Goal: Task Accomplishment & Management: Complete application form

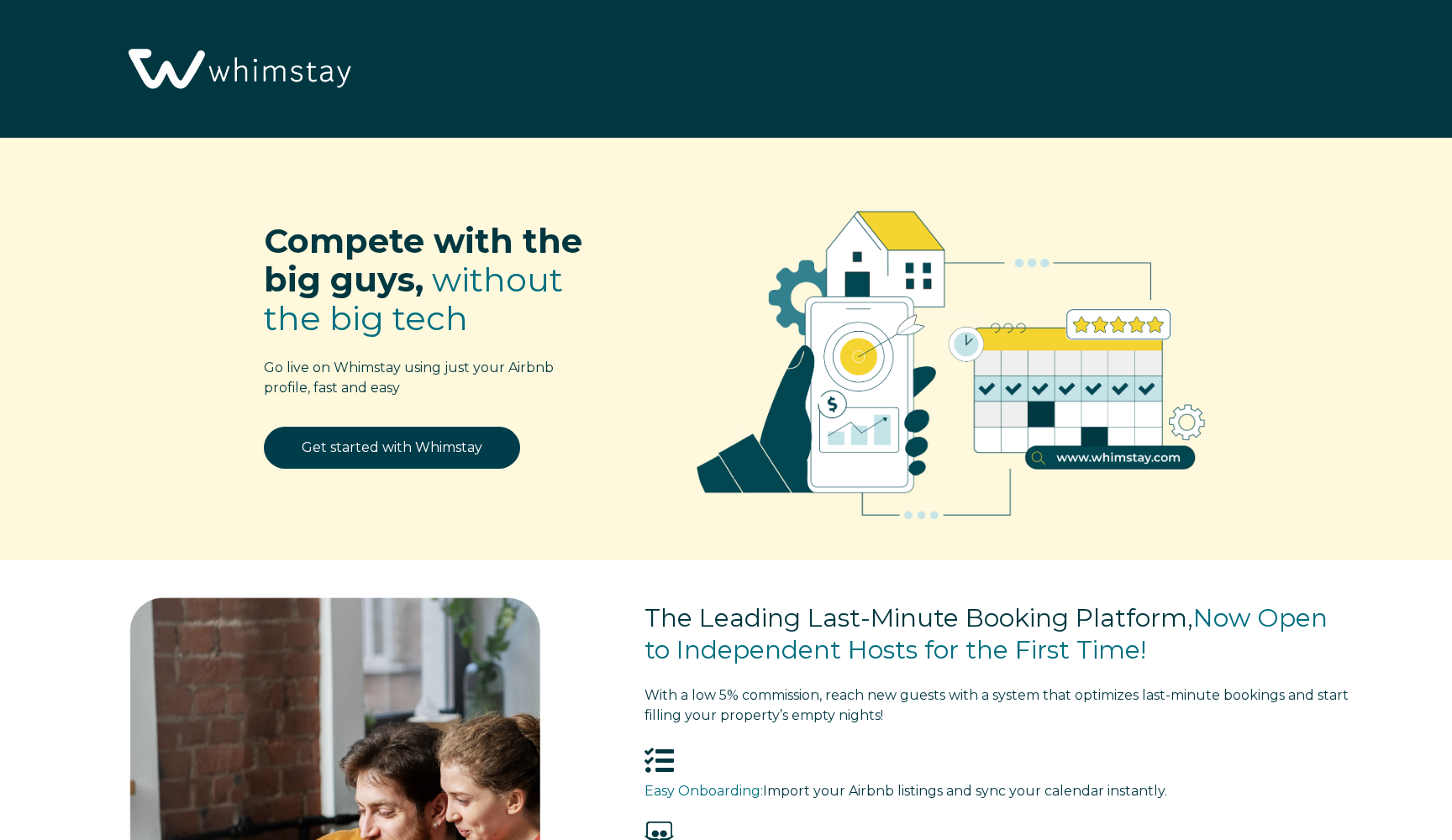
select select "US"
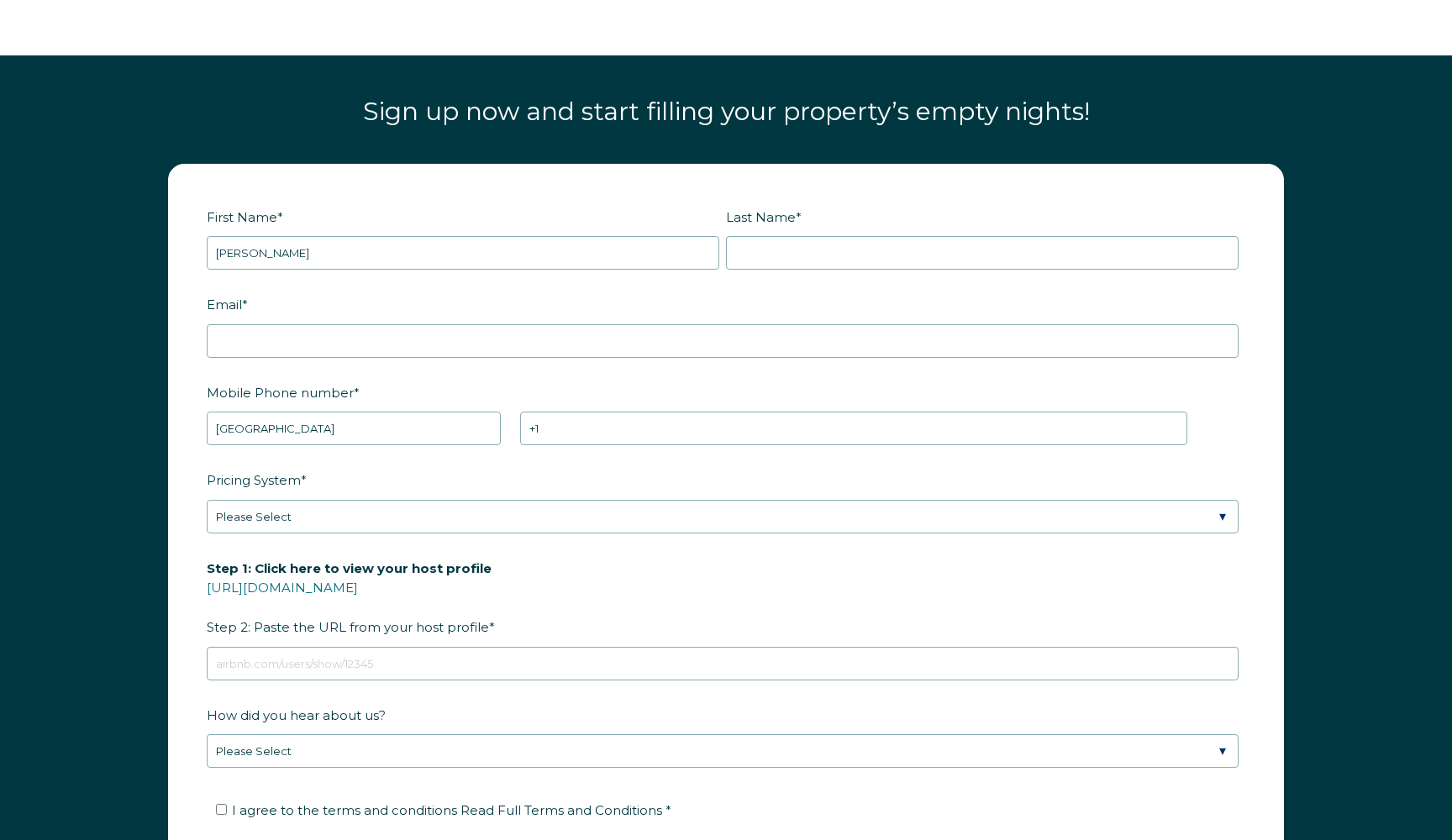
type input "[PERSON_NAME]"
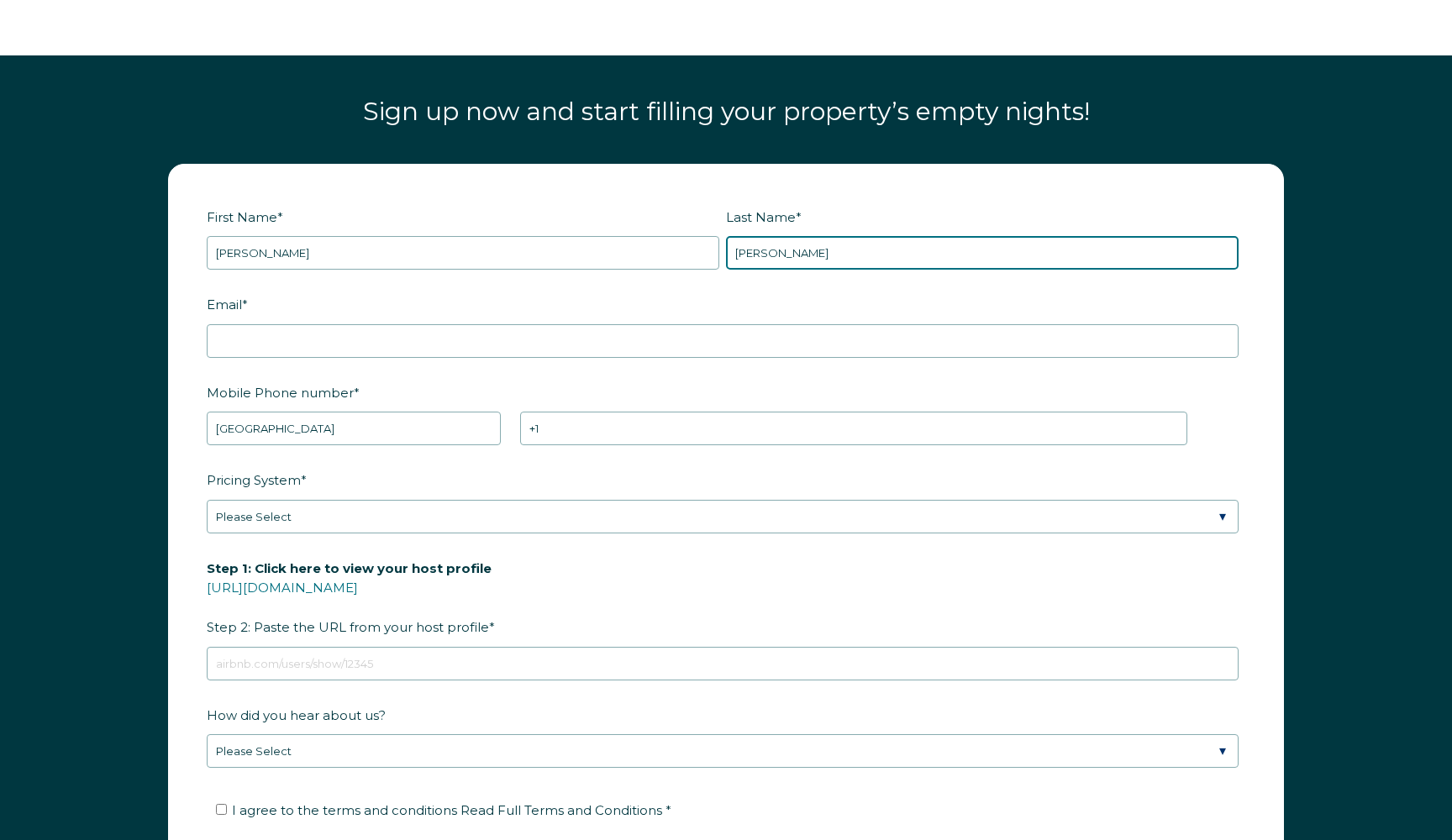
type input "[PERSON_NAME]"
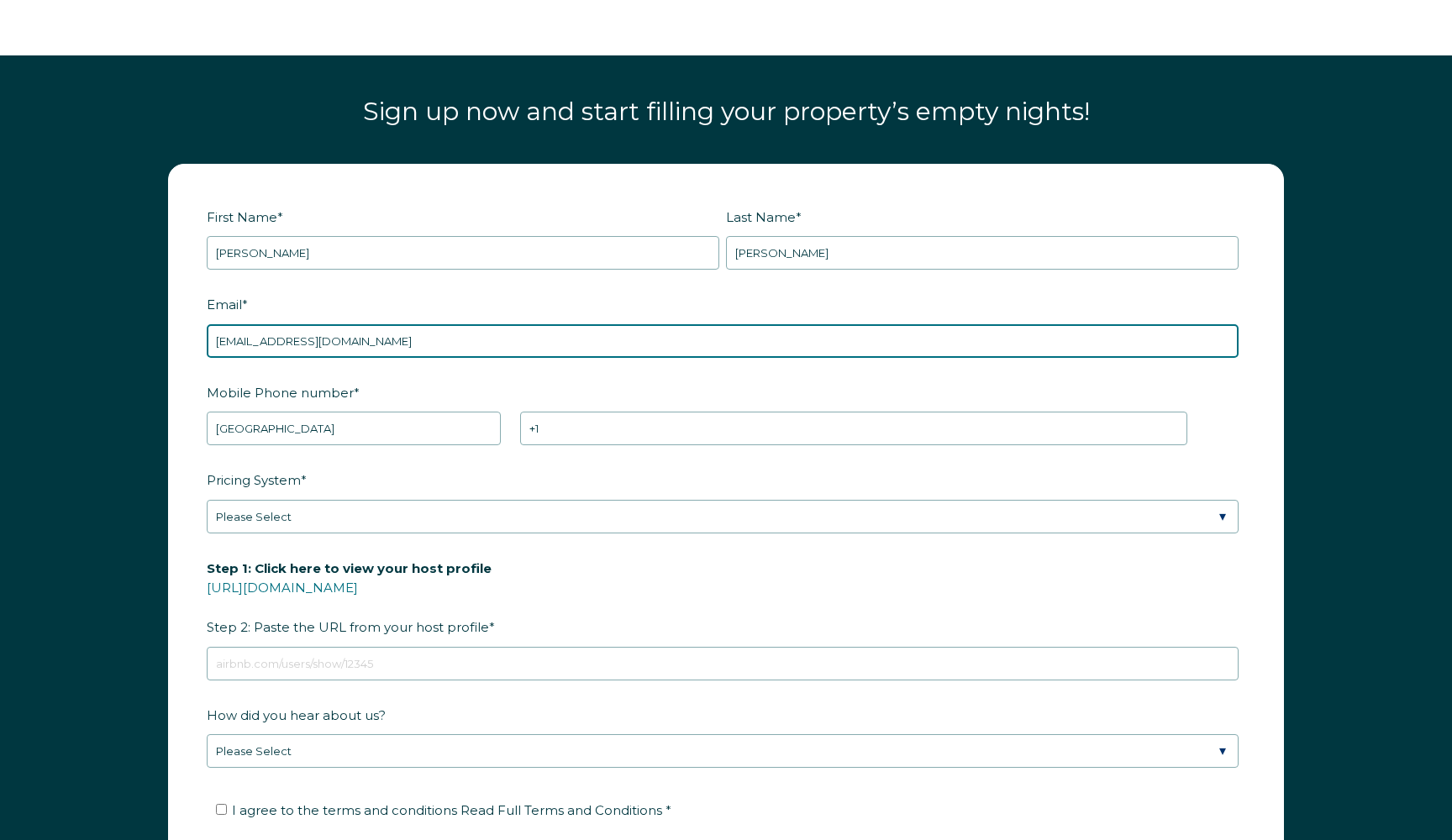
type input "[EMAIL_ADDRESS][DOMAIN_NAME]"
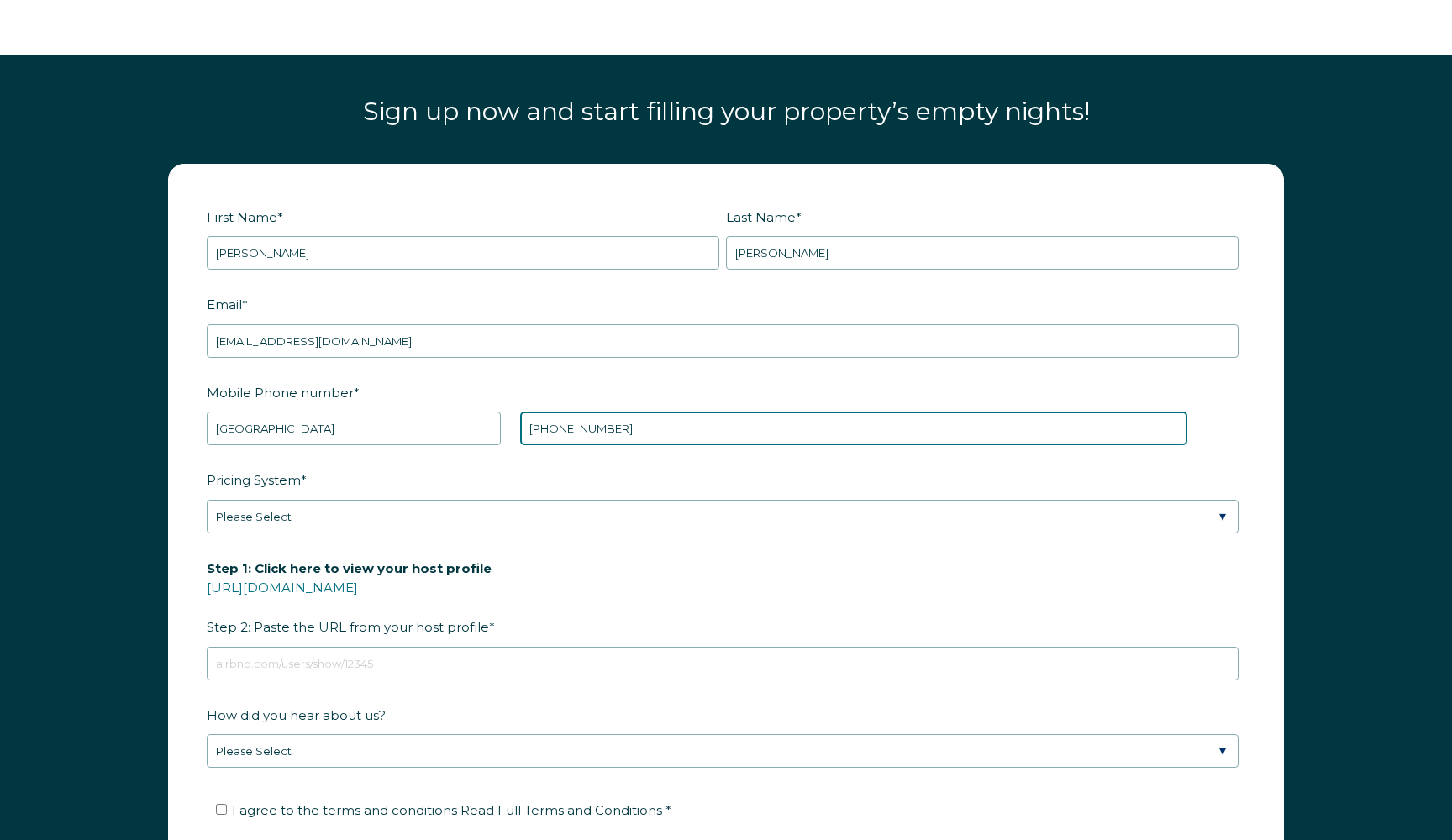
type input "[PHONE_NUMBER]"
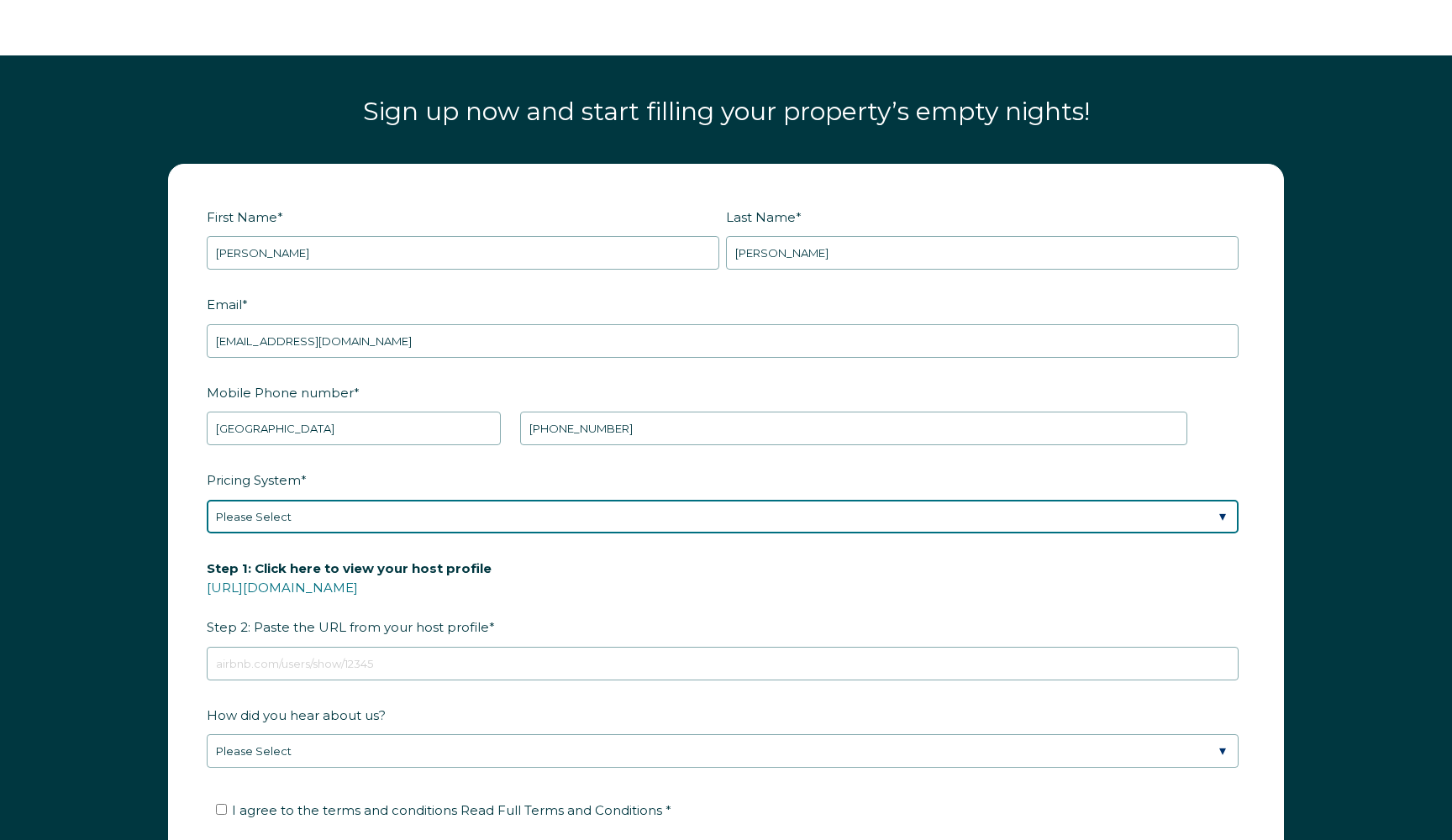
select select "Manual"
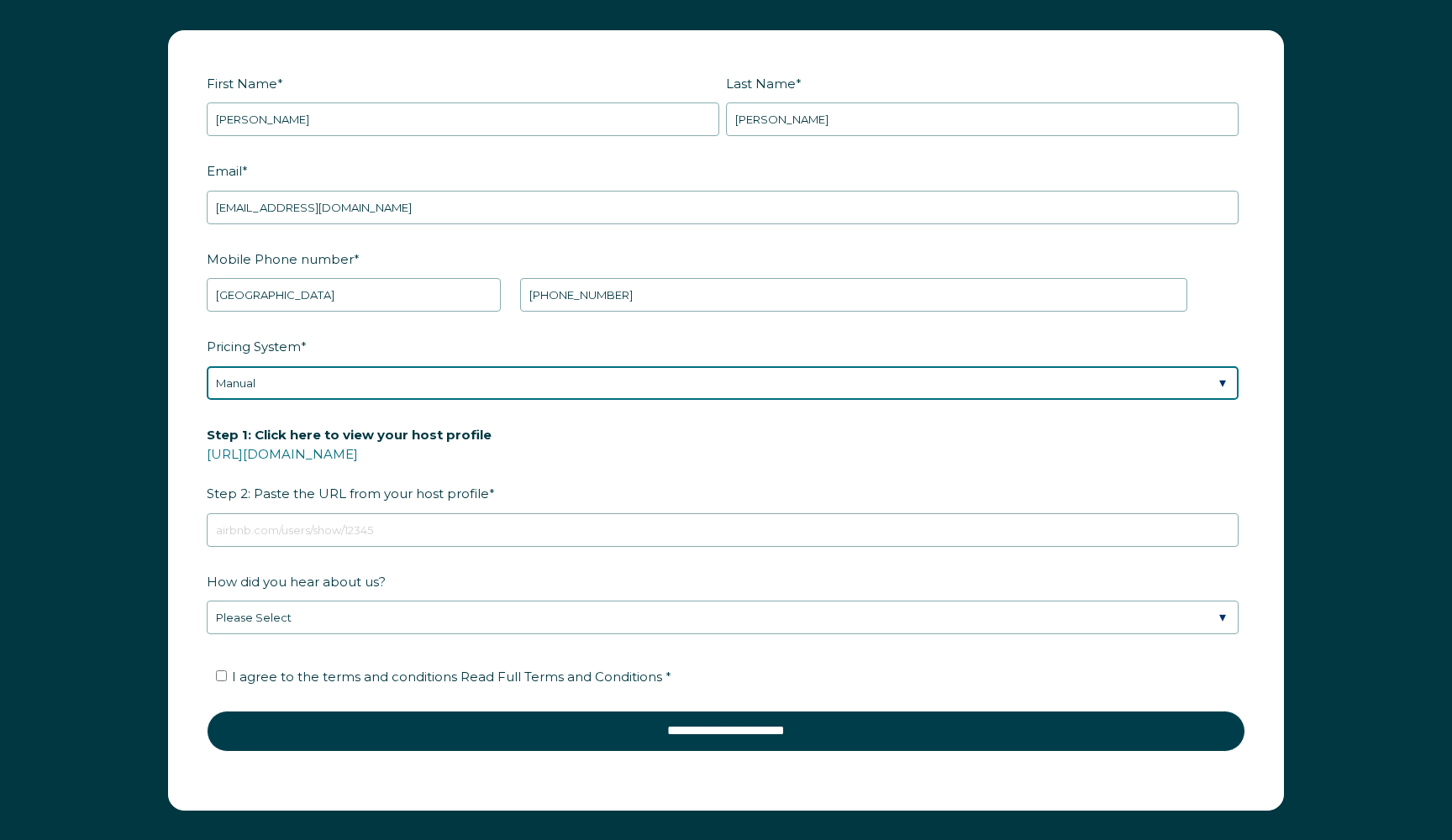
scroll to position [2297, 0]
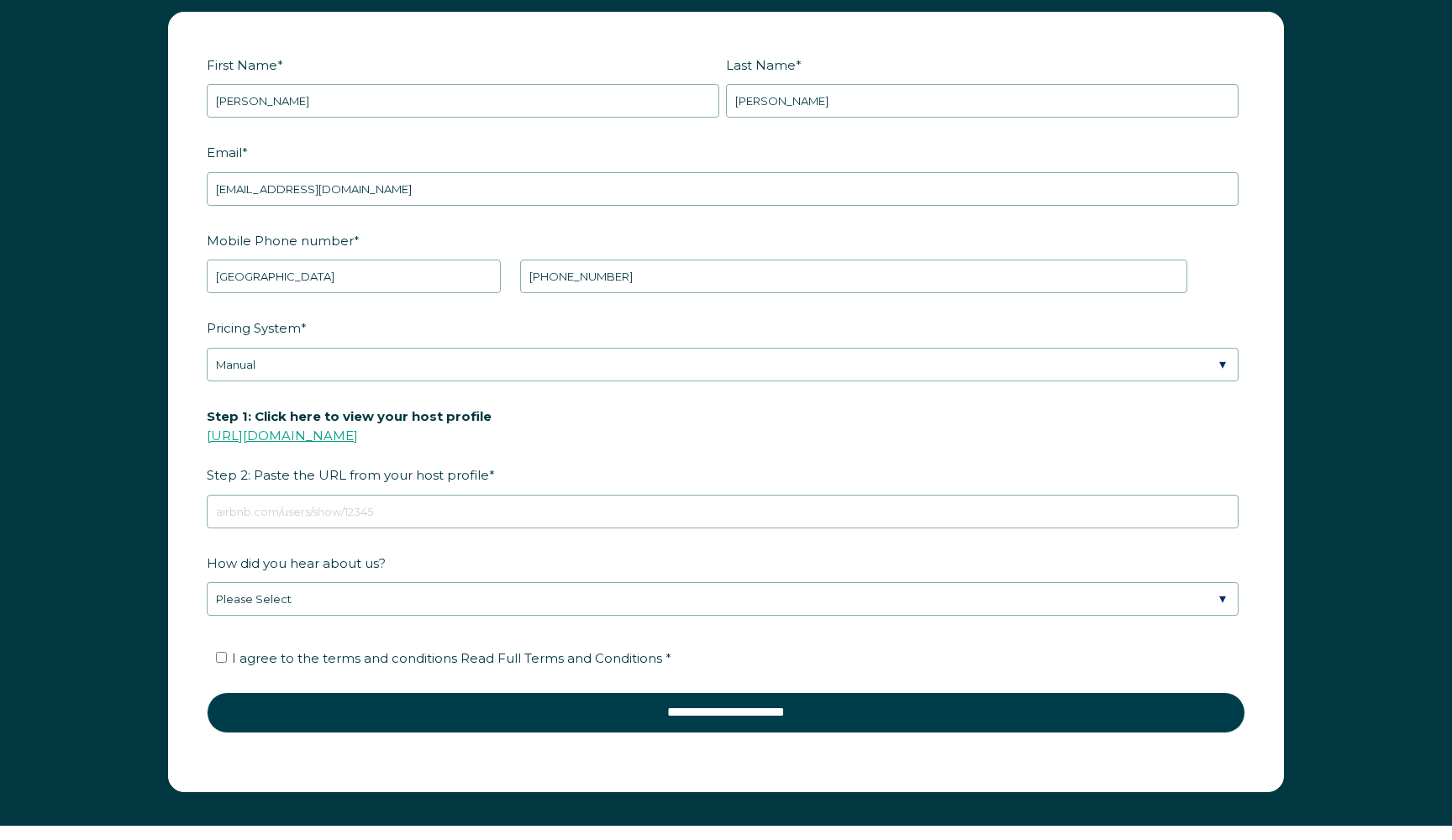
click at [358, 428] on link "[URL][DOMAIN_NAME]" at bounding box center [282, 436] width 151 height 16
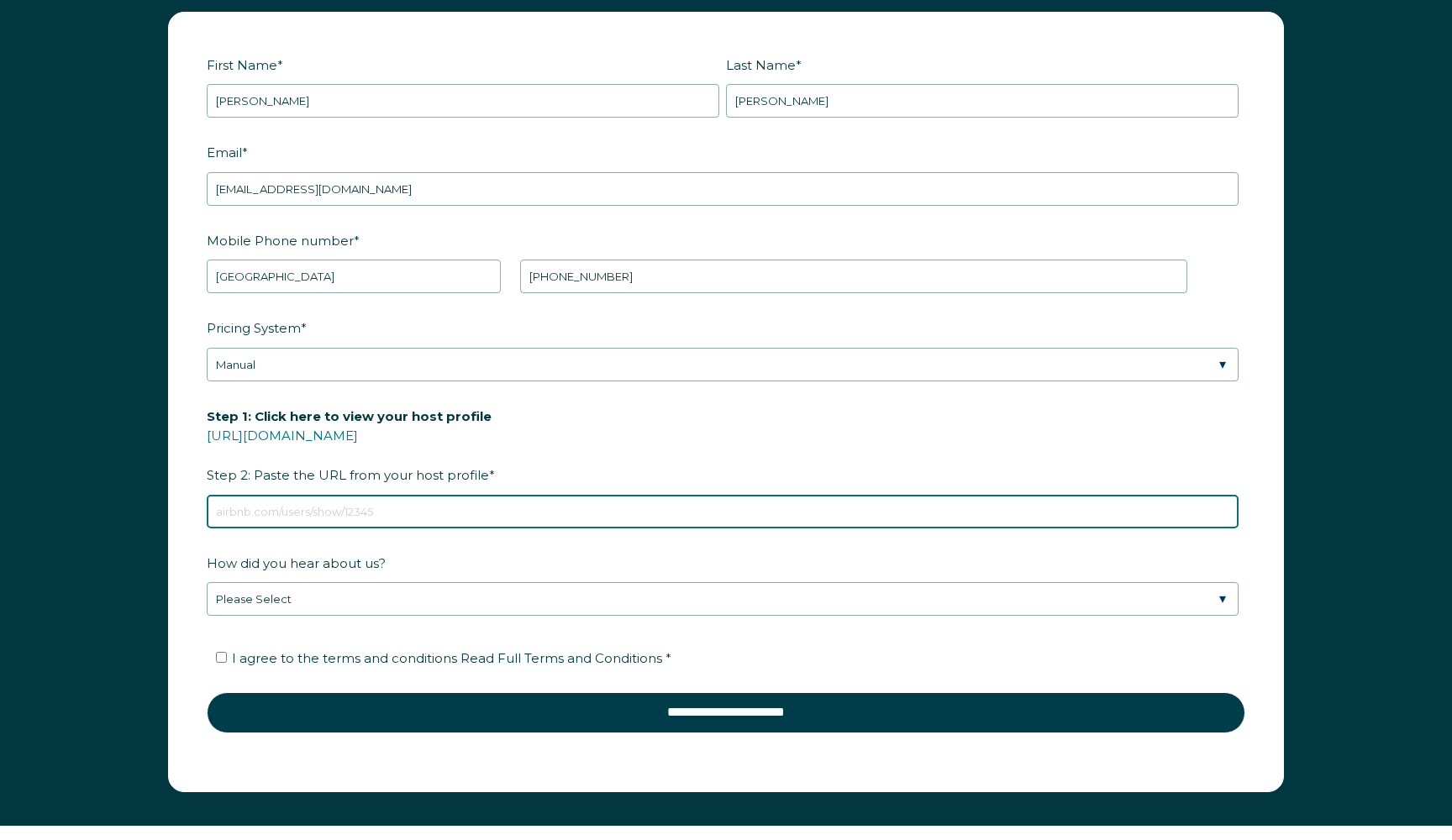
paste input "[URL][DOMAIN_NAME]"
type input "[URL][DOMAIN_NAME]"
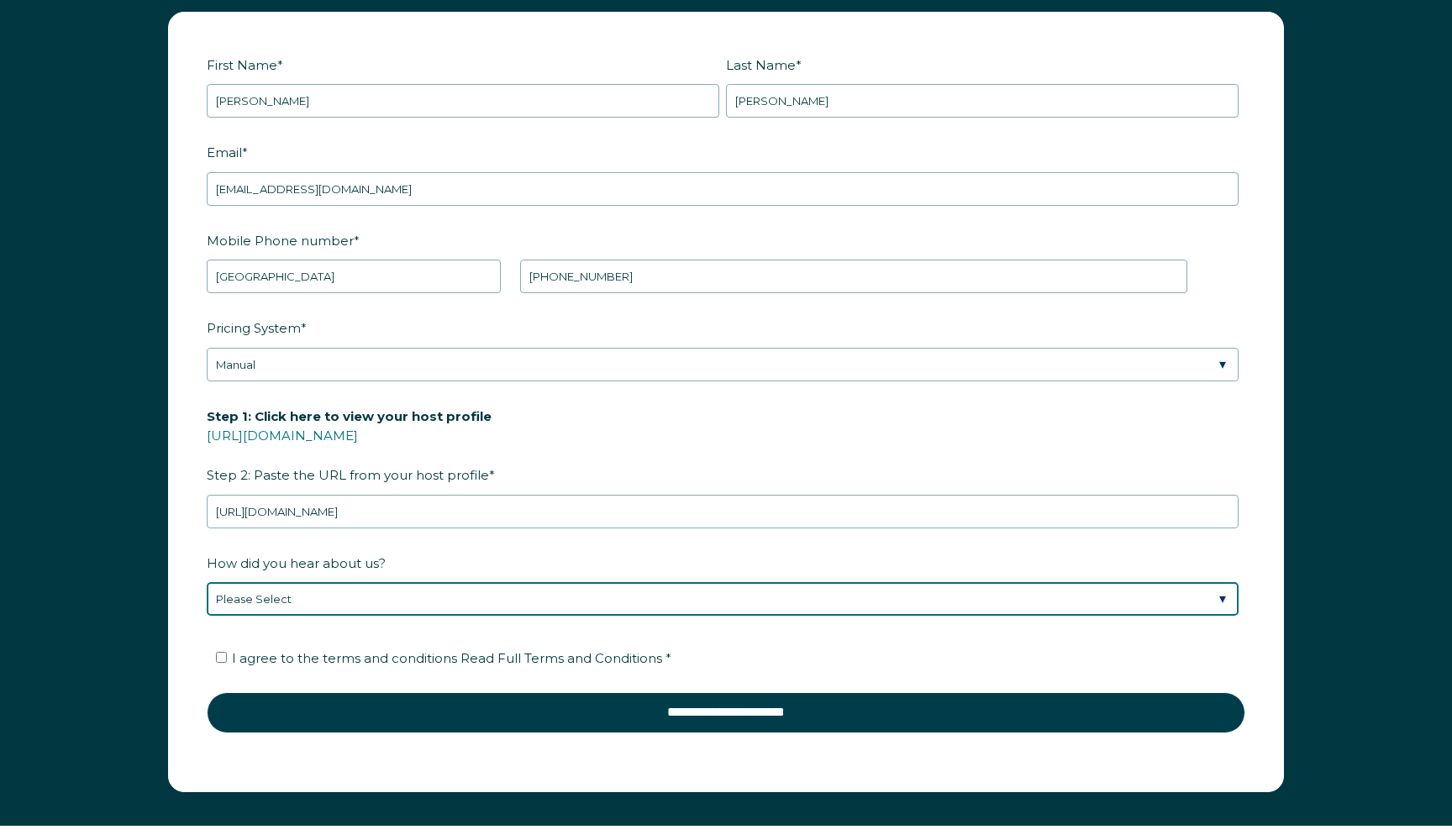
select select "Podcast"
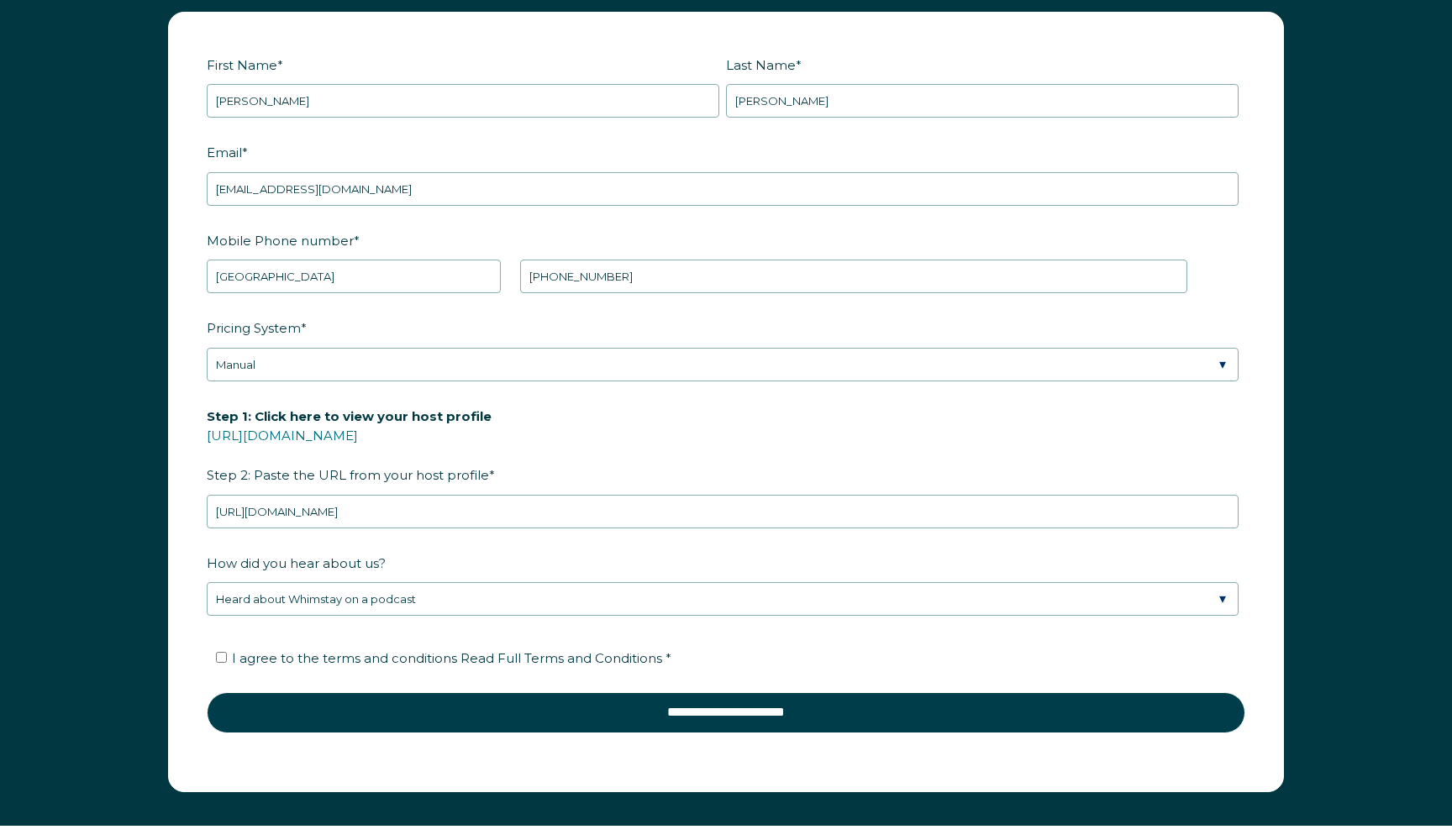
click at [216, 652] on input "I agree to the terms and conditions Read Full Terms and Conditions *" at bounding box center [221, 658] width 11 height 11
checkbox input "true"
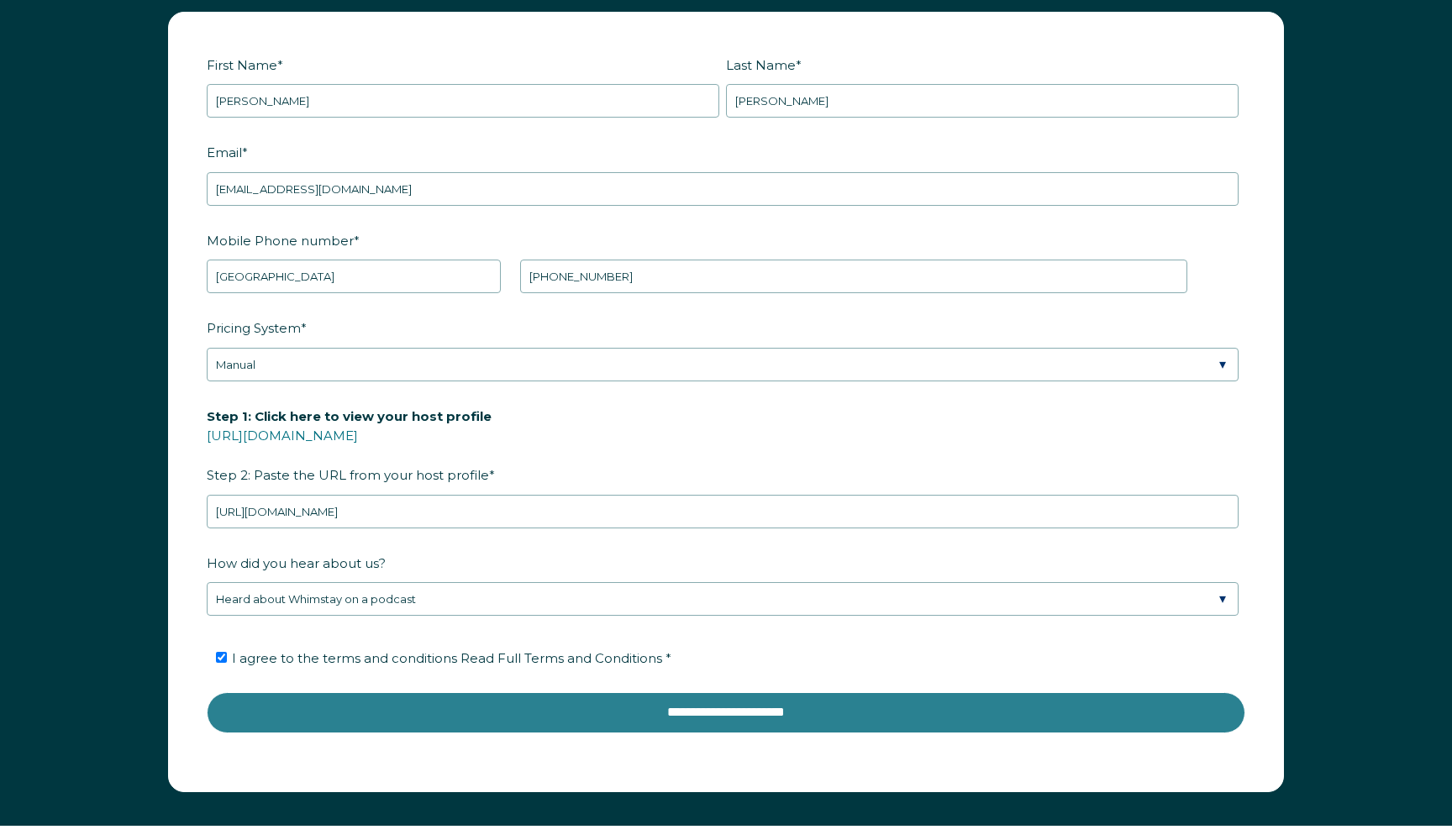
click at [391, 692] on input "**********" at bounding box center [726, 712] width 1039 height 40
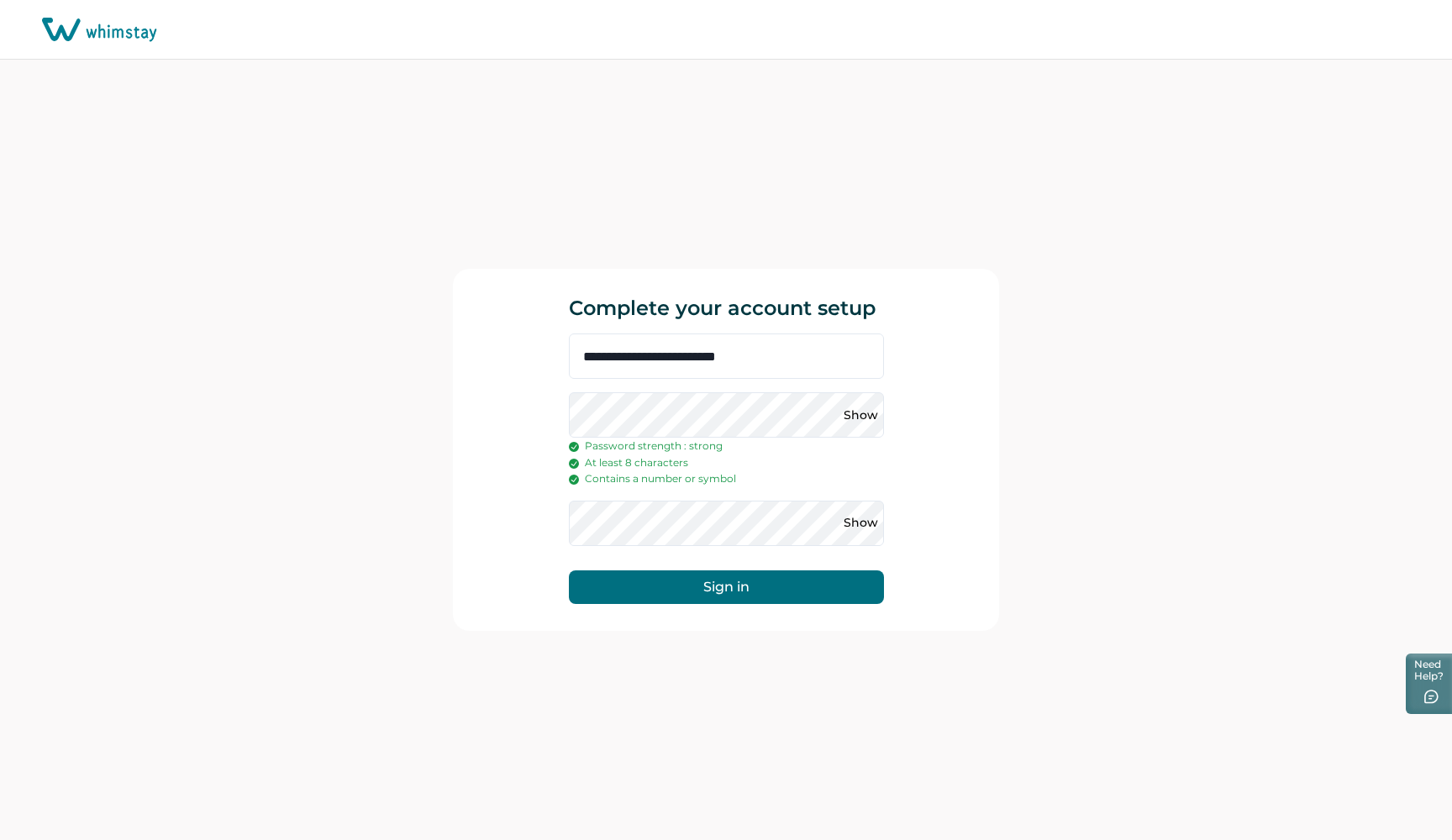
click at [736, 573] on button "Sign in" at bounding box center [726, 588] width 315 height 34
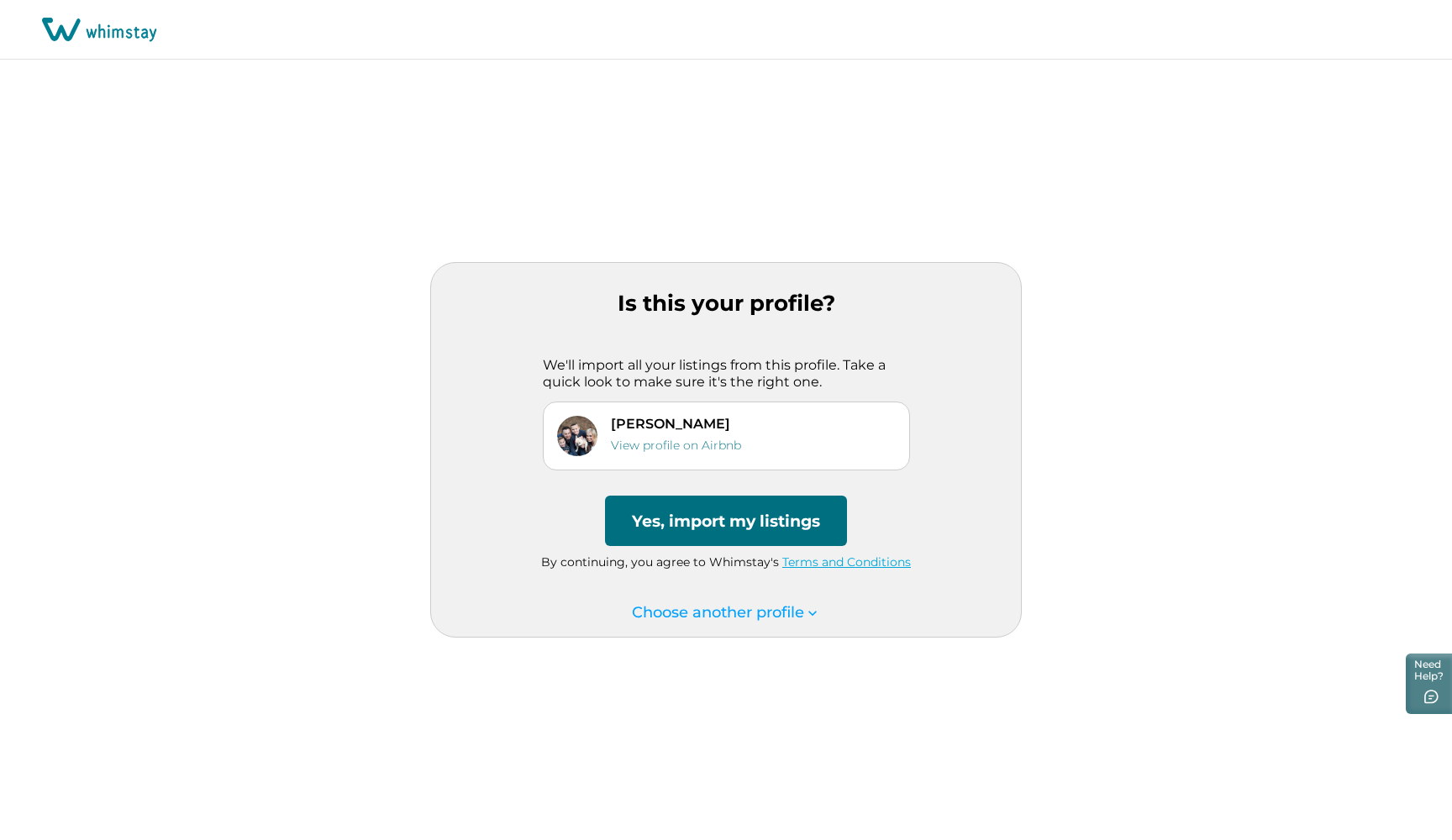
click at [722, 514] on button "Yes, import my listings" at bounding box center [726, 521] width 242 height 50
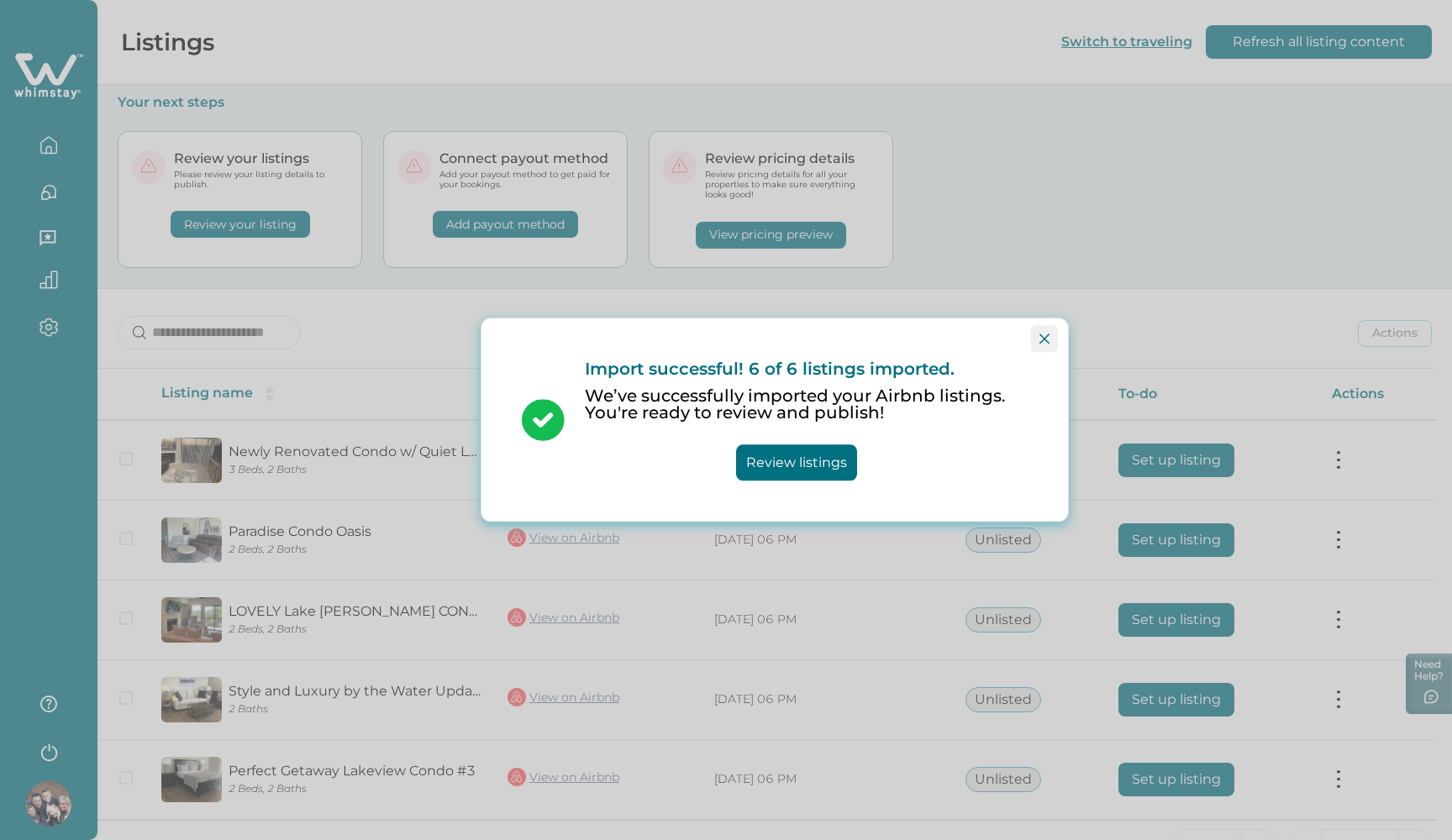
click at [1049, 339] on icon "Close" at bounding box center [1044, 338] width 10 height 10
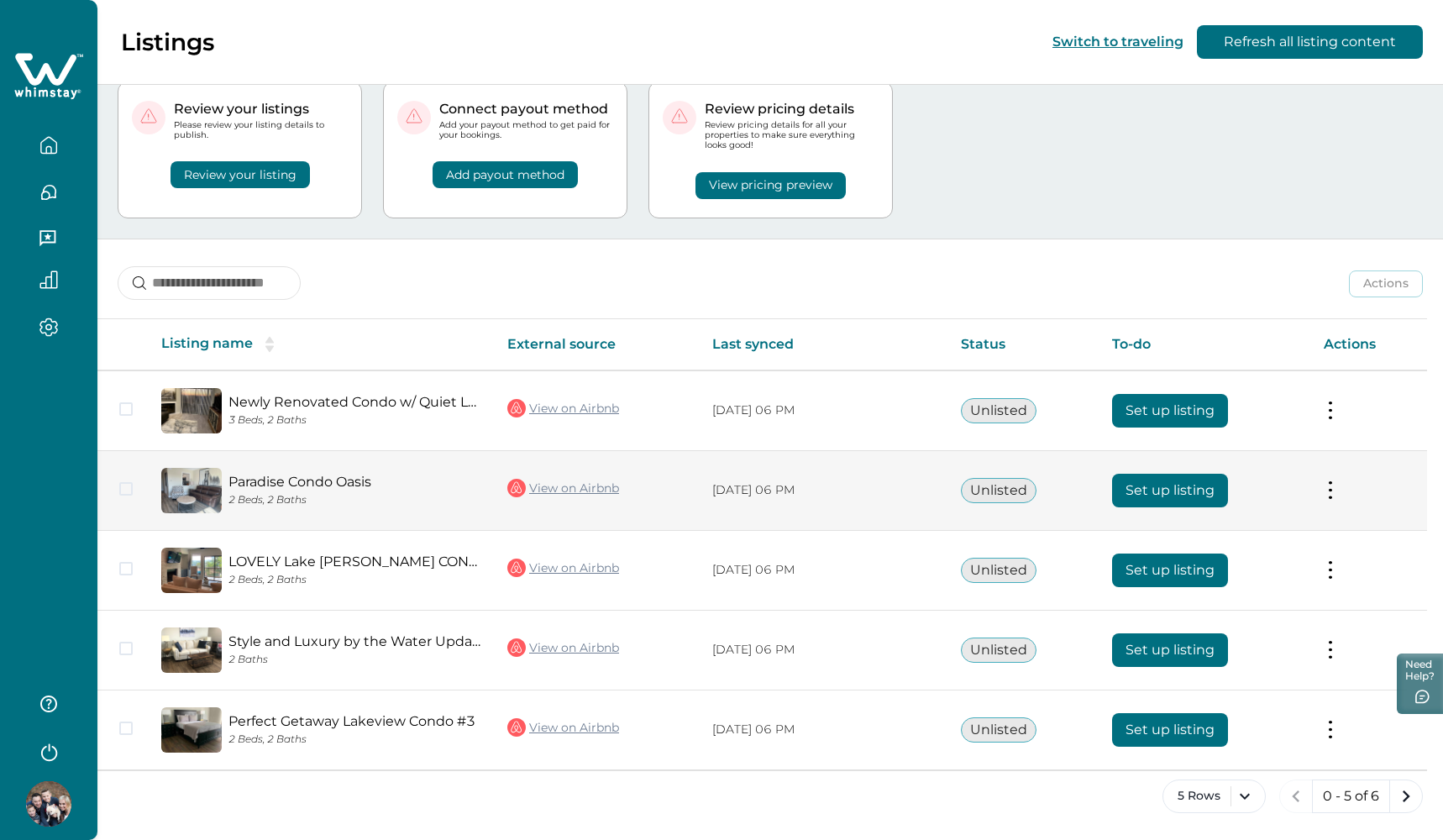
scroll to position [48, 0]
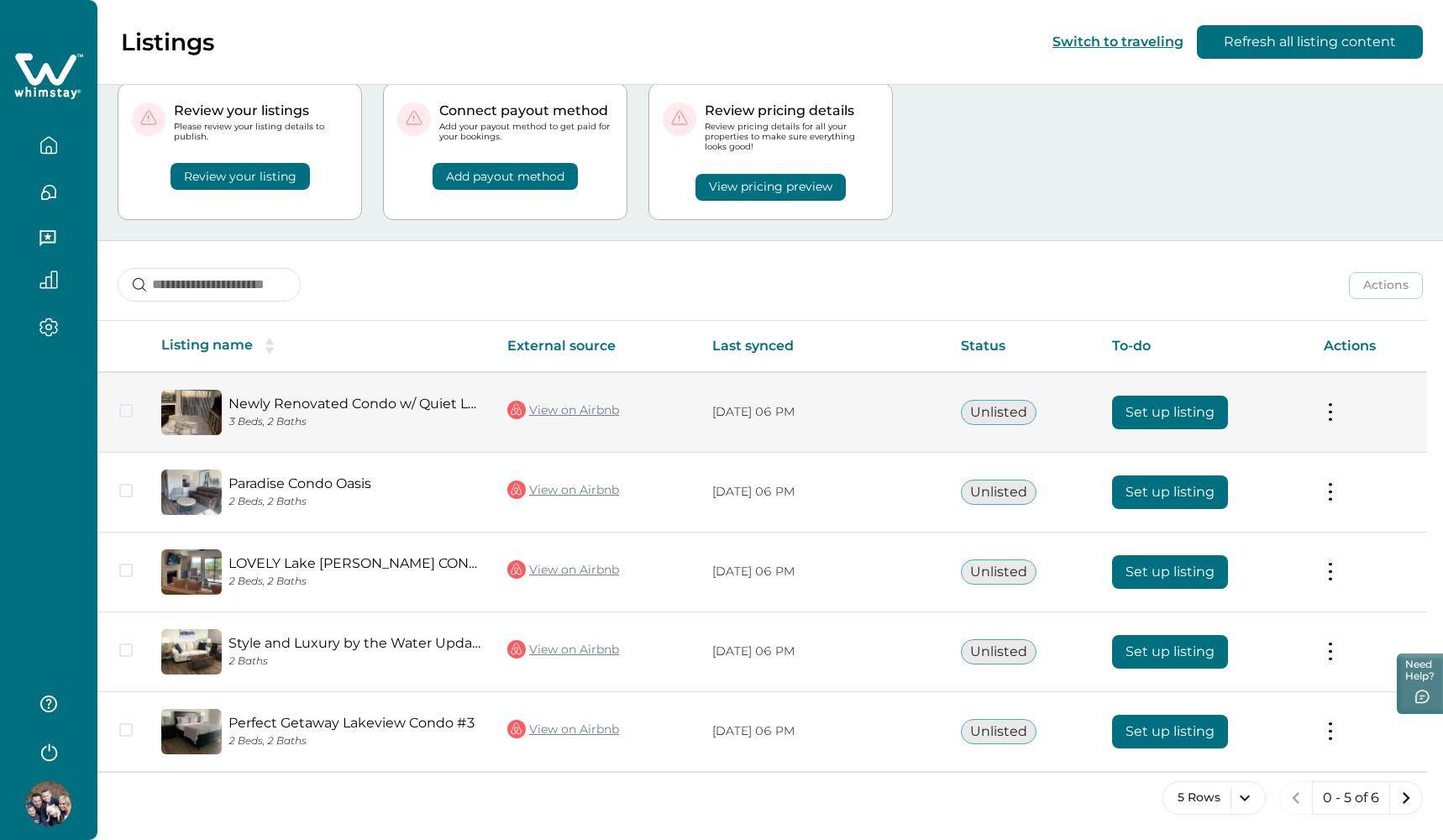
click at [389, 407] on link "Newly Renovated Condo w/ Quiet Lake Views" at bounding box center [354, 403] width 252 height 16
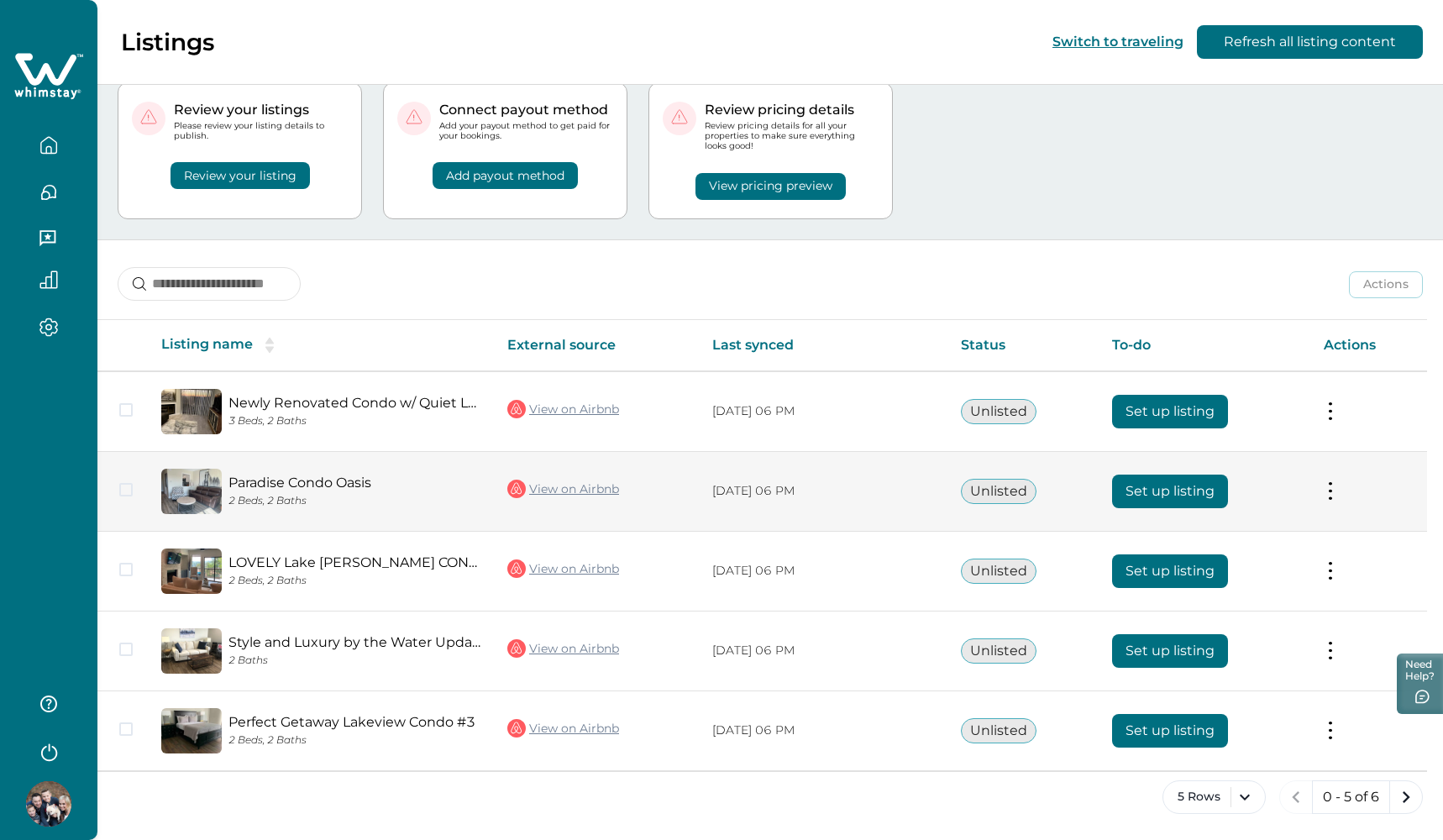
scroll to position [48, 0]
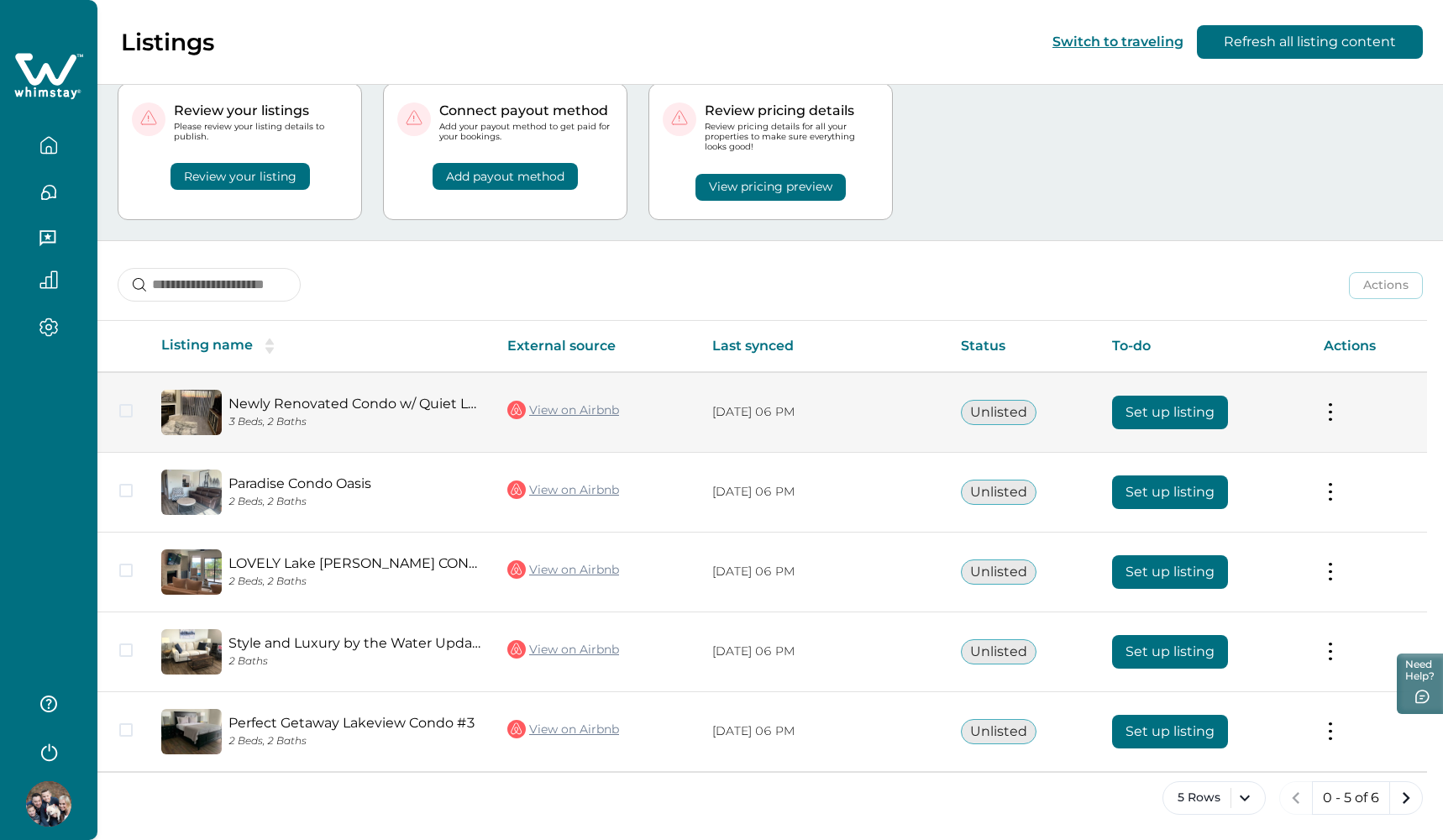
click at [347, 420] on p "3 Beds, 2 Baths" at bounding box center [354, 422] width 252 height 13
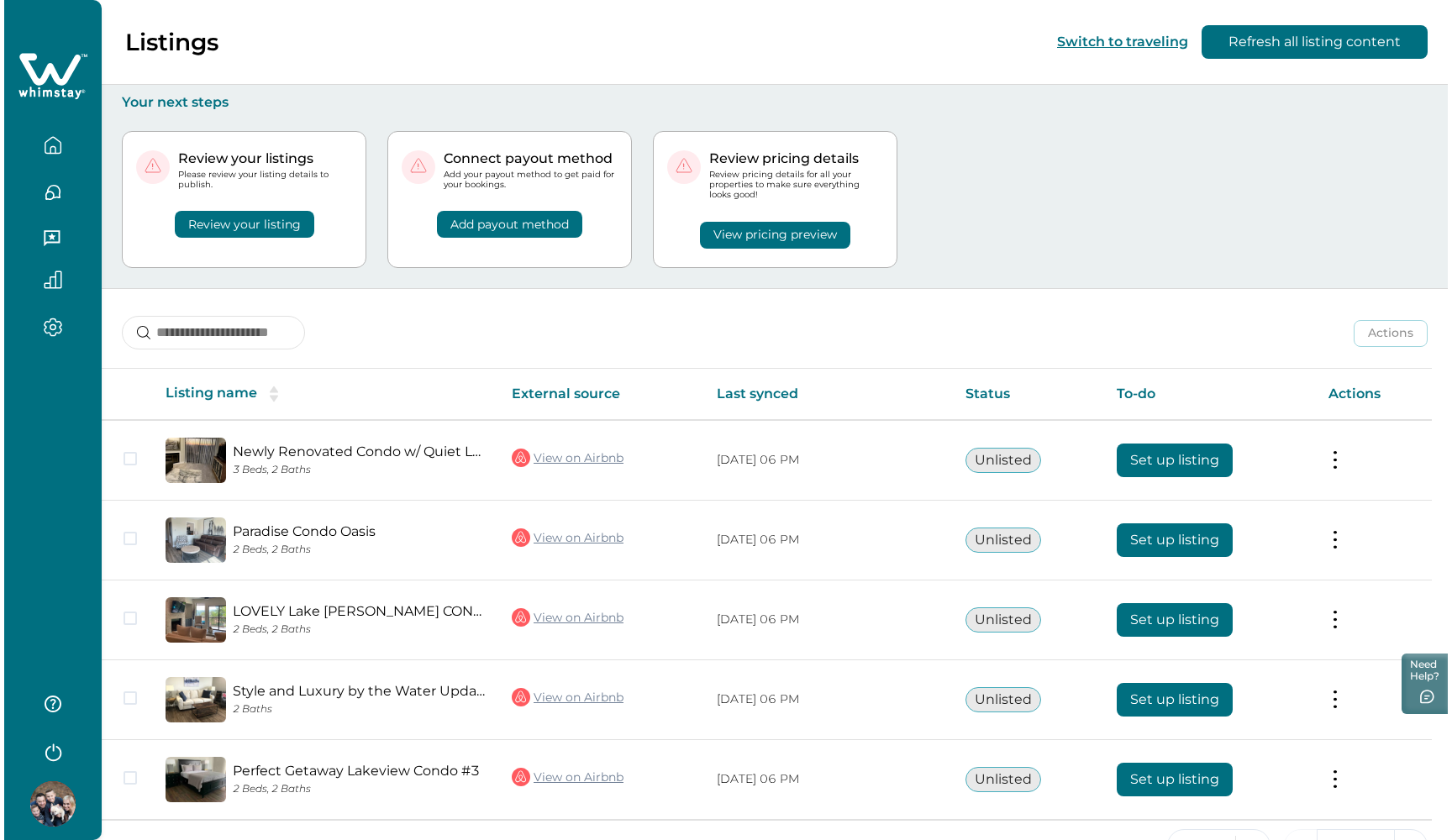
scroll to position [0, 0]
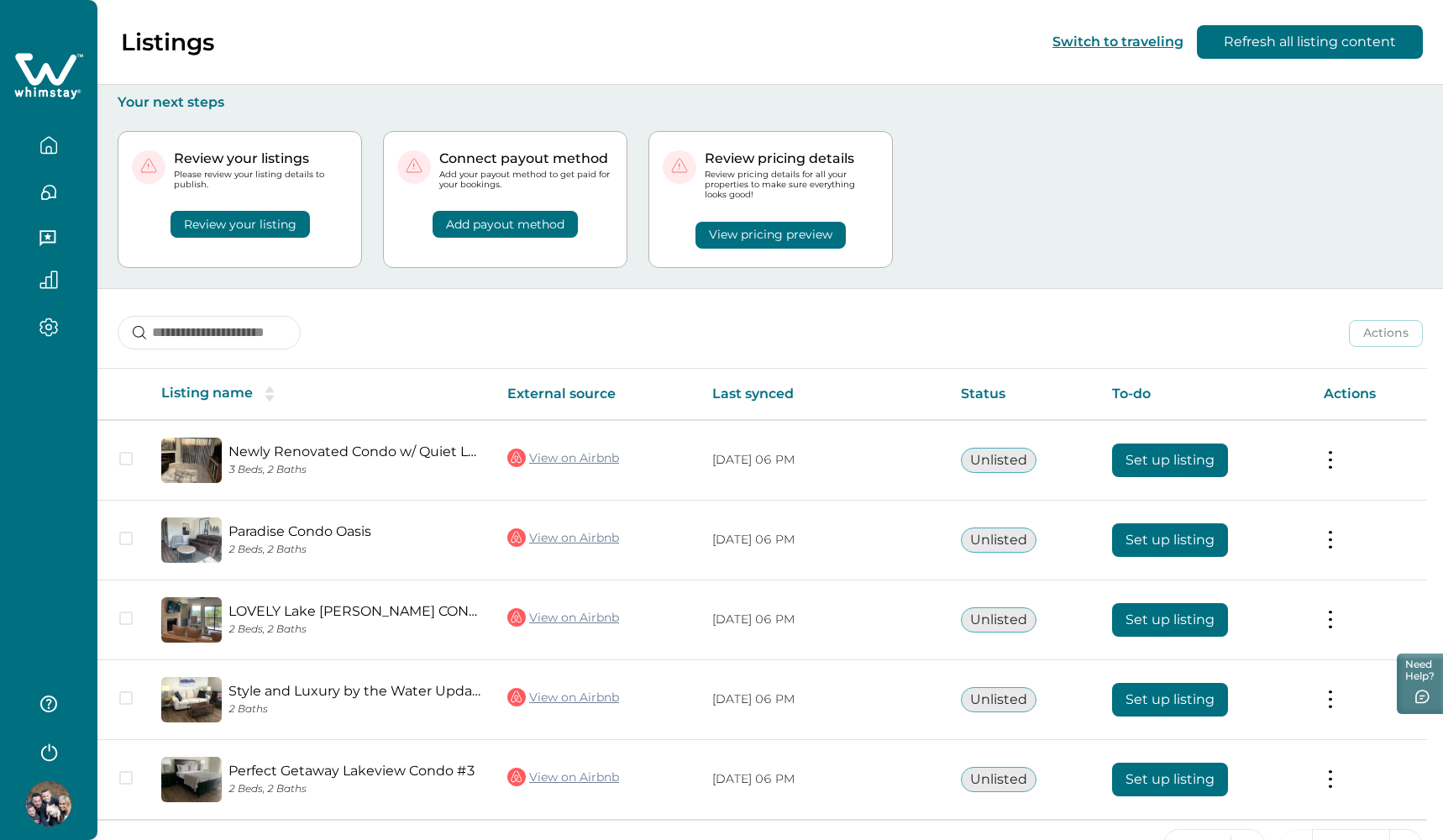
click at [258, 216] on button "Review your listing" at bounding box center [241, 225] width 140 height 27
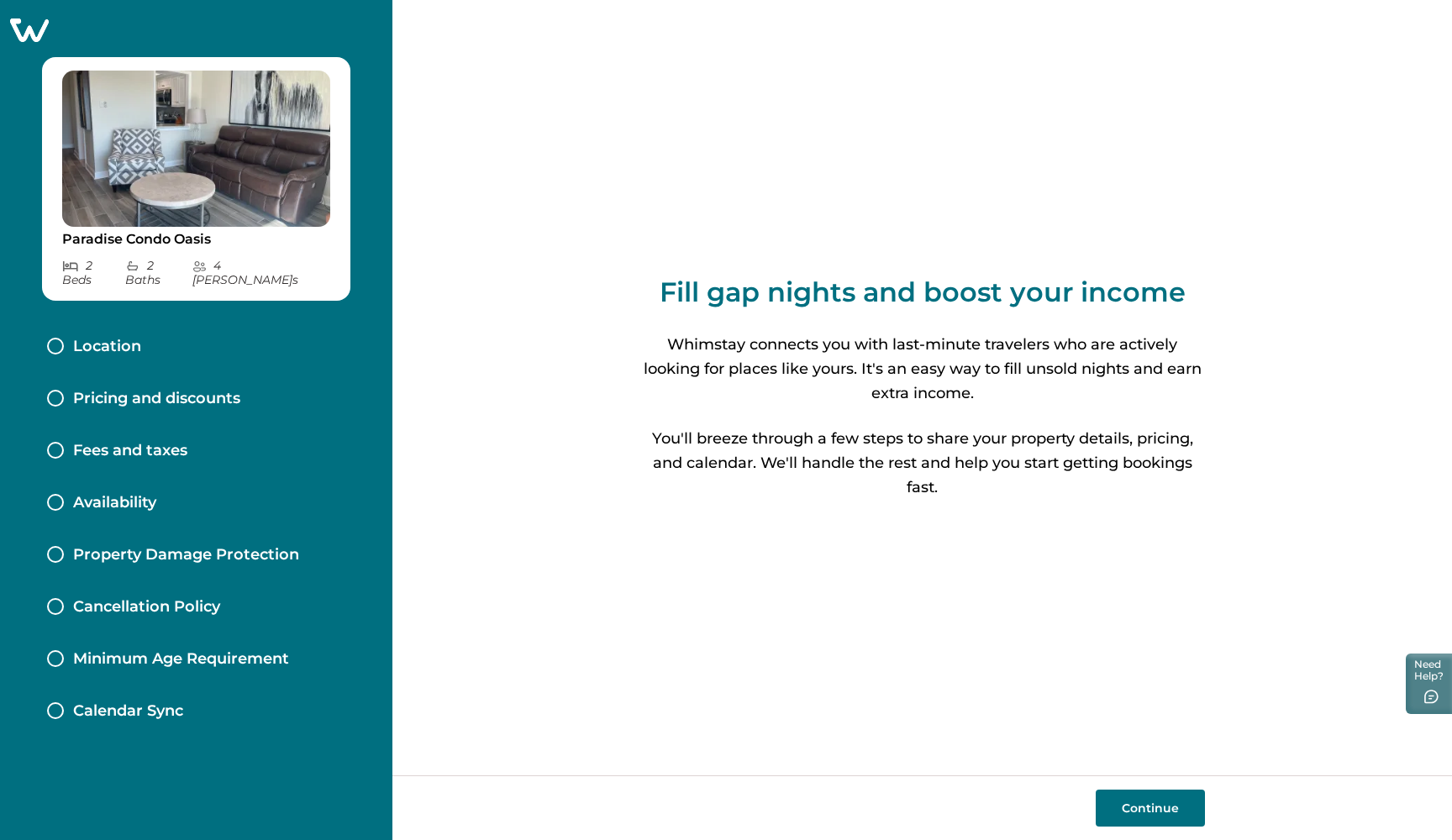
click at [53, 337] on div at bounding box center [55, 345] width 17 height 17
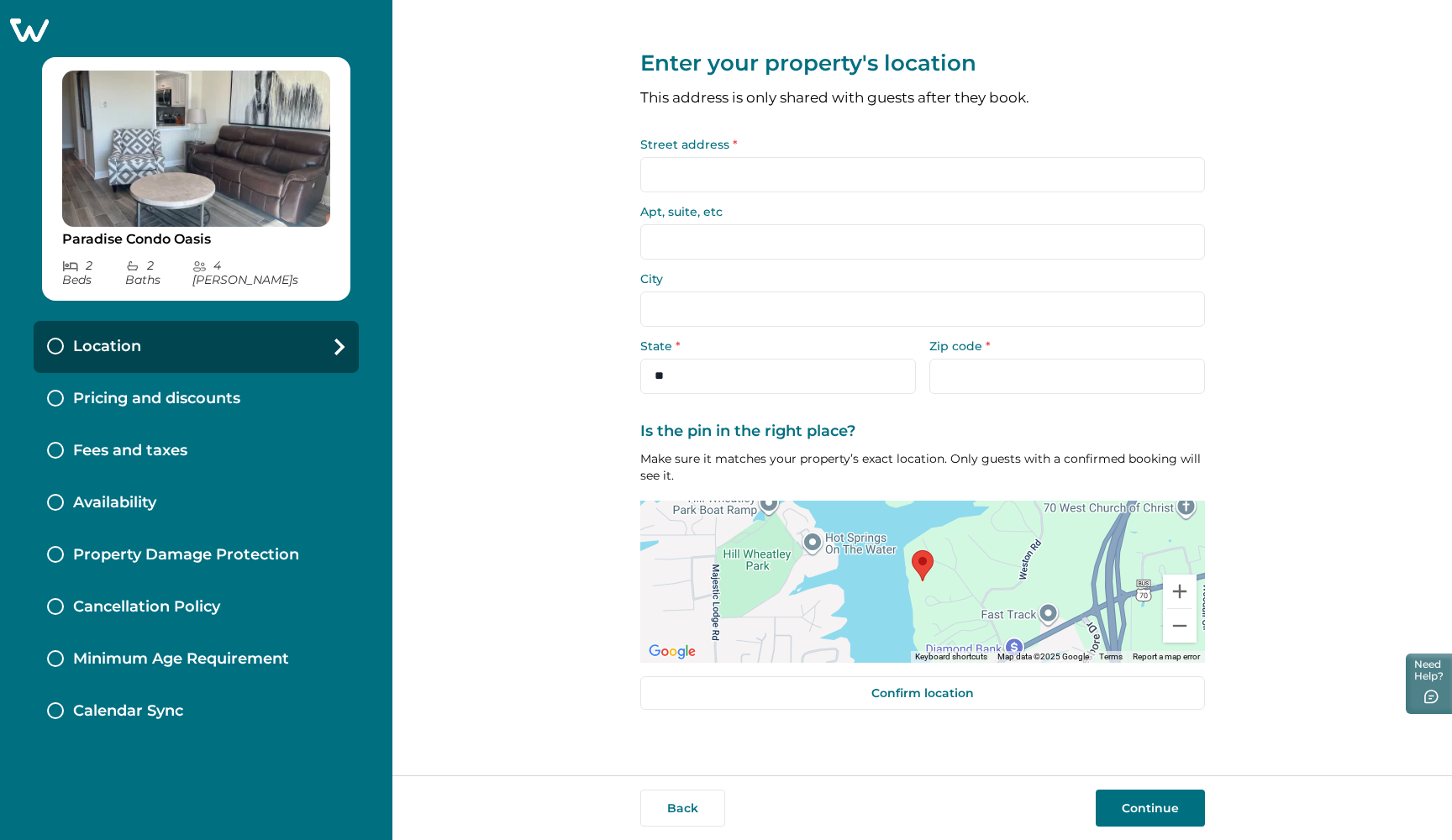
click at [666, 174] on input "Street address *" at bounding box center [922, 174] width 565 height 35
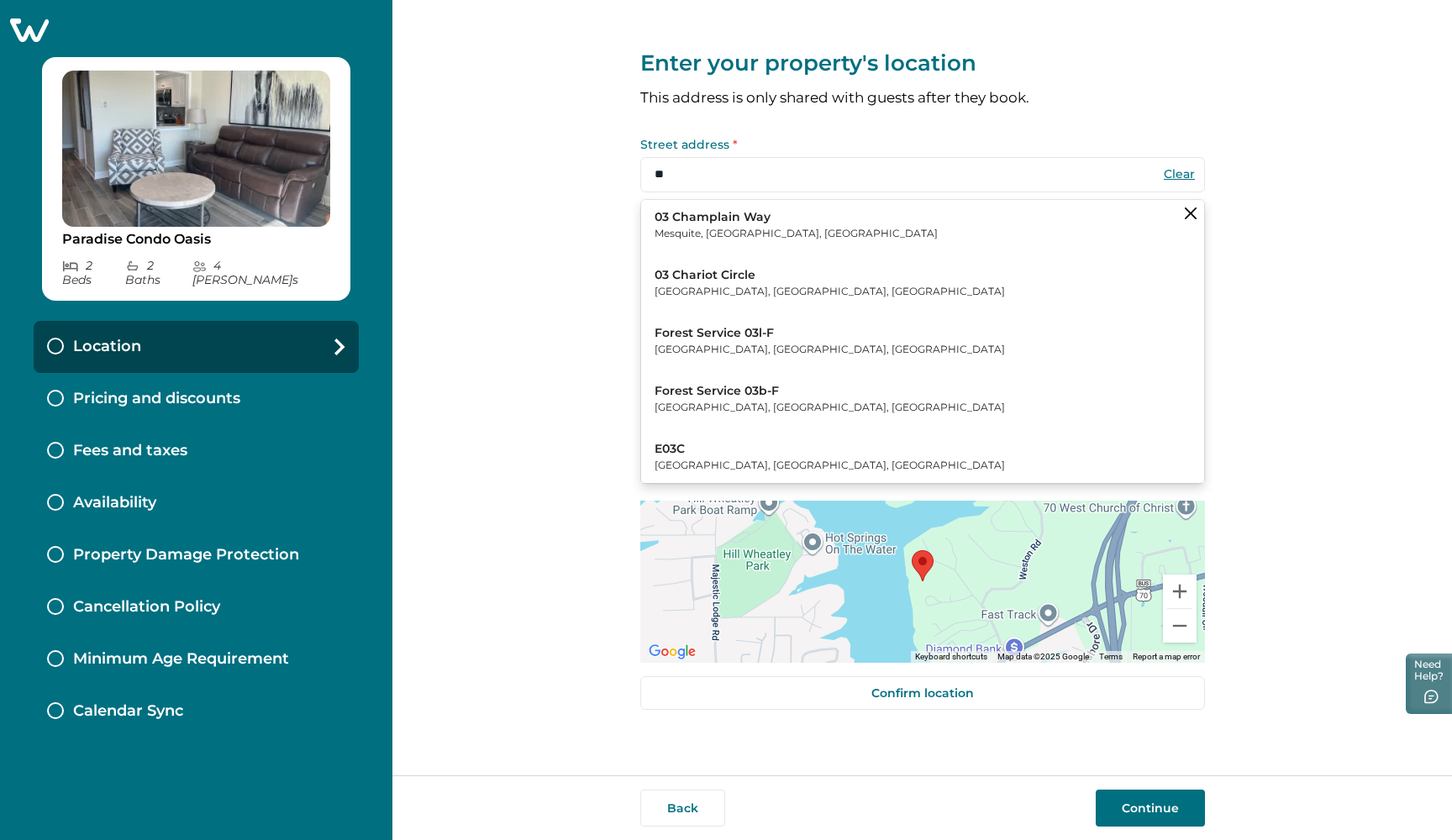
type input "*"
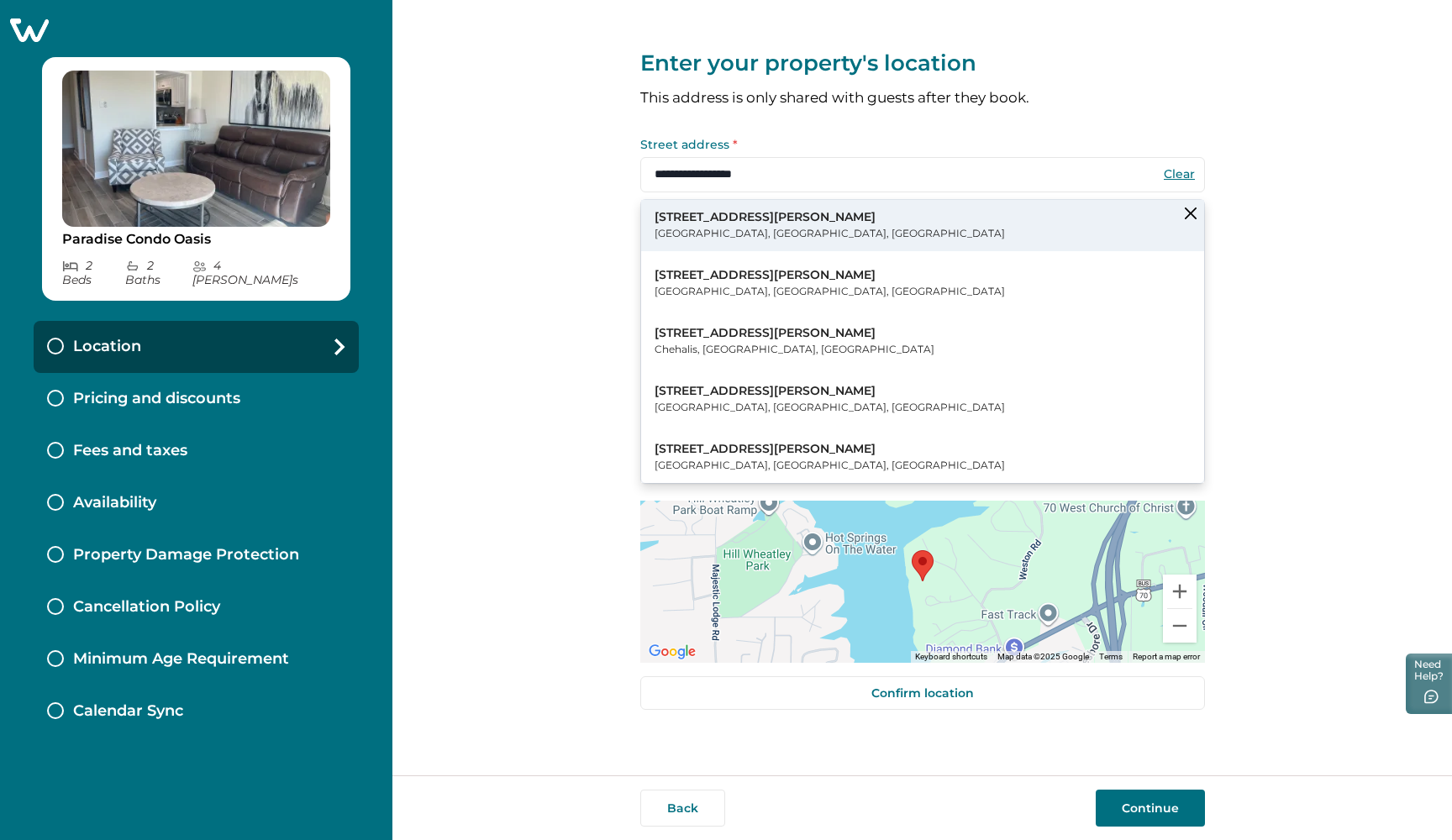
click at [669, 225] on div "203 Stearns Point Hot Springs, AR, USA" at bounding box center [829, 225] width 351 height 33
type input "**********"
select select "**"
type input "*****"
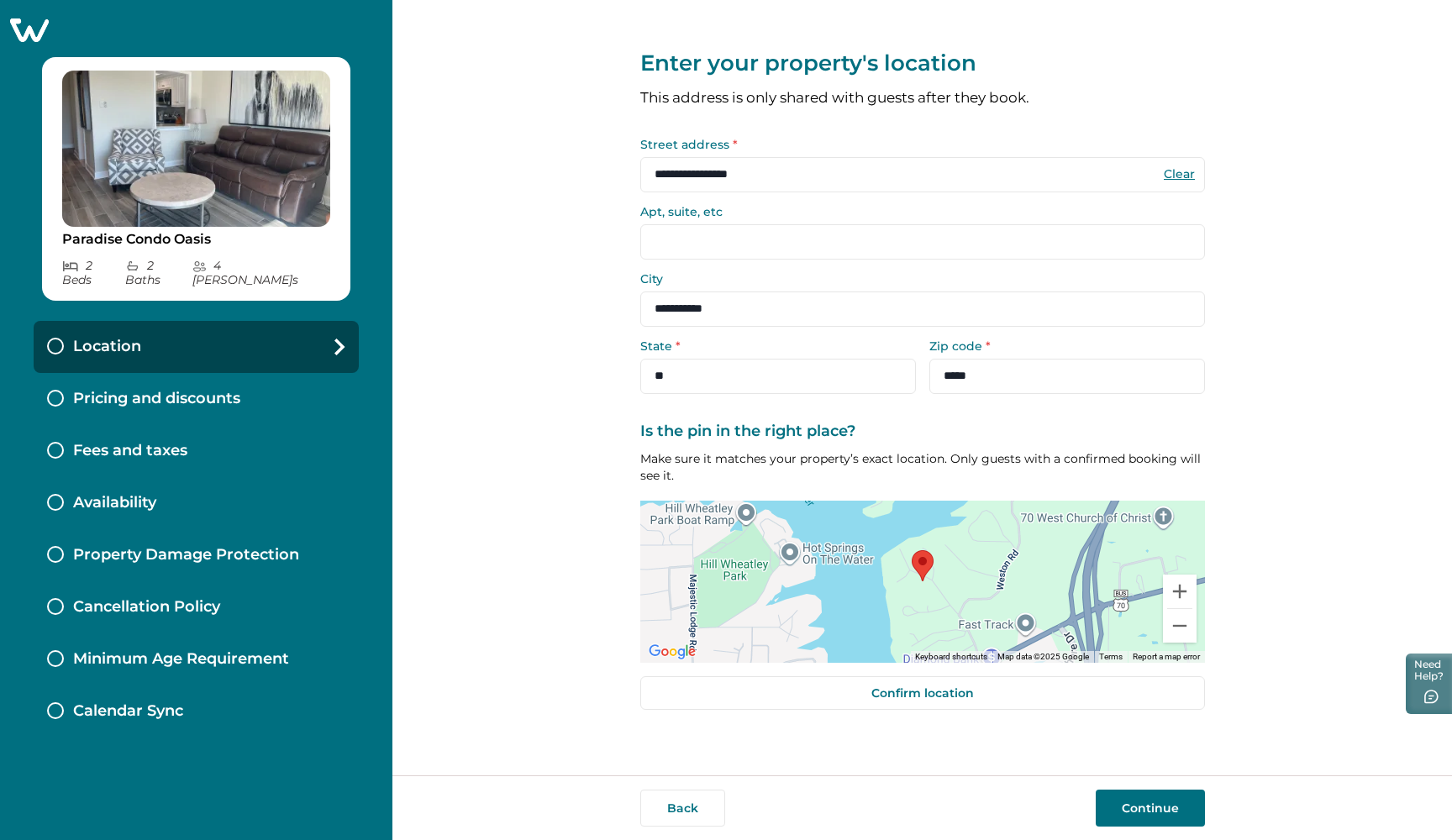
click at [669, 234] on input "Apt, suite, etc" at bounding box center [922, 242] width 565 height 35
type input "*"
type input "**"
click at [1122, 798] on button "Continue" at bounding box center [1150, 808] width 109 height 37
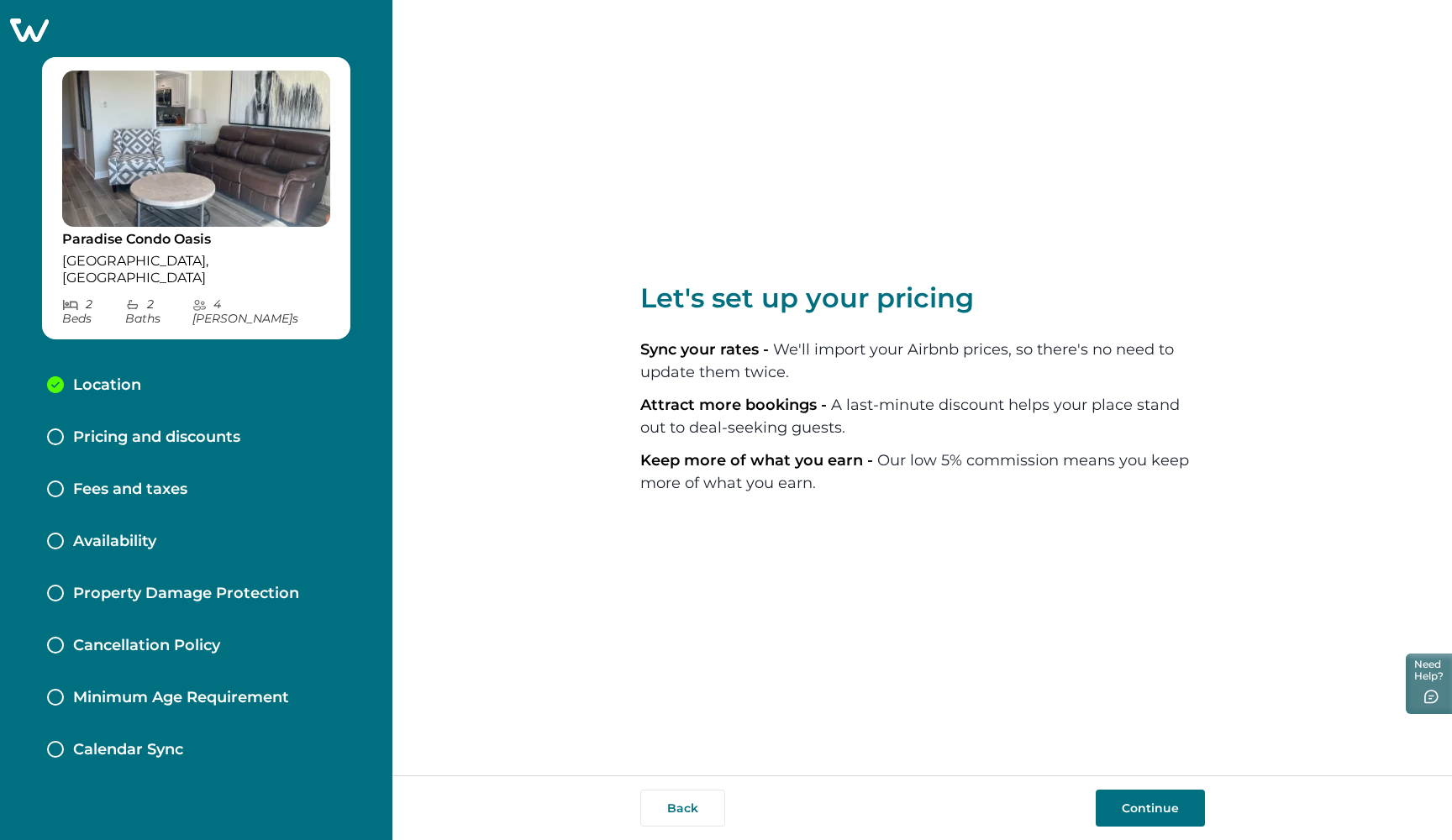
click at [1143, 795] on button "Continue" at bounding box center [1150, 808] width 109 height 37
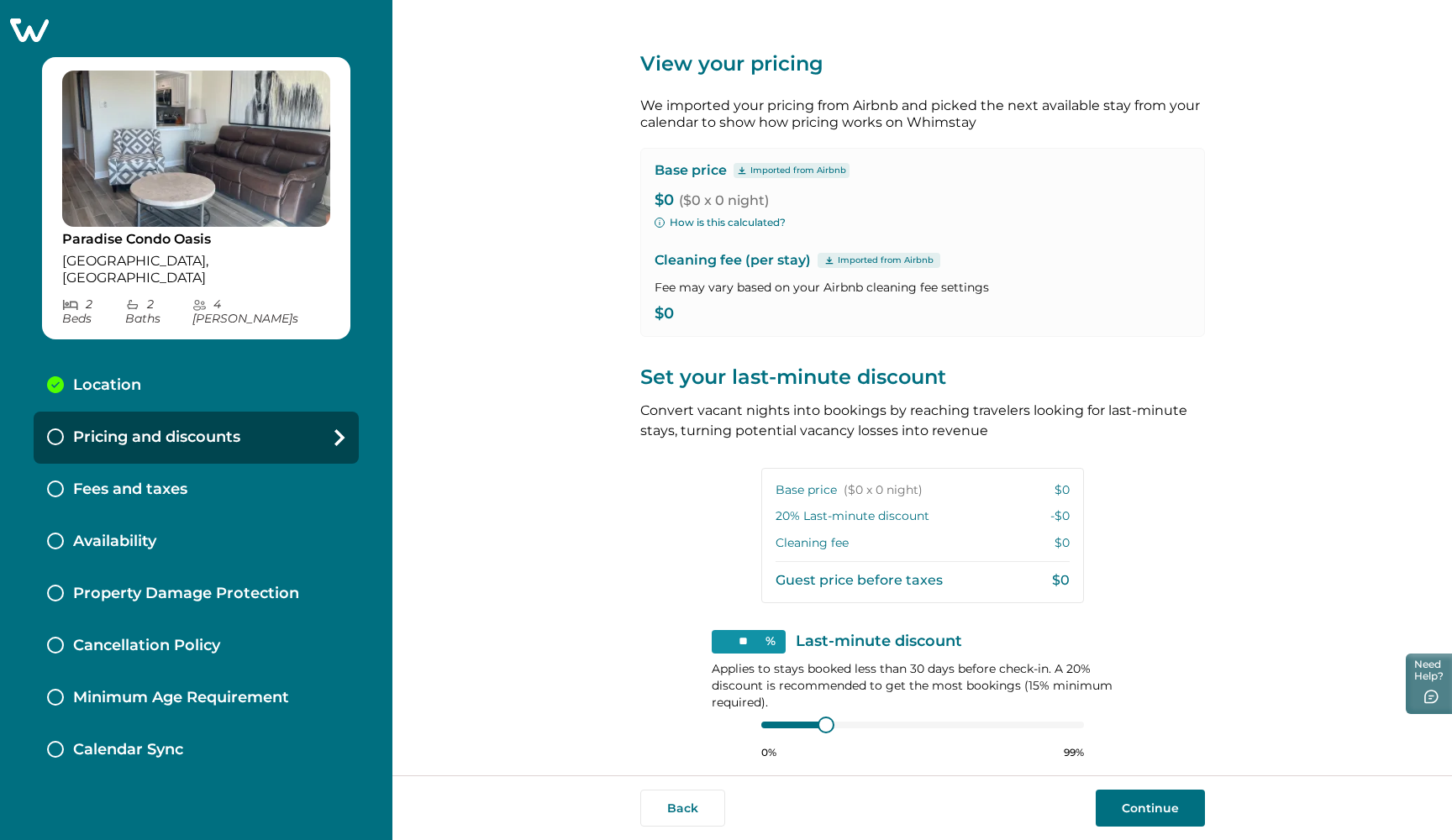
click at [679, 198] on span "($0 x 0 night)" at bounding box center [724, 200] width 89 height 16
click at [673, 170] on p "Base price" at bounding box center [690, 170] width 72 height 17
click at [830, 259] on div "Imported from Airbnb" at bounding box center [879, 260] width 123 height 15
click at [687, 314] on p "$0" at bounding box center [921, 314] width 536 height 17
click at [675, 314] on p "$0" at bounding box center [921, 314] width 536 height 17
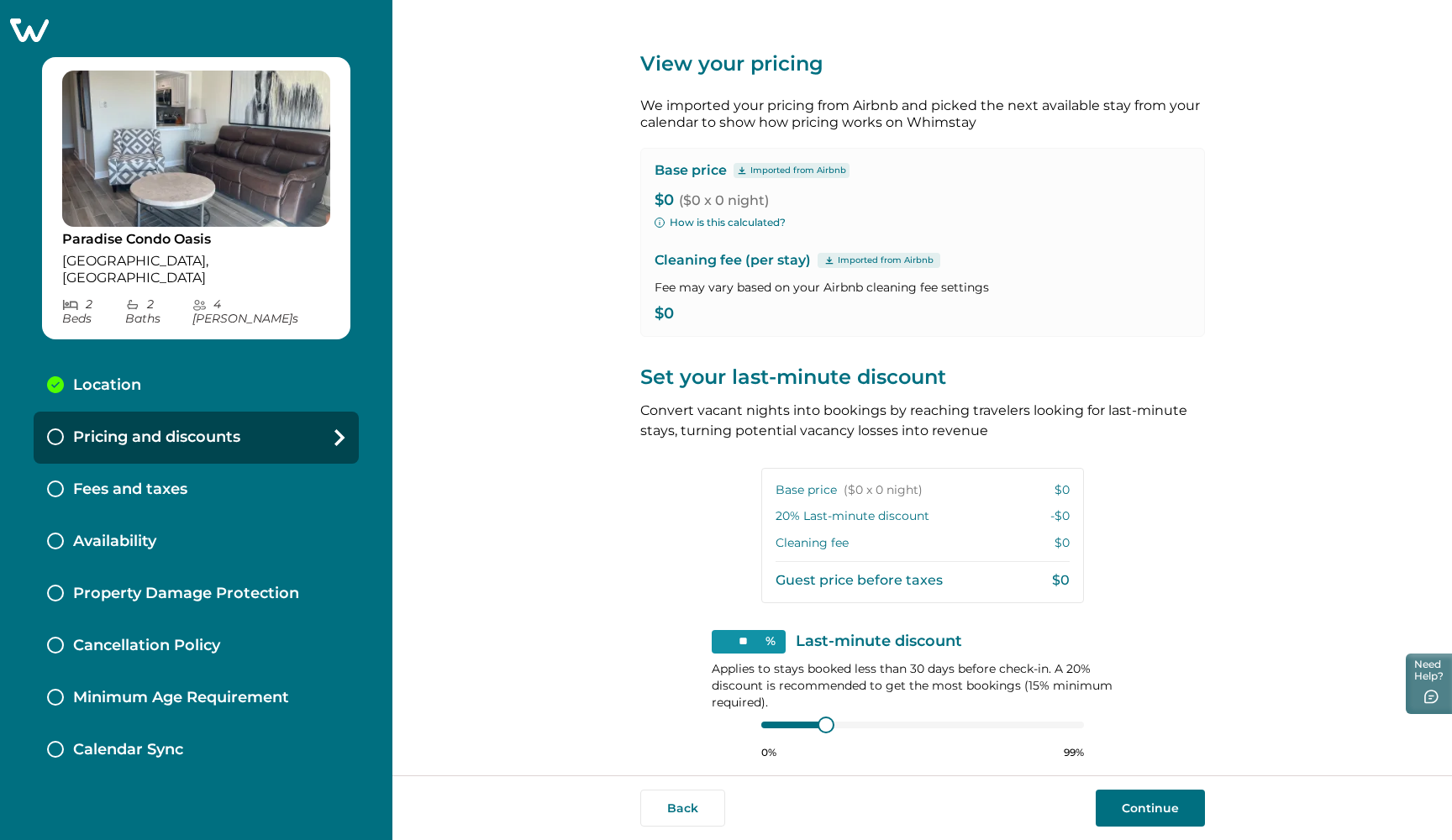
click at [675, 314] on p "$0" at bounding box center [921, 314] width 536 height 17
click at [680, 215] on button "How is this calculated?" at bounding box center [719, 222] width 131 height 15
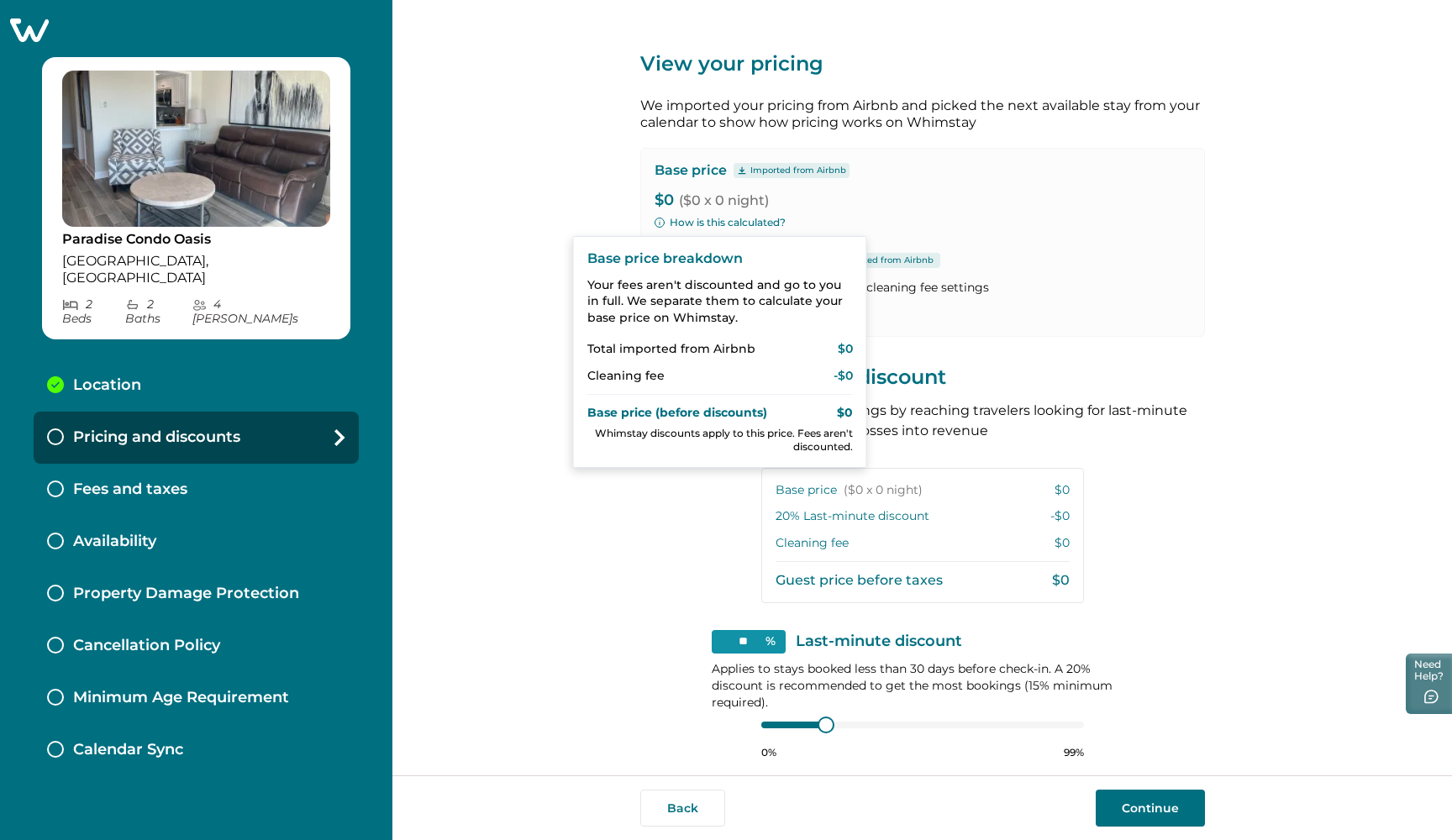
click at [609, 199] on div "View your pricing We imported your pricing from Airbnb and picked the next avai…" at bounding box center [922, 387] width 1059 height 776
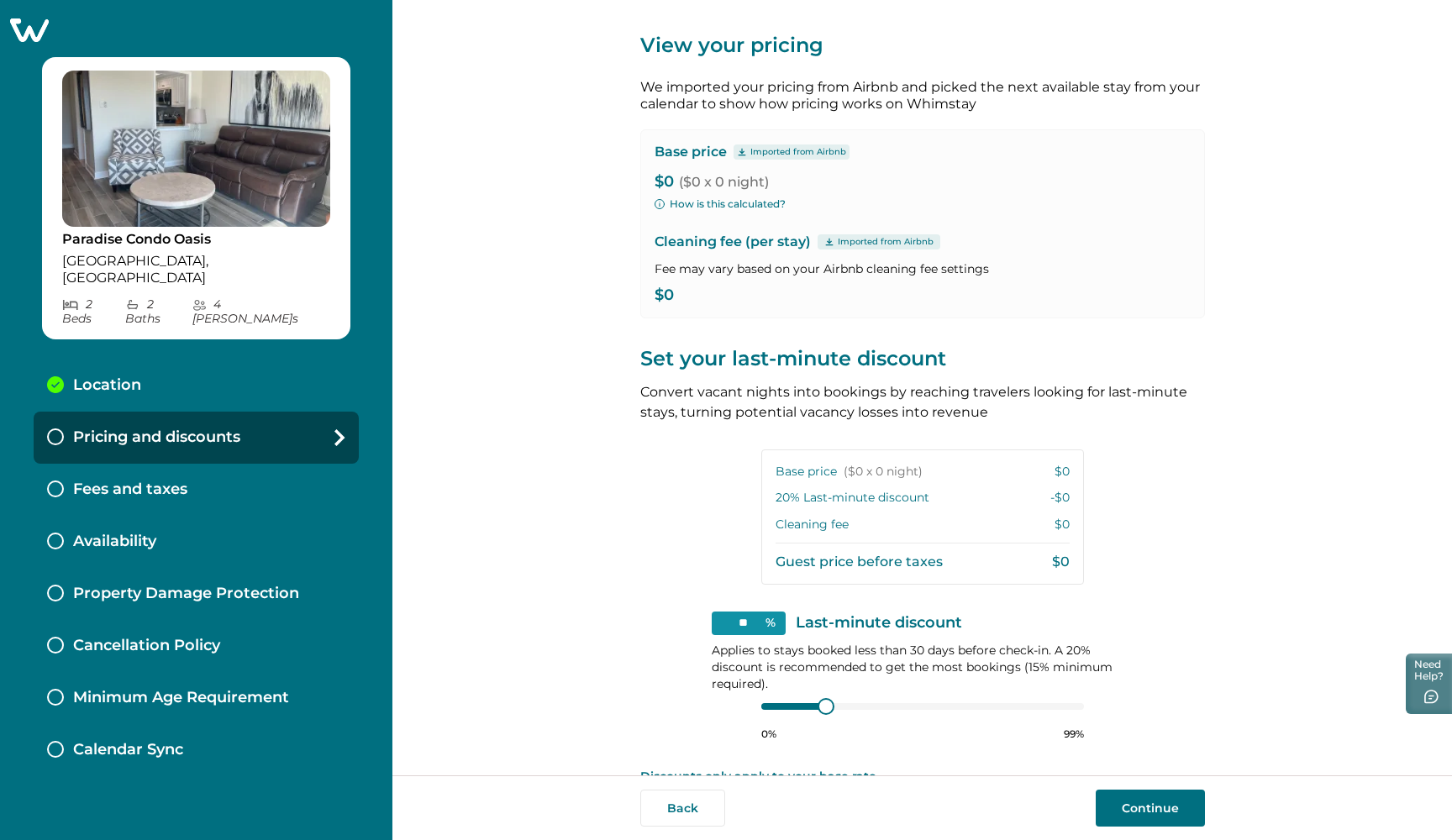
scroll to position [32, 0]
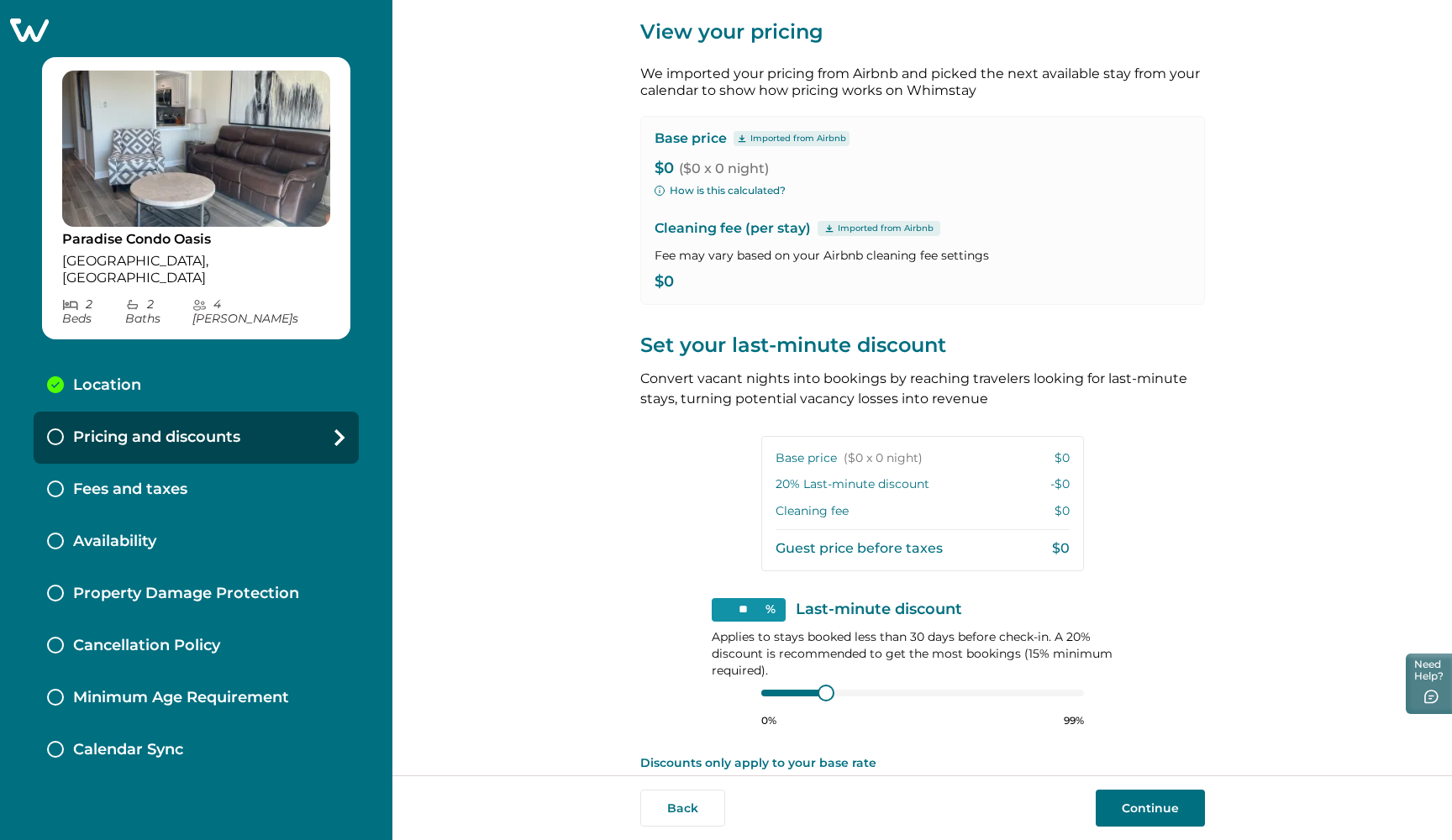
click at [802, 456] on p "Base price ($0 x 0 night)" at bounding box center [849, 458] width 147 height 17
click at [900, 459] on span "($0 x 0 night)" at bounding box center [883, 458] width 79 height 17
click at [892, 477] on p "20 % Last-minute discount" at bounding box center [853, 484] width 154 height 17
click at [848, 522] on div "Base price ($0 x 0 night) $0 20 % Last-minute discount -$0 Cleaning fee $0 Gues…" at bounding box center [922, 503] width 323 height 135
click at [849, 545] on p "Guest price before taxes" at bounding box center [859, 548] width 167 height 17
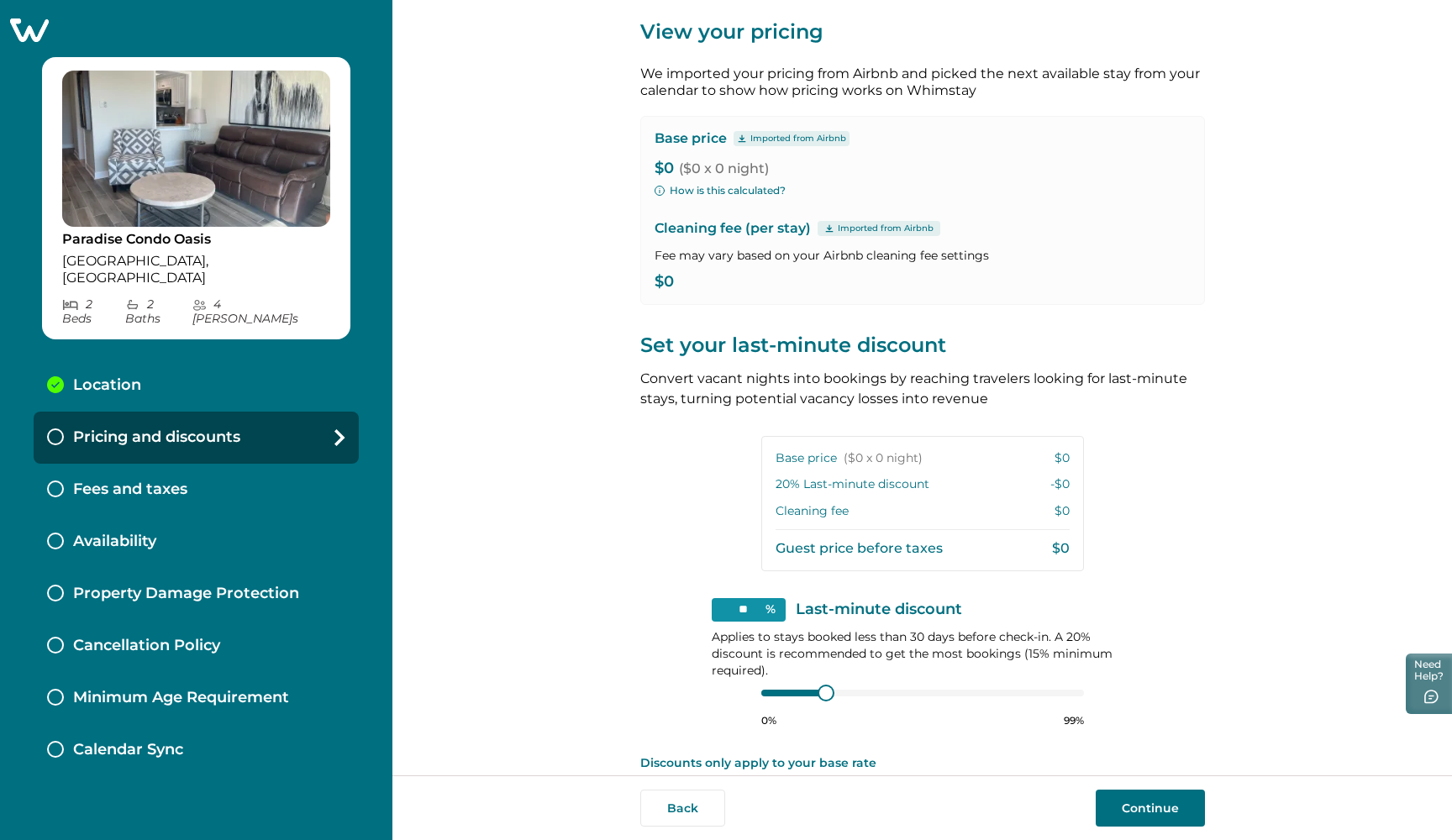
click at [779, 605] on input "**" at bounding box center [748, 610] width 74 height 23
click at [811, 673] on div "** % Last-minute discount Applies to stays booked less than 30 days before chec…" at bounding box center [921, 663] width 421 height 130
type input "**"
click at [805, 686] on div at bounding box center [809, 692] width 15 height 15
click at [1142, 798] on button "Continue" at bounding box center [1150, 808] width 109 height 37
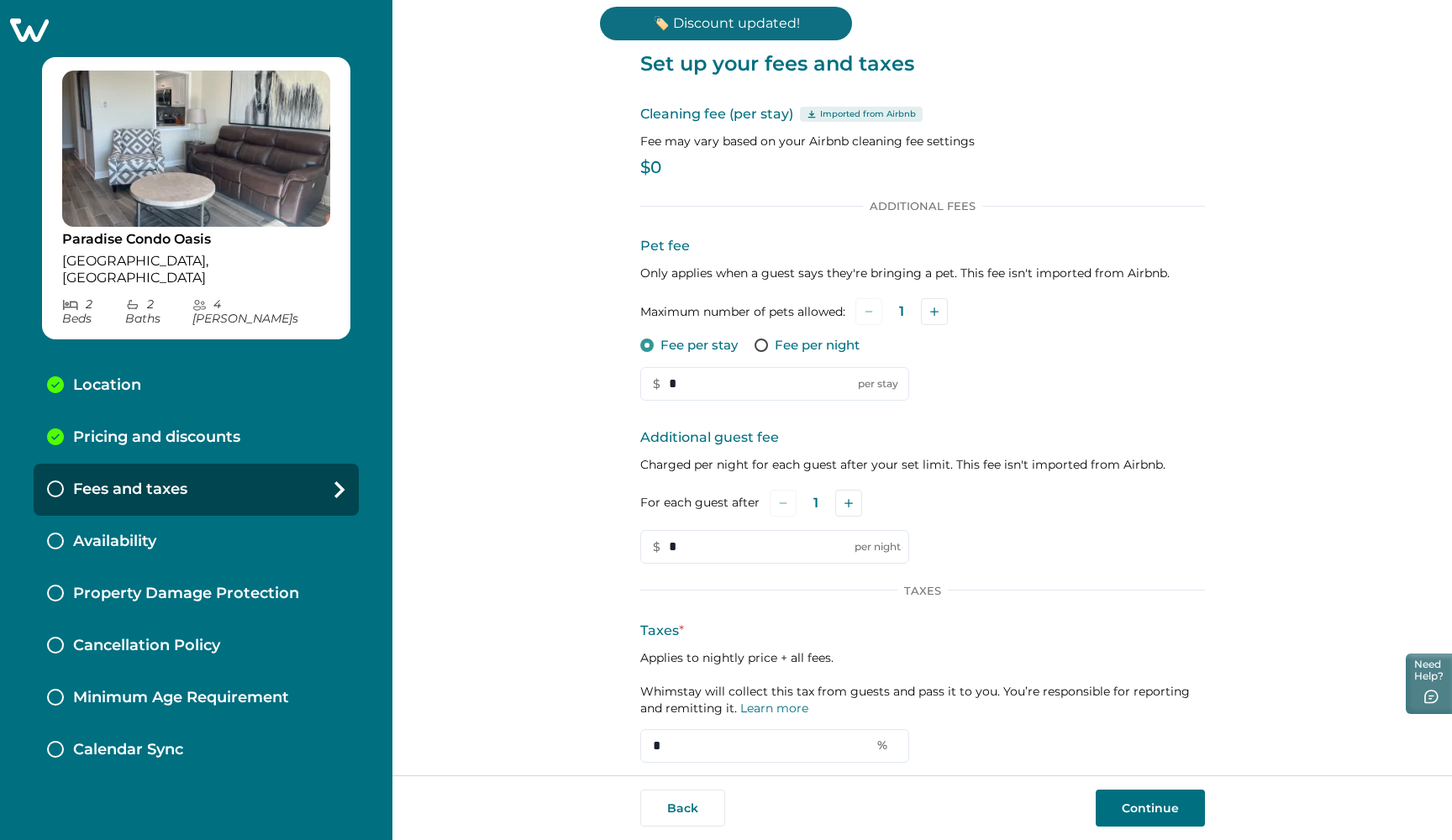
click at [661, 168] on p "$0" at bounding box center [922, 167] width 565 height 17
click at [715, 173] on p "$0" at bounding box center [922, 167] width 565 height 17
click at [656, 162] on p "$0" at bounding box center [922, 167] width 565 height 17
click at [674, 175] on div "Cleaning fee (per stay) Imported from Airbnb Fee may vary based on your Airbnb …" at bounding box center [922, 143] width 565 height 79
click at [656, 161] on p "$0" at bounding box center [922, 167] width 565 height 17
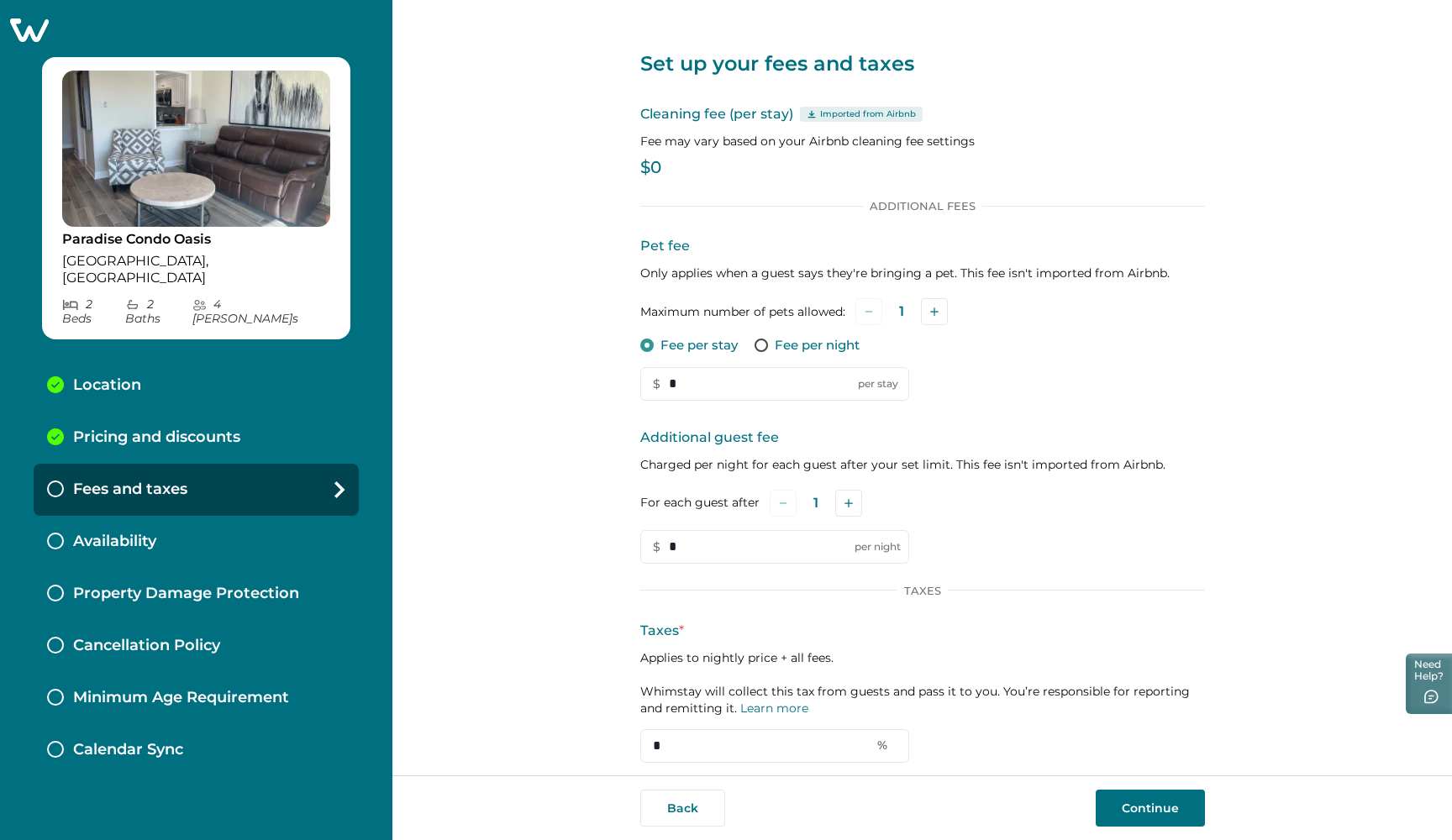
click at [643, 167] on p "$0" at bounding box center [922, 167] width 565 height 17
click at [929, 305] on button "Add" at bounding box center [934, 311] width 27 height 27
click at [692, 388] on input "*" at bounding box center [775, 384] width 268 height 34
type input "***"
click at [840, 506] on button "Add" at bounding box center [848, 503] width 27 height 27
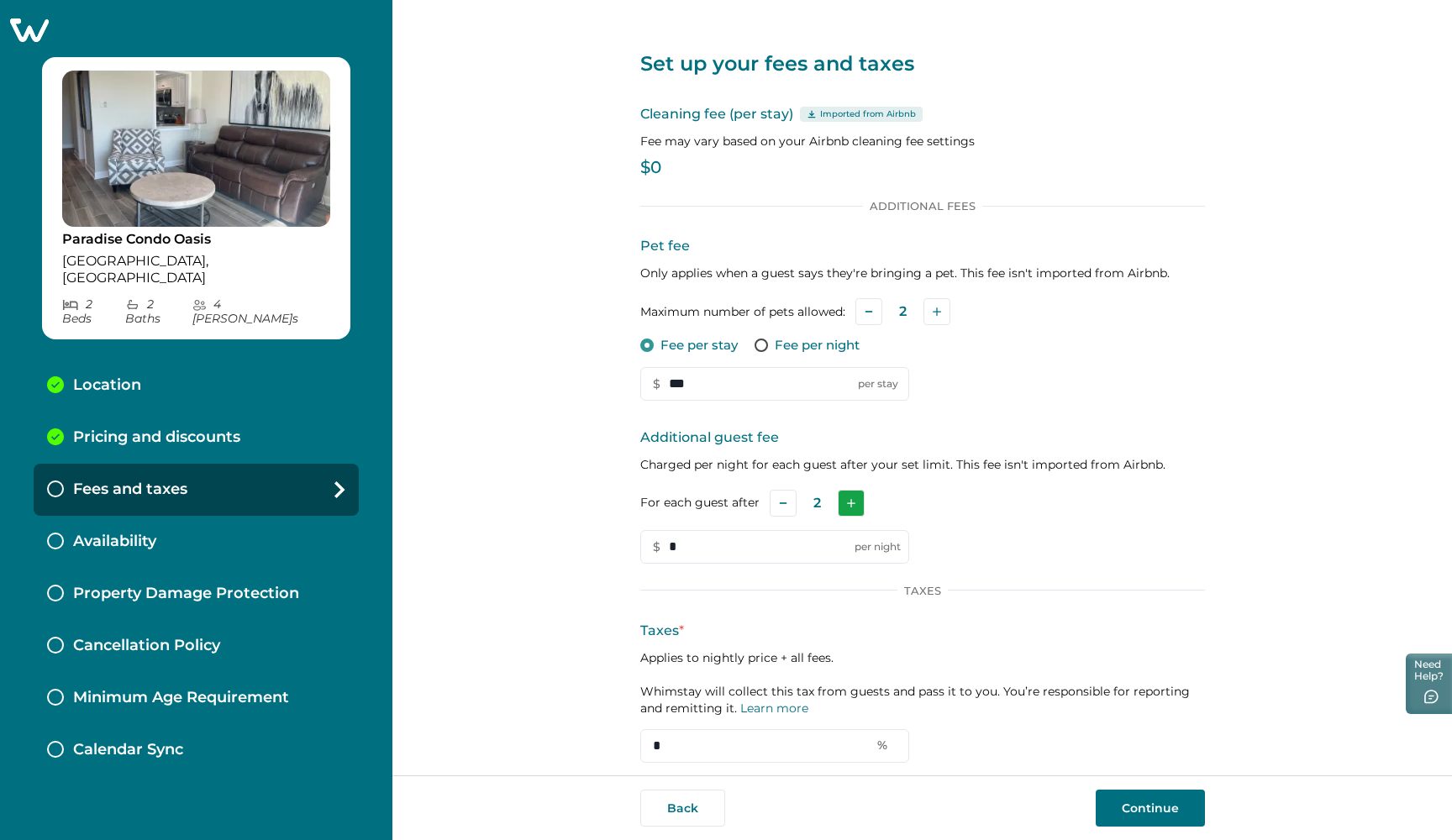
click at [840, 506] on button "Add" at bounding box center [851, 503] width 27 height 27
click at [762, 546] on input "*" at bounding box center [775, 547] width 268 height 34
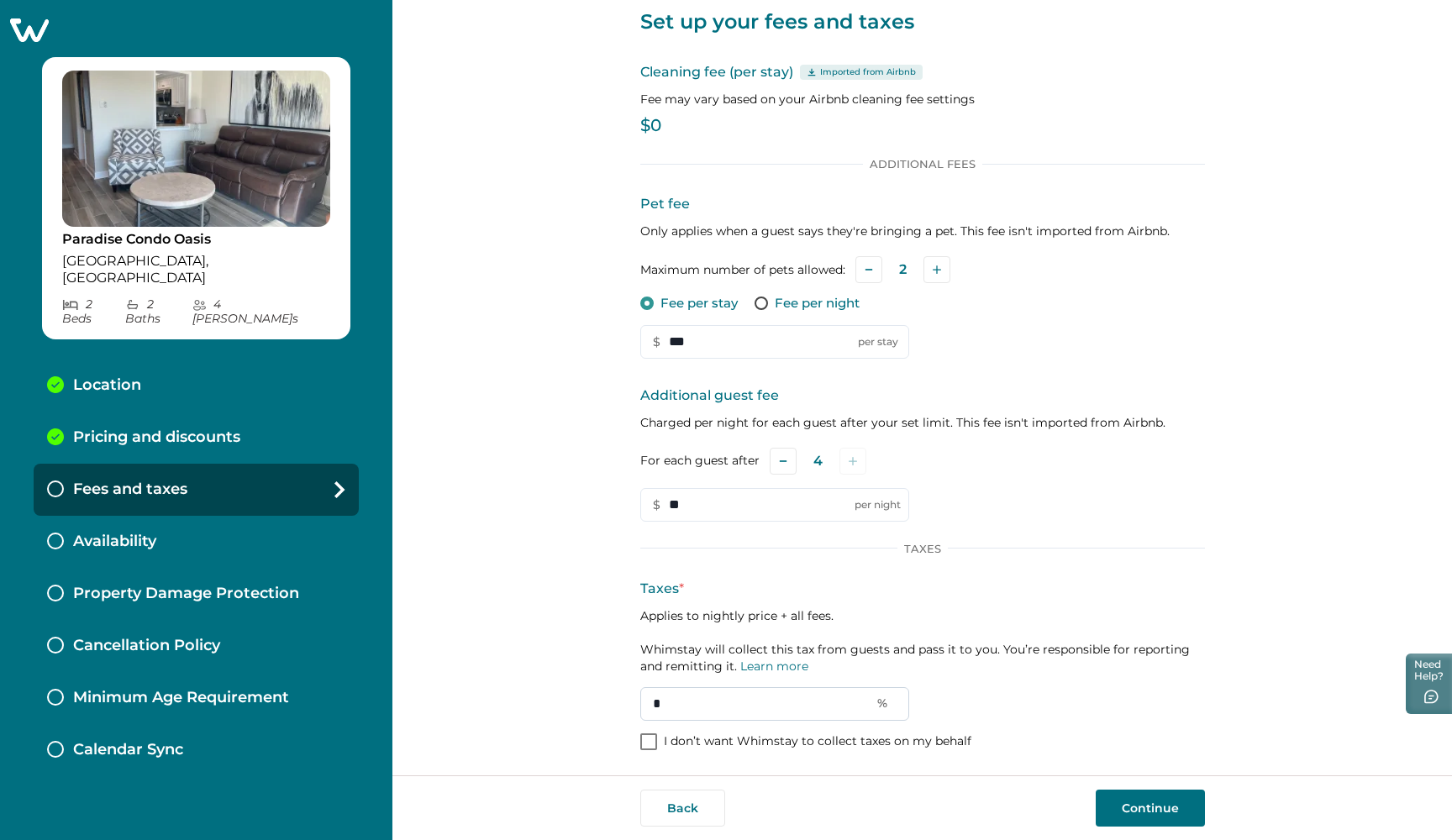
type input "**"
click at [686, 695] on input "*" at bounding box center [775, 704] width 268 height 34
click at [758, 665] on link "Learn more" at bounding box center [774, 666] width 68 height 15
click at [665, 692] on input "*" at bounding box center [775, 704] width 268 height 34
click at [665, 701] on input "*" at bounding box center [775, 704] width 268 height 34
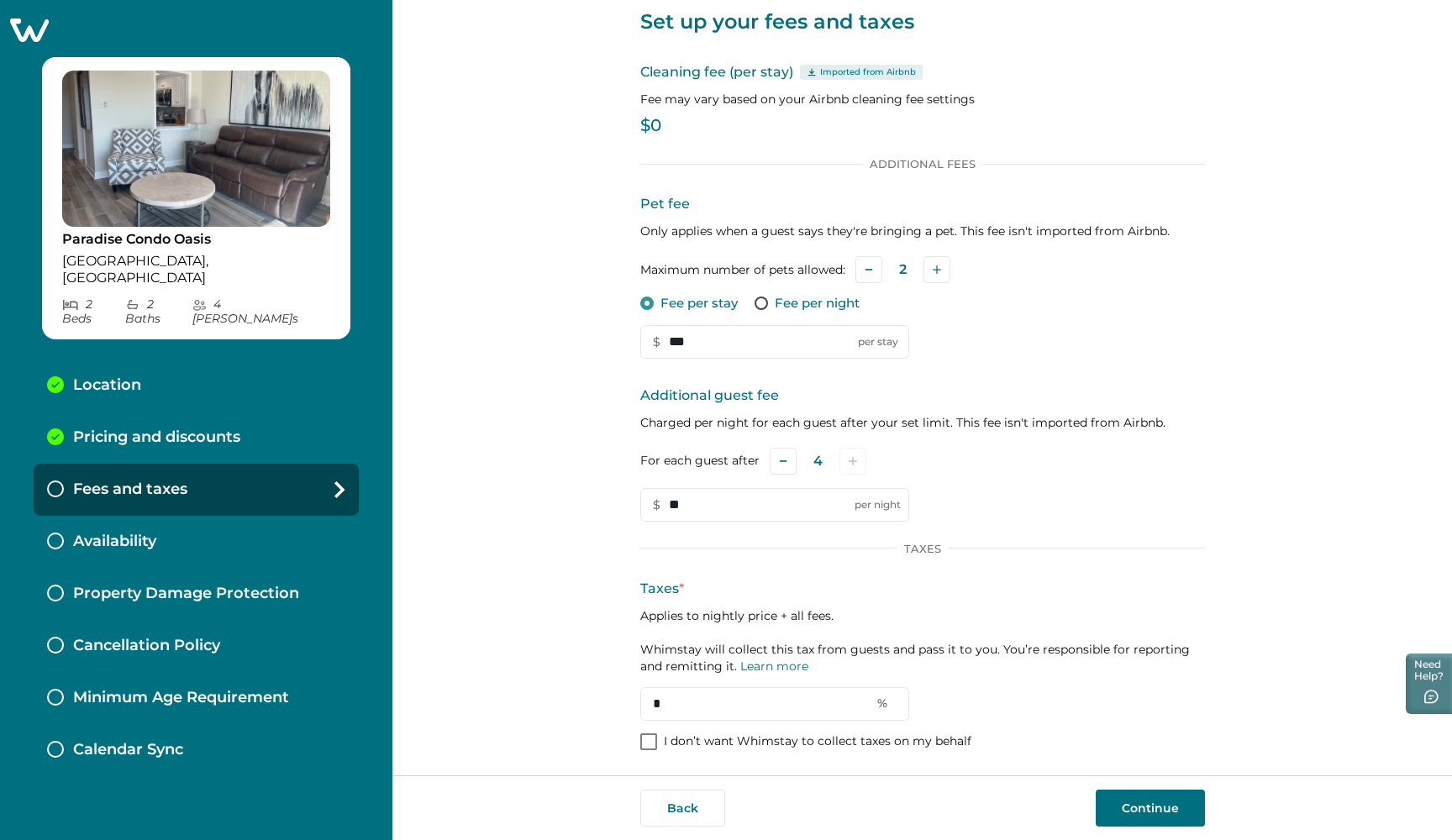
click at [597, 692] on div "Set up your fees and taxes Cleaning fee (per stay) Imported from Airbnb Fee may…" at bounding box center [922, 387] width 1059 height 776
click at [649, 744] on span at bounding box center [649, 742] width 17 height 17
type input "*"
click at [1109, 790] on button "Continue" at bounding box center [1150, 808] width 109 height 37
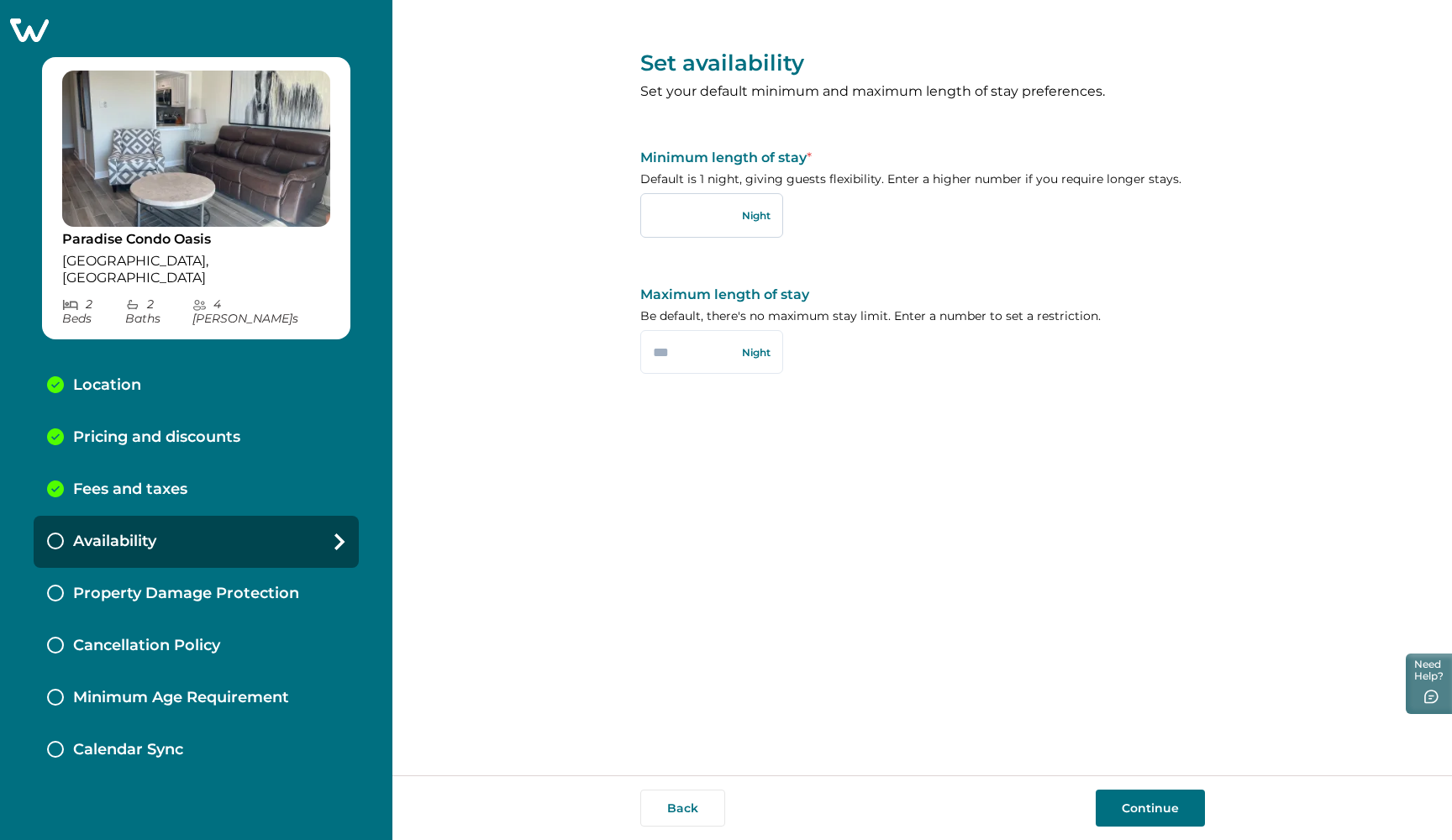
click at [679, 203] on input "text" at bounding box center [712, 215] width 143 height 44
type input "*"
click at [684, 352] on input "text" at bounding box center [712, 352] width 143 height 44
type input "***"
click at [1129, 802] on button "Continue" at bounding box center [1150, 808] width 109 height 37
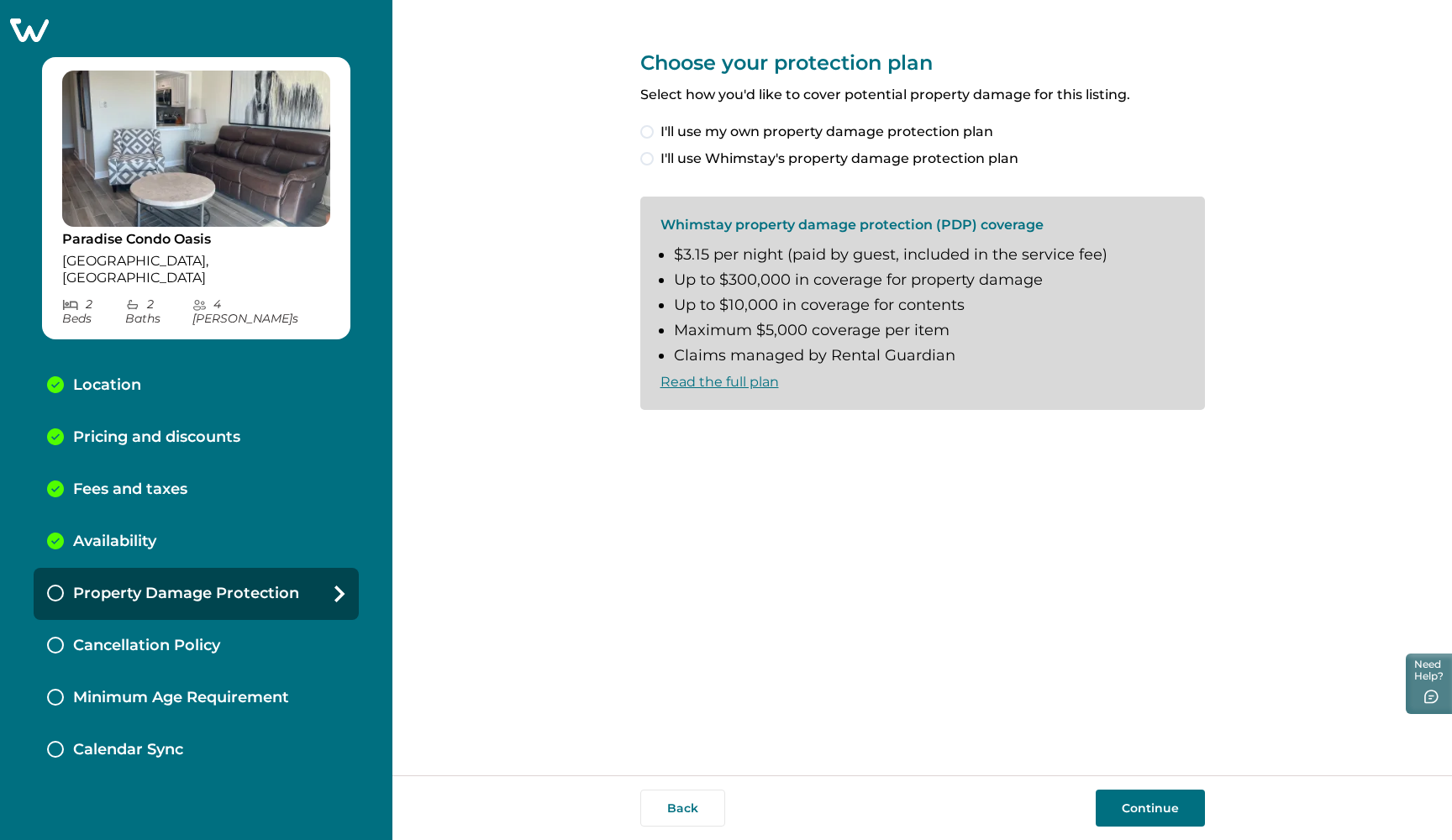
click at [649, 159] on span at bounding box center [647, 158] width 13 height 13
click at [648, 437] on span at bounding box center [647, 437] width 13 height 13
click at [1122, 794] on button "Continue" at bounding box center [1150, 808] width 109 height 37
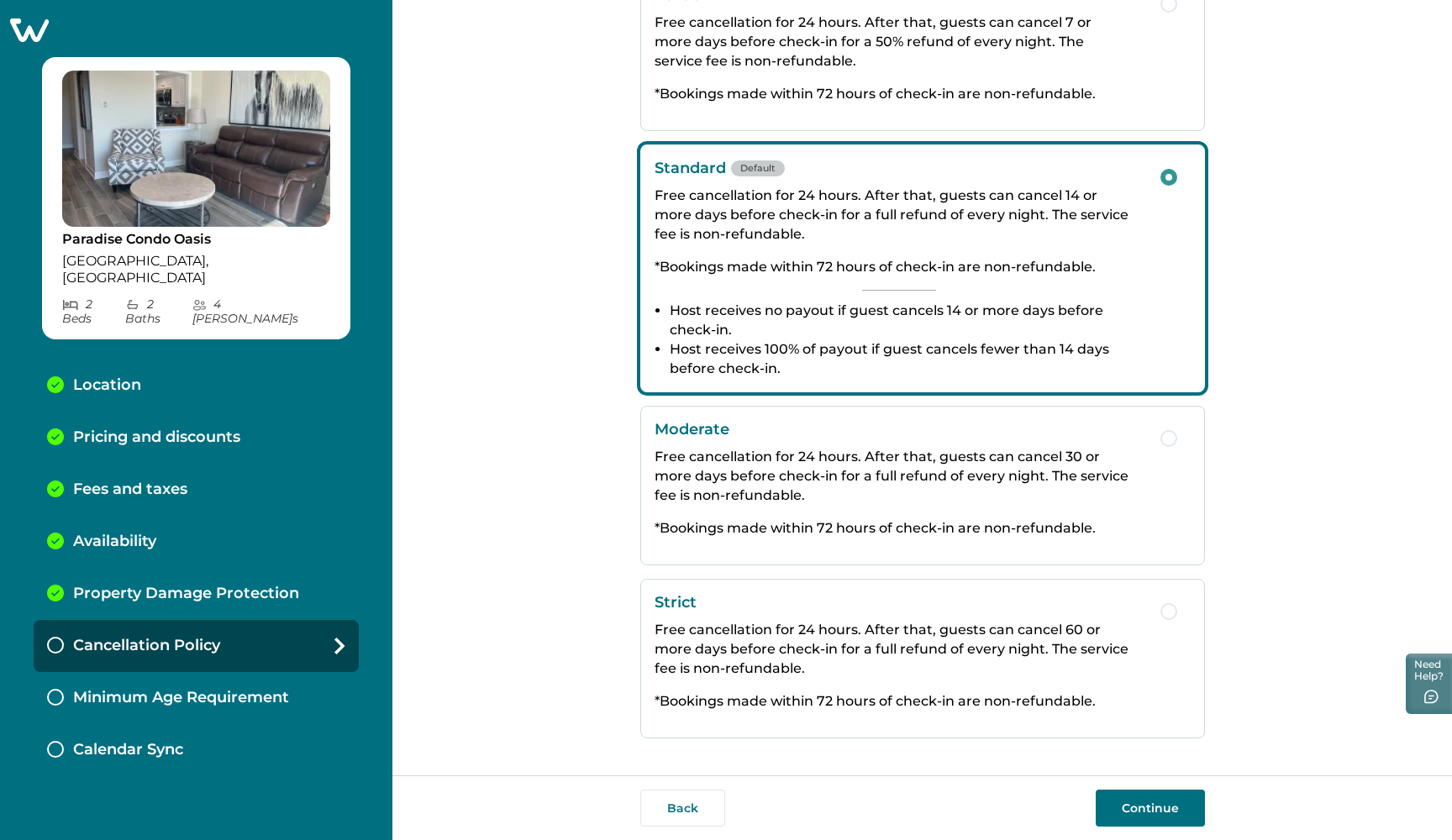
scroll to position [144, 0]
click at [1150, 803] on button "Continue" at bounding box center [1150, 808] width 109 height 37
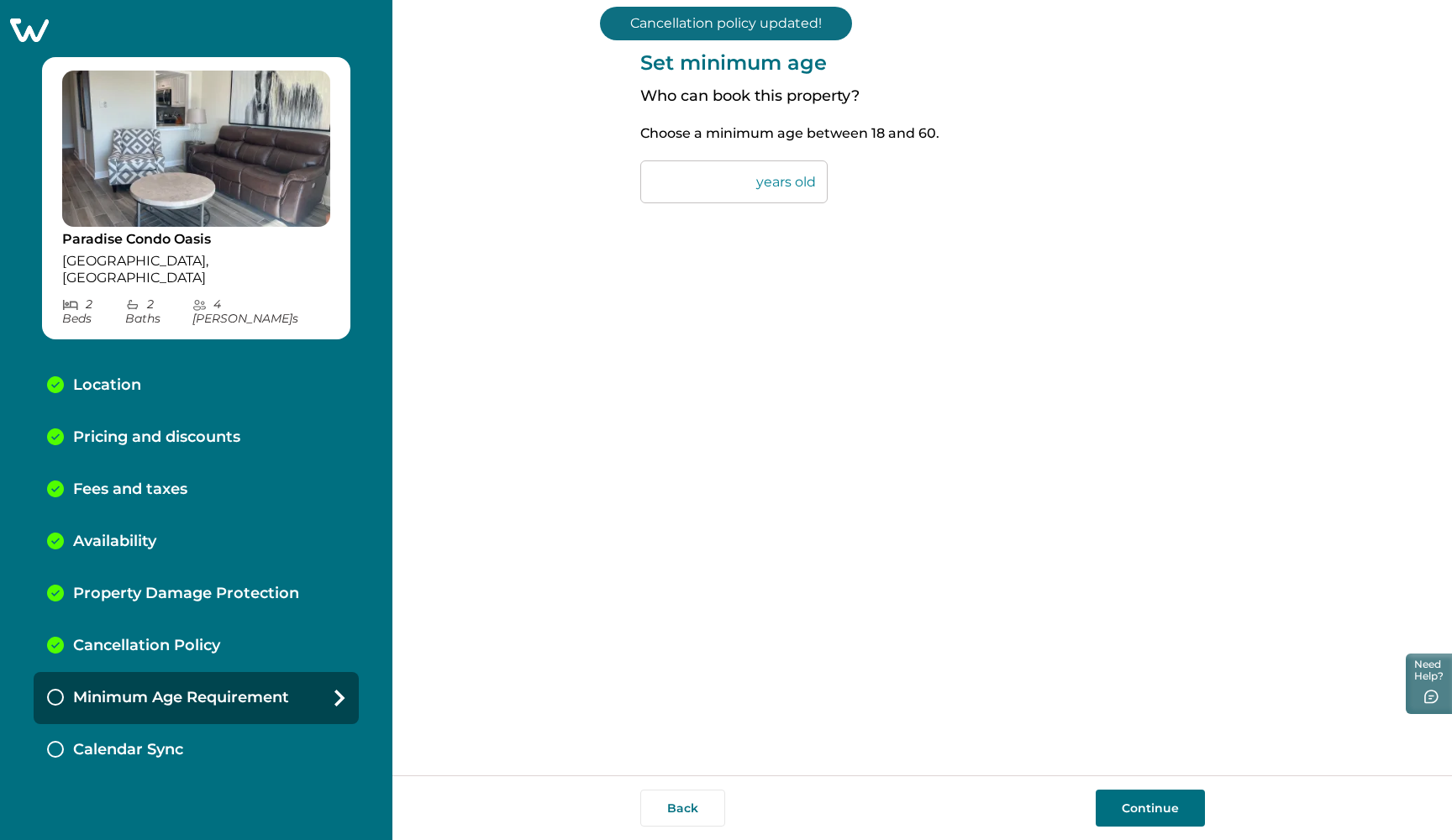
click at [680, 188] on input "**" at bounding box center [734, 182] width 187 height 43
click at [1159, 810] on button "Continue" at bounding box center [1150, 808] width 109 height 37
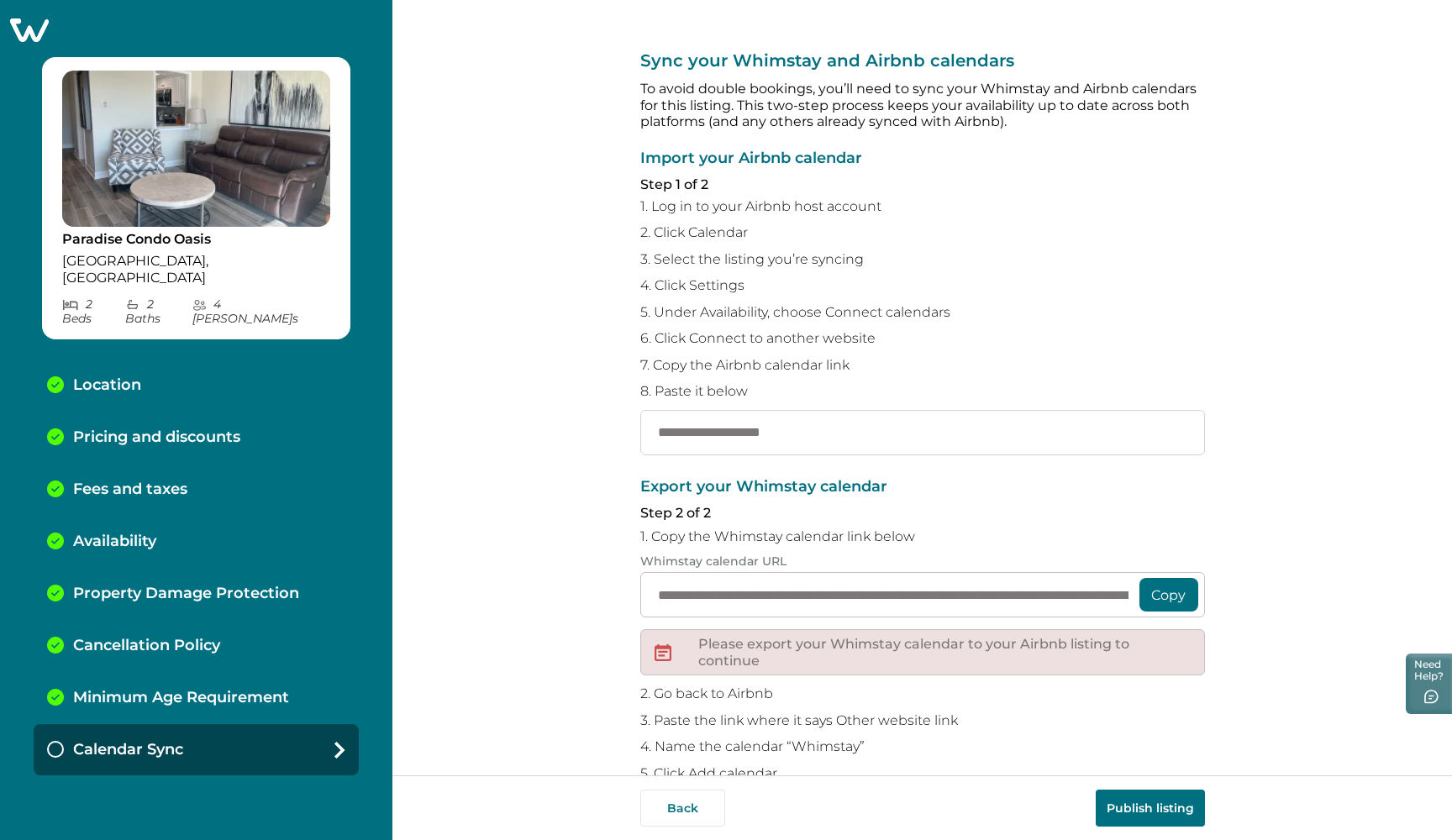
click at [742, 419] on input "text" at bounding box center [922, 432] width 565 height 46
paste input "**********"
click at [1150, 584] on button "Copy" at bounding box center [1168, 595] width 59 height 34
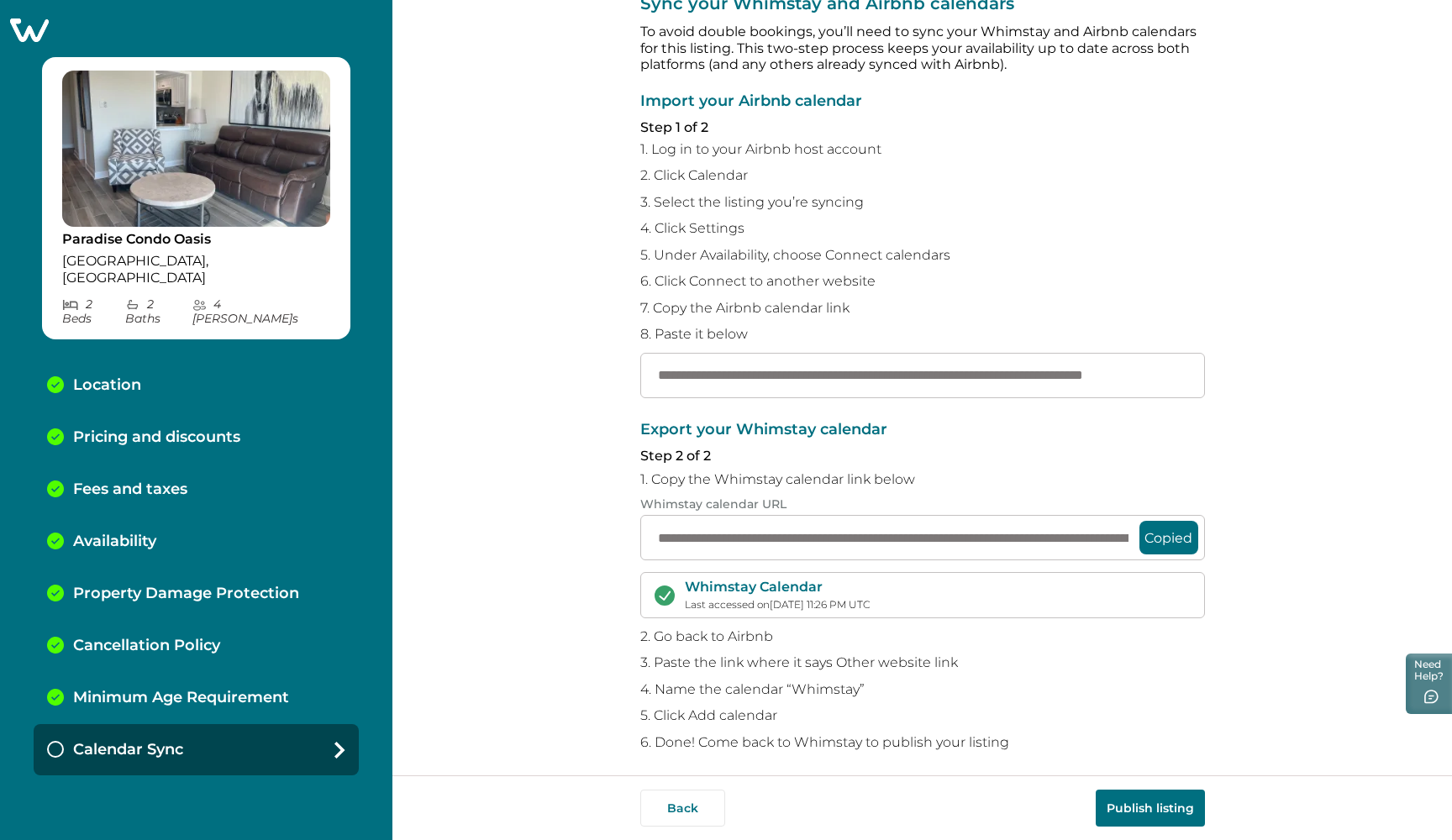
scroll to position [55, 0]
click at [1142, 802] on button "Publish listing" at bounding box center [1150, 808] width 109 height 37
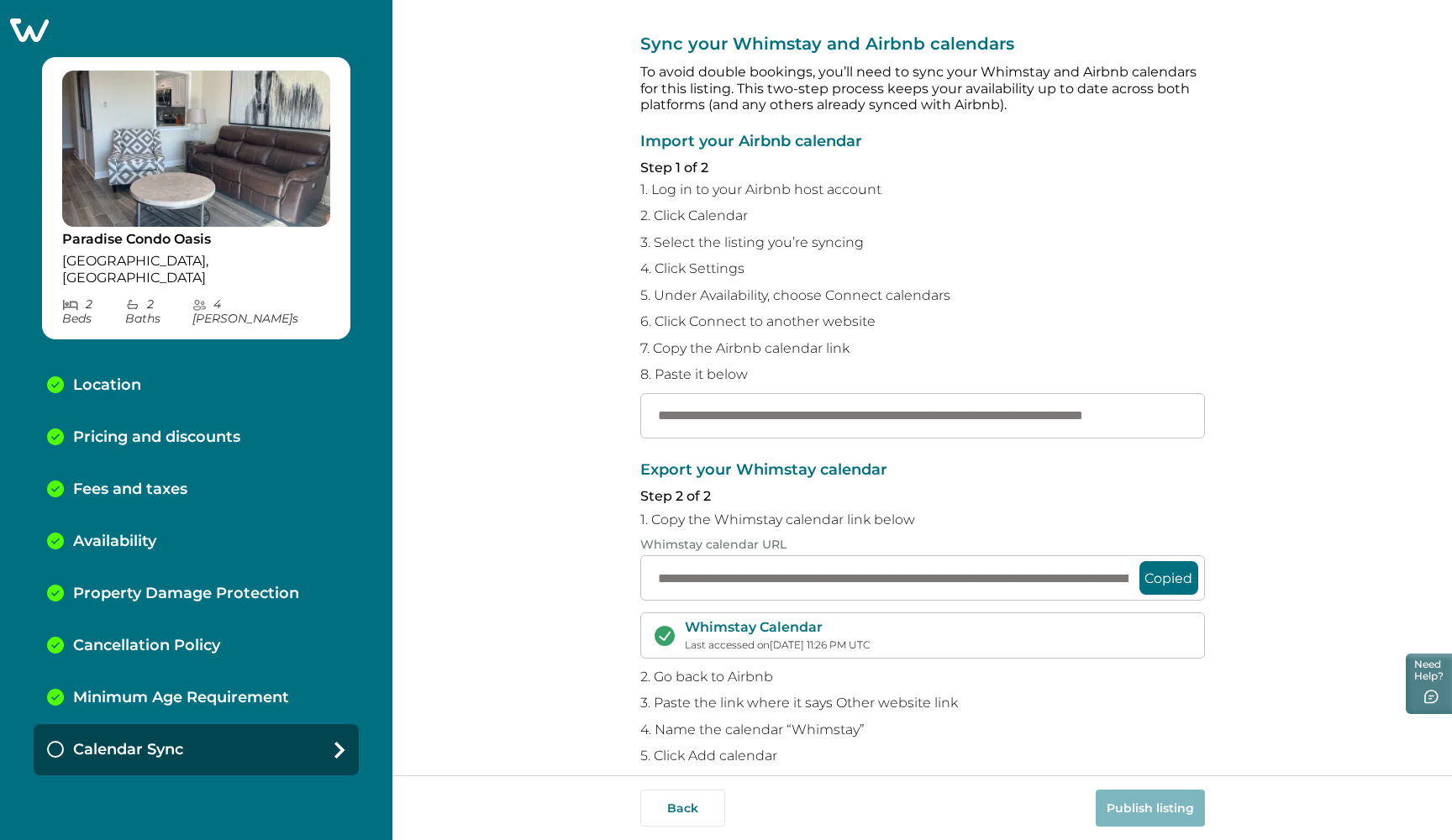
scroll to position [16, 0]
click at [1079, 415] on input "**********" at bounding box center [922, 416] width 565 height 46
click at [1144, 411] on input "**********" at bounding box center [922, 416] width 565 height 46
drag, startPoint x: 1177, startPoint y: 413, endPoint x: 806, endPoint y: 426, distance: 371.2
click at [806, 426] on input "**********" at bounding box center [922, 416] width 565 height 46
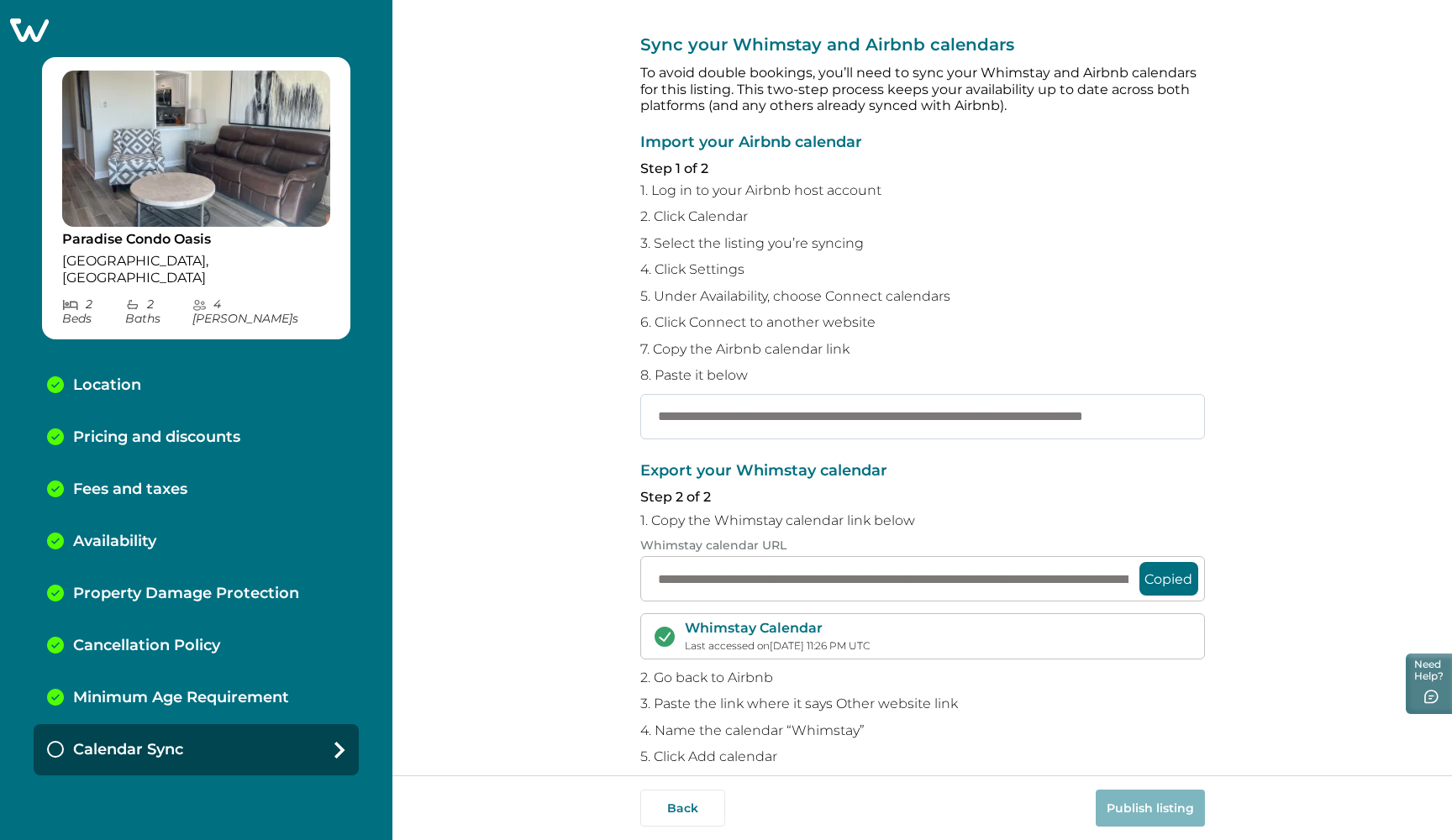
type input "**********"
drag, startPoint x: 1185, startPoint y: 411, endPoint x: 643, endPoint y: 399, distance: 542.1
click at [643, 399] on input "**********" at bounding box center [922, 416] width 565 height 46
paste input "**********"
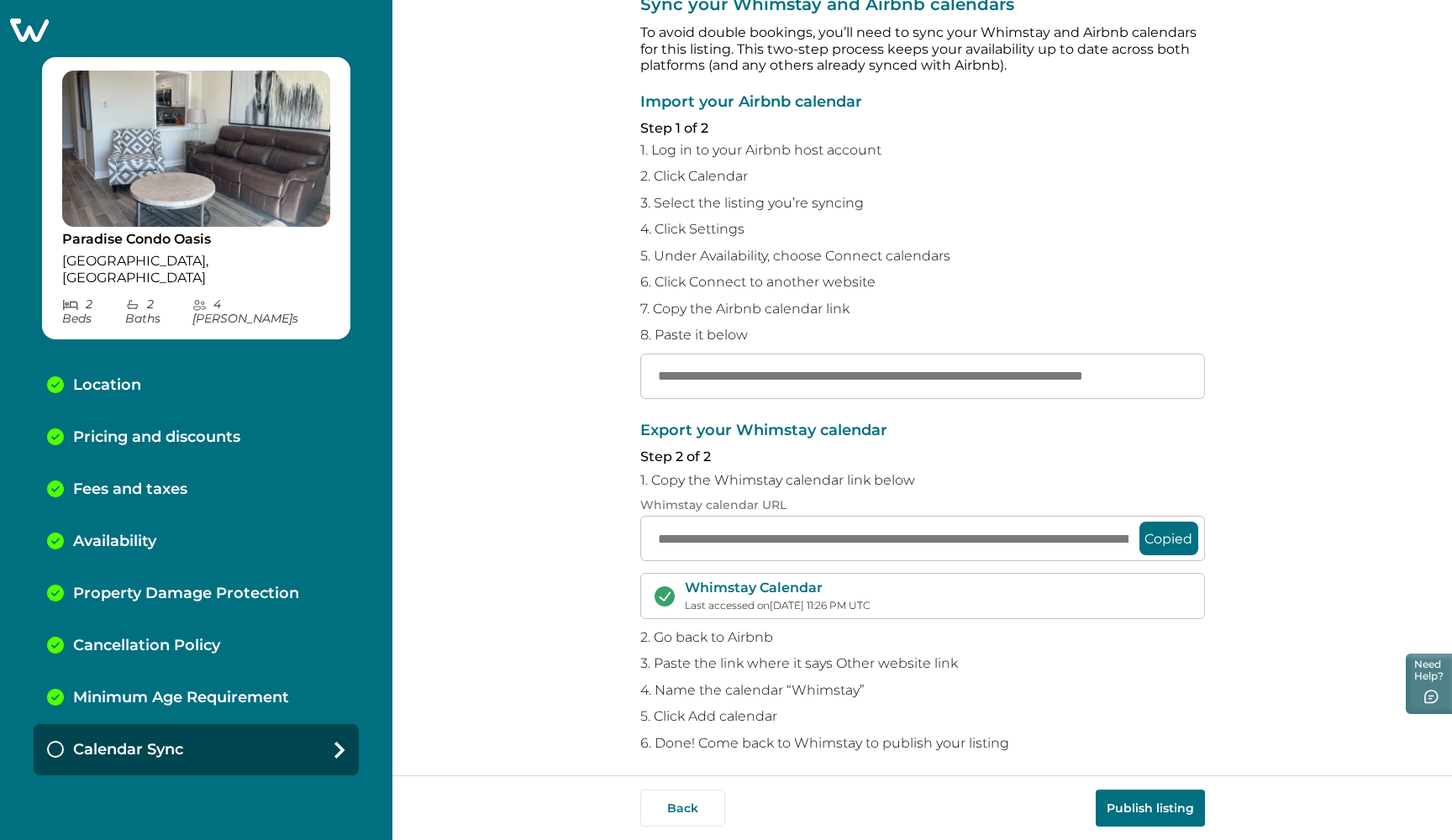
scroll to position [55, 0]
click at [1155, 809] on button "Publish listing" at bounding box center [1150, 808] width 109 height 37
drag, startPoint x: 1180, startPoint y: 373, endPoint x: 634, endPoint y: 376, distance: 546.0
click at [634, 376] on div "**********" at bounding box center [922, 387] width 1059 height 776
type input "**********"
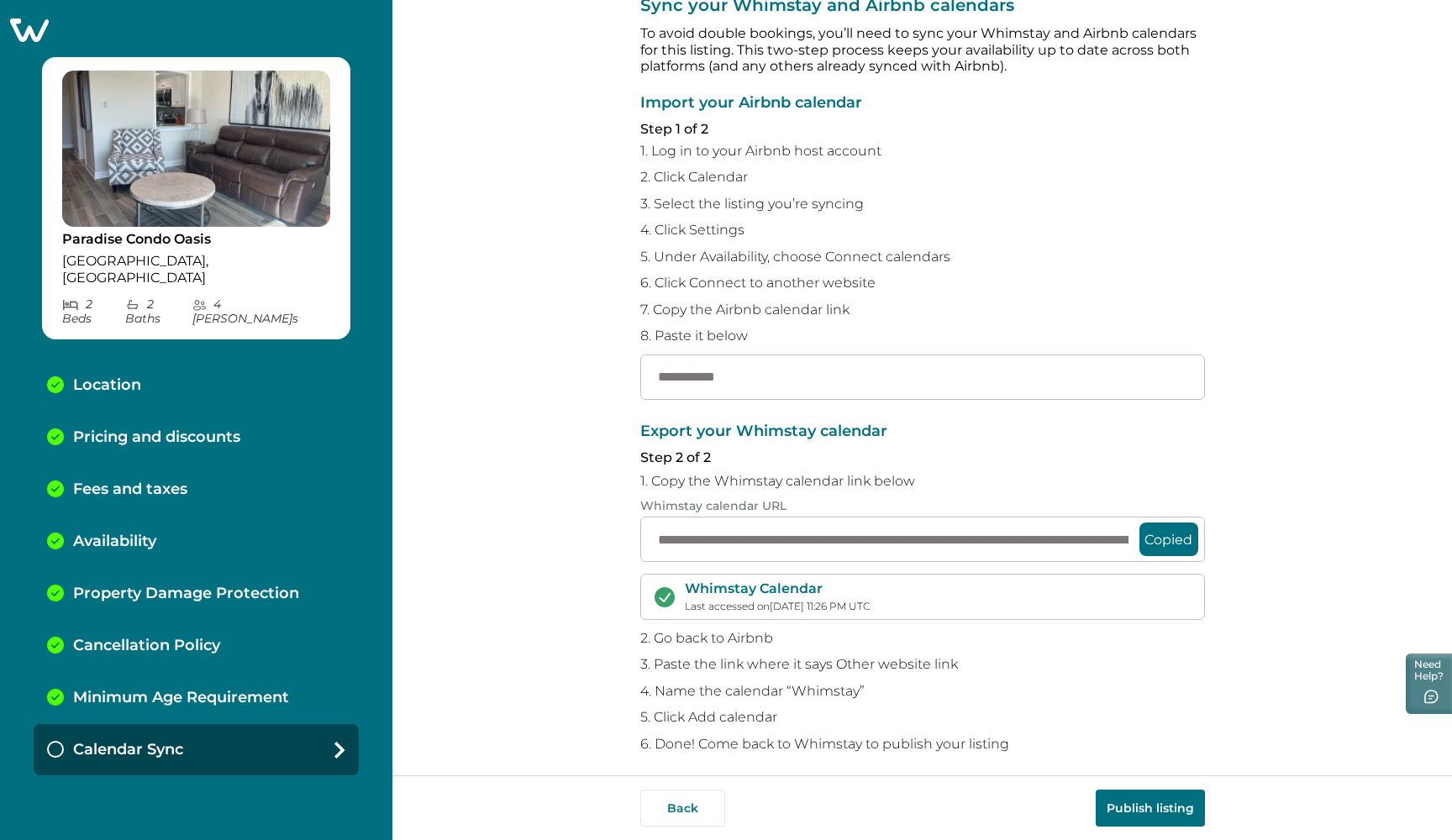
drag, startPoint x: 709, startPoint y: 373, endPoint x: 615, endPoint y: 358, distance: 95.2
click at [615, 358] on div "**********" at bounding box center [922, 387] width 1059 height 776
paste input "**********"
click at [1153, 803] on button "Publish listing" at bounding box center [1150, 808] width 109 height 37
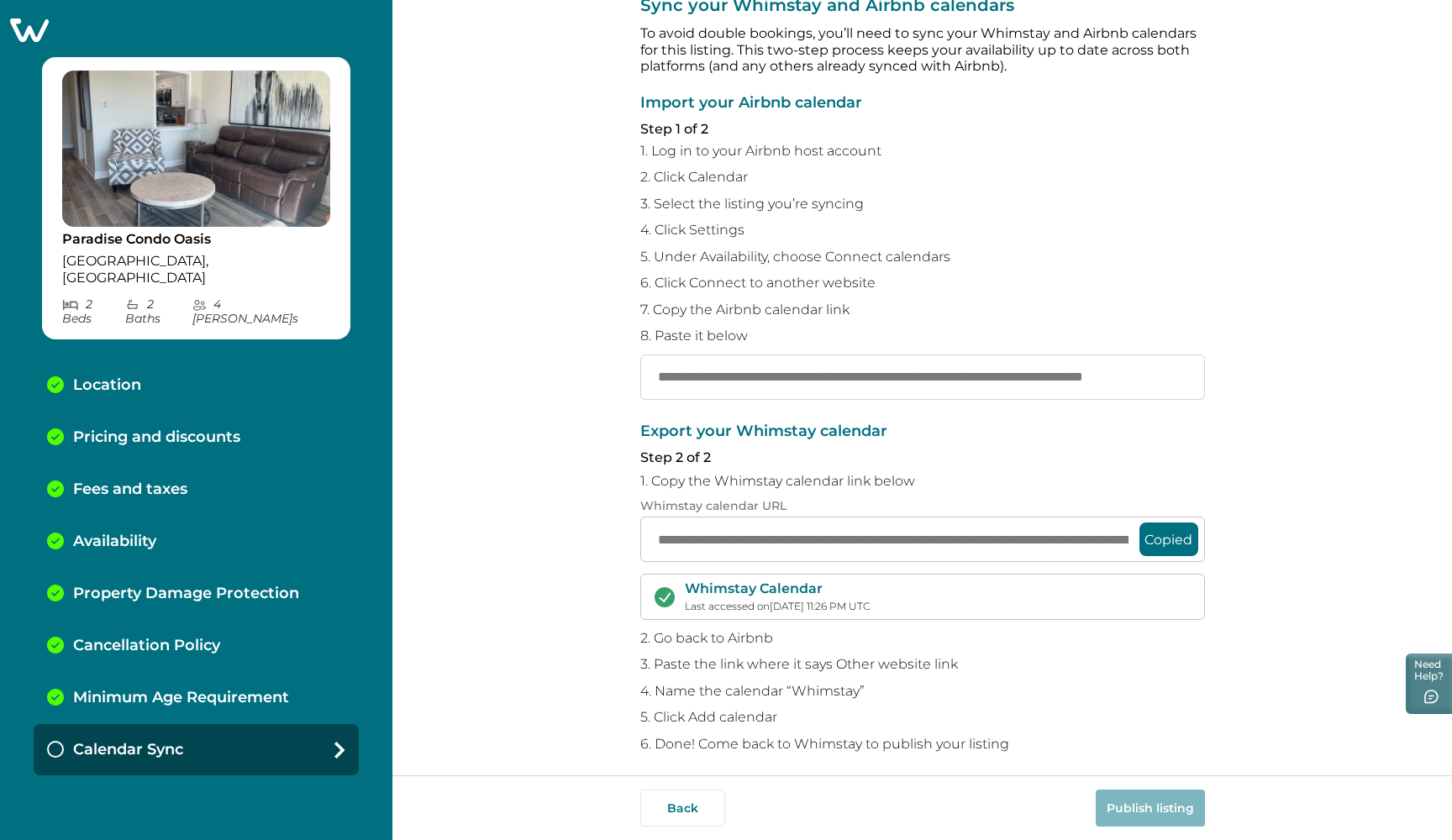
drag, startPoint x: 1180, startPoint y: 369, endPoint x: 650, endPoint y: 380, distance: 530.1
click at [650, 381] on input "**********" at bounding box center [922, 377] width 565 height 46
drag, startPoint x: 1167, startPoint y: 373, endPoint x: 619, endPoint y: 371, distance: 548.0
click at [619, 371] on div "**********" at bounding box center [922, 387] width 1059 height 776
type input "**********"
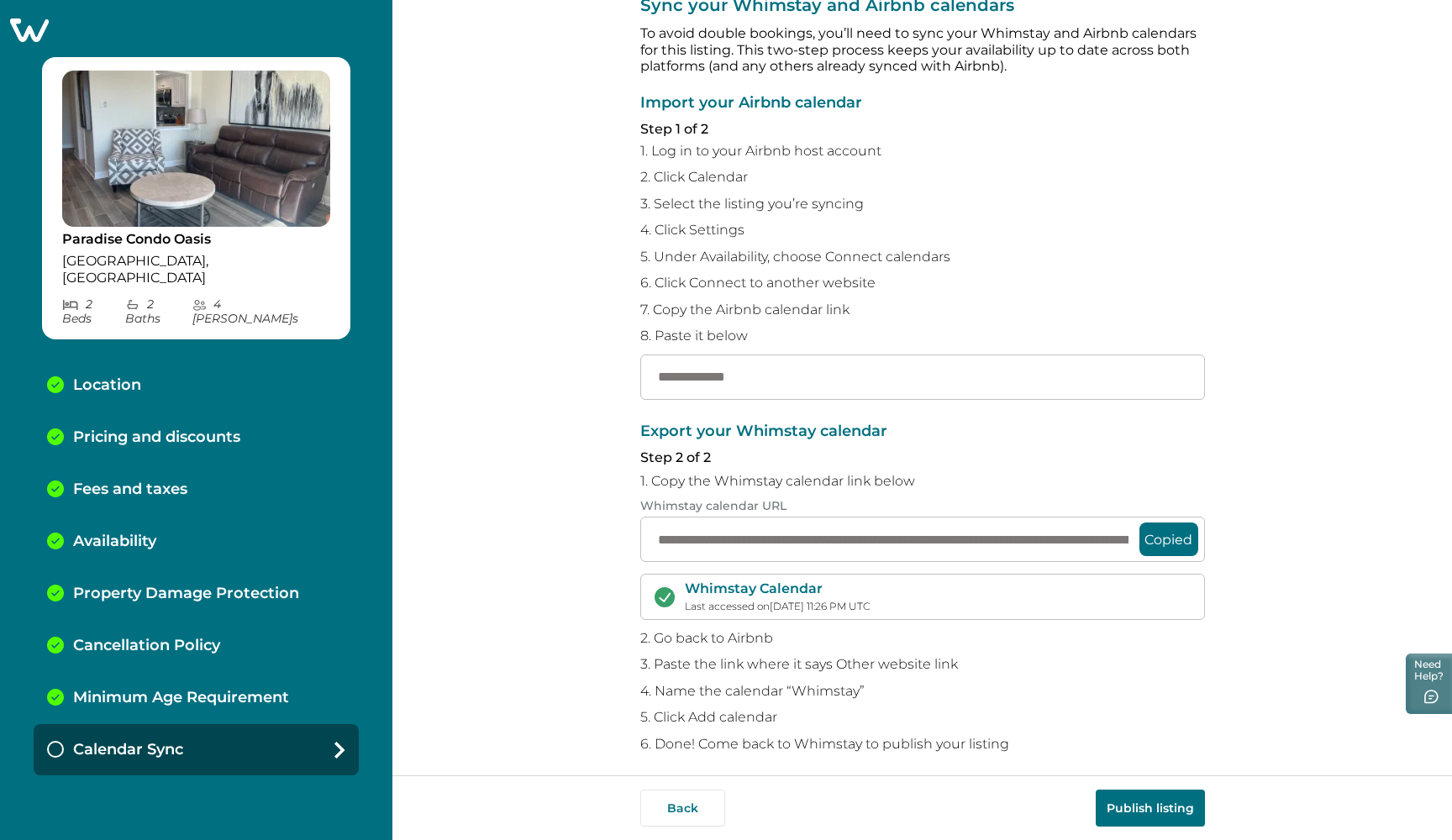
drag, startPoint x: 776, startPoint y: 372, endPoint x: 609, endPoint y: 371, distance: 167.0
click at [609, 371] on div "**********" at bounding box center [922, 387] width 1059 height 776
paste input "**********"
click at [1146, 797] on button "Publish listing" at bounding box center [1150, 808] width 109 height 37
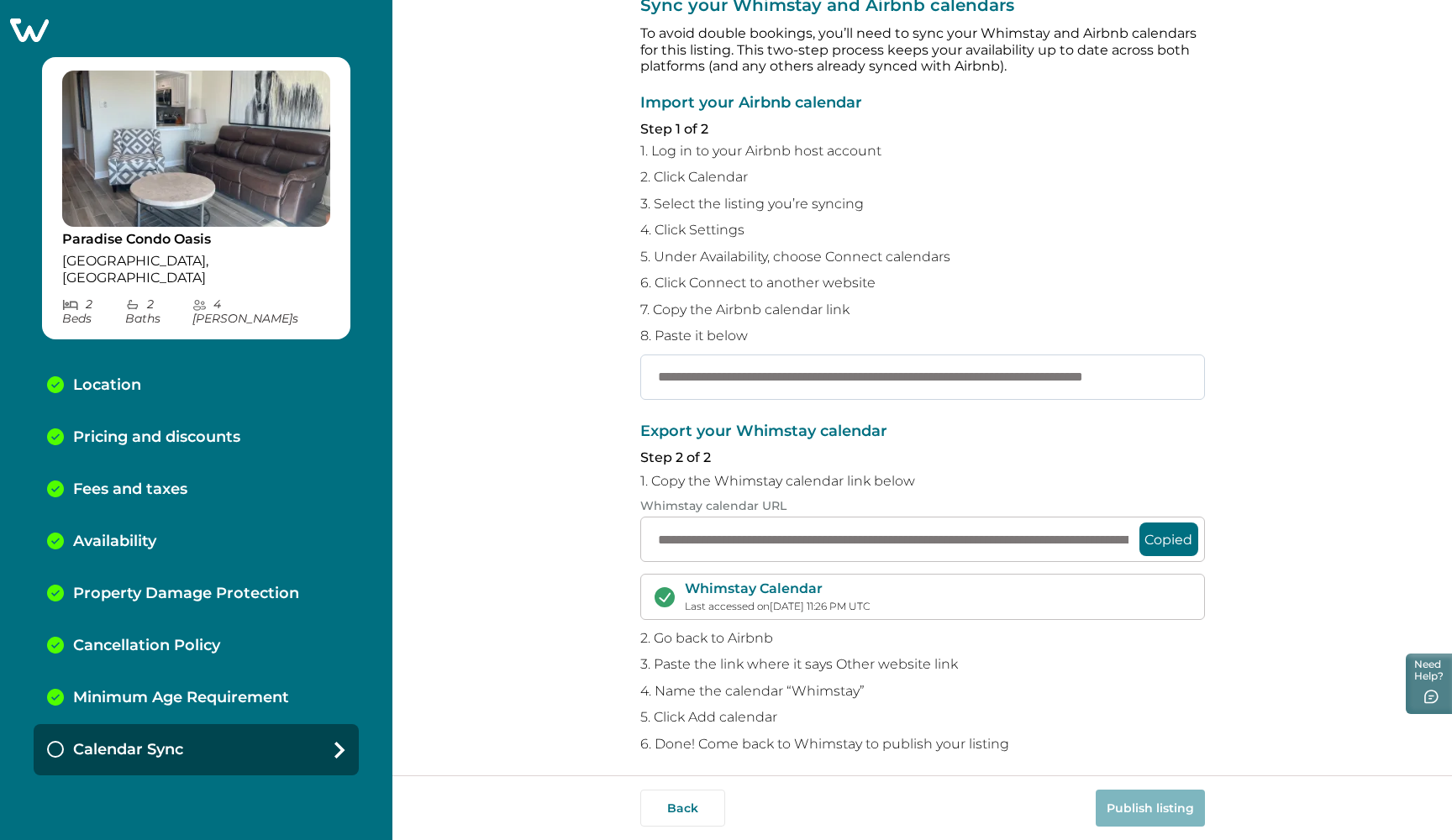
drag, startPoint x: 1170, startPoint y: 372, endPoint x: 746, endPoint y: 387, distance: 424.3
click at [725, 388] on input "**********" at bounding box center [922, 377] width 565 height 46
drag, startPoint x: 1166, startPoint y: 371, endPoint x: 619, endPoint y: 374, distance: 547.0
click at [619, 374] on div "**********" at bounding box center [922, 387] width 1059 height 776
type input "**********"
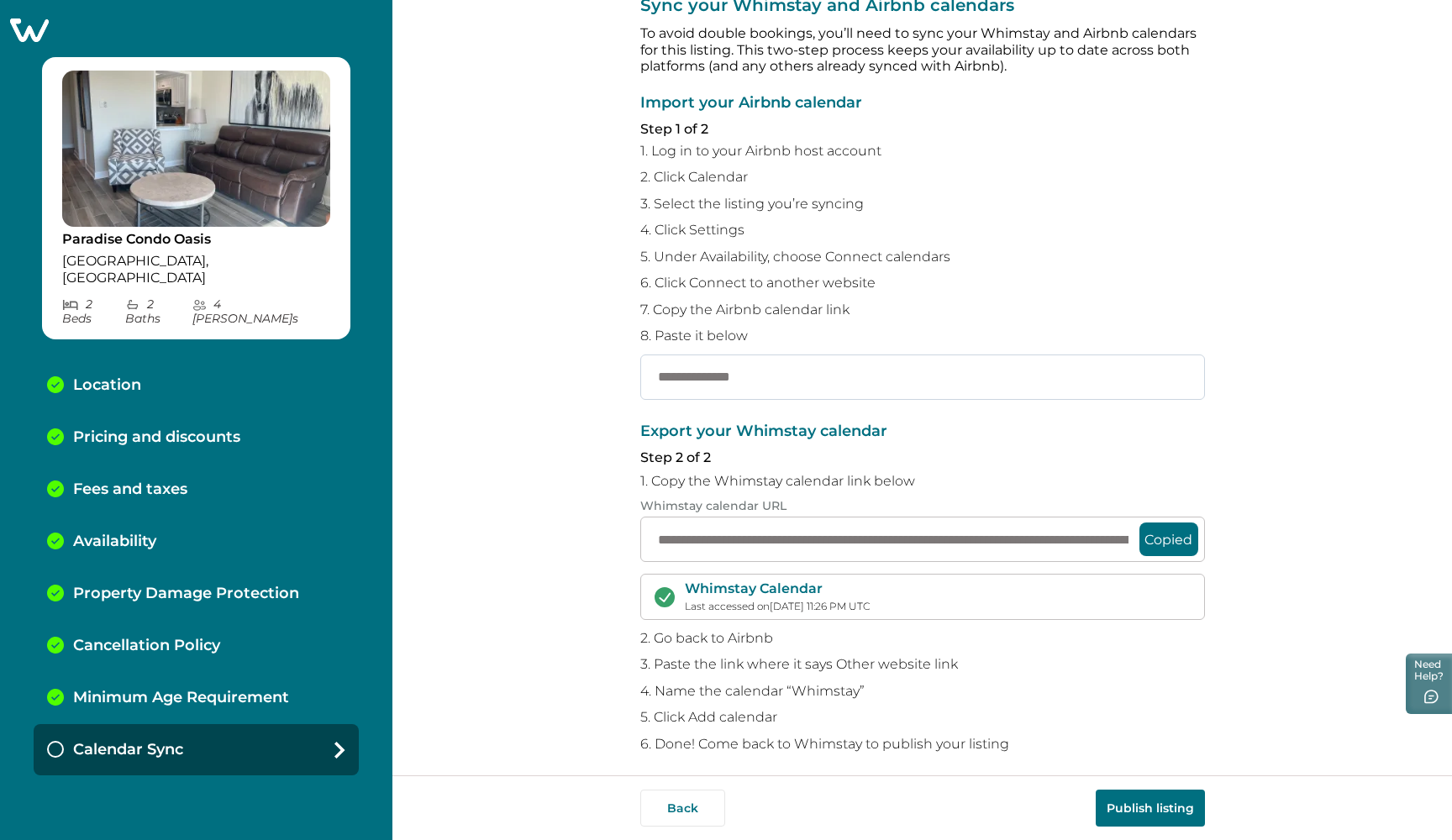
drag, startPoint x: 777, startPoint y: 374, endPoint x: 641, endPoint y: 370, distance: 136.1
click at [641, 370] on input "**********" at bounding box center [922, 377] width 565 height 46
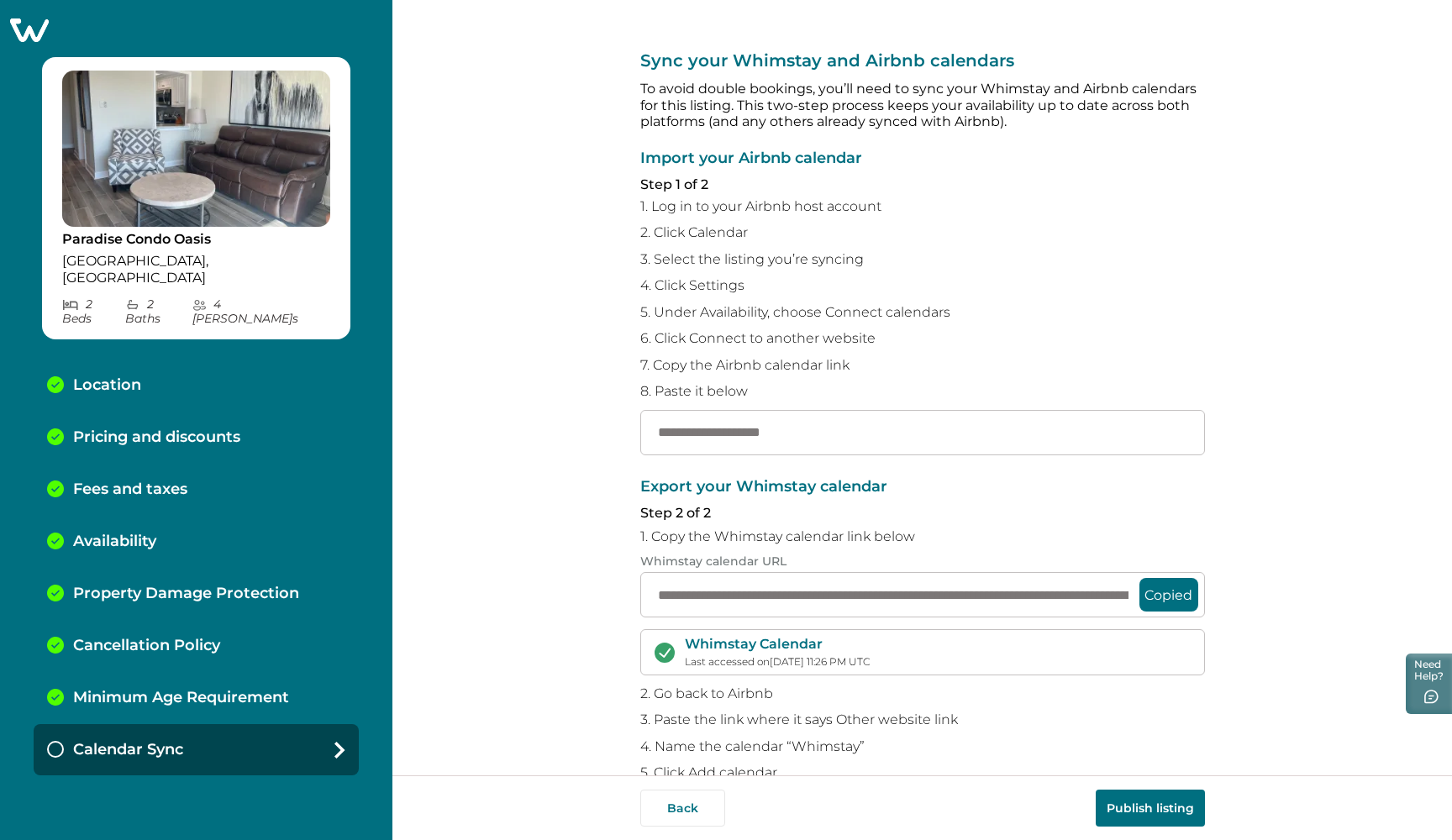
click at [92, 377] on p "Location" at bounding box center [107, 386] width 68 height 19
select select "**"
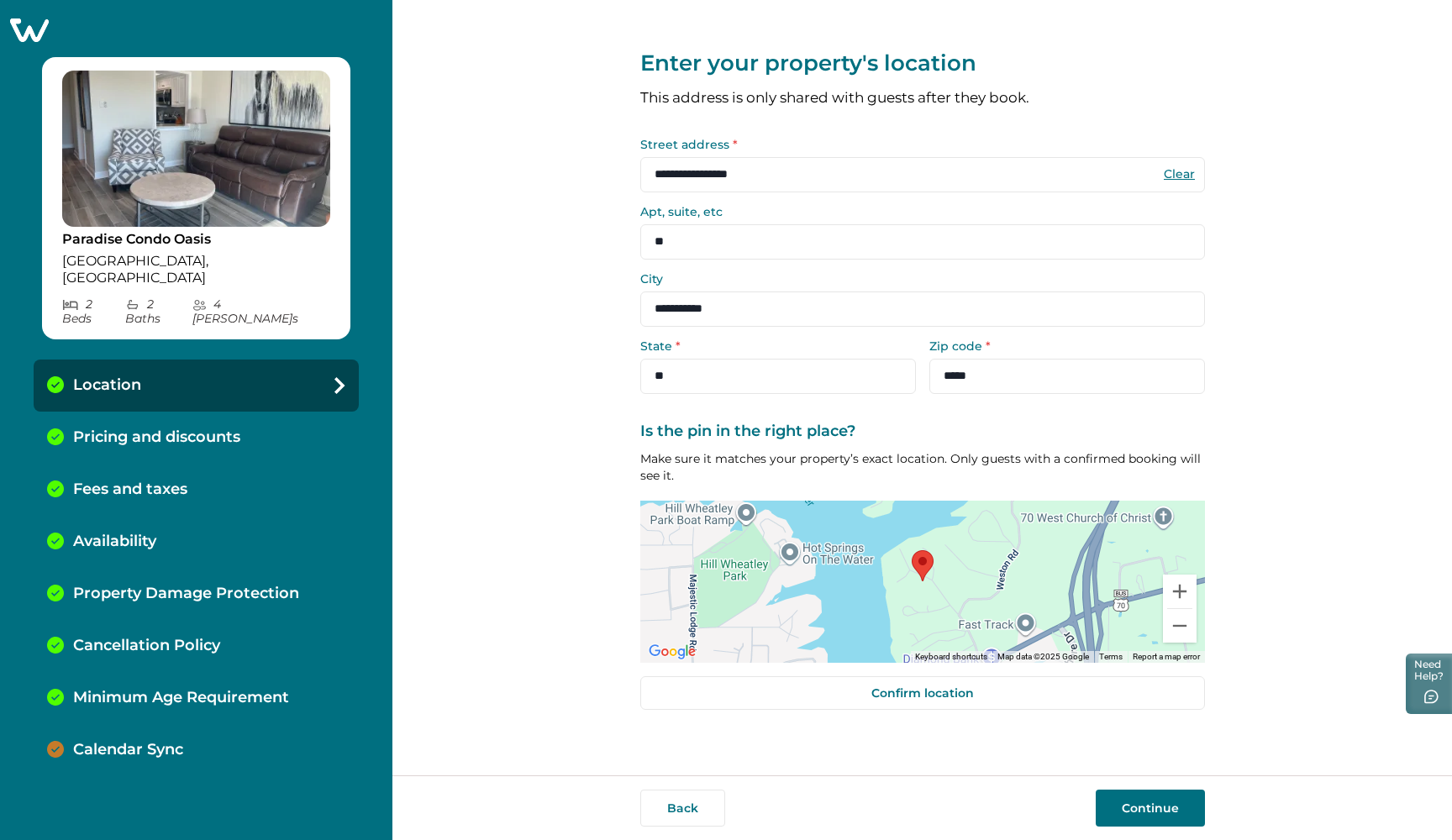
click at [171, 741] on p "Calendar Sync" at bounding box center [128, 750] width 110 height 19
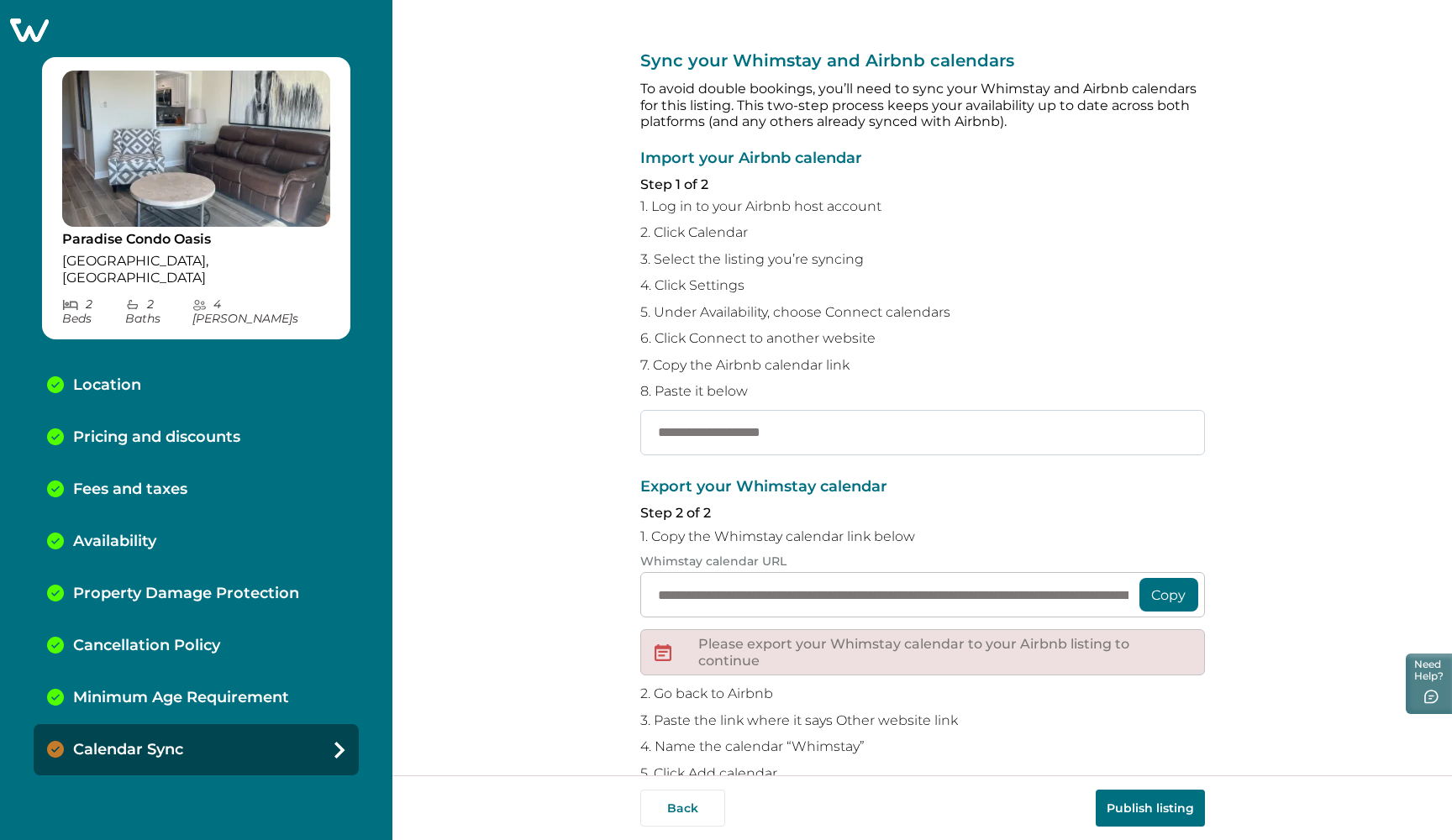
paste input "**********"
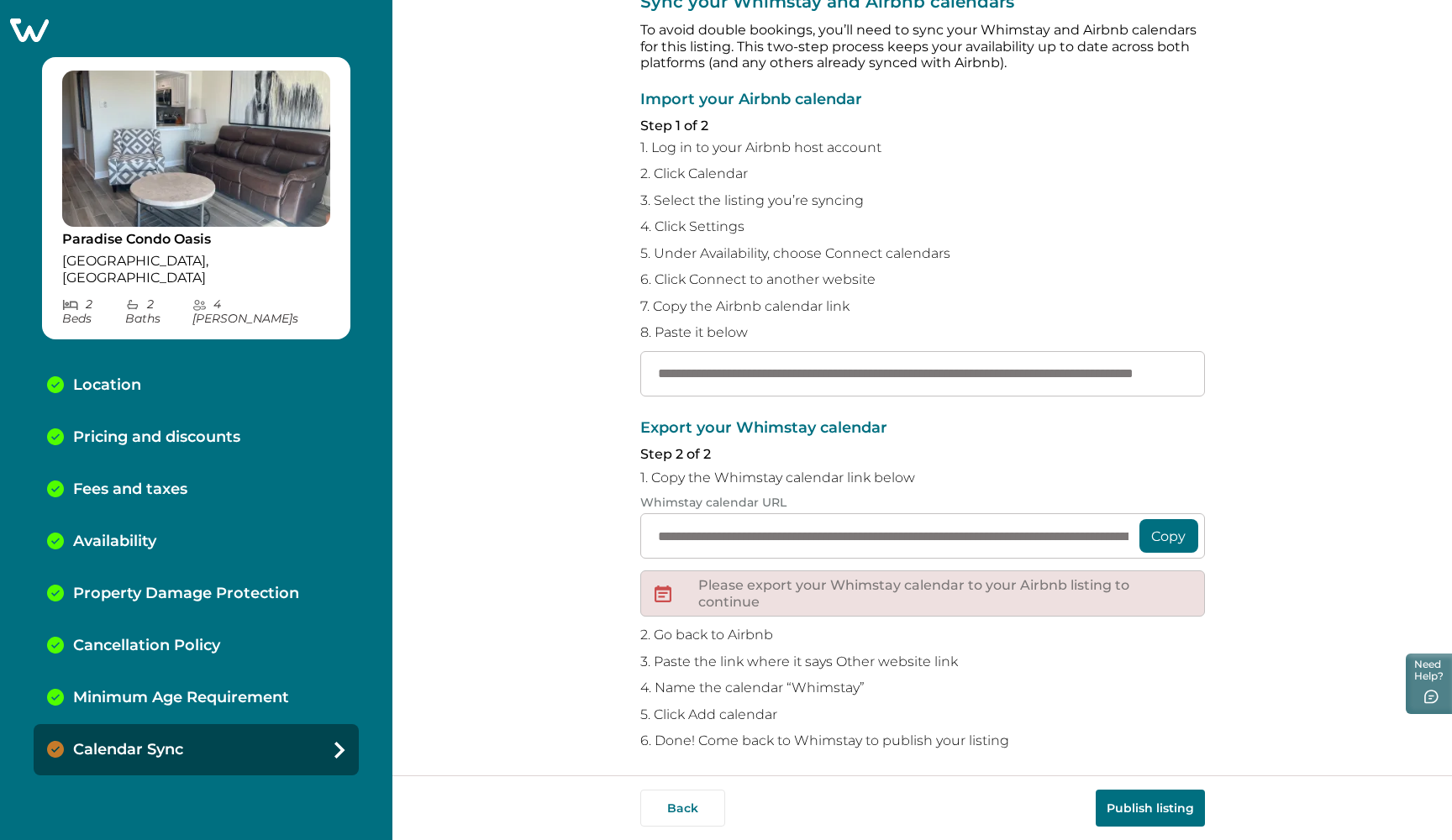
scroll to position [56, 0]
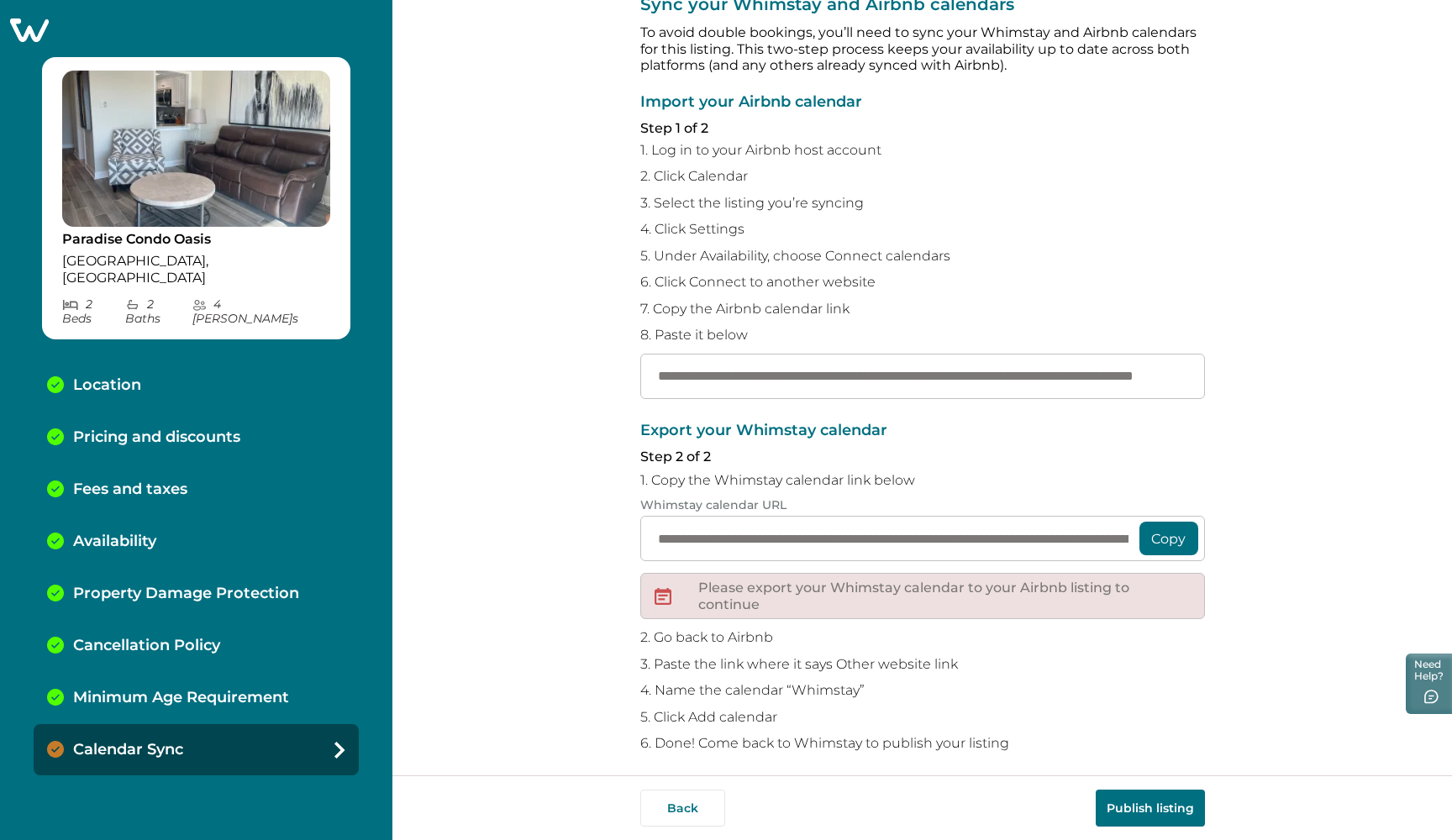
type input "**********"
click at [1154, 526] on button "Copy" at bounding box center [1168, 539] width 59 height 34
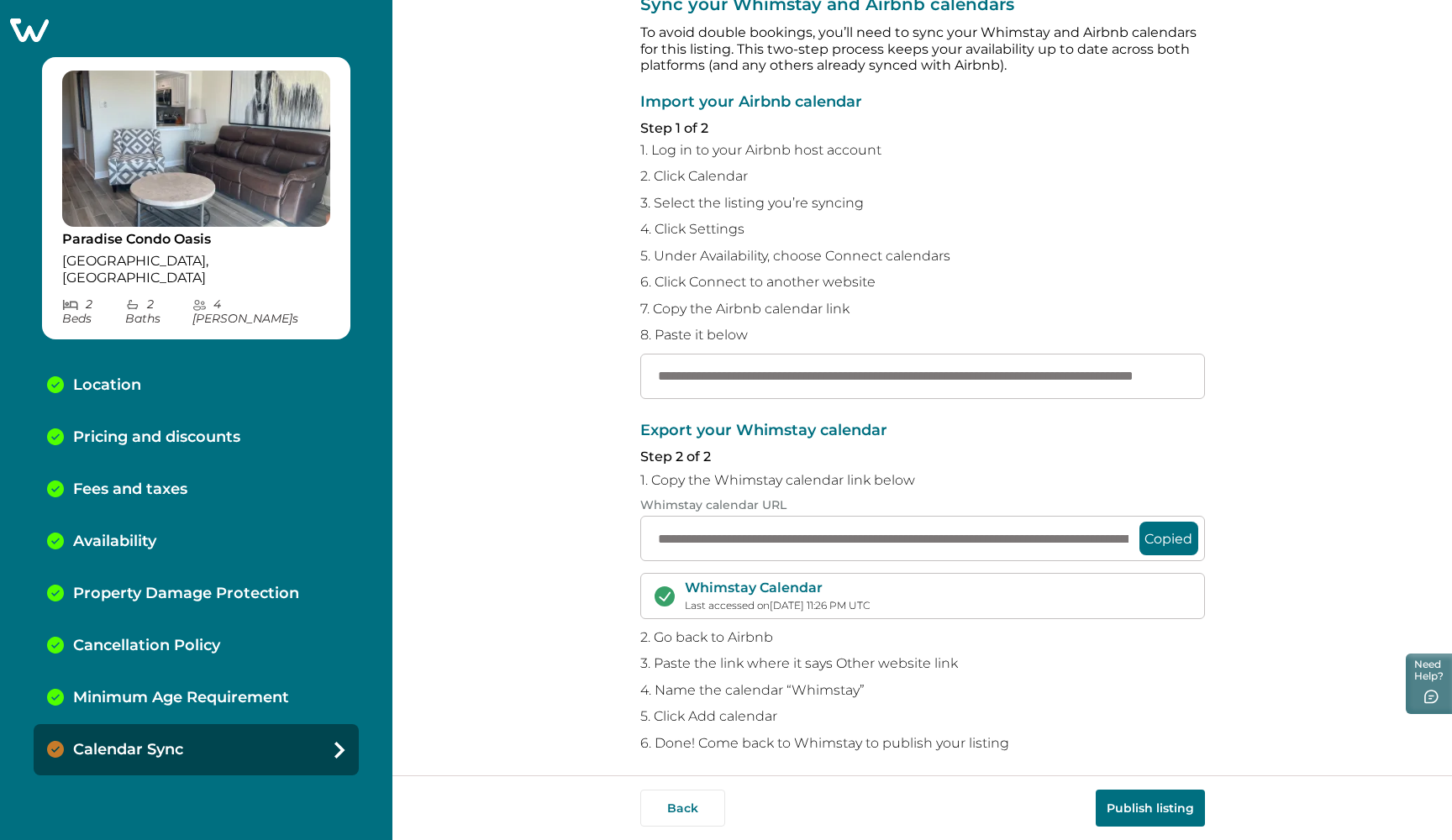
scroll to position [55, 0]
click at [1142, 802] on button "Publish listing" at bounding box center [1150, 808] width 109 height 37
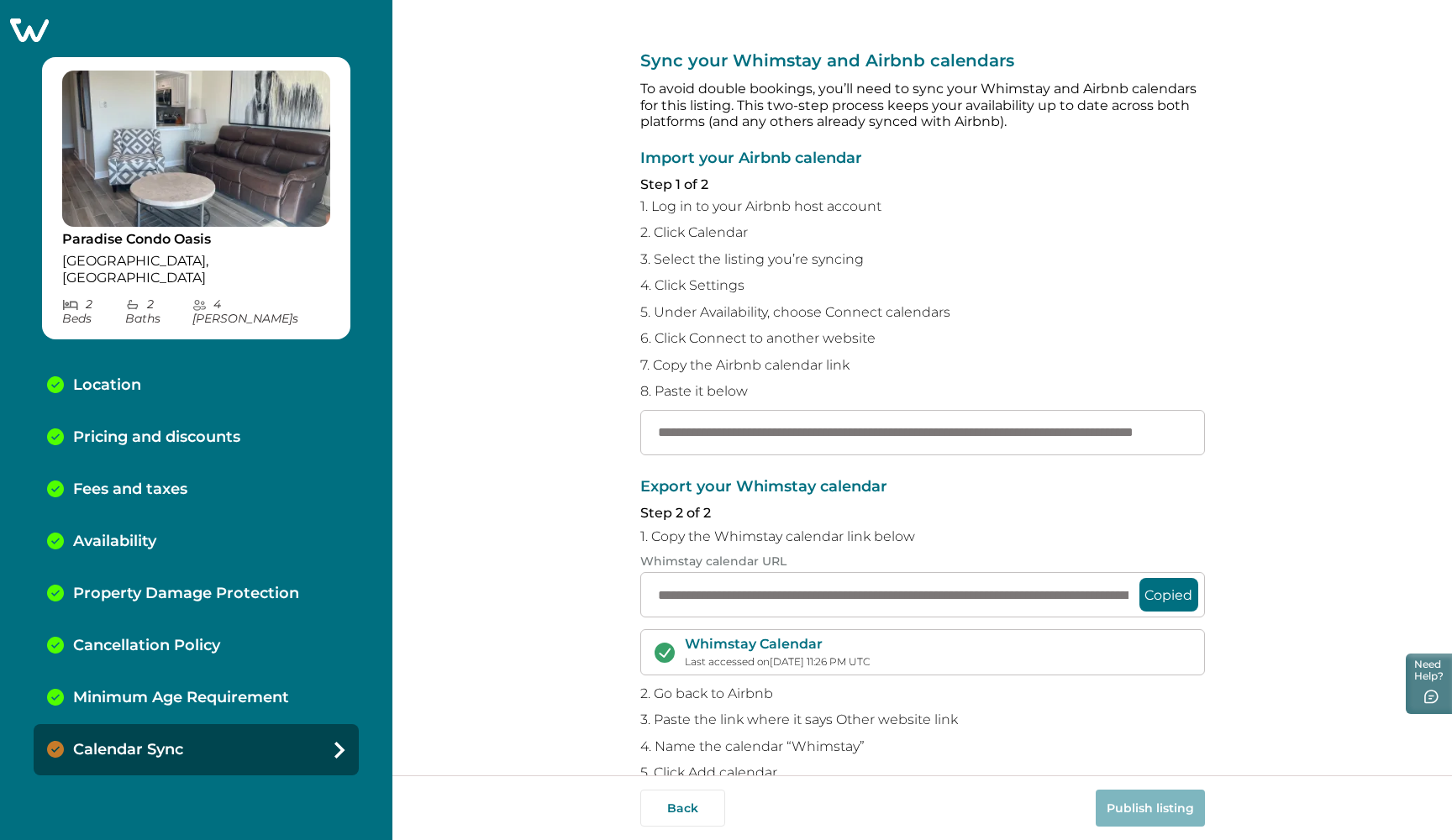
scroll to position [0, 0]
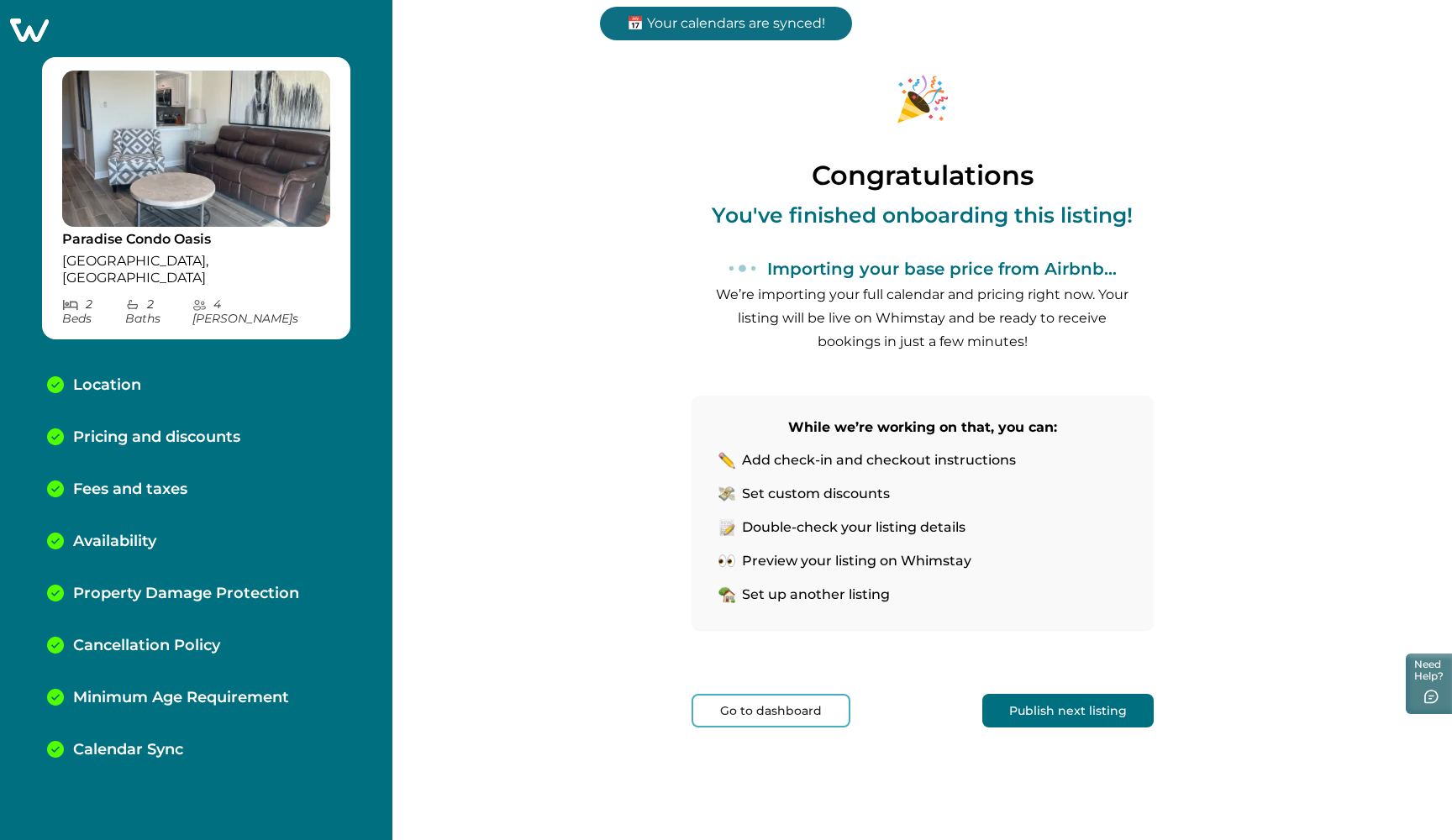
click at [1042, 696] on button "Publish next listing" at bounding box center [1068, 711] width 172 height 34
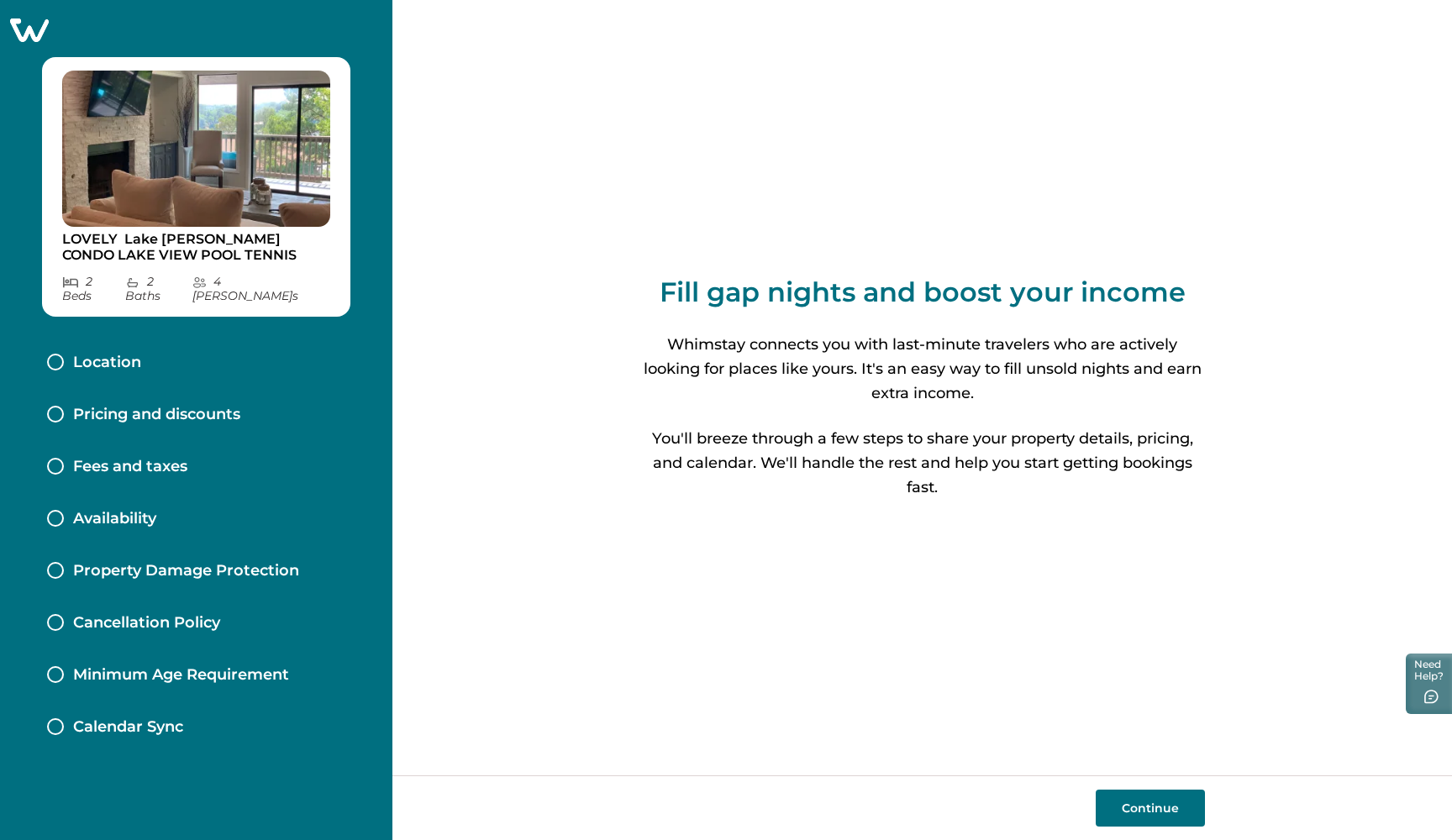
click at [1141, 814] on button "Continue" at bounding box center [1150, 808] width 109 height 37
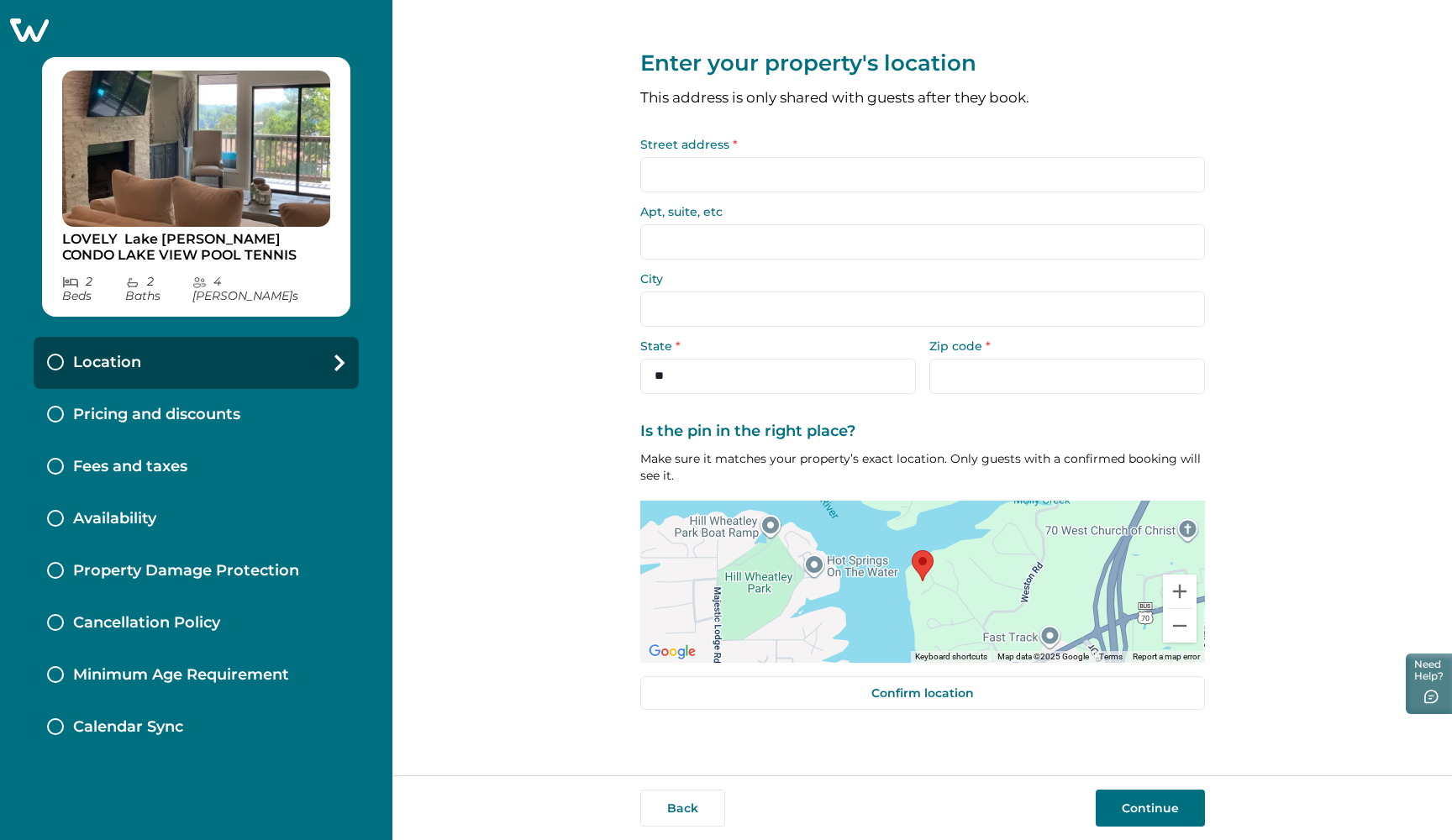
click at [709, 174] on input "Street address *" at bounding box center [922, 174] width 565 height 35
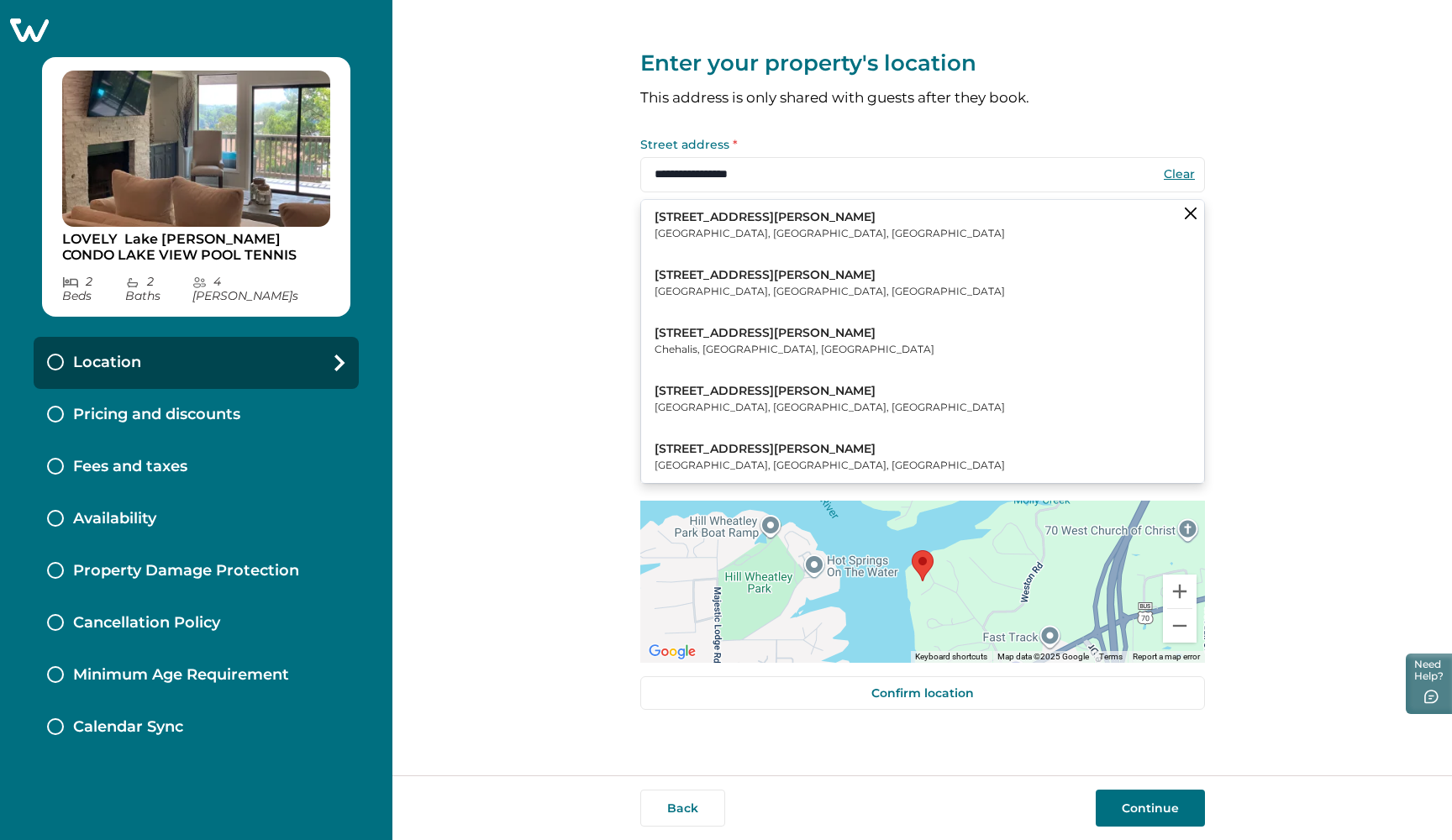
click at [690, 213] on p "203 Stearns Point" at bounding box center [829, 217] width 351 height 17
type input "**********"
select select "**"
type input "*****"
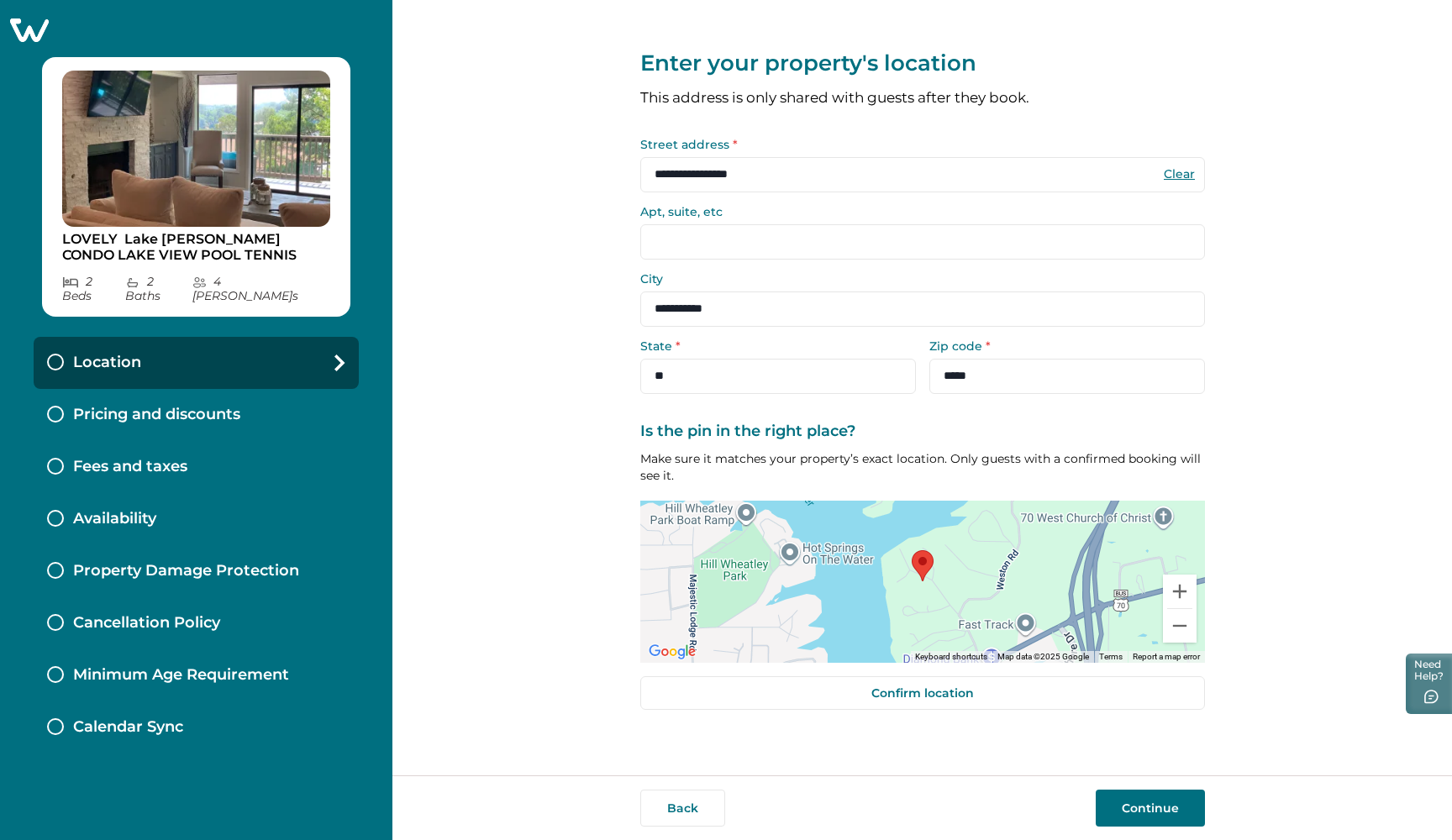
click at [706, 242] on input "Apt, suite, etc" at bounding box center [922, 242] width 565 height 35
type input "**"
click at [1152, 804] on button "Continue" at bounding box center [1150, 808] width 109 height 37
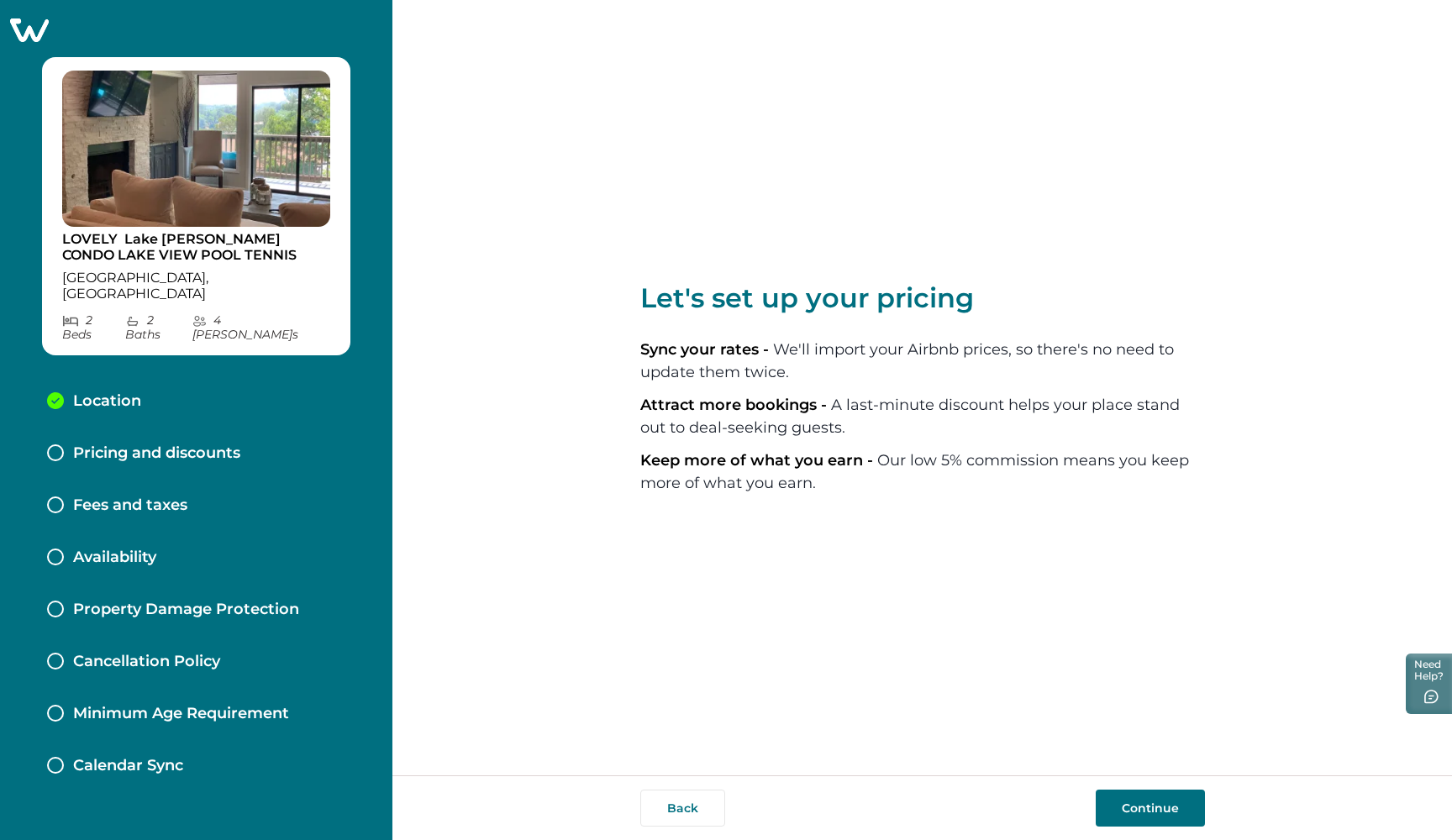
click at [1158, 802] on button "Continue" at bounding box center [1150, 808] width 109 height 37
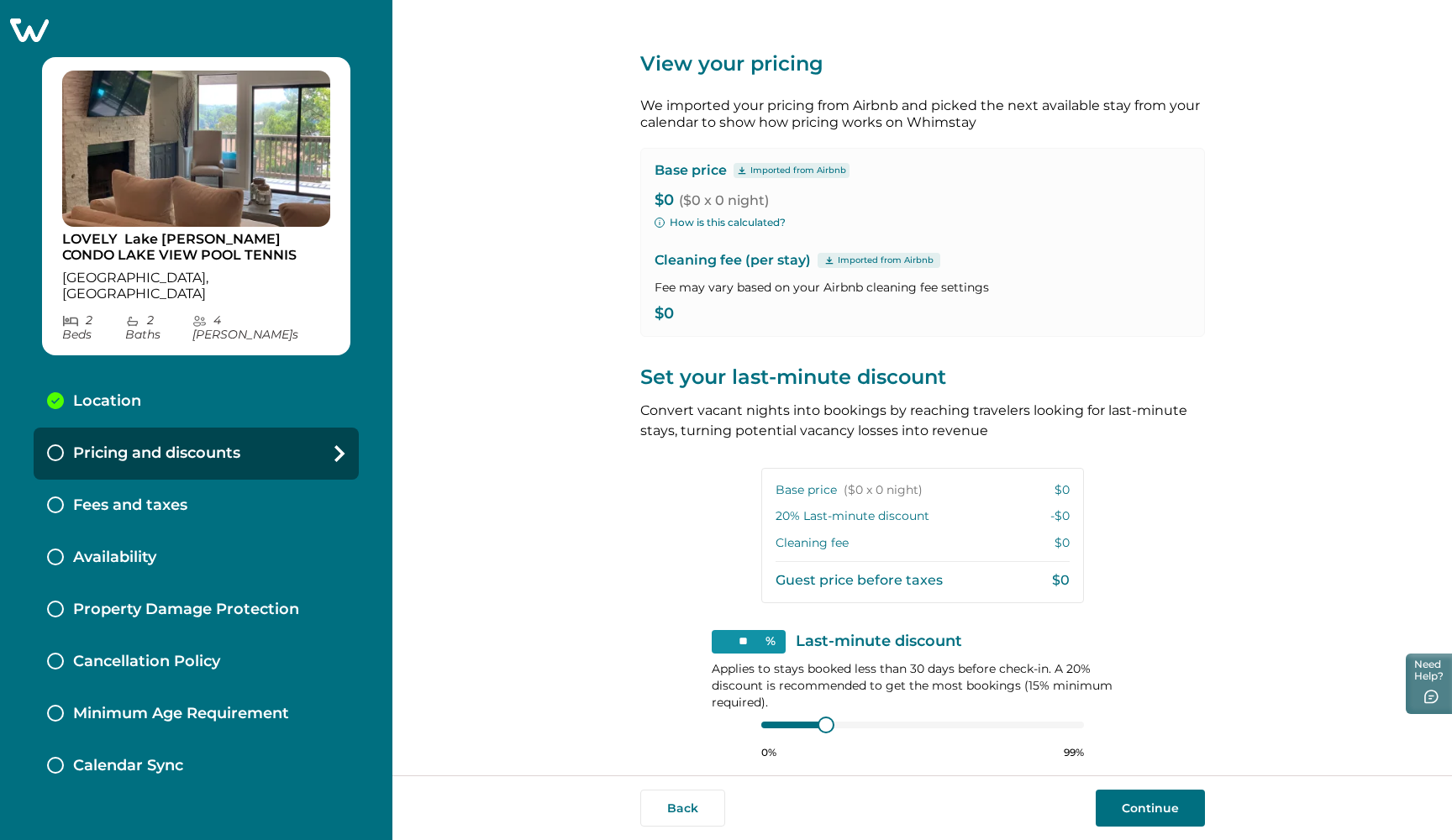
drag, startPoint x: 659, startPoint y: 199, endPoint x: 671, endPoint y: 197, distance: 12.2
click at [666, 198] on p "$0 ($0 x 0 night)" at bounding box center [921, 200] width 536 height 17
click at [613, 191] on div "View your pricing We imported your pricing from Airbnb and picked the next avai…" at bounding box center [922, 387] width 1059 height 776
type input "**"
click at [815, 721] on div at bounding box center [819, 724] width 15 height 15
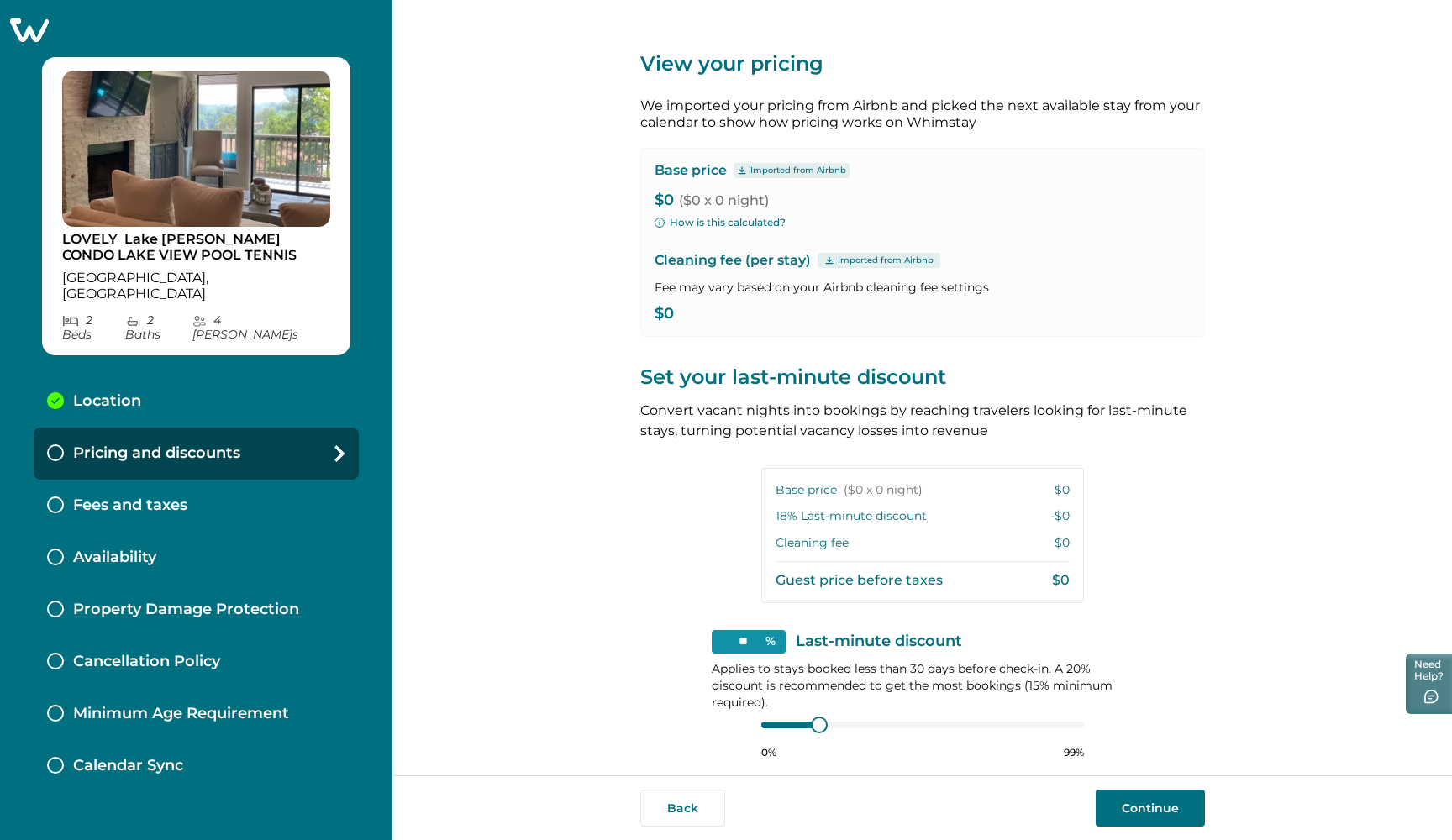
click at [1145, 799] on button "Continue" at bounding box center [1150, 808] width 109 height 37
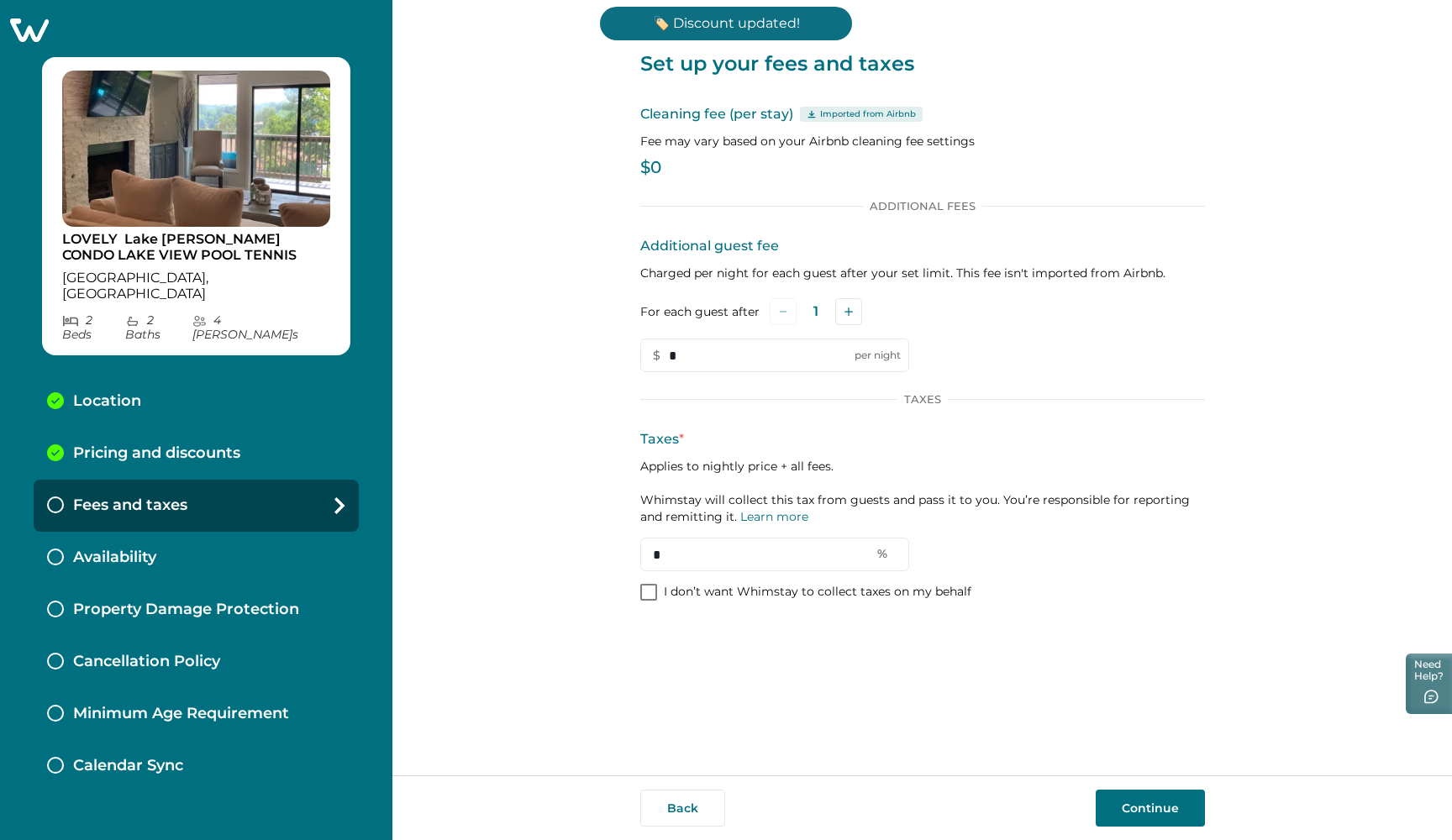
click at [667, 167] on p "$0" at bounding box center [922, 167] width 565 height 17
click at [662, 167] on p "$0" at bounding box center [922, 167] width 565 height 17
click at [659, 165] on p "$0" at bounding box center [922, 167] width 565 height 17
click at [683, 168] on p "$0" at bounding box center [922, 167] width 565 height 17
click at [846, 308] on icon "Add" at bounding box center [848, 311] width 8 height 8
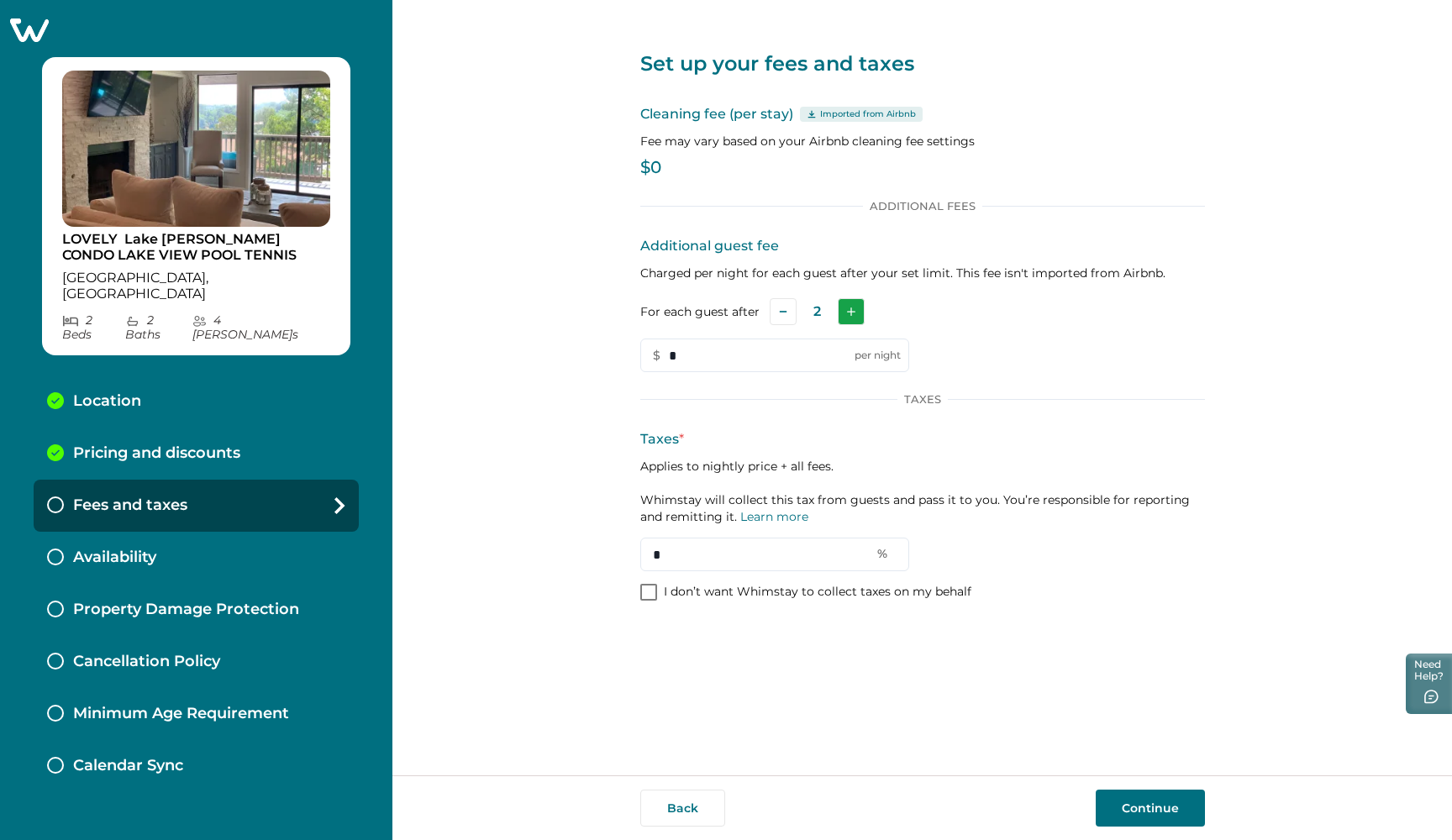
click at [846, 308] on icon "Add" at bounding box center [850, 311] width 8 height 8
click at [701, 362] on input "*" at bounding box center [775, 355] width 268 height 34
type input "**"
click at [655, 593] on span at bounding box center [649, 592] width 17 height 17
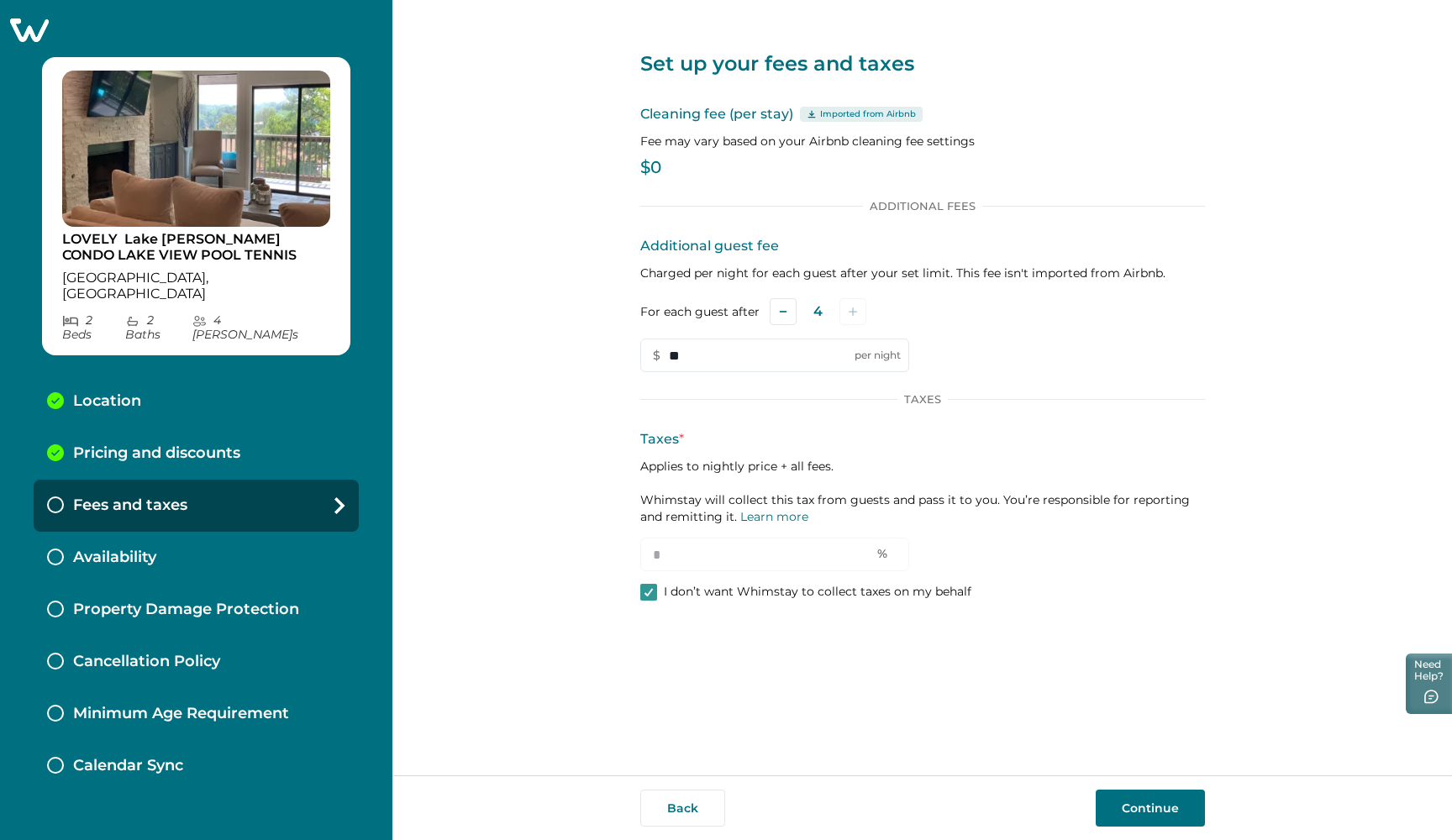
click at [1122, 791] on button "Continue" at bounding box center [1150, 808] width 109 height 37
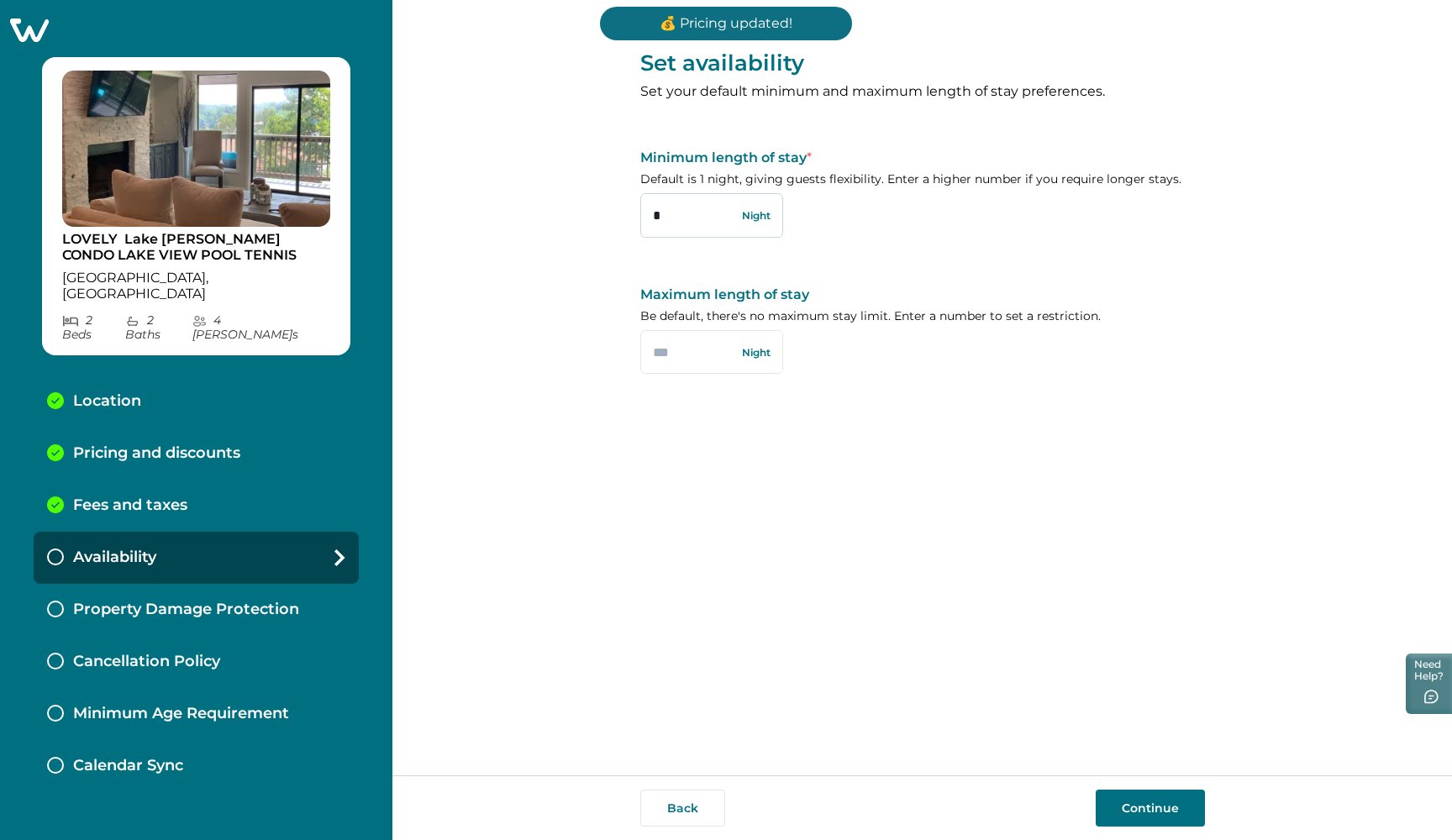
click at [655, 205] on input "*" at bounding box center [712, 215] width 143 height 44
drag, startPoint x: 661, startPoint y: 209, endPoint x: 670, endPoint y: 215, distance: 10.8
click at [664, 210] on input "*" at bounding box center [712, 215] width 143 height 44
type input "*"
click at [686, 344] on input "text" at bounding box center [712, 352] width 143 height 44
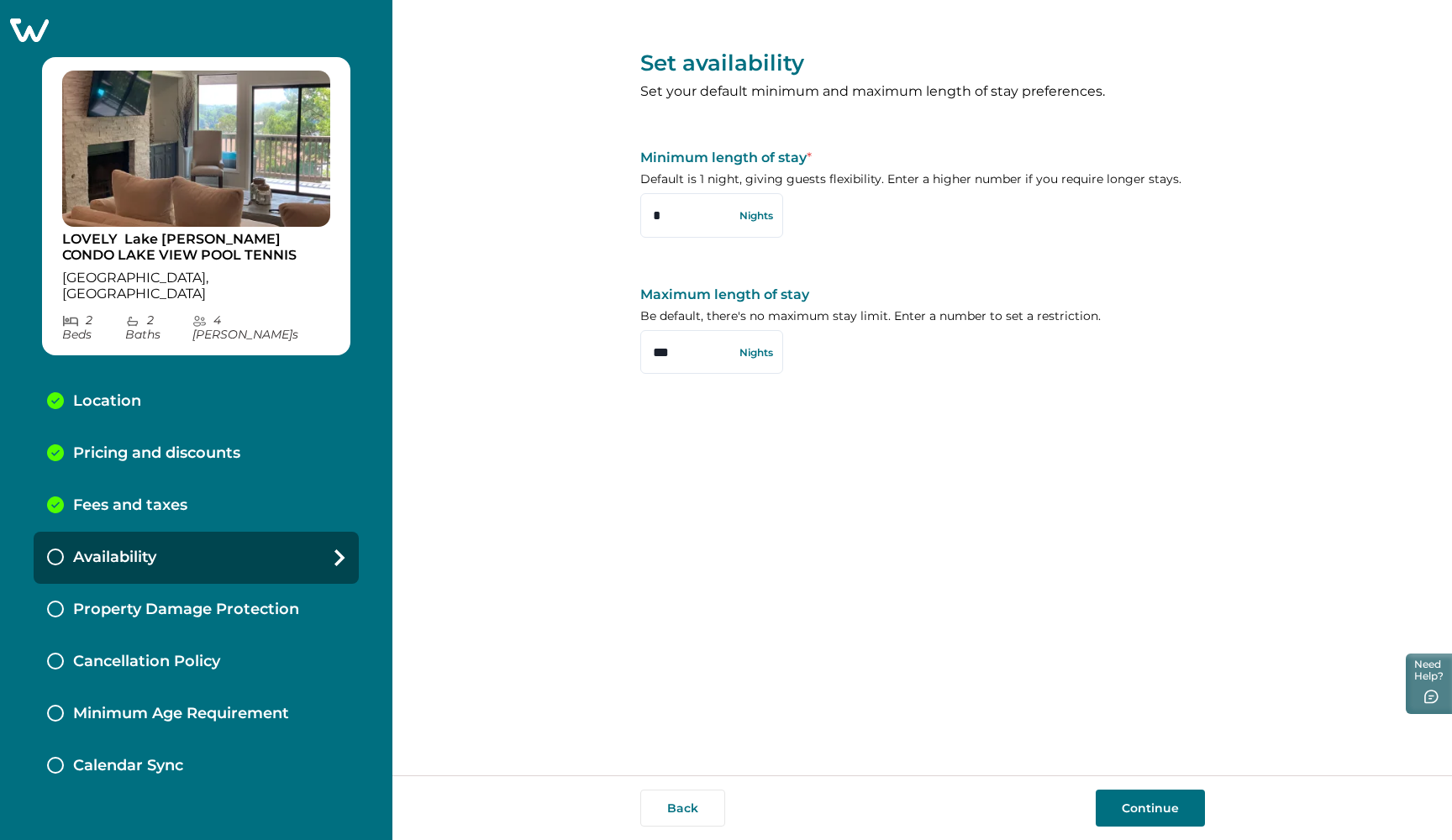
type input "***"
click at [1129, 795] on button "Continue" at bounding box center [1150, 808] width 109 height 37
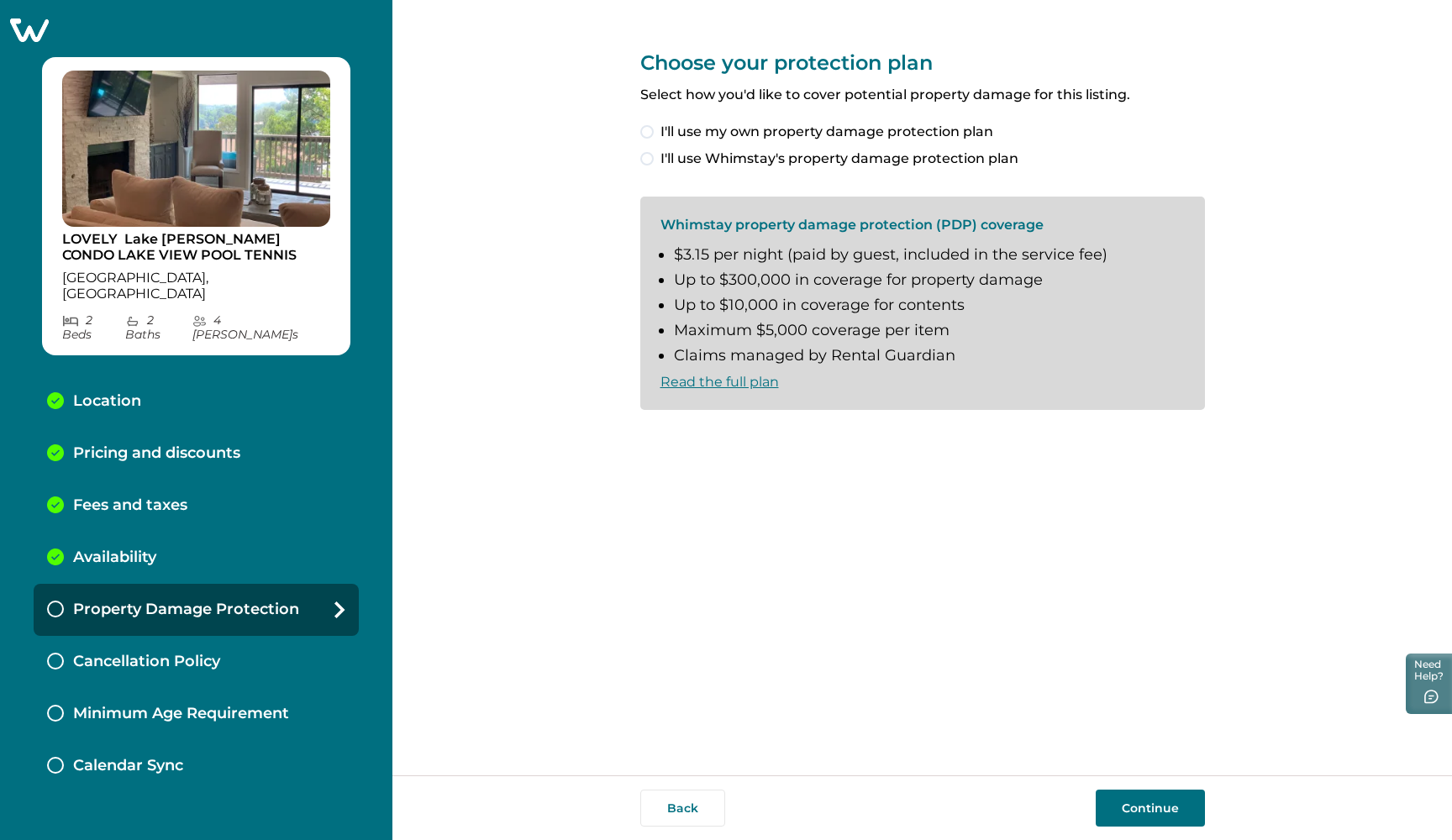
click at [647, 157] on span at bounding box center [647, 158] width 13 height 13
click at [1127, 808] on button "Continue" at bounding box center [1150, 808] width 109 height 37
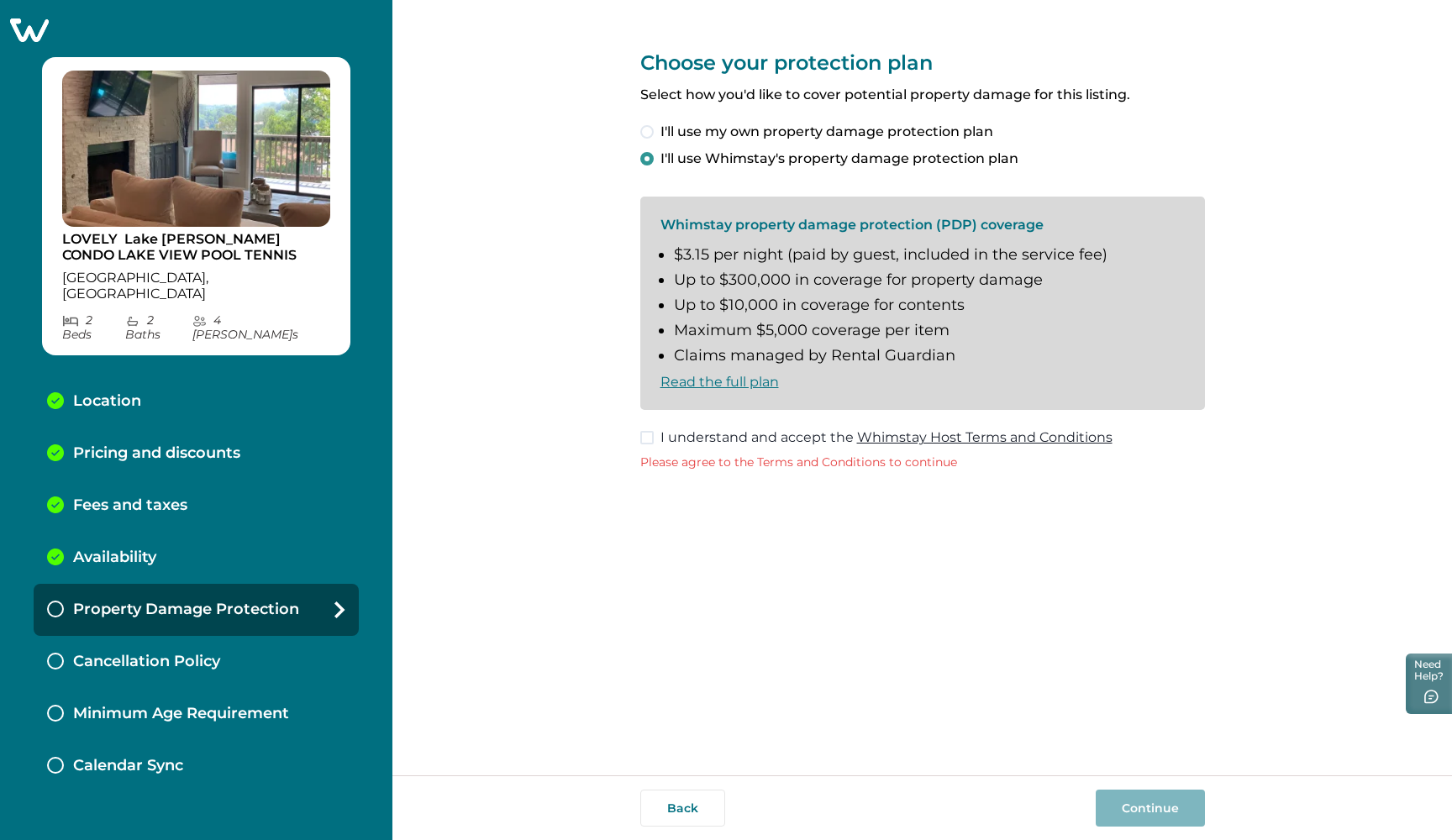
click at [649, 440] on span at bounding box center [647, 437] width 13 height 13
click at [1143, 815] on button "Continue" at bounding box center [1150, 808] width 109 height 37
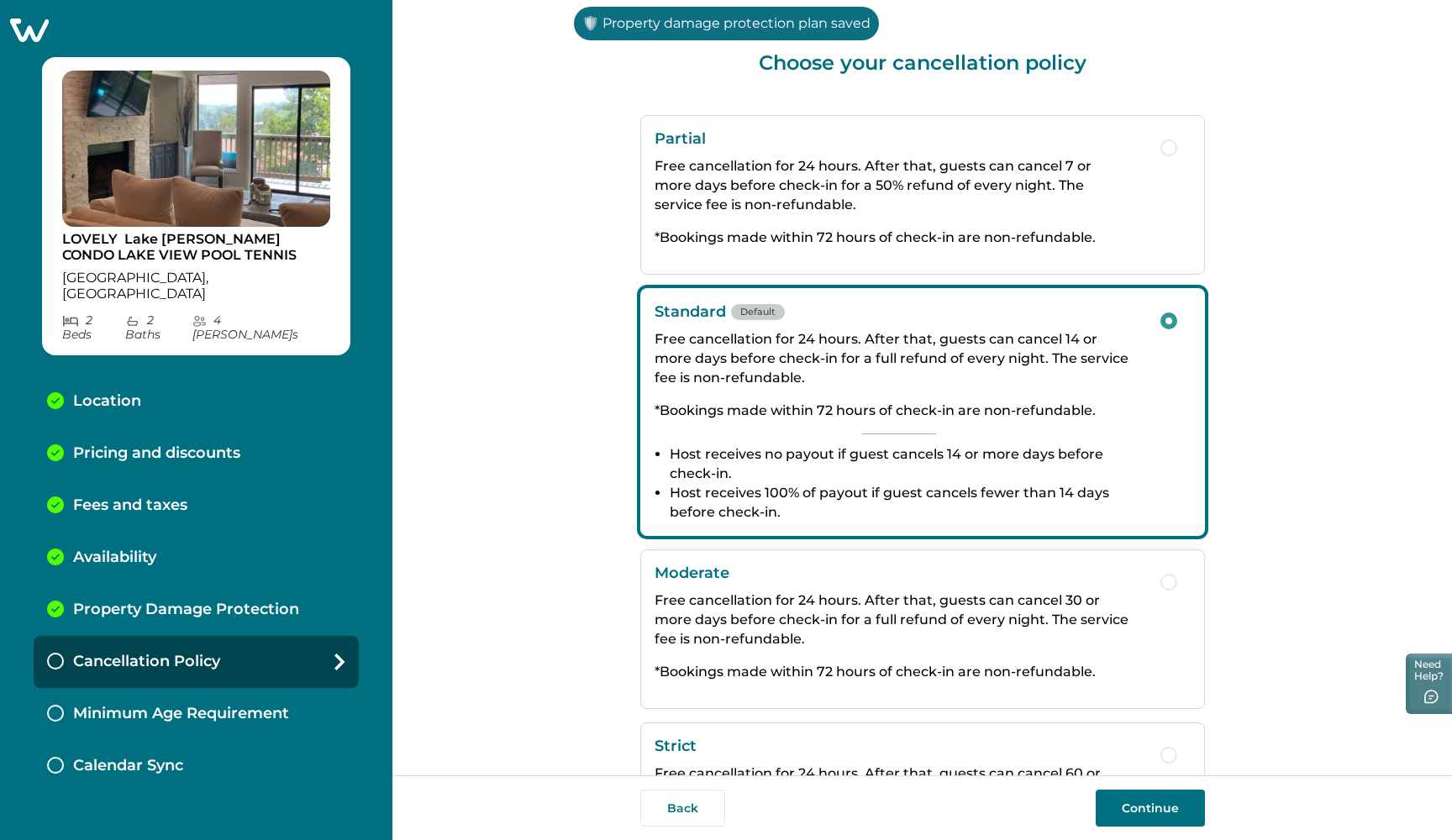
click at [1144, 802] on button "Continue" at bounding box center [1150, 808] width 109 height 37
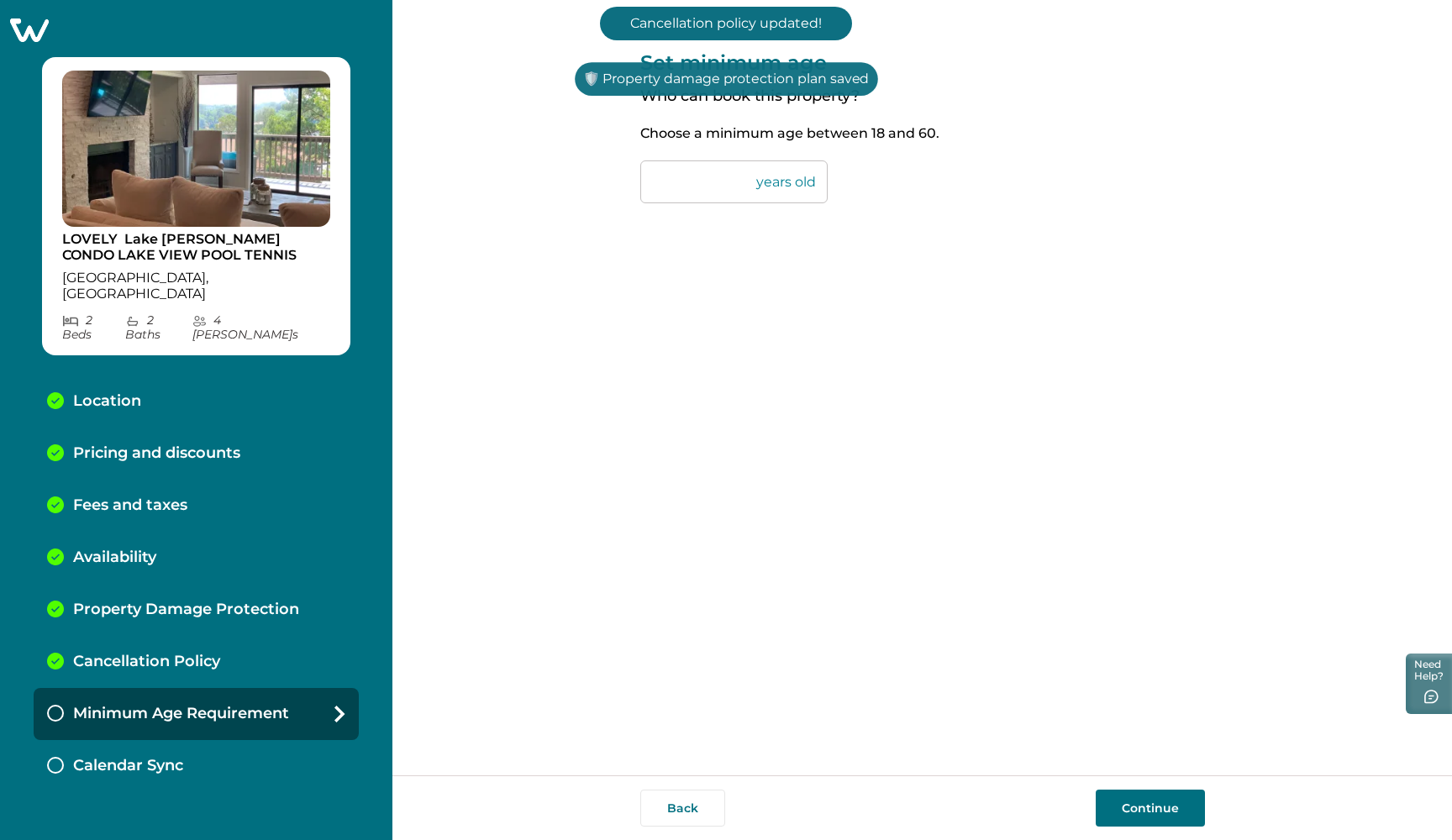
click at [1158, 812] on button "Continue" at bounding box center [1150, 808] width 109 height 37
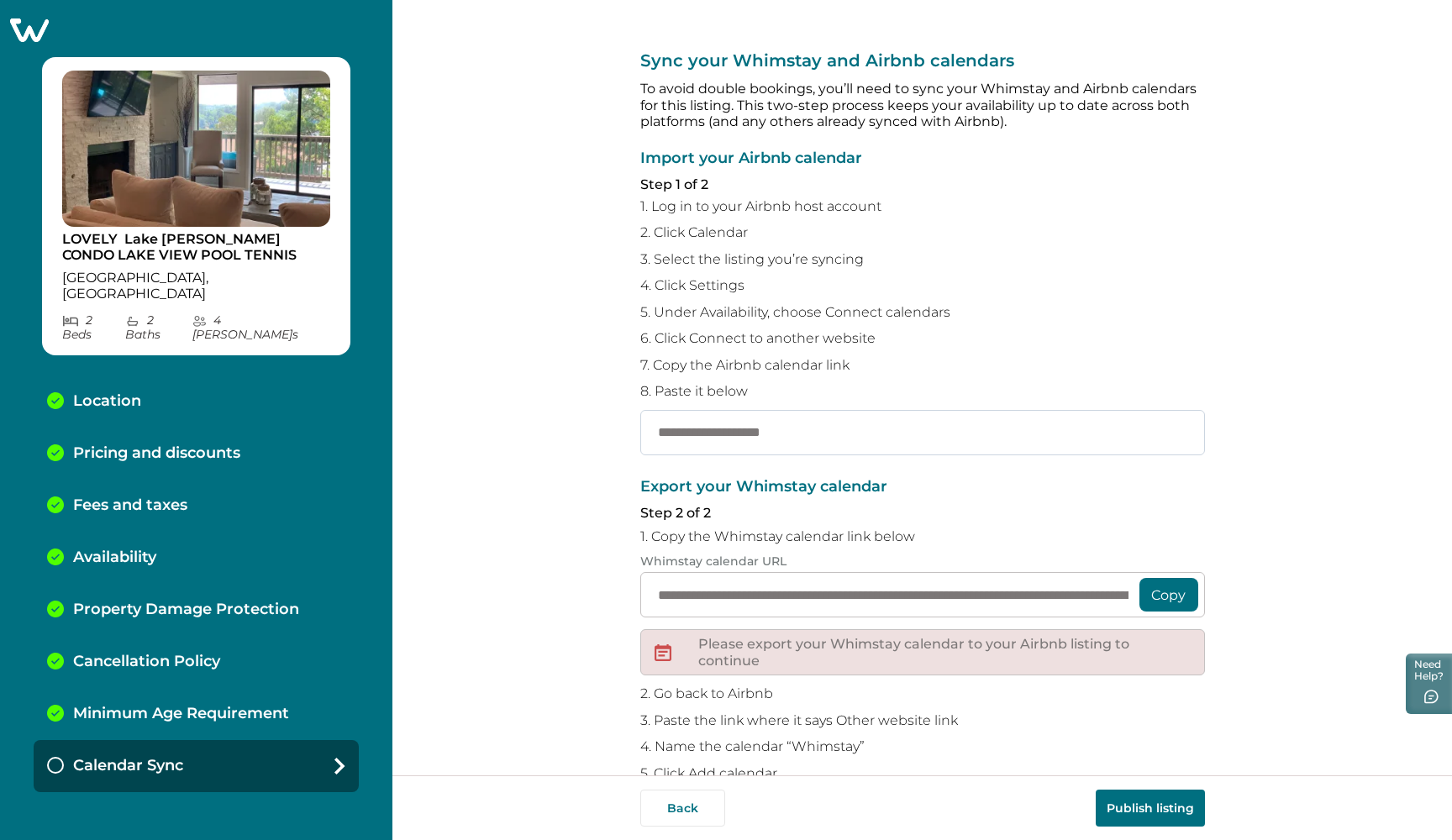
paste input "**********"
type input "**********"
click at [1167, 581] on button "Copy" at bounding box center [1168, 595] width 59 height 34
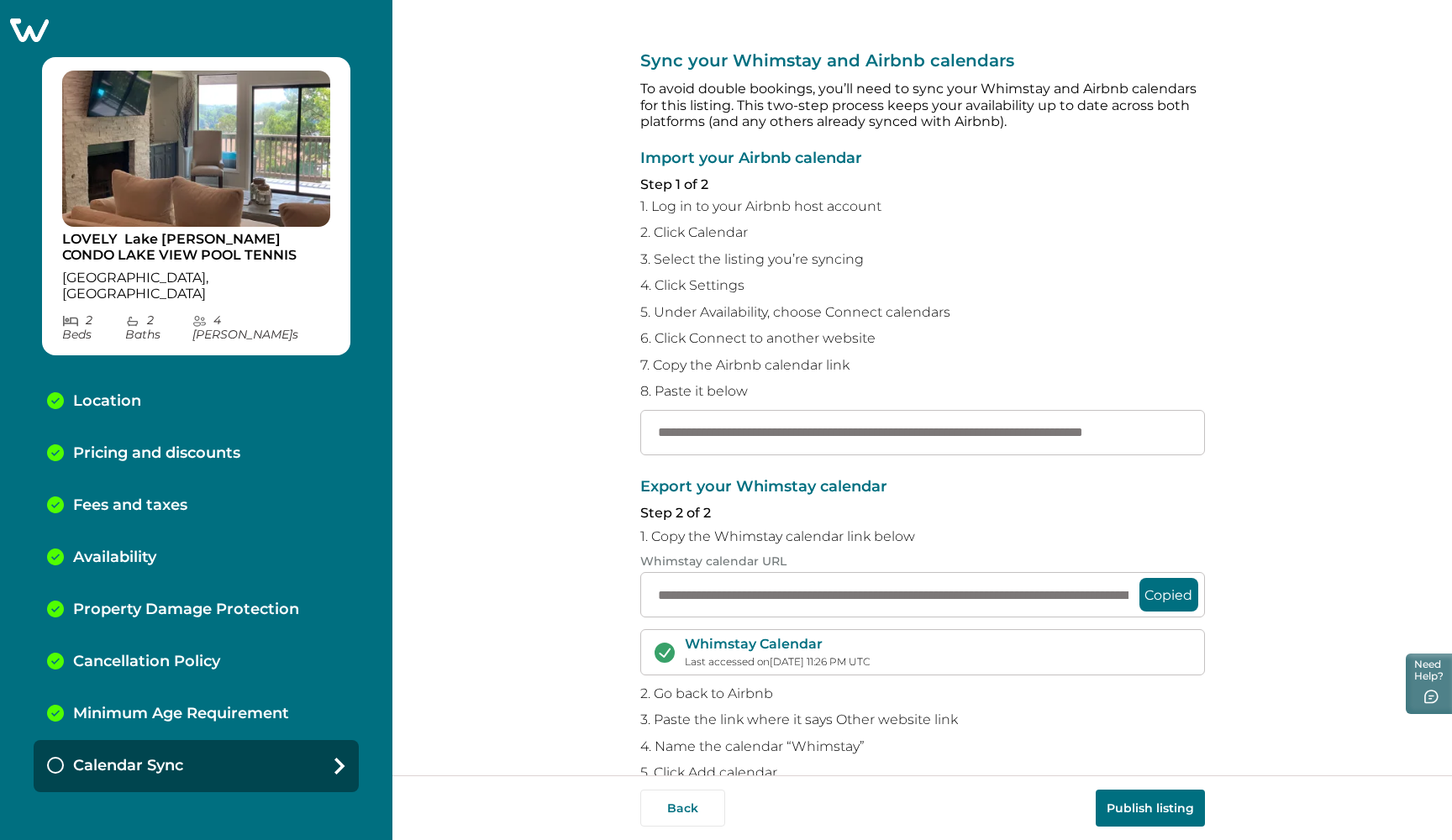
click at [1149, 581] on button "Copied" at bounding box center [1168, 595] width 59 height 34
click at [1150, 580] on button "Copied" at bounding box center [1168, 595] width 59 height 34
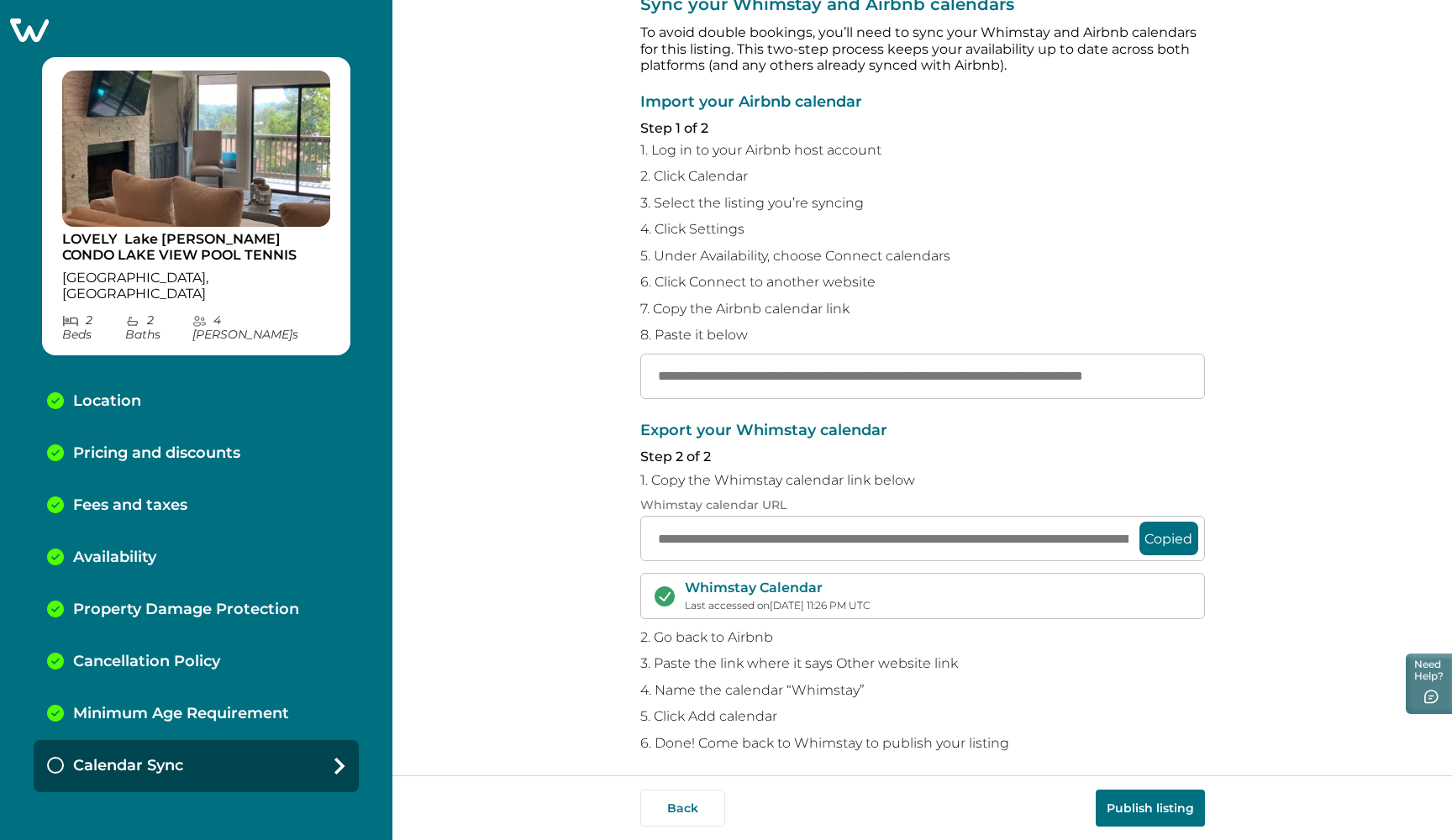
scroll to position [55, 0]
click at [1126, 803] on button "Publish listing" at bounding box center [1150, 808] width 109 height 37
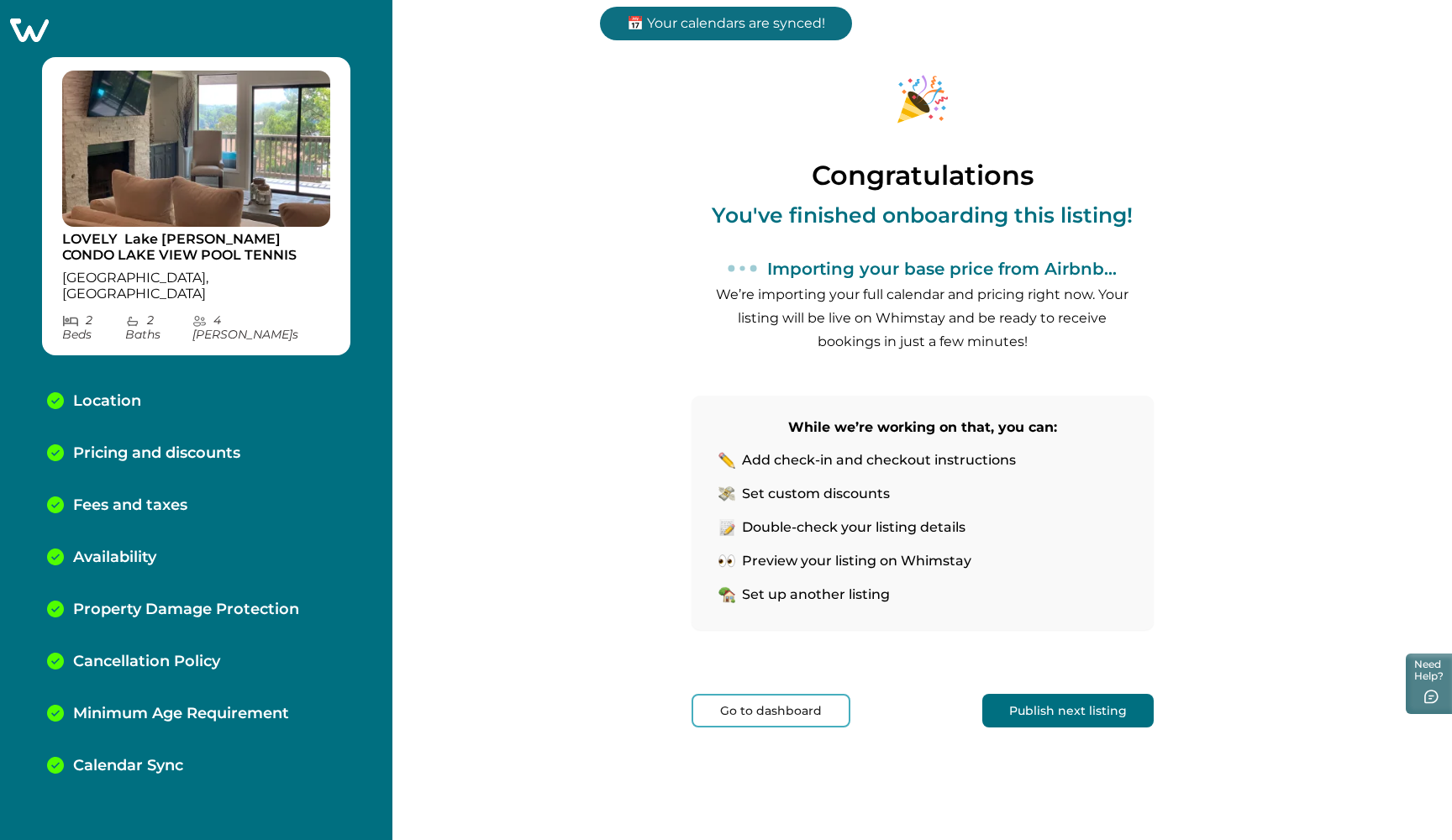
click at [1075, 701] on button "Publish next listing" at bounding box center [1068, 711] width 172 height 34
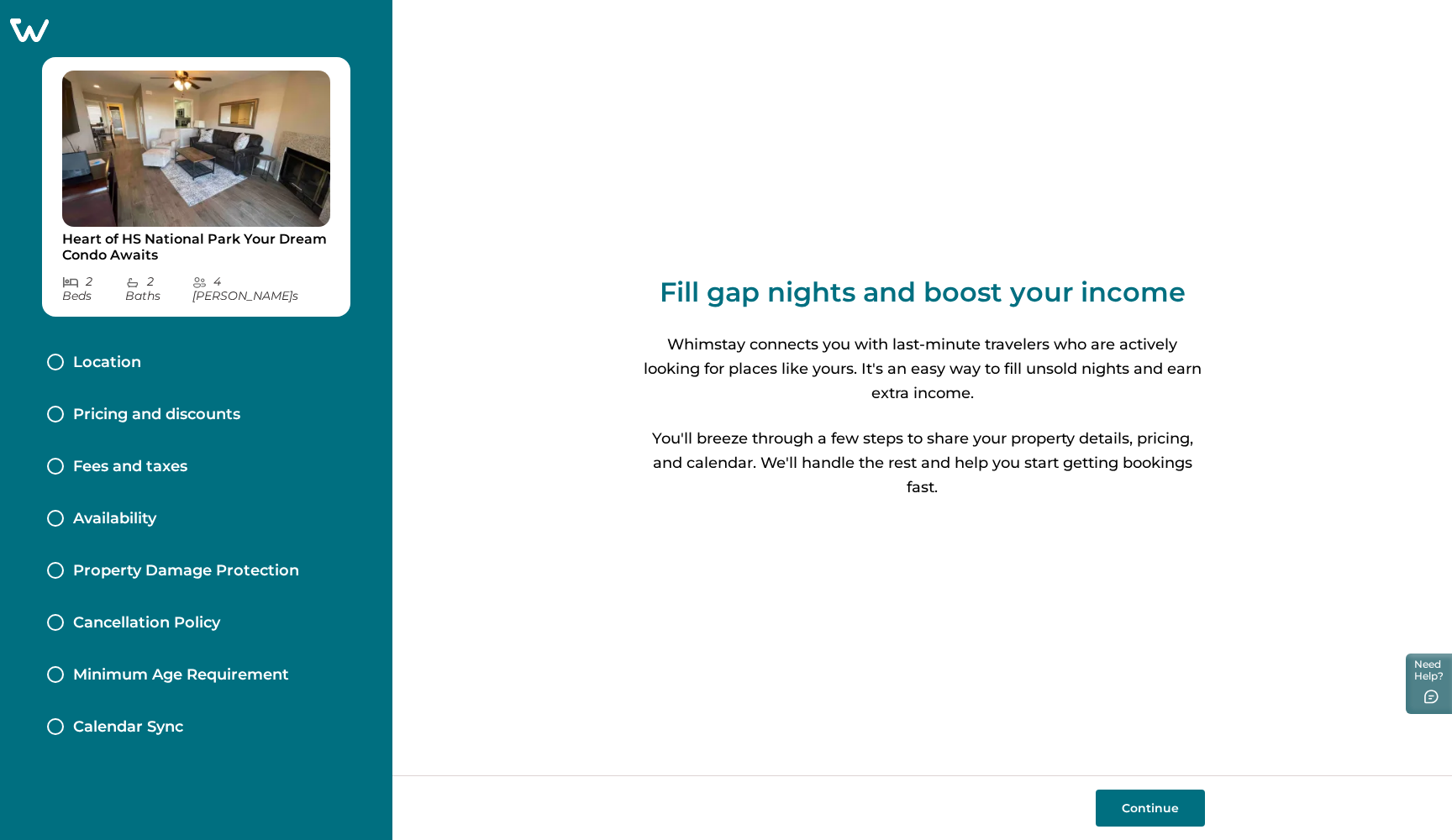
click at [1154, 802] on button "Continue" at bounding box center [1150, 808] width 109 height 37
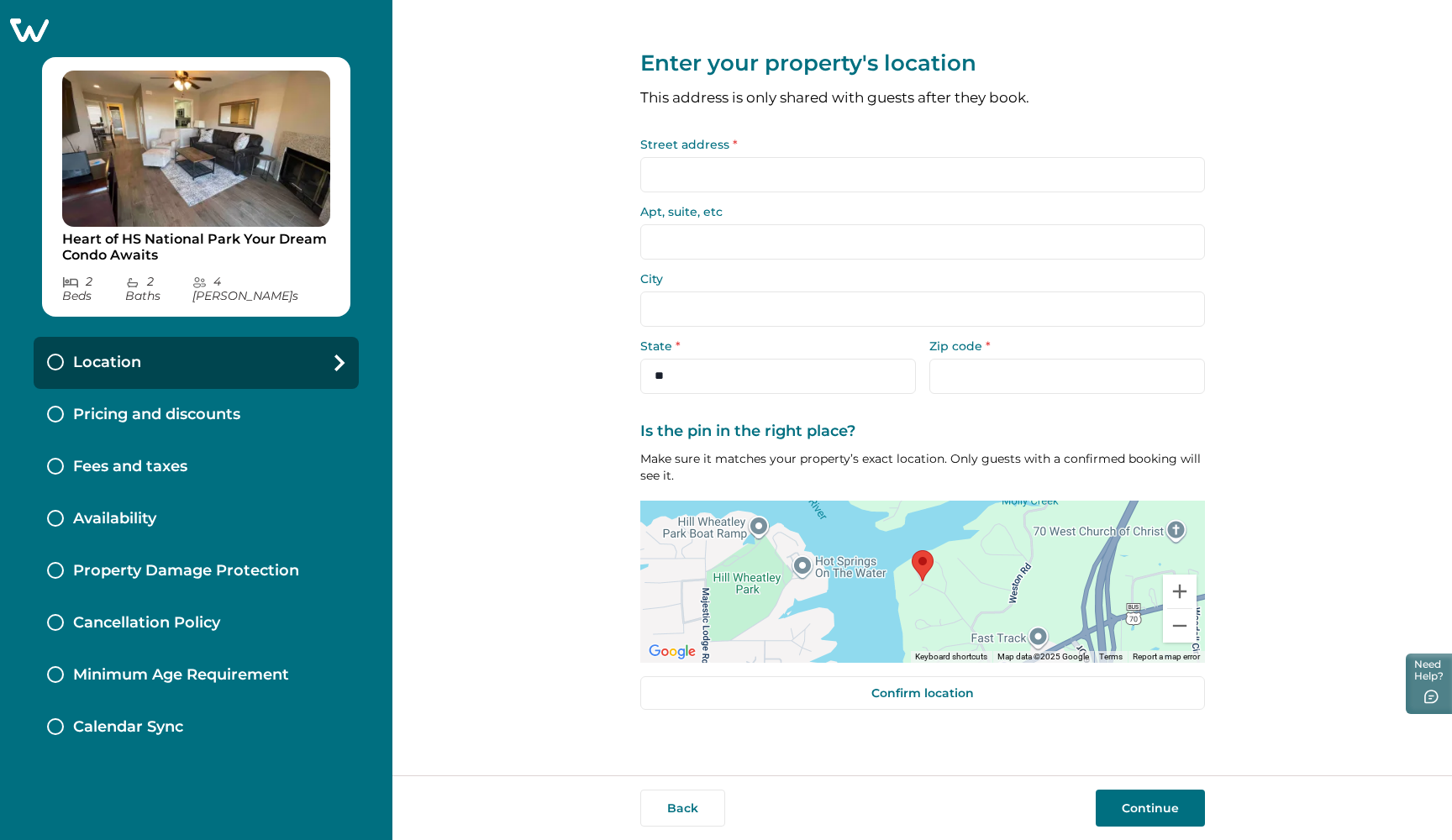
click at [716, 170] on input "Street address *" at bounding box center [922, 174] width 565 height 35
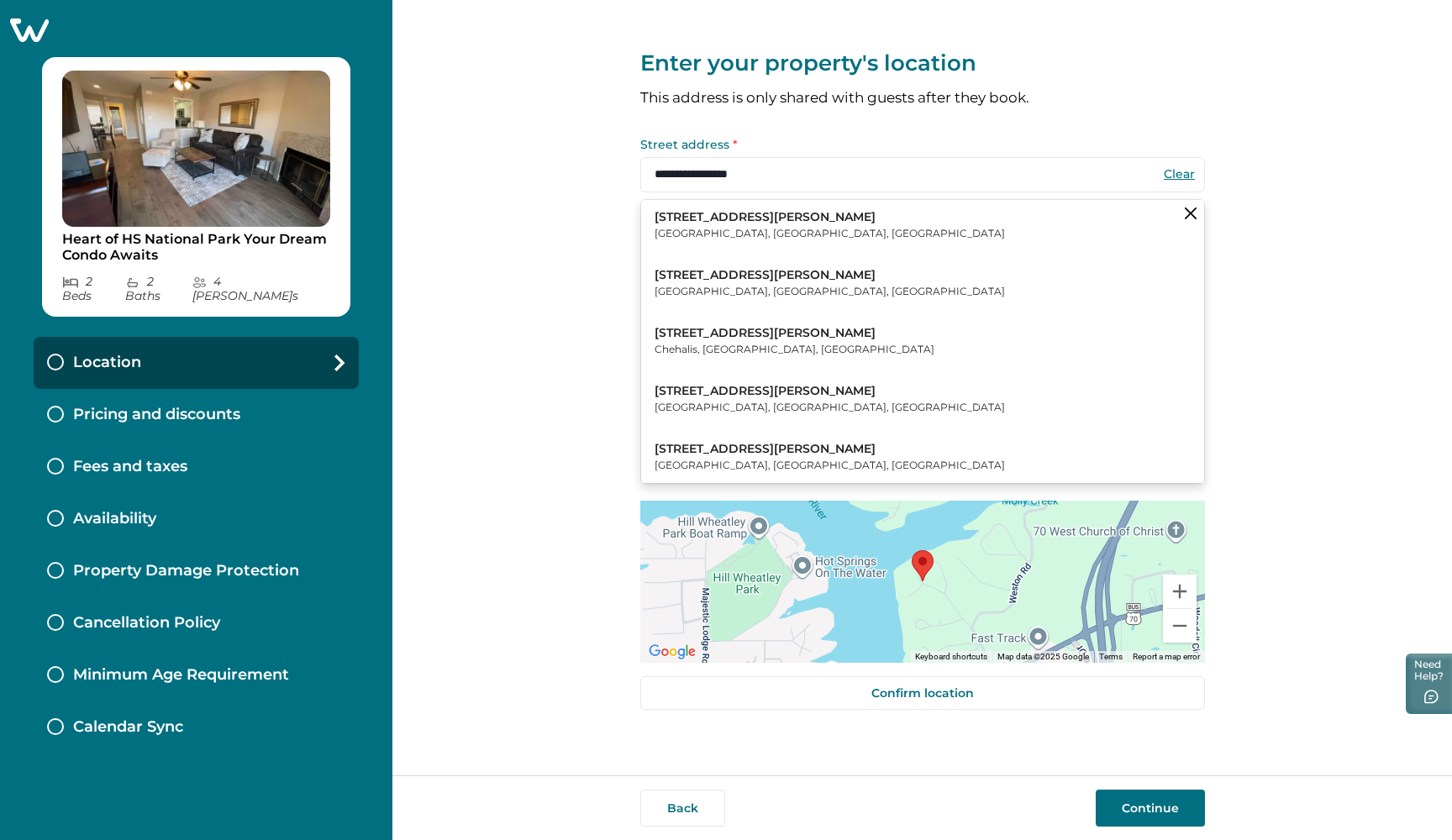
click at [736, 213] on p "203 Stearns Point" at bounding box center [829, 217] width 351 height 17
type input "**********"
select select "**"
type input "*****"
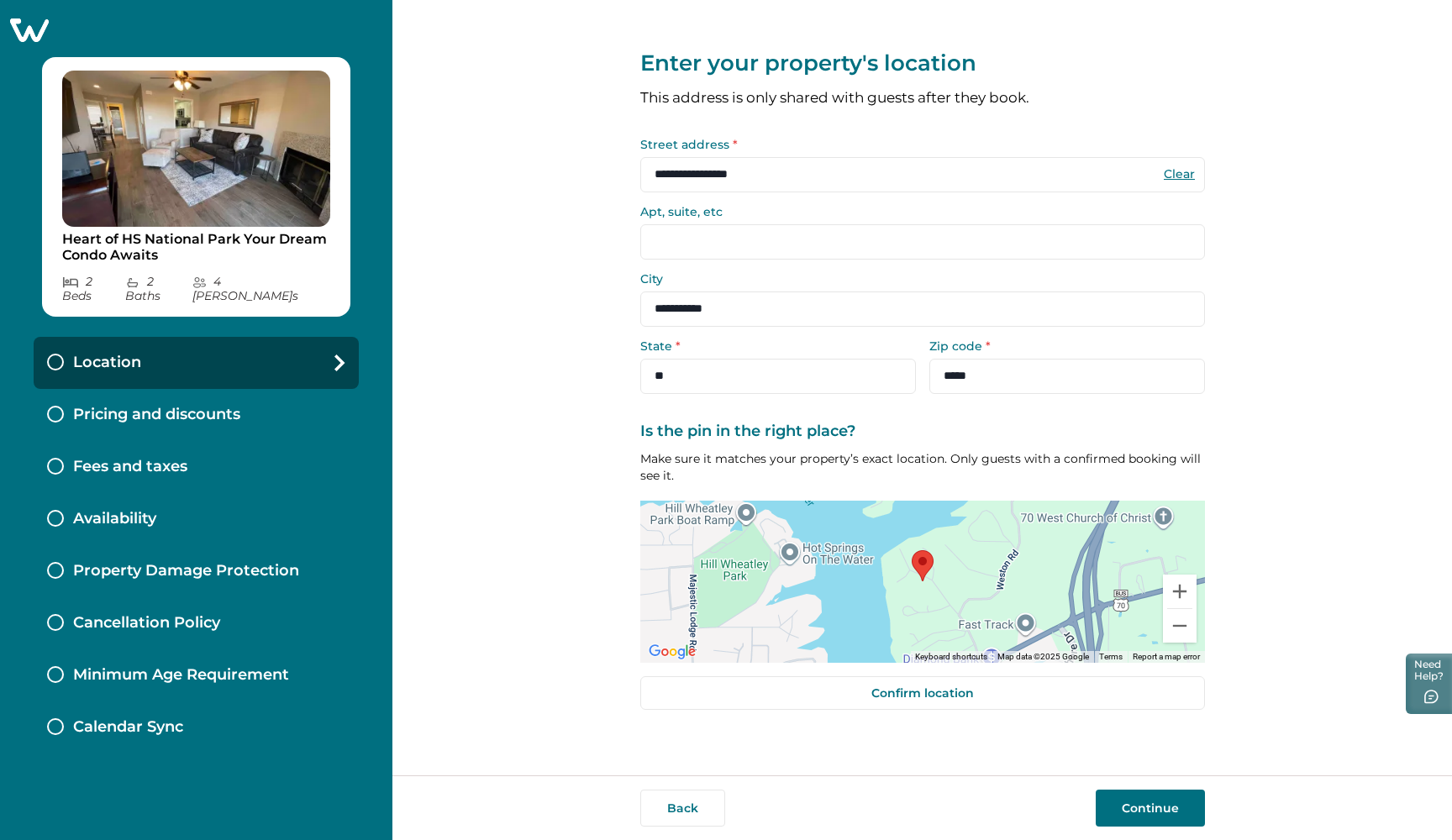
click at [724, 228] on input "Apt, suite, etc" at bounding box center [922, 242] width 565 height 35
type input "**"
click at [1150, 807] on button "Continue" at bounding box center [1150, 808] width 109 height 37
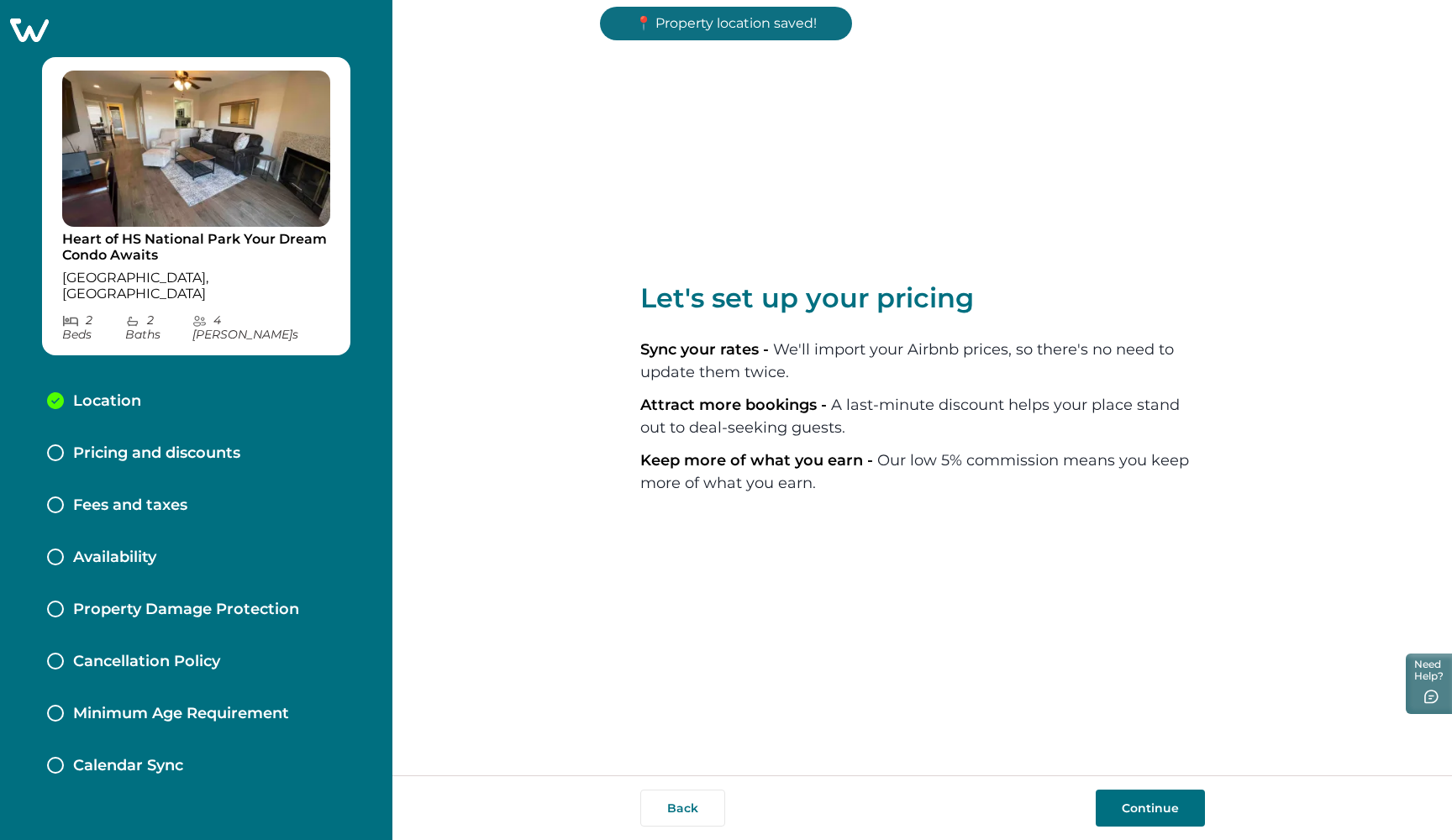
click at [1139, 785] on div "Back Continue" at bounding box center [922, 808] width 1059 height 64
click at [1144, 793] on button "Continue" at bounding box center [1150, 808] width 109 height 37
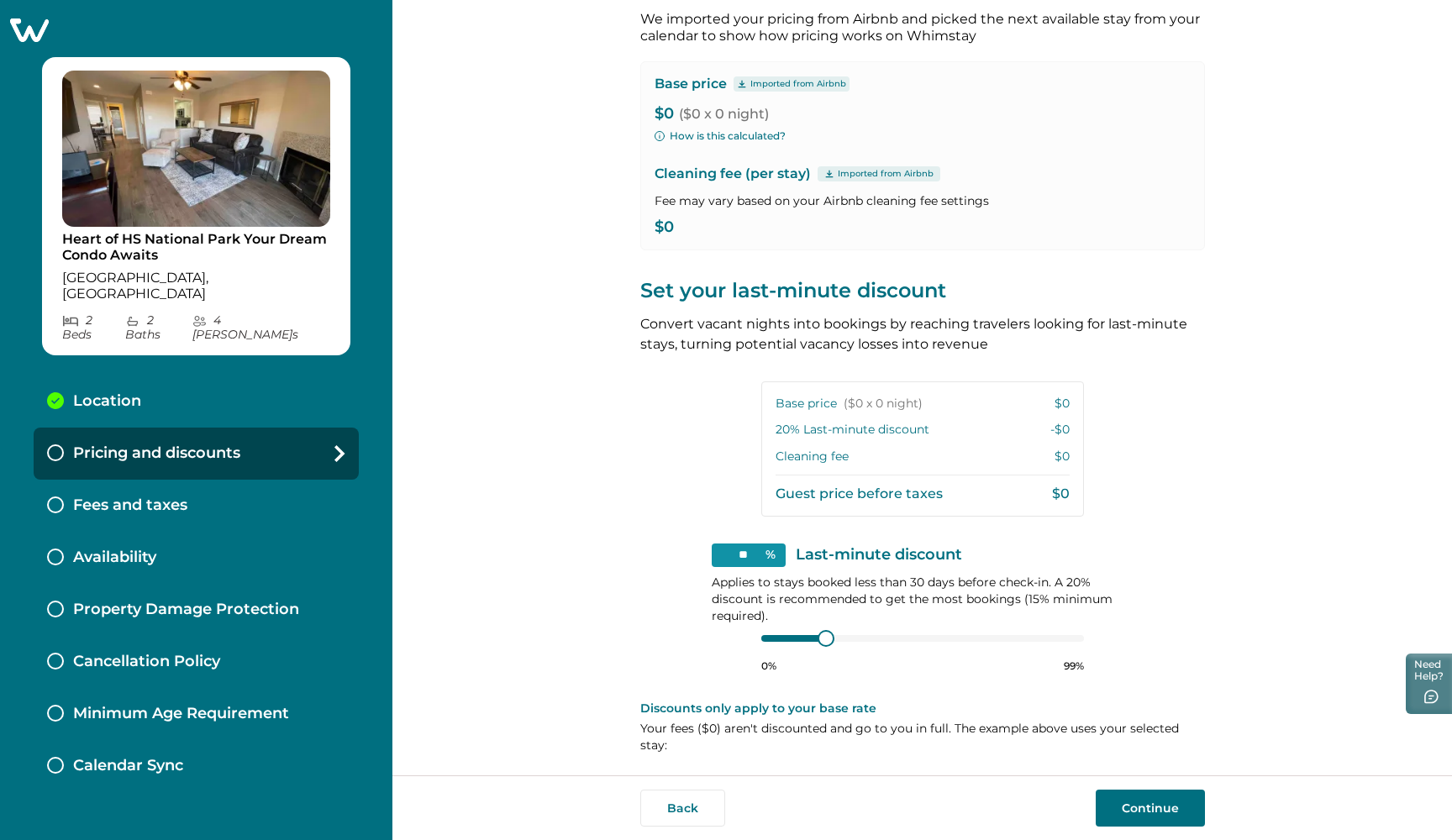
scroll to position [85, 0]
type input "**"
click at [814, 637] on div at bounding box center [819, 639] width 15 height 15
click at [1124, 795] on button "Continue" at bounding box center [1150, 808] width 109 height 37
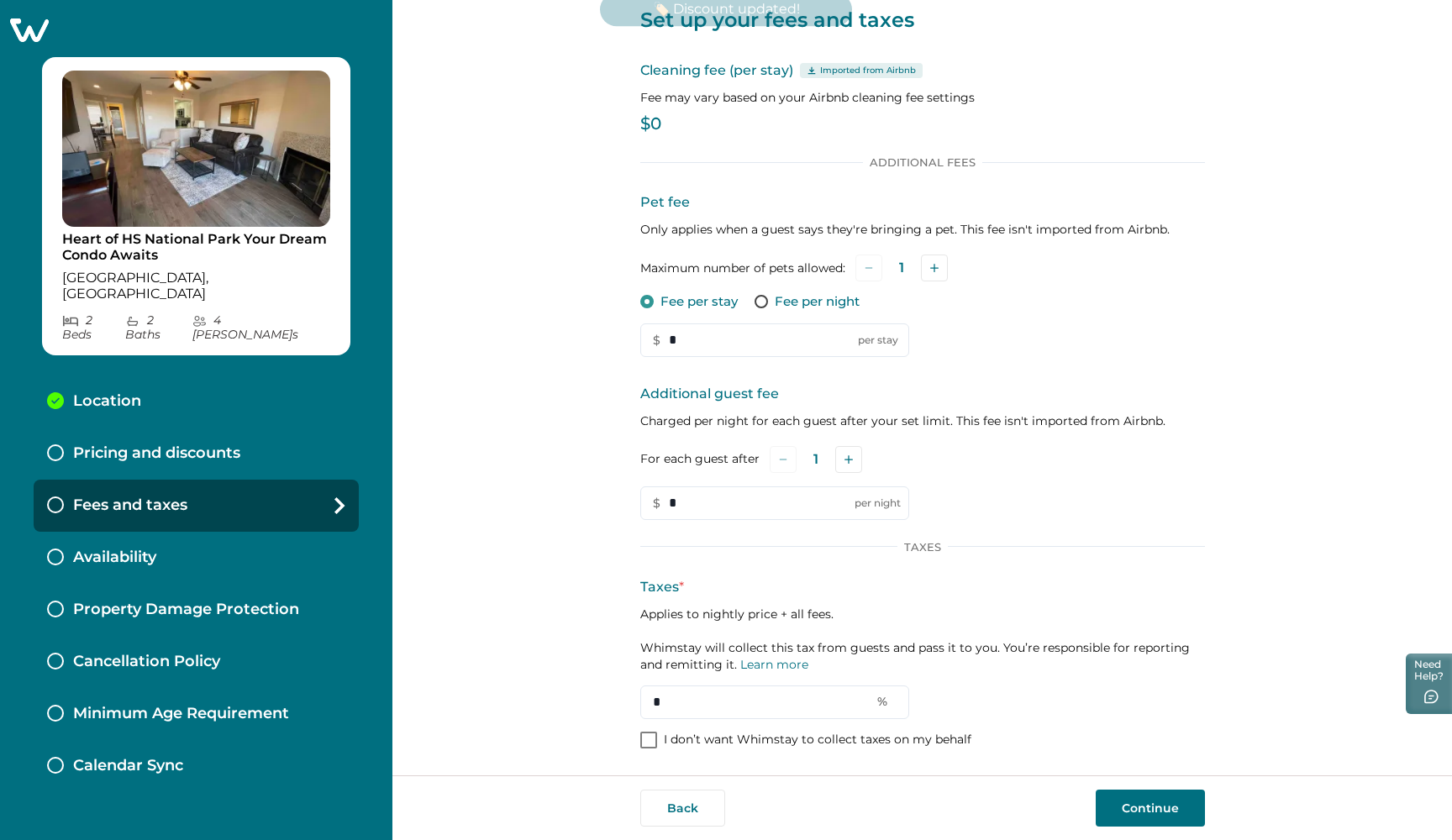
scroll to position [42, 0]
click at [678, 339] on input "*" at bounding box center [775, 342] width 268 height 34
type input "***"
click at [934, 272] on icon "Add" at bounding box center [933, 269] width 8 height 8
click at [666, 123] on p "$0" at bounding box center [922, 125] width 565 height 17
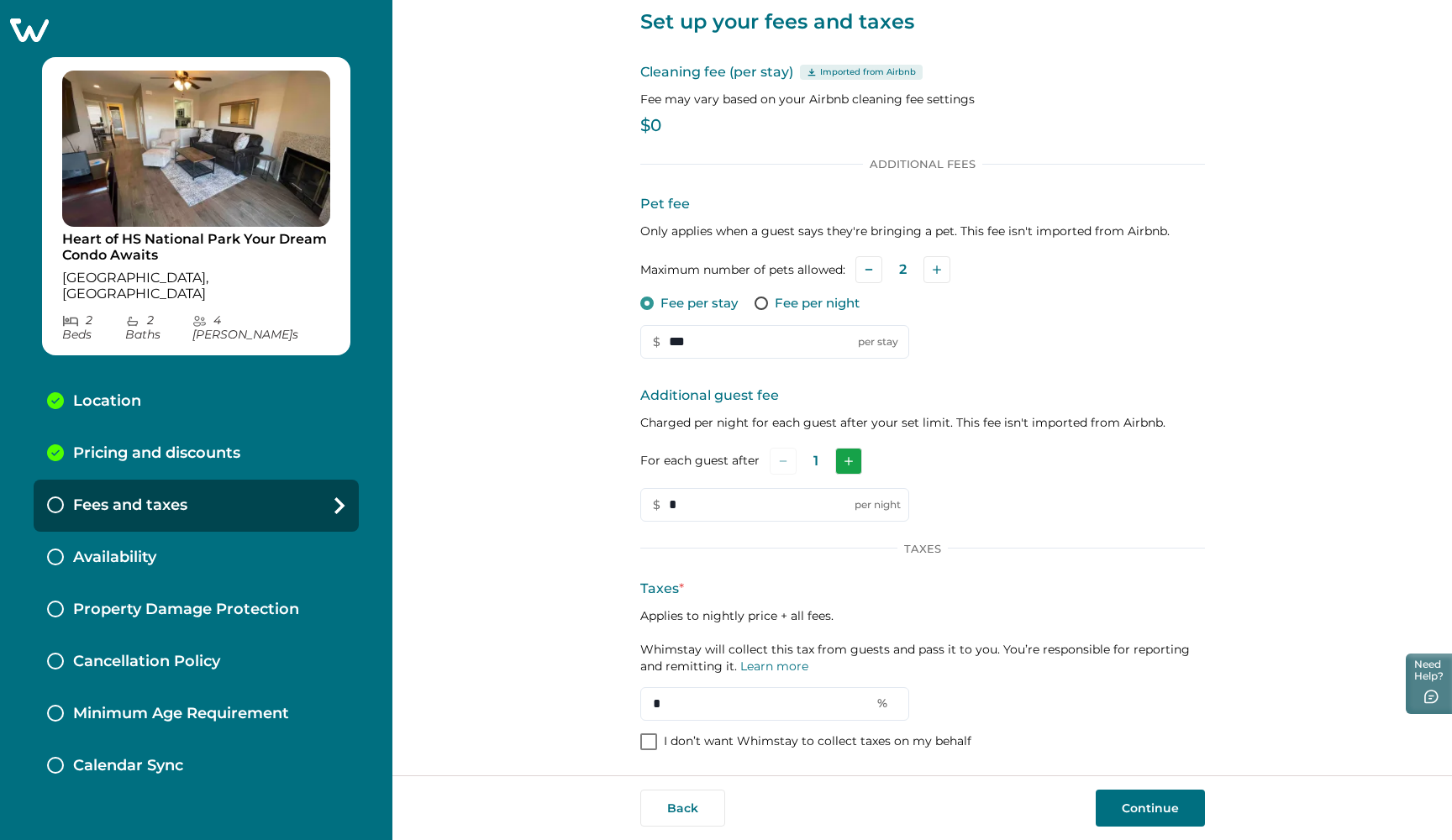
click at [845, 462] on icon "Add" at bounding box center [848, 461] width 8 height 8
click at [846, 462] on icon "Add" at bounding box center [850, 461] width 8 height 8
click at [749, 499] on input "*" at bounding box center [775, 505] width 268 height 34
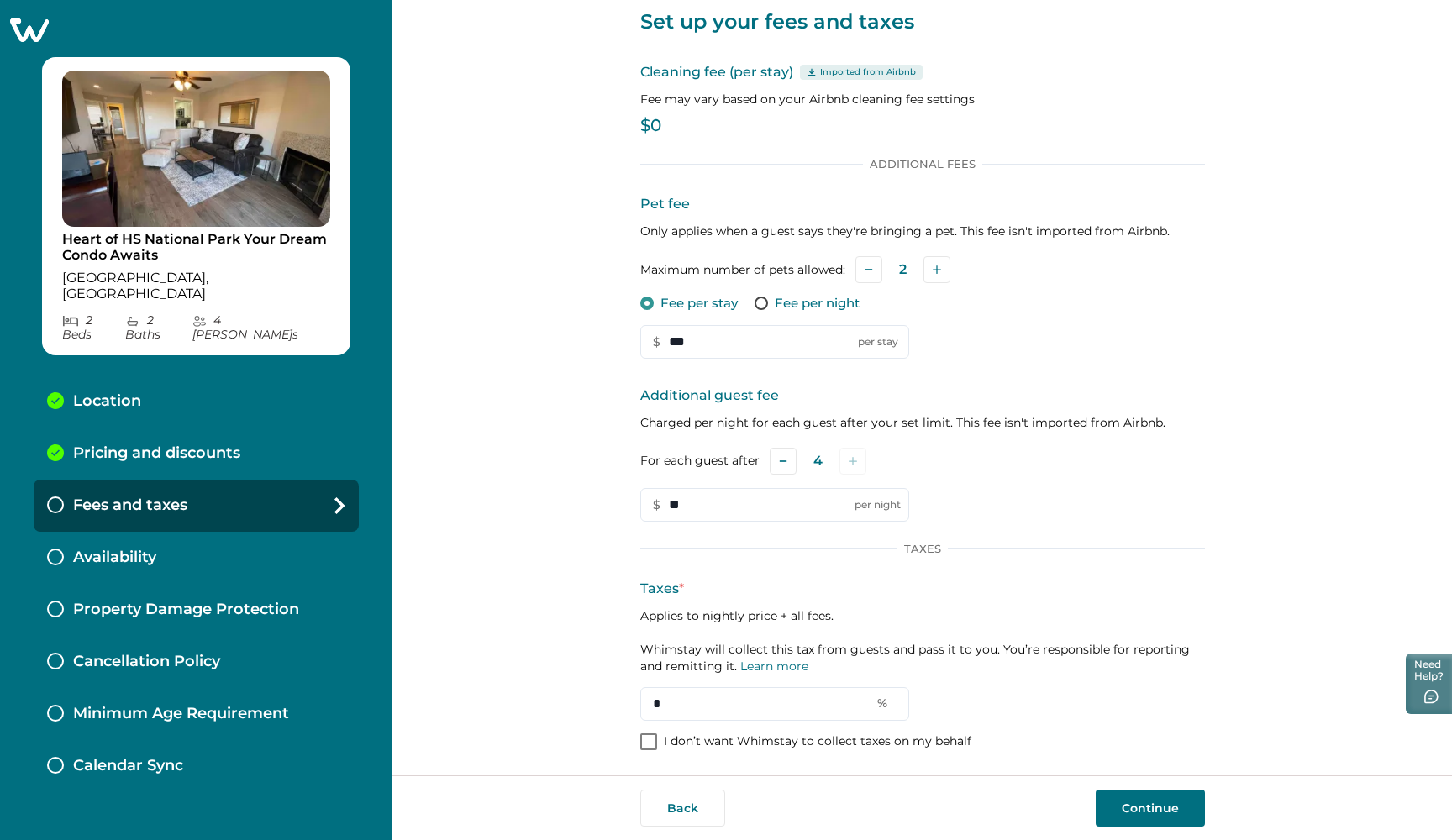
type input "**"
click at [641, 742] on span at bounding box center [649, 742] width 17 height 17
click at [1128, 800] on button "Continue" at bounding box center [1150, 808] width 109 height 37
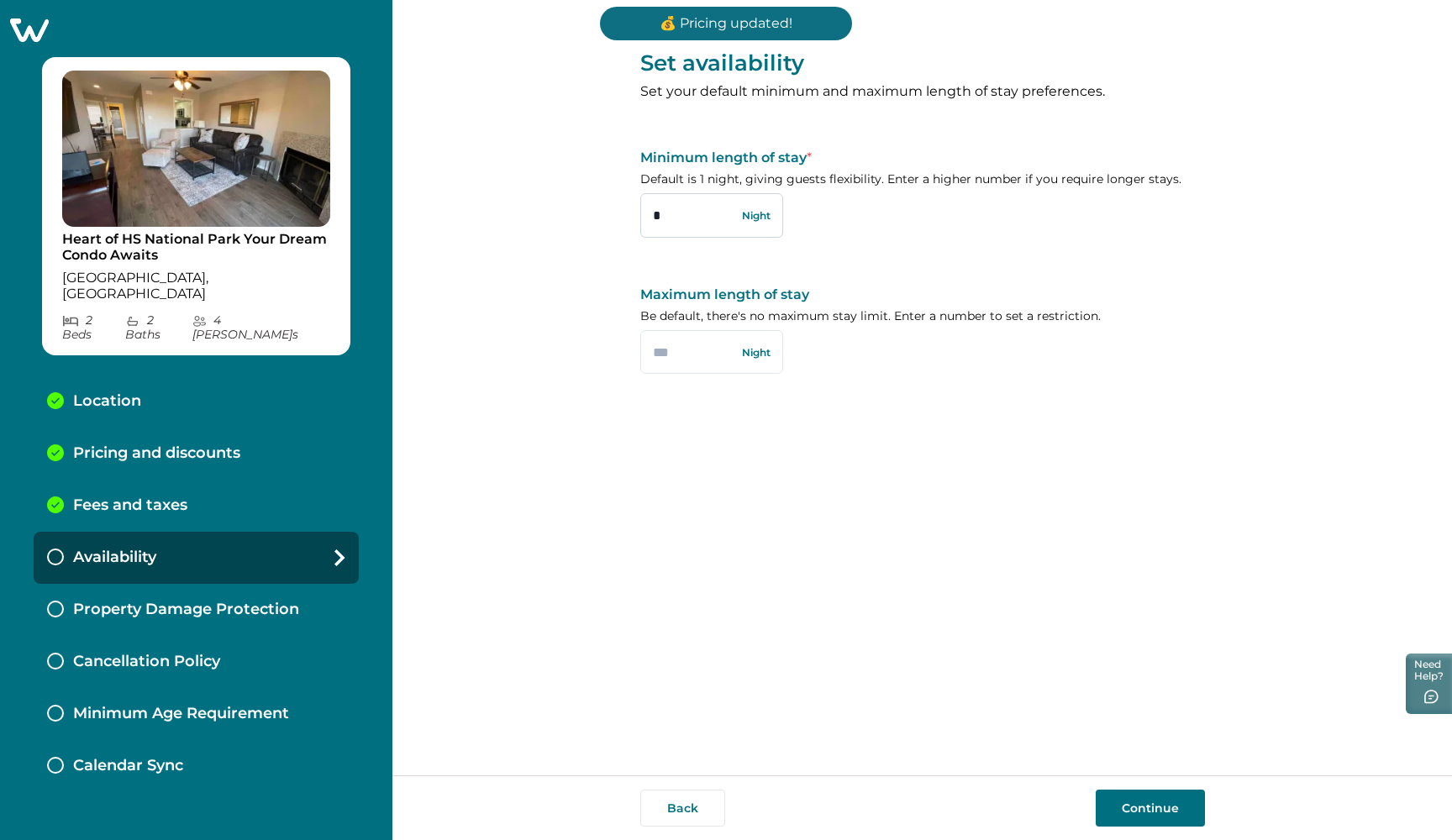
click at [672, 222] on input "*" at bounding box center [712, 215] width 143 height 44
type input "*"
click at [677, 358] on input "text" at bounding box center [712, 352] width 143 height 44
type input "***"
click at [1136, 805] on button "Continue" at bounding box center [1150, 808] width 109 height 37
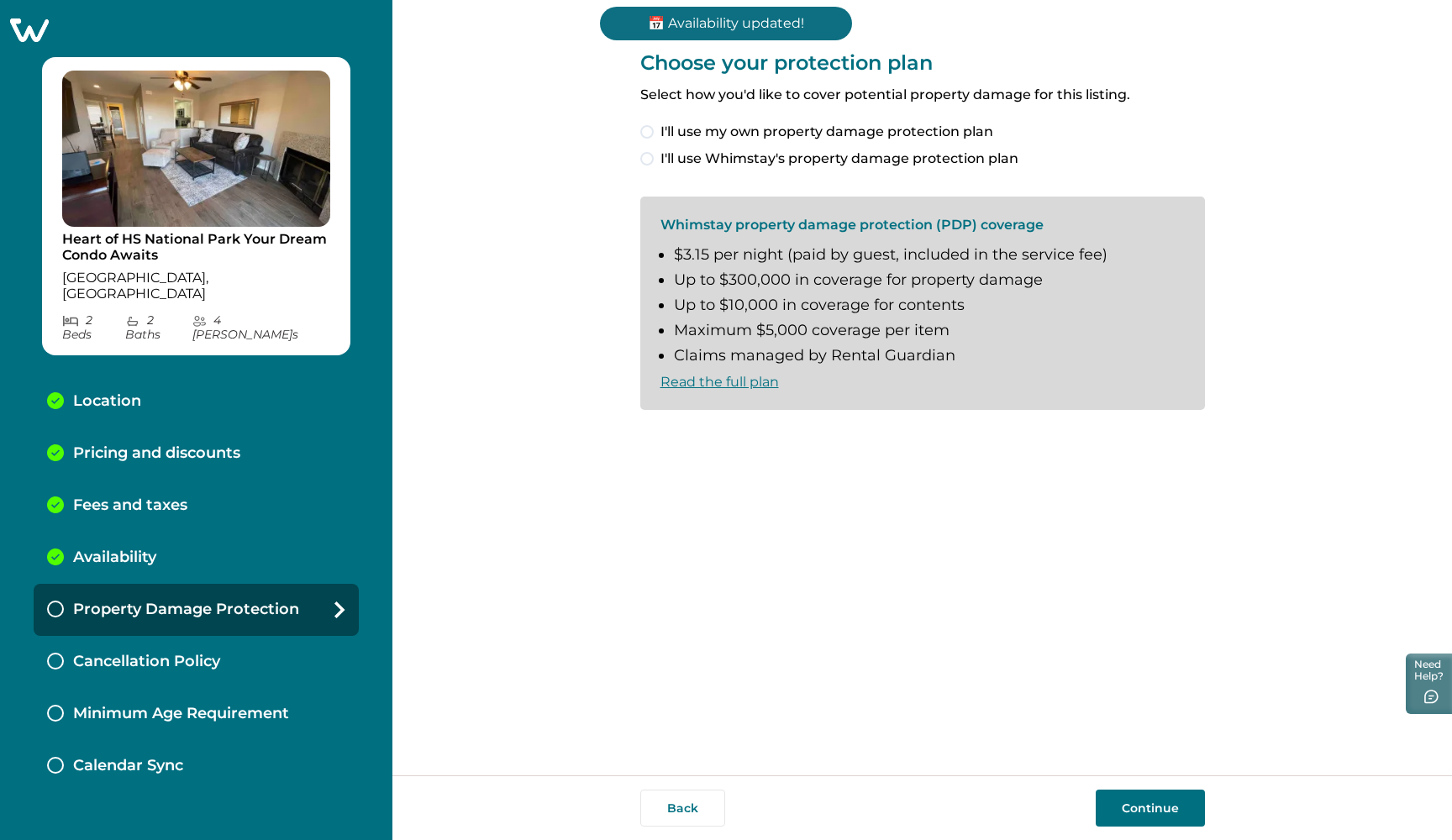
click at [652, 160] on span at bounding box center [647, 158] width 13 height 13
click at [1184, 830] on div "Back Continue" at bounding box center [922, 808] width 1059 height 64
click at [1159, 812] on button "Continue" at bounding box center [1150, 808] width 109 height 37
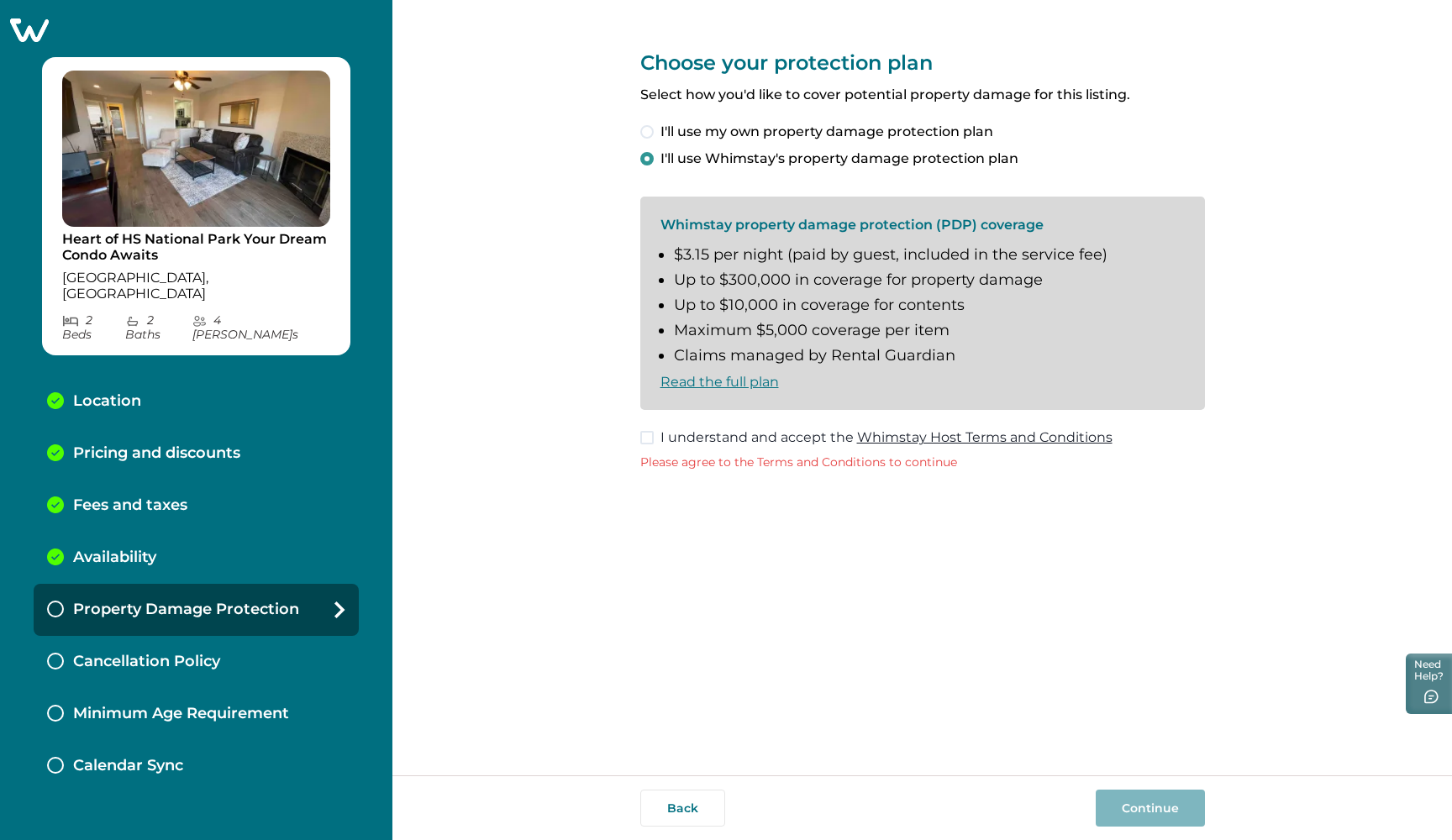
click at [649, 438] on span at bounding box center [647, 437] width 13 height 13
click at [1120, 794] on button "Continue" at bounding box center [1150, 808] width 109 height 37
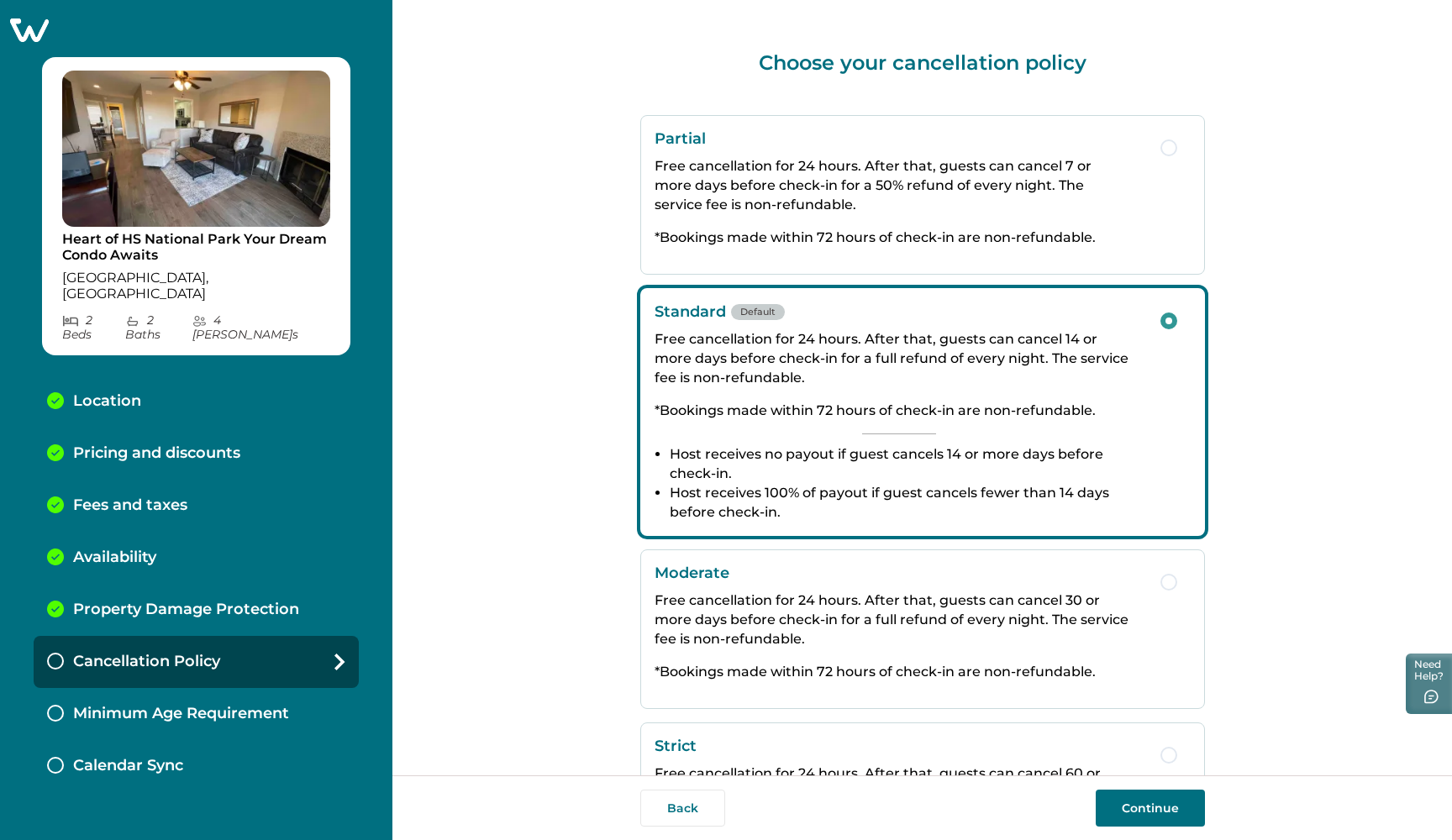
click at [1150, 803] on button "Continue" at bounding box center [1150, 808] width 109 height 37
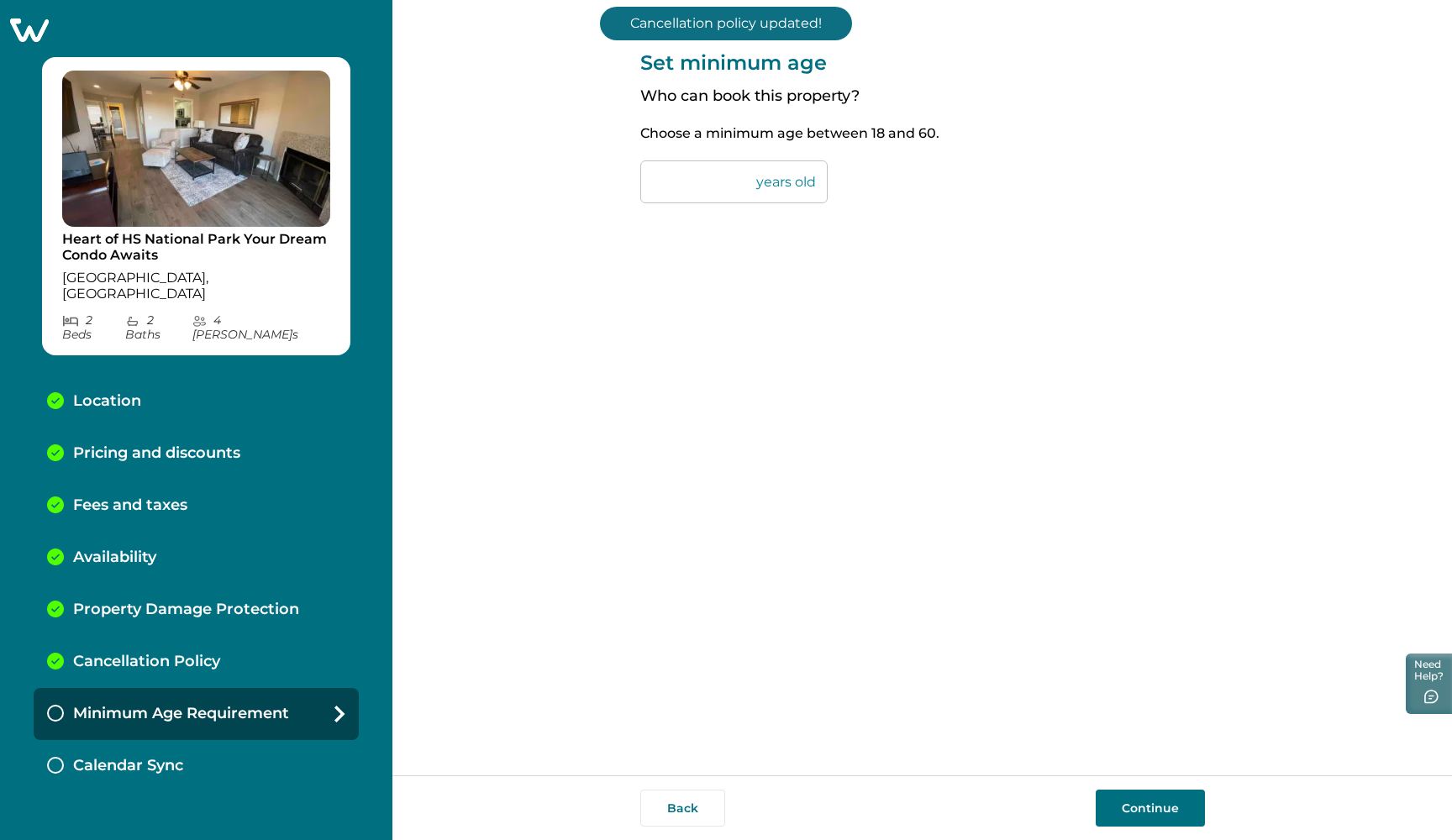
click at [1159, 811] on button "Continue" at bounding box center [1150, 808] width 109 height 37
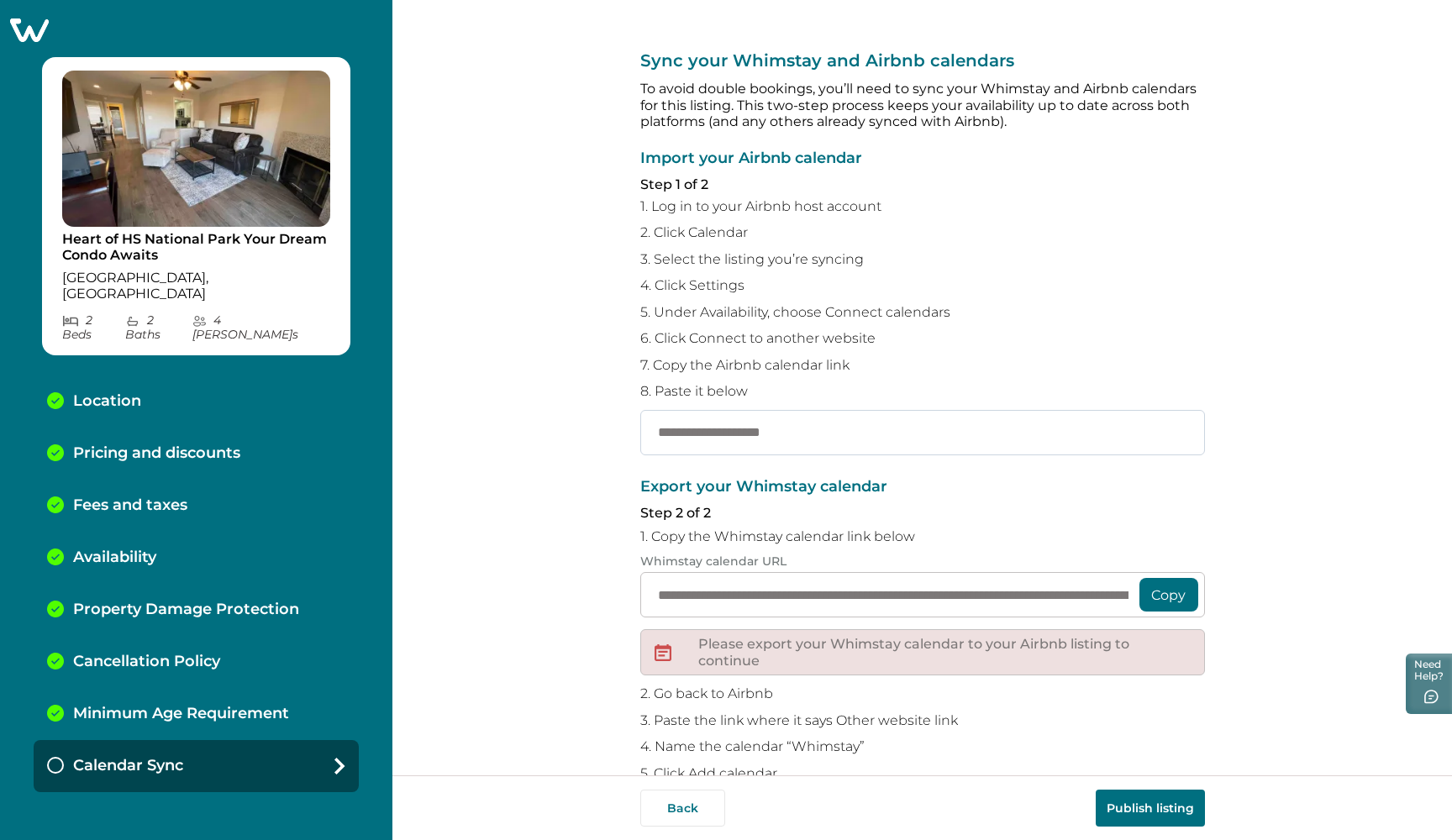
click at [770, 428] on input "text" at bounding box center [922, 432] width 565 height 46
paste input "**********"
type input "**********"
click at [1162, 578] on button "Copy" at bounding box center [1168, 595] width 59 height 34
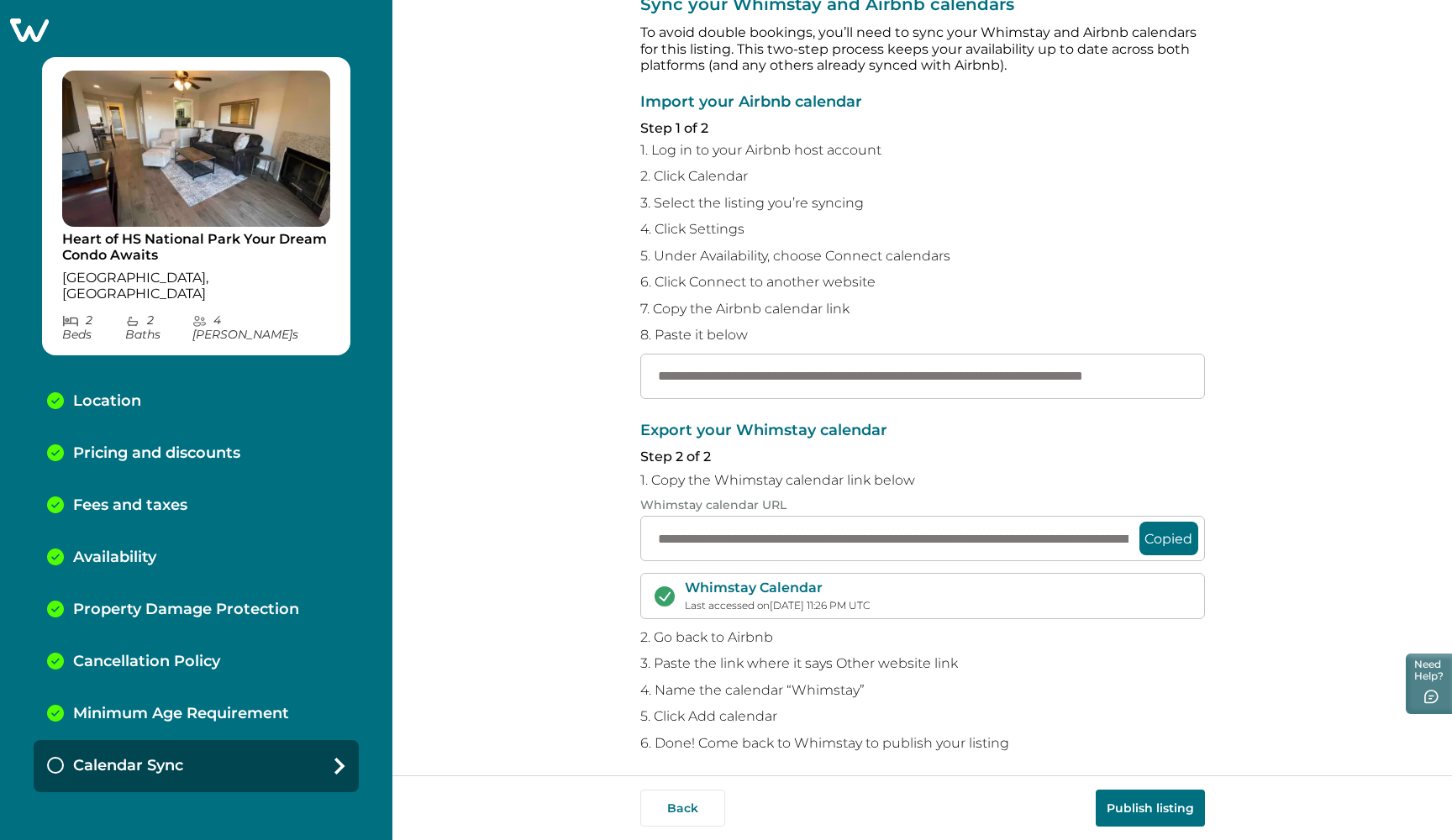
scroll to position [55, 0]
click at [1135, 796] on button "Publish listing" at bounding box center [1150, 808] width 109 height 37
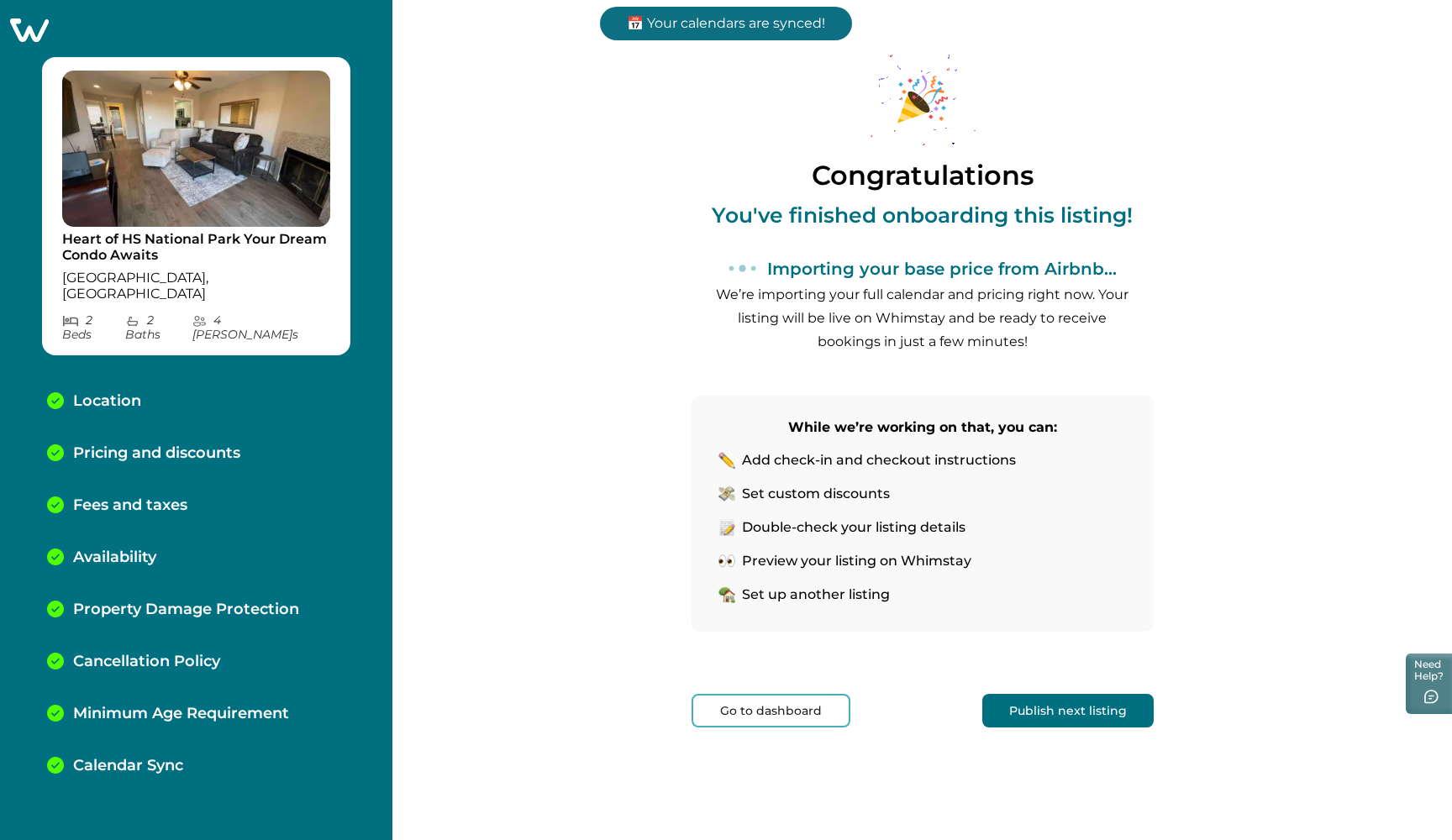
click at [1066, 715] on button "Publish next listing" at bounding box center [1068, 711] width 172 height 34
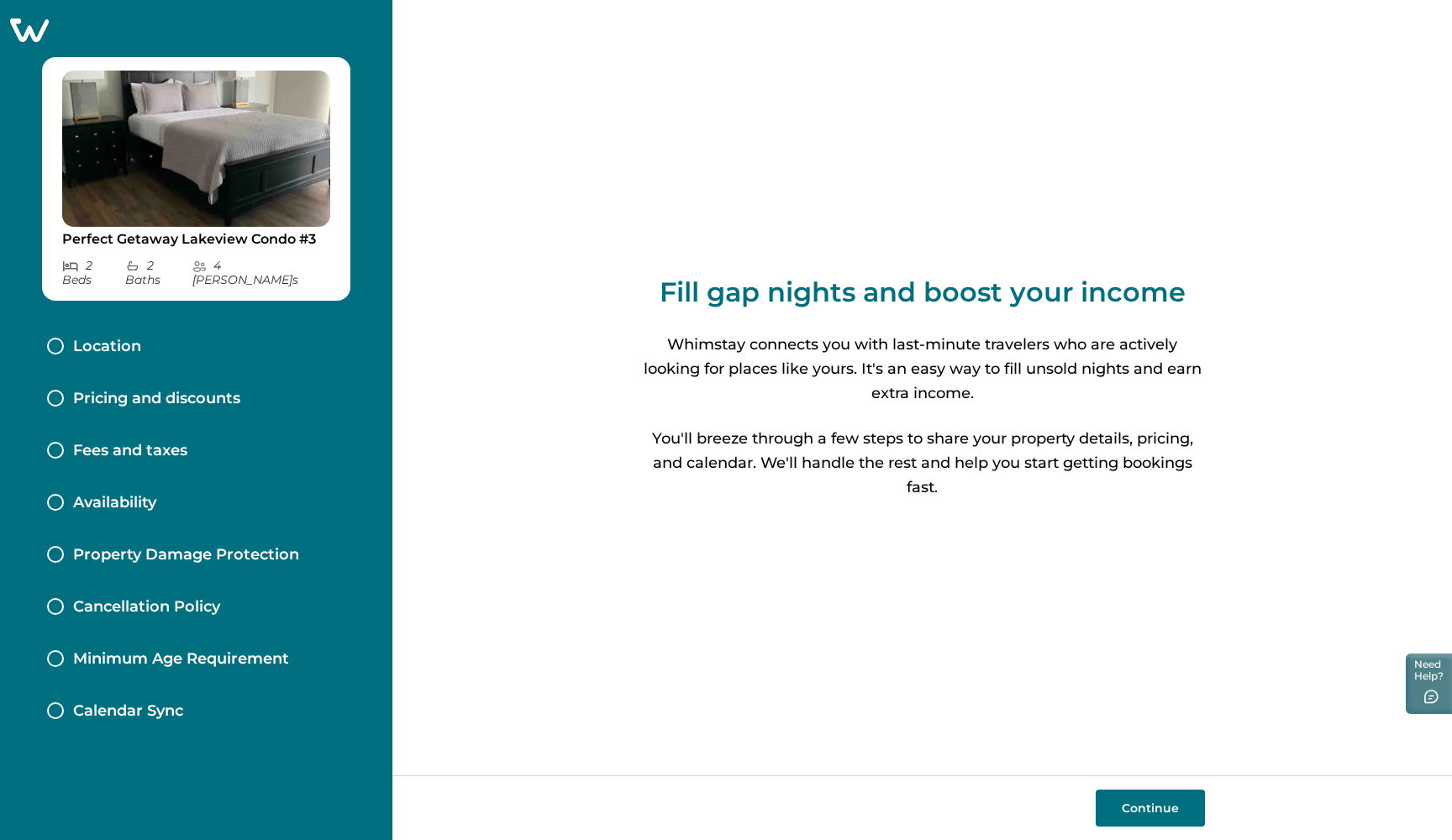
click at [1132, 805] on button "Continue" at bounding box center [1150, 808] width 109 height 37
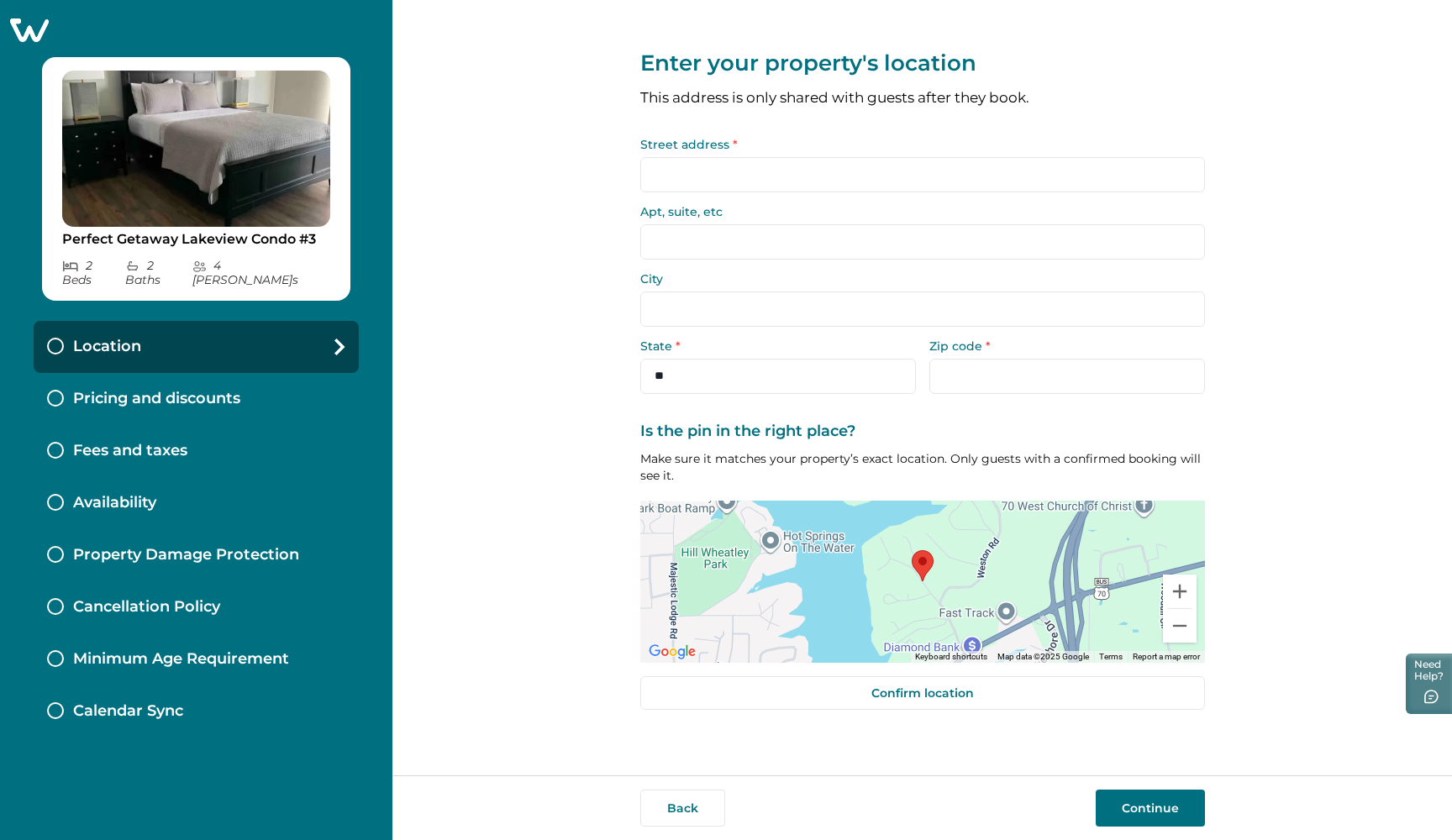
click at [706, 174] on input "Street address *" at bounding box center [922, 174] width 565 height 35
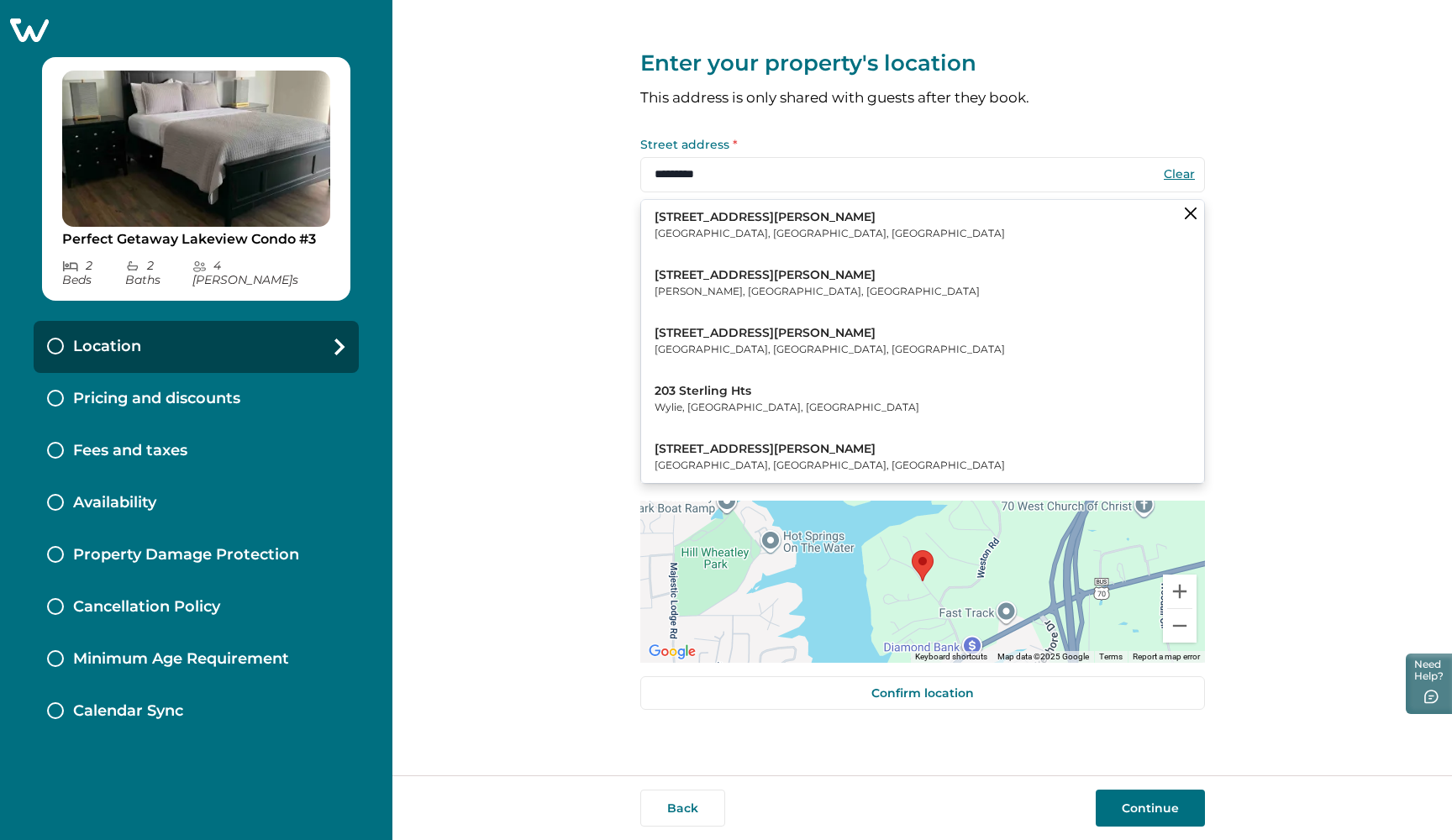
click at [728, 213] on p "203 Stearns Point" at bounding box center [829, 217] width 351 height 17
type input "**********"
select select "**"
type input "*****"
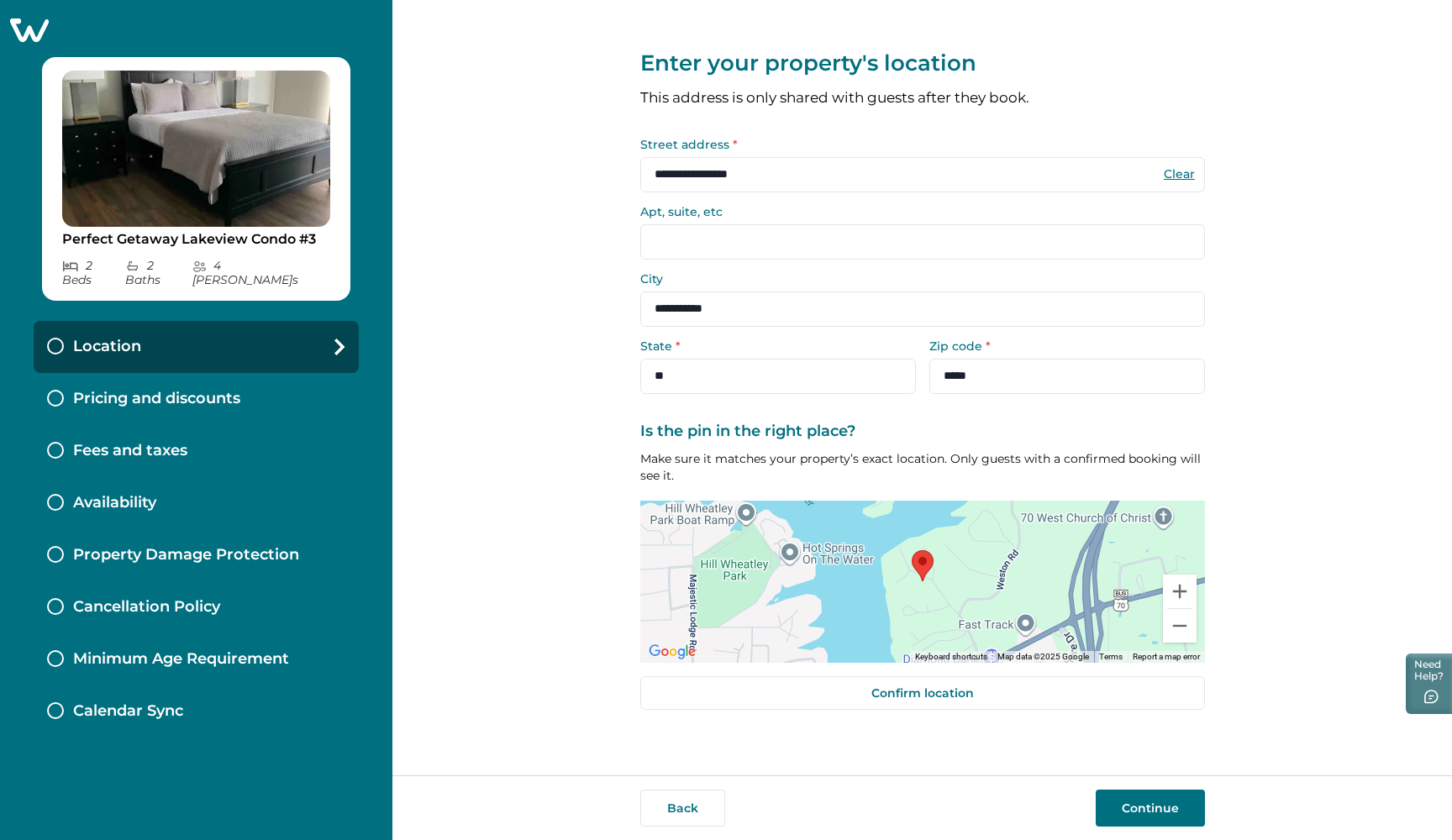
click at [695, 232] on input "Apt, suite, etc" at bounding box center [922, 242] width 565 height 35
type input "**"
click at [1108, 793] on button "Continue" at bounding box center [1150, 808] width 109 height 37
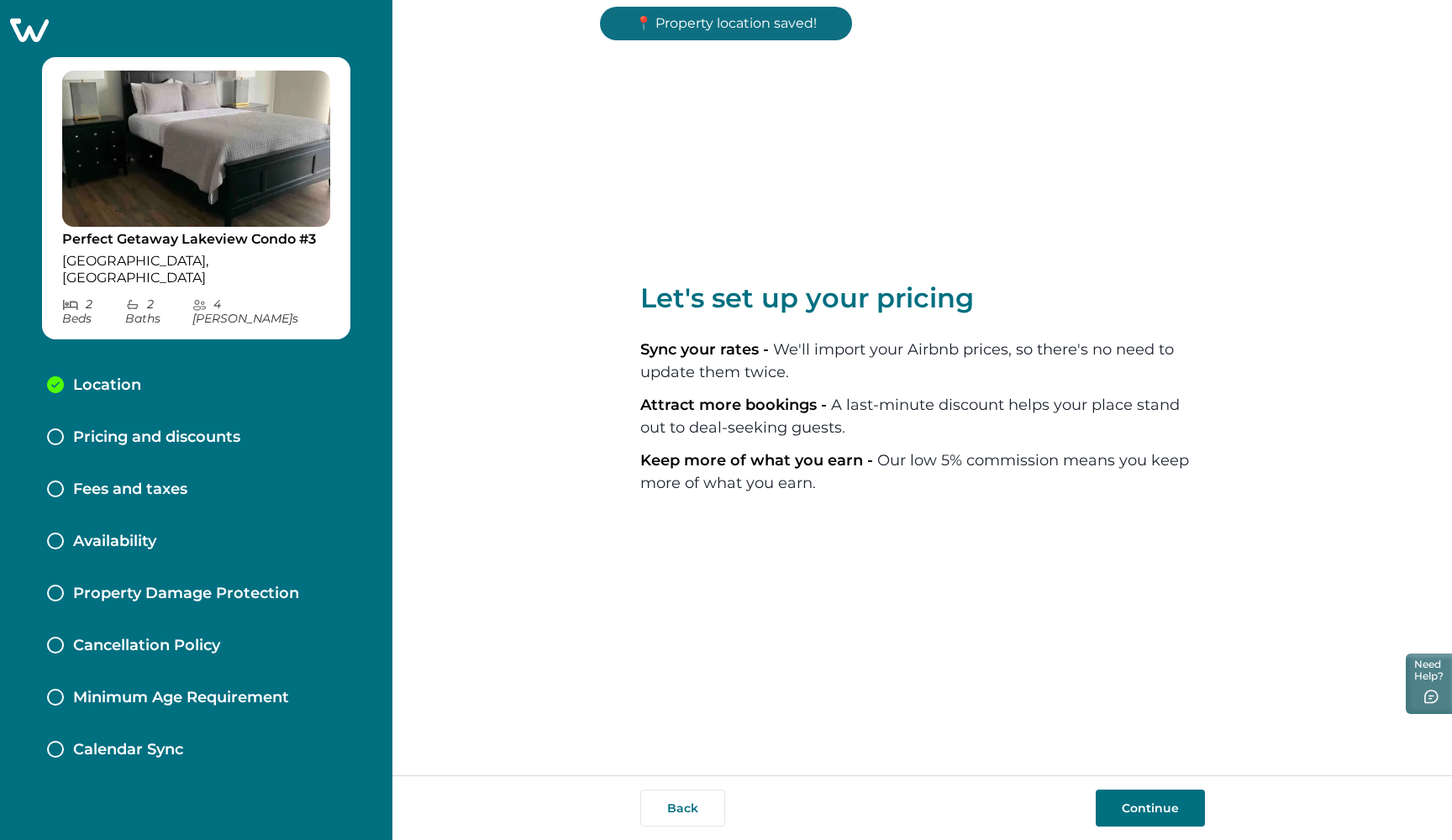
click at [1136, 815] on button "Continue" at bounding box center [1150, 808] width 109 height 37
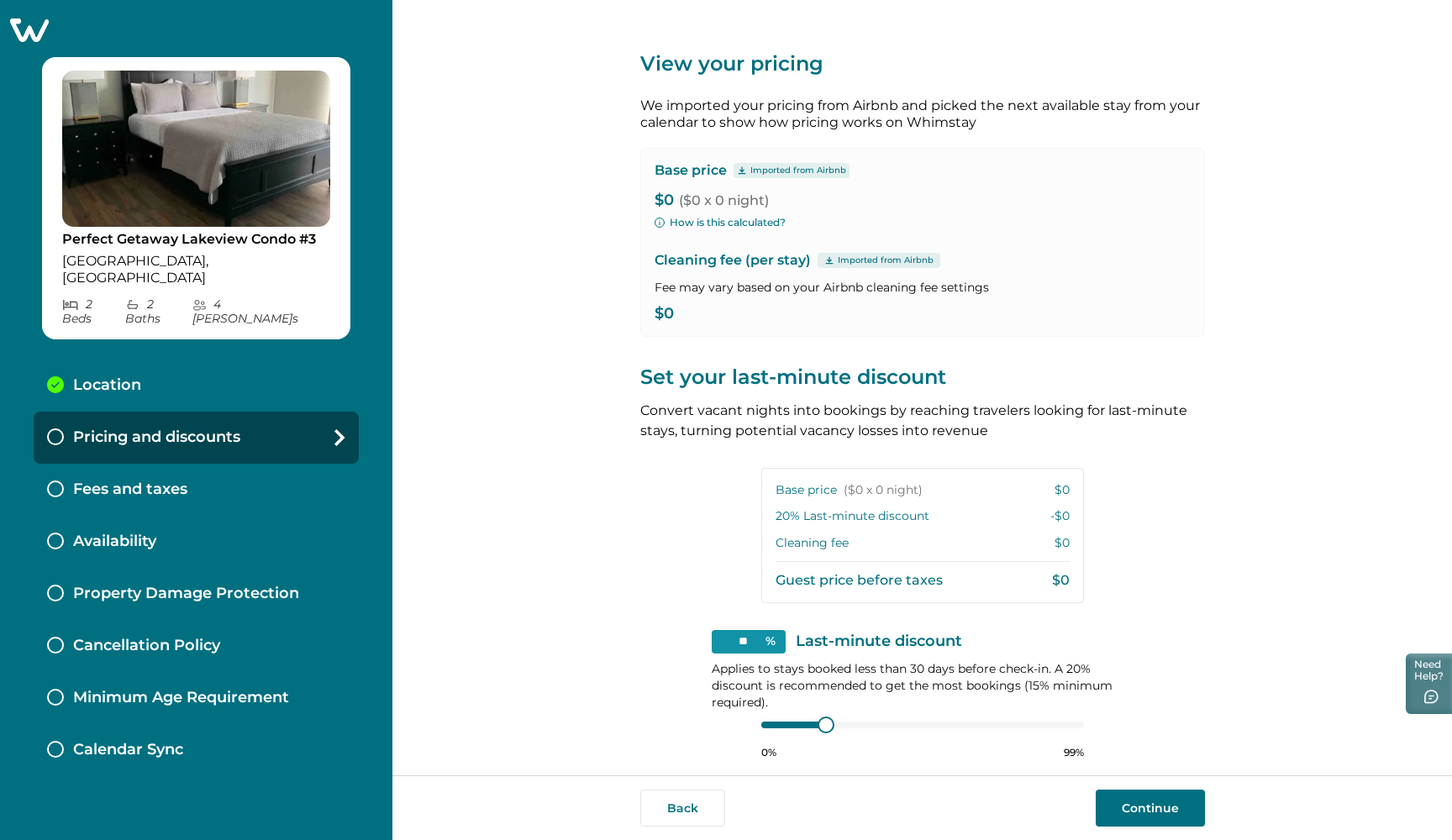
click at [699, 312] on p "$0" at bounding box center [921, 314] width 536 height 17
type input "**"
click at [814, 720] on div at bounding box center [819, 724] width 15 height 15
click at [1132, 819] on button "Continue" at bounding box center [1150, 808] width 109 height 37
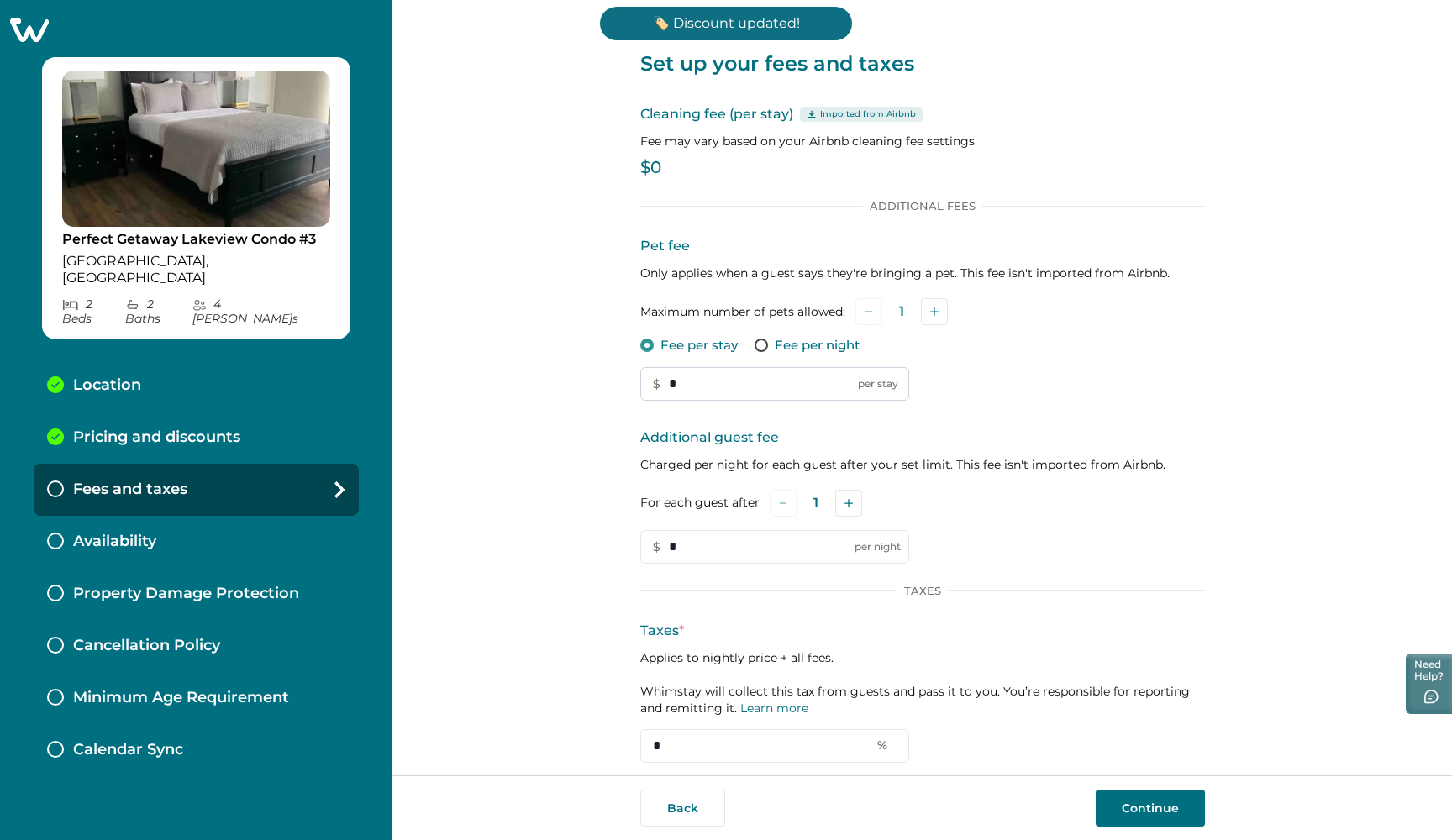
click at [682, 378] on input "*" at bounding box center [775, 384] width 268 height 34
type input "***"
click at [928, 306] on button "Add" at bounding box center [934, 311] width 27 height 27
click at [670, 164] on p "$0" at bounding box center [922, 167] width 565 height 17
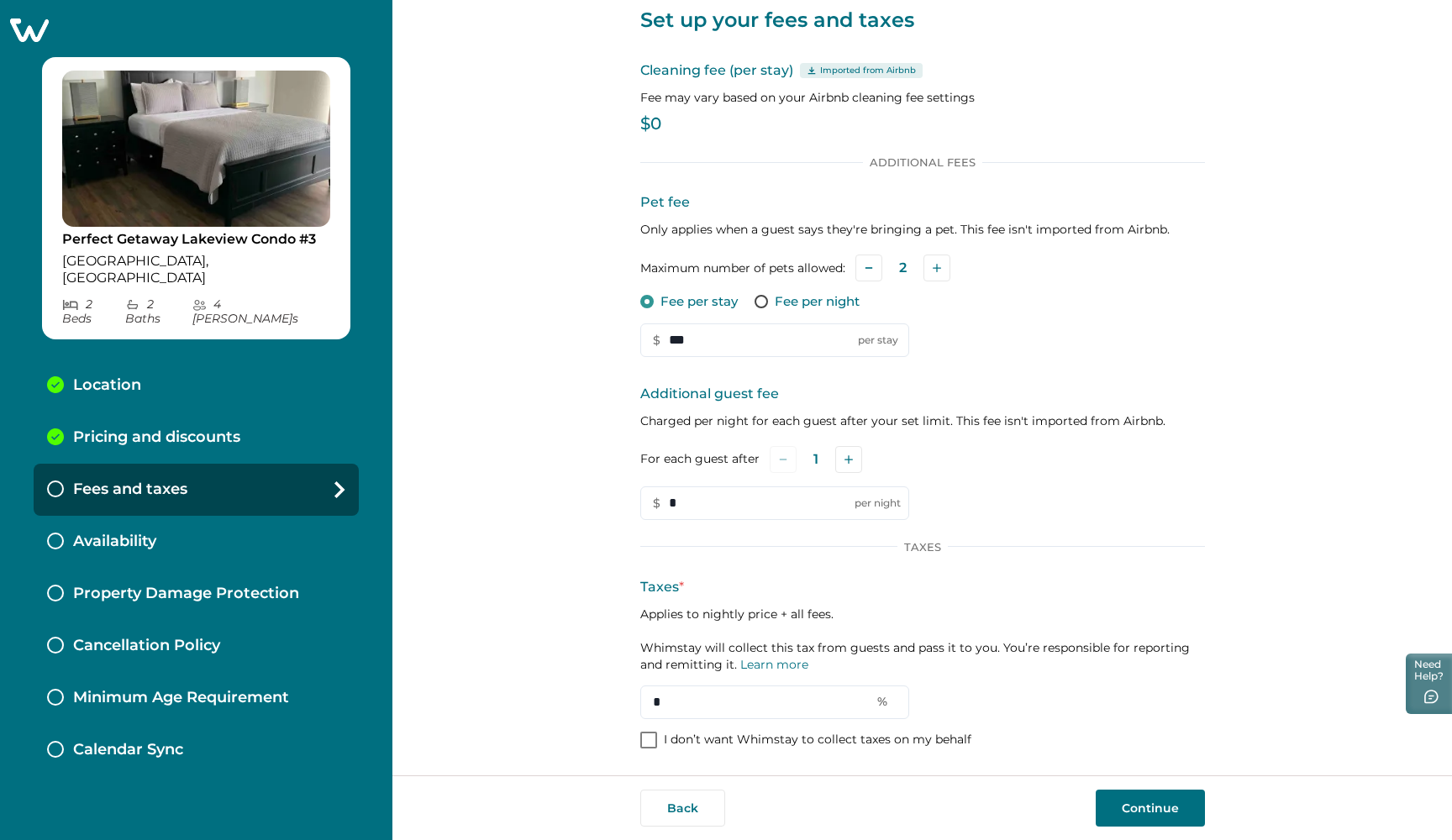
scroll to position [42, 0]
click at [847, 463] on button "Add" at bounding box center [848, 461] width 27 height 27
click at [847, 463] on button "Add" at bounding box center [851, 461] width 27 height 27
click at [732, 513] on input "*" at bounding box center [775, 505] width 268 height 34
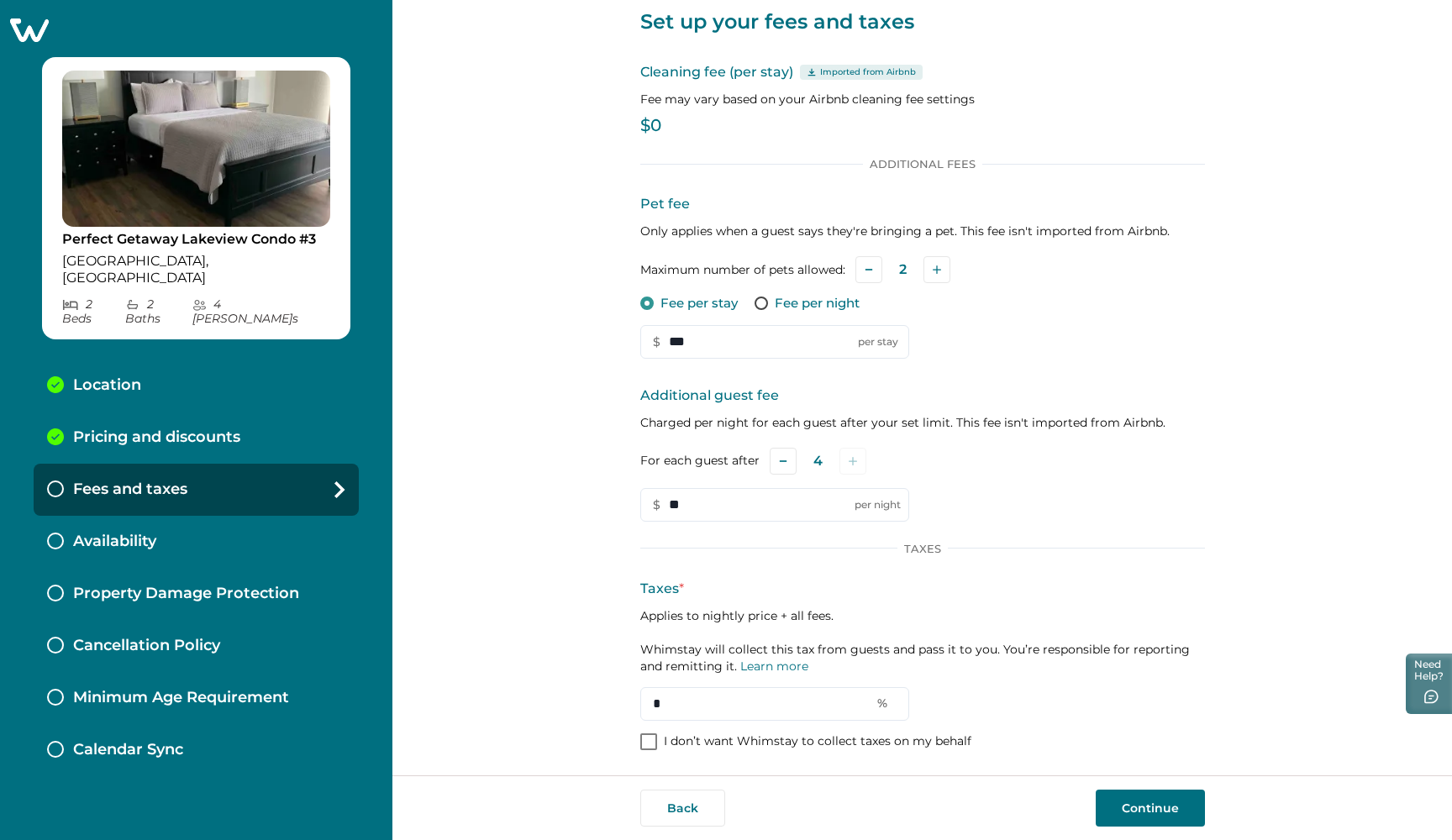
scroll to position [0, 0]
type input "**"
click at [641, 735] on span at bounding box center [649, 742] width 17 height 17
click at [1110, 802] on button "Continue" at bounding box center [1150, 808] width 109 height 37
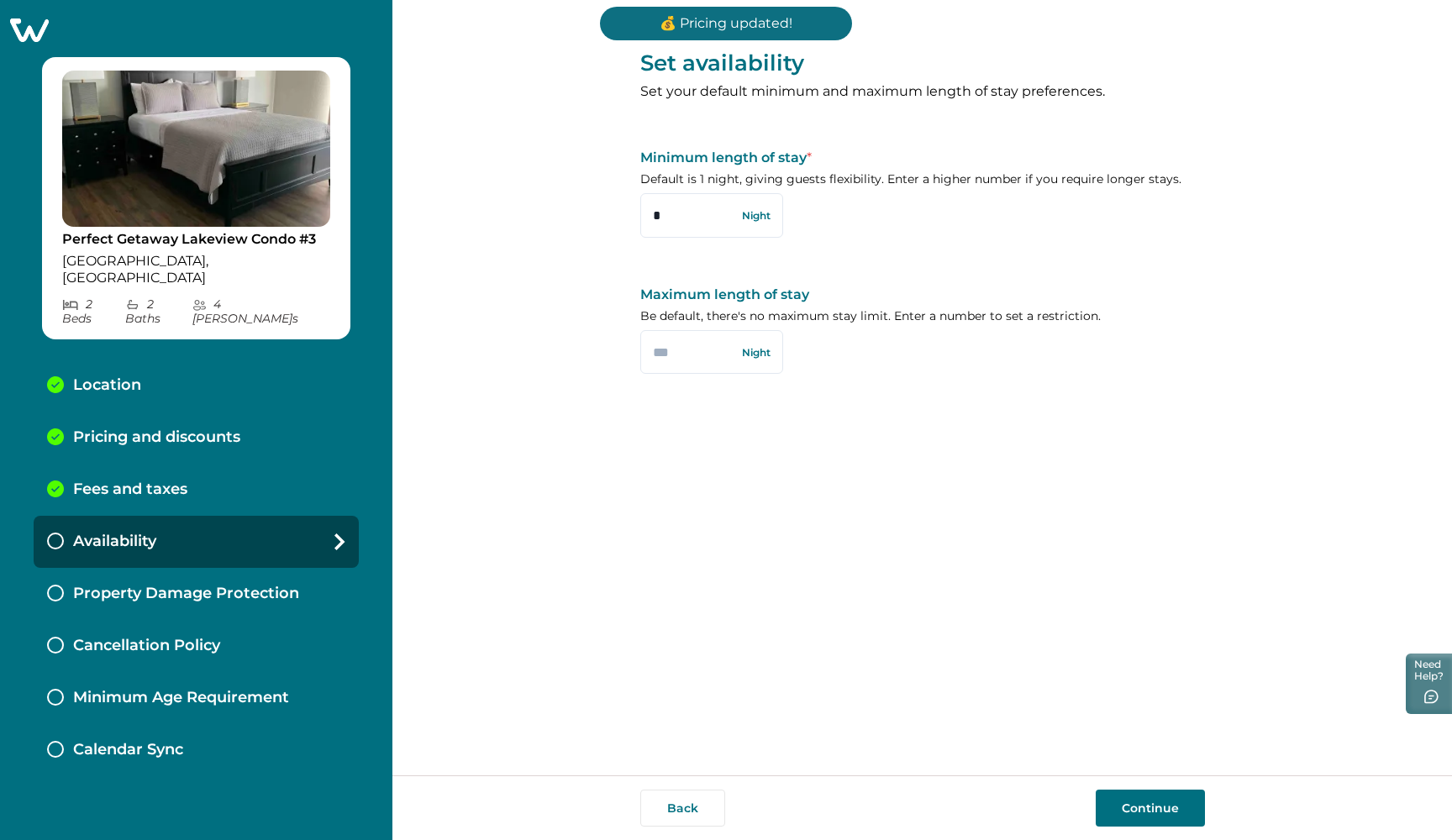
drag, startPoint x: 649, startPoint y: 213, endPoint x: 624, endPoint y: 214, distance: 25.0
click at [624, 214] on div "Set availability Set your default minimum and maximum length of stay preference…" at bounding box center [922, 387] width 1059 height 776
type input "*"
click at [686, 351] on input "text" at bounding box center [712, 352] width 143 height 44
type input "***"
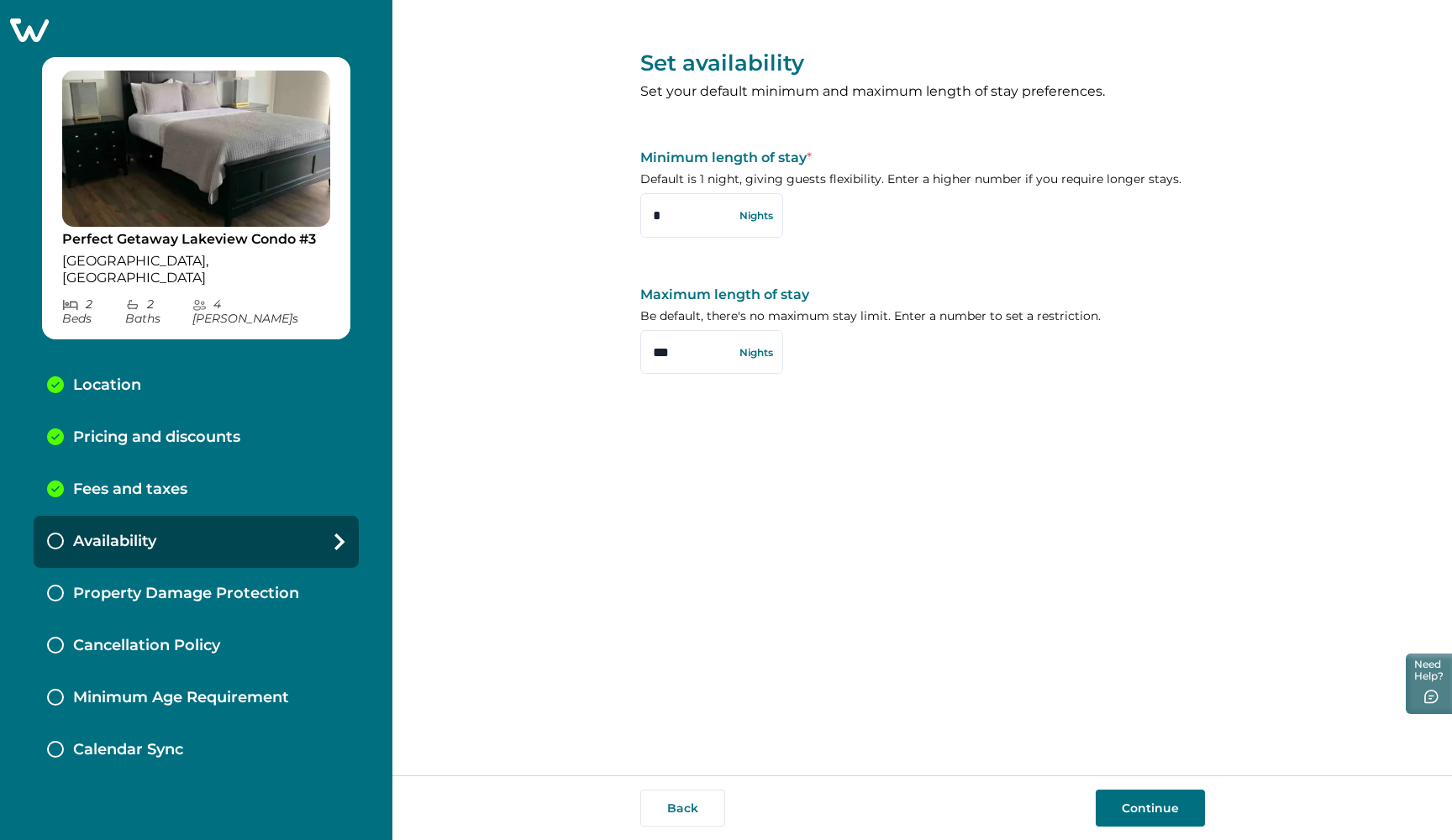
click at [1171, 816] on button "Continue" at bounding box center [1150, 808] width 109 height 37
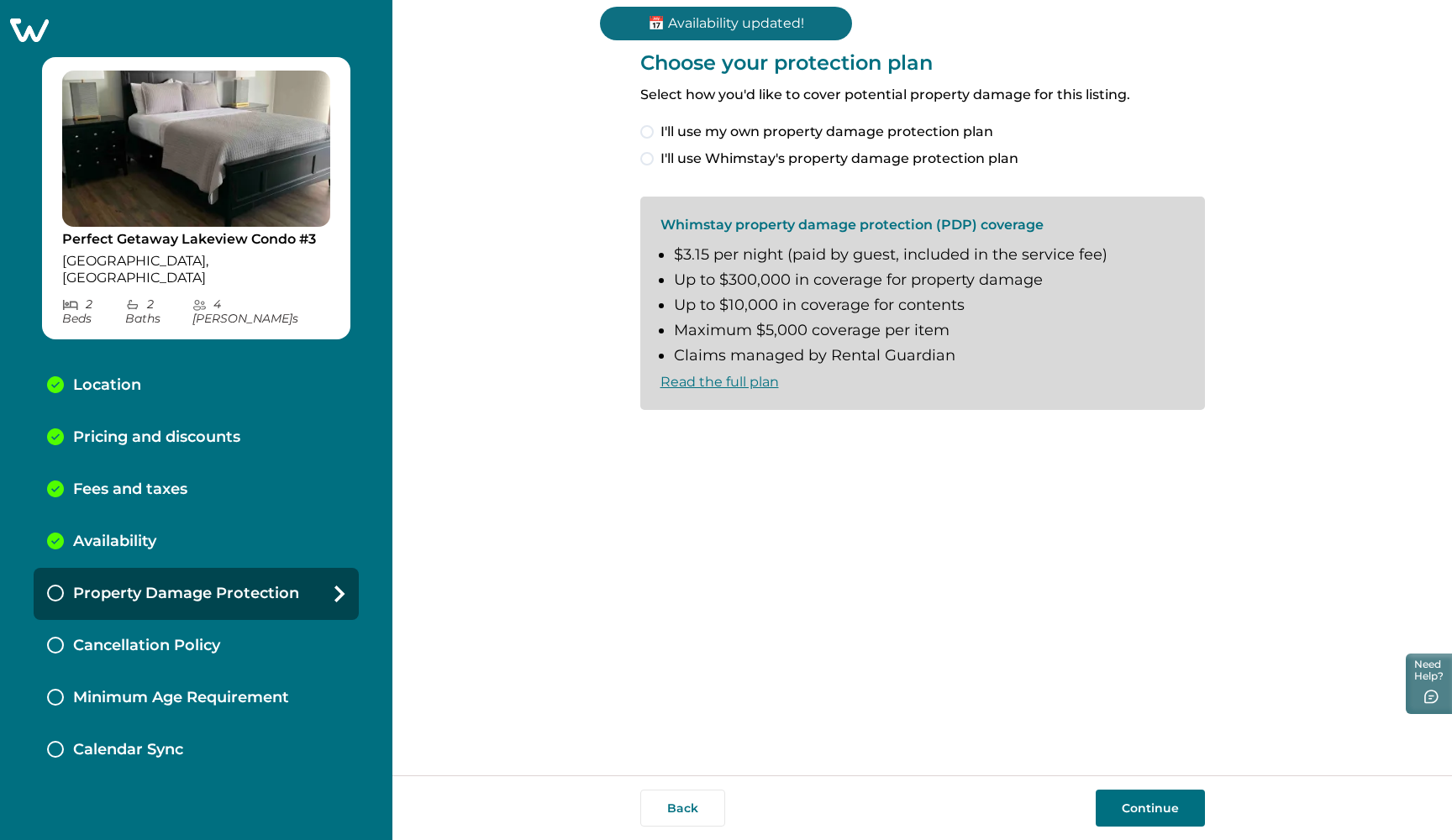
drag, startPoint x: 648, startPoint y: 158, endPoint x: 692, endPoint y: 199, distance: 60.1
click at [649, 158] on span at bounding box center [647, 158] width 13 height 13
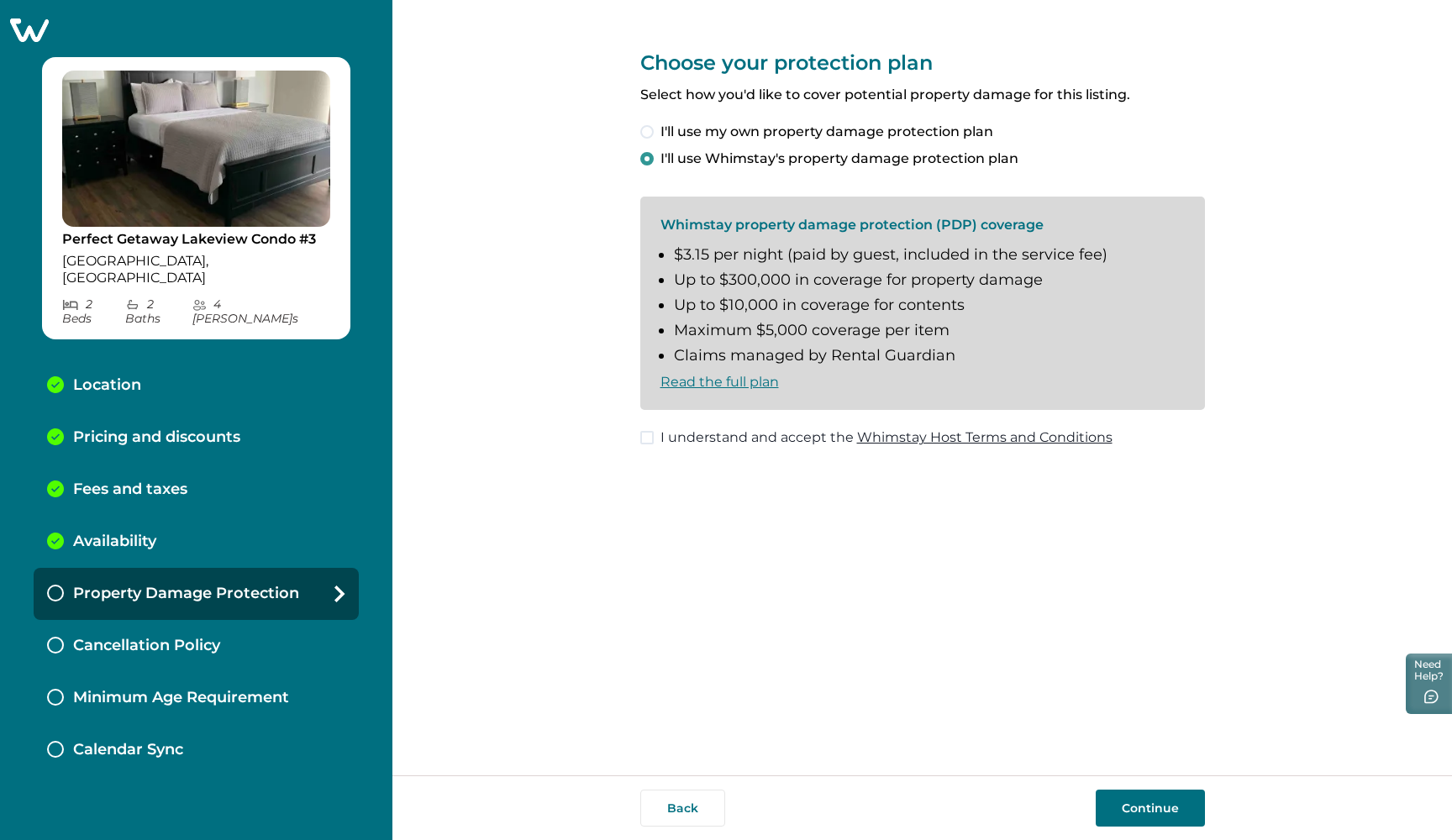
click at [1136, 804] on button "Continue" at bounding box center [1150, 808] width 109 height 37
click at [650, 441] on span at bounding box center [647, 437] width 13 height 13
click at [1177, 802] on button "Continue" at bounding box center [1150, 808] width 109 height 37
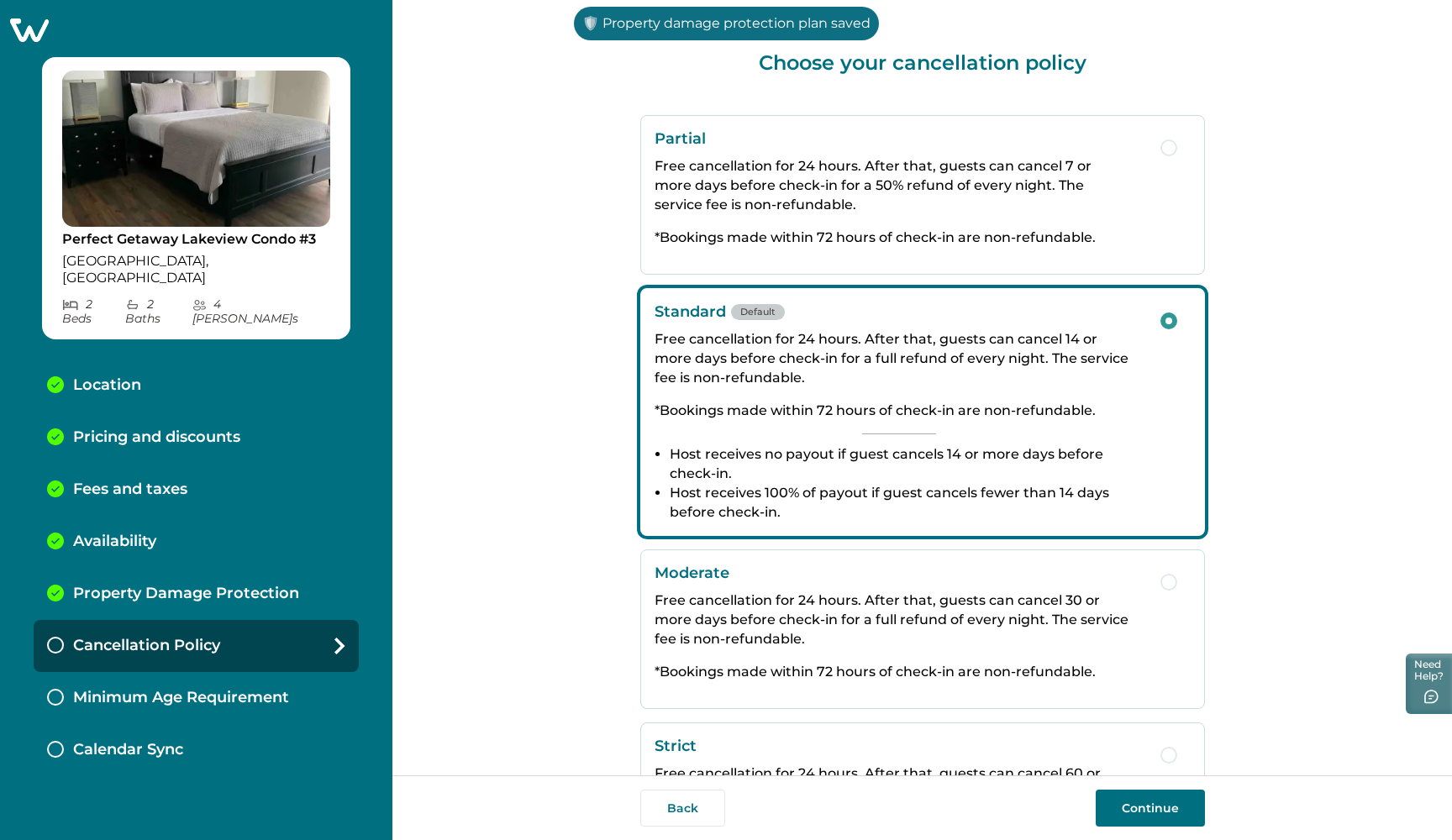
click at [1159, 794] on button "Continue" at bounding box center [1150, 808] width 109 height 37
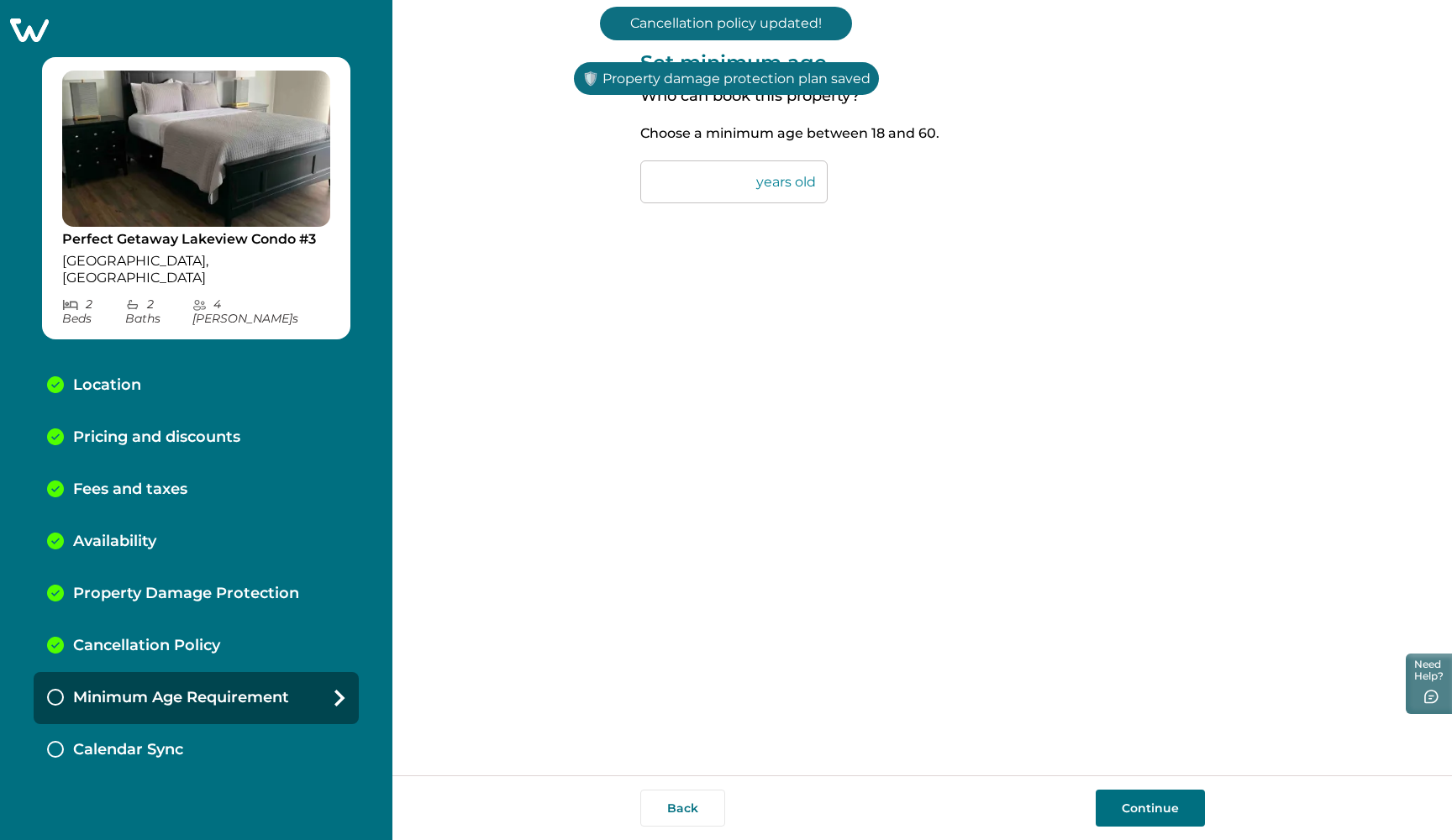
click at [1163, 797] on button "Continue" at bounding box center [1150, 808] width 109 height 37
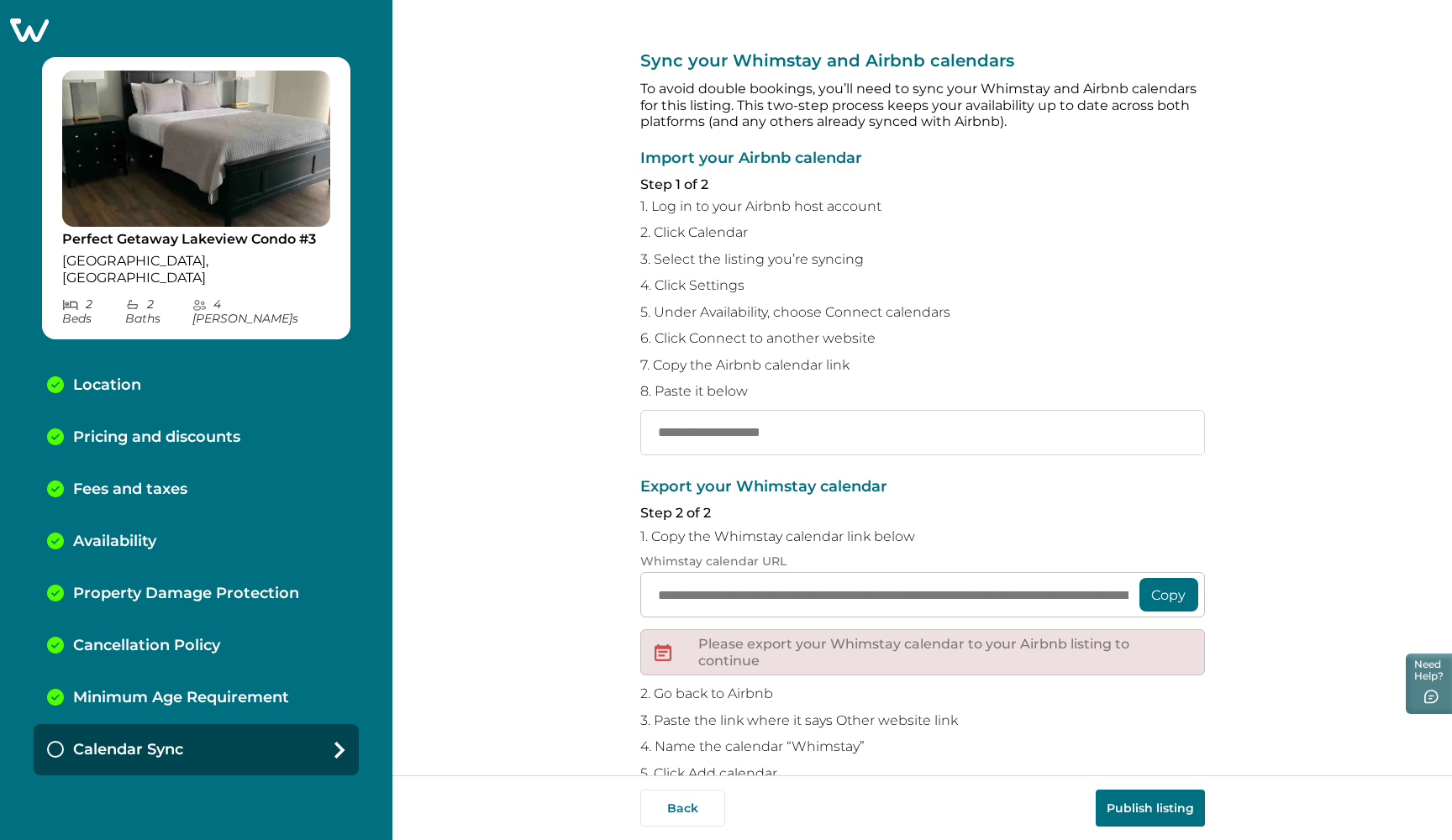
paste input "**********"
type input "**********"
click at [1154, 585] on button "Copy" at bounding box center [1168, 595] width 59 height 34
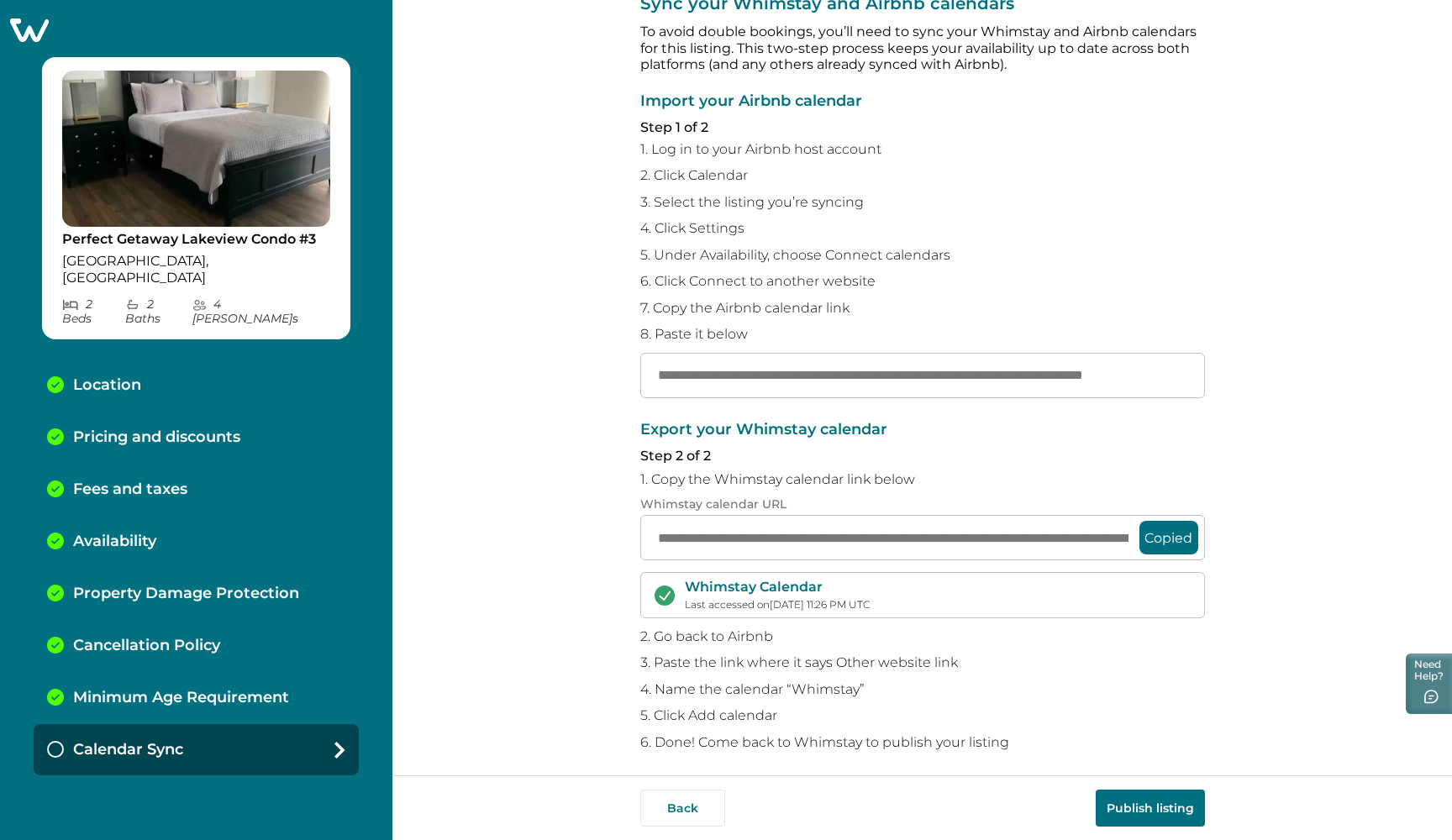
scroll to position [55, 0]
click at [1166, 803] on button "Publish listing" at bounding box center [1150, 808] width 109 height 37
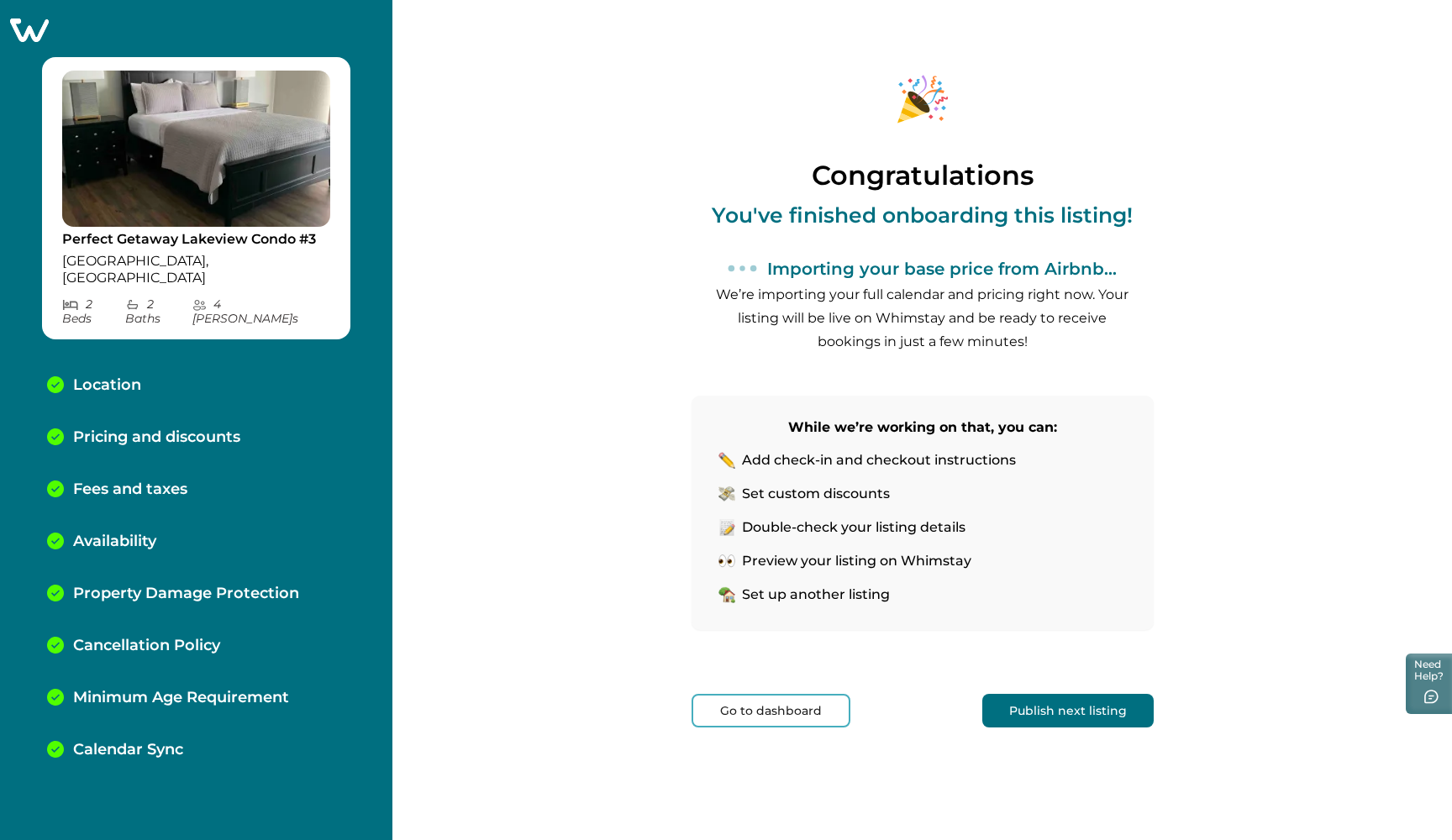
click at [1025, 708] on button "Publish next listing" at bounding box center [1068, 711] width 172 height 34
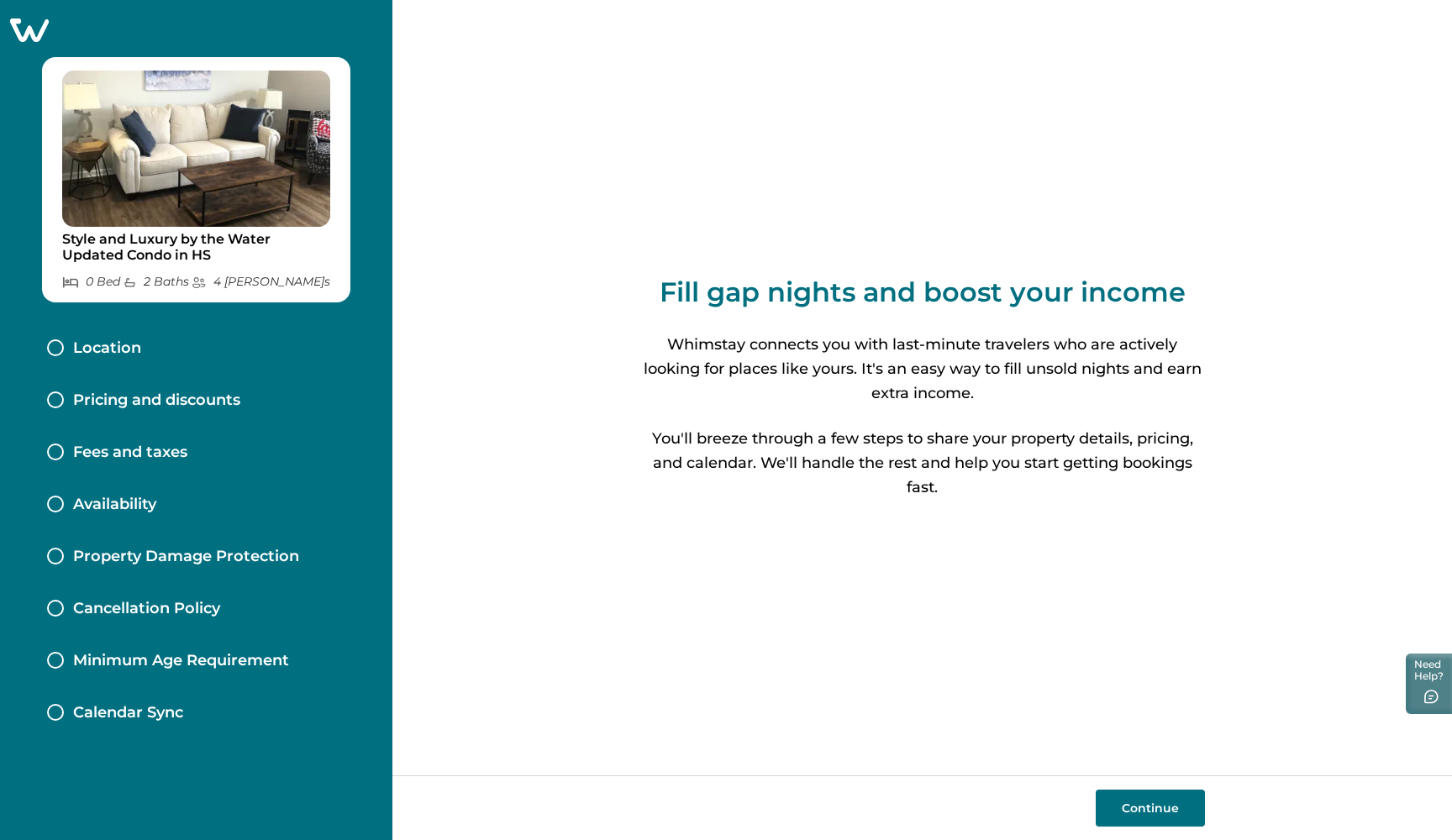
click at [1160, 818] on button "Continue" at bounding box center [1150, 808] width 109 height 37
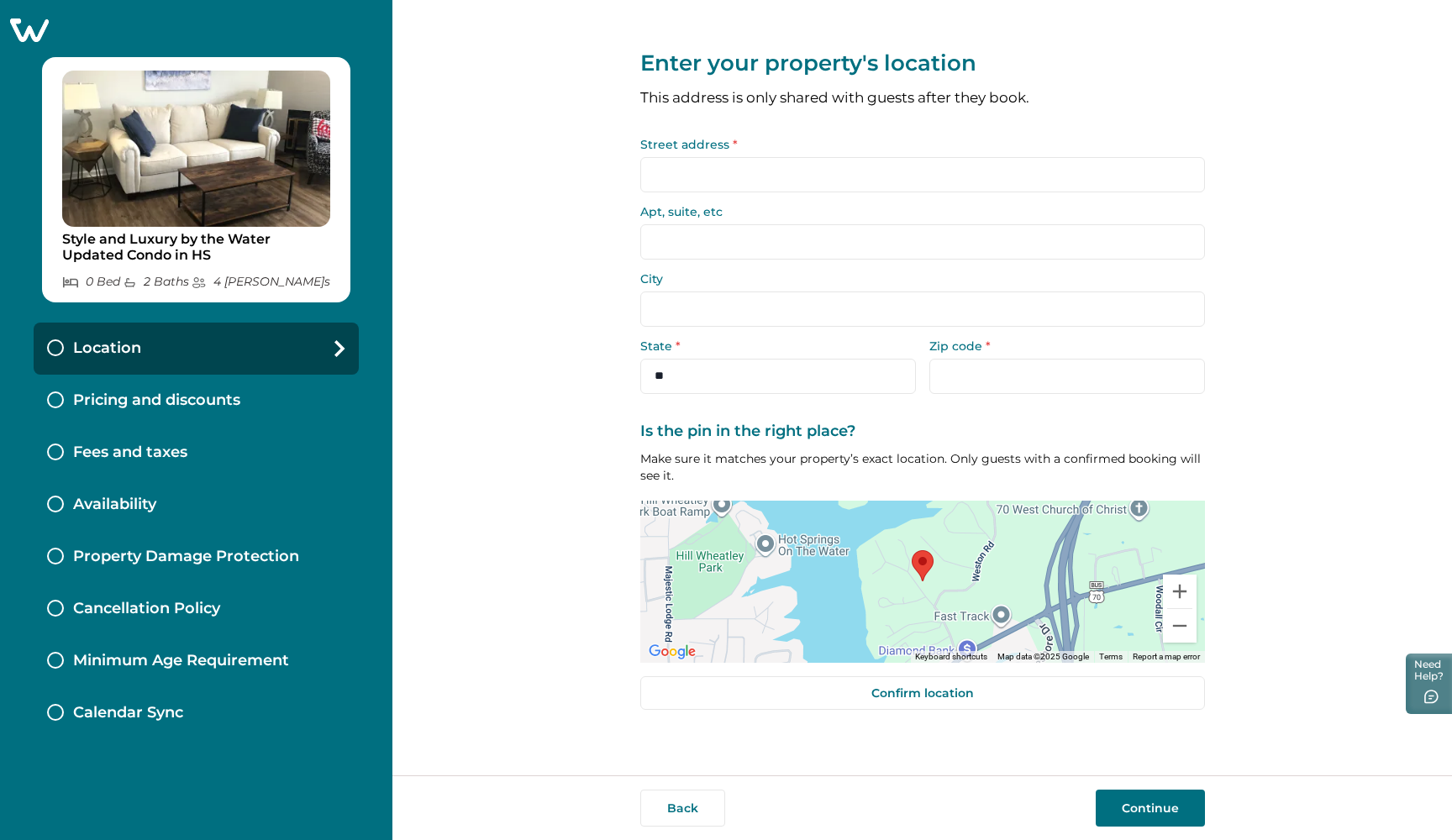
click at [720, 186] on input "Street address *" at bounding box center [922, 174] width 565 height 35
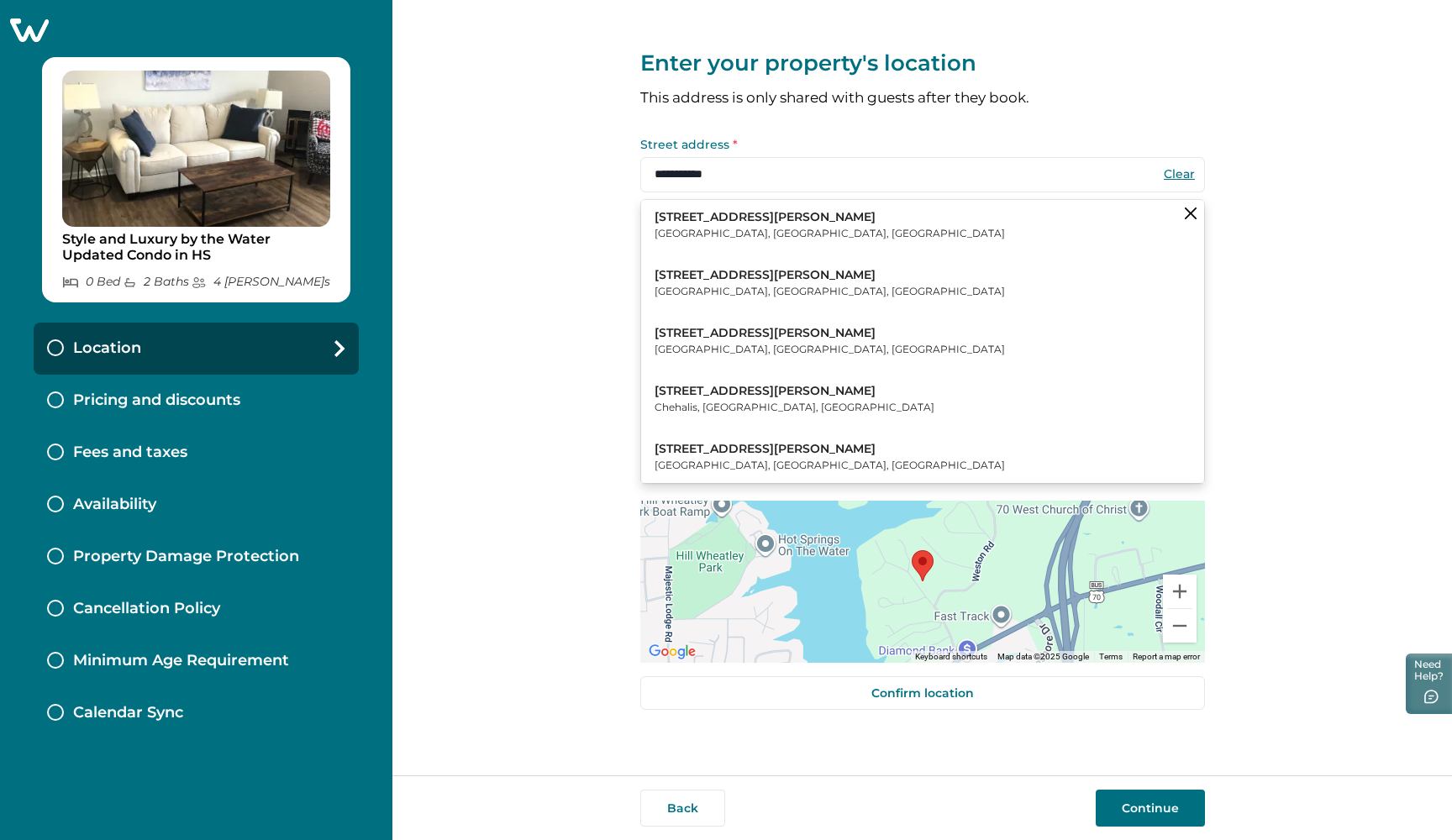
click at [734, 218] on p "203 Stearns Point" at bounding box center [829, 217] width 351 height 17
type input "**********"
select select "**"
type input "*****"
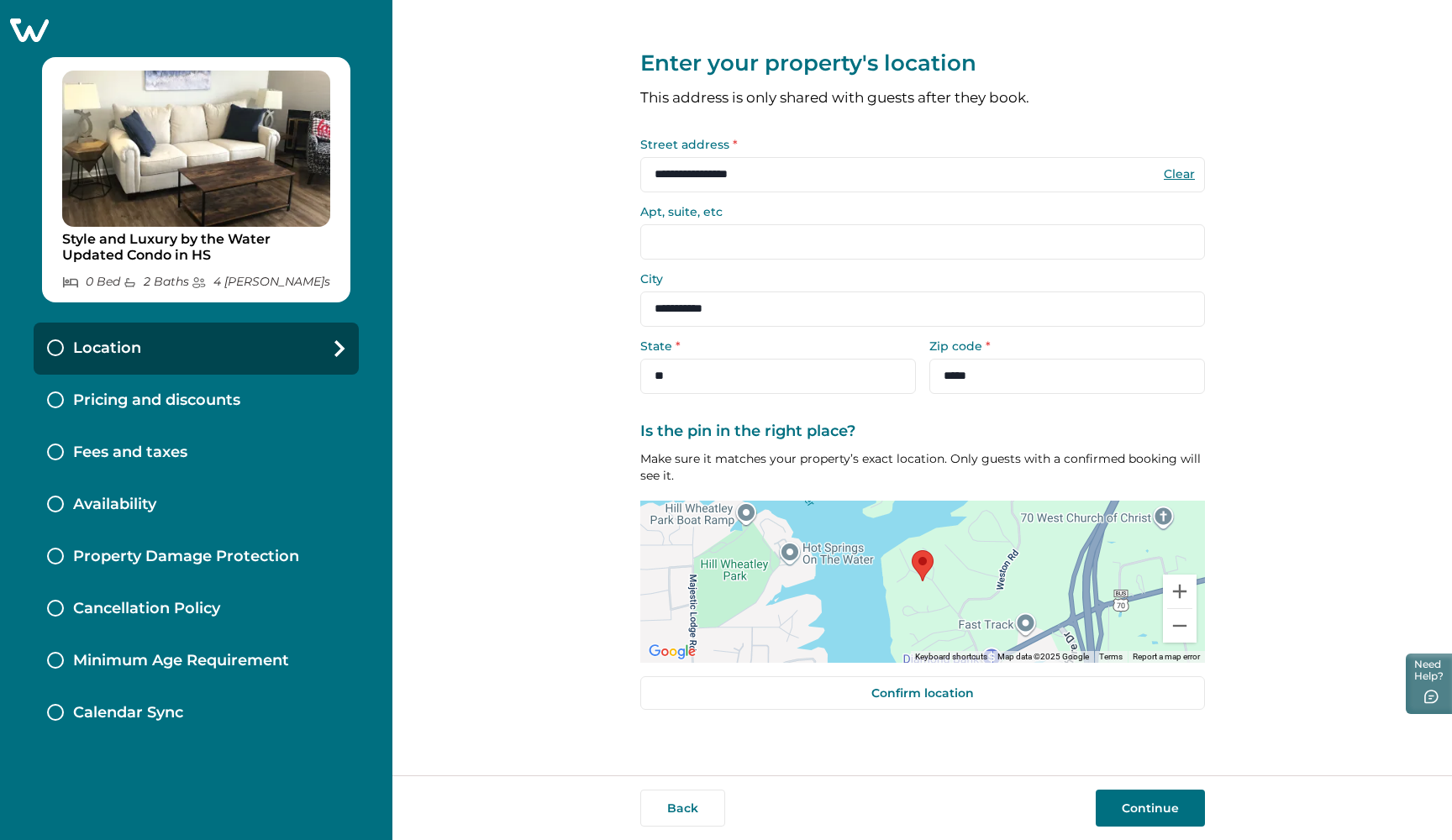
click at [711, 228] on input "Apt, suite, etc" at bounding box center [922, 242] width 565 height 35
type input "**"
click at [1170, 798] on button "Continue" at bounding box center [1150, 808] width 109 height 37
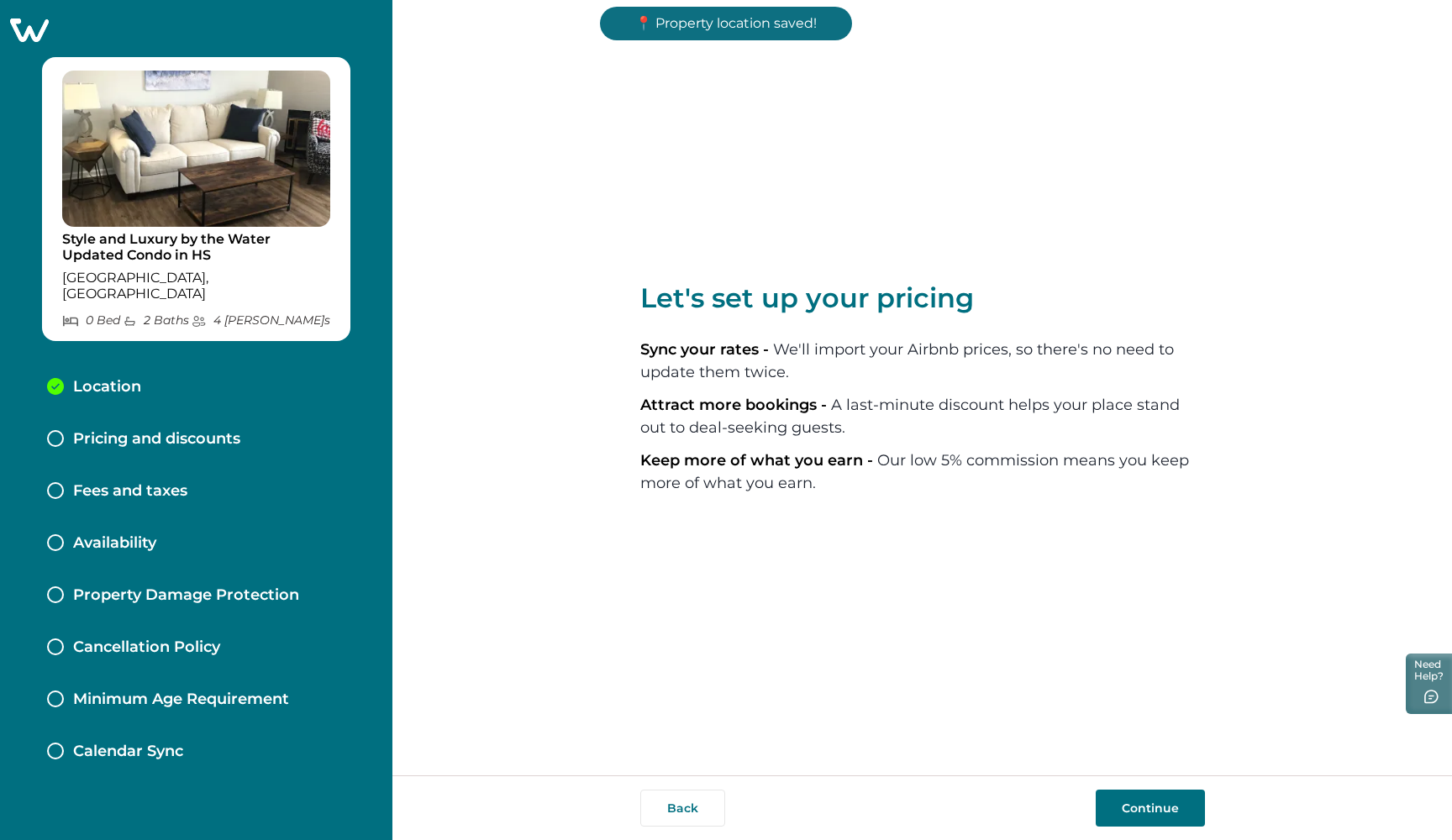
click at [1130, 801] on button "Continue" at bounding box center [1150, 808] width 109 height 37
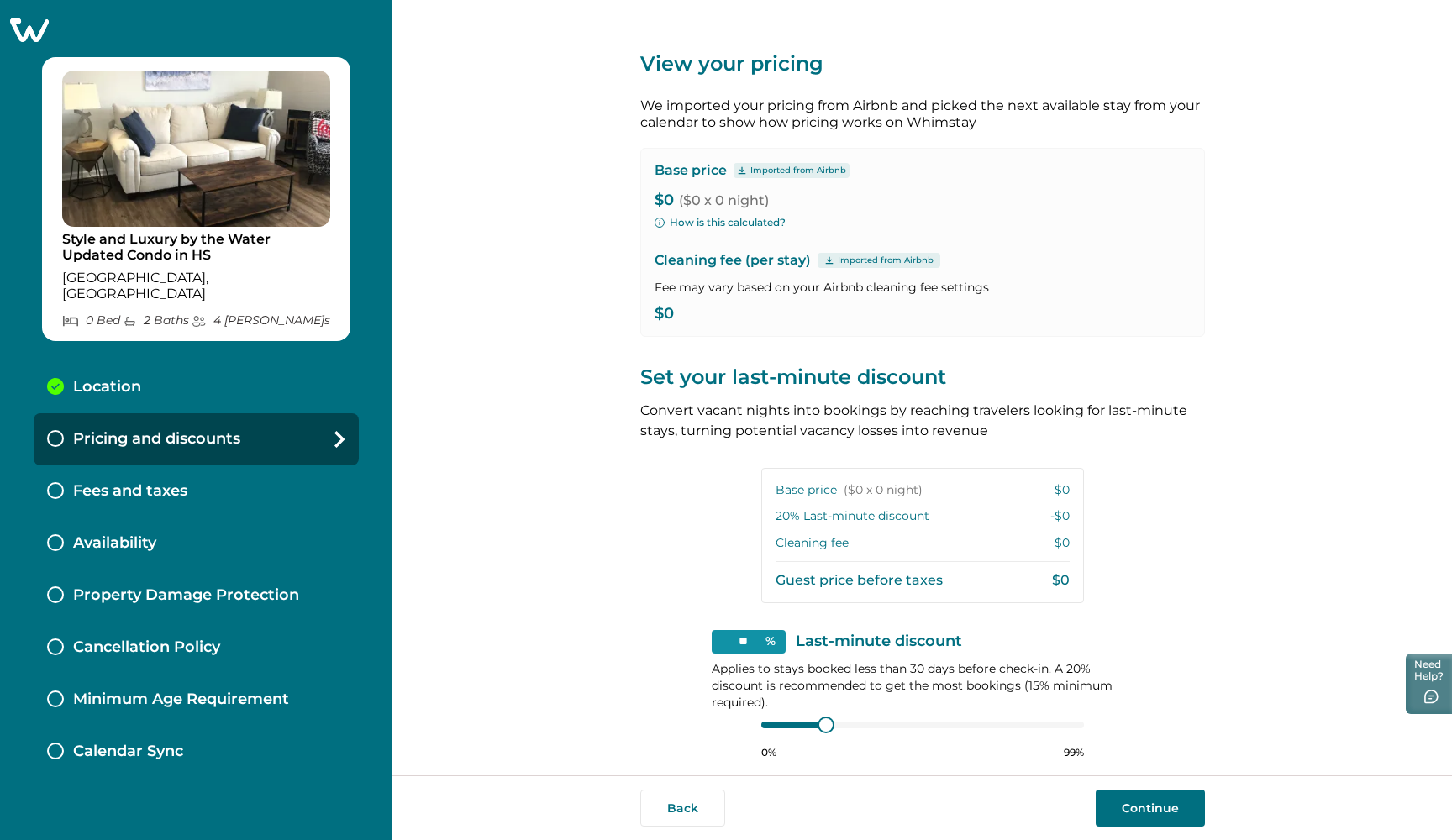
click at [1143, 801] on button "Continue" at bounding box center [1150, 808] width 109 height 37
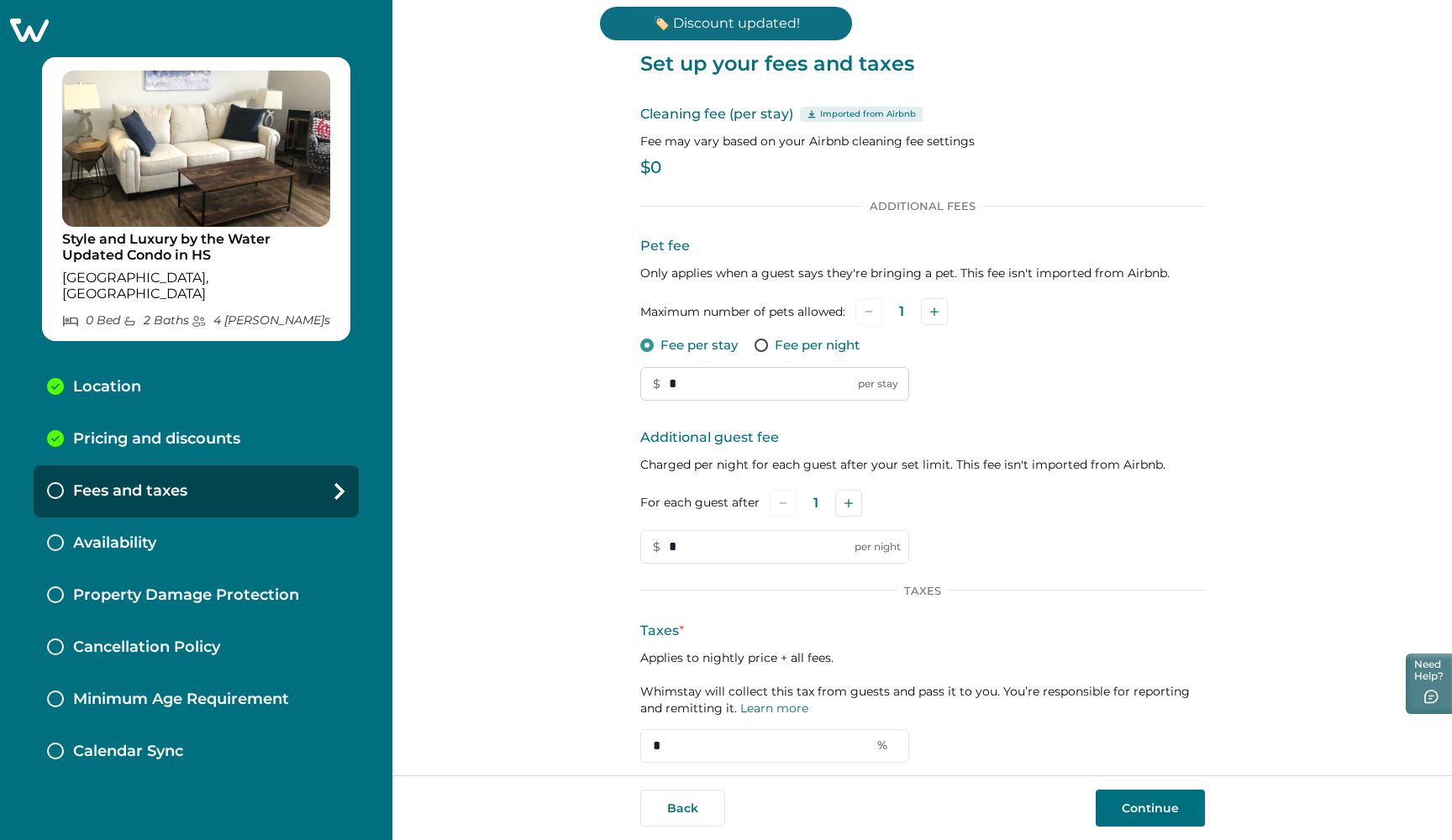
click at [684, 378] on input "*" at bounding box center [775, 384] width 268 height 34
type input "***"
click at [935, 307] on button "Add" at bounding box center [934, 311] width 27 height 27
click at [848, 505] on button "Add" at bounding box center [848, 503] width 27 height 27
click at [848, 505] on icon "Add" at bounding box center [850, 503] width 8 height 8
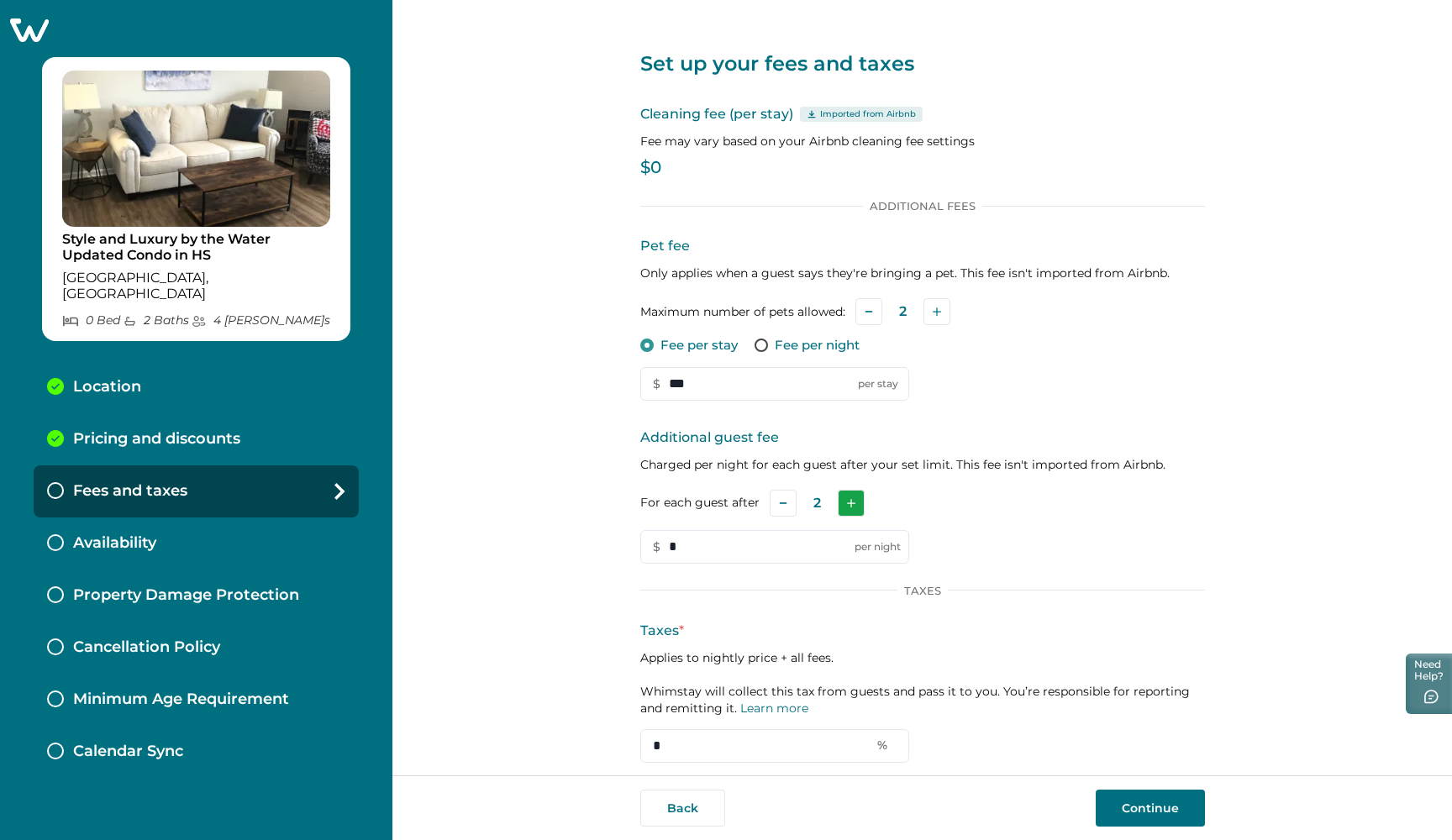
click at [848, 505] on icon "Add" at bounding box center [850, 503] width 8 height 8
click at [734, 556] on input "*" at bounding box center [775, 547] width 268 height 34
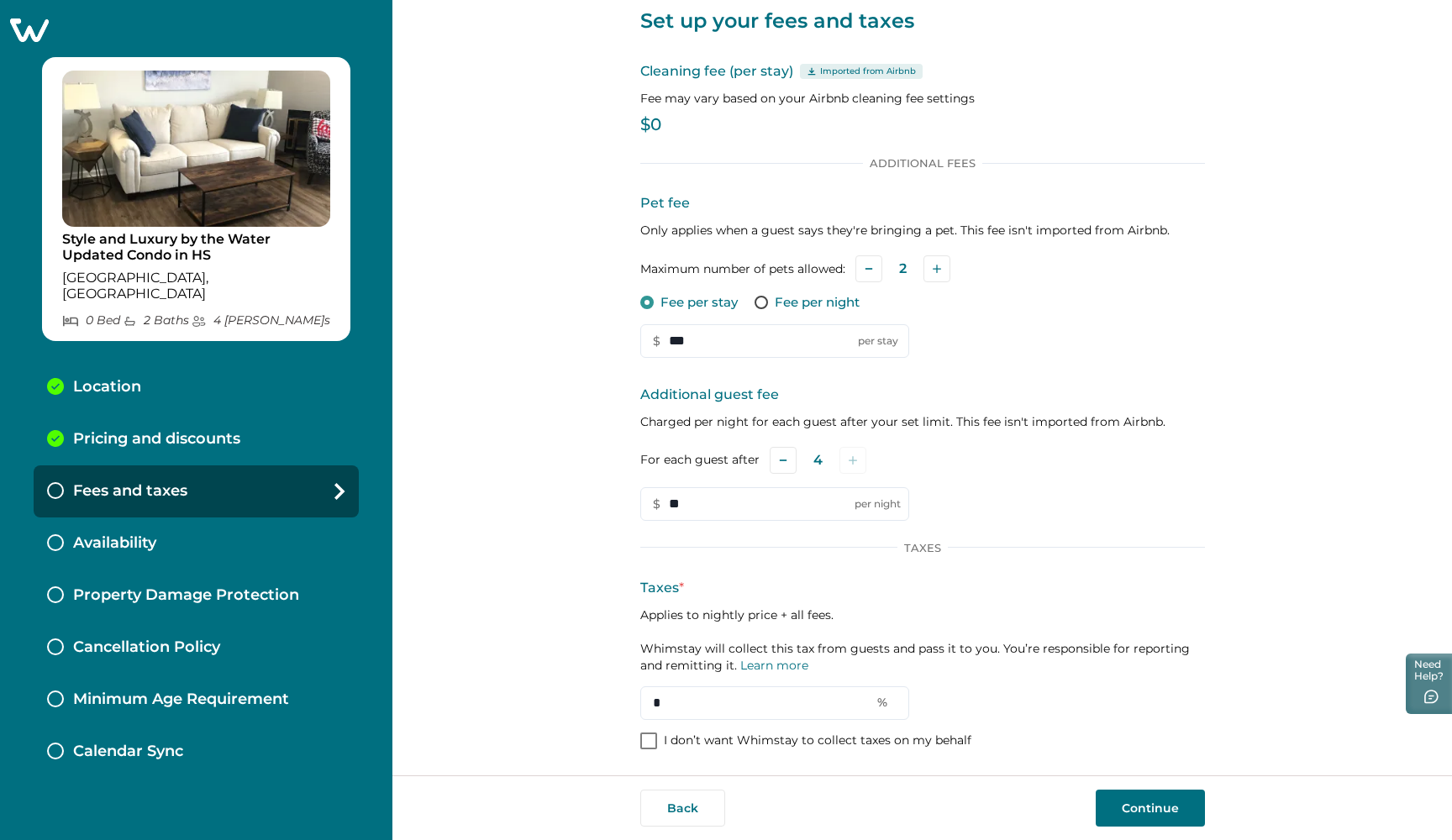
scroll to position [42, 0]
type input "**"
click at [651, 744] on span at bounding box center [649, 742] width 17 height 17
click at [1141, 815] on button "Continue" at bounding box center [1150, 808] width 109 height 37
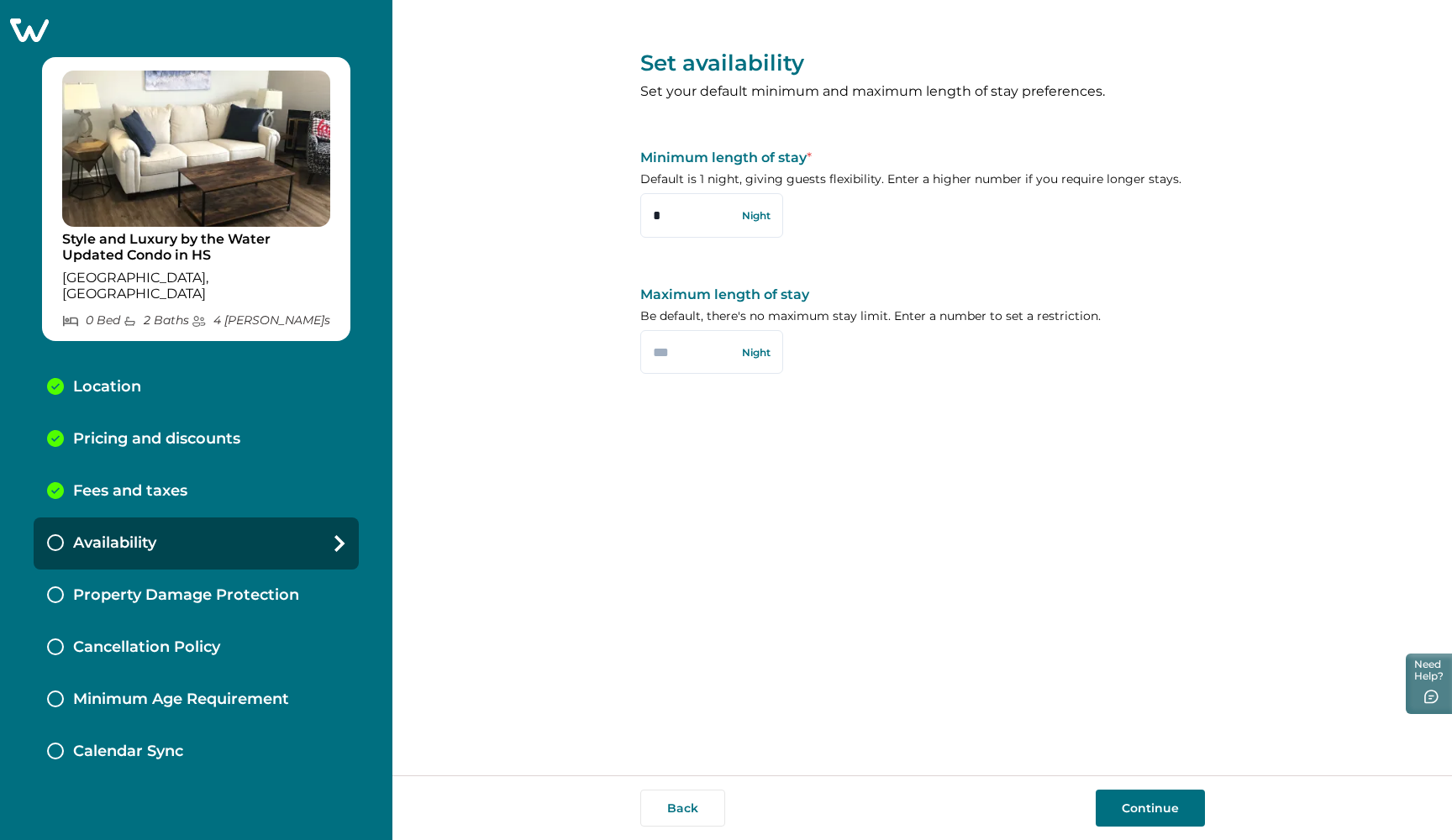
drag, startPoint x: 645, startPoint y: 217, endPoint x: 624, endPoint y: 216, distance: 21.0
click at [624, 216] on div "Set availability Set your default minimum and maximum length of stay preference…" at bounding box center [922, 387] width 1059 height 776
type input "*"
click at [663, 359] on input "text" at bounding box center [712, 352] width 143 height 44
type input "***"
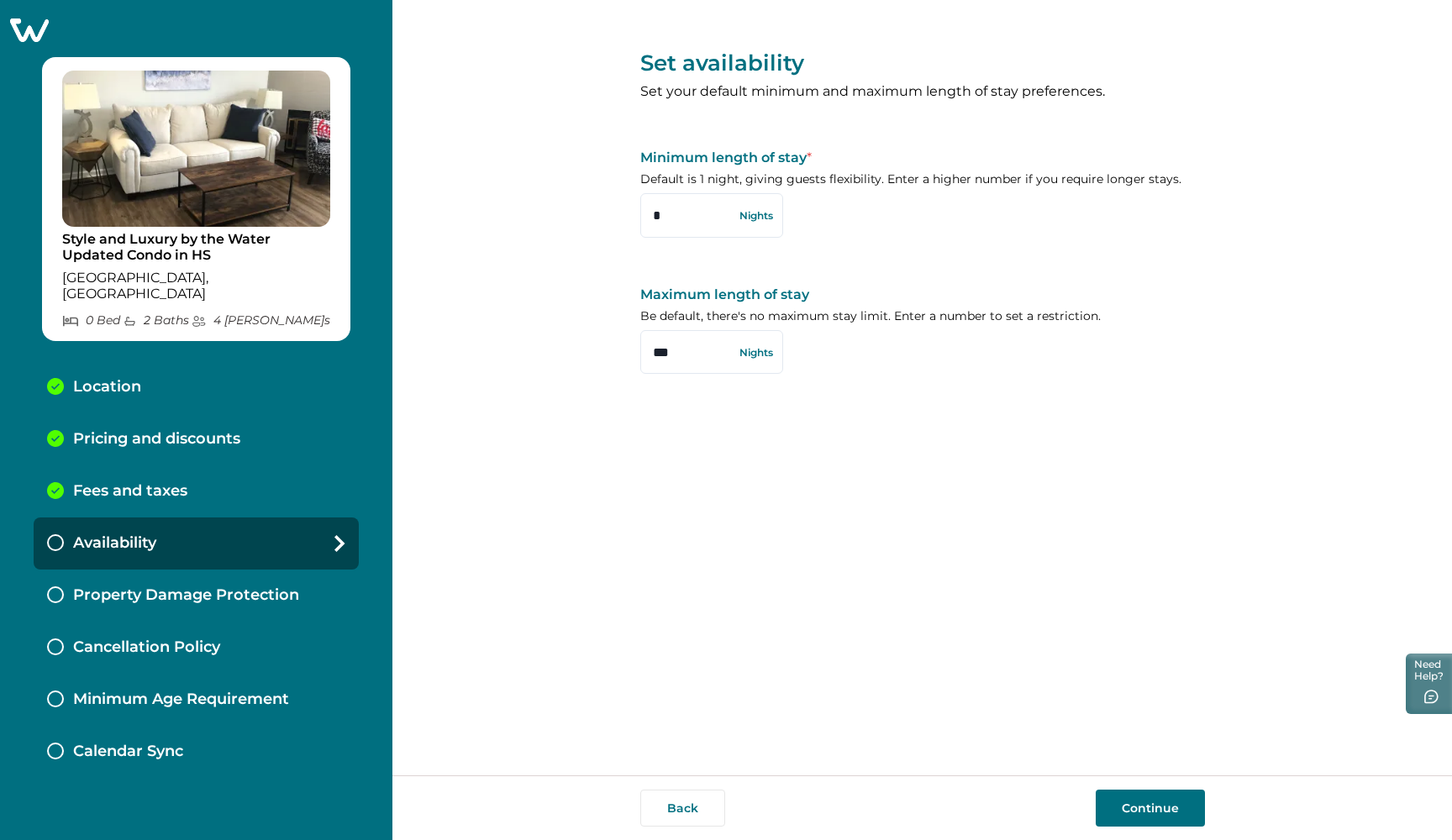
click at [1161, 802] on button "Continue" at bounding box center [1150, 808] width 109 height 37
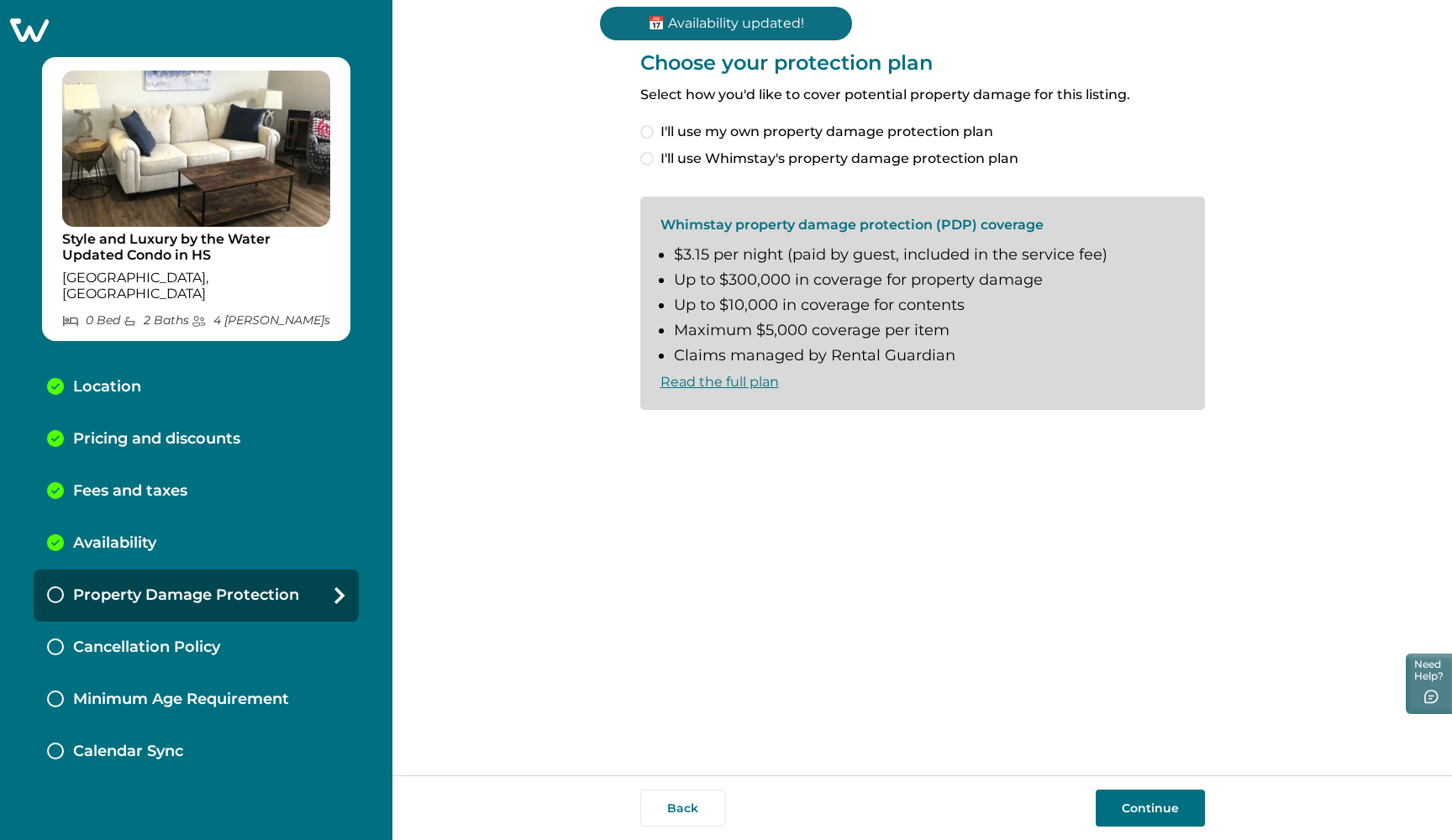
click at [645, 160] on span at bounding box center [647, 158] width 13 height 13
click at [1137, 804] on button "Continue" at bounding box center [1150, 808] width 109 height 37
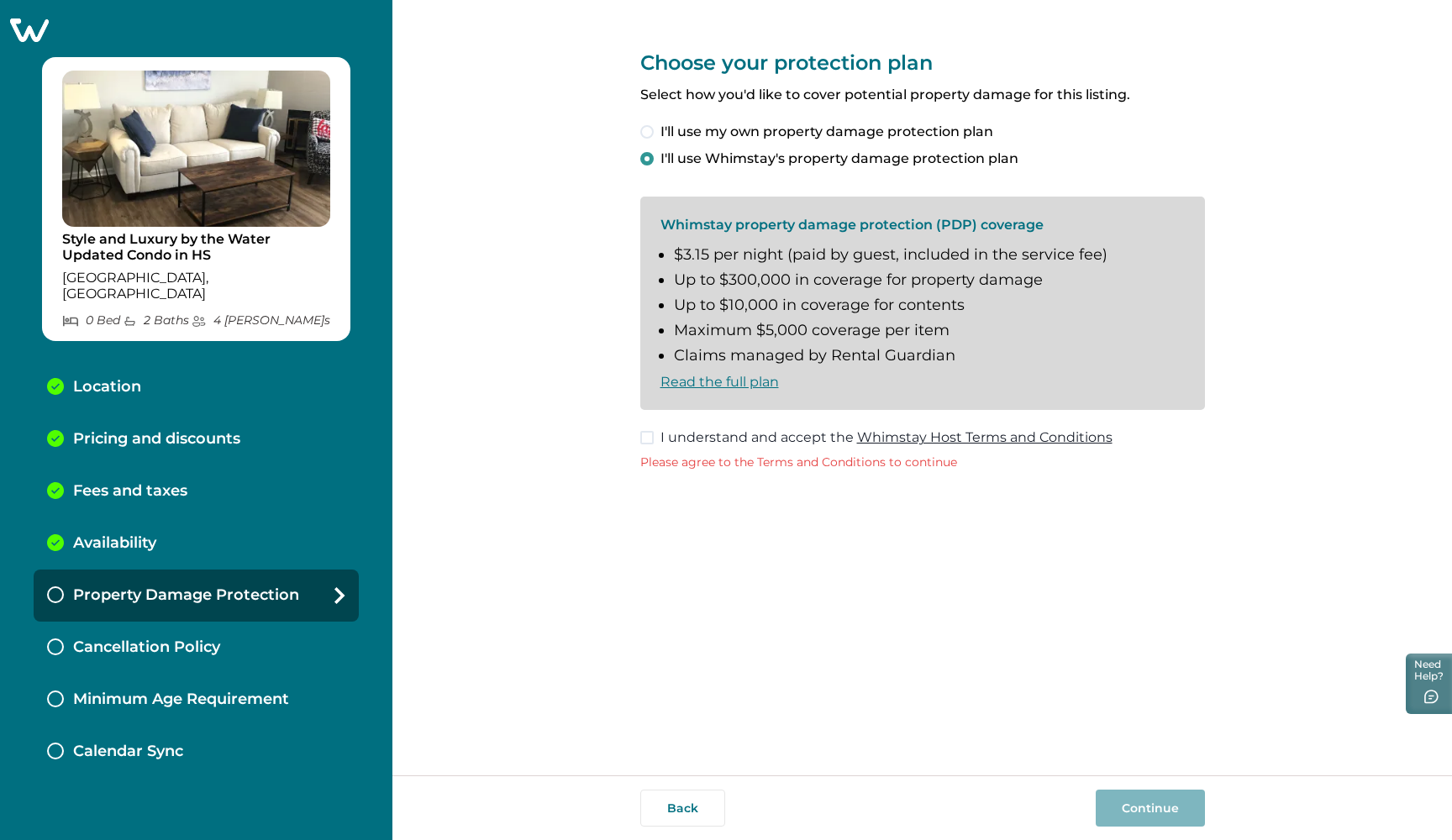
click at [648, 441] on span at bounding box center [647, 437] width 13 height 13
click at [1134, 806] on button "Continue" at bounding box center [1150, 808] width 109 height 37
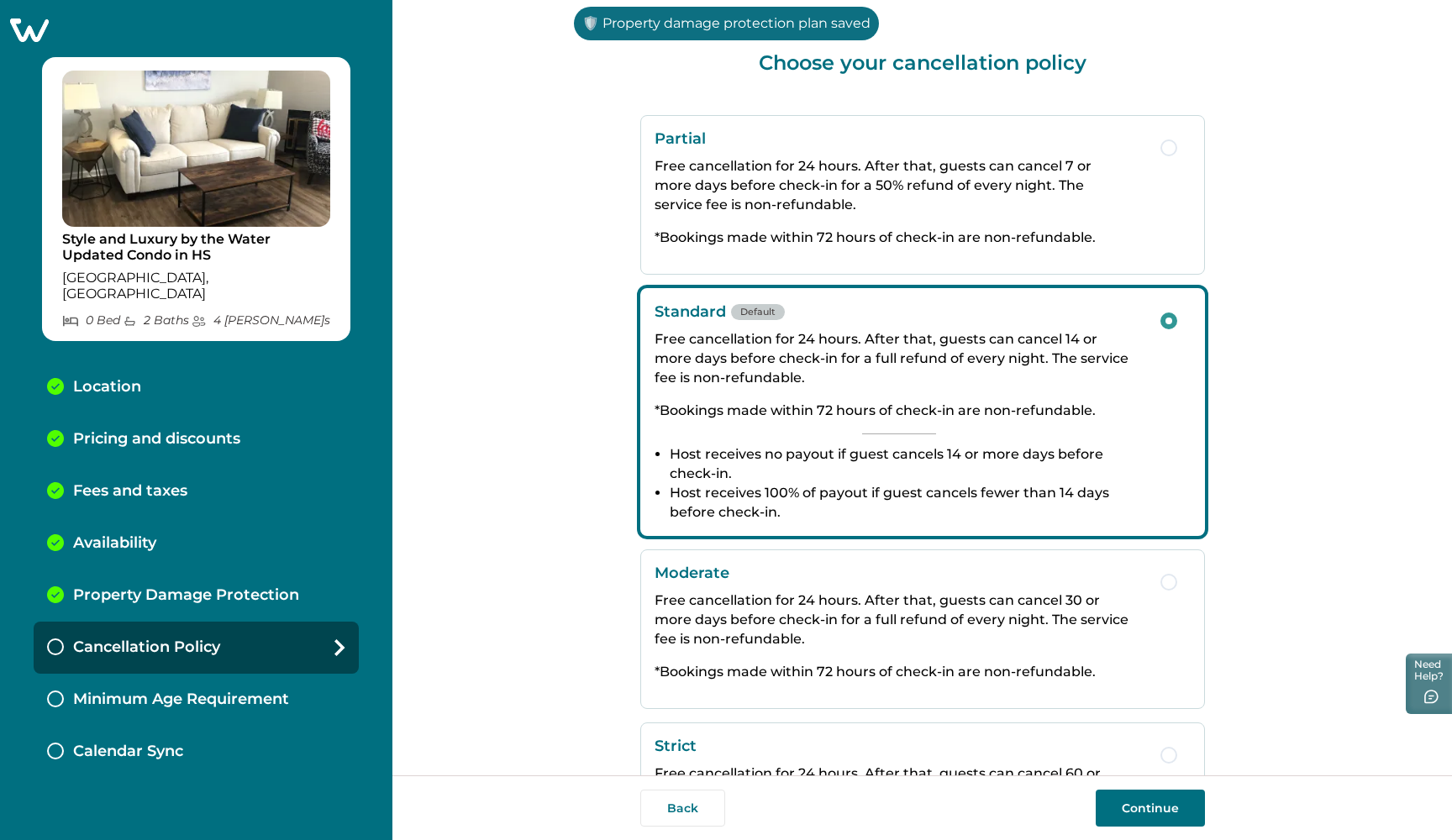
click at [1149, 801] on button "Continue" at bounding box center [1150, 808] width 109 height 37
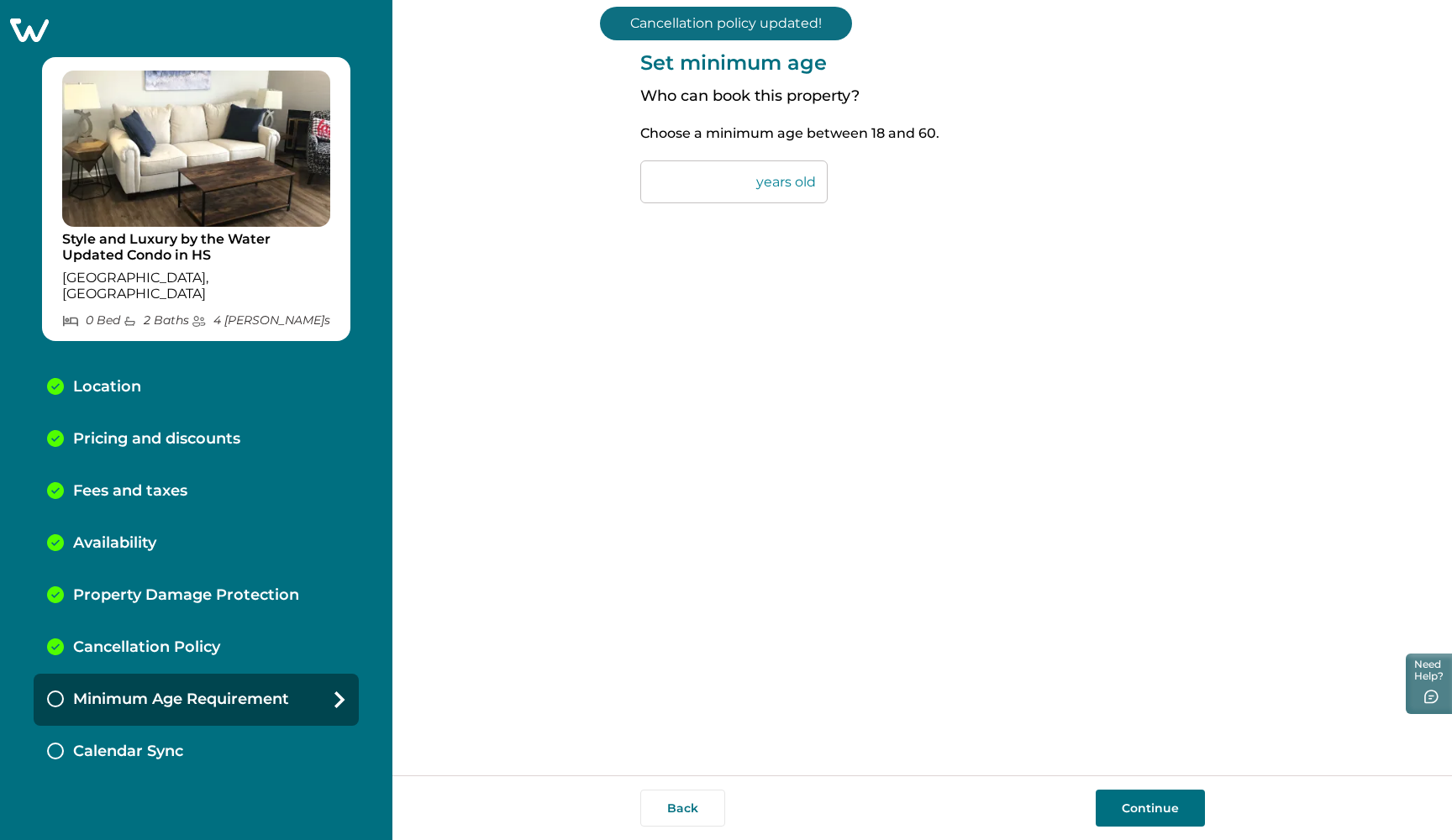
click at [1153, 792] on button "Continue" at bounding box center [1150, 808] width 109 height 37
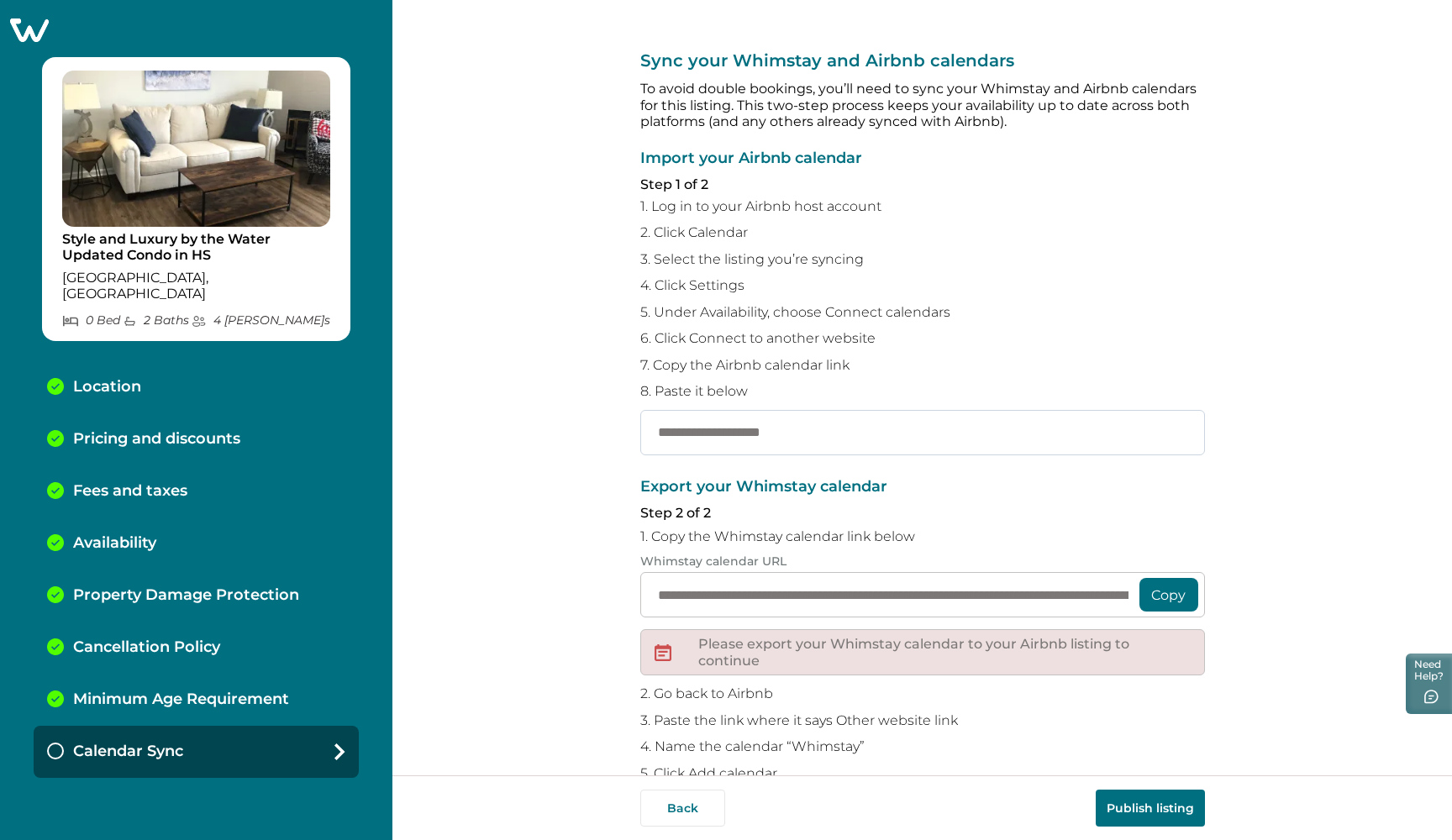
paste input "**********"
type input "**********"
click at [1159, 589] on button "Copy" at bounding box center [1168, 595] width 59 height 34
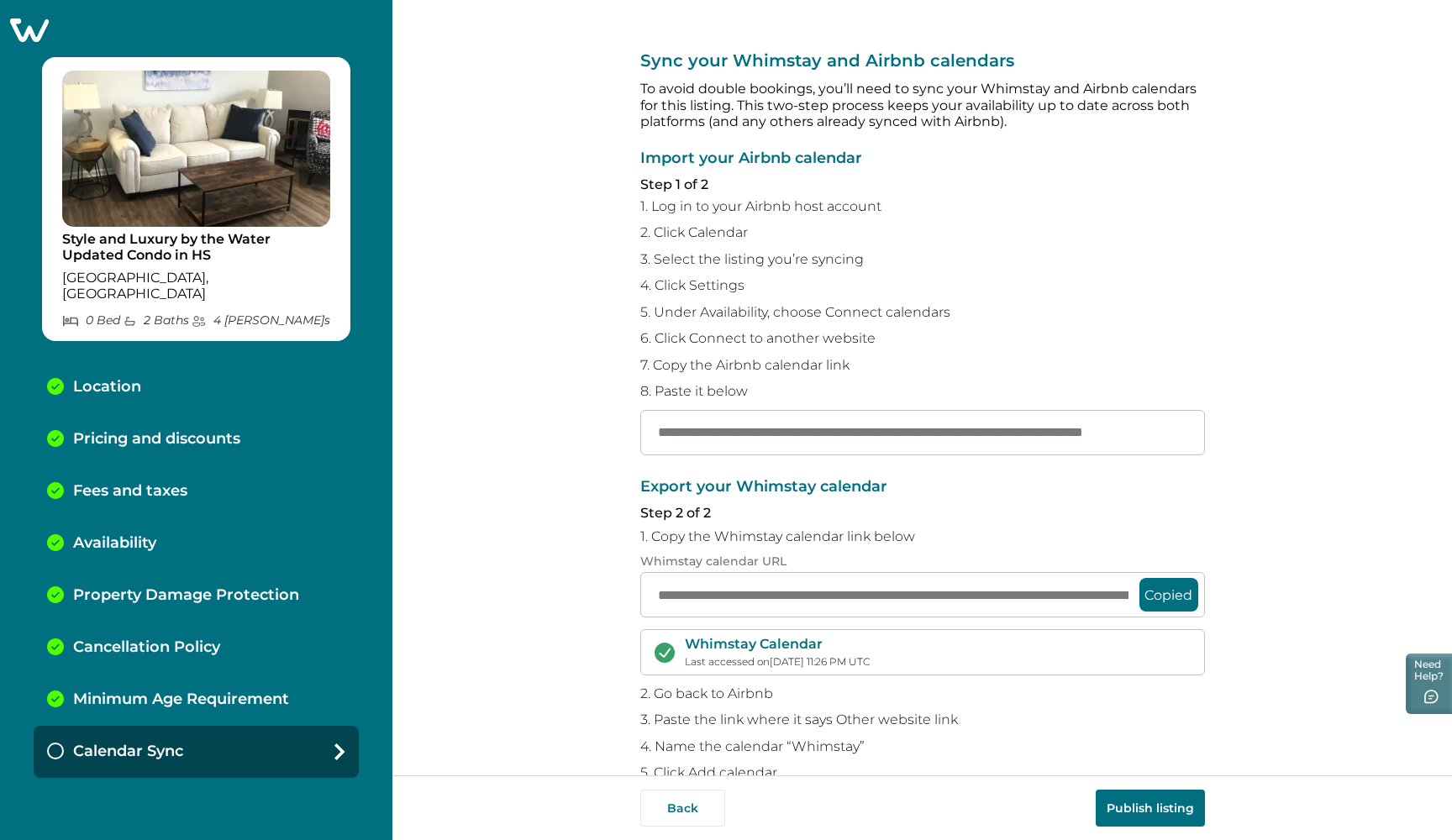
click at [1158, 590] on button "Copied" at bounding box center [1168, 595] width 59 height 34
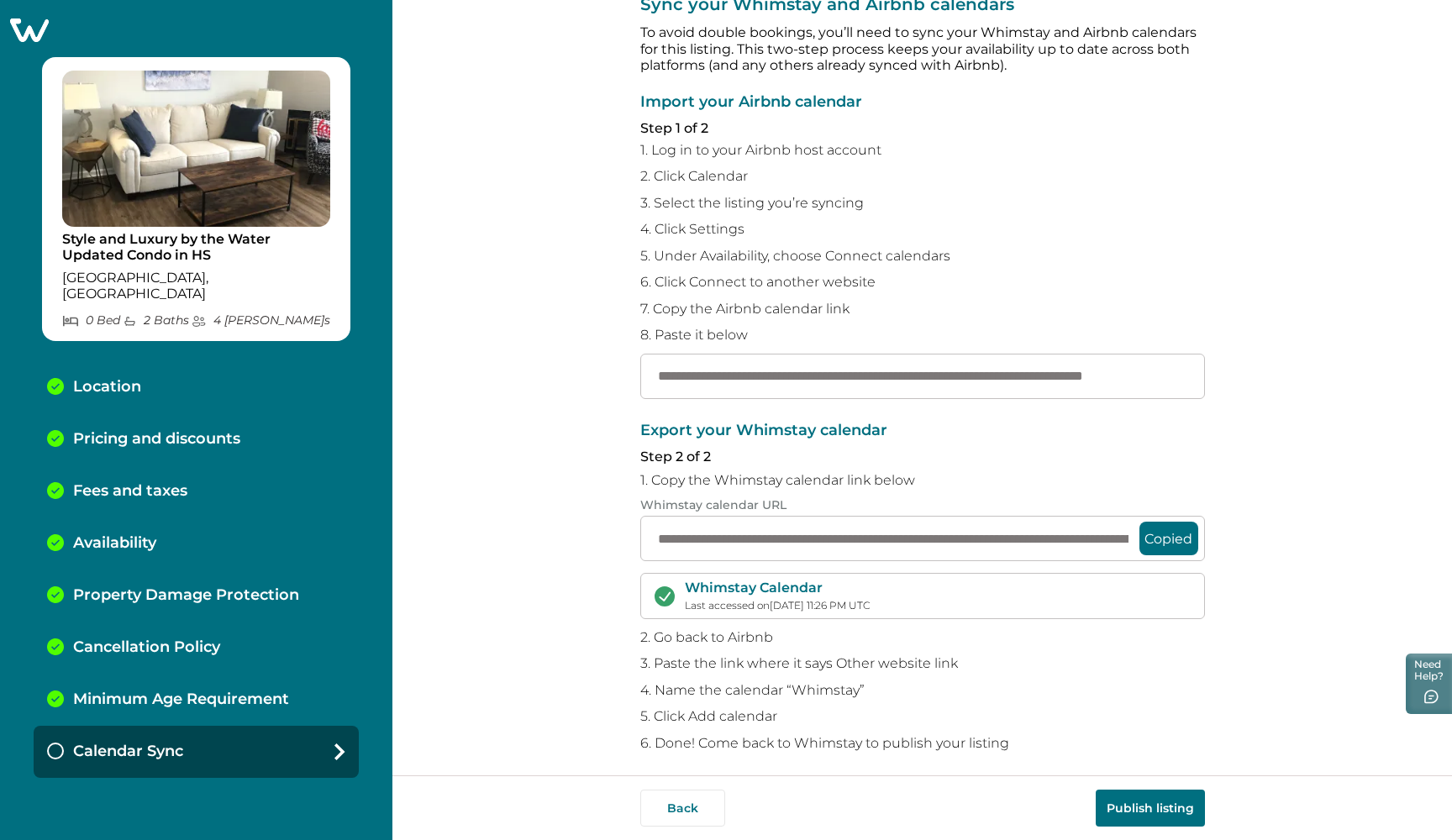
scroll to position [55, 0]
click at [1117, 798] on button "Publish listing" at bounding box center [1150, 808] width 109 height 37
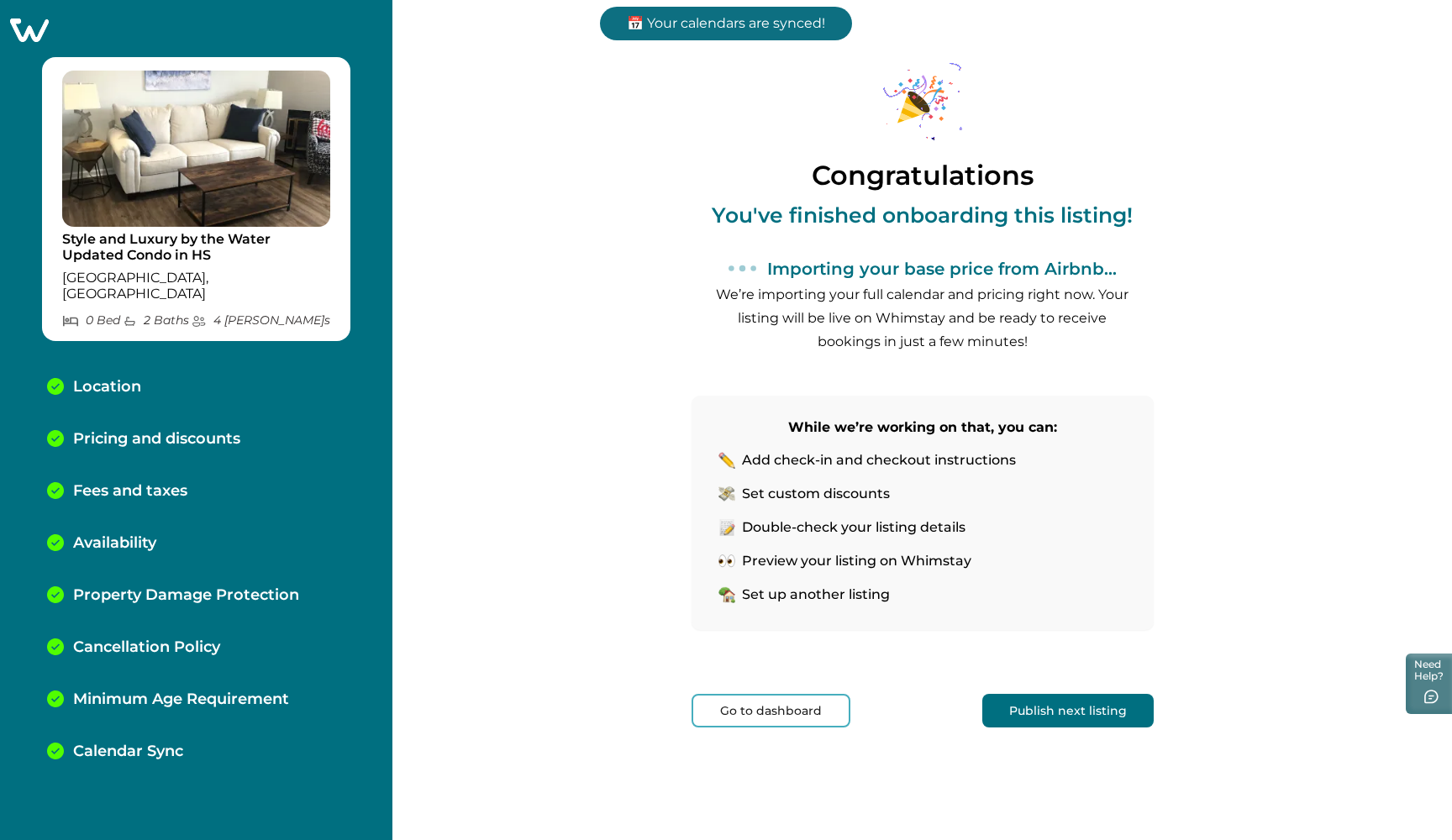
click at [1020, 704] on button "Publish next listing" at bounding box center [1068, 711] width 172 height 34
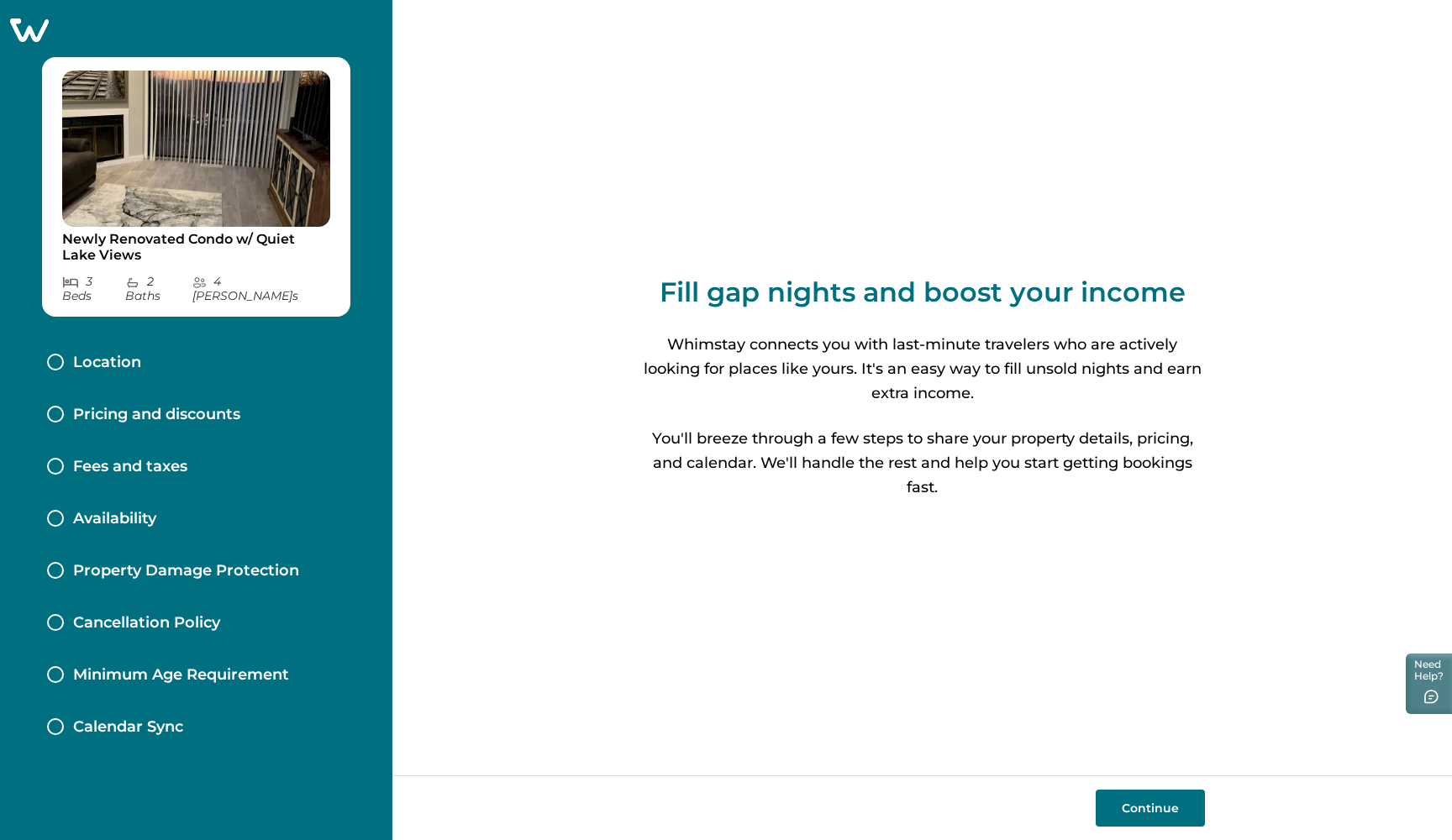
click at [1134, 792] on button "Continue" at bounding box center [1150, 808] width 109 height 37
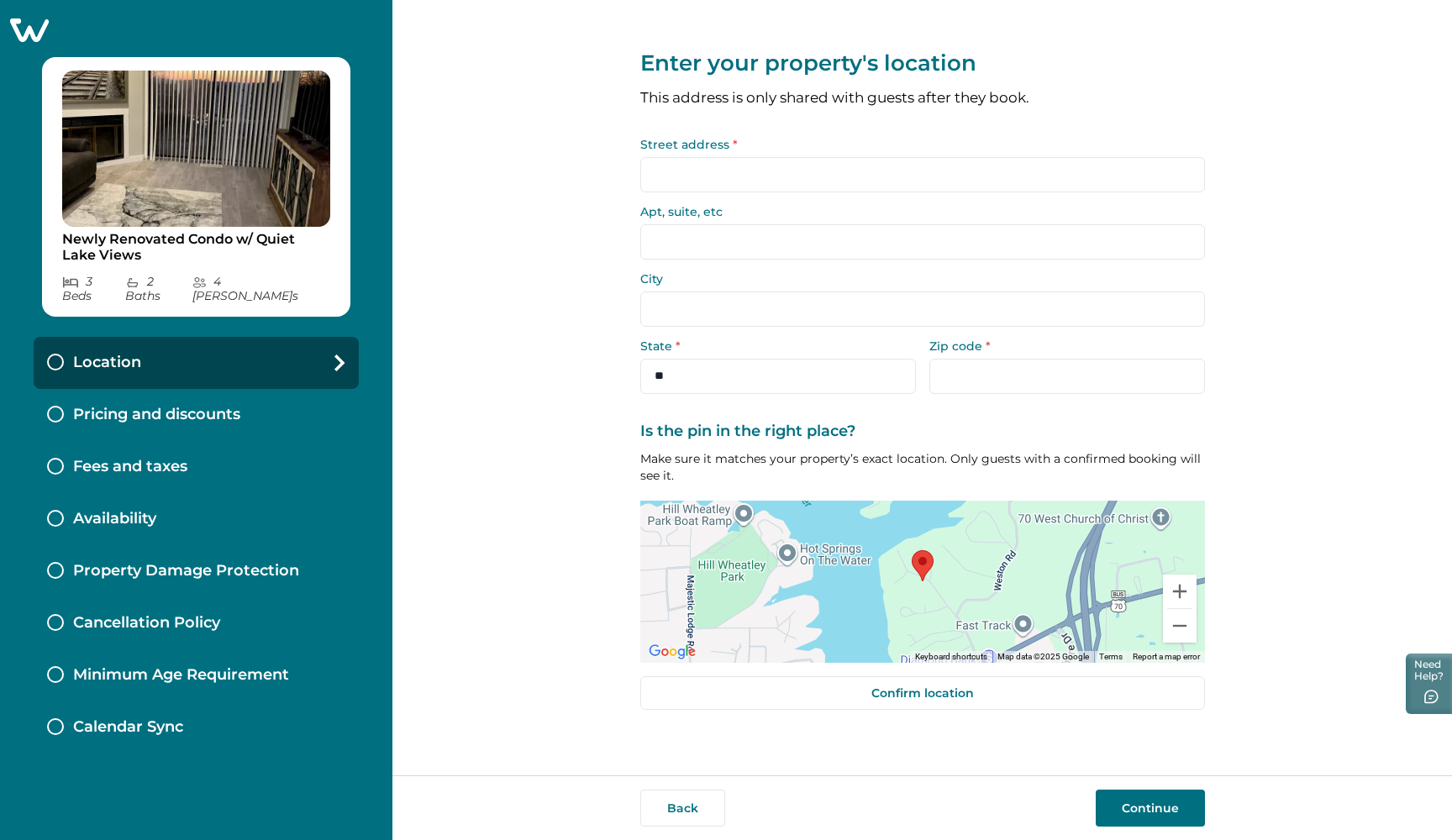
click at [681, 170] on input "Street address *" at bounding box center [922, 174] width 565 height 35
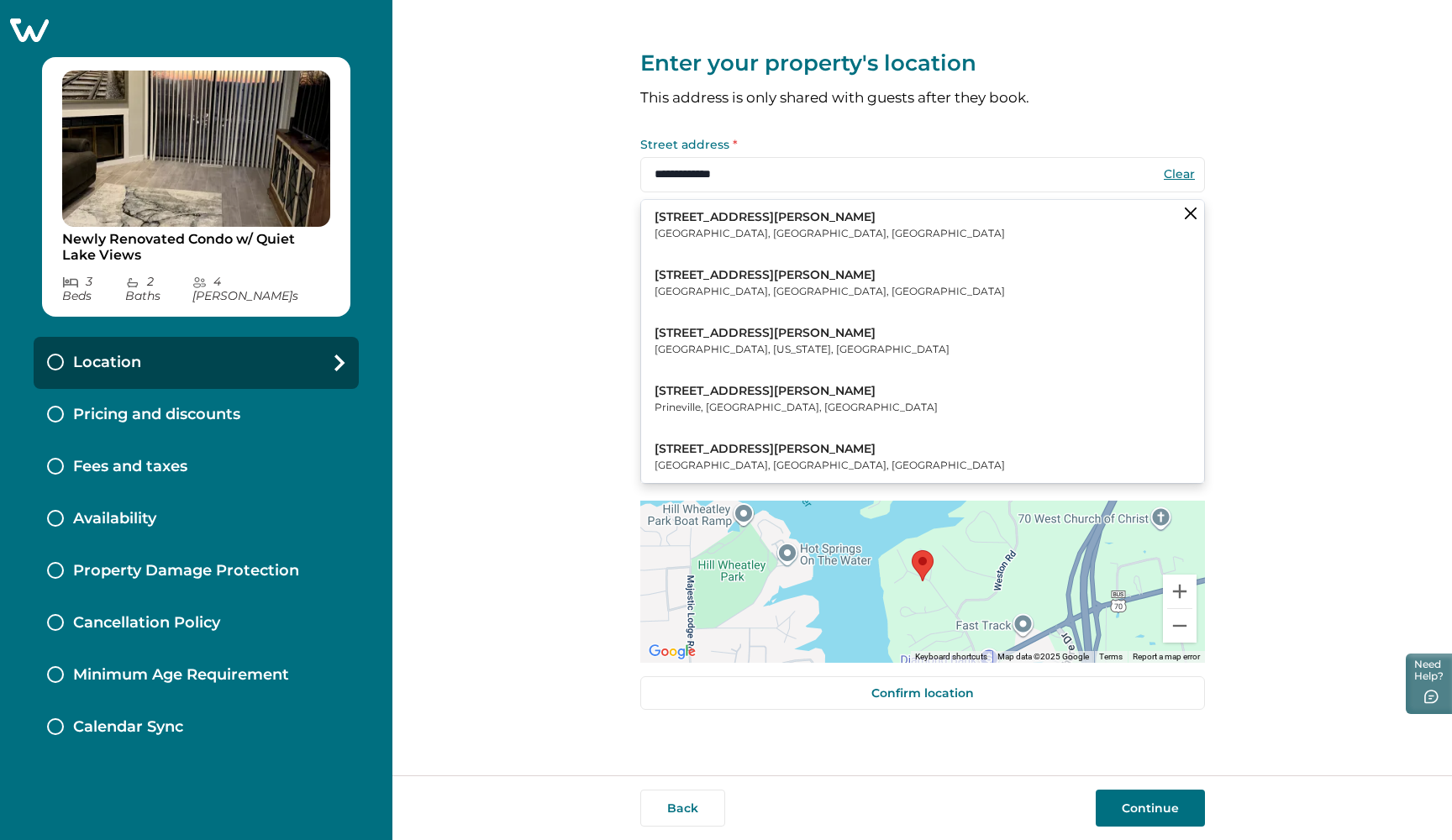
click at [701, 217] on p "203 Stearns Point" at bounding box center [829, 217] width 351 height 17
type input "**********"
select select "**"
type input "*****"
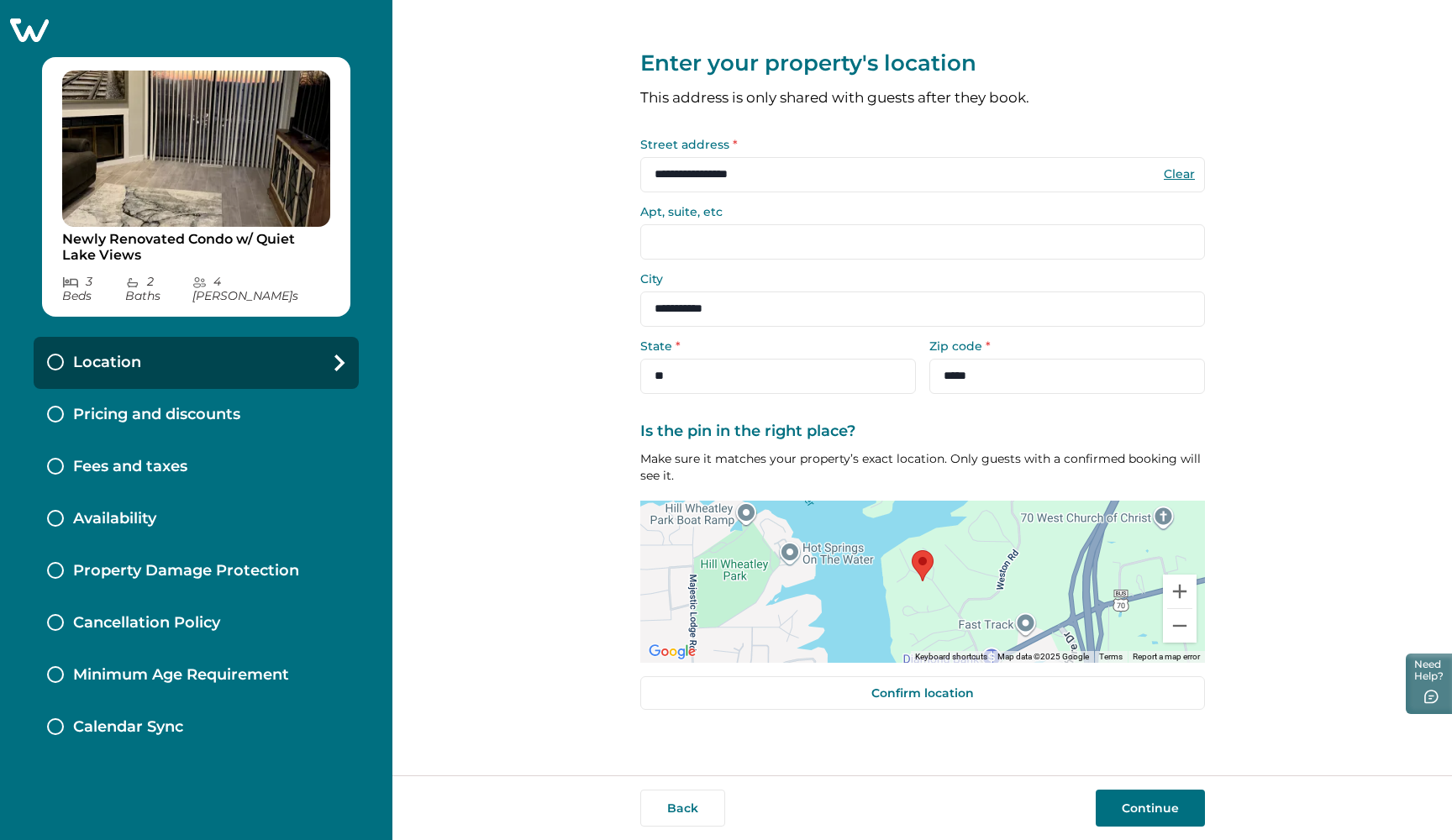
click at [672, 236] on input "Apt, suite, etc" at bounding box center [922, 242] width 565 height 35
type input "**"
click at [1127, 805] on button "Continue" at bounding box center [1150, 808] width 109 height 37
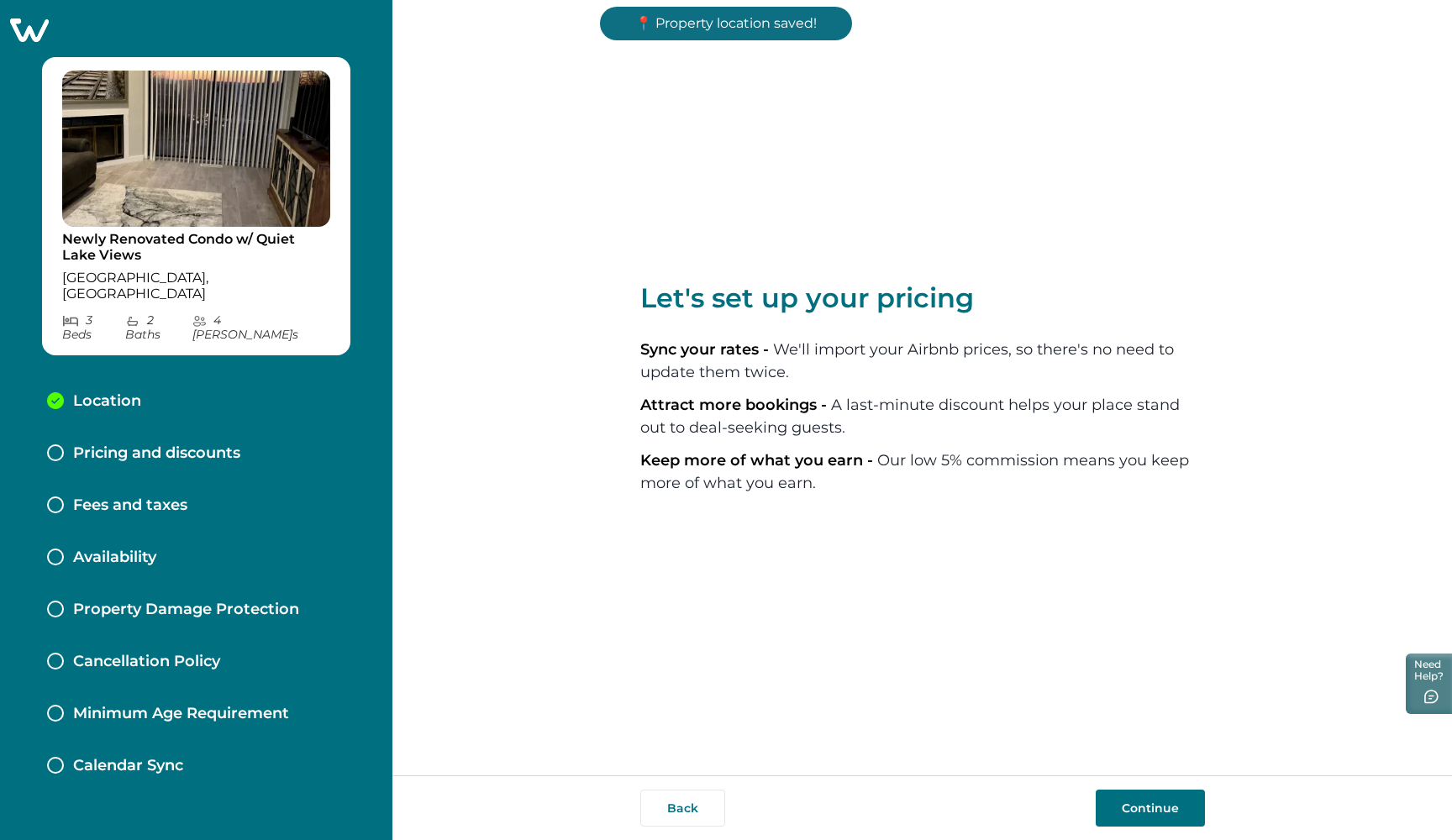
click at [1127, 802] on button "Continue" at bounding box center [1150, 808] width 109 height 37
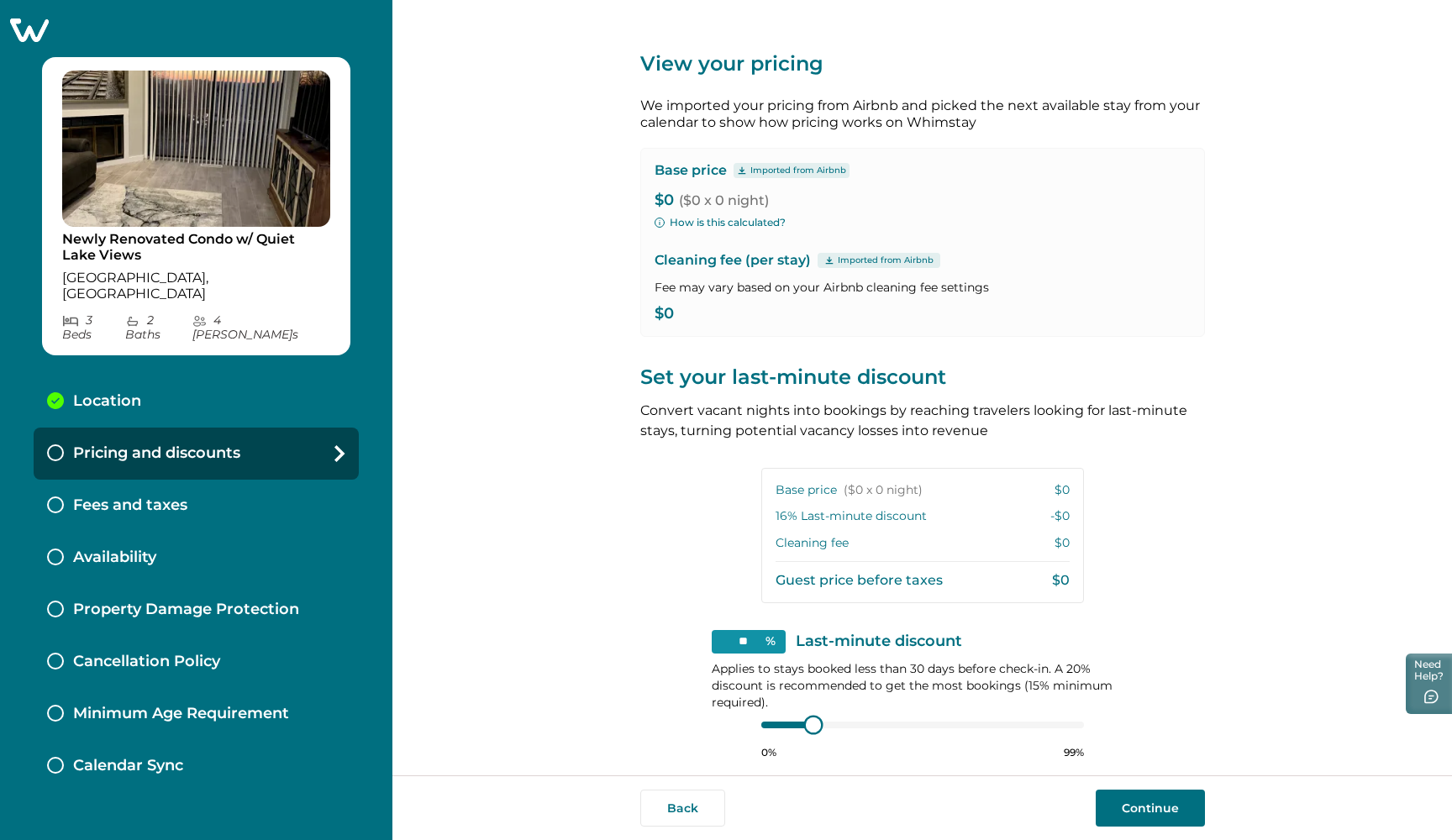
type input "**"
click at [805, 718] on div at bounding box center [922, 725] width 323 height 13
click at [1128, 809] on button "Continue" at bounding box center [1150, 808] width 109 height 37
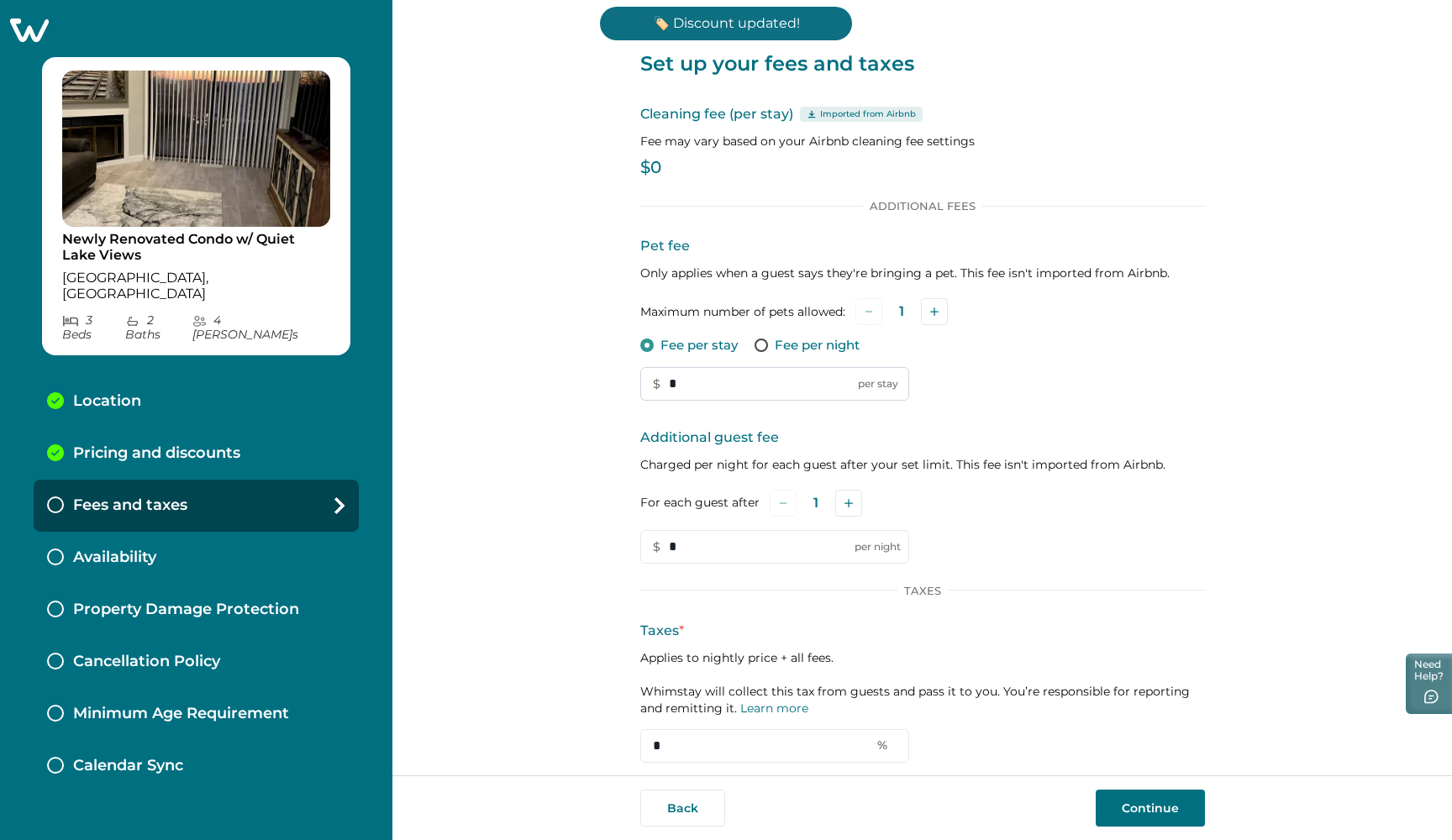
click at [725, 376] on input "*" at bounding box center [775, 384] width 268 height 34
type input "***"
drag, startPoint x: 946, startPoint y: 305, endPoint x: 940, endPoint y: 311, distance: 8.5
click at [946, 305] on div "Maximum number of pets allowed: 1" at bounding box center [922, 311] width 565 height 27
click at [938, 311] on button "Add" at bounding box center [934, 311] width 27 height 27
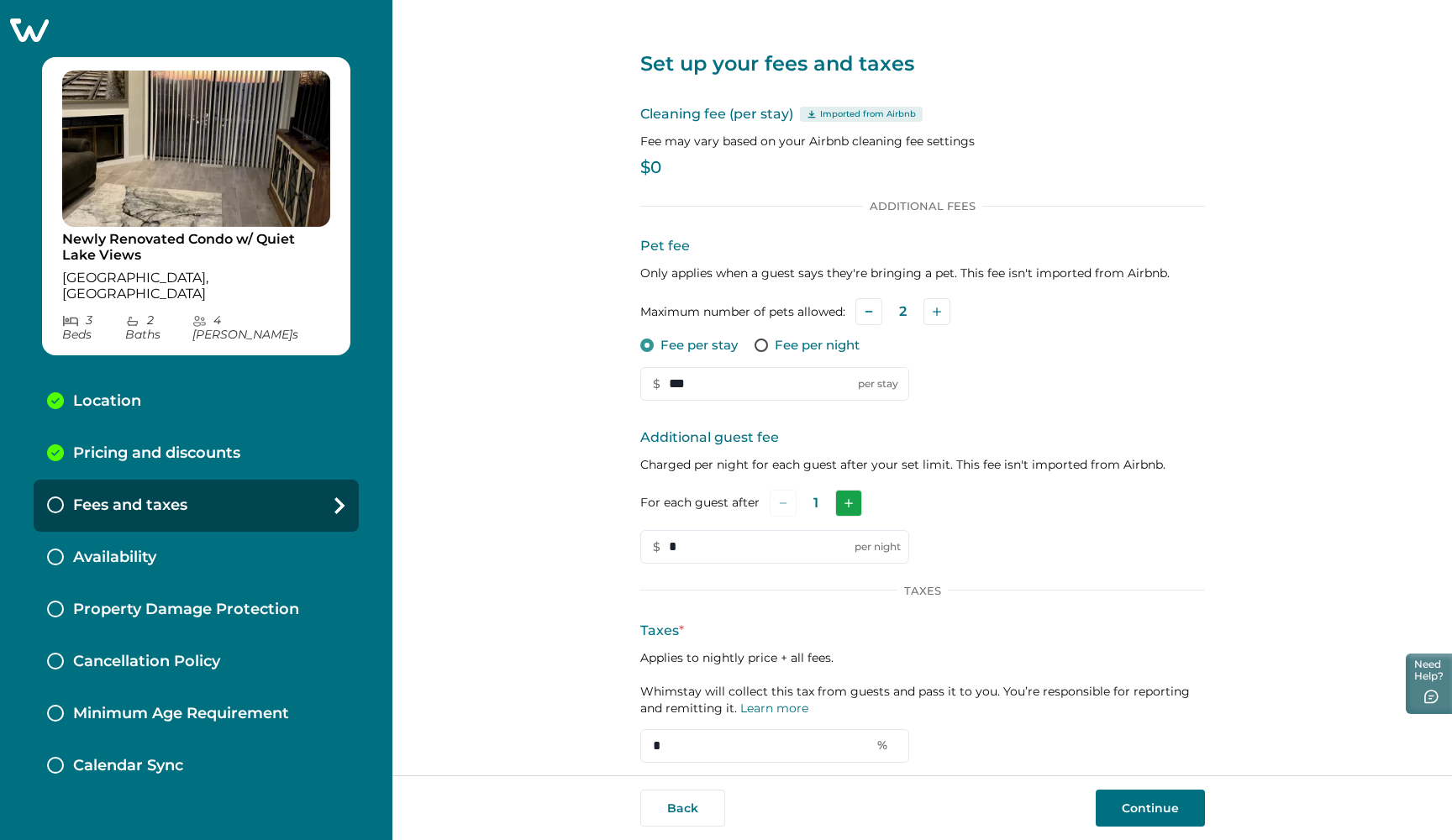
click at [851, 500] on button "Add" at bounding box center [848, 503] width 27 height 27
click at [851, 500] on button "Add" at bounding box center [851, 503] width 27 height 27
click at [753, 535] on input "*" at bounding box center [775, 547] width 268 height 34
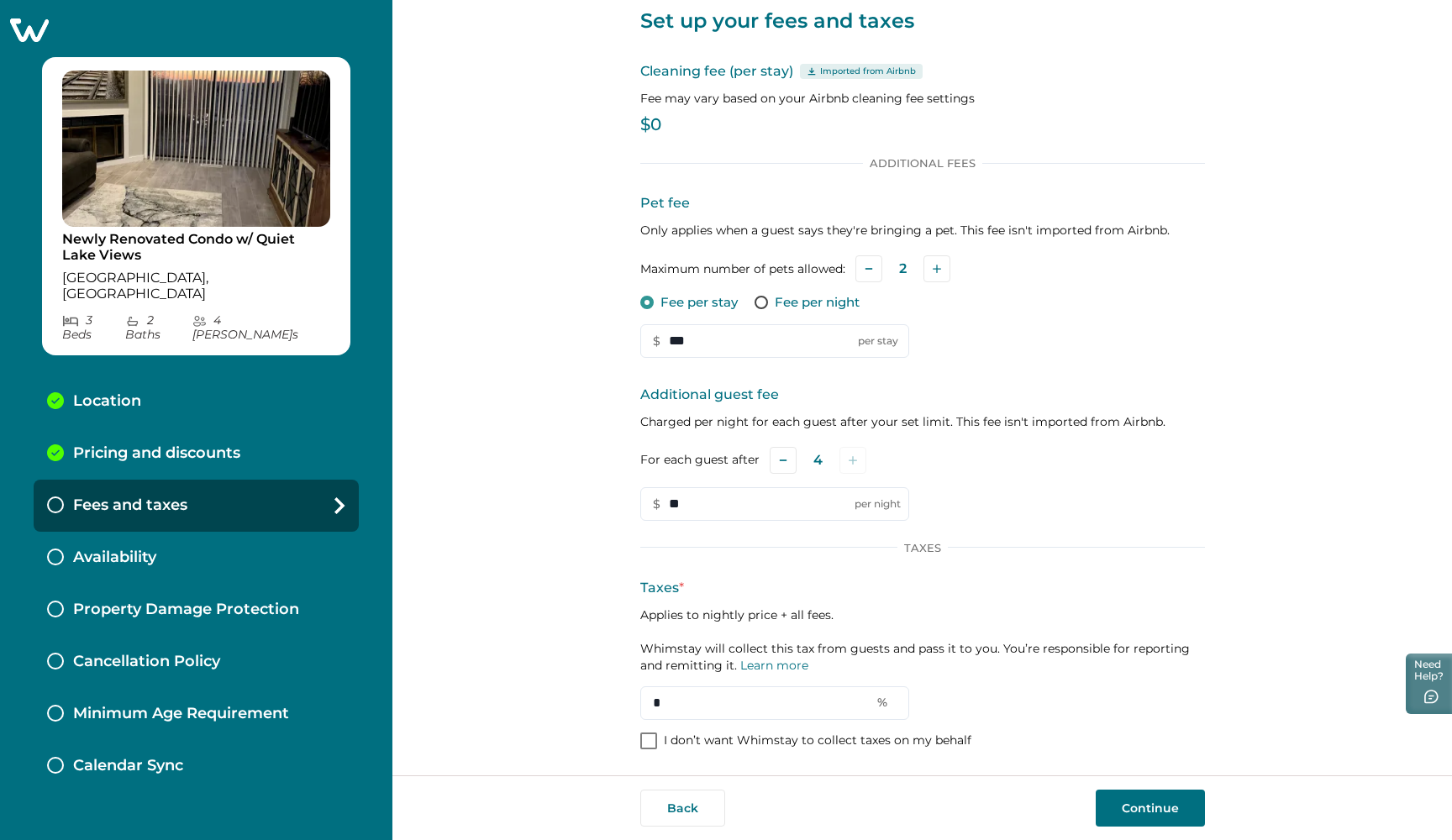
scroll to position [42, 0]
type input "**"
click at [642, 738] on span at bounding box center [649, 742] width 17 height 17
click at [1137, 797] on button "Continue" at bounding box center [1150, 808] width 109 height 37
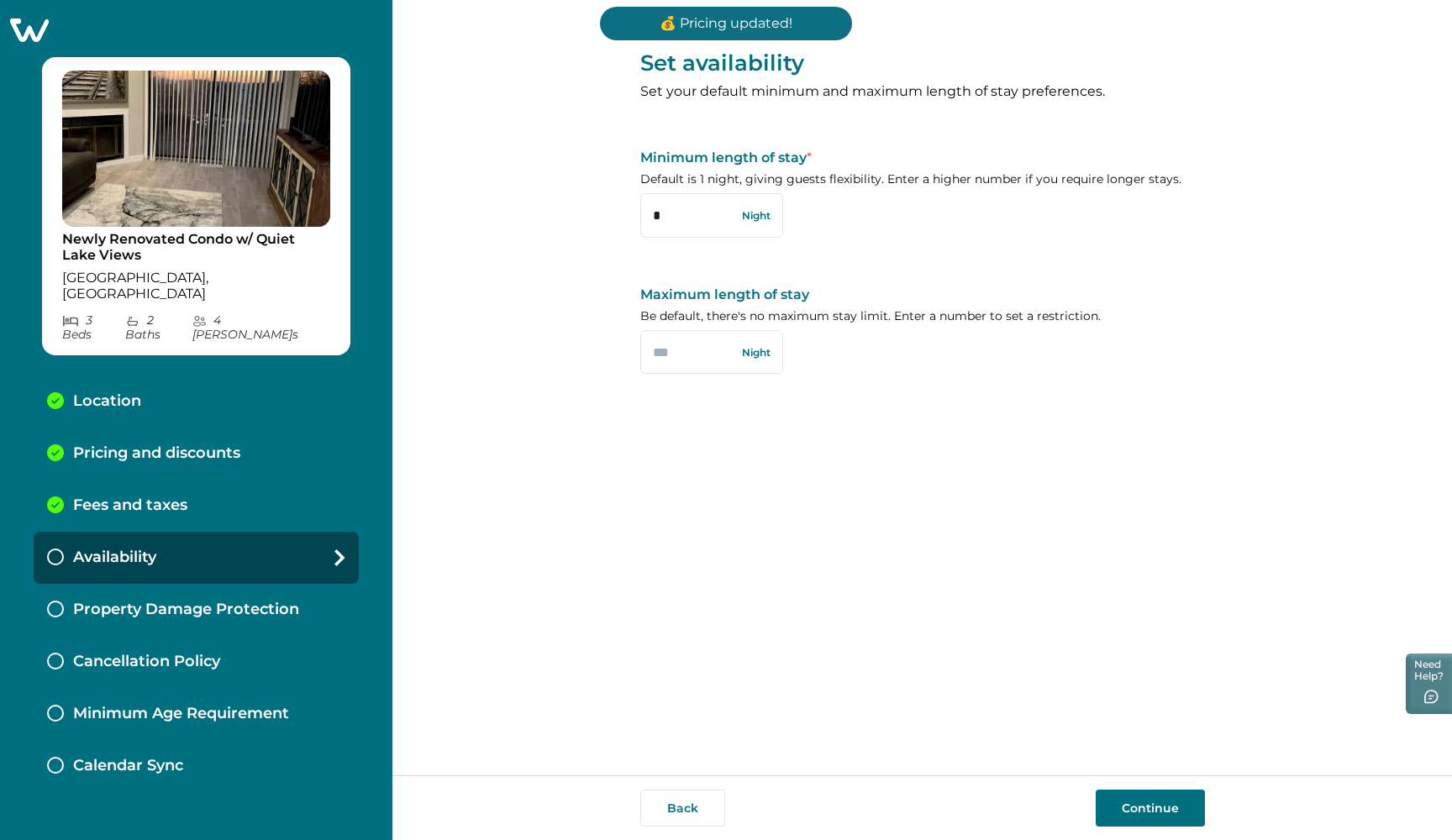
drag, startPoint x: 677, startPoint y: 219, endPoint x: 623, endPoint y: 215, distance: 54.1
click at [623, 215] on div "Set availability Set your default minimum and maximum length of stay preference…" at bounding box center [922, 387] width 1059 height 776
type input "*"
click at [675, 361] on input "text" at bounding box center [712, 352] width 143 height 44
type input "***"
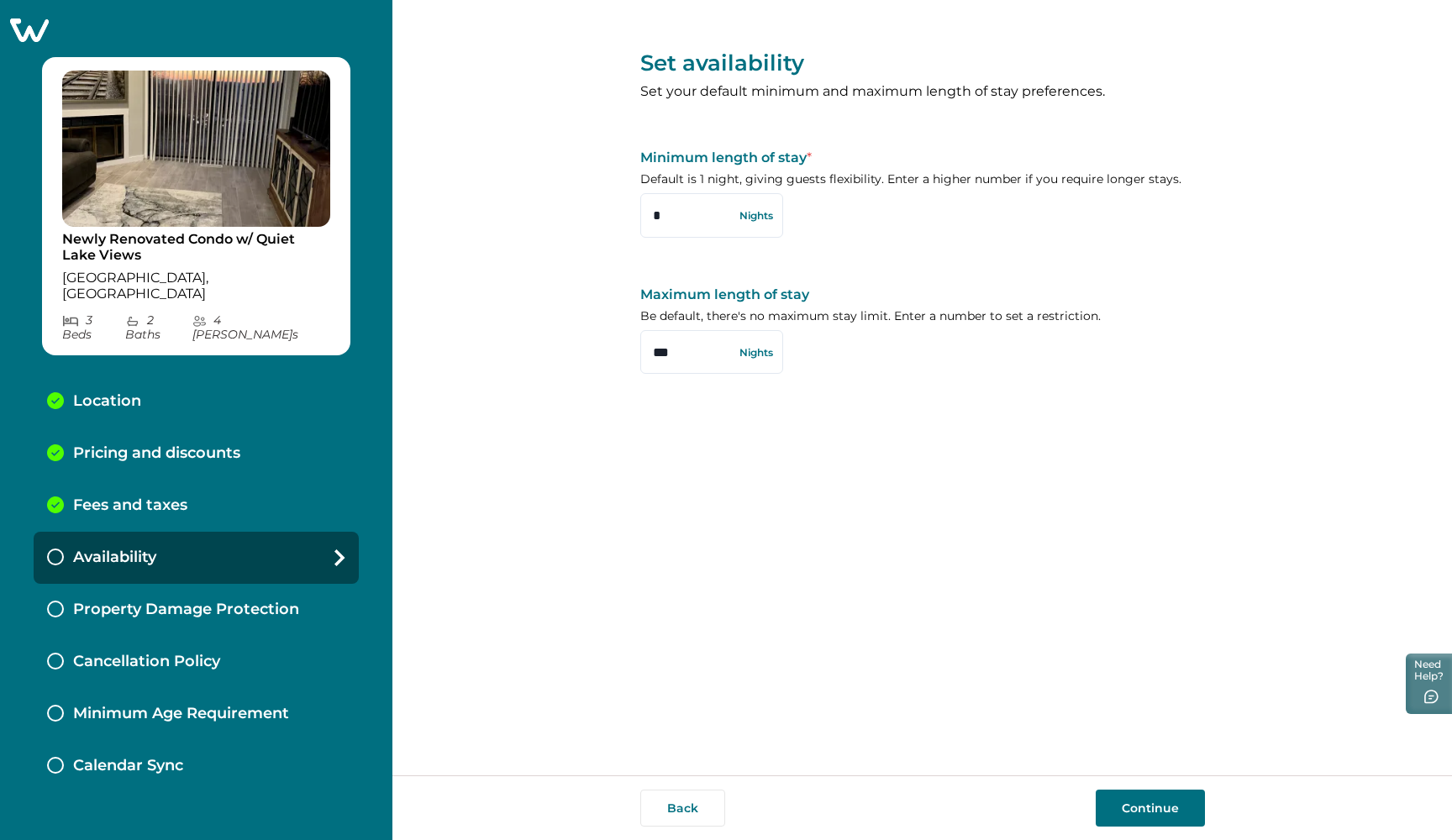
click at [1136, 802] on button "Continue" at bounding box center [1150, 808] width 109 height 37
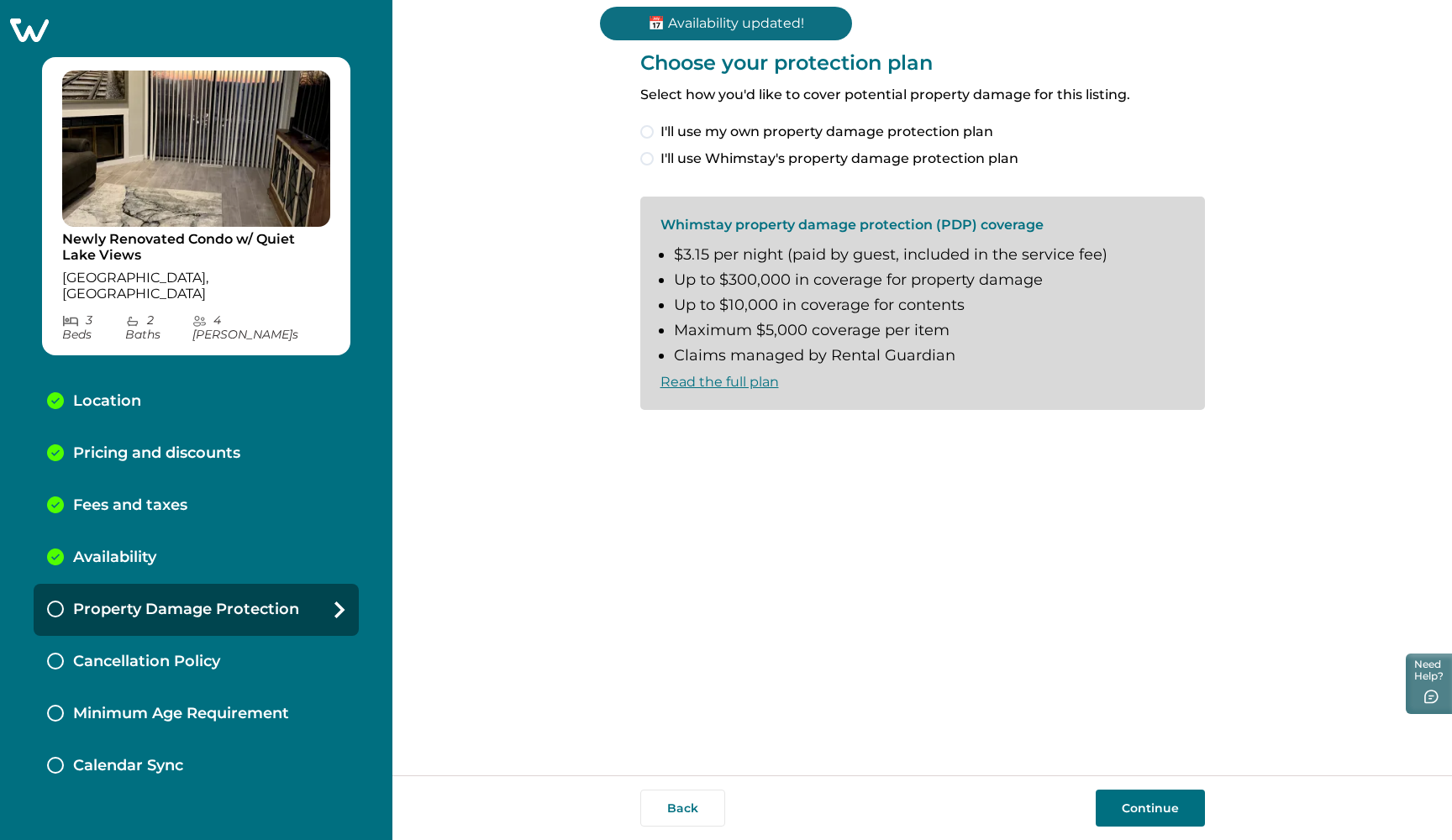
click at [646, 154] on span at bounding box center [647, 158] width 13 height 13
click at [1131, 804] on button "Continue" at bounding box center [1150, 808] width 109 height 37
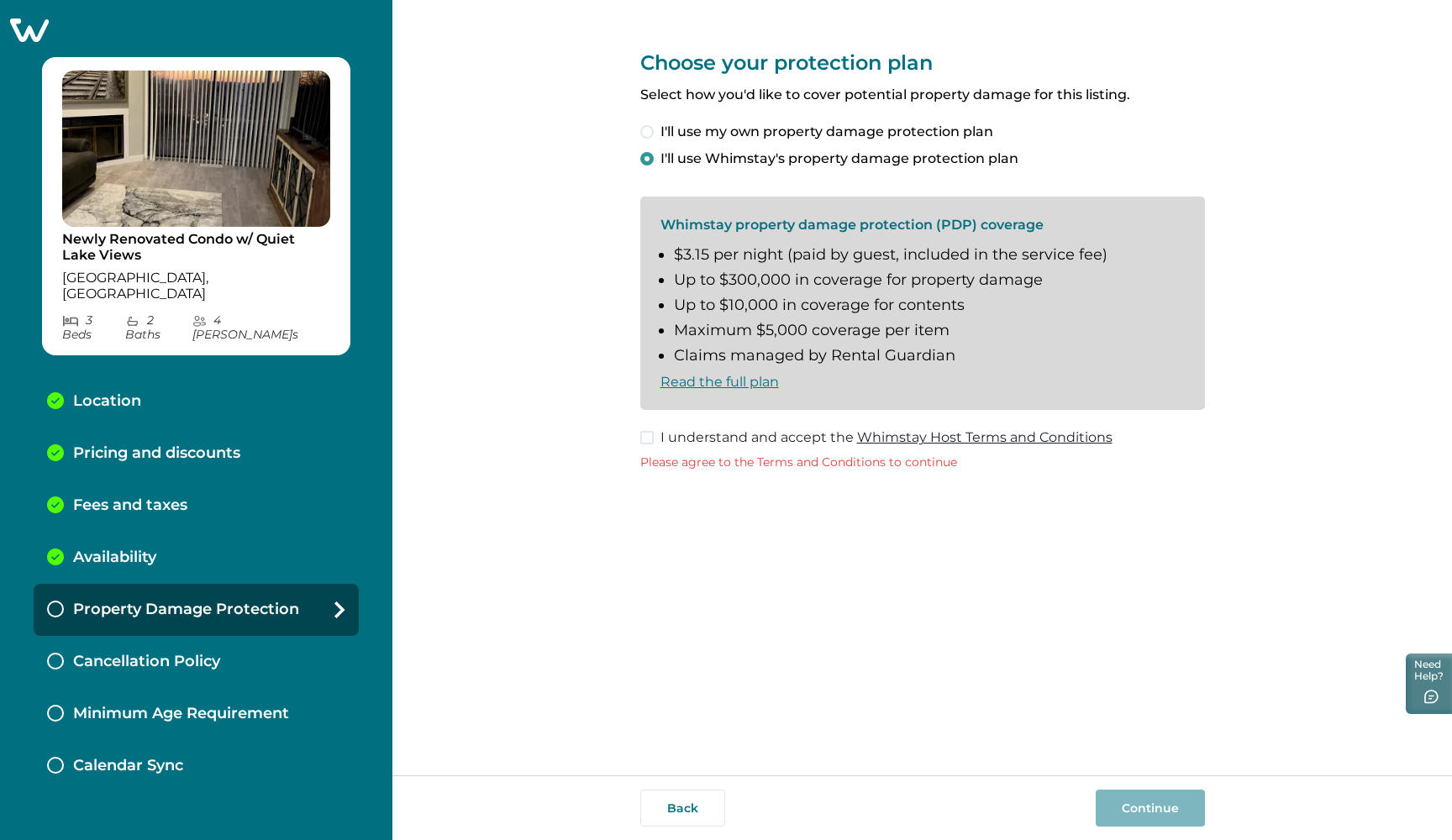
click at [647, 435] on span at bounding box center [647, 437] width 13 height 13
click at [1134, 801] on button "Continue" at bounding box center [1150, 808] width 109 height 37
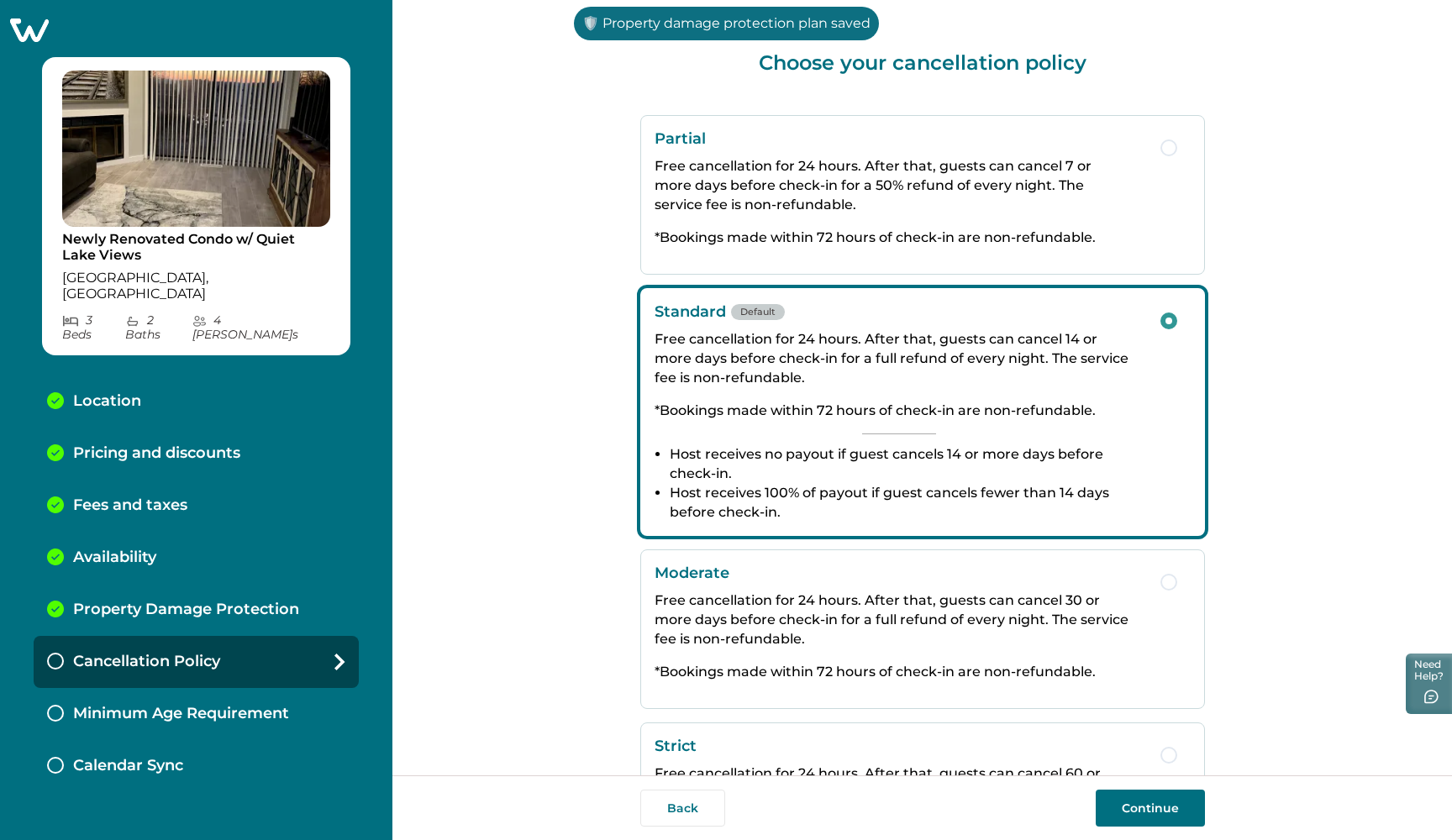
click at [1135, 798] on button "Continue" at bounding box center [1150, 808] width 109 height 37
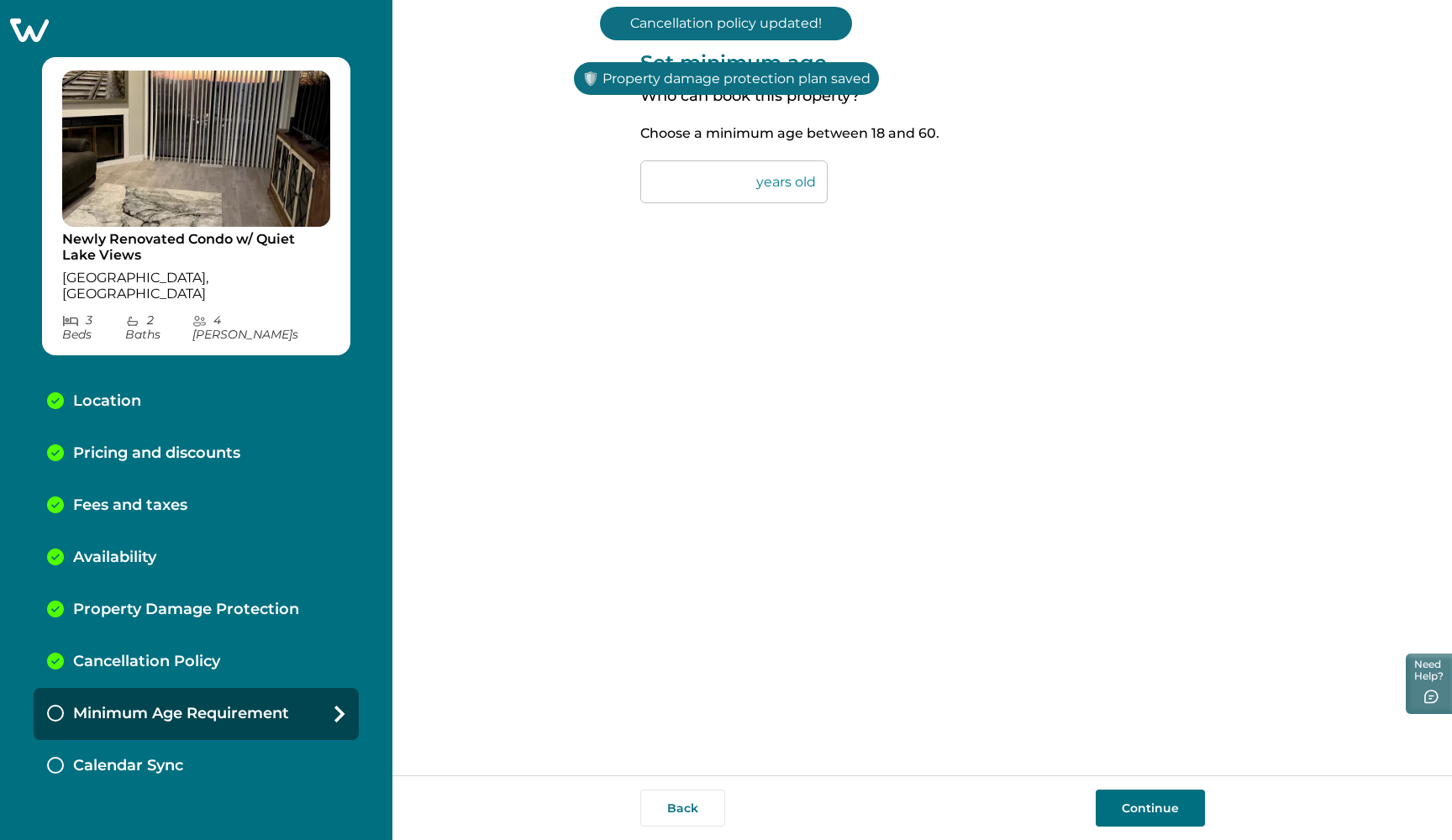
click at [1134, 798] on button "Continue" at bounding box center [1150, 808] width 109 height 37
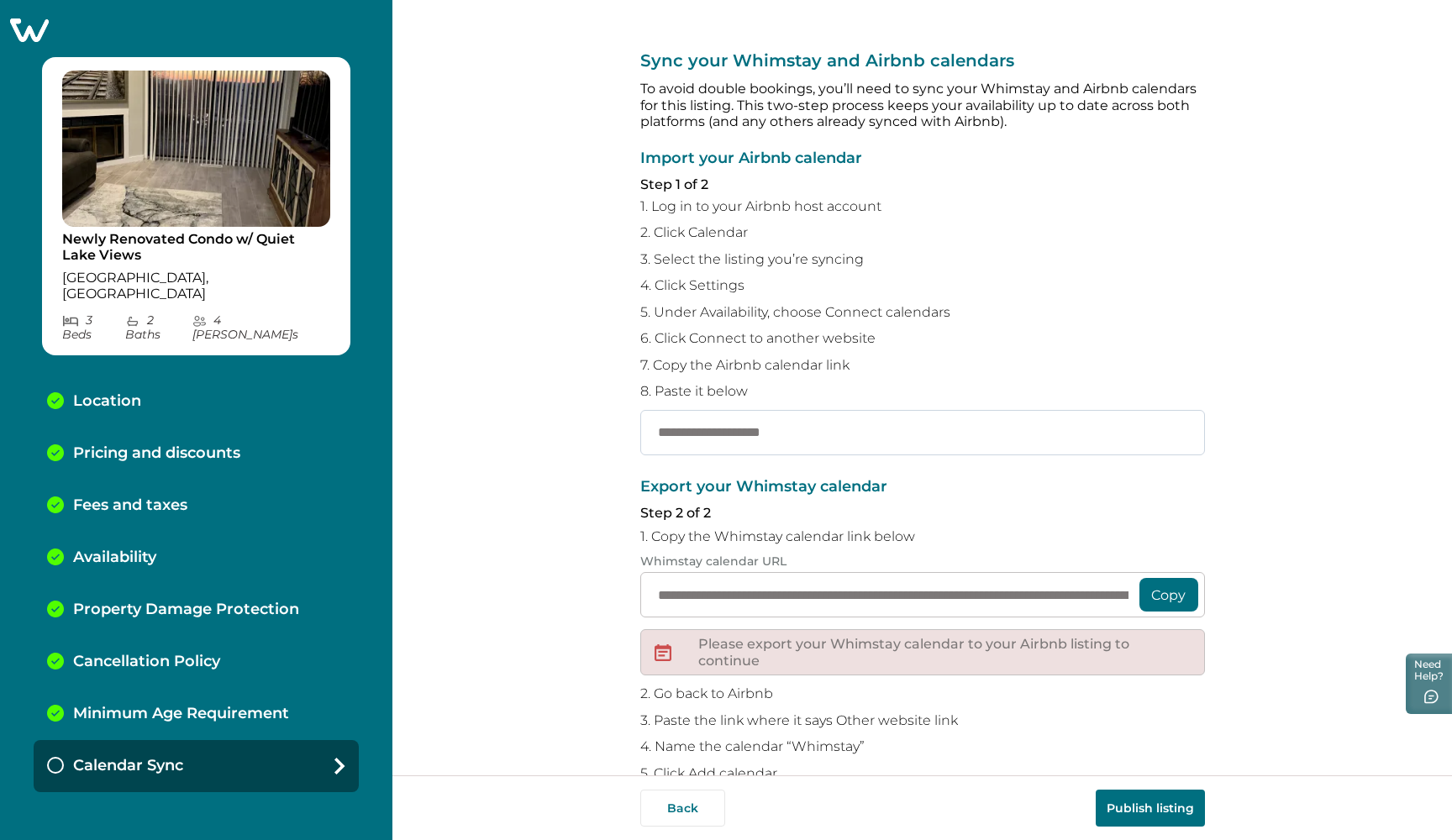
paste input "**********"
type input "**********"
click at [585, 496] on div "**********" at bounding box center [922, 387] width 1059 height 776
click at [1180, 585] on button "Copy" at bounding box center [1168, 595] width 59 height 34
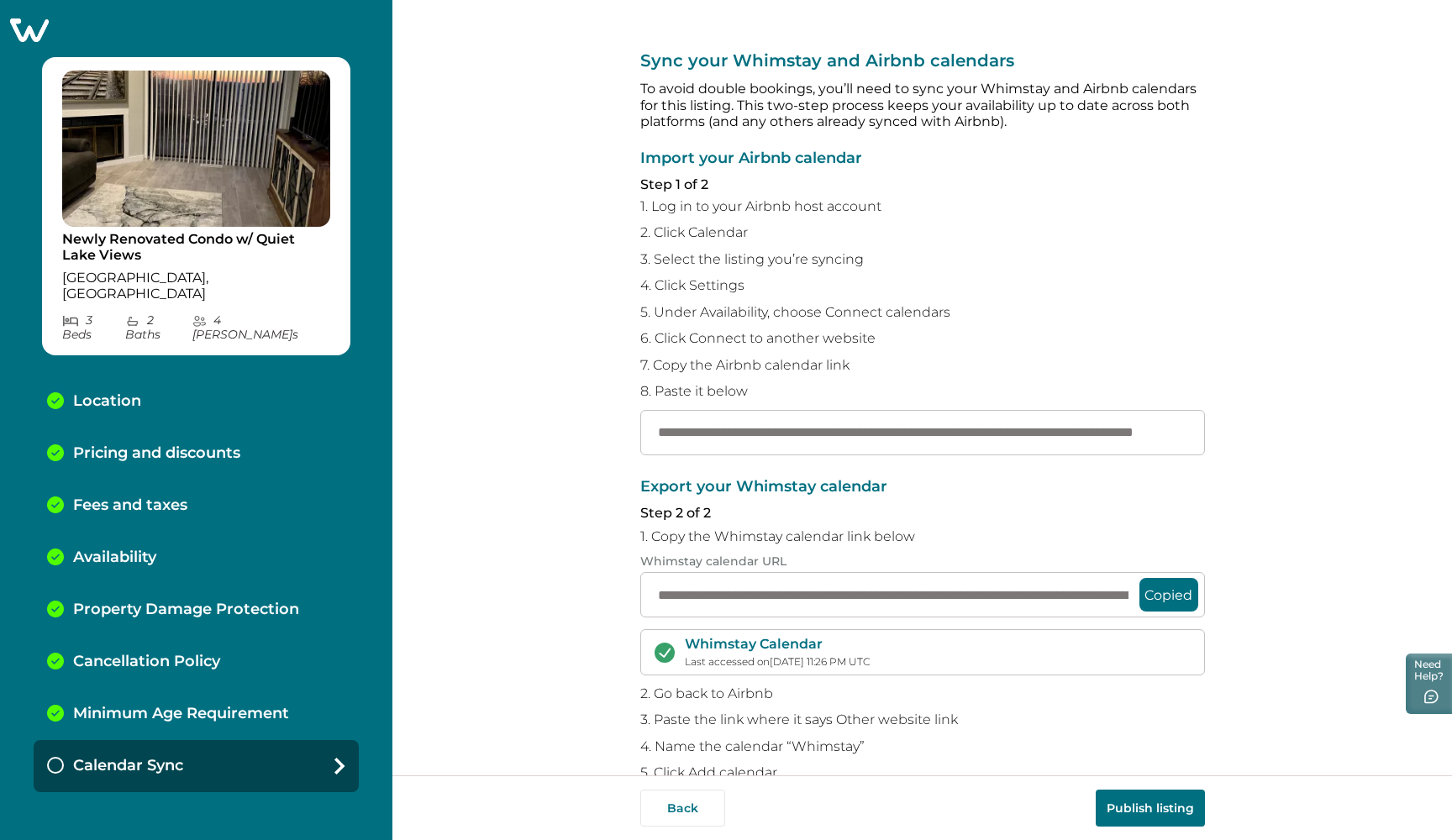
click at [1143, 798] on button "Publish listing" at bounding box center [1150, 808] width 109 height 37
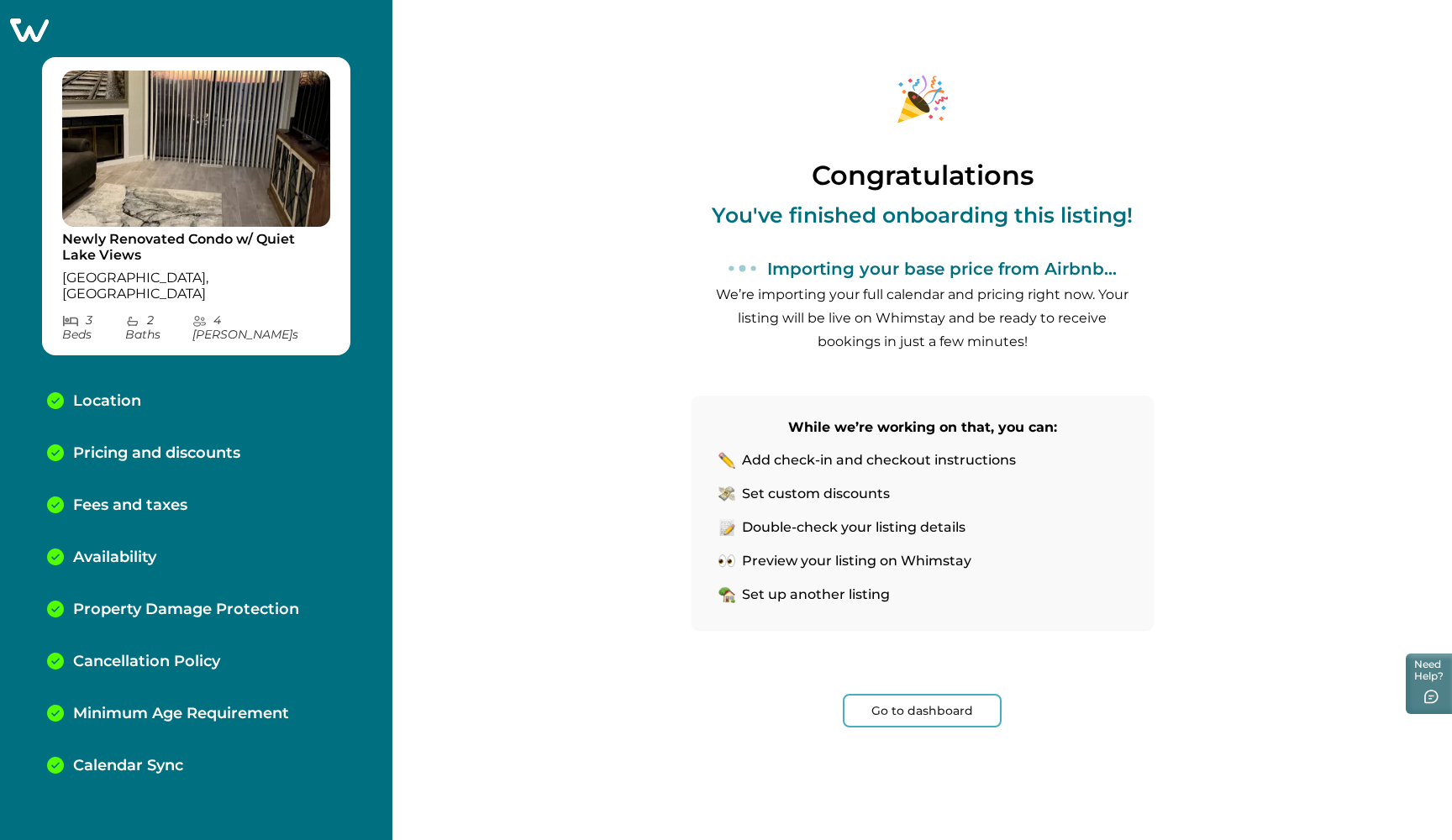
click at [955, 707] on button "Go to dashboard" at bounding box center [921, 711] width 158 height 34
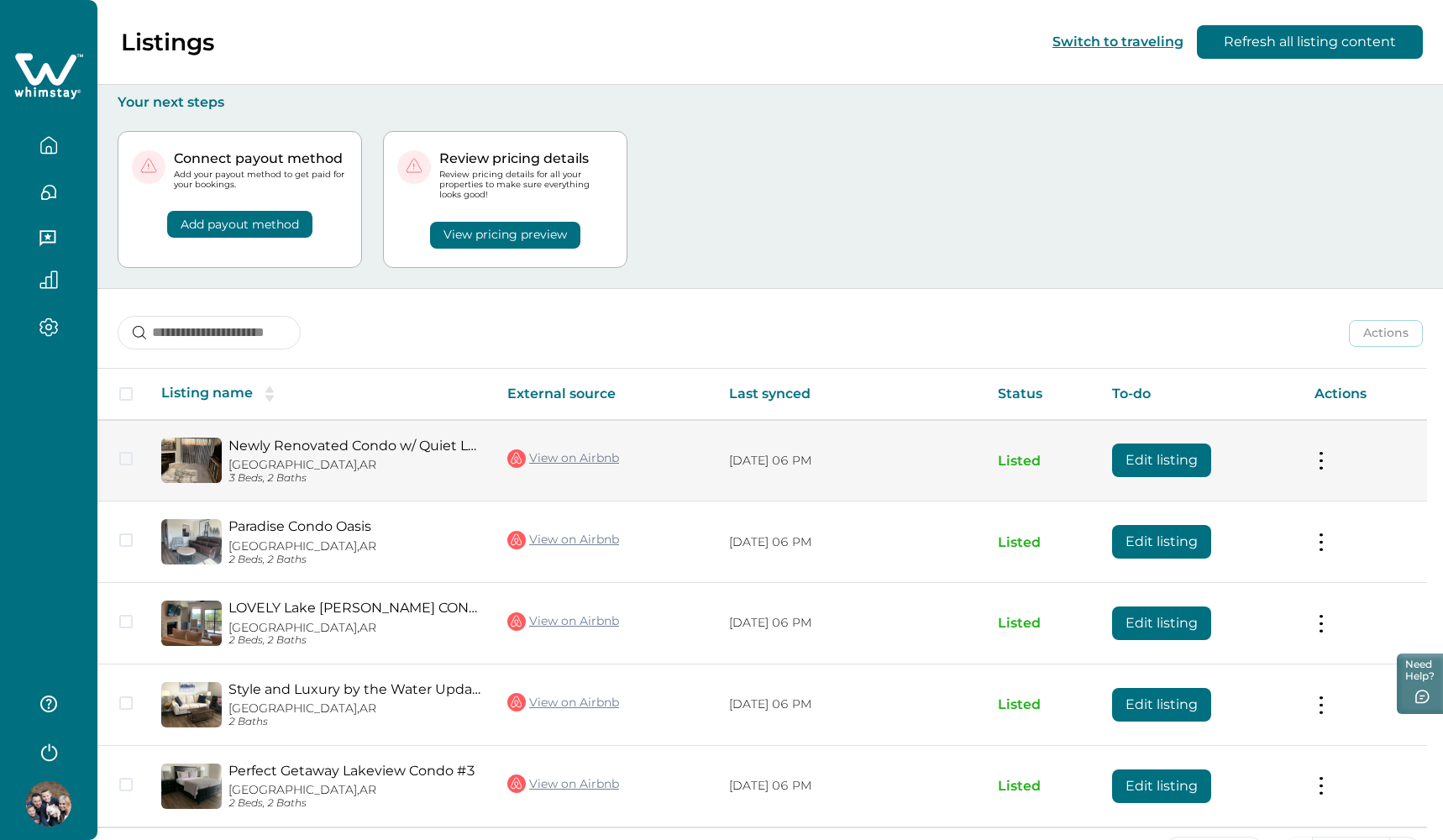
click at [1150, 456] on button "Edit listing" at bounding box center [1161, 461] width 99 height 34
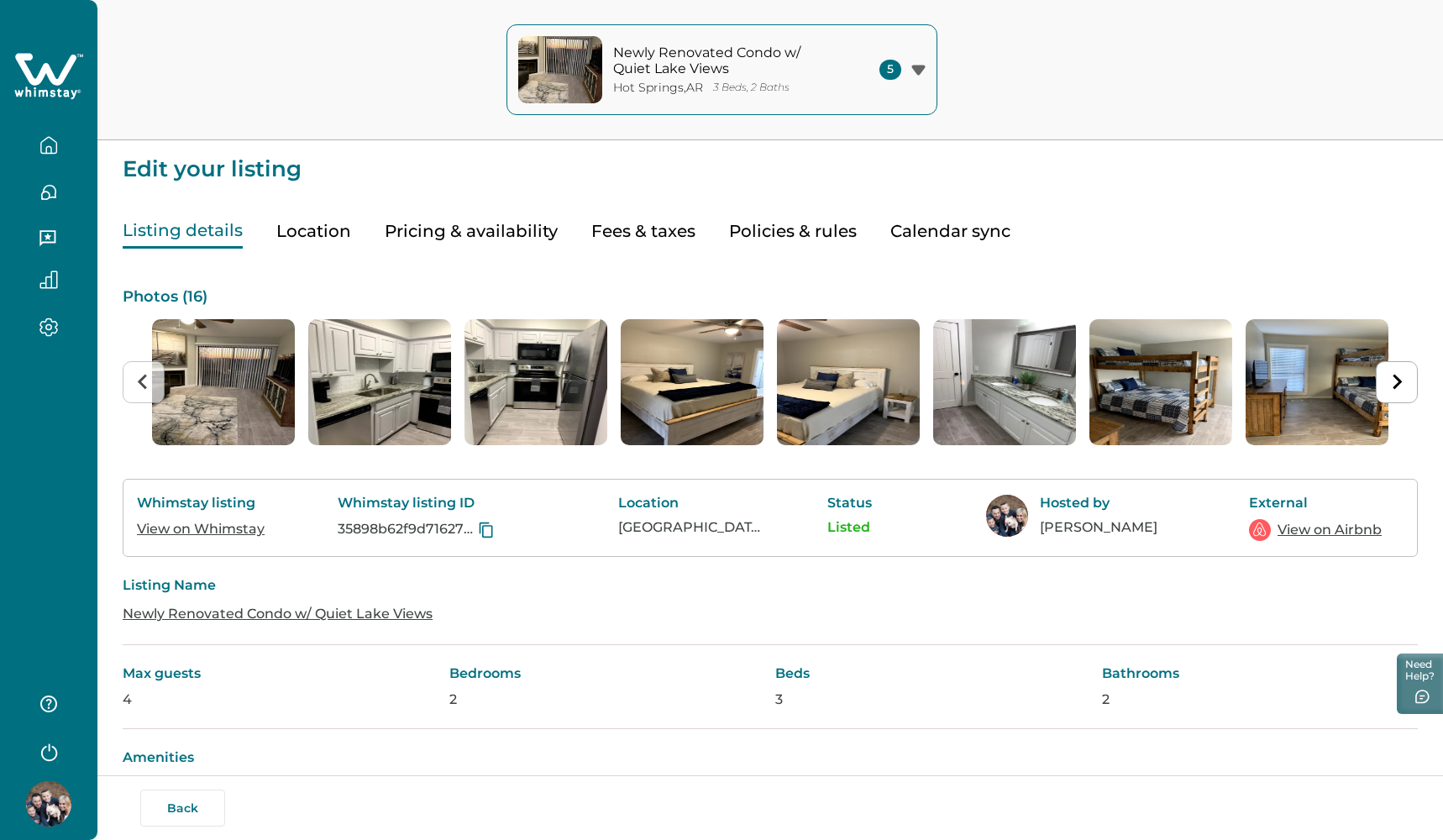
click at [772, 231] on button "Policies & rules" at bounding box center [793, 231] width 128 height 34
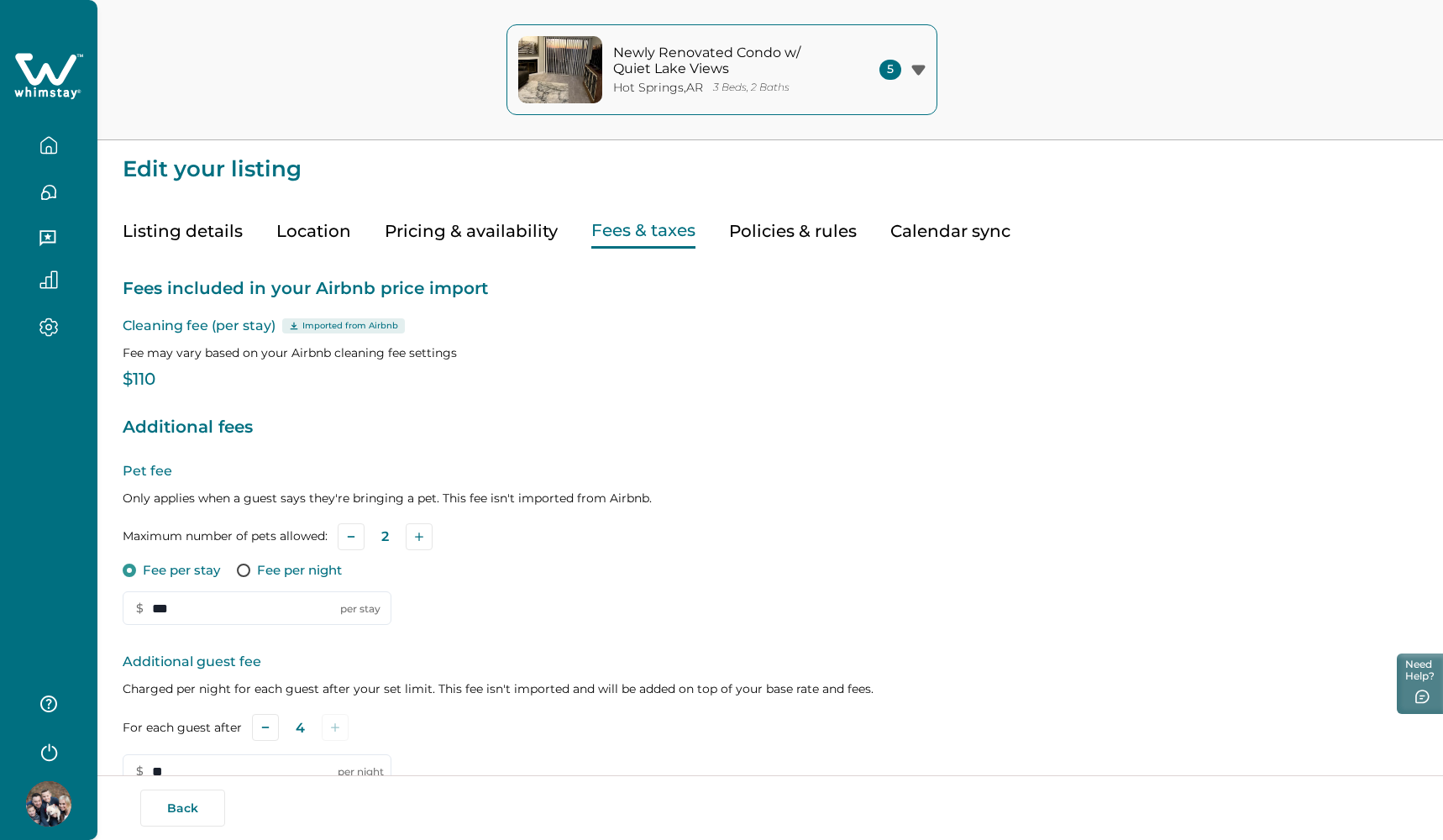
click at [627, 244] on button "Fees & taxes" at bounding box center [643, 231] width 104 height 34
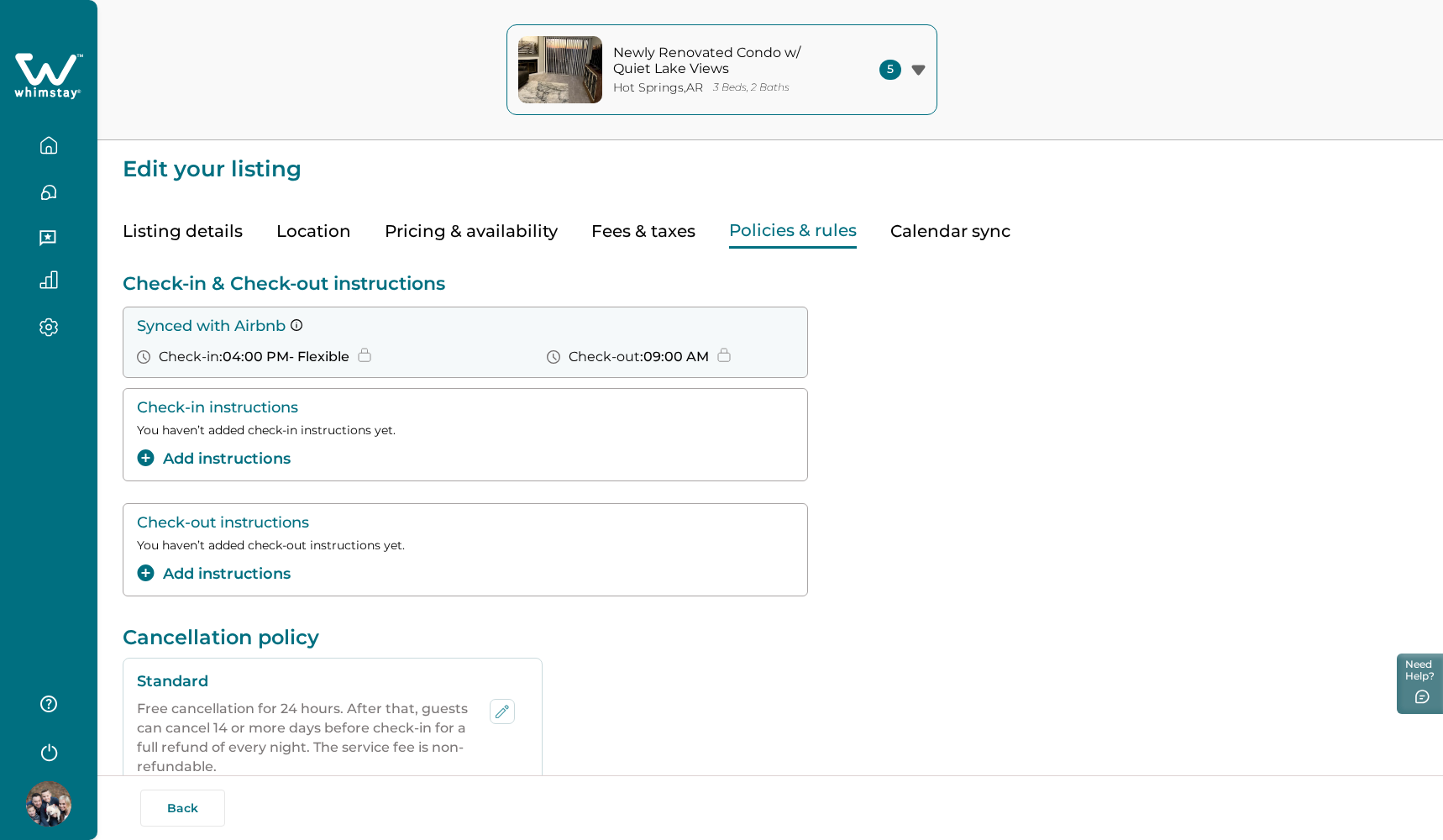
click at [767, 239] on button "Policies & rules" at bounding box center [793, 231] width 128 height 34
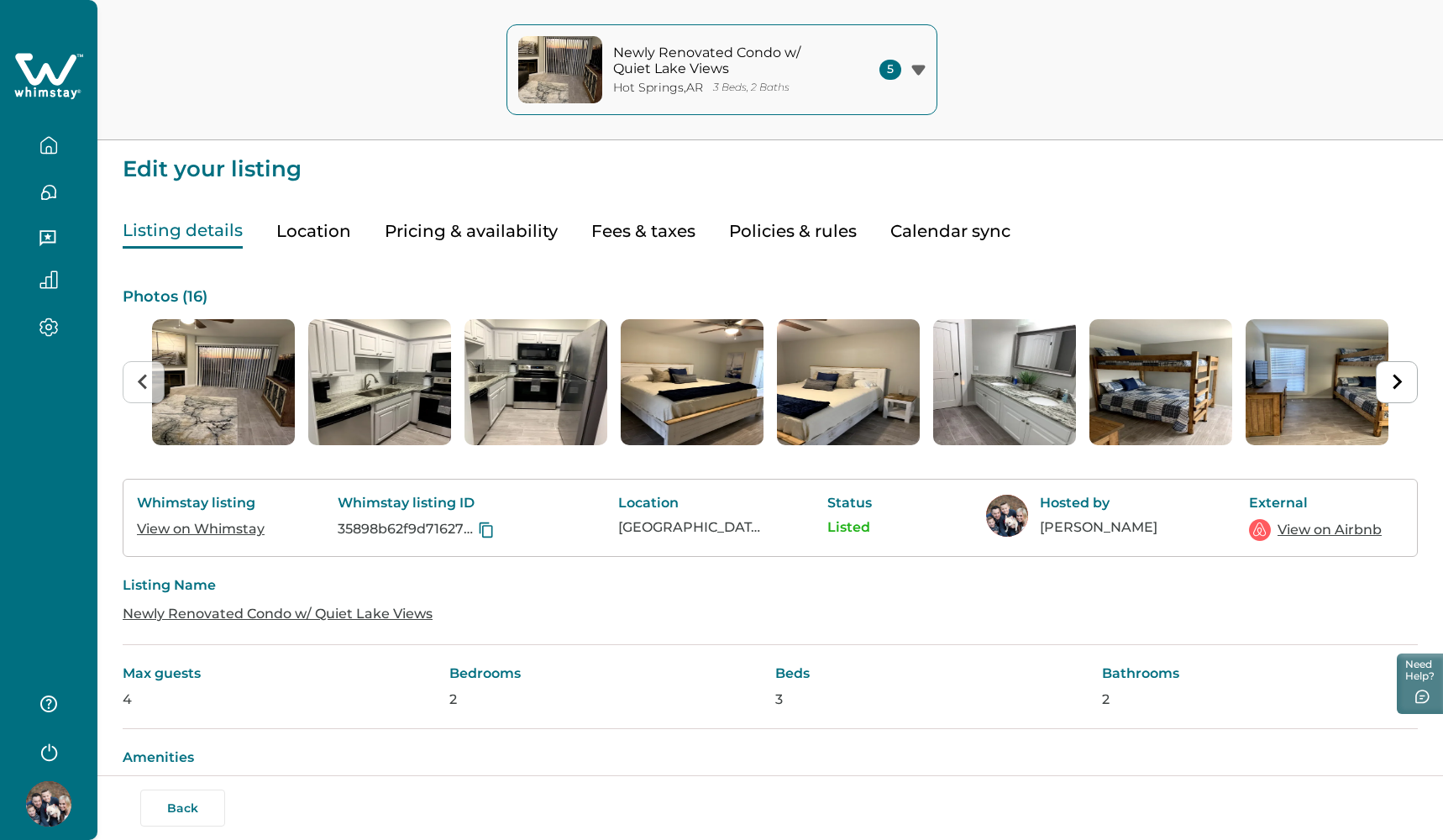
click at [228, 231] on button "Listing details" at bounding box center [182, 231] width 120 height 34
click at [340, 227] on button "Location" at bounding box center [314, 231] width 75 height 34
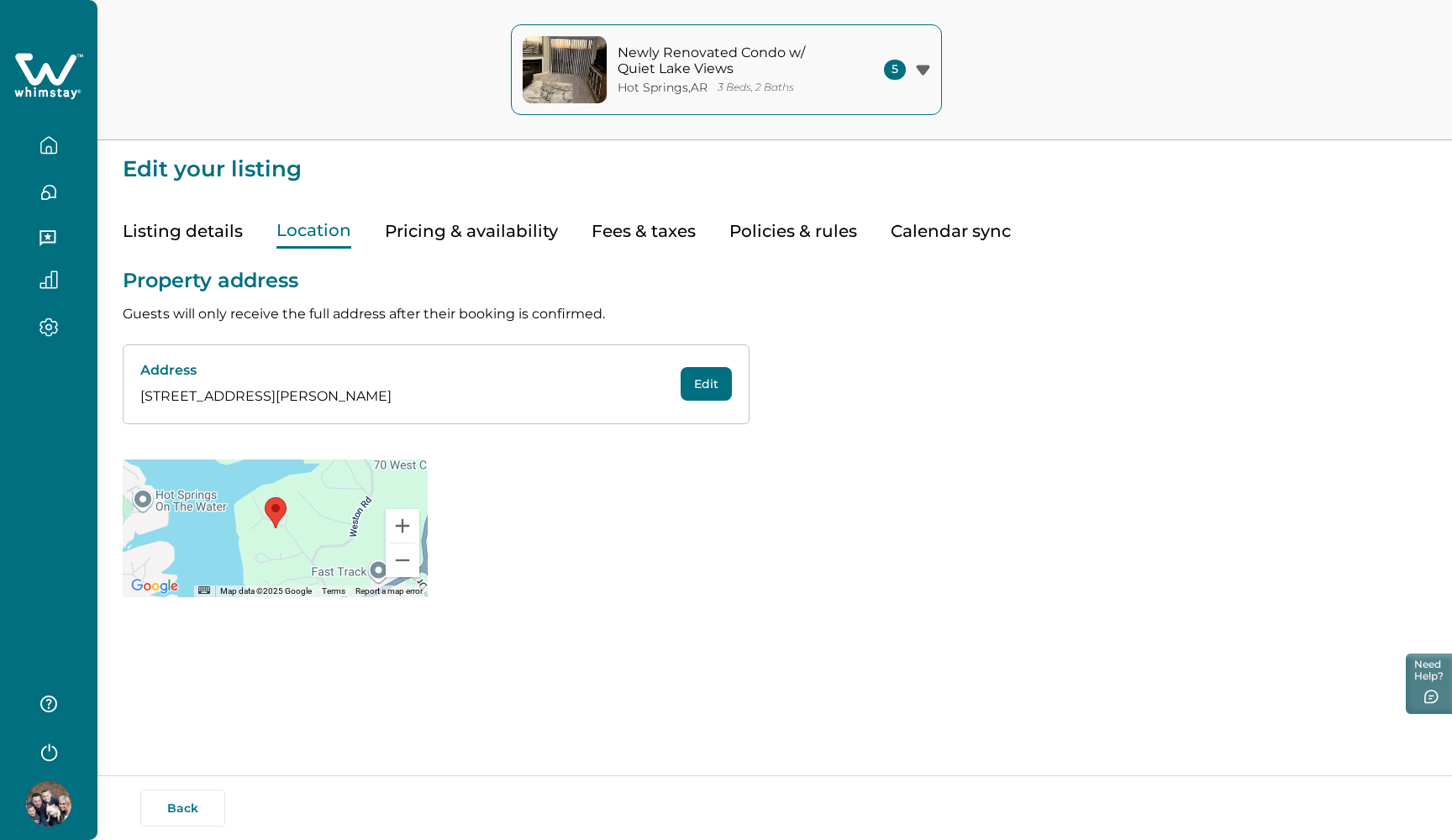
click at [422, 227] on button "Pricing & availability" at bounding box center [471, 231] width 173 height 34
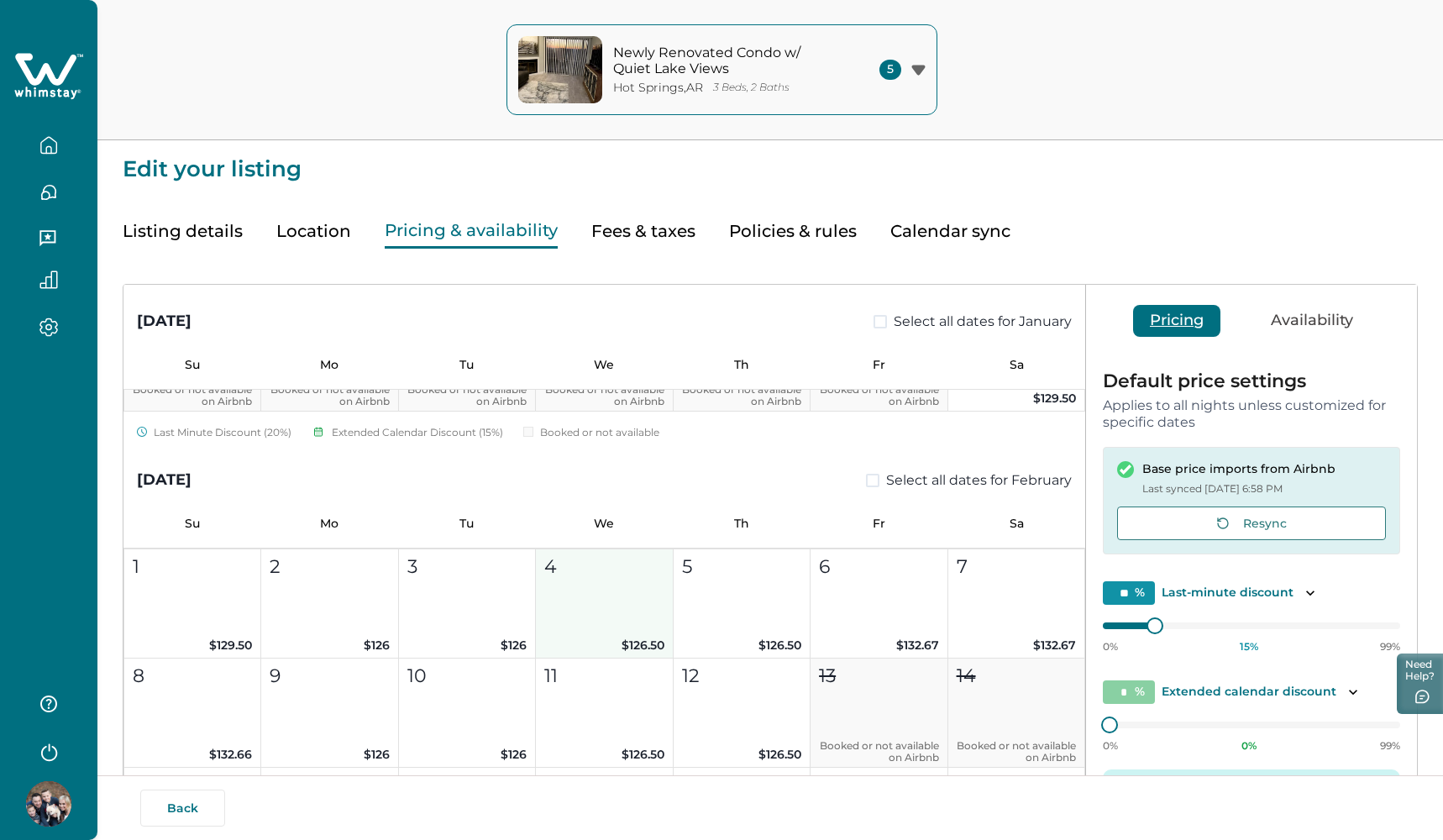
scroll to position [3396, 0]
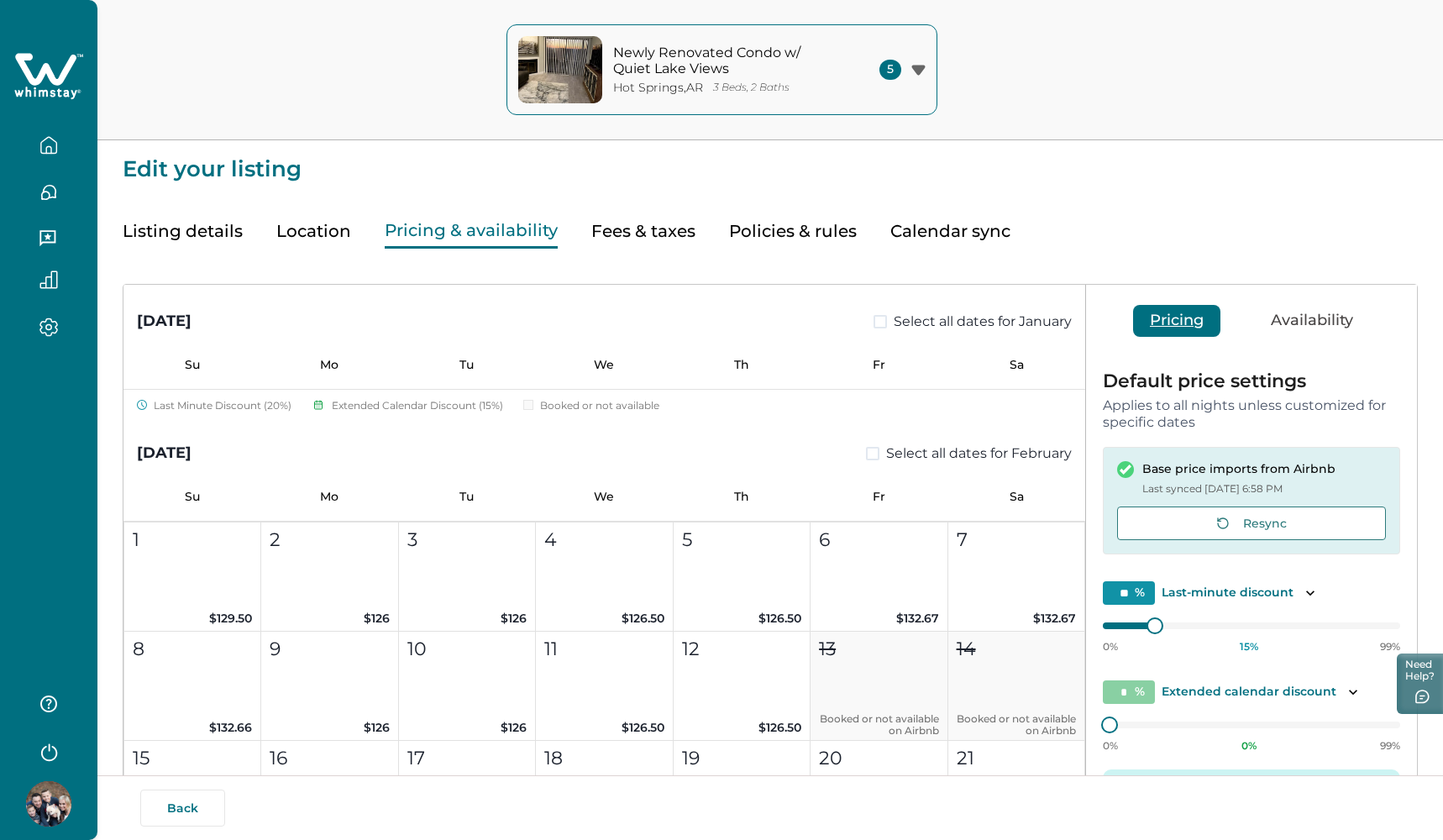
click at [867, 454] on span at bounding box center [872, 454] width 13 height 13
type input "**"
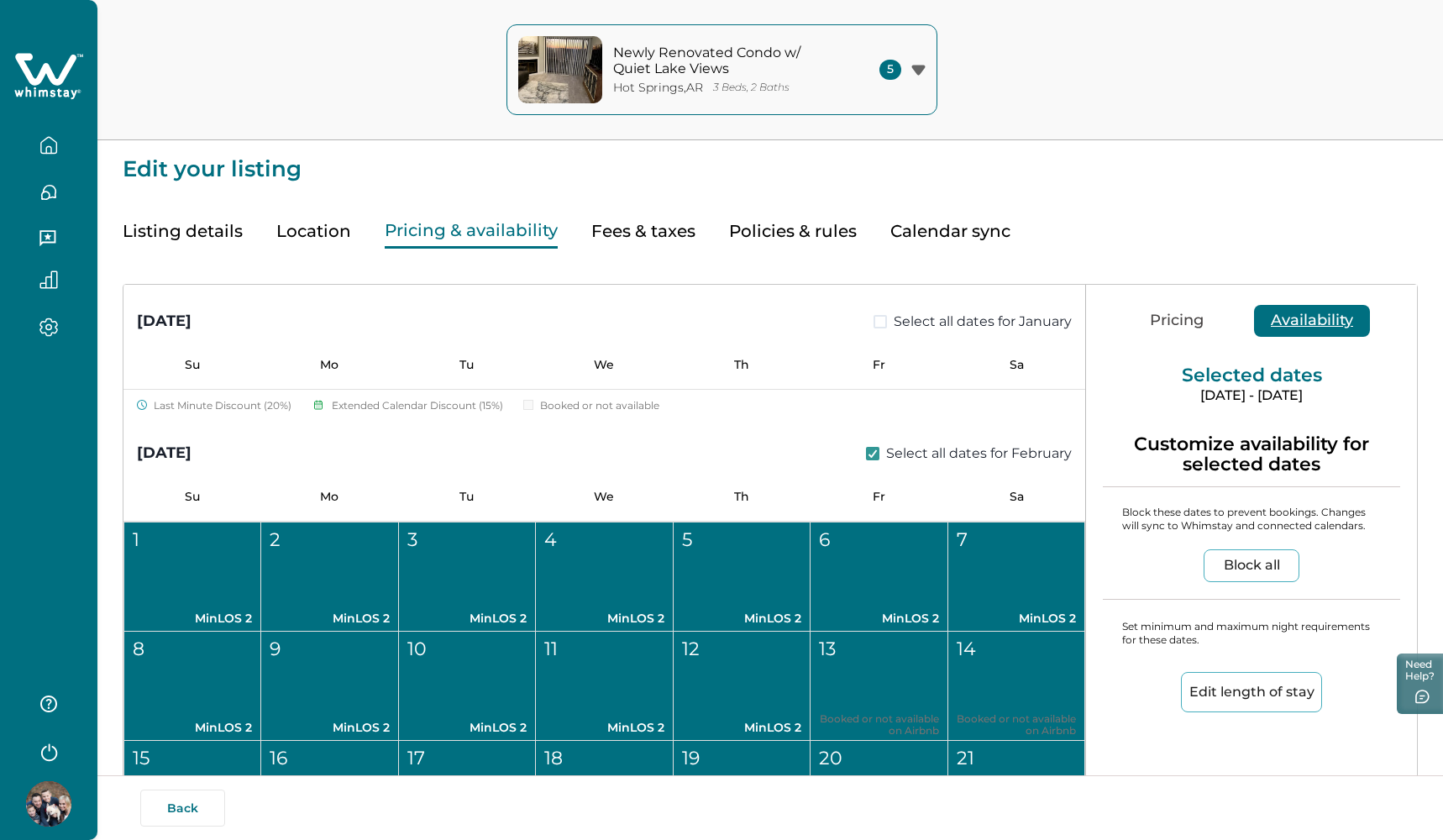
click at [1294, 325] on button "Availability" at bounding box center [1312, 321] width 116 height 32
click at [1236, 555] on button "Block all" at bounding box center [1252, 565] width 96 height 33
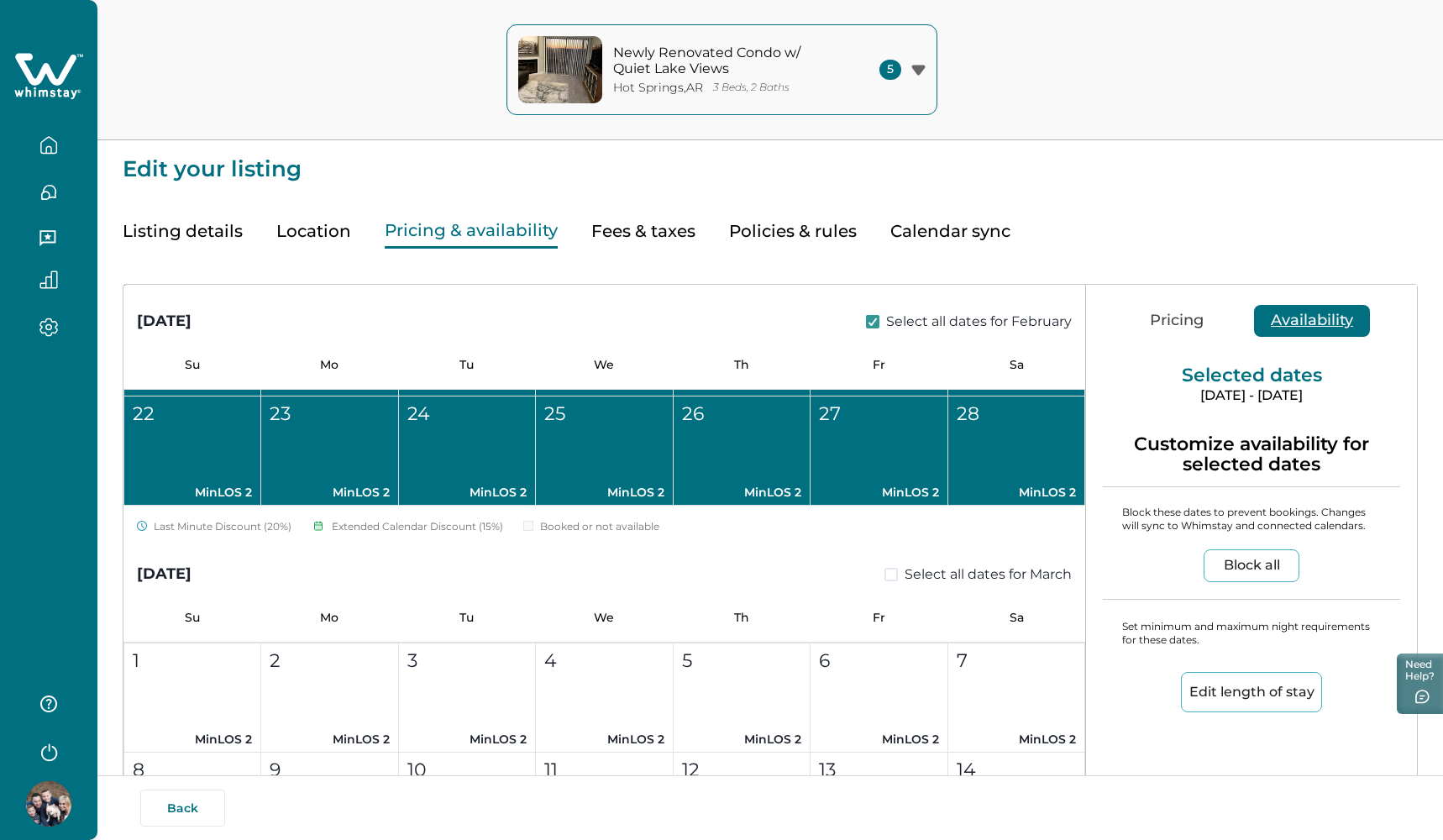
scroll to position [3865, 0]
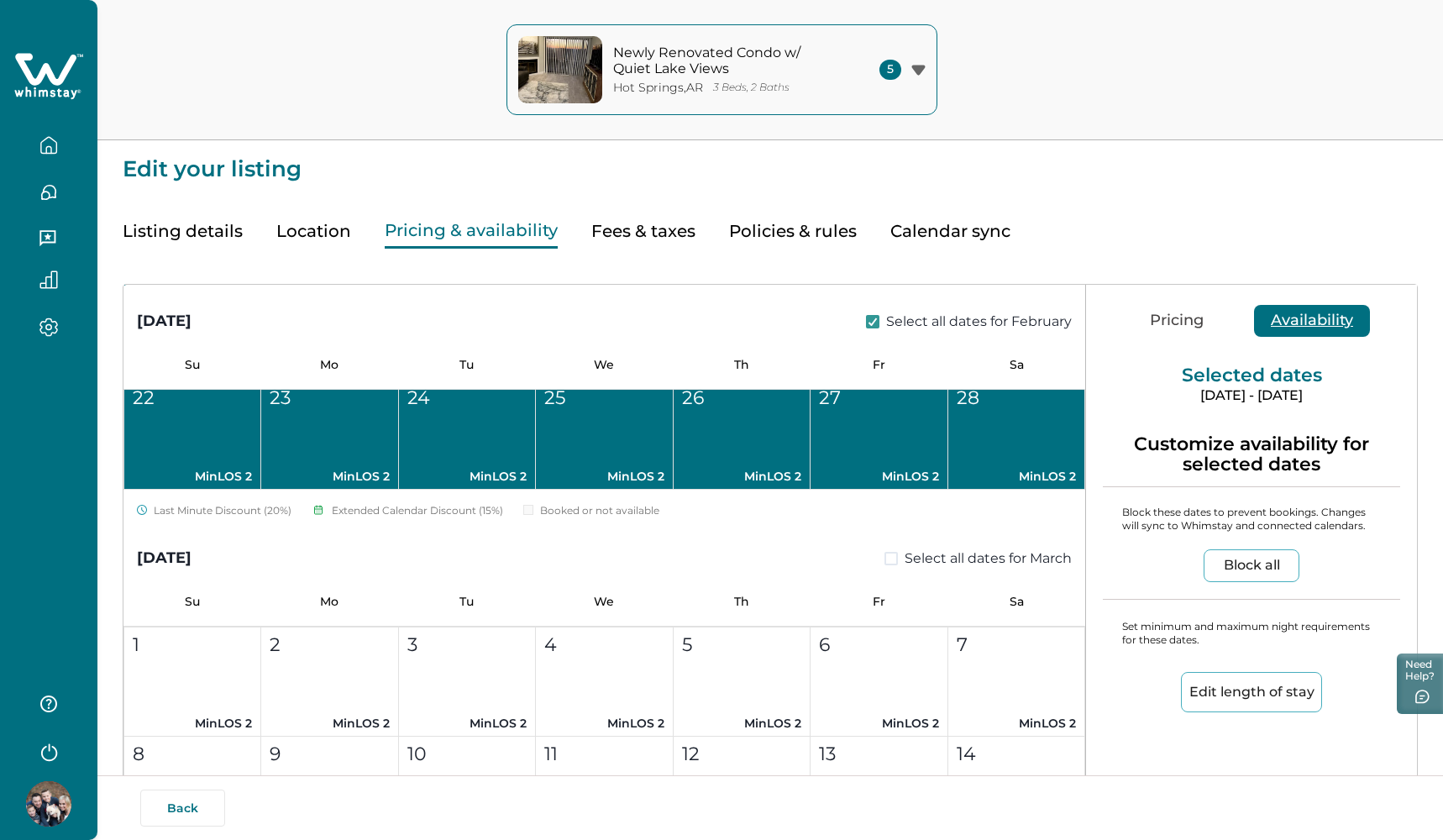
click at [886, 559] on span at bounding box center [891, 558] width 13 height 13
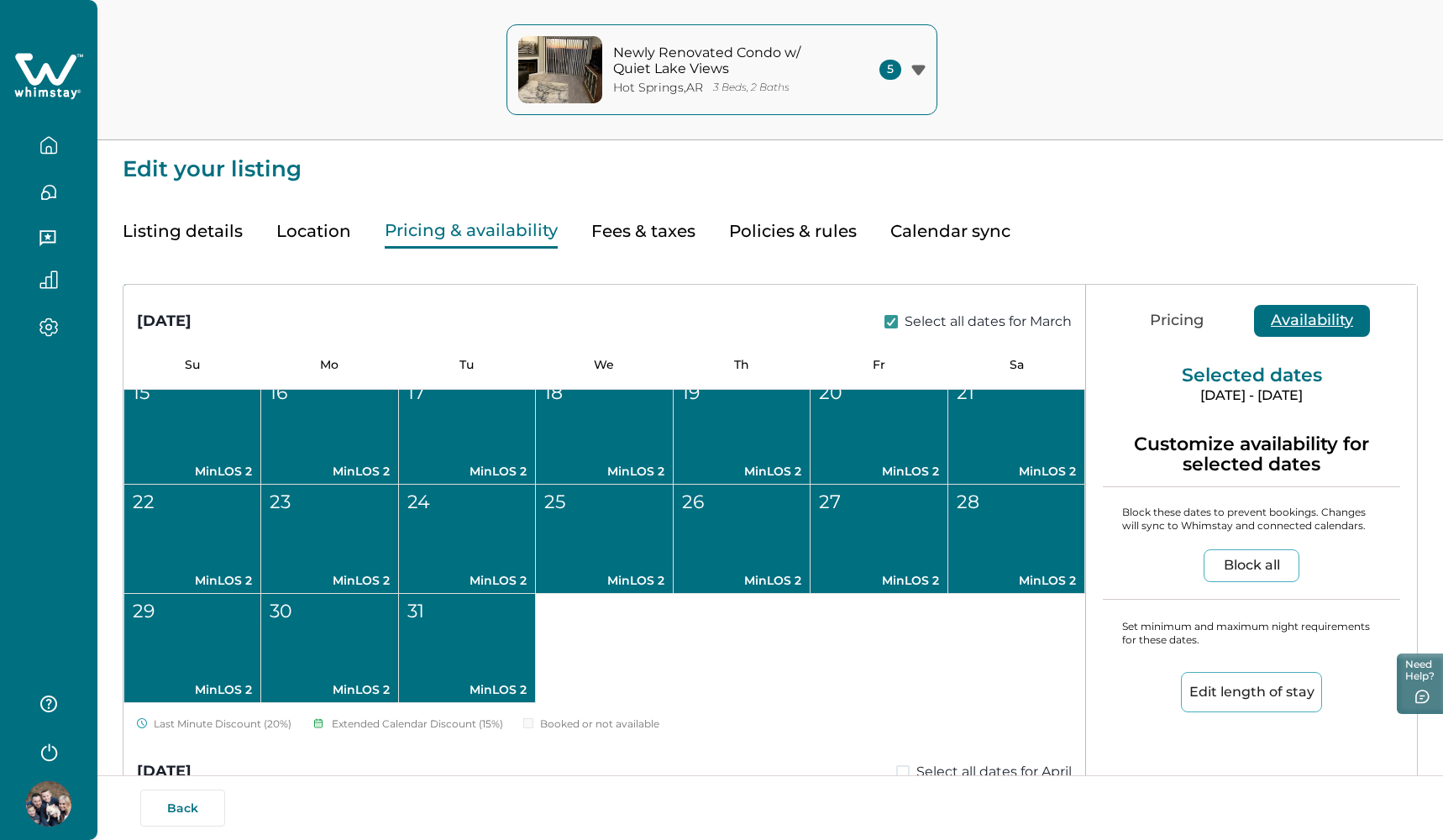
scroll to position [4457, 0]
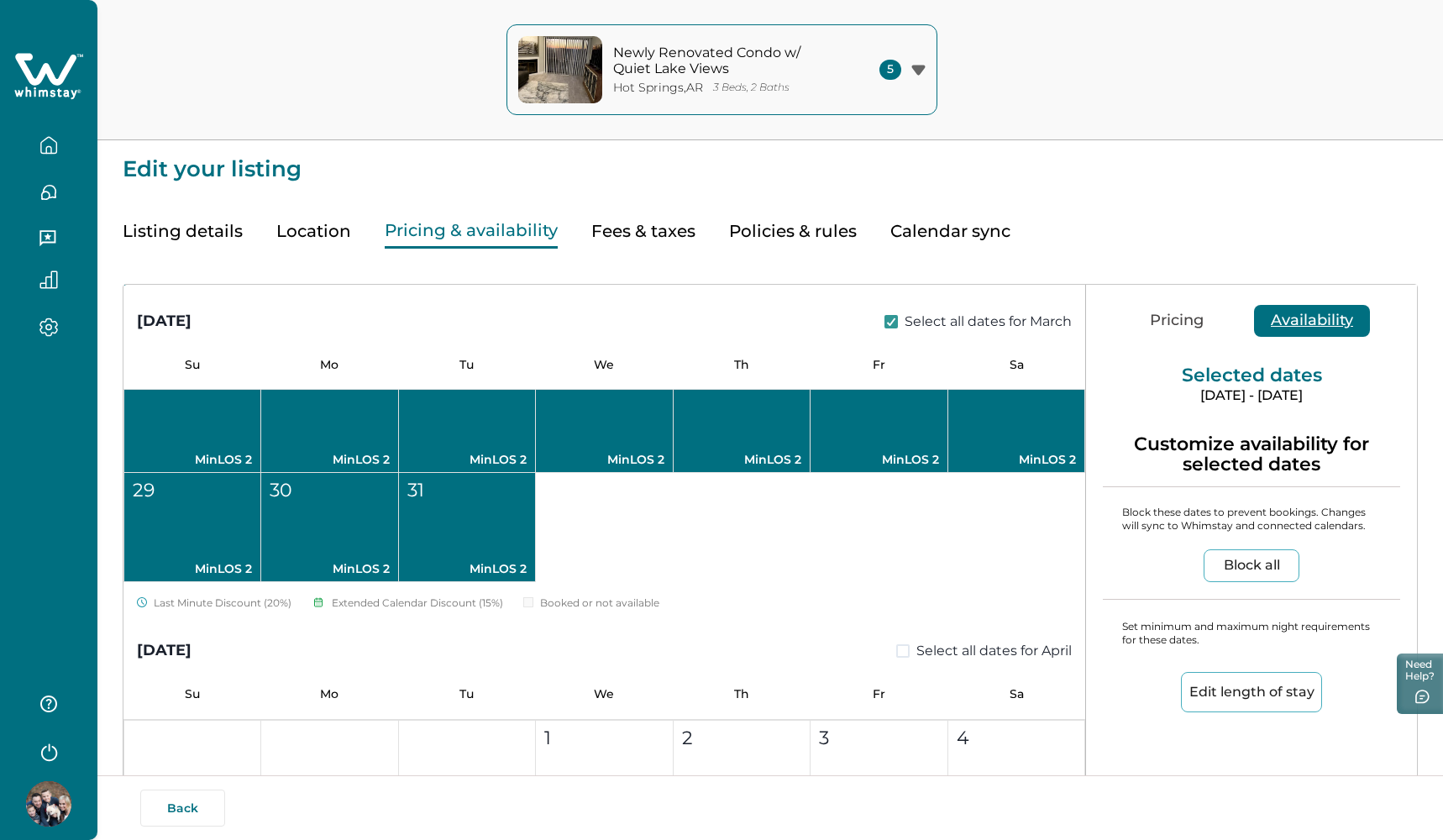
click at [896, 645] on span at bounding box center [903, 650] width 13 height 13
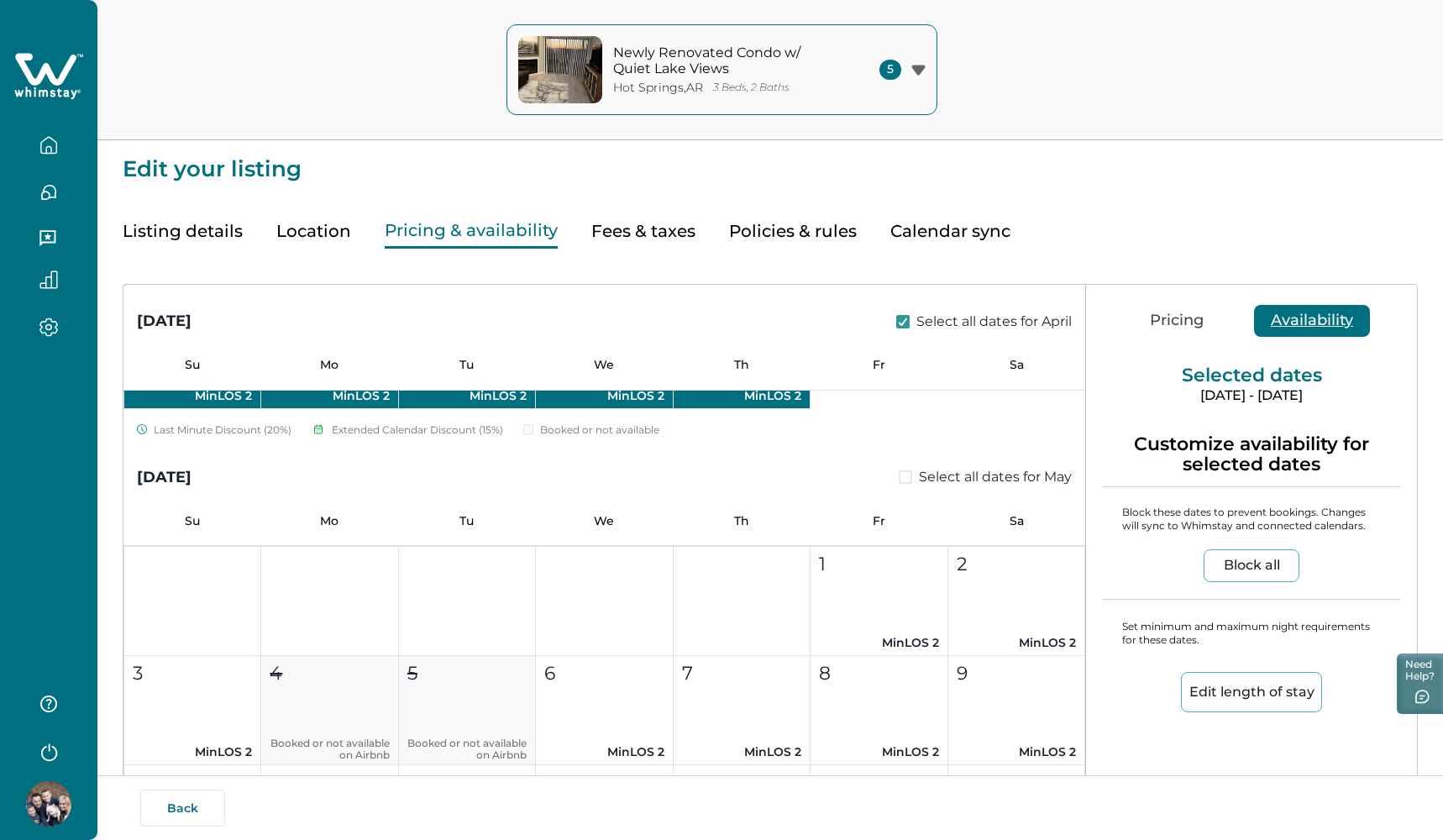
scroll to position [5318, 0]
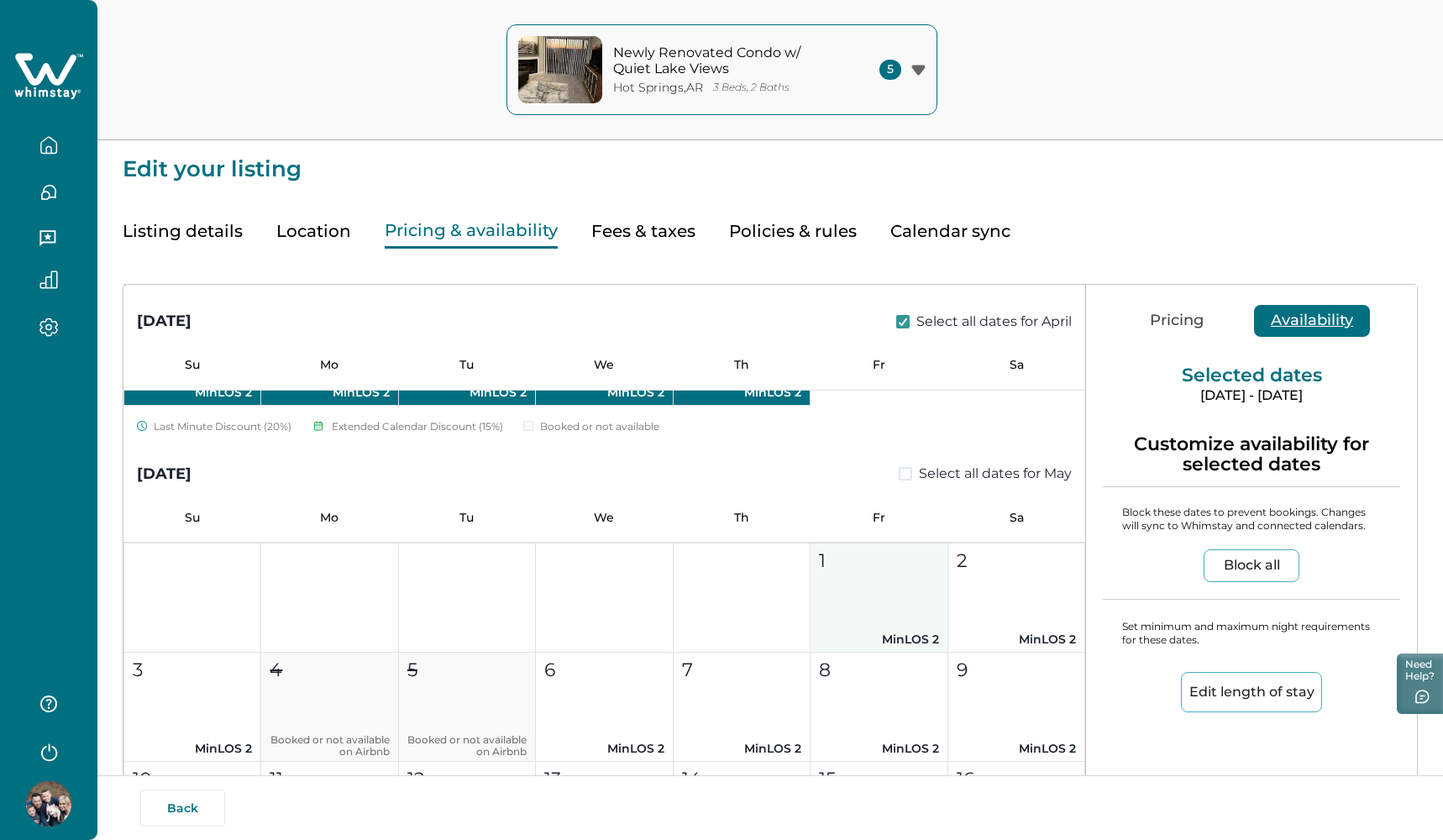
click at [853, 571] on div "1" at bounding box center [879, 560] width 118 height 28
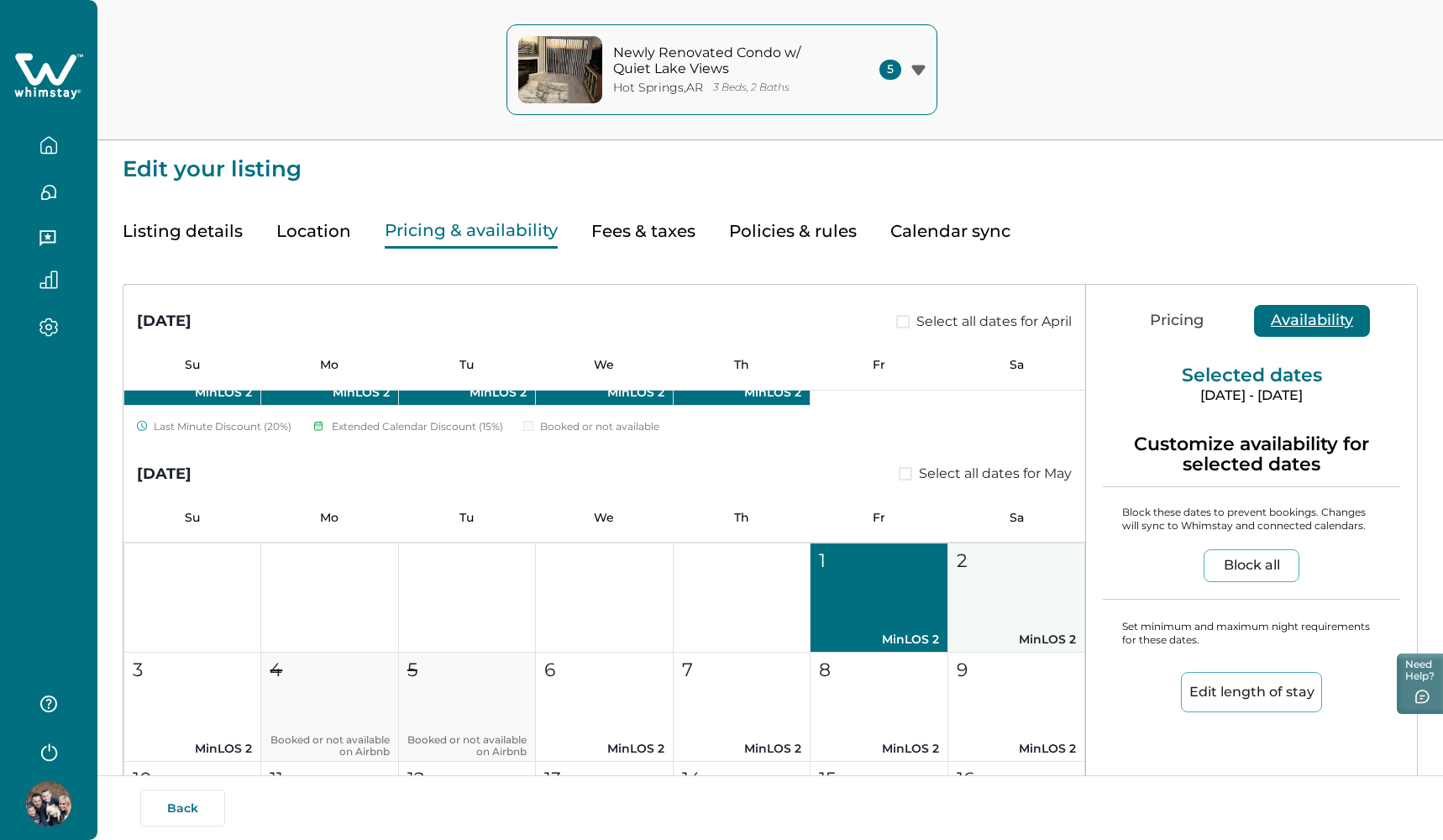
click at [949, 590] on button "2 MinLOS 2" at bounding box center [1016, 598] width 137 height 109
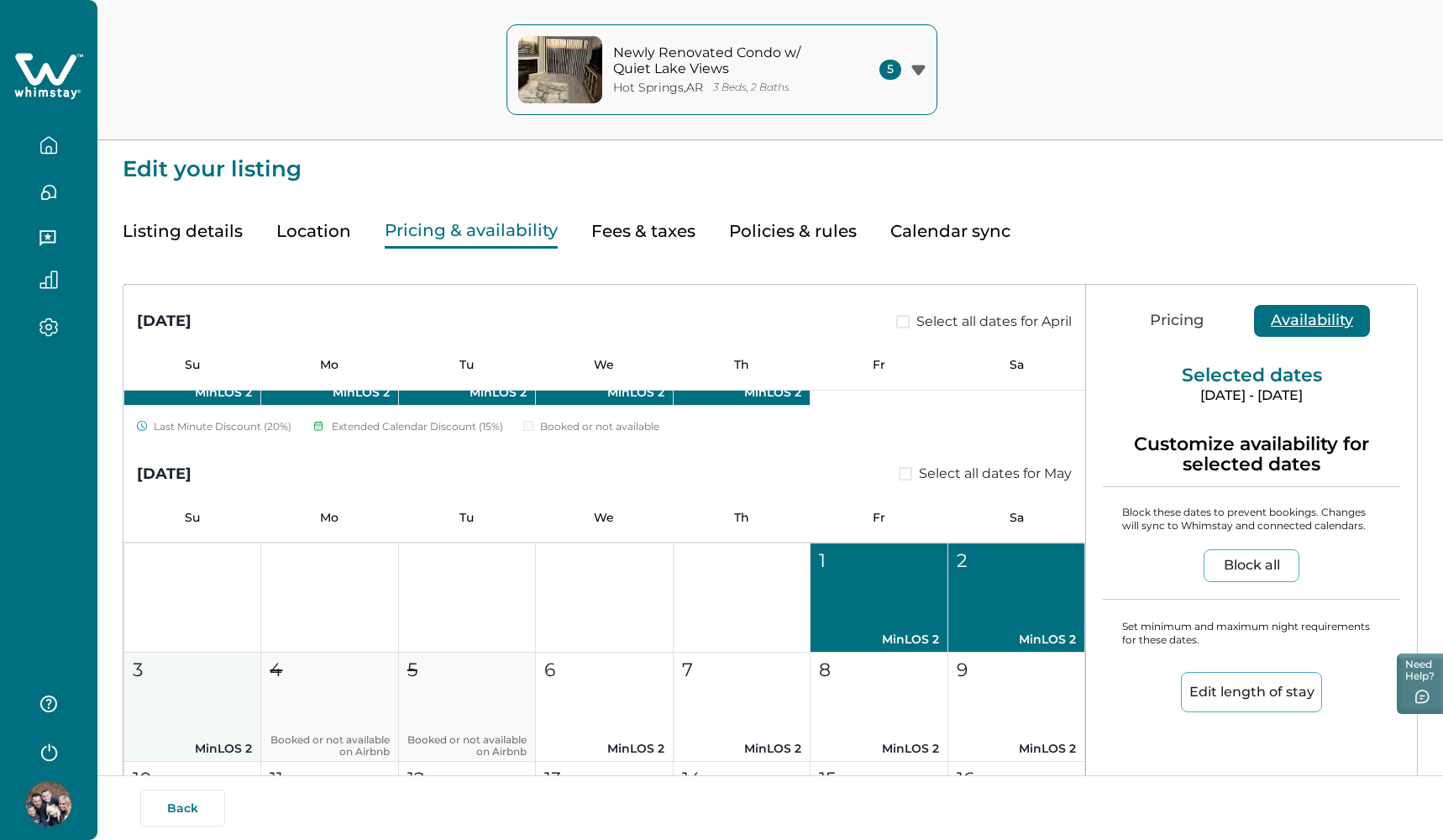
click at [199, 698] on button "3 MinLOS 2" at bounding box center [192, 708] width 137 height 109
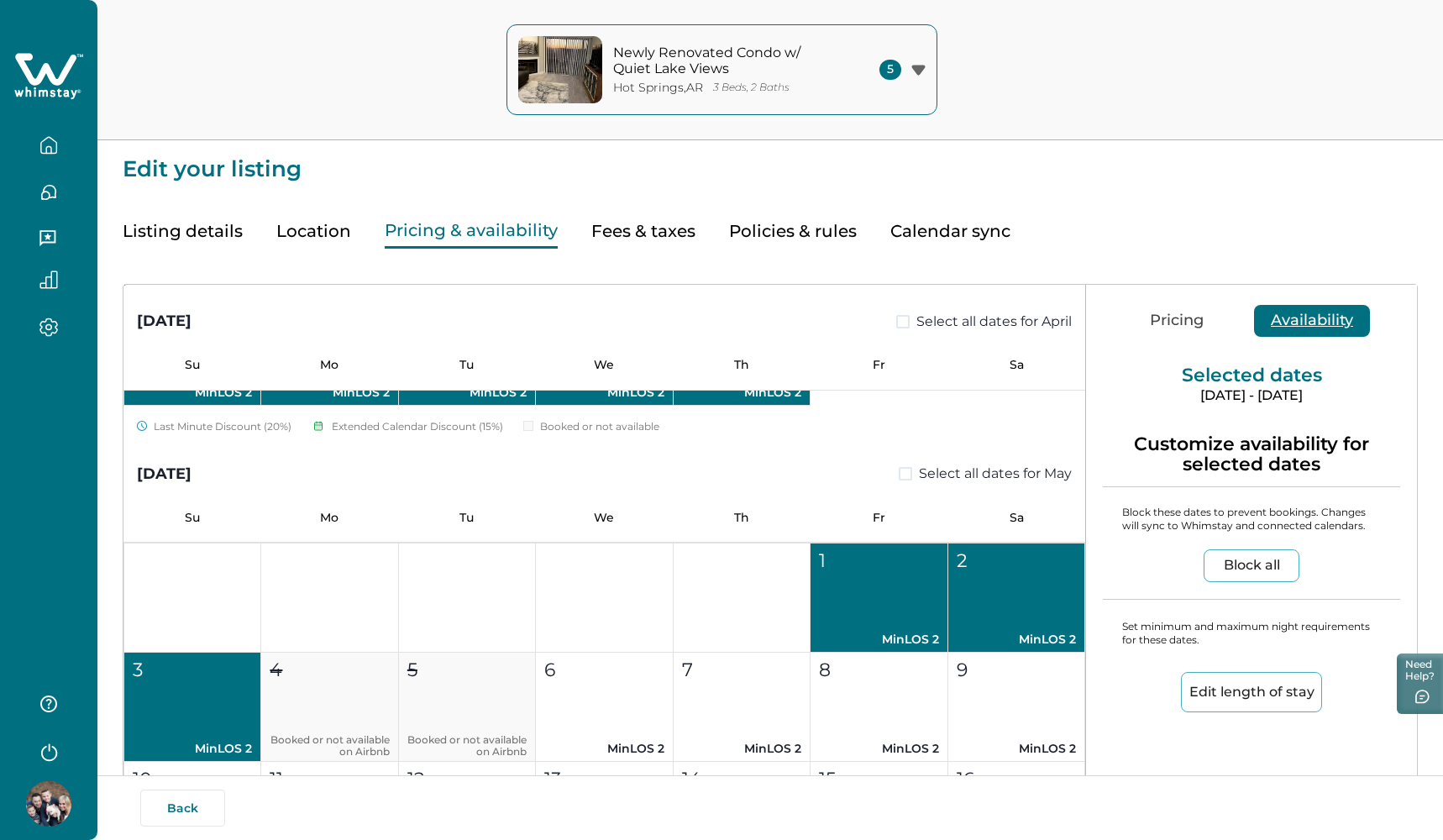
click at [1227, 554] on button "Block all" at bounding box center [1252, 565] width 96 height 33
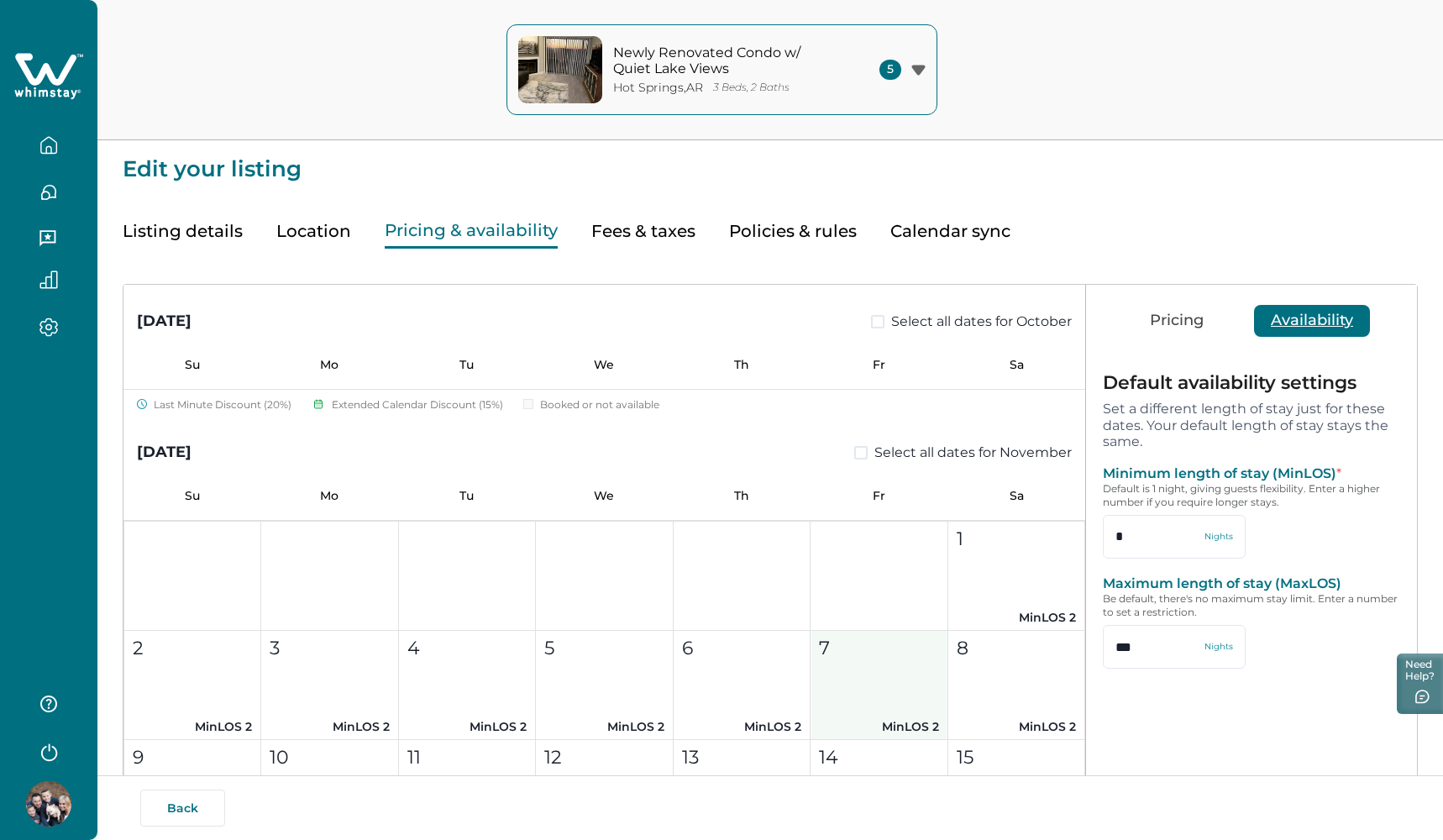
scroll to position [1235, 0]
click at [1133, 532] on input "*" at bounding box center [1175, 537] width 143 height 44
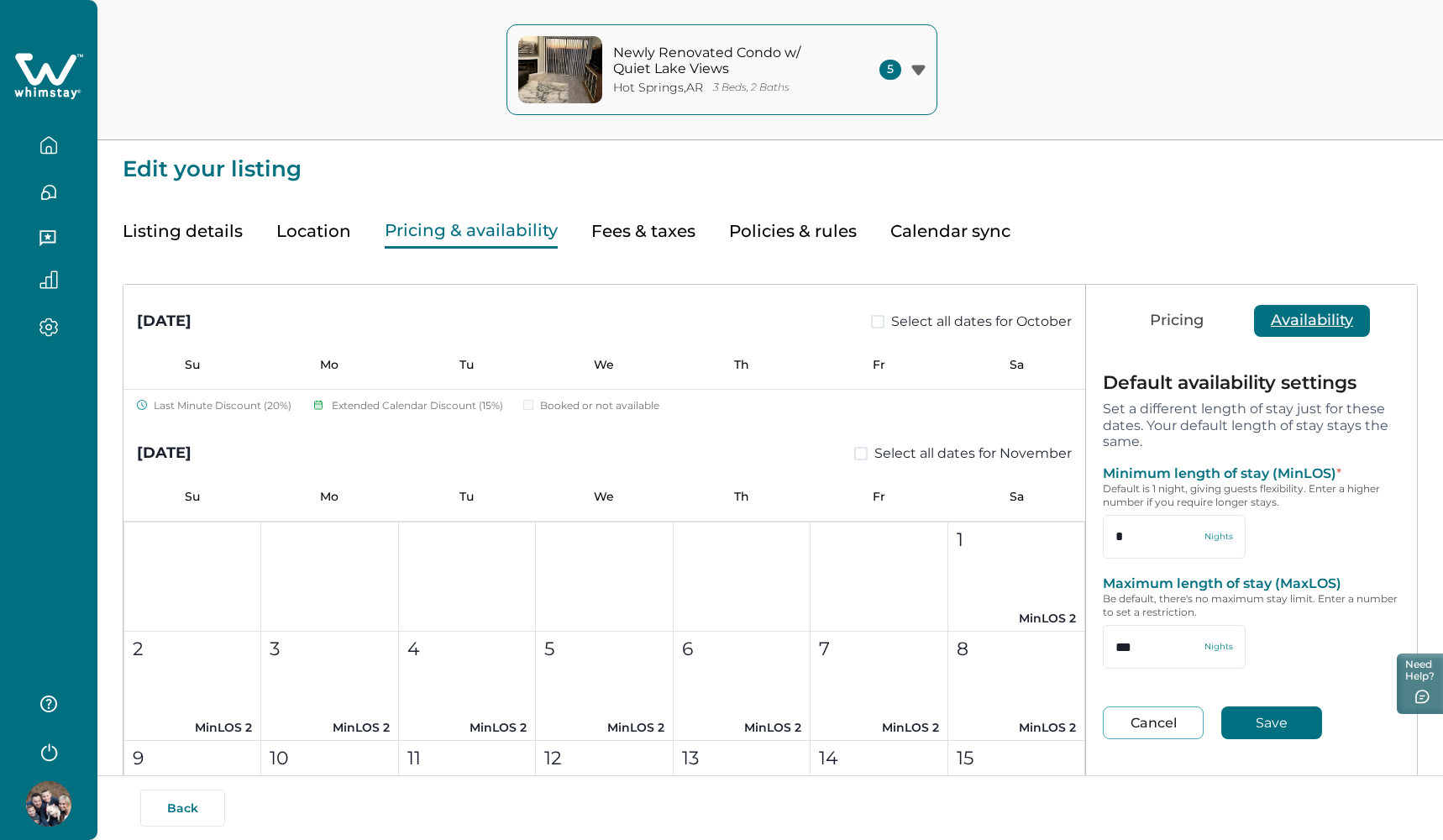
type input "*"
click at [1275, 718] on button "Save" at bounding box center [1271, 723] width 101 height 33
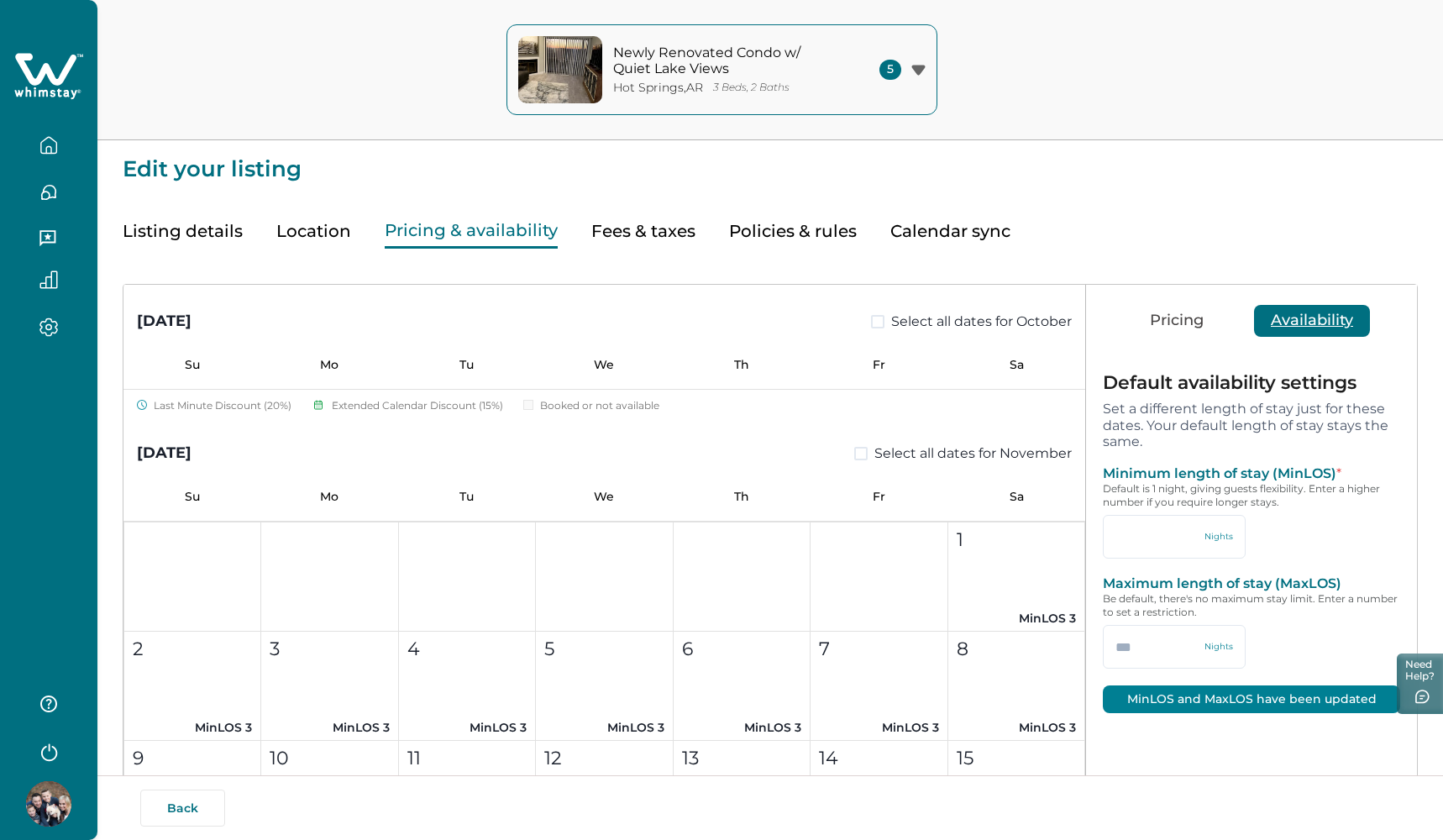
type input "*"
type input "***"
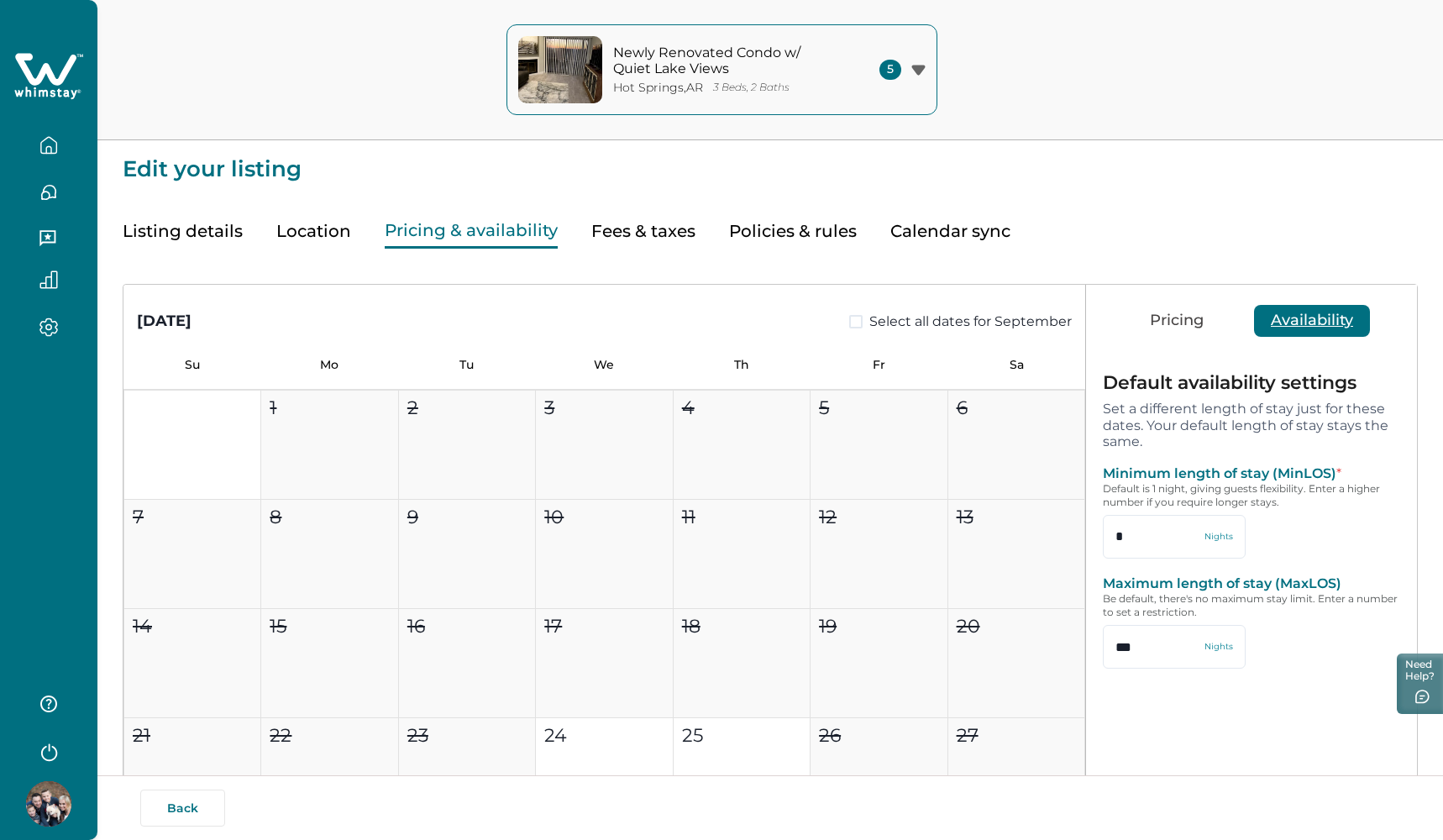
scroll to position [0, 0]
click at [55, 148] on icon "button" at bounding box center [48, 145] width 19 height 19
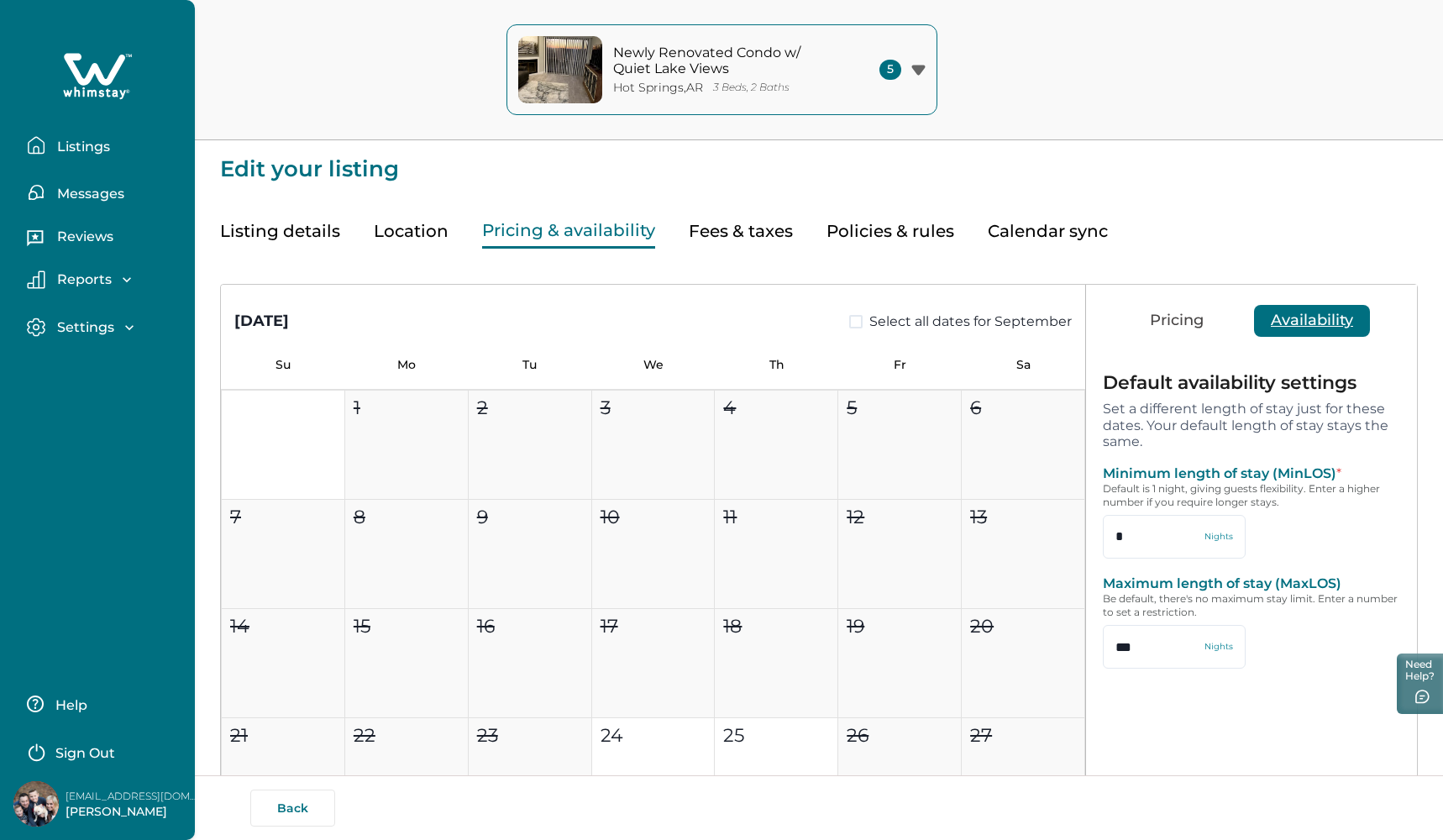
click at [62, 149] on p "Listings" at bounding box center [81, 147] width 58 height 17
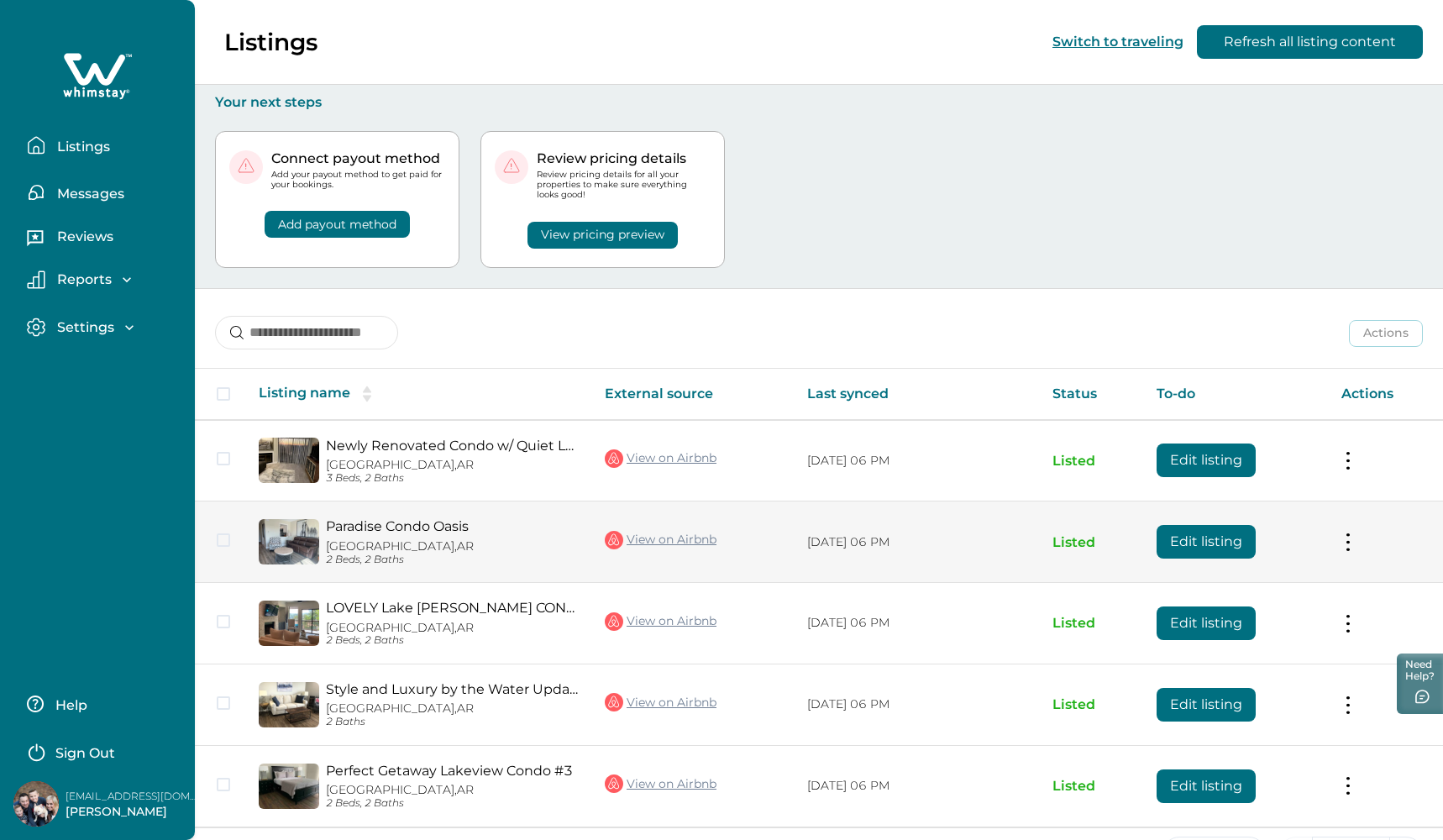
click at [224, 540] on tr "Paradise Condo Oasis Hot Springs, AR 2 Beds, 2 Baths View on Airbnb 09/24/2025,…" at bounding box center [819, 542] width 1248 height 81
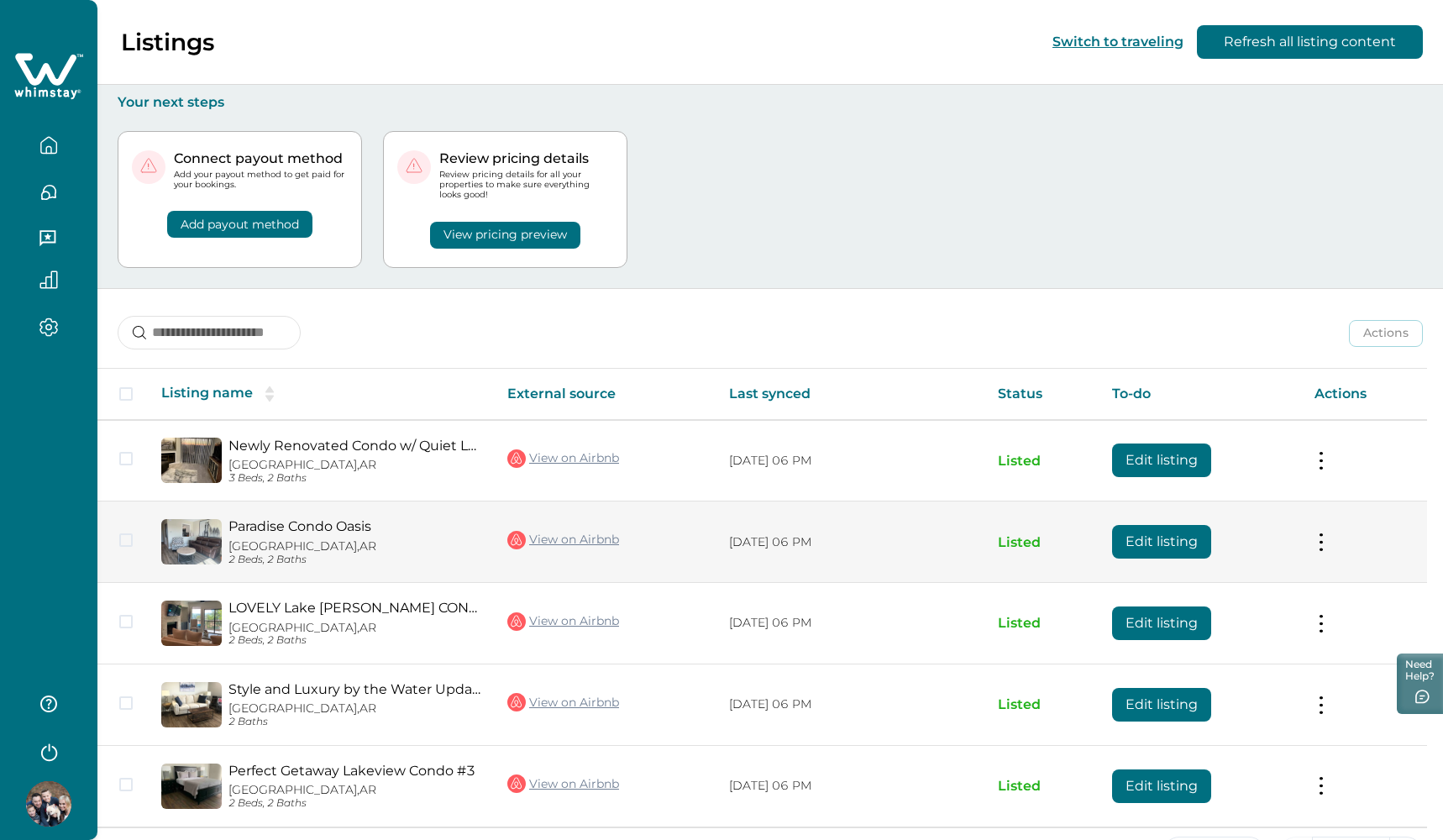
click at [128, 529] on td at bounding box center [123, 542] width 50 height 81
click at [125, 539] on span at bounding box center [125, 539] width 13 height 13
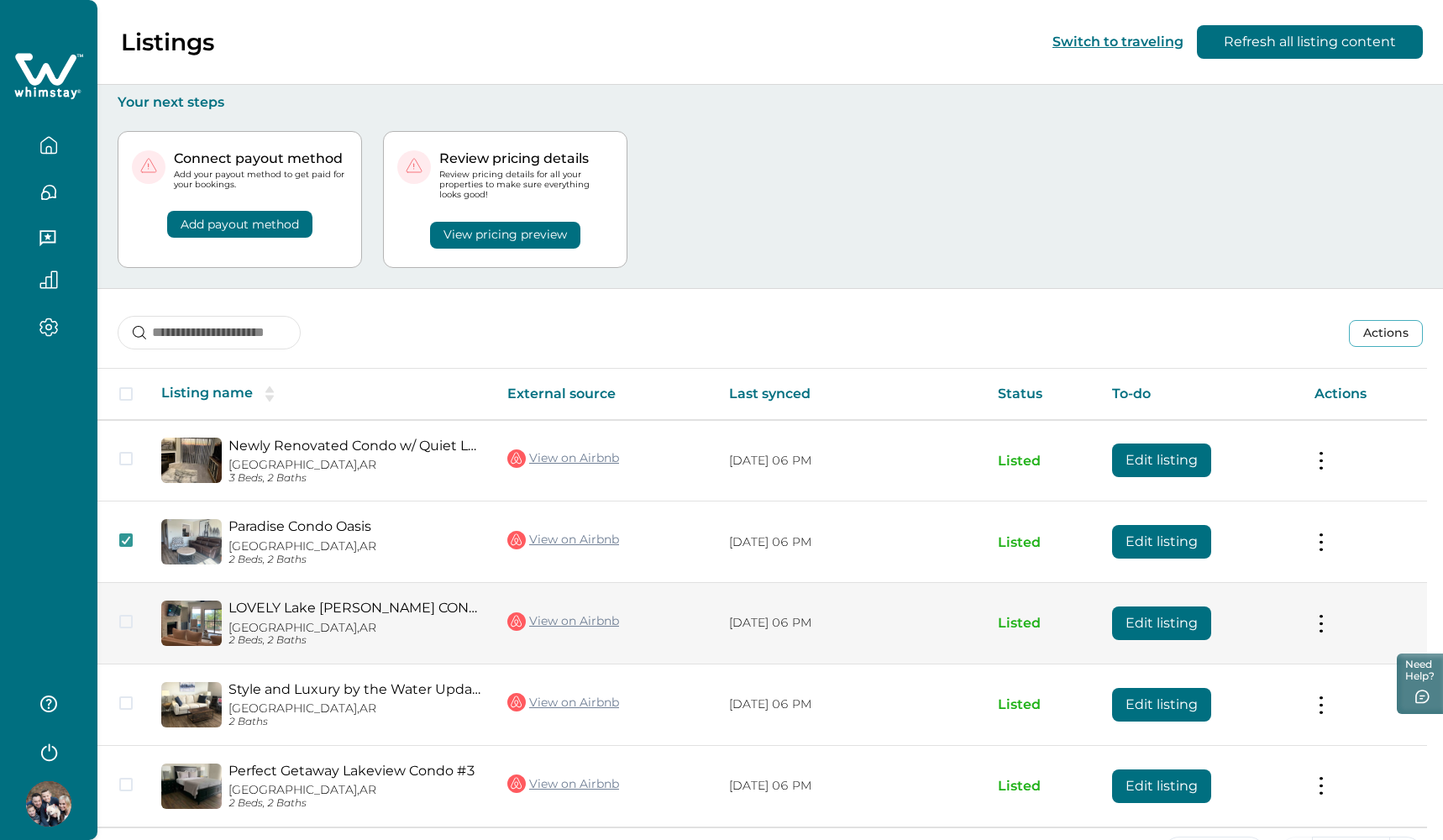
click at [130, 615] on span at bounding box center [125, 621] width 13 height 13
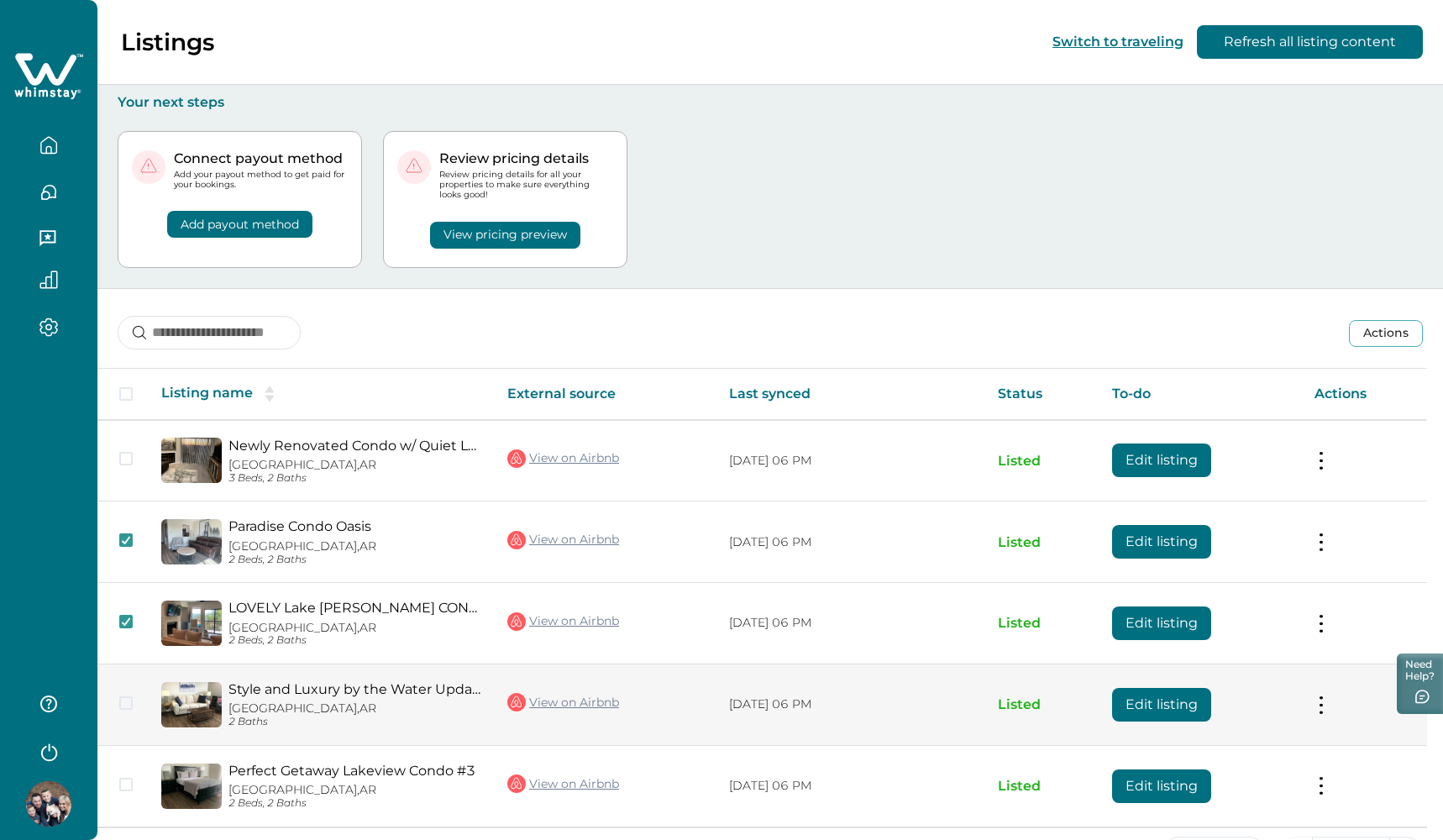
click at [126, 696] on span at bounding box center [125, 702] width 13 height 13
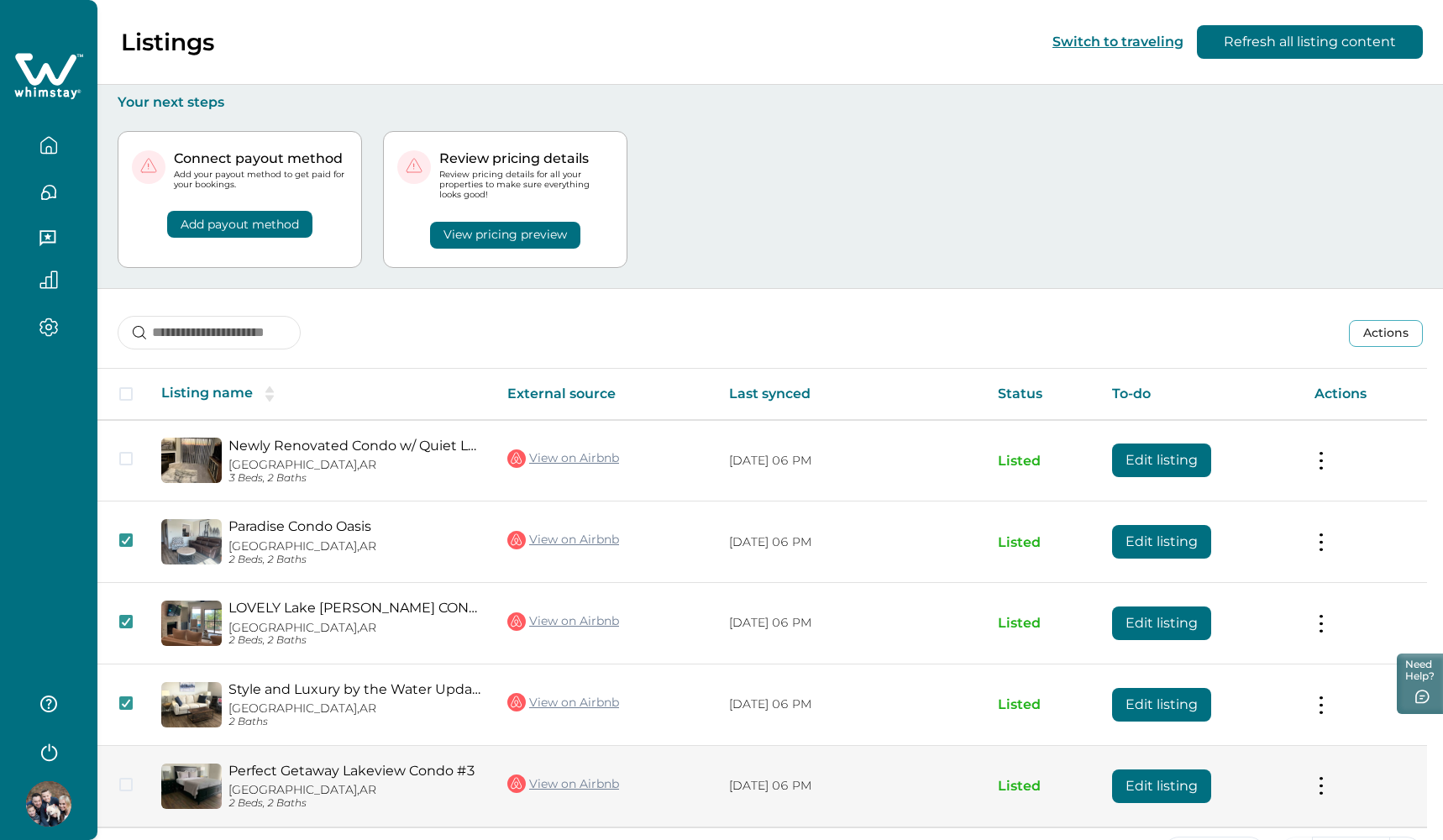
click at [131, 777] on span at bounding box center [125, 784] width 13 height 13
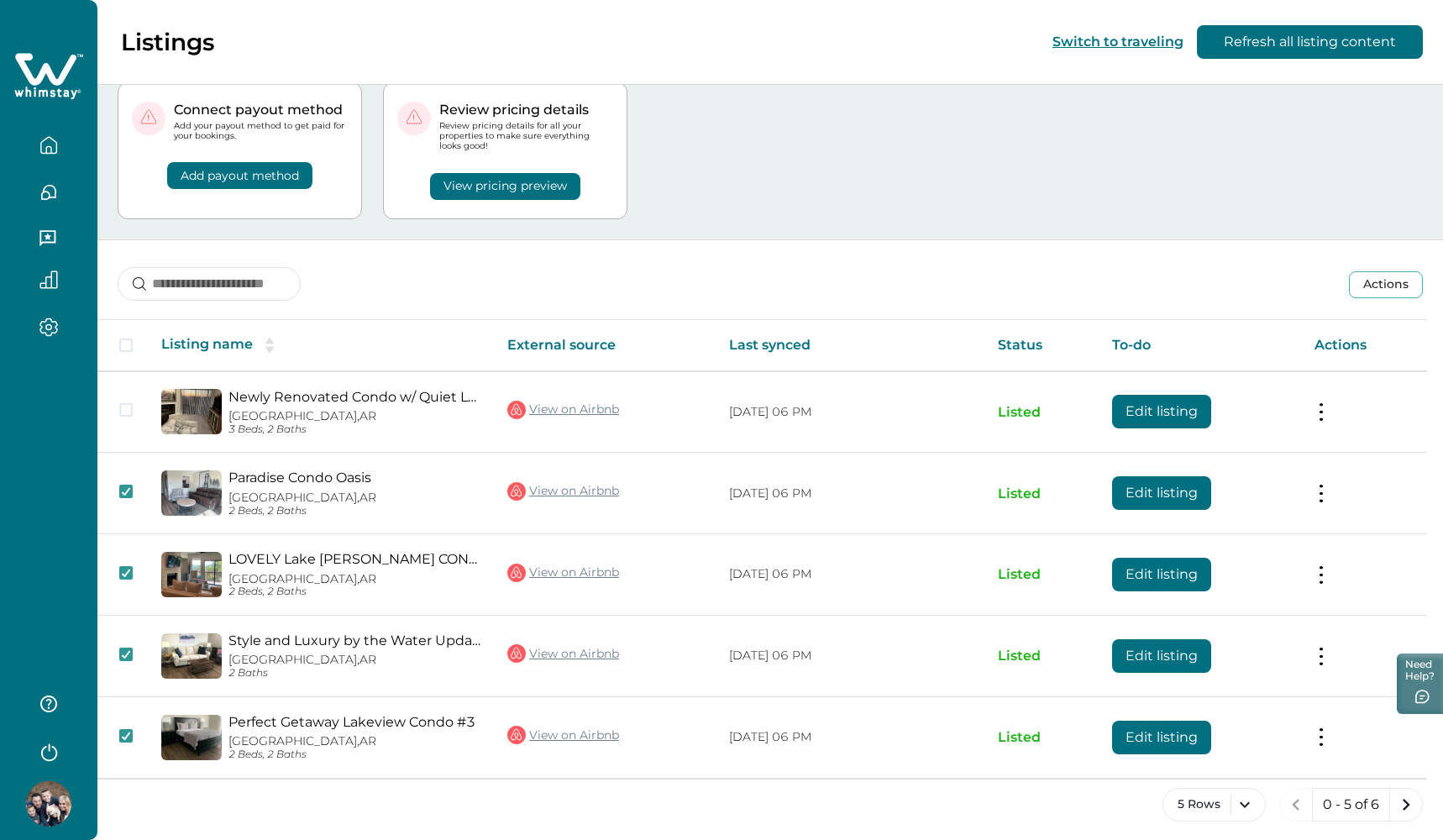
scroll to position [48, 0]
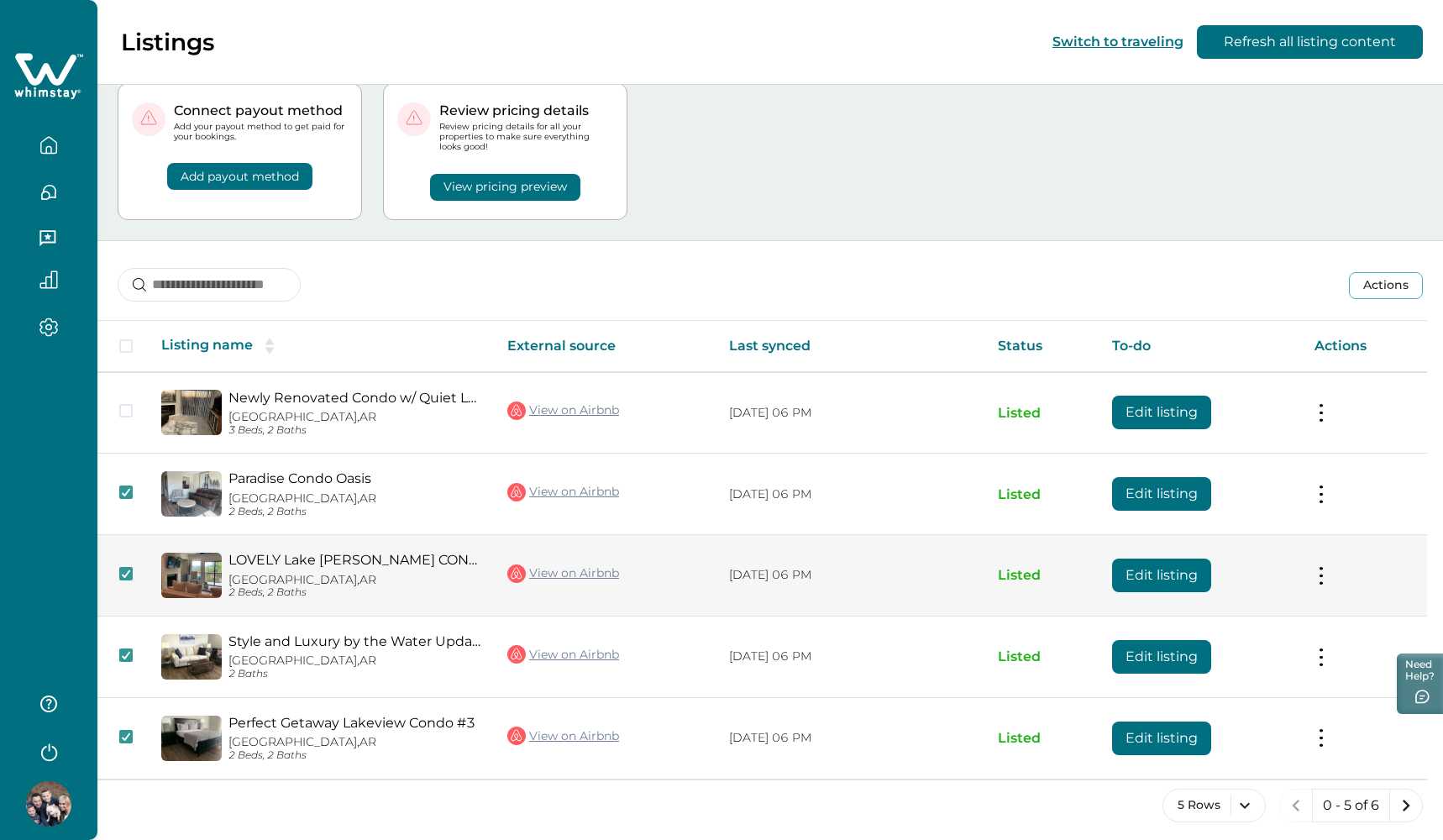
click at [132, 570] on td at bounding box center [123, 575] width 50 height 81
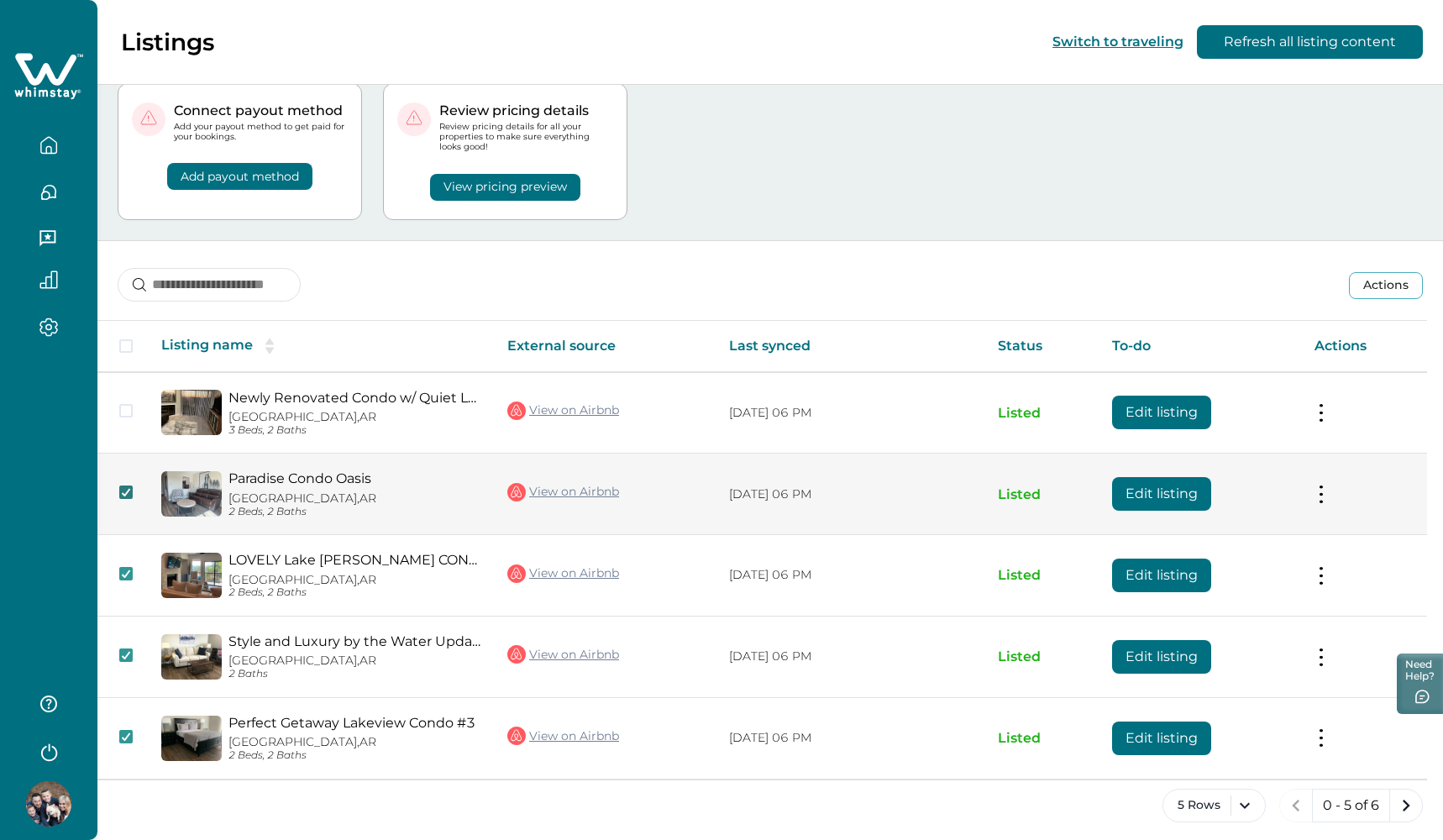
click at [129, 490] on icon at bounding box center [125, 492] width 10 height 8
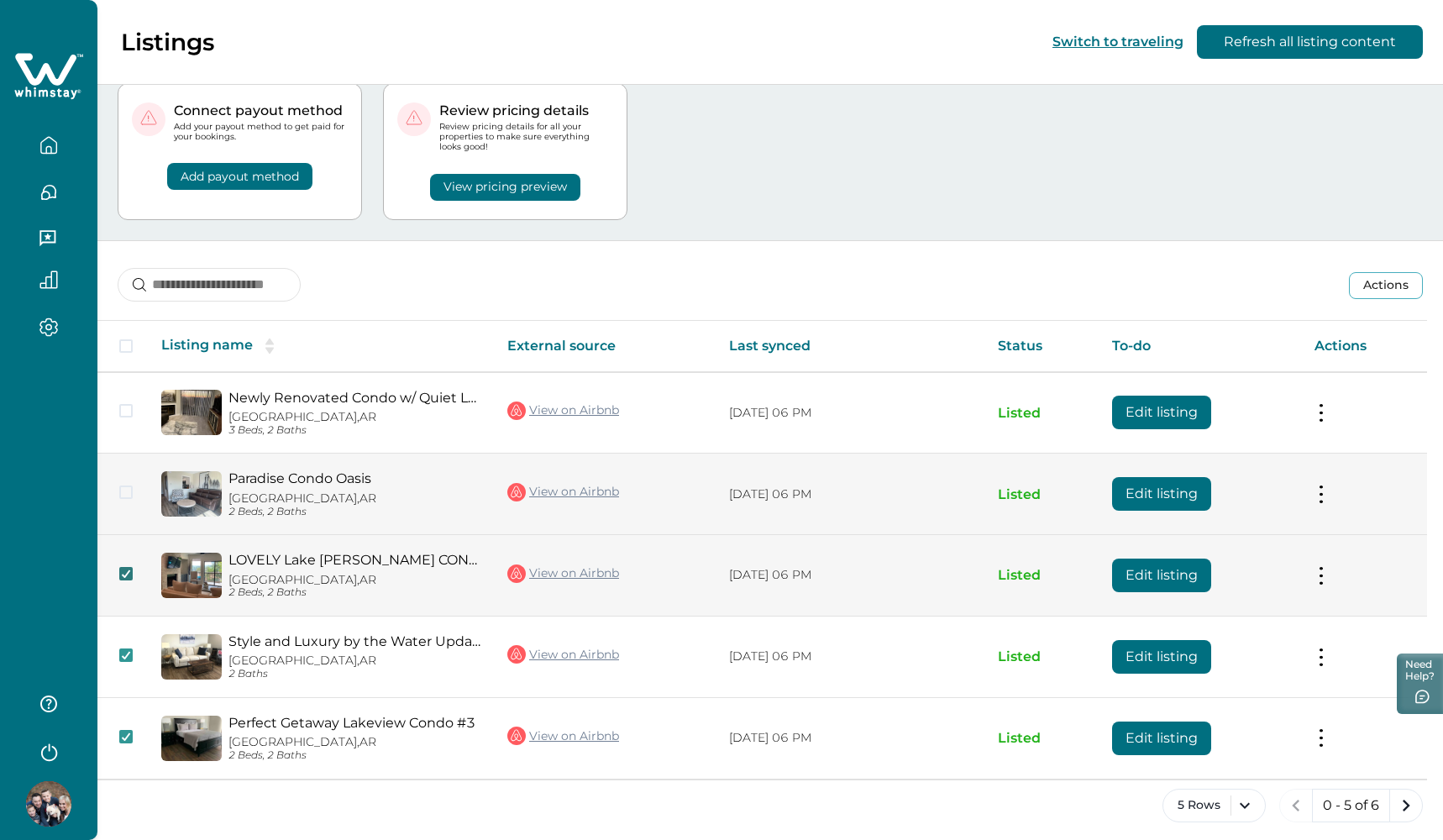
click at [129, 573] on span at bounding box center [125, 573] width 13 height 13
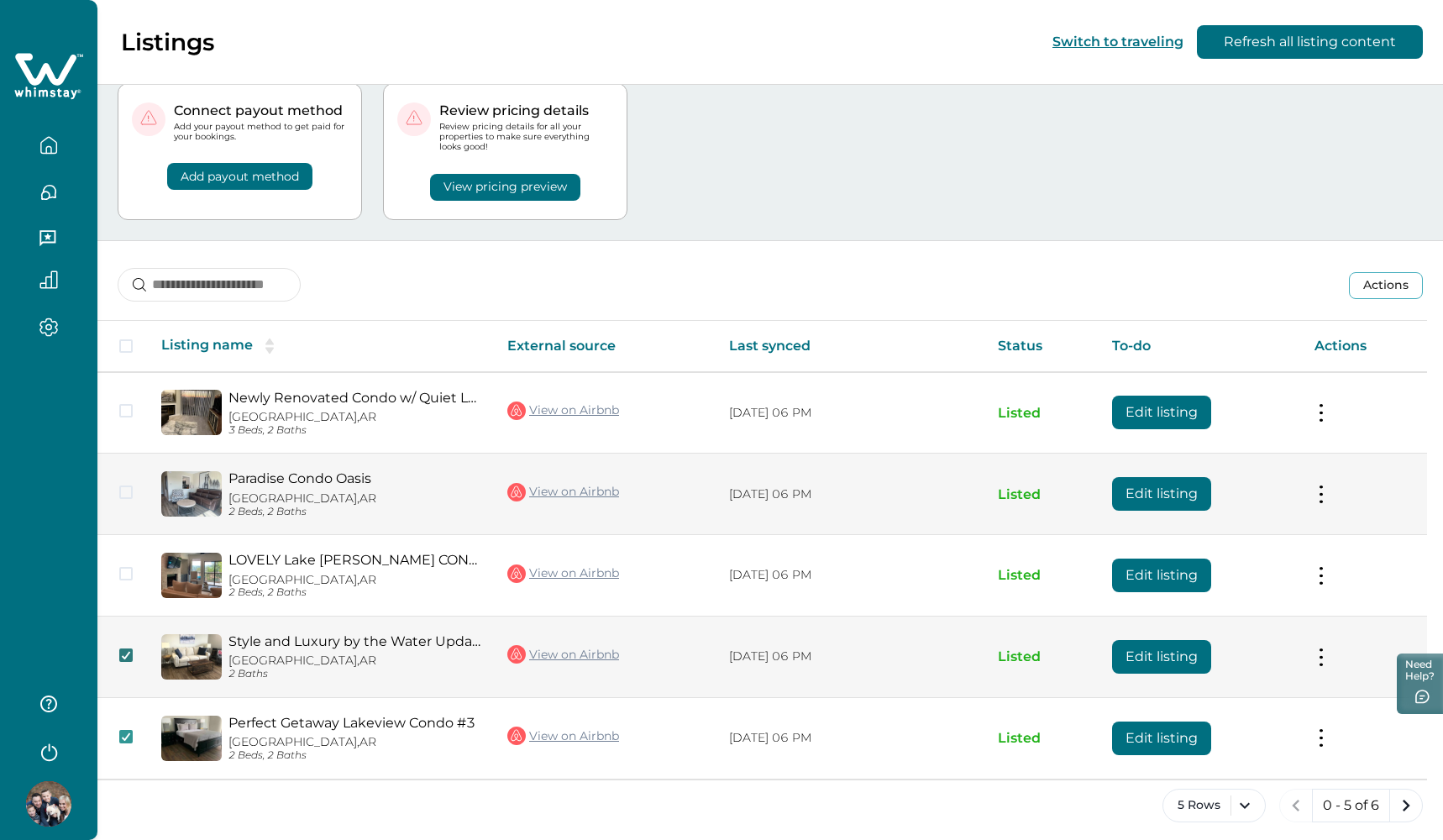
click at [127, 652] on polyline at bounding box center [126, 656] width 7 height 7
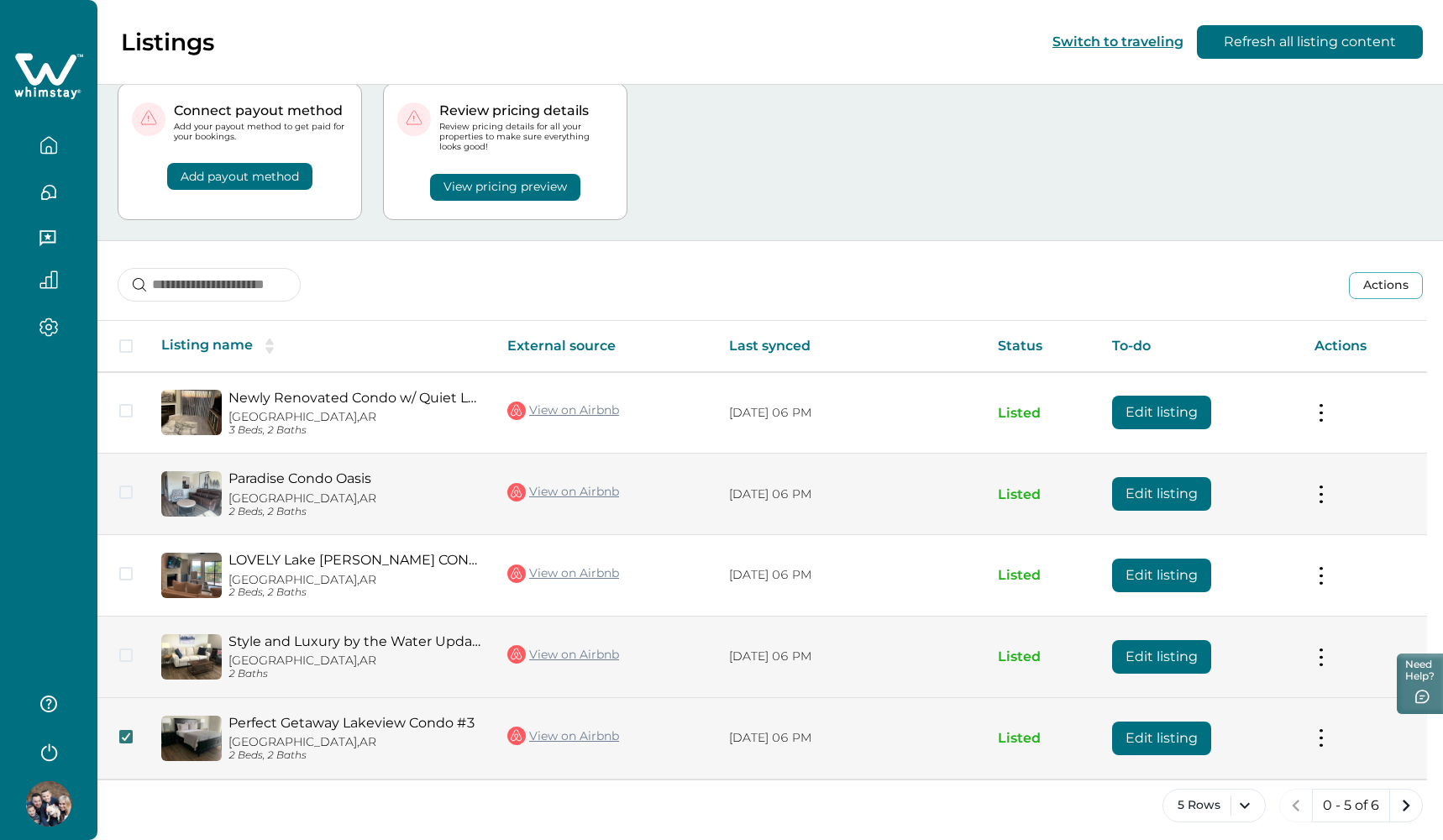
click at [131, 733] on icon at bounding box center [125, 736] width 10 height 8
click at [132, 481] on td at bounding box center [123, 494] width 50 height 81
click at [133, 488] on td at bounding box center [123, 494] width 50 height 81
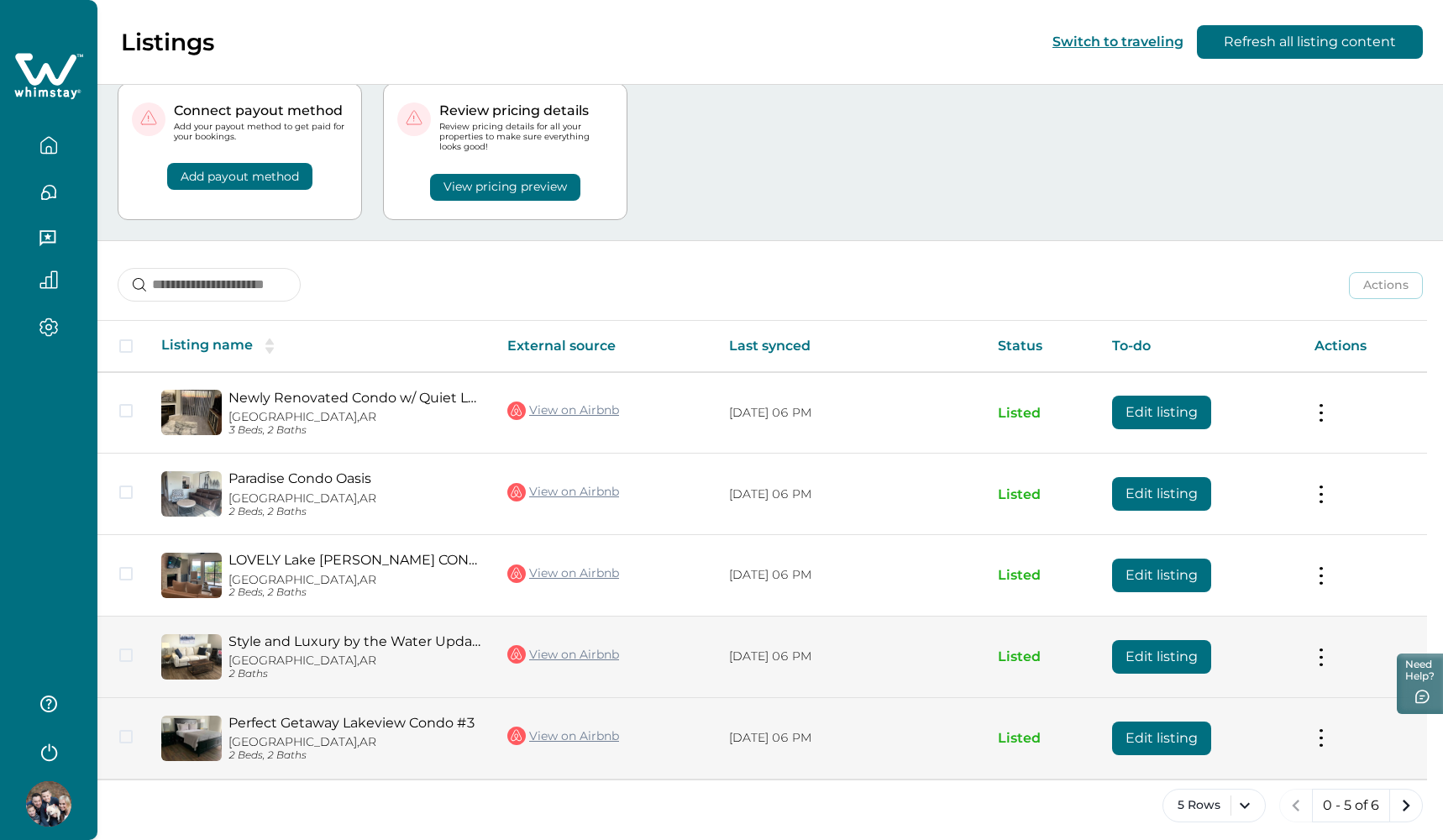
click at [127, 488] on span at bounding box center [125, 492] width 13 height 13
click at [1185, 498] on button "Edit listing" at bounding box center [1161, 494] width 99 height 34
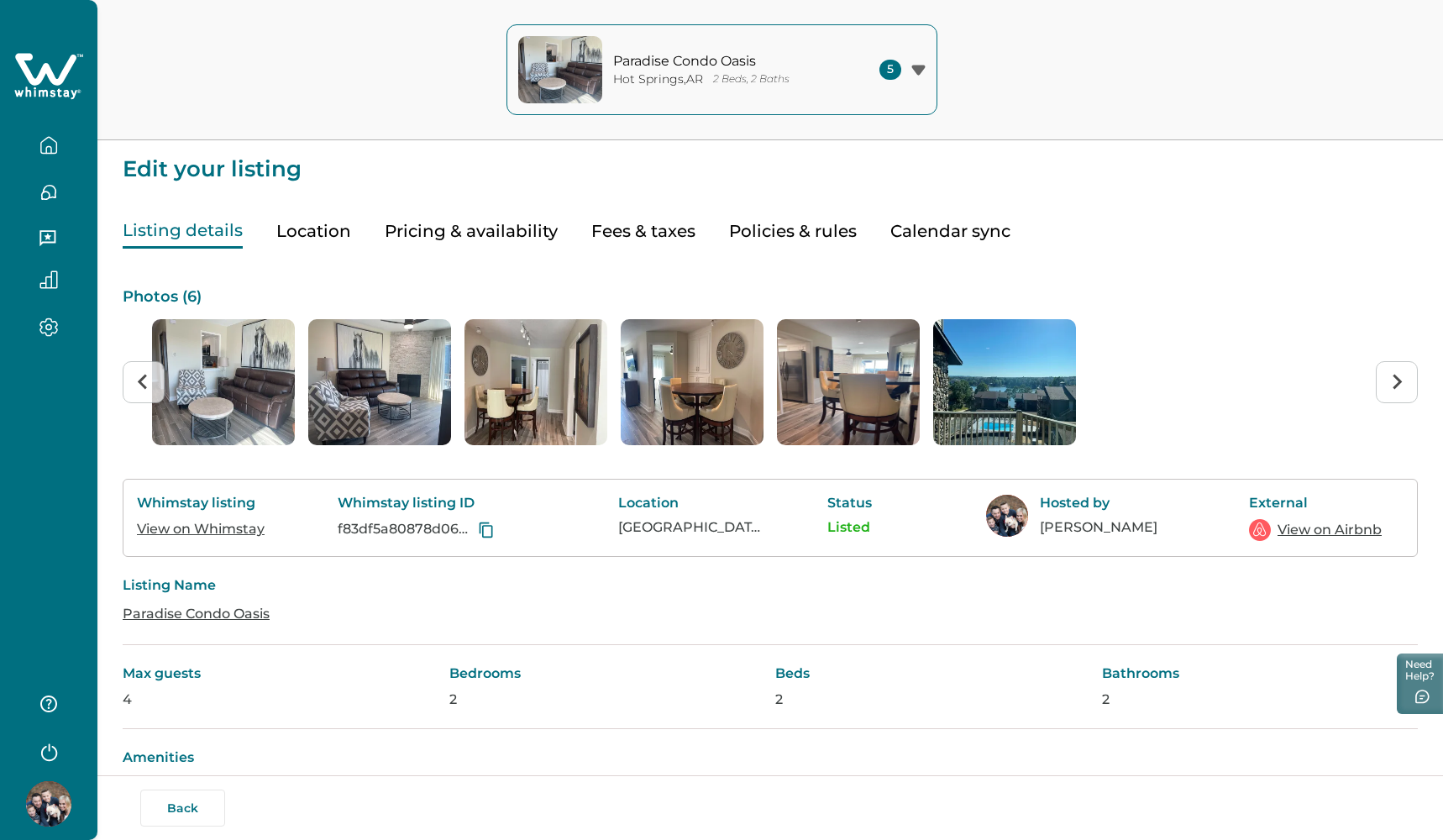
click at [452, 234] on button "Pricing & availability" at bounding box center [471, 231] width 173 height 34
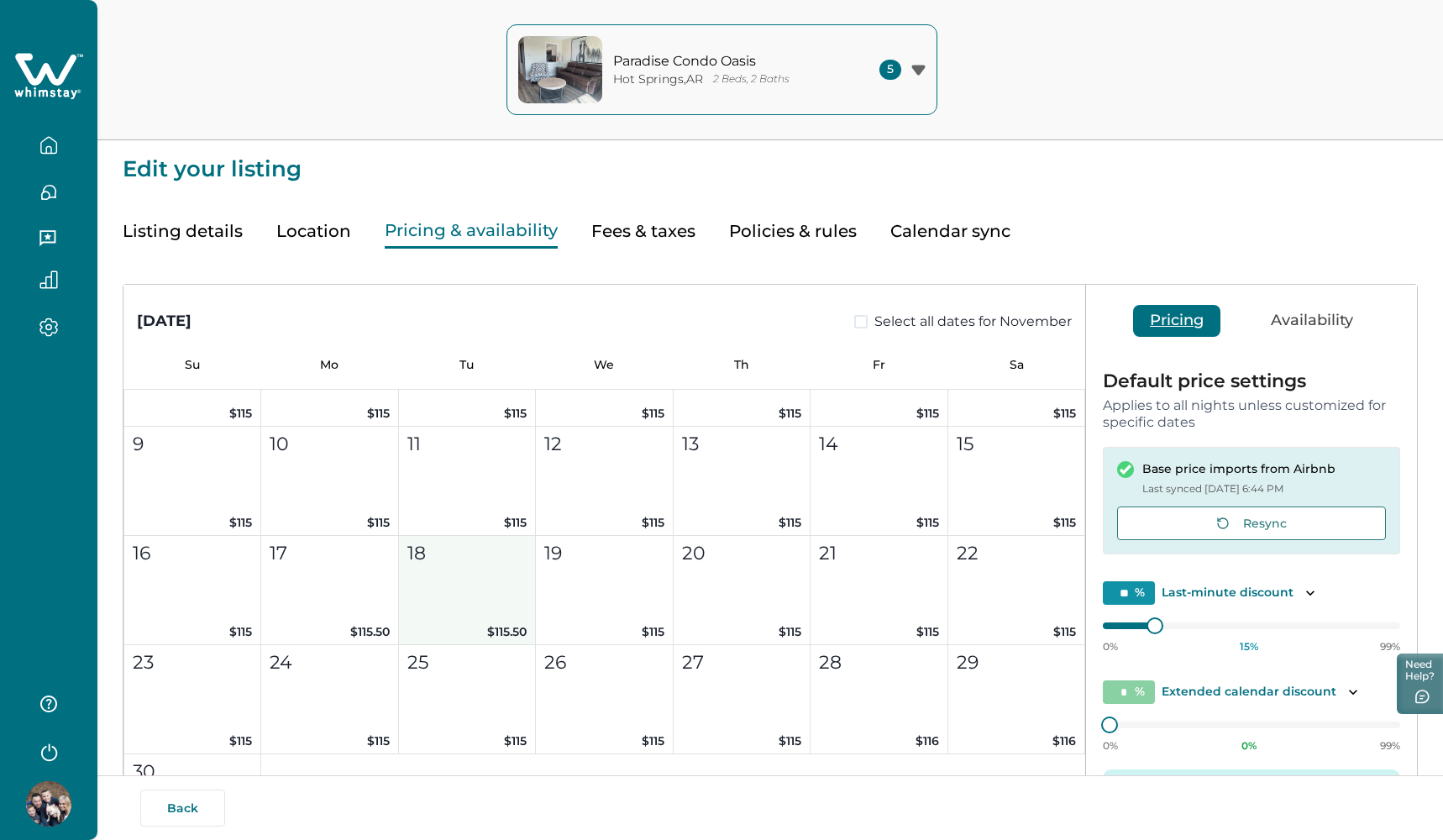
scroll to position [1512, 0]
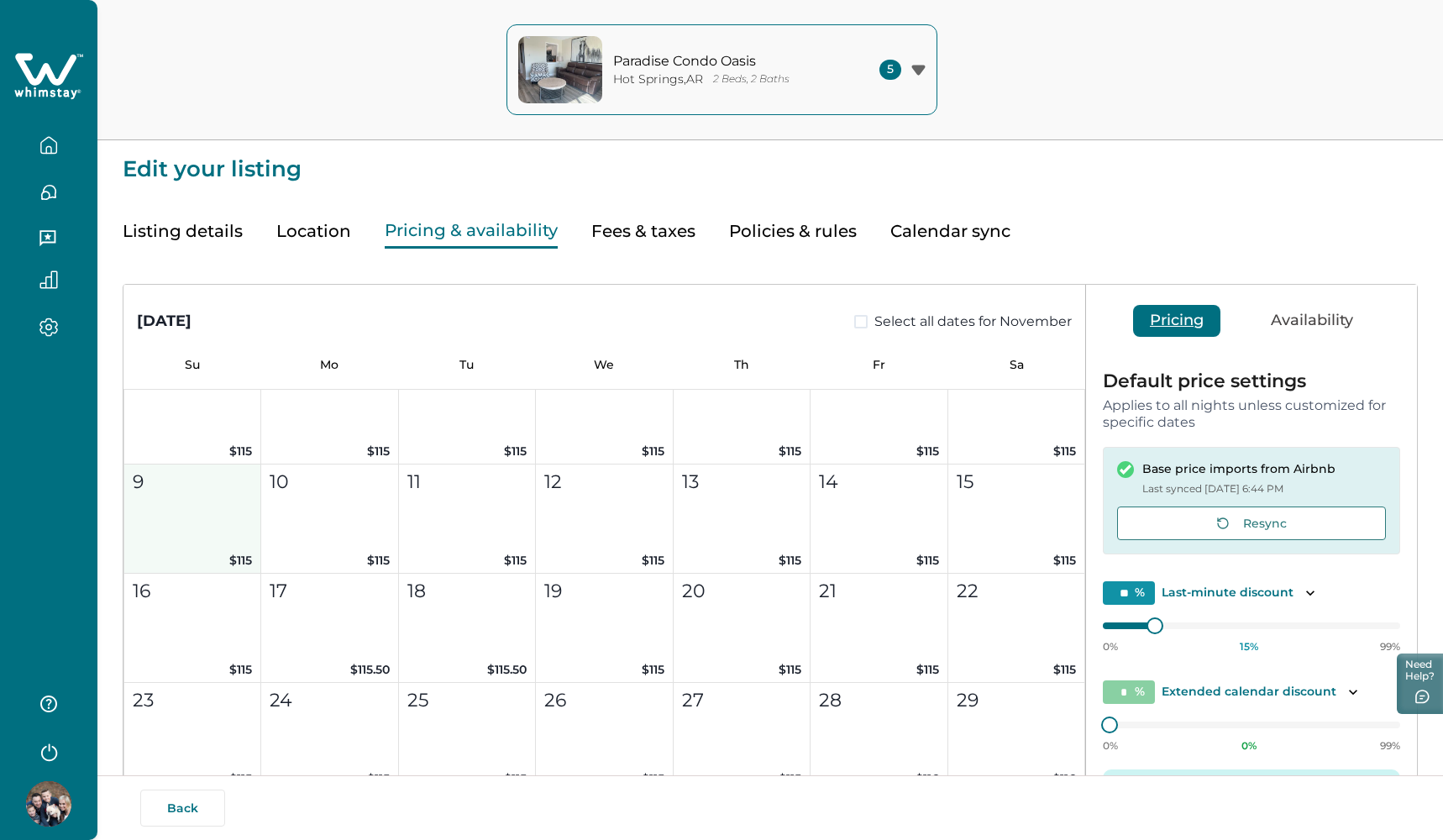
click at [209, 534] on button "9 $115" at bounding box center [192, 519] width 137 height 109
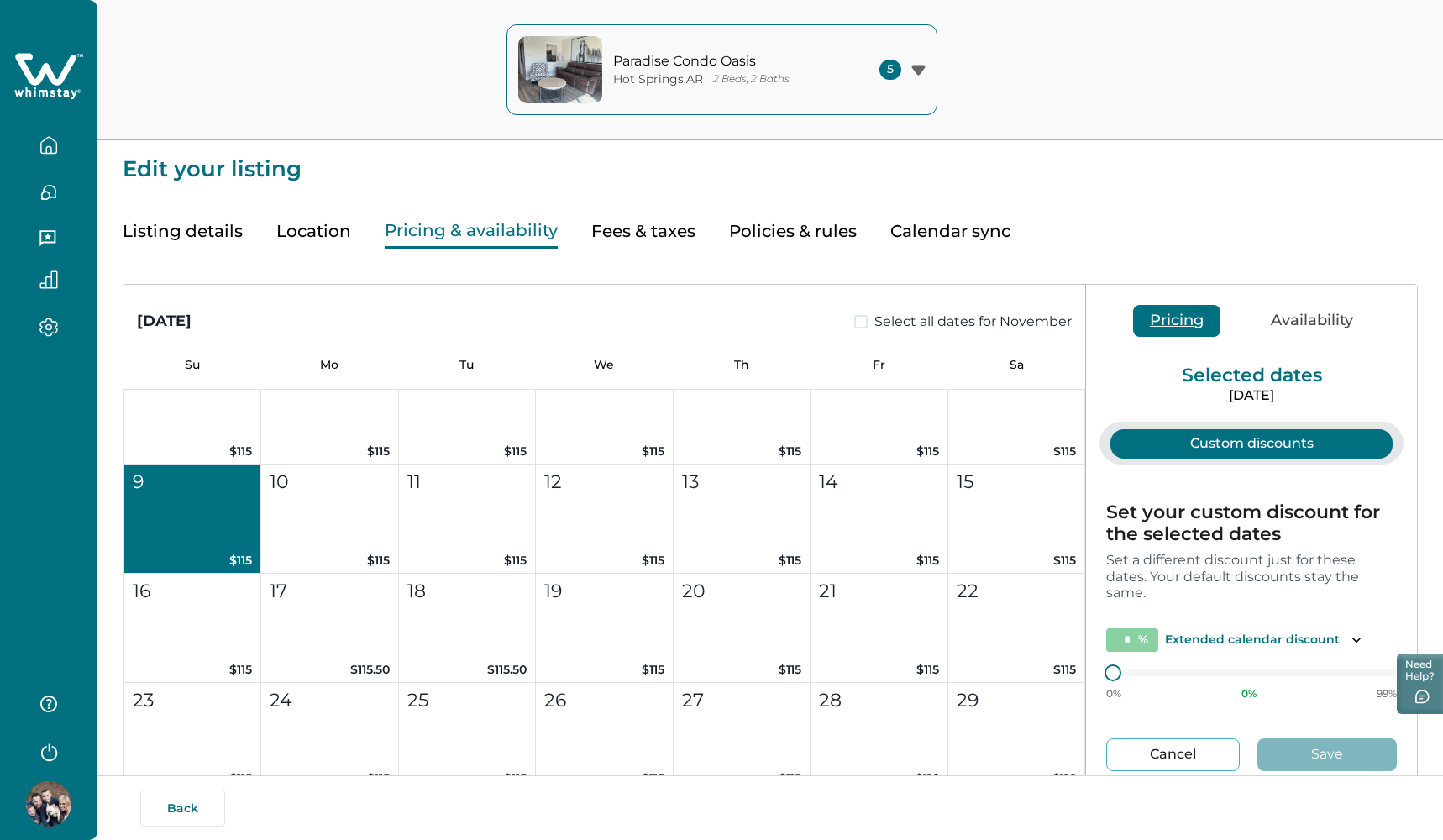
type input "**"
click at [856, 315] on span at bounding box center [861, 321] width 13 height 13
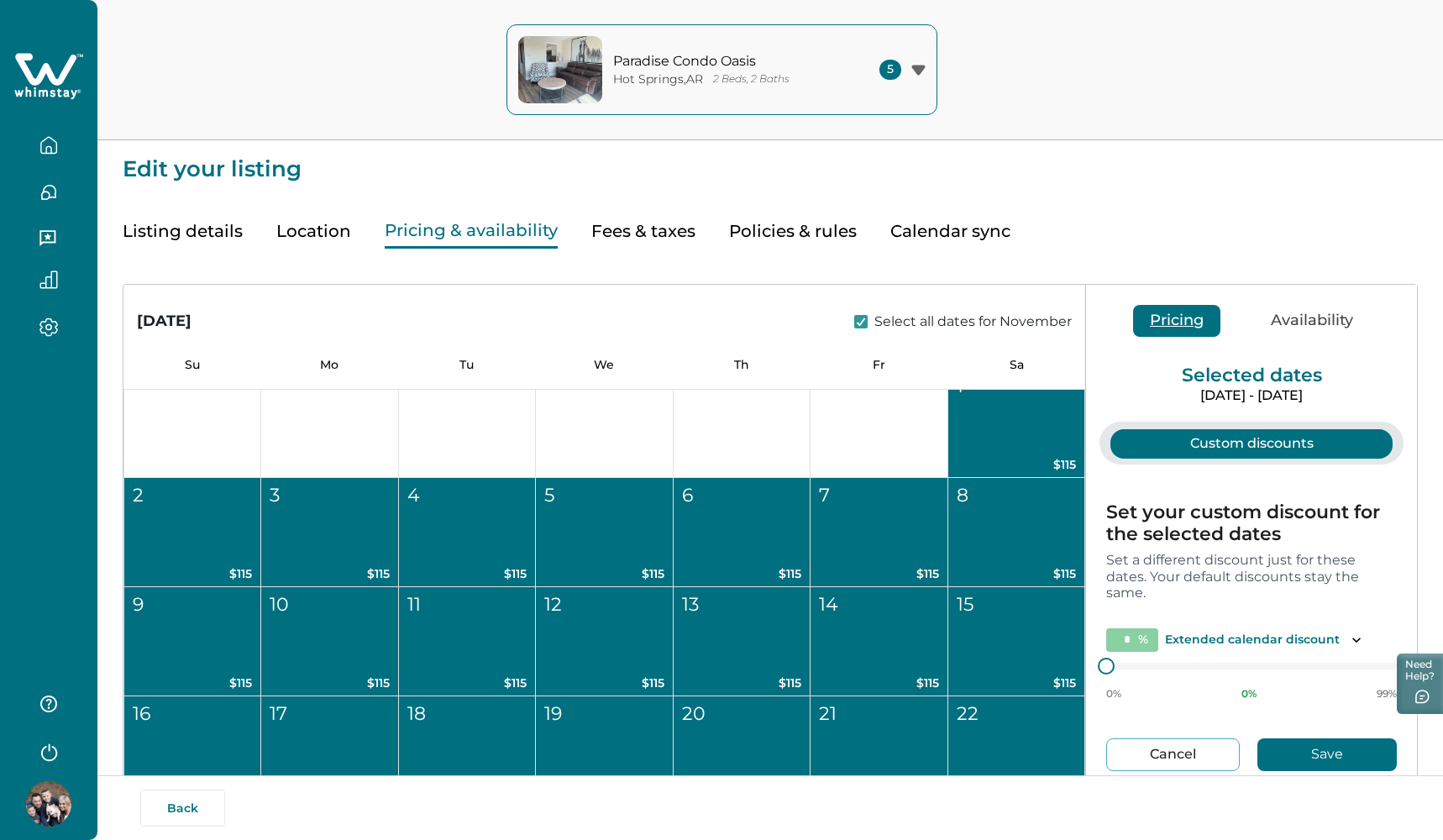
scroll to position [1326, 0]
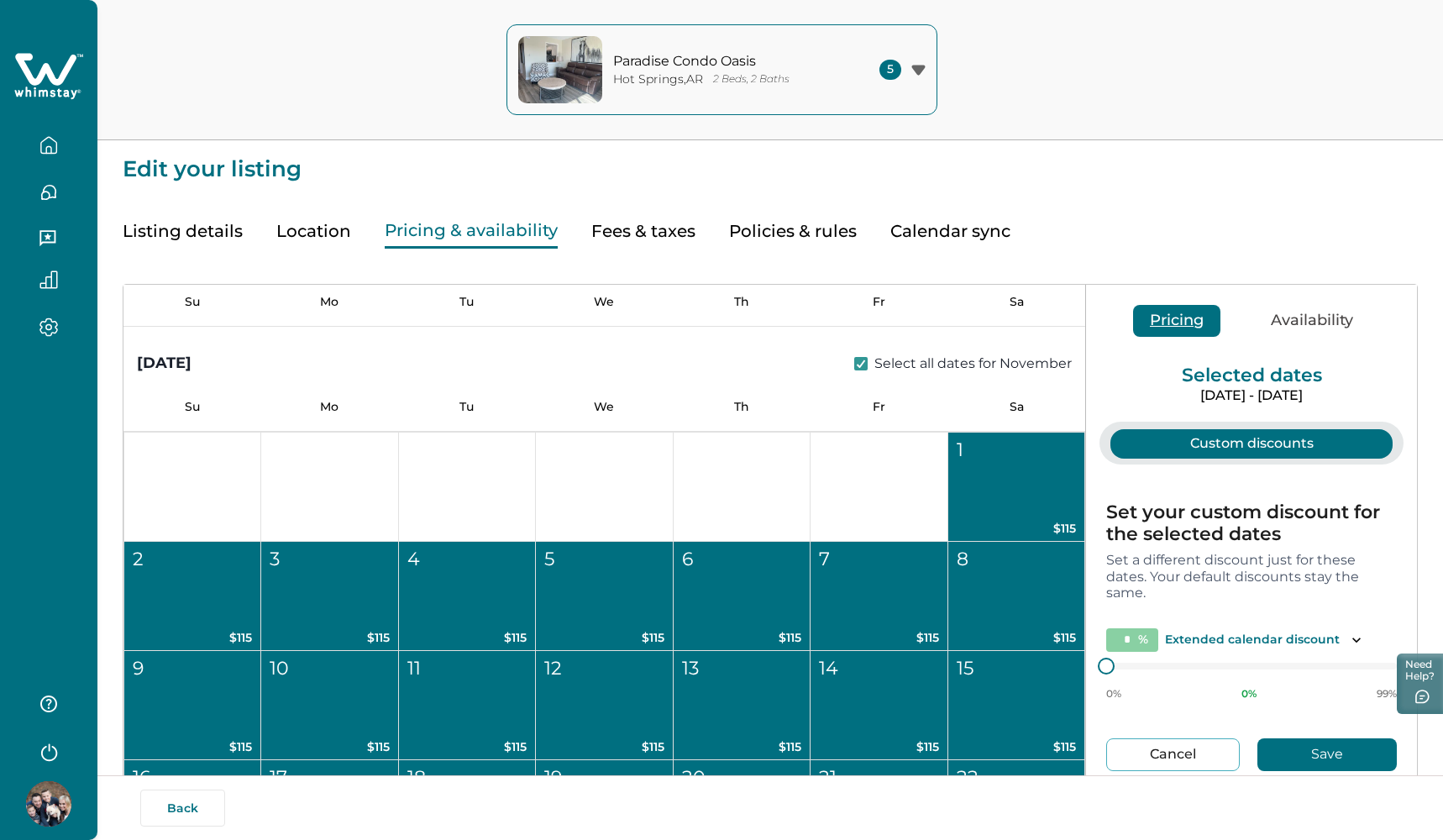
click at [960, 455] on div "1" at bounding box center [1015, 449] width 118 height 28
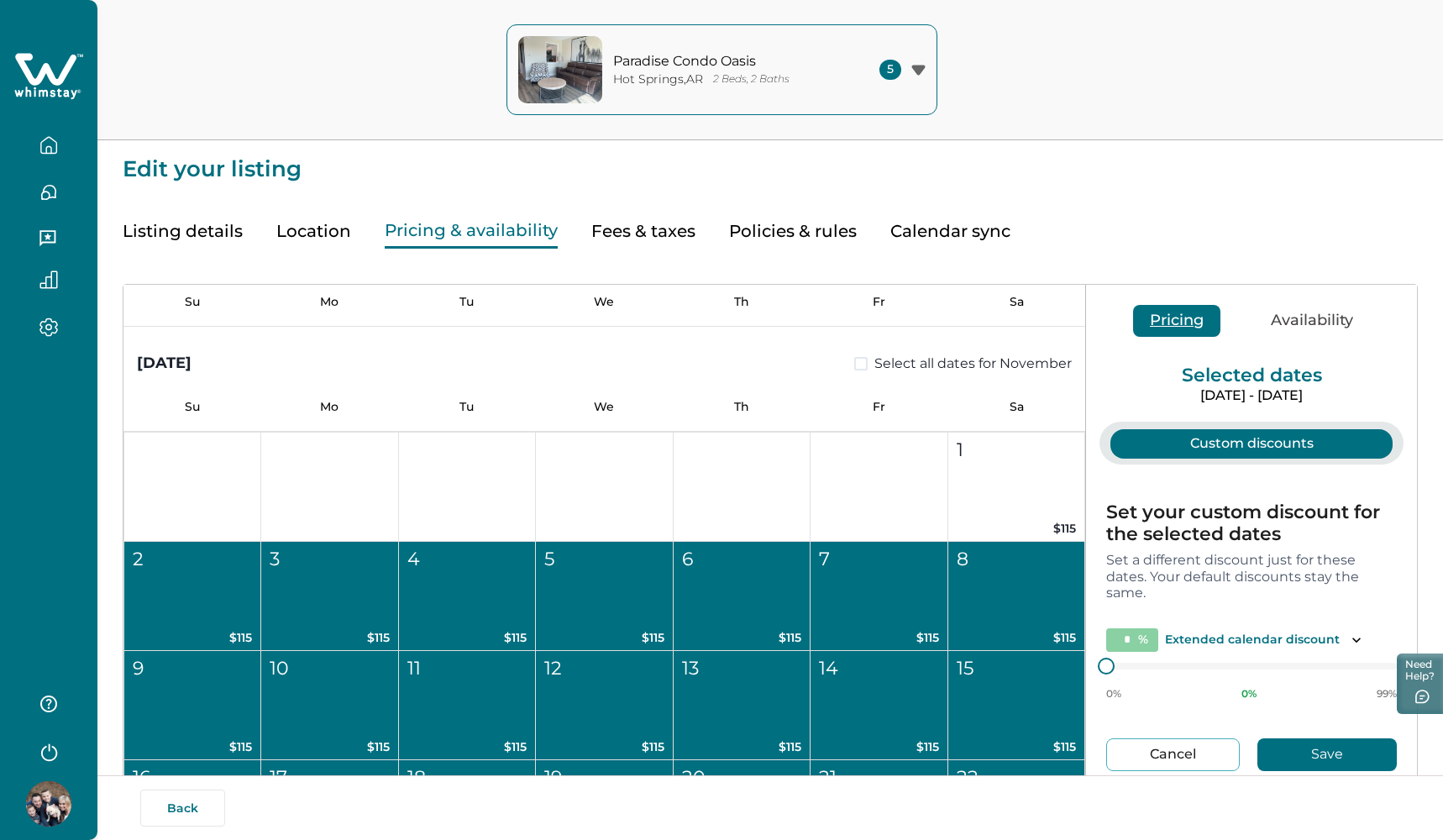
click at [186, 606] on button "2 $115" at bounding box center [192, 597] width 137 height 109
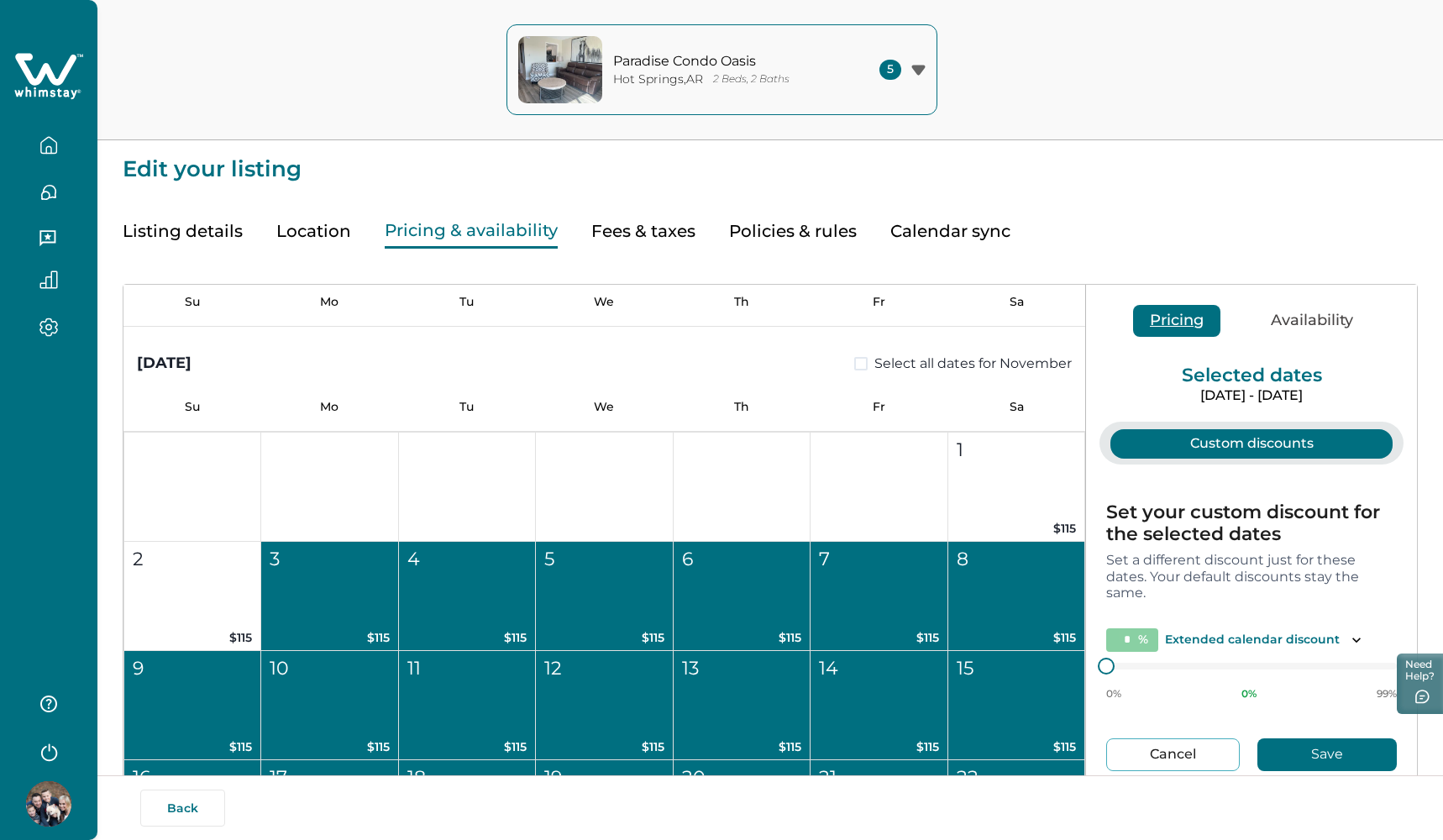
click at [348, 603] on button "3 $115" at bounding box center [329, 597] width 137 height 109
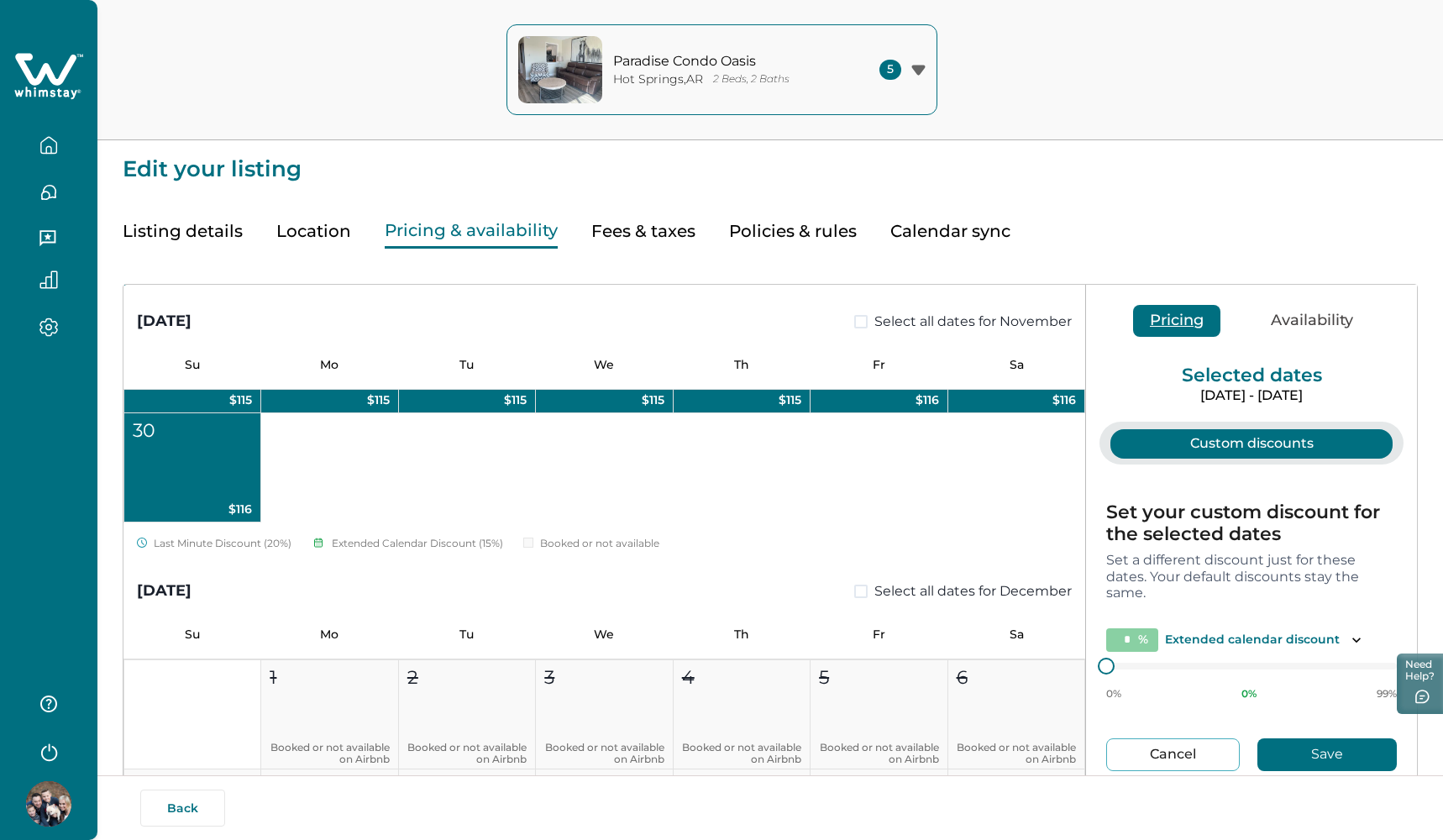
scroll to position [1895, 0]
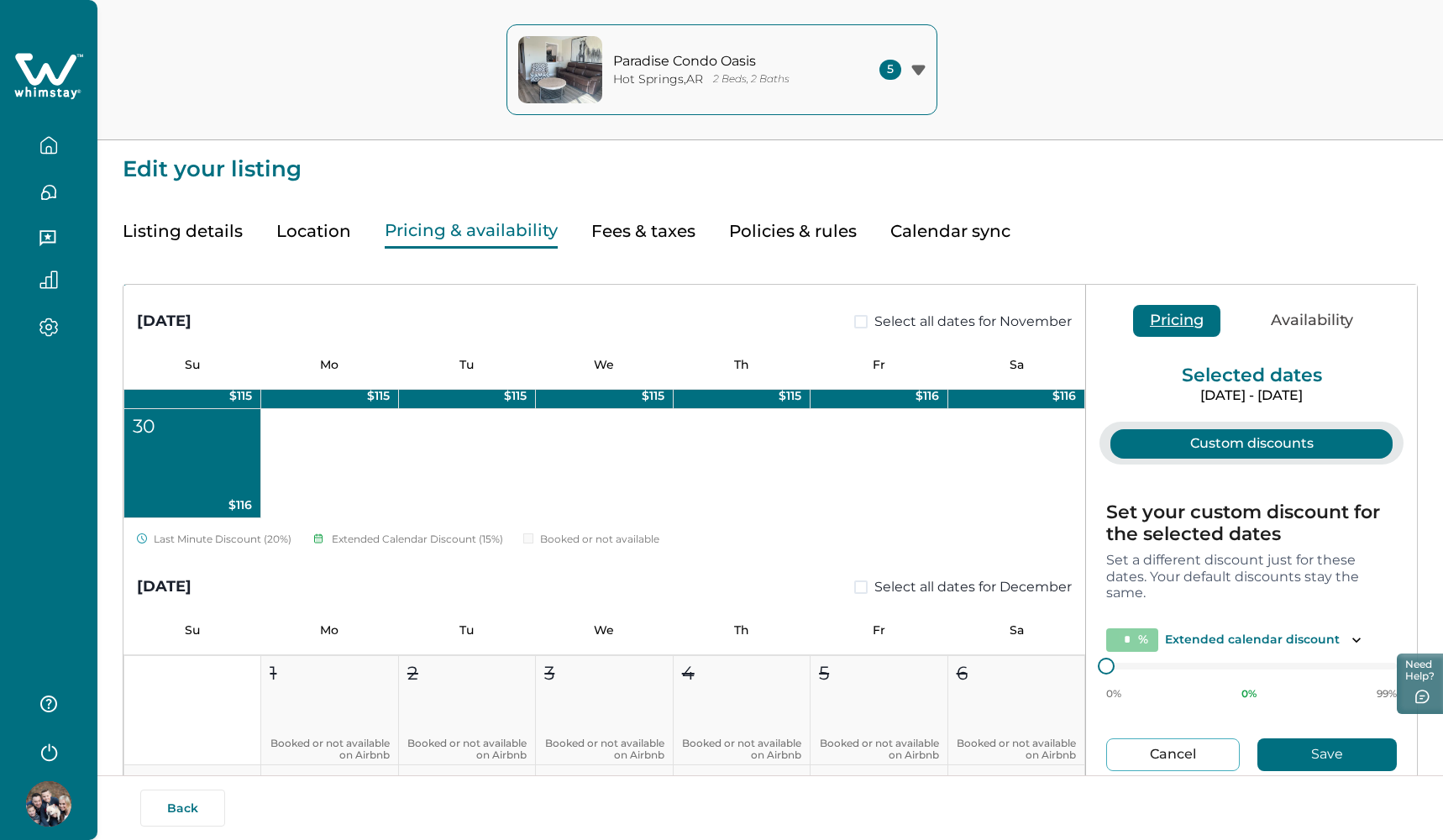
click at [857, 588] on span at bounding box center [861, 587] width 13 height 13
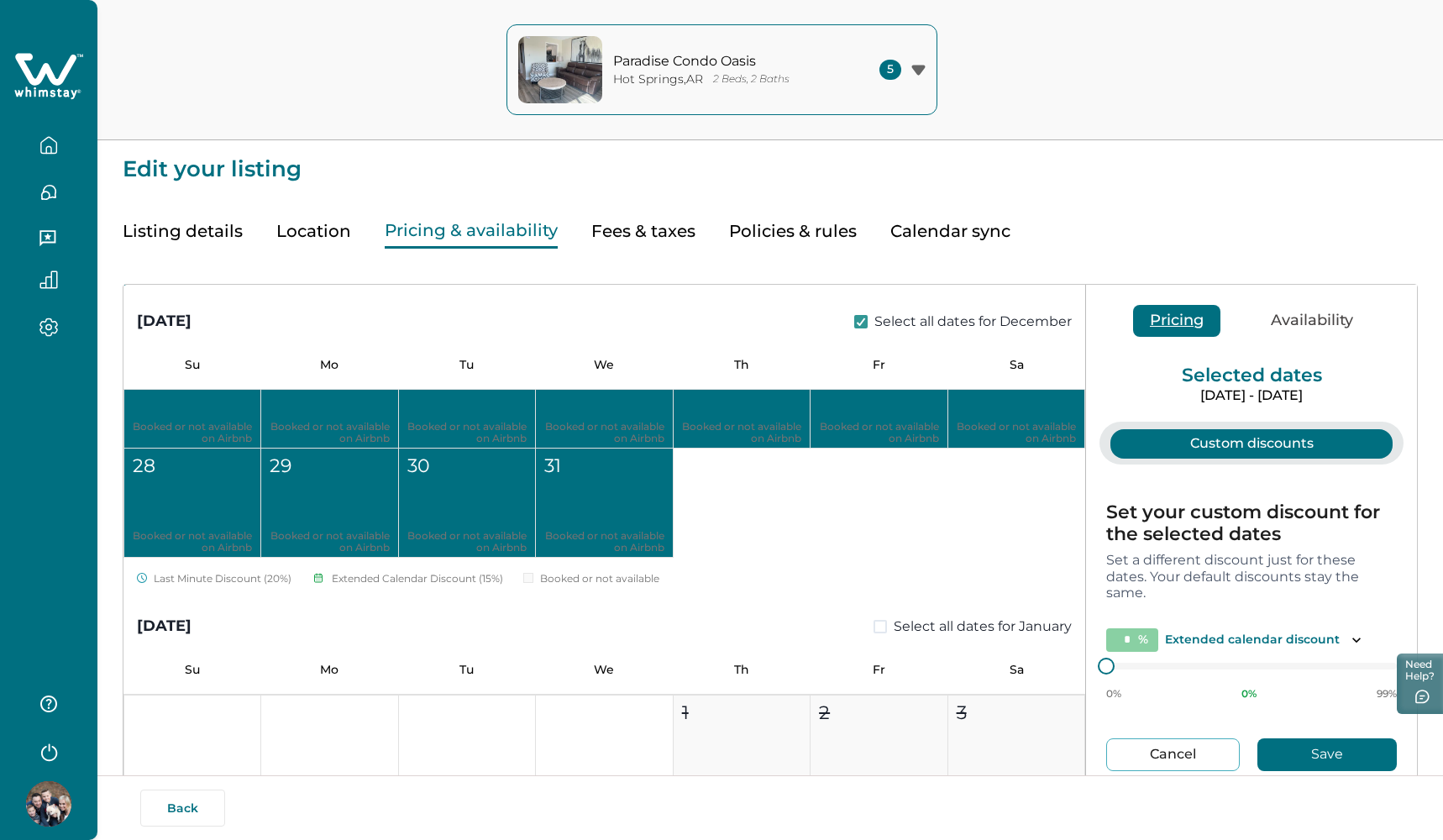
scroll to position [2543, 0]
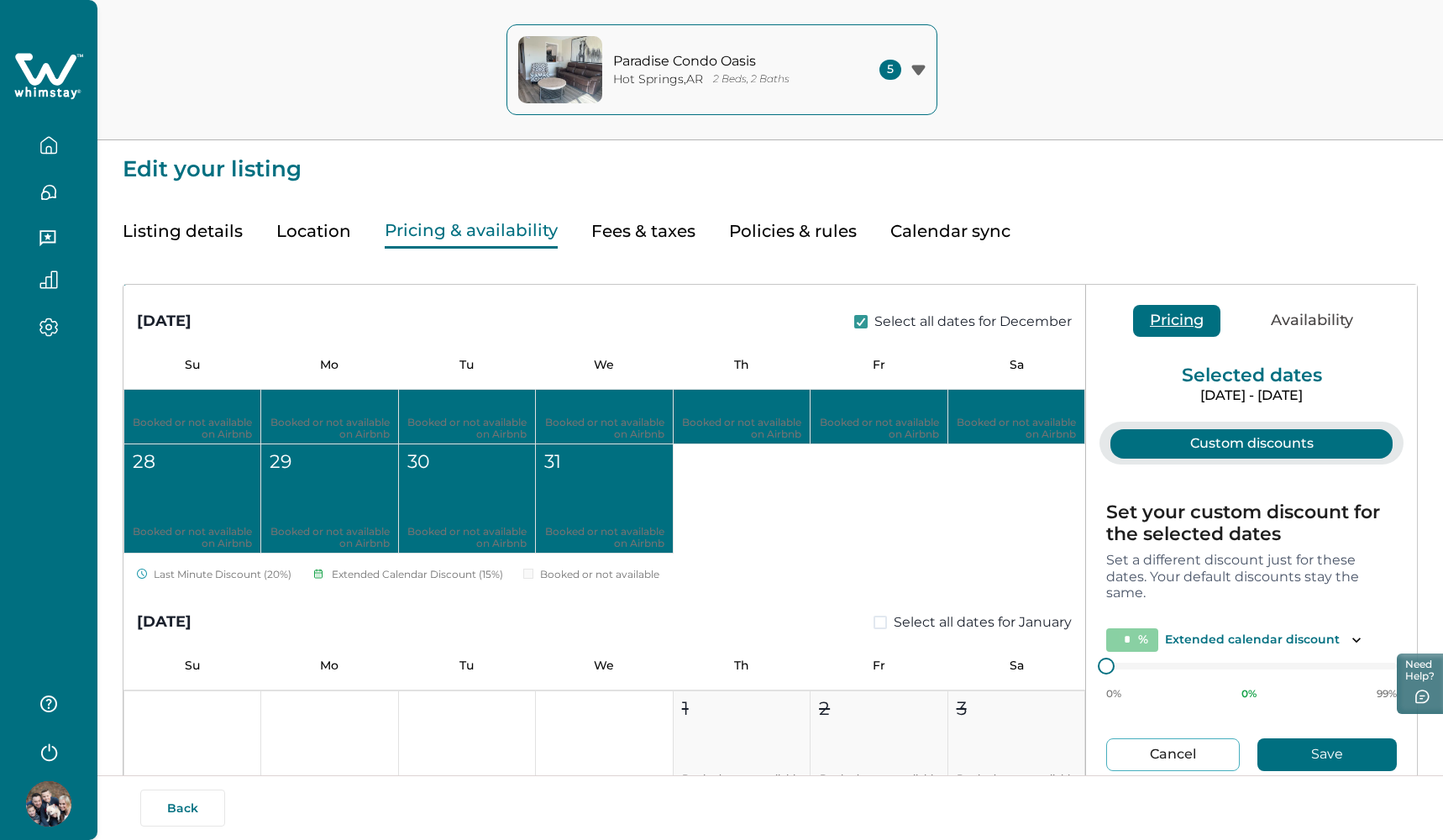
click at [874, 619] on span at bounding box center [880, 622] width 13 height 13
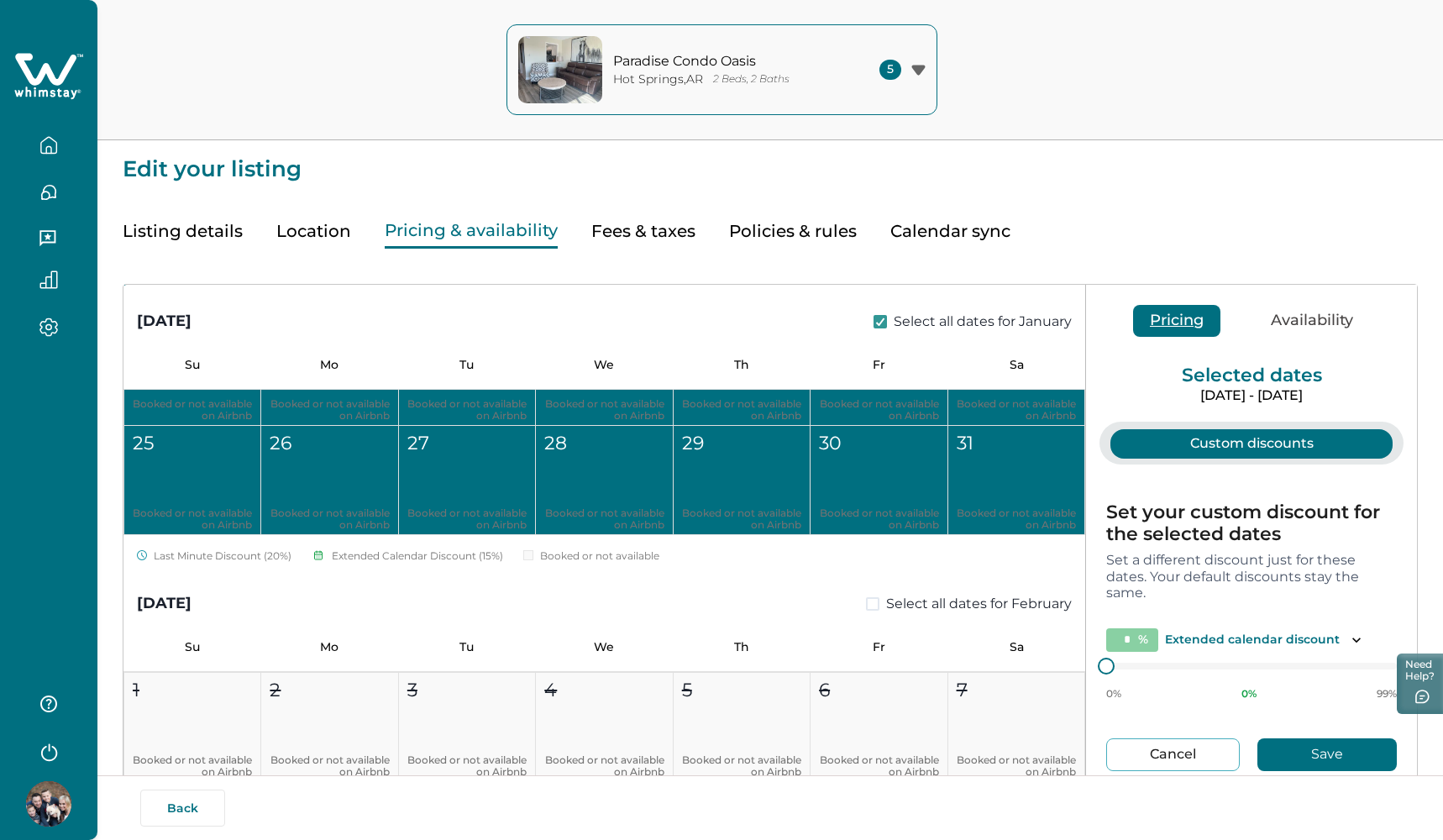
scroll to position [3254, 0]
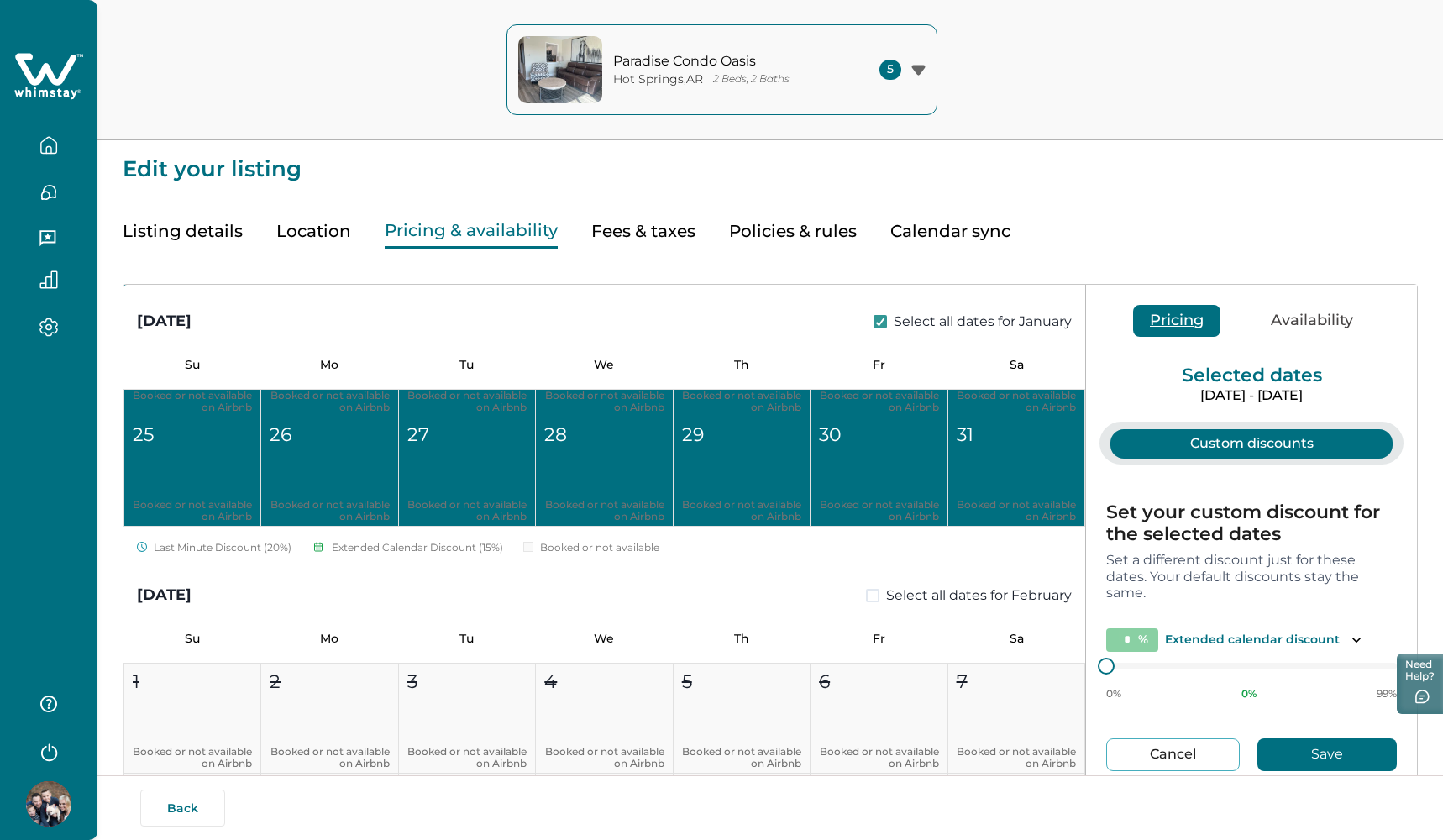
click at [866, 595] on span at bounding box center [872, 595] width 13 height 13
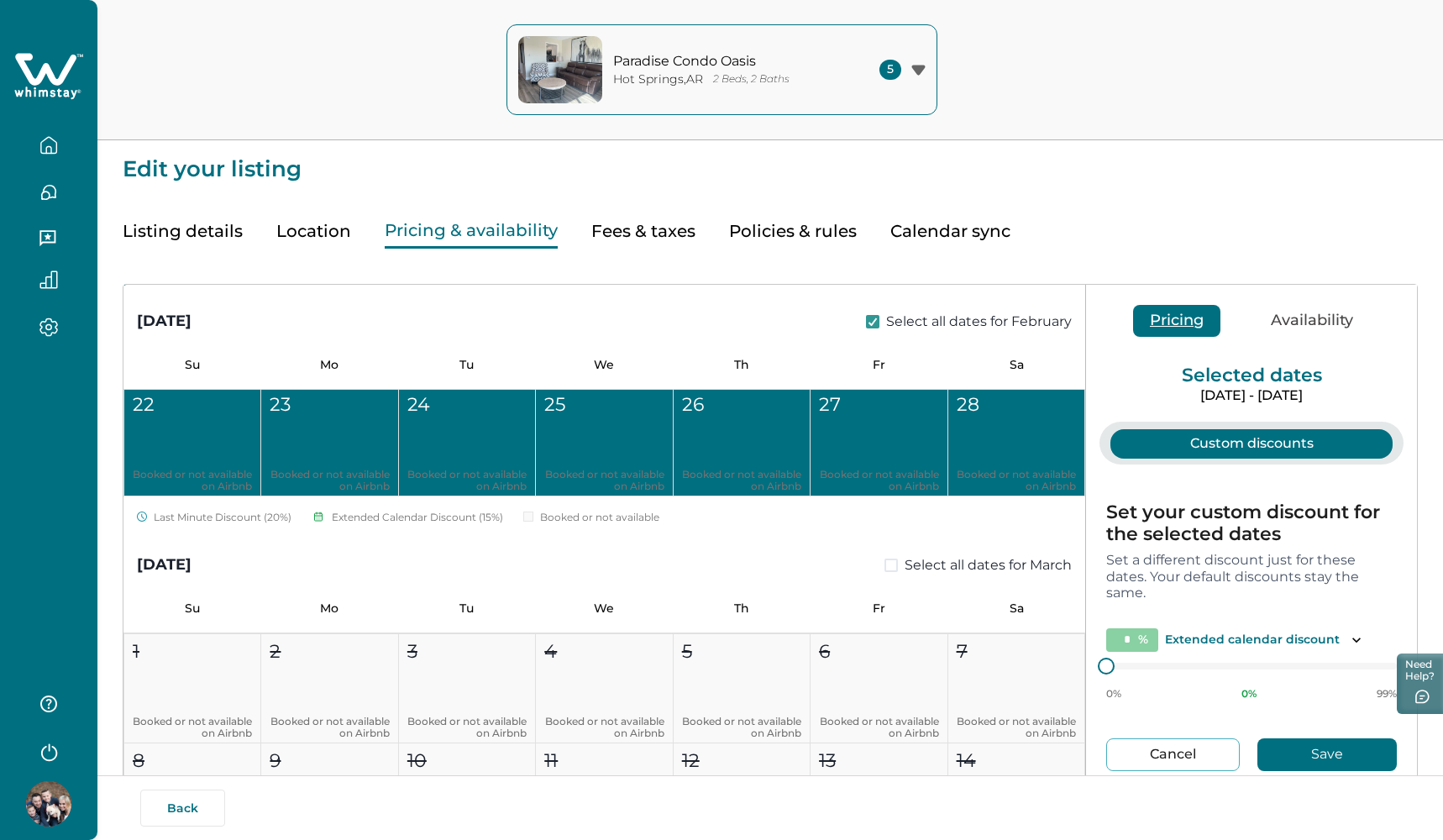
scroll to position [3870, 0]
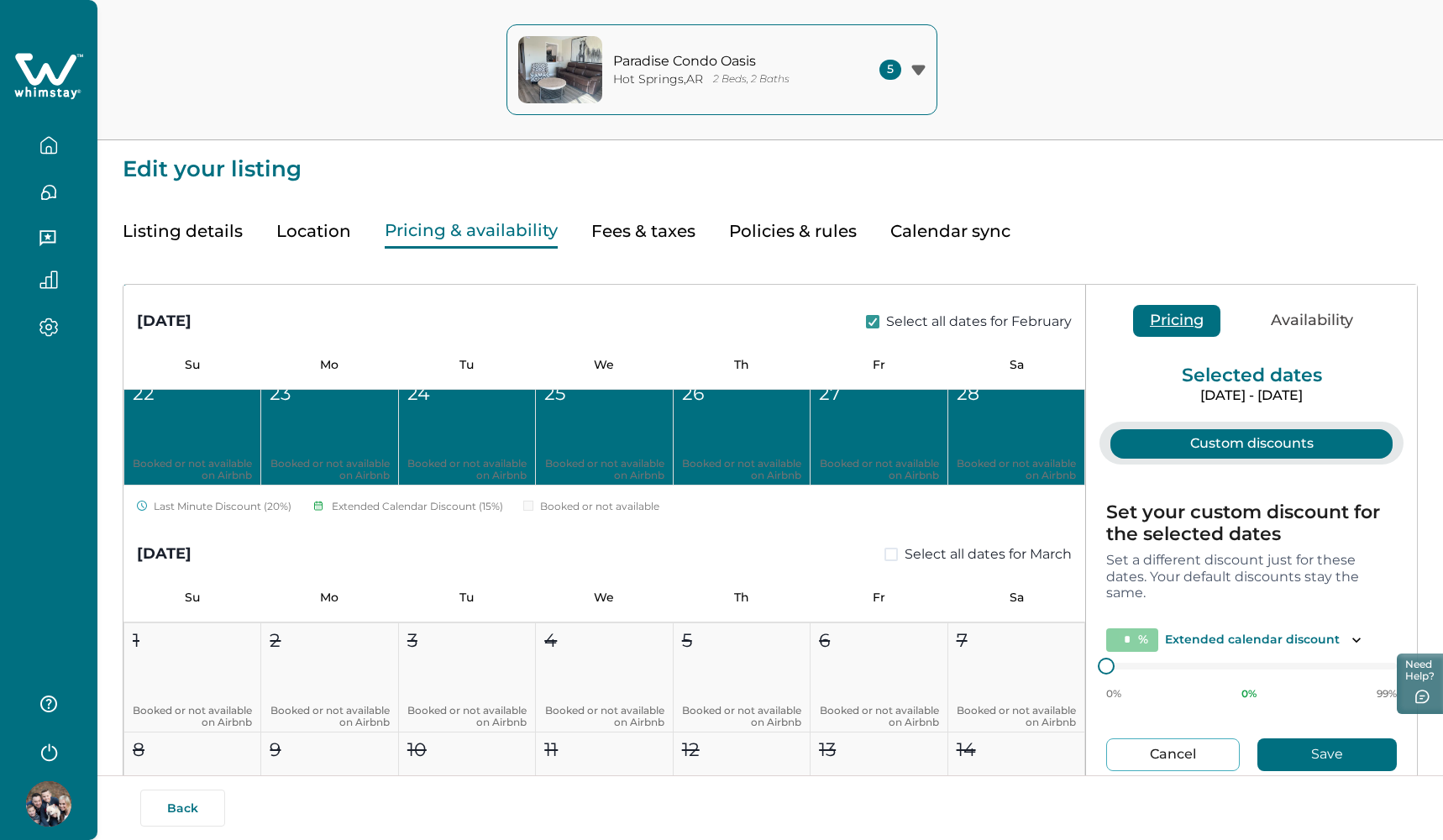
click at [888, 554] on label "Select all dates for March" at bounding box center [978, 554] width 187 height 21
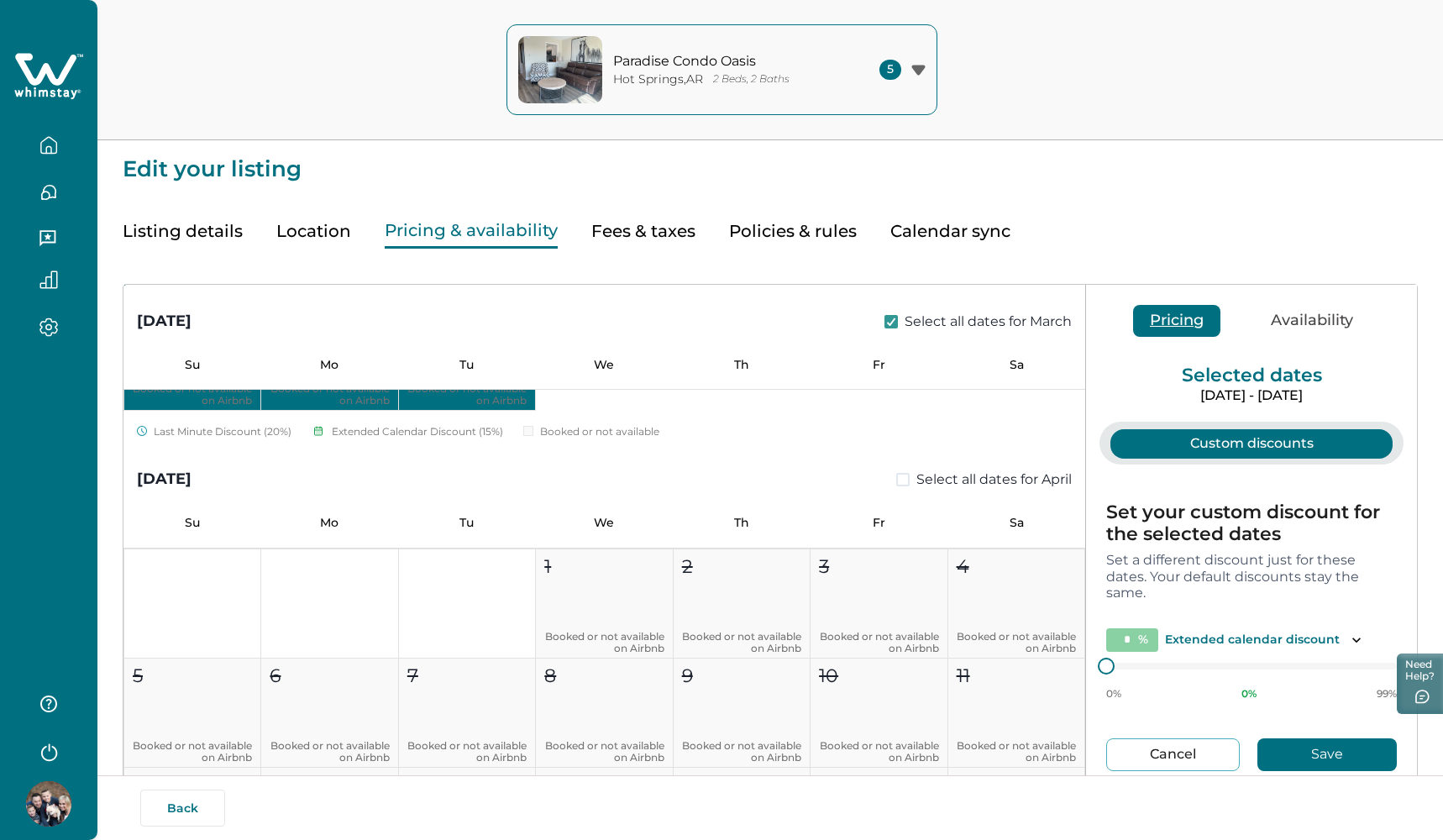
scroll to position [4633, 0]
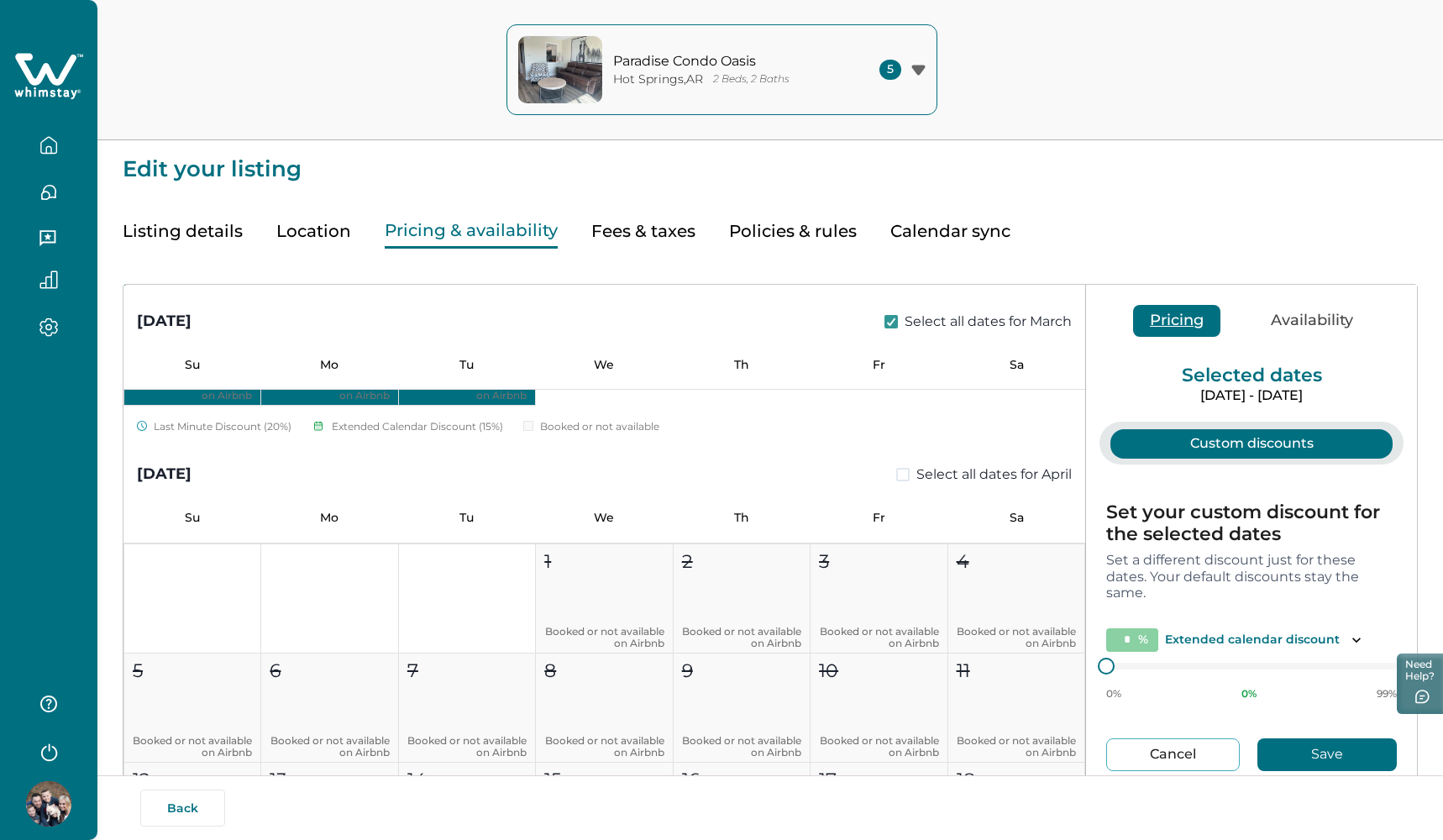
click at [899, 470] on span at bounding box center [903, 474] width 13 height 13
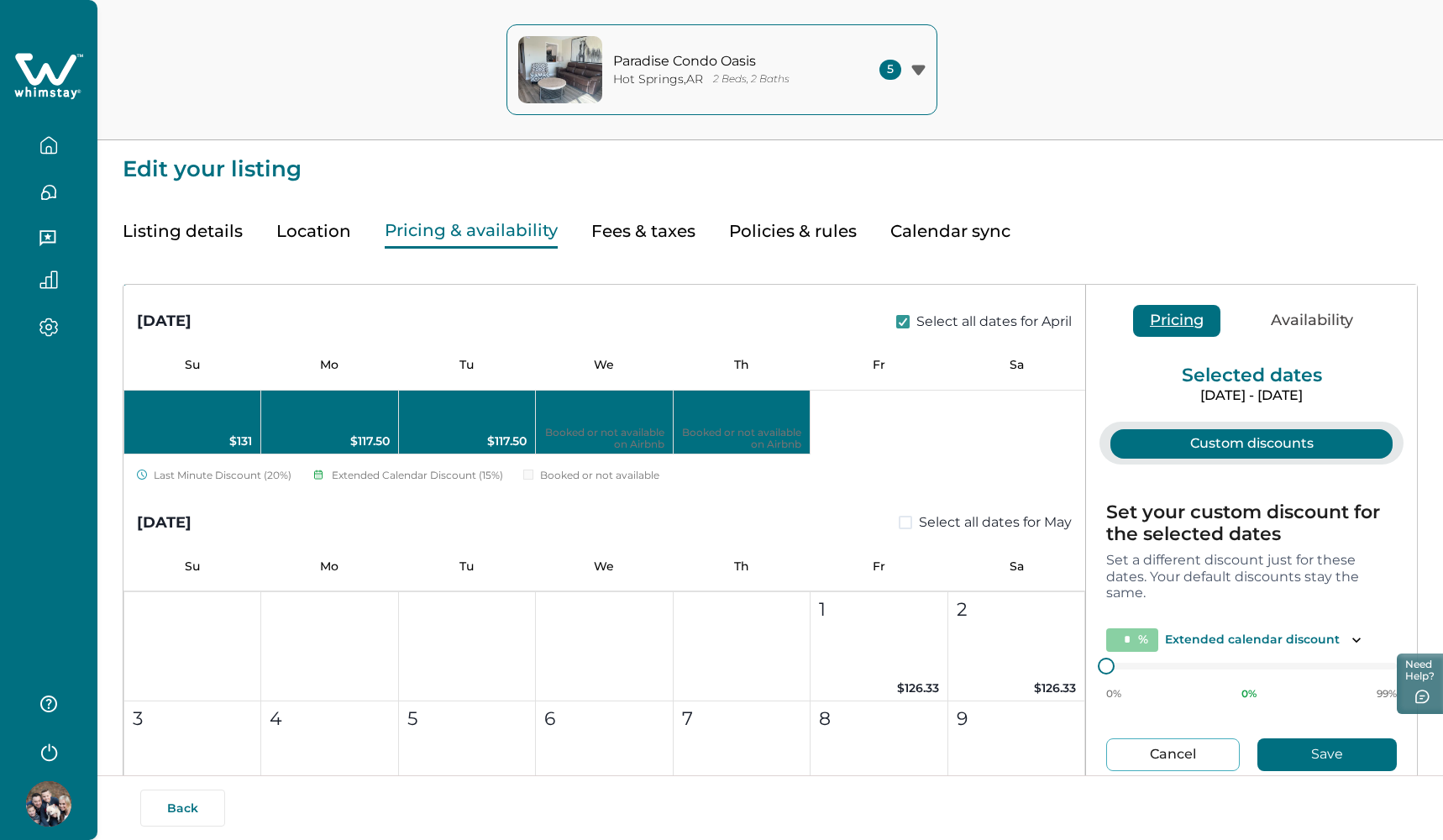
scroll to position [5278, 0]
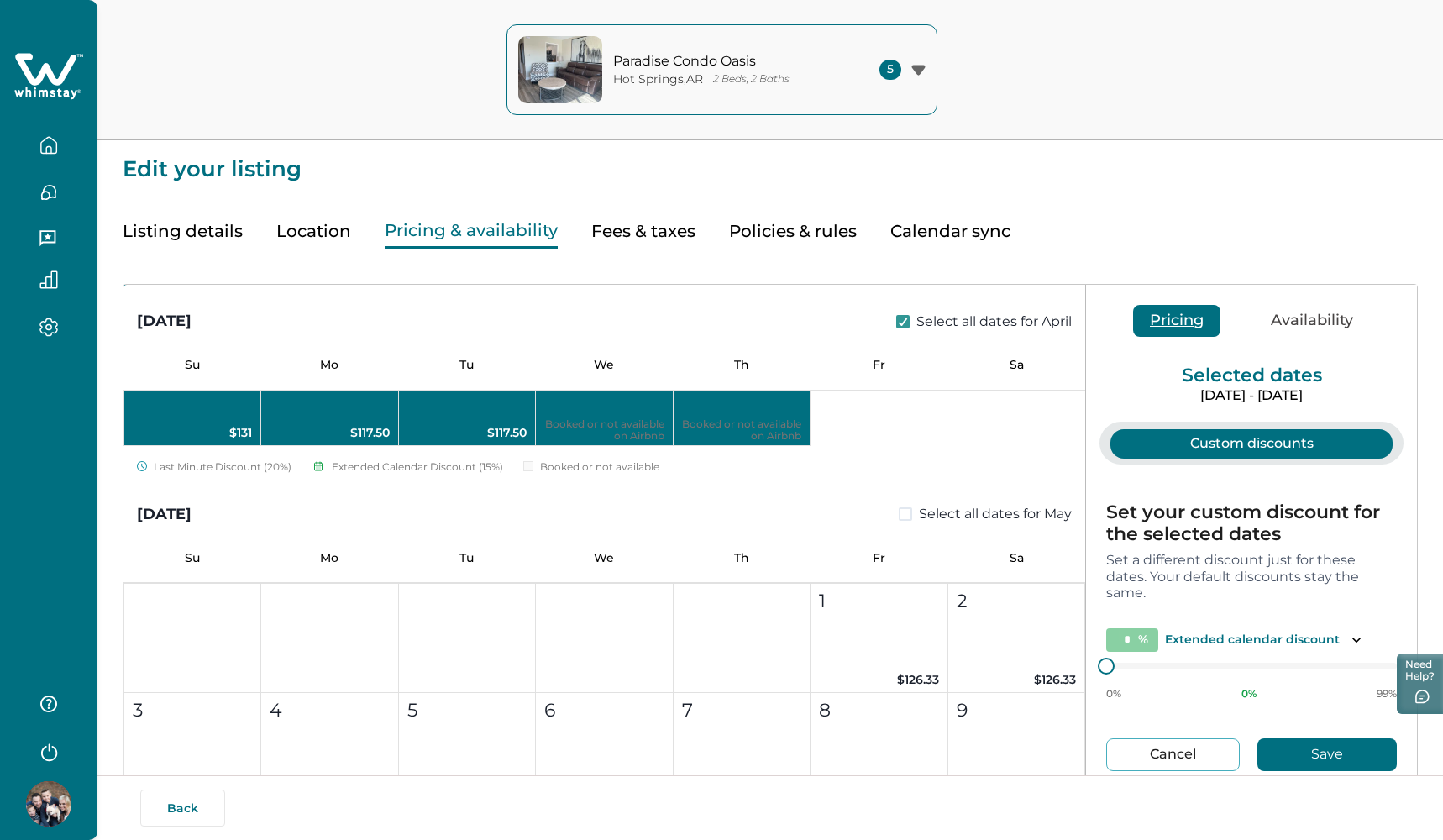
click at [902, 519] on span at bounding box center [905, 513] width 13 height 13
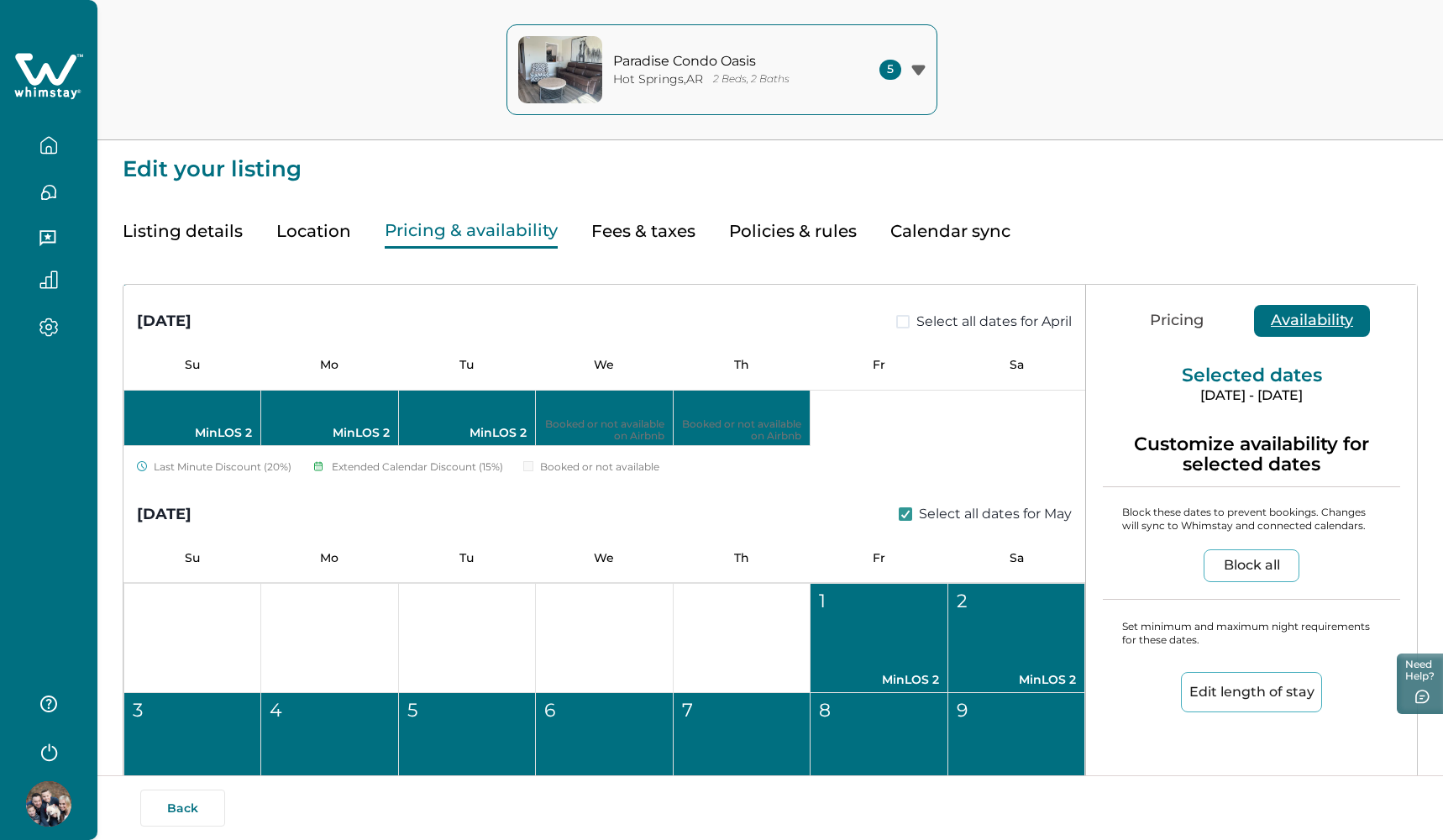
click at [1308, 325] on button "Availability" at bounding box center [1312, 321] width 116 height 32
click at [1247, 560] on button "Block all" at bounding box center [1252, 565] width 96 height 33
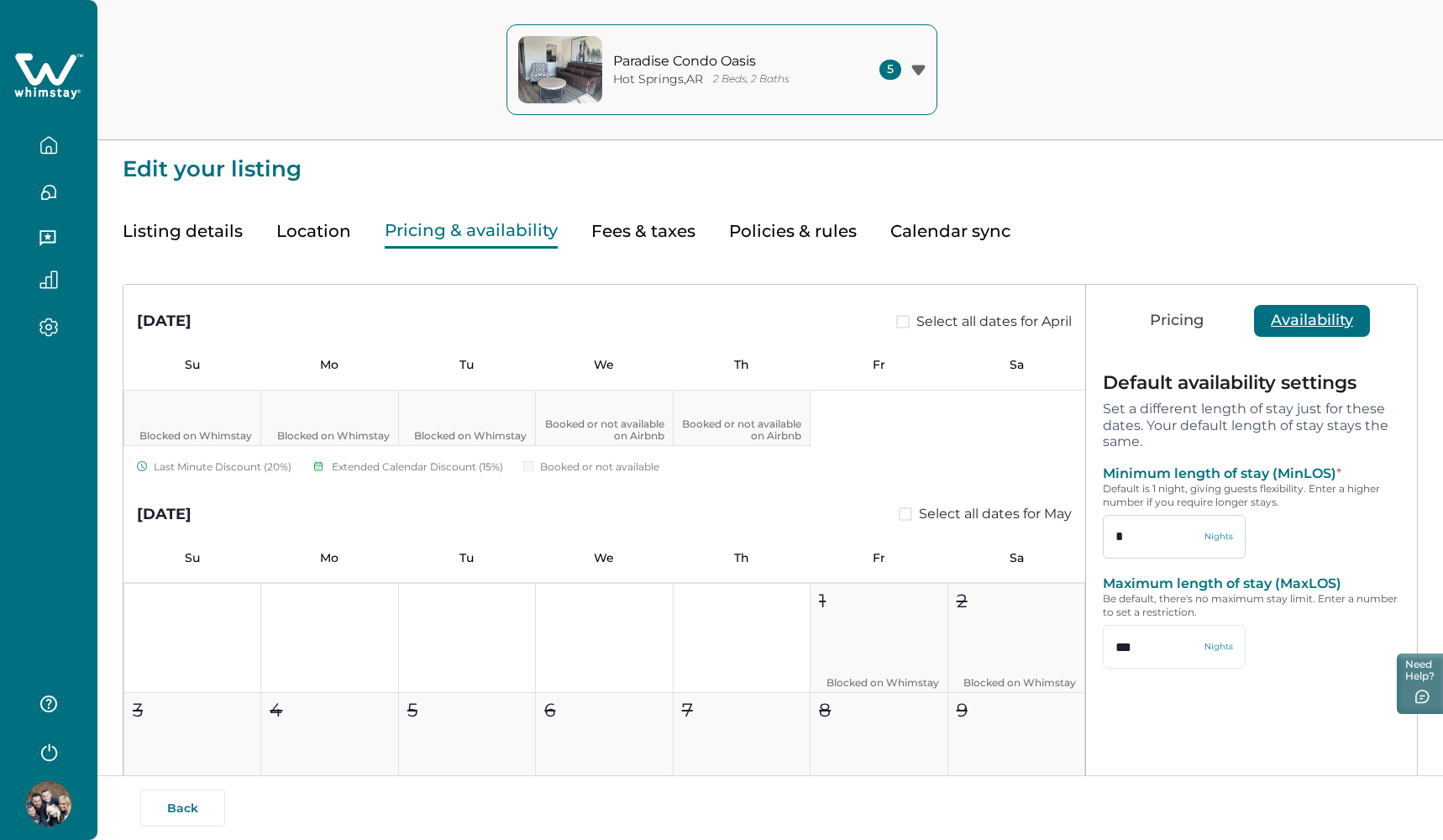
click at [1144, 538] on input "*" at bounding box center [1175, 537] width 143 height 44
type input "*"
click at [1261, 715] on button "Save" at bounding box center [1271, 723] width 101 height 33
type input "*"
type input "***"
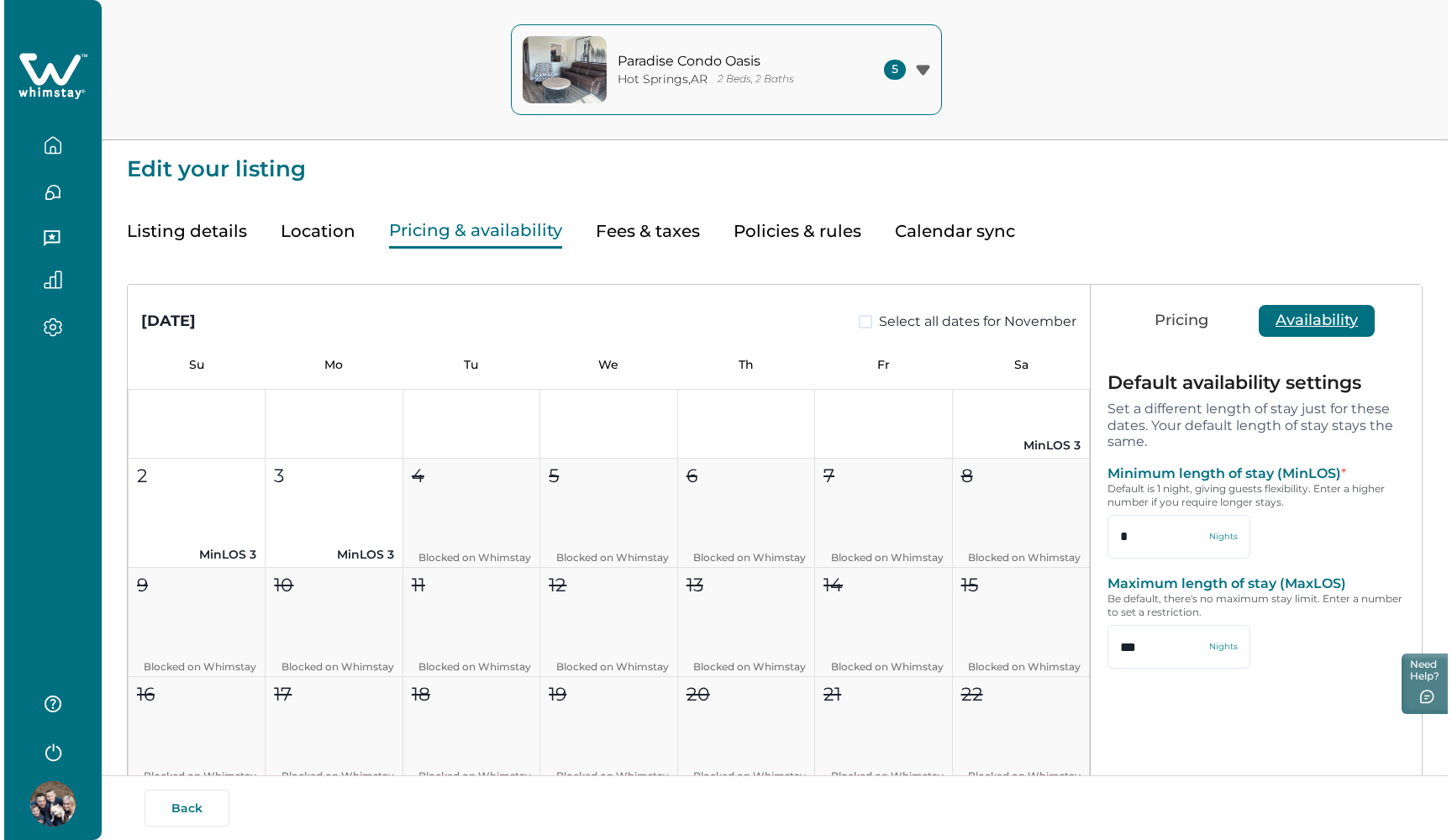
scroll to position [844, 0]
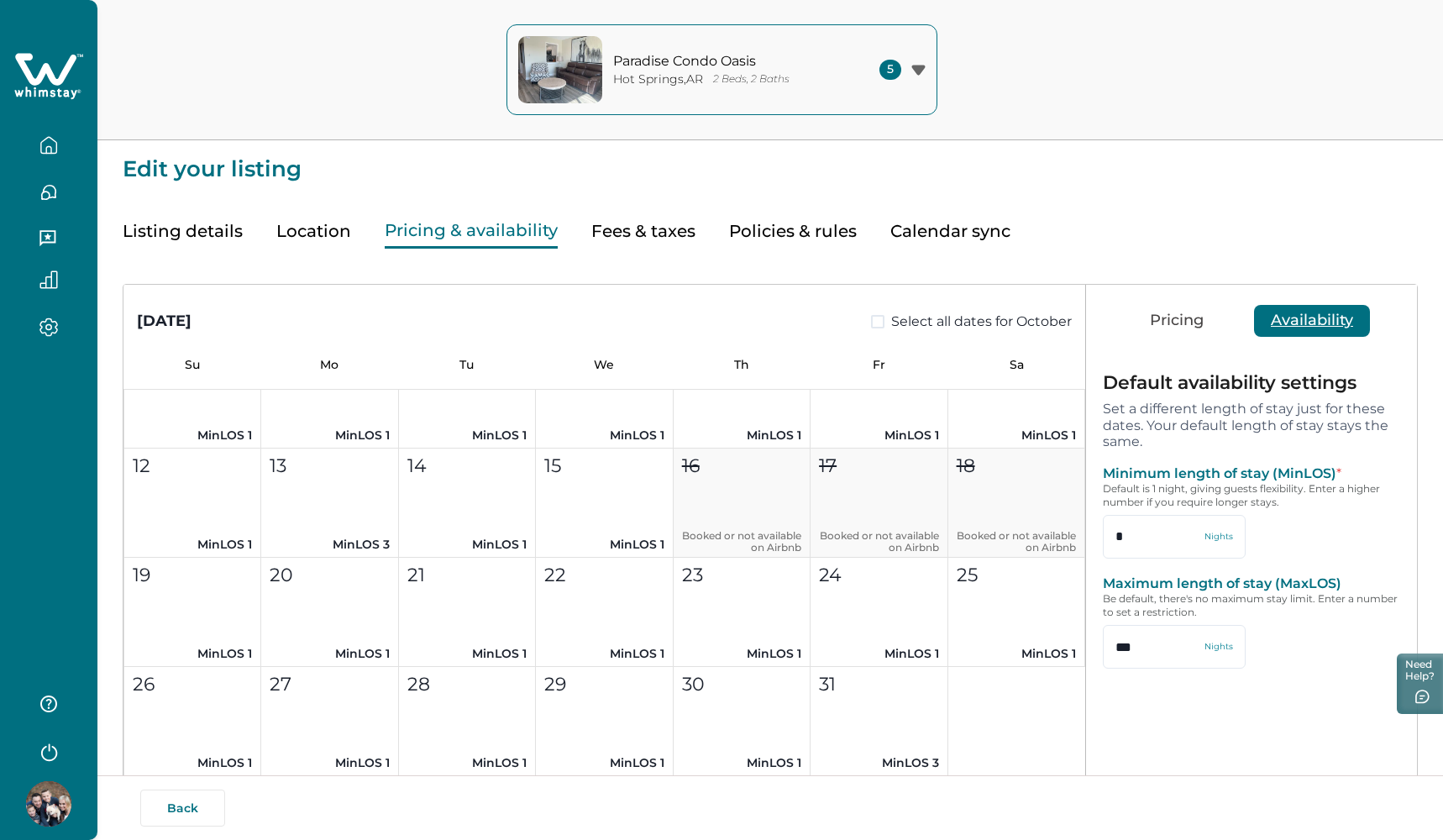
click at [915, 66] on icon "button" at bounding box center [918, 69] width 13 height 10
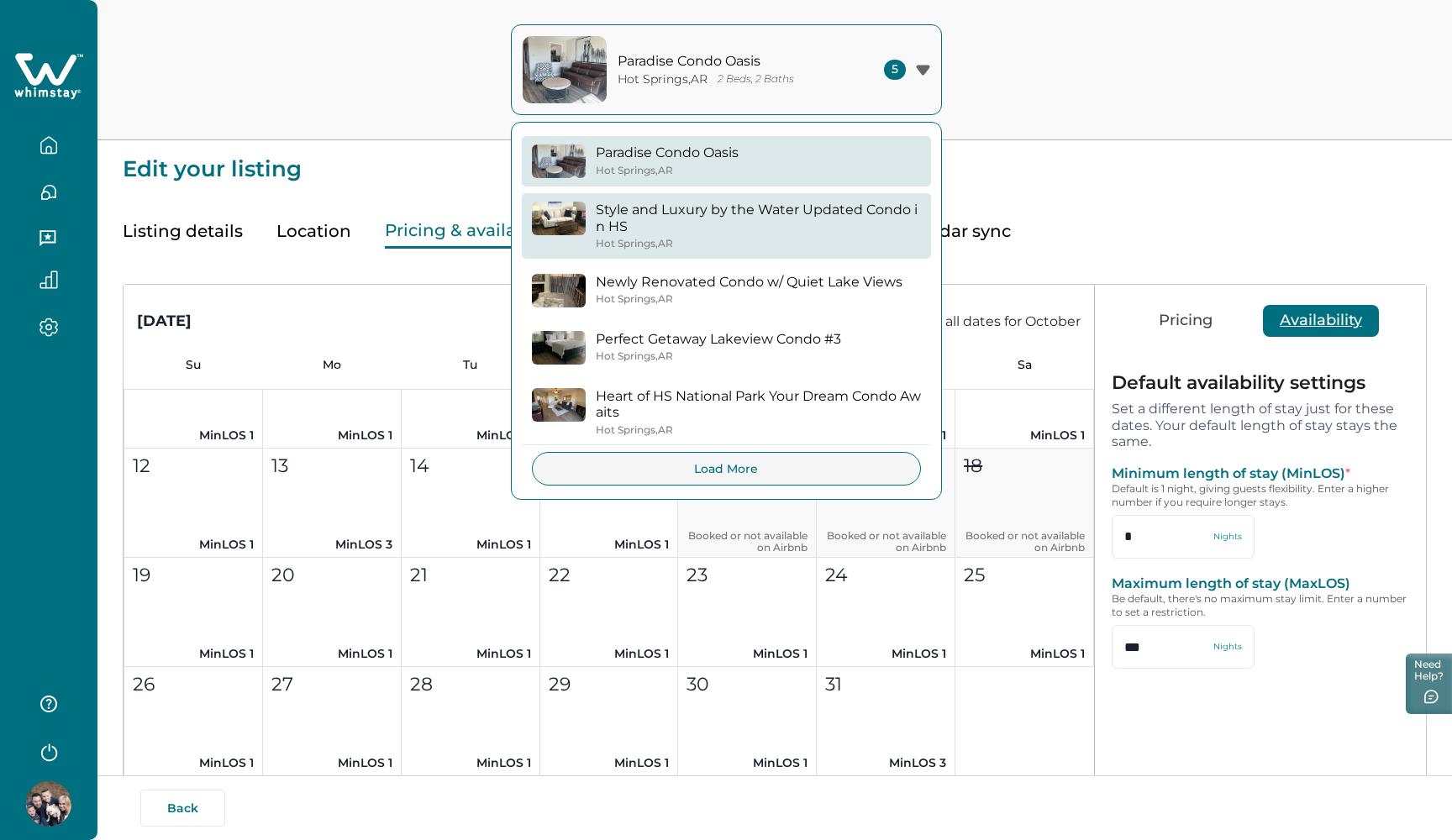
click at [845, 200] on button "Style and Luxury by the Water Updated Condo in HS Hot Springs , AR" at bounding box center [726, 225] width 409 height 65
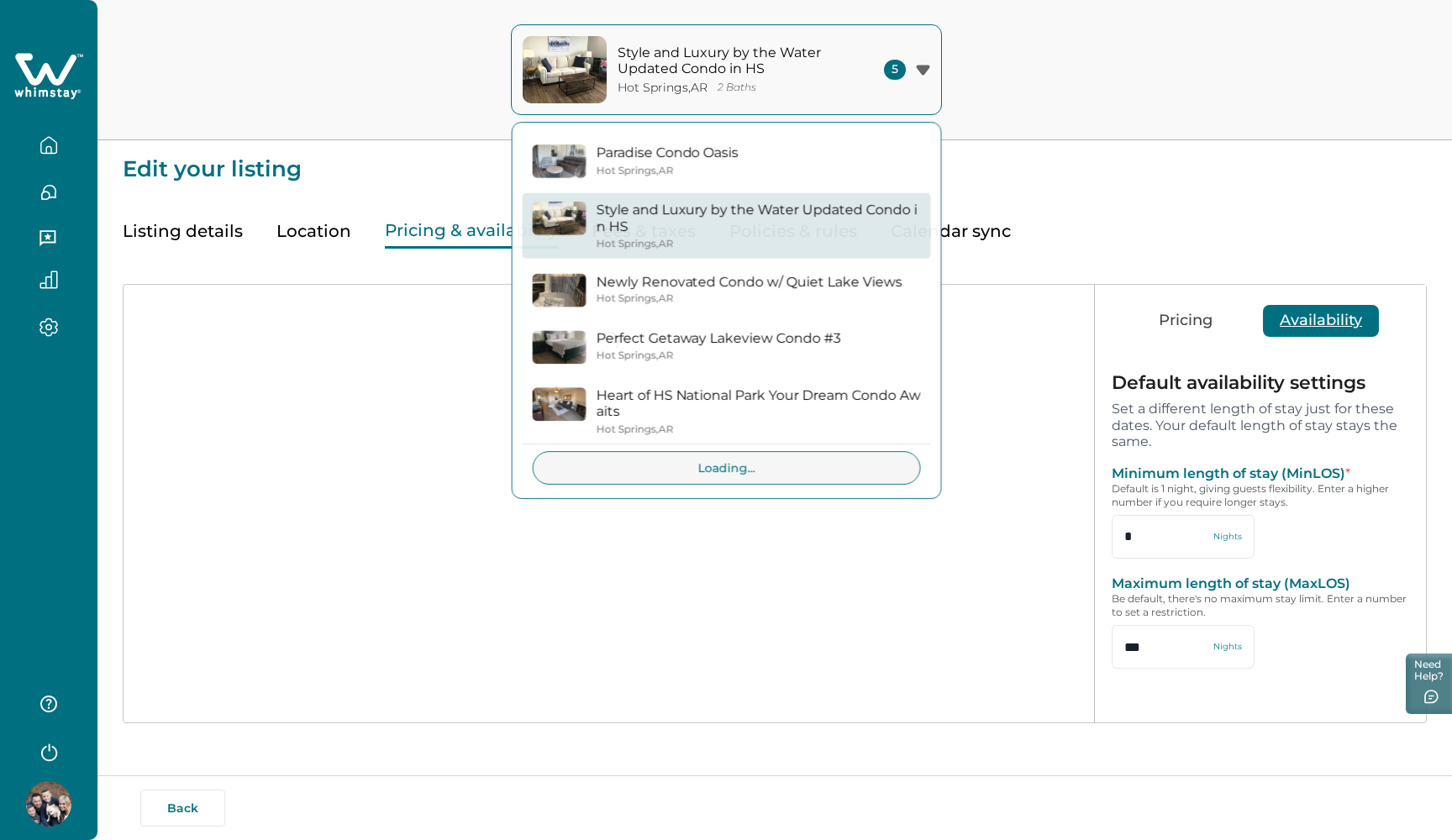
type input "*"
type input "***"
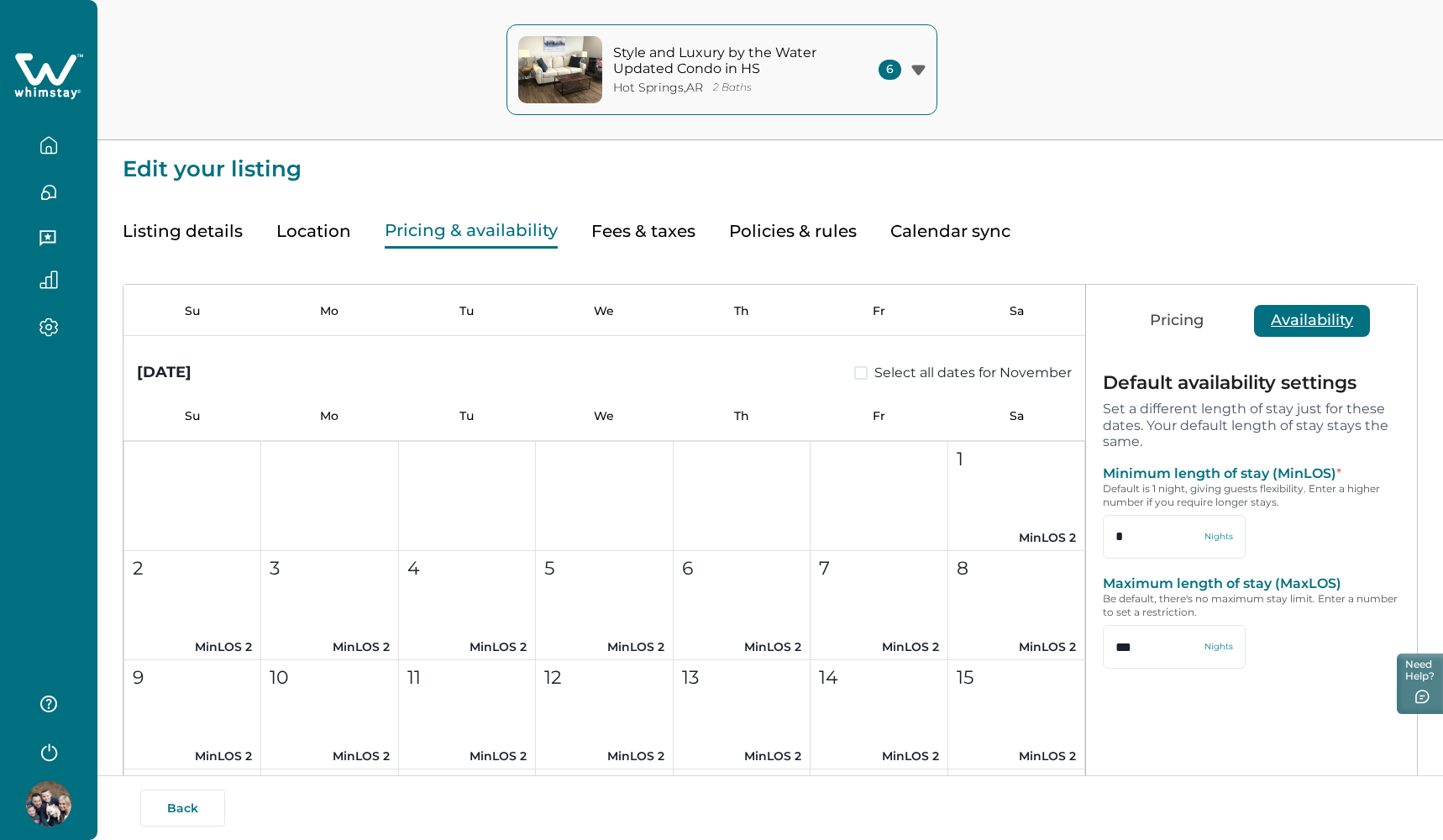
scroll to position [1322, 0]
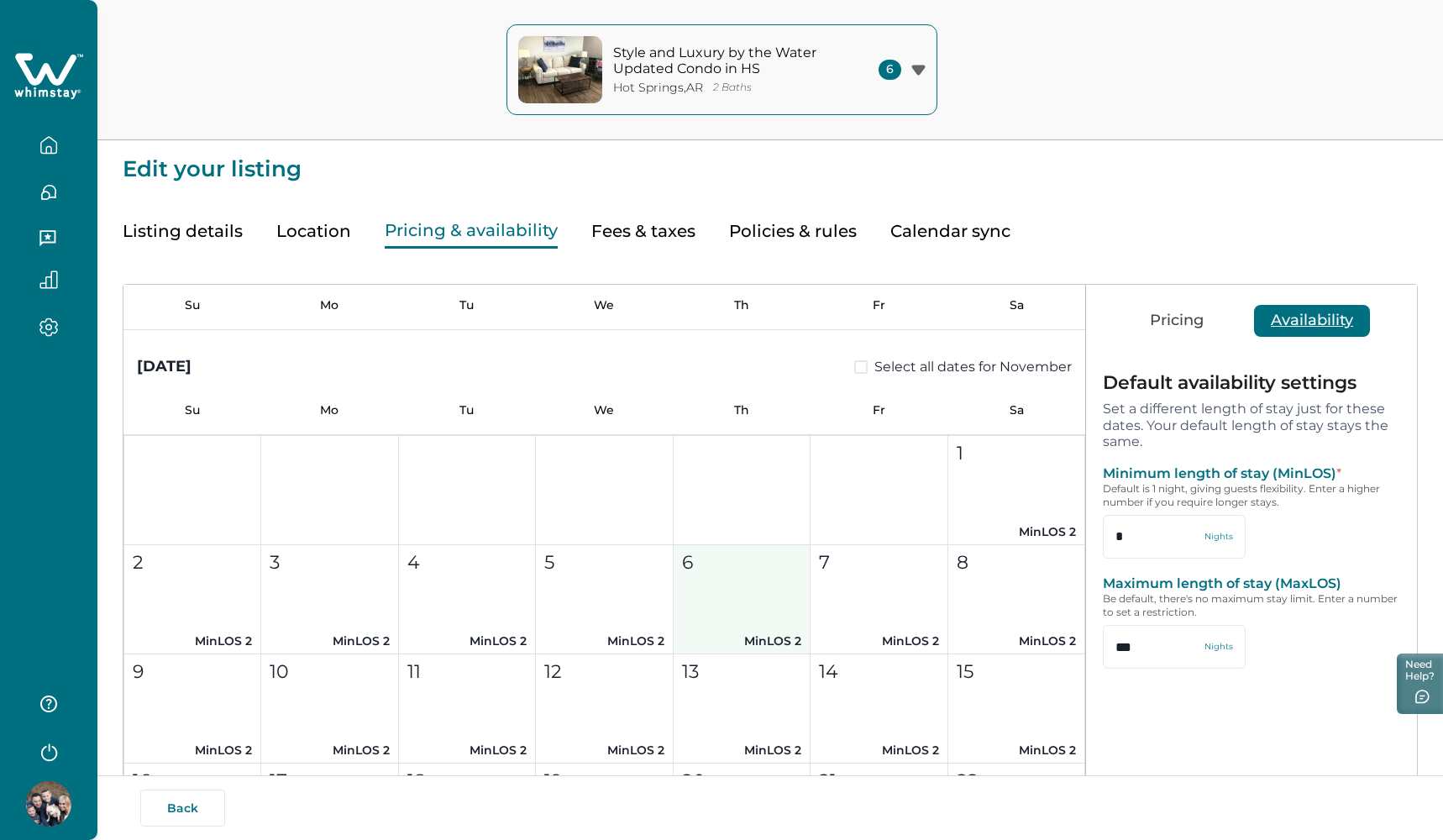
click at [741, 595] on button "6 MinLOS 2" at bounding box center [742, 599] width 137 height 109
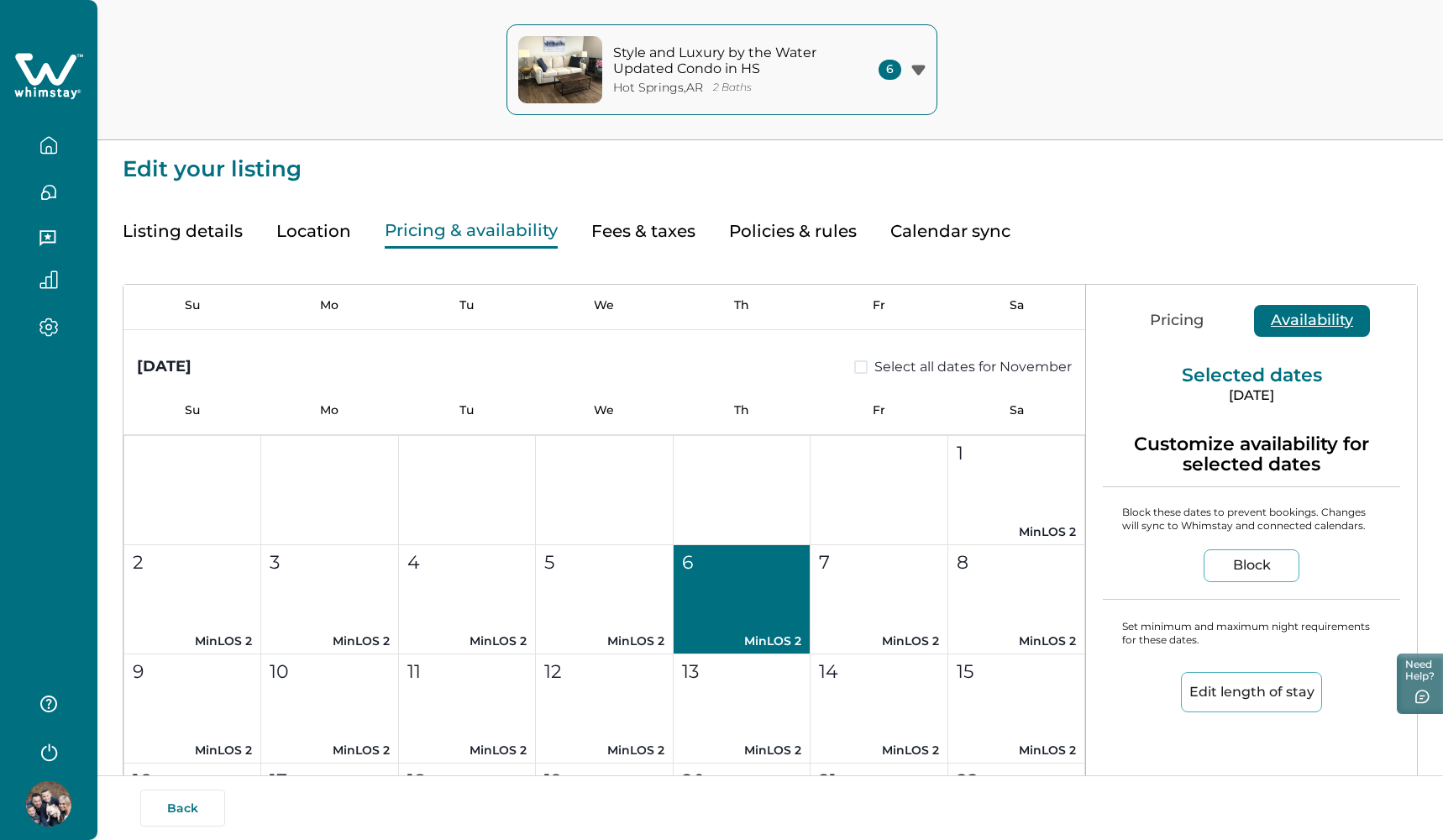
click at [856, 366] on span at bounding box center [861, 367] width 13 height 13
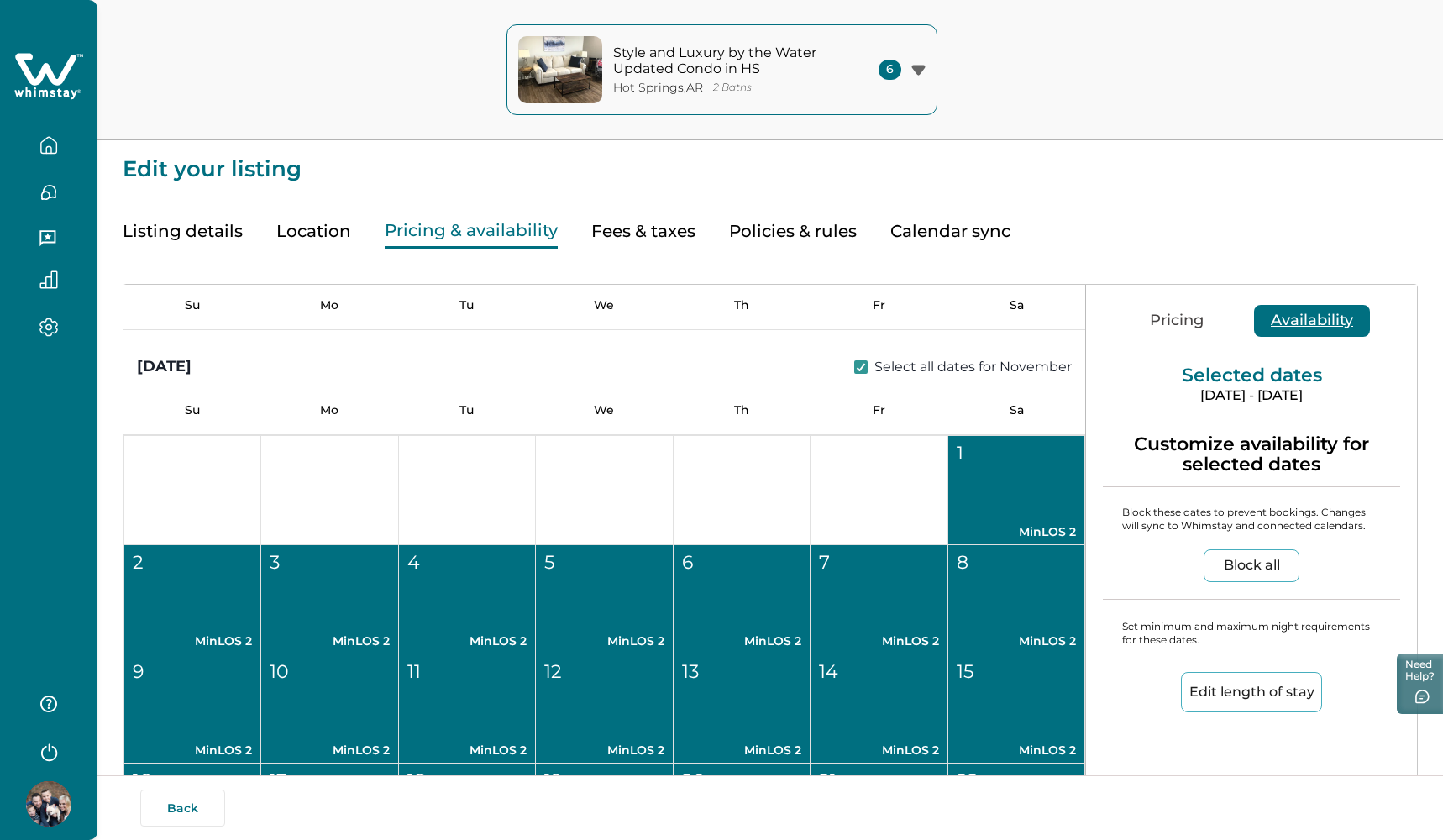
click at [1001, 481] on button "1 MinLOS 2" at bounding box center [1016, 490] width 137 height 109
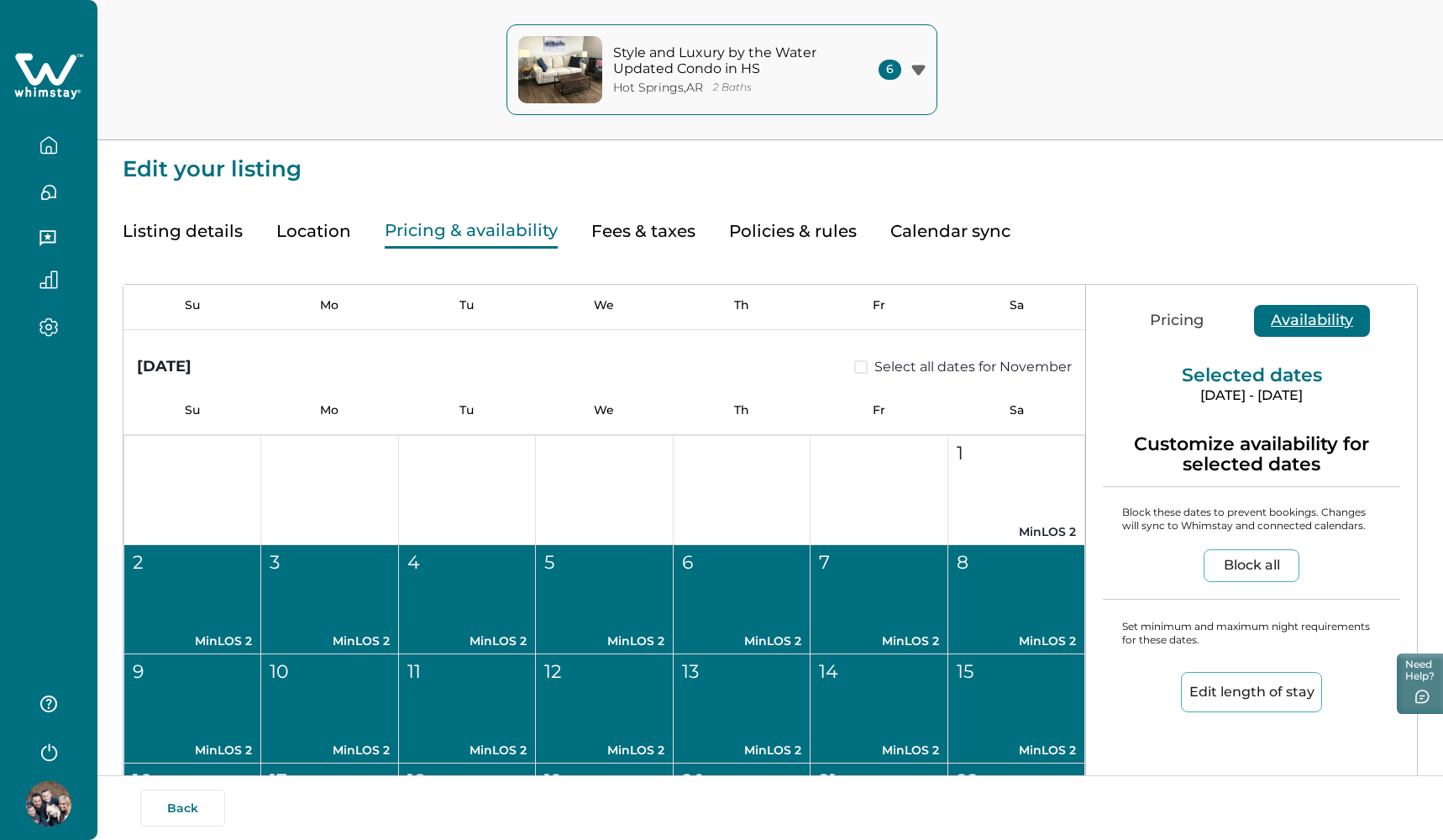
click at [194, 567] on div "2" at bounding box center [191, 562] width 118 height 28
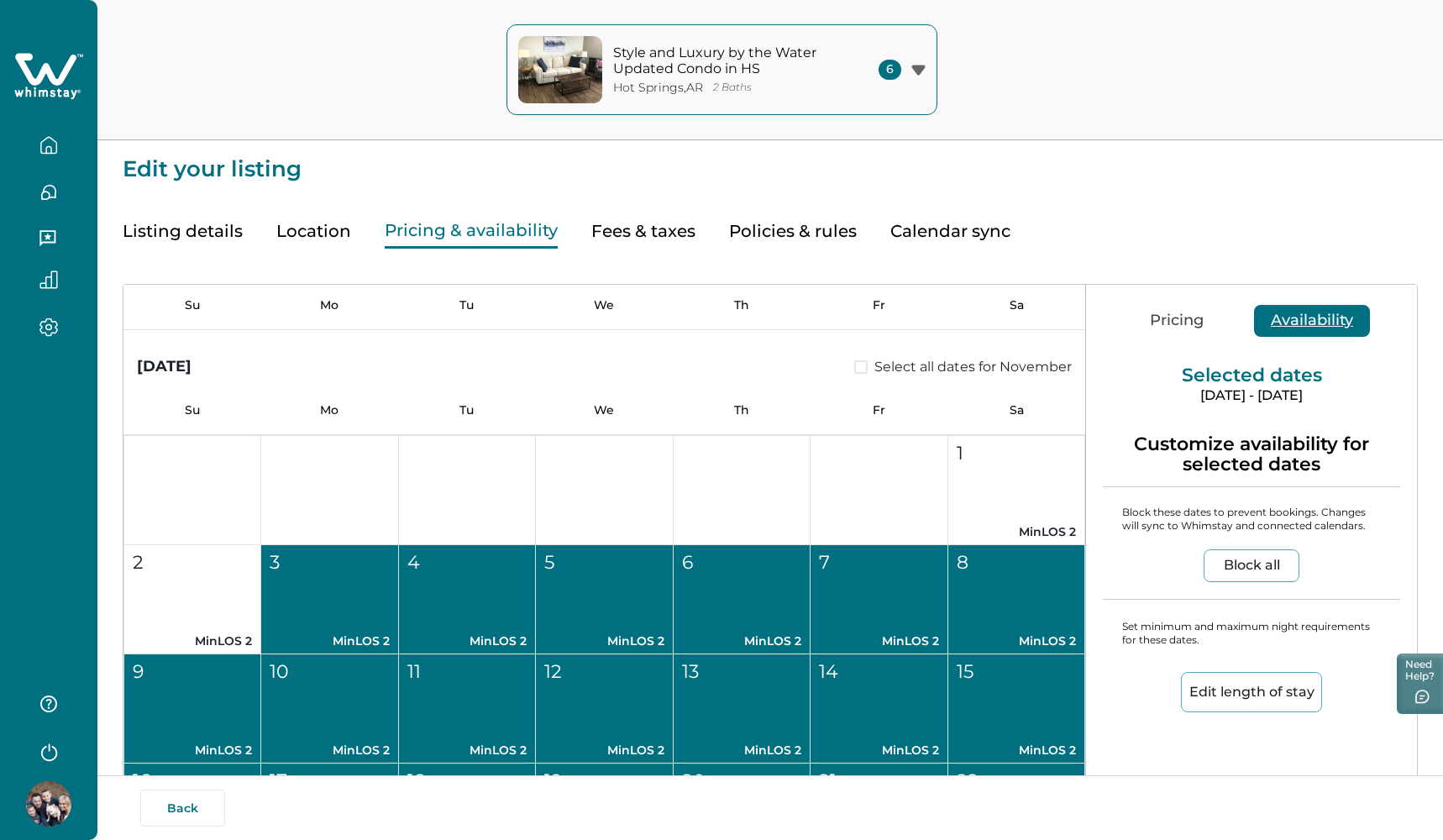
click at [339, 591] on button "3 MinLOS 2" at bounding box center [329, 599] width 137 height 109
click at [458, 591] on button "4 MinLOS 2" at bounding box center [467, 599] width 137 height 109
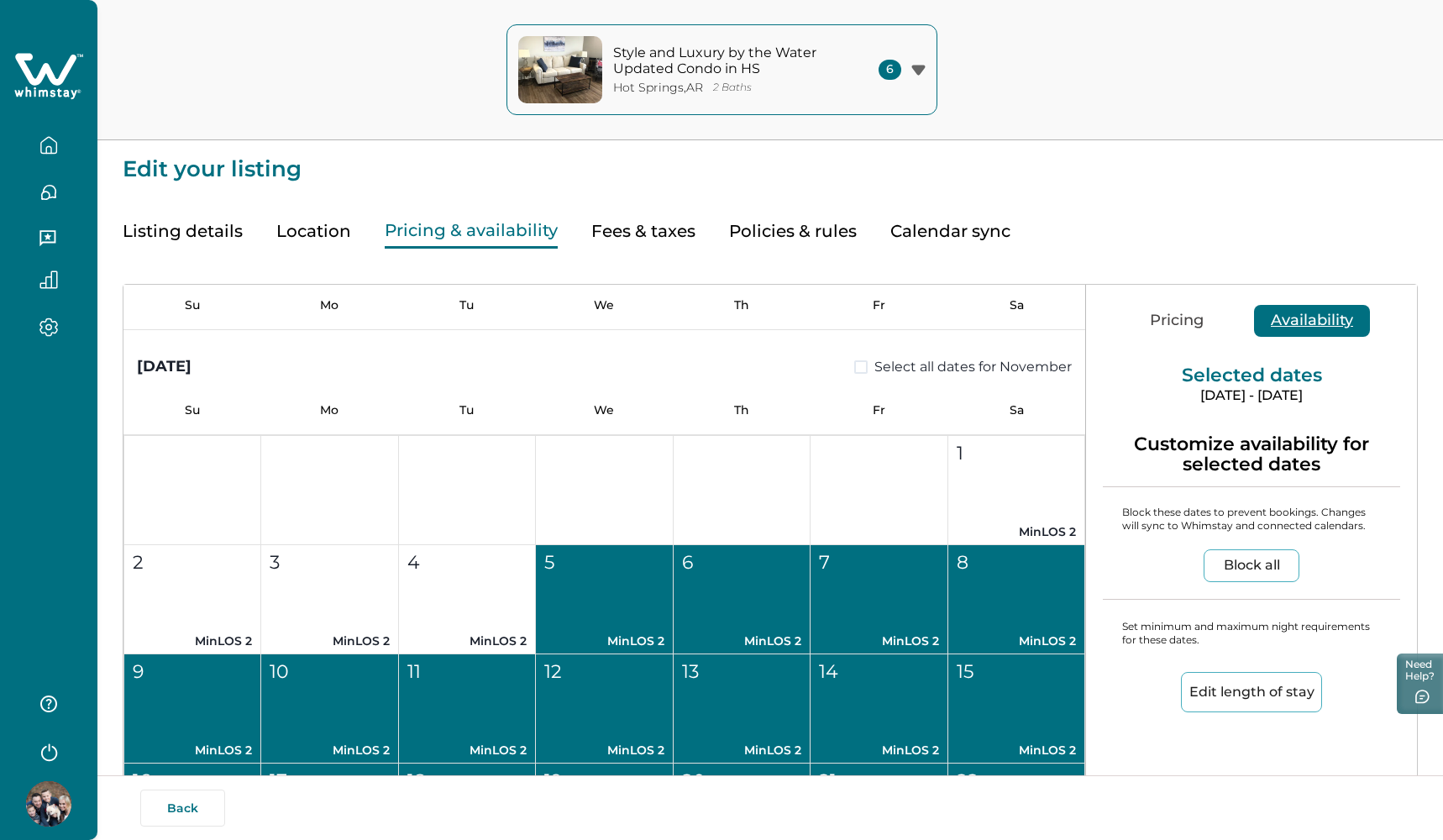
click at [582, 590] on button "5 MinLOS 2" at bounding box center [604, 599] width 137 height 109
click at [709, 590] on button "6 MinLOS 2" at bounding box center [742, 599] width 137 height 109
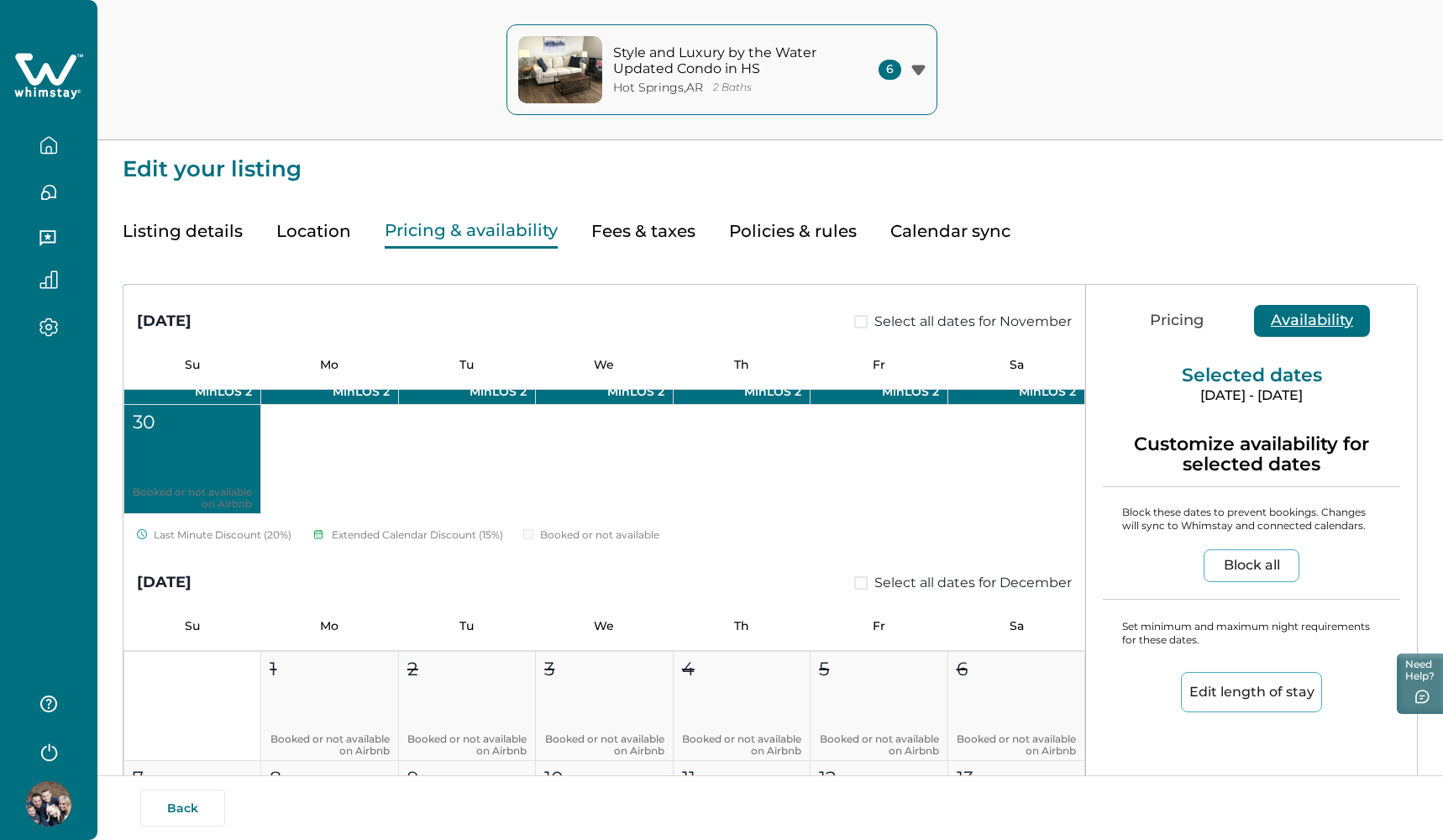
scroll to position [1981, 0]
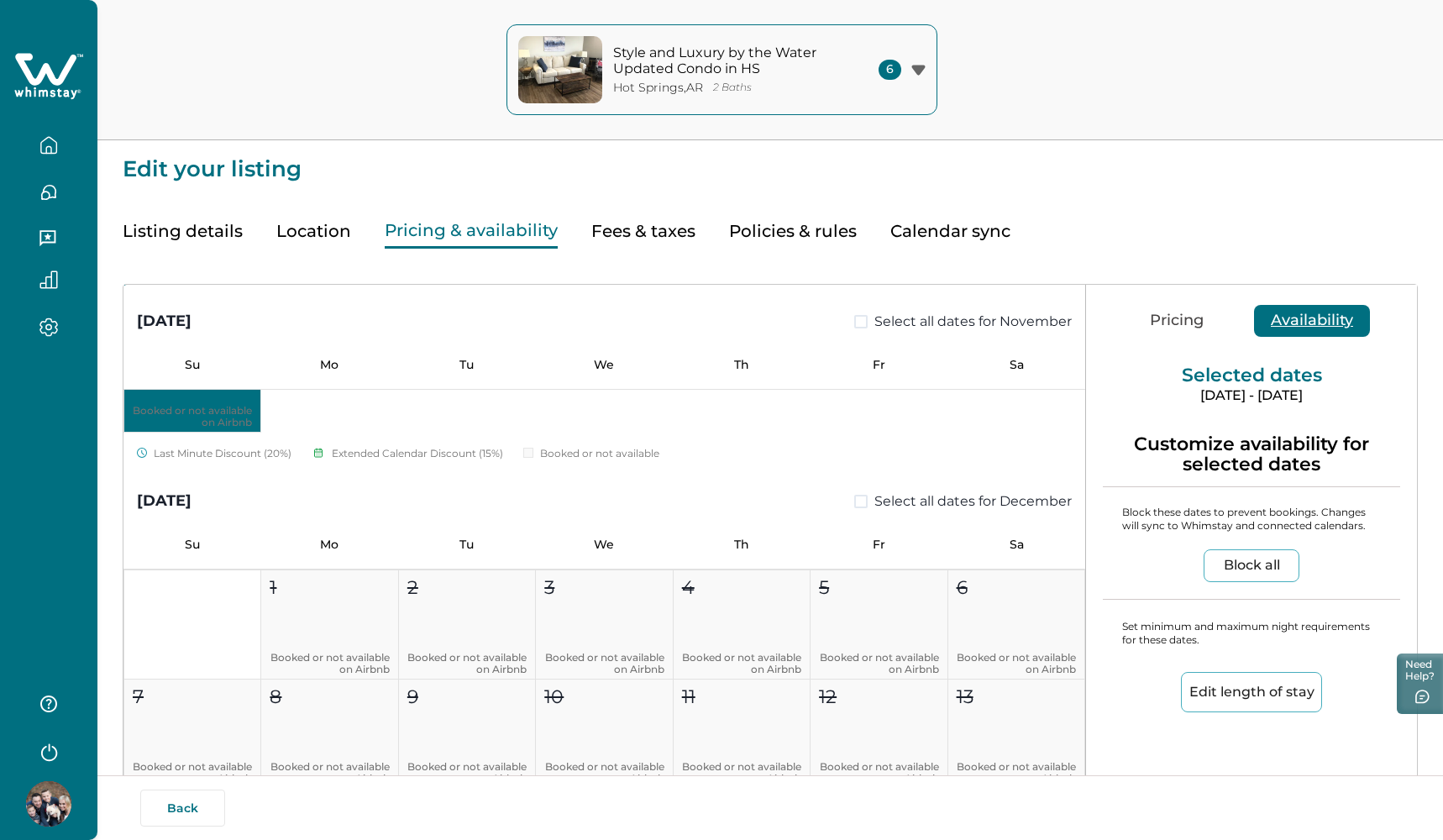
click at [854, 505] on span at bounding box center [861, 501] width 13 height 13
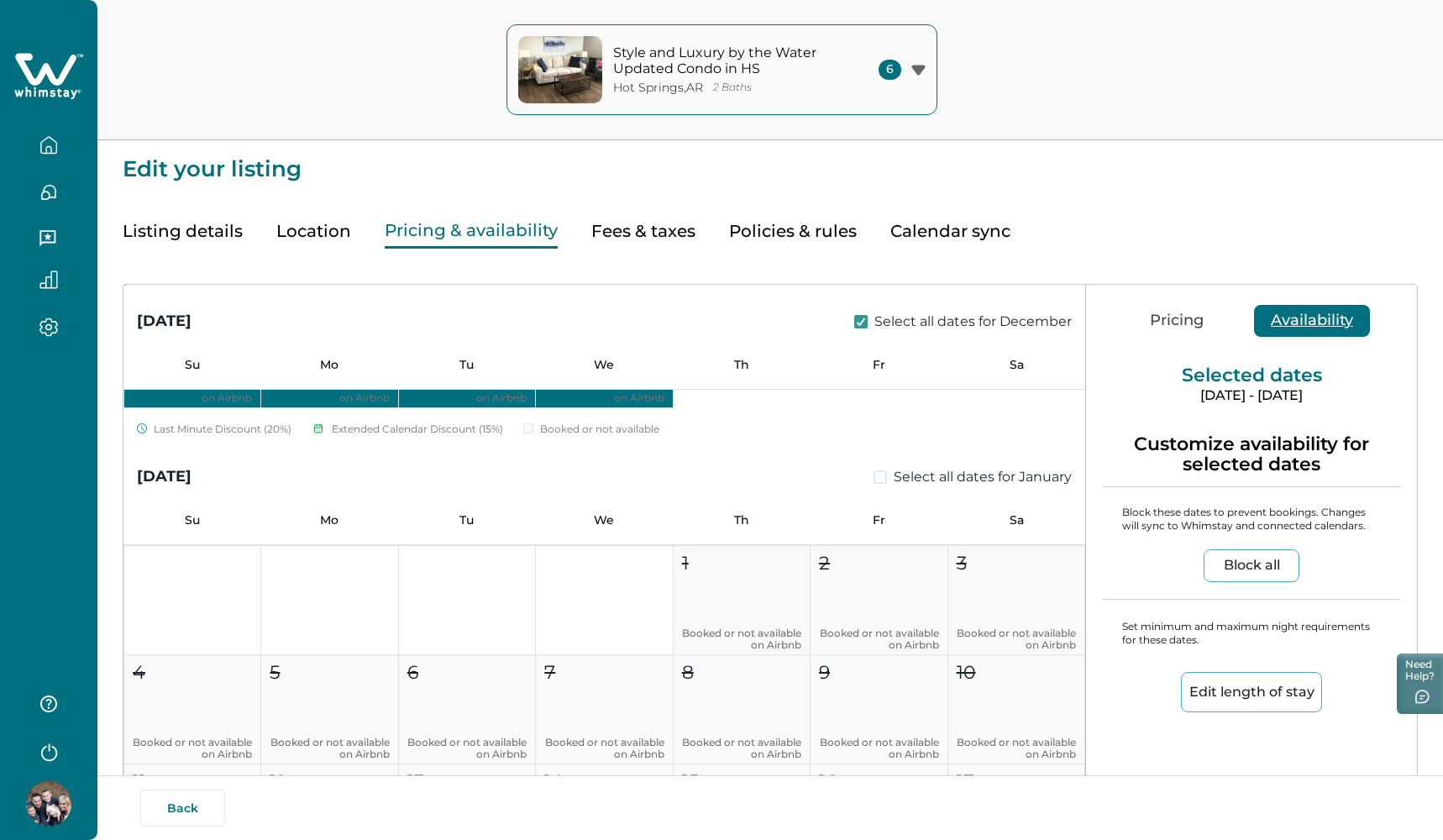
scroll to position [2702, 0]
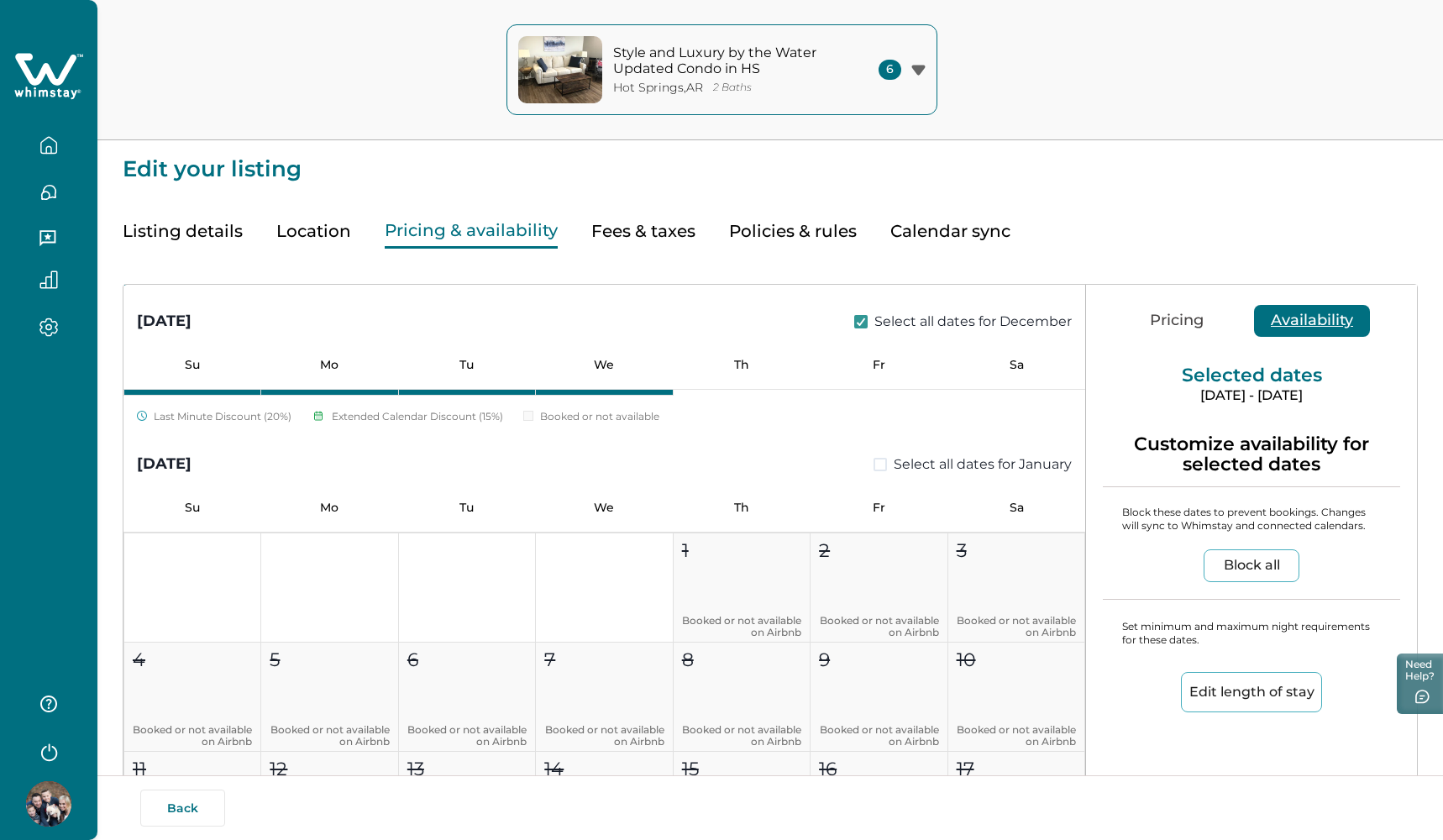
click at [862, 462] on div "January 2026 Select all dates for January" at bounding box center [604, 452] width 962 height 48
click at [874, 462] on span at bounding box center [880, 464] width 13 height 13
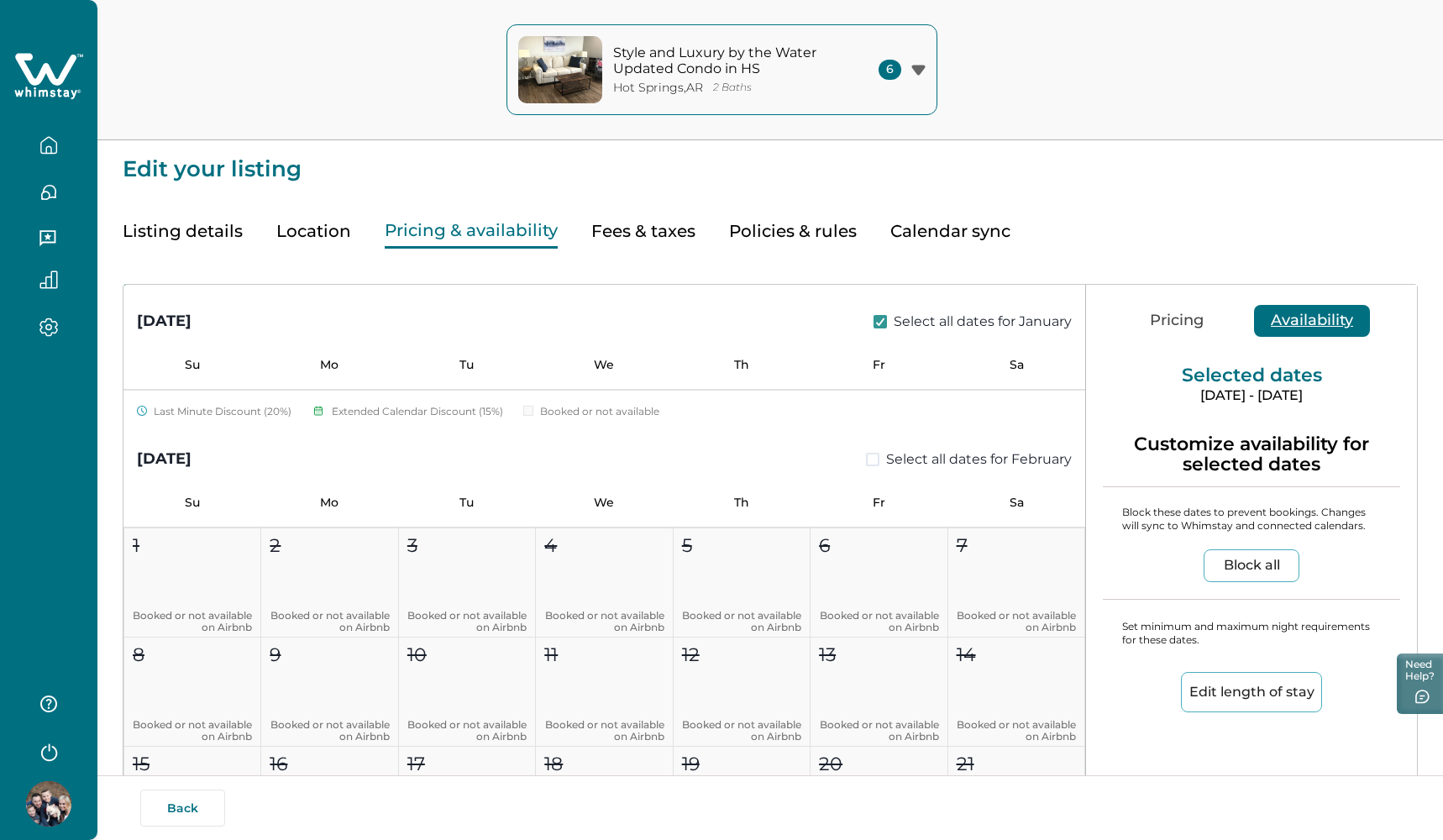
scroll to position [3402, 0]
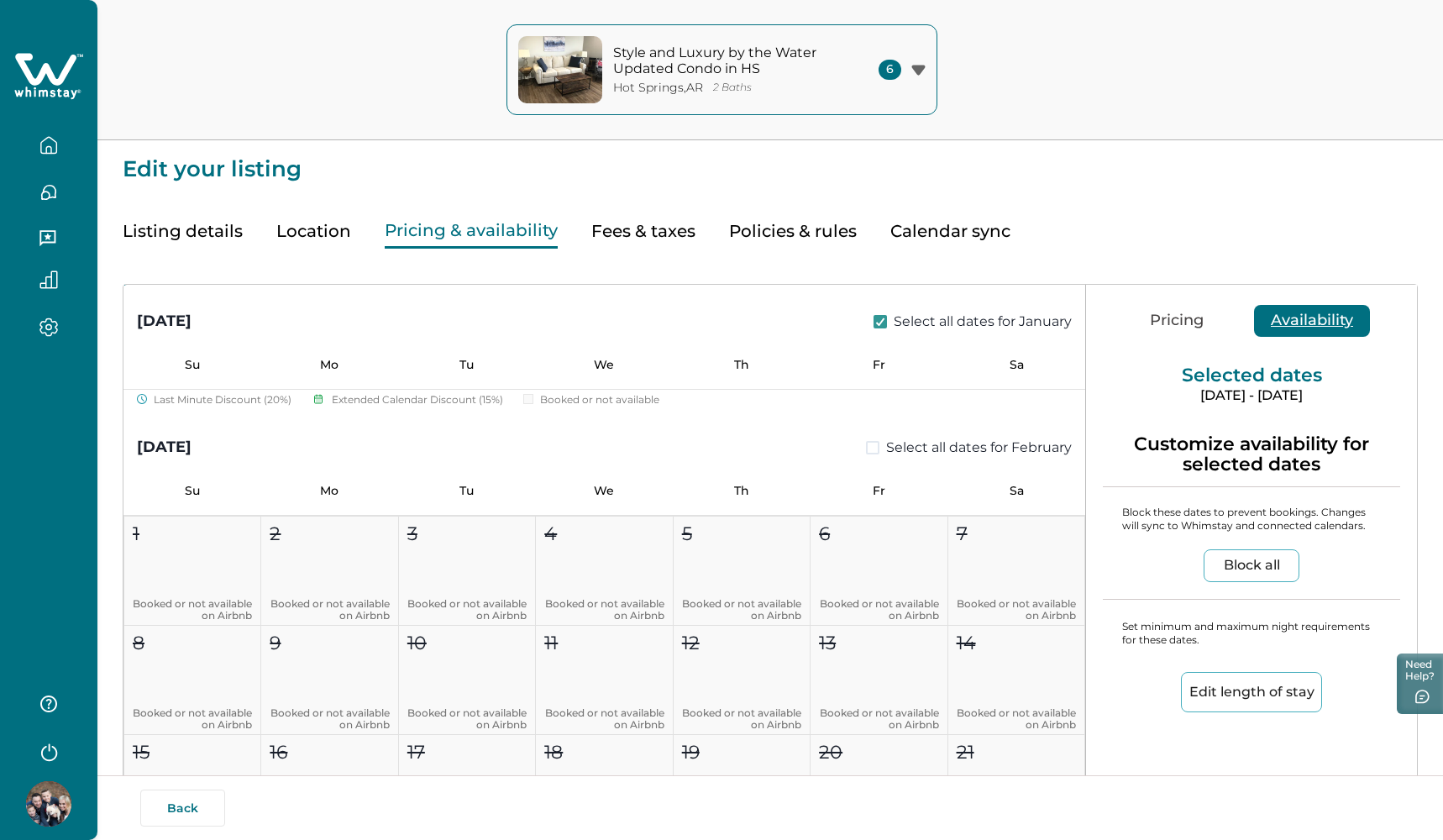
click at [866, 451] on span at bounding box center [872, 447] width 13 height 13
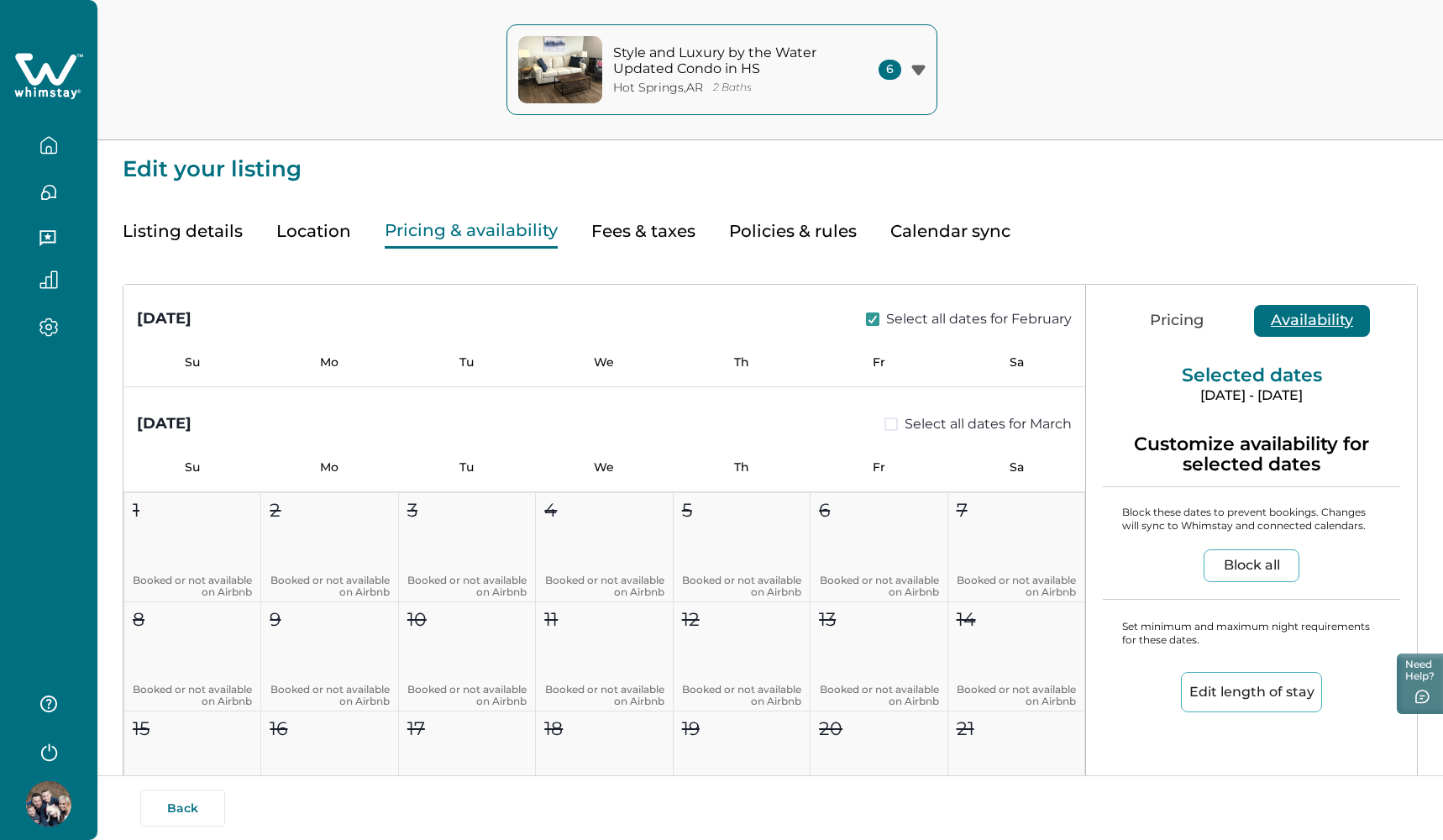
click at [885, 427] on span at bounding box center [891, 424] width 13 height 13
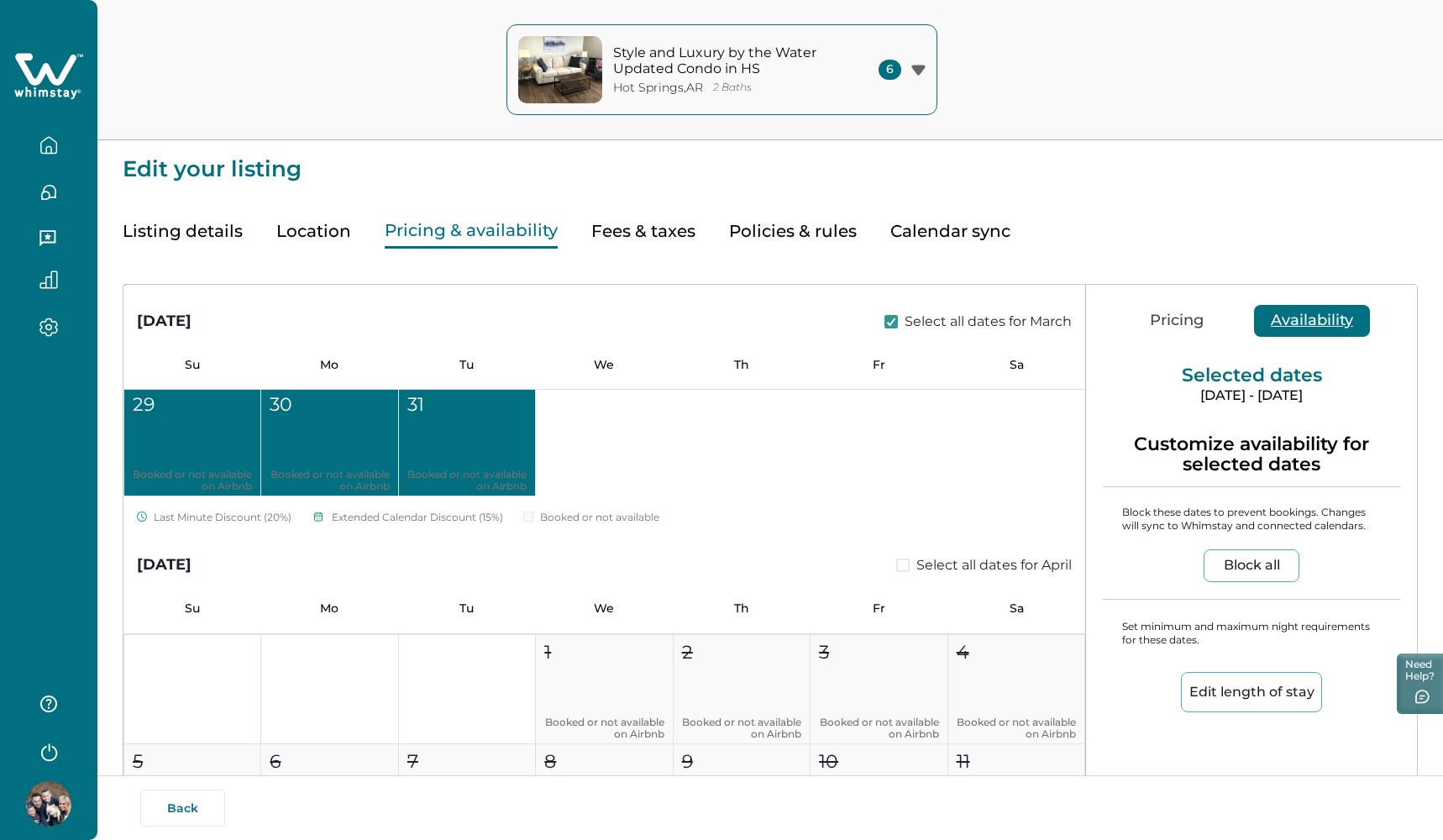
scroll to position [4544, 0]
click at [896, 562] on span at bounding box center [903, 564] width 13 height 13
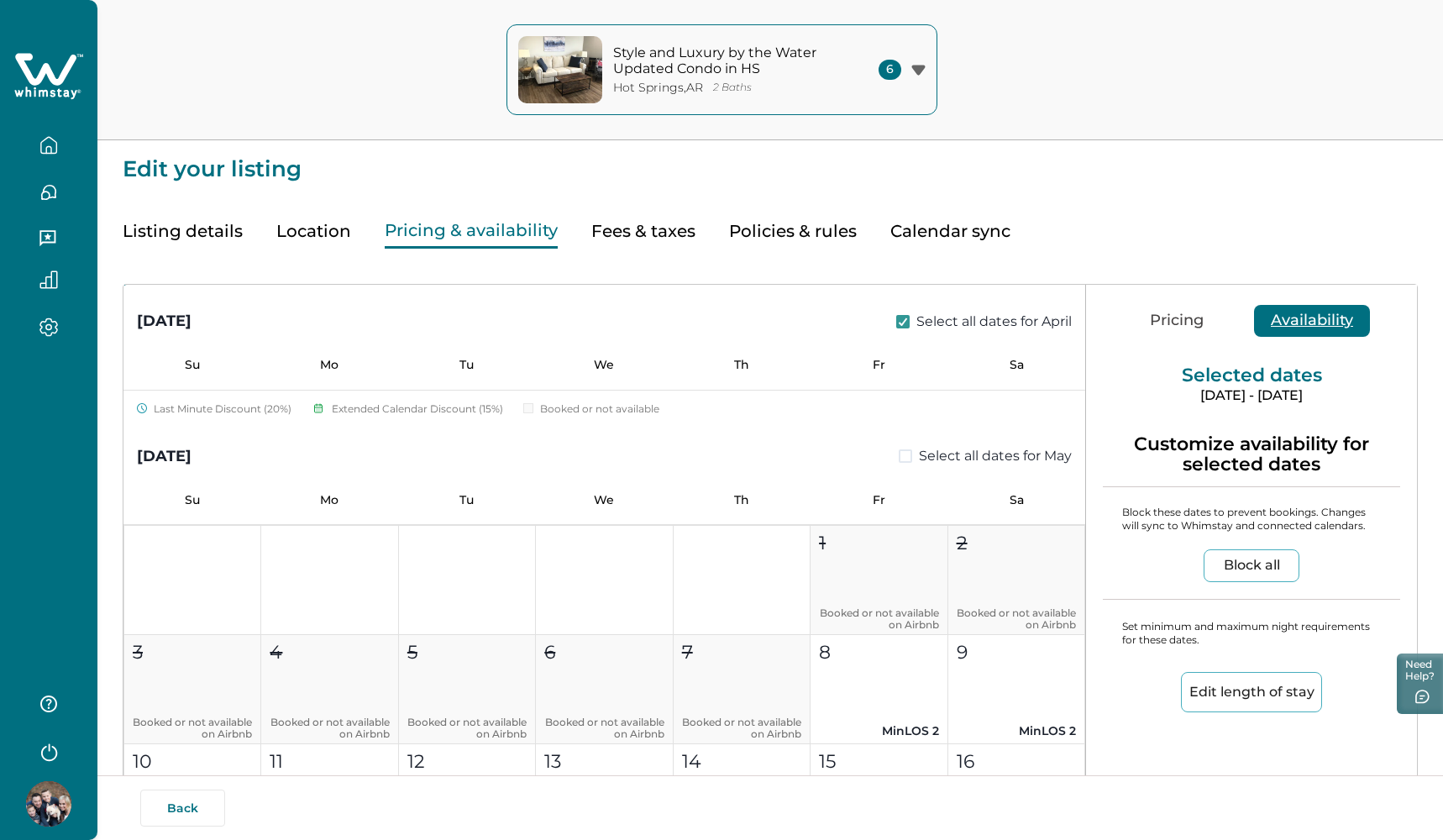
scroll to position [5345, 0]
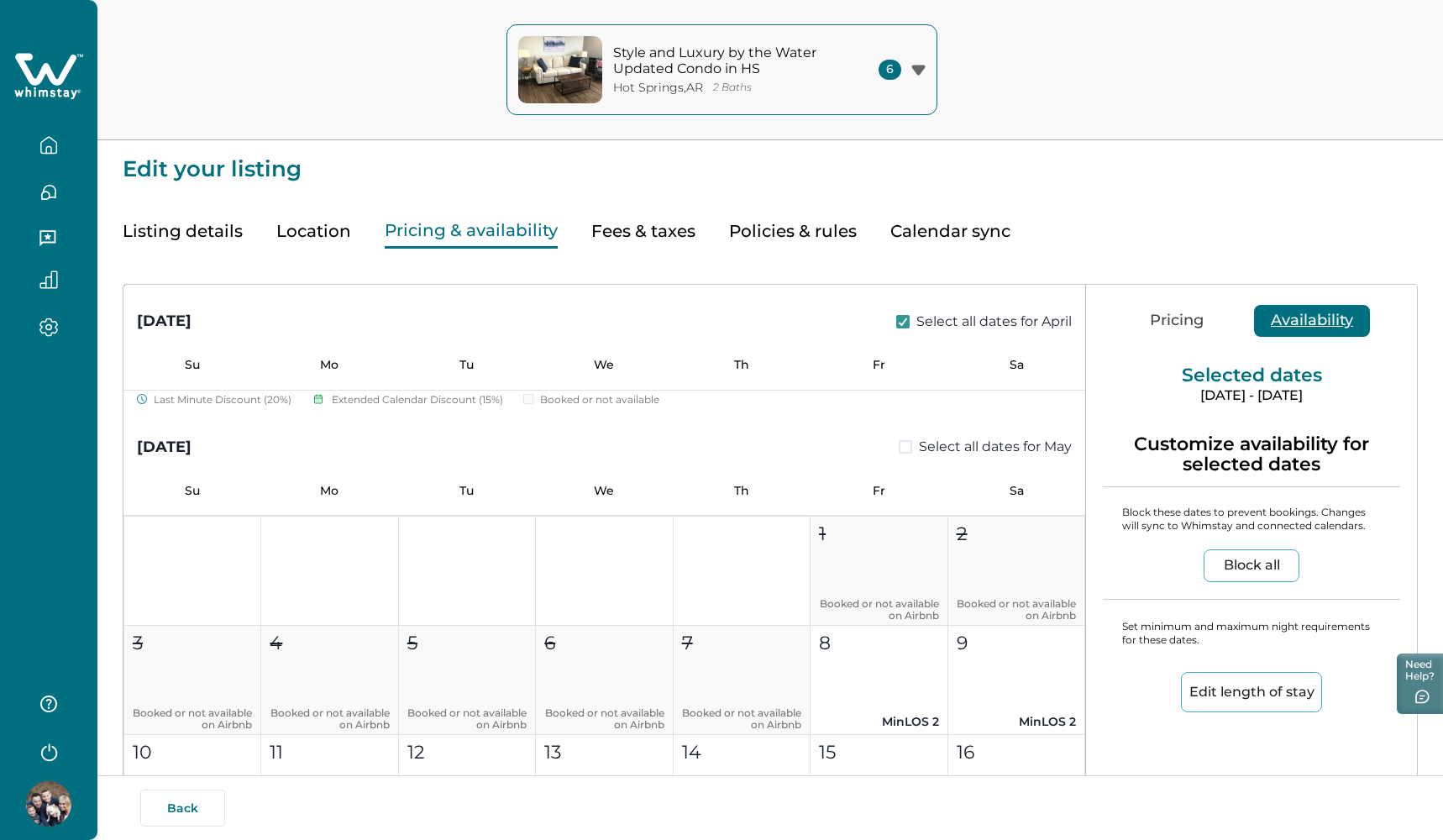
click at [1228, 555] on button "Block all" at bounding box center [1252, 565] width 96 height 33
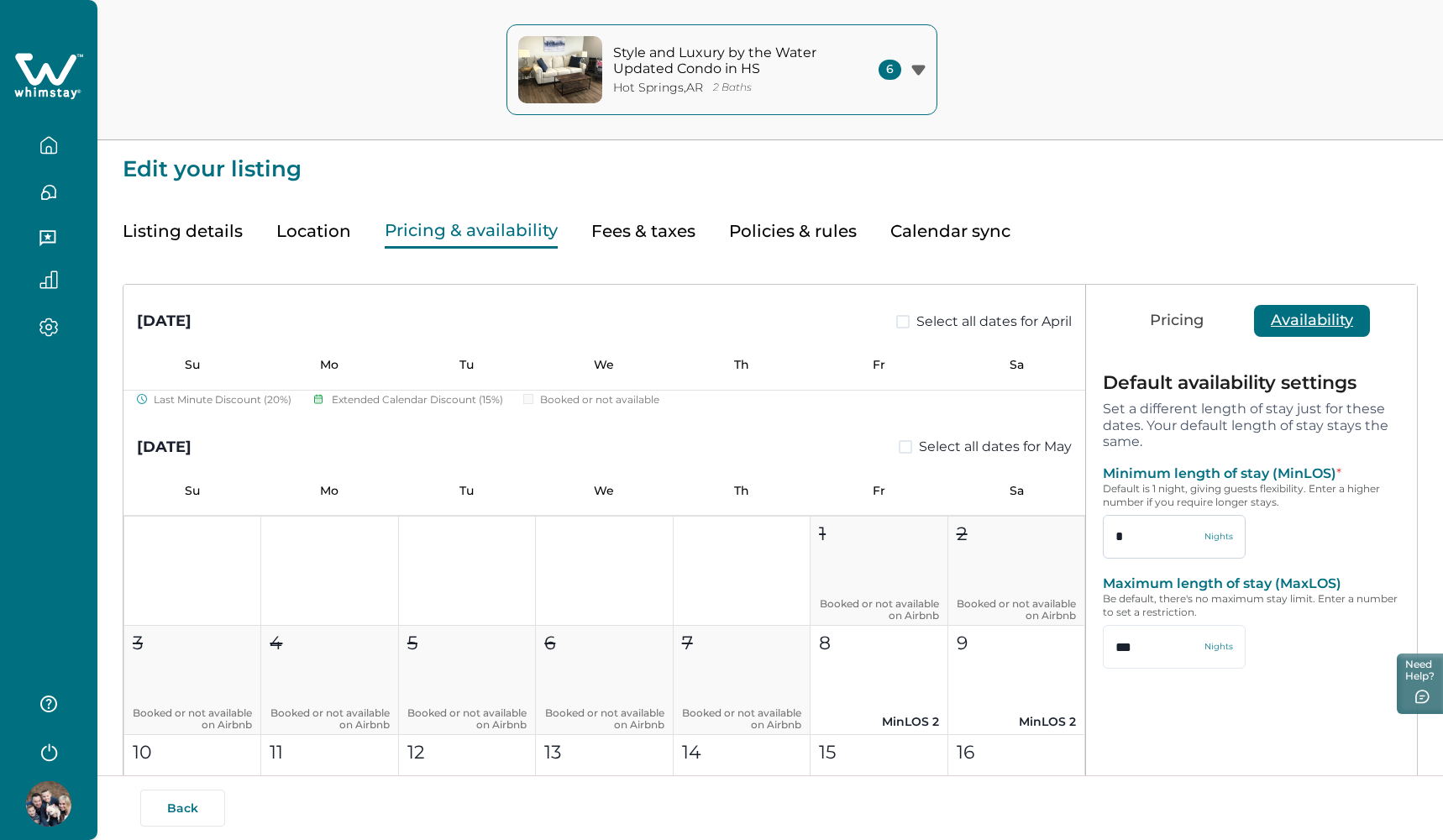
click at [1131, 541] on input "*" at bounding box center [1175, 537] width 143 height 44
type input "*"
click at [1250, 721] on button "Save" at bounding box center [1271, 723] width 101 height 33
type input "*"
type input "***"
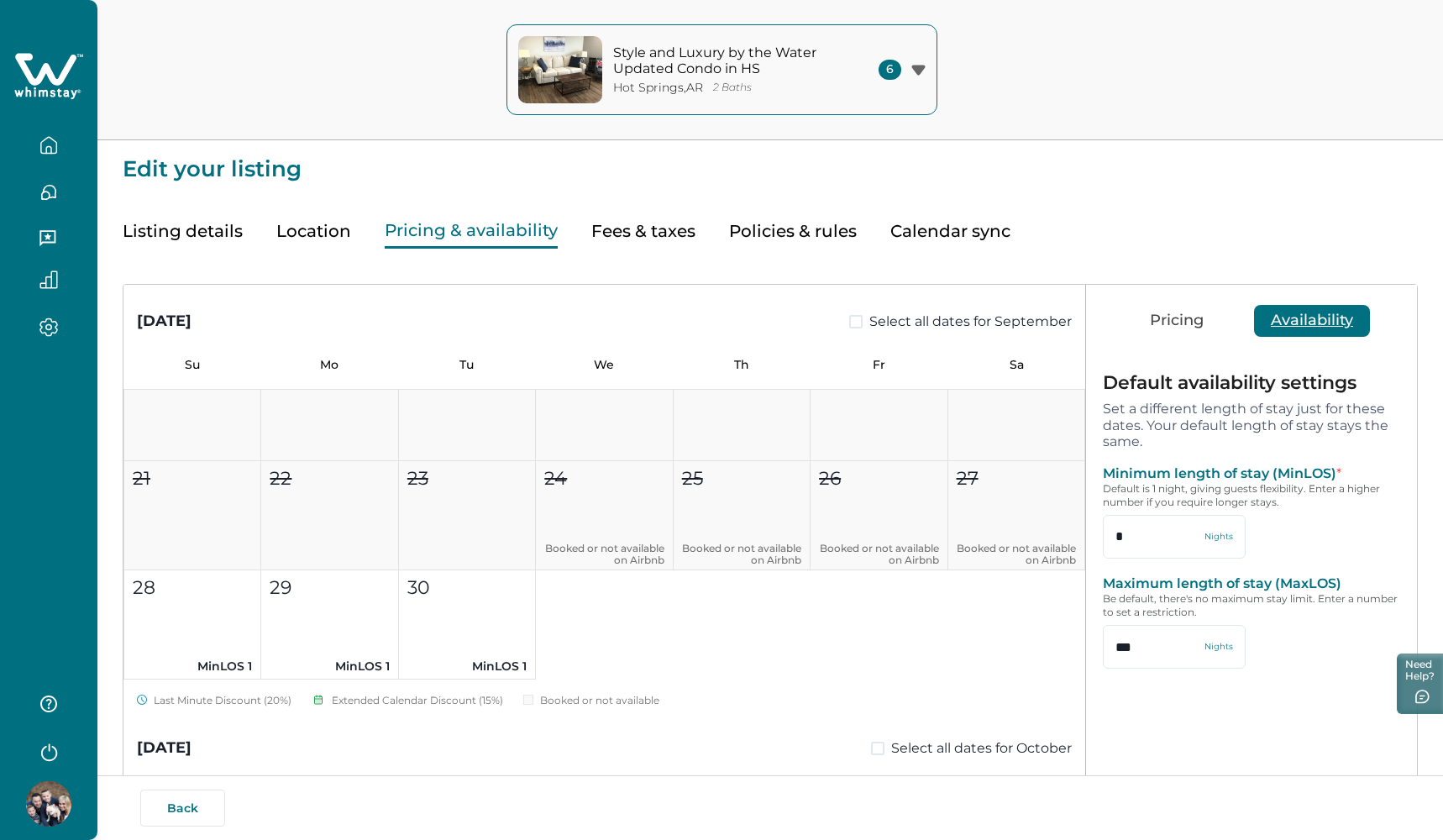
scroll to position [288, 0]
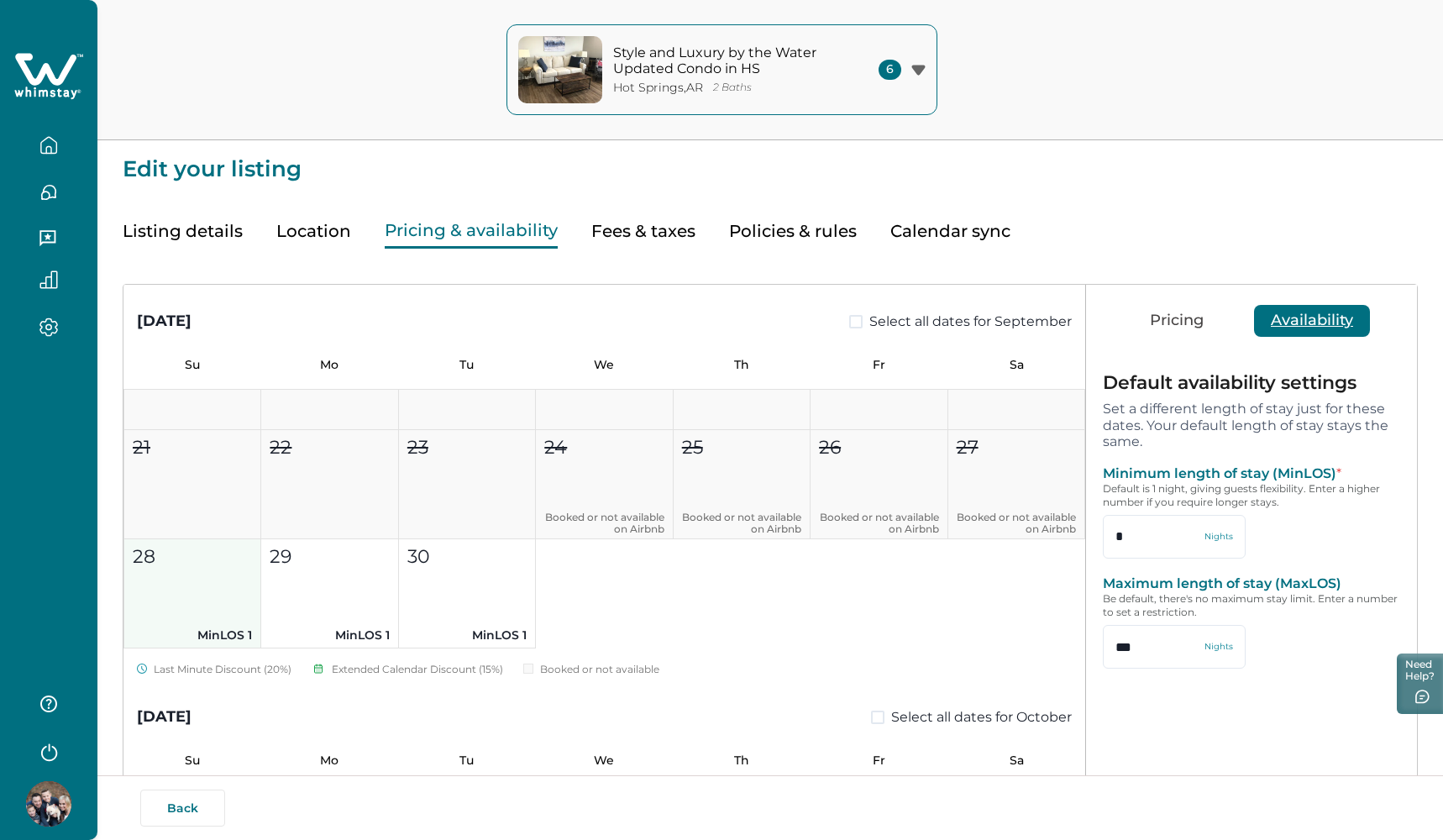
click at [201, 581] on button "28 MinLOS 1" at bounding box center [192, 594] width 137 height 109
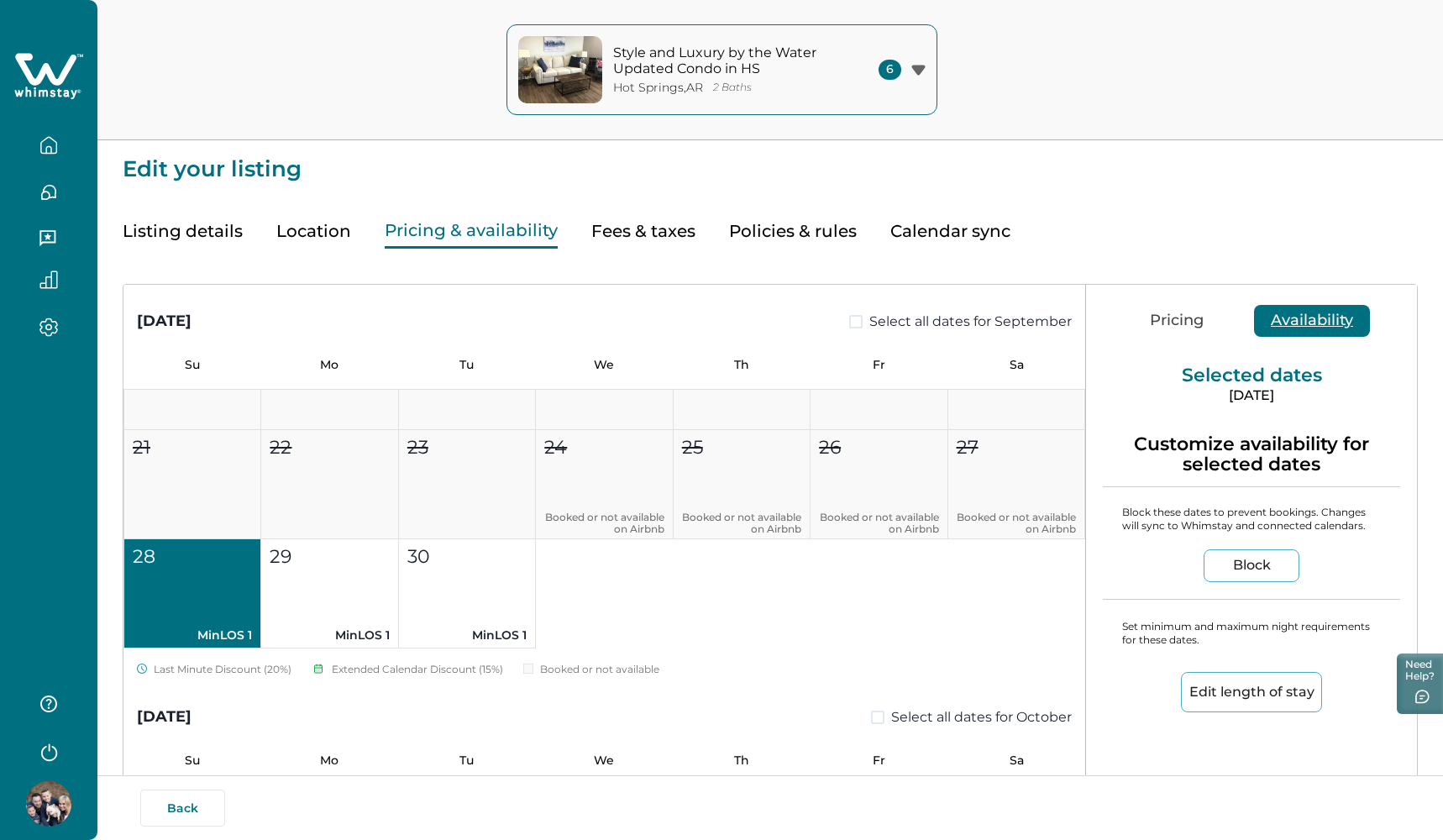
type input "*"
click at [324, 580] on button "29 MinLOS 1" at bounding box center [329, 594] width 137 height 109
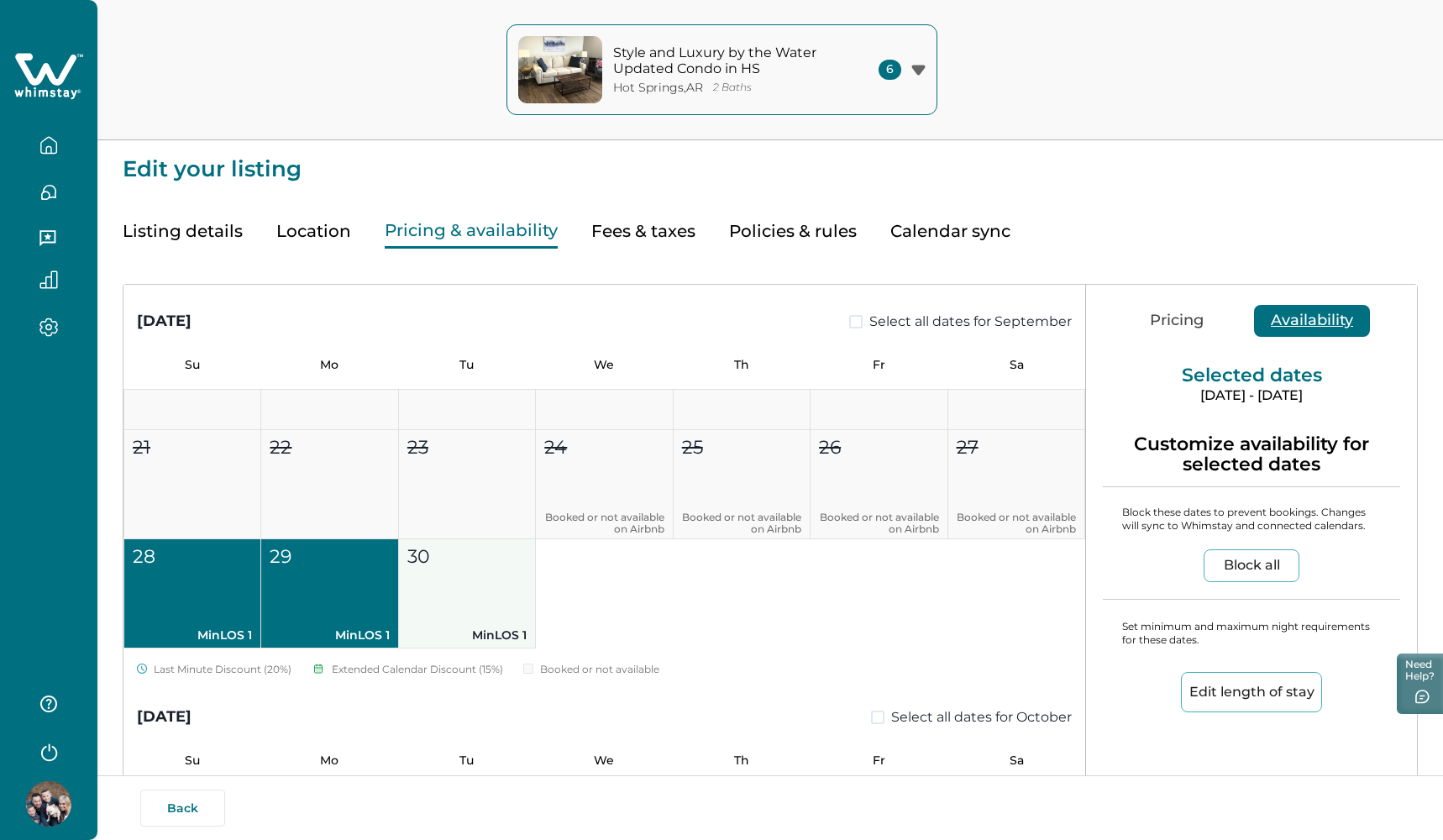
click at [461, 576] on button "30 MinLOS 1" at bounding box center [467, 594] width 137 height 109
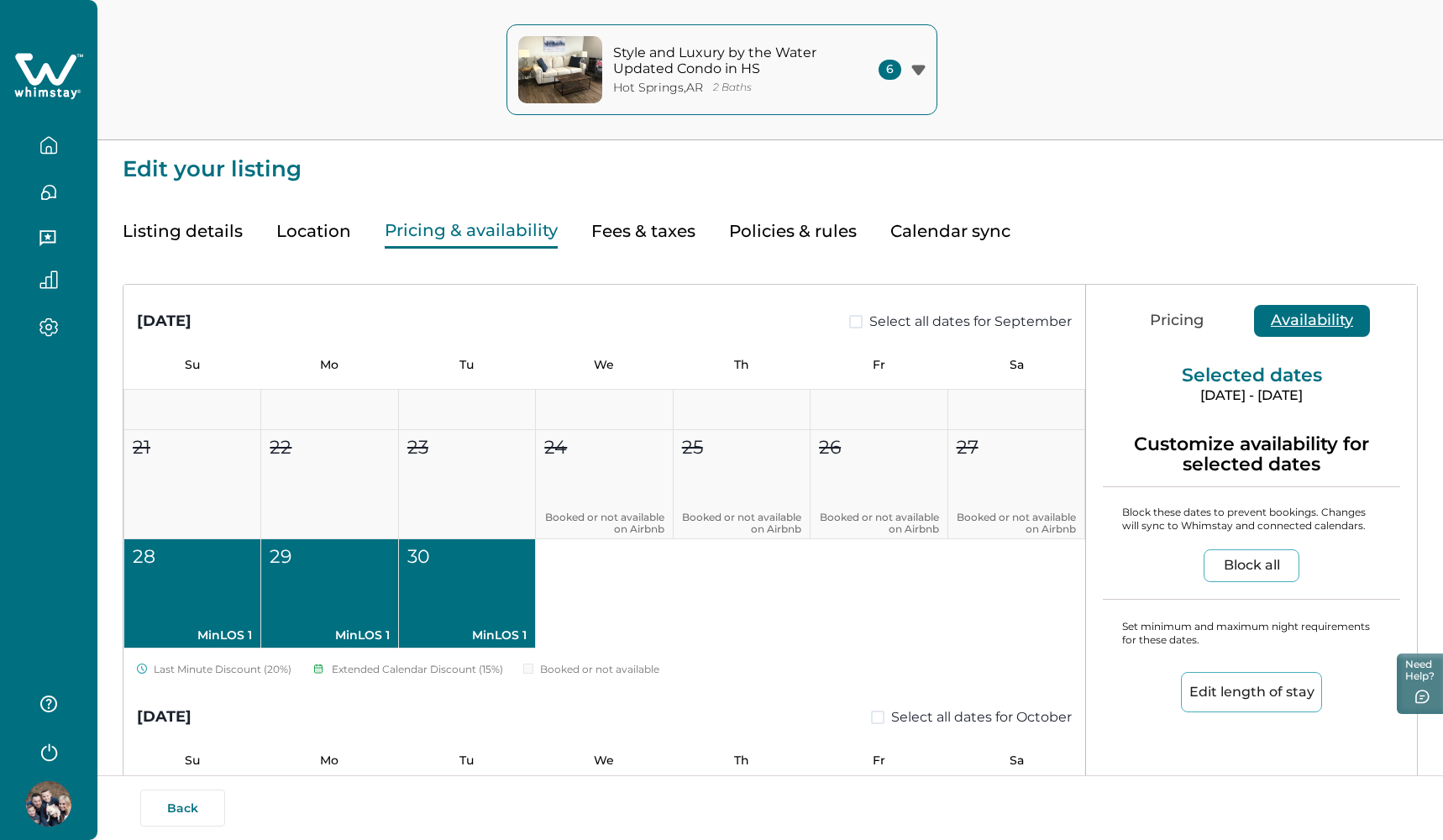
click at [1204, 688] on button "Edit length of stay" at bounding box center [1252, 692] width 141 height 40
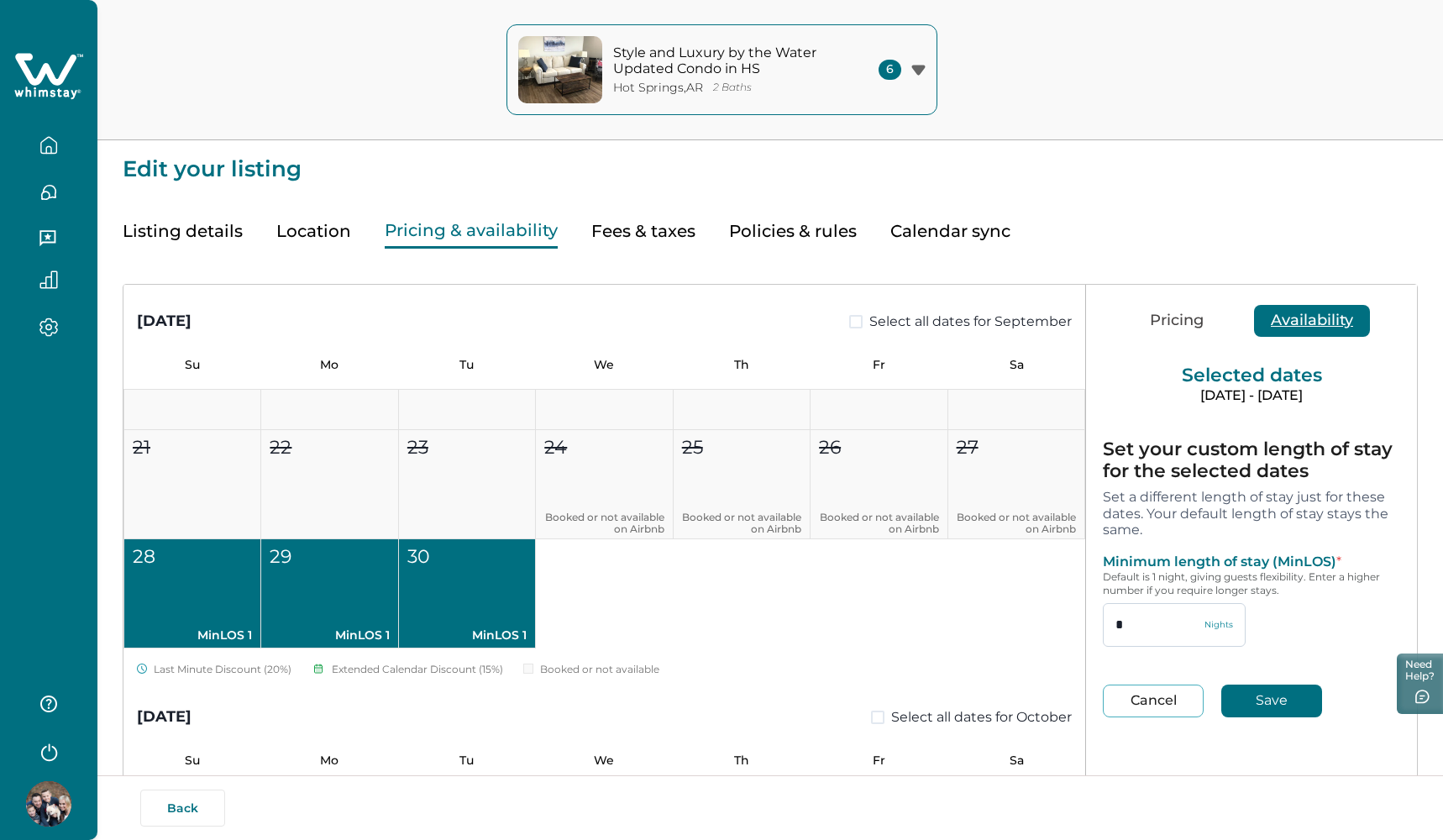
click at [1141, 610] on input "*" at bounding box center [1175, 624] width 143 height 44
click at [1143, 626] on input "*" at bounding box center [1175, 624] width 143 height 44
type input "*"
click at [1296, 703] on button "Save" at bounding box center [1271, 700] width 101 height 33
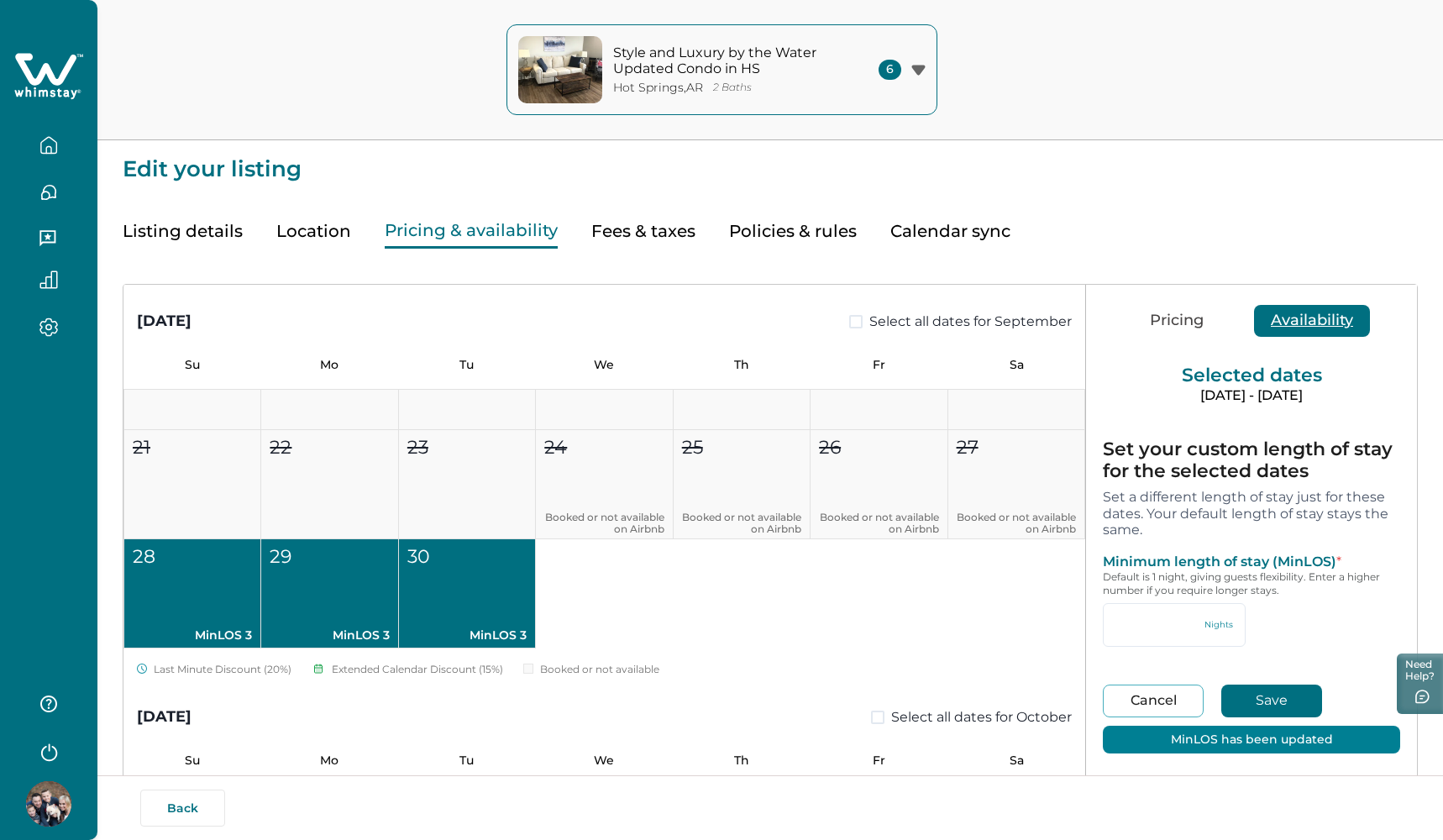
type input "*"
click at [845, 619] on div "1 2 3 4 5 6 7 8 9 10 11 12 13 14 15 16 17 18 19 20 21 22 23 24 Booked or not av…" at bounding box center [604, 375] width 962 height 547
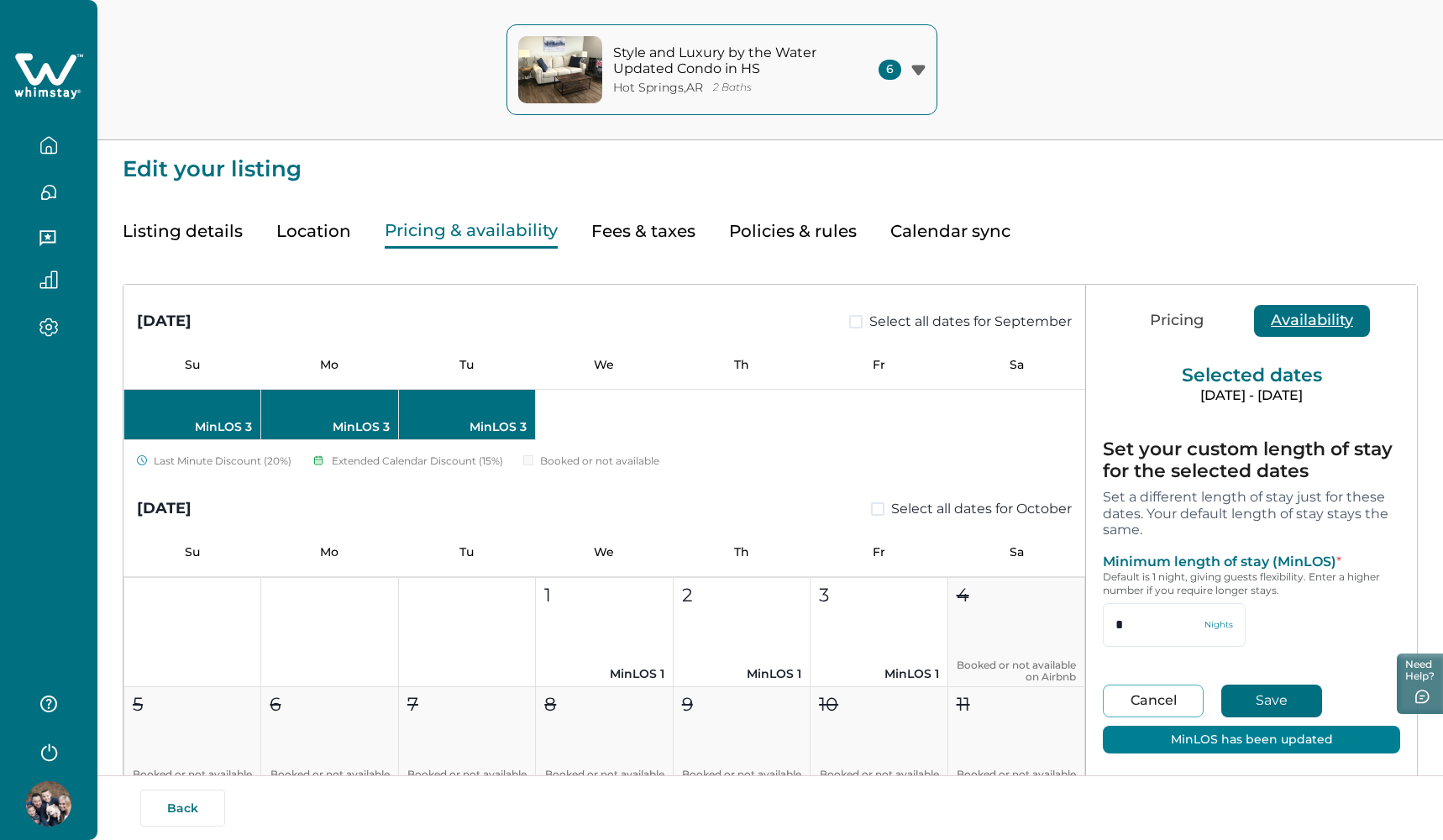
type input "***"
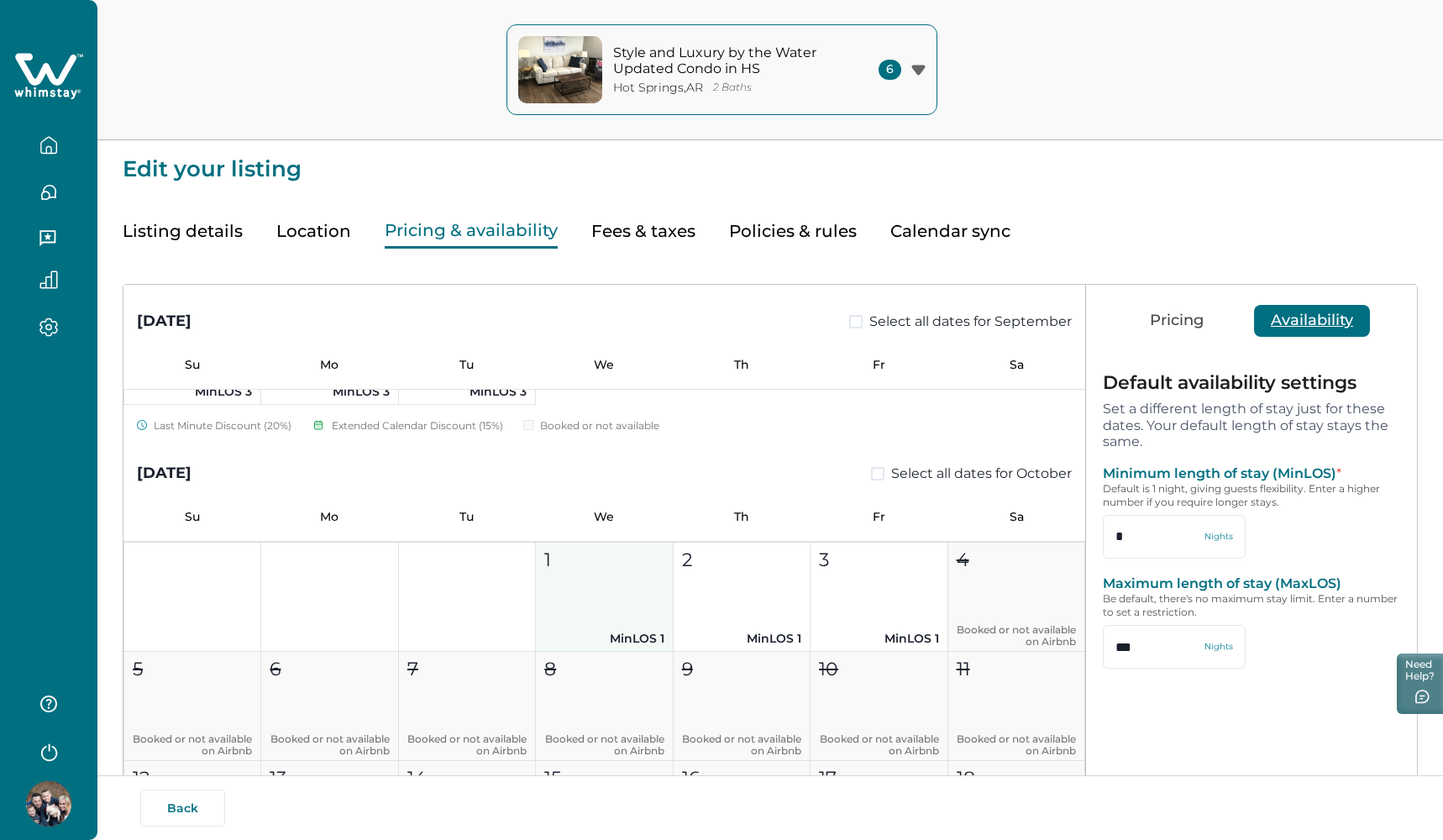
click at [640, 574] on button "1 MinLOS 1" at bounding box center [604, 598] width 137 height 109
type input "*"
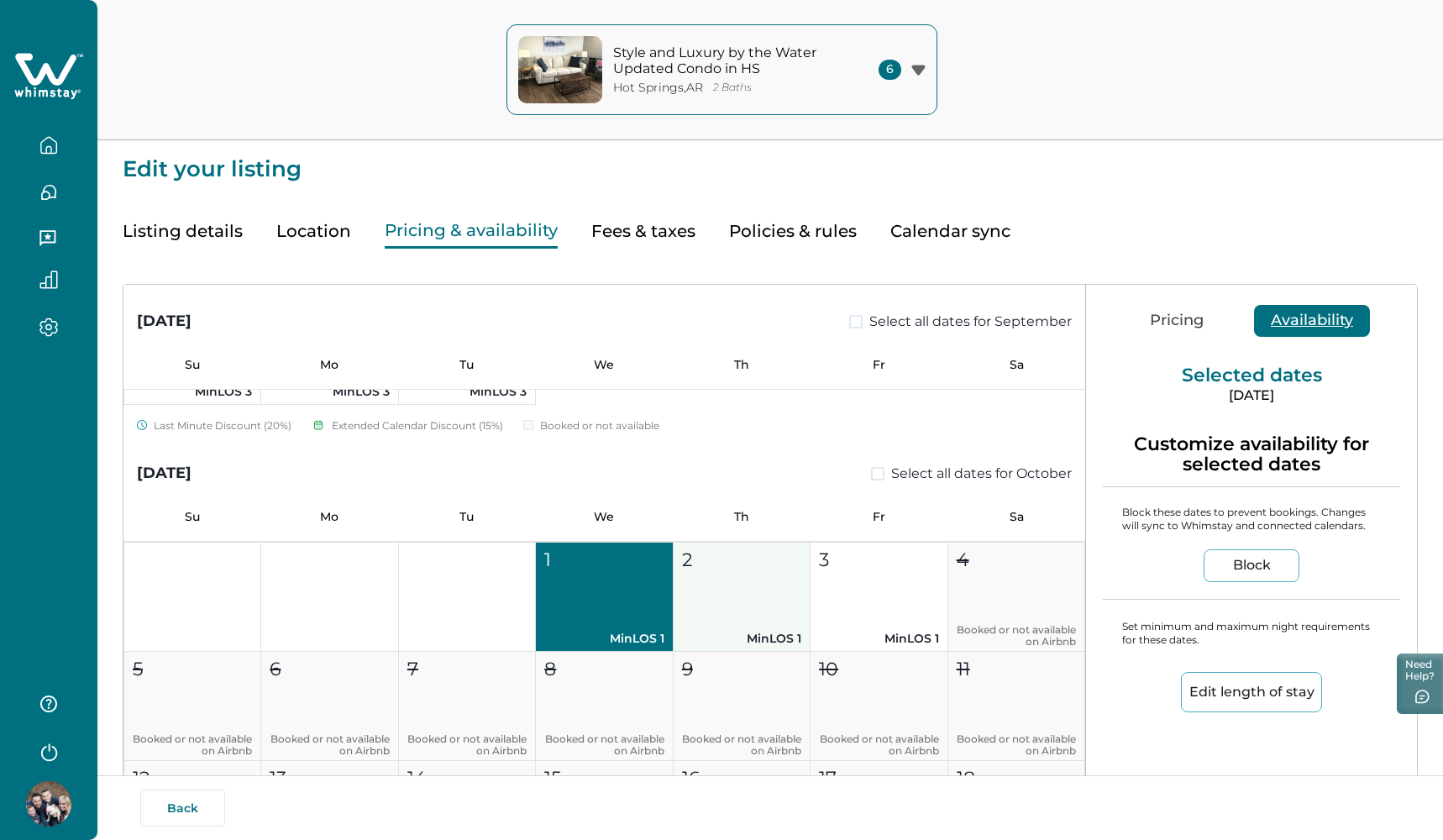
click at [717, 575] on button "2 MinLOS 1" at bounding box center [742, 598] width 137 height 109
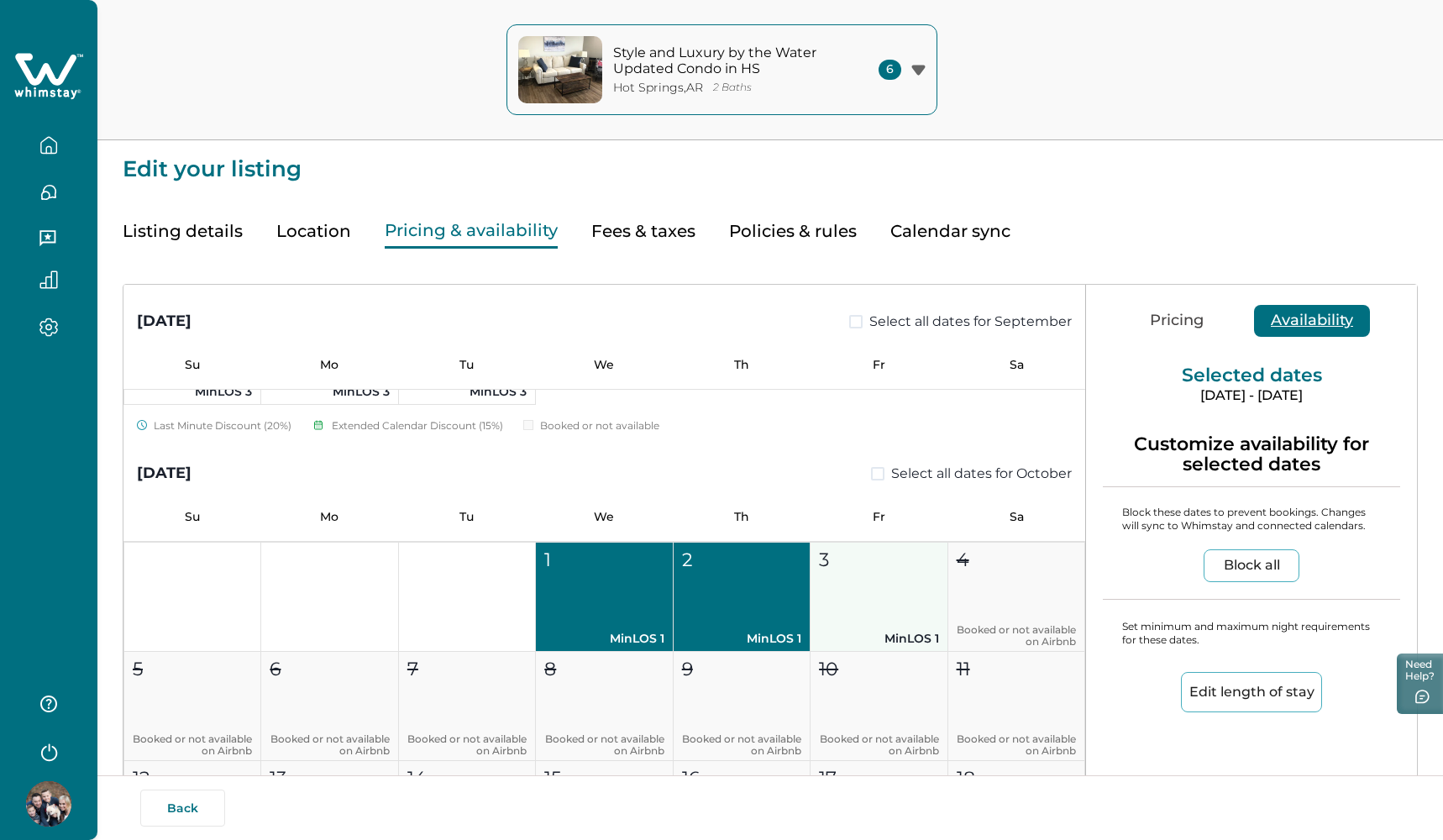
click at [833, 576] on button "3 MinLOS 1" at bounding box center [879, 598] width 137 height 109
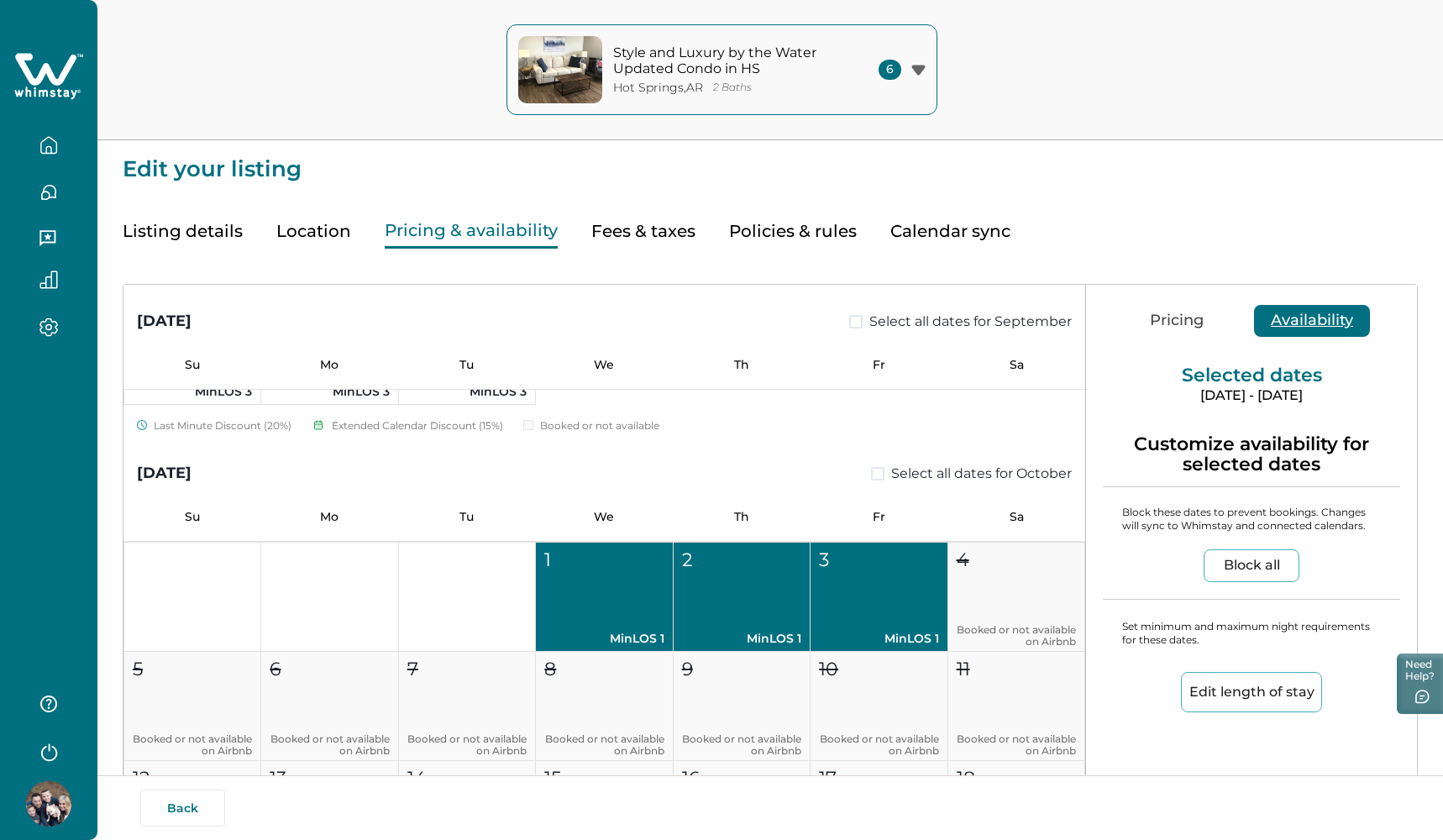
click at [1199, 667] on div "Edit length of stay" at bounding box center [1252, 686] width 297 height 80
click at [1214, 686] on button "Edit length of stay" at bounding box center [1252, 692] width 141 height 40
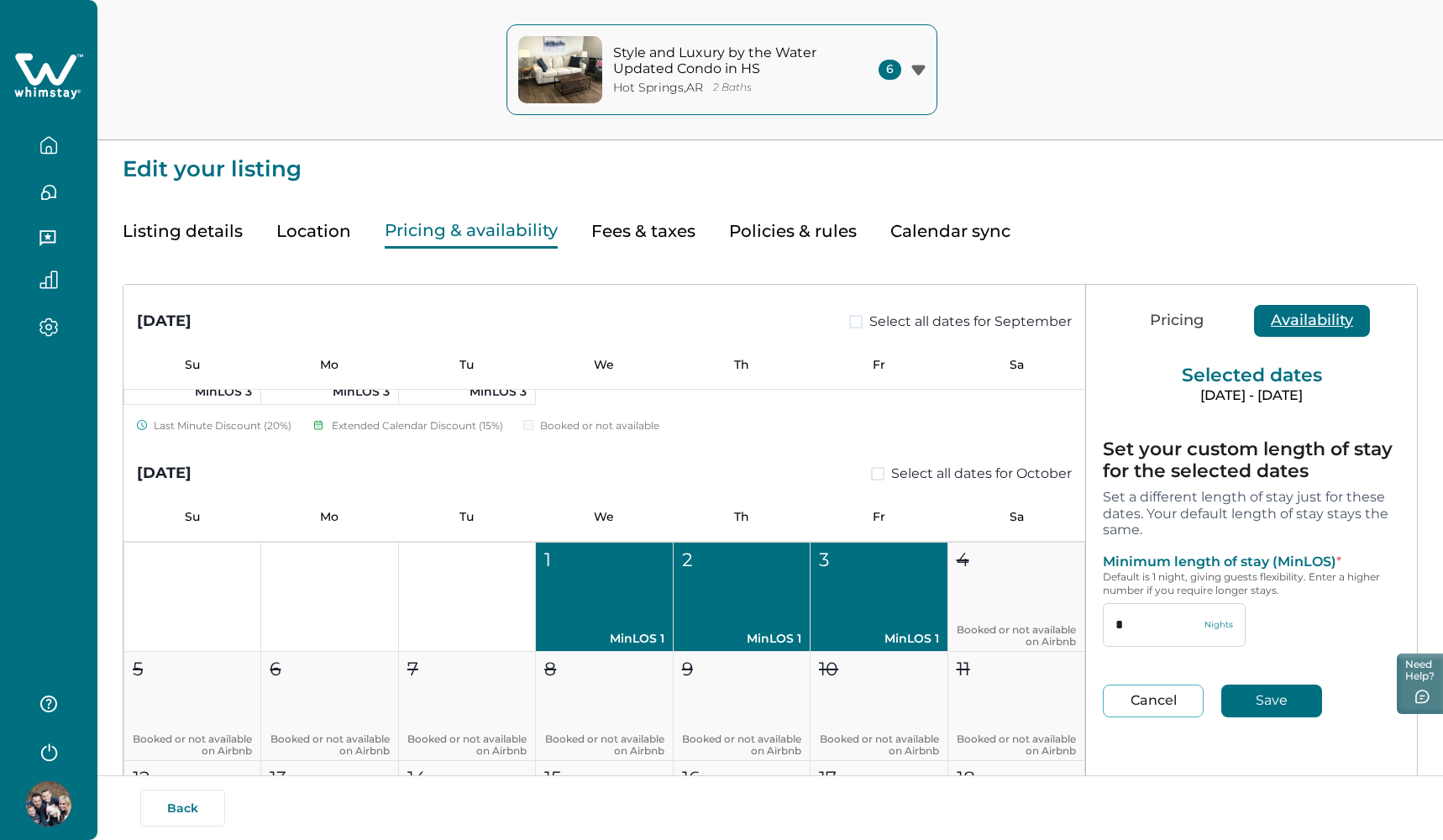
click at [1172, 619] on input "*" at bounding box center [1175, 624] width 143 height 44
type input "*"
click at [1260, 697] on button "Save" at bounding box center [1271, 700] width 101 height 33
type input "*"
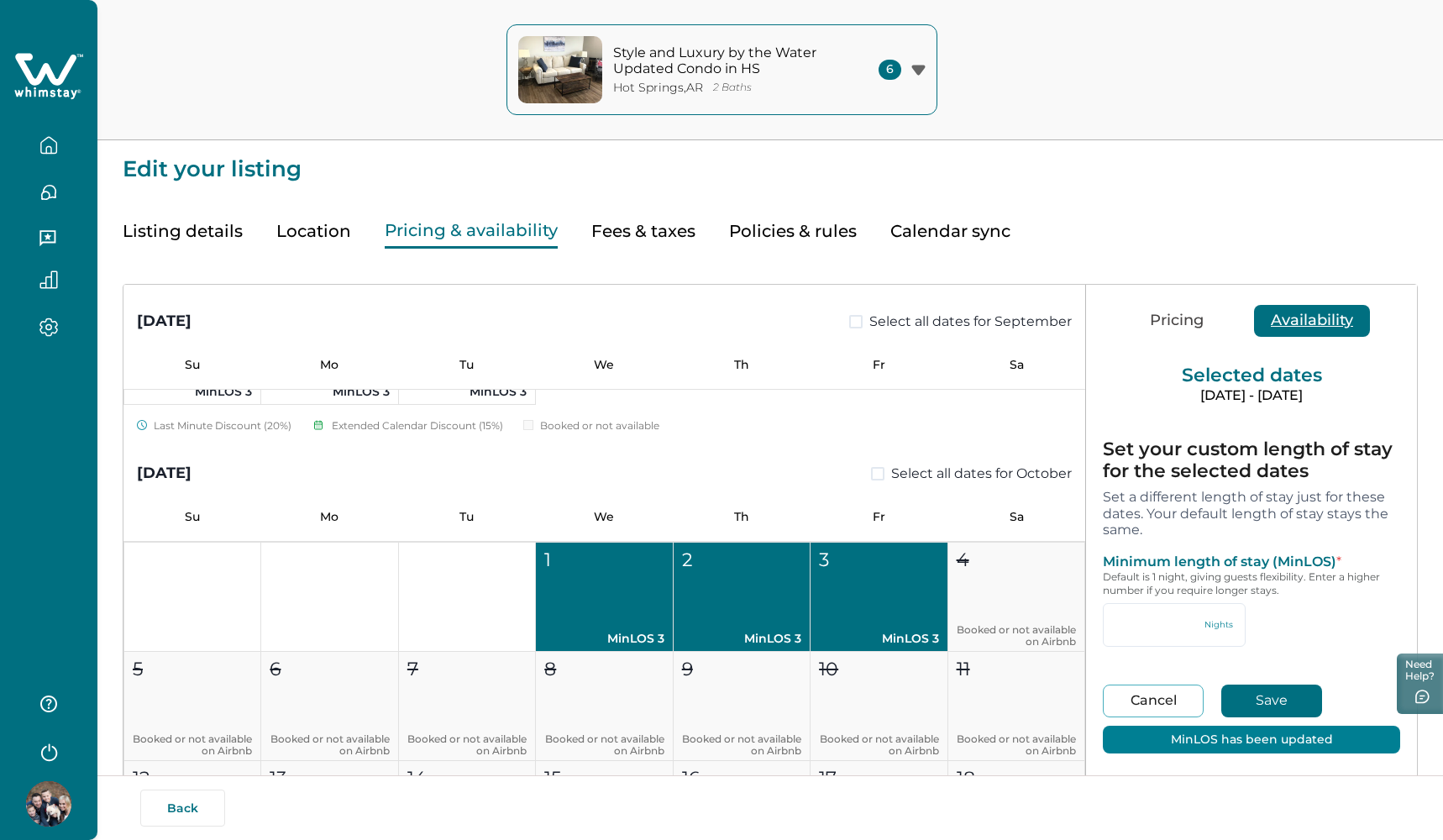
type input "*"
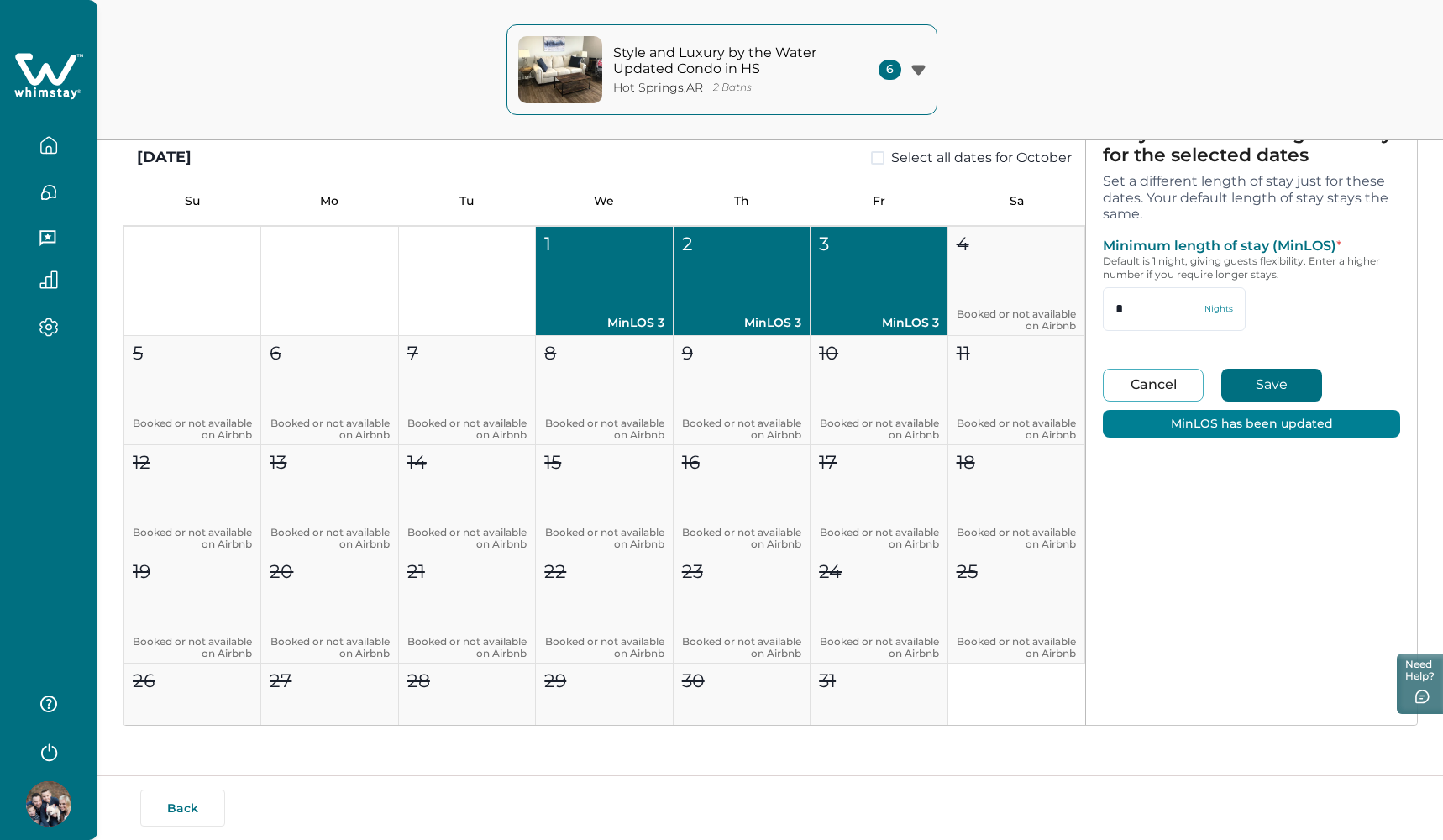
scroll to position [316, 0]
type input "***"
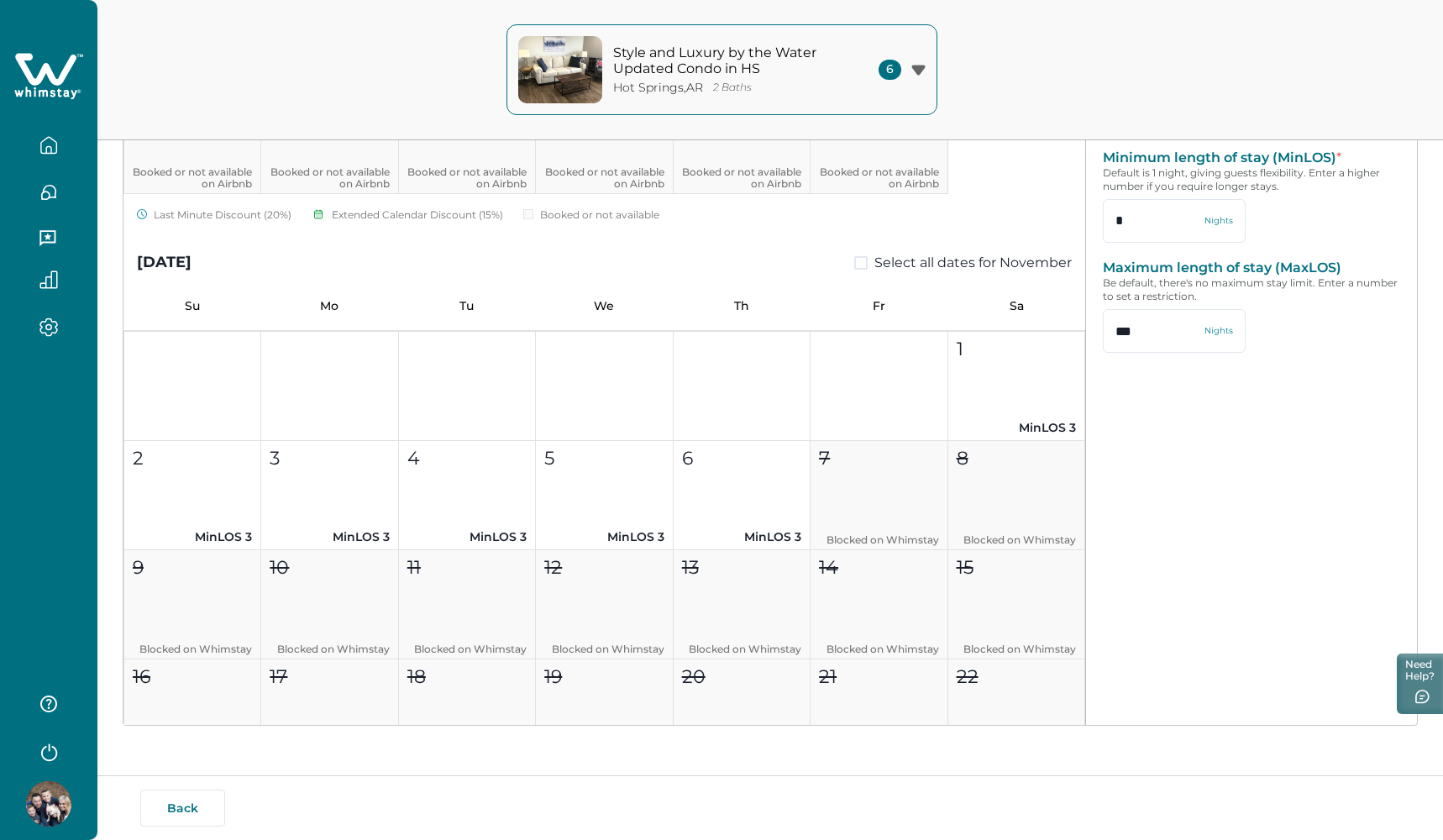
scroll to position [1124, 0]
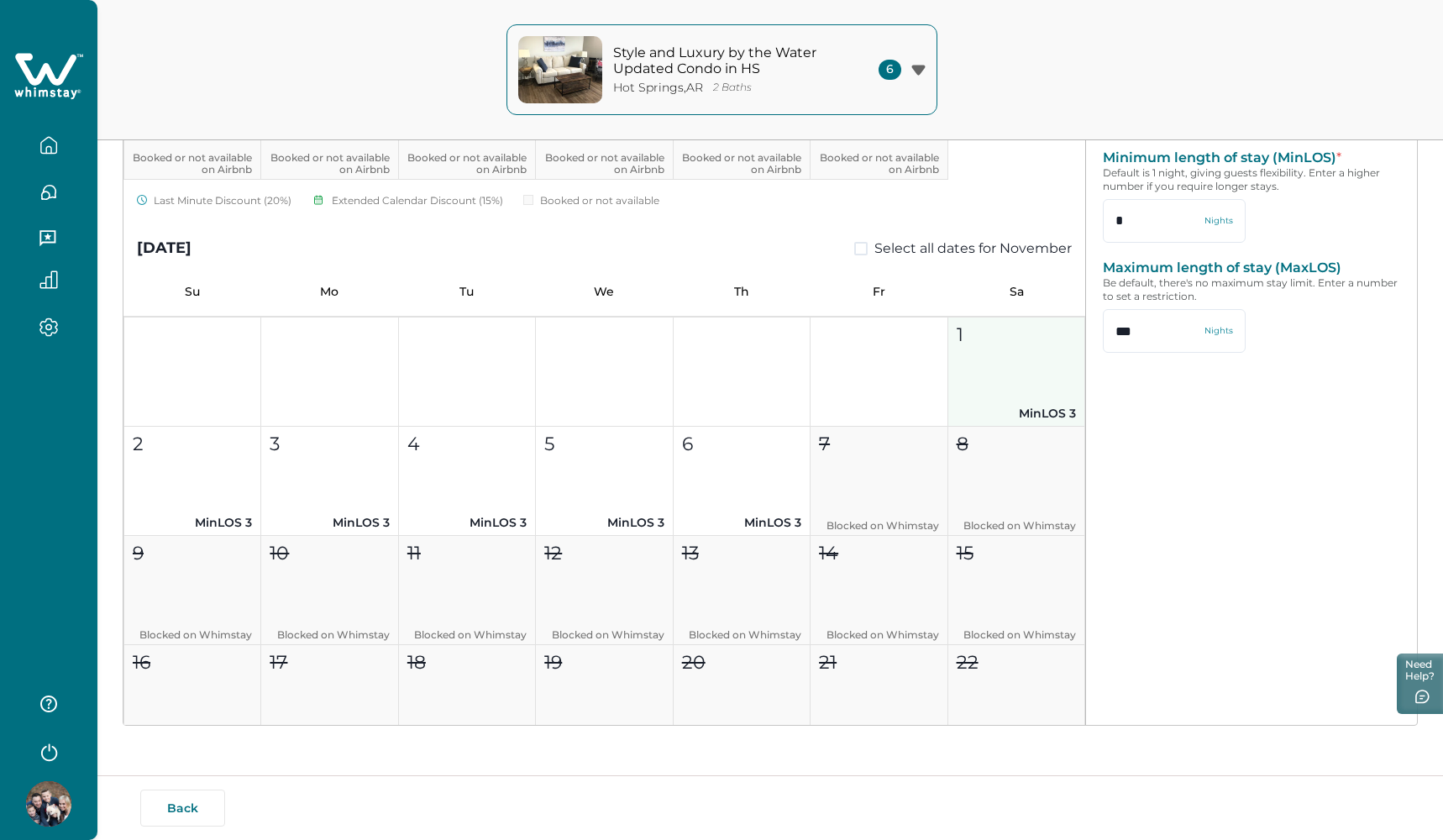
click at [988, 355] on button "1 MinLOS 3" at bounding box center [1016, 372] width 137 height 109
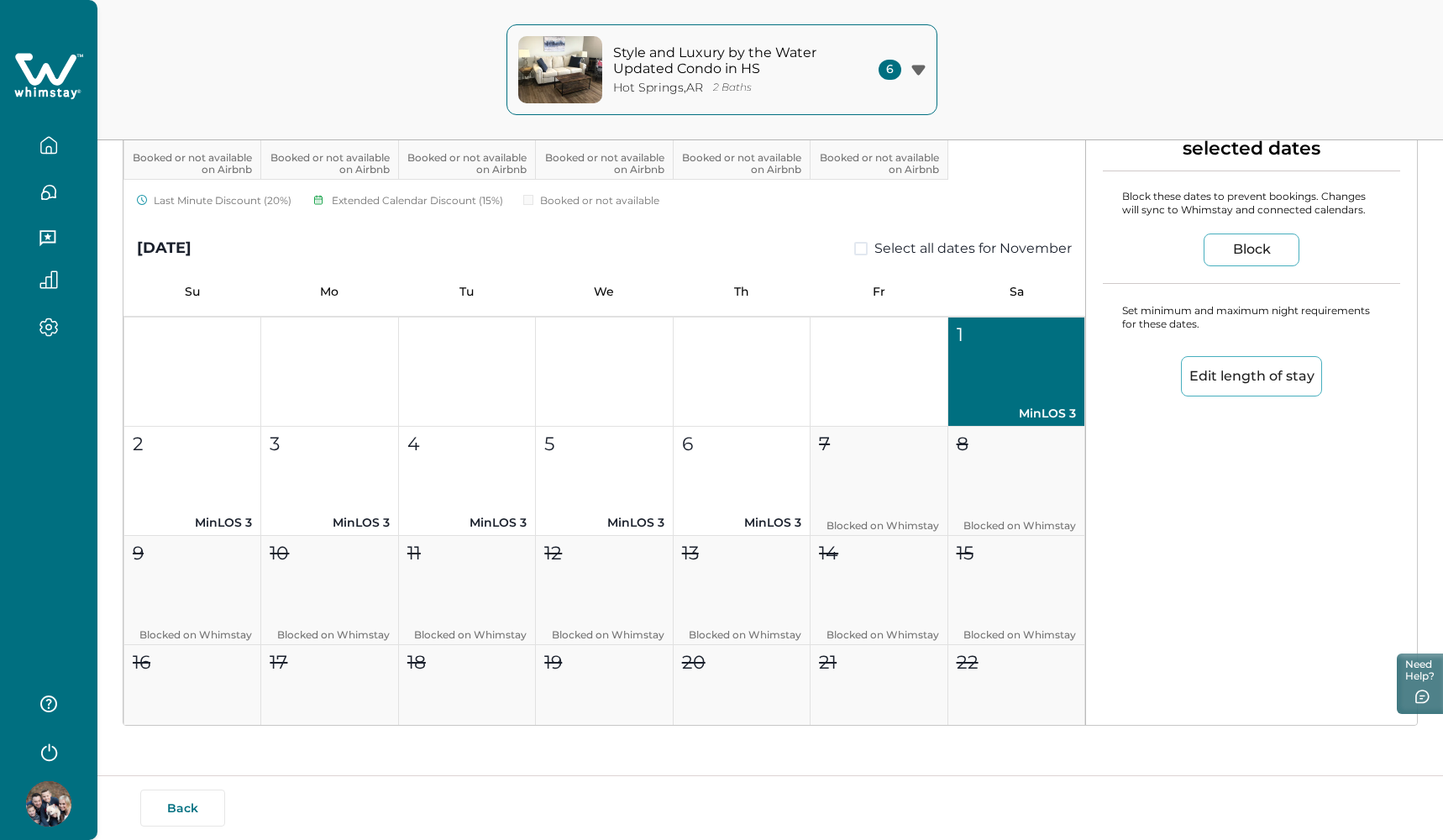
click at [985, 357] on button "1 MinLOS 3" at bounding box center [1016, 372] width 137 height 109
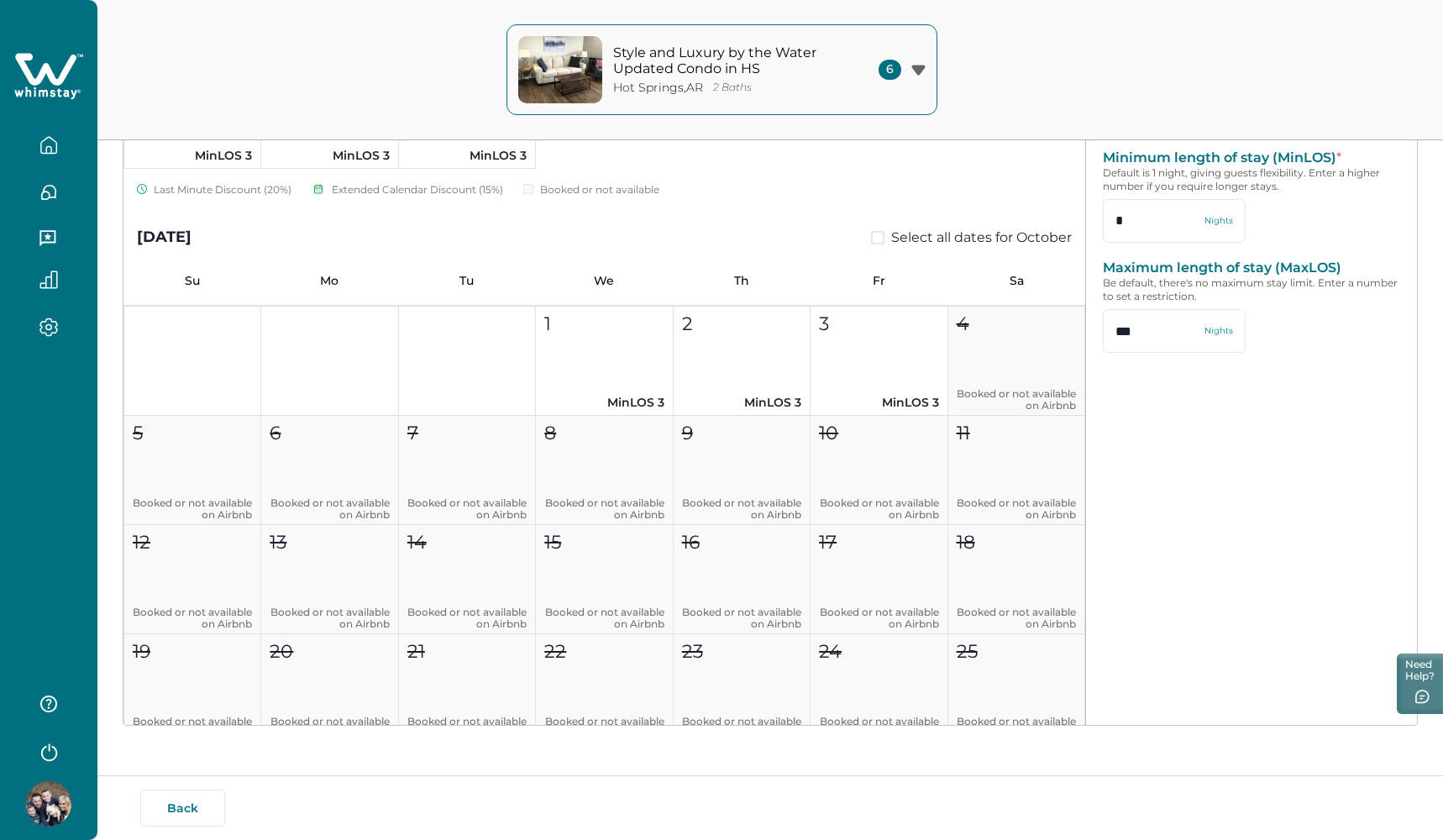
scroll to position [365, 0]
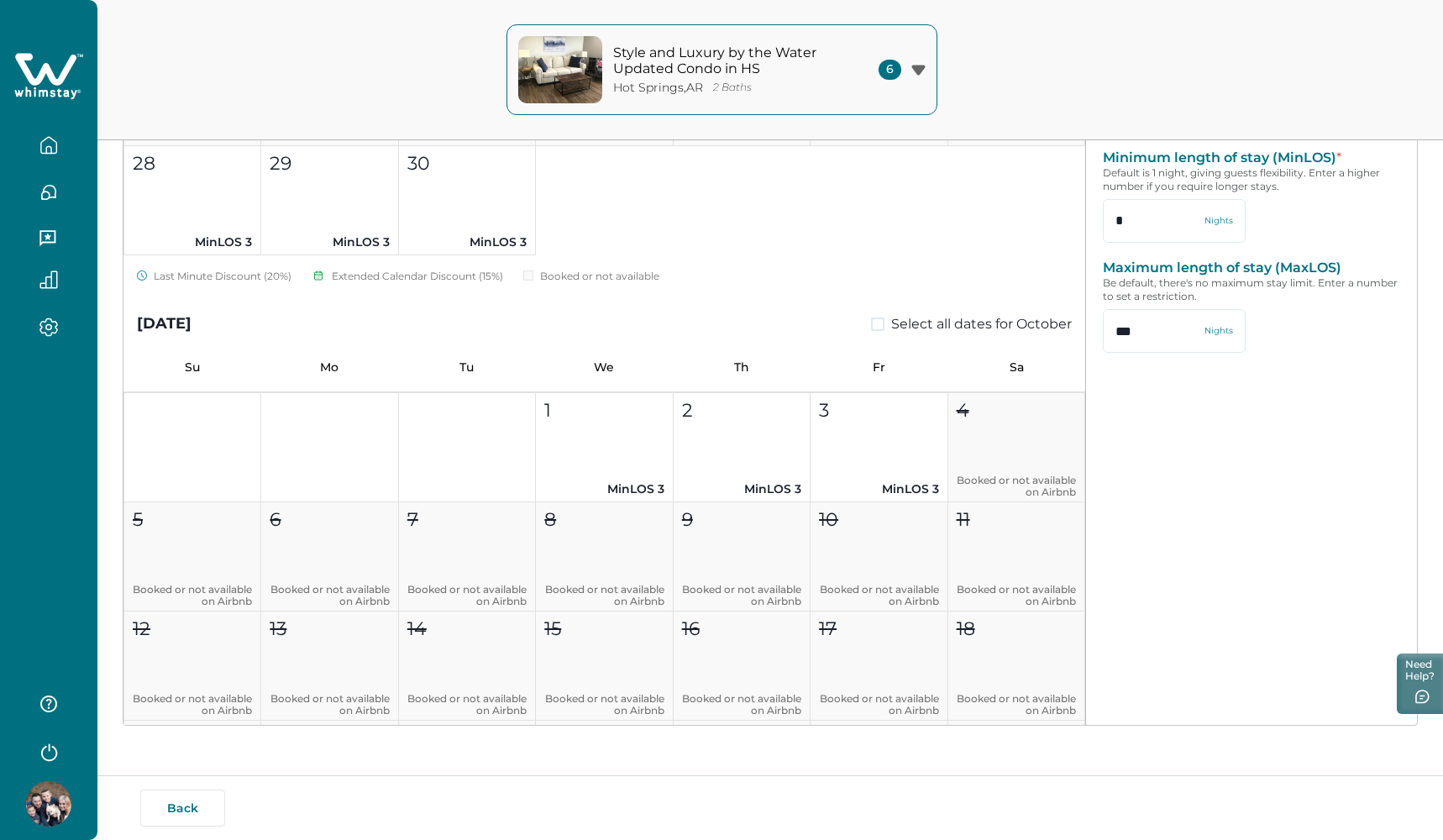
click at [920, 70] on icon "button" at bounding box center [918, 69] width 13 height 10
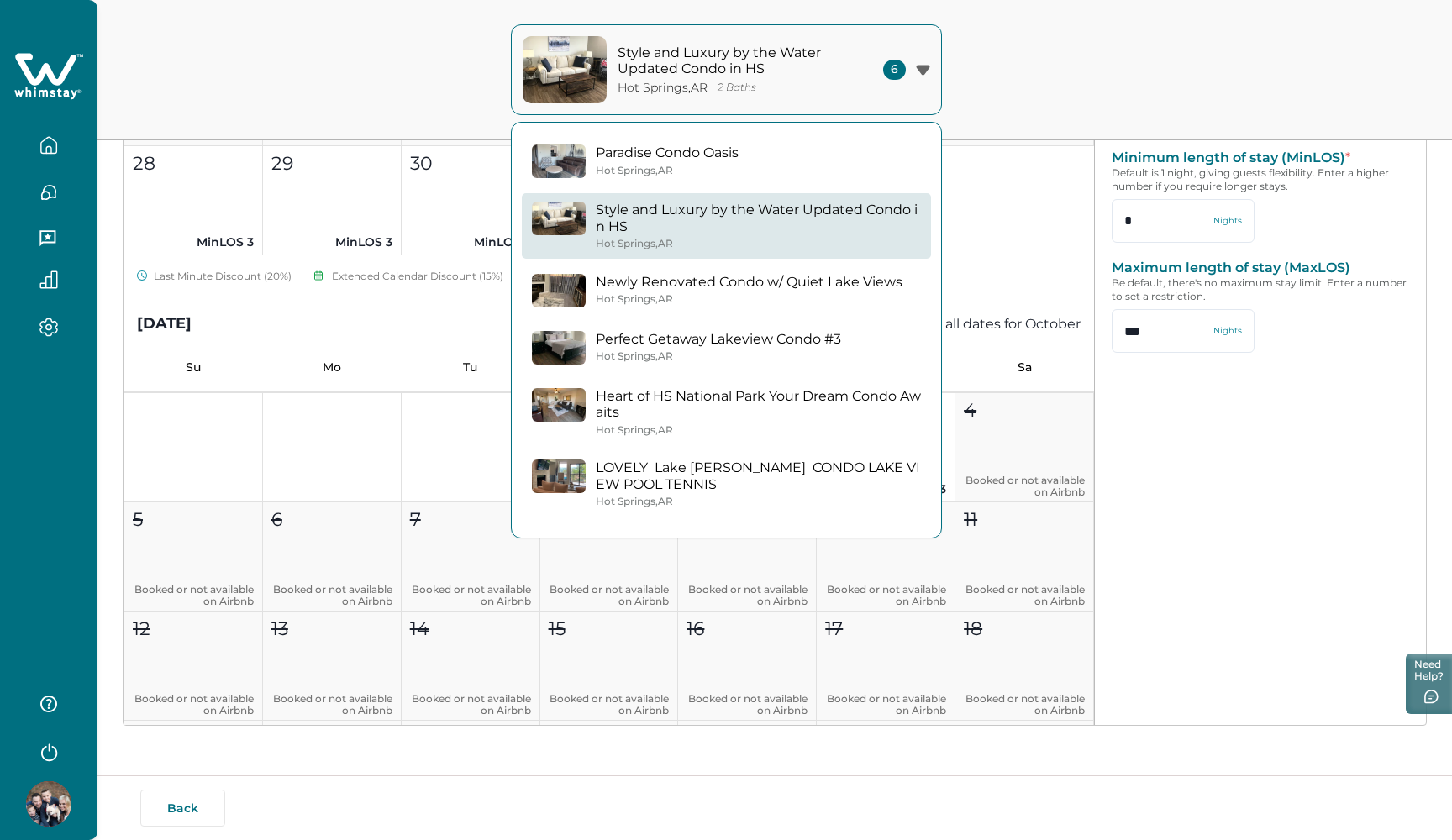
click at [995, 67] on div "Style and Luxury by the Water Updated Condo in HS Hot Springs , AR 2 Baths 6 Pa…" at bounding box center [726, 70] width 1452 height 140
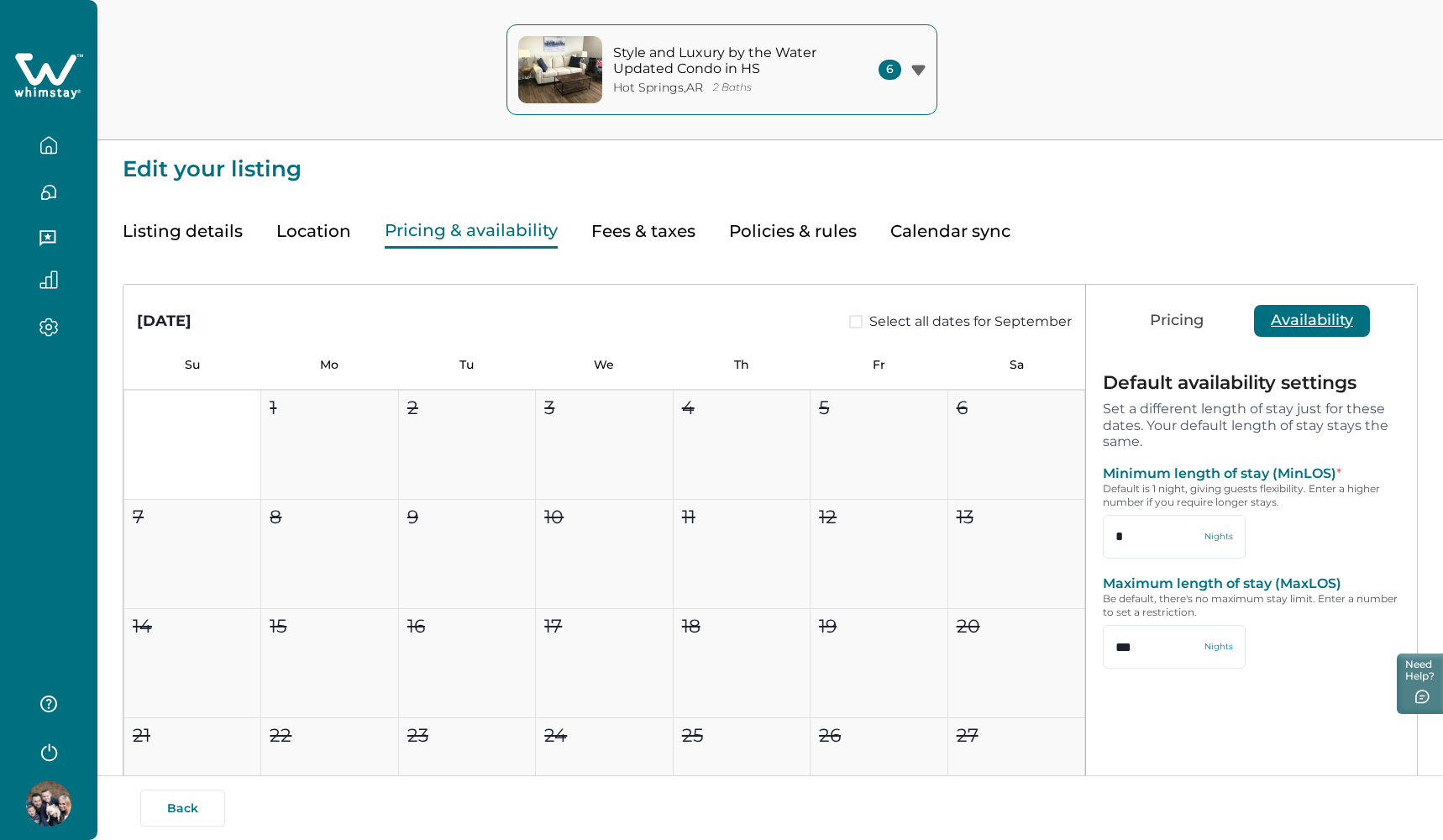
scroll to position [0, 0]
type input "**"
type input "*"
type input "***"
click at [661, 237] on button "Fees & taxes" at bounding box center [643, 231] width 104 height 34
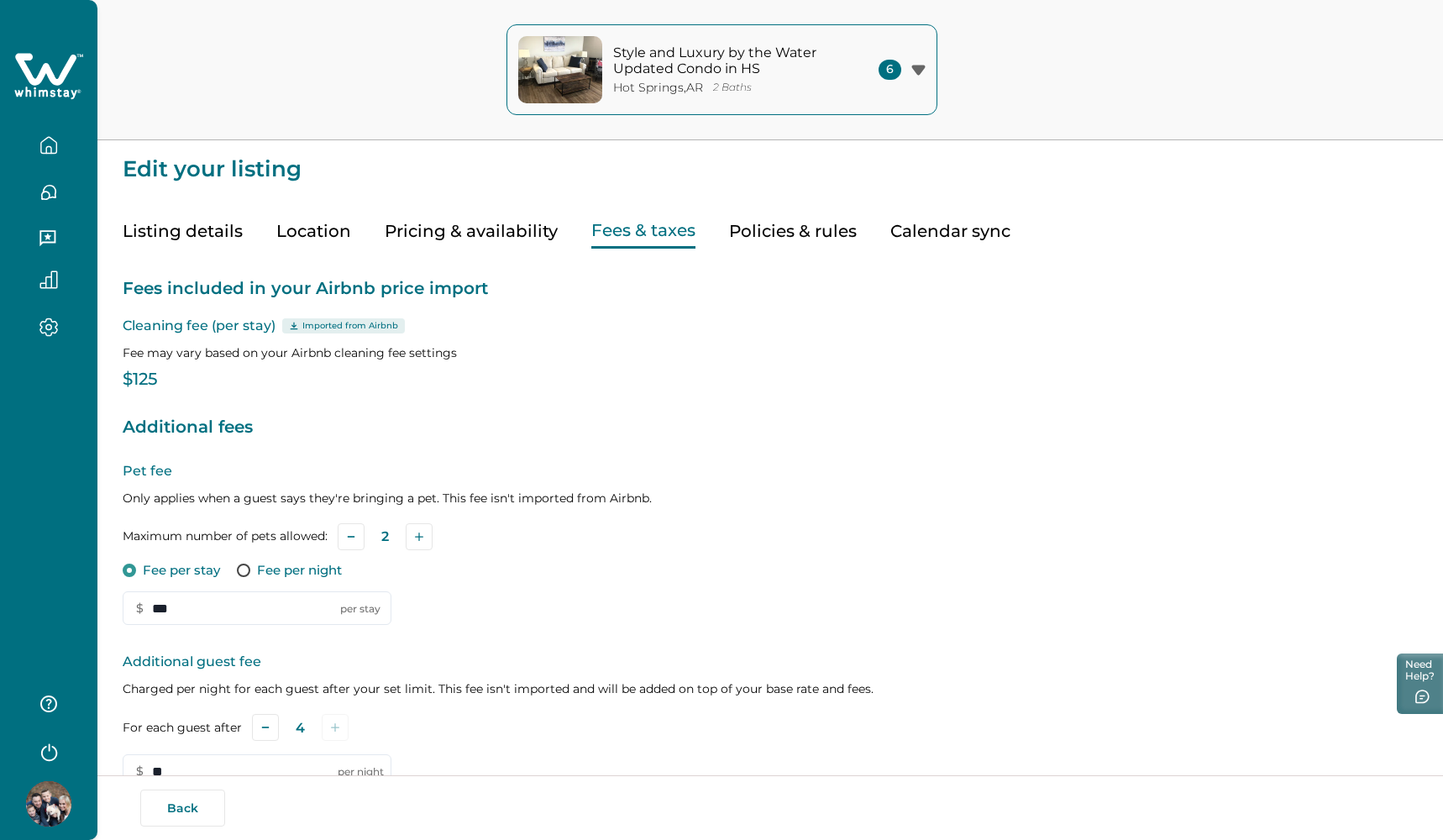
click at [768, 230] on button "Policies & rules" at bounding box center [793, 231] width 128 height 34
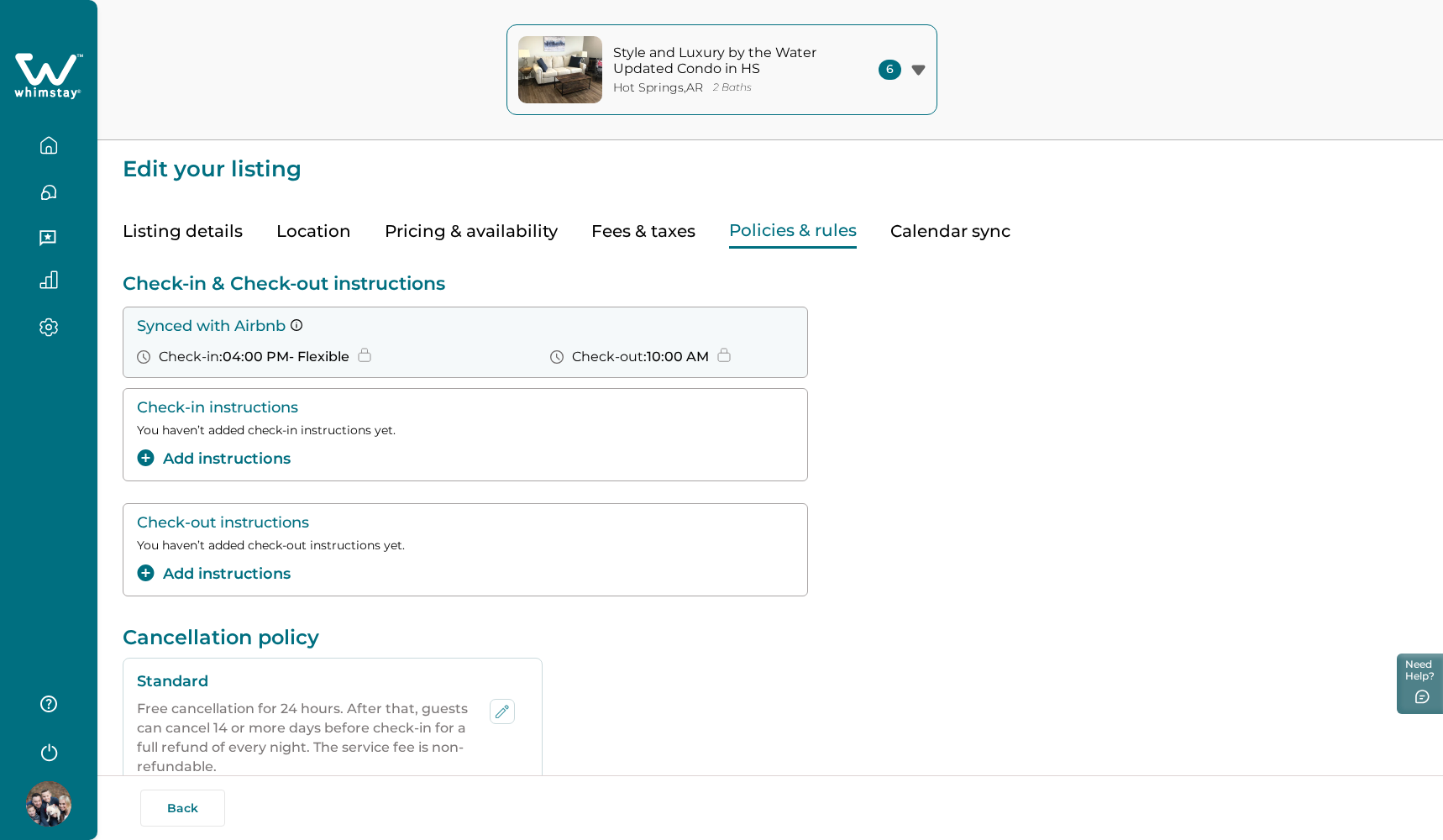
click at [216, 235] on button "Listing details" at bounding box center [182, 231] width 120 height 34
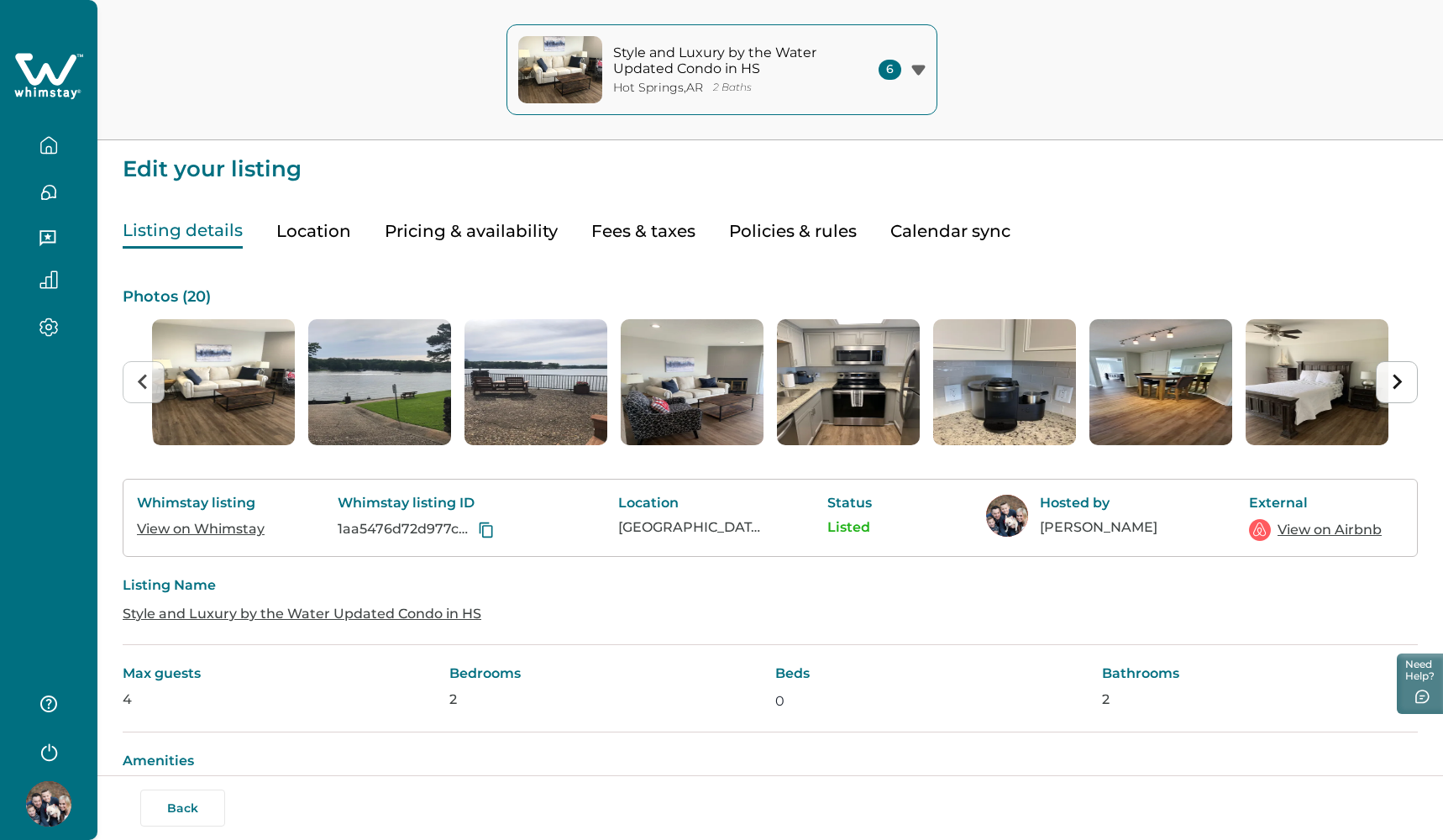
click at [1393, 386] on icon "Next slide" at bounding box center [1396, 382] width 16 height 16
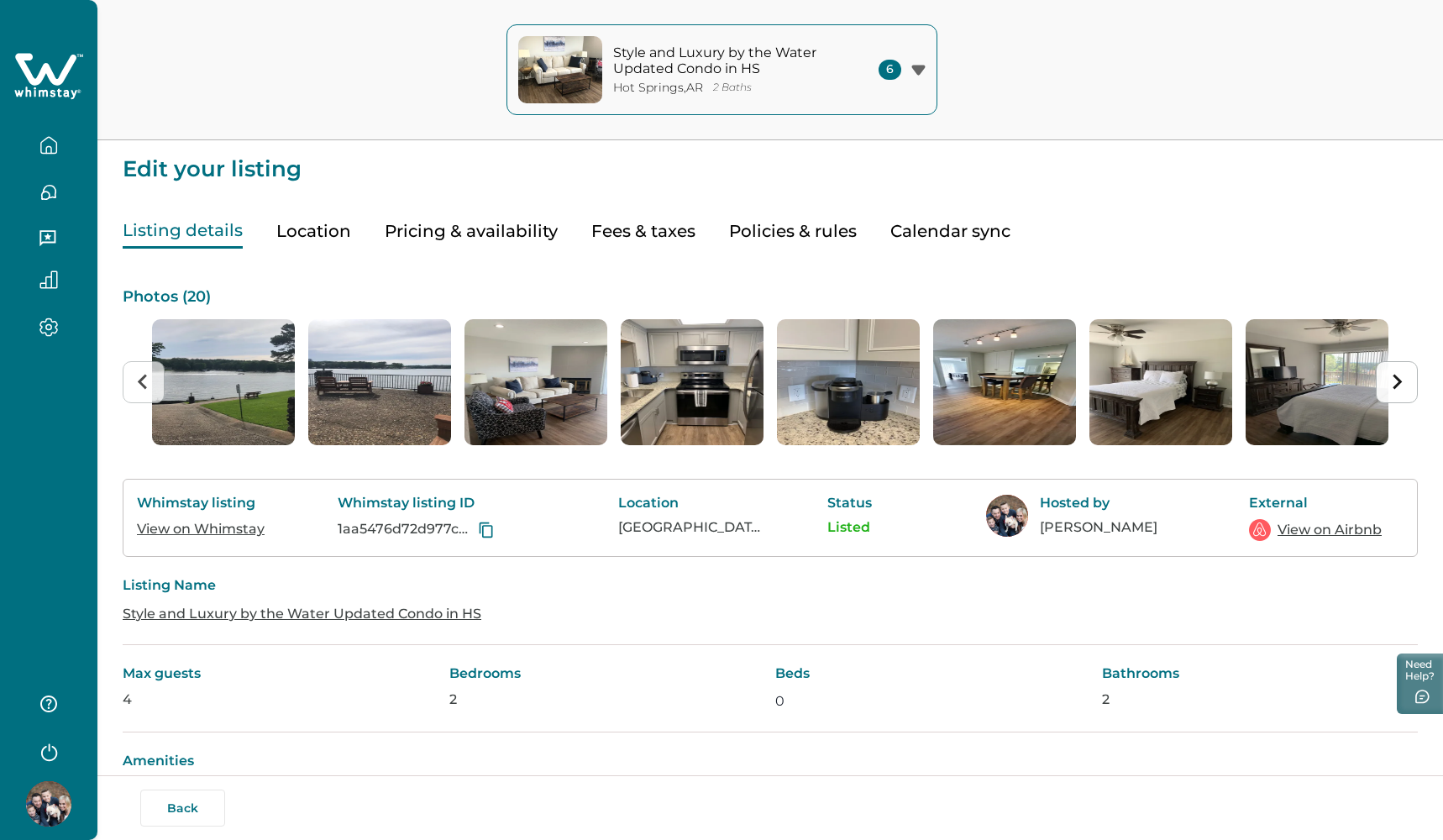
click at [1393, 386] on icon "Next slide" at bounding box center [1396, 382] width 16 height 16
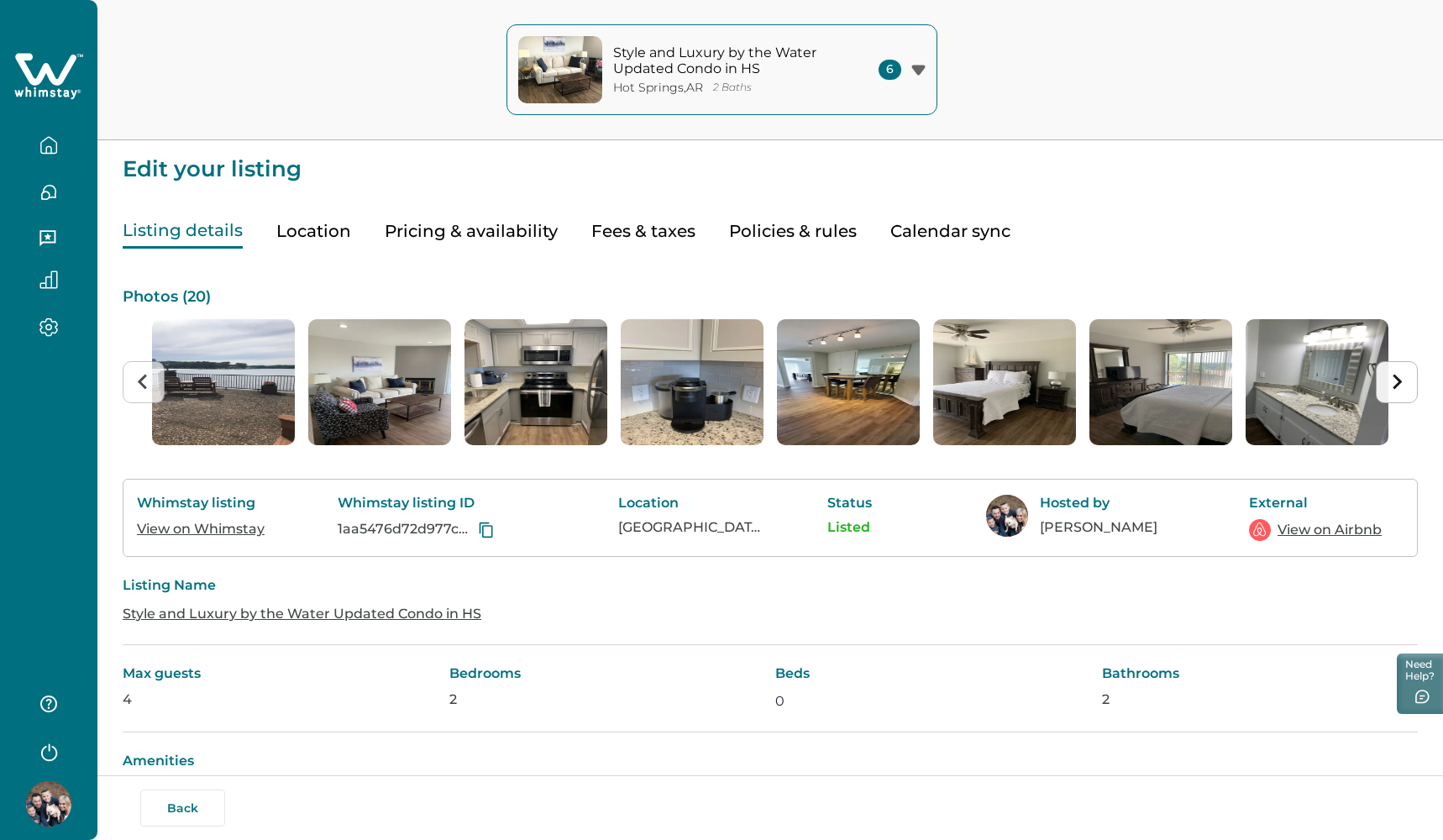
click at [1393, 386] on icon "Next slide" at bounding box center [1396, 382] width 16 height 16
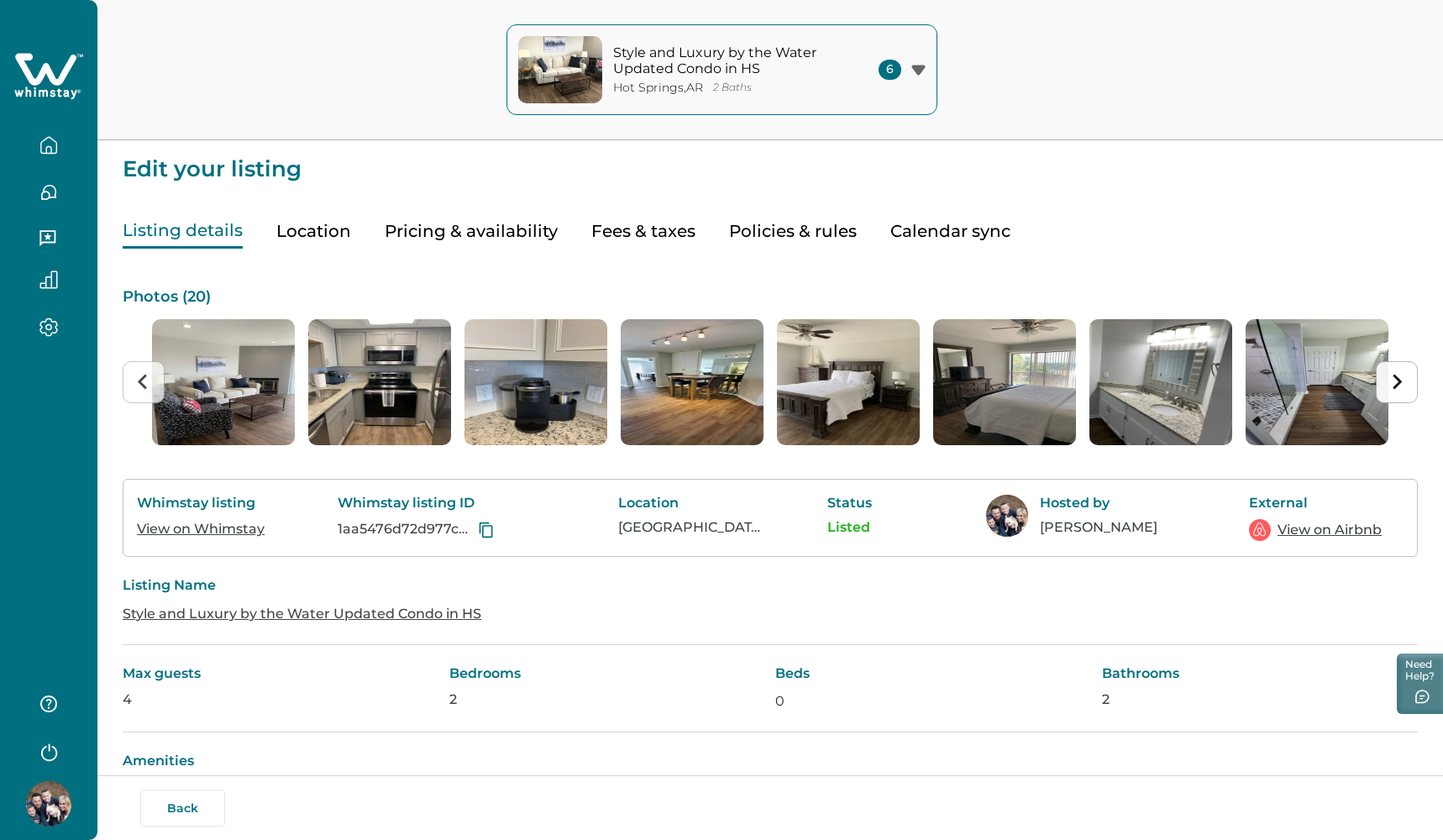
click at [1393, 386] on icon "Next slide" at bounding box center [1396, 382] width 16 height 16
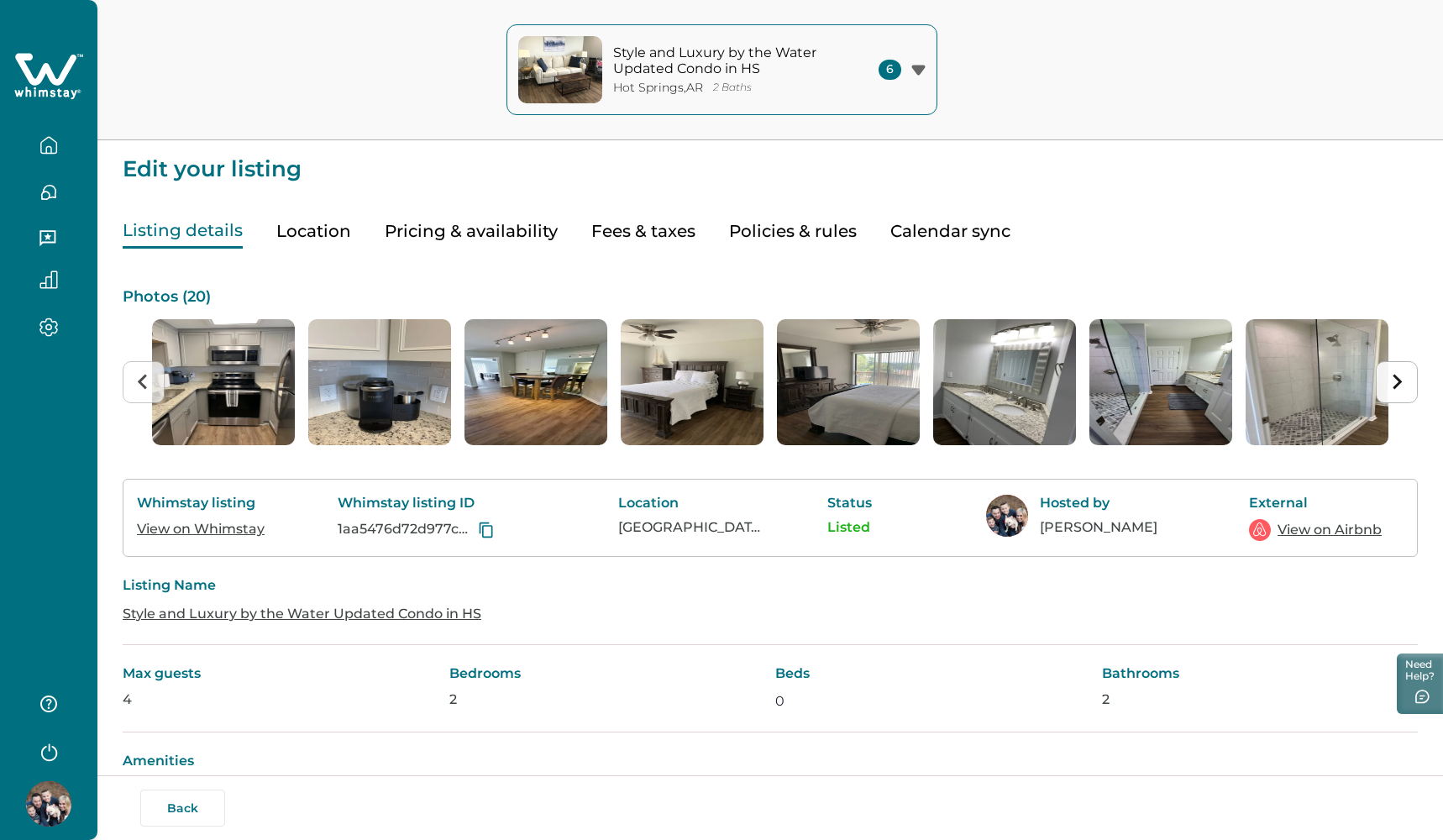
click at [1393, 386] on icon "Next slide" at bounding box center [1396, 382] width 16 height 16
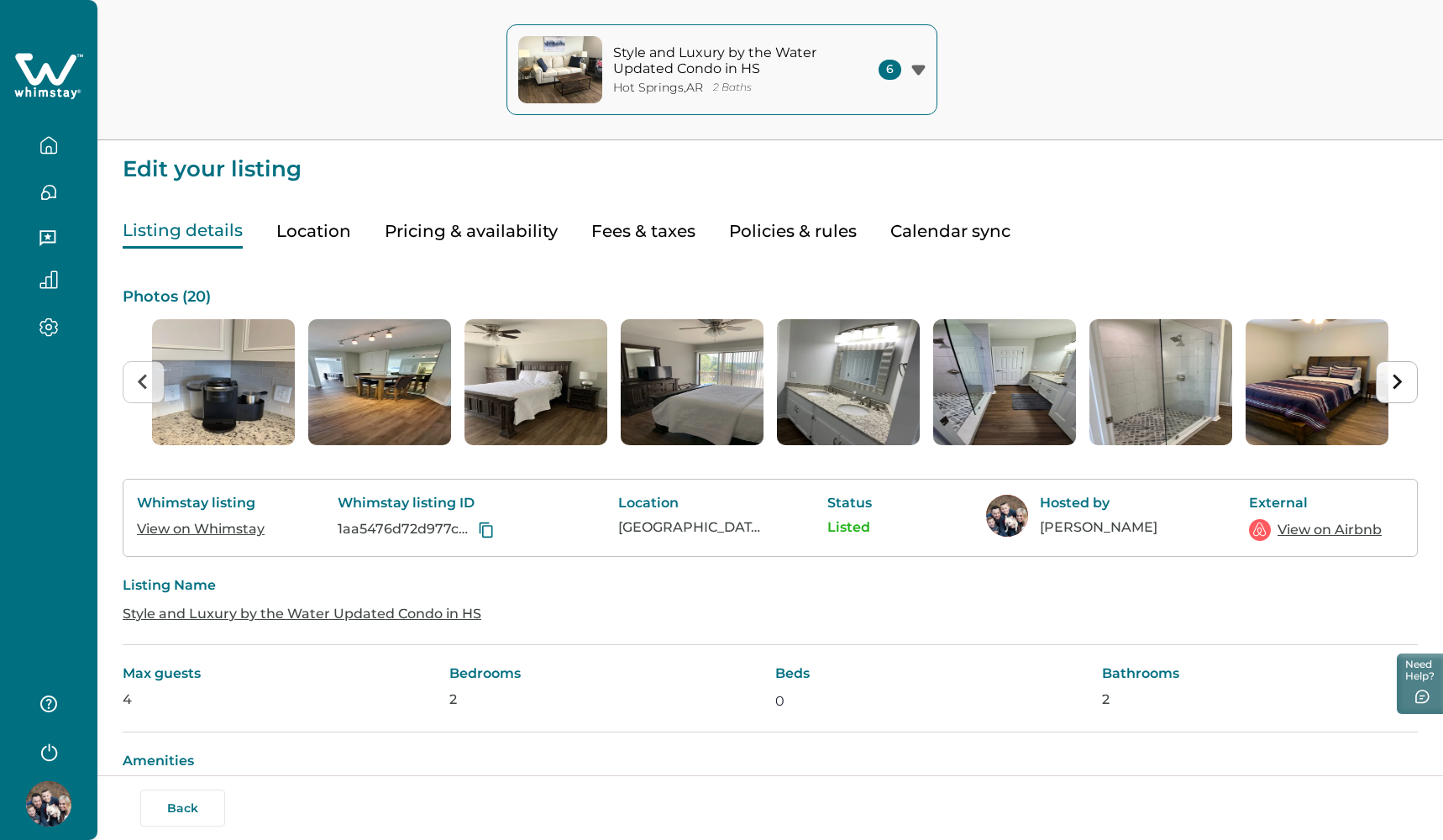
click at [1393, 386] on icon "Next slide" at bounding box center [1396, 382] width 16 height 16
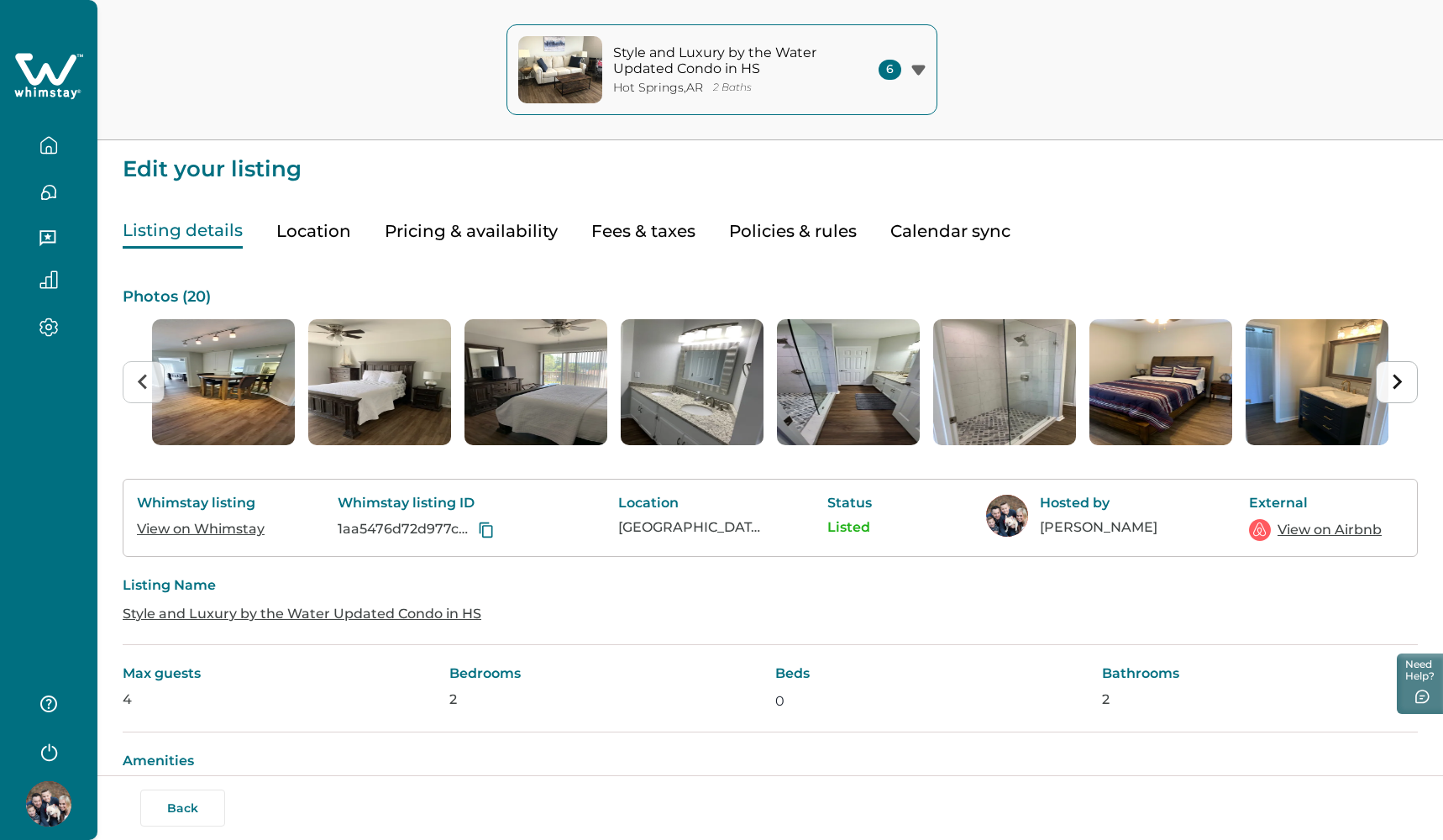
click at [1393, 386] on icon "Next slide" at bounding box center [1396, 382] width 16 height 16
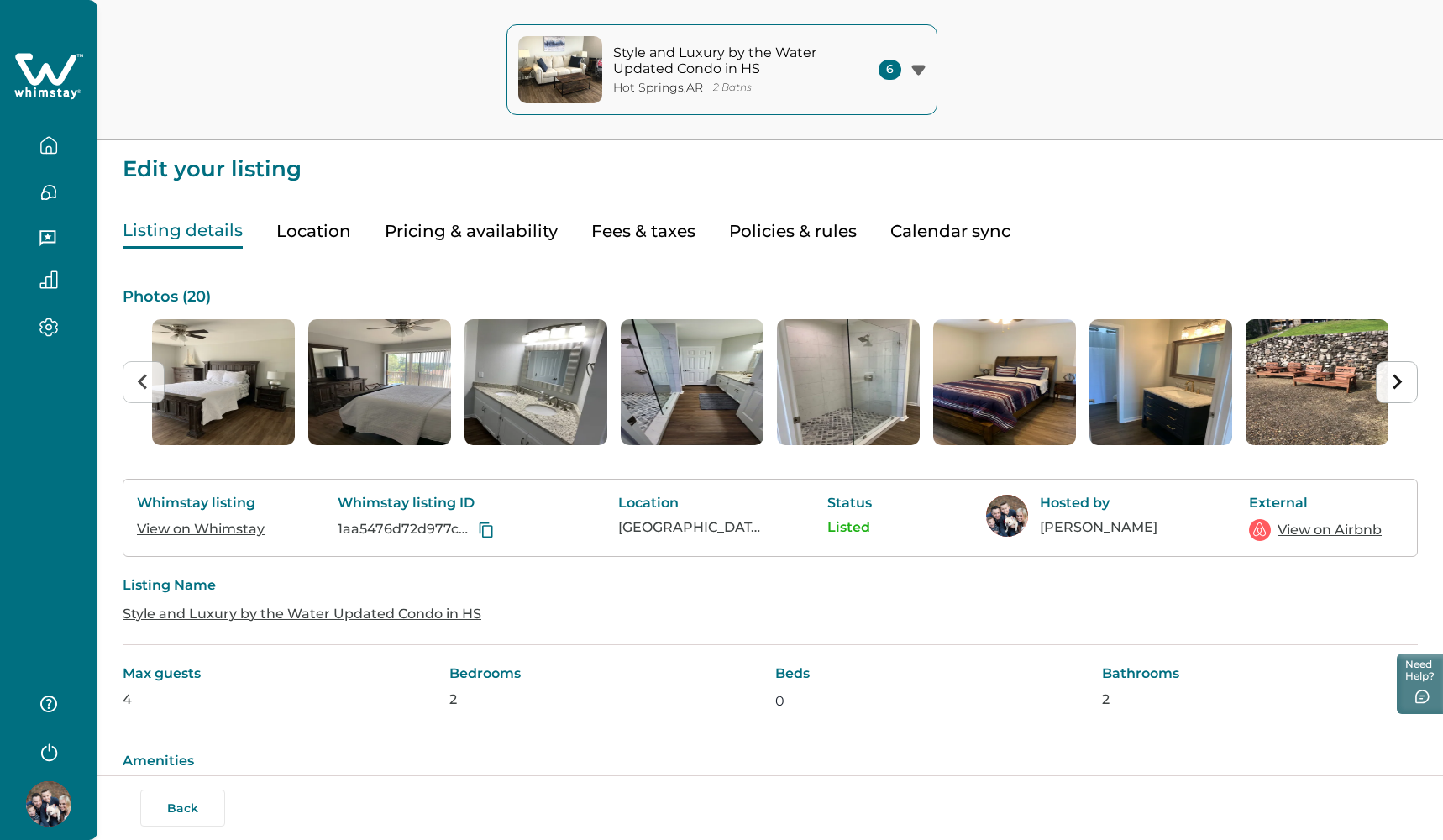
click at [1393, 386] on icon "Next slide" at bounding box center [1396, 382] width 16 height 16
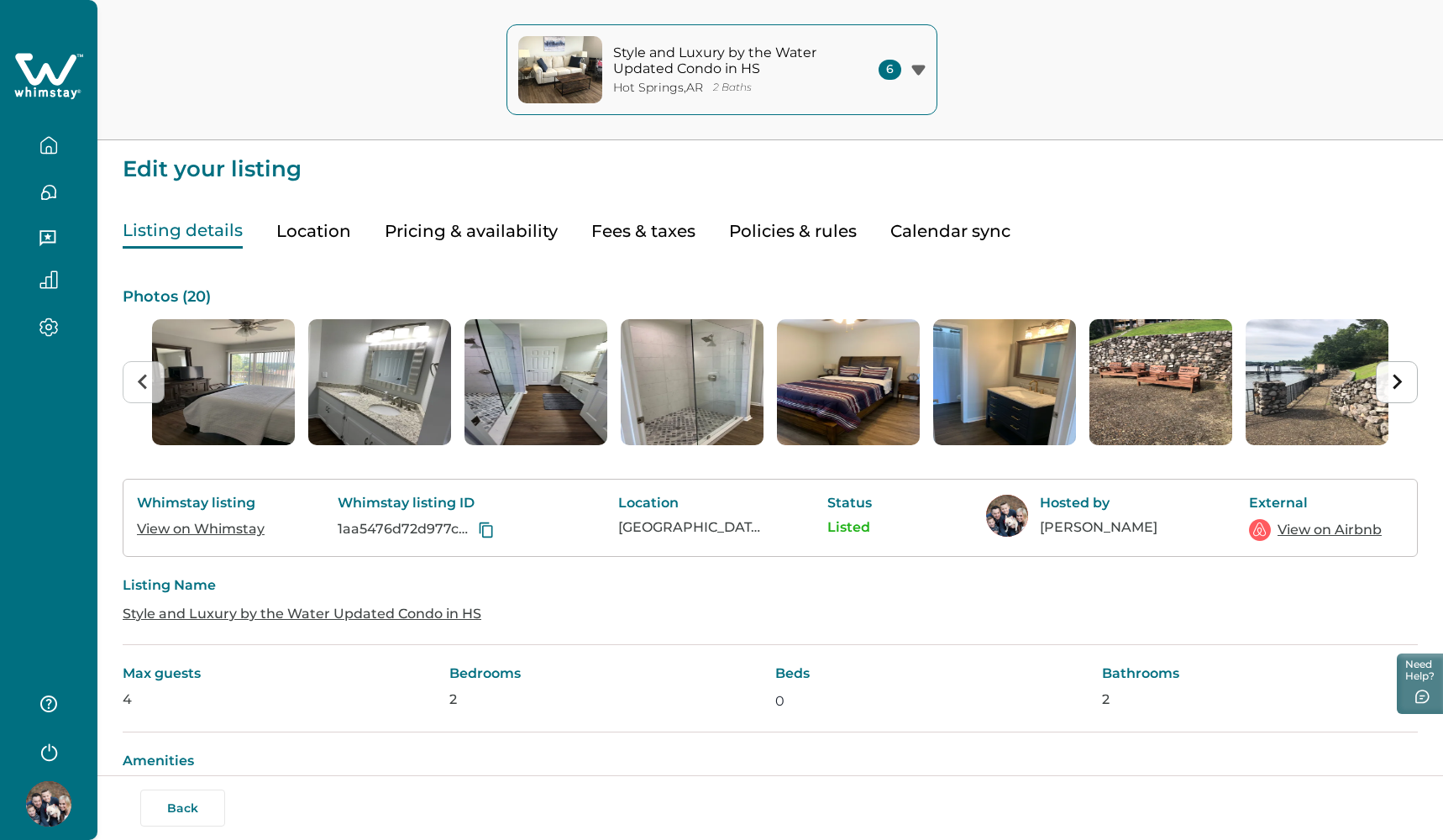
click at [1393, 386] on icon "Next slide" at bounding box center [1396, 382] width 16 height 16
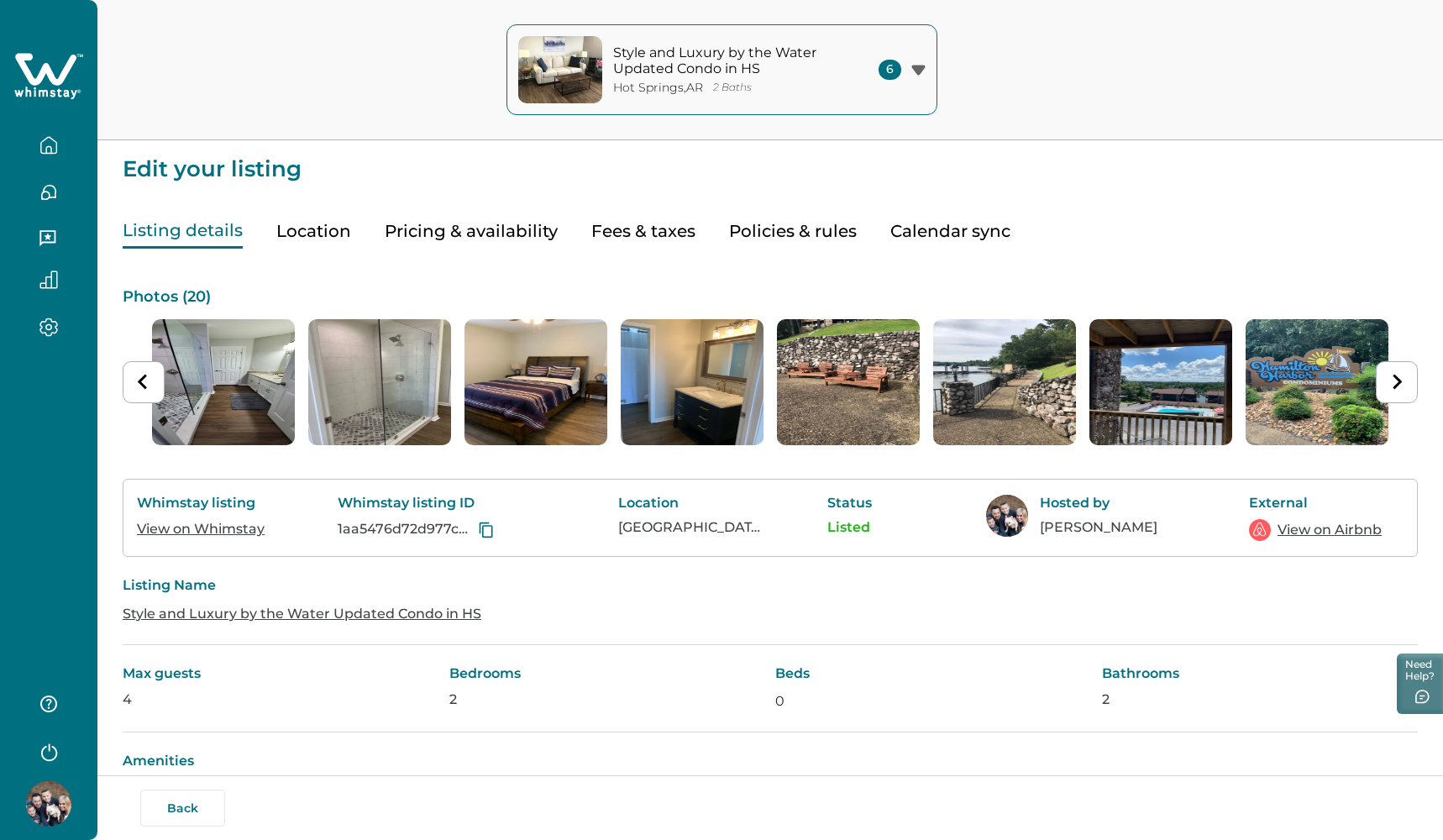
click at [918, 66] on icon "button" at bounding box center [918, 69] width 13 height 10
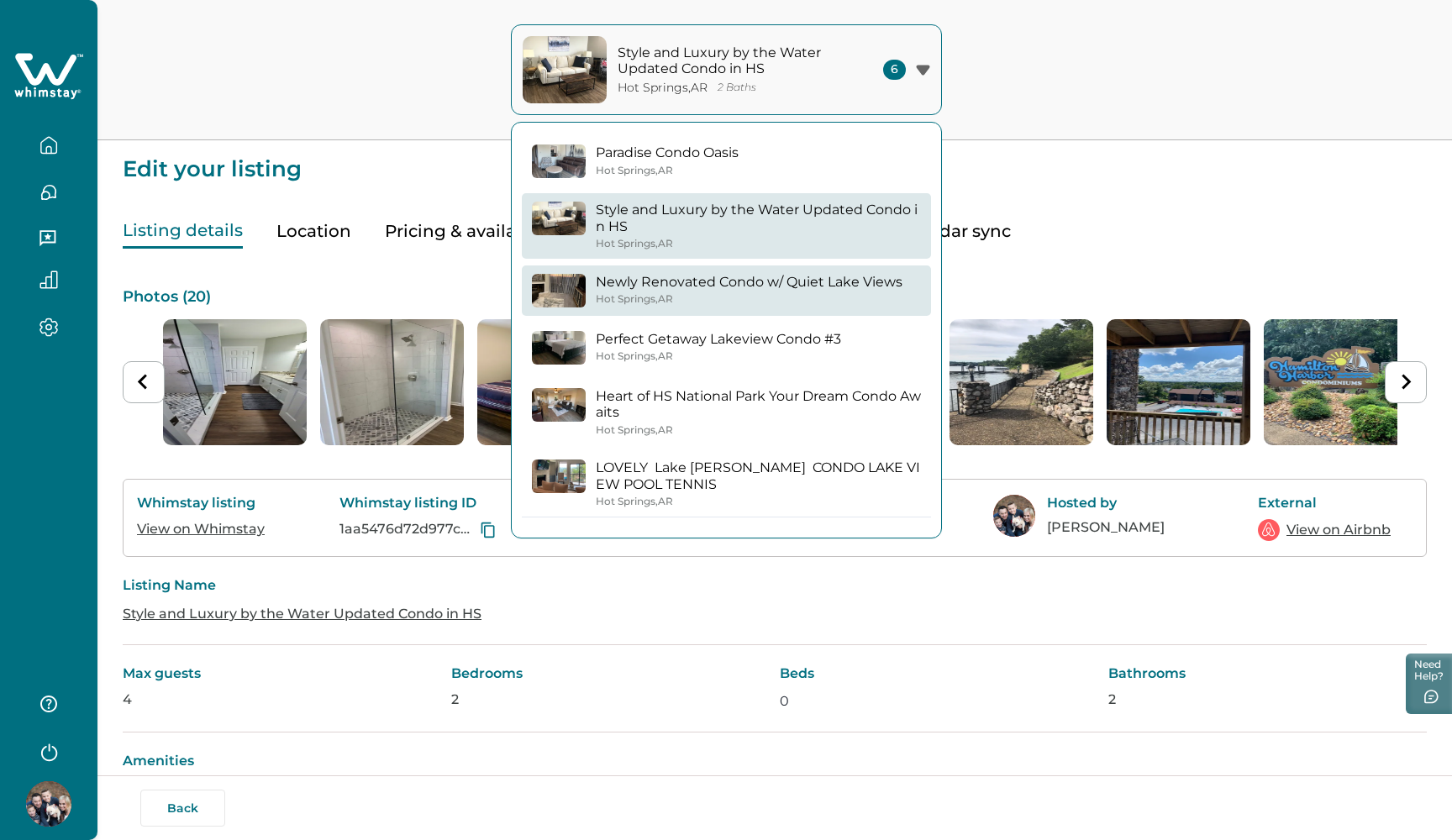
click at [801, 287] on p "Newly Renovated Condo w/ Quiet Lake Views" at bounding box center [749, 282] width 307 height 17
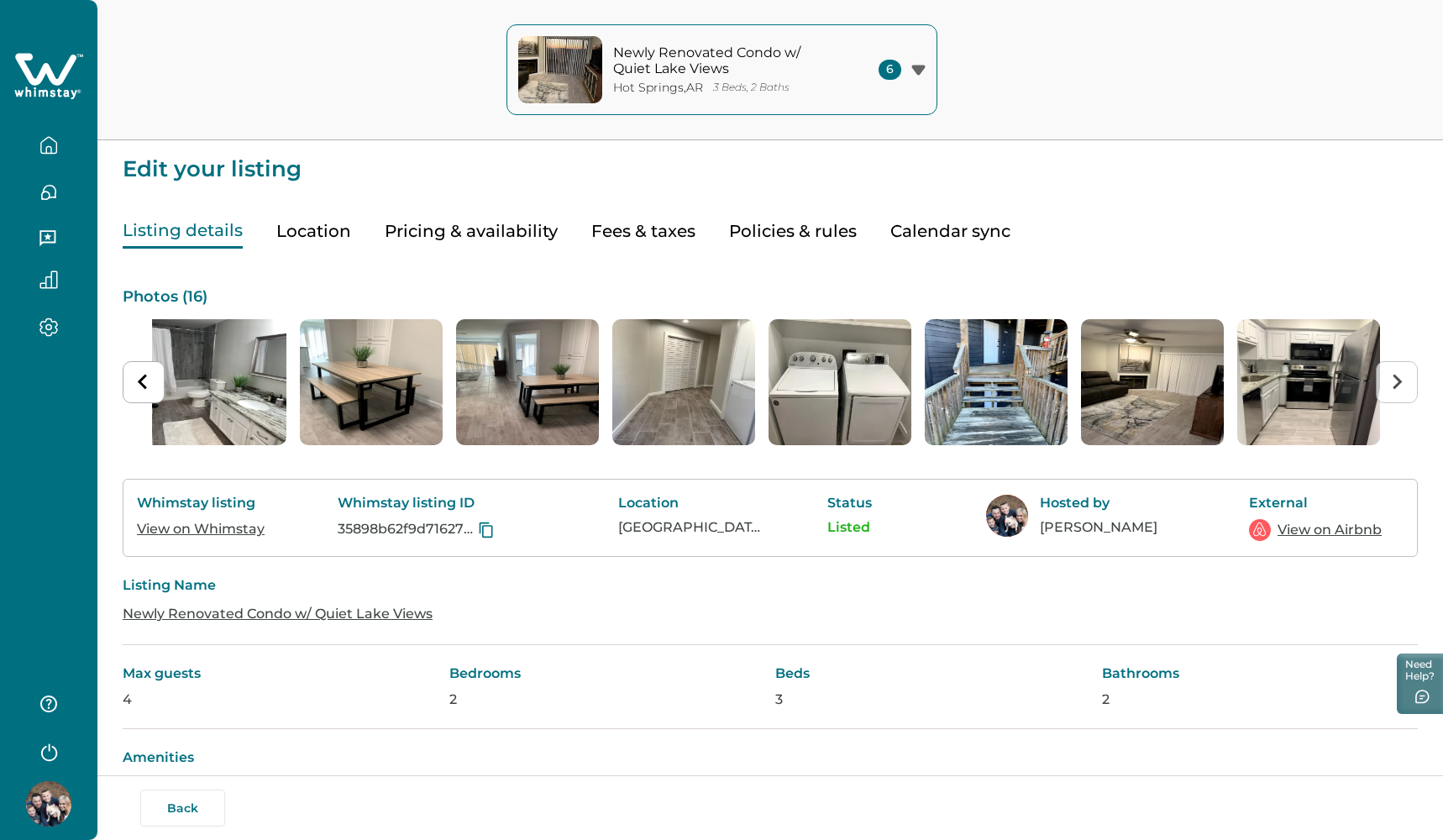
click at [455, 231] on button "Pricing & availability" at bounding box center [471, 231] width 173 height 34
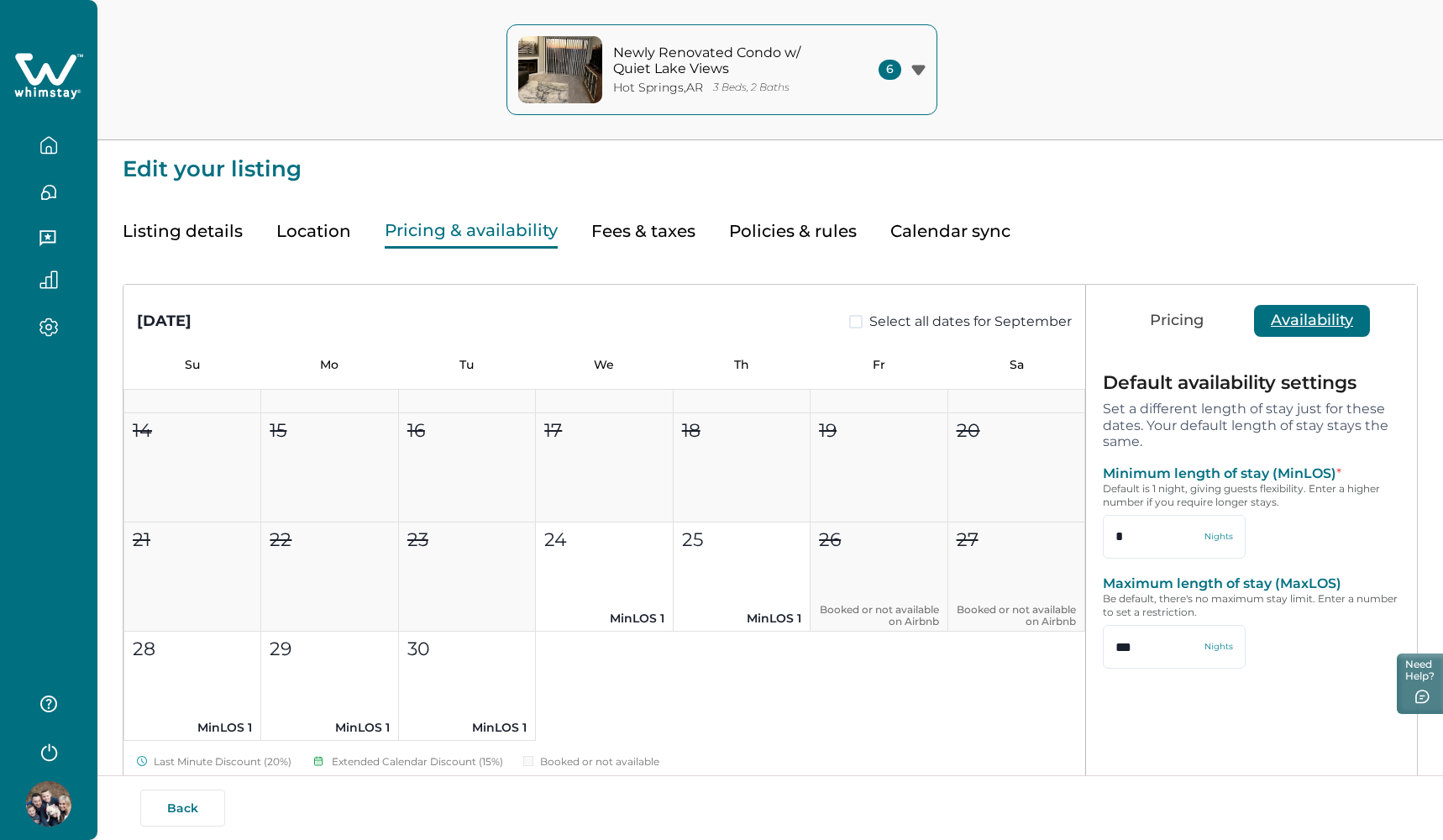
scroll to position [205, 0]
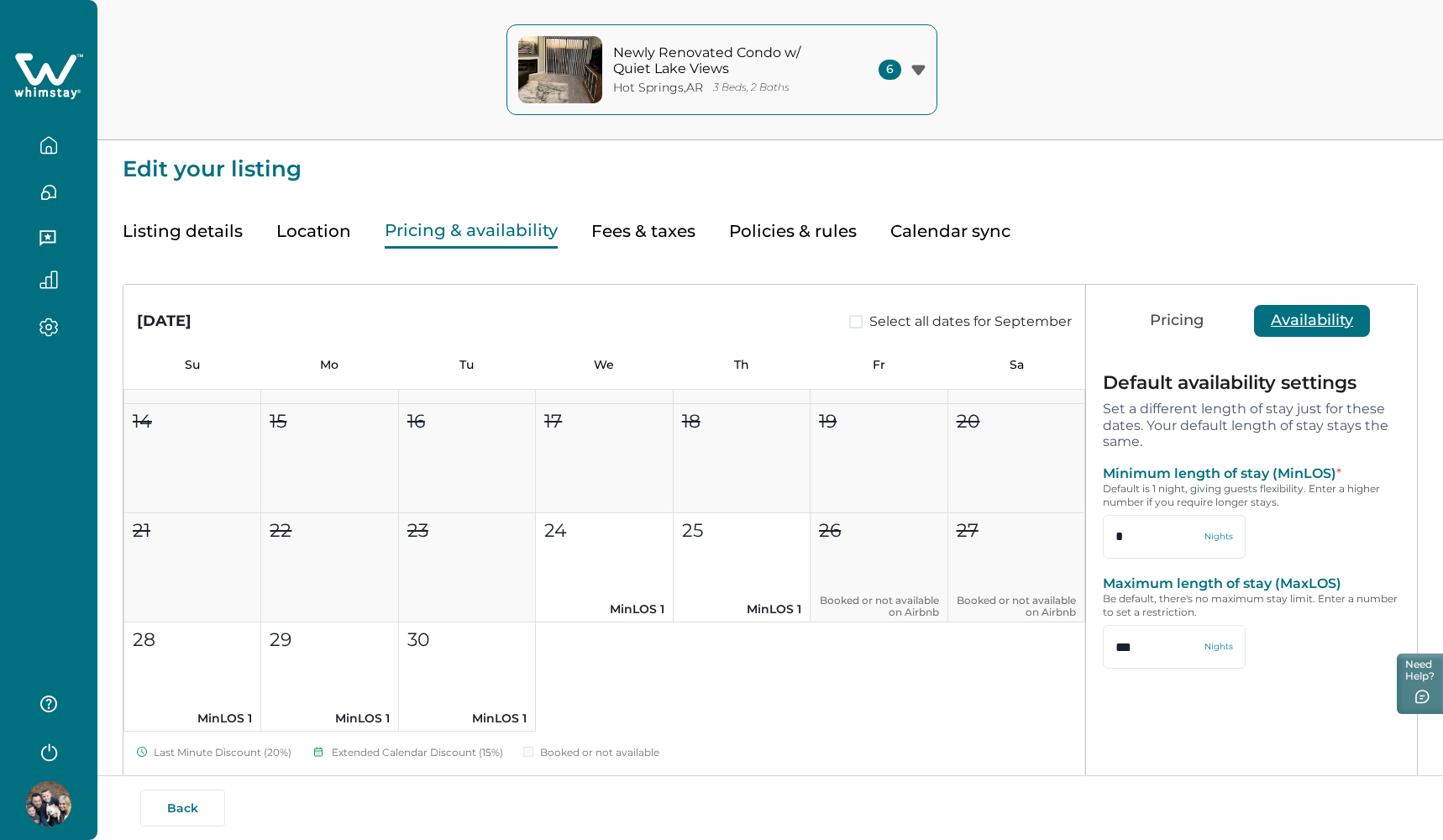
click at [855, 321] on span at bounding box center [855, 321] width 13 height 13
type input "*"
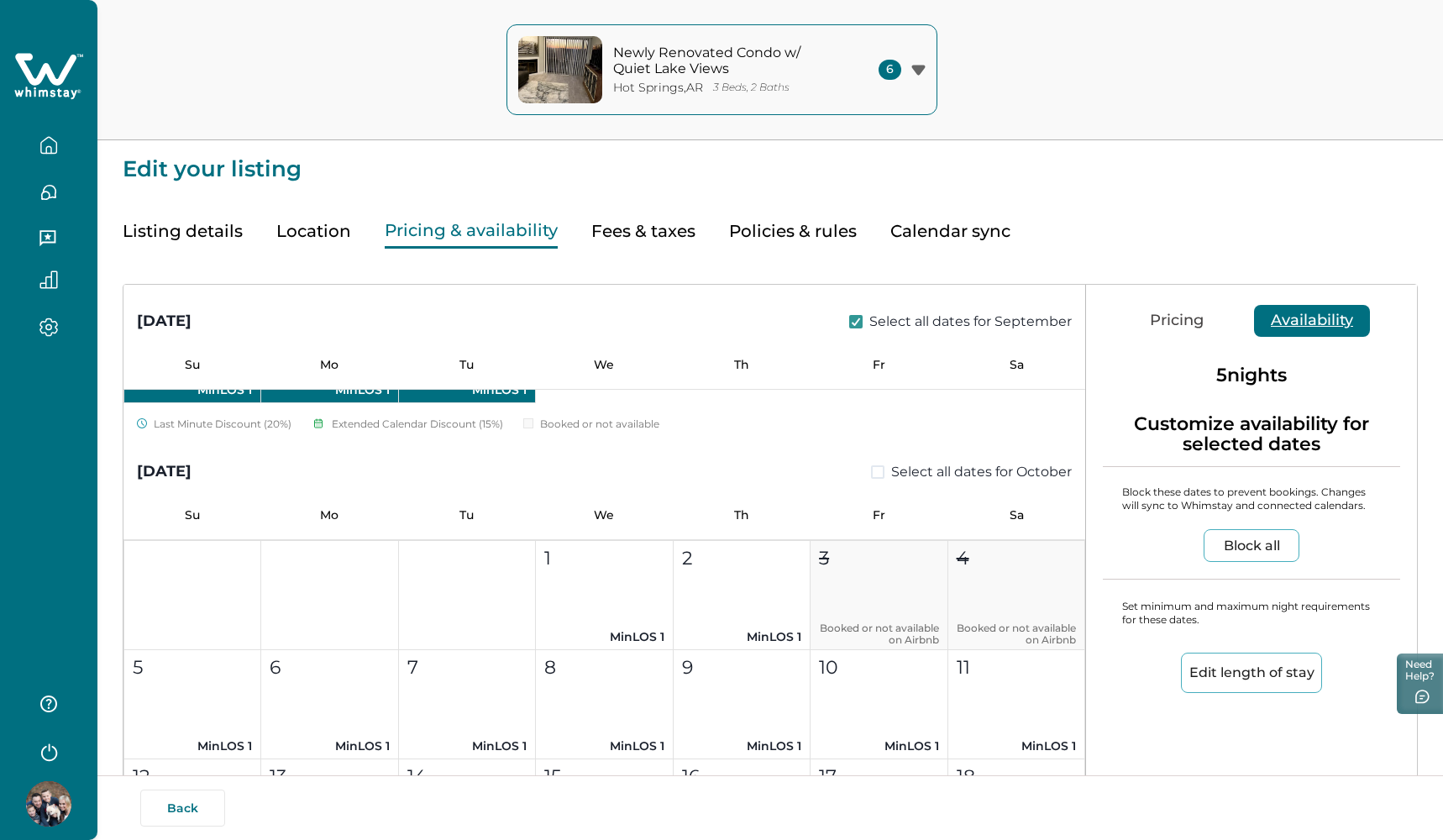
scroll to position [561, 0]
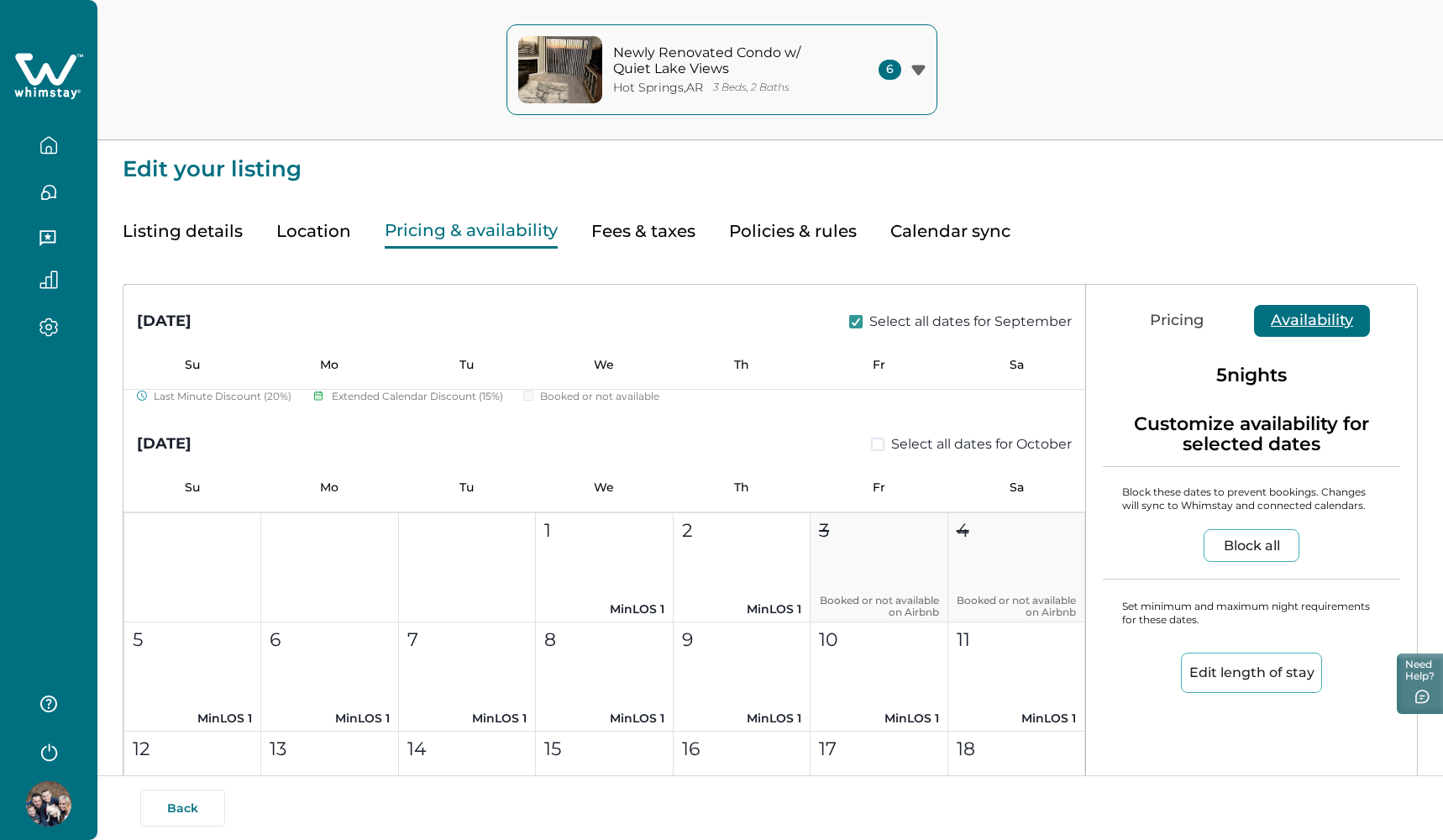
click at [871, 444] on span at bounding box center [878, 444] width 13 height 13
type input "***"
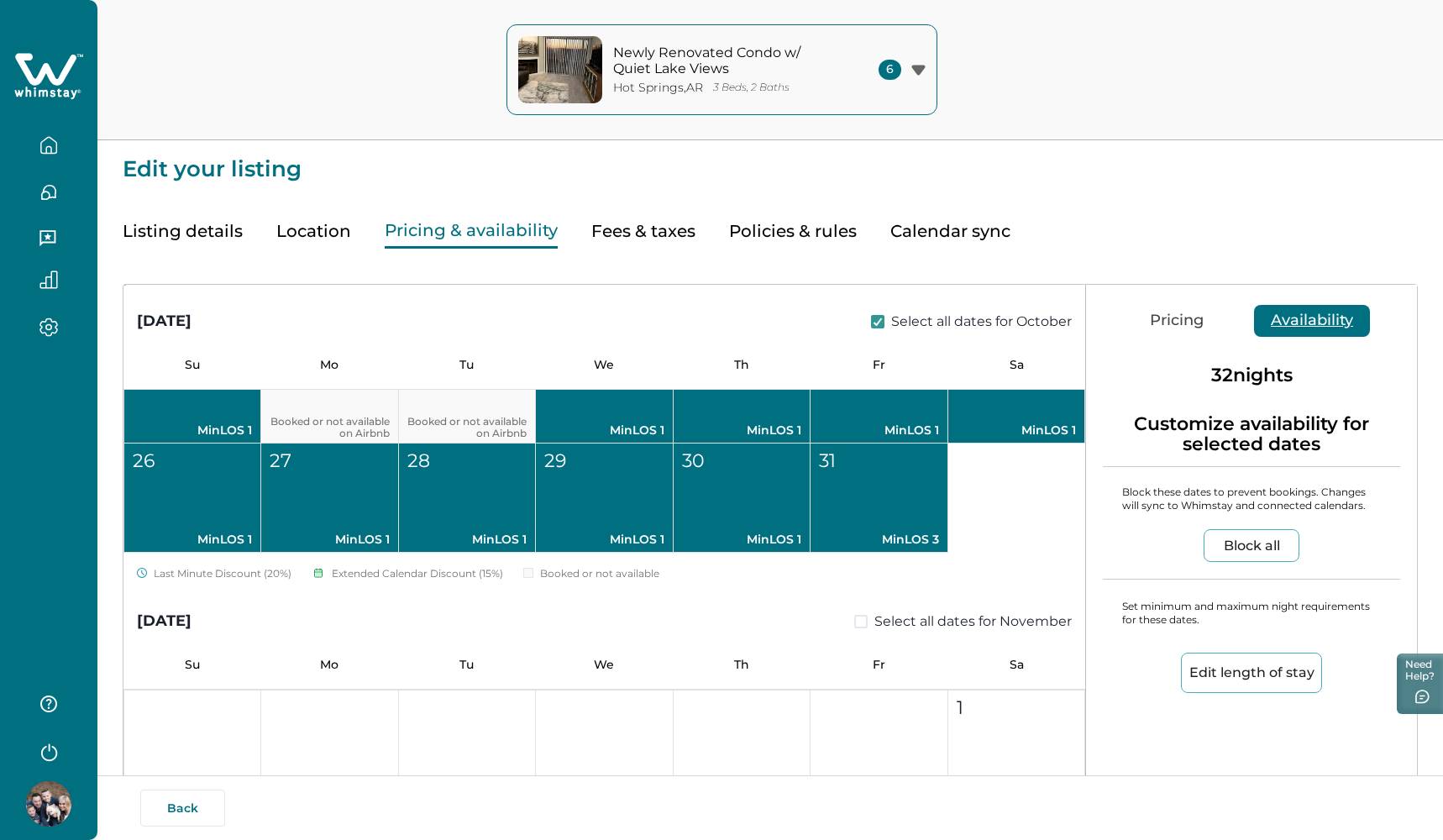
scroll to position [1078, 0]
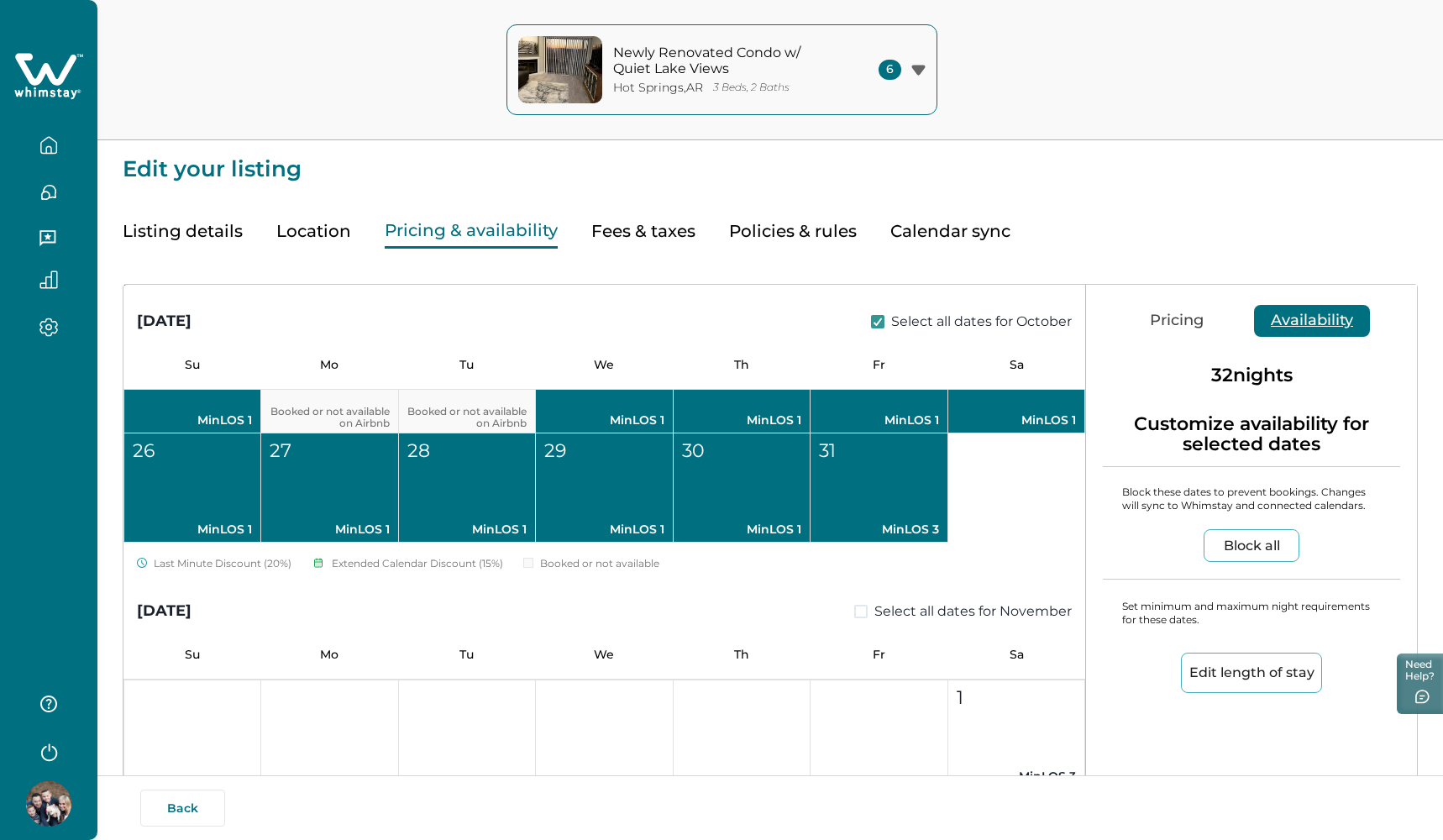
click at [854, 608] on span at bounding box center [861, 611] width 13 height 13
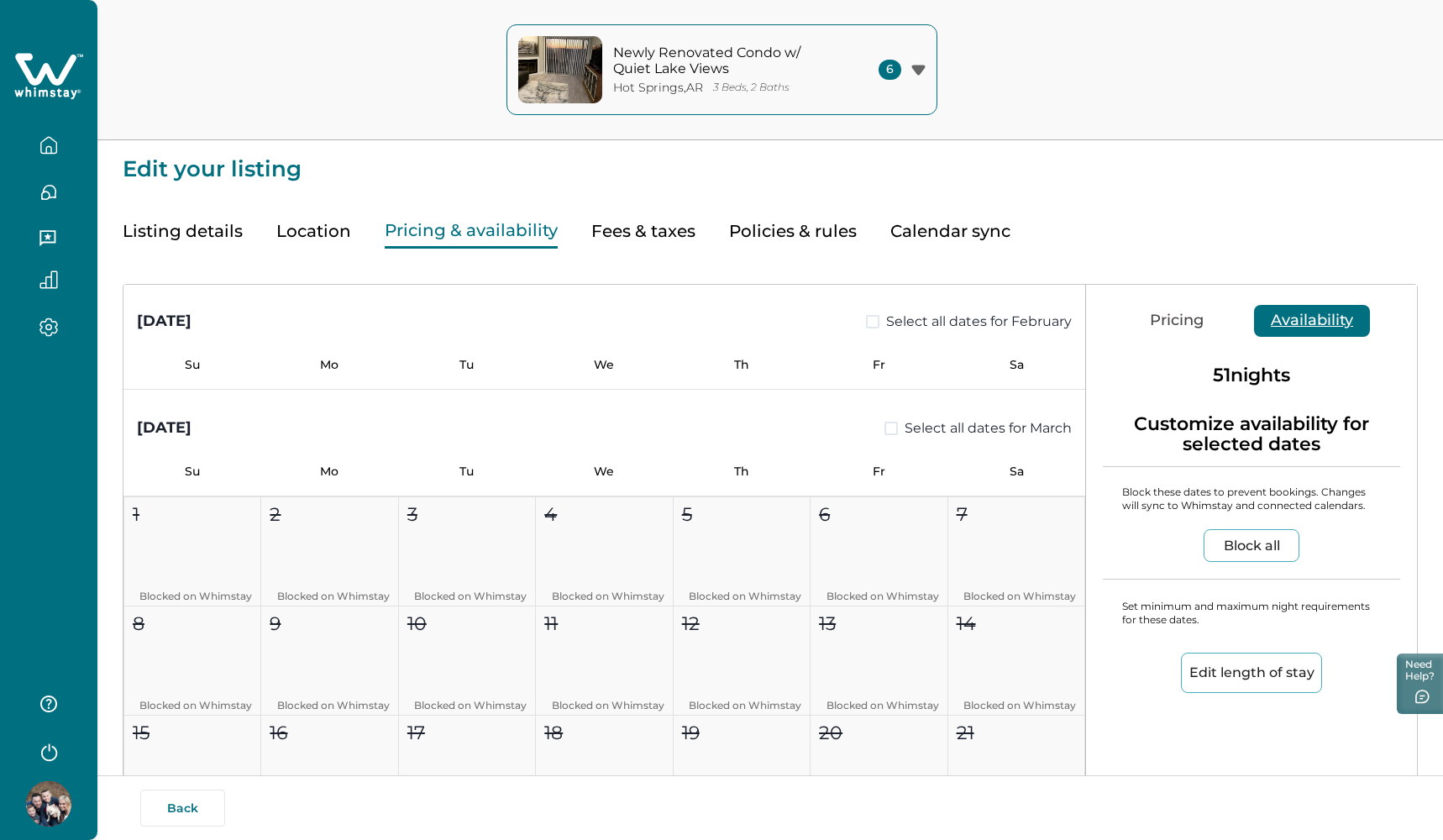
scroll to position [4014, 0]
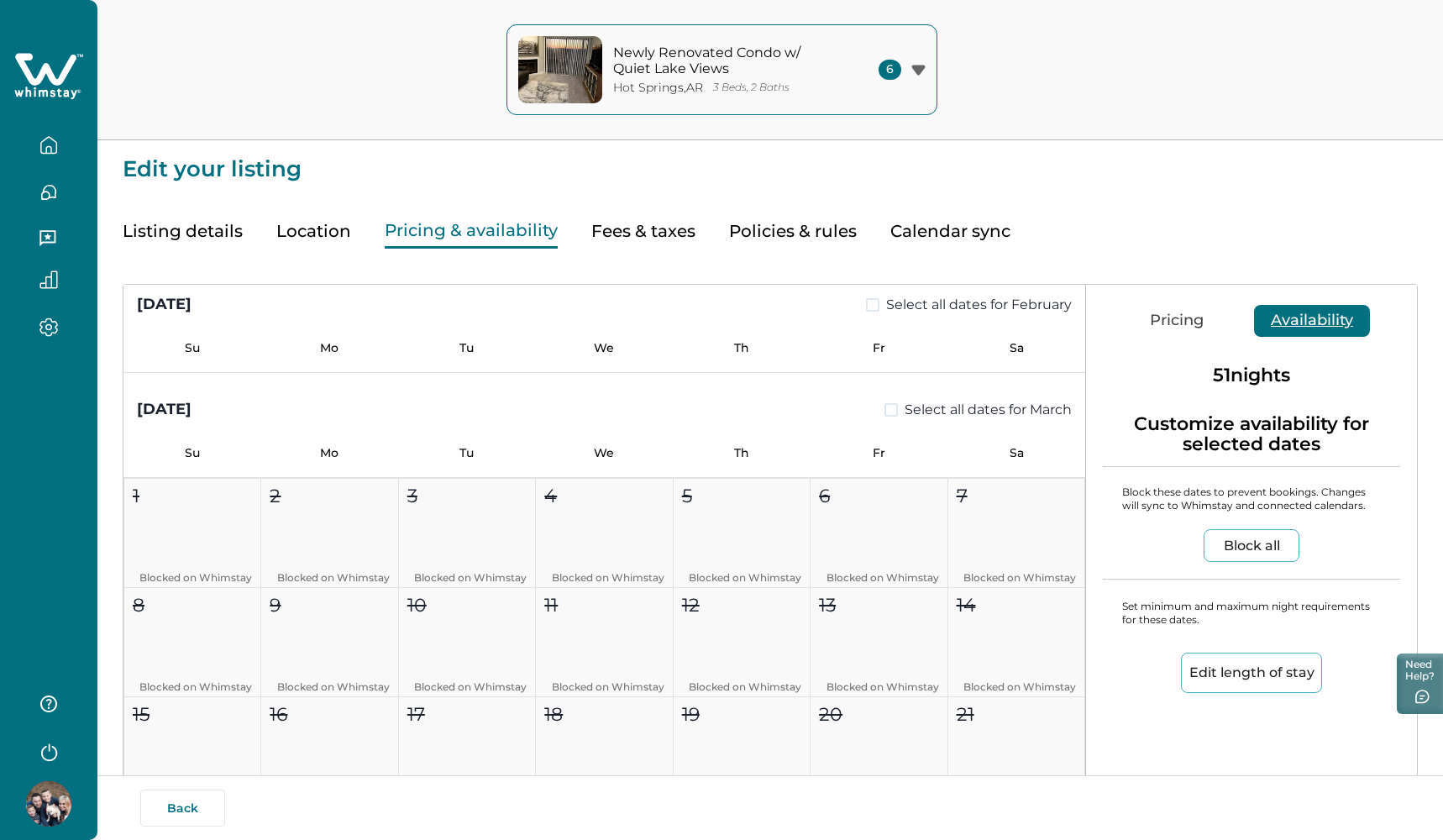
click at [885, 413] on span at bounding box center [891, 410] width 13 height 13
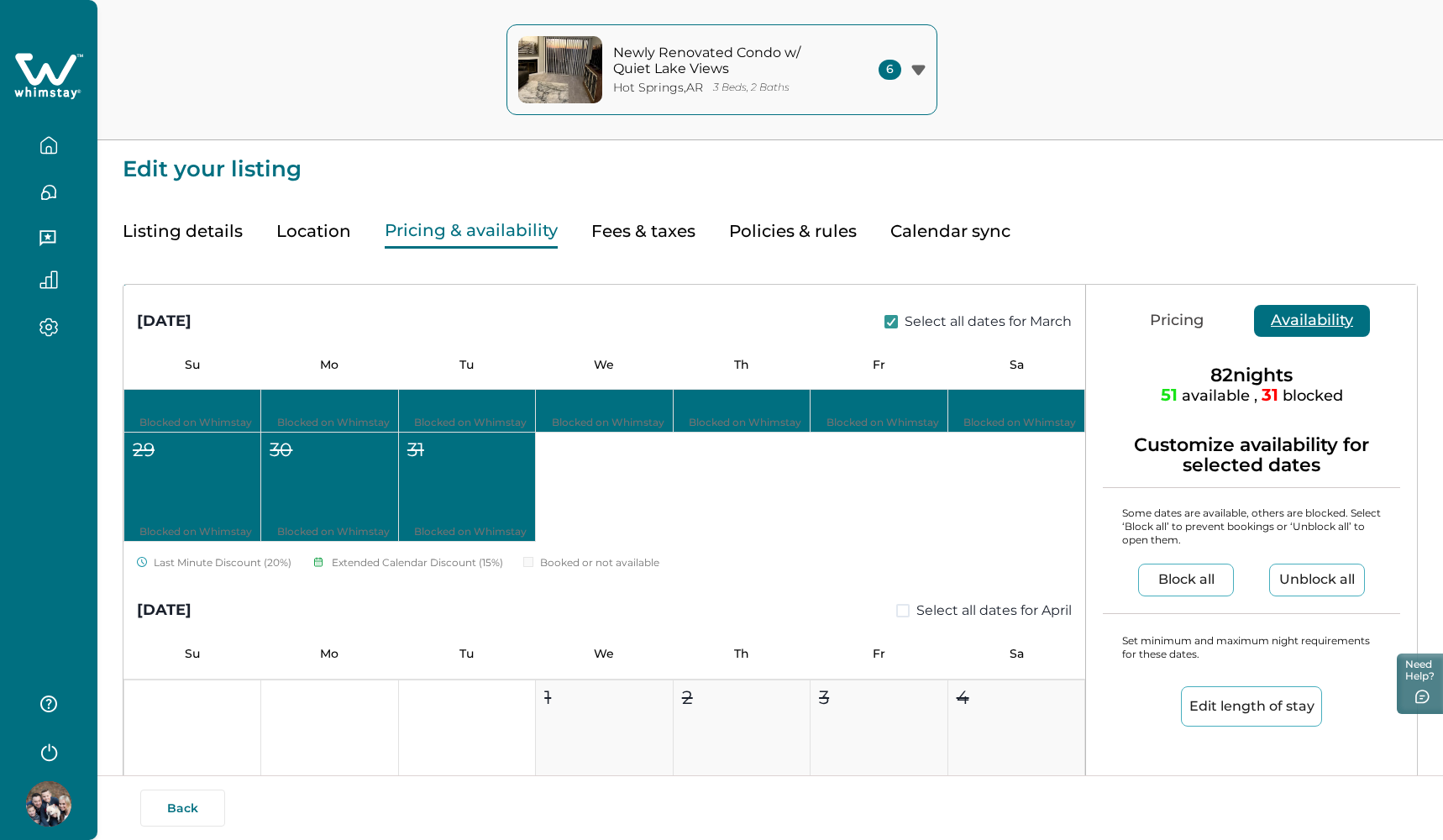
scroll to position [4494, 0]
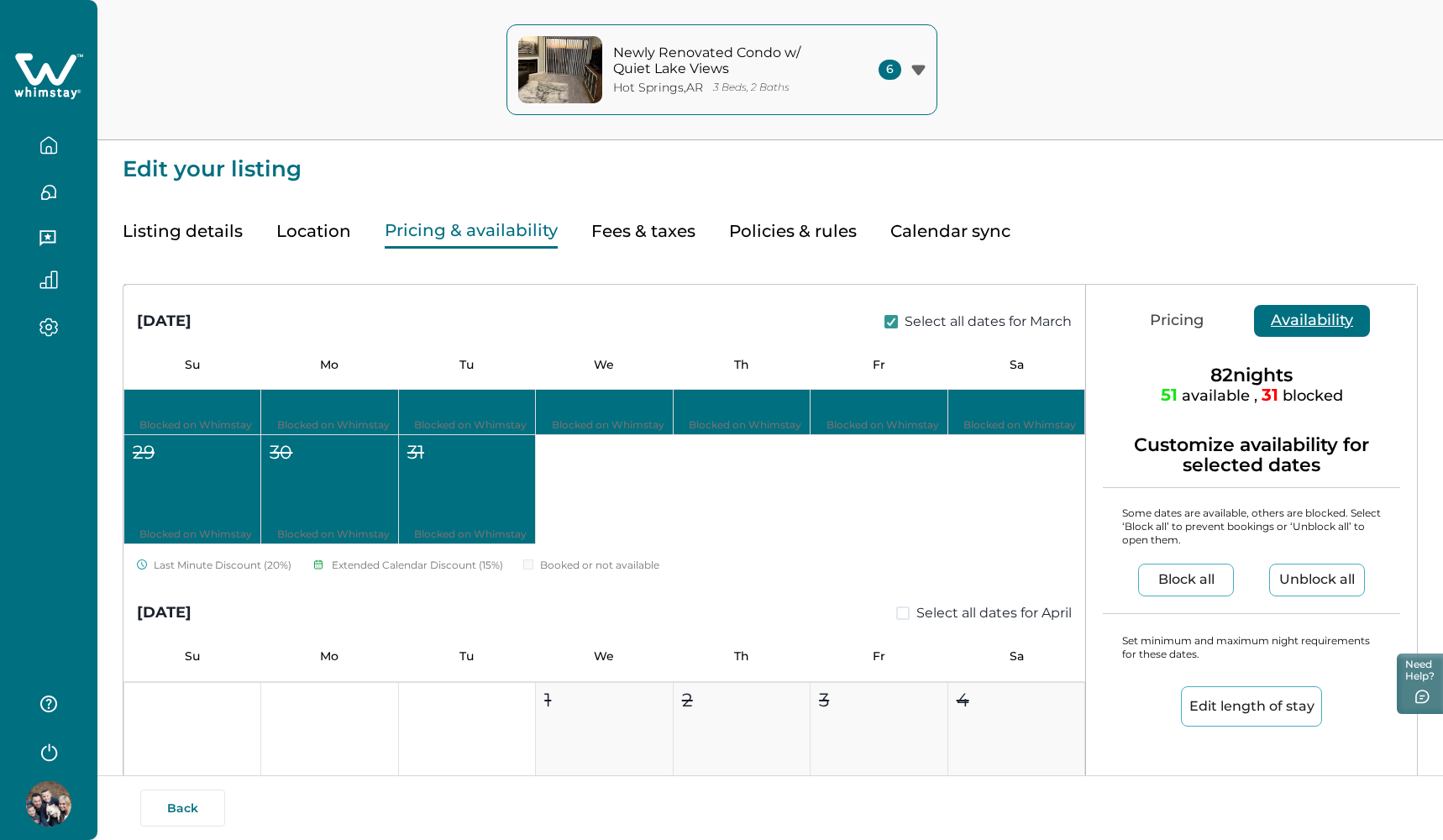
click at [896, 607] on span at bounding box center [903, 613] width 13 height 13
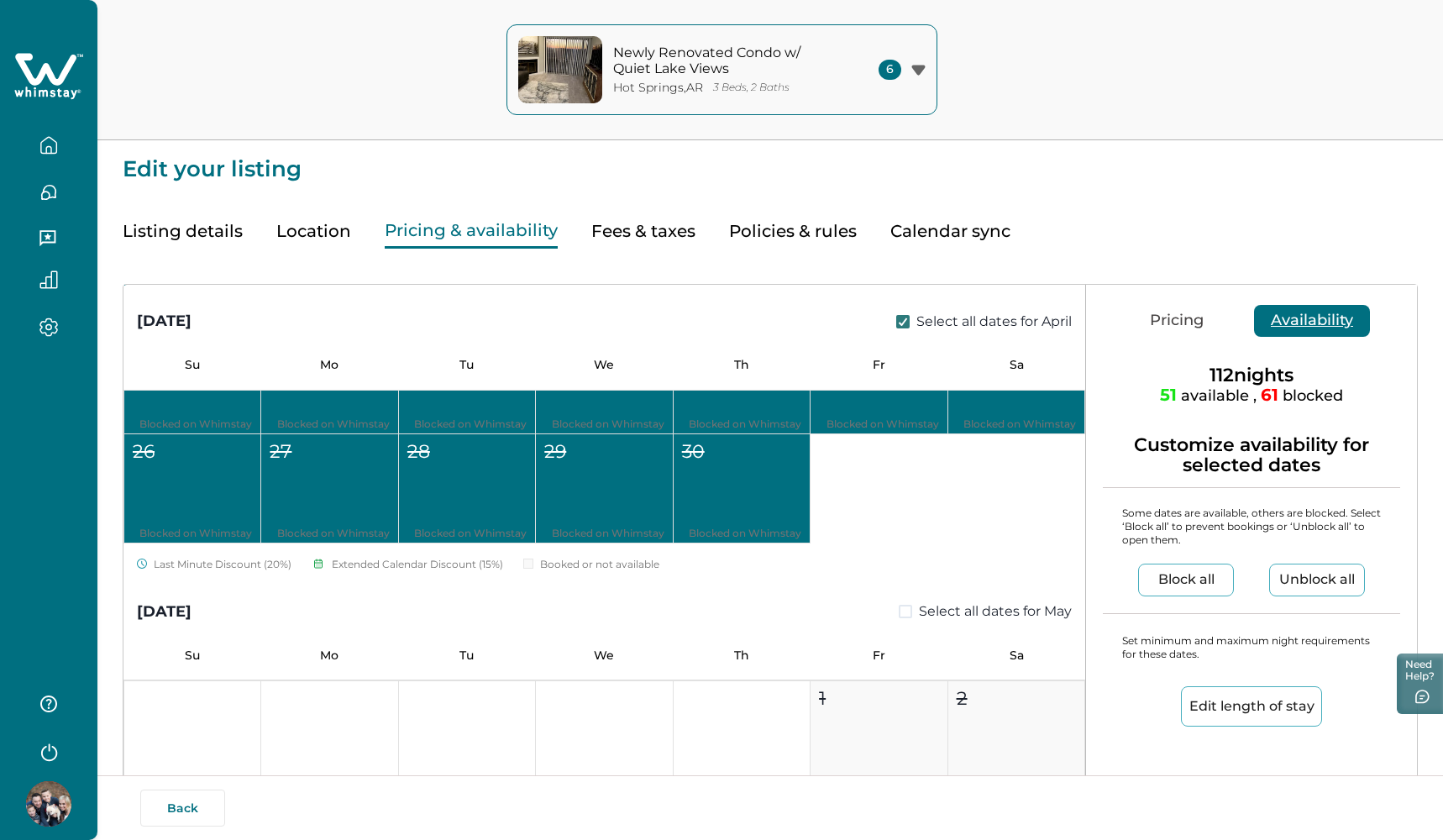
scroll to position [5183, 0]
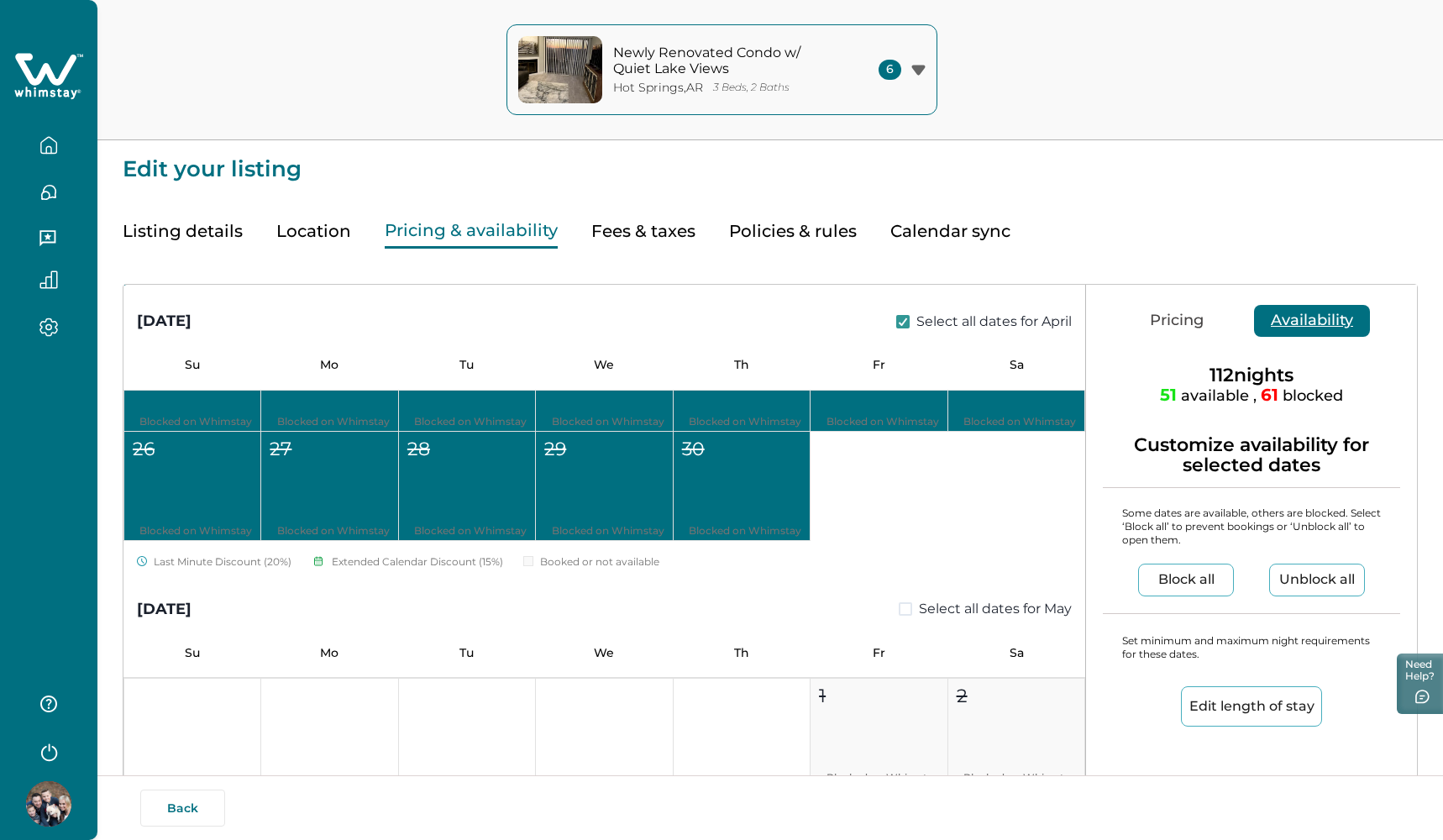
click at [900, 612] on span at bounding box center [905, 608] width 13 height 13
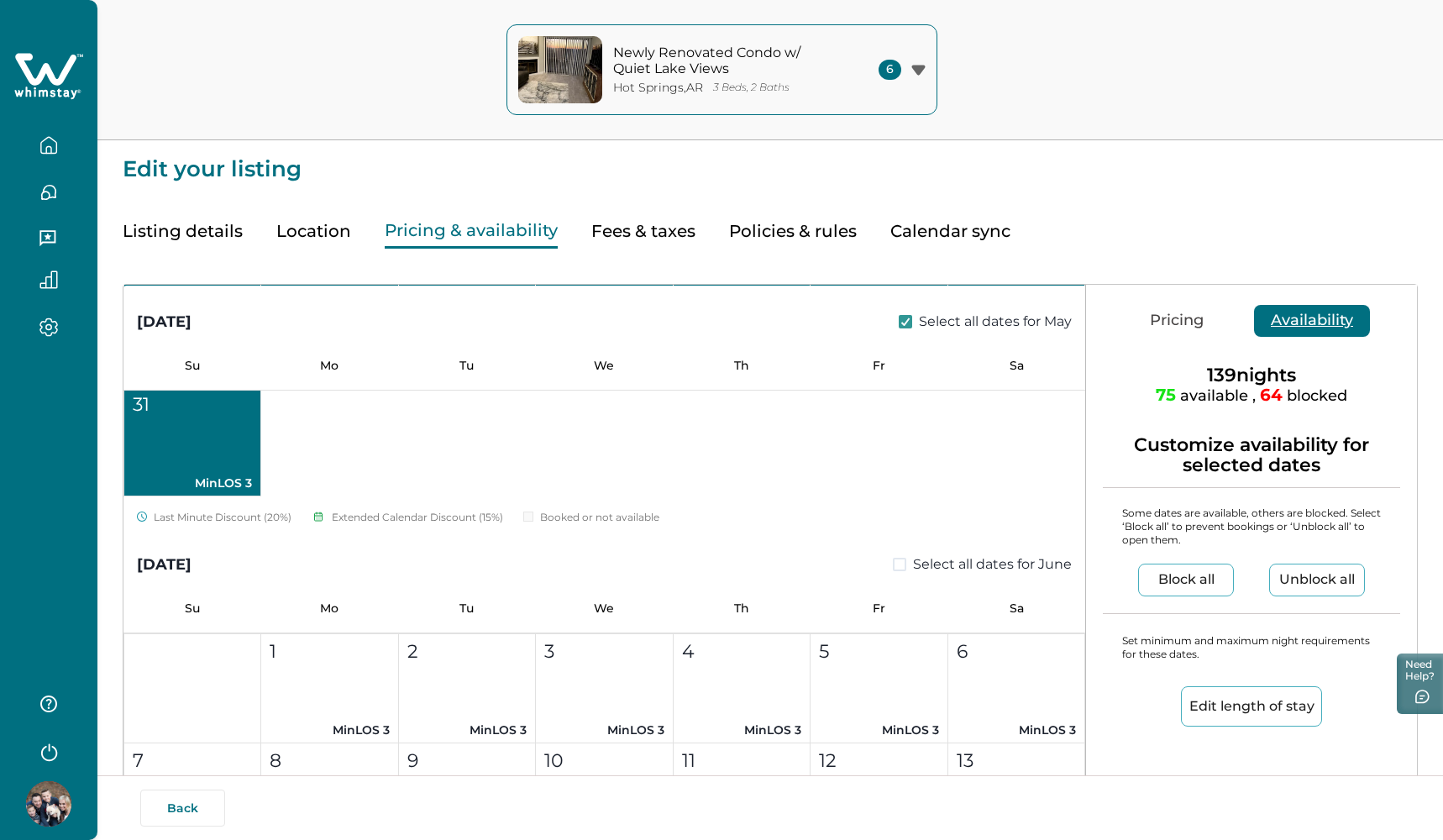
scroll to position [6024, 0]
click at [894, 561] on span at bounding box center [899, 560] width 13 height 13
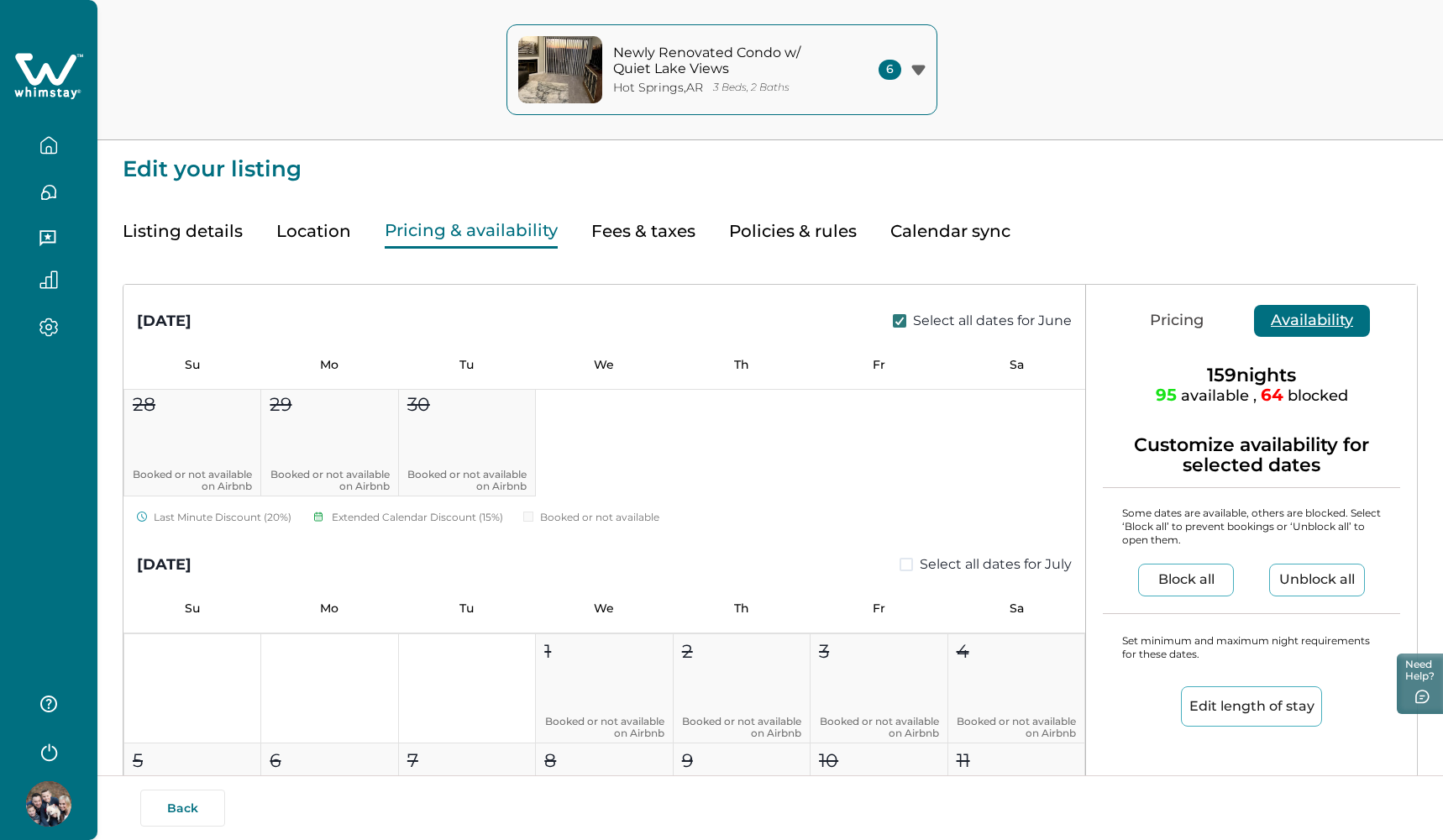
scroll to position [6714, 0]
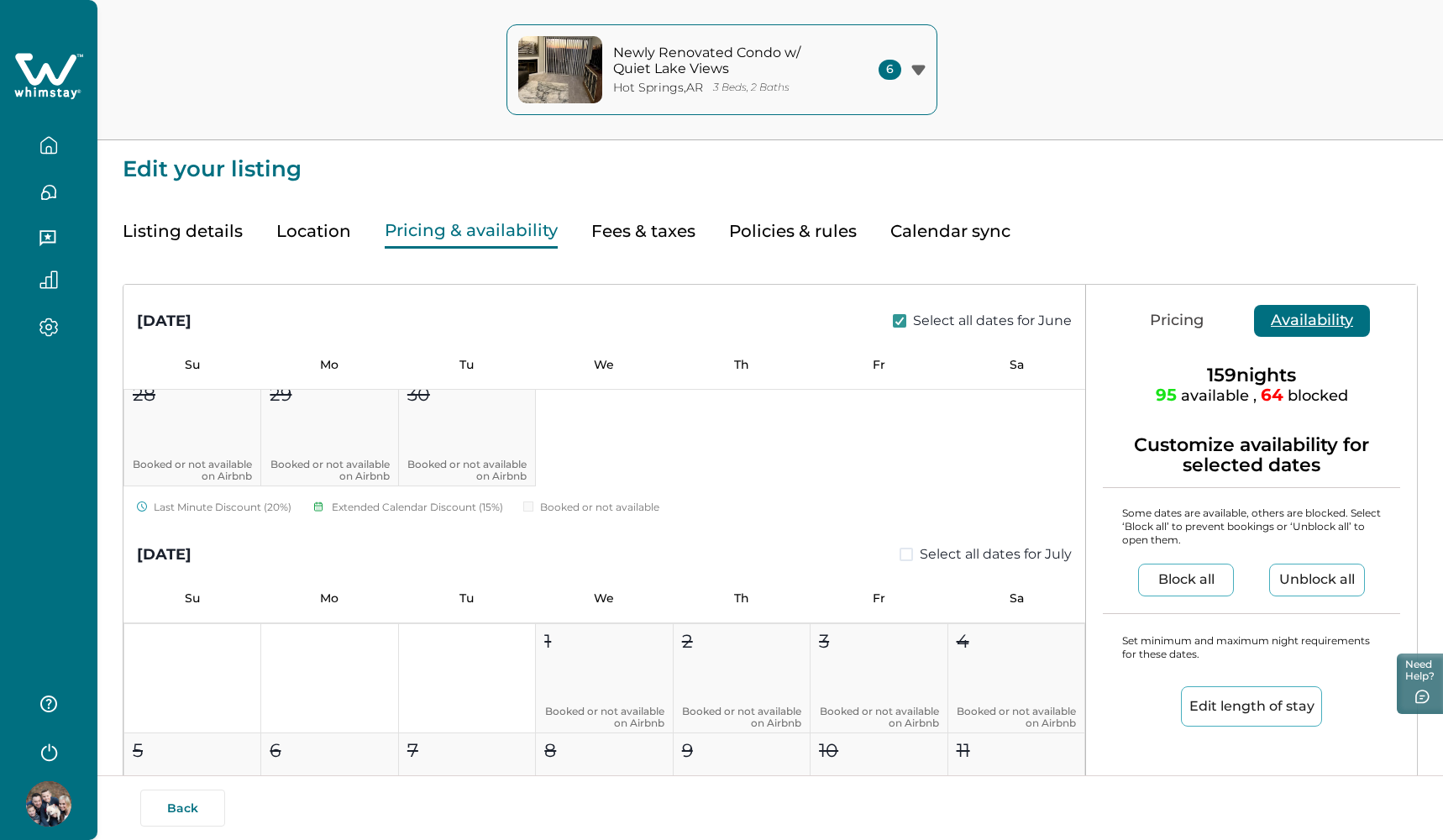
click at [900, 560] on span at bounding box center [906, 554] width 13 height 13
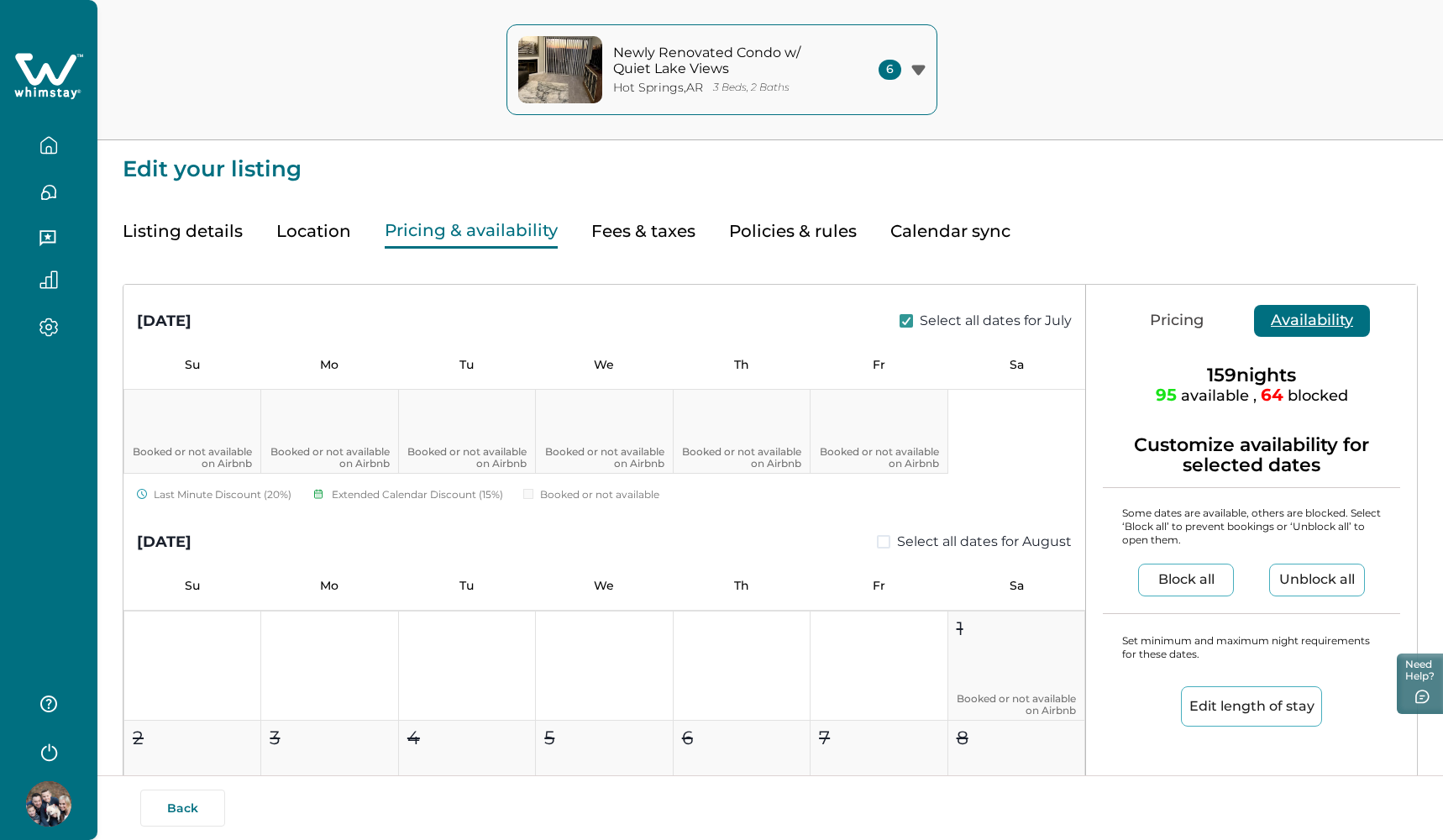
click at [878, 547] on span at bounding box center [883, 541] width 13 height 13
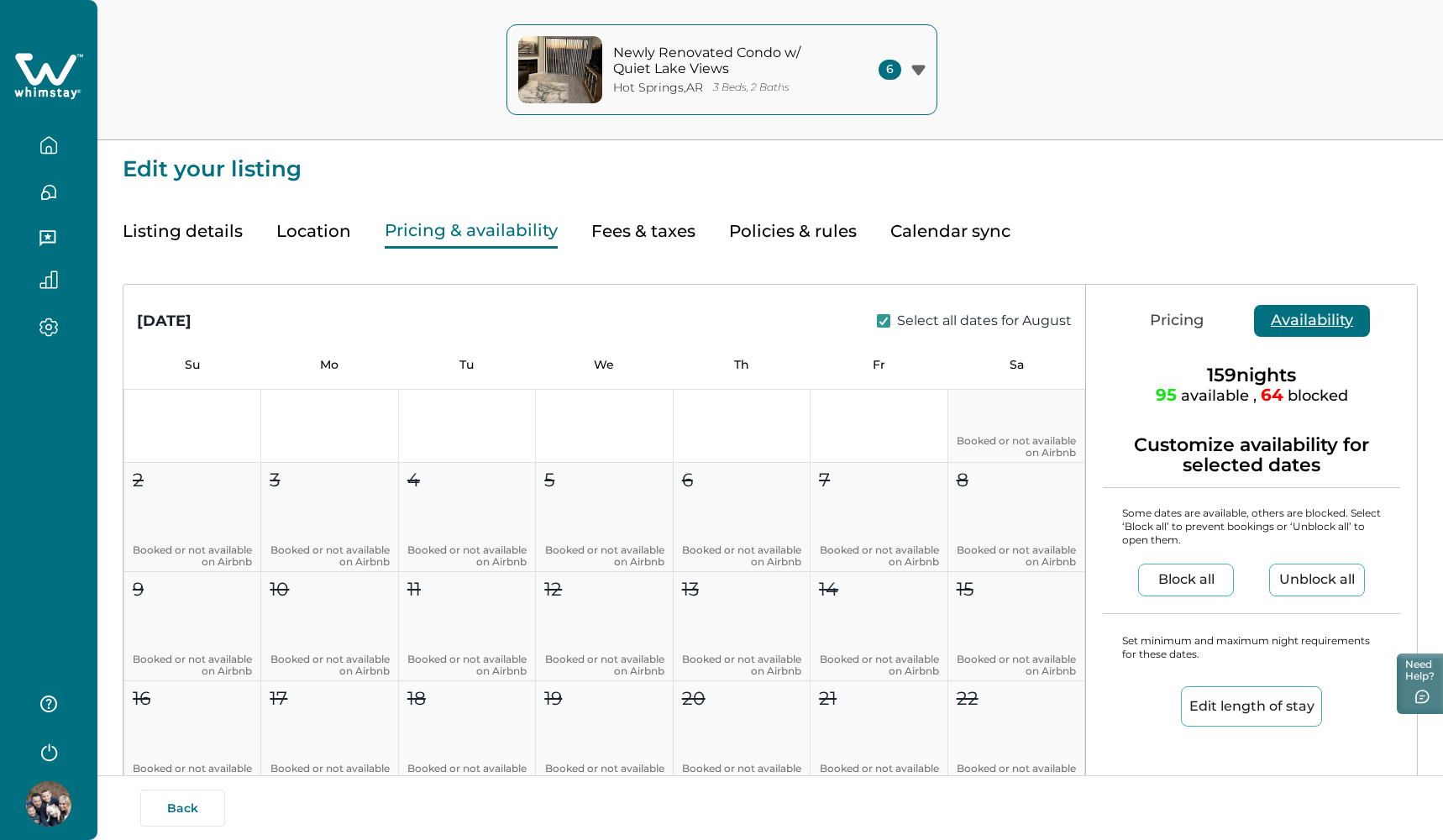
scroll to position [7667, 0]
click at [1224, 708] on button "Edit length of stay" at bounding box center [1252, 706] width 141 height 40
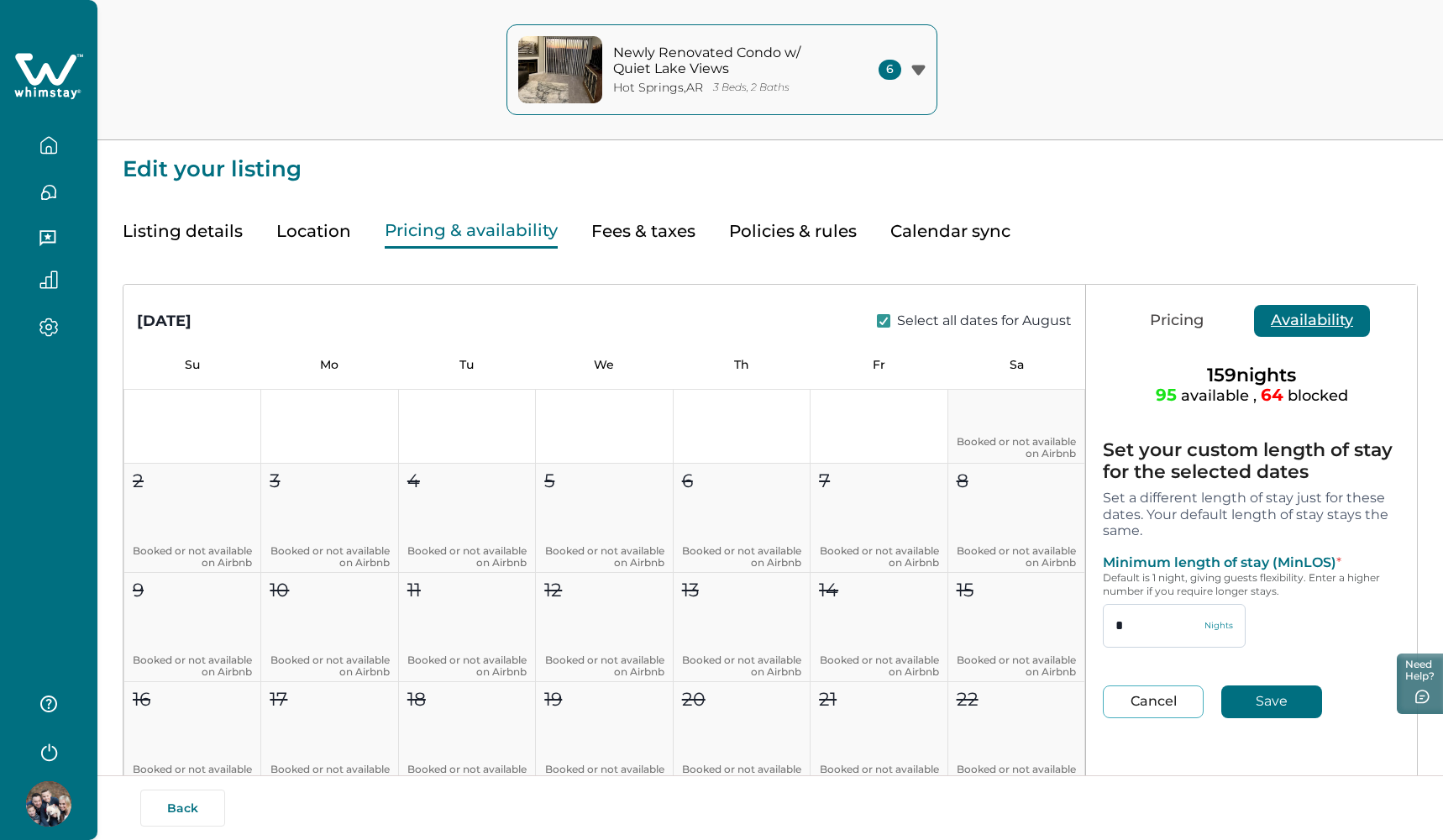
click at [1170, 641] on input "*" at bounding box center [1175, 625] width 143 height 44
type input "*"
click at [1263, 703] on button "Save" at bounding box center [1271, 701] width 101 height 33
type input "*"
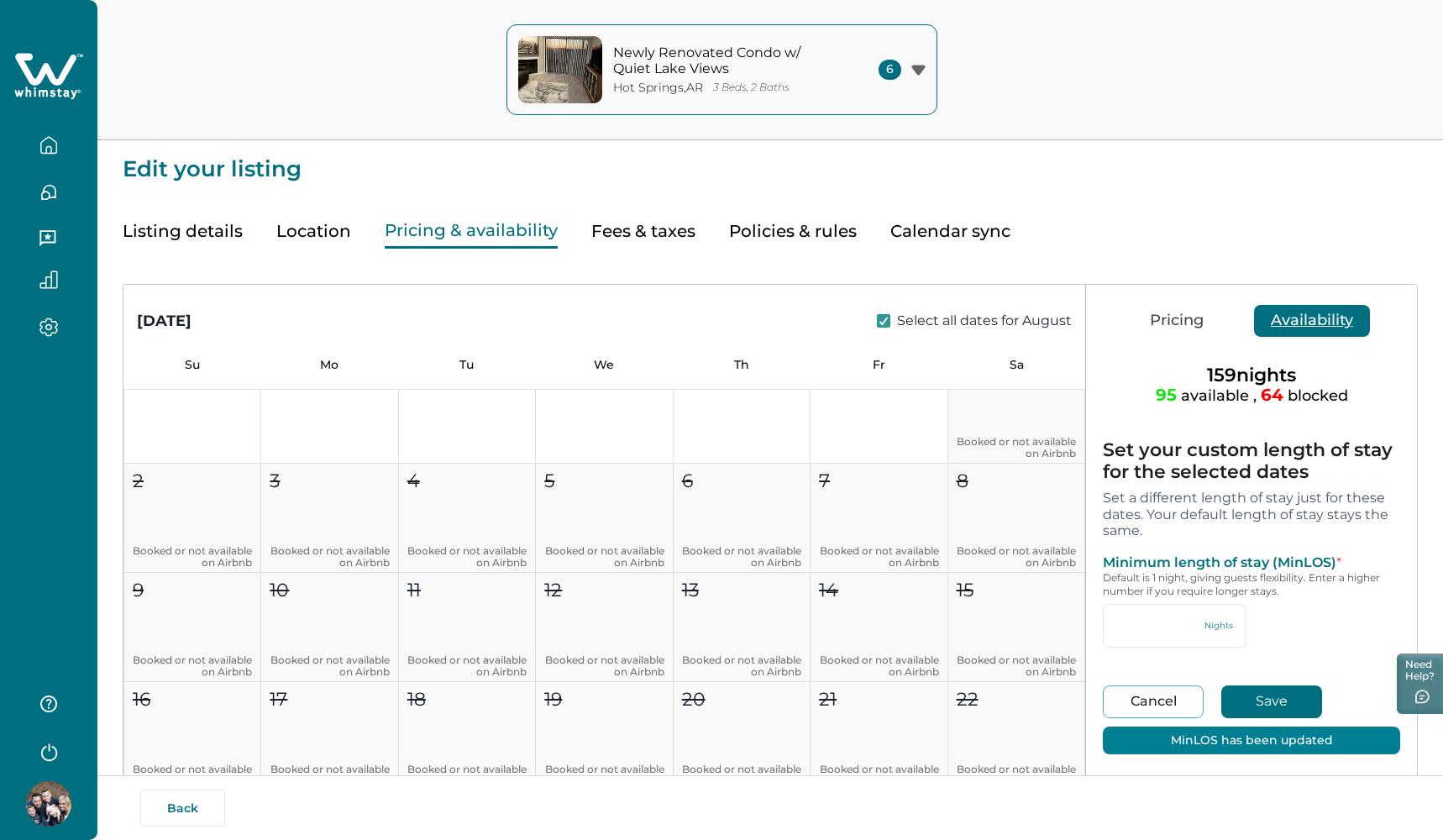
type input "*"
click at [1267, 696] on button "Save" at bounding box center [1271, 701] width 101 height 33
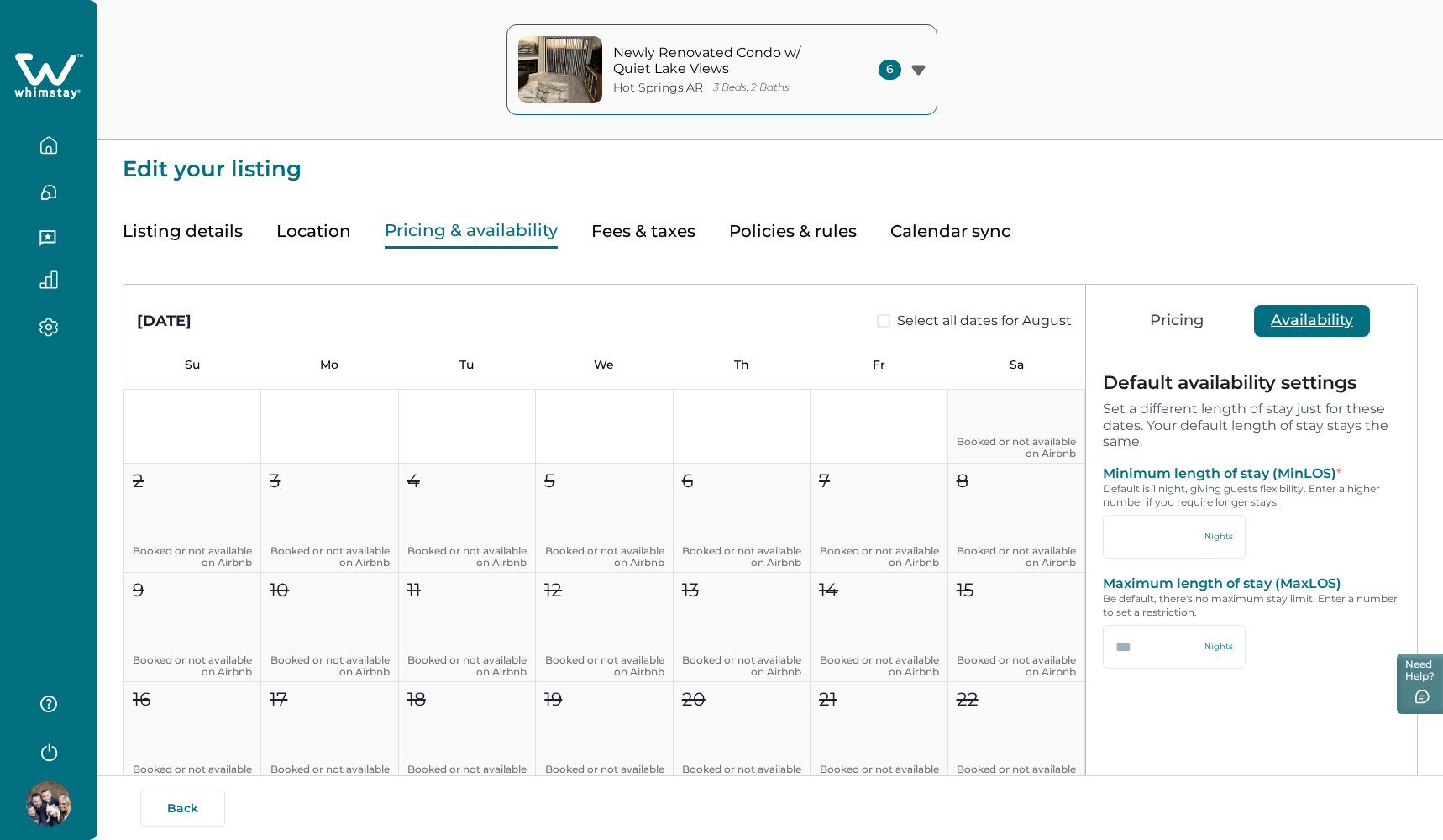
type input "*"
type input "***"
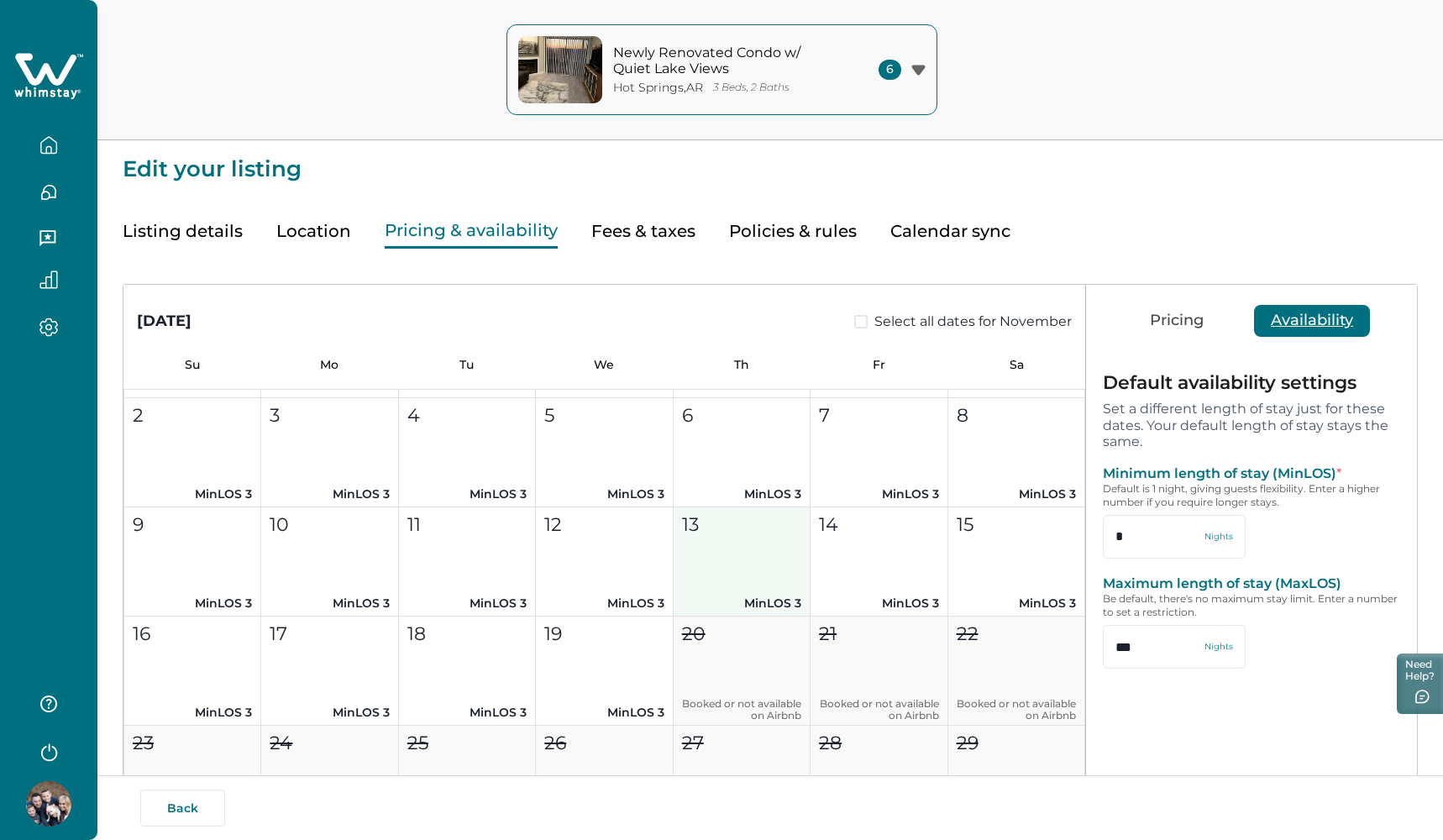
scroll to position [1472, 0]
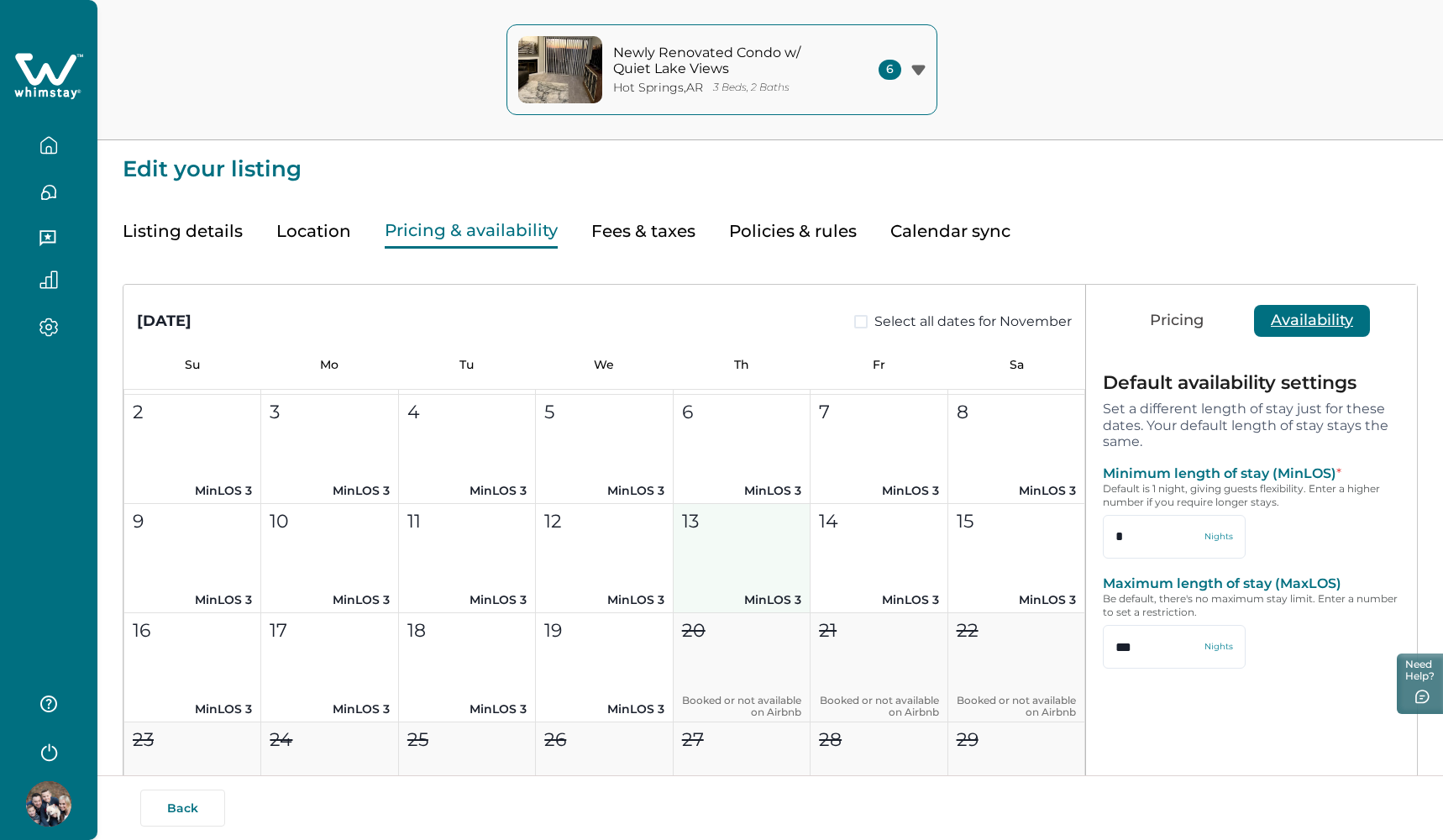
click at [739, 558] on button "13 MinLOS 3" at bounding box center [742, 558] width 137 height 109
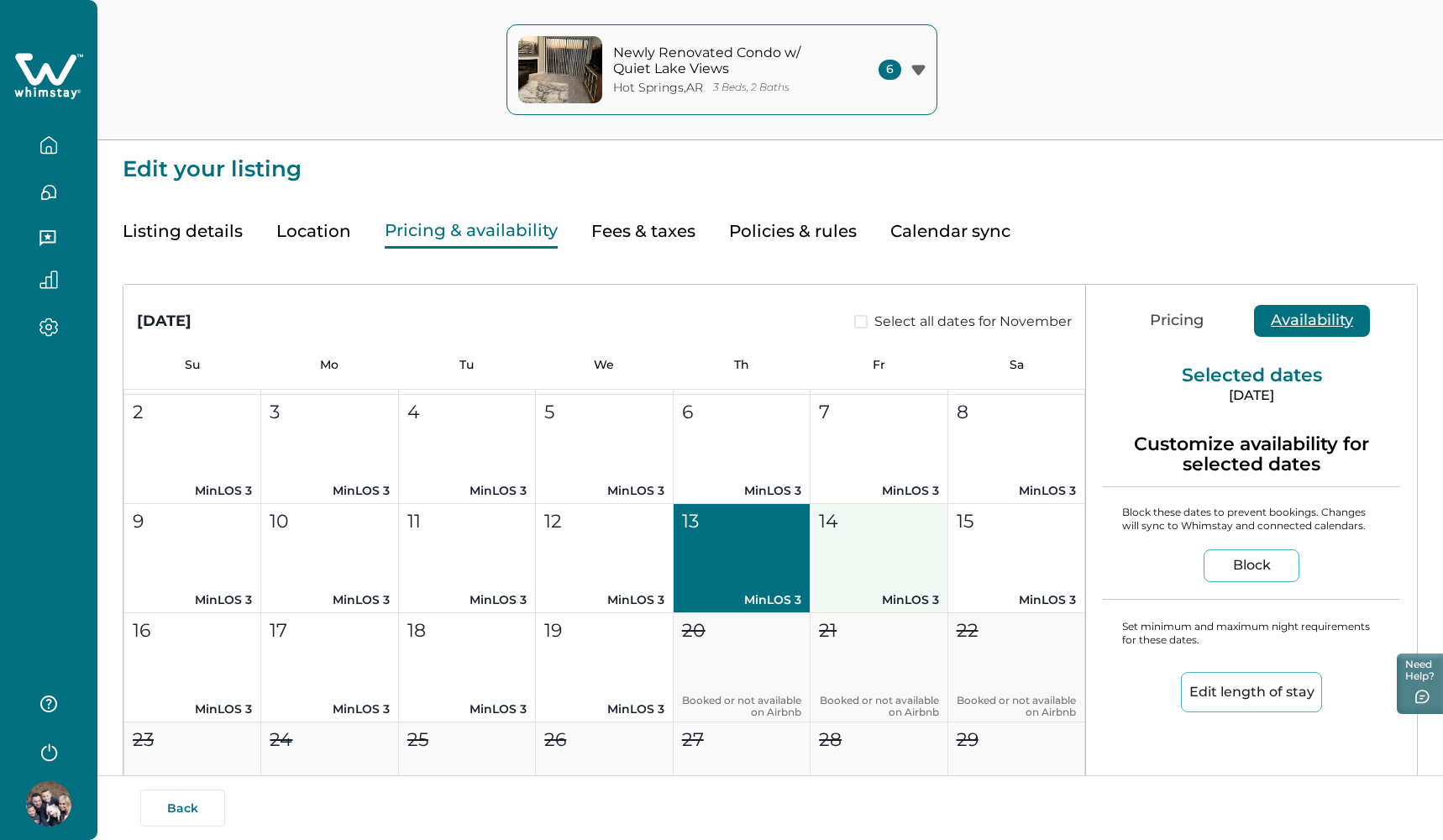
click at [862, 554] on button "14 MinLOS 3" at bounding box center [879, 558] width 137 height 109
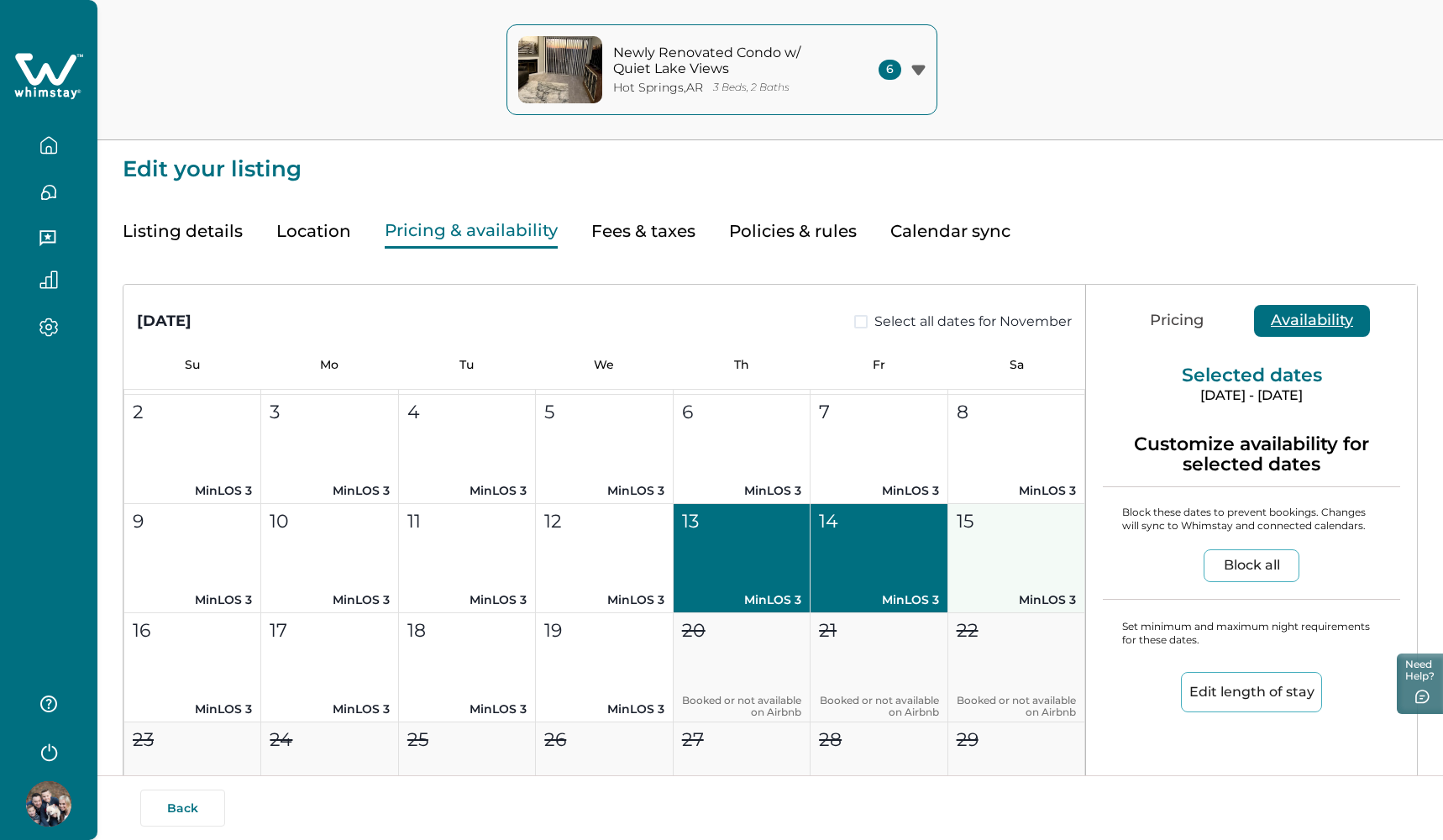
click at [998, 551] on button "15 MinLOS 3" at bounding box center [1016, 558] width 137 height 109
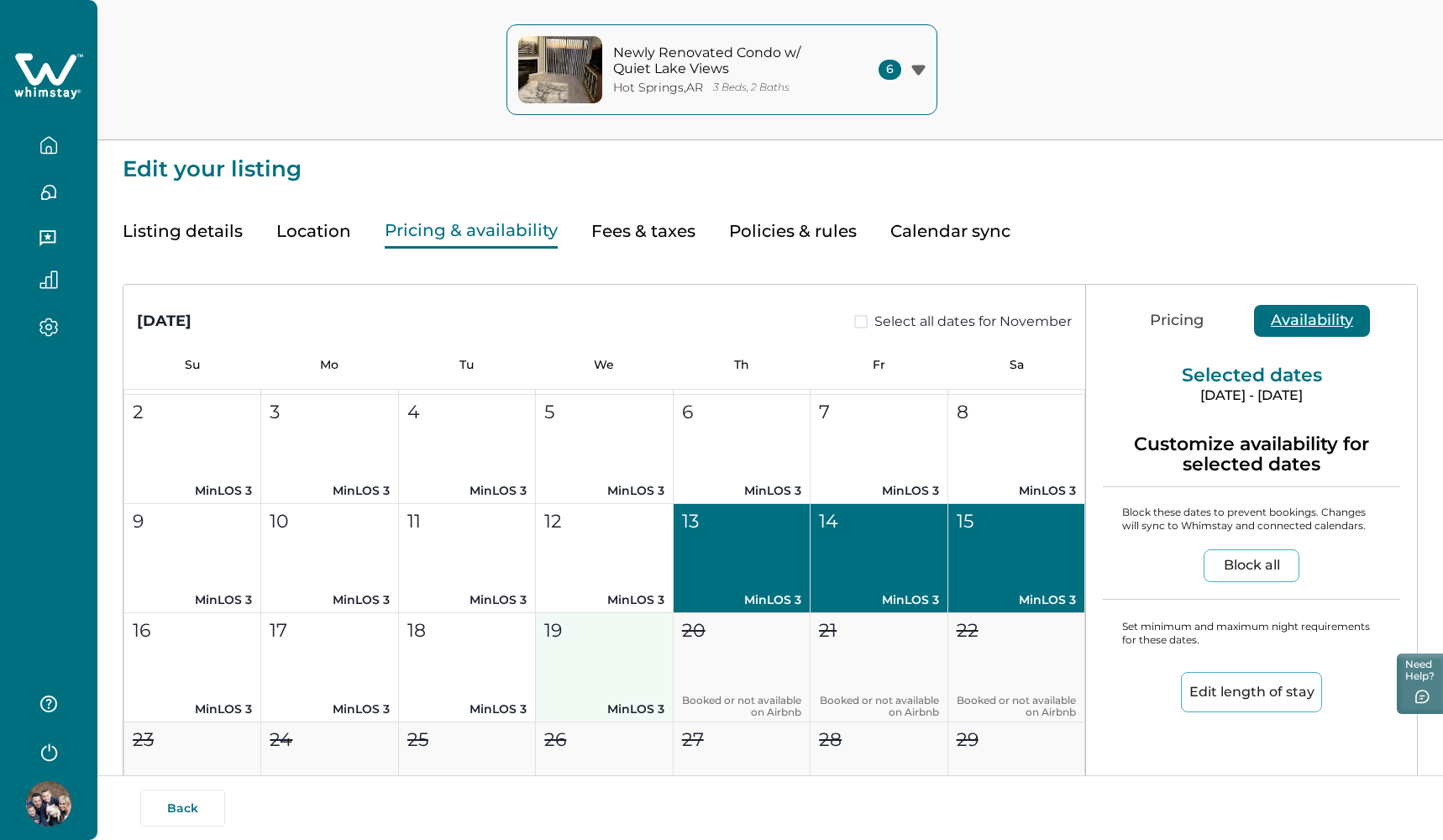
click at [604, 665] on button "19 MinLOS 3" at bounding box center [604, 667] width 137 height 109
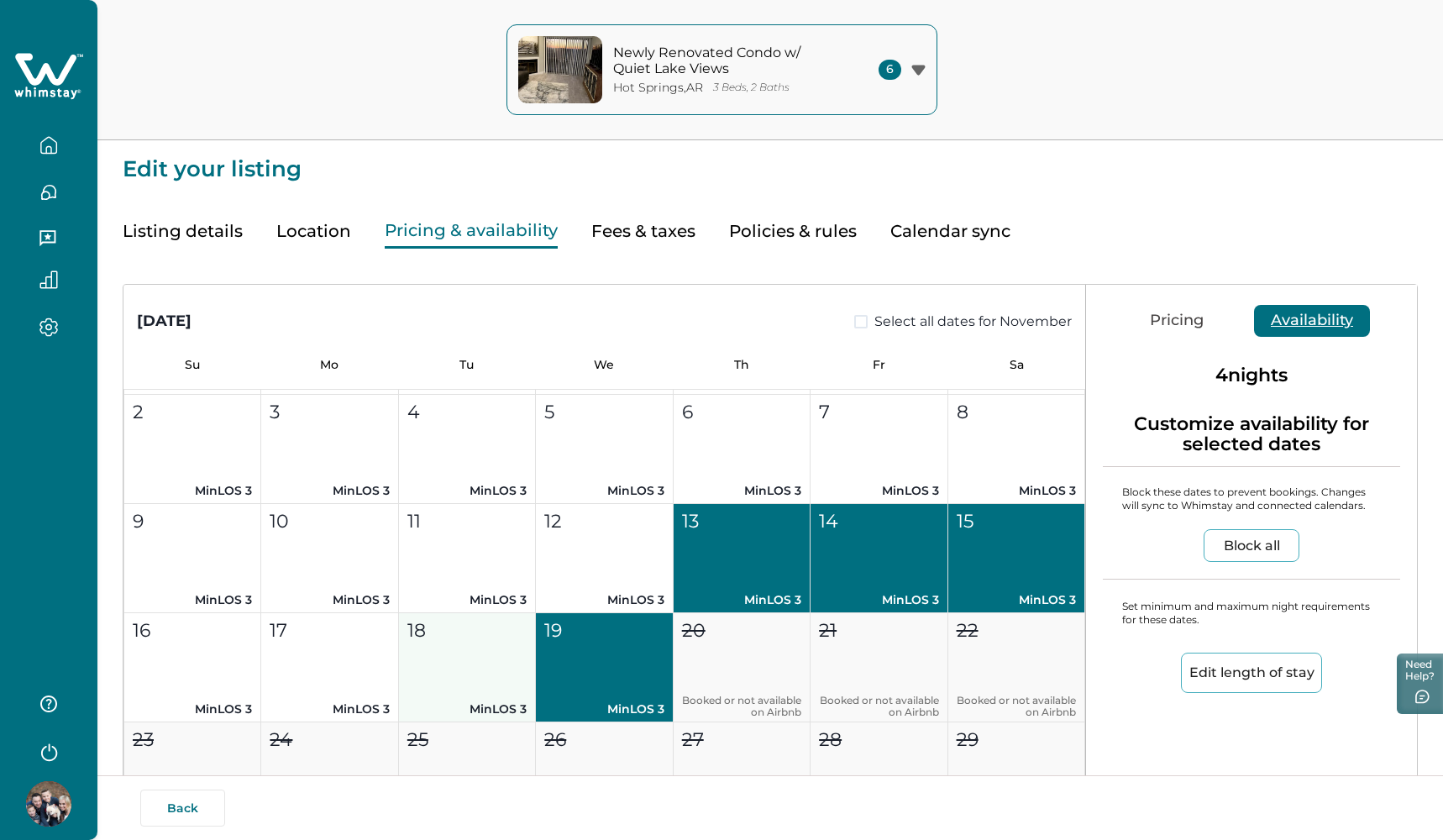
click at [497, 666] on button "18 MinLOS 3" at bounding box center [467, 667] width 137 height 109
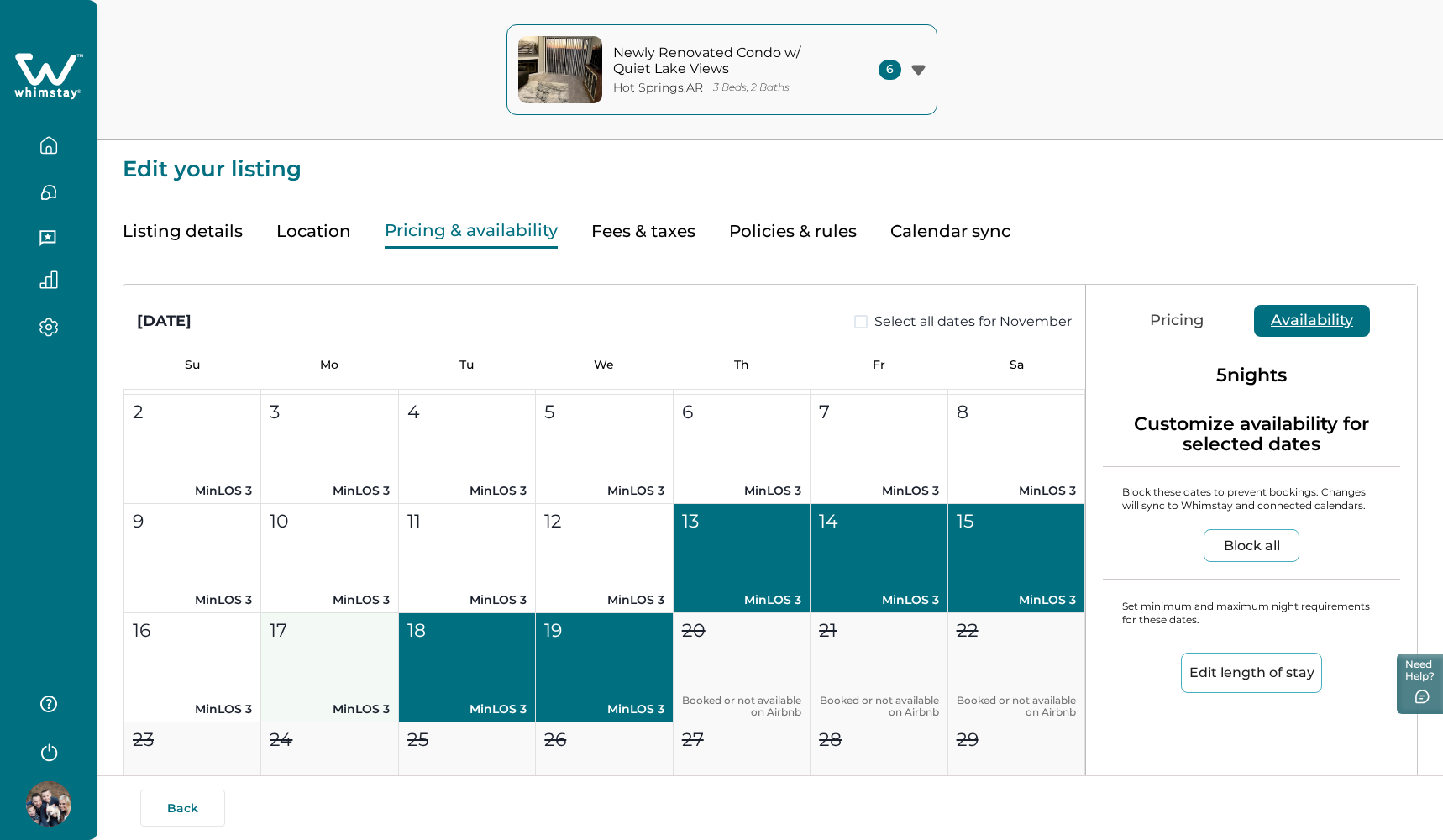
click at [311, 665] on button "17 MinLOS 3" at bounding box center [329, 667] width 137 height 109
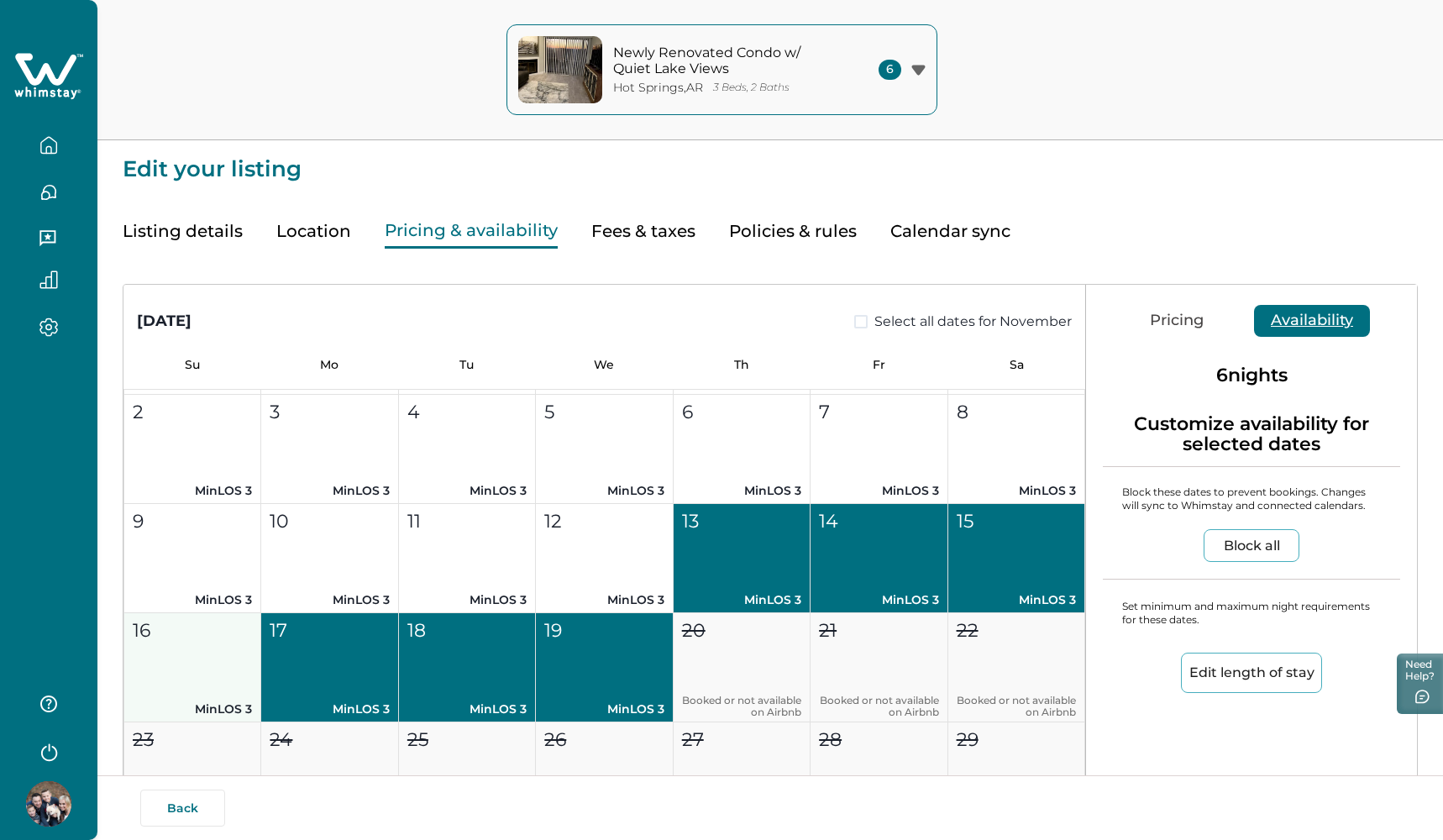
click at [190, 667] on button "16 MinLOS 3" at bounding box center [192, 667] width 137 height 109
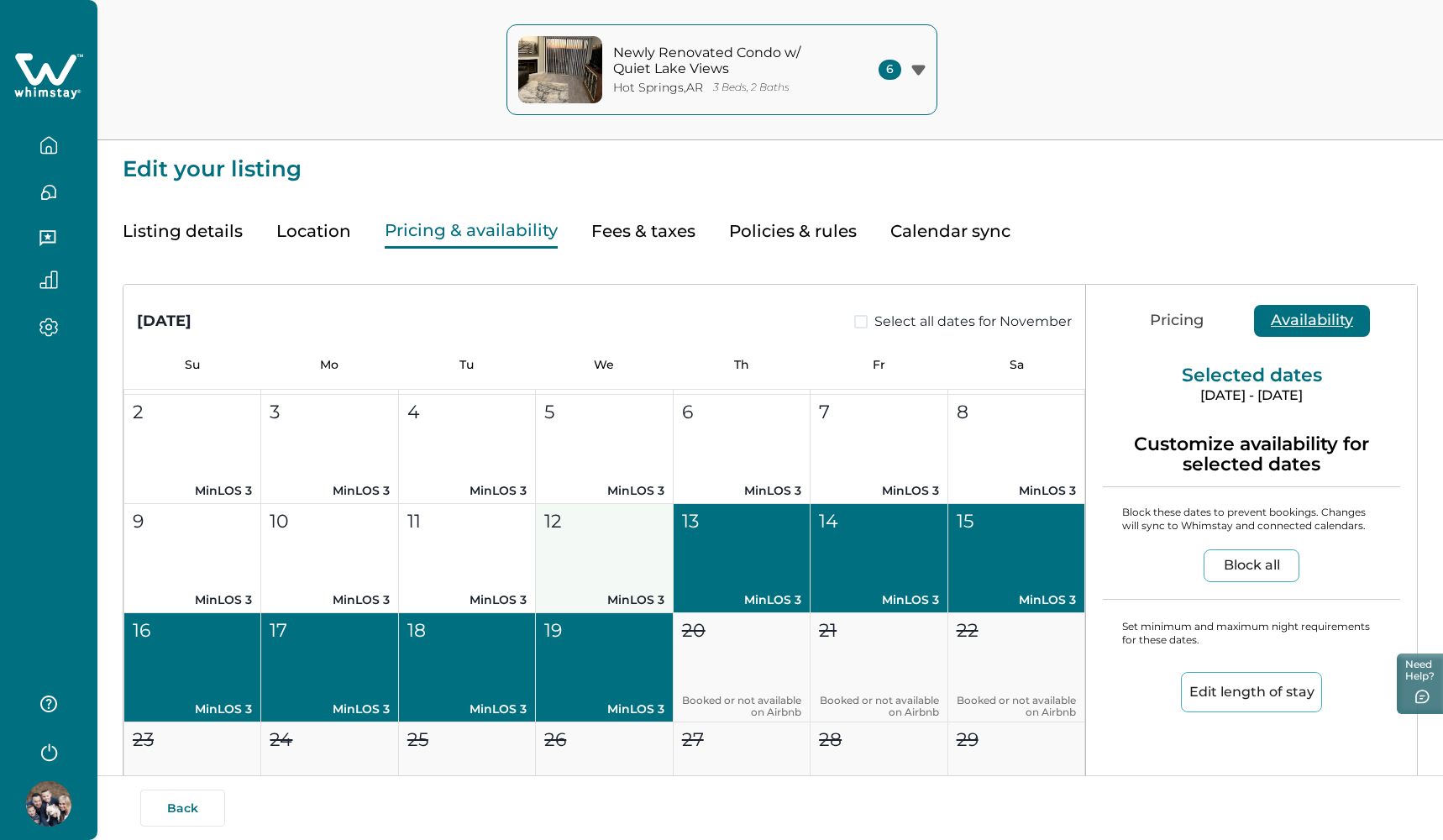
click at [580, 555] on button "12 MinLOS 3" at bounding box center [604, 558] width 137 height 109
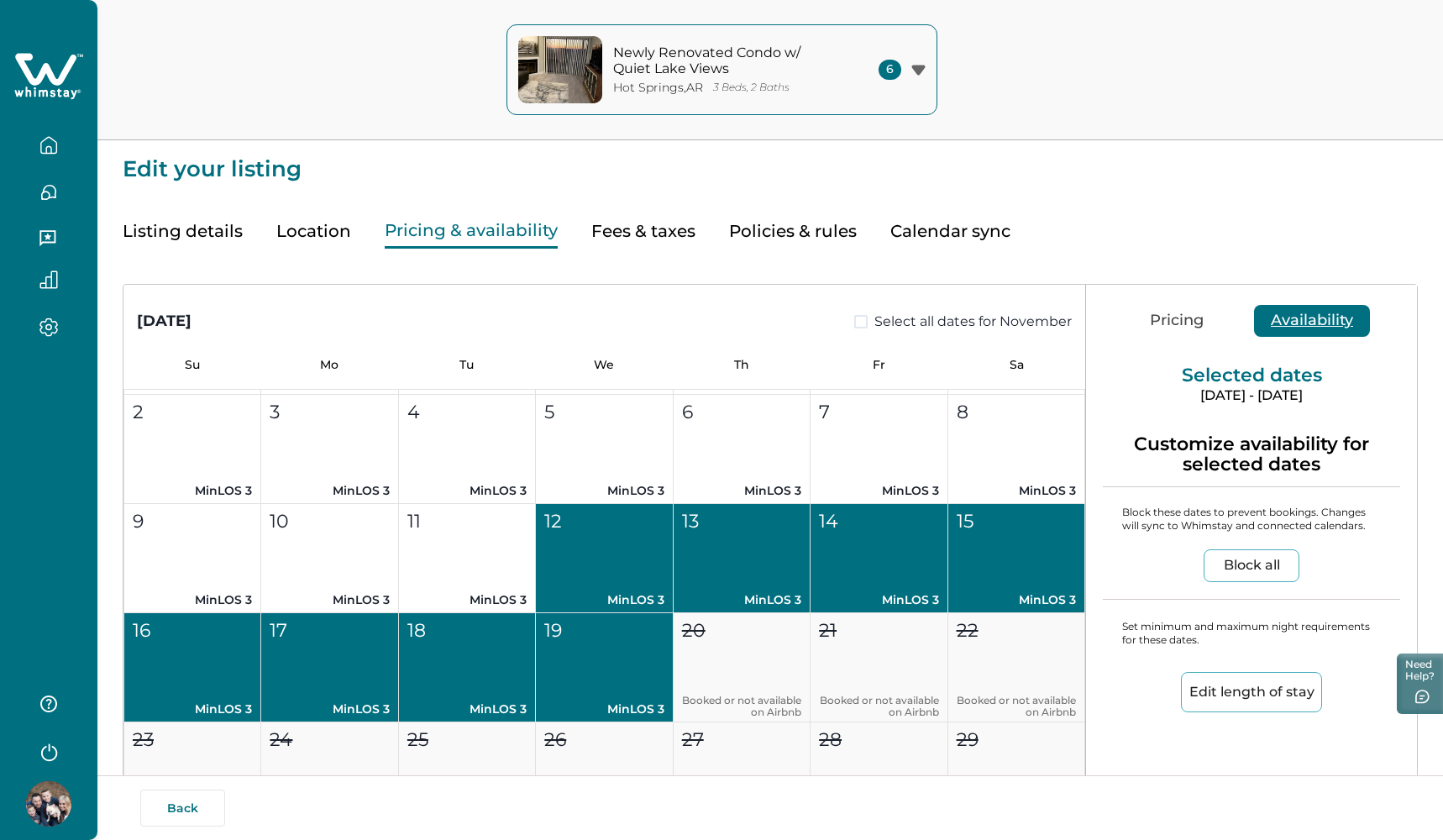
click at [1235, 571] on button "Block all" at bounding box center [1252, 565] width 96 height 33
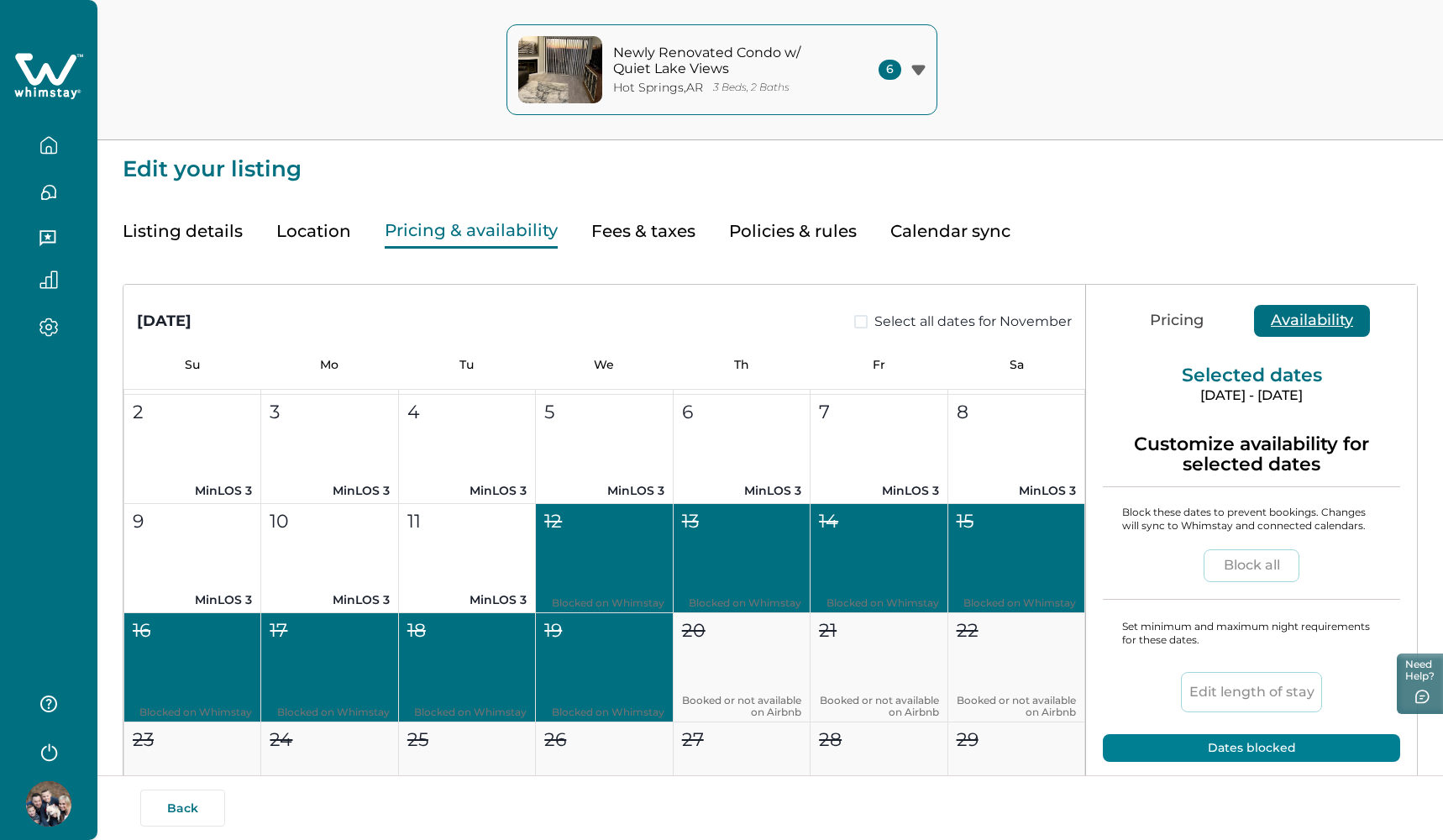
type input "***"
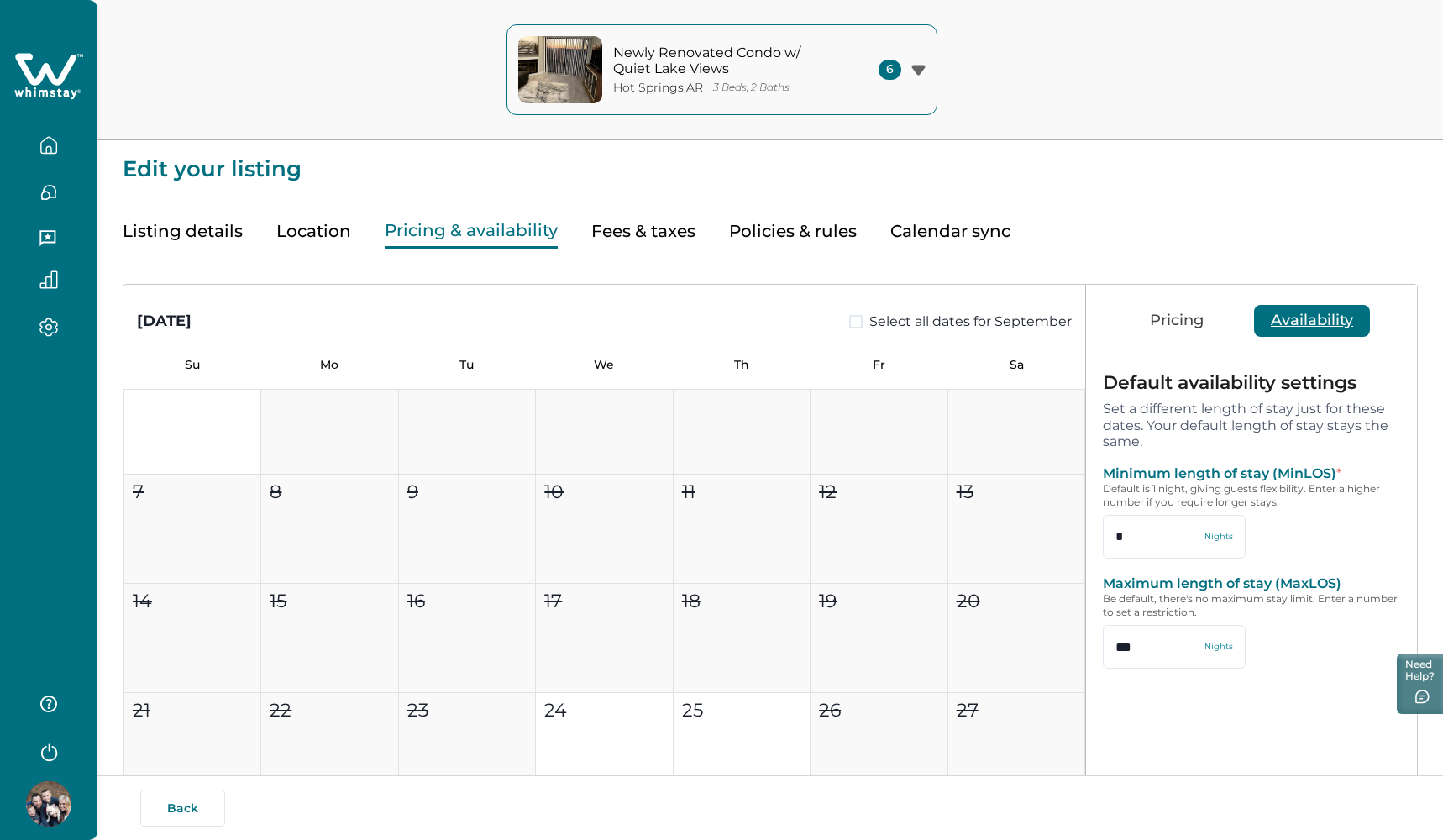
scroll to position [7, 0]
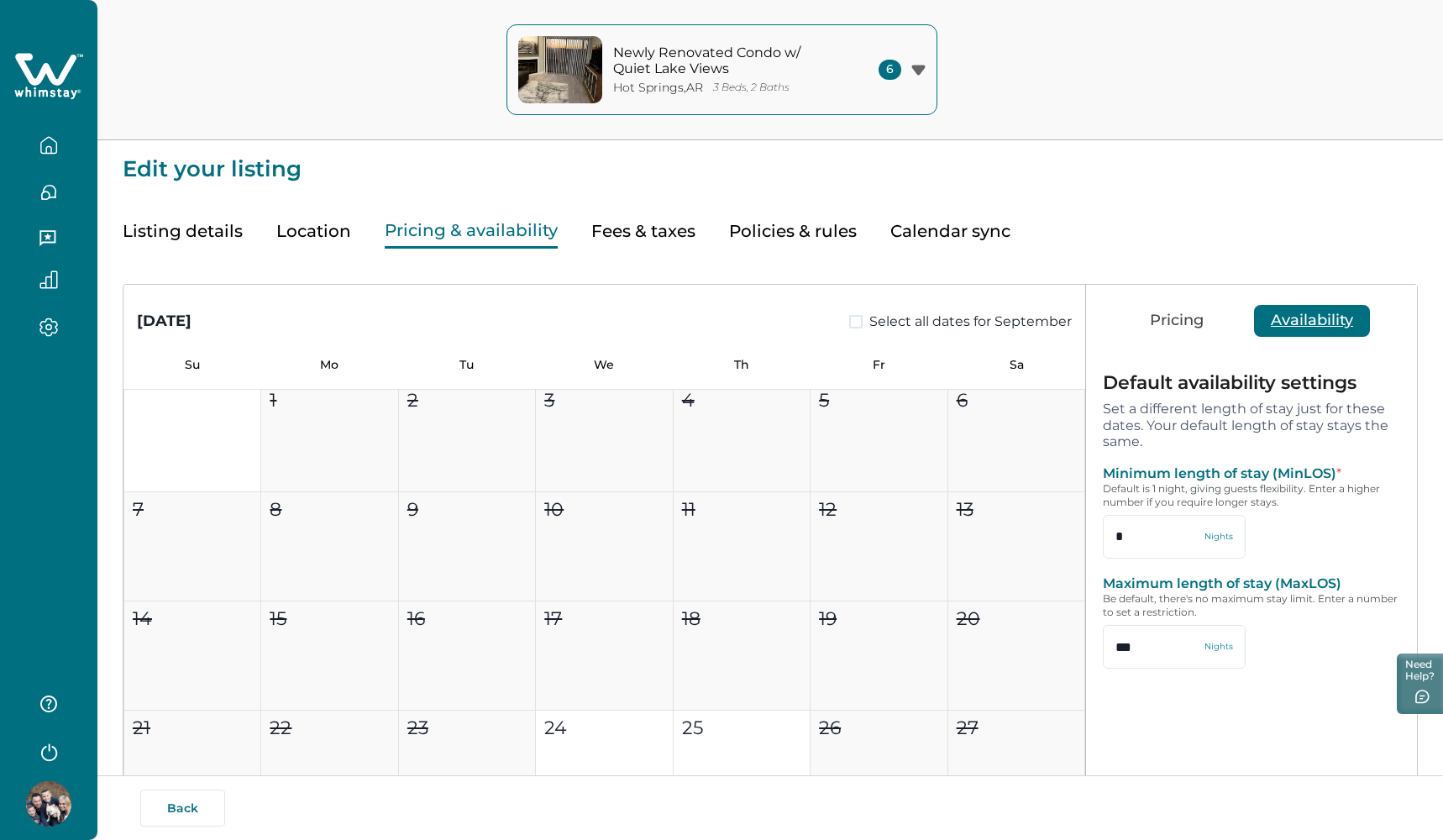
type input "**"
type input "*"
type input "***"
click at [656, 226] on button "Fees & taxes" at bounding box center [643, 231] width 104 height 34
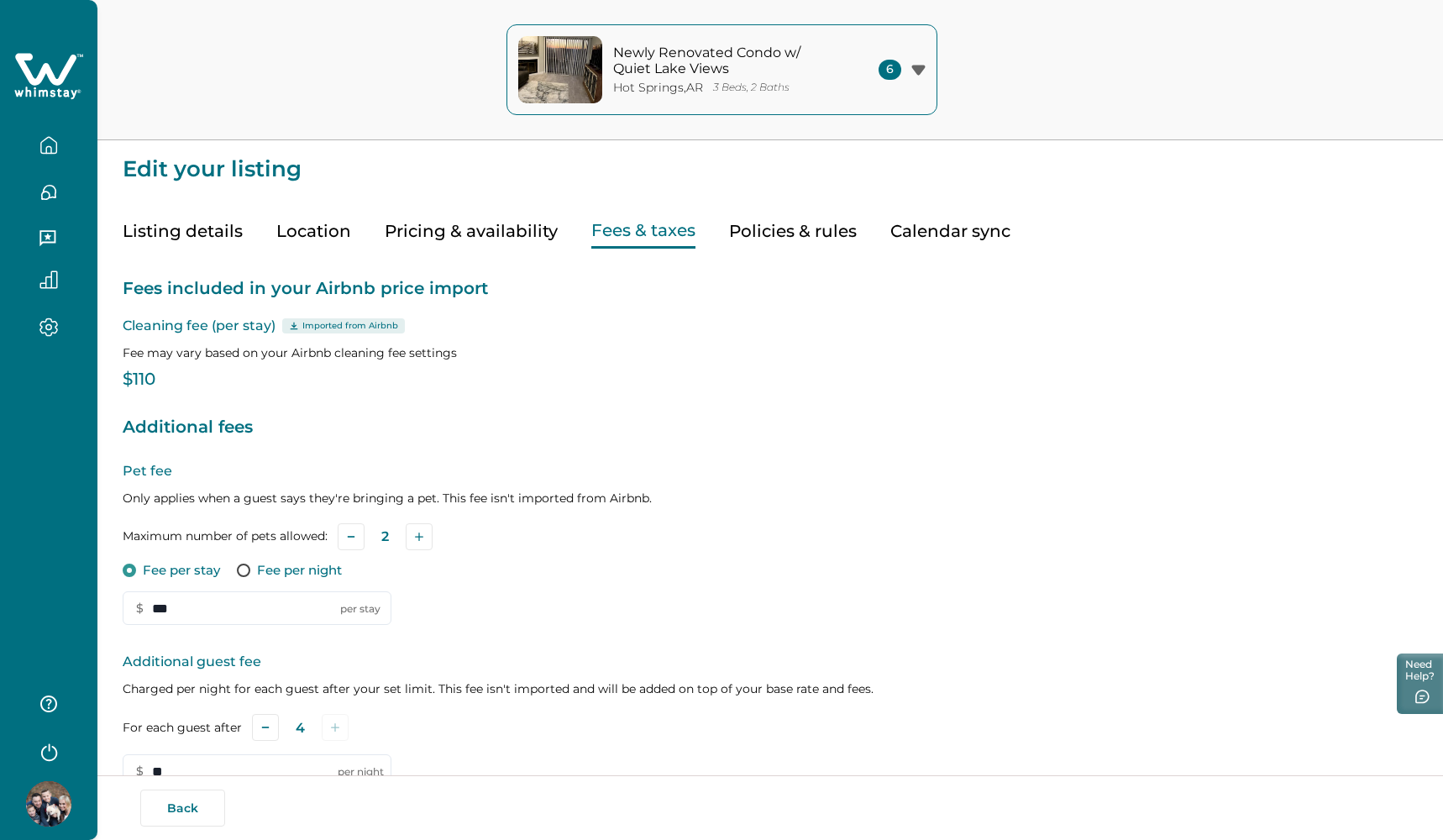
click at [916, 70] on icon "button" at bounding box center [918, 69] width 13 height 10
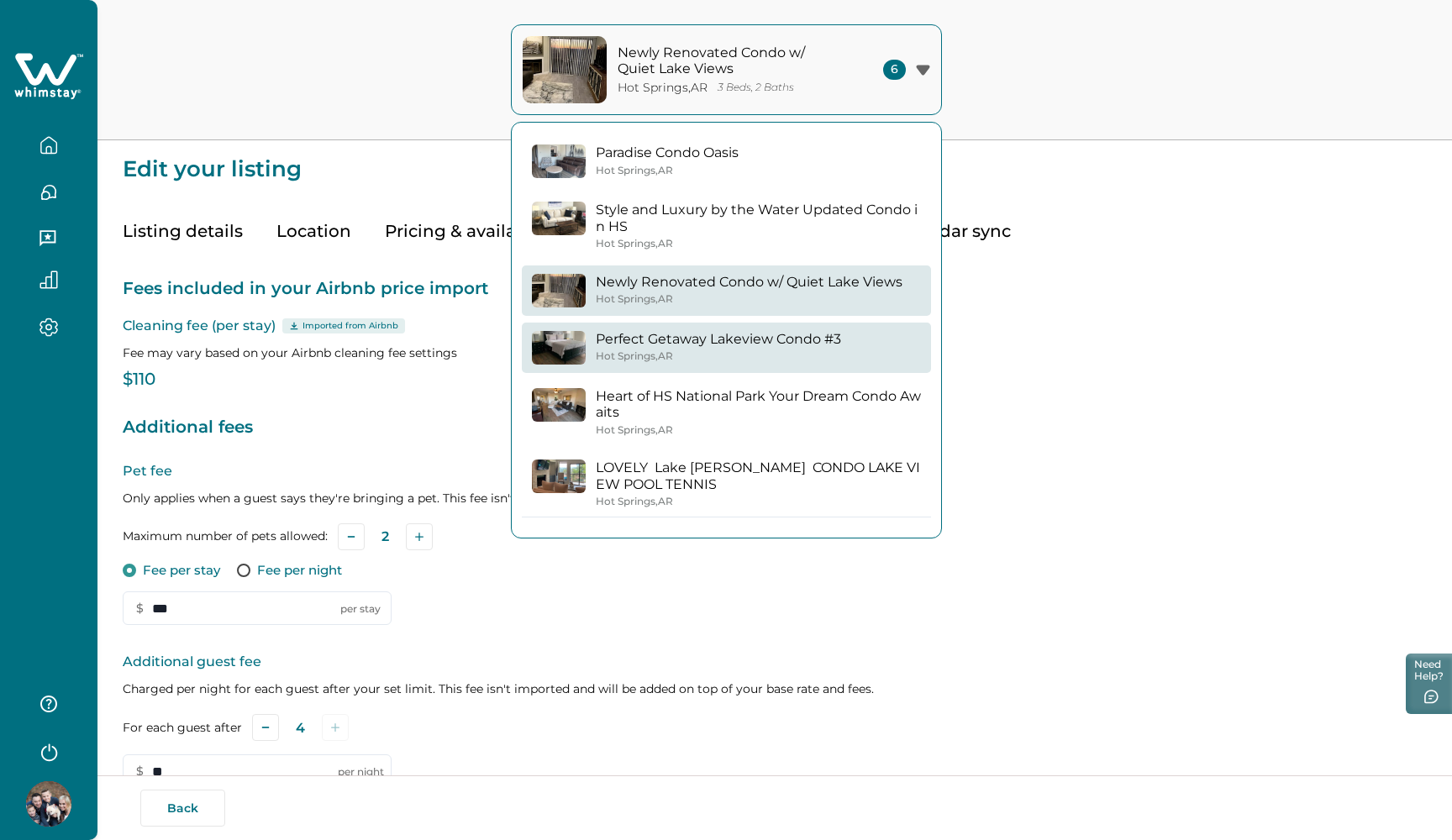
click at [749, 345] on div "Perfect Getaway Lakeview Condo #3 Hot Springs , AR" at bounding box center [718, 347] width 245 height 32
type input "*"
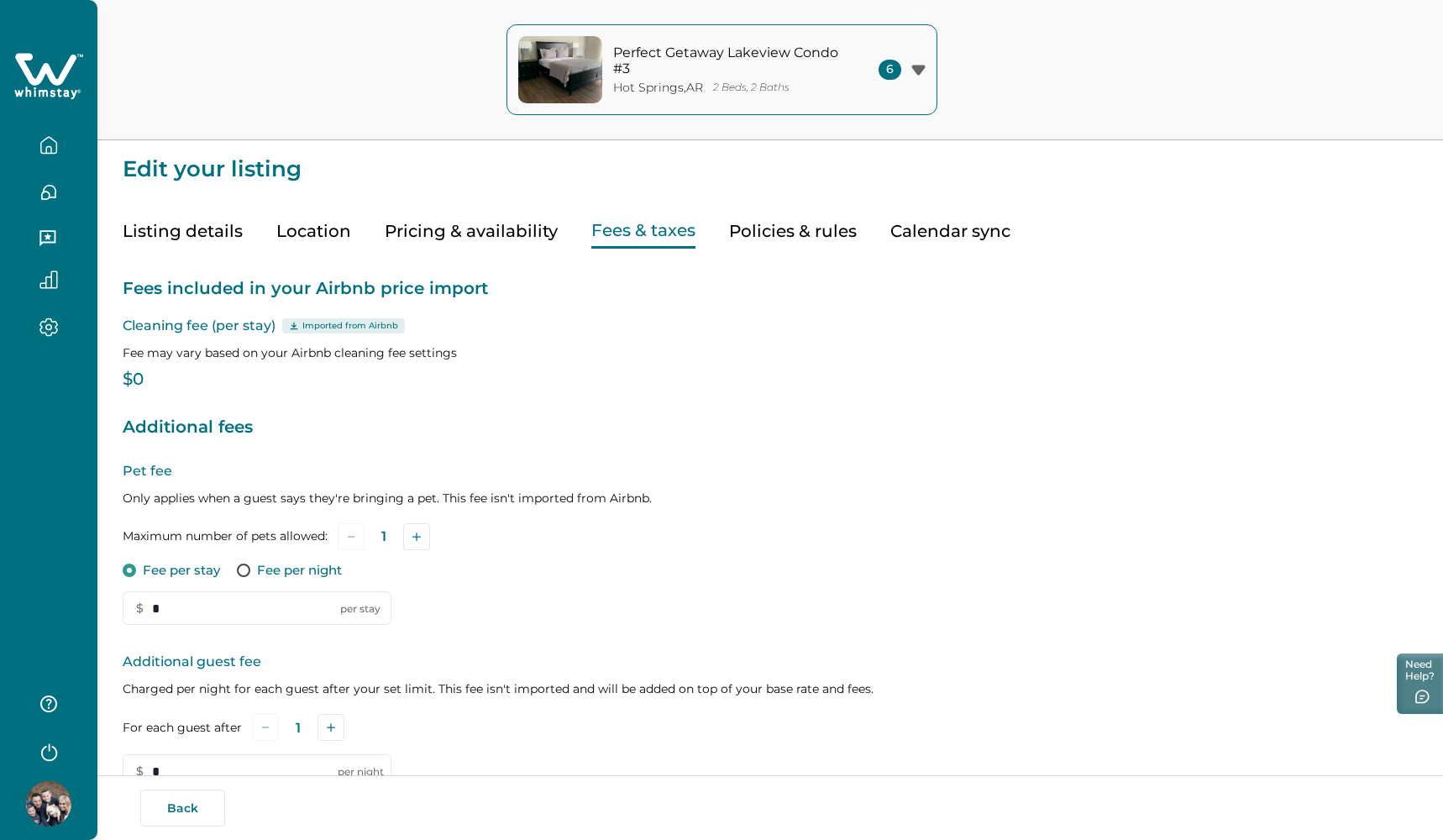
type input "**"
type input "***"
click at [449, 233] on button "Pricing & availability" at bounding box center [471, 231] width 173 height 34
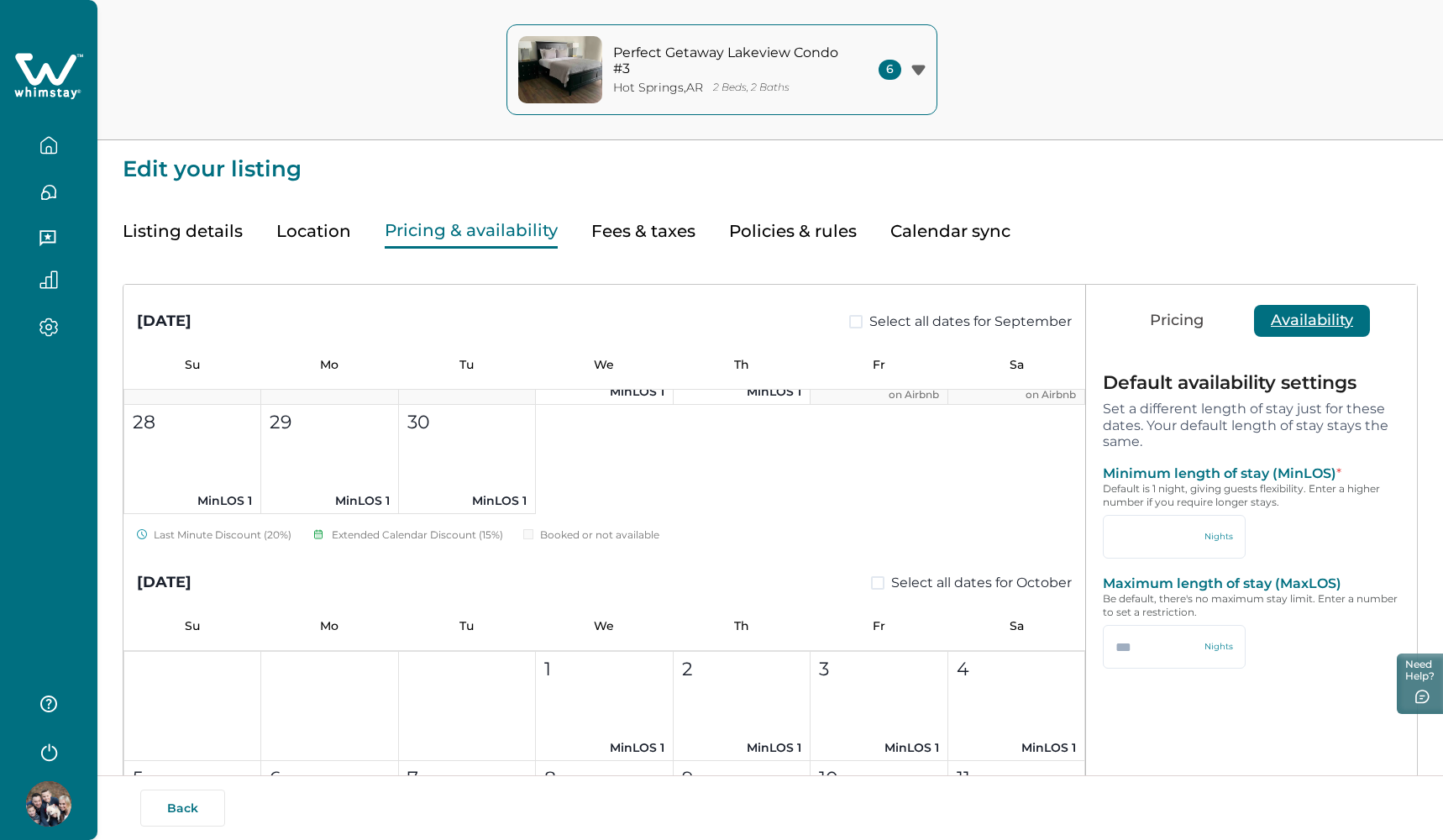
scroll to position [437, 0]
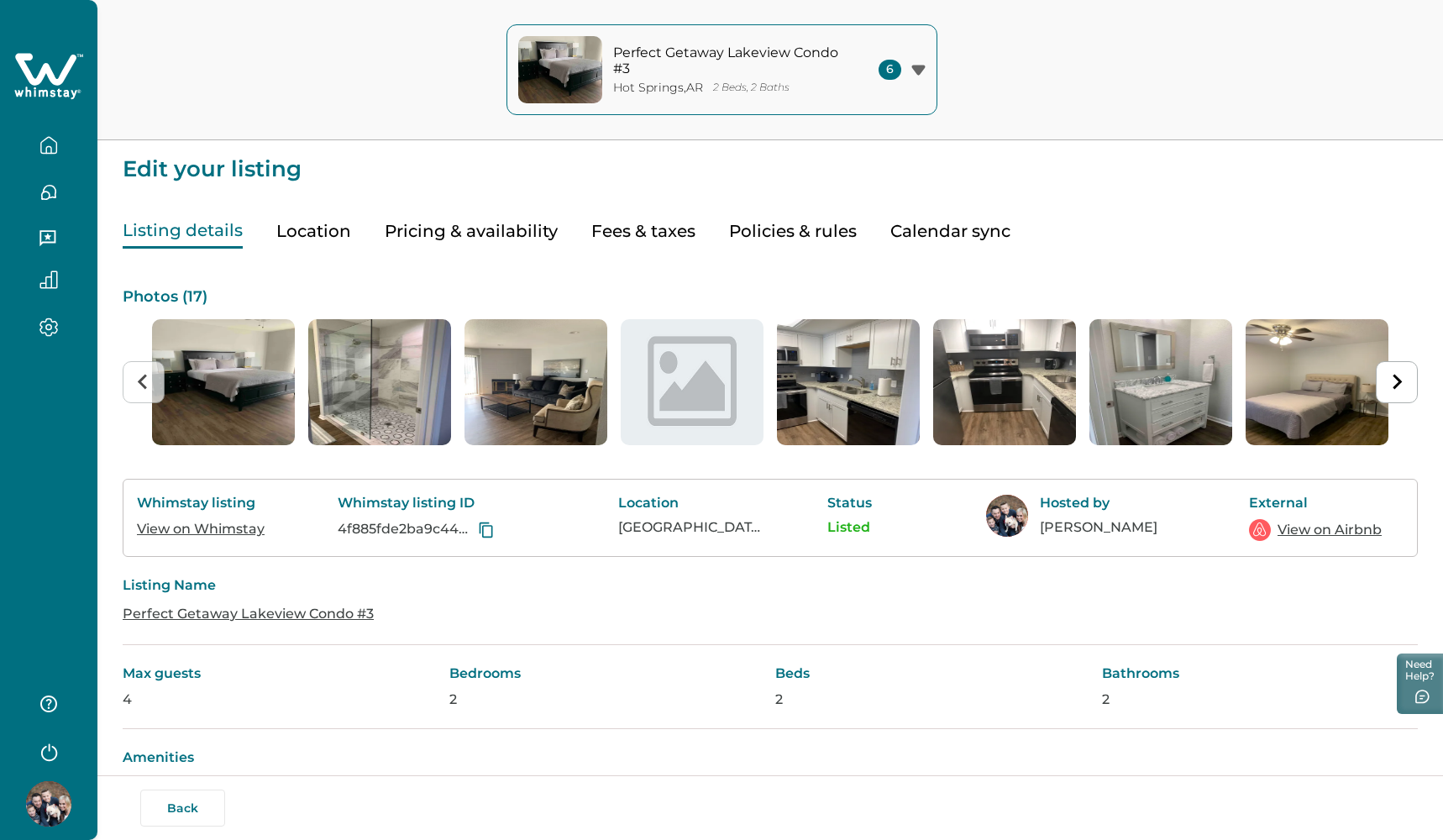
click at [211, 238] on button "Listing details" at bounding box center [182, 231] width 120 height 34
click at [301, 607] on link "Perfect Getaway Lakeview Condo #3" at bounding box center [248, 614] width 251 height 16
click at [444, 235] on button "Pricing & availability" at bounding box center [471, 231] width 173 height 34
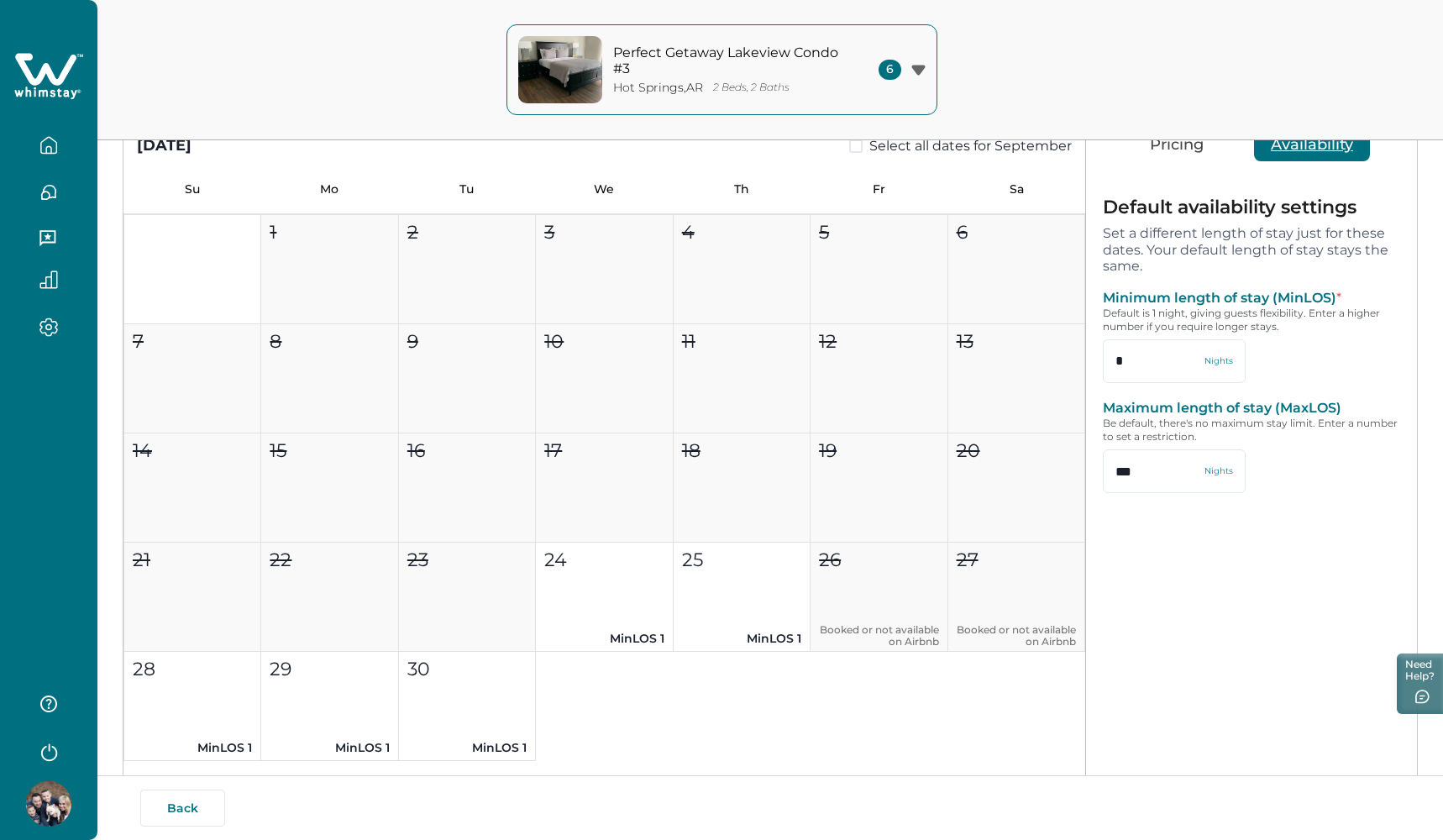
scroll to position [80, 0]
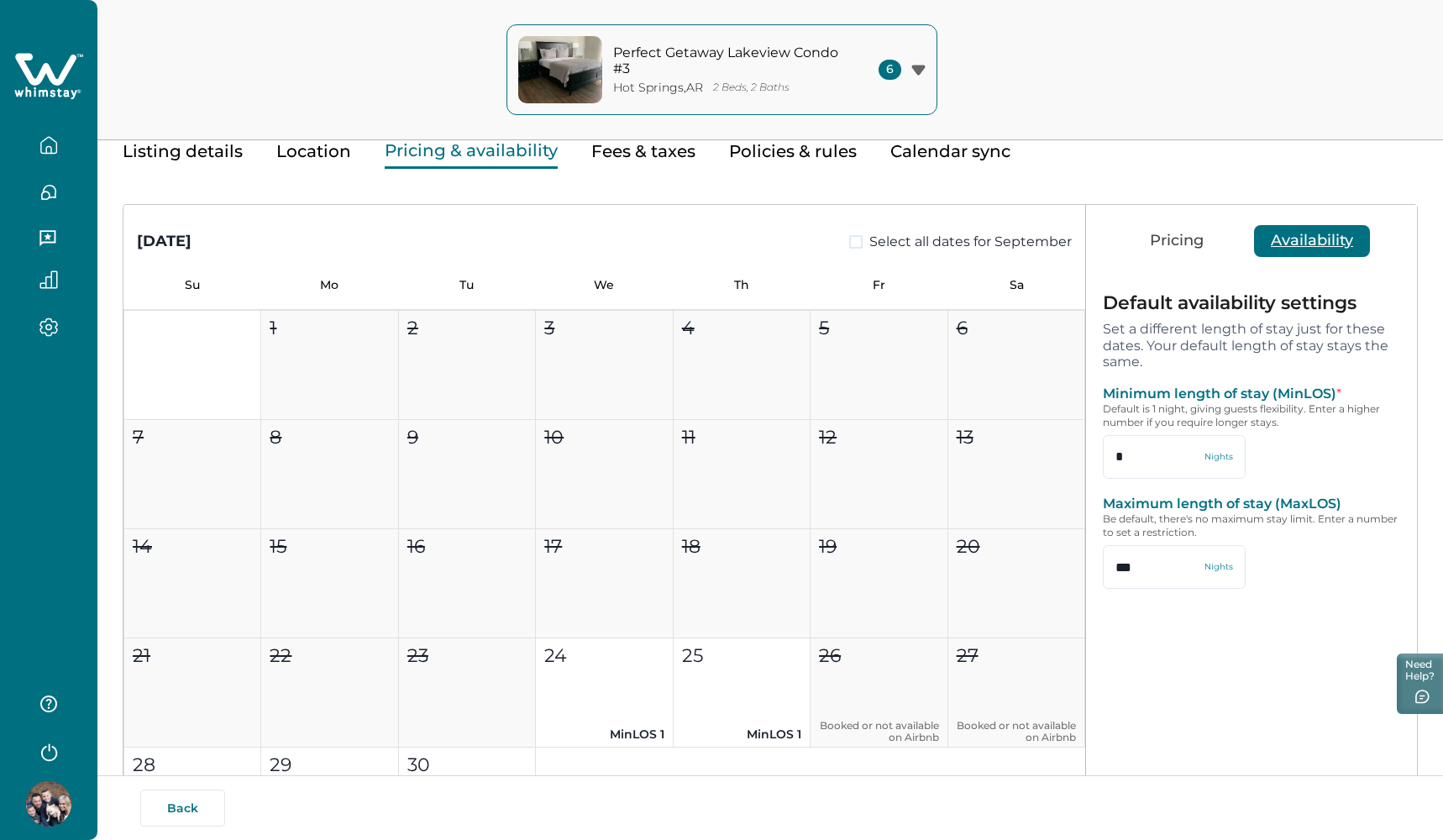
click at [853, 244] on span at bounding box center [855, 242] width 13 height 13
type input "*"
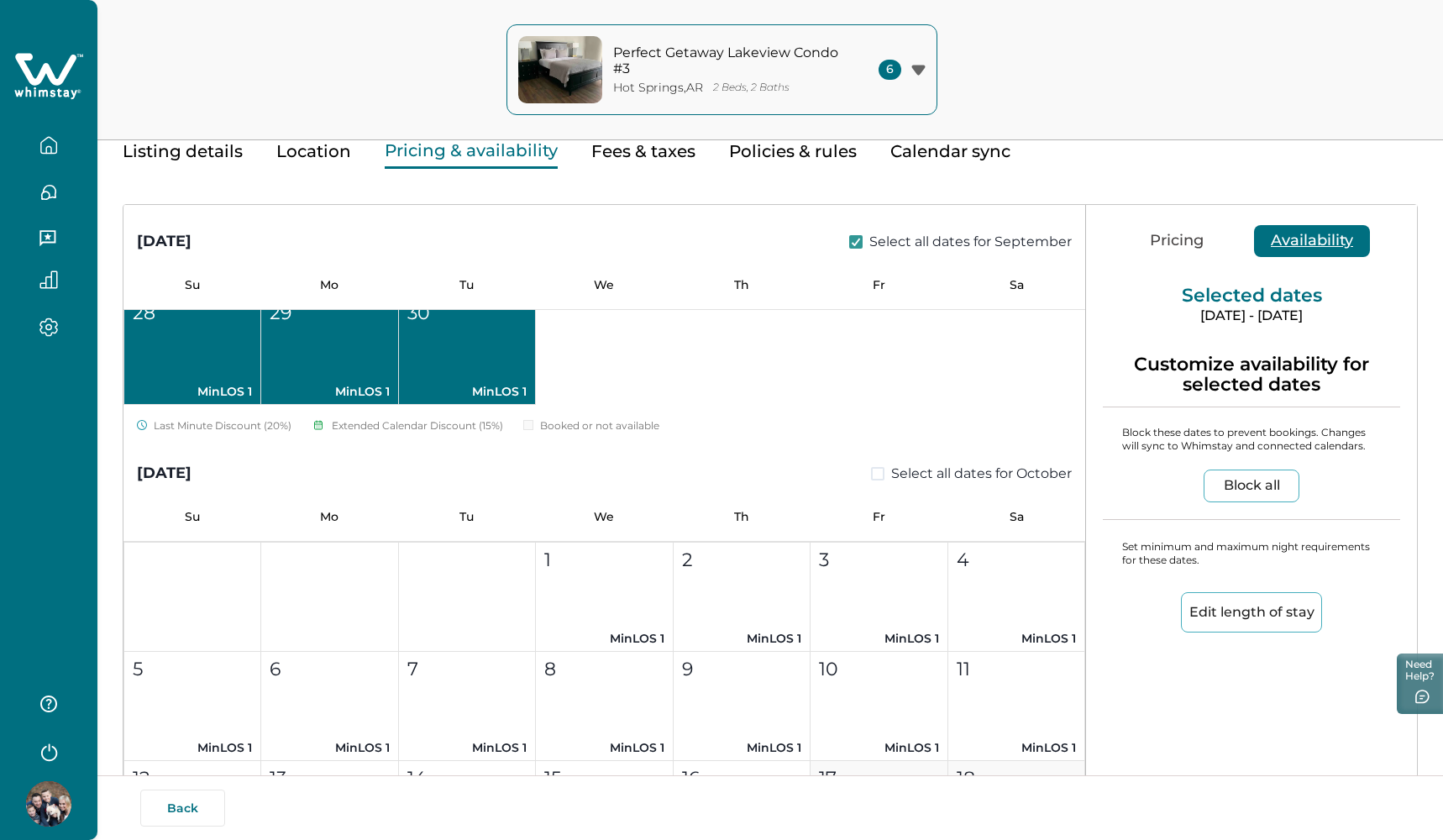
scroll to position [455, 0]
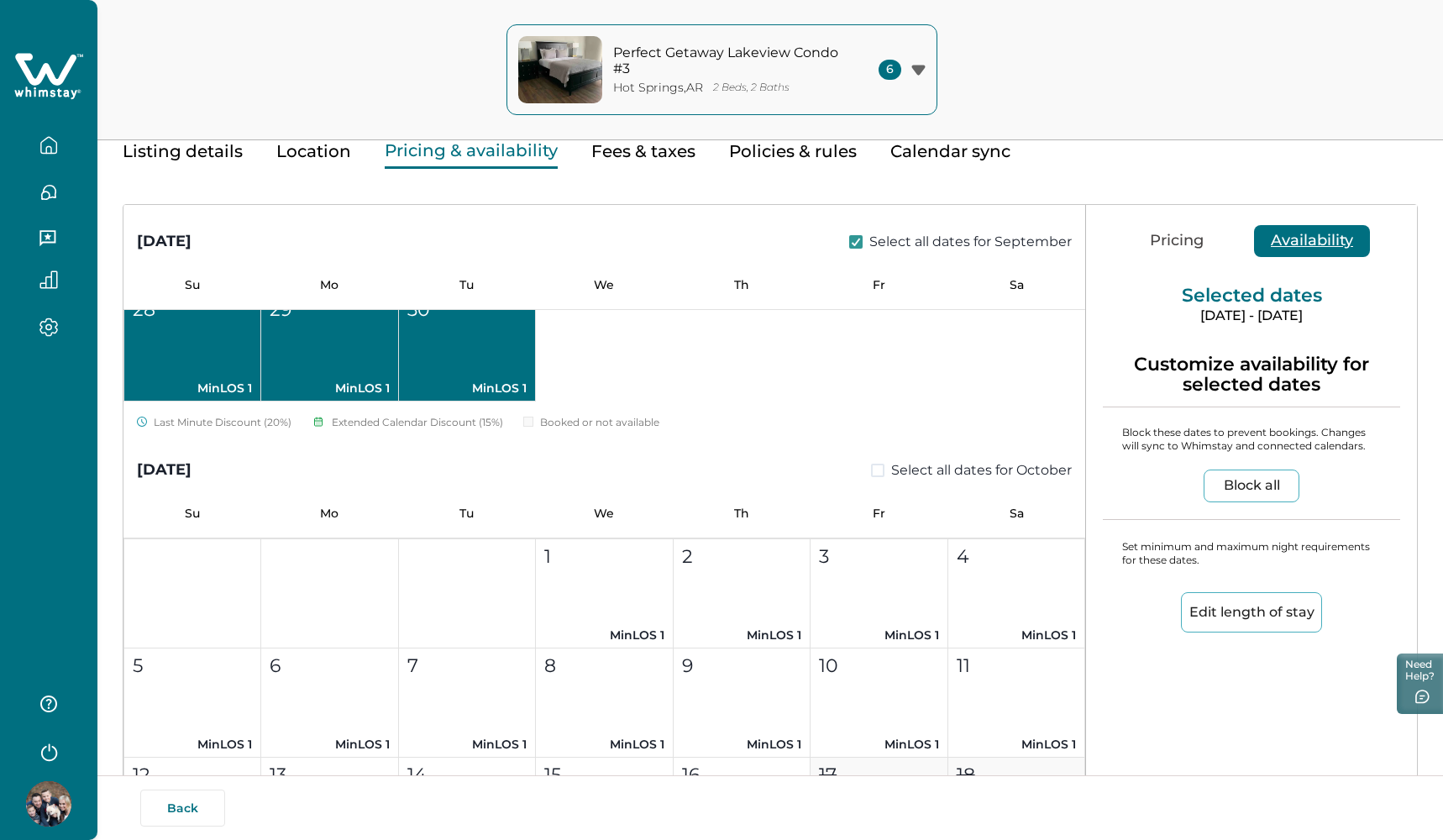
click at [866, 459] on div "October 2025 Select all dates for October" at bounding box center [604, 458] width 962 height 48
click at [871, 473] on span at bounding box center [878, 470] width 13 height 13
type input "***"
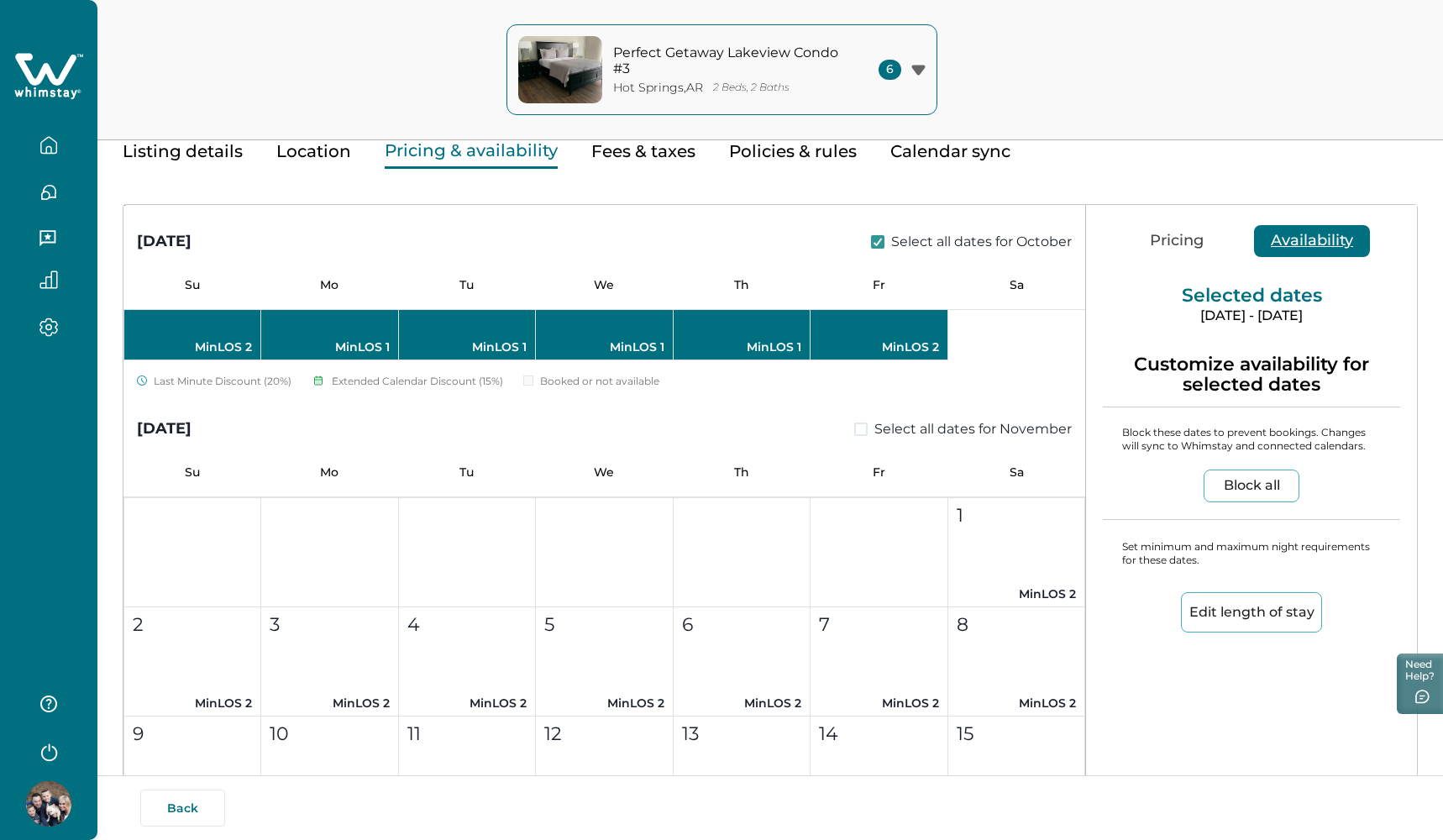
scroll to position [1188, 0]
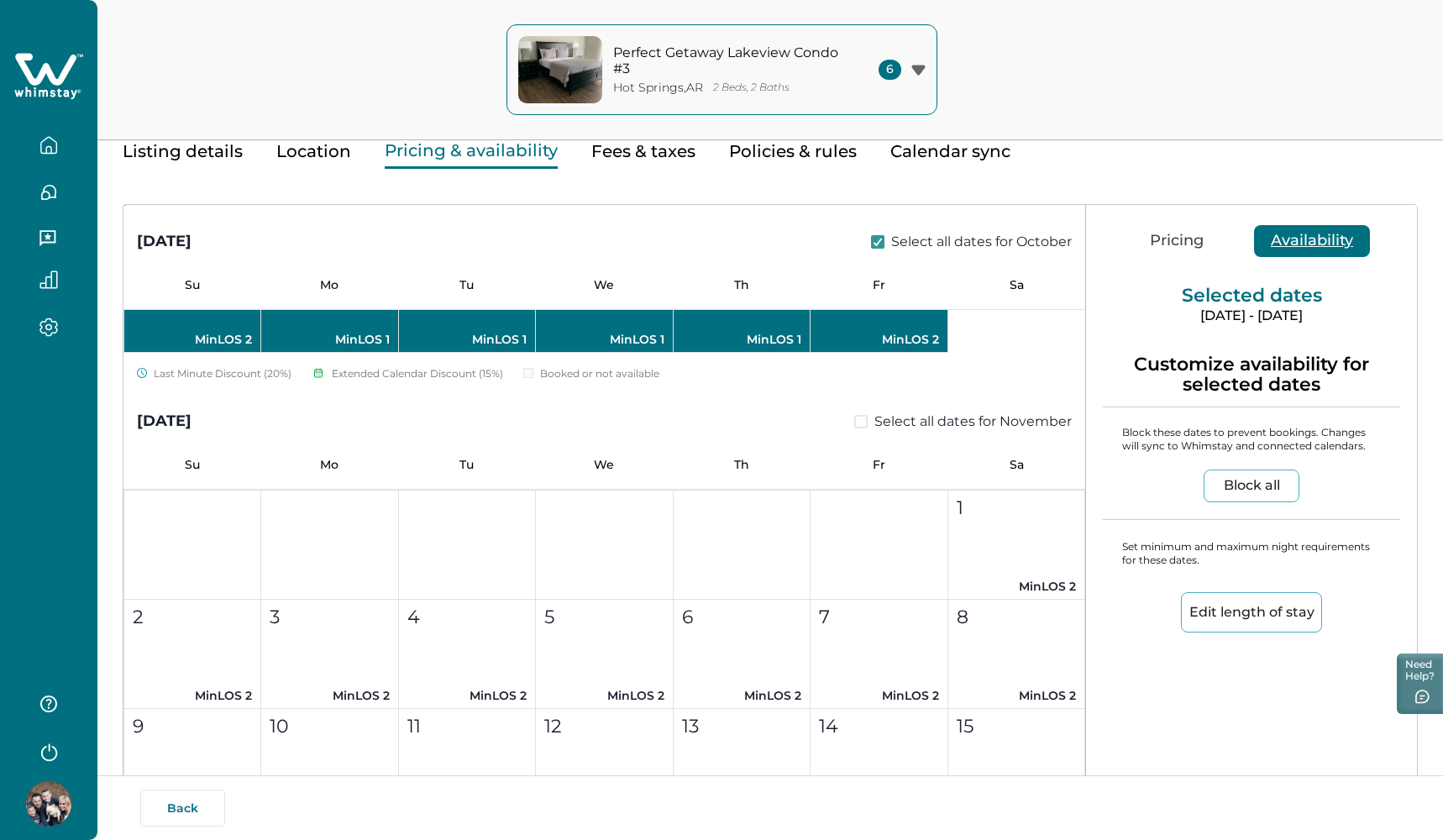
click at [858, 425] on span at bounding box center [861, 421] width 13 height 13
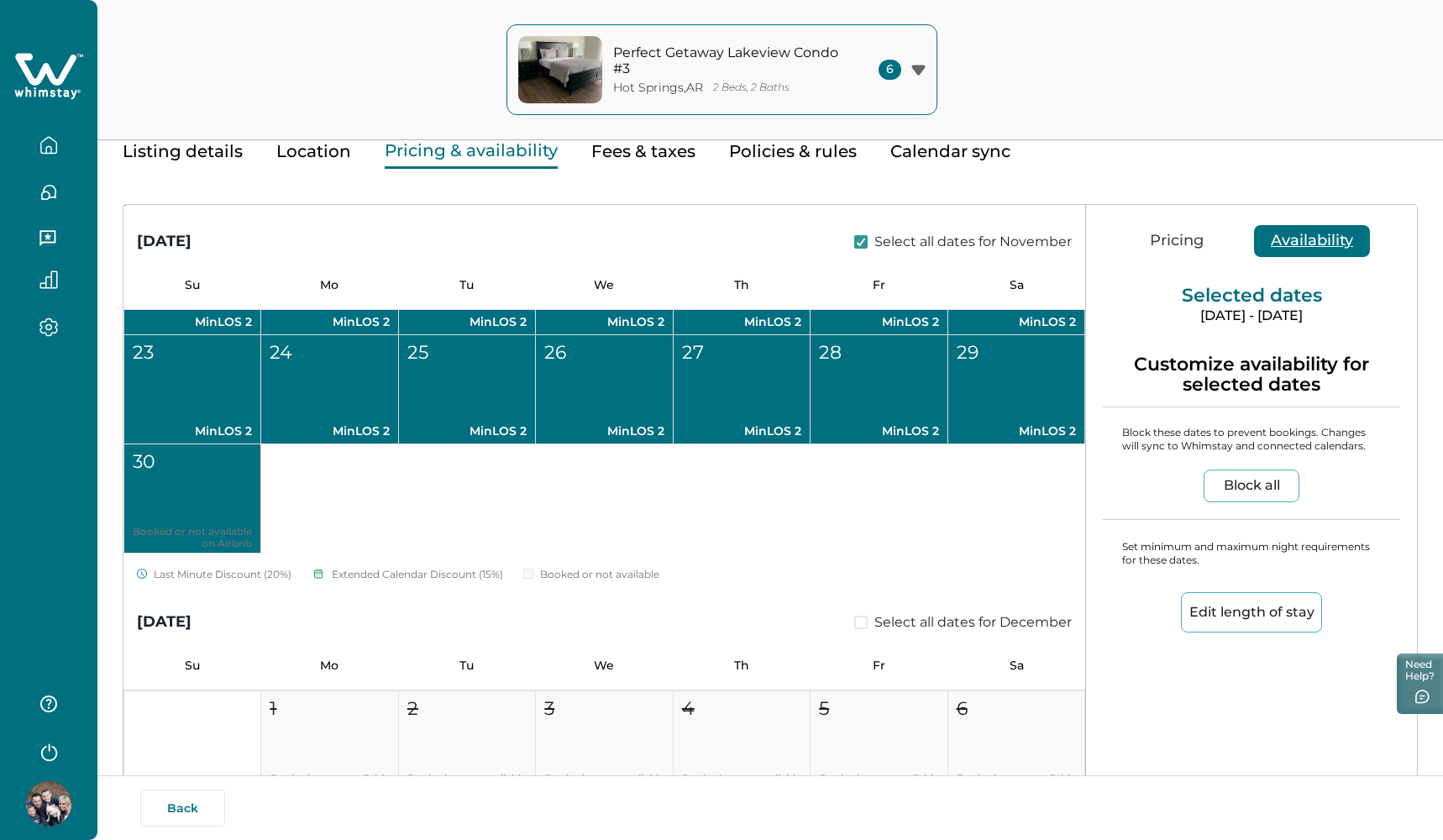
scroll to position [1831, 0]
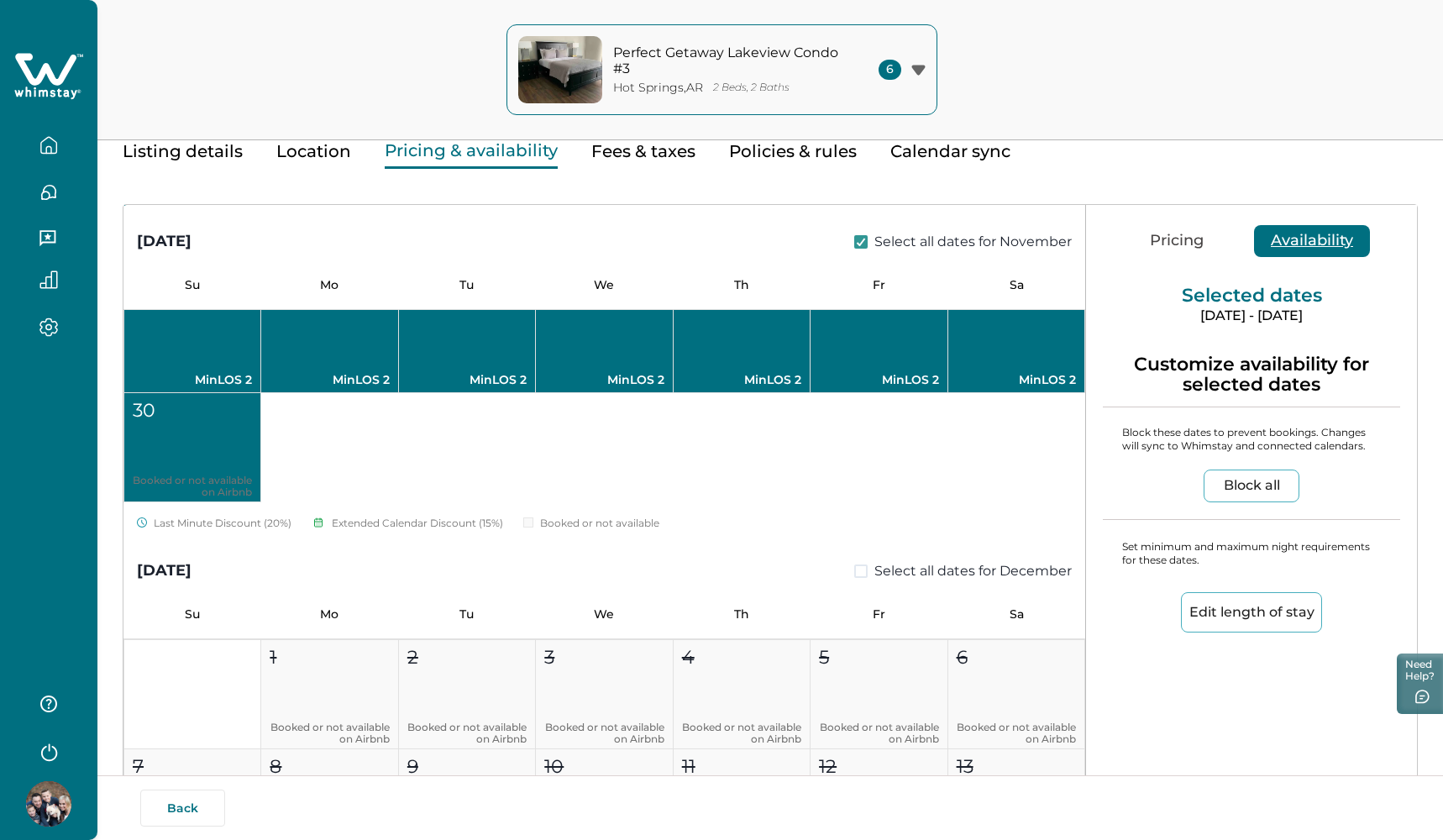
click at [854, 576] on span at bounding box center [861, 571] width 13 height 13
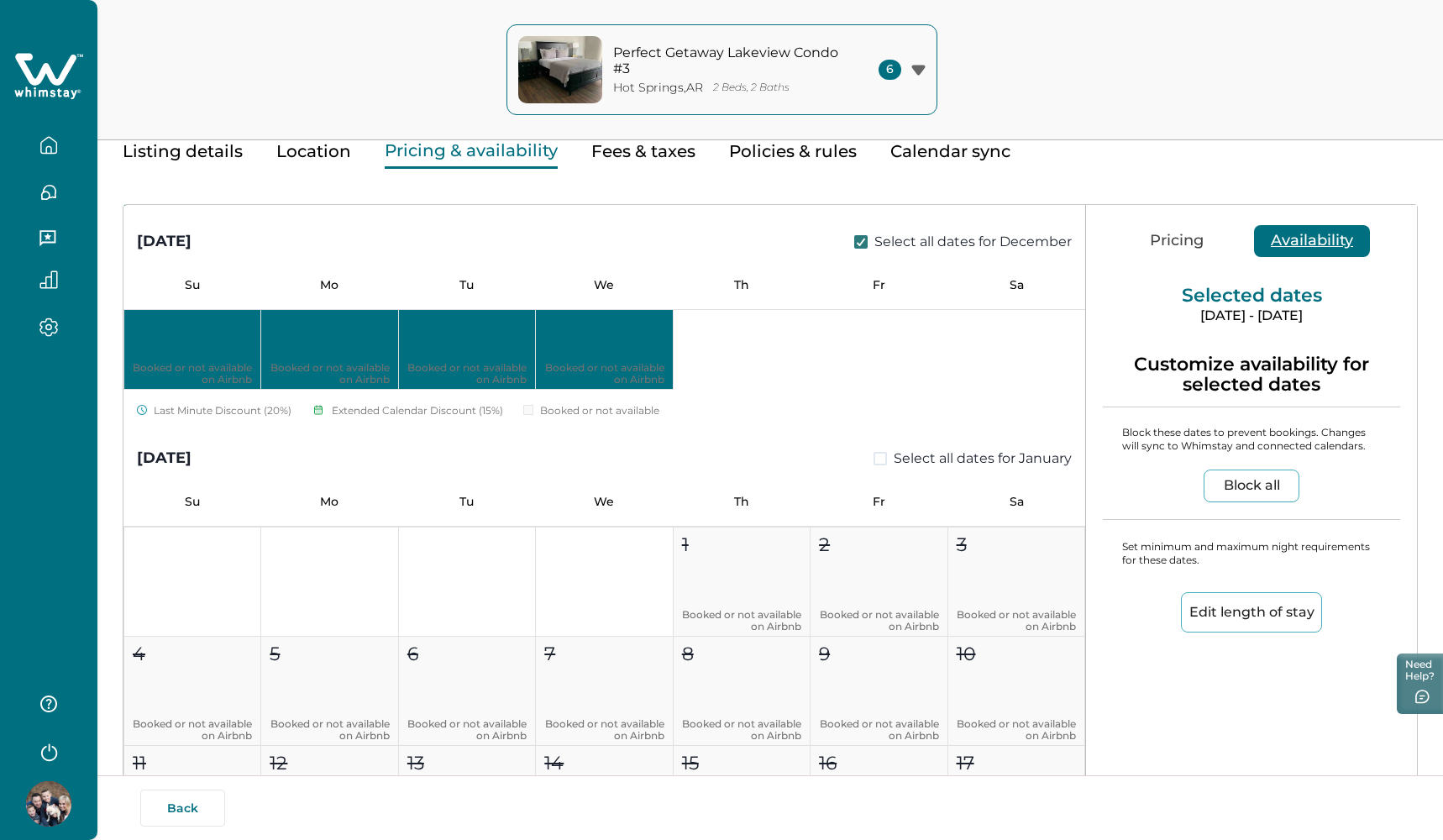
scroll to position [2648, 0]
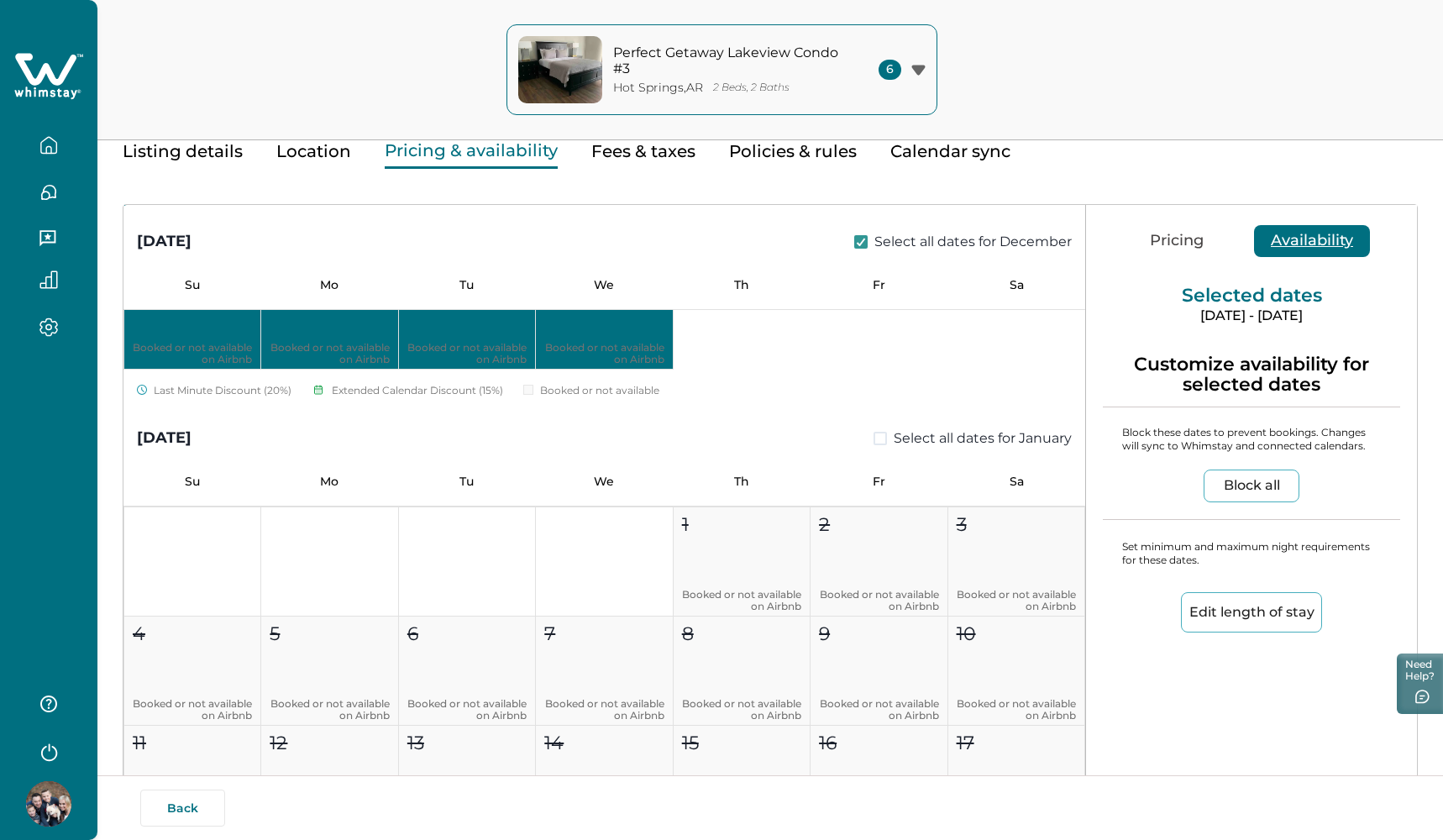
click at [874, 437] on span at bounding box center [880, 438] width 13 height 13
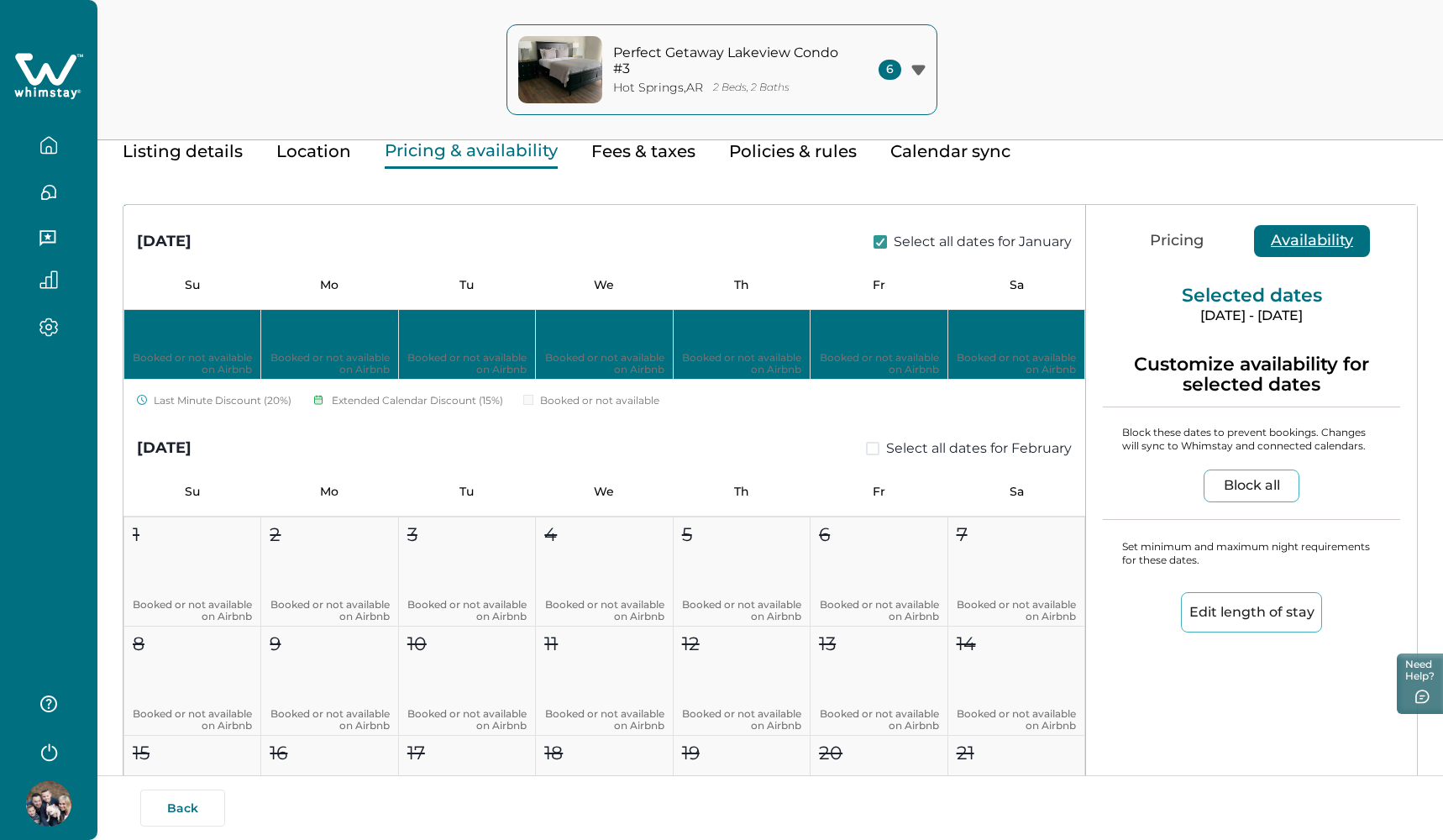
scroll to position [3333, 0]
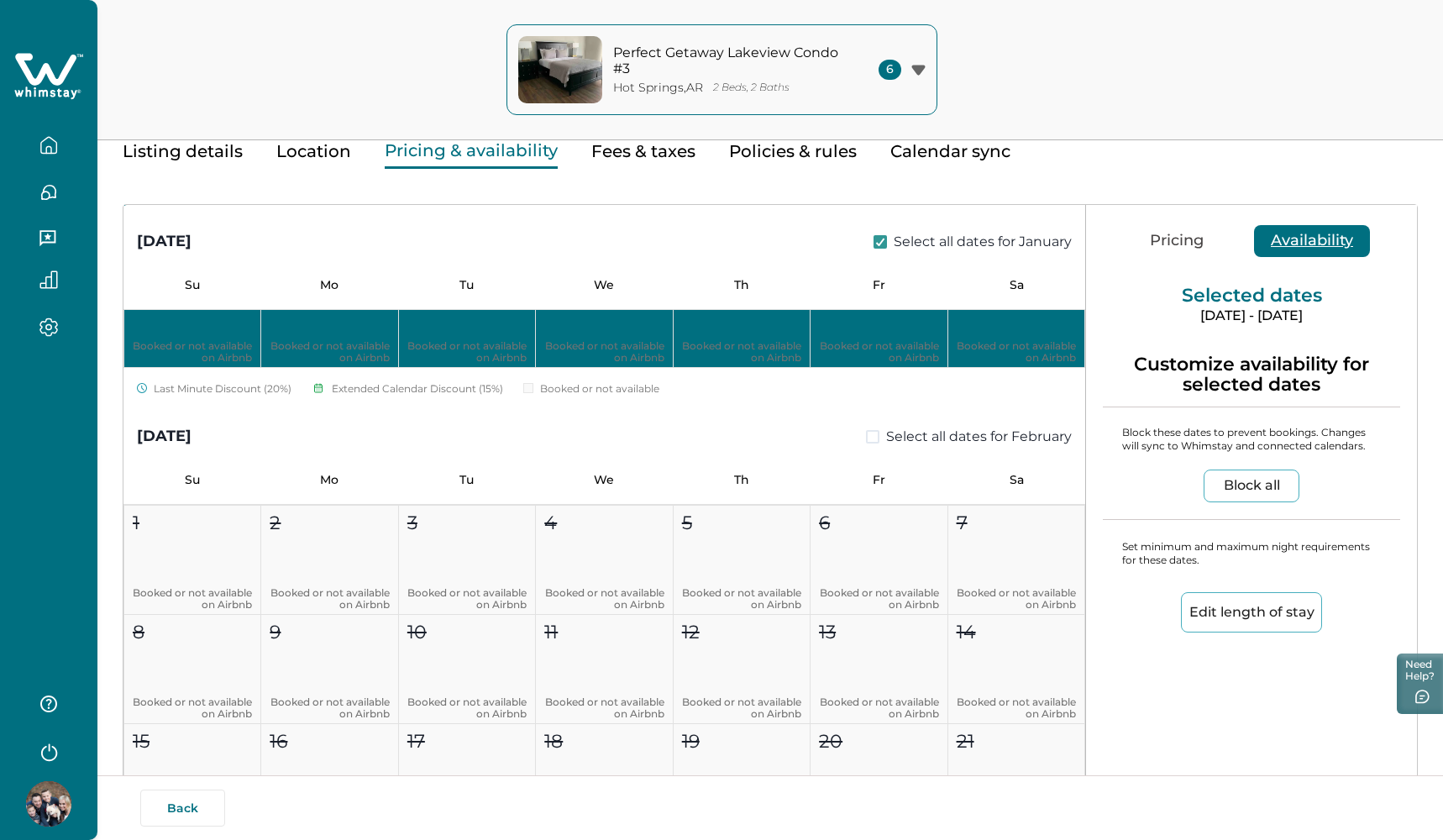
click at [868, 441] on span at bounding box center [872, 437] width 13 height 13
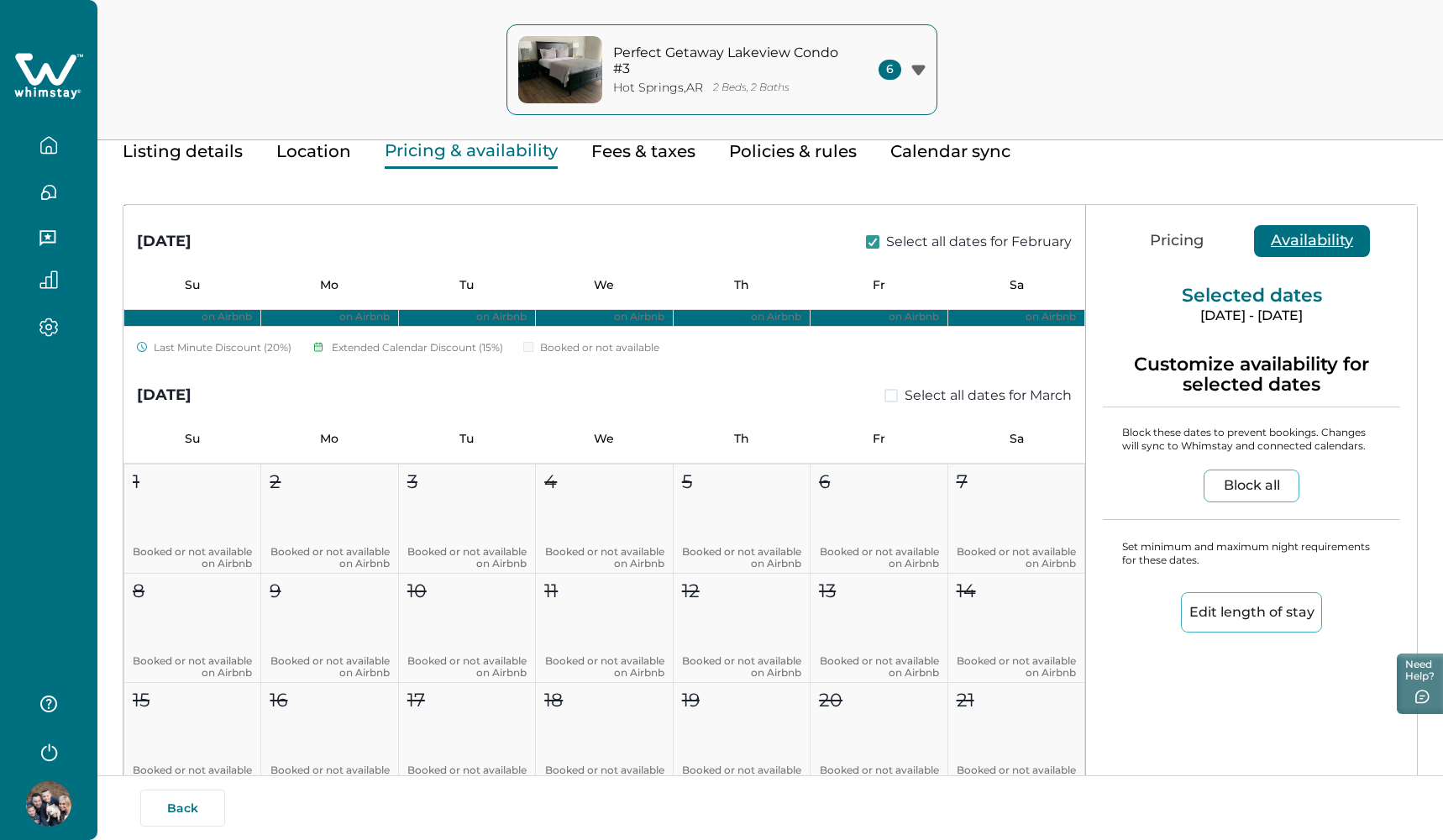
scroll to position [3912, 0]
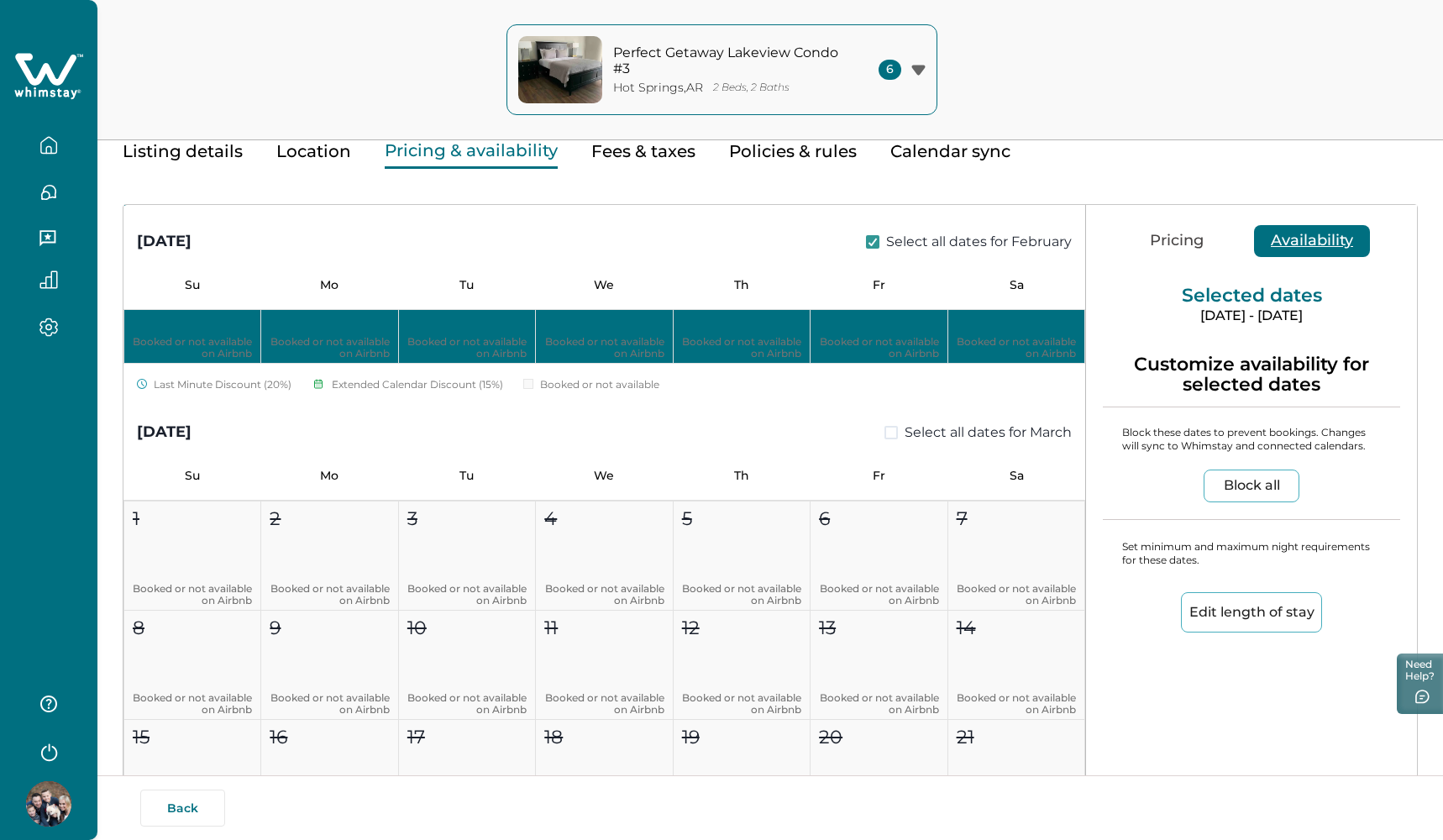
click at [885, 434] on span at bounding box center [891, 432] width 13 height 13
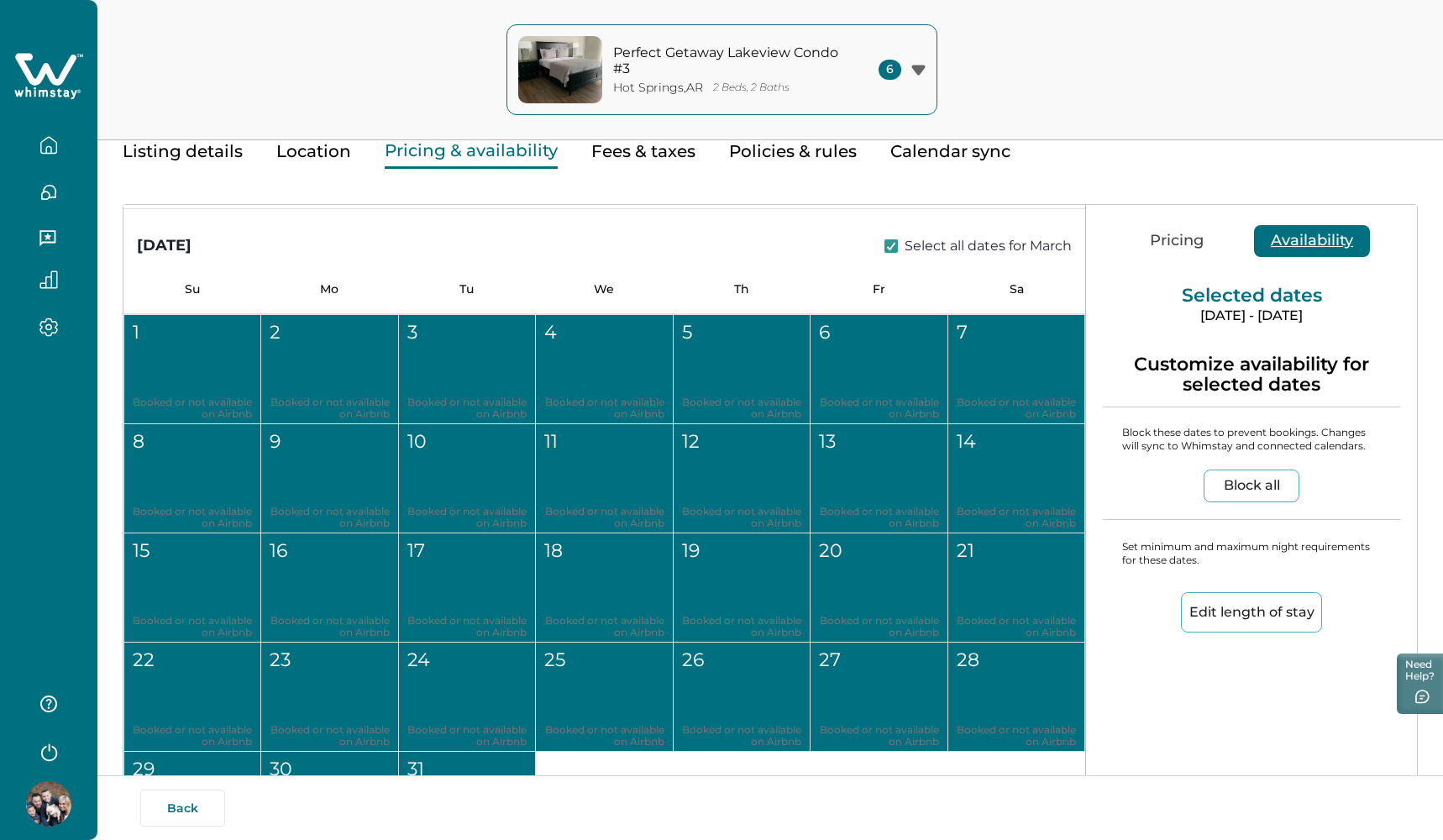
scroll to position [4396, 0]
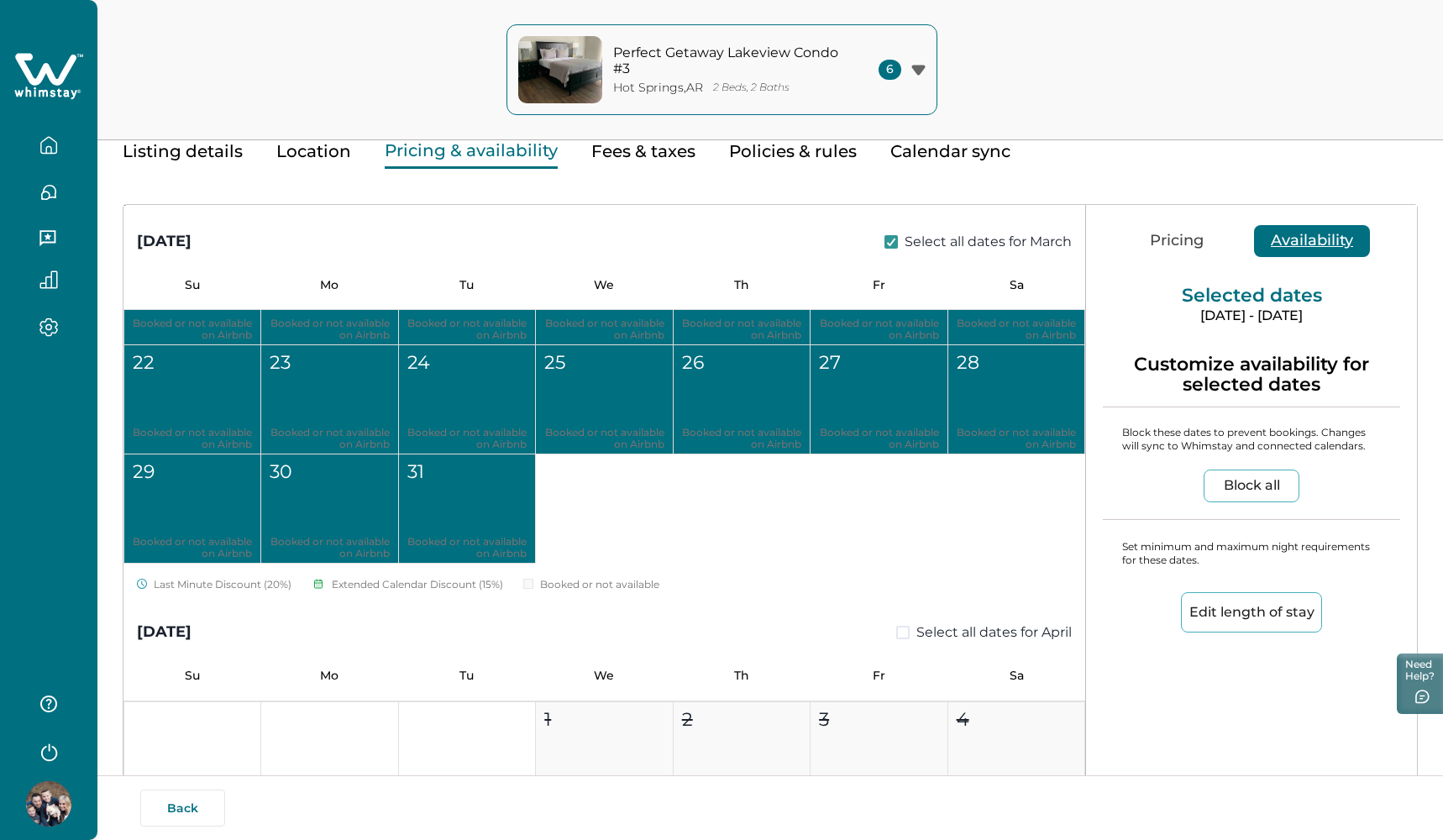
click at [897, 630] on span at bounding box center [903, 632] width 13 height 13
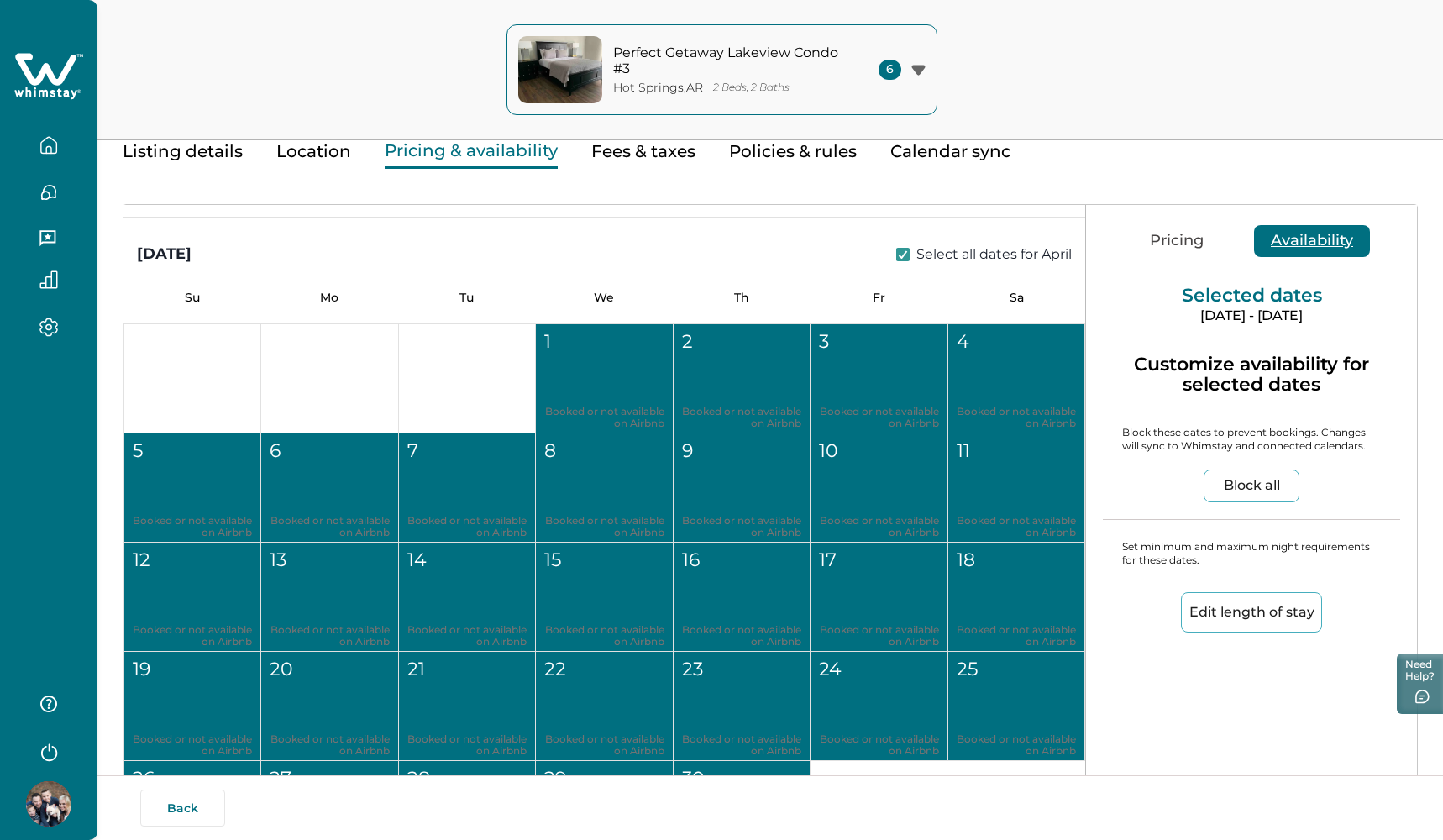
scroll to position [5205, 0]
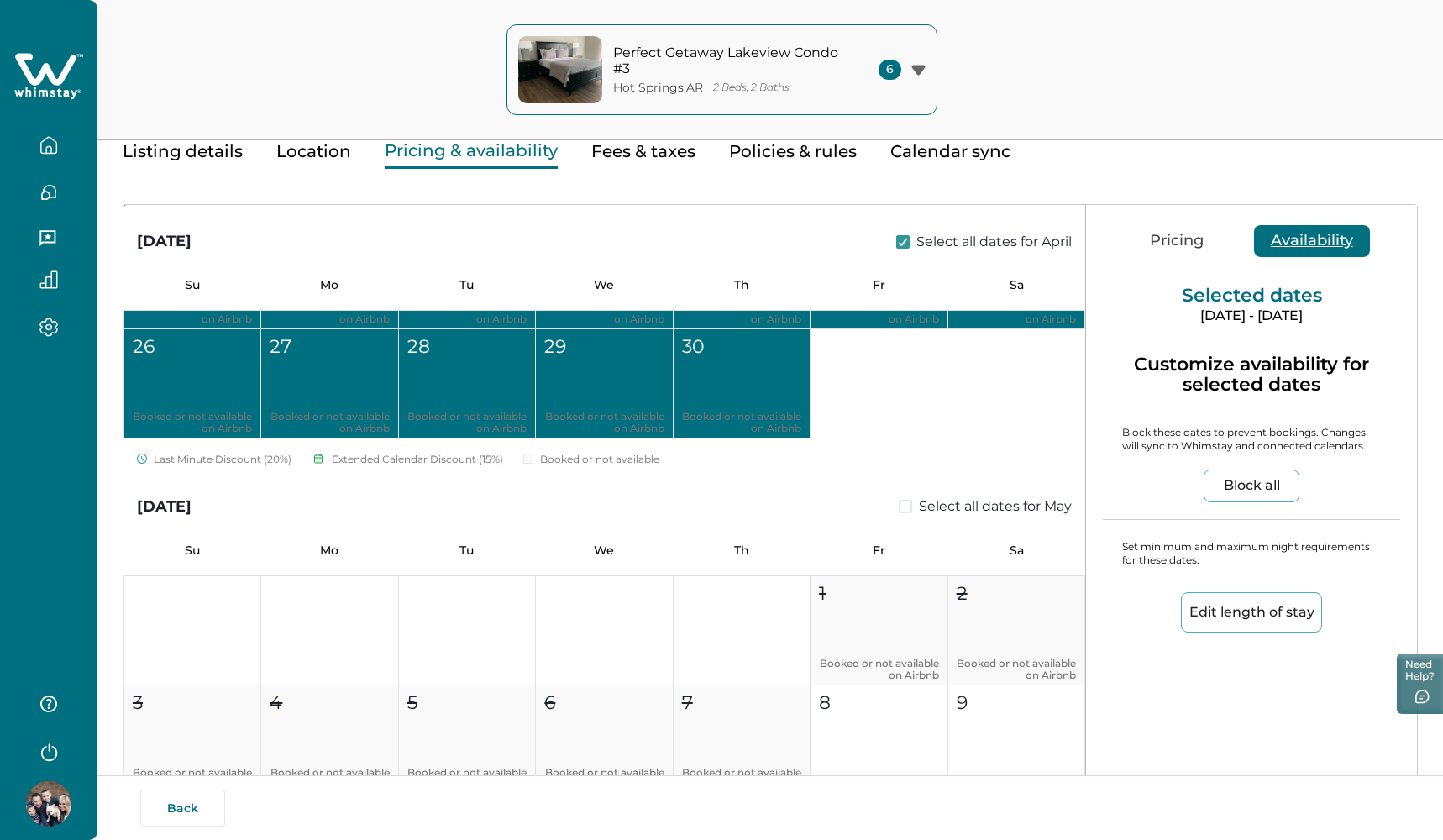
click at [899, 507] on span at bounding box center [905, 506] width 13 height 13
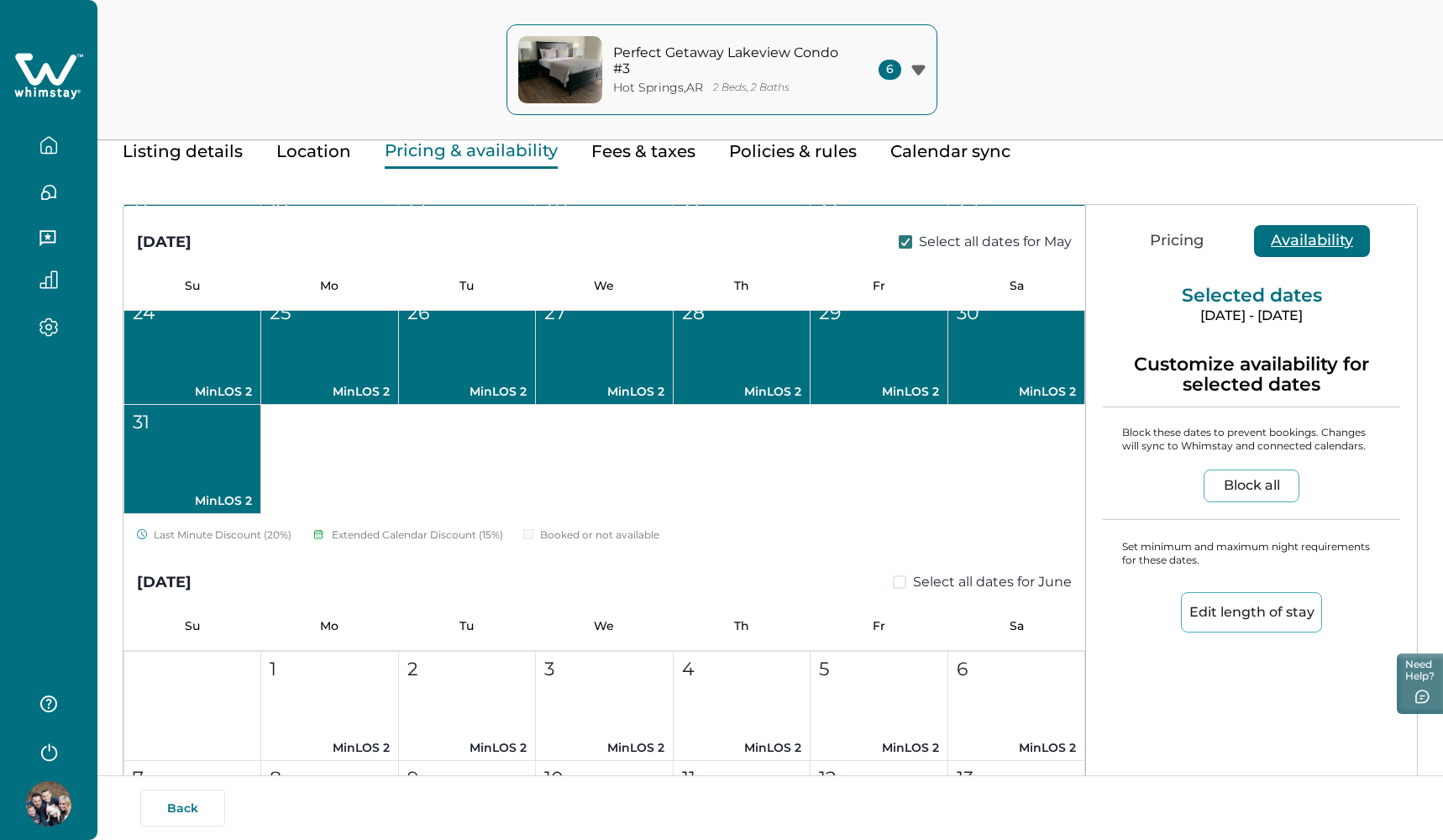
scroll to position [5943, 0]
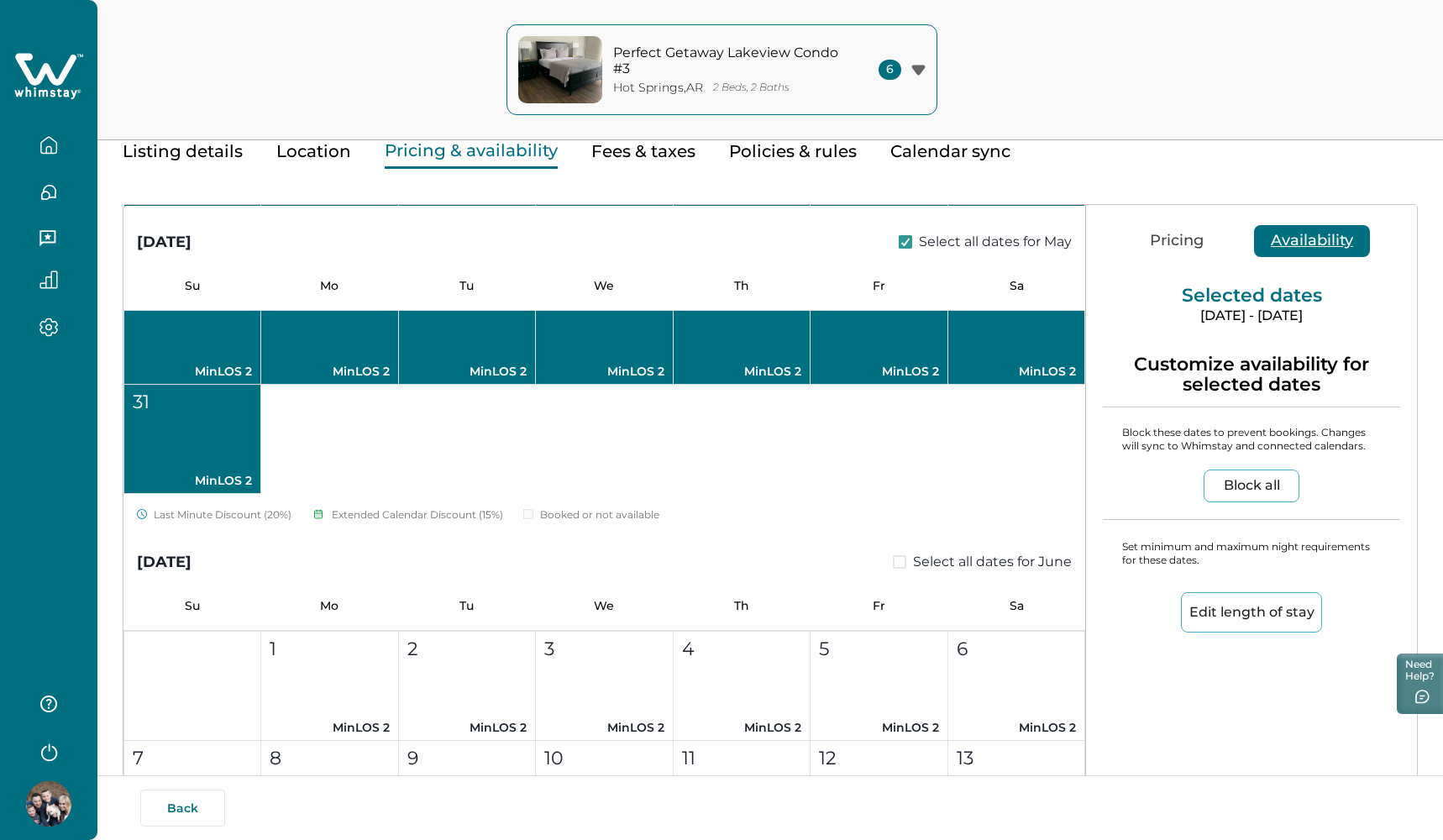
click at [893, 562] on span at bounding box center [899, 562] width 13 height 13
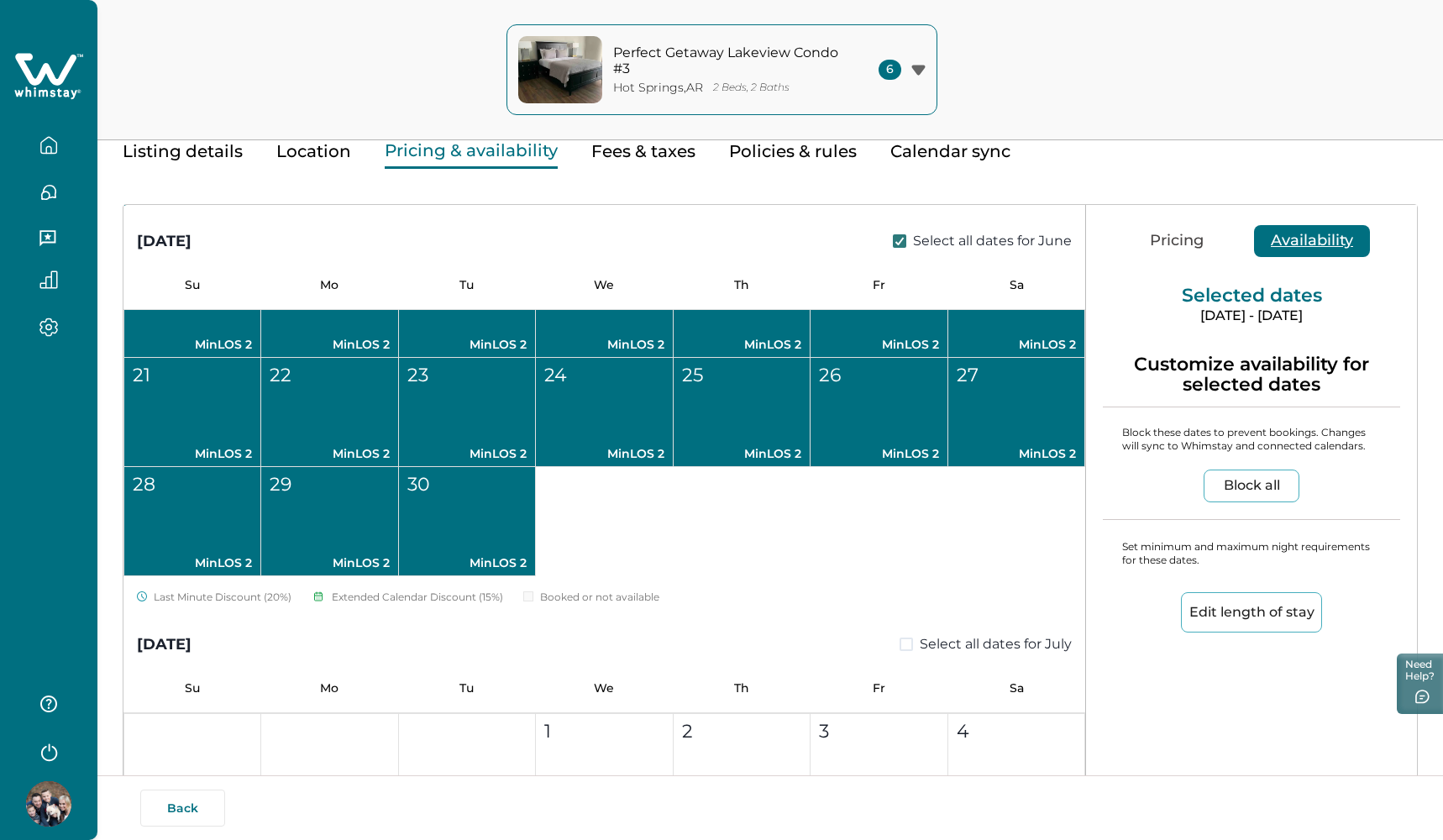
scroll to position [6584, 0]
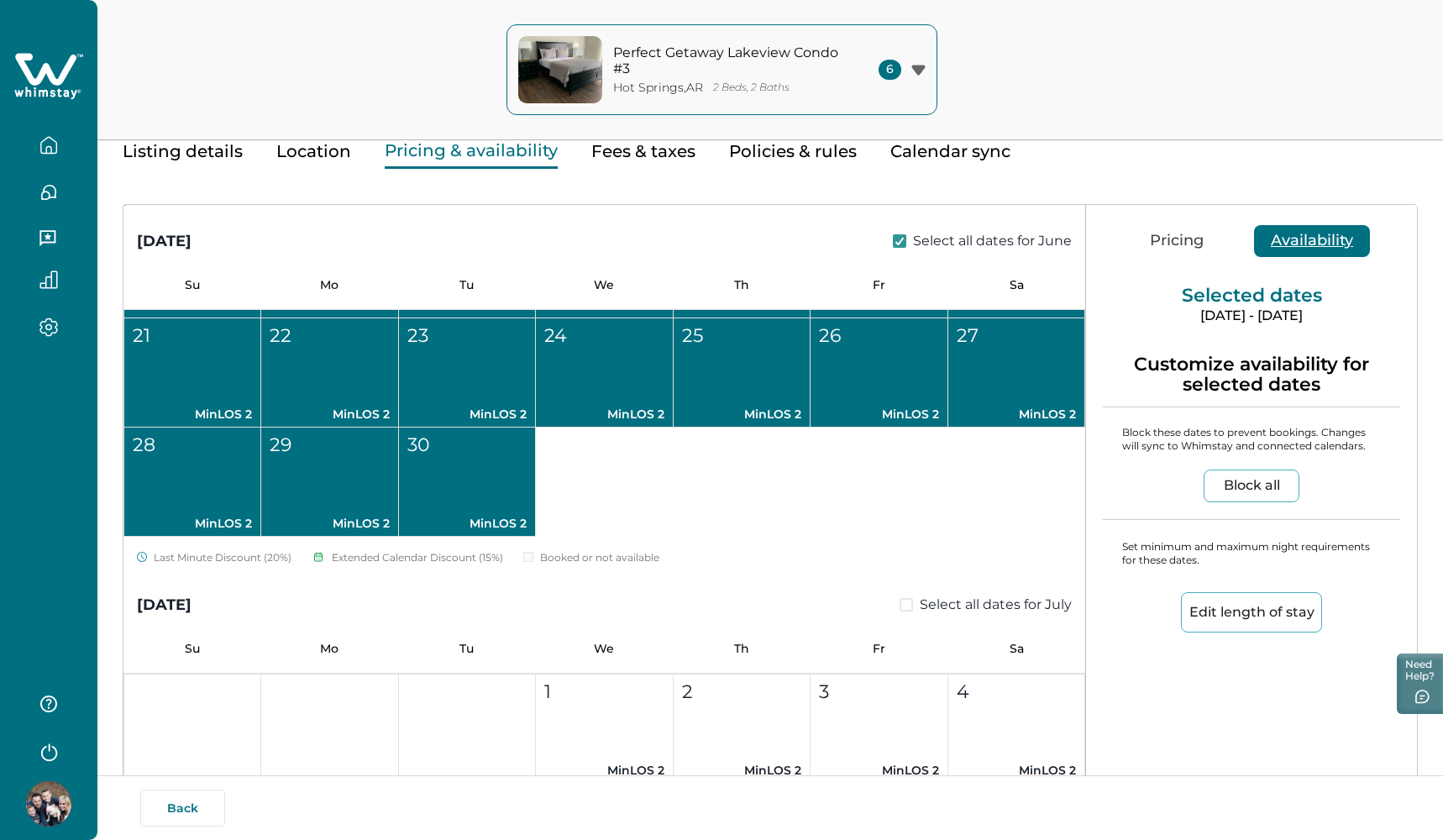
click at [903, 604] on span at bounding box center [906, 605] width 13 height 13
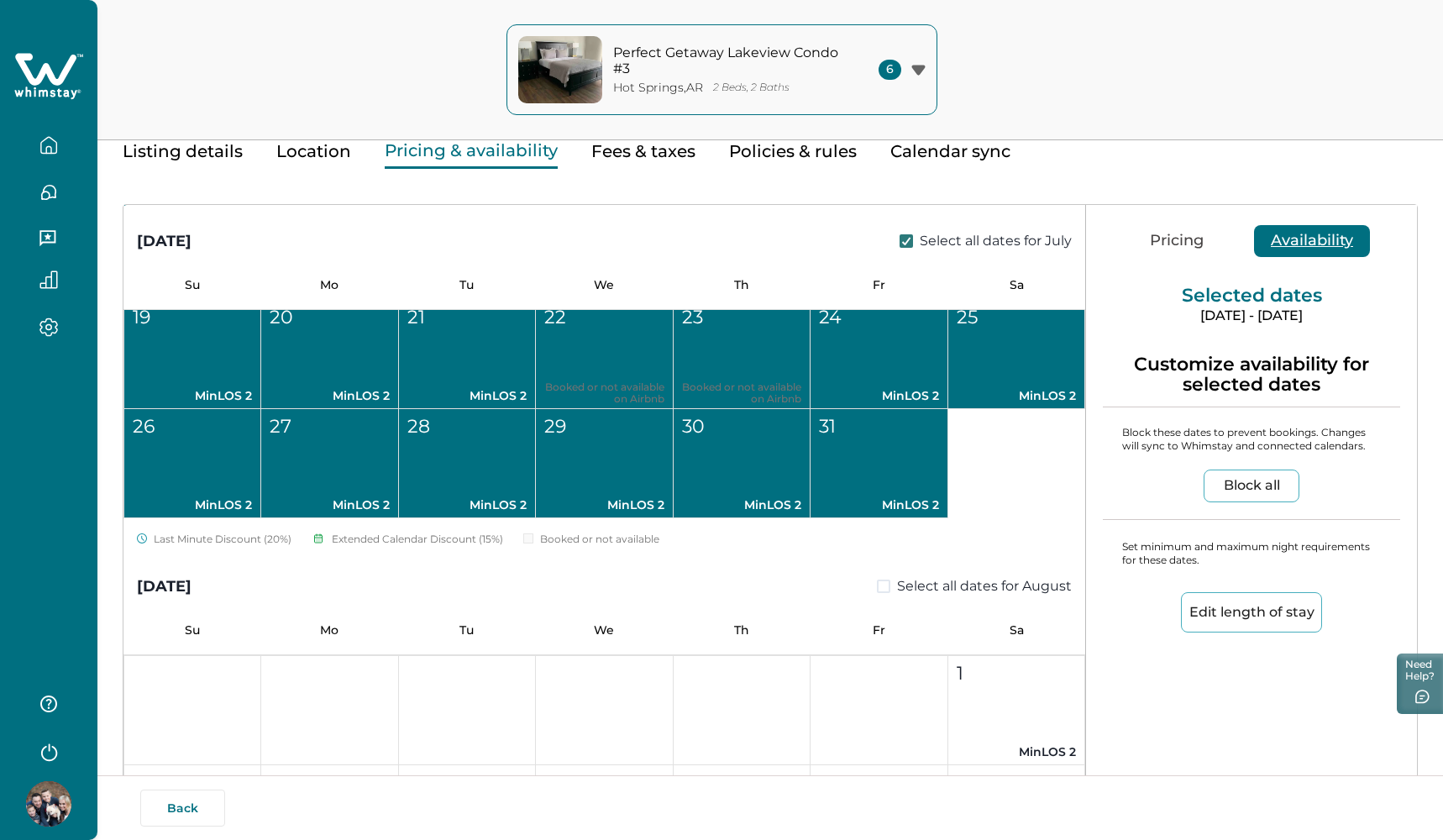
scroll to position [7308, 0]
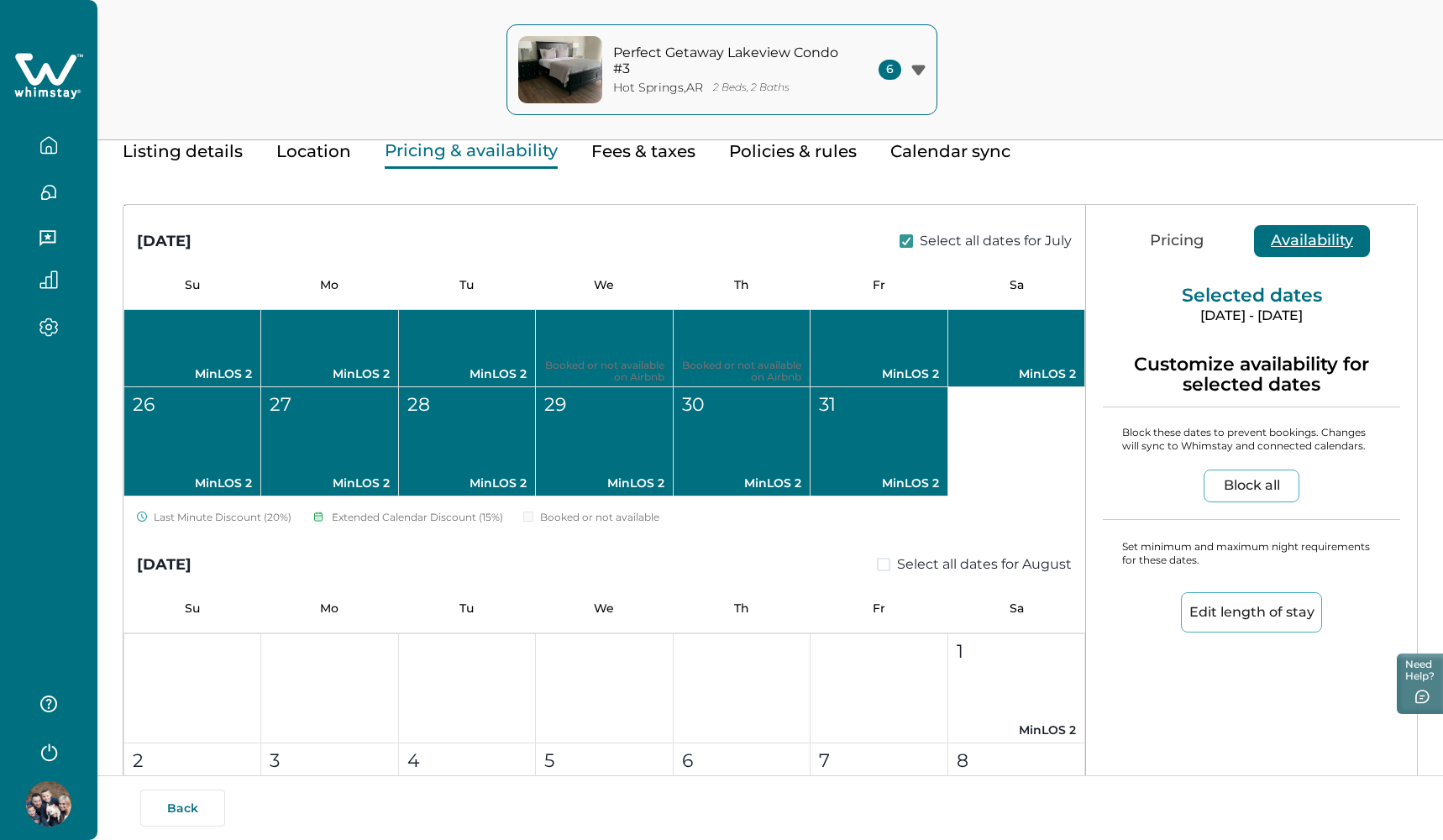
click at [878, 564] on span at bounding box center [883, 564] width 13 height 13
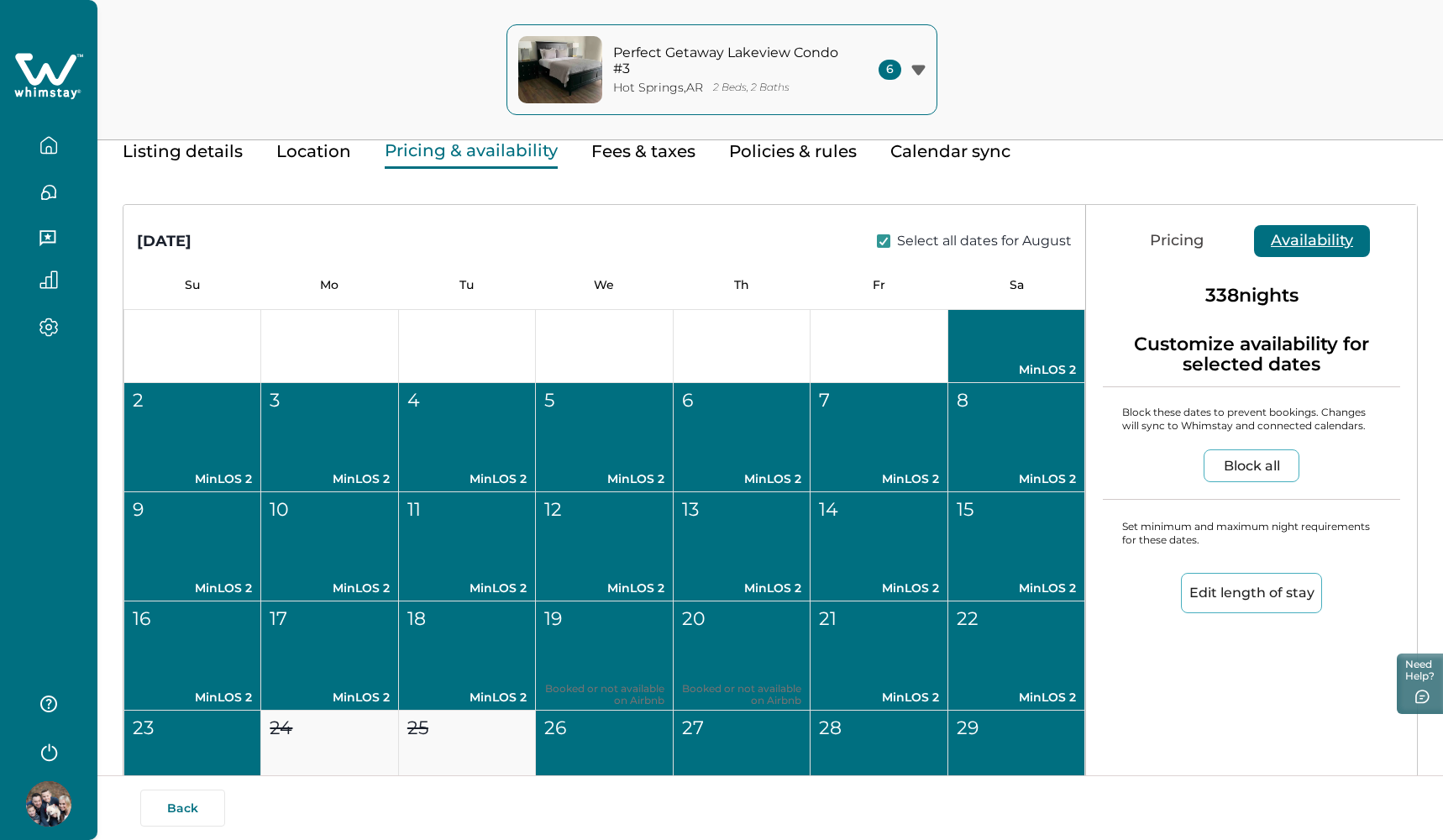
scroll to position [7667, 0]
click at [1208, 586] on button "Edit length of stay" at bounding box center [1252, 592] width 141 height 40
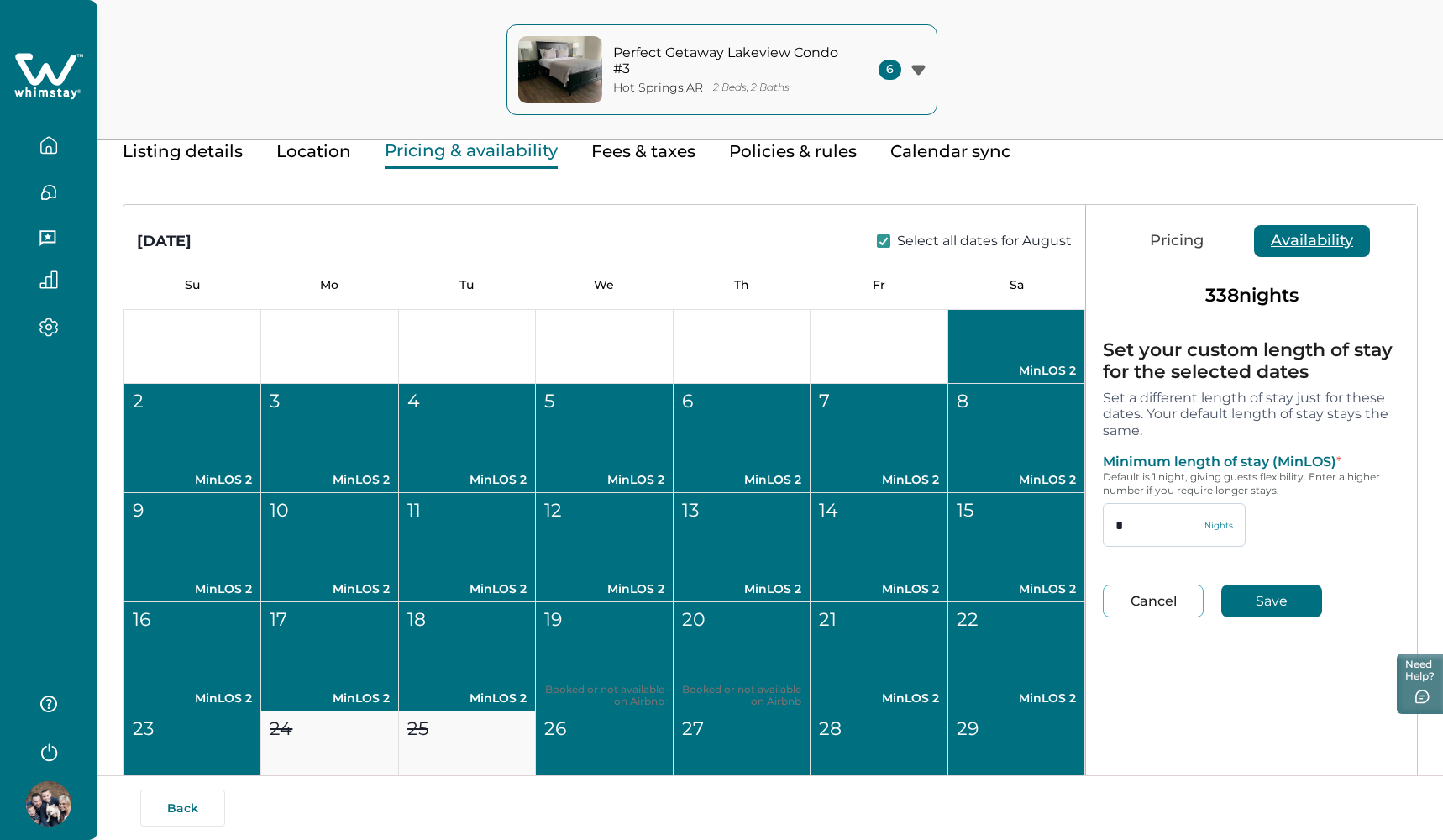
click at [1141, 530] on input "*" at bounding box center [1175, 524] width 143 height 44
type input "*"
click at [1272, 609] on button "Save" at bounding box center [1271, 601] width 101 height 33
click at [1269, 598] on button "Save" at bounding box center [1271, 601] width 101 height 33
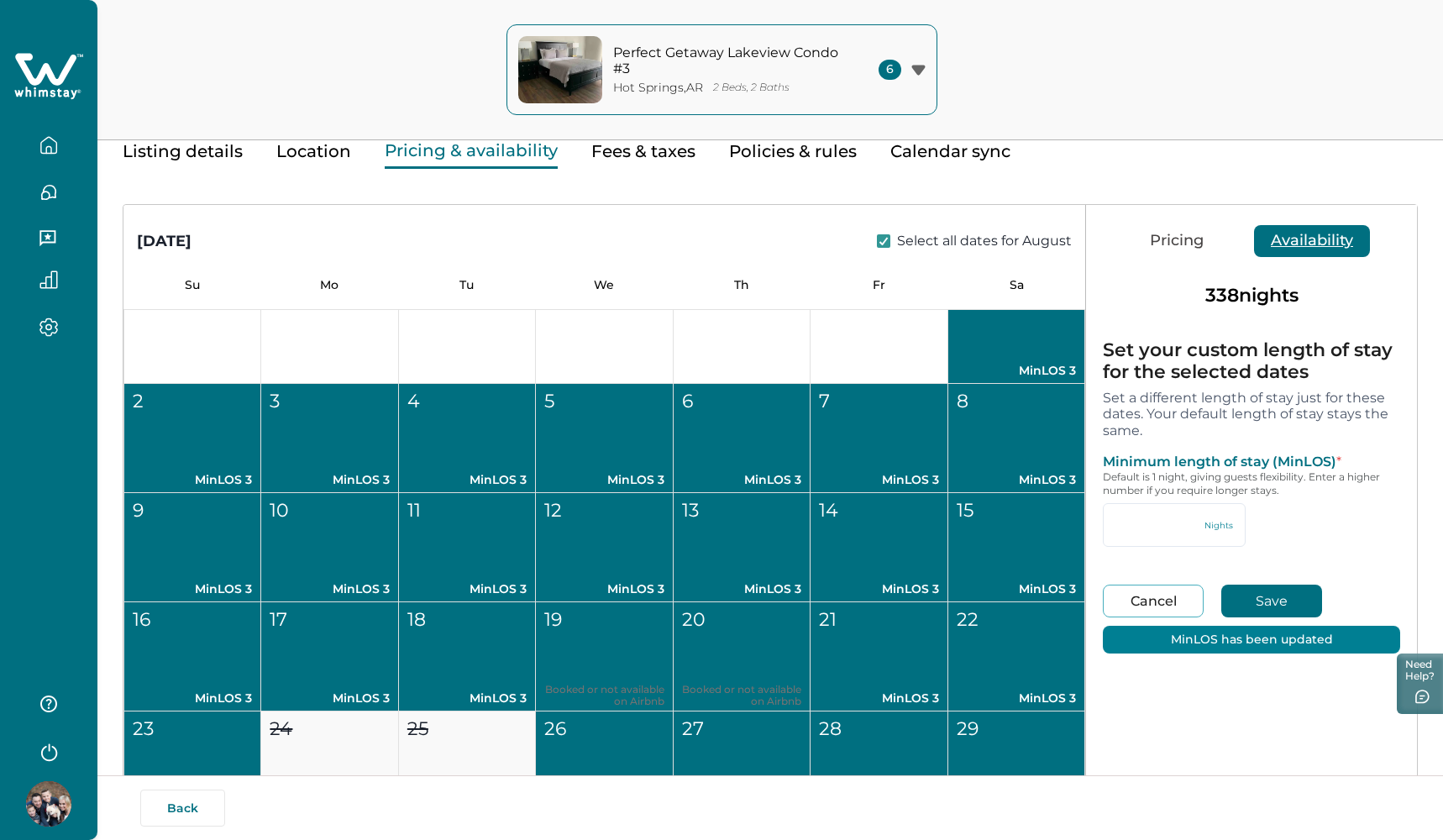
type input "*"
type input "***"
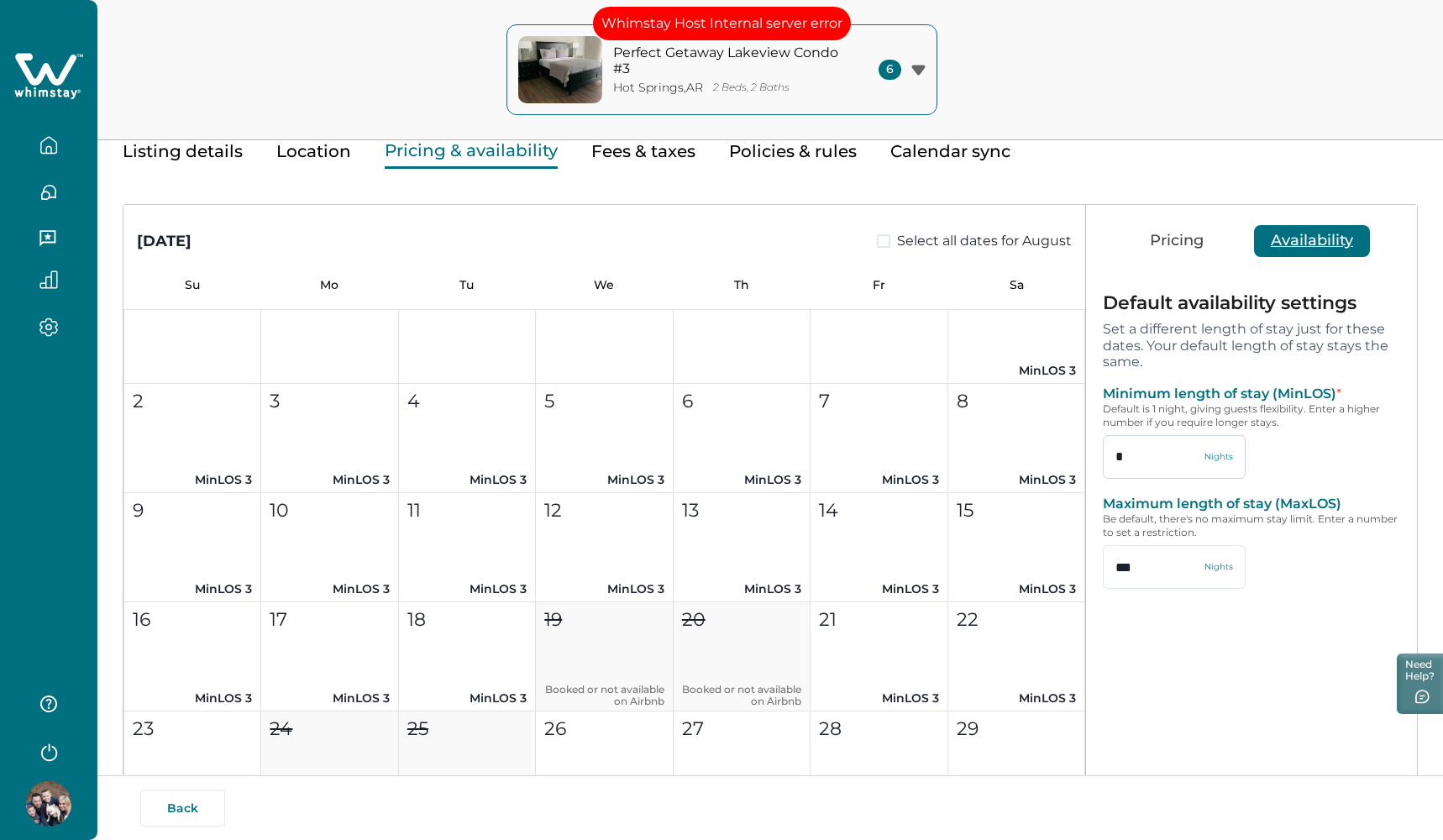
click at [1156, 462] on input "*" at bounding box center [1175, 456] width 143 height 44
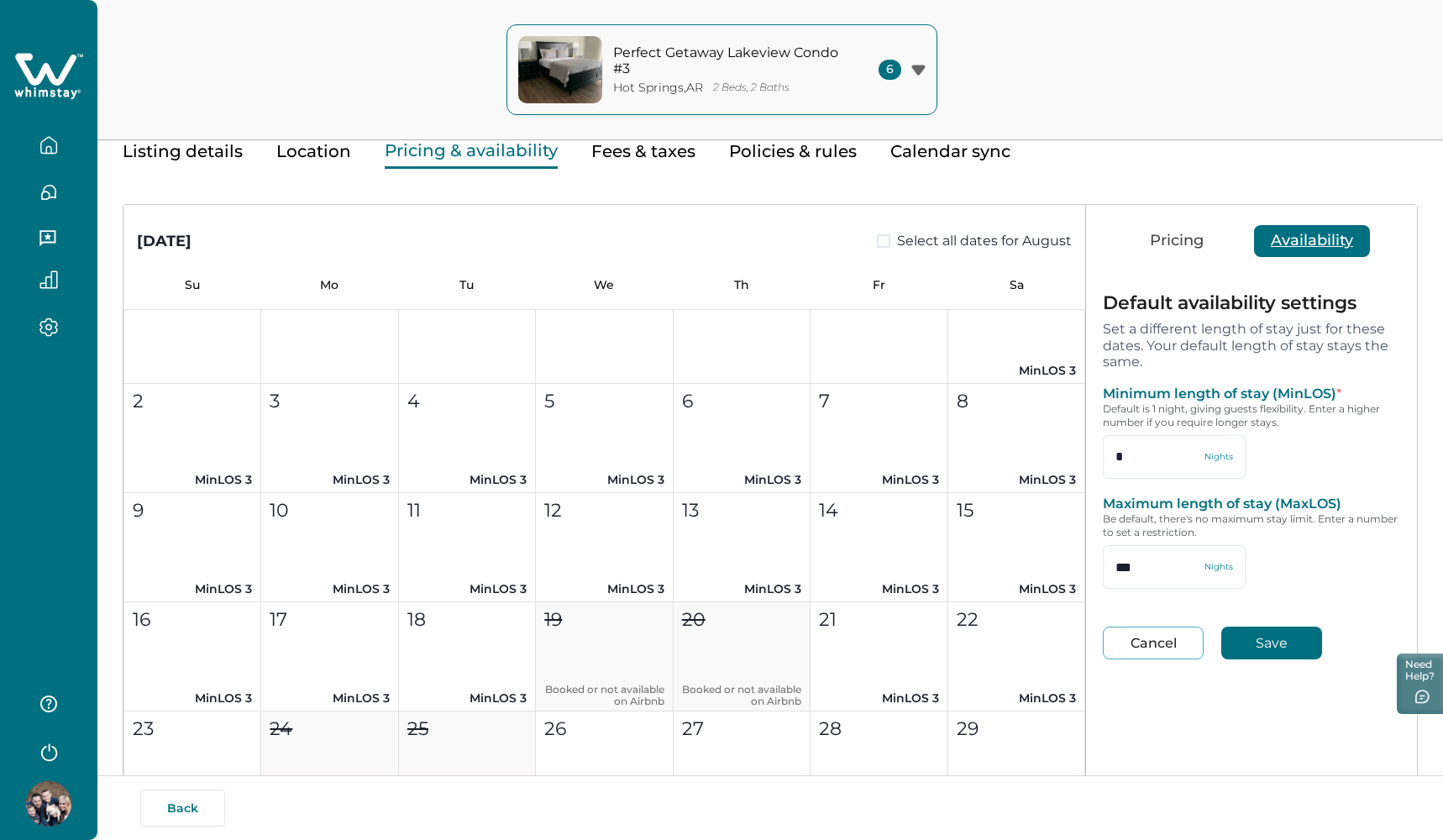
type input "*"
click at [1256, 626] on button "Save" at bounding box center [1271, 642] width 101 height 33
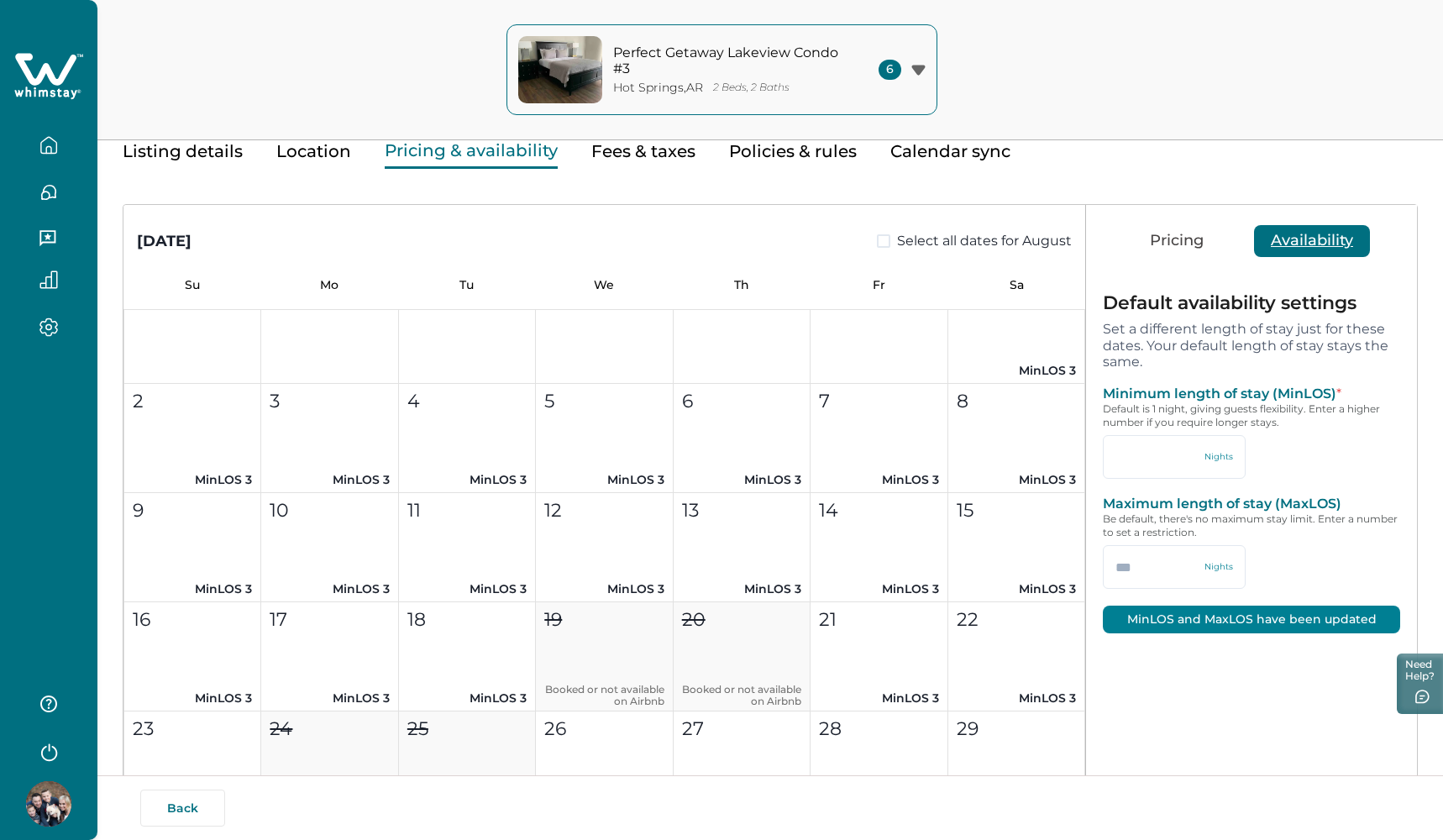
type input "*"
type input "***"
click at [1151, 462] on input "*" at bounding box center [1175, 456] width 143 height 44
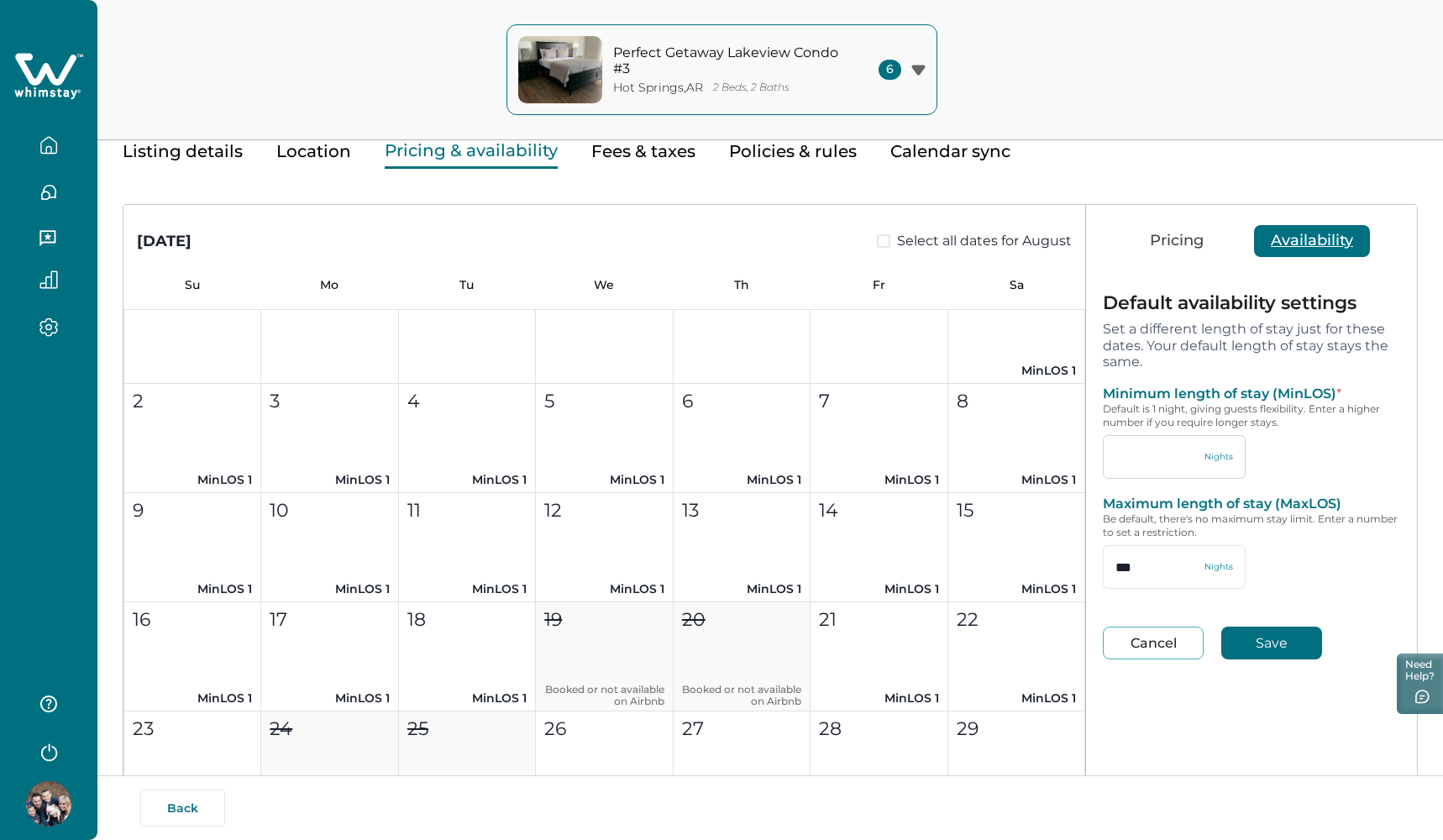
type input "*"
click at [1252, 634] on button "Save" at bounding box center [1271, 642] width 101 height 33
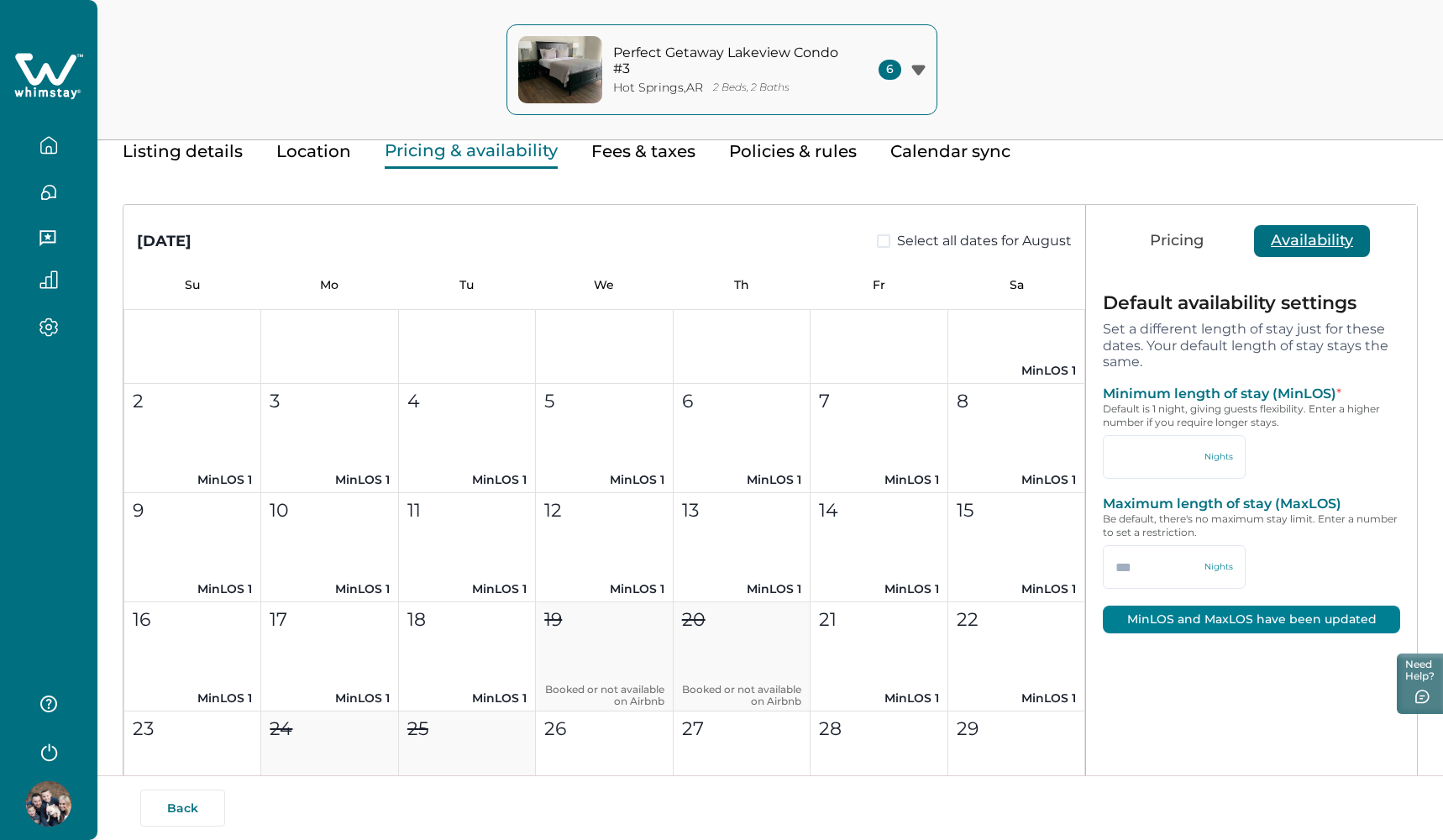
type input "*"
type input "***"
click at [879, 235] on span at bounding box center [883, 242] width 13 height 13
type input "*"
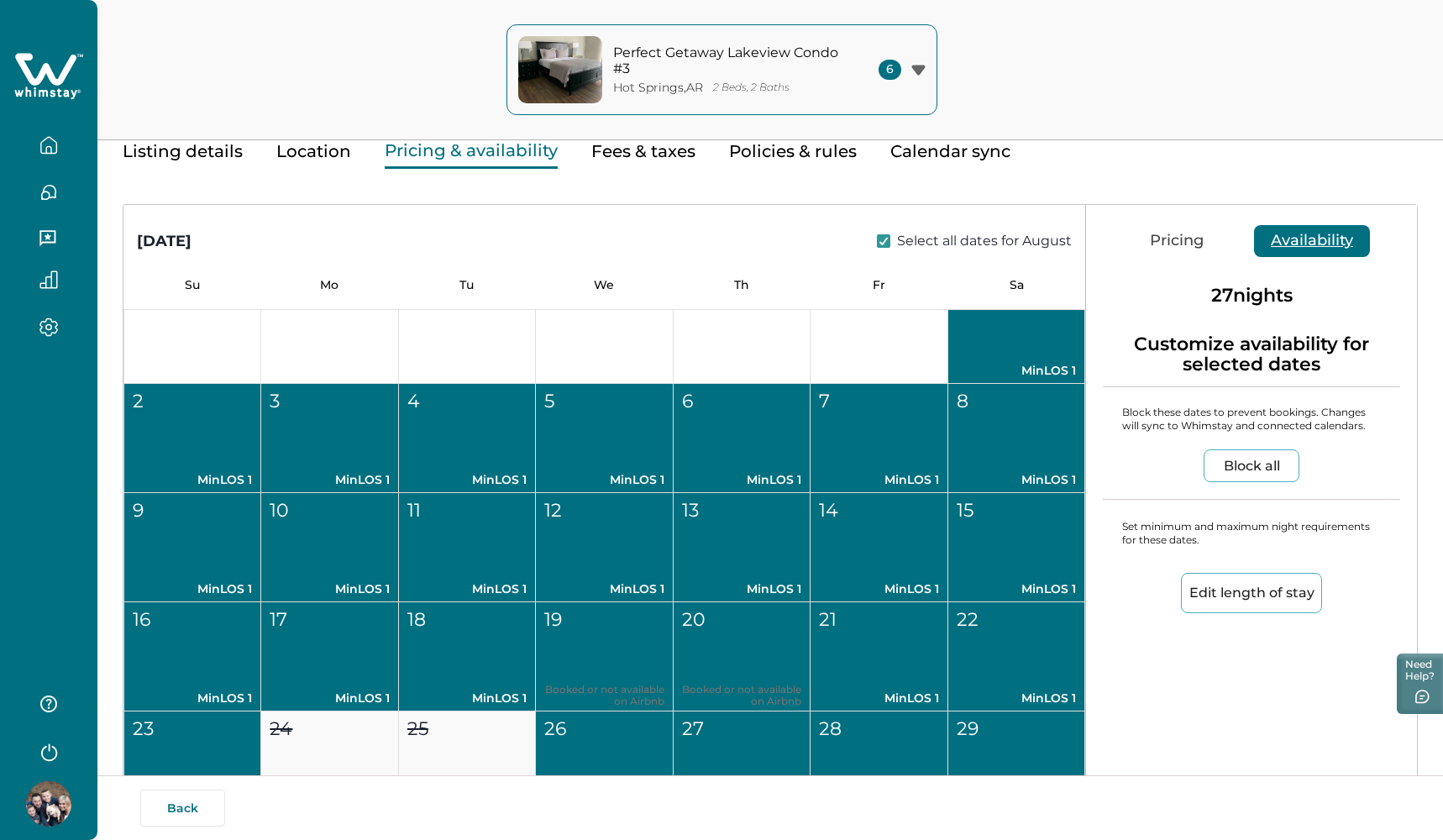
click at [1222, 606] on button "Edit length of stay" at bounding box center [1252, 592] width 141 height 40
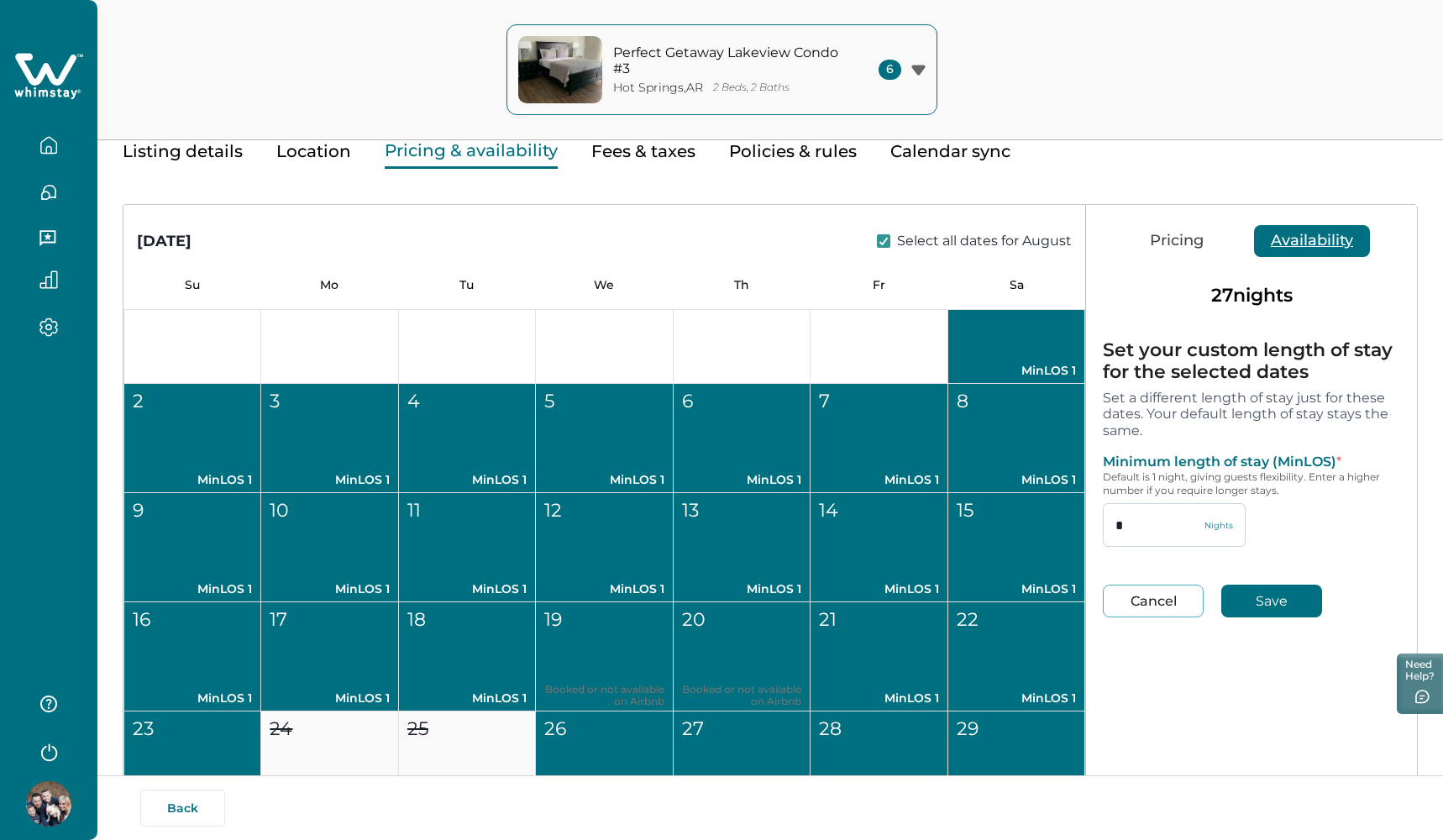
click at [1130, 530] on input "*" at bounding box center [1175, 524] width 143 height 44
type input "*"
click at [1244, 589] on button "Save" at bounding box center [1271, 601] width 101 height 33
type input "*"
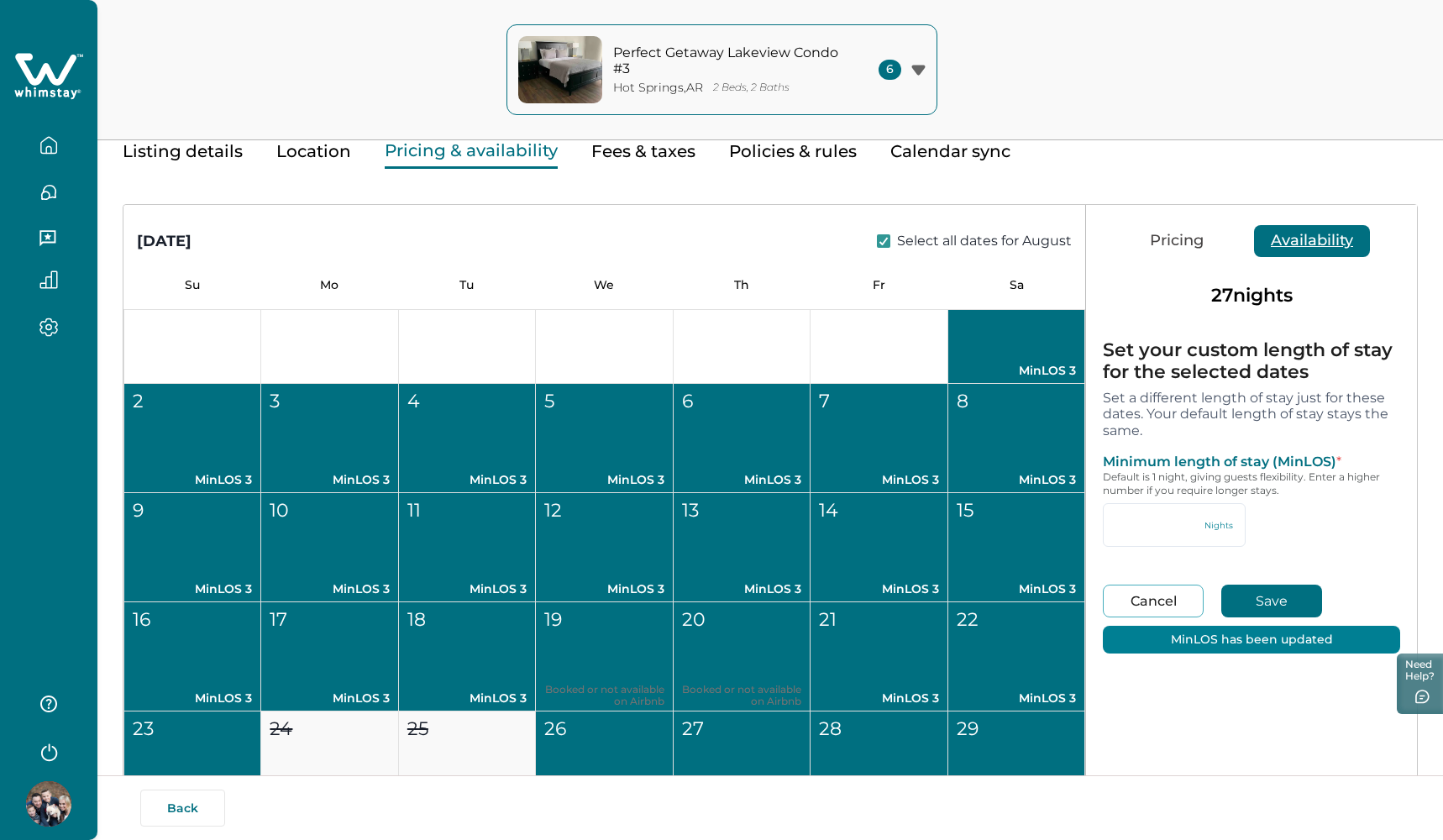
type input "*"
type input "***"
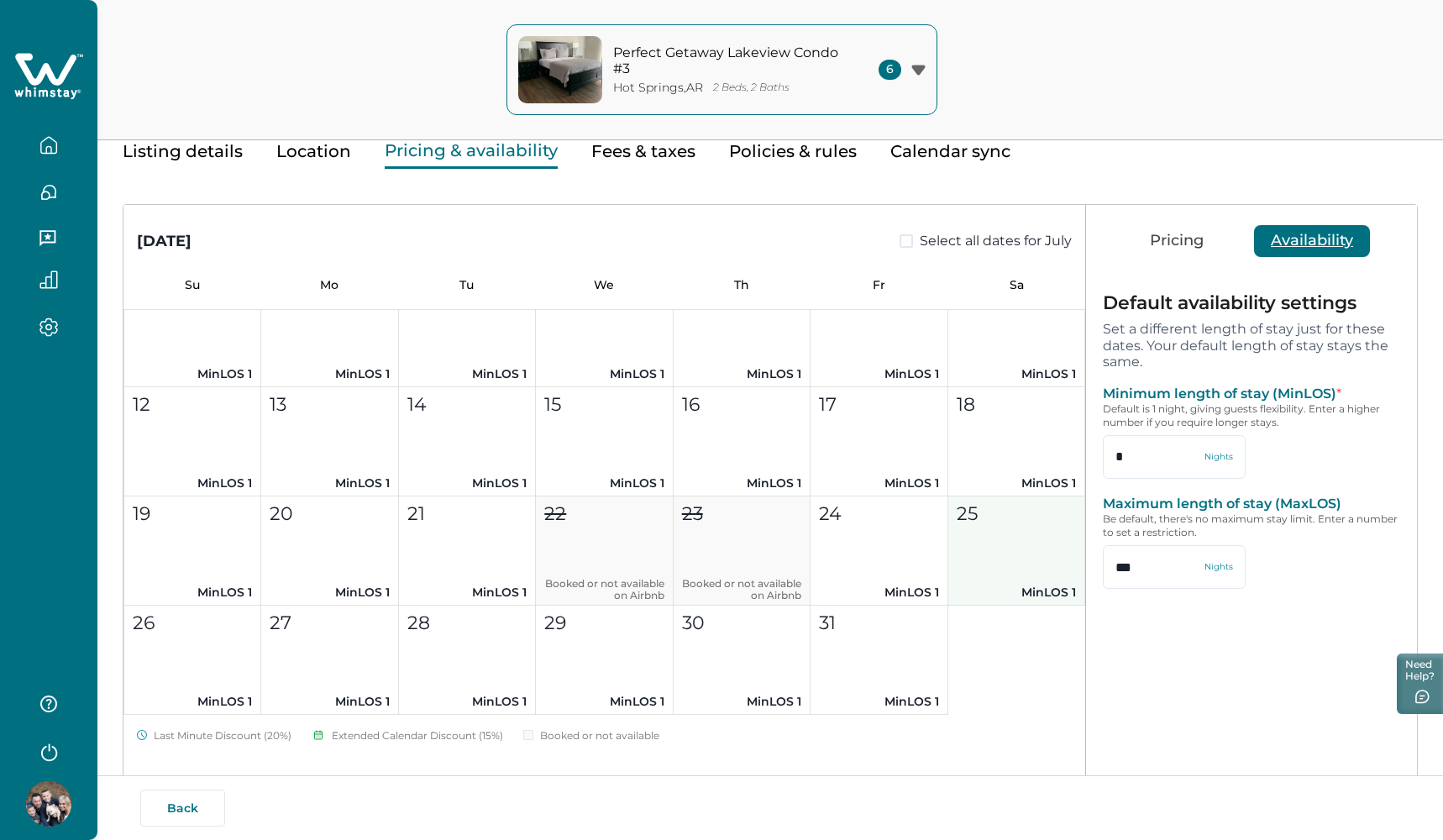
scroll to position [7073, 0]
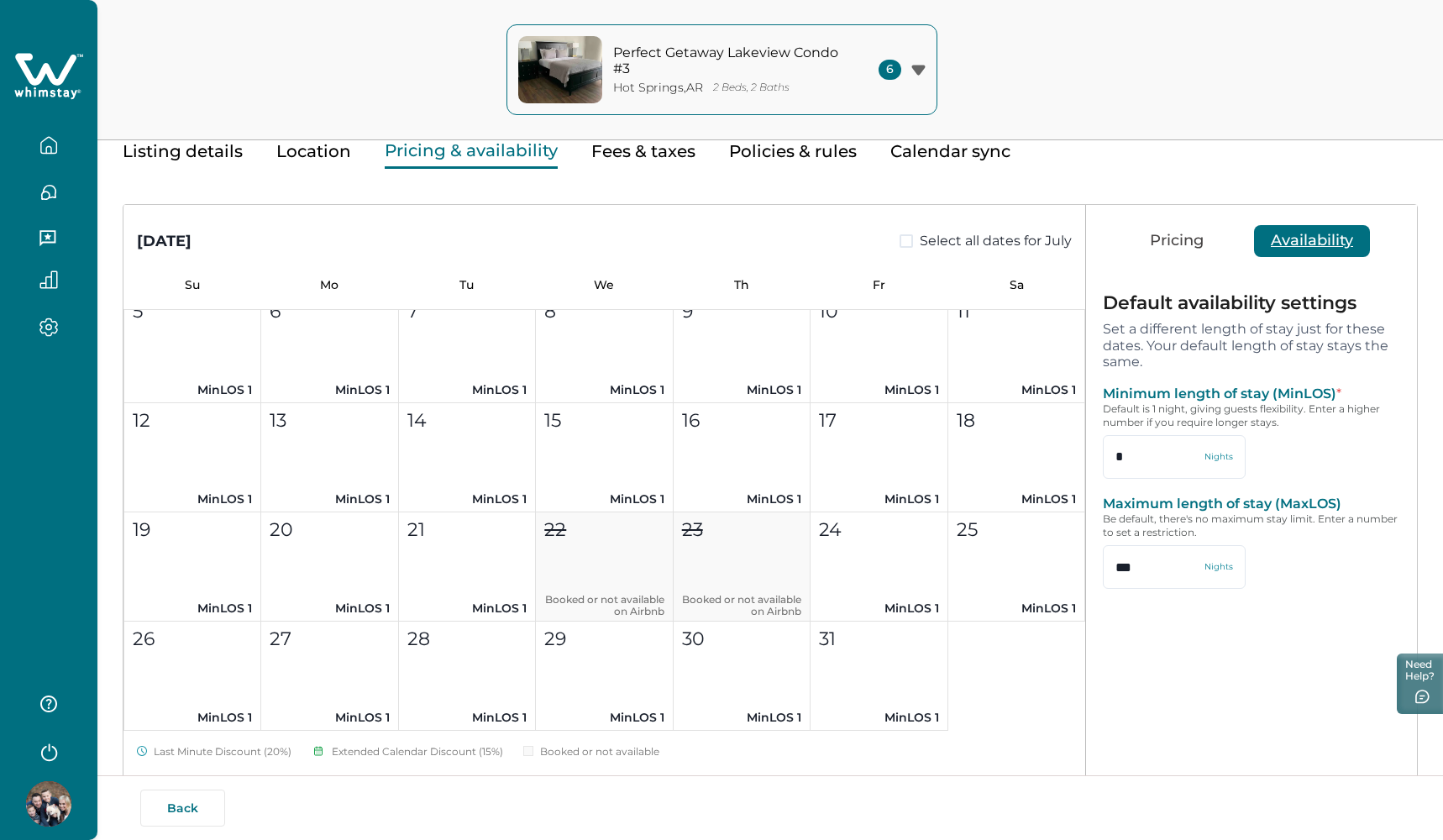
click at [900, 243] on span at bounding box center [906, 242] width 13 height 13
type input "*"
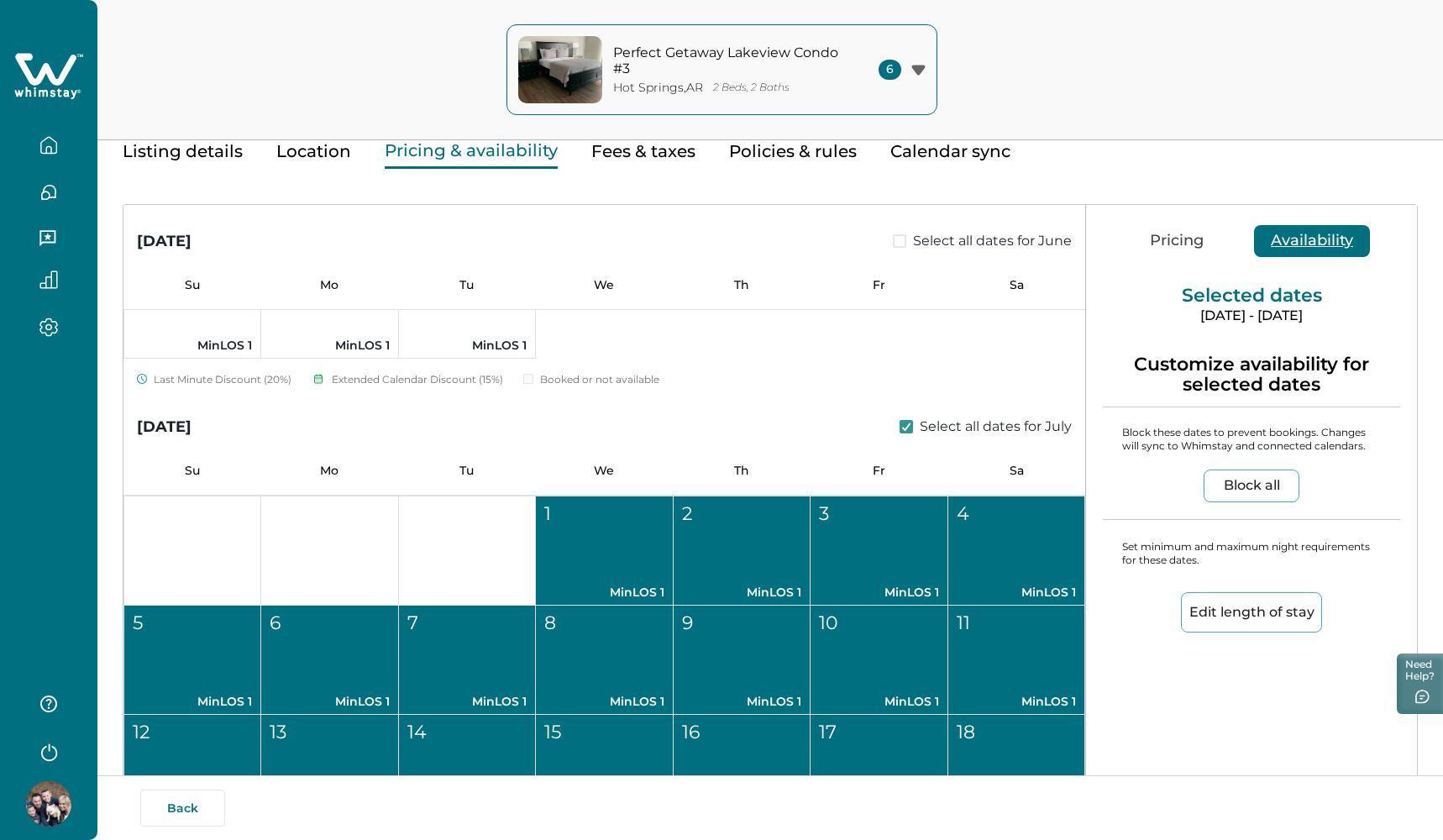
click at [895, 243] on span at bounding box center [899, 242] width 13 height 13
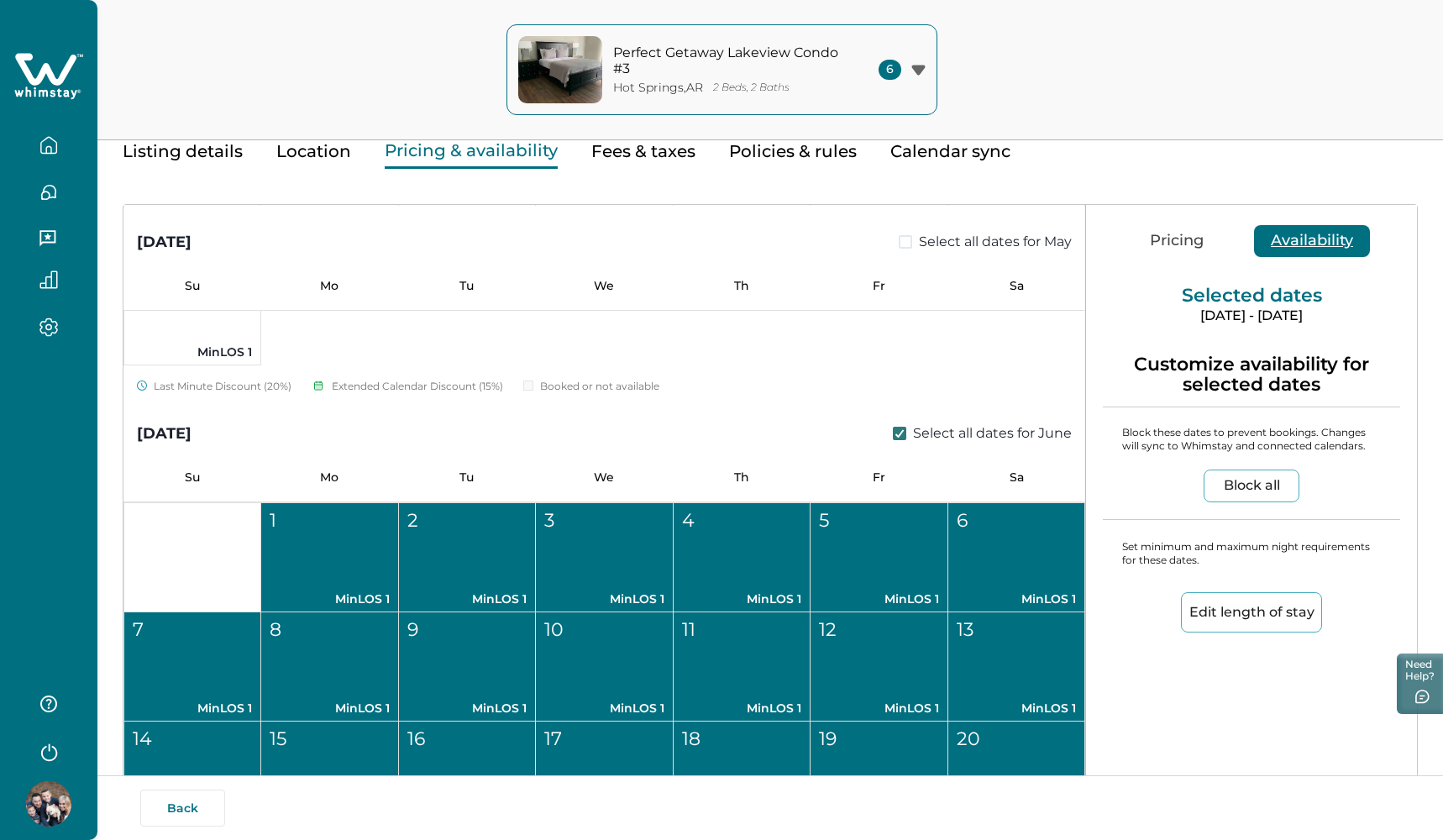
scroll to position [6066, 0]
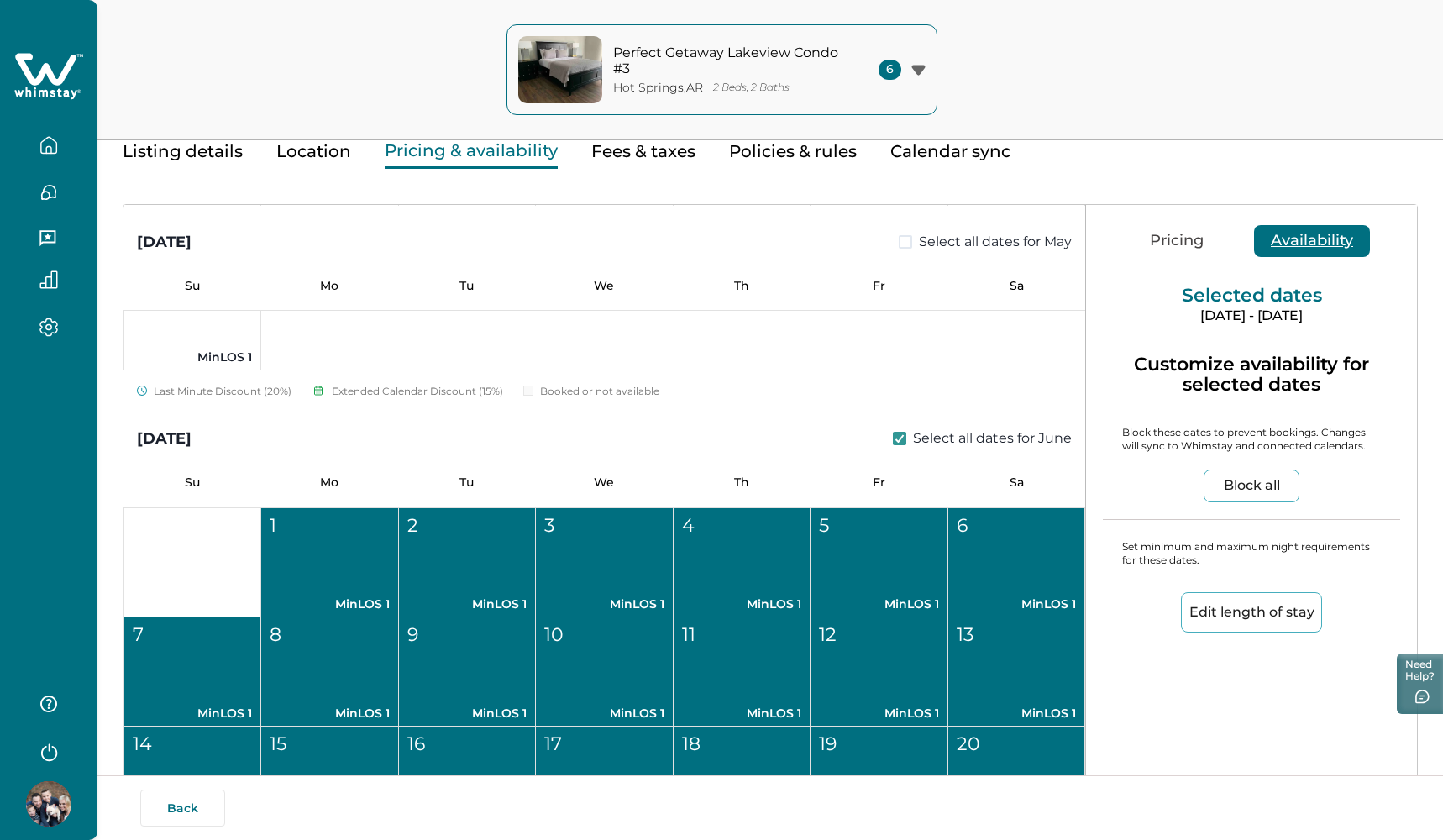
click at [899, 243] on span at bounding box center [905, 242] width 13 height 13
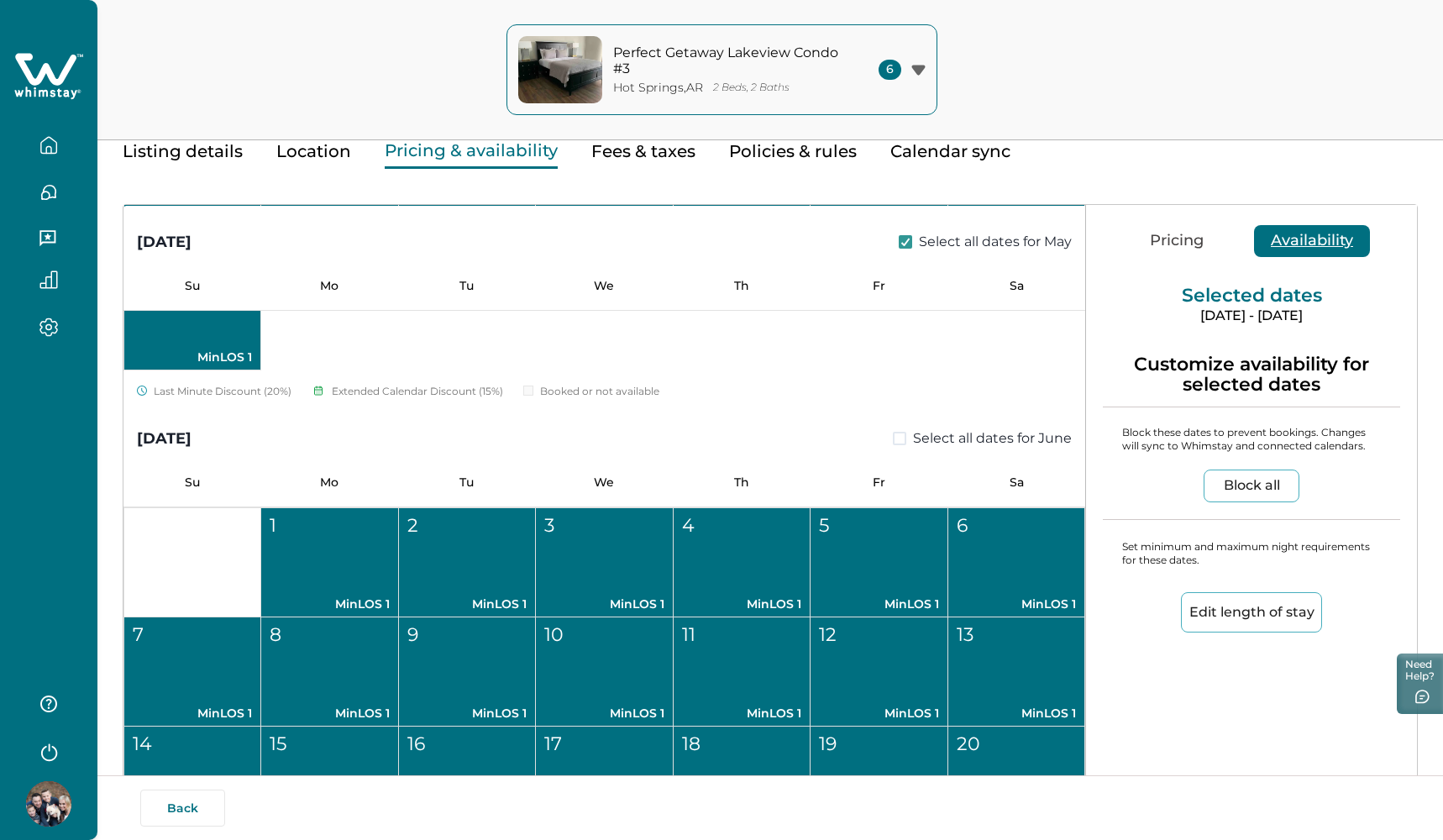
click at [1210, 598] on button "Edit length of stay" at bounding box center [1252, 612] width 141 height 40
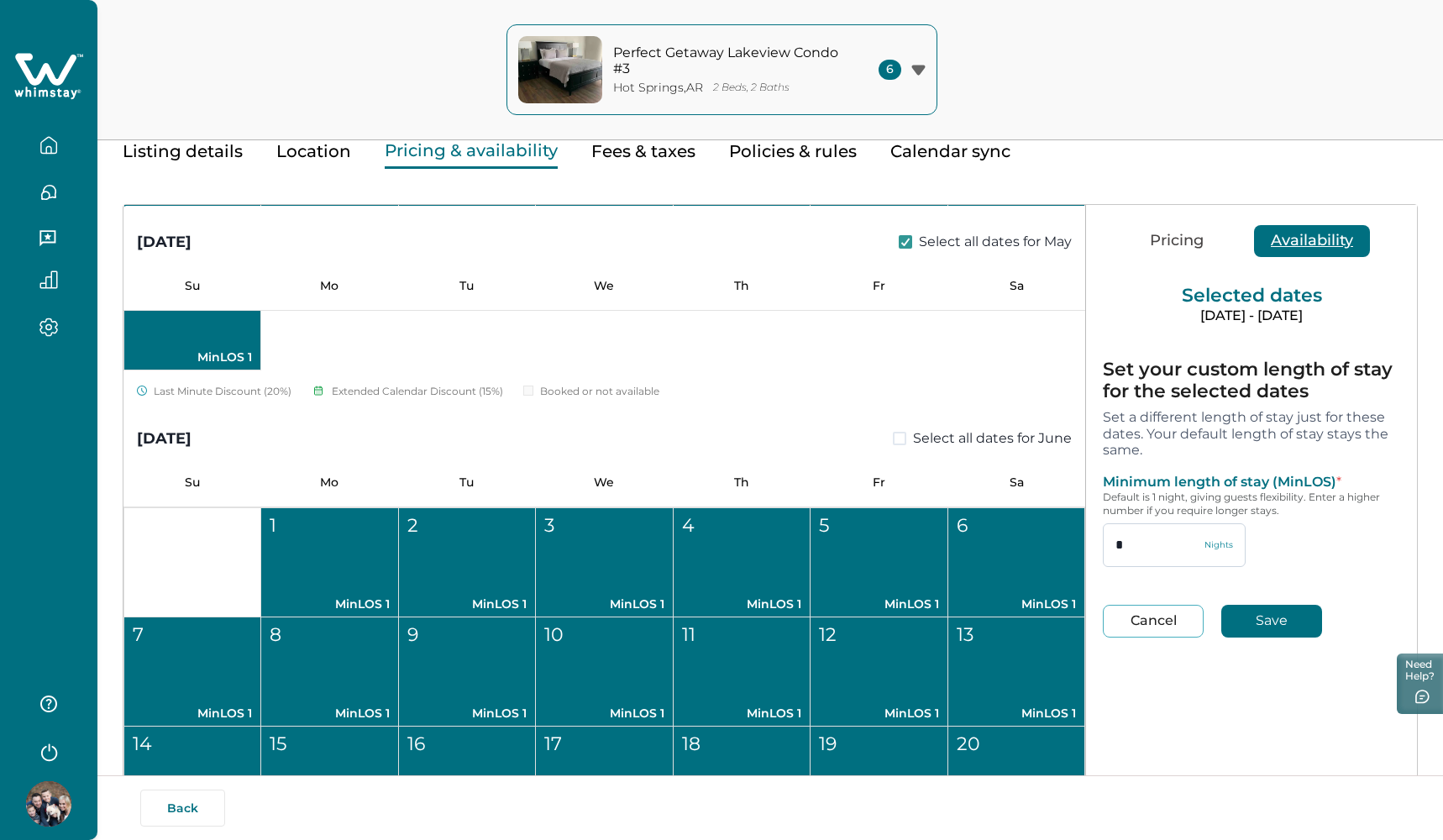
click at [1142, 546] on input "*" at bounding box center [1175, 545] width 143 height 44
type input "*"
click at [1232, 610] on button "Save" at bounding box center [1271, 621] width 101 height 33
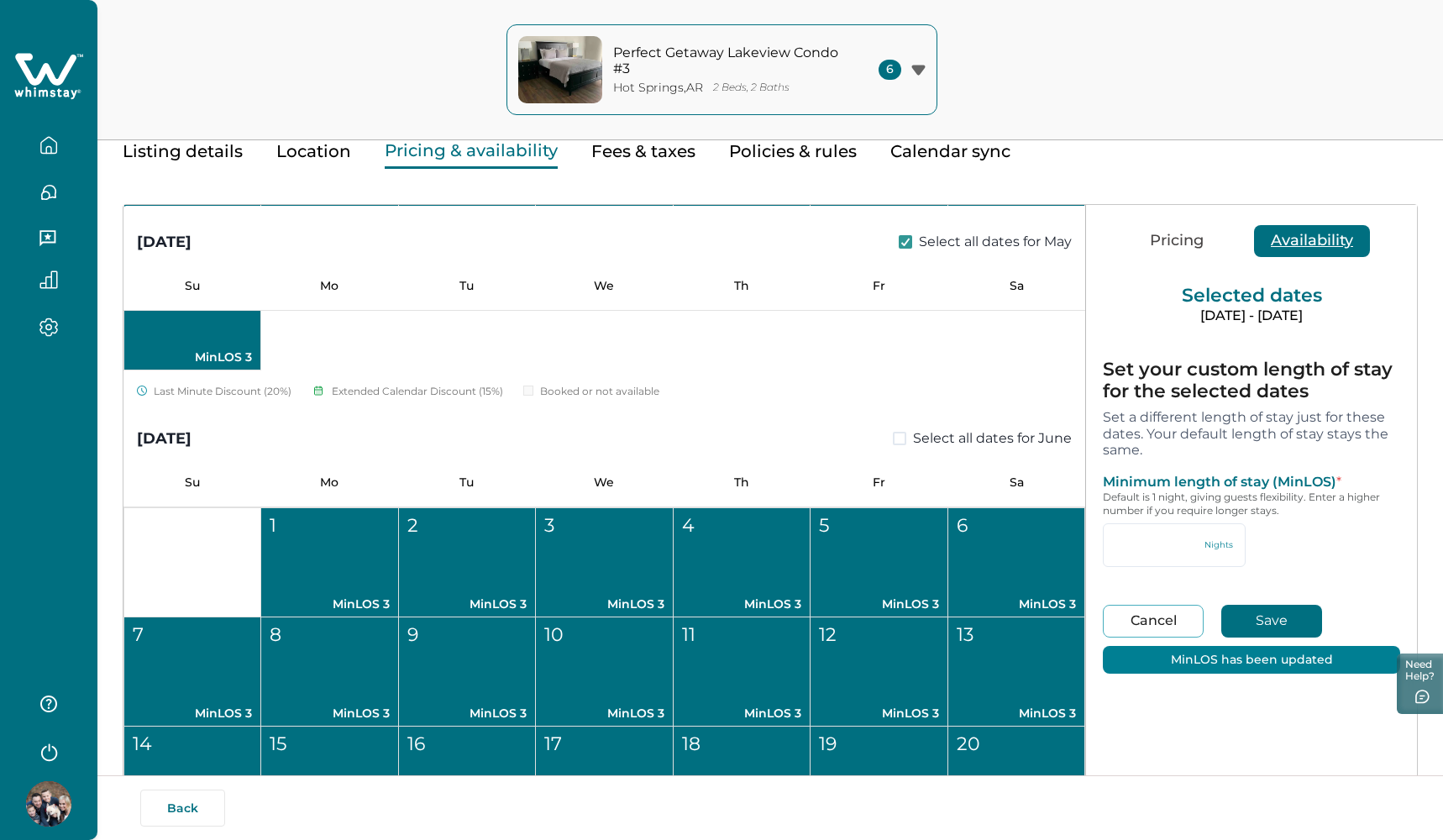
type input "*"
type input "***"
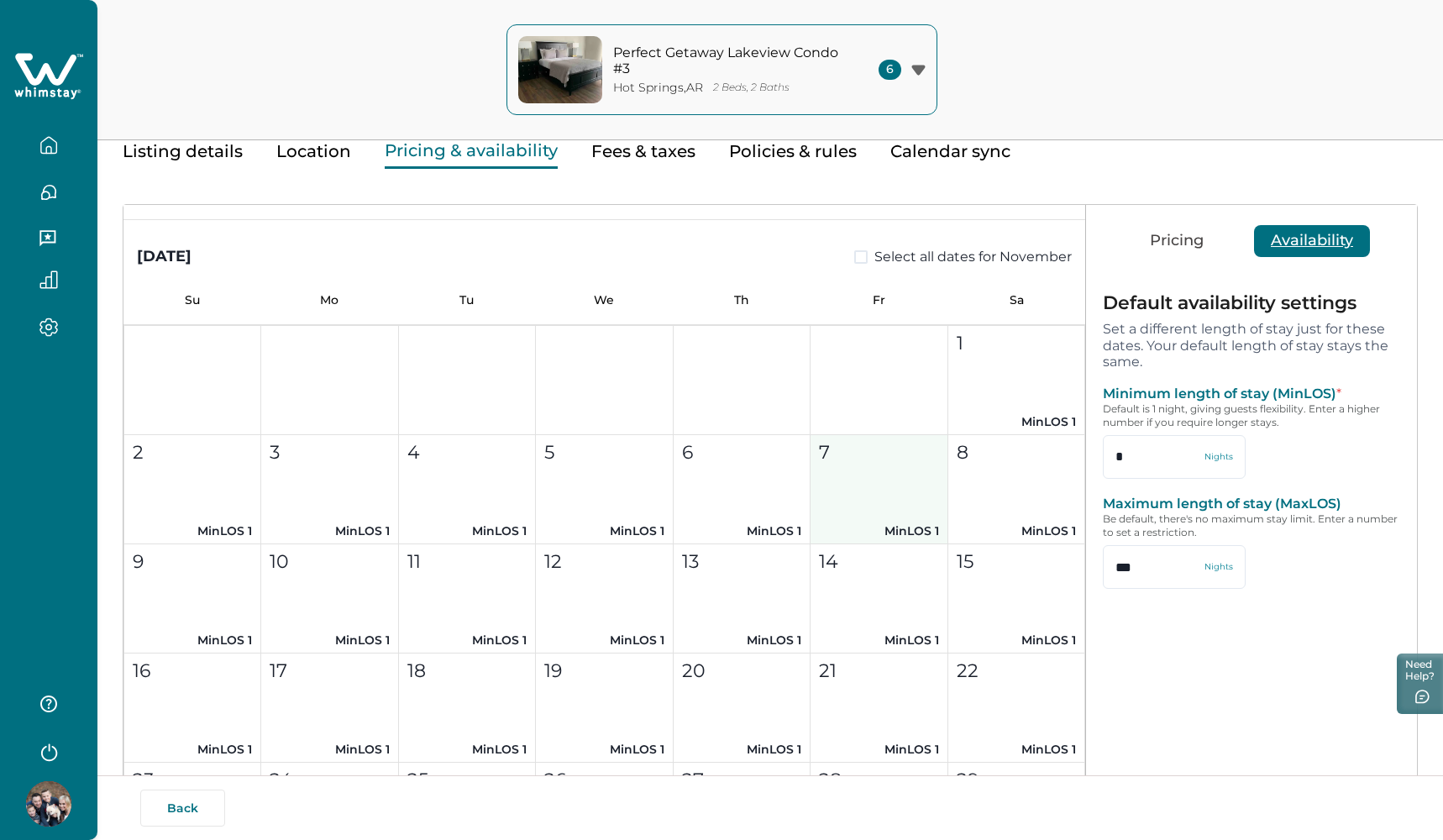
scroll to position [1350, 0]
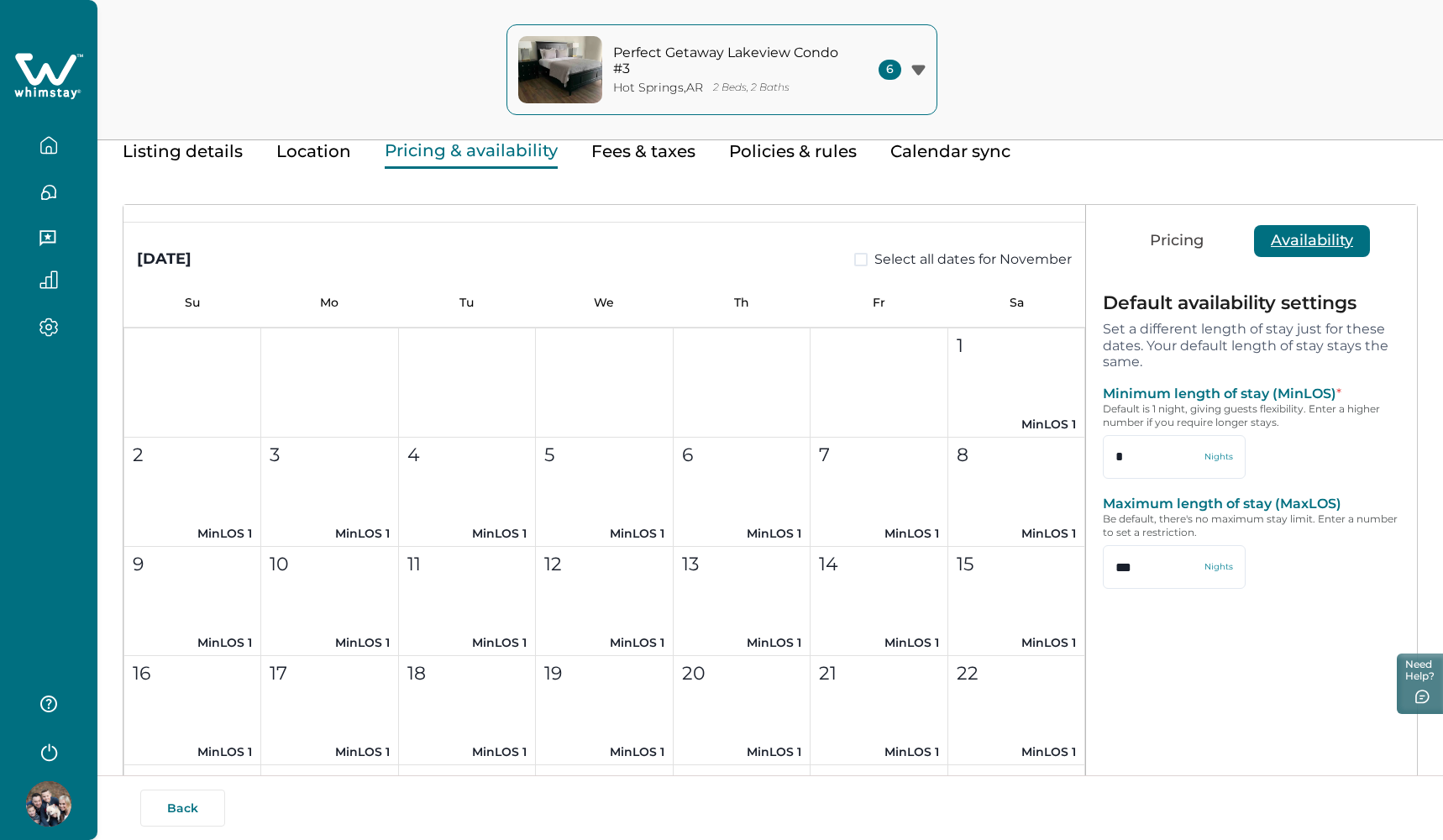
click at [861, 260] on label "Select all dates for November" at bounding box center [963, 259] width 217 height 21
type input "*"
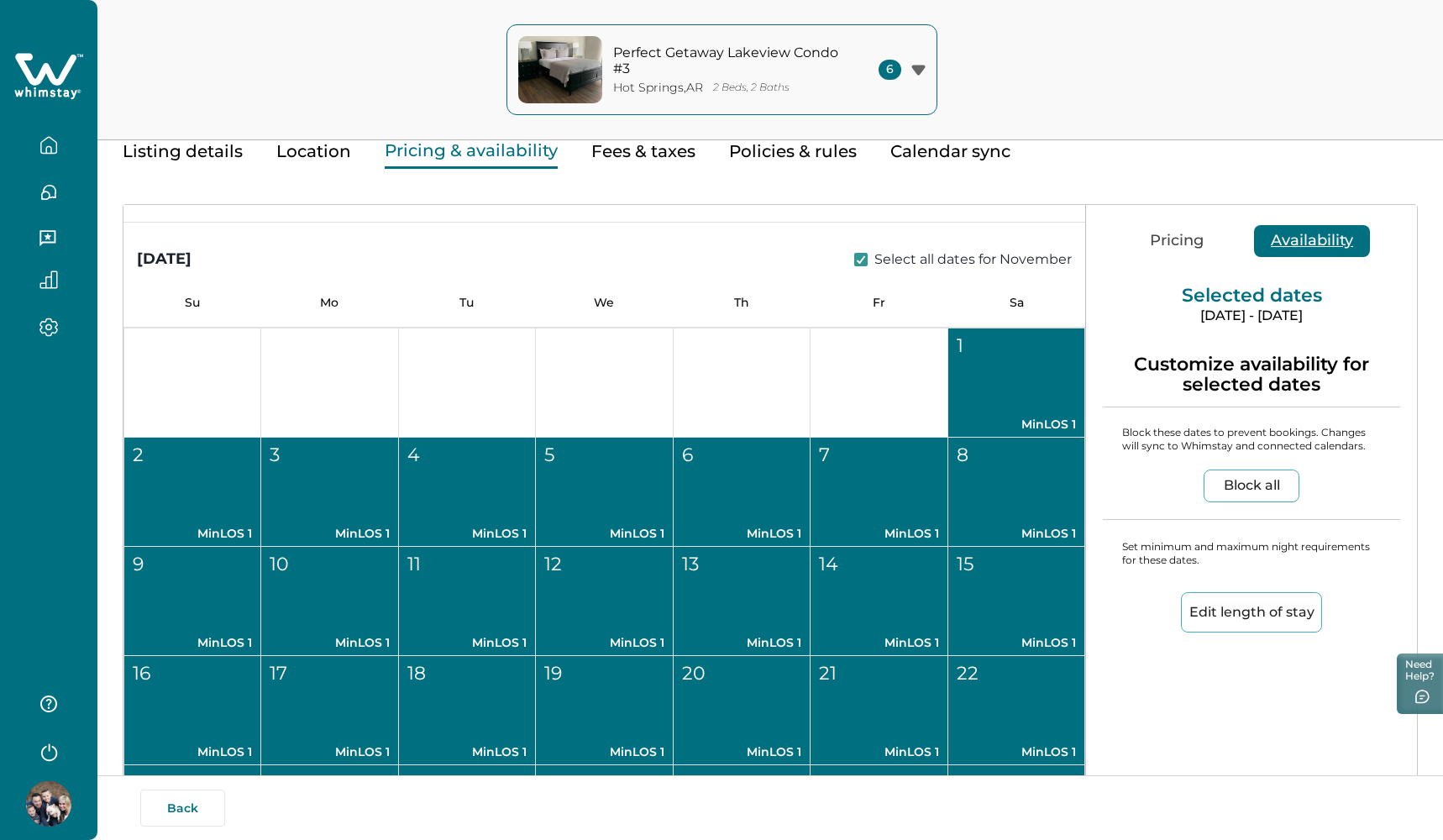
click at [1238, 581] on div "Edit length of stay" at bounding box center [1252, 607] width 297 height 80
click at [1243, 607] on button "Edit length of stay" at bounding box center [1252, 612] width 141 height 40
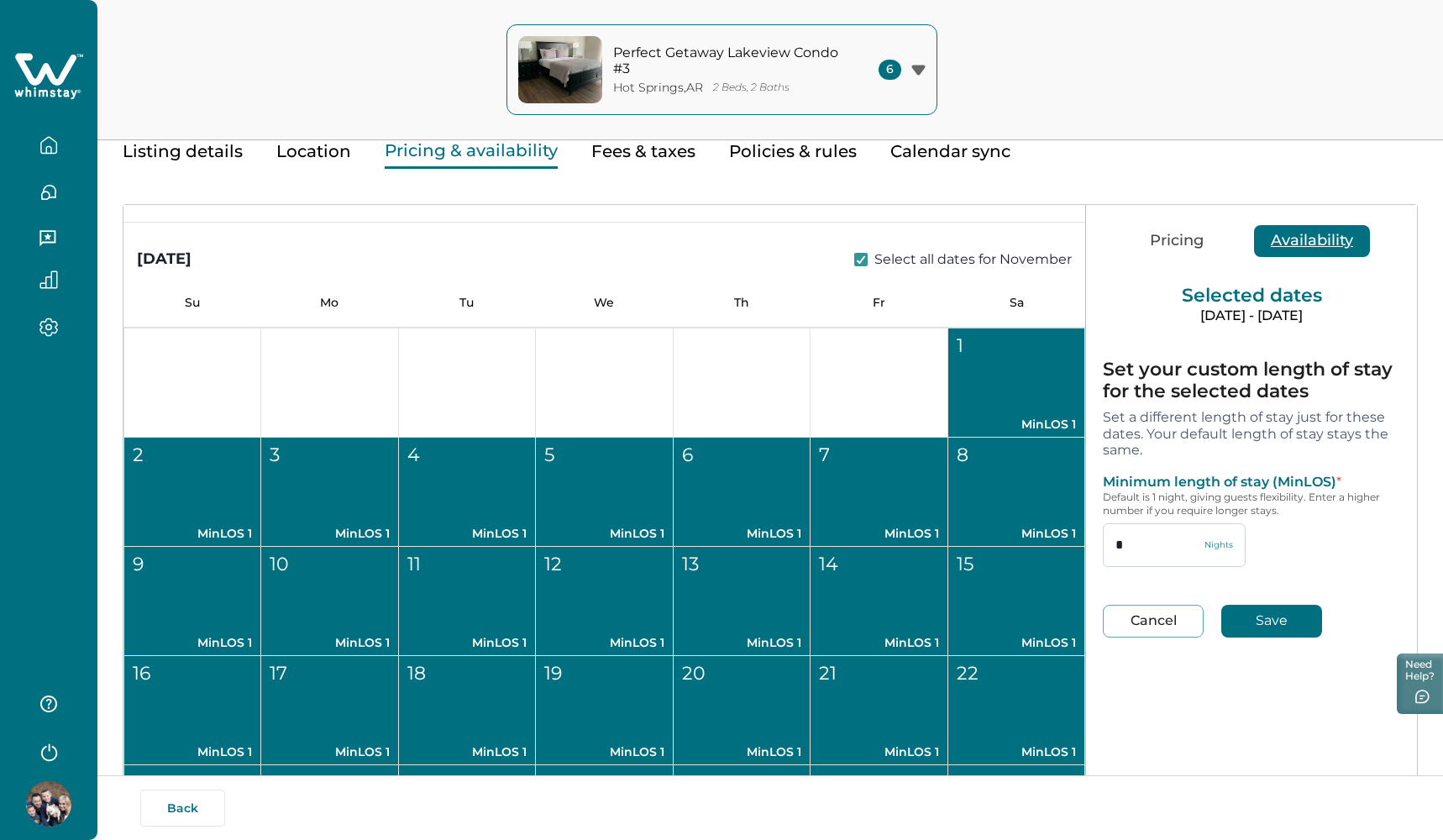
click at [1139, 550] on input "*" at bounding box center [1175, 545] width 143 height 44
type input "*"
click at [1298, 623] on button "Save" at bounding box center [1271, 621] width 101 height 33
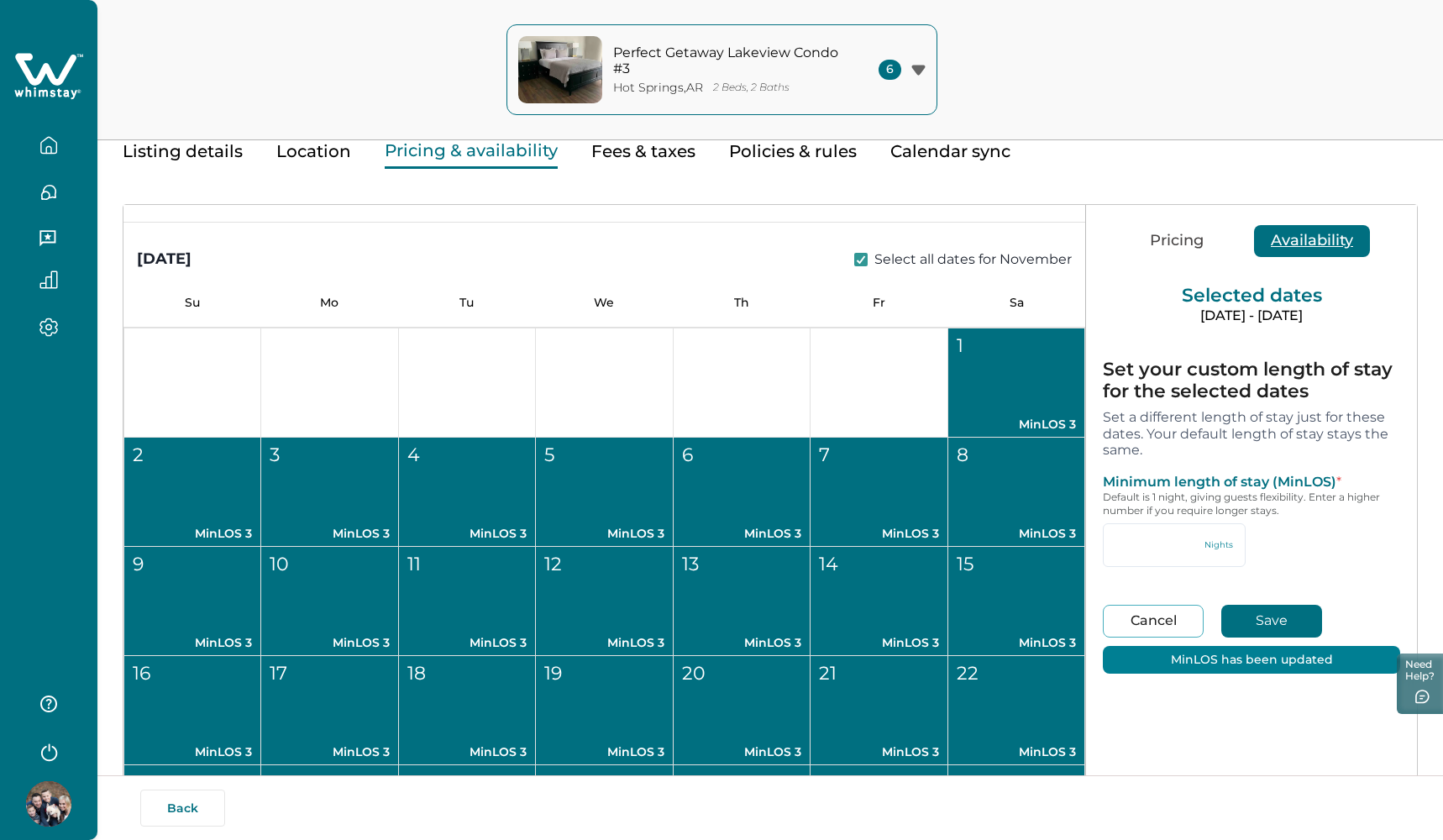
type input "*"
type input "***"
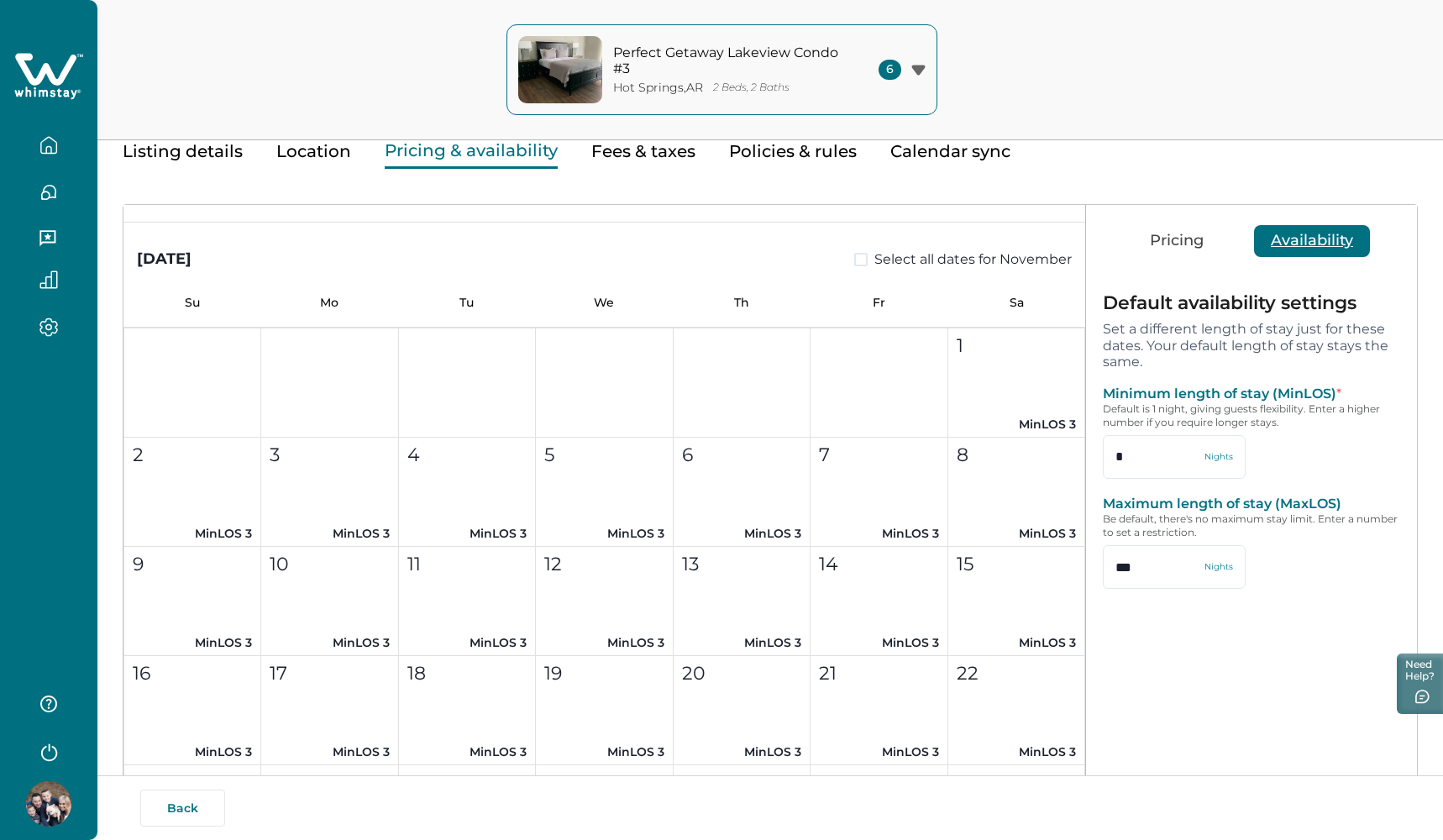
click at [990, 396] on button "1 MinLOS 3" at bounding box center [1016, 383] width 137 height 109
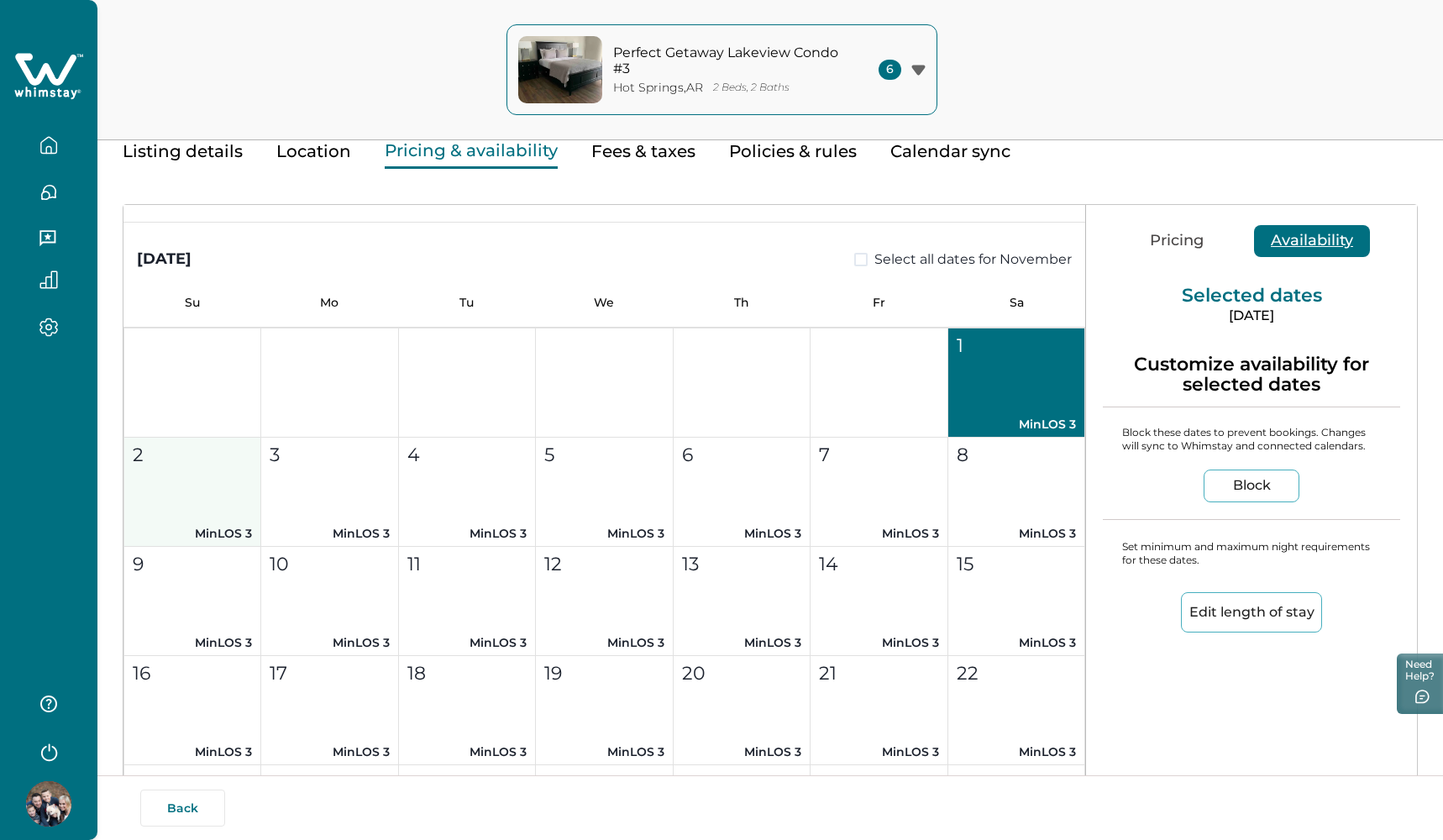
click at [201, 494] on button "2 MinLOS 3" at bounding box center [192, 492] width 137 height 109
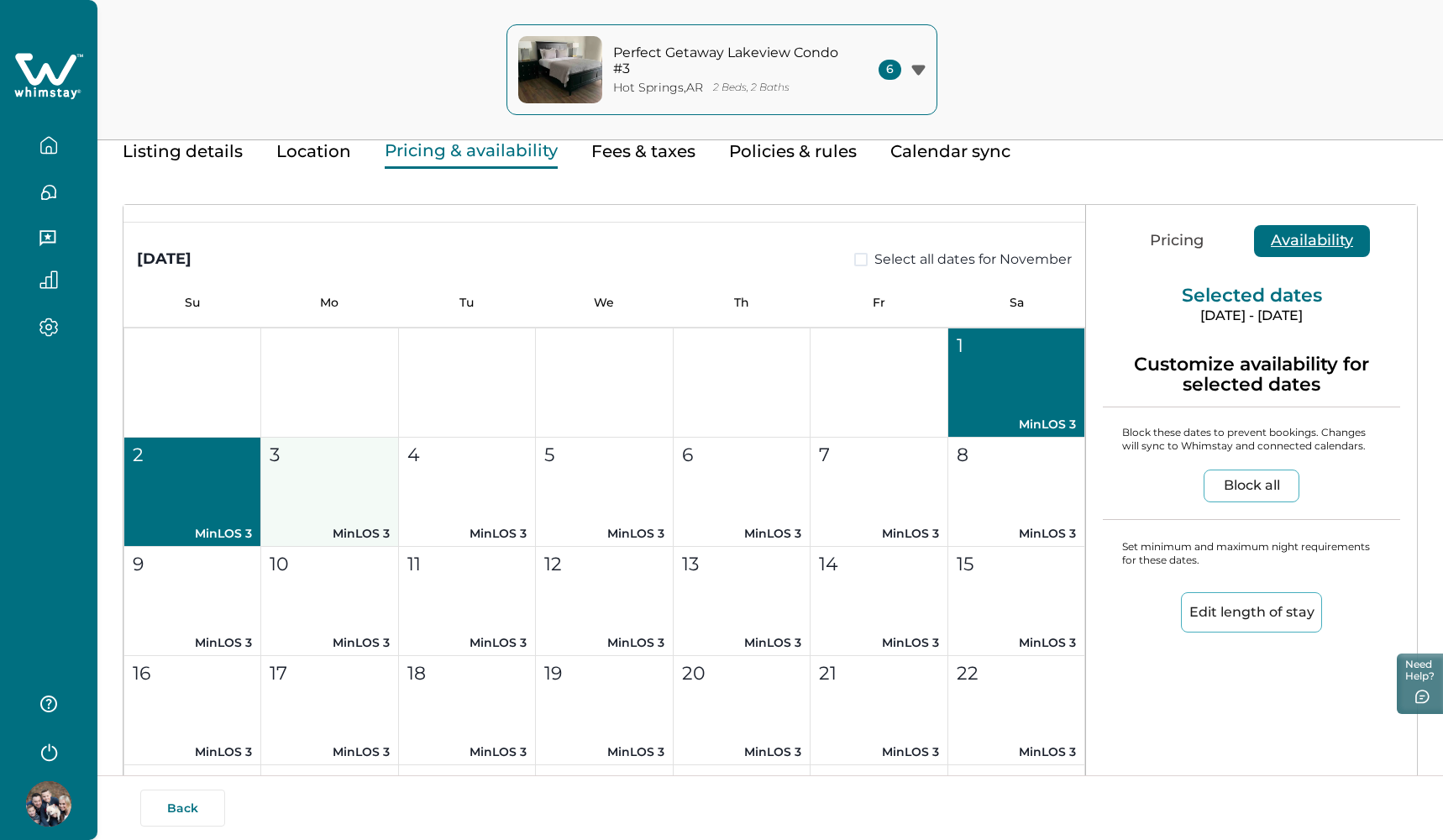
click at [327, 489] on button "3 MinLOS 3" at bounding box center [329, 492] width 137 height 109
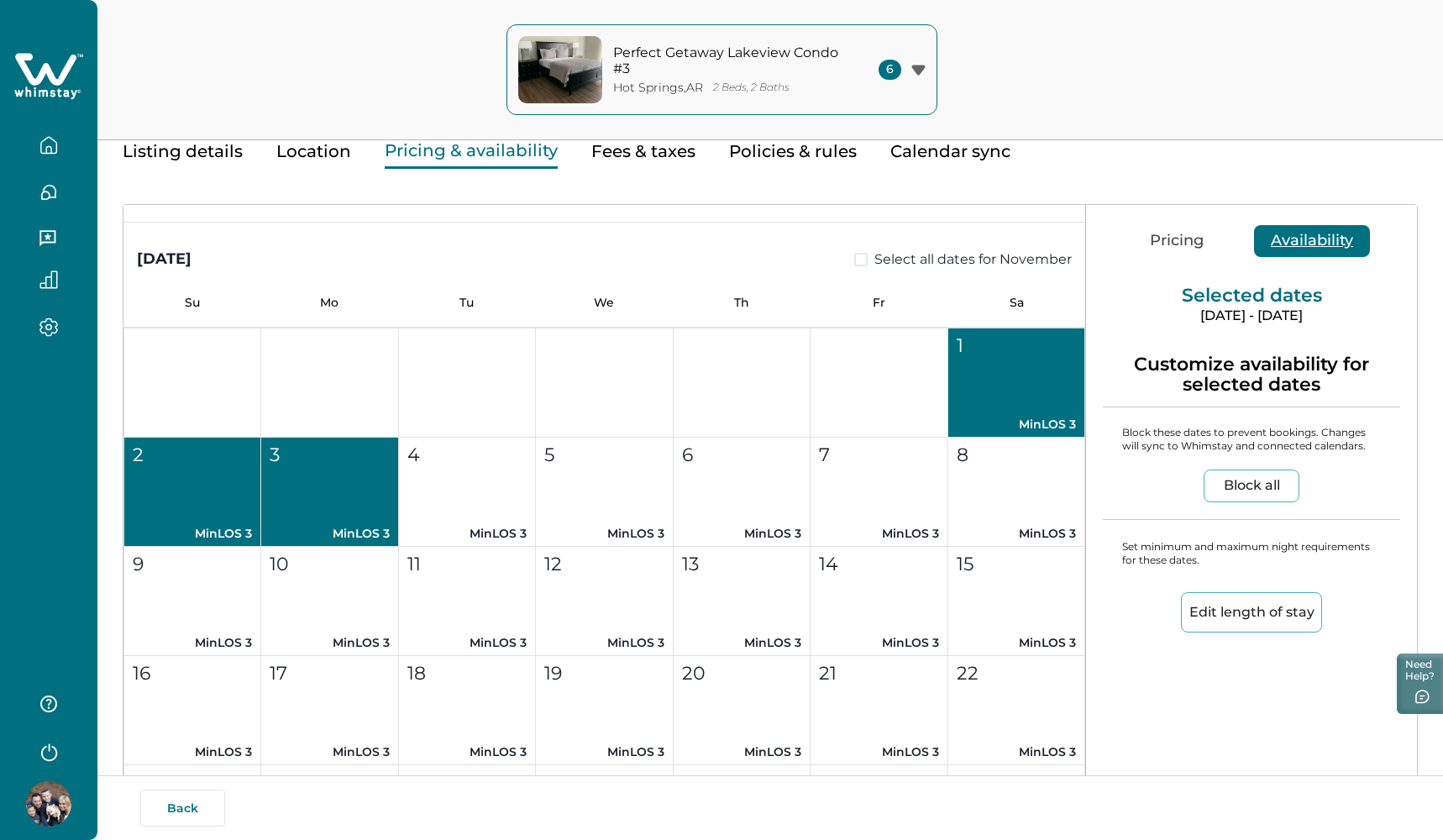
click at [389, 488] on button "3 MinLOS 3" at bounding box center [329, 492] width 137 height 109
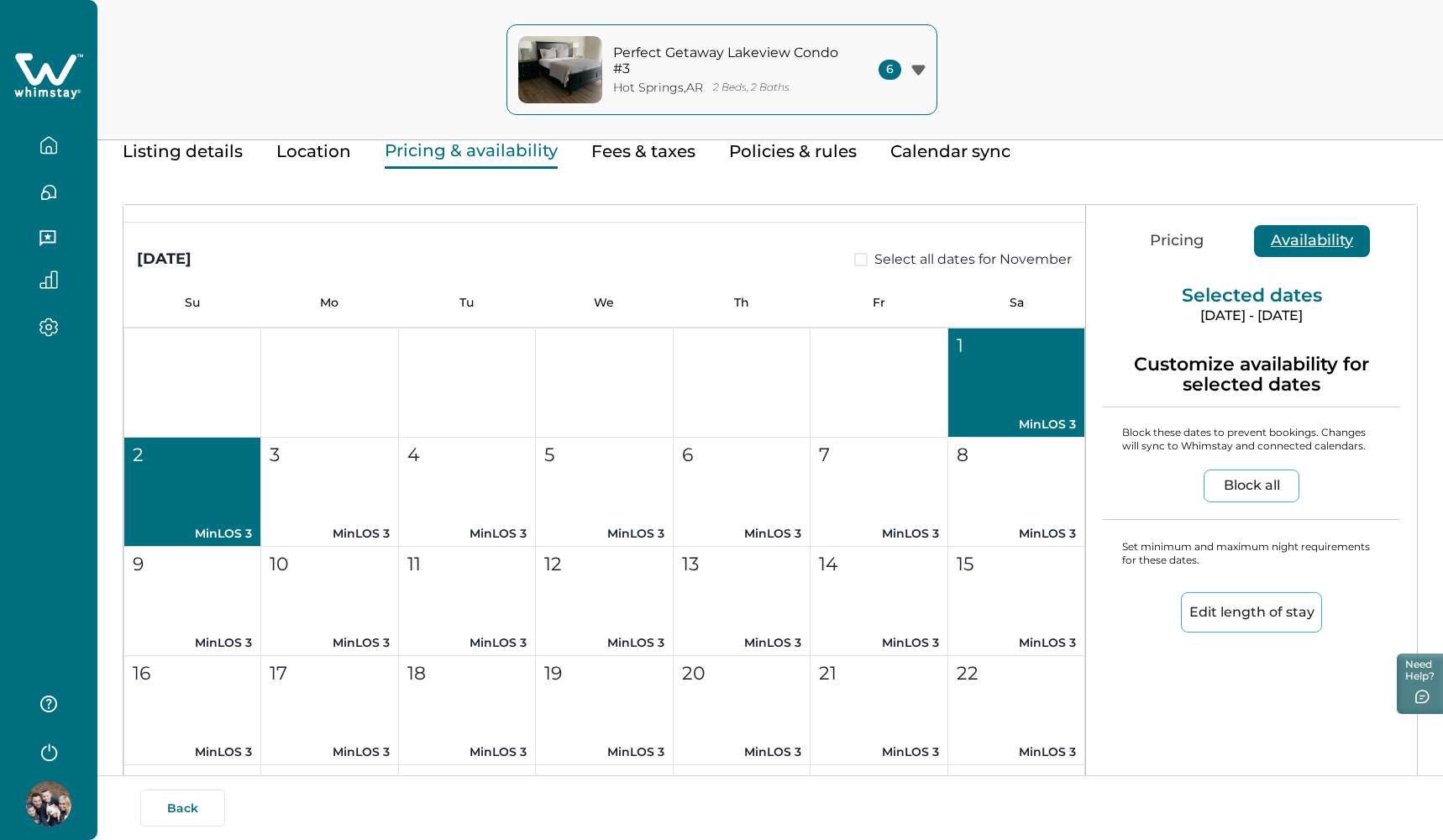
click at [250, 496] on button "2 MinLOS 3" at bounding box center [192, 492] width 137 height 109
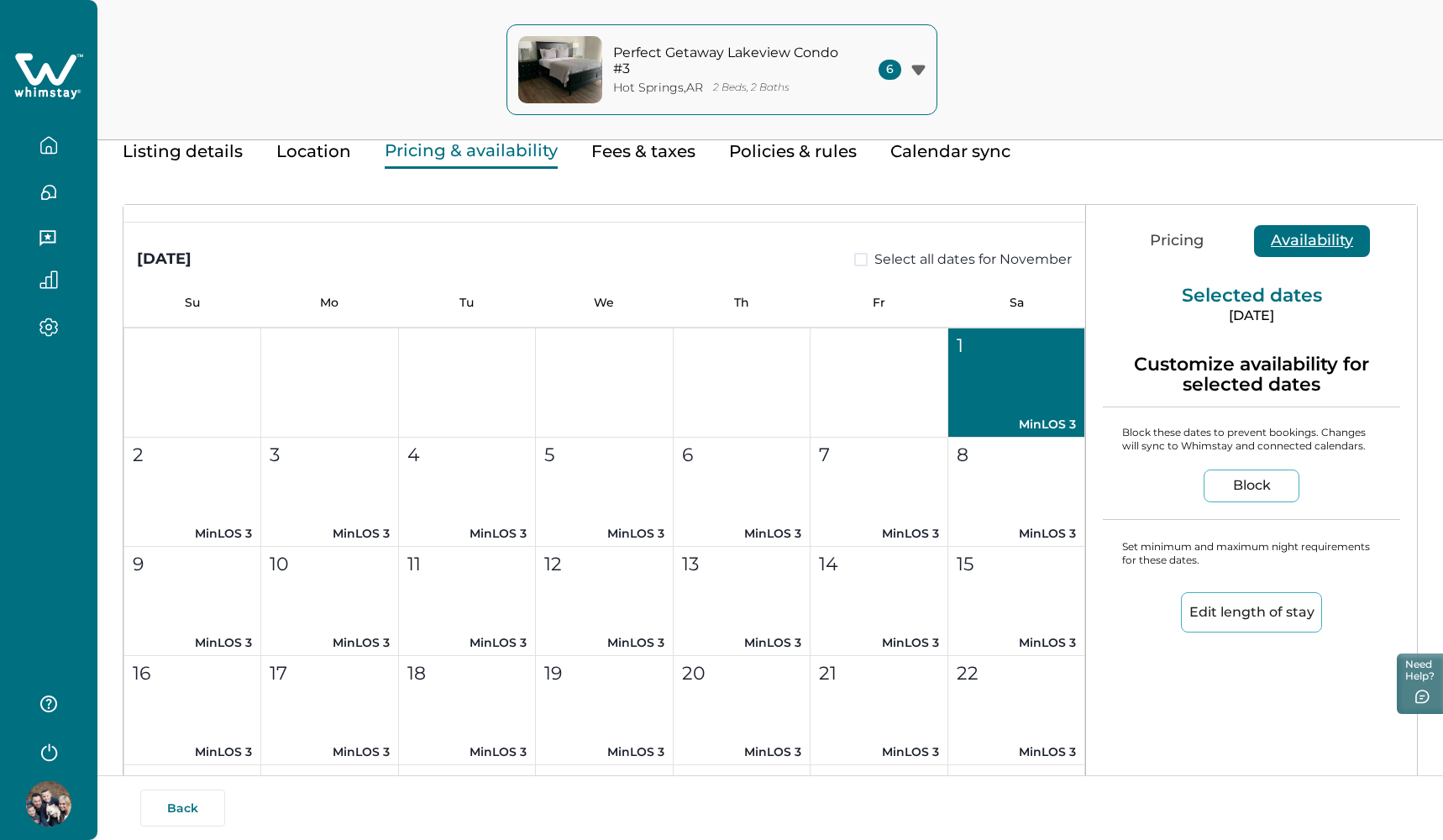
click at [1035, 349] on div "1" at bounding box center [1015, 345] width 118 height 28
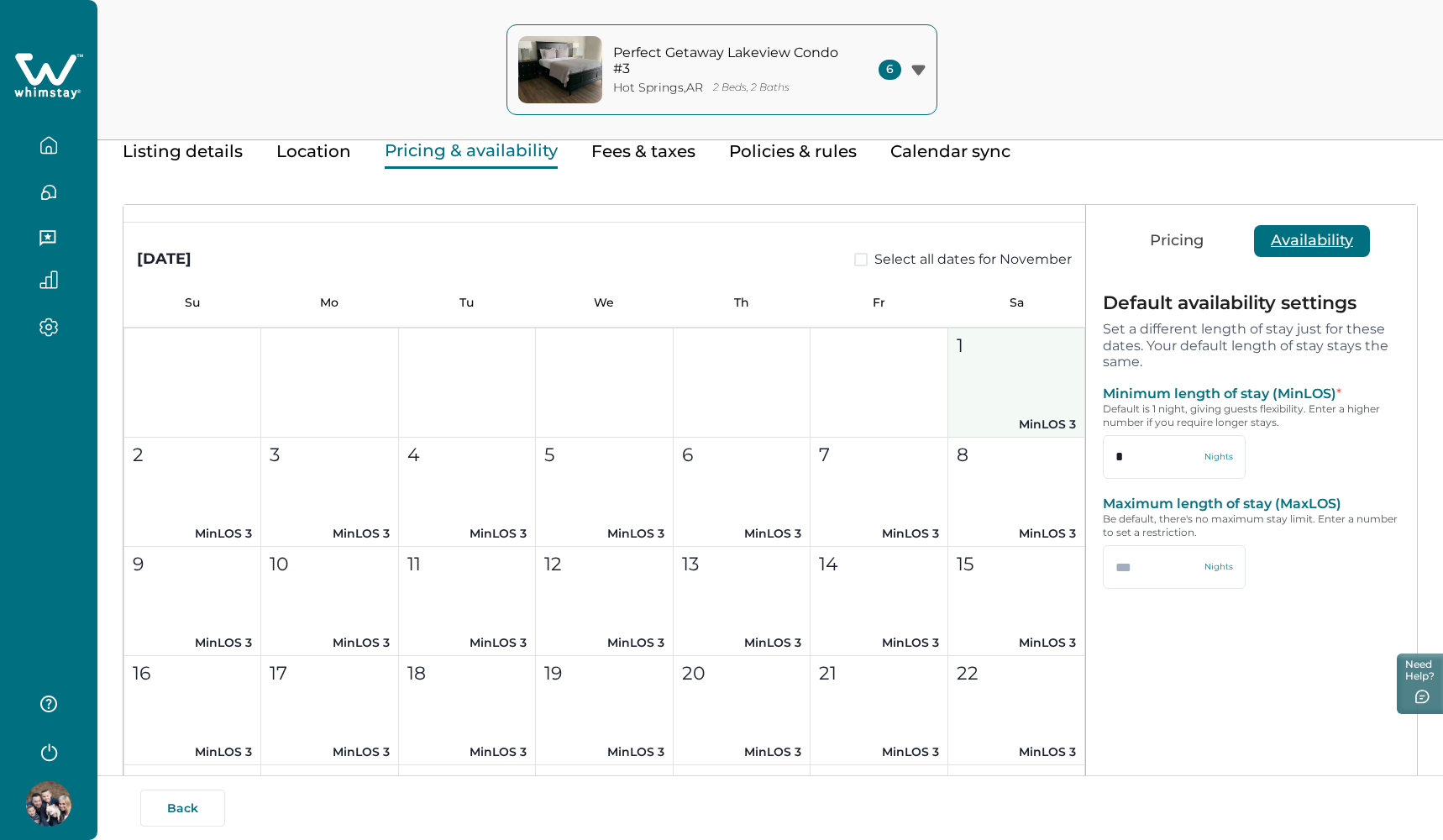
type input "***"
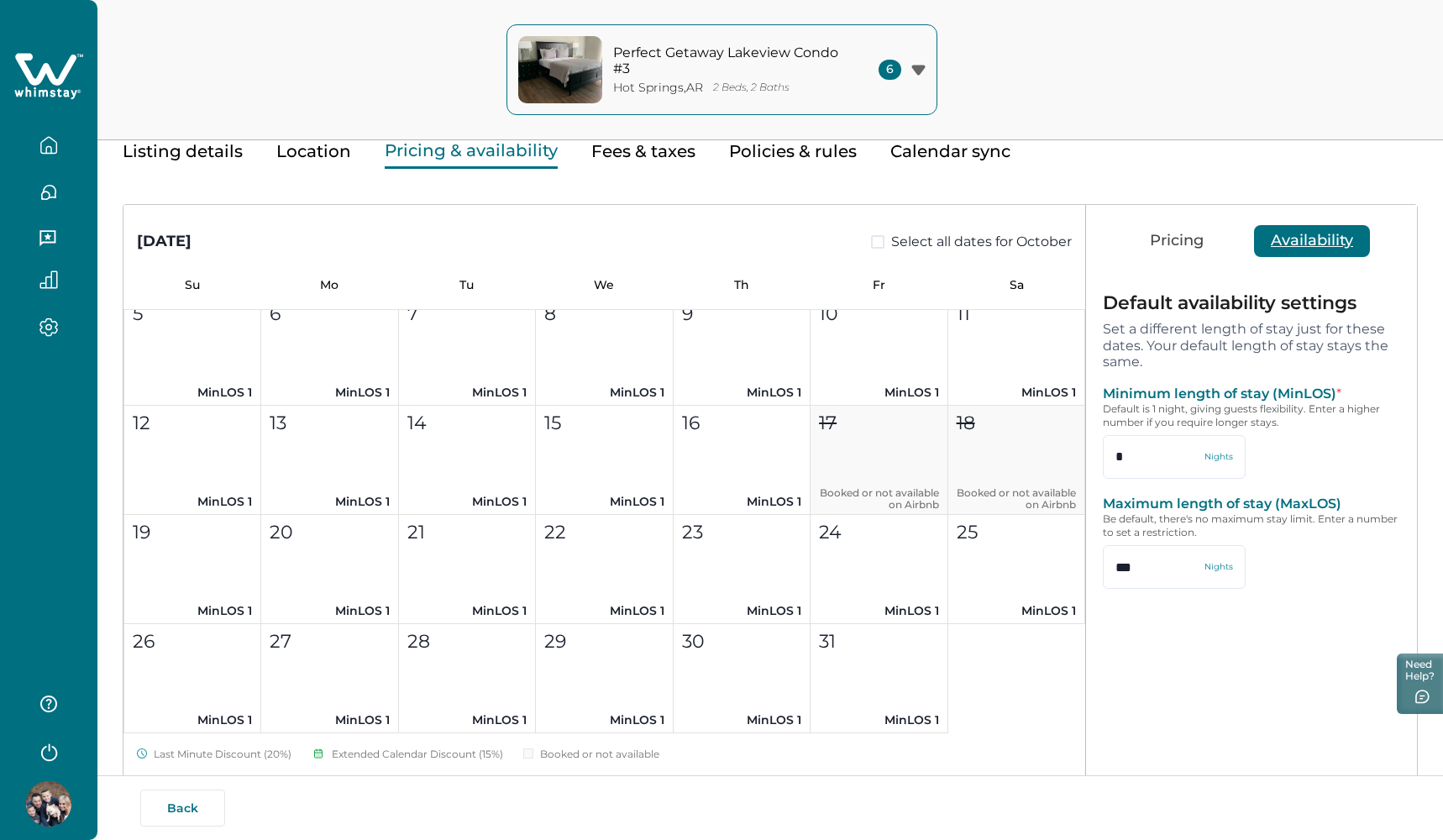
scroll to position [799, 0]
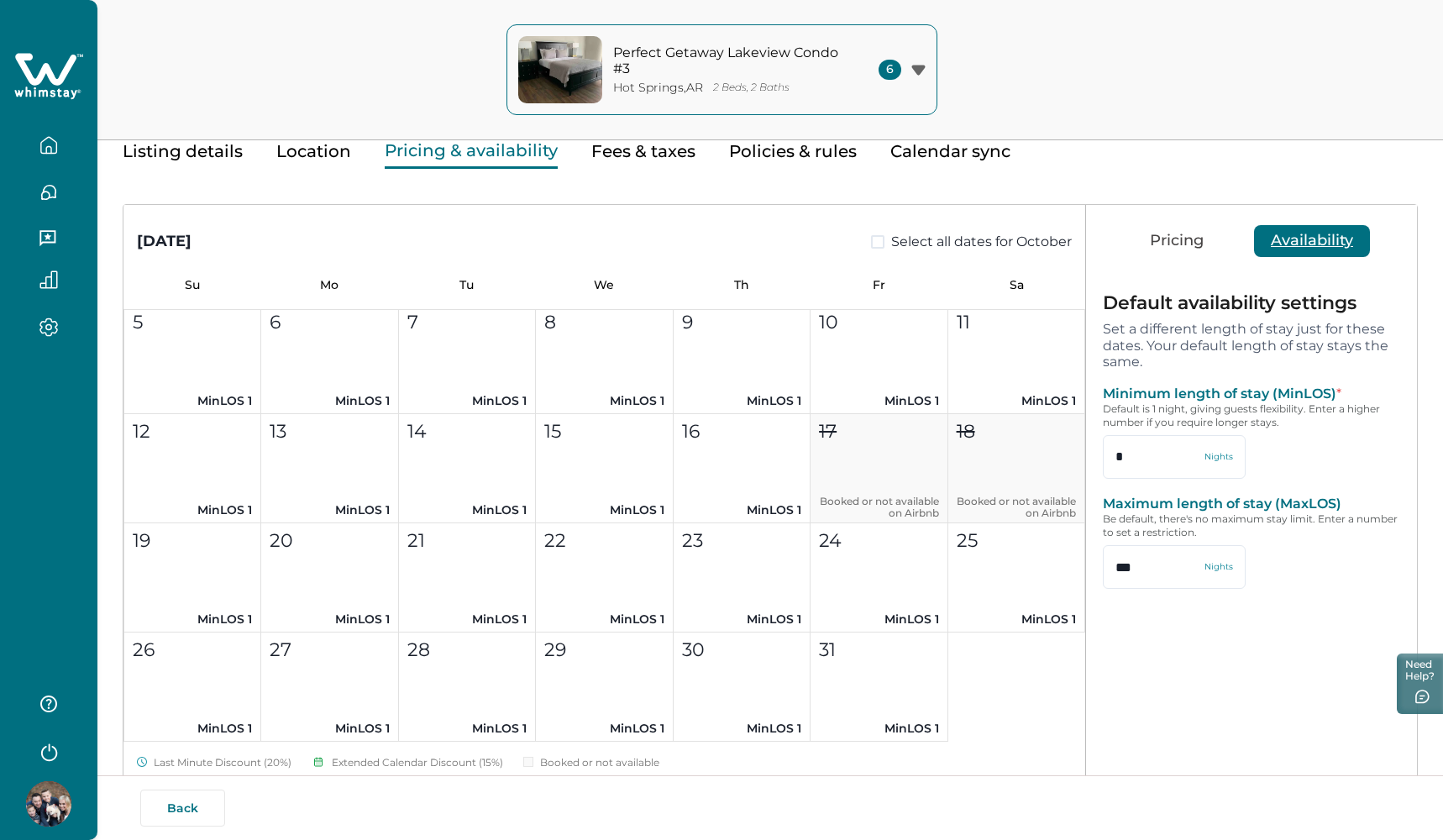
click at [874, 242] on span at bounding box center [878, 242] width 13 height 13
type input "*"
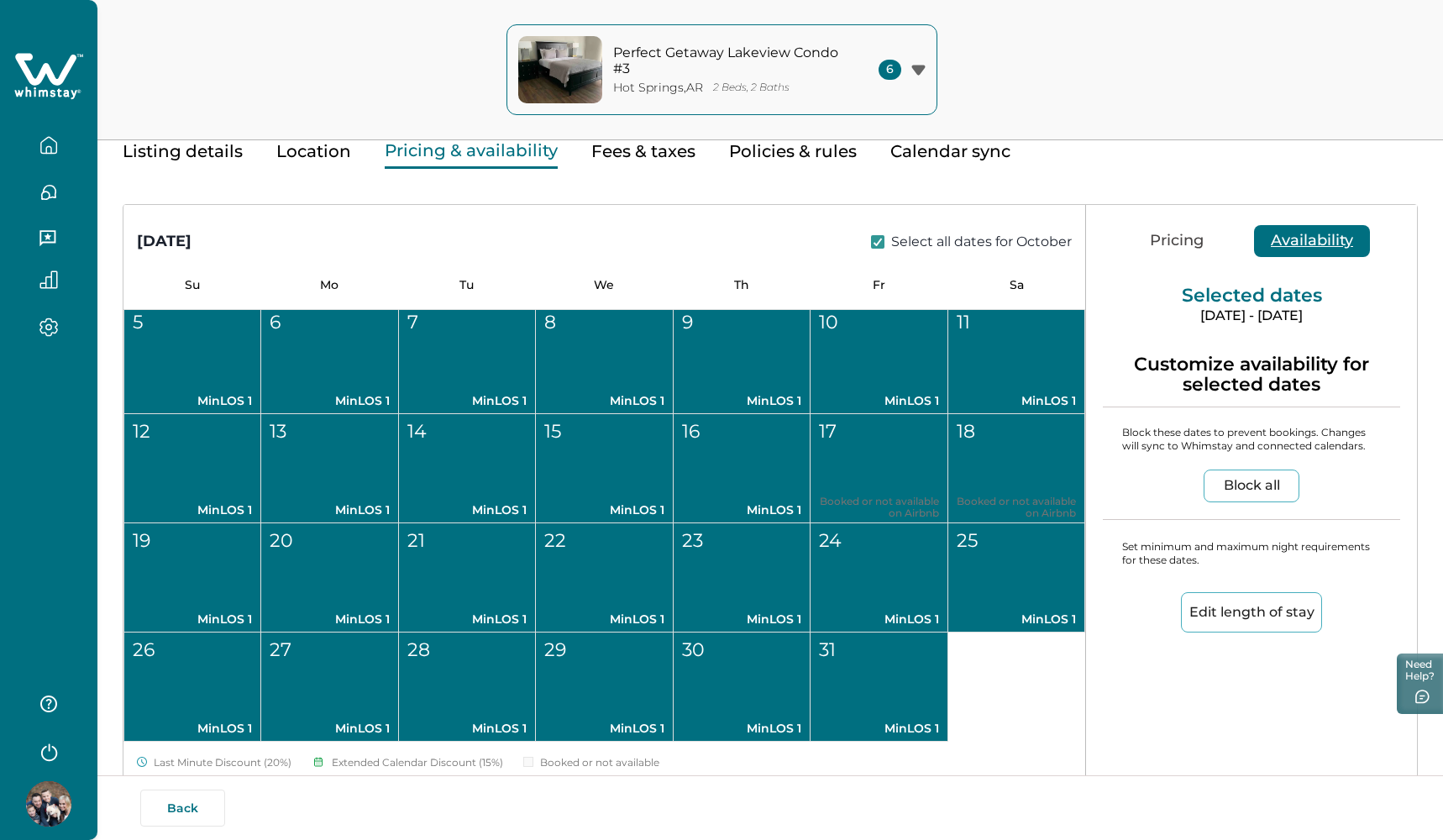
click at [1236, 615] on button "Edit length of stay" at bounding box center [1252, 612] width 141 height 40
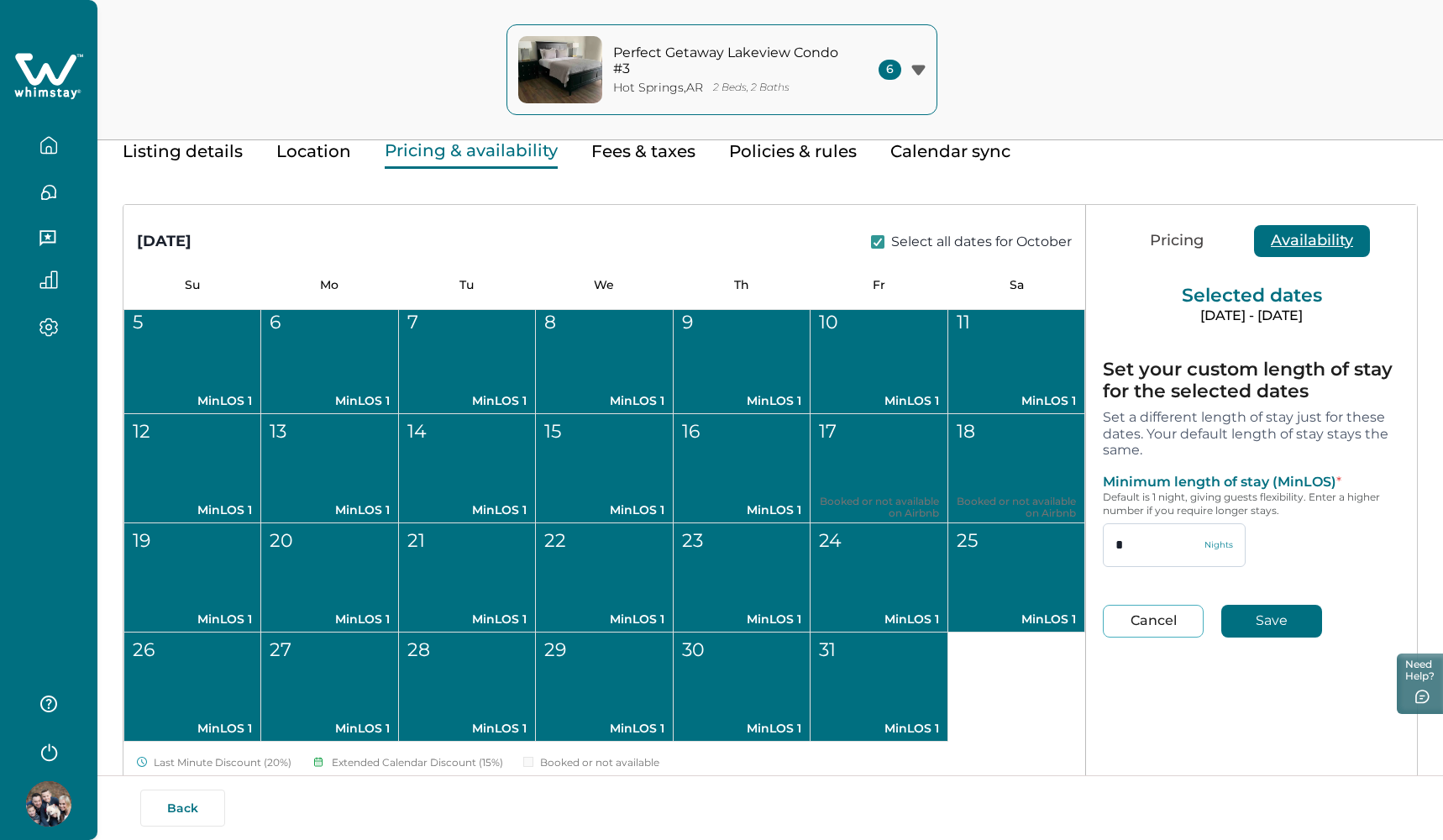
click at [1147, 562] on input "*" at bounding box center [1175, 545] width 143 height 44
type input "*"
click at [1268, 622] on button "Save" at bounding box center [1271, 621] width 101 height 33
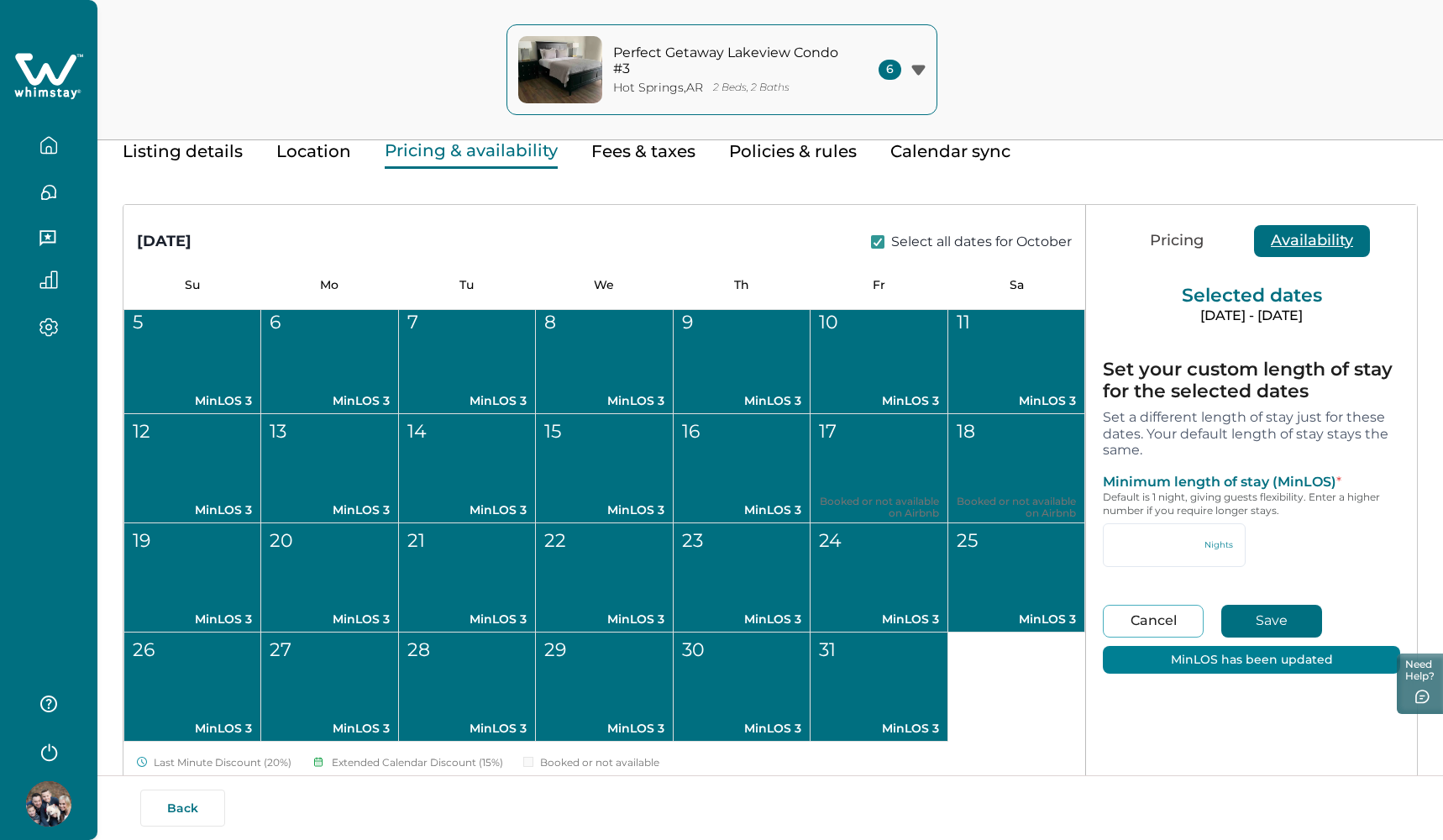
type input "*"
type input "***"
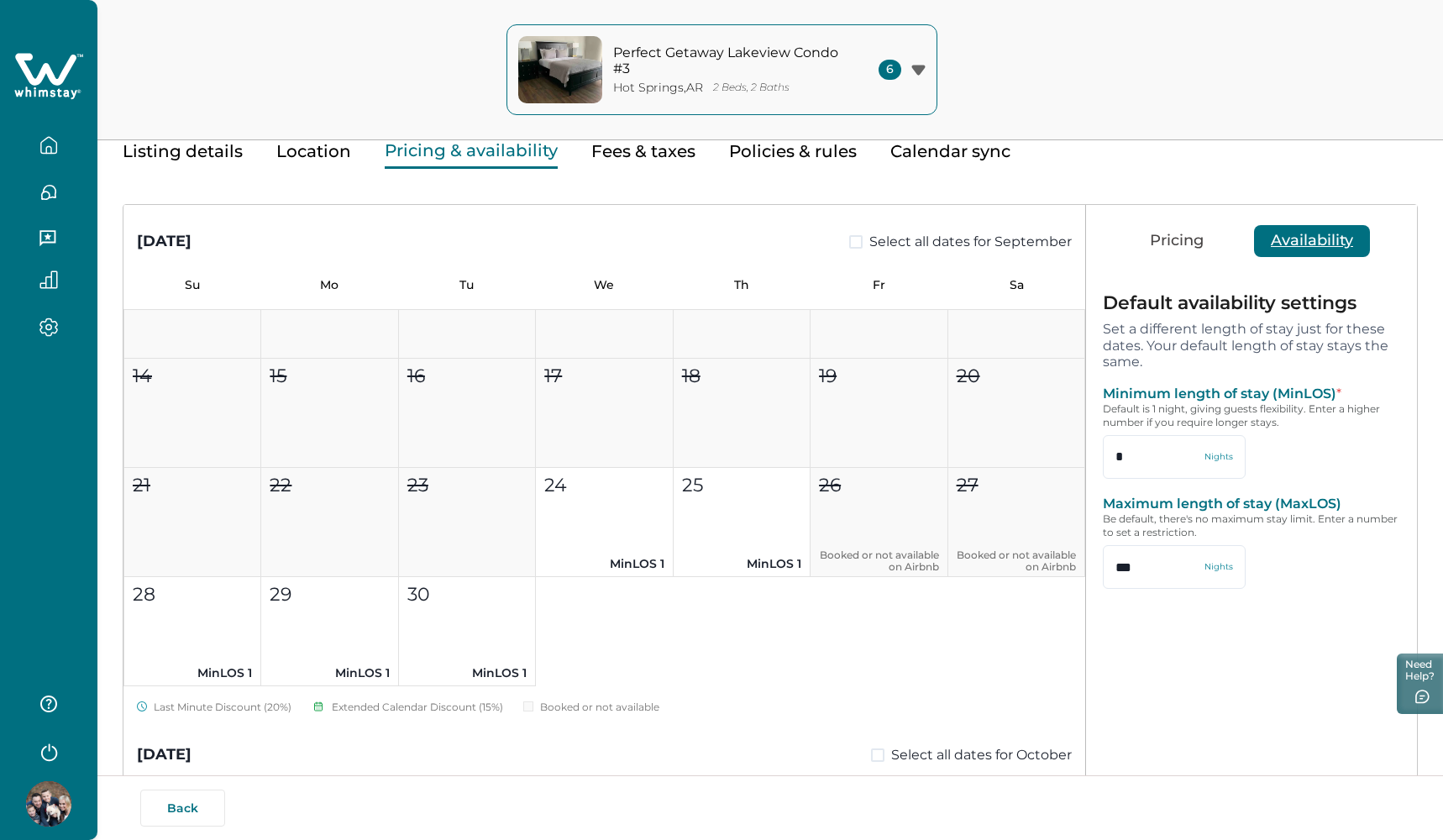
scroll to position [122, 0]
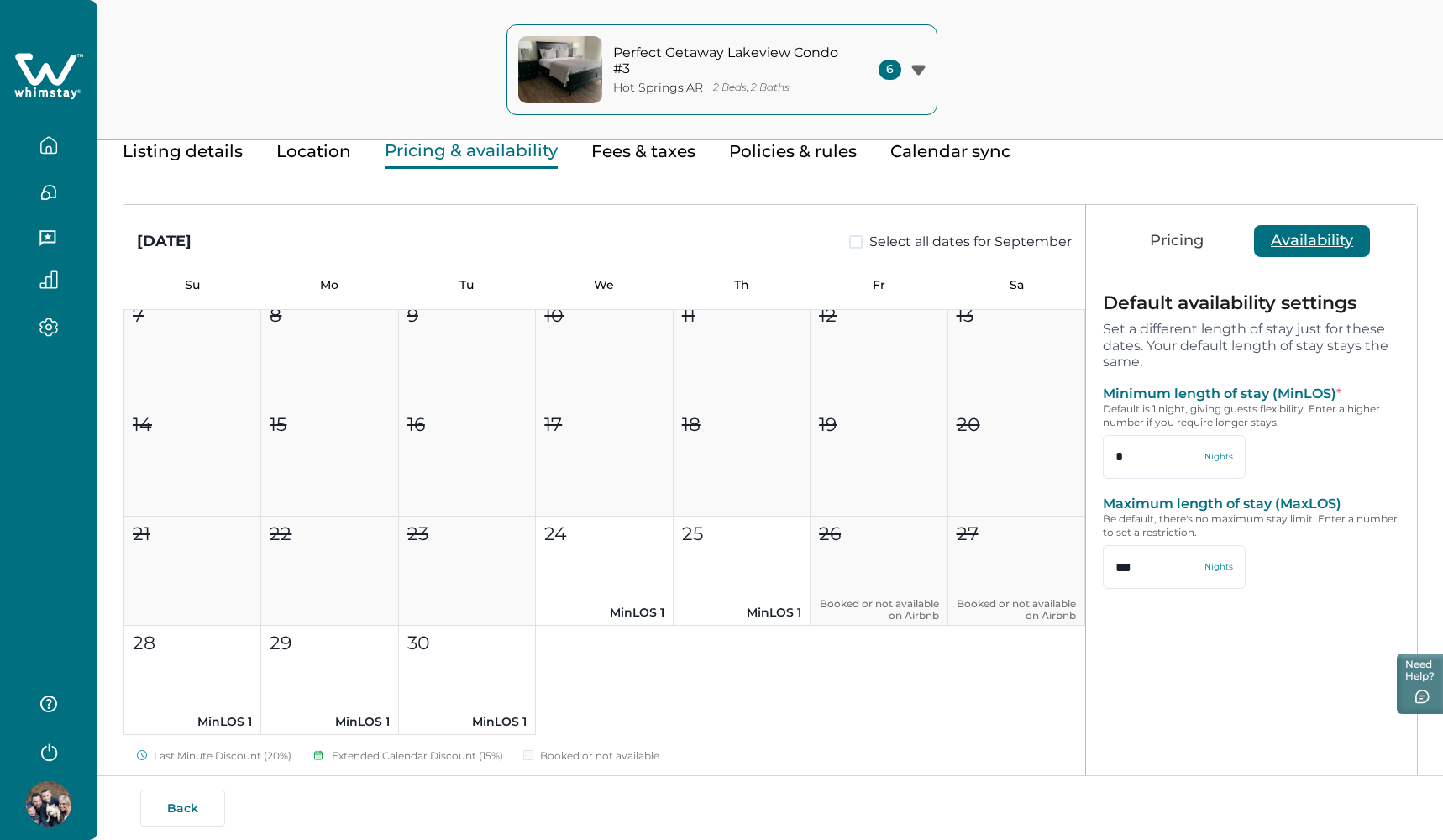
click at [852, 235] on span at bounding box center [855, 242] width 13 height 13
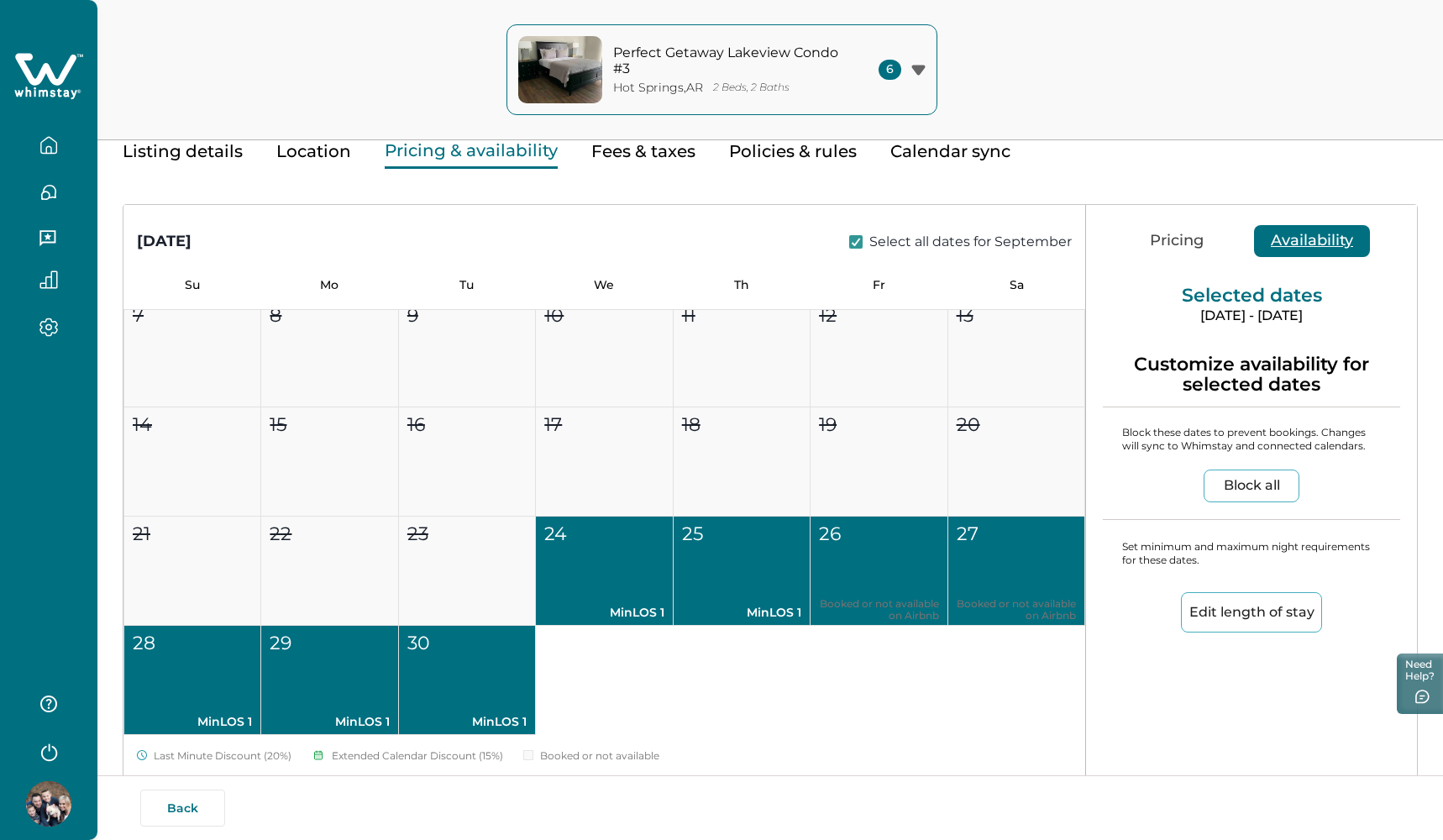
click at [1232, 599] on button "Edit length of stay" at bounding box center [1252, 612] width 141 height 40
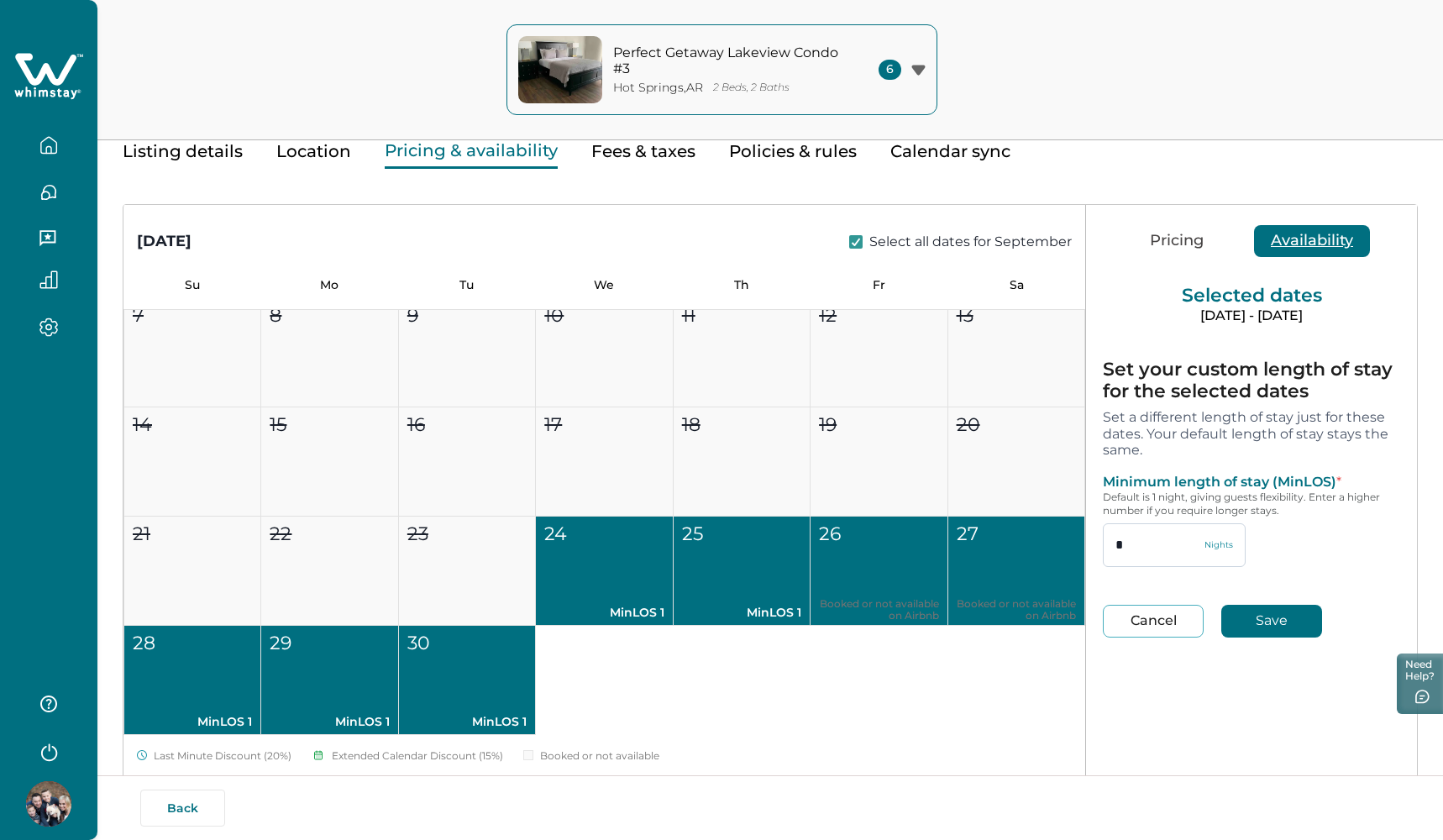
click at [1155, 544] on input "*" at bounding box center [1175, 545] width 143 height 44
click at [1269, 626] on button "Save" at bounding box center [1271, 621] width 101 height 33
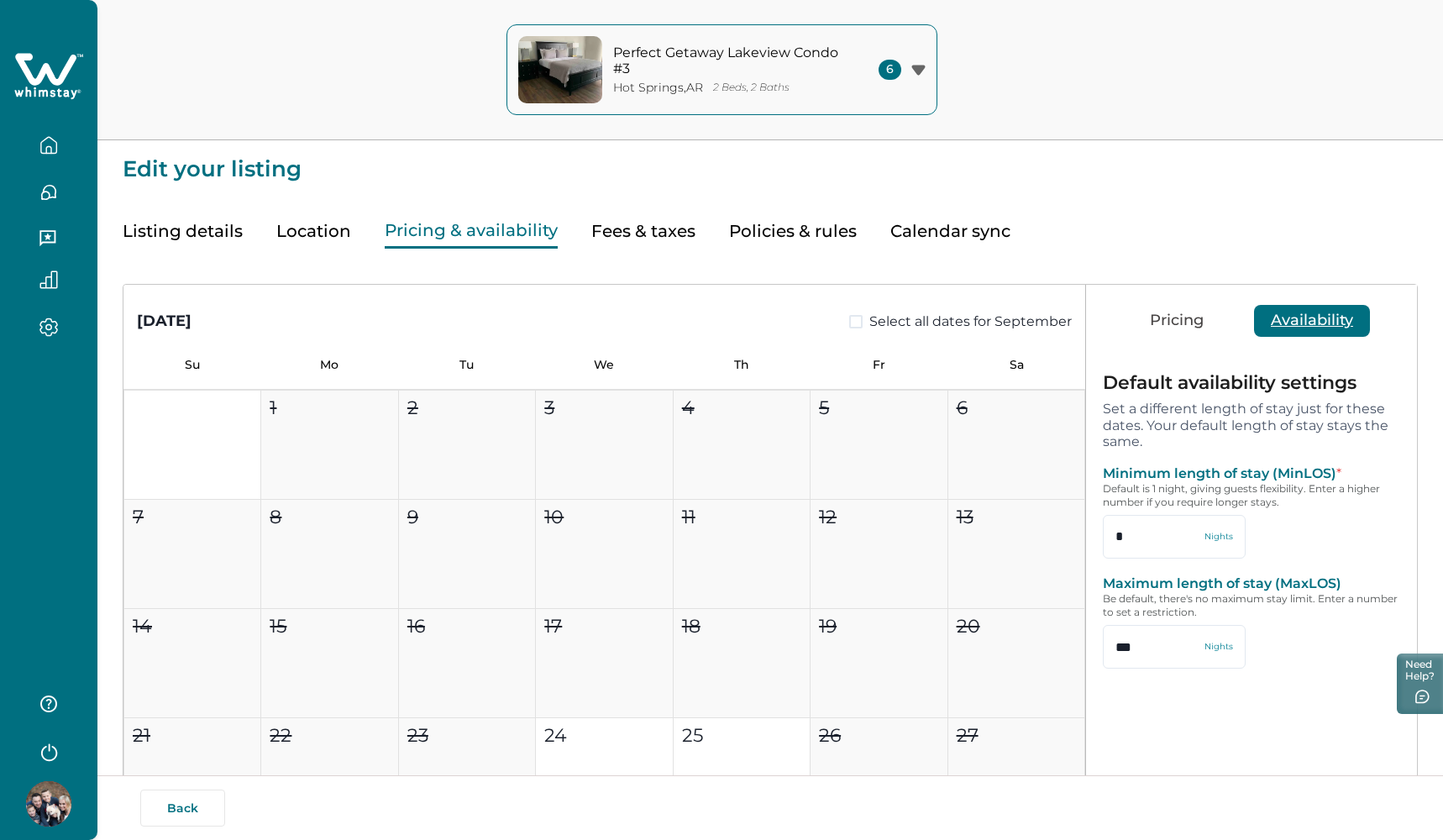
scroll to position [0, 0]
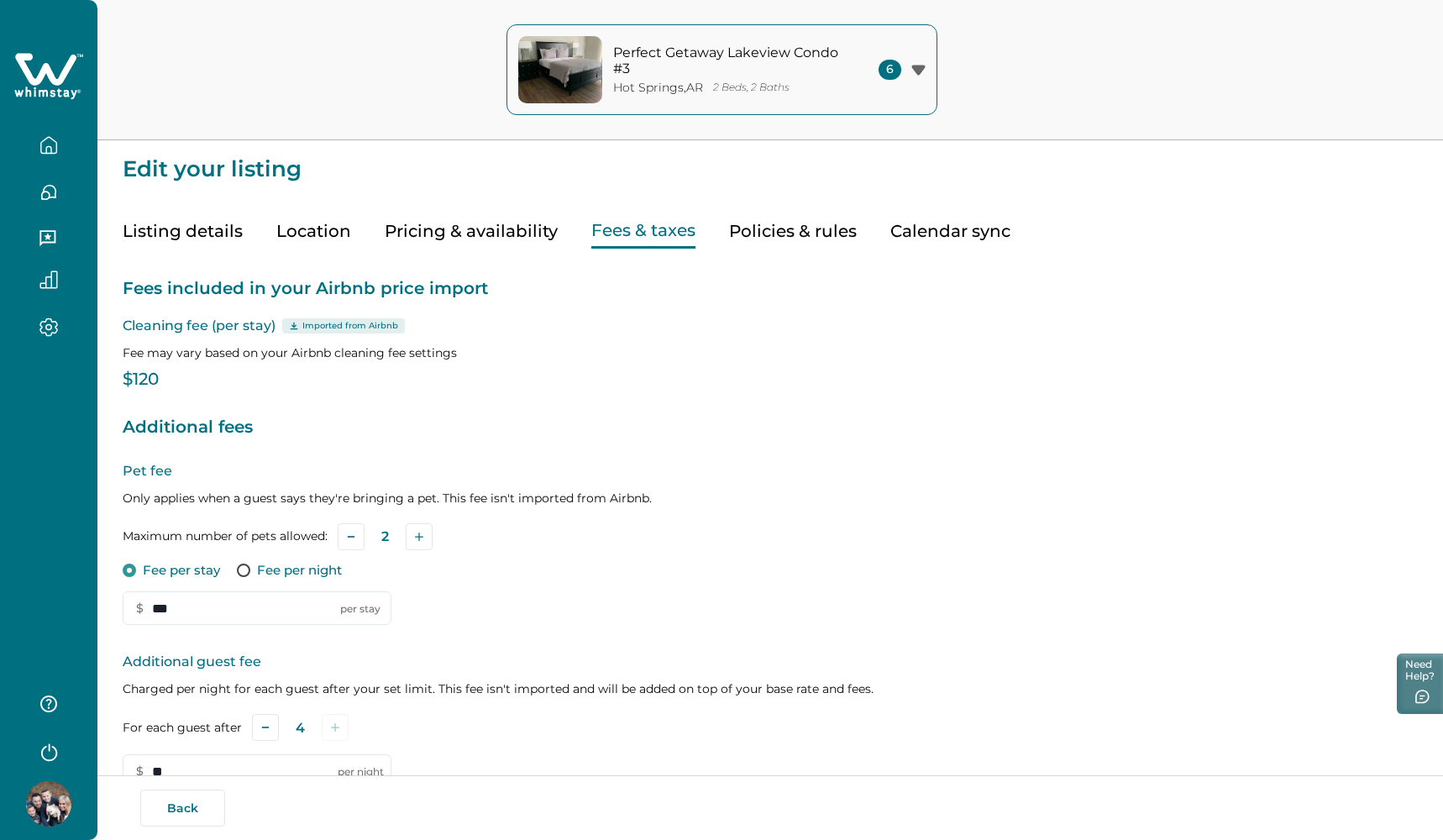
click at [664, 231] on button "Fees & taxes" at bounding box center [643, 231] width 104 height 34
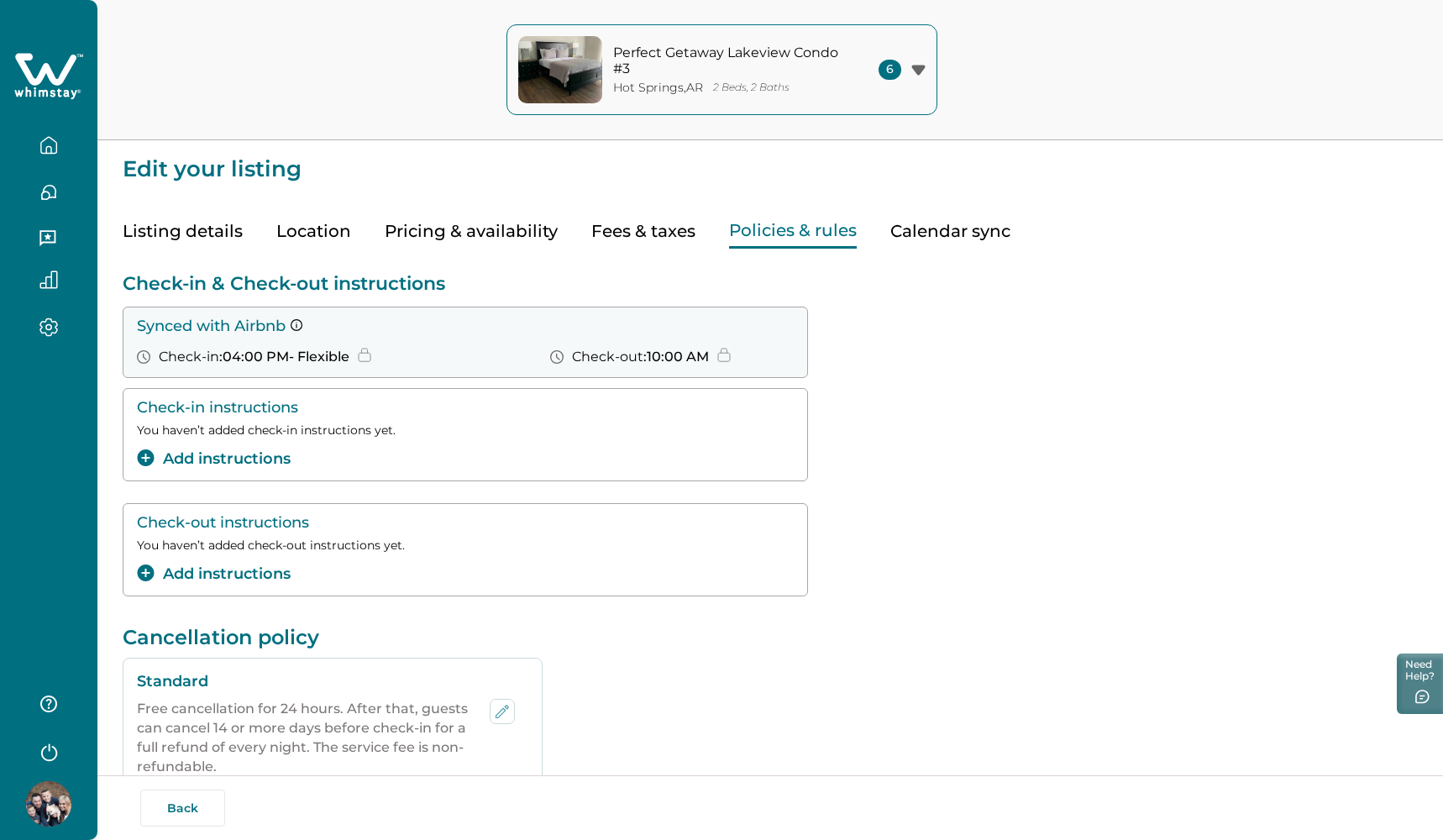
click at [758, 234] on button "Policies & rules" at bounding box center [793, 231] width 128 height 34
click at [924, 66] on icon "button" at bounding box center [918, 69] width 13 height 10
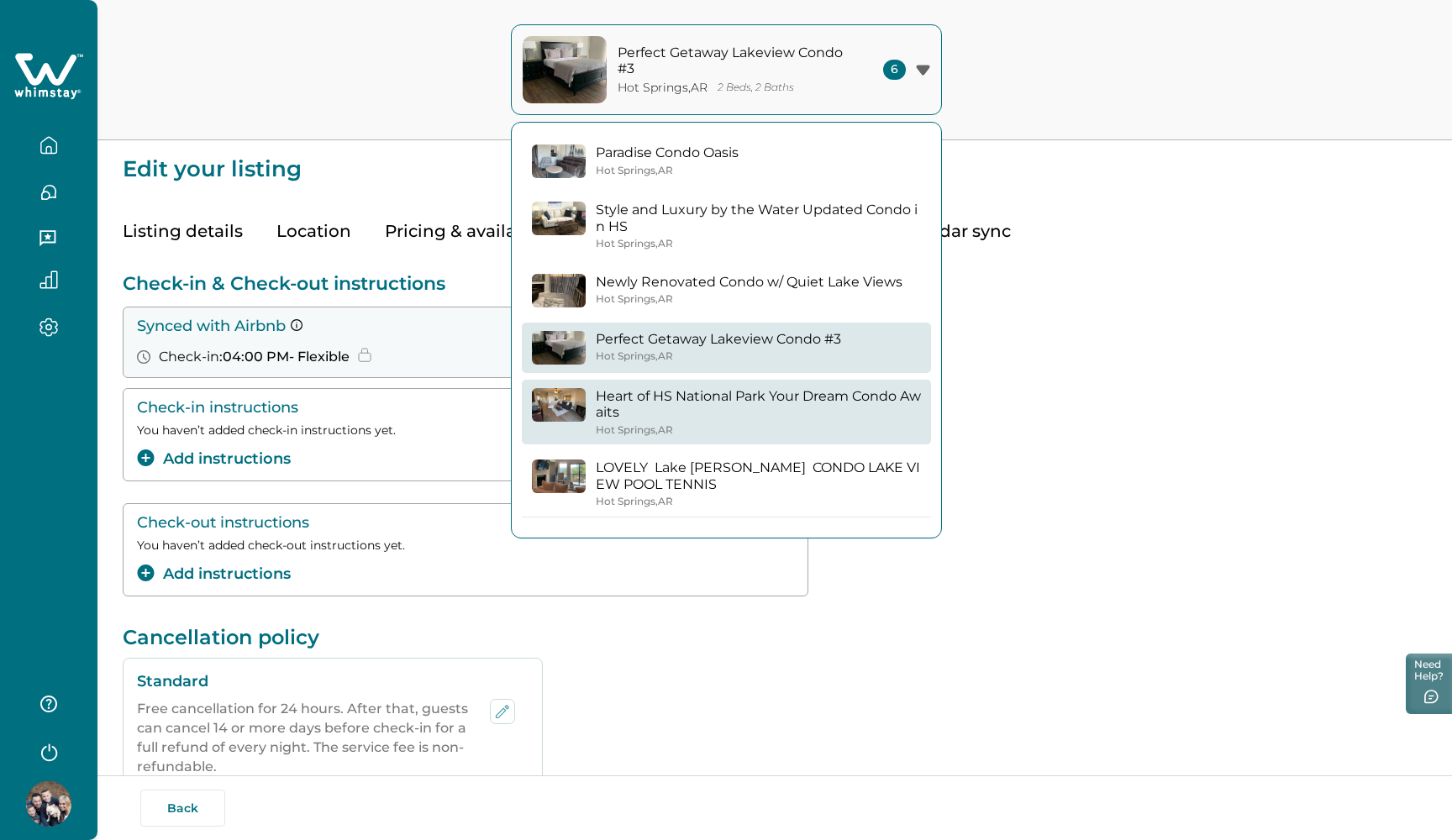
click at [785, 396] on p "Heart of HS National Park Your Dream Condo Awaits" at bounding box center [758, 404] width 325 height 33
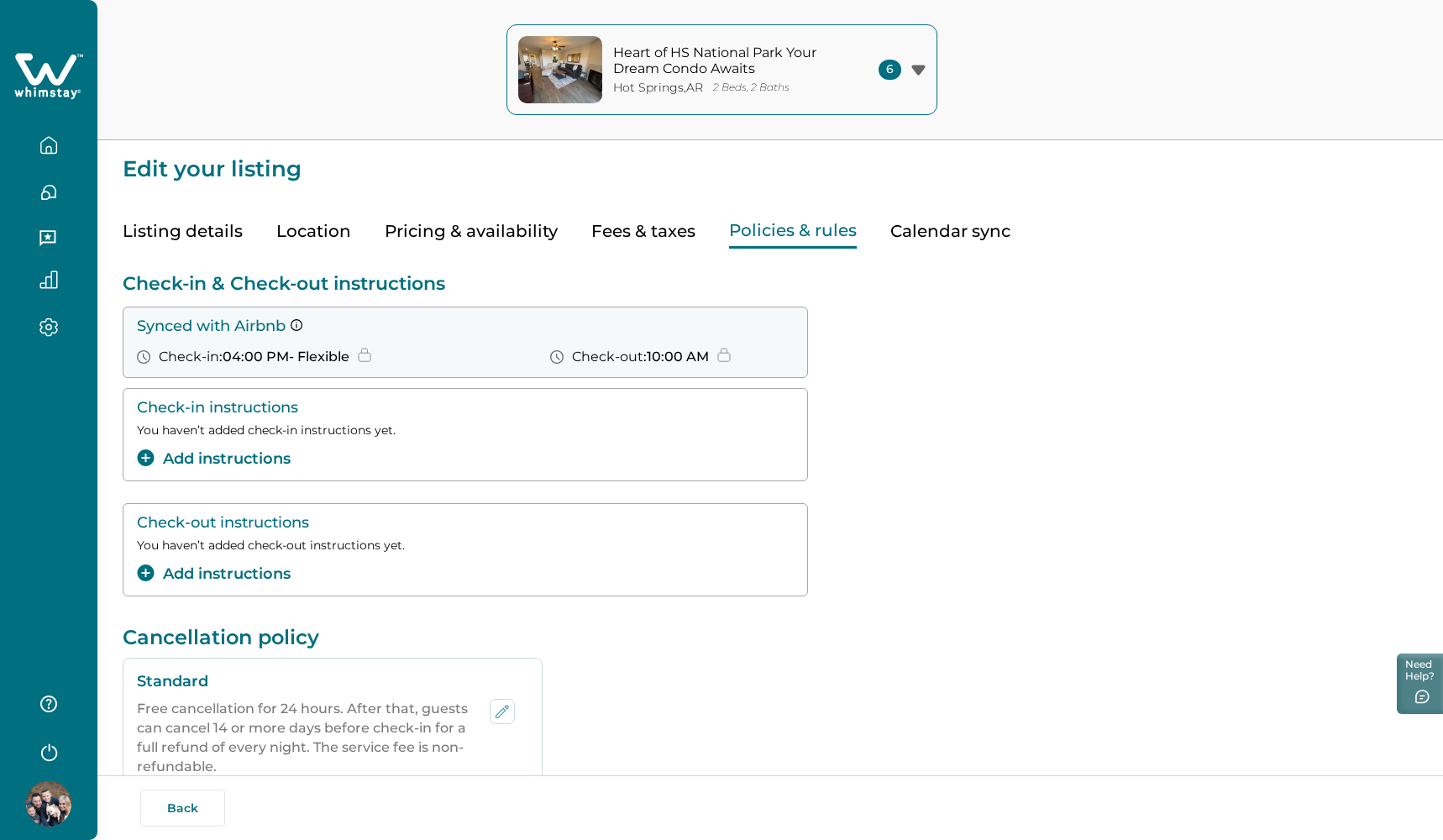
click at [646, 245] on button "Fees & taxes" at bounding box center [643, 231] width 104 height 34
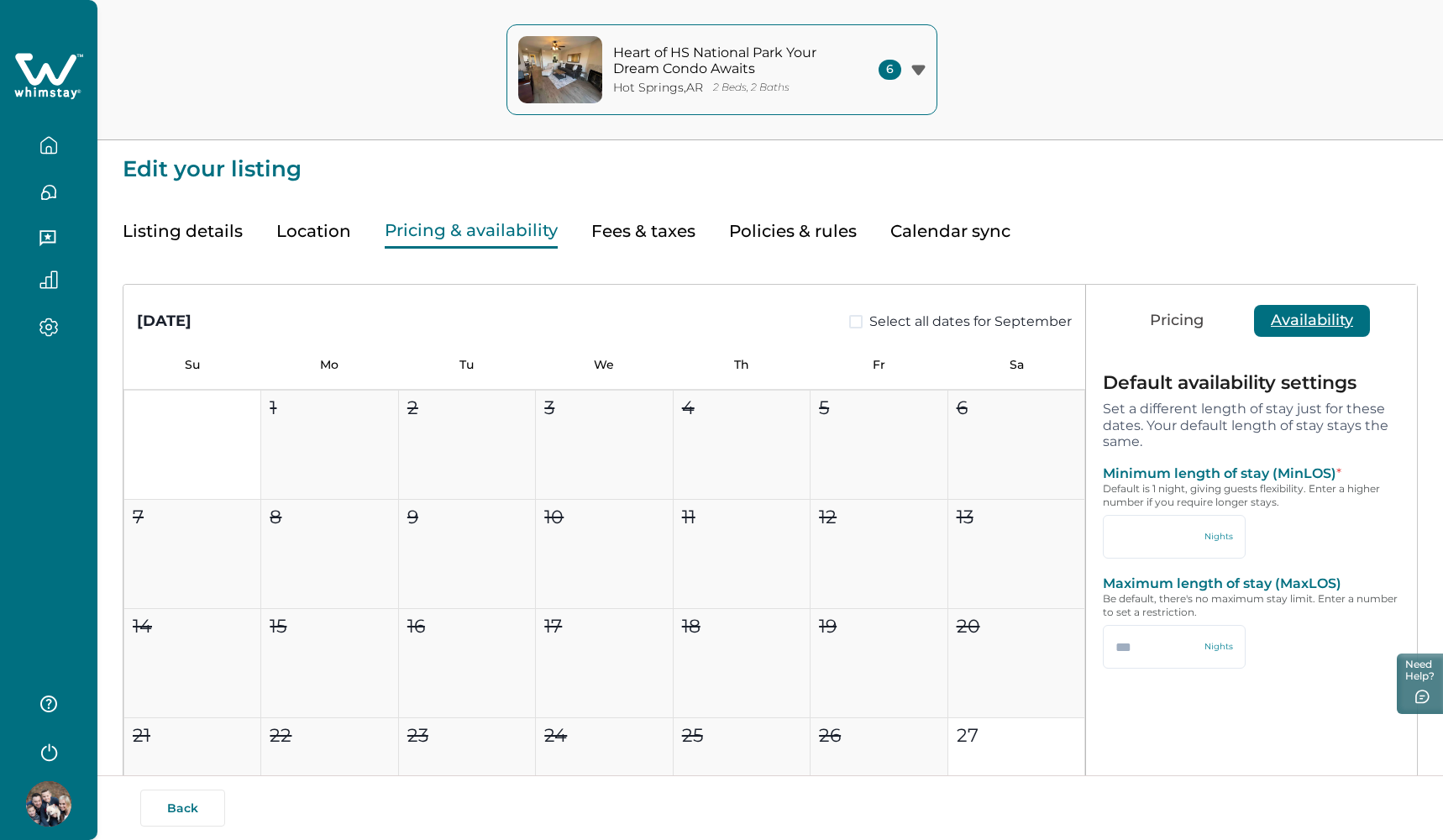
click at [446, 231] on button "Pricing & availability" at bounding box center [471, 231] width 173 height 34
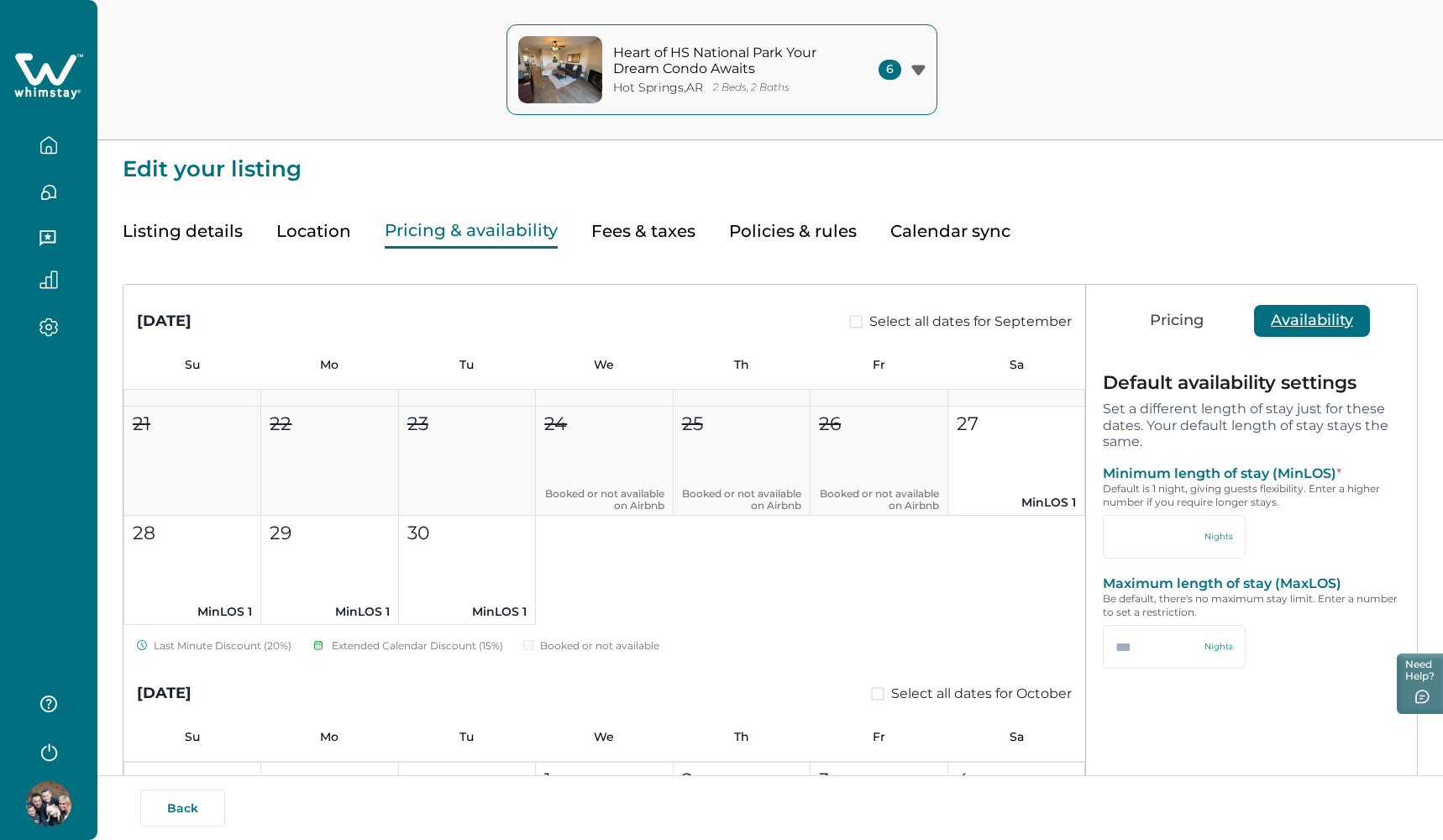
scroll to position [315, 0]
click at [849, 311] on label "Select all dates for September" at bounding box center [960, 321] width 223 height 21
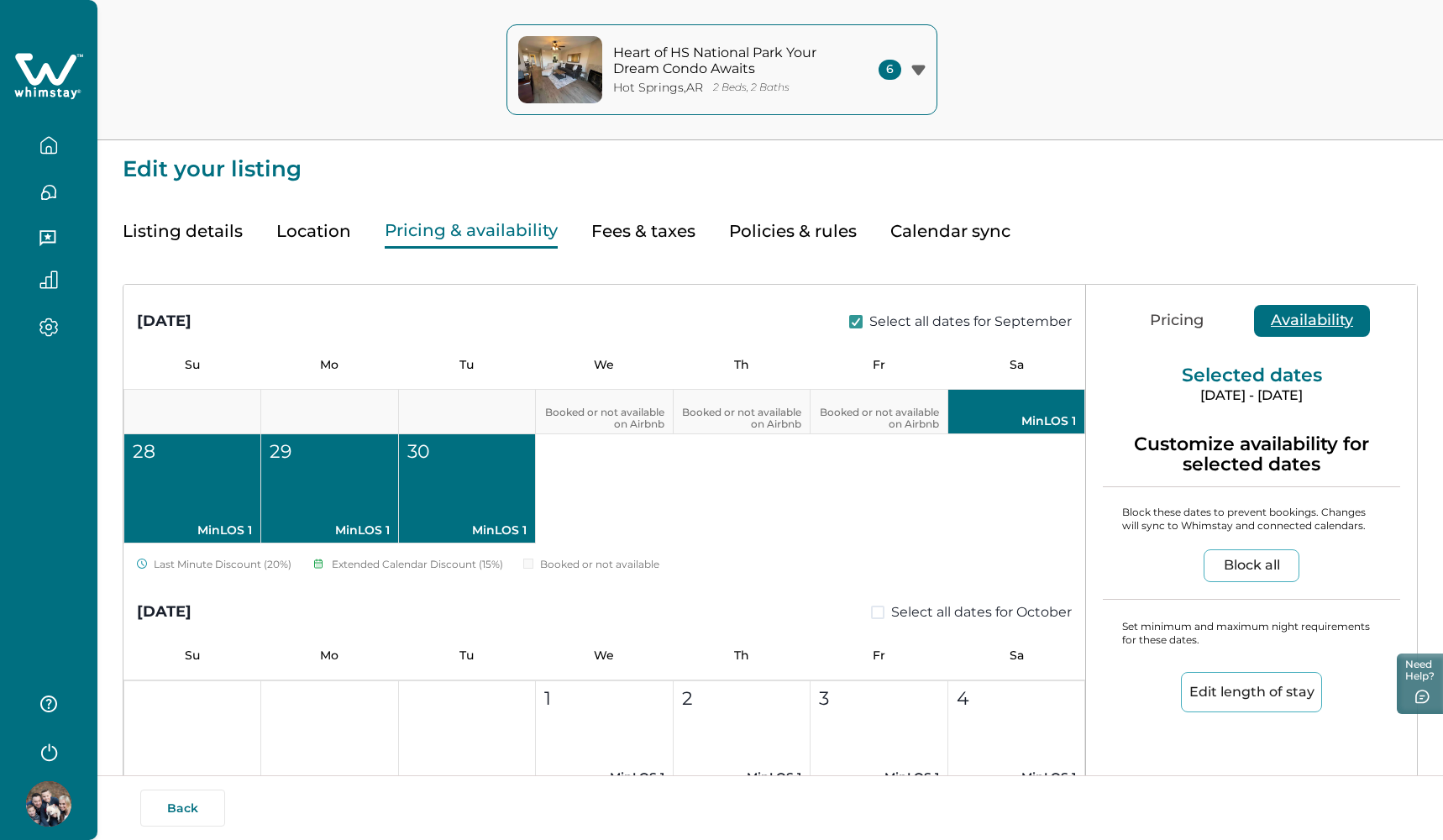
scroll to position [501, 0]
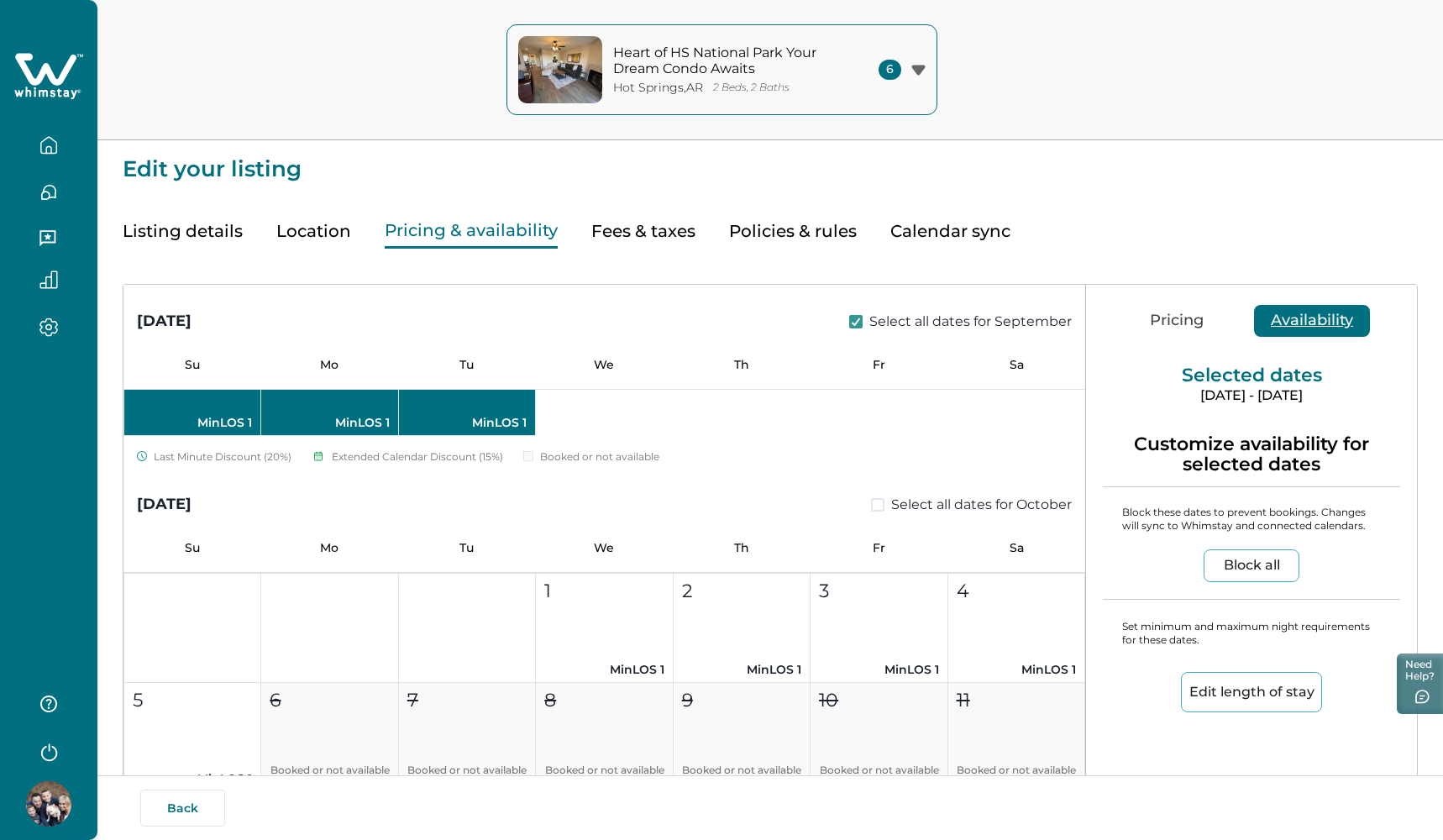
click at [871, 501] on span at bounding box center [878, 505] width 13 height 13
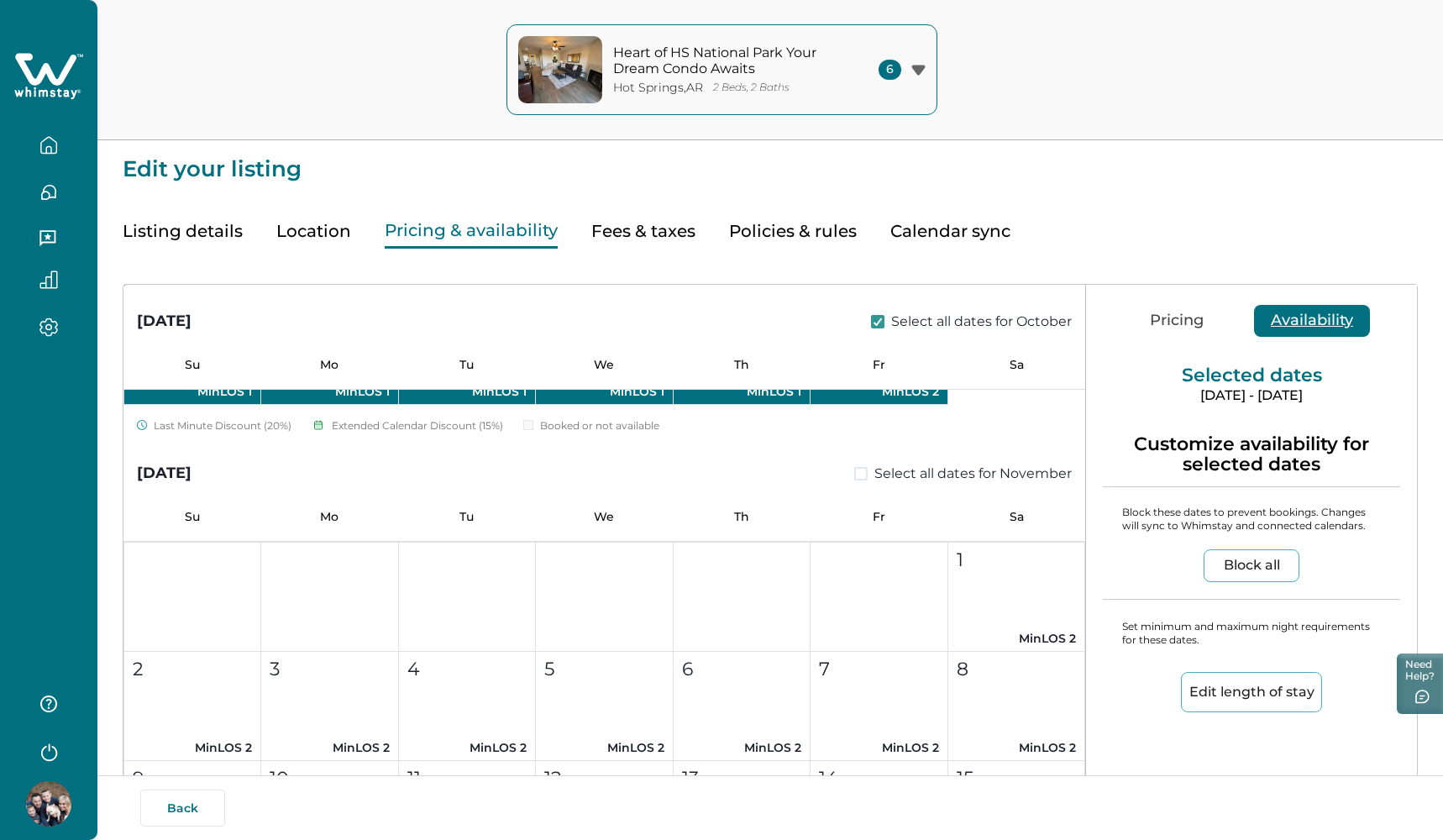
scroll to position [1219, 0]
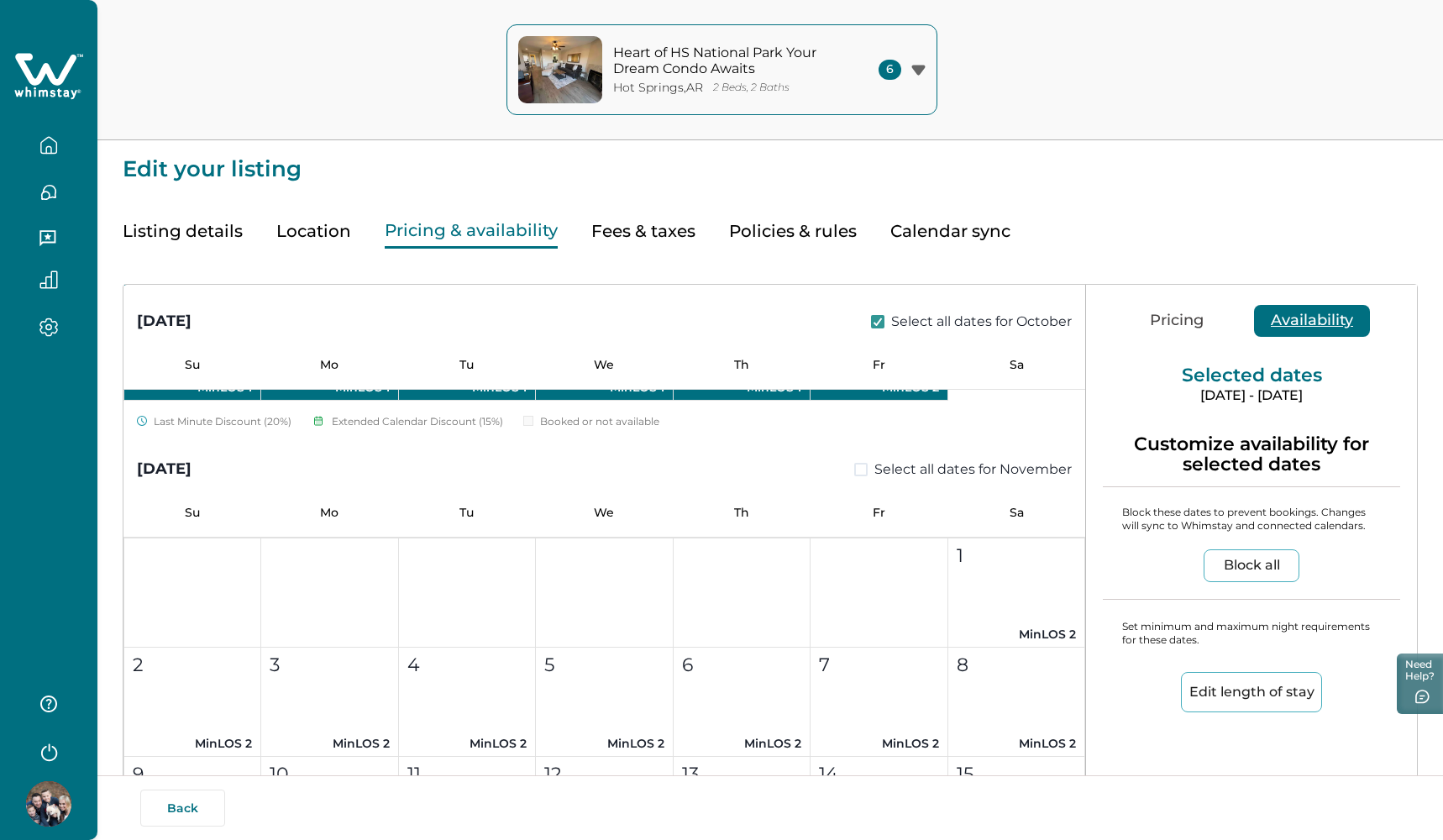
click at [859, 464] on span at bounding box center [861, 469] width 13 height 13
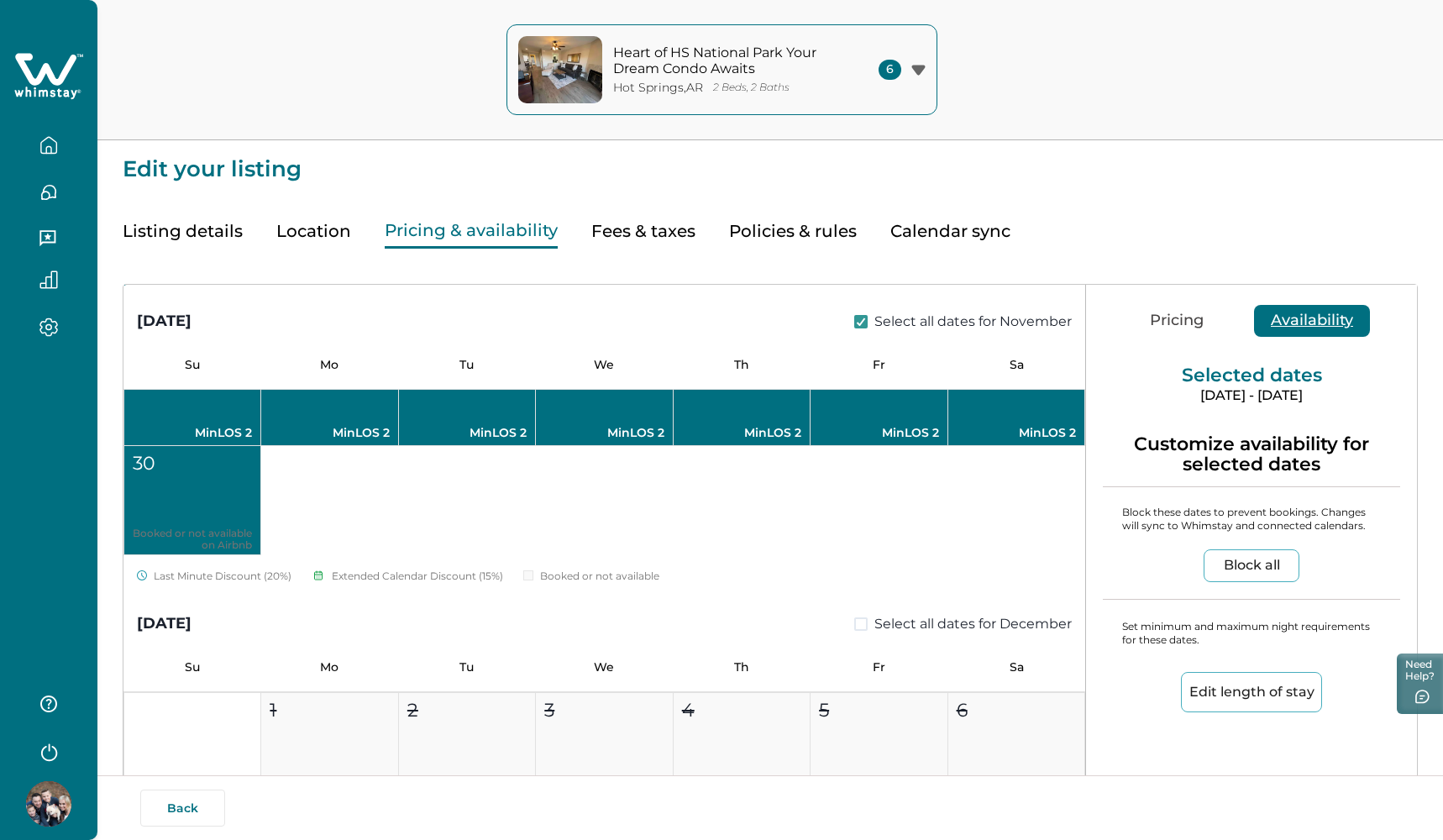
scroll to position [1883, 0]
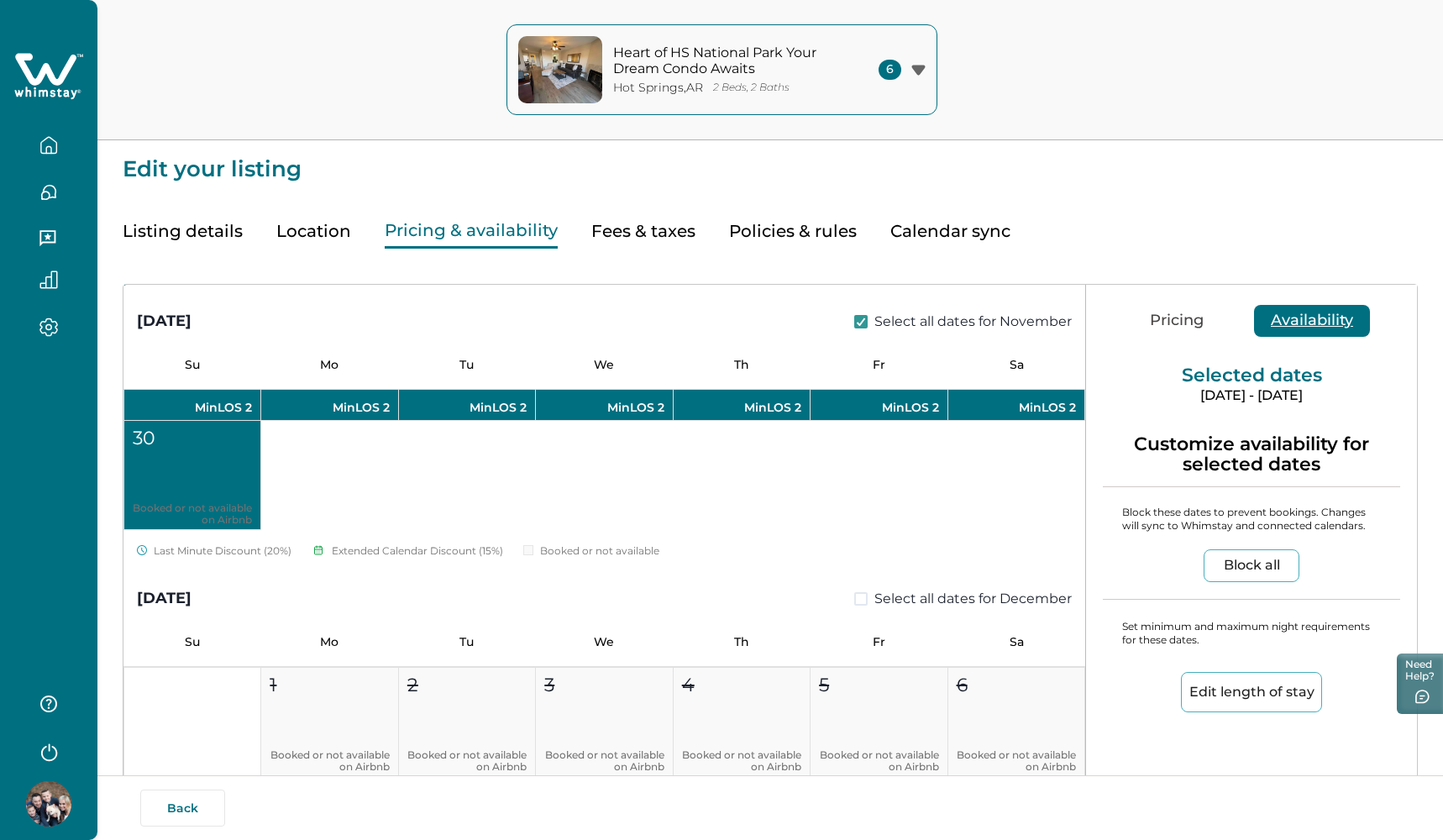
click at [854, 594] on span at bounding box center [861, 598] width 13 height 13
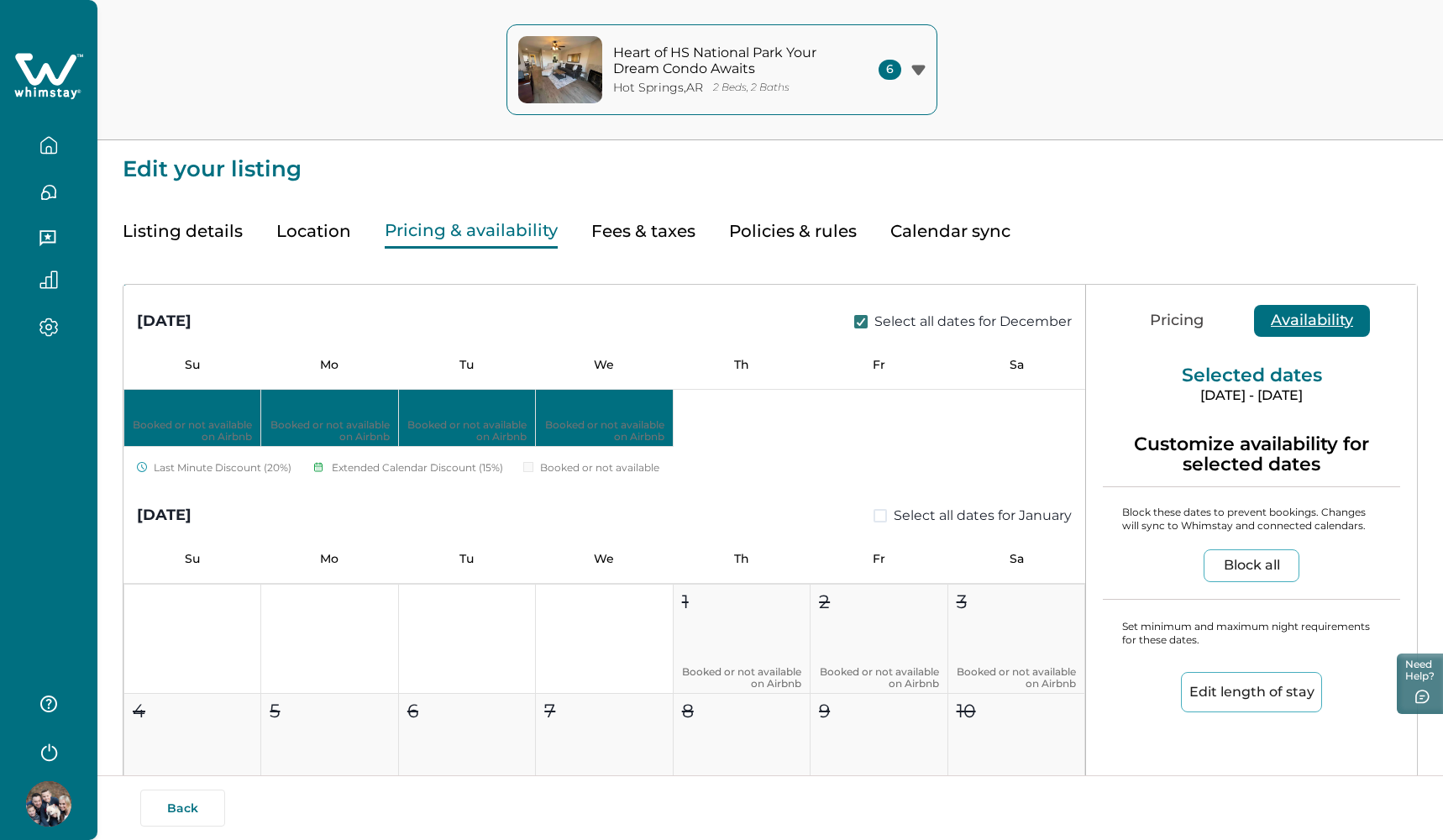
scroll to position [2665, 0]
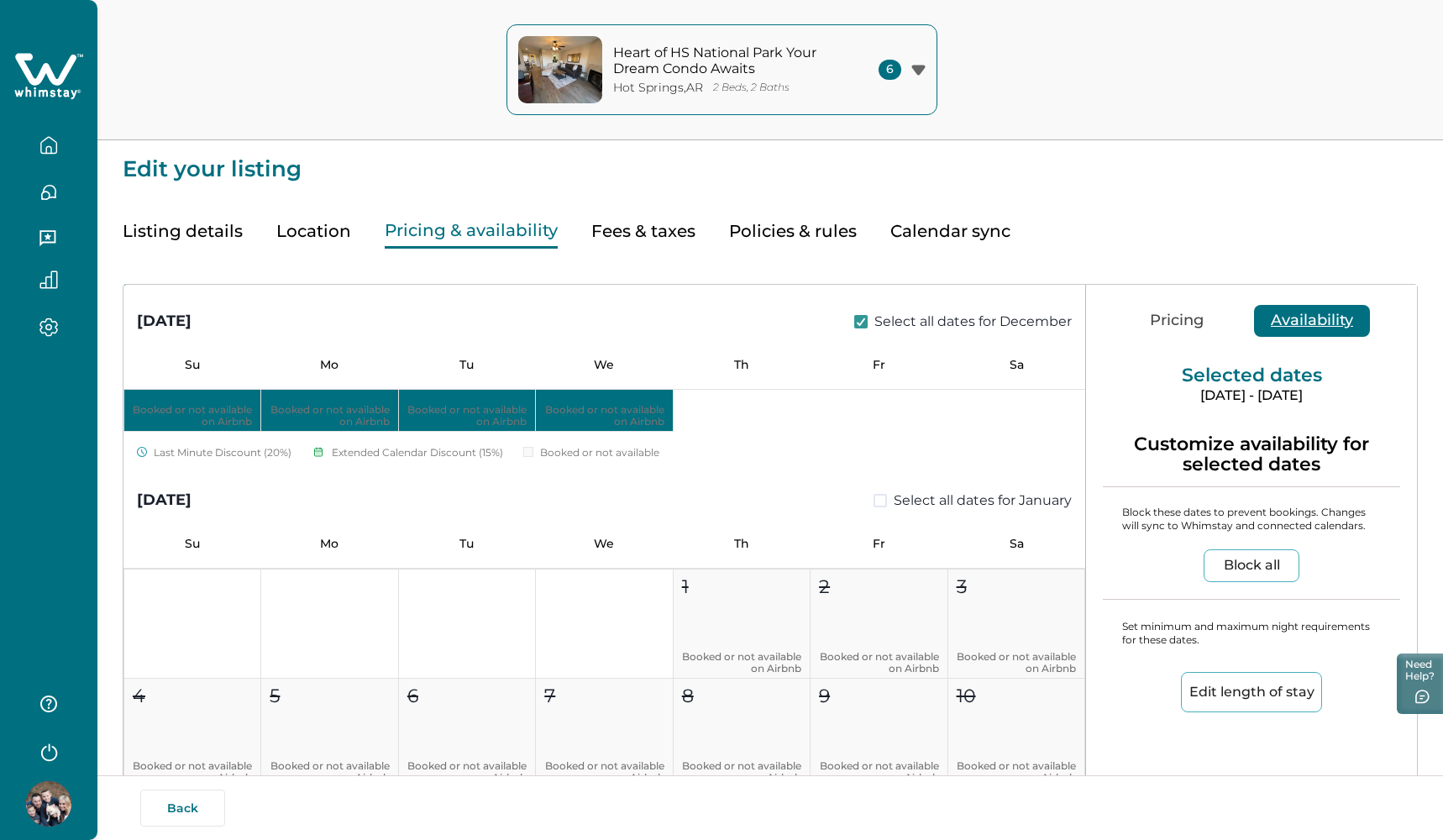
click at [874, 499] on span at bounding box center [880, 500] width 13 height 13
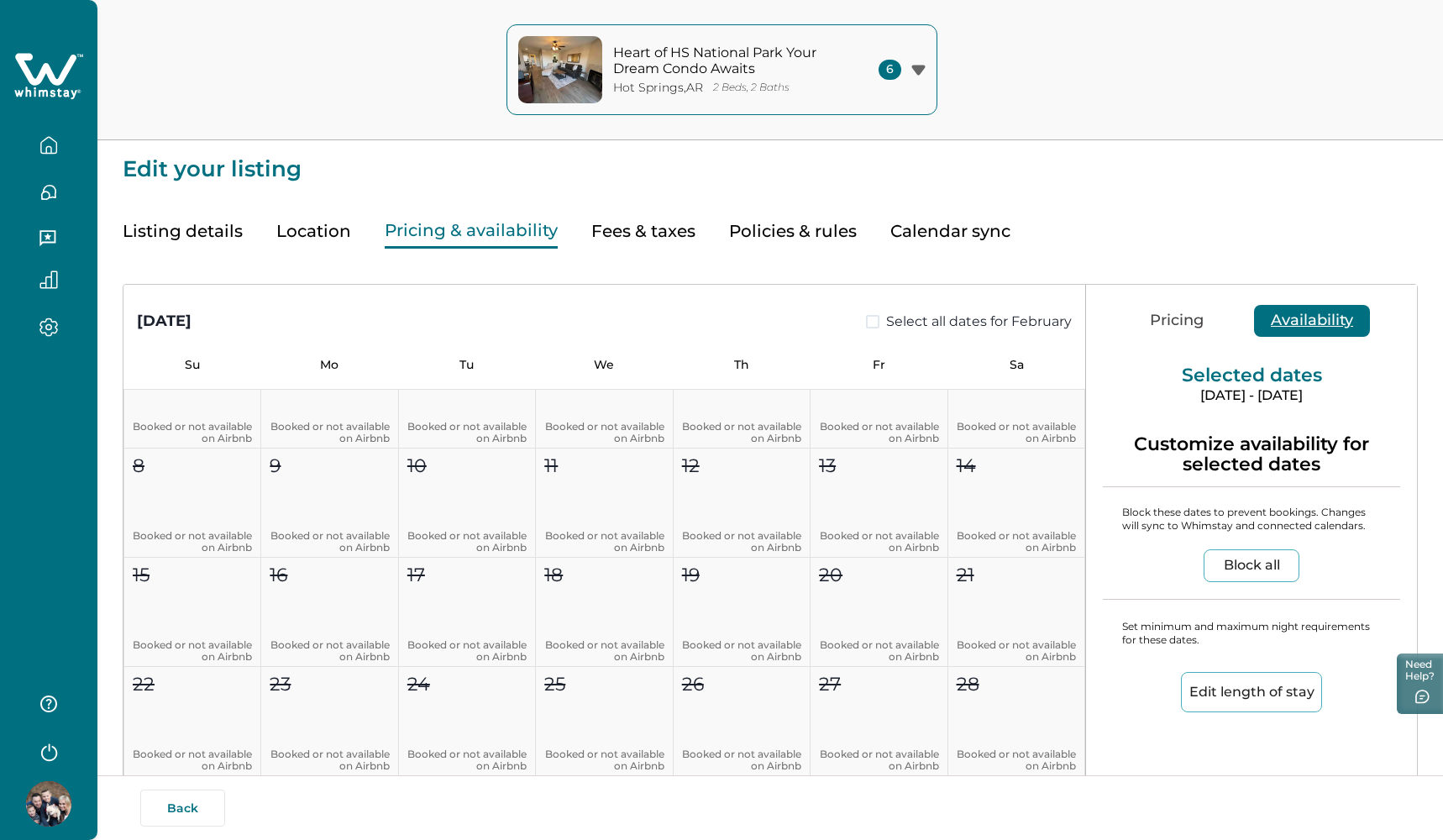
scroll to position [3581, 0]
click at [866, 323] on span at bounding box center [872, 321] width 13 height 13
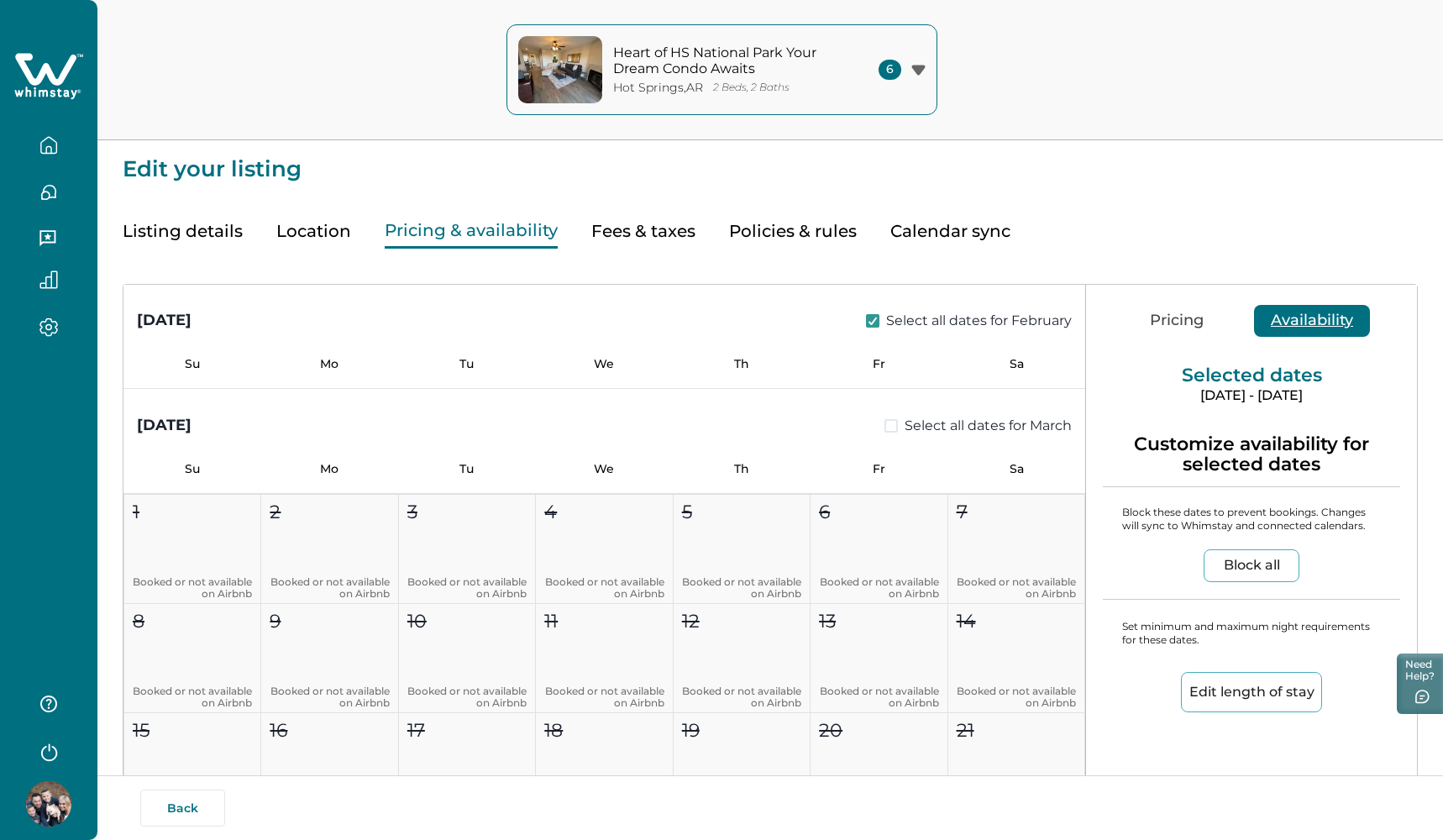
scroll to position [4060, 0]
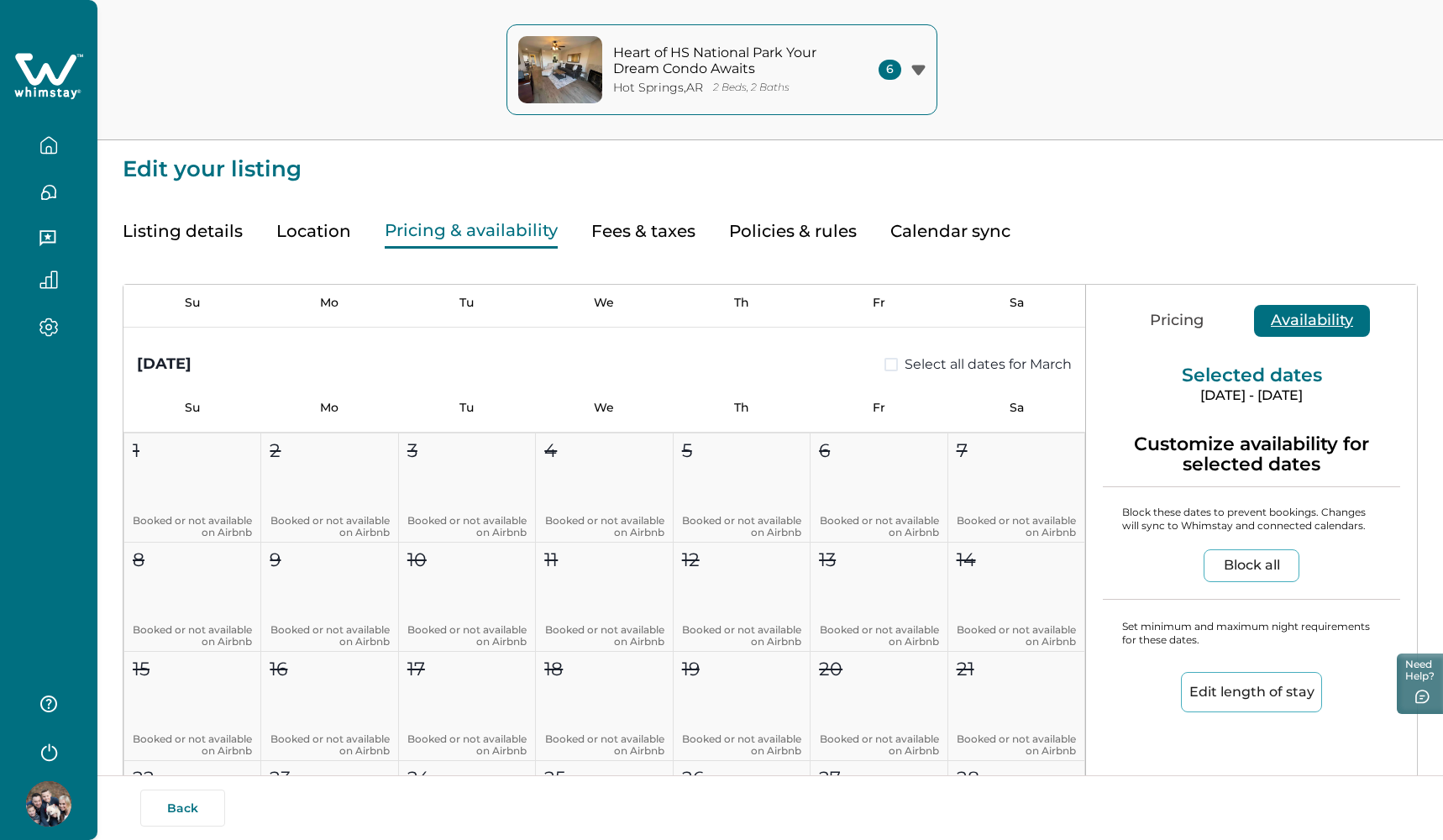
click at [885, 368] on span at bounding box center [891, 364] width 13 height 13
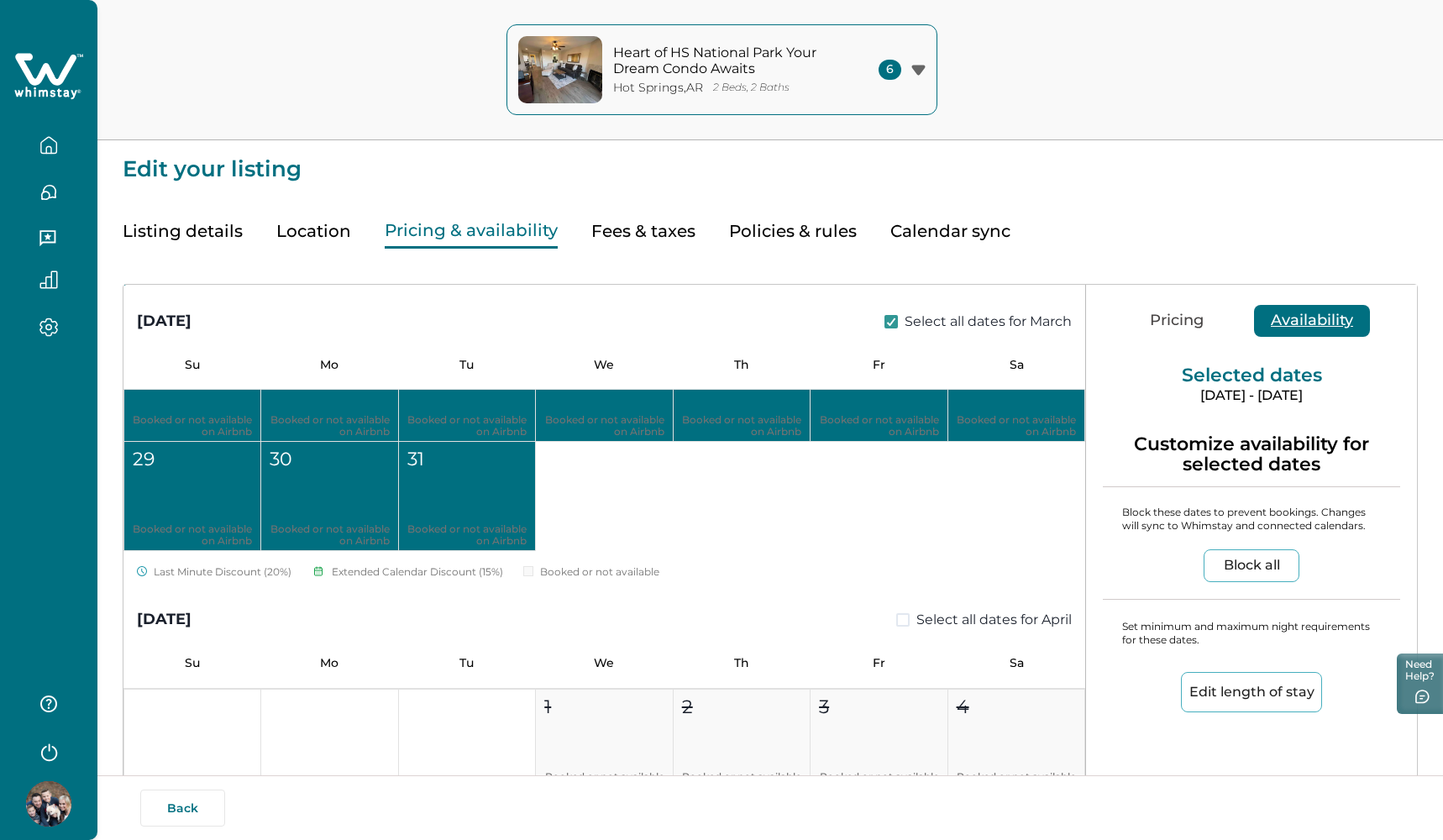
scroll to position [4519, 0]
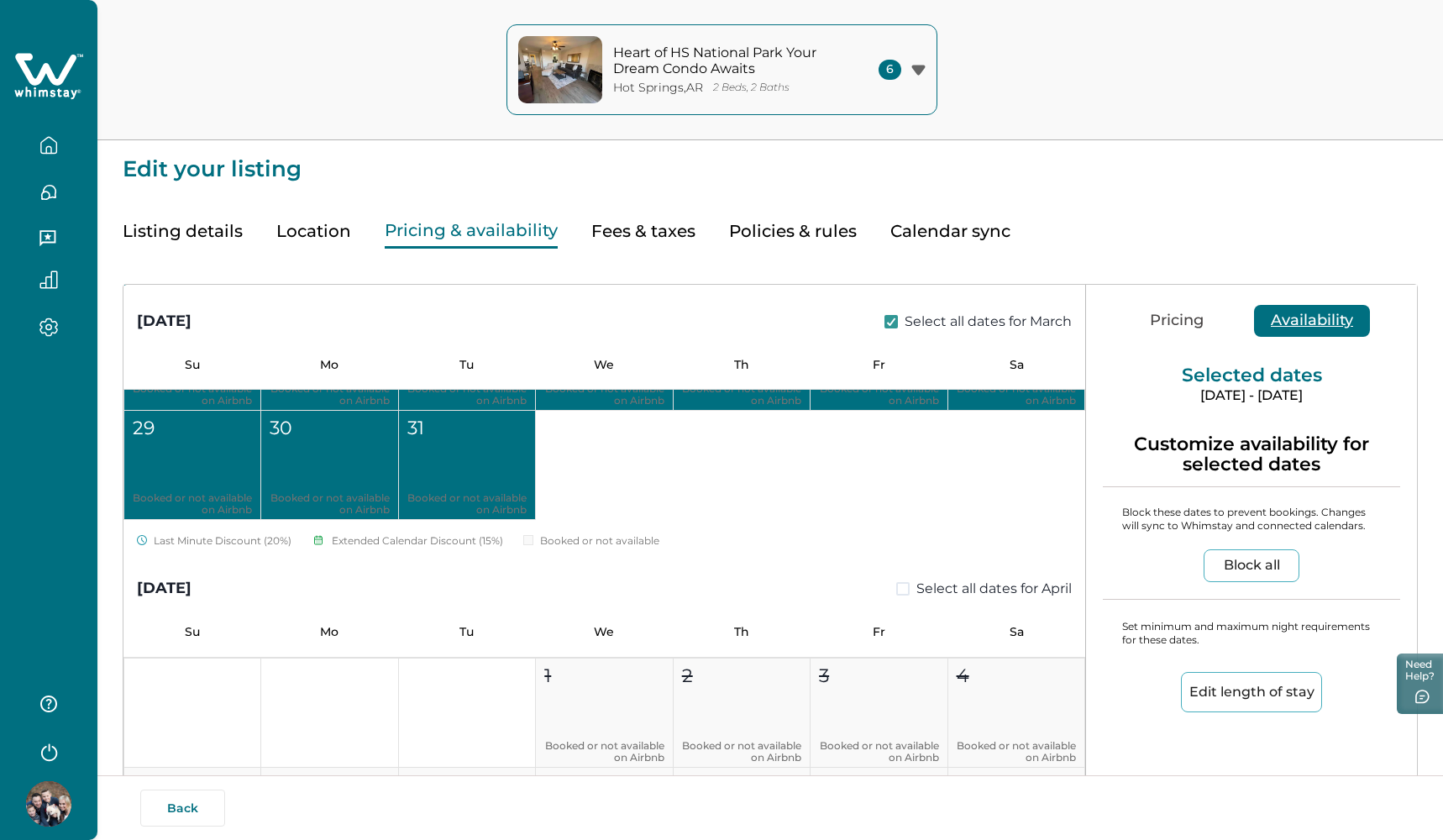
click at [896, 587] on span at bounding box center [903, 589] width 13 height 13
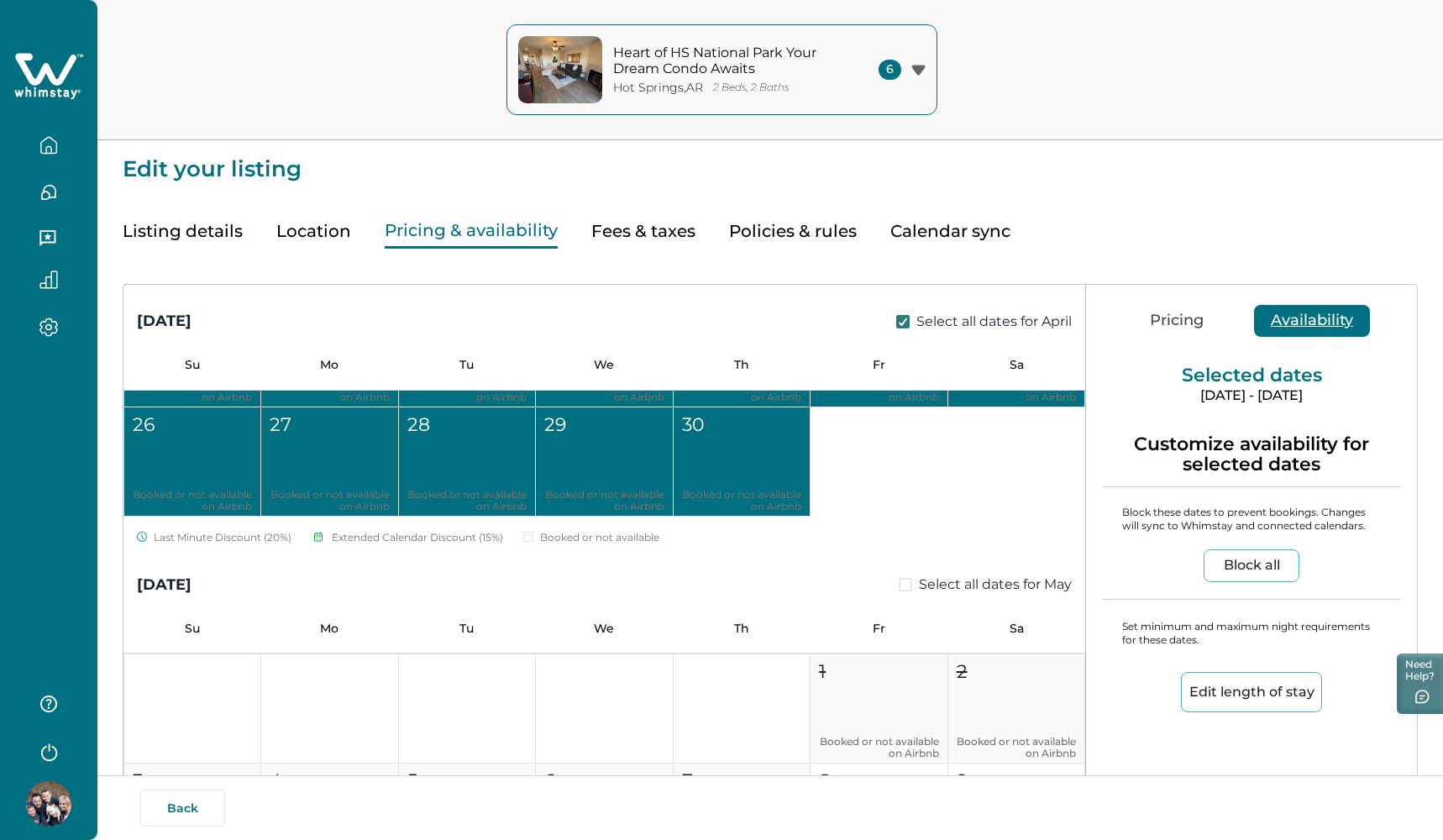
scroll to position [5212, 0]
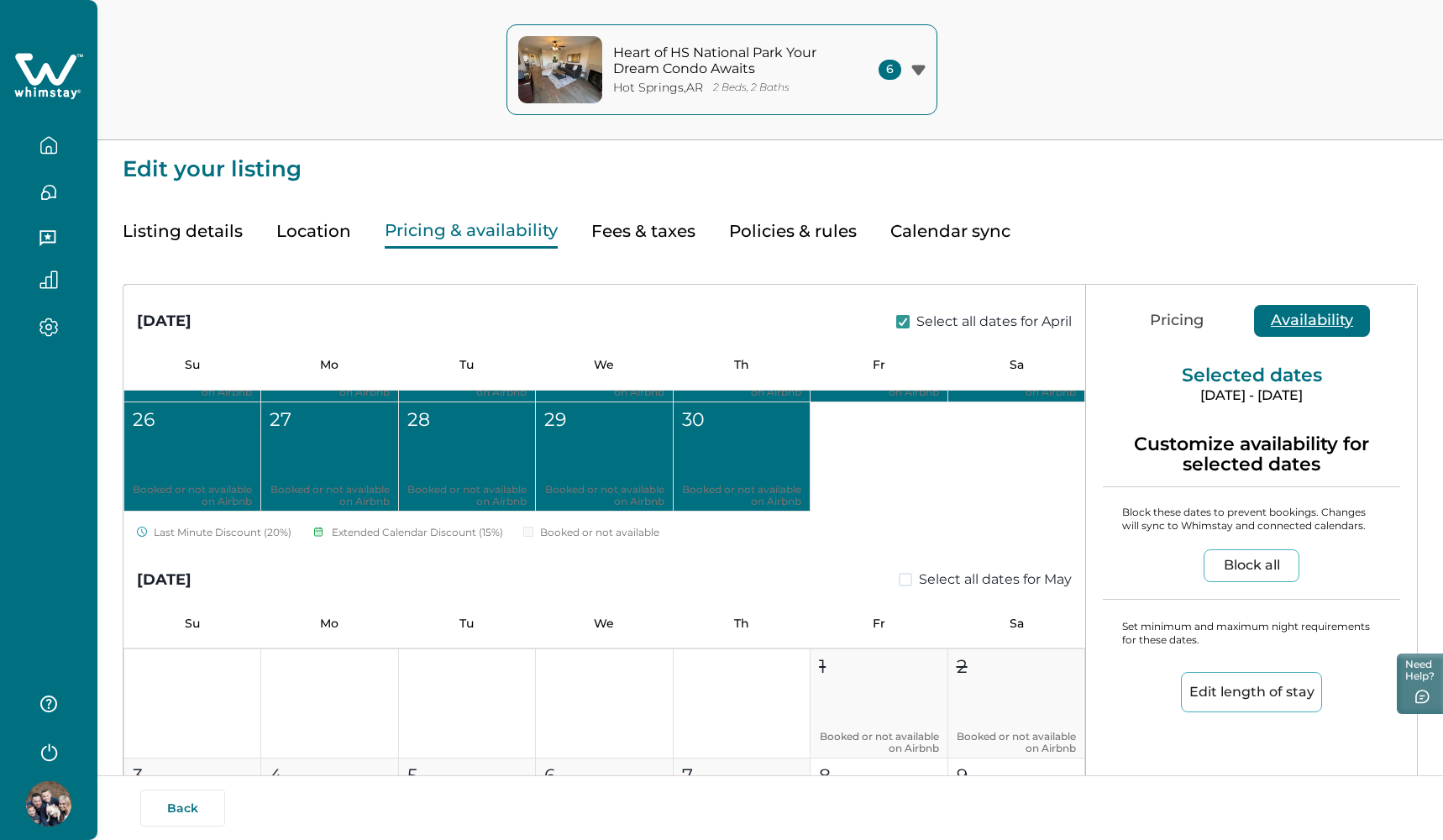
click at [900, 582] on span at bounding box center [905, 579] width 13 height 13
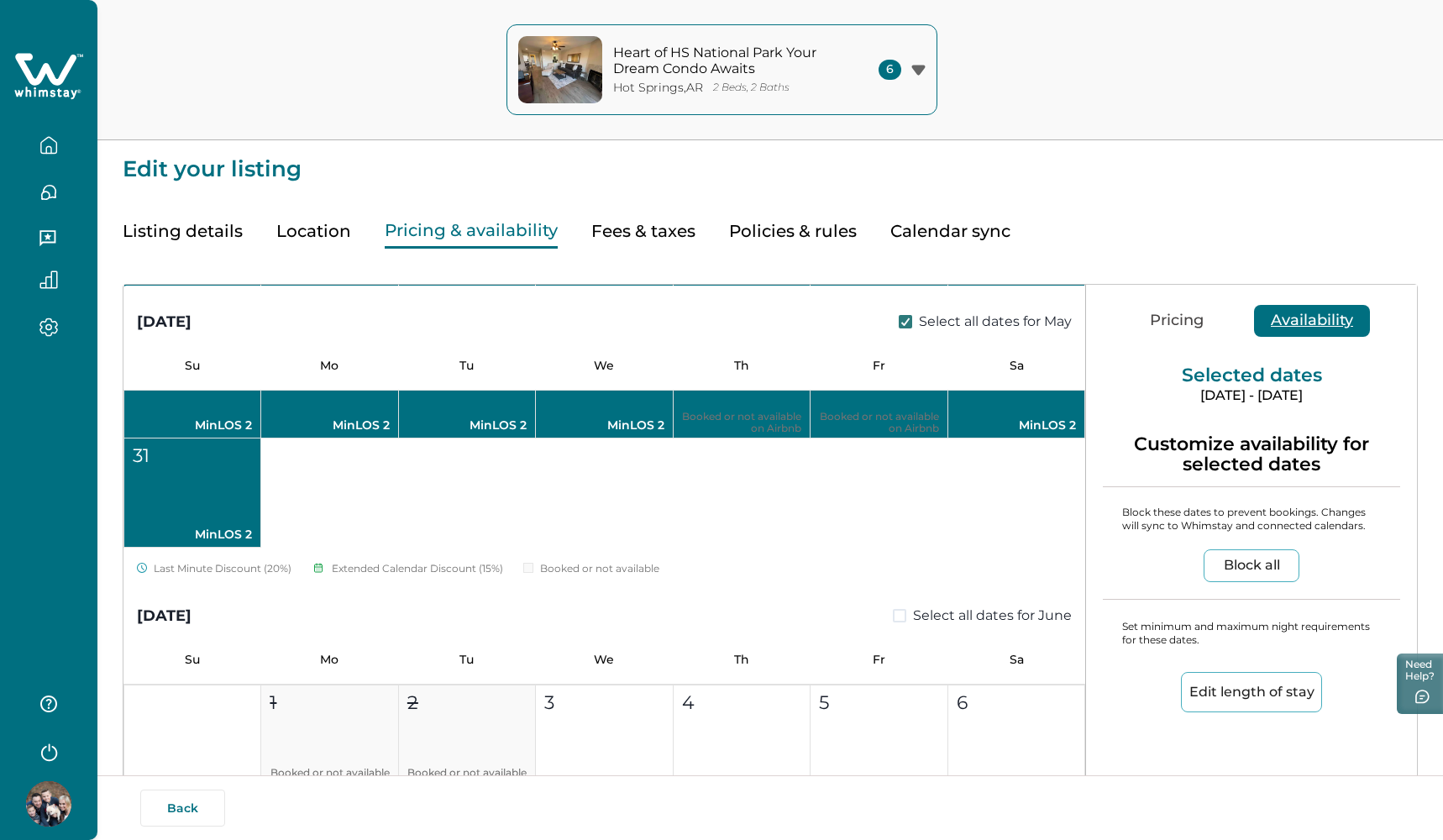
scroll to position [6028, 0]
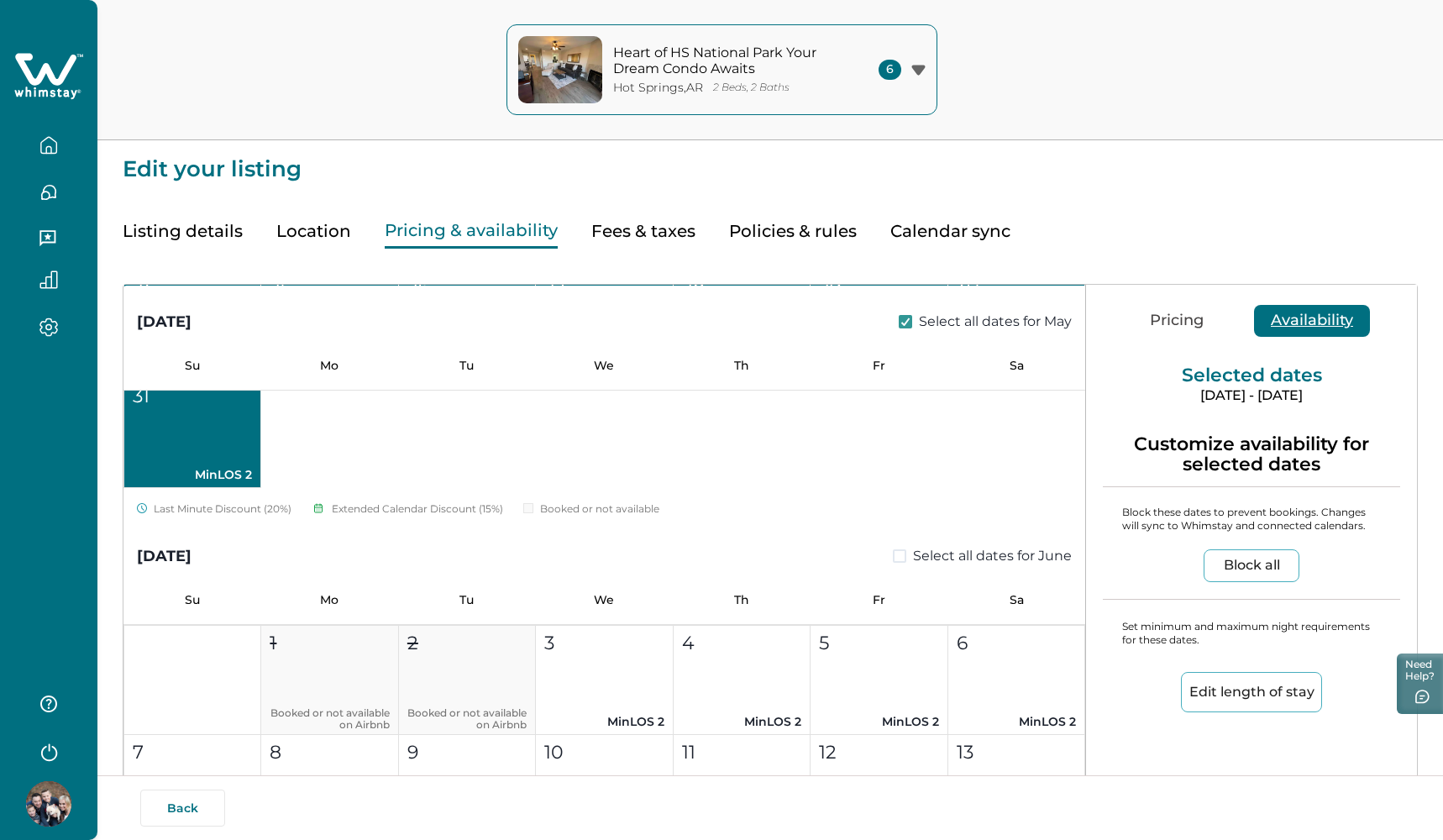
click at [898, 557] on span at bounding box center [899, 556] width 13 height 13
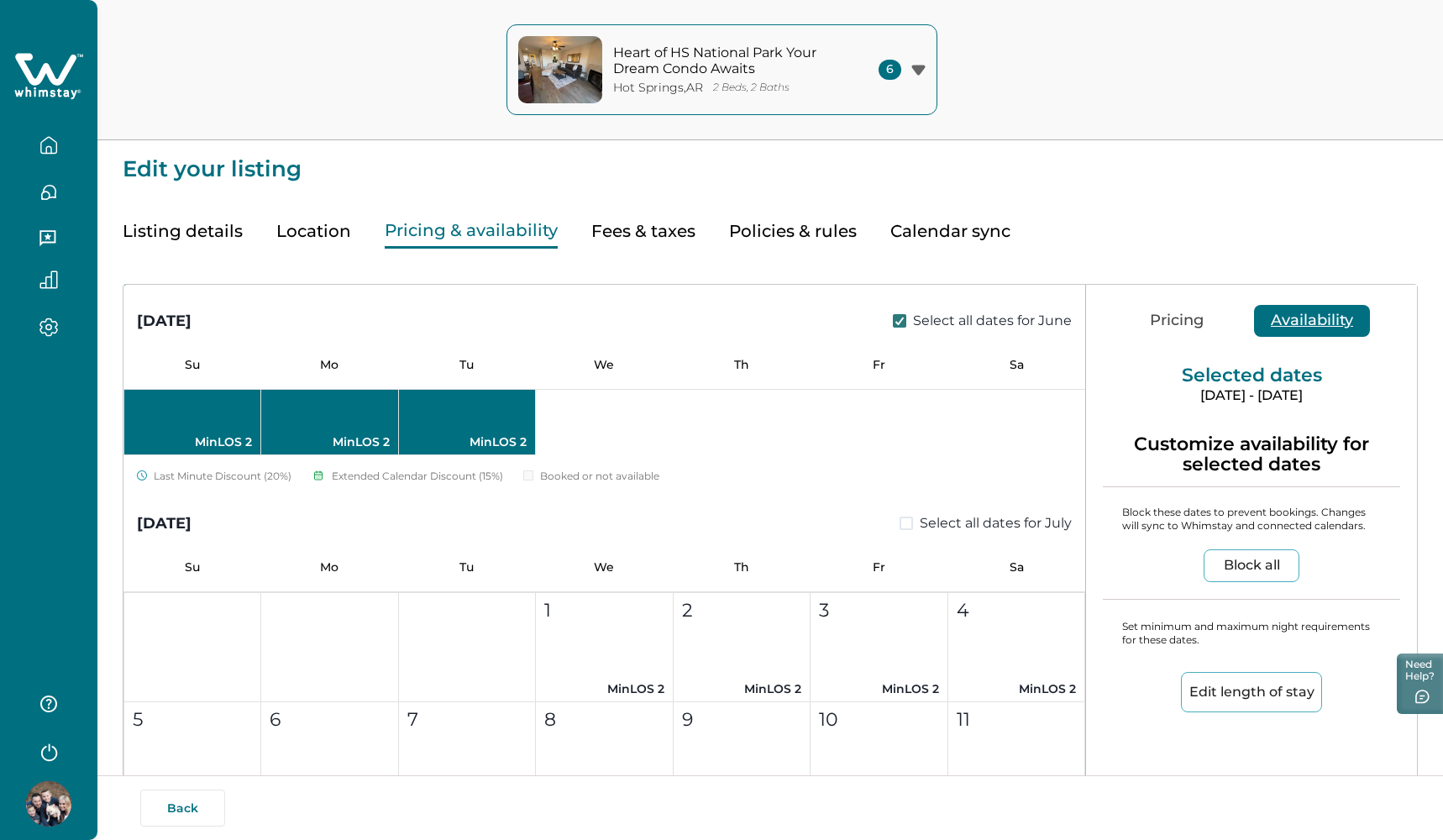
scroll to position [6744, 0]
click at [900, 525] on span at bounding box center [906, 523] width 13 height 13
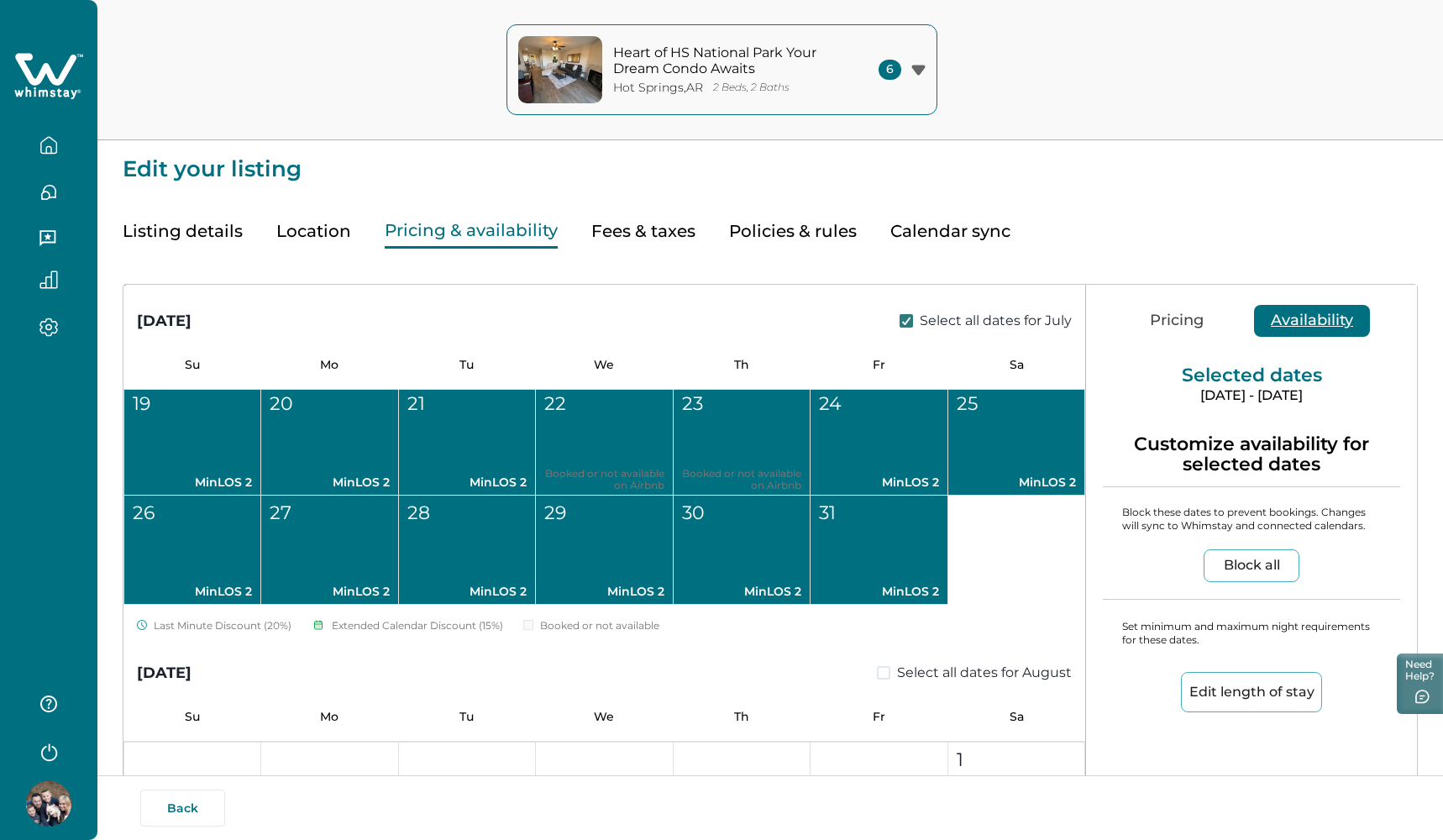
scroll to position [7284, 0]
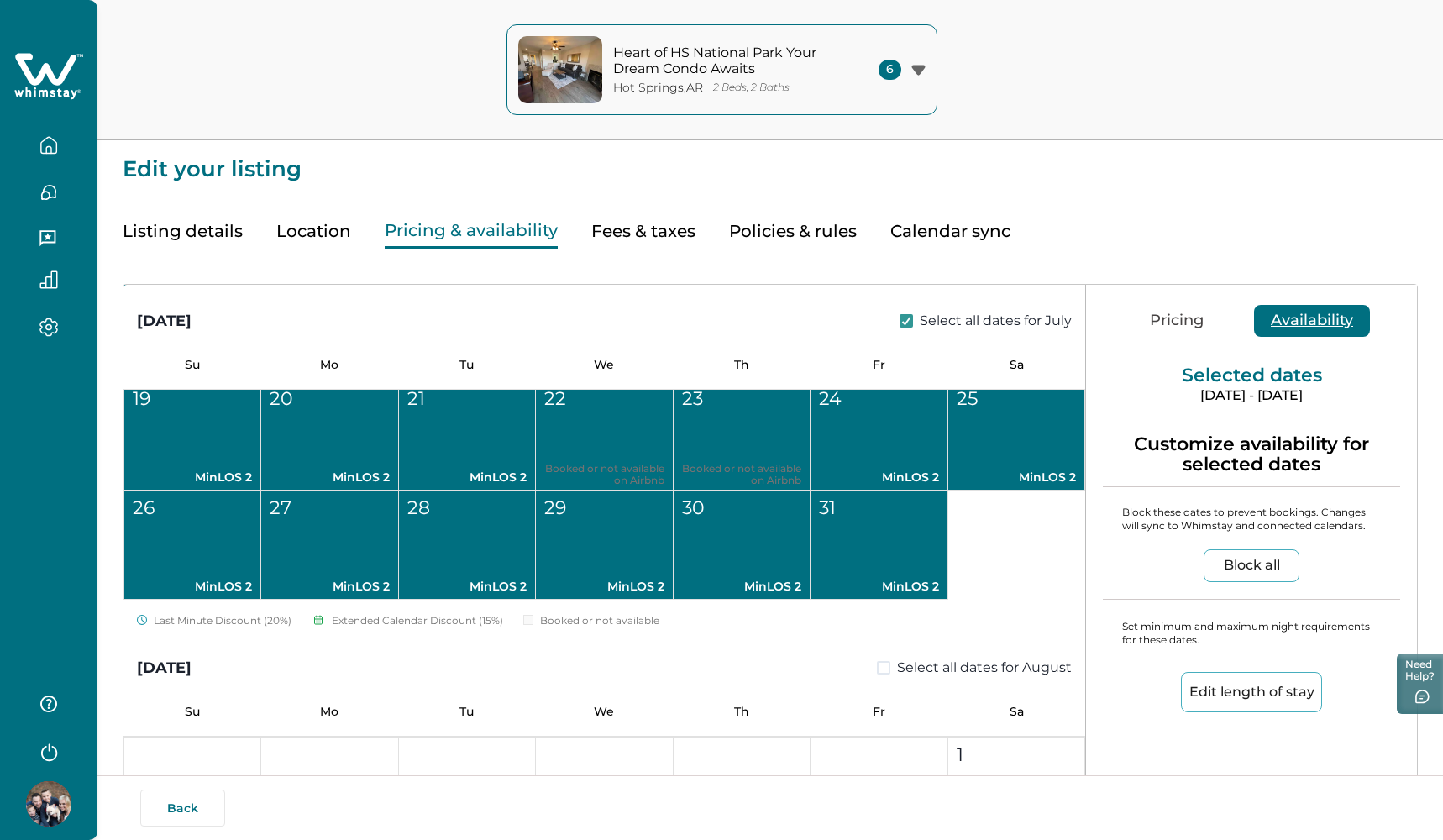
click at [885, 667] on label "Select all dates for August" at bounding box center [974, 667] width 195 height 21
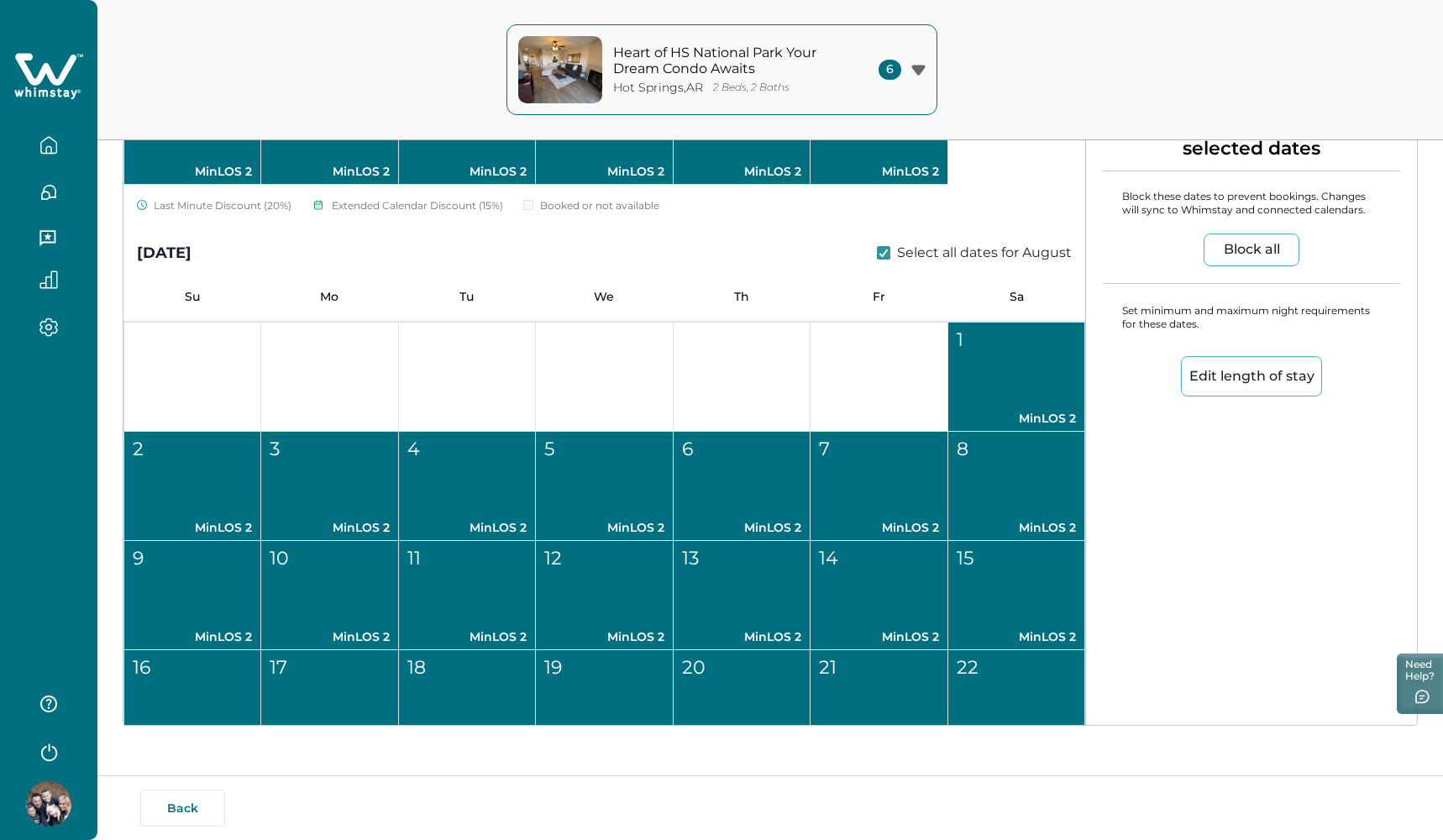
scroll to position [7383, 0]
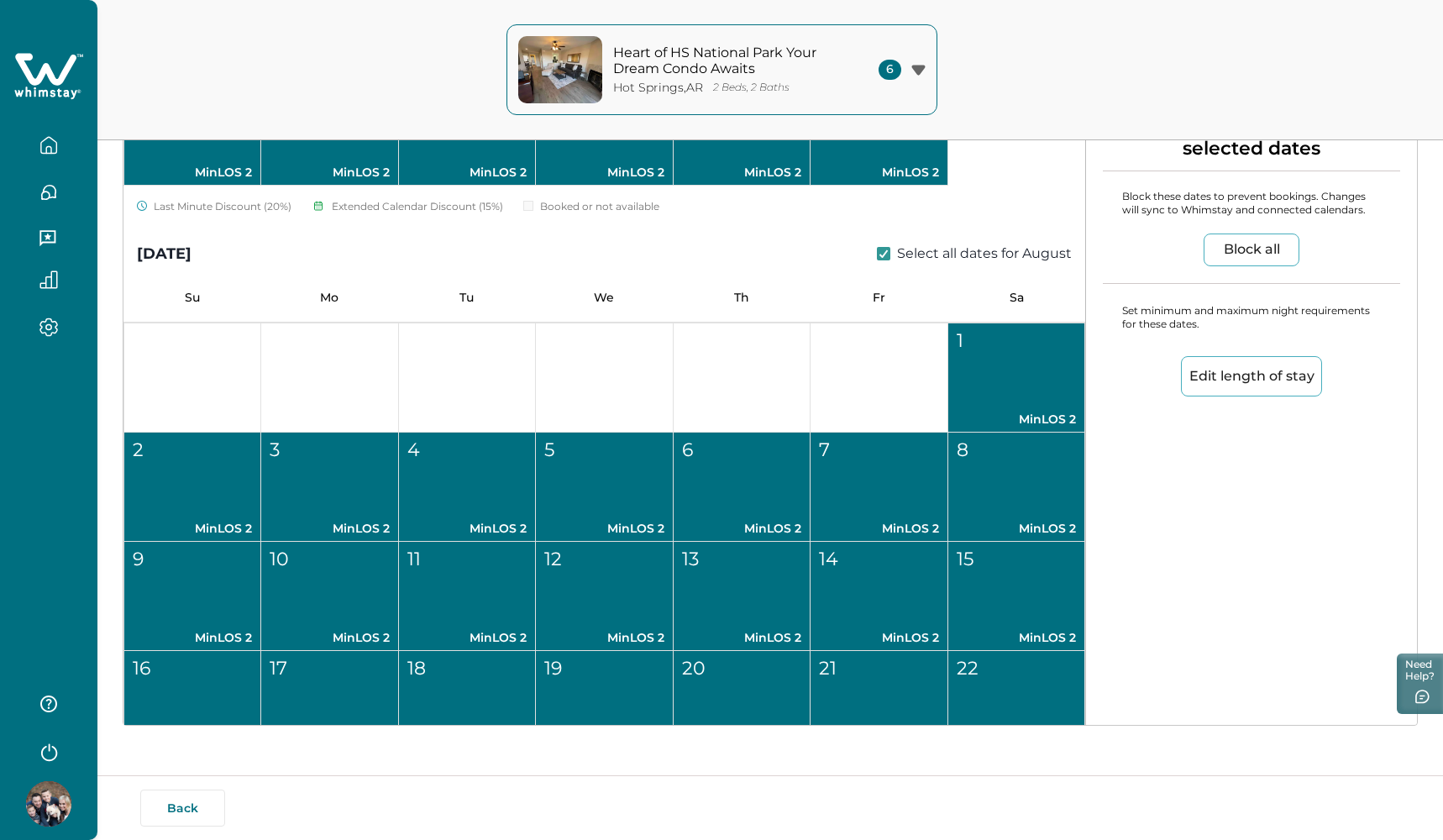
click at [1219, 391] on button "Edit length of stay" at bounding box center [1252, 376] width 141 height 40
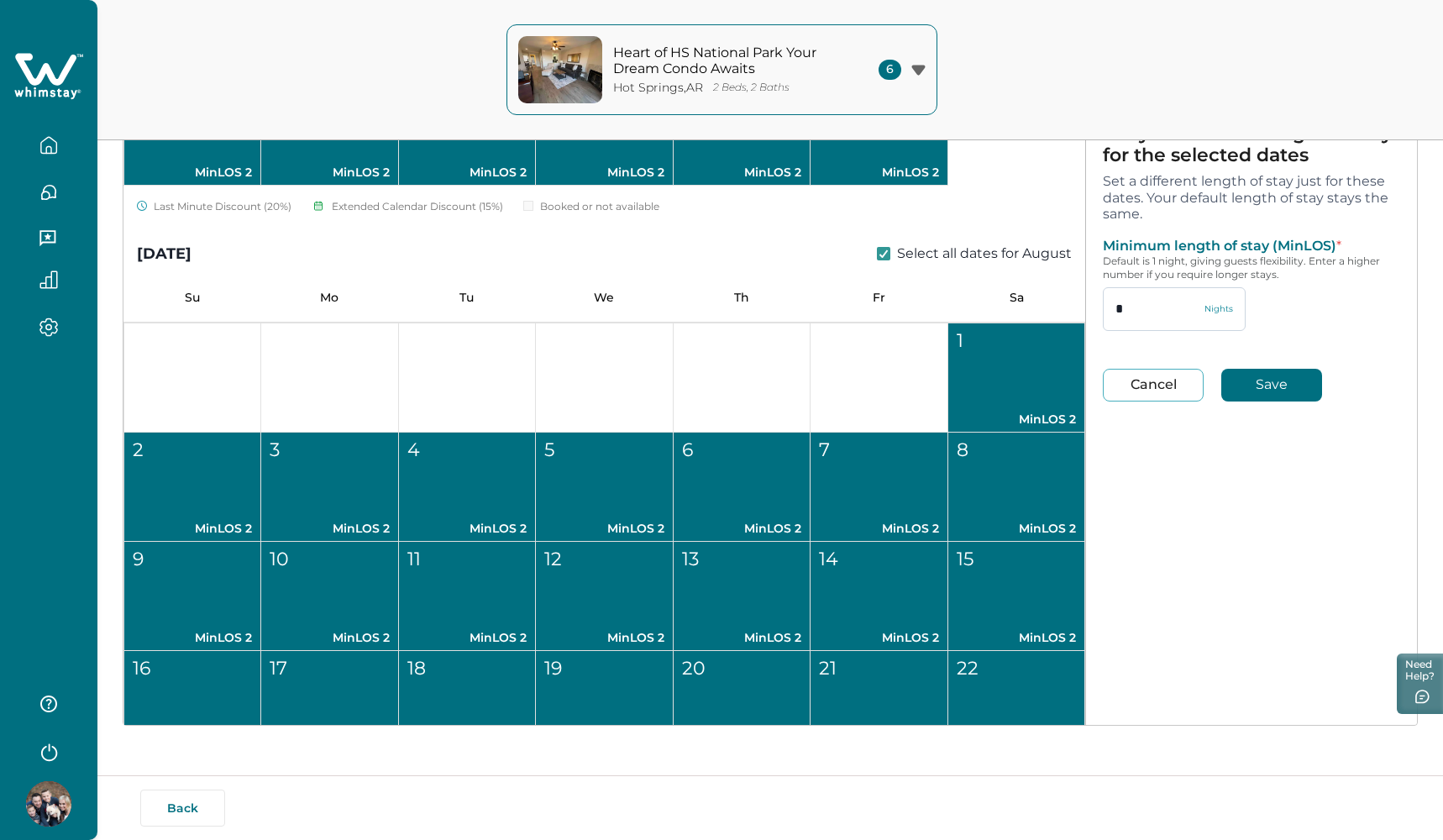
click at [1159, 309] on input "*" at bounding box center [1175, 309] width 143 height 44
click at [1294, 395] on button "Save" at bounding box center [1271, 385] width 101 height 33
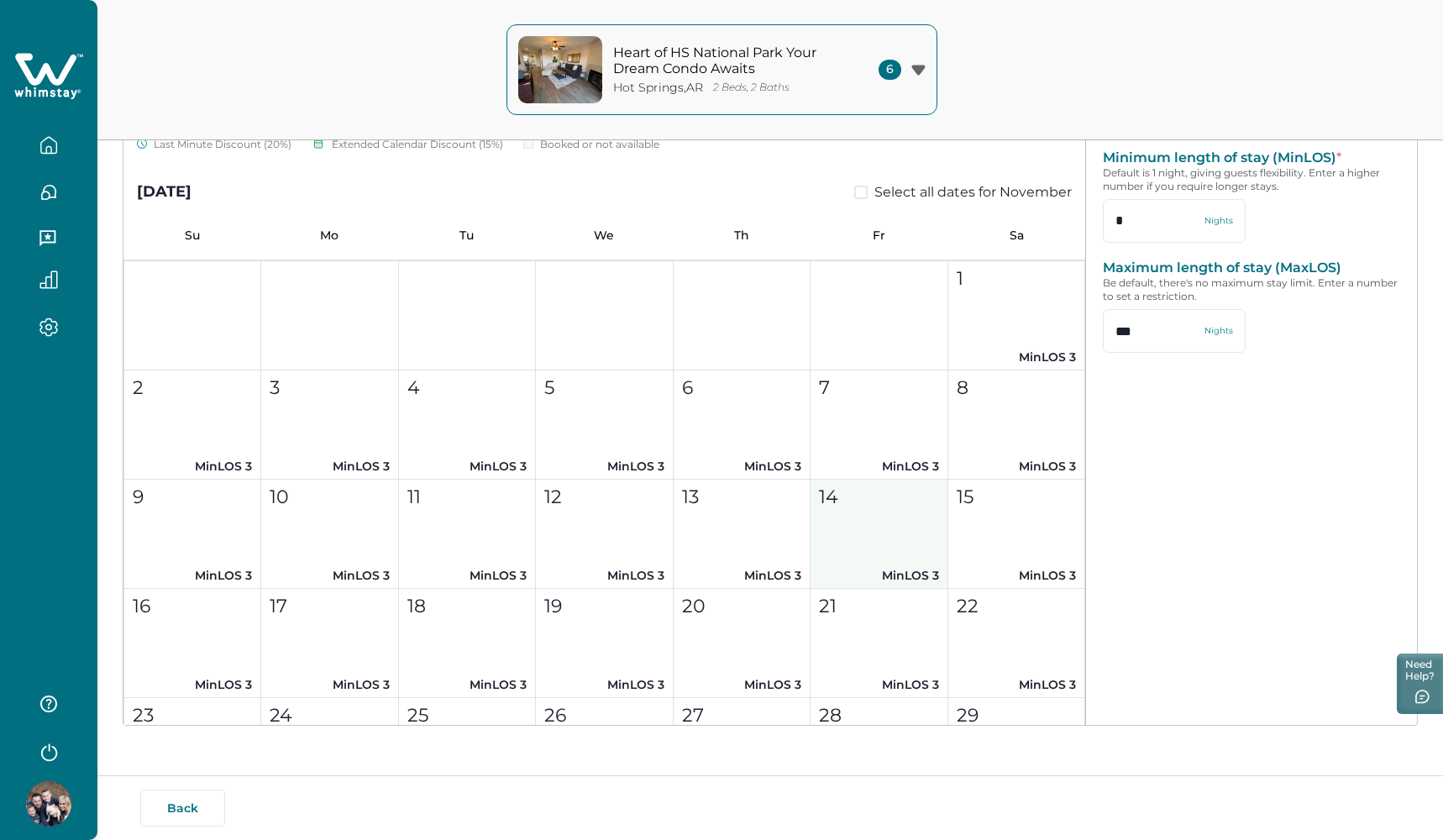
scroll to position [1179, 0]
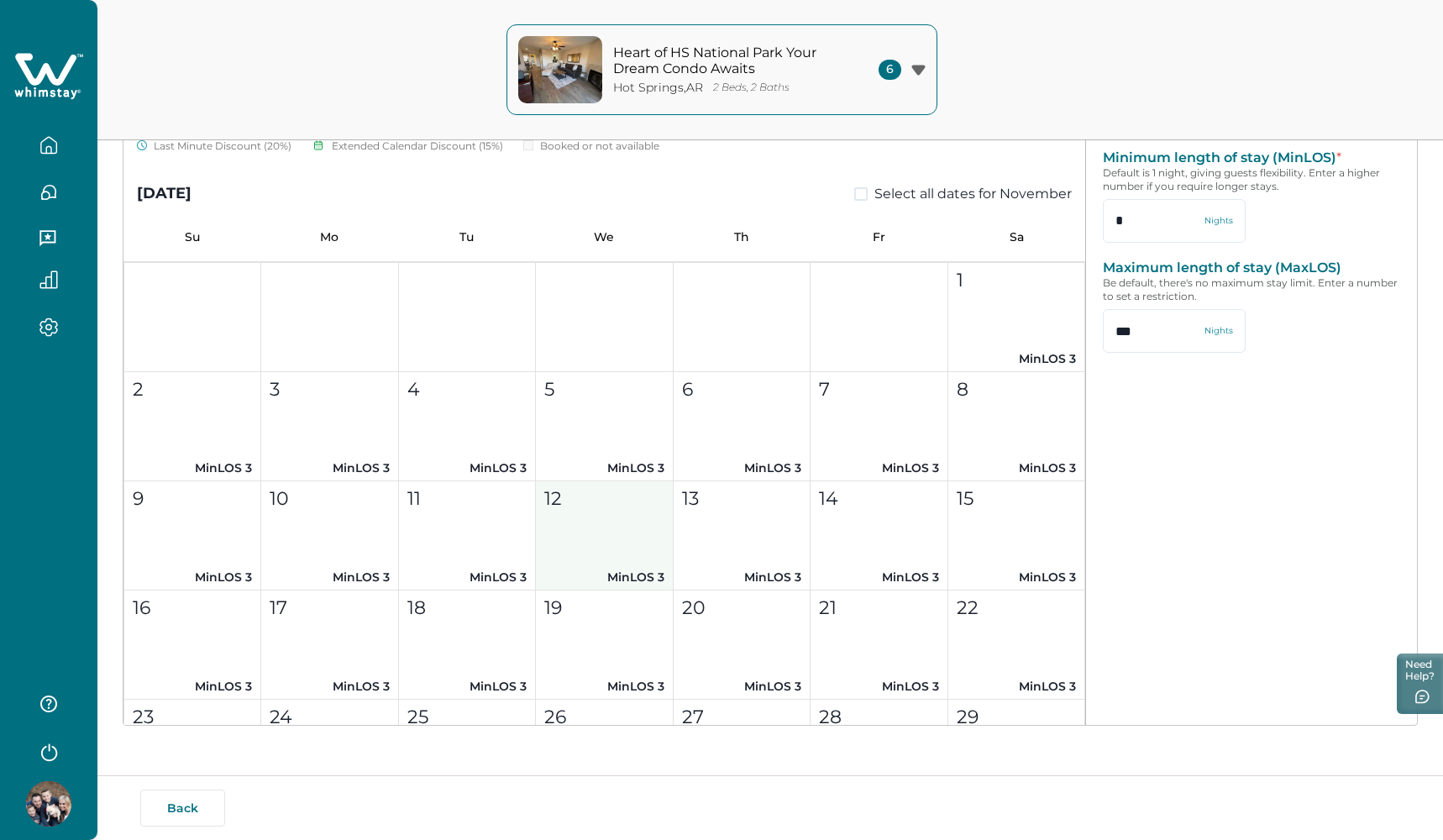
click at [592, 511] on div "12" at bounding box center [603, 498] width 118 height 28
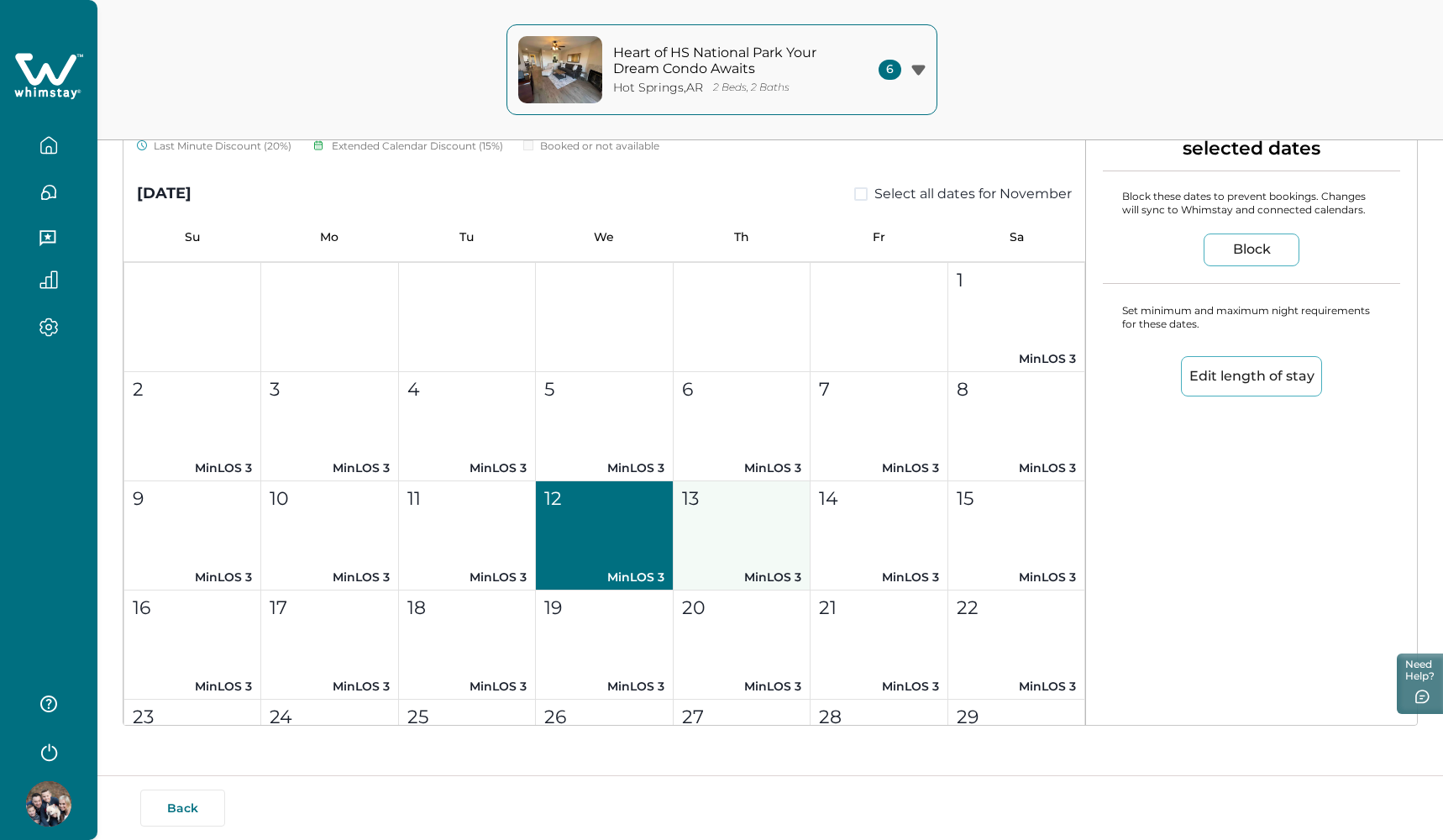
click at [706, 525] on button "13 MinLOS 3" at bounding box center [742, 536] width 137 height 109
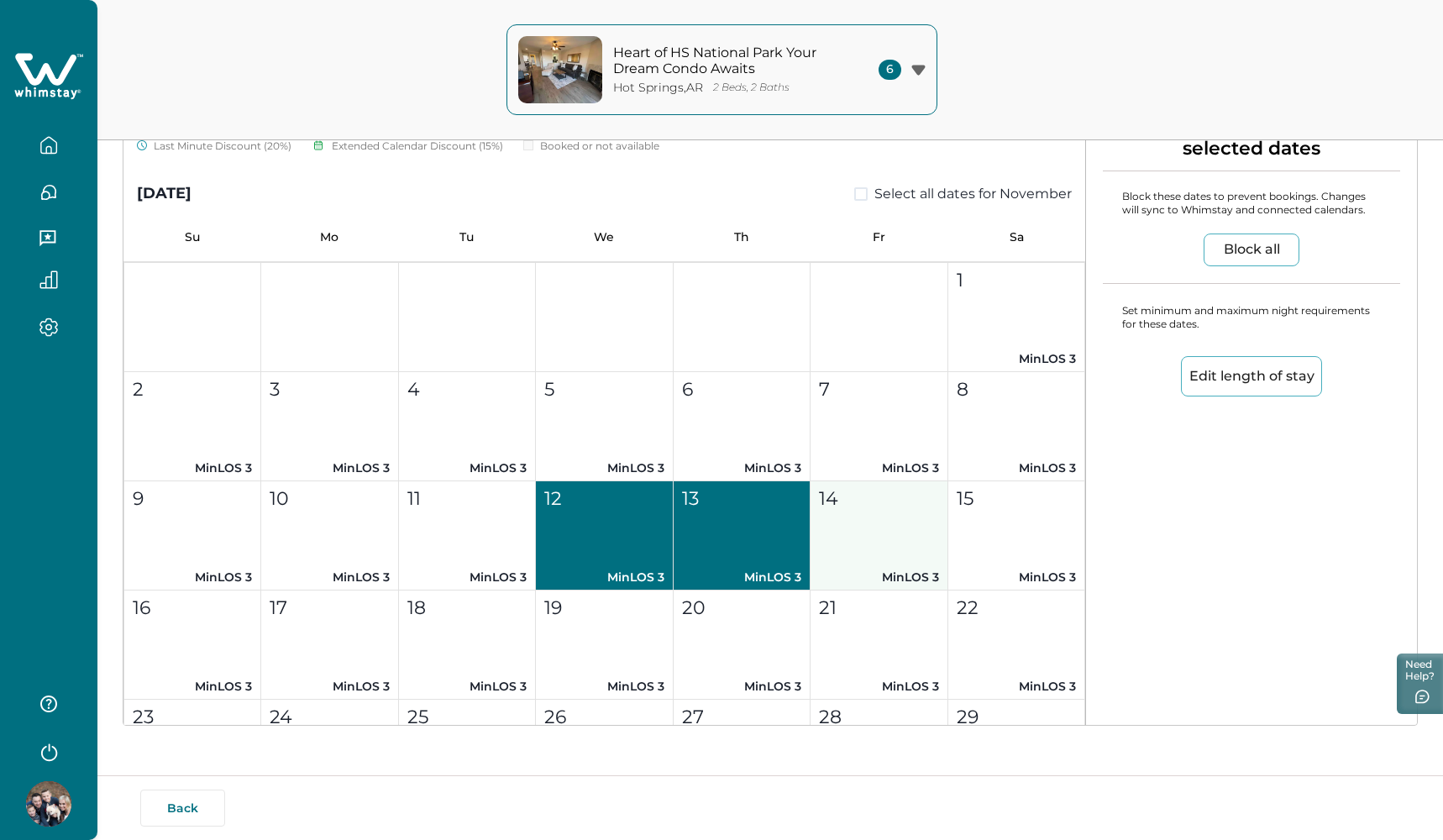
click at [825, 530] on button "14 MinLOS 3" at bounding box center [879, 536] width 137 height 109
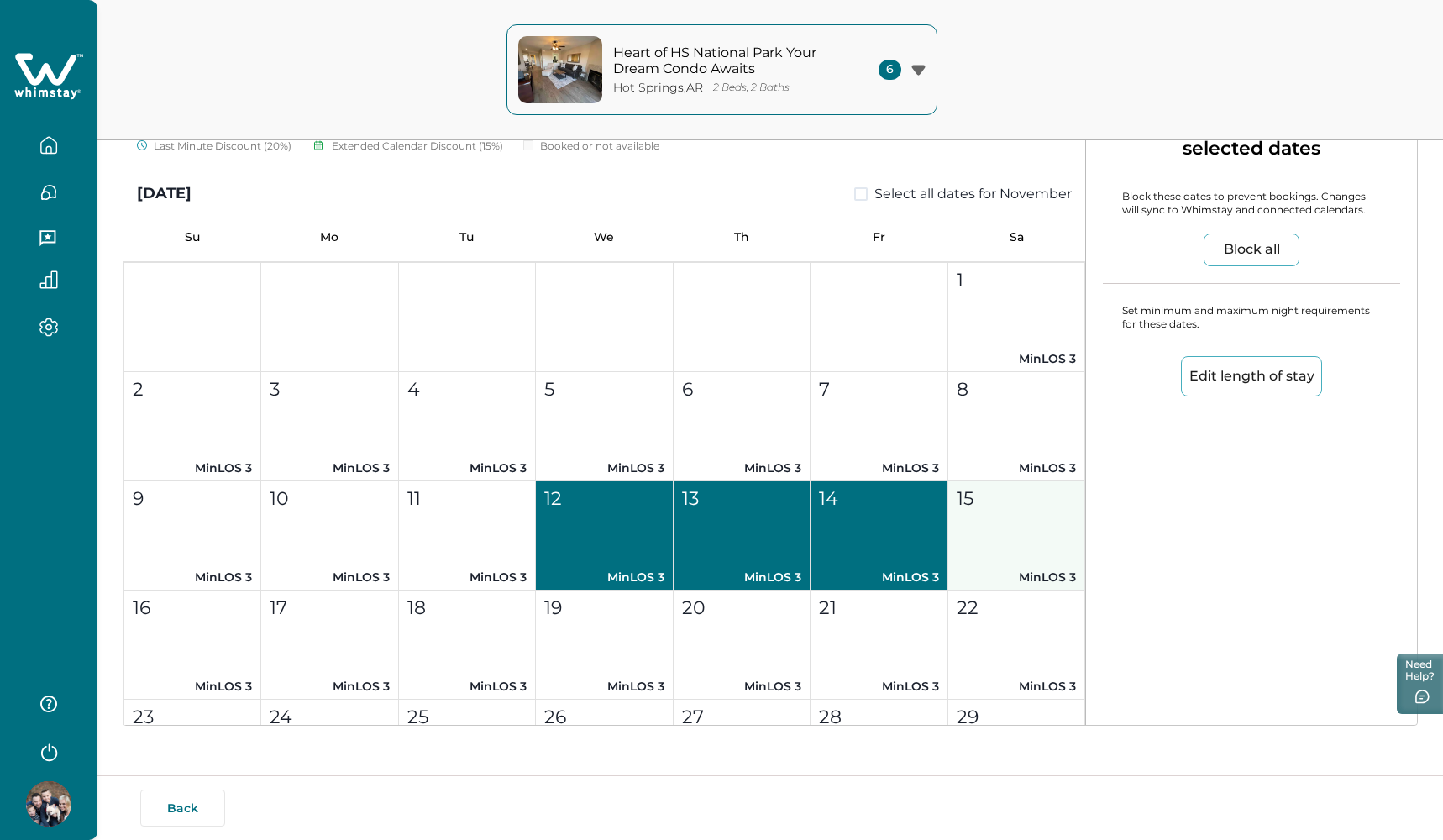
click at [967, 530] on button "15 MinLOS 3" at bounding box center [1016, 536] width 137 height 109
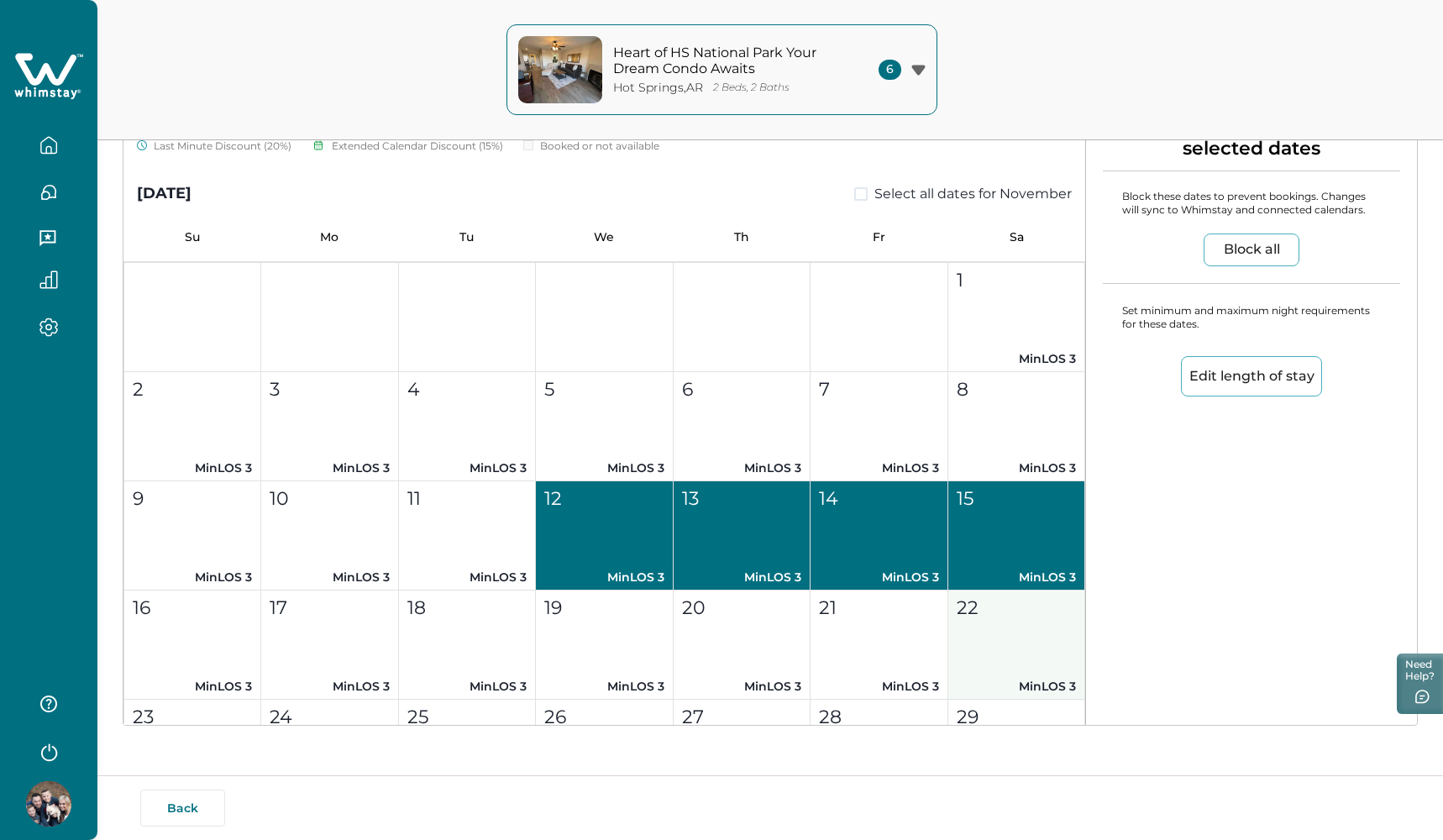
click at [967, 624] on button "22 MinLOS 3" at bounding box center [1016, 645] width 137 height 109
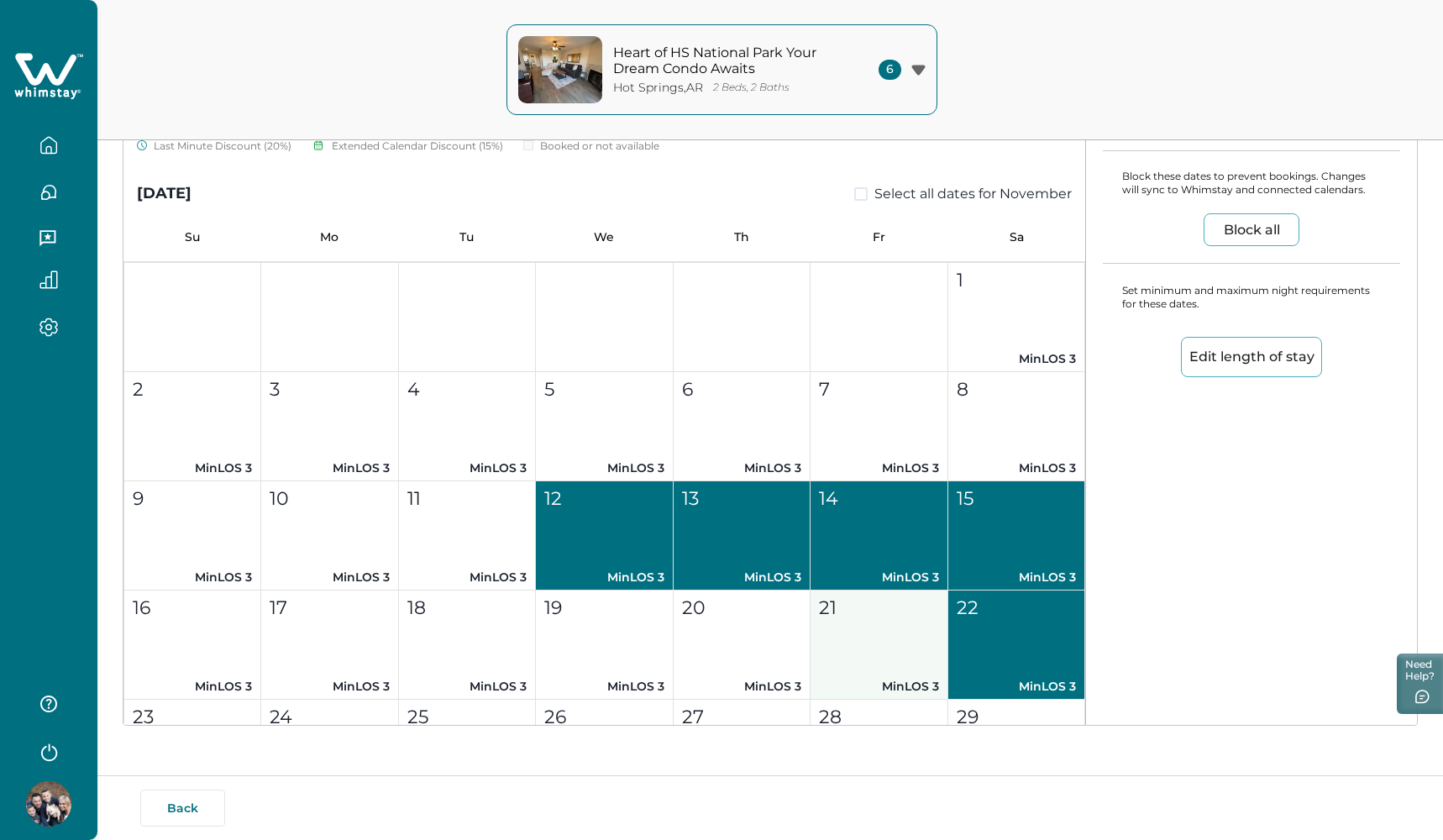
click at [867, 624] on button "21 MinLOS 3" at bounding box center [879, 645] width 137 height 109
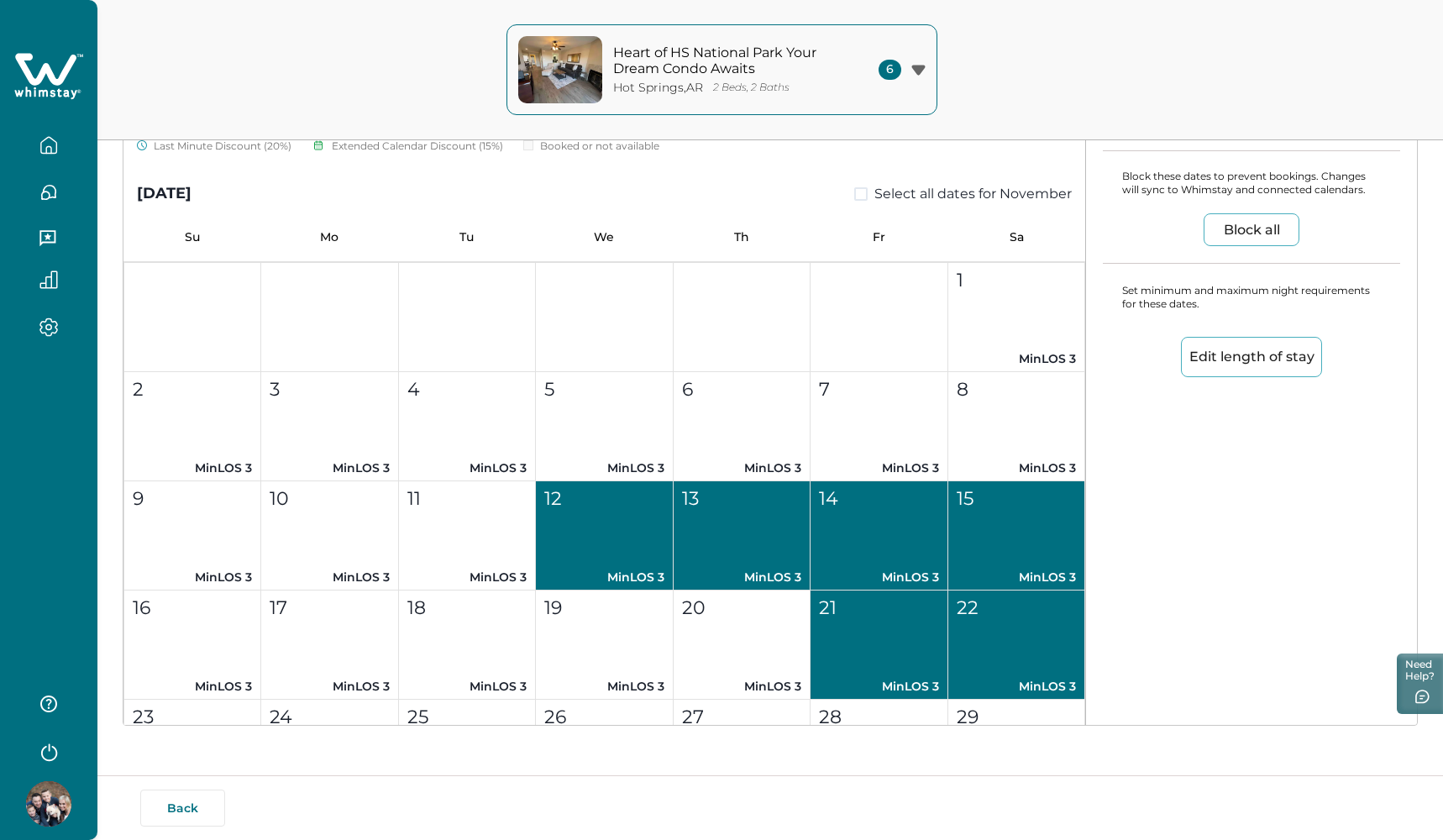
click at [858, 187] on span at bounding box center [861, 193] width 13 height 13
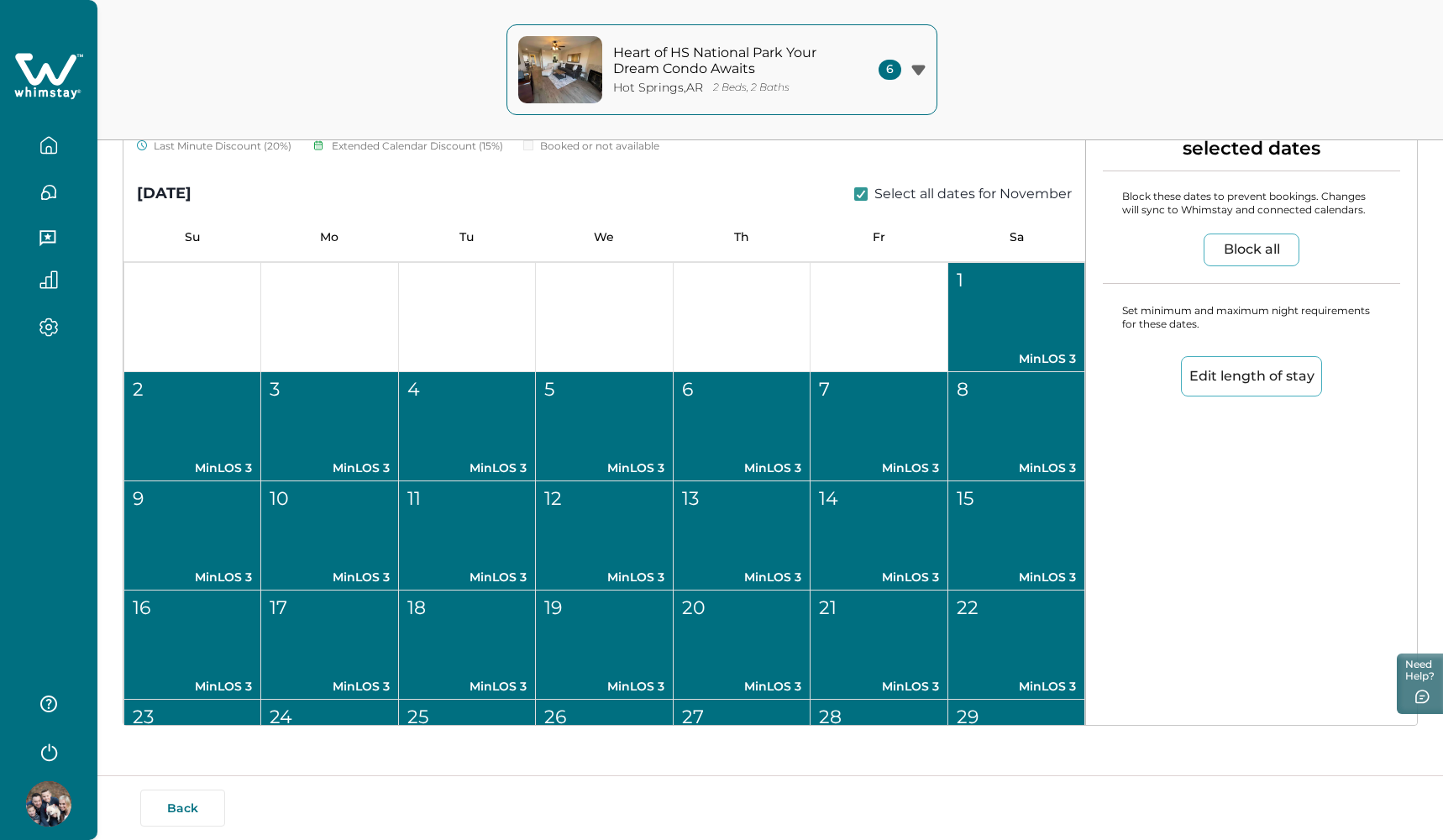
click at [986, 276] on div "1" at bounding box center [1015, 280] width 118 height 28
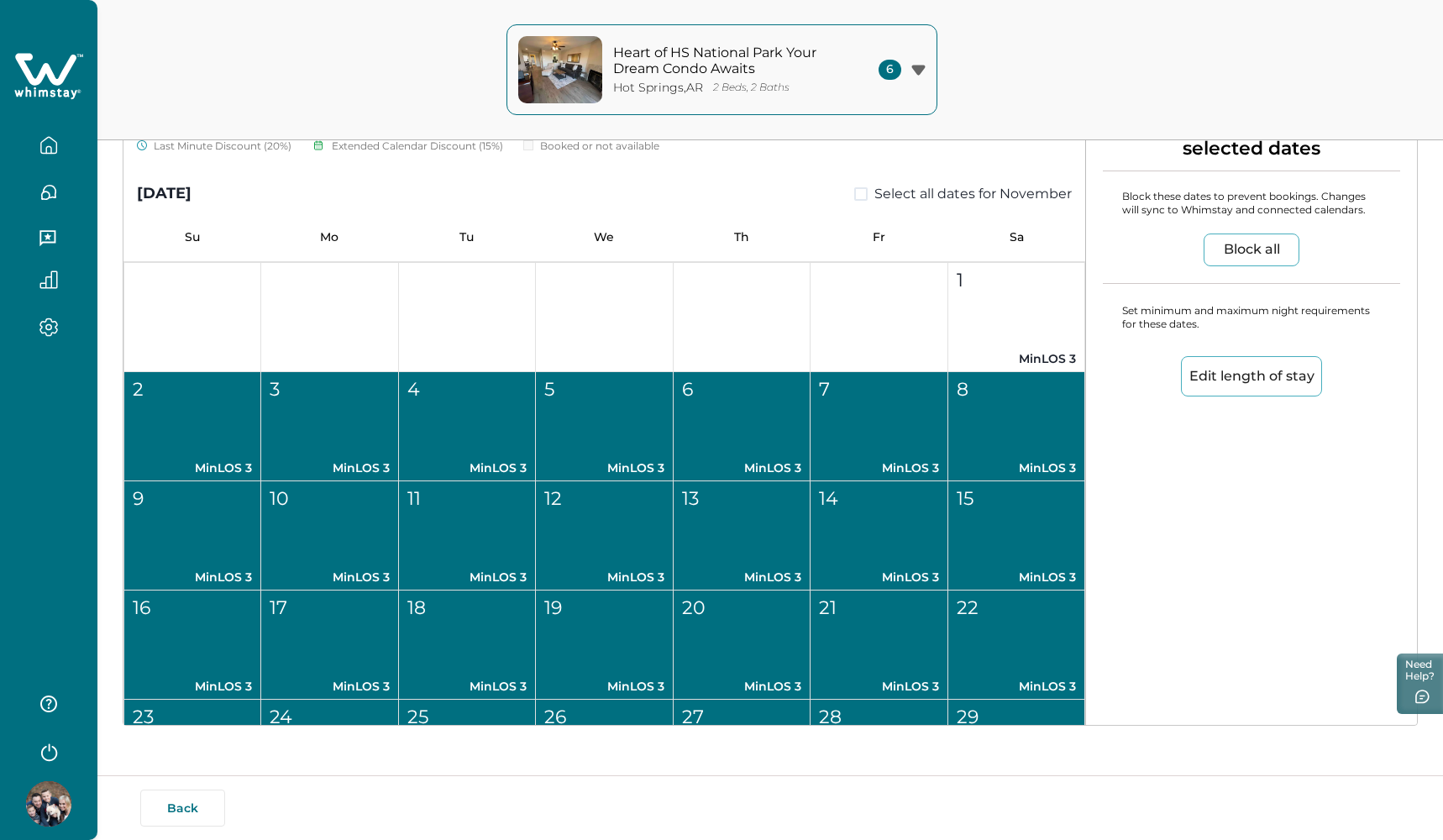
click at [189, 410] on button "2 MinLOS 3" at bounding box center [192, 427] width 137 height 109
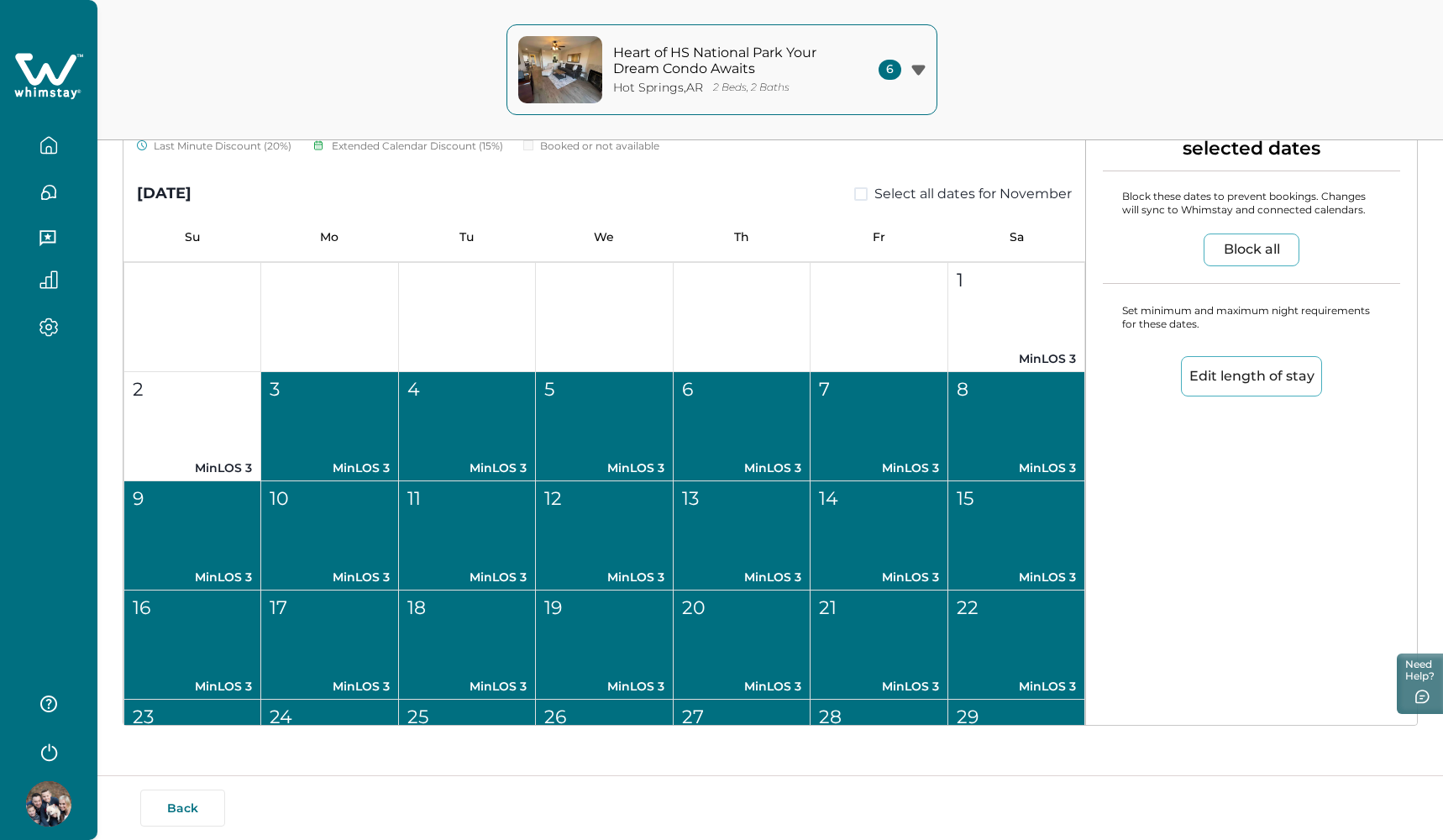
click at [310, 420] on button "3 MinLOS 3" at bounding box center [329, 427] width 137 height 109
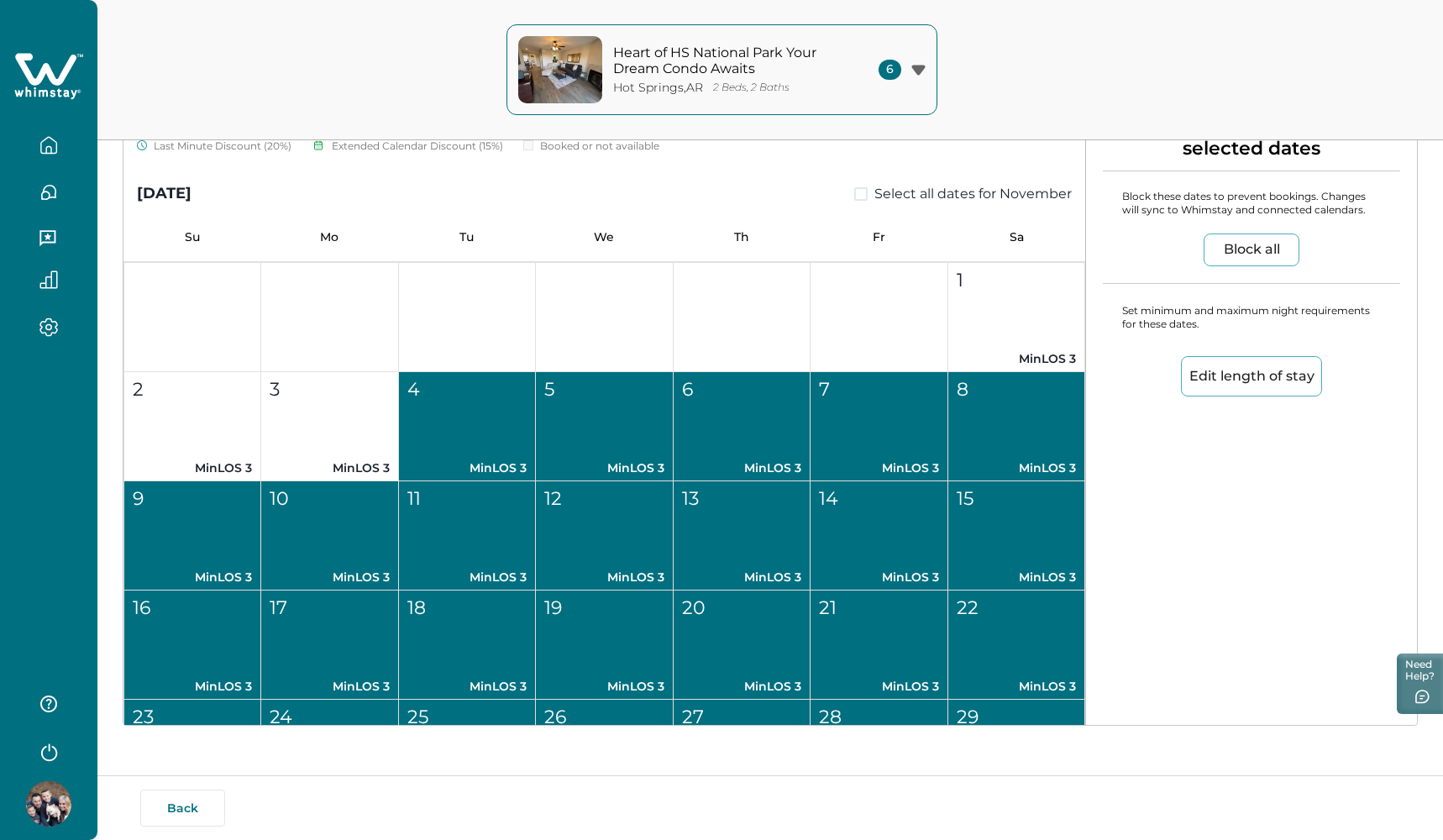
click at [464, 434] on button "4 MinLOS 3" at bounding box center [467, 427] width 137 height 109
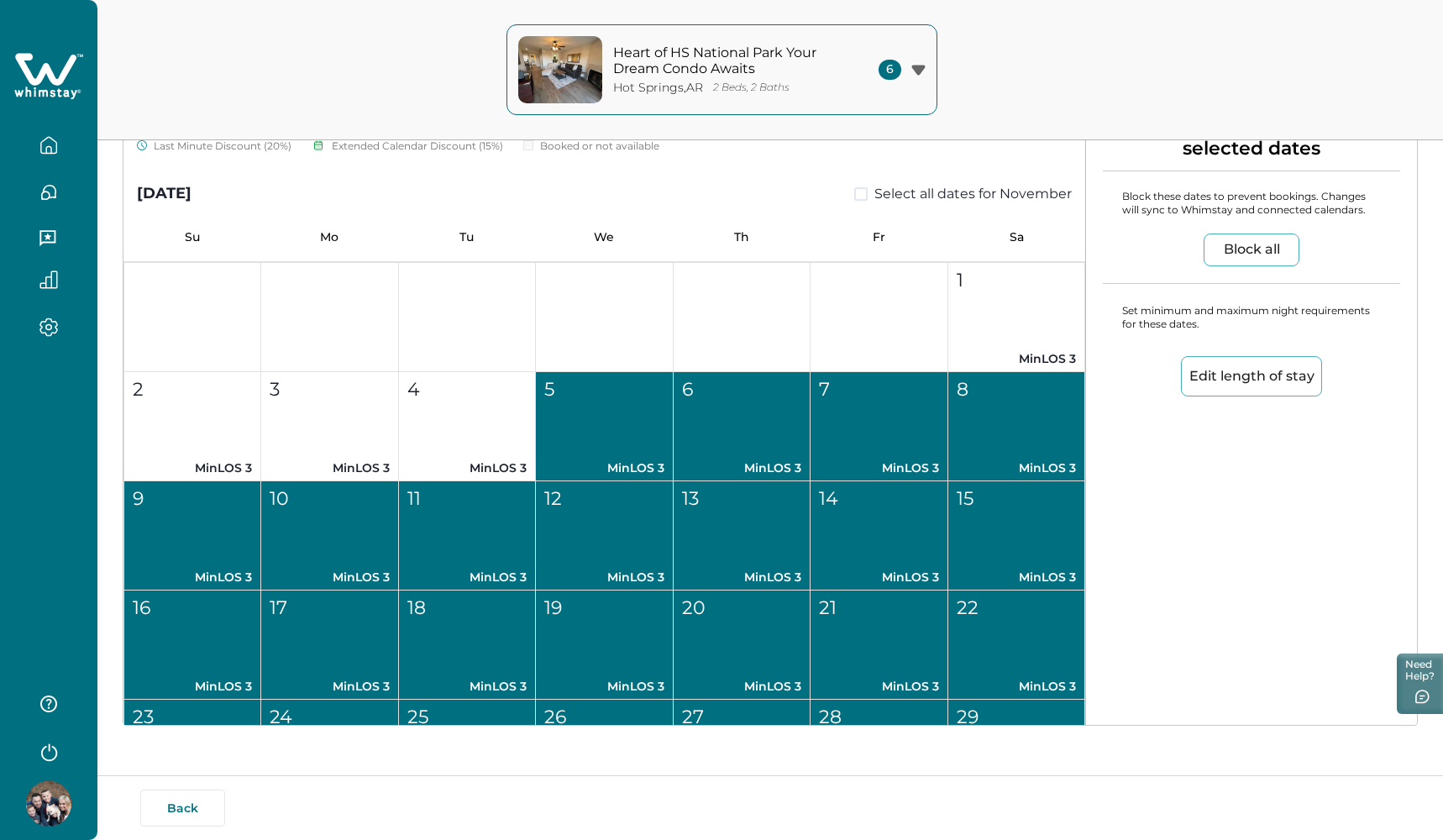
click at [596, 428] on button "5 MinLOS 3" at bounding box center [604, 427] width 137 height 109
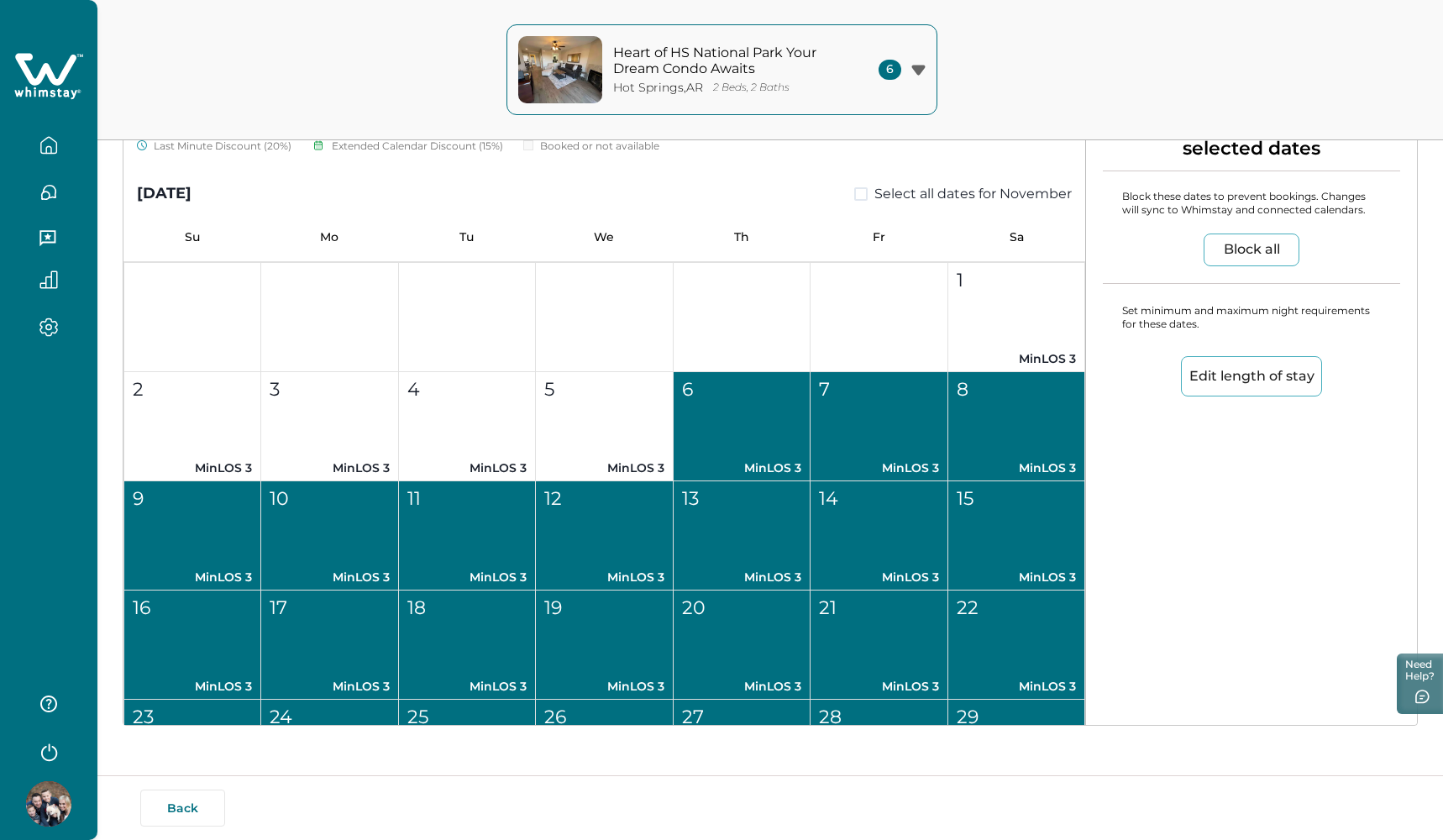
click at [736, 433] on button "6 MinLOS 3" at bounding box center [742, 427] width 137 height 109
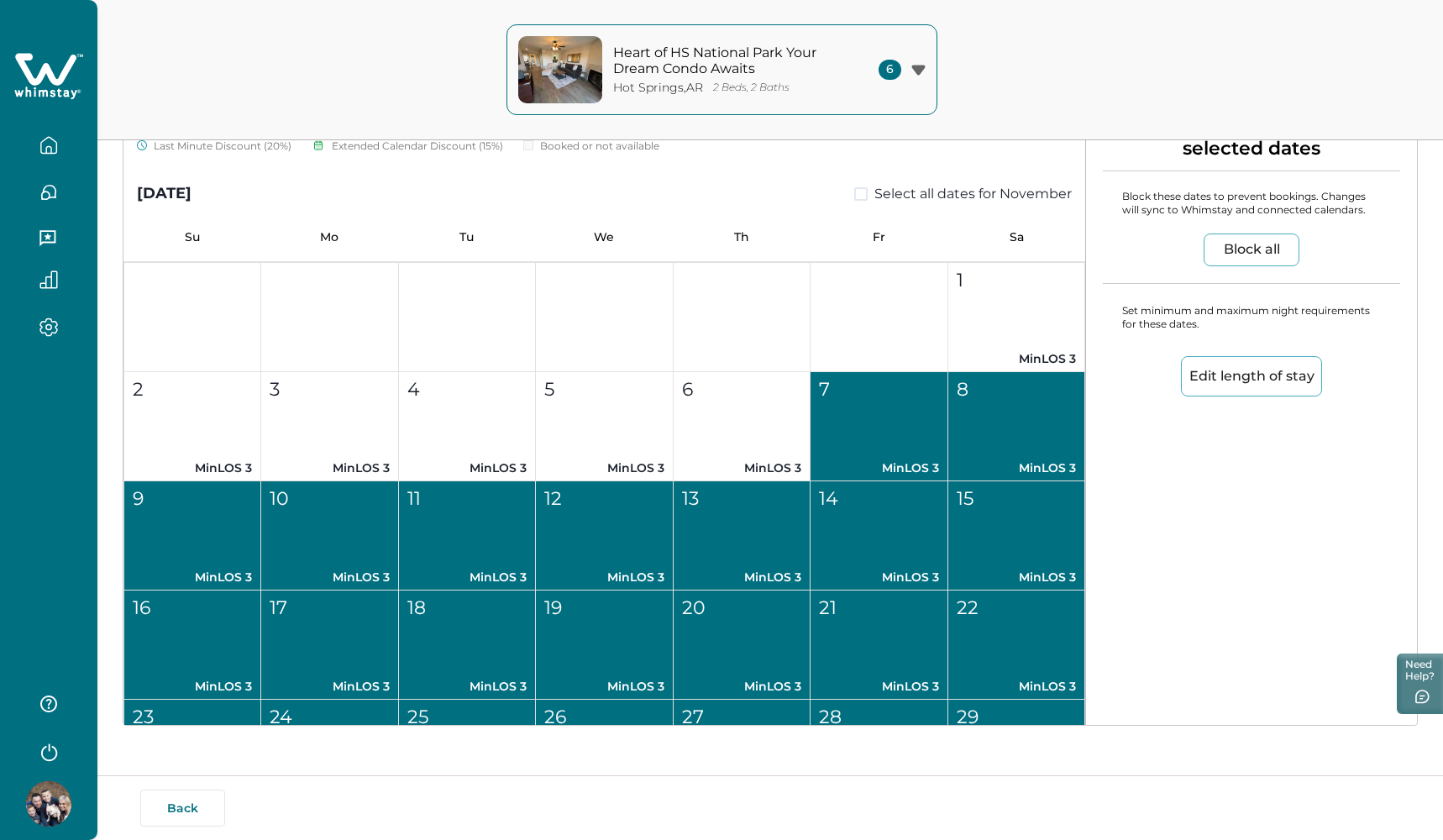
click at [870, 434] on button "7 MinLOS 3" at bounding box center [879, 427] width 137 height 109
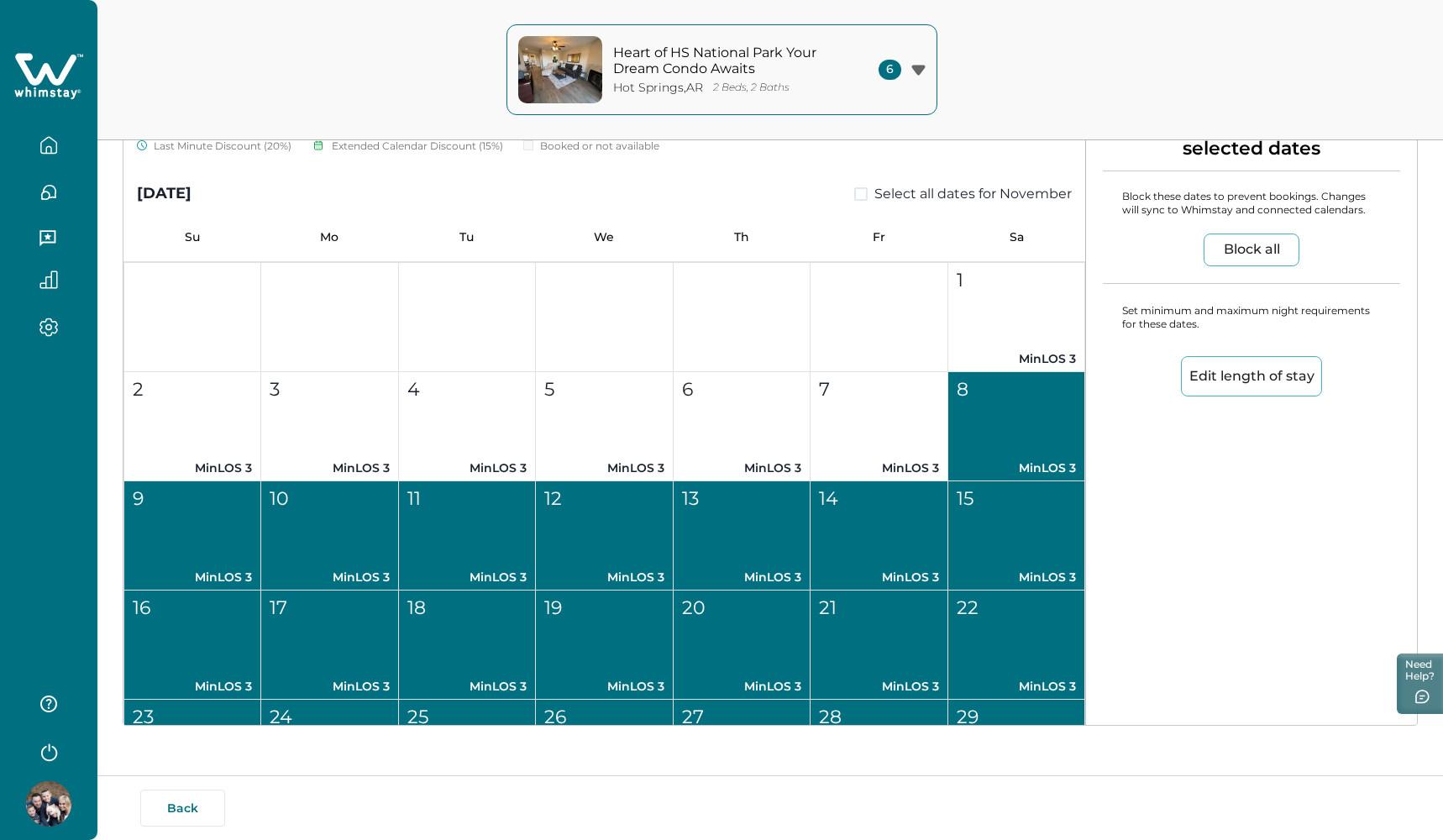
click at [991, 437] on button "8 MinLOS 3" at bounding box center [1016, 427] width 137 height 109
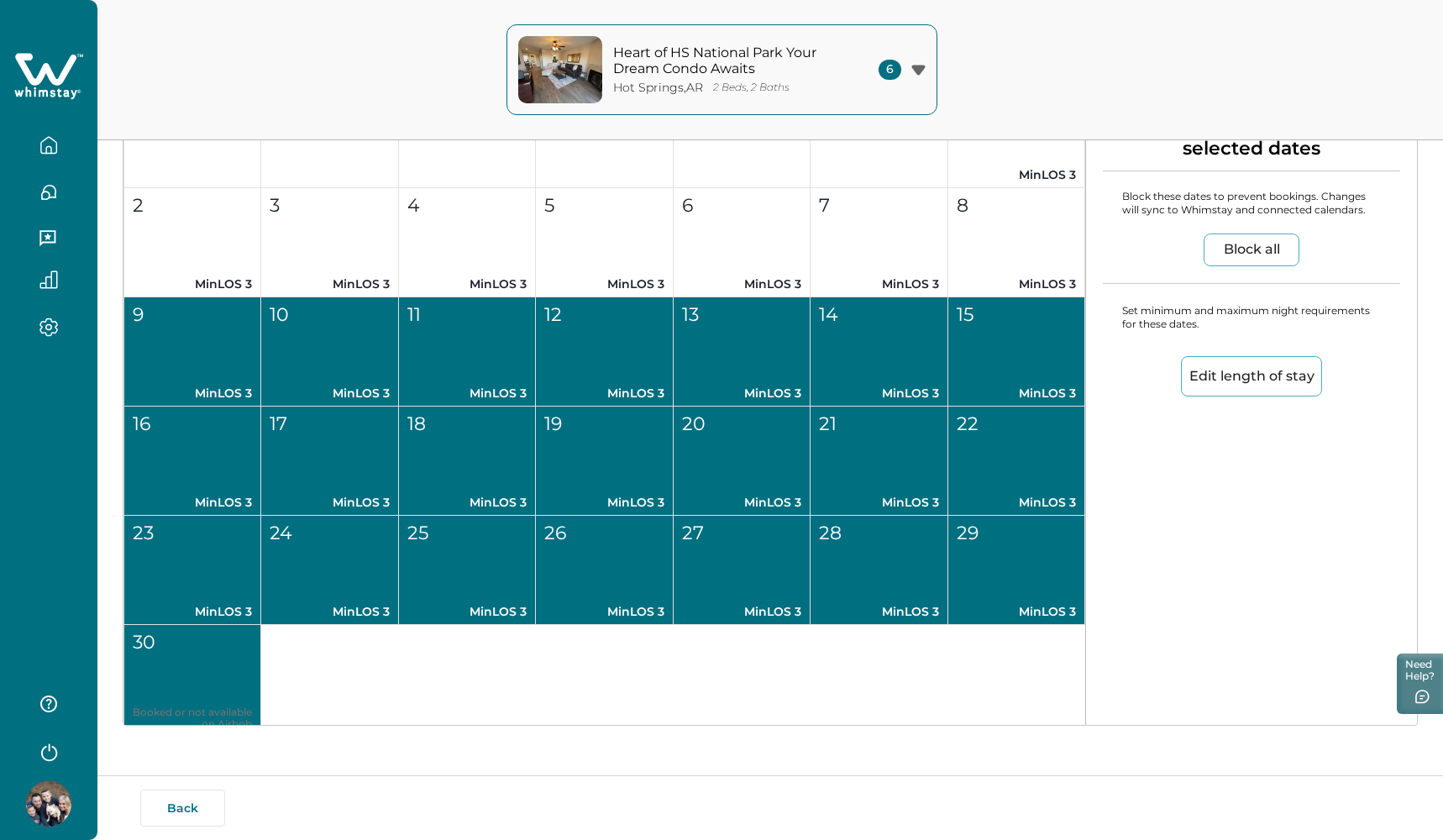
scroll to position [1332, 0]
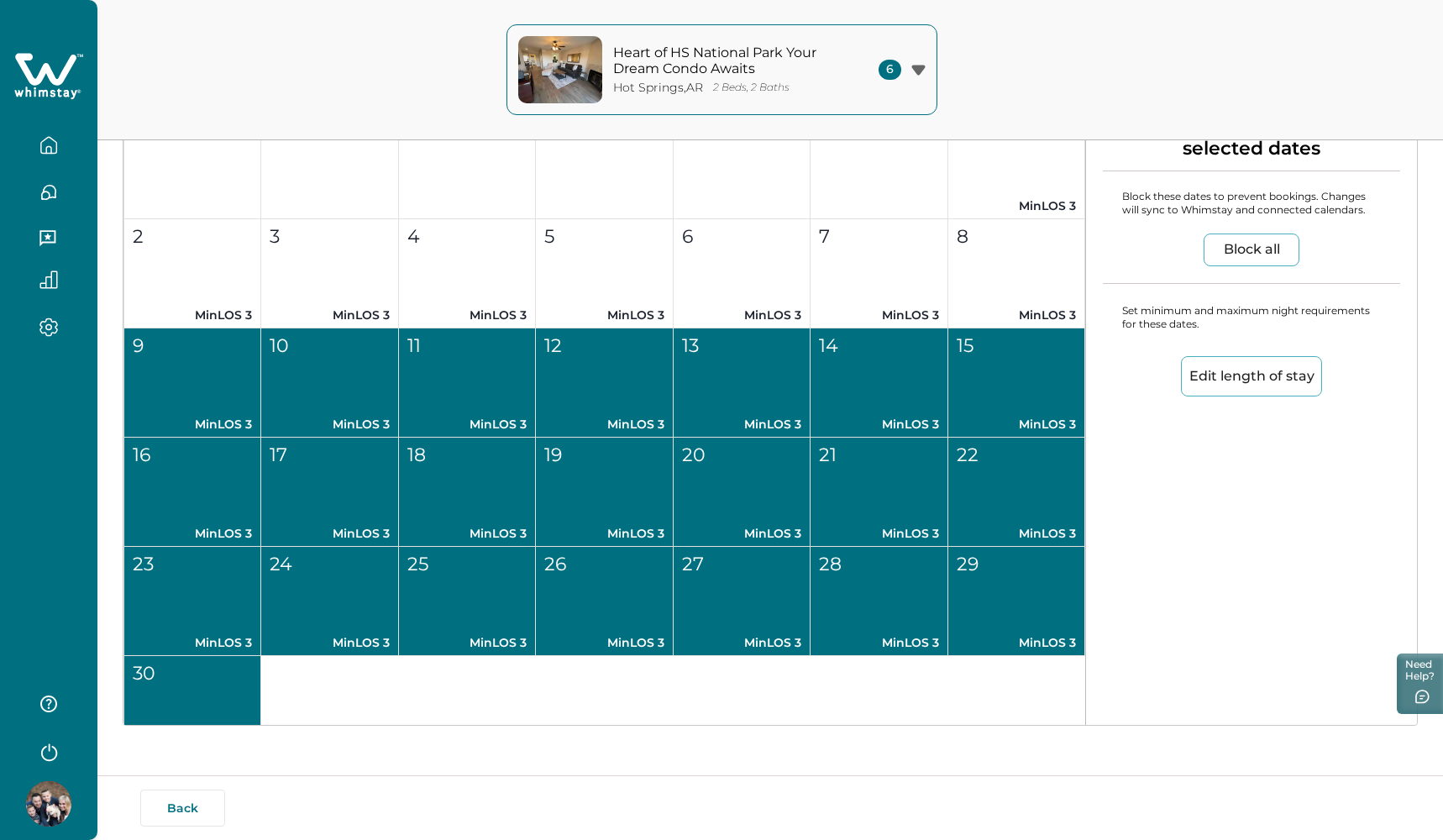
click at [1241, 244] on button "Block all" at bounding box center [1252, 250] width 96 height 33
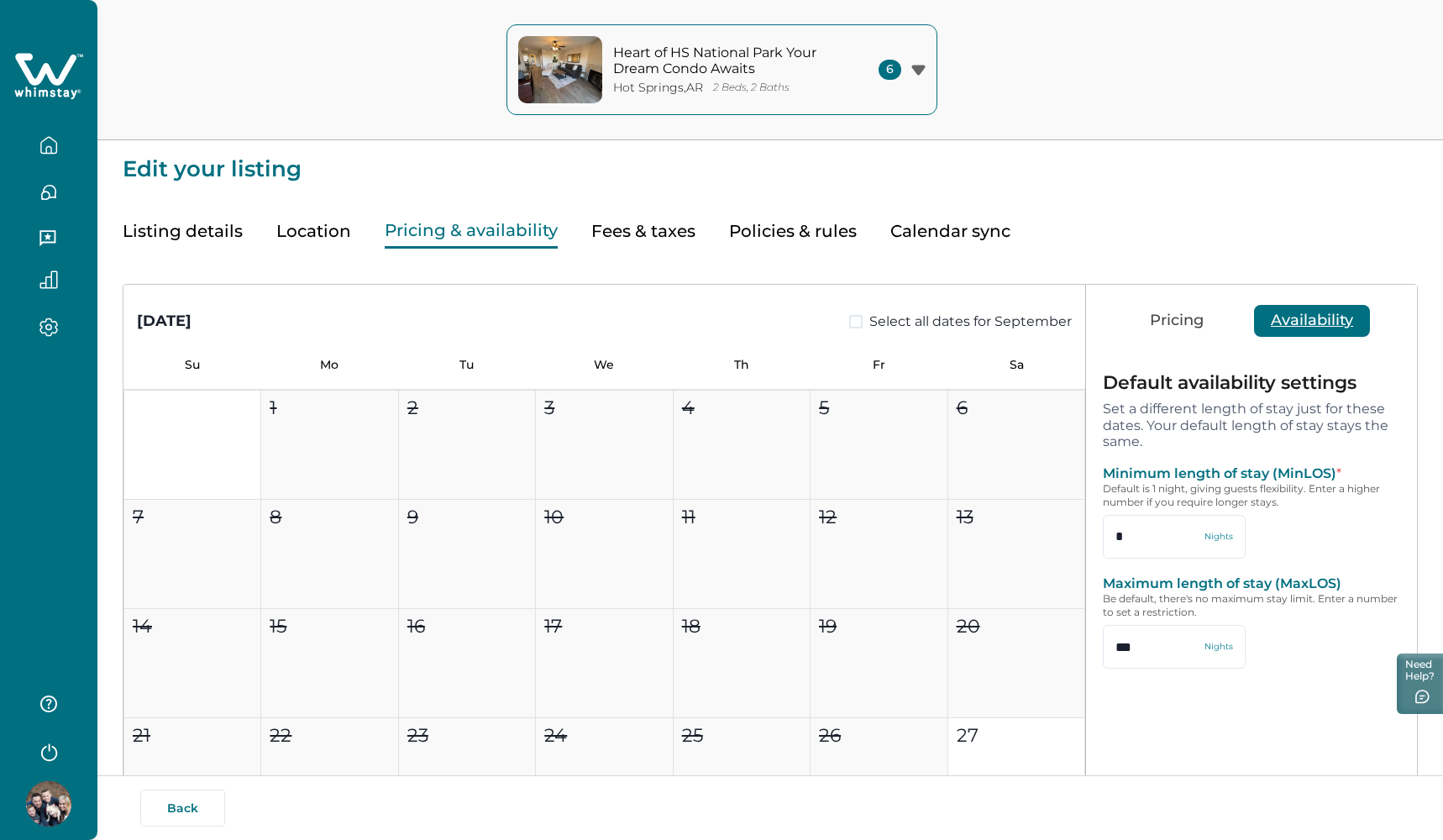
scroll to position [0, 0]
click at [632, 229] on button "Fees & taxes" at bounding box center [643, 231] width 104 height 34
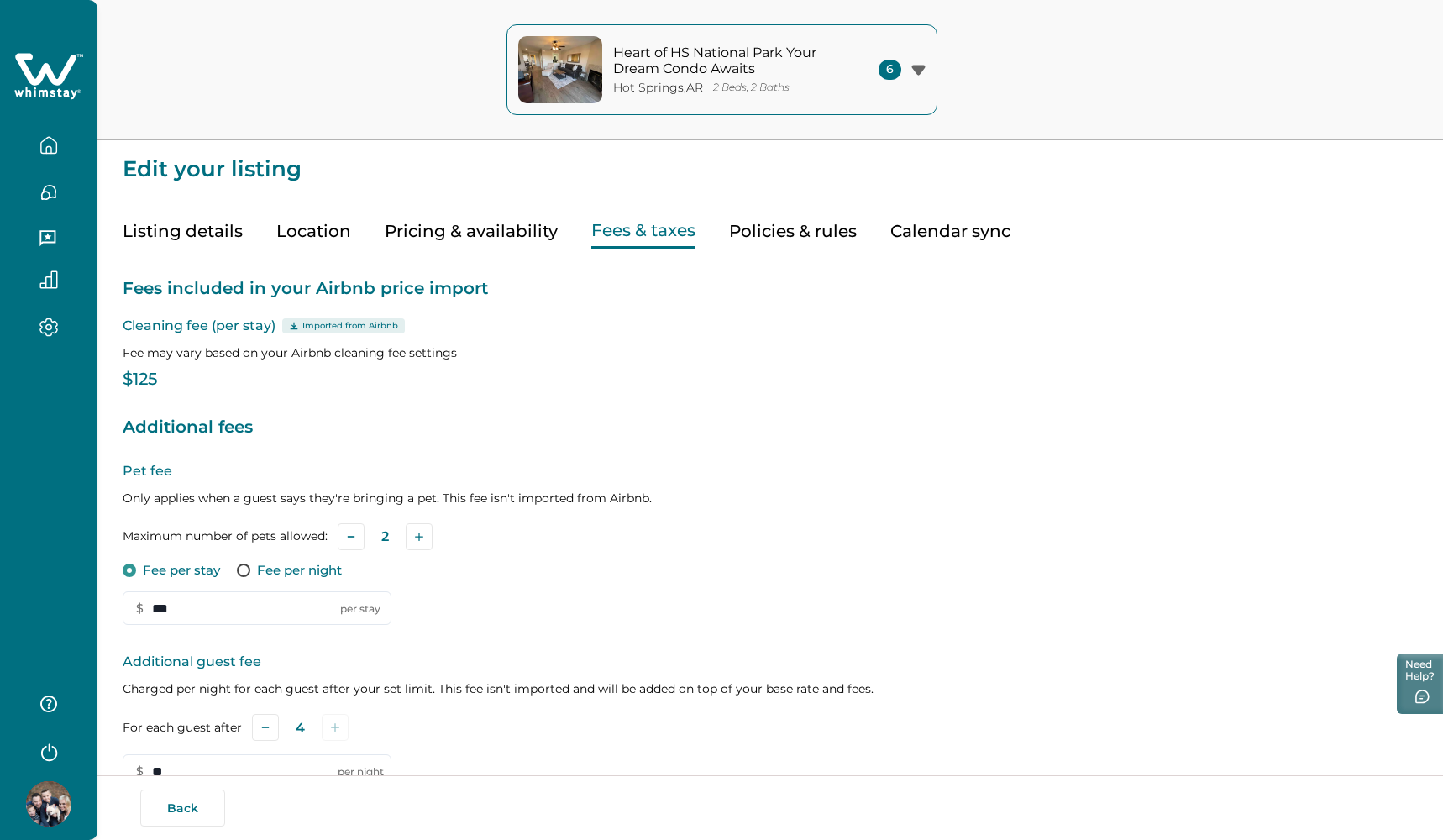
click at [915, 72] on icon "button" at bounding box center [919, 70] width 14 height 11
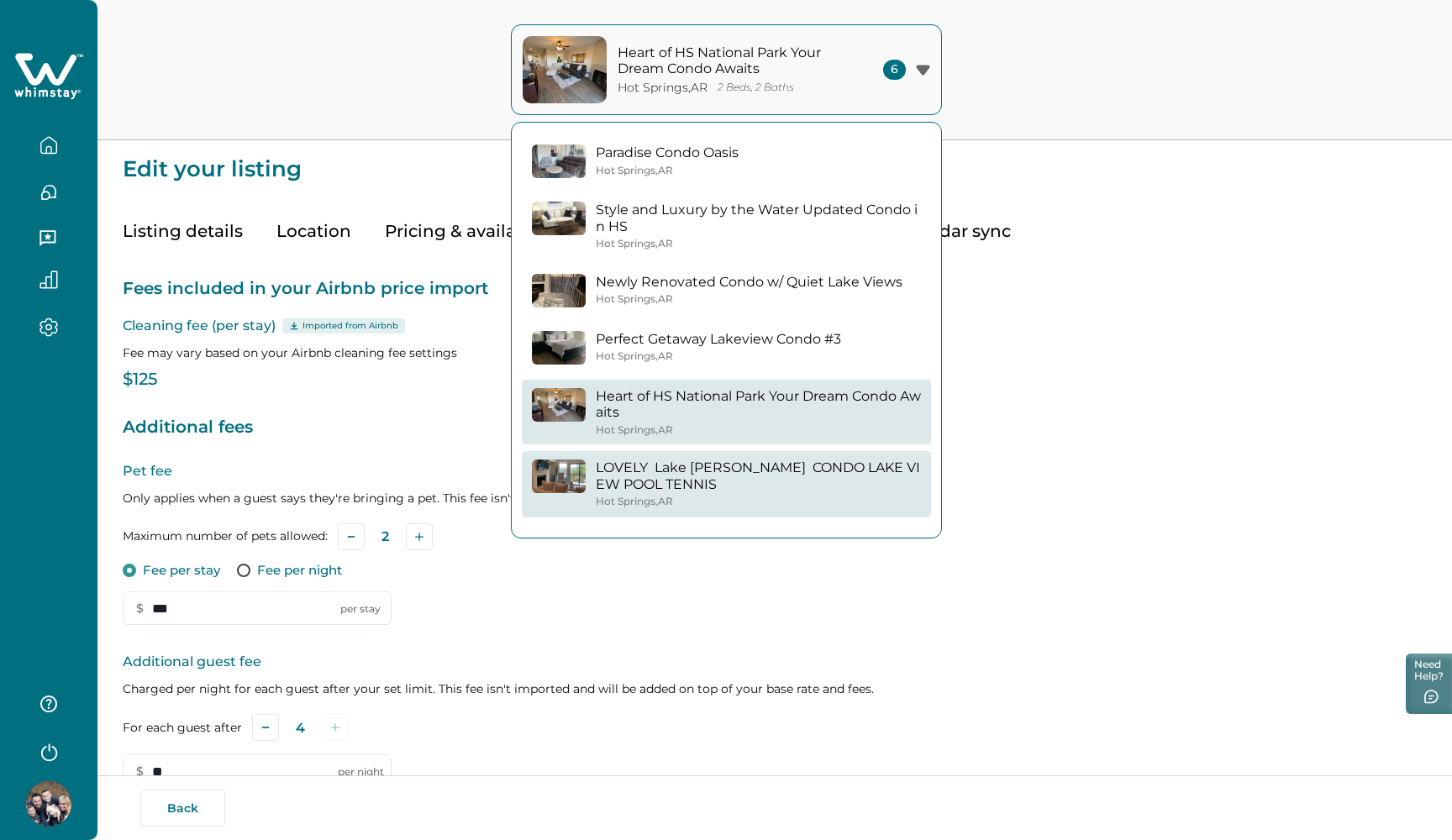
click at [751, 464] on p "LOVELY Lake Hamilton CONDO LAKE VIEW POOL TENNIS" at bounding box center [758, 476] width 325 height 33
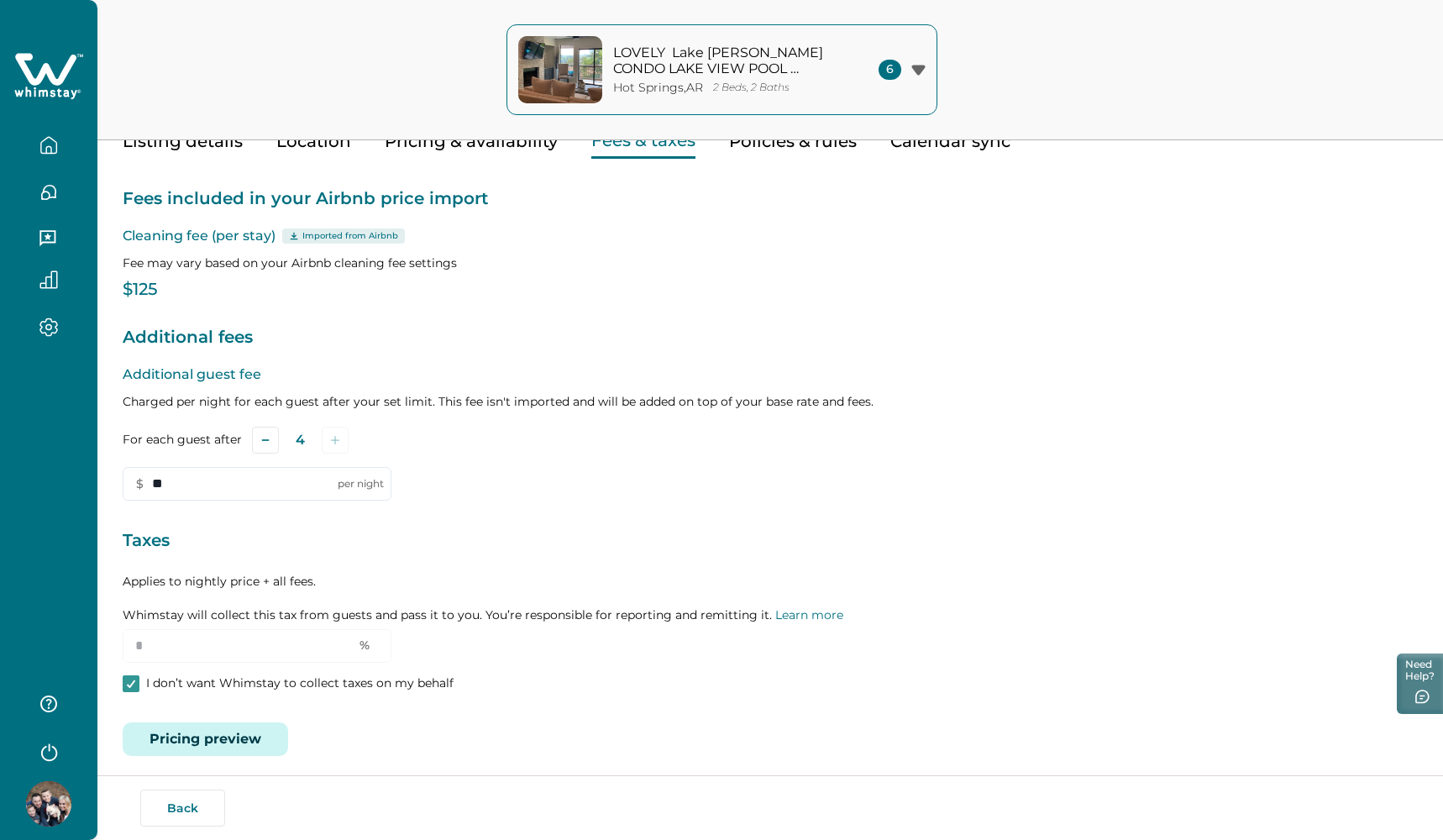
scroll to position [89, 0]
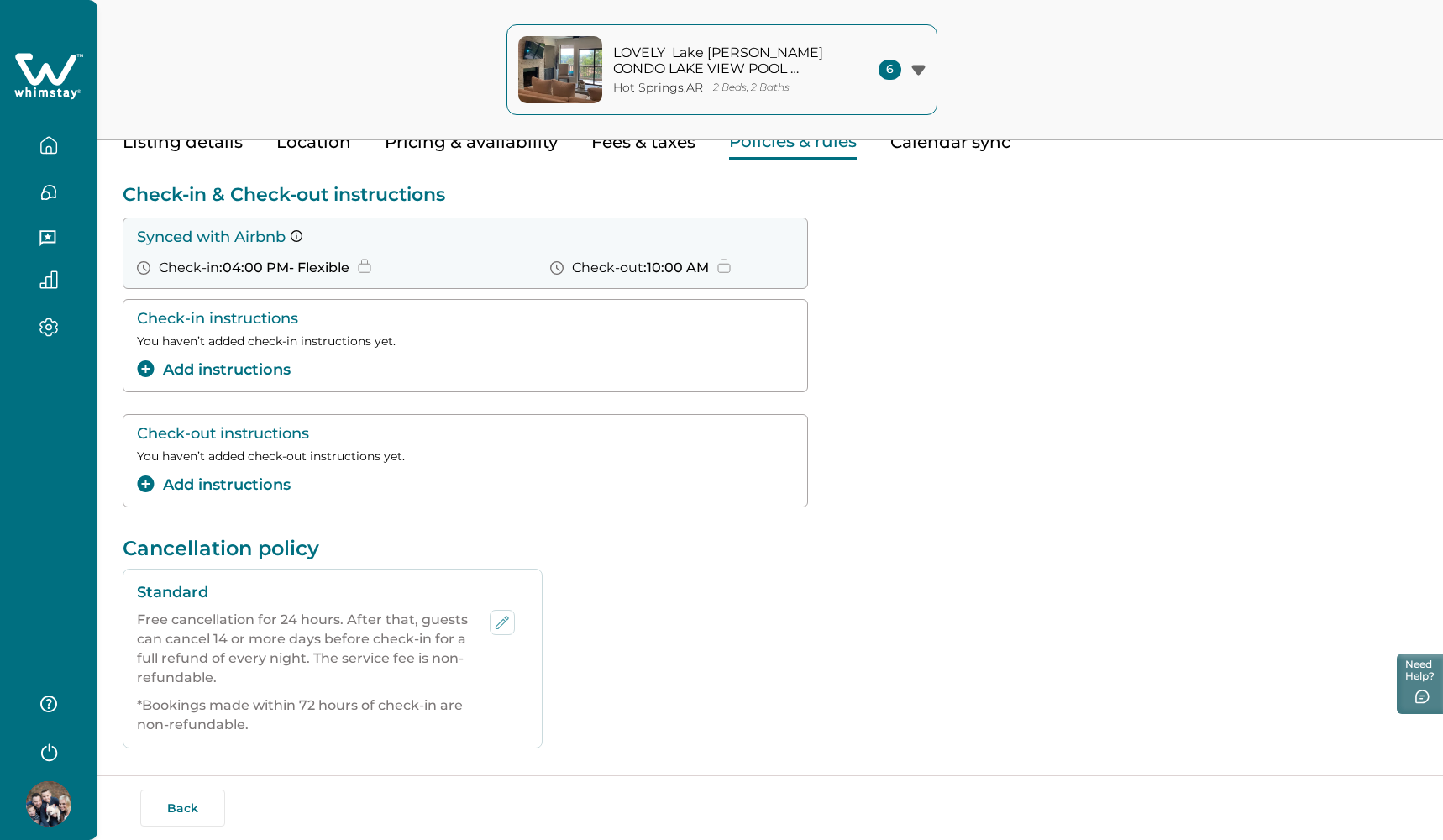
click at [764, 151] on button "Policies & rules" at bounding box center [793, 142] width 128 height 34
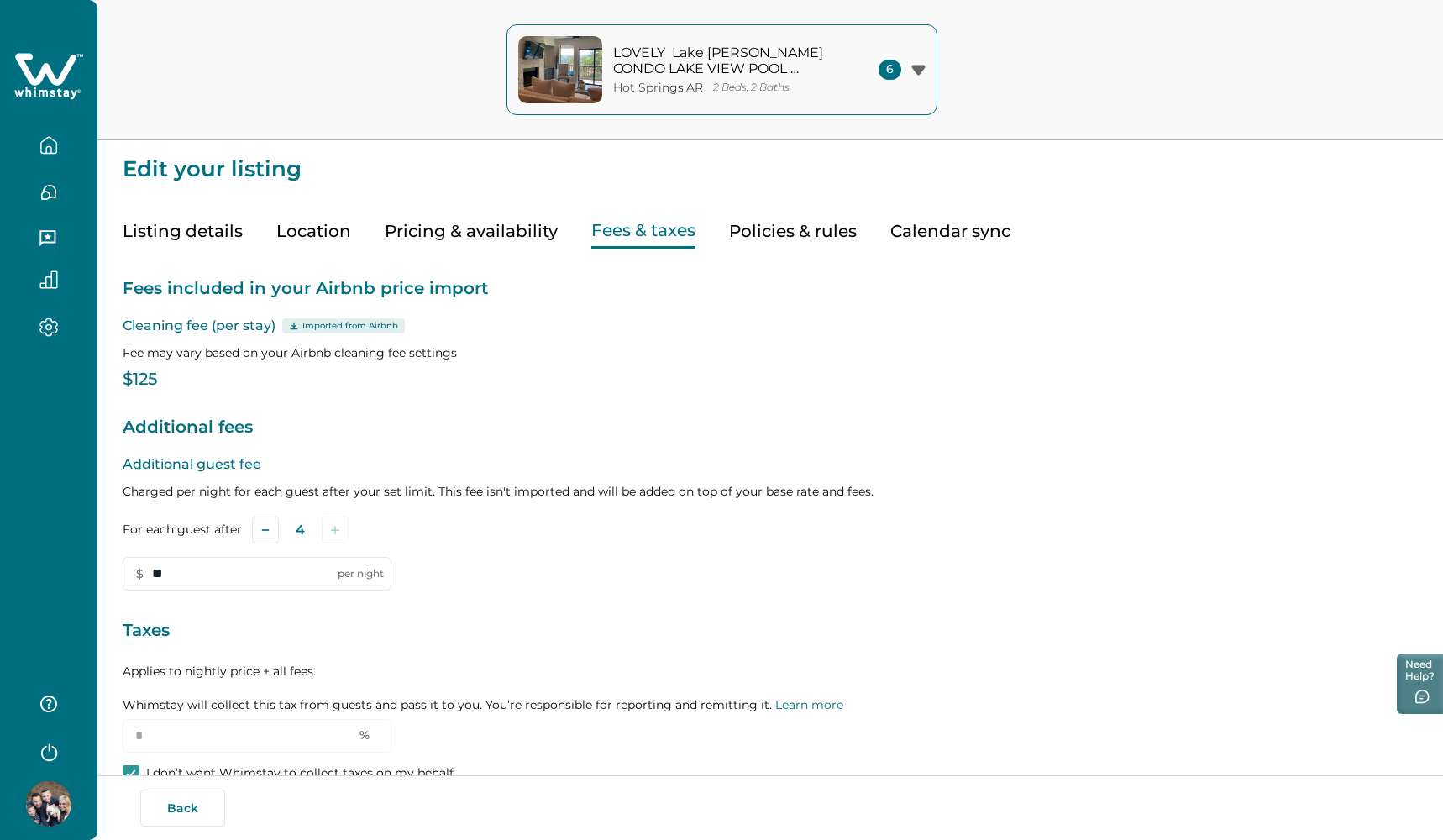
click at [641, 219] on button "Fees & taxes" at bounding box center [643, 231] width 104 height 34
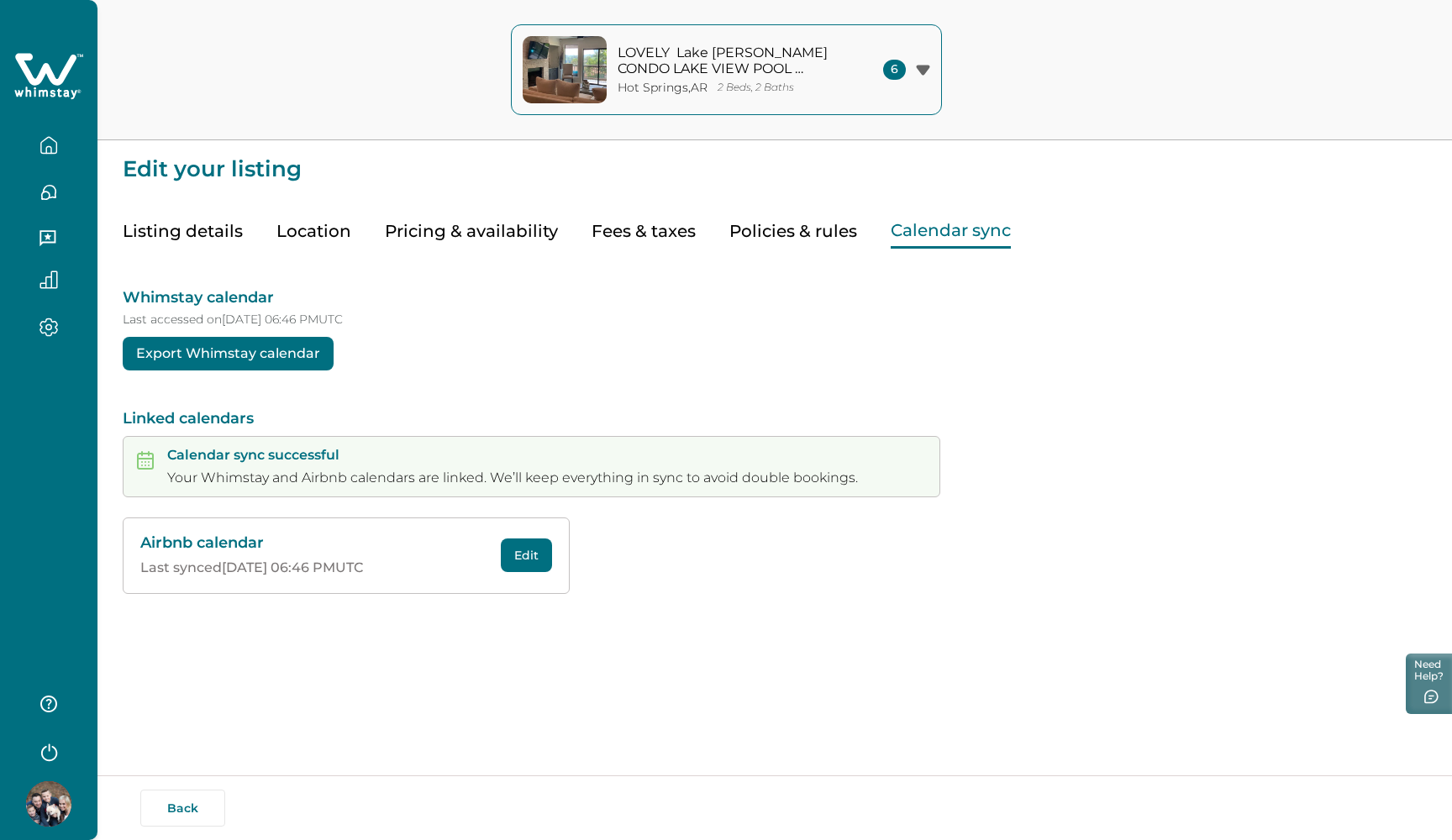
click at [928, 243] on button "Calendar sync" at bounding box center [950, 231] width 120 height 34
click at [413, 236] on button "Pricing & availability" at bounding box center [471, 231] width 173 height 34
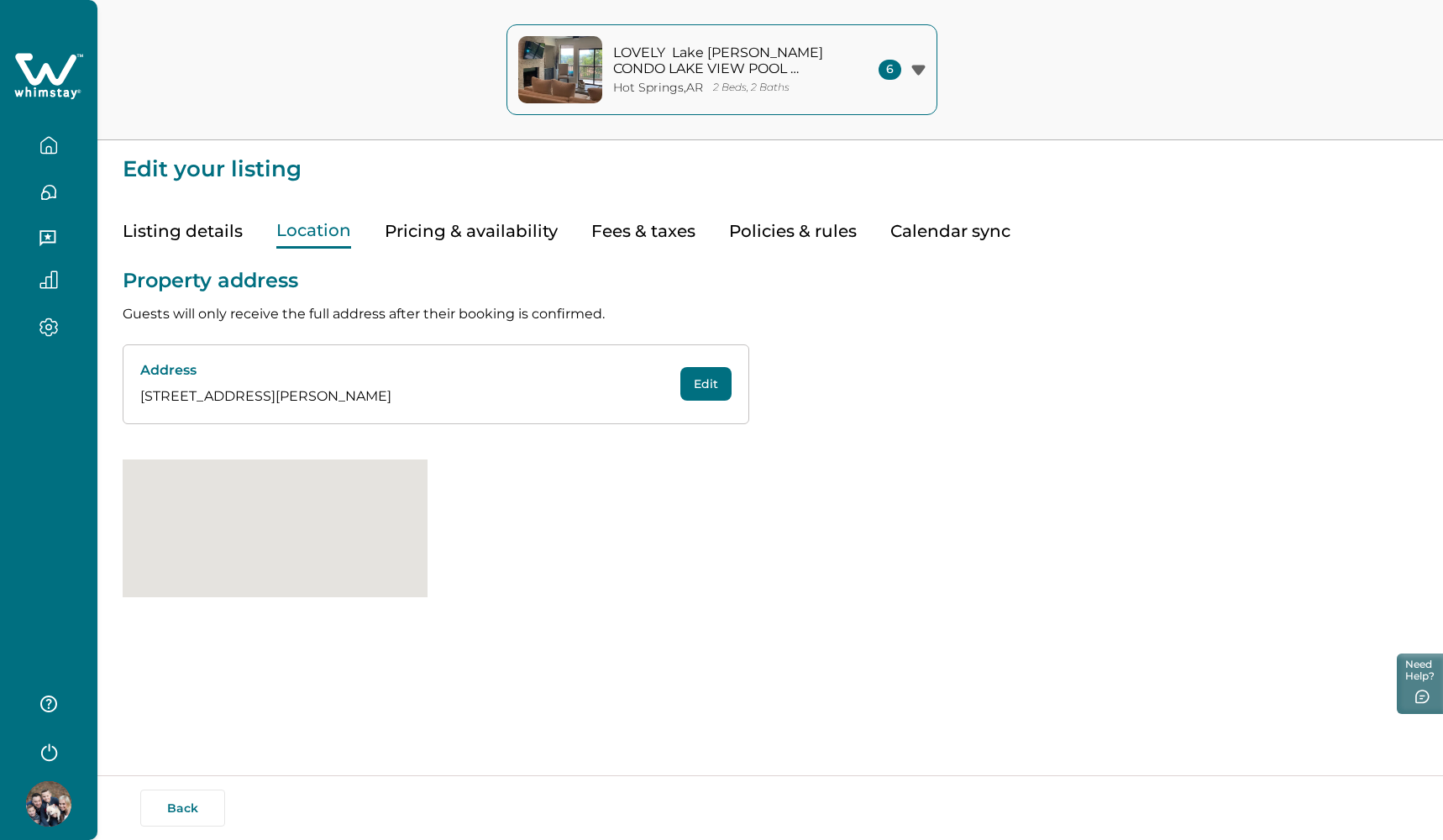
click at [321, 233] on button "Location" at bounding box center [314, 231] width 75 height 34
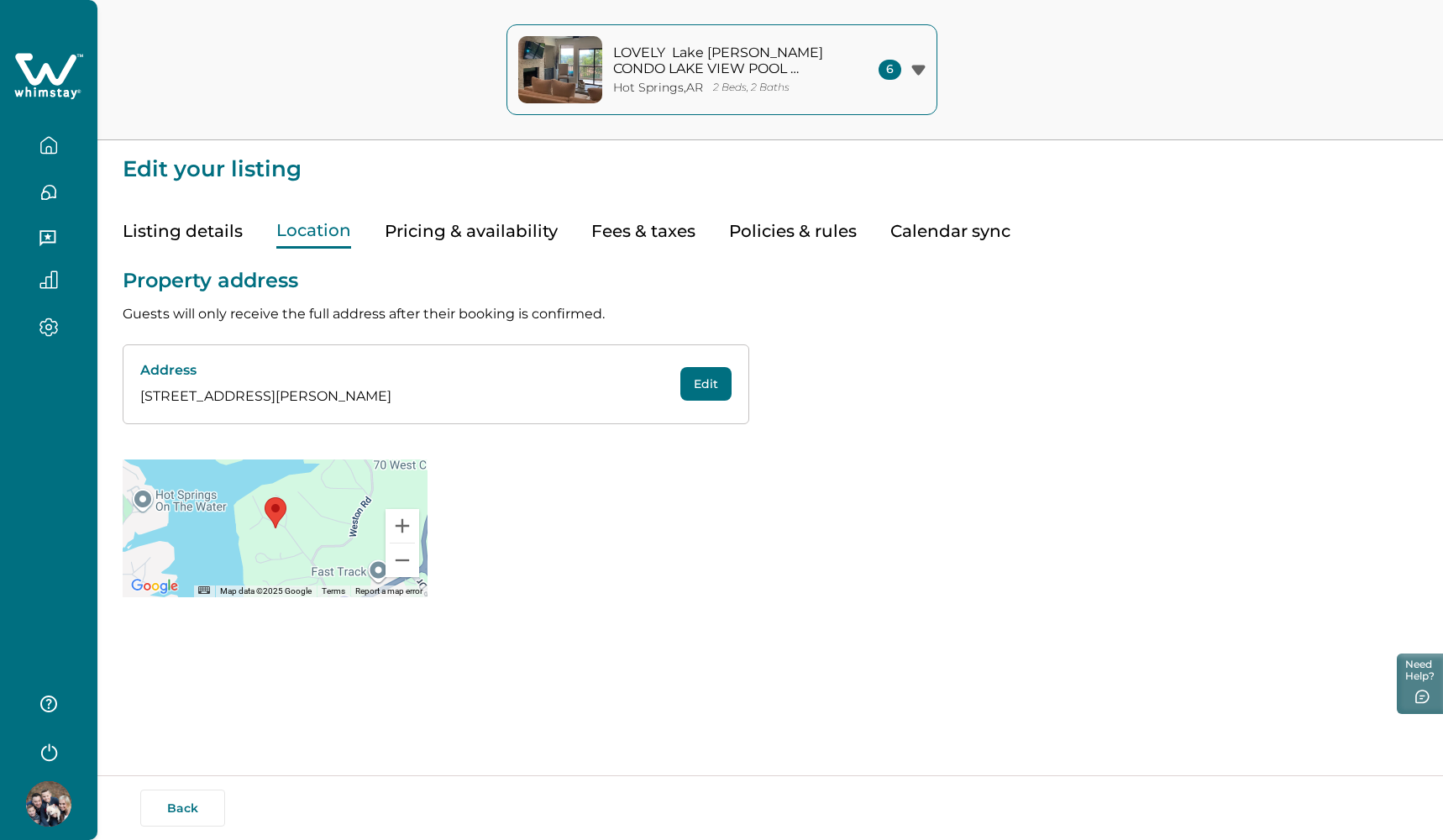
click at [497, 237] on button "Pricing & availability" at bounding box center [471, 231] width 173 height 34
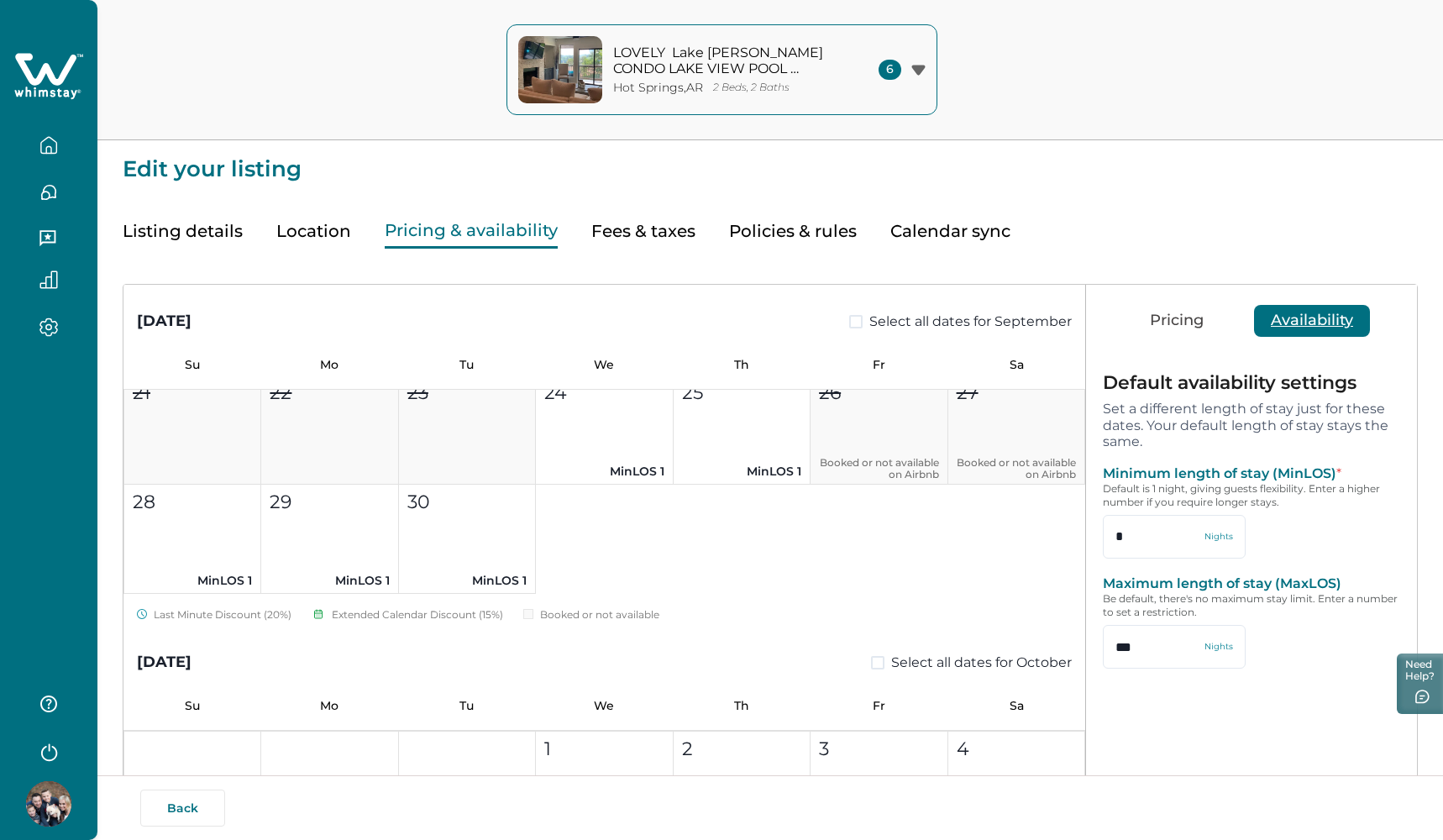
scroll to position [345, 0]
click at [849, 323] on span at bounding box center [855, 321] width 13 height 13
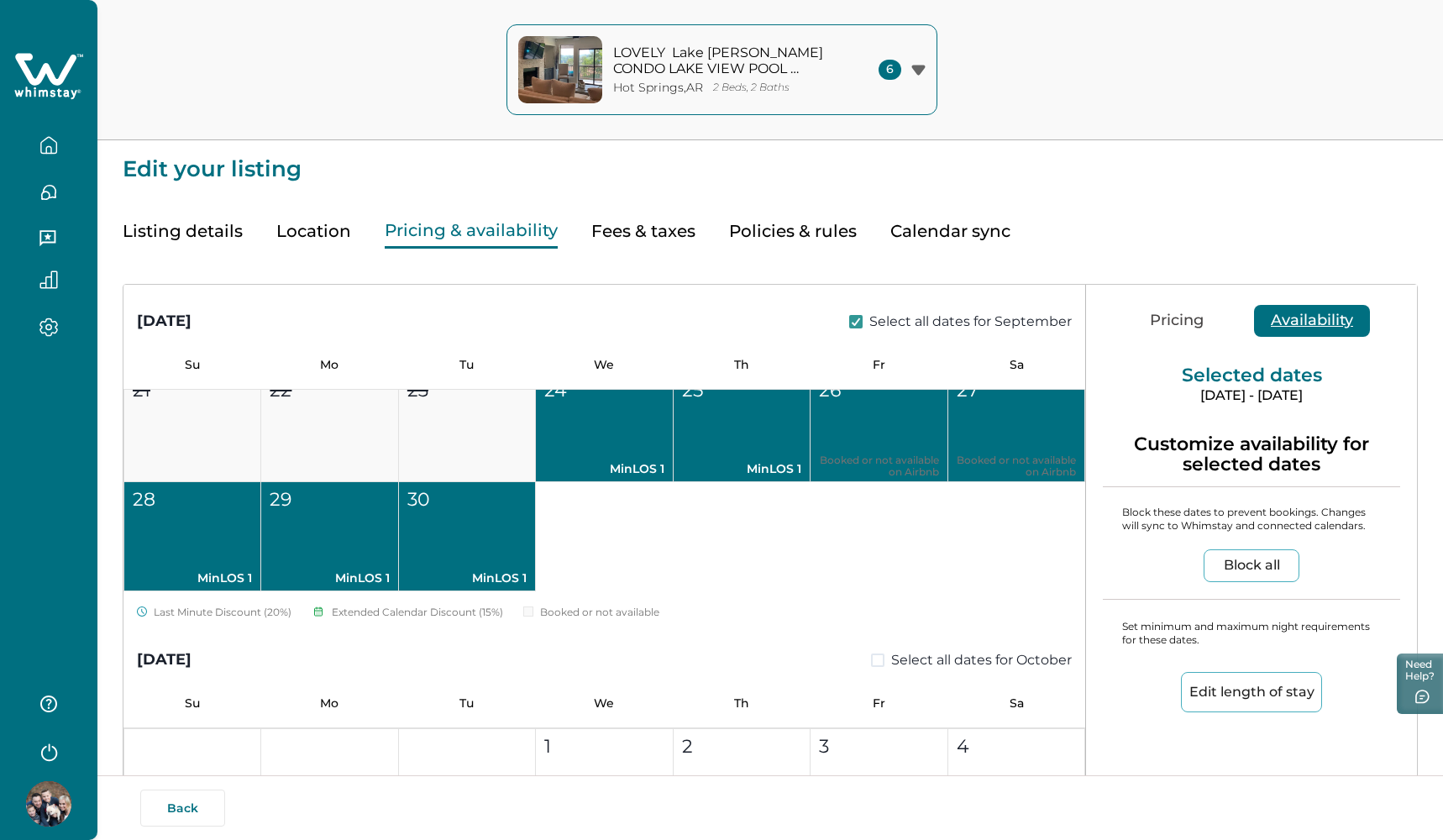
click at [1237, 681] on button "Edit length of stay" at bounding box center [1252, 692] width 141 height 40
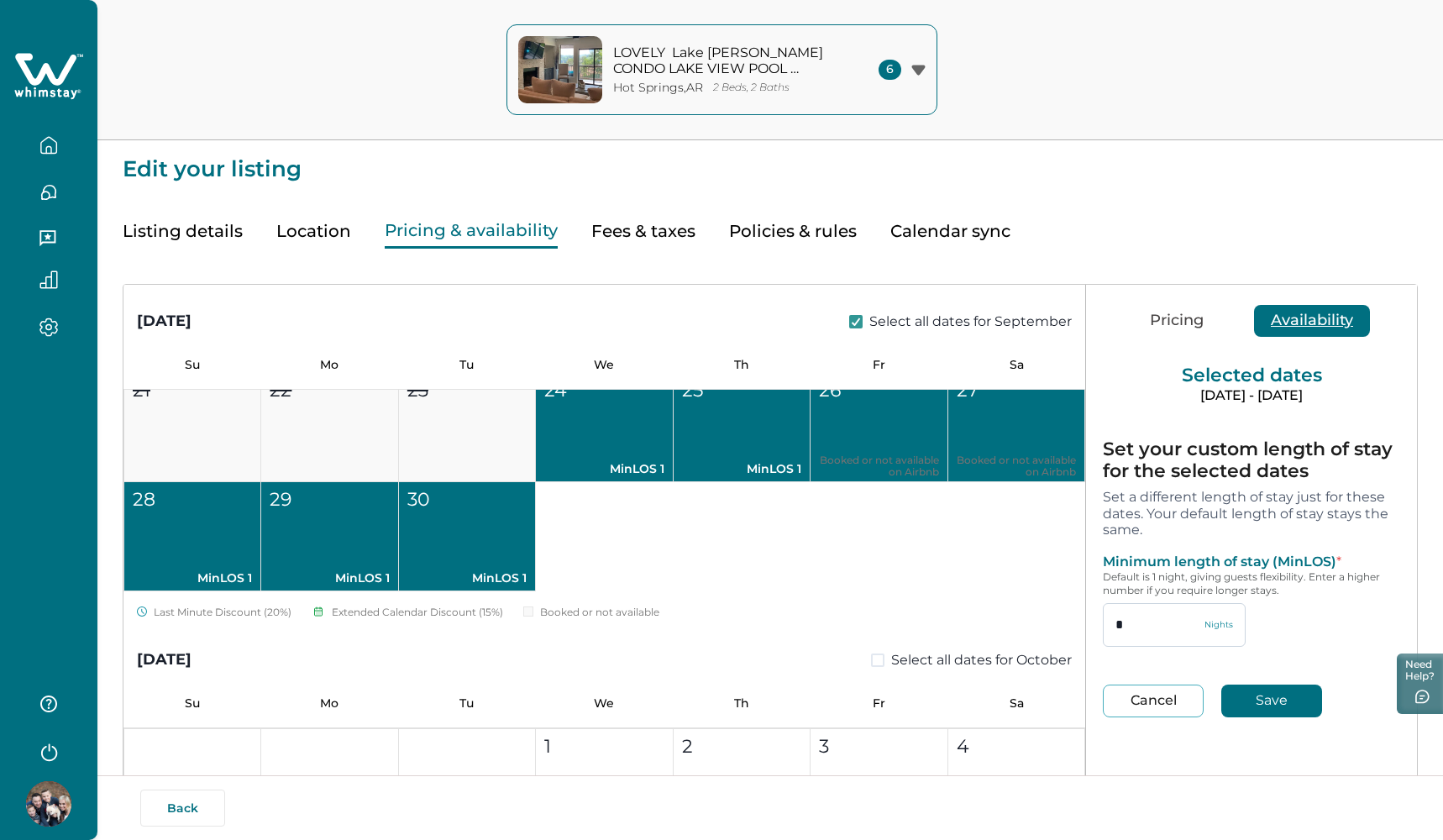
click at [1159, 625] on input "*" at bounding box center [1175, 624] width 143 height 44
click at [1259, 708] on button "Save" at bounding box center [1271, 700] width 101 height 33
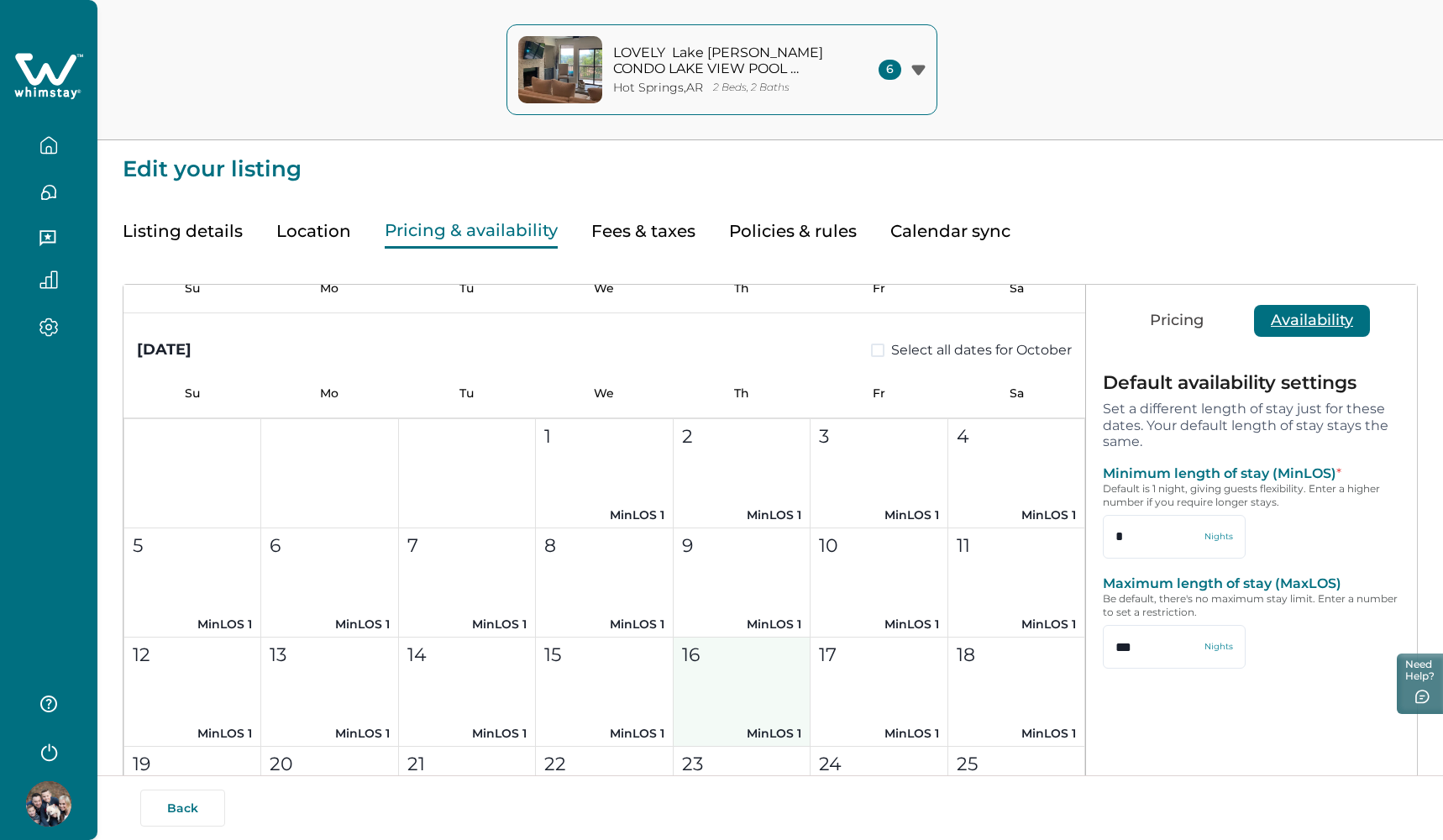
scroll to position [646, 0]
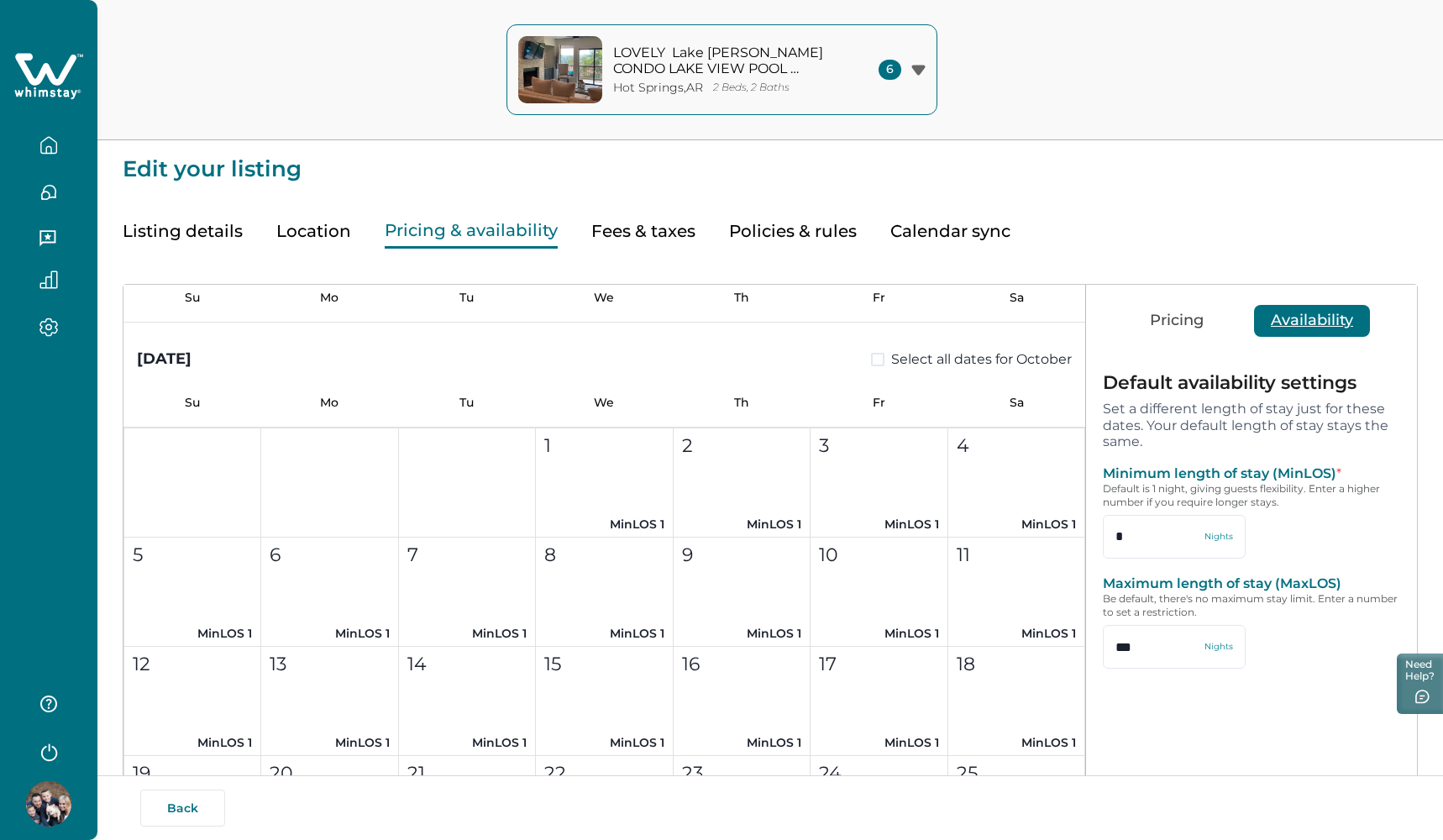
click at [871, 367] on label "Select all dates for October" at bounding box center [972, 360] width 200 height 21
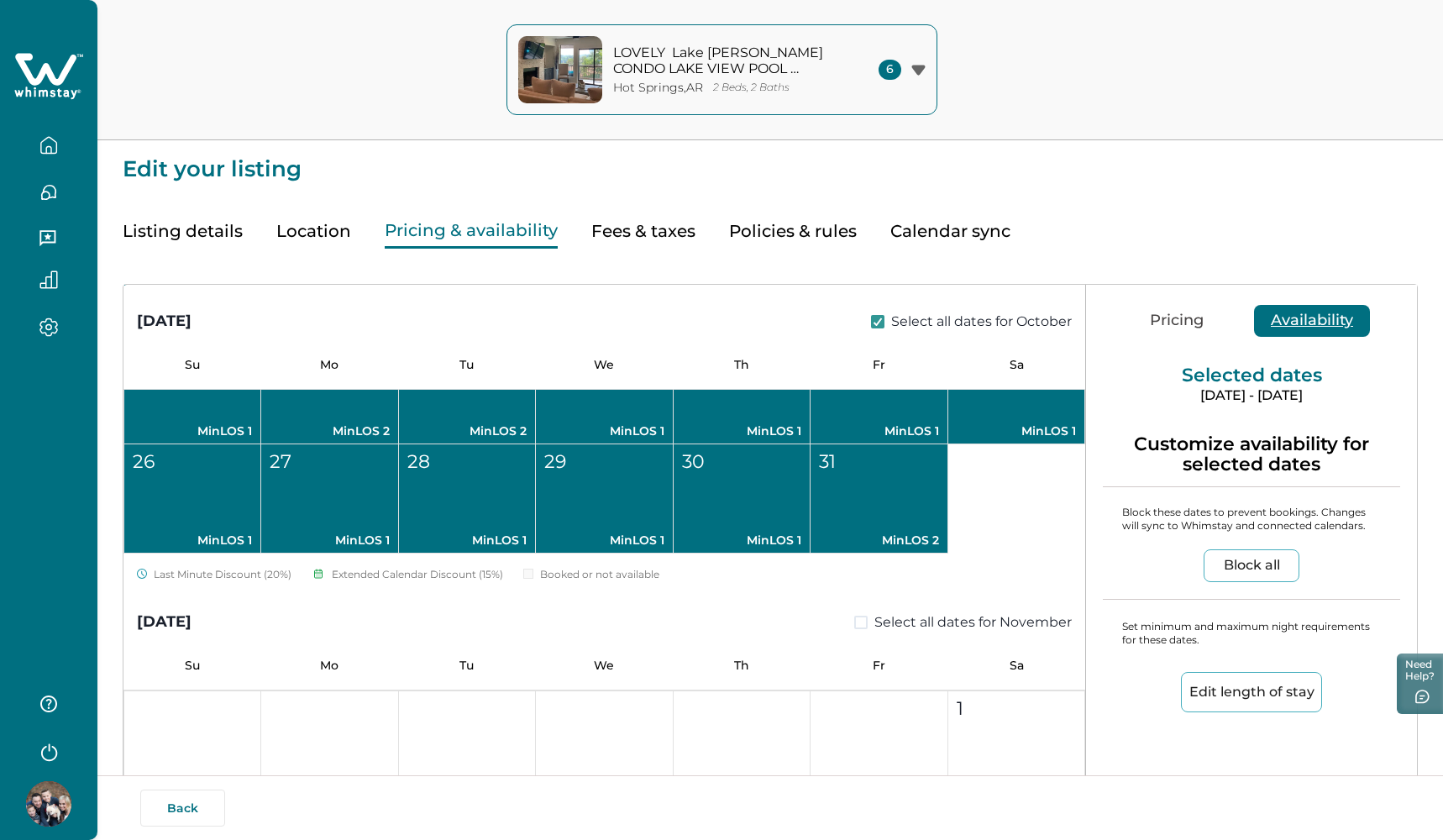
scroll to position [1125, 0]
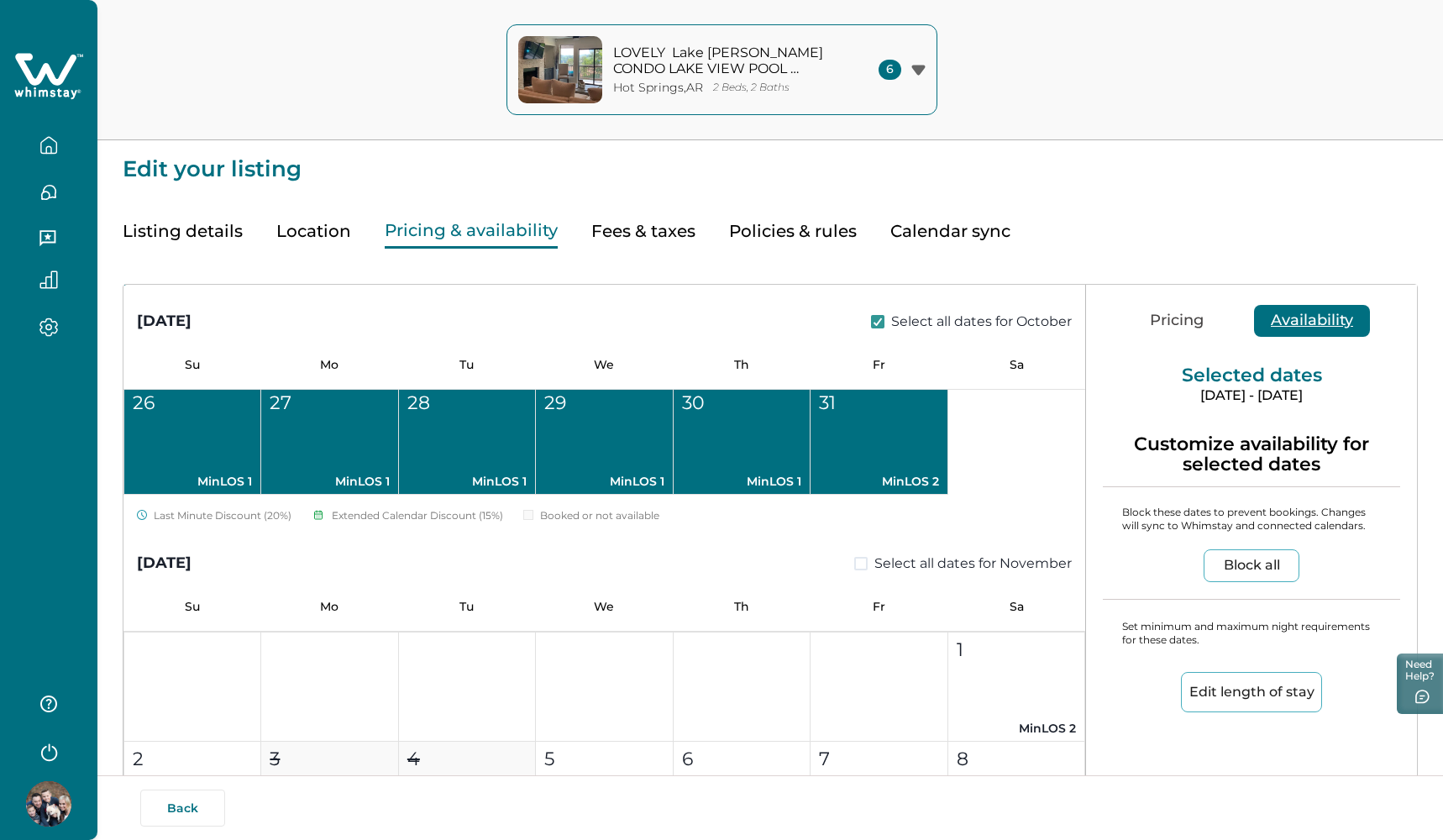
click at [857, 564] on span at bounding box center [861, 564] width 13 height 13
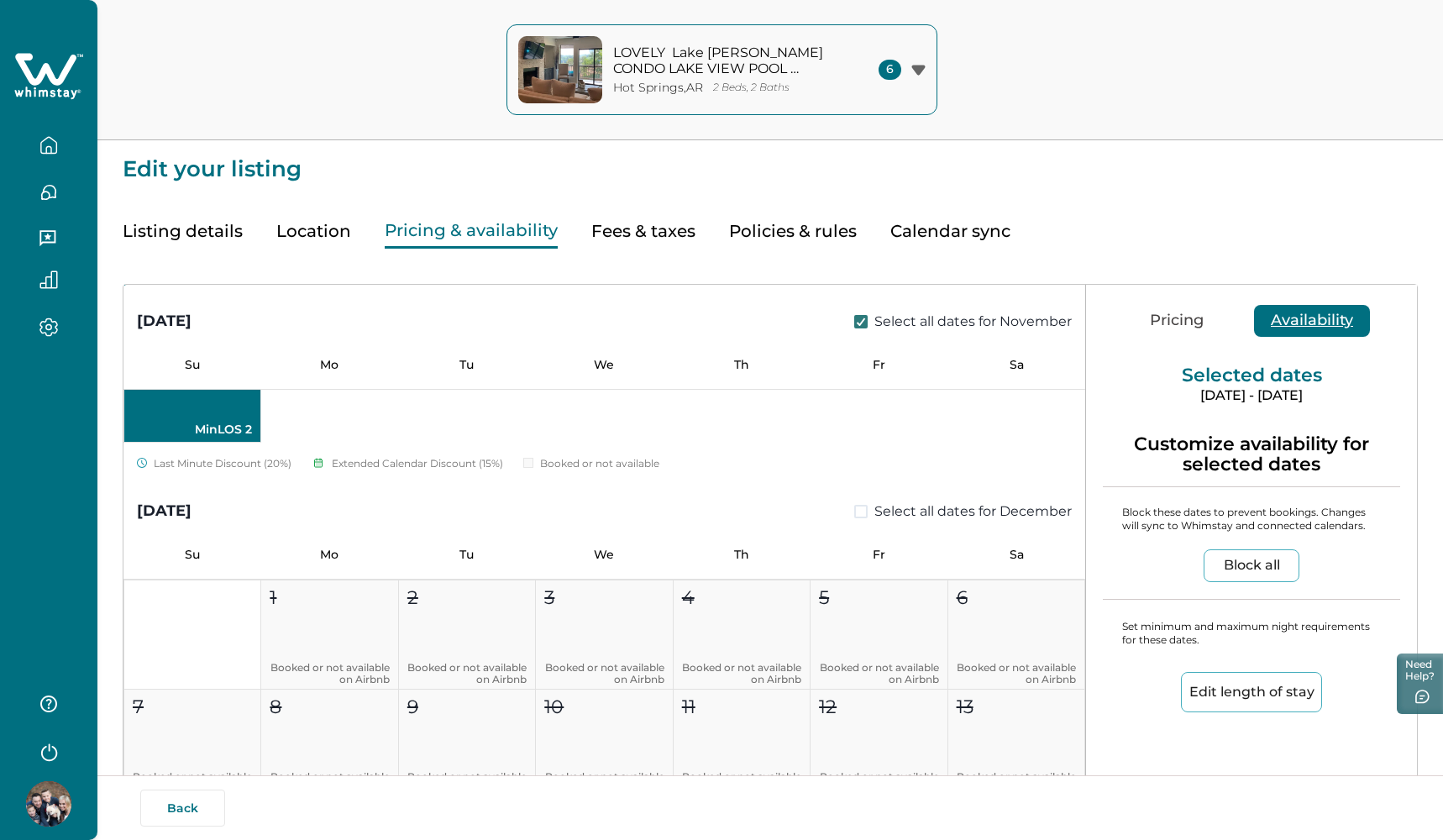
scroll to position [1972, 0]
click at [861, 511] on label "Select all dates for December" at bounding box center [963, 511] width 217 height 21
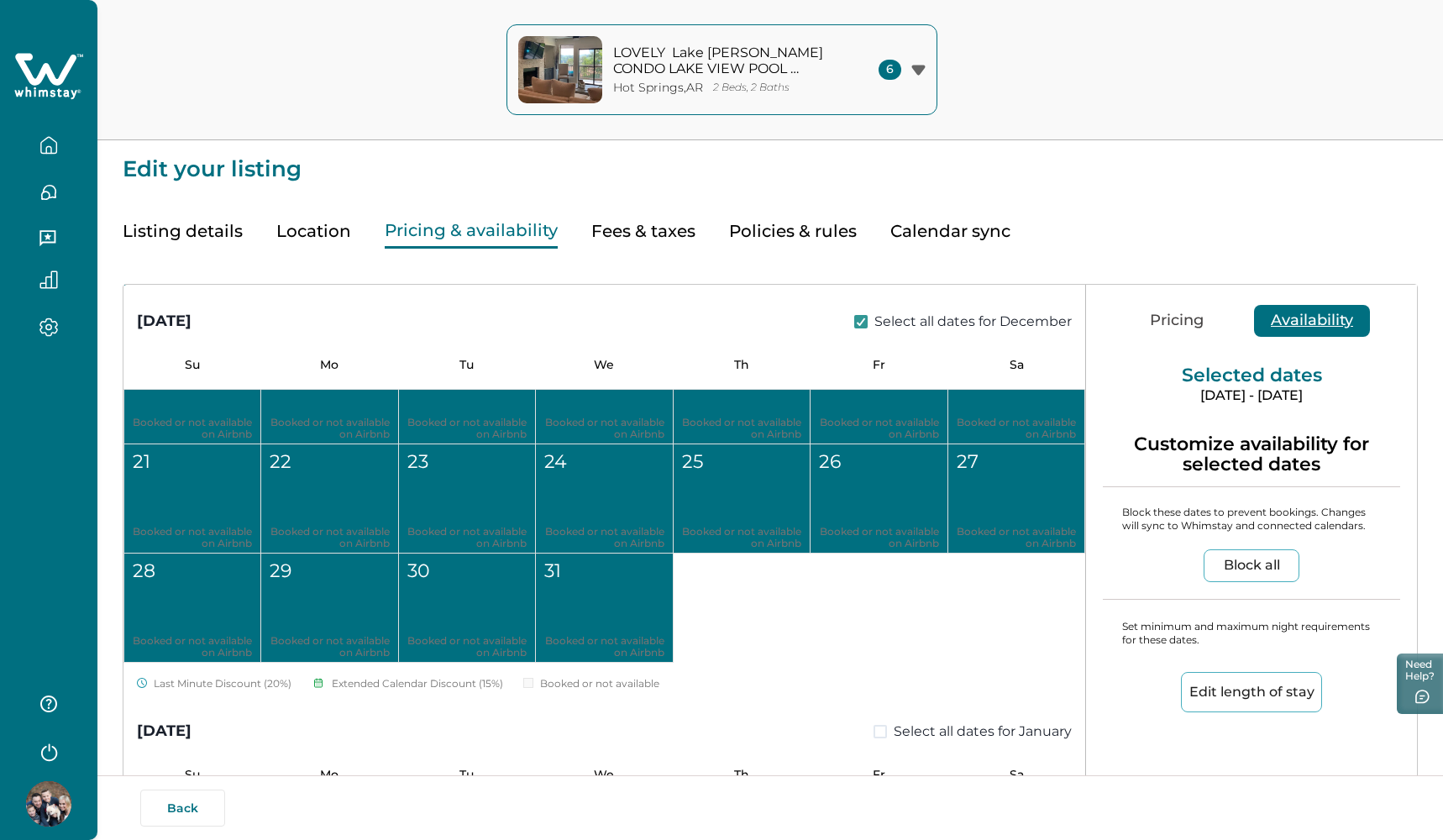
click at [874, 725] on span at bounding box center [880, 731] width 13 height 13
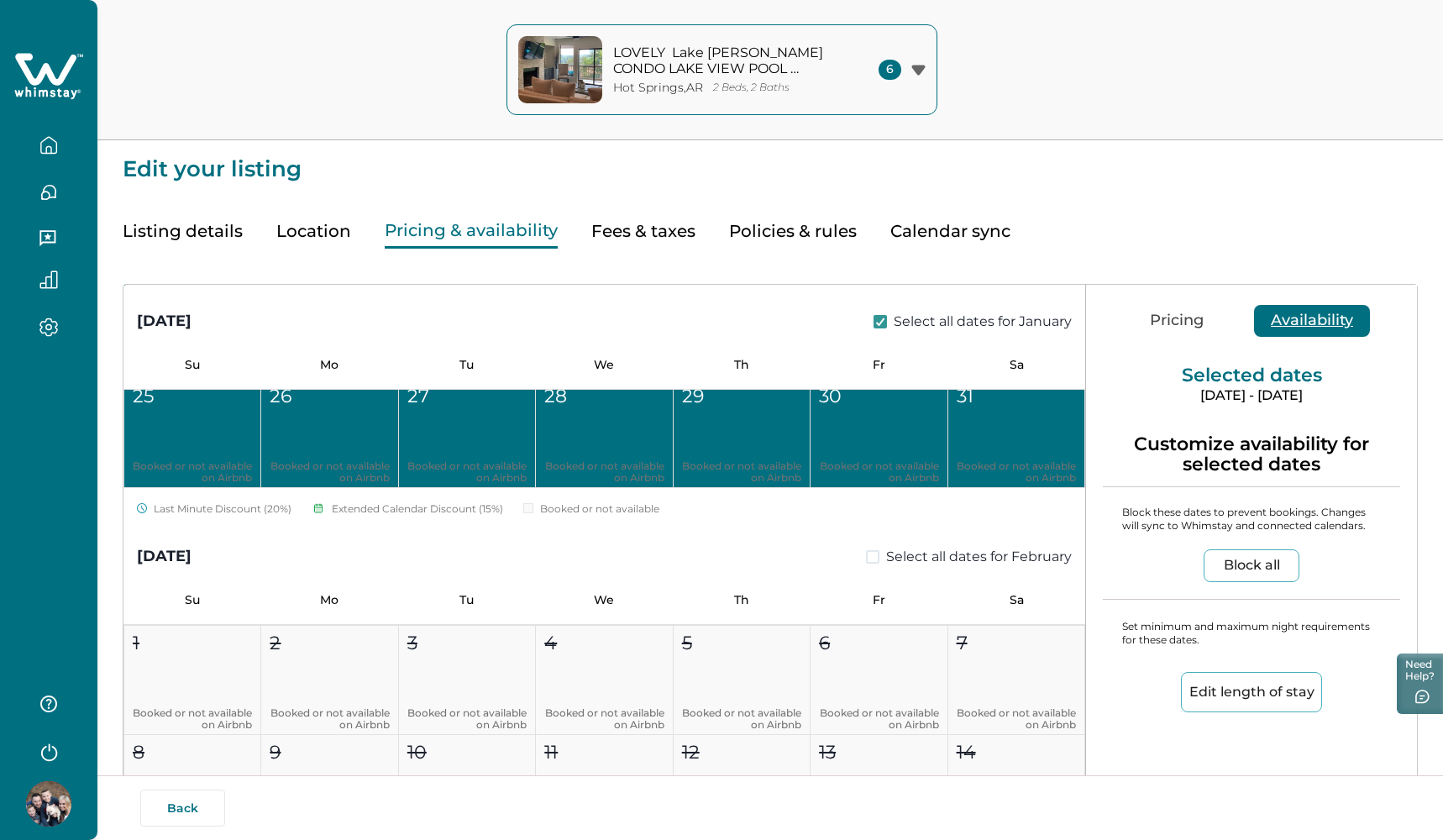
scroll to position [3360, 0]
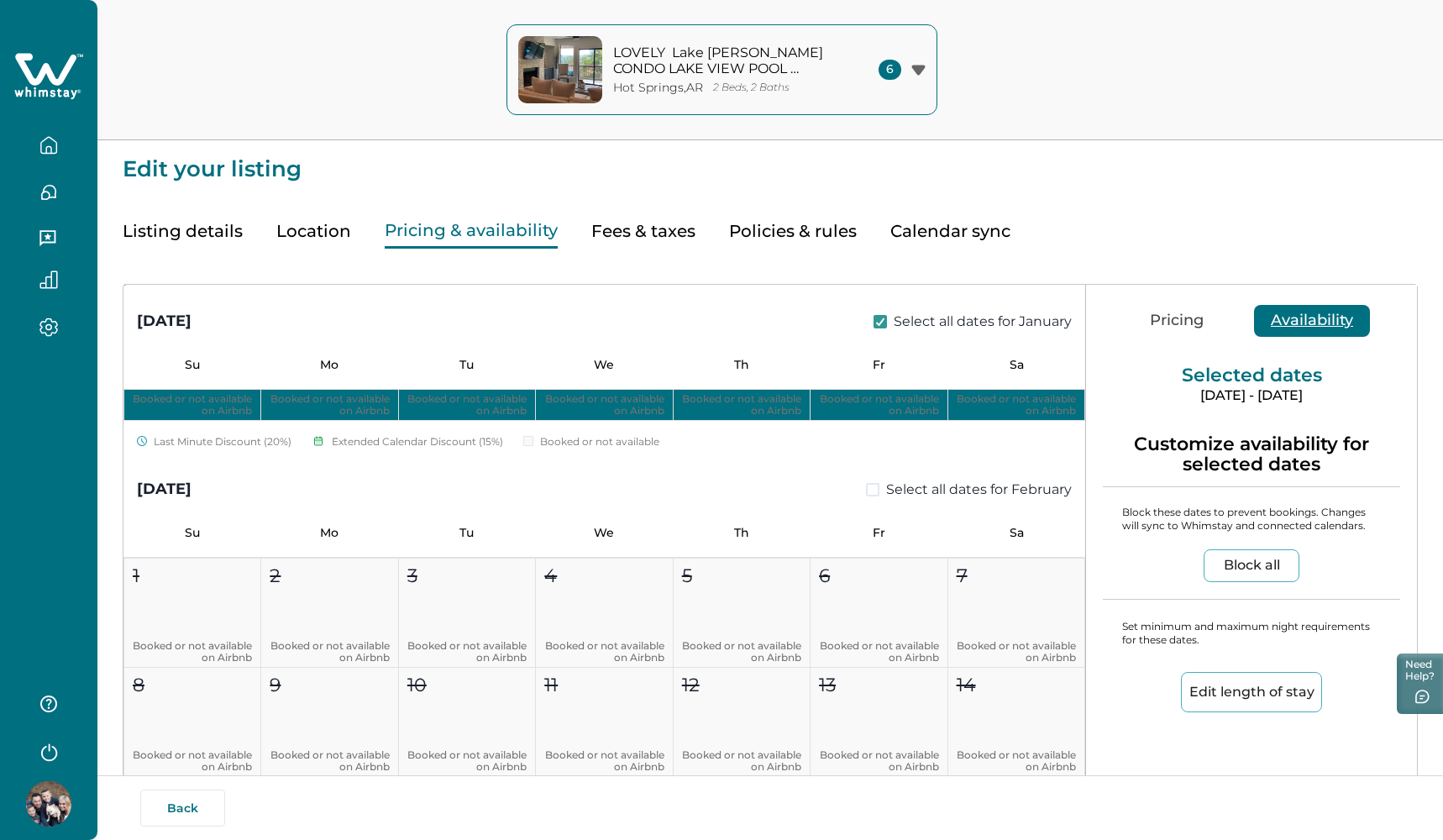
click at [866, 485] on span at bounding box center [872, 489] width 13 height 13
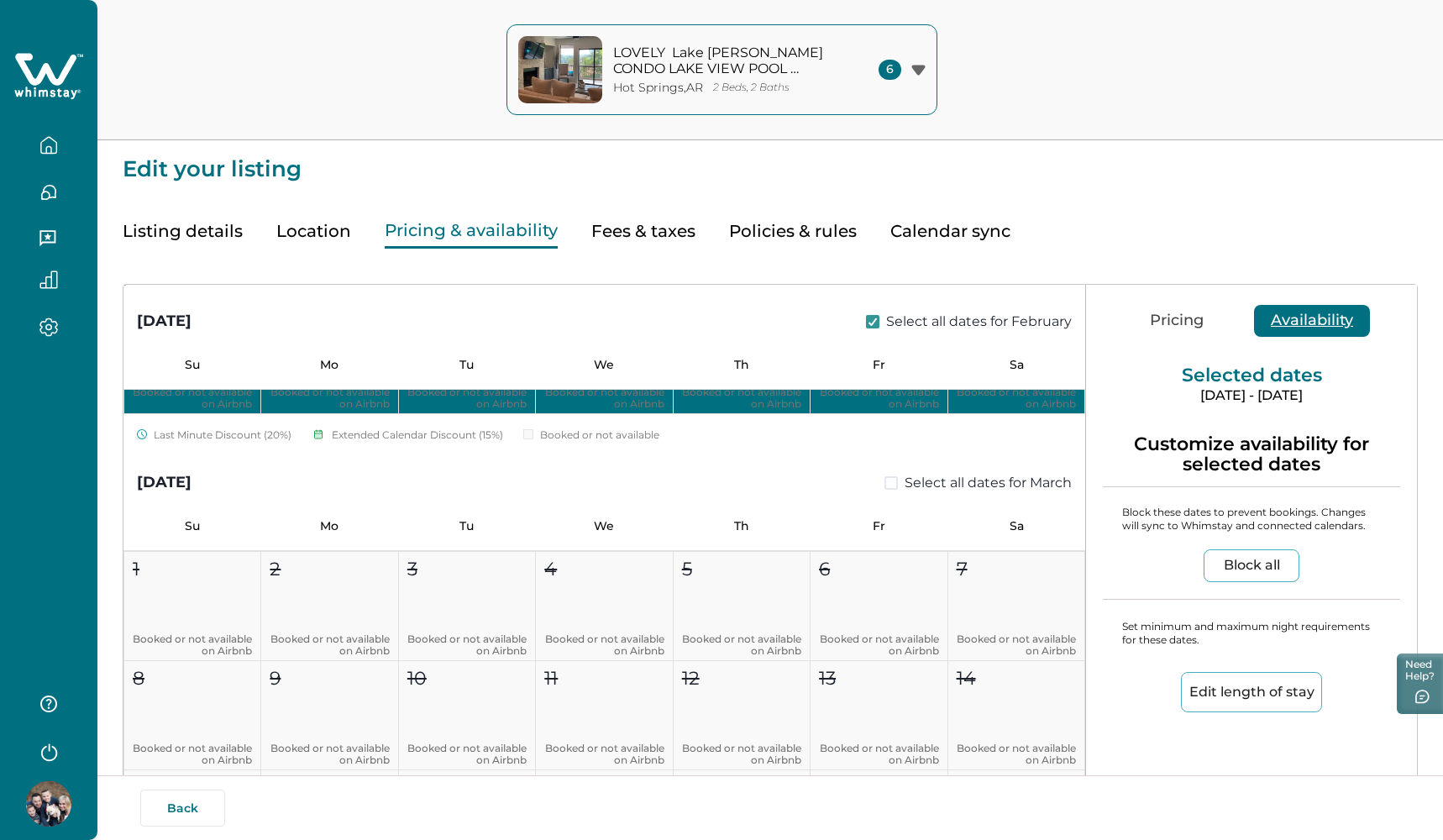
scroll to position [3941, 0]
click at [885, 483] on span at bounding box center [891, 483] width 13 height 13
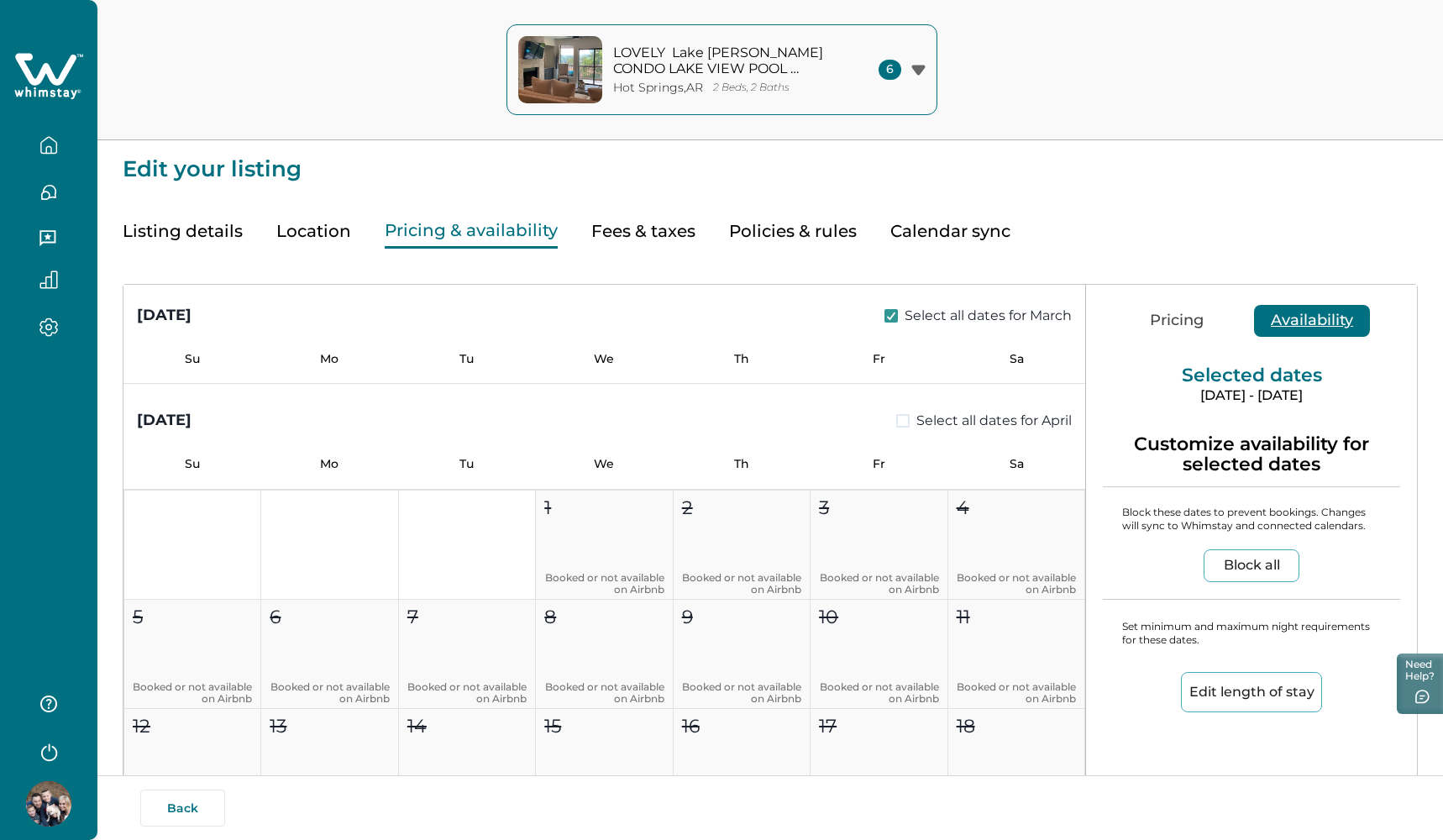
scroll to position [4679, 0]
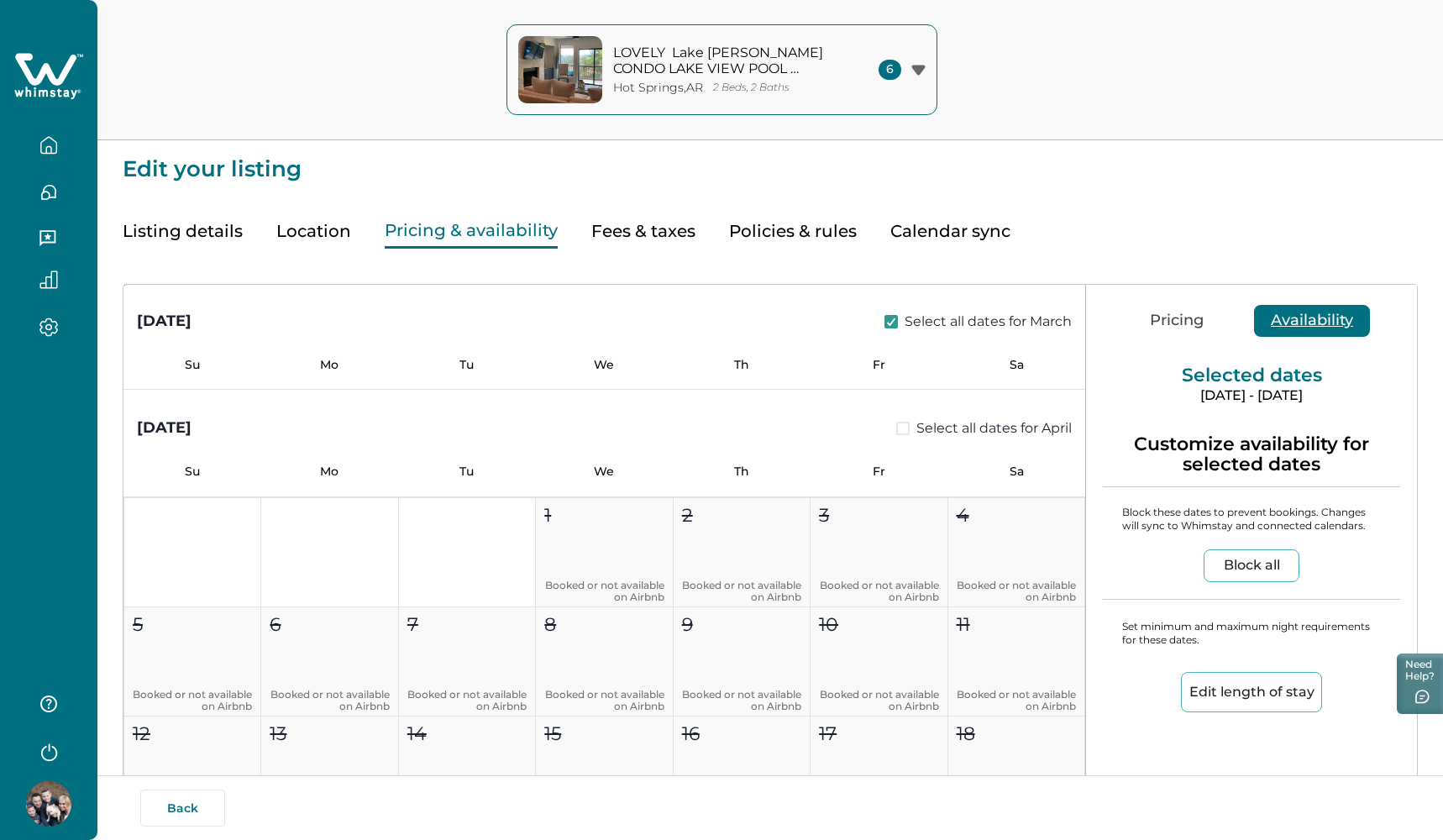
click at [896, 427] on span at bounding box center [903, 428] width 13 height 13
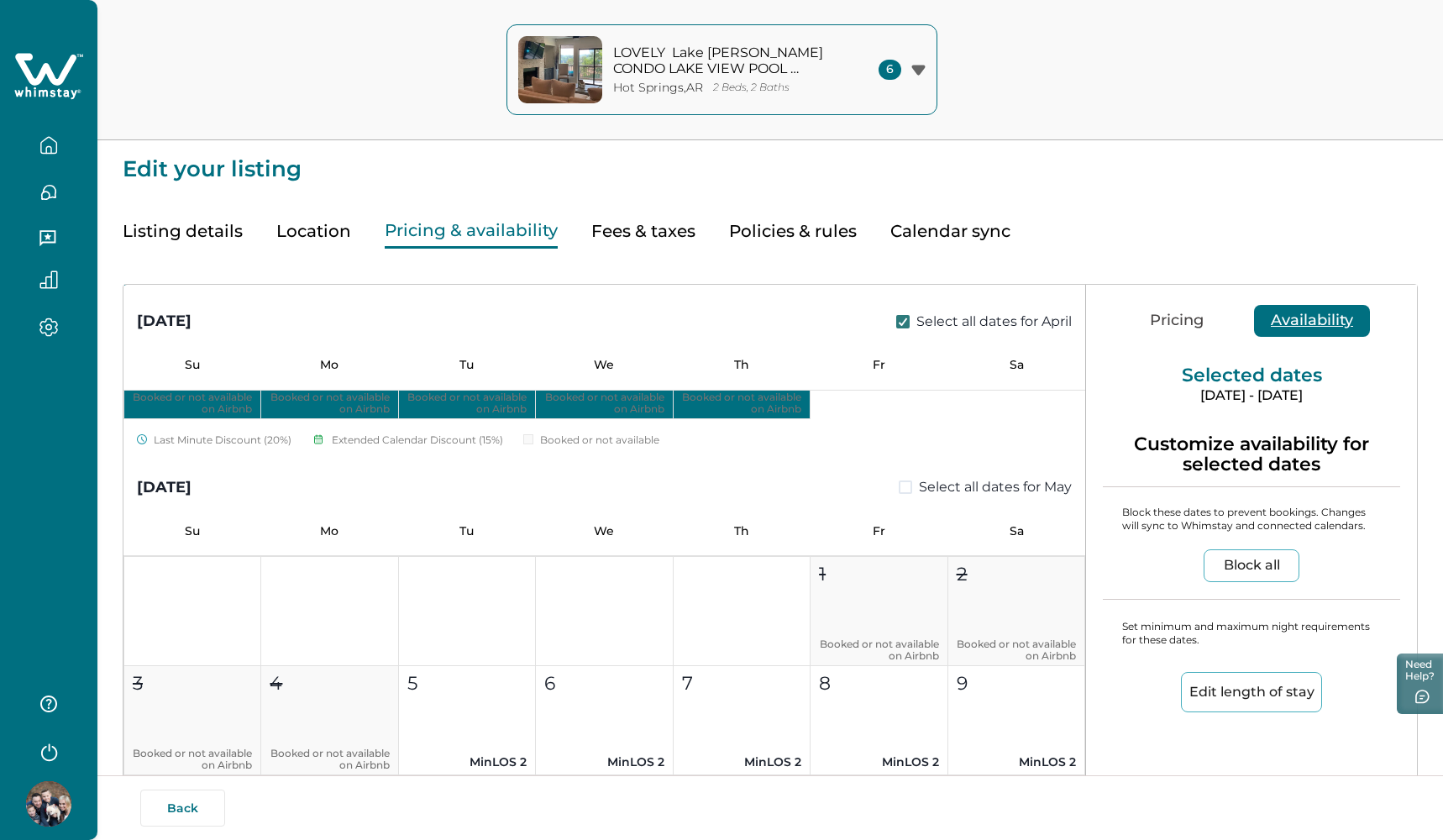
scroll to position [5329, 0]
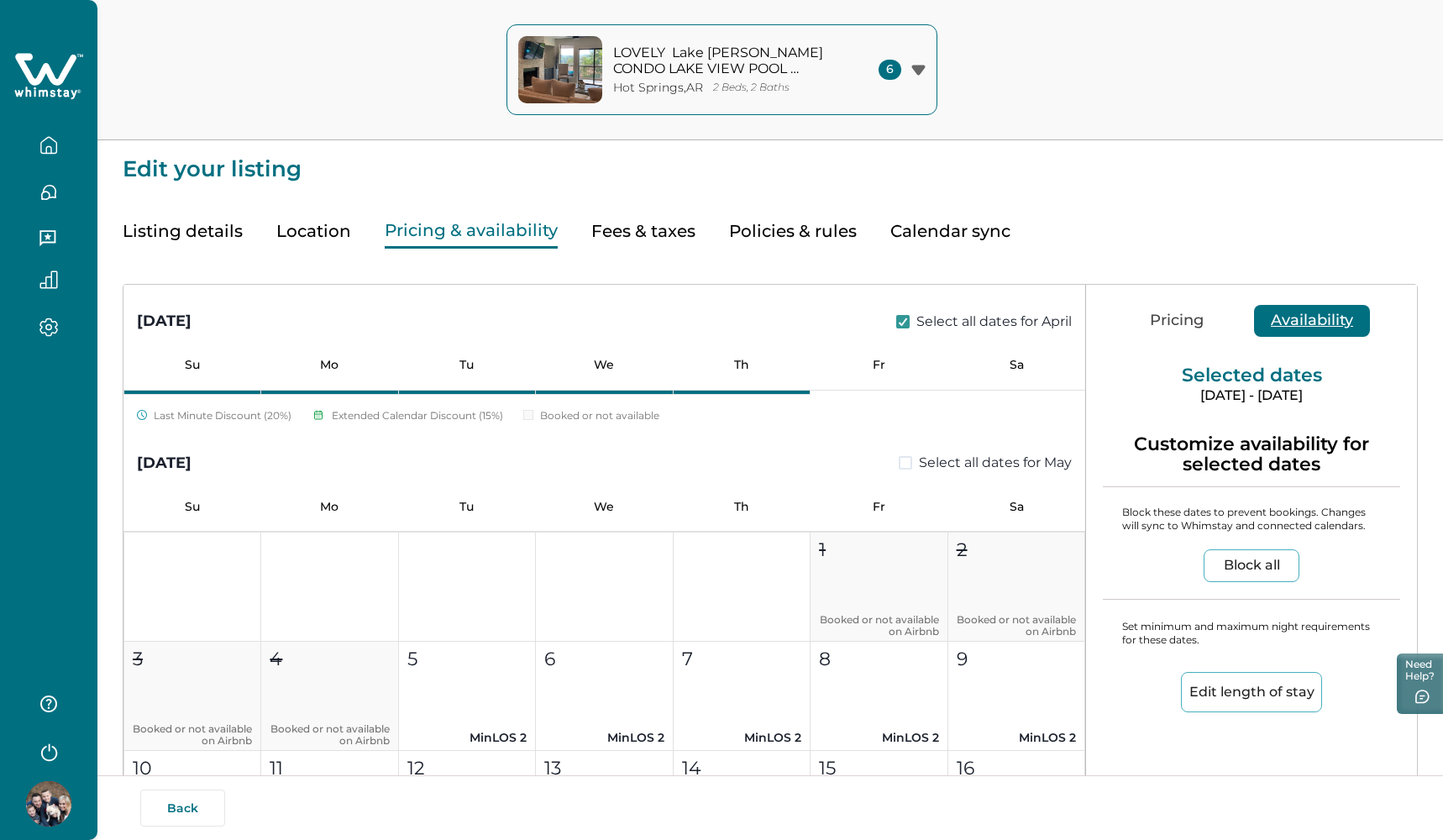
click at [899, 463] on span at bounding box center [905, 462] width 13 height 13
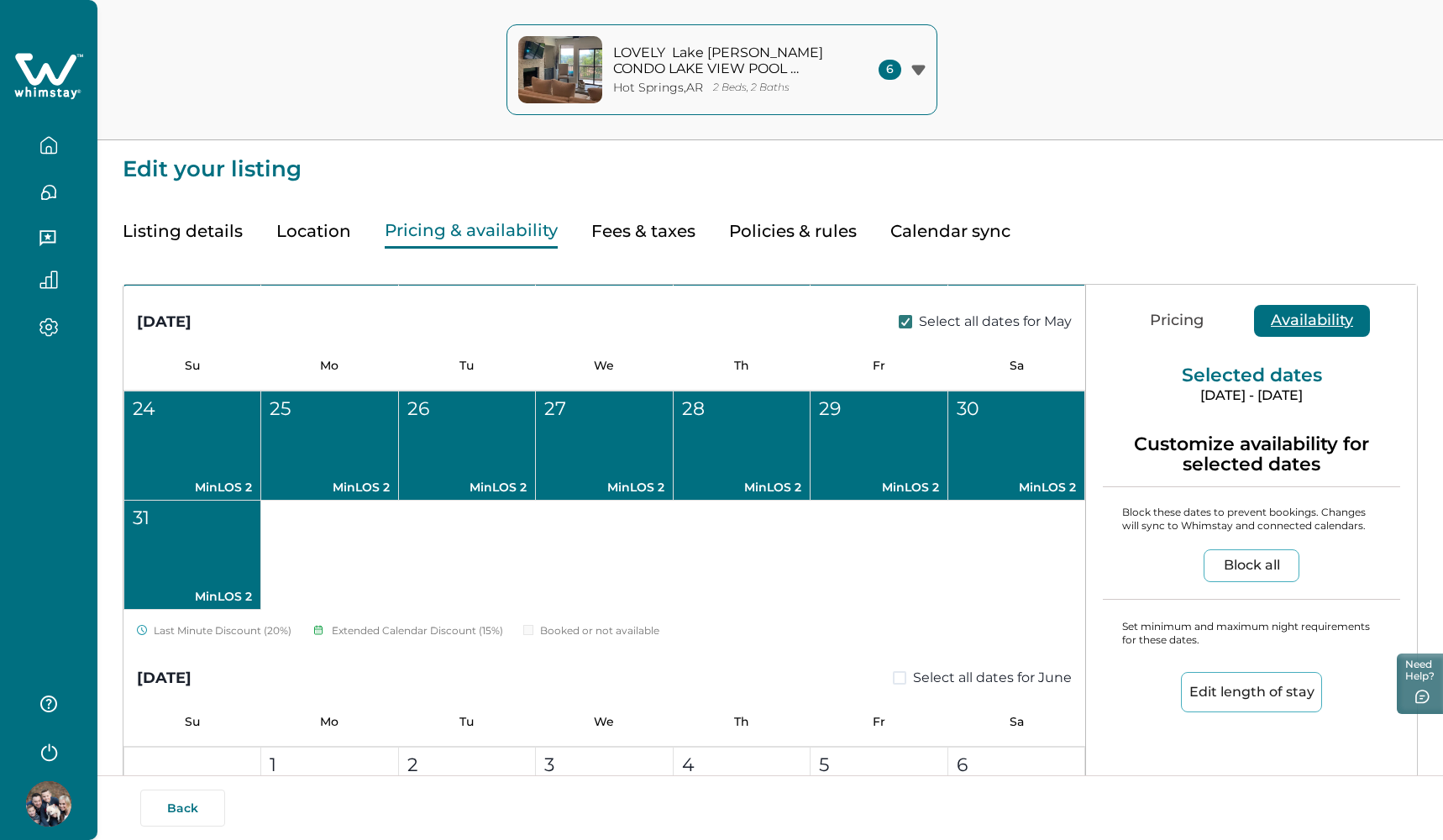
scroll to position [5909, 0]
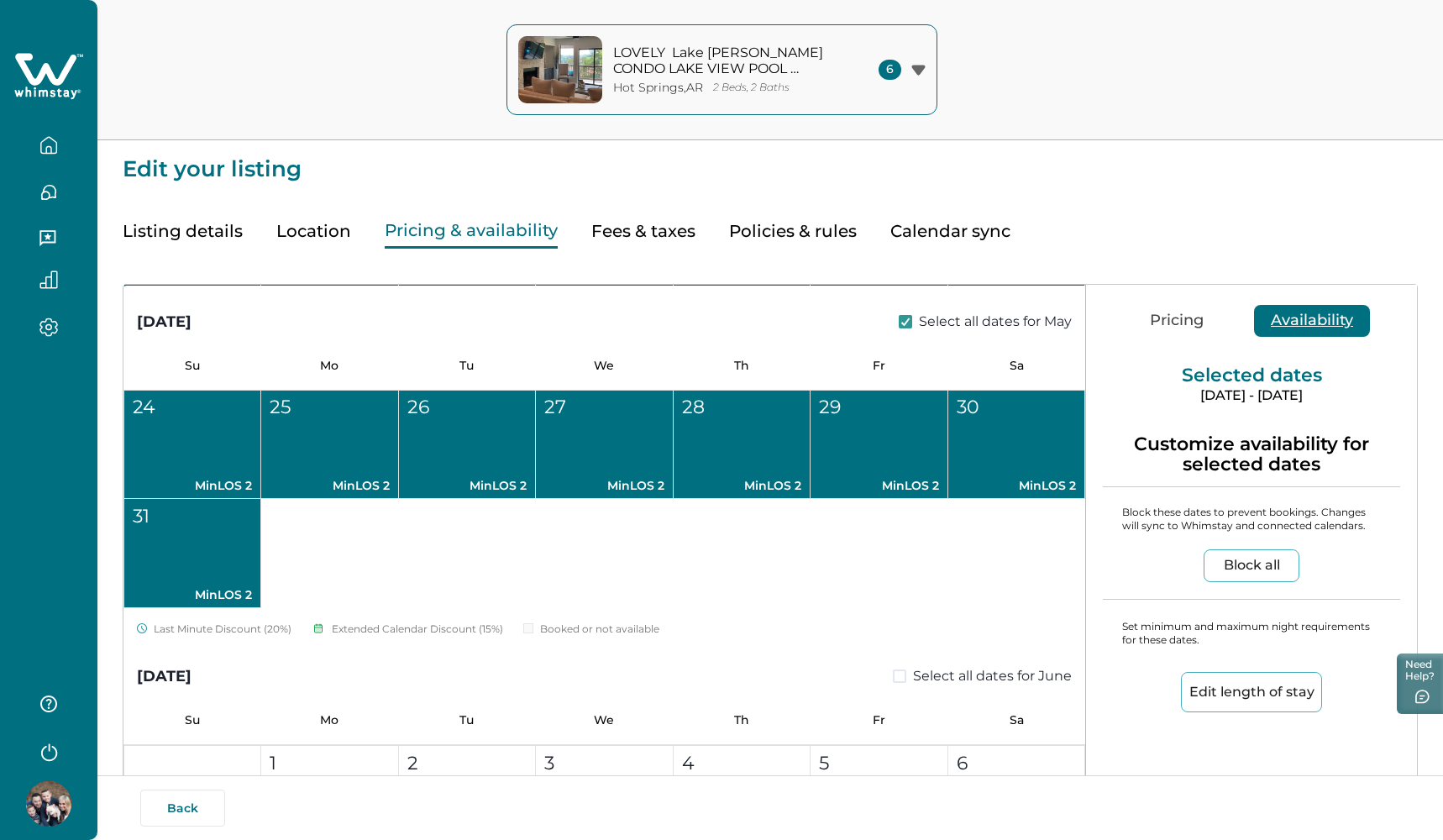
click at [893, 667] on label "Select all dates for June" at bounding box center [982, 676] width 179 height 21
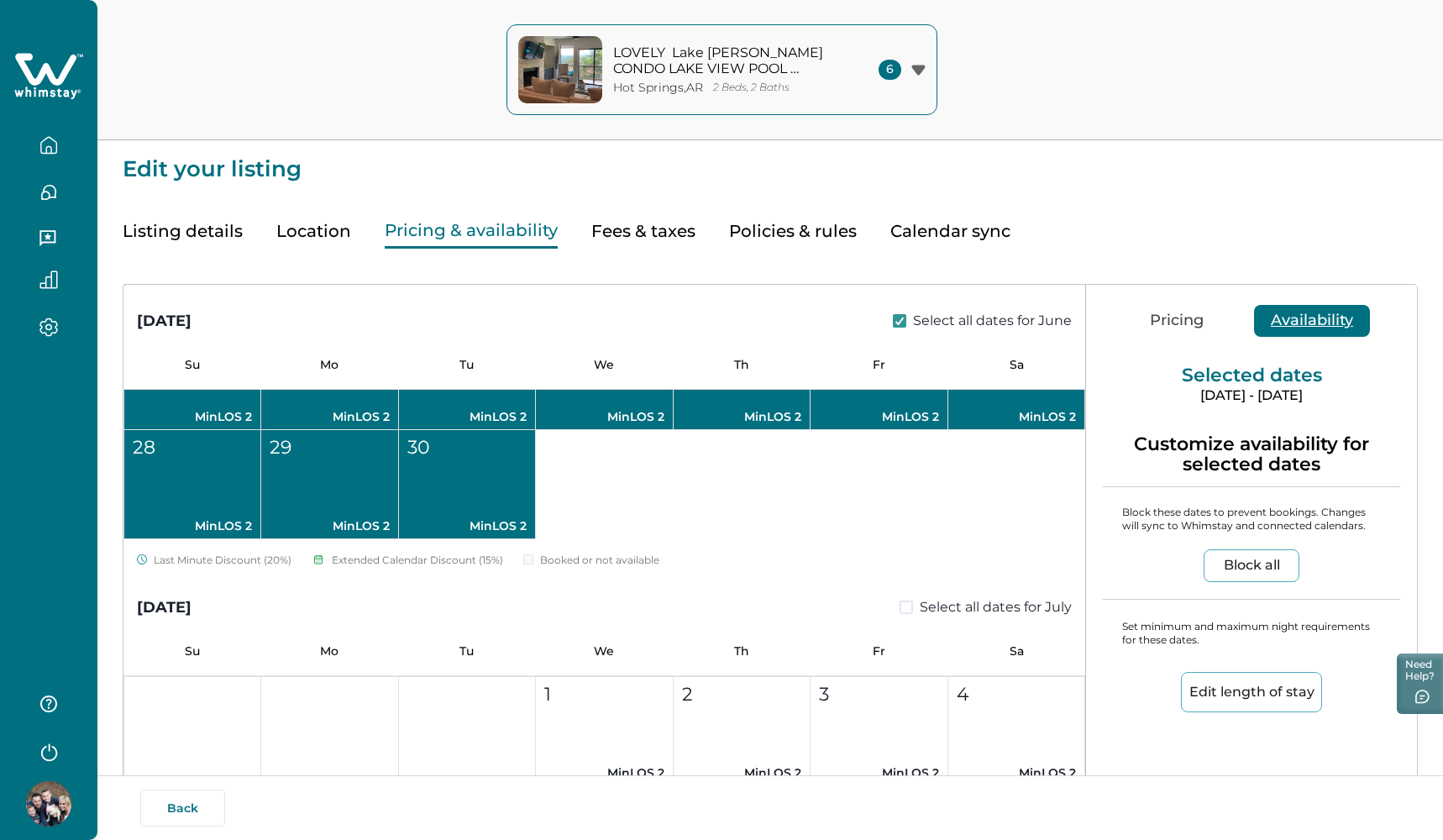
scroll to position [6695, 0]
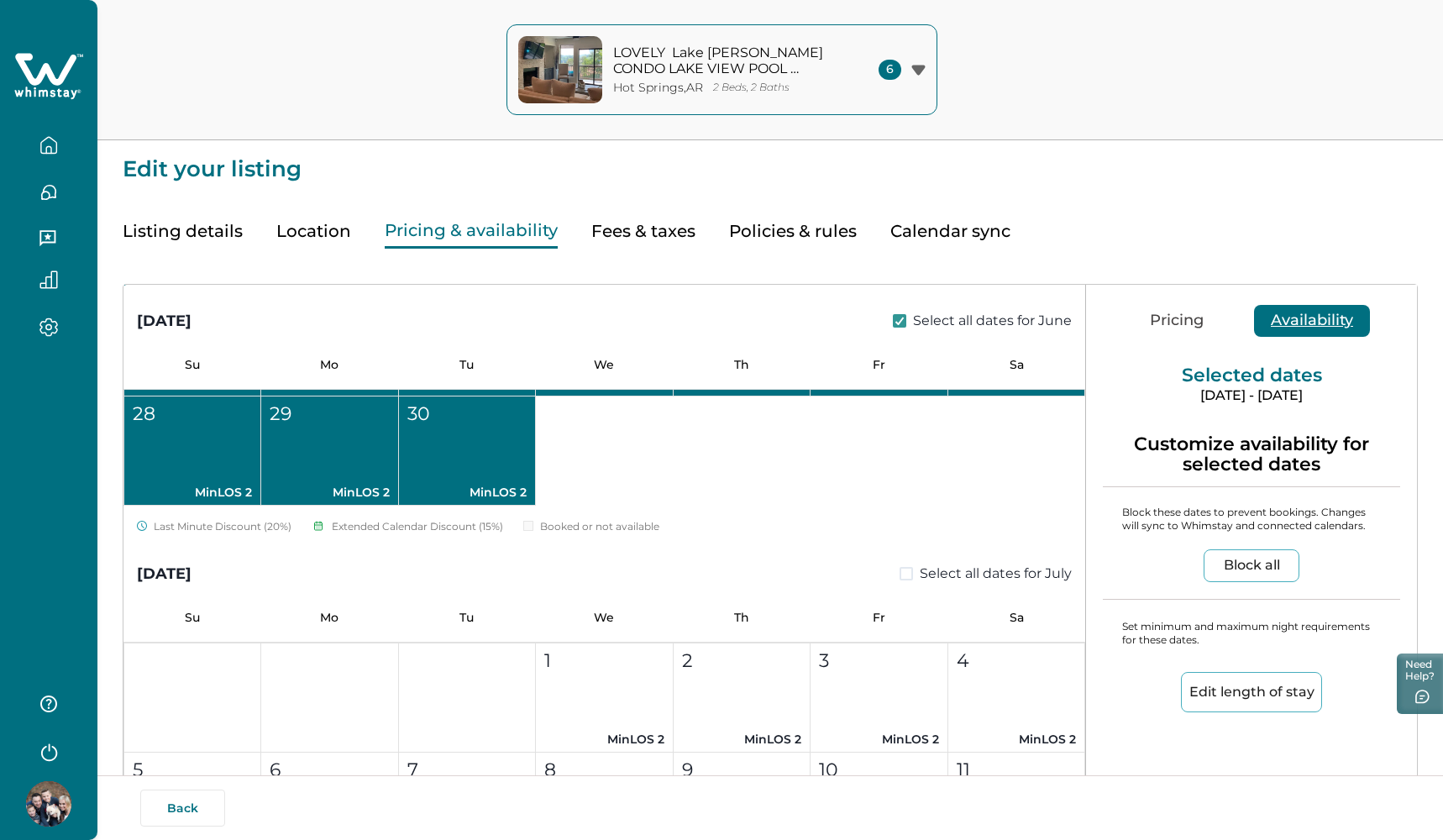
click at [904, 579] on label "Select all dates for July" at bounding box center [986, 573] width 172 height 21
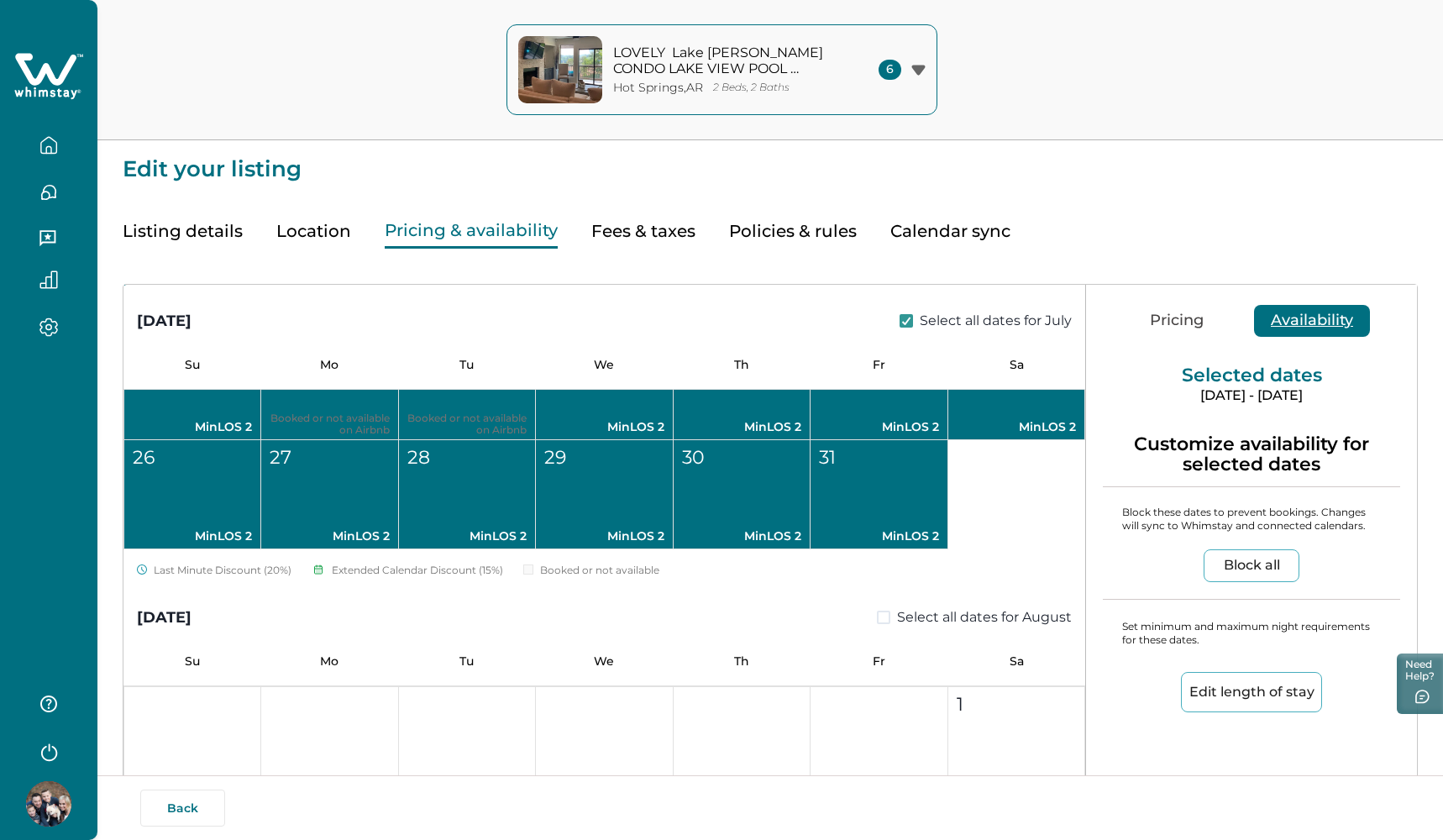
scroll to position [7344, 0]
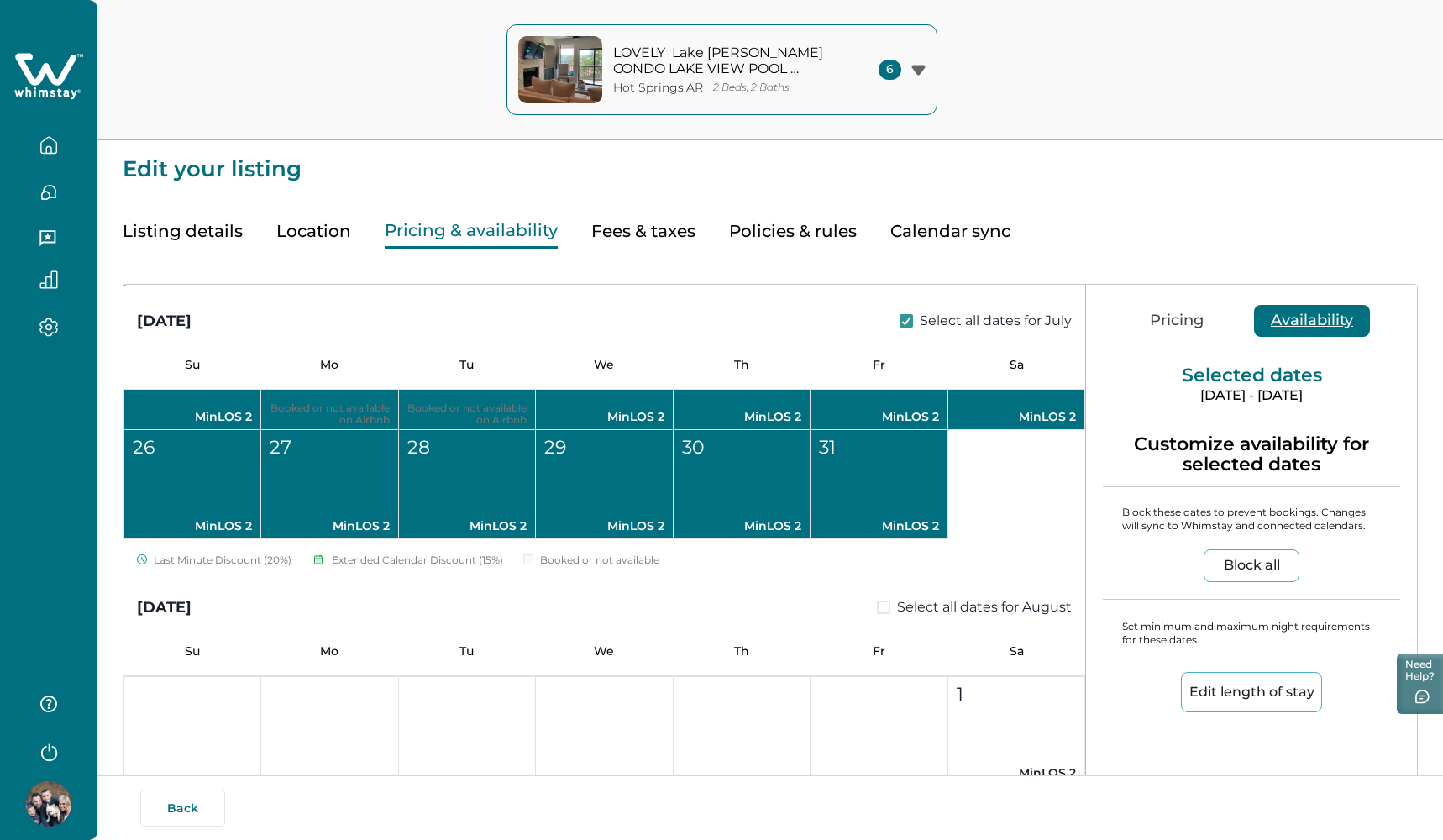
click at [879, 602] on span at bounding box center [883, 607] width 13 height 13
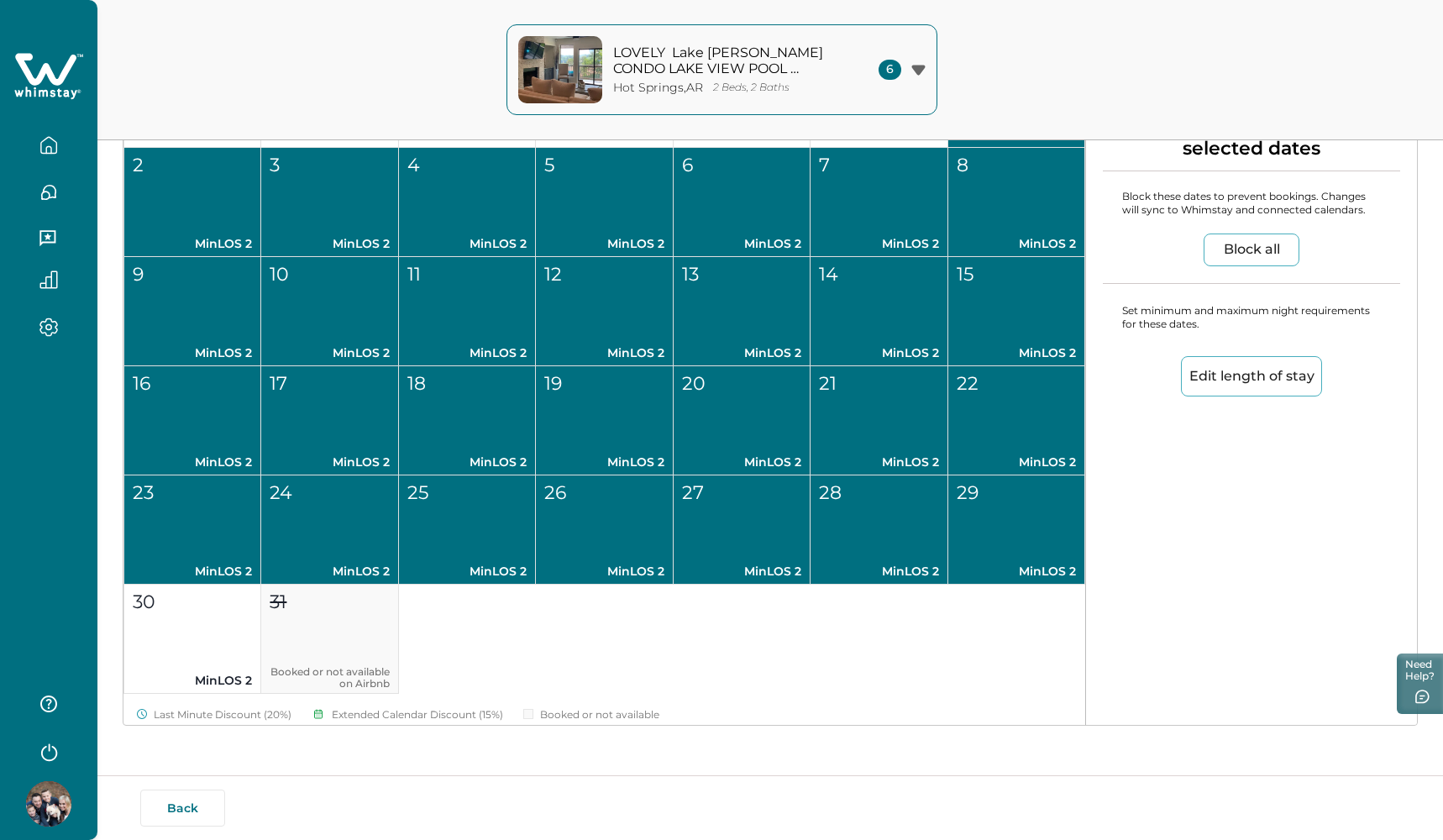
scroll to position [316, 0]
click at [1218, 377] on button "Edit length of stay" at bounding box center [1252, 376] width 141 height 40
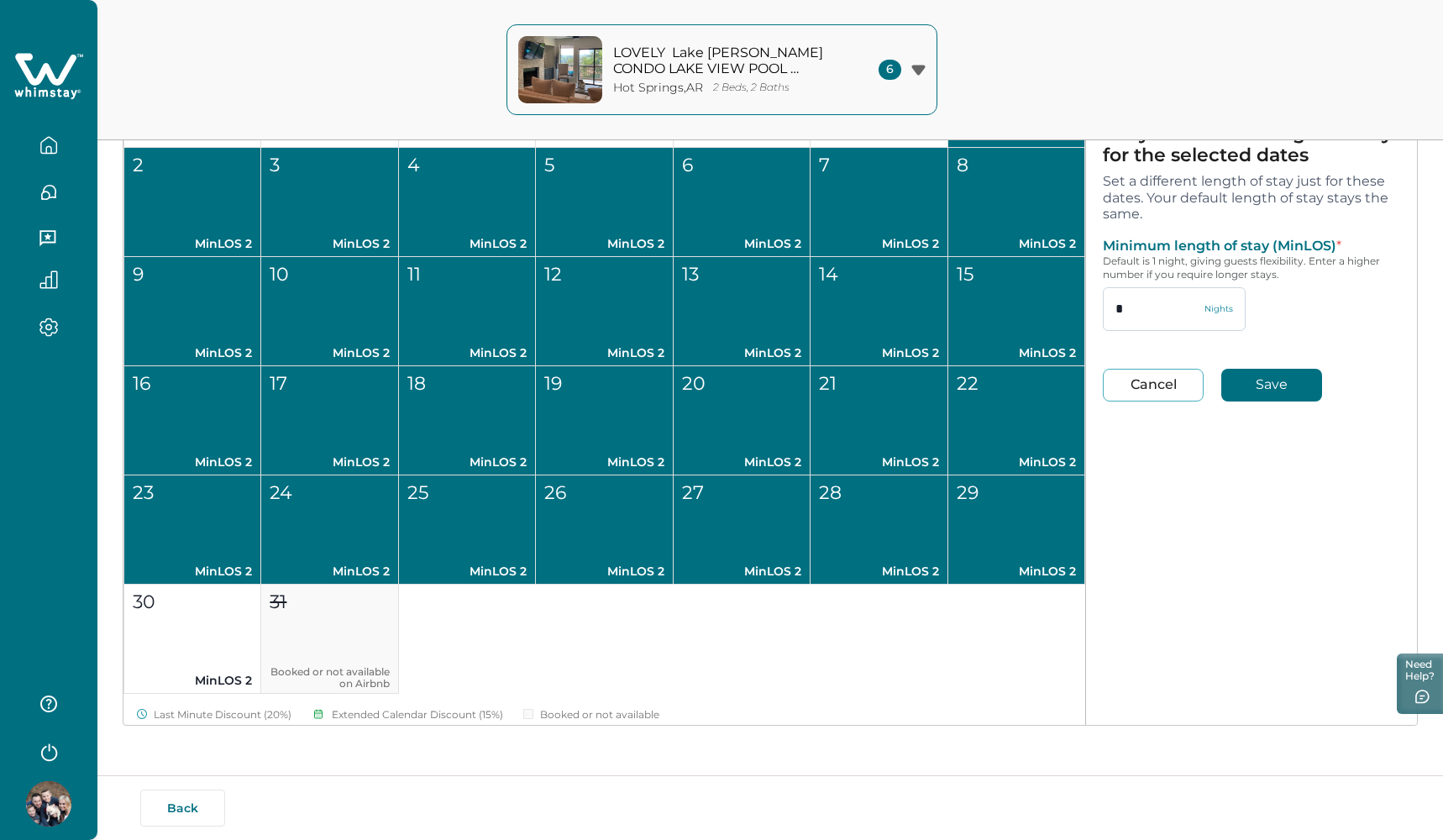
click at [1142, 316] on input "*" at bounding box center [1175, 309] width 143 height 44
click at [1258, 386] on button "Save" at bounding box center [1271, 385] width 101 height 33
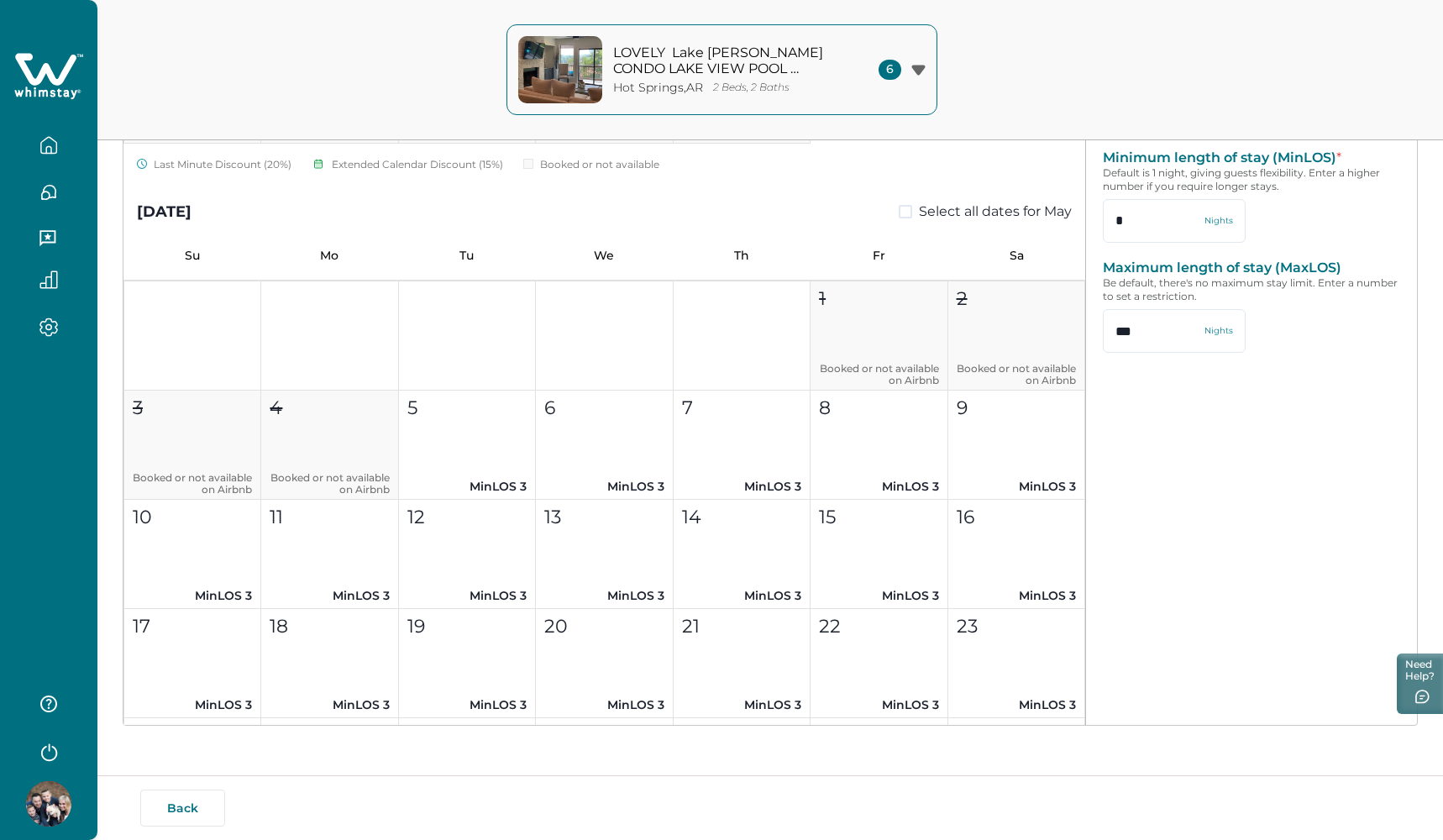
scroll to position [5229, 0]
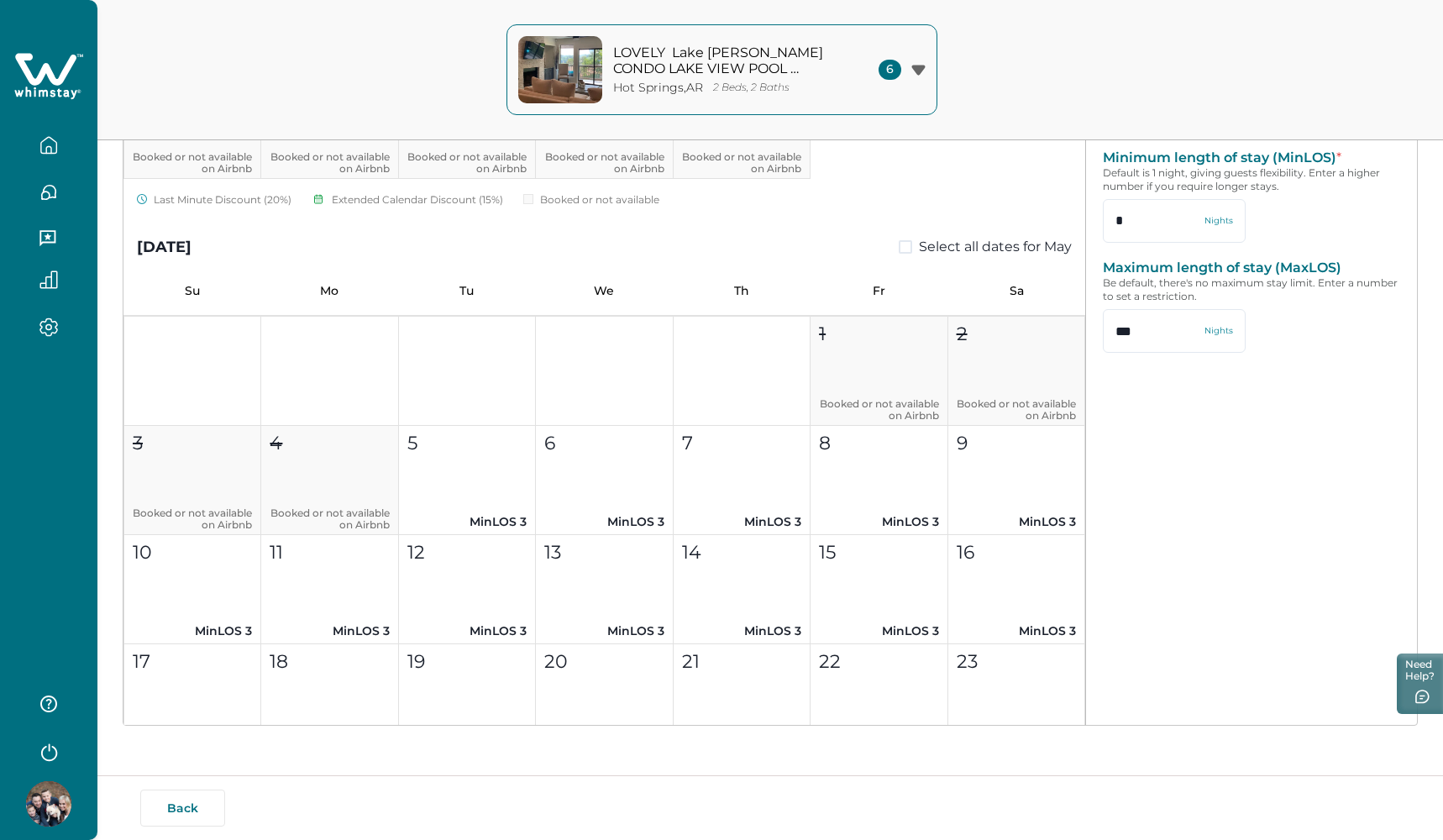
click at [914, 74] on icon "button" at bounding box center [919, 70] width 14 height 11
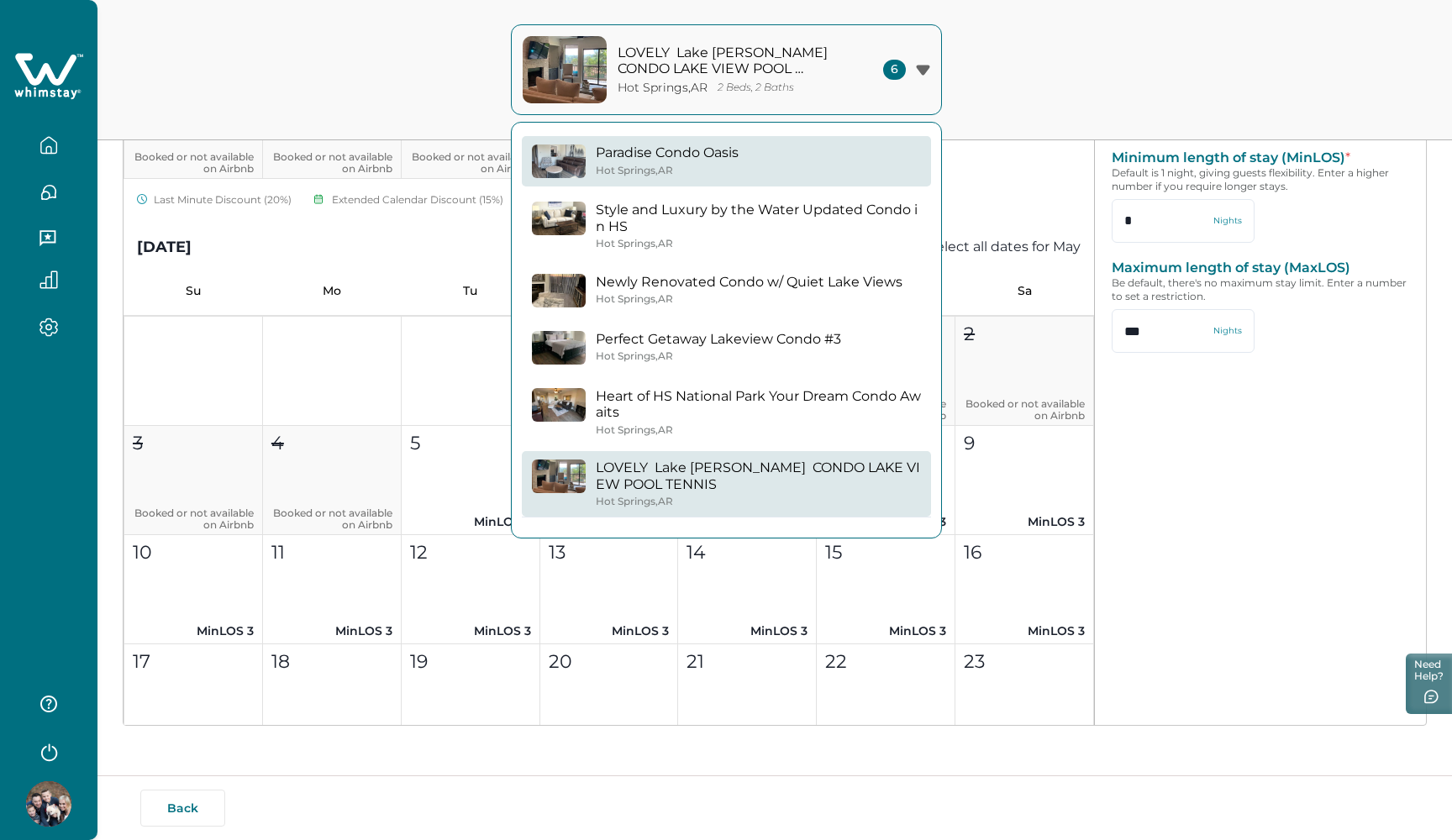
click at [797, 147] on button "Paradise Condo Oasis Hot Springs , AR" at bounding box center [726, 161] width 409 height 50
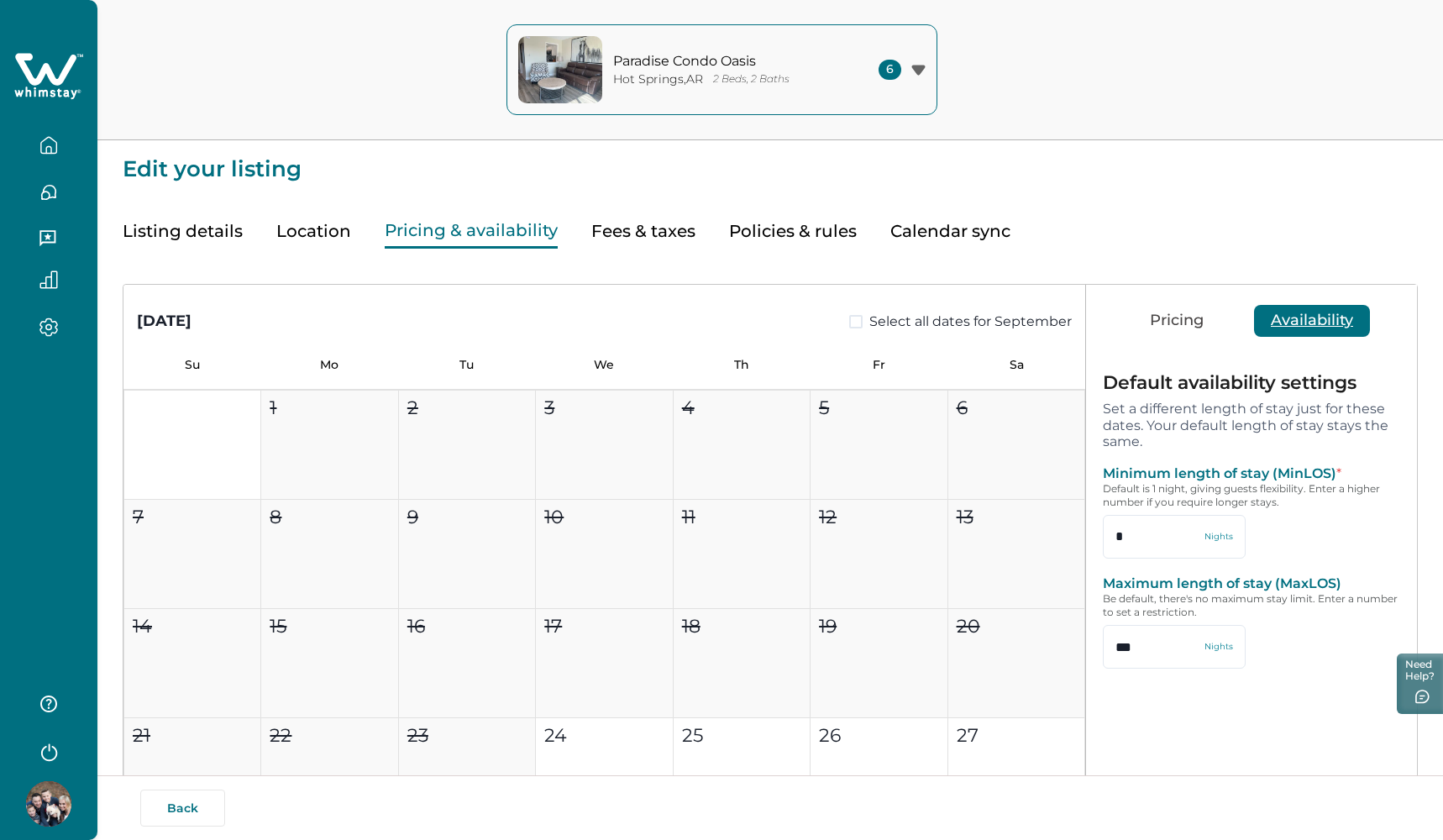
click at [201, 228] on button "Listing details" at bounding box center [182, 231] width 120 height 34
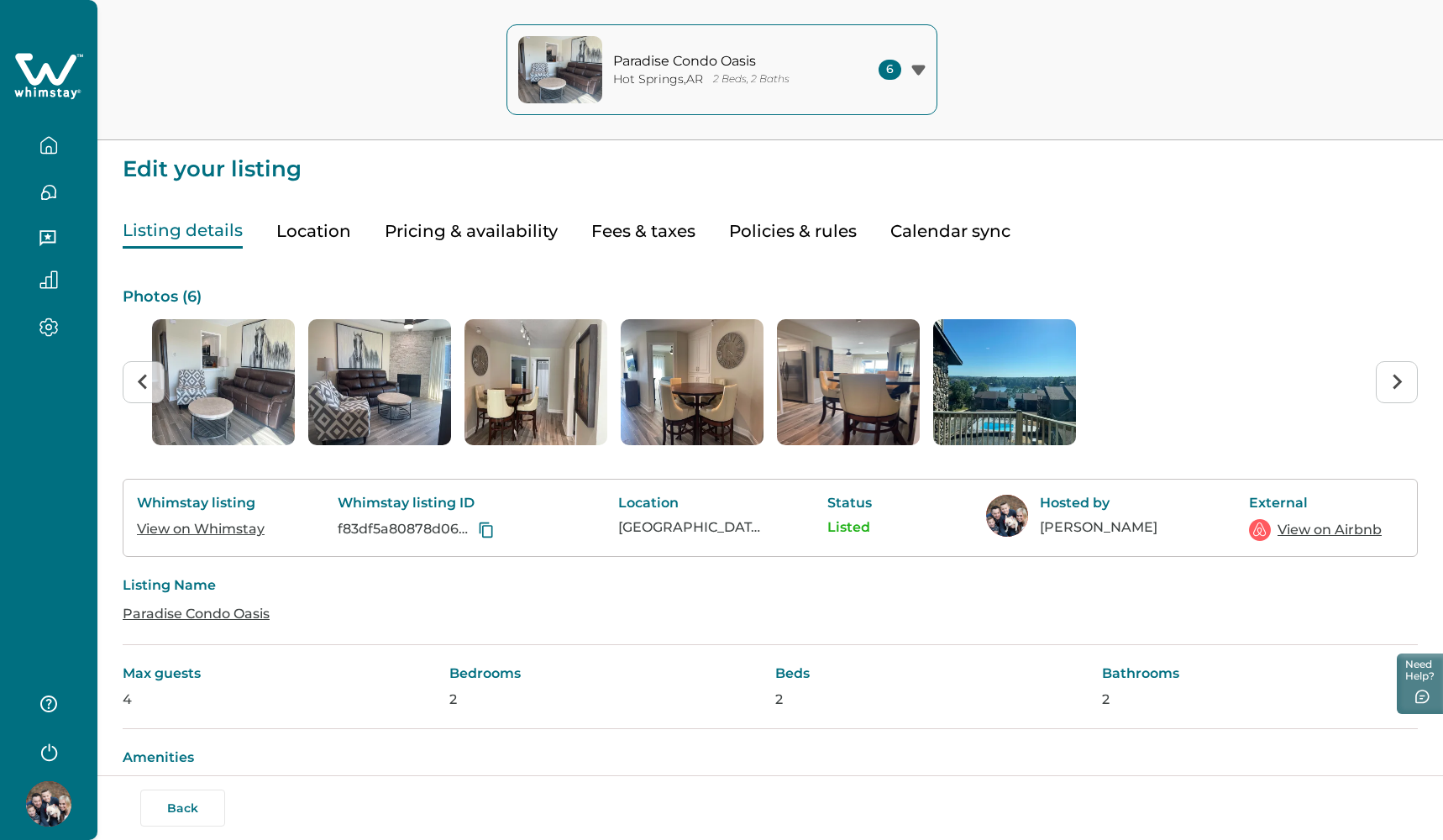
click at [219, 534] on link "View on Whimstay" at bounding box center [200, 529] width 128 height 16
click at [165, 296] on p "Photos ( 6 )" at bounding box center [770, 297] width 1295 height 17
click at [209, 372] on img "1 of 6" at bounding box center [224, 382] width 143 height 126
click at [225, 371] on img "1 of 6" at bounding box center [224, 382] width 143 height 126
click at [373, 373] on img "2 of 6" at bounding box center [380, 382] width 143 height 126
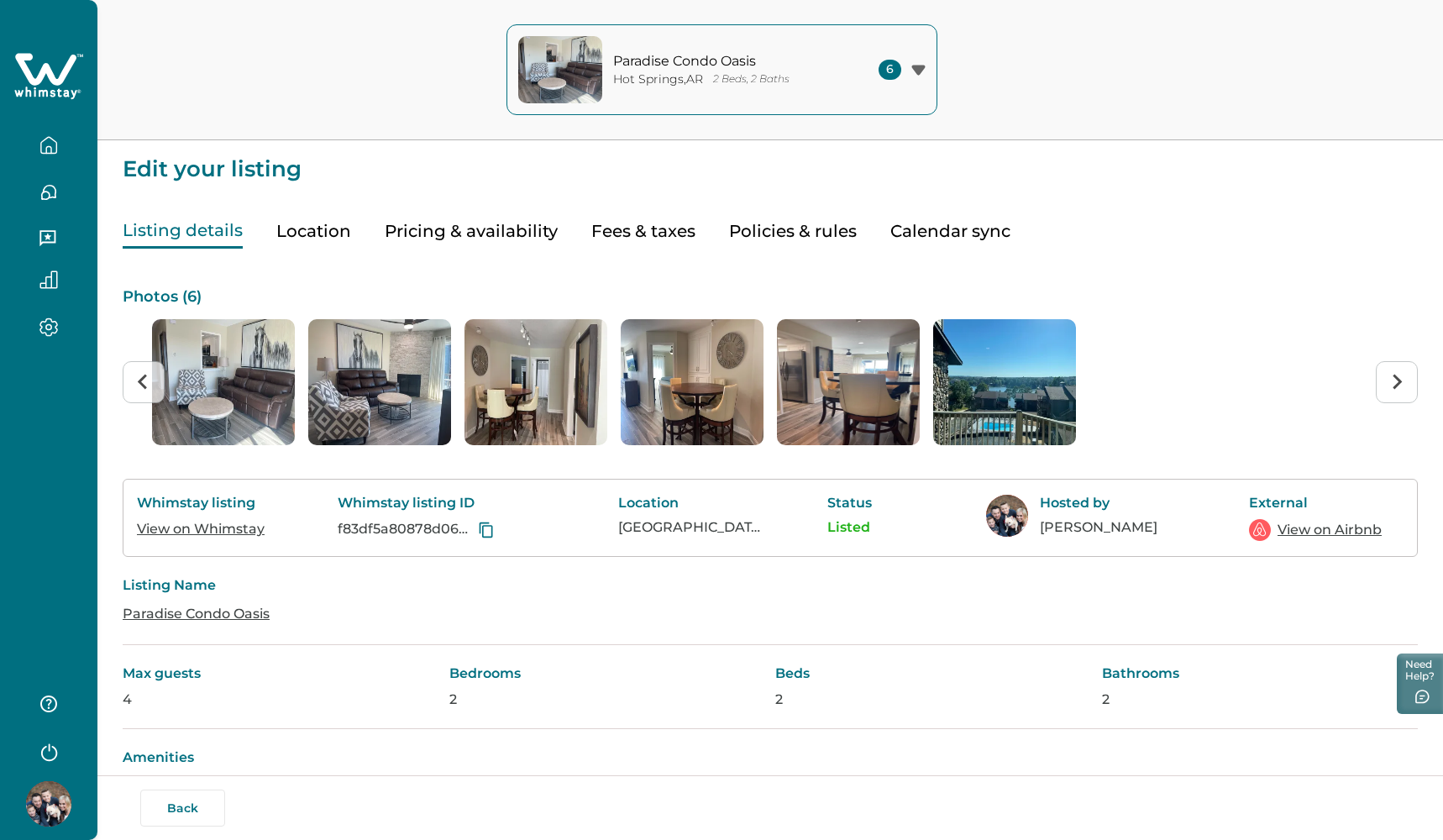
click at [373, 373] on img "2 of 6" at bounding box center [380, 382] width 143 height 126
click at [724, 364] on img "4 of 6" at bounding box center [692, 382] width 143 height 126
click at [723, 364] on img "4 of 6" at bounding box center [692, 382] width 143 height 126
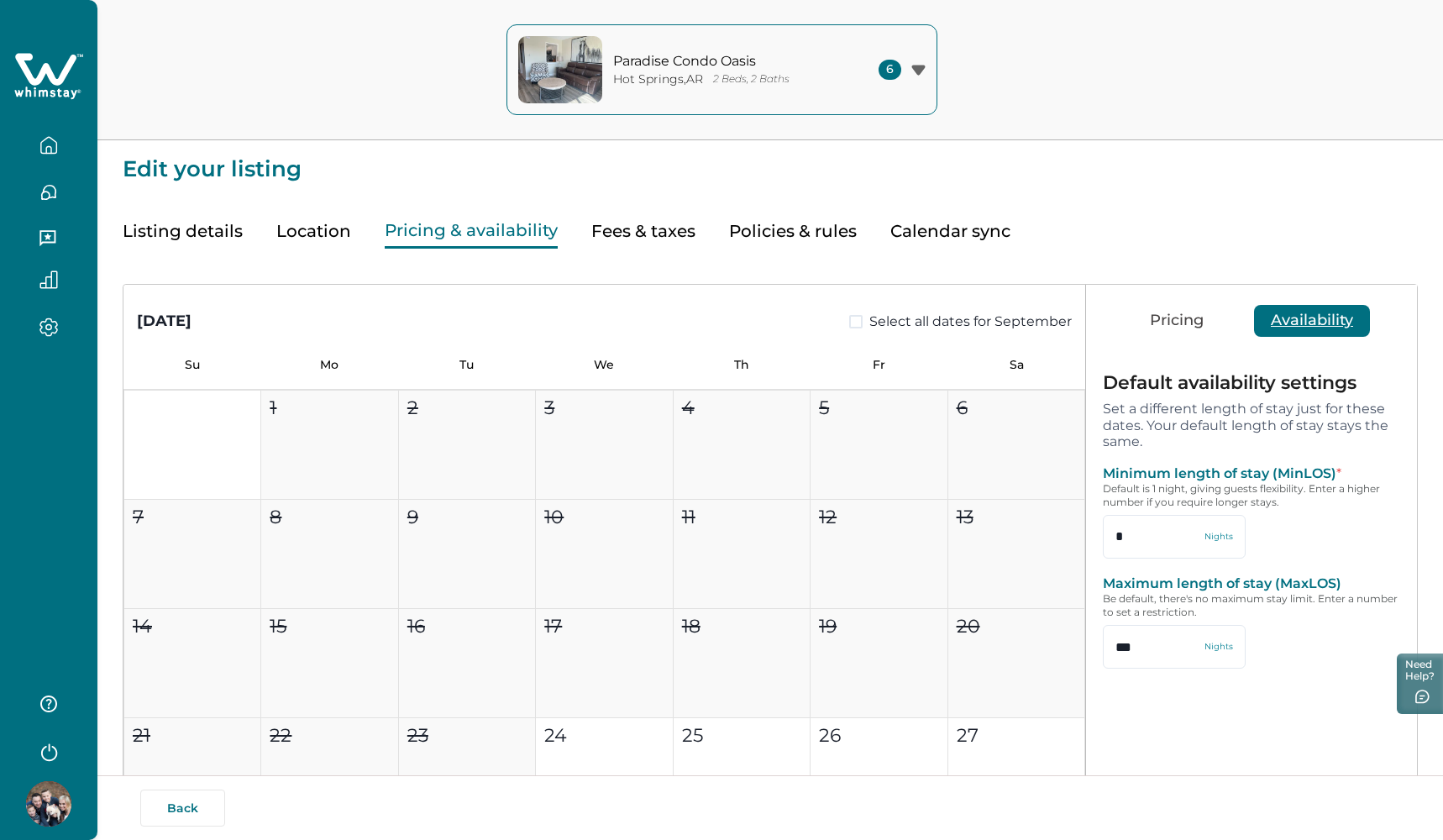
click at [514, 242] on button "Pricing & availability" at bounding box center [471, 231] width 173 height 34
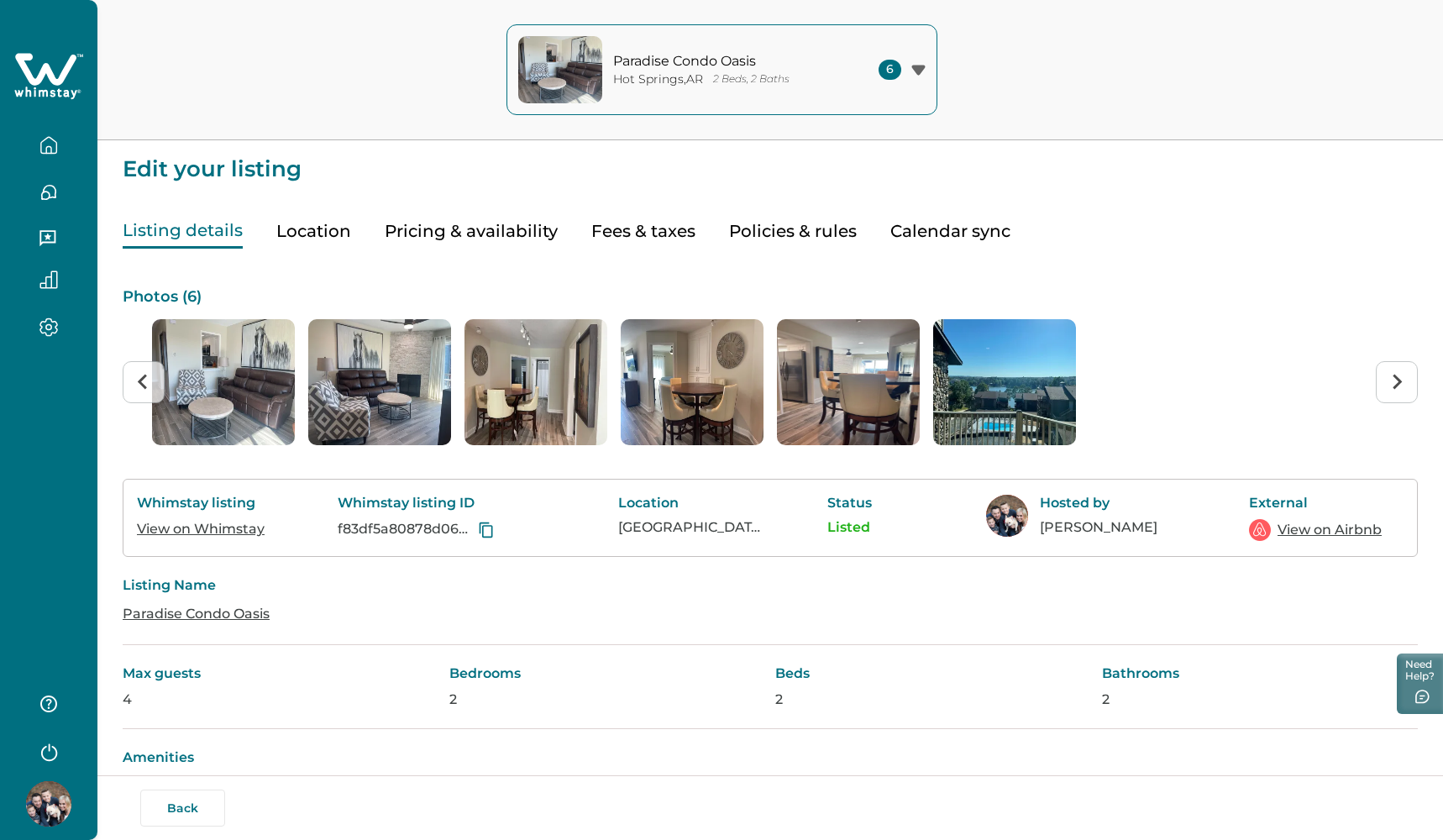
click at [237, 229] on button "Listing details" at bounding box center [182, 231] width 120 height 34
click at [233, 340] on img "1 of 6" at bounding box center [224, 382] width 143 height 126
click at [425, 374] on img "2 of 6" at bounding box center [380, 382] width 143 height 126
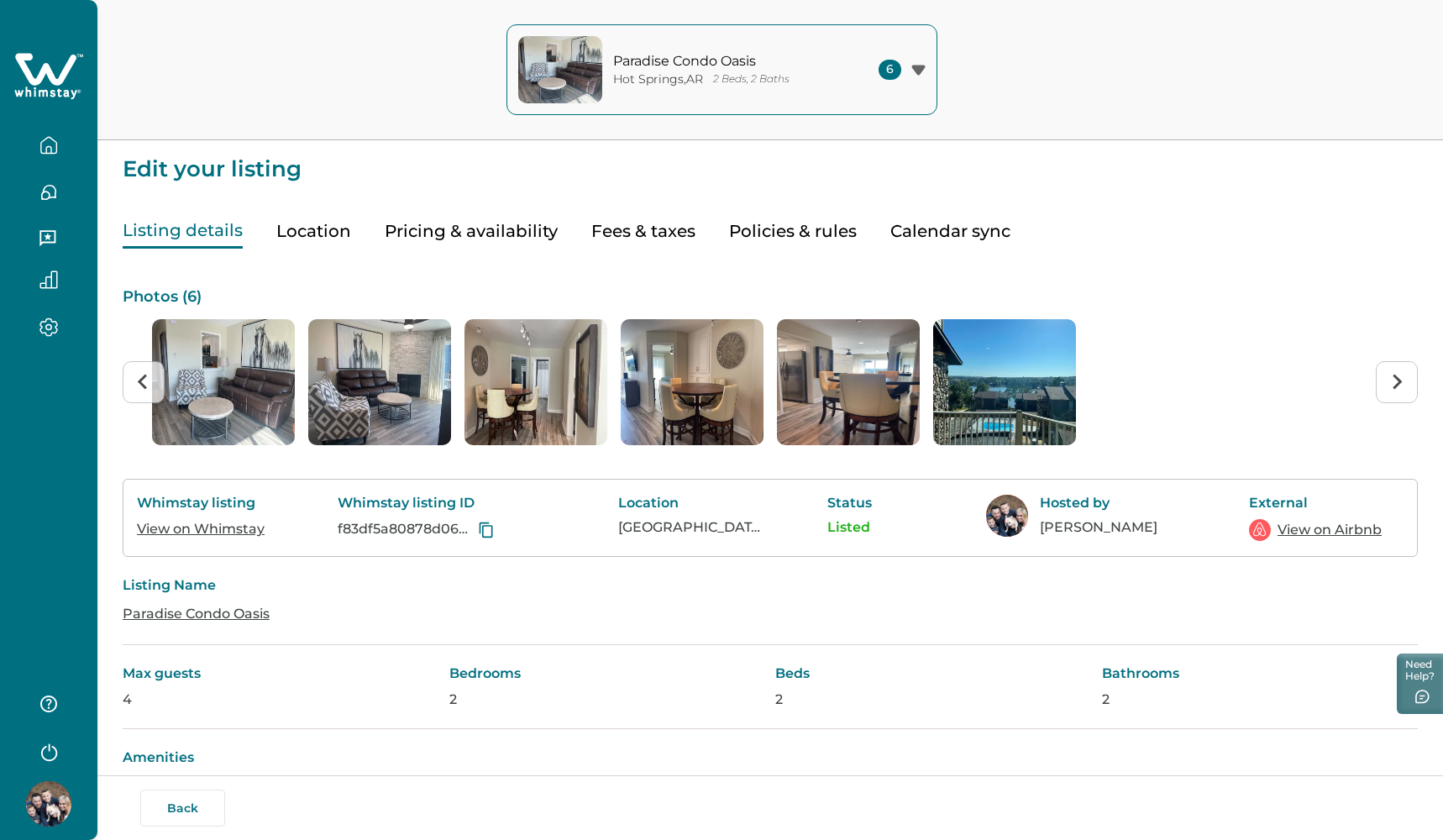
click at [425, 374] on img "2 of 6" at bounding box center [380, 382] width 143 height 126
click at [47, 144] on icon "button" at bounding box center [48, 145] width 19 height 19
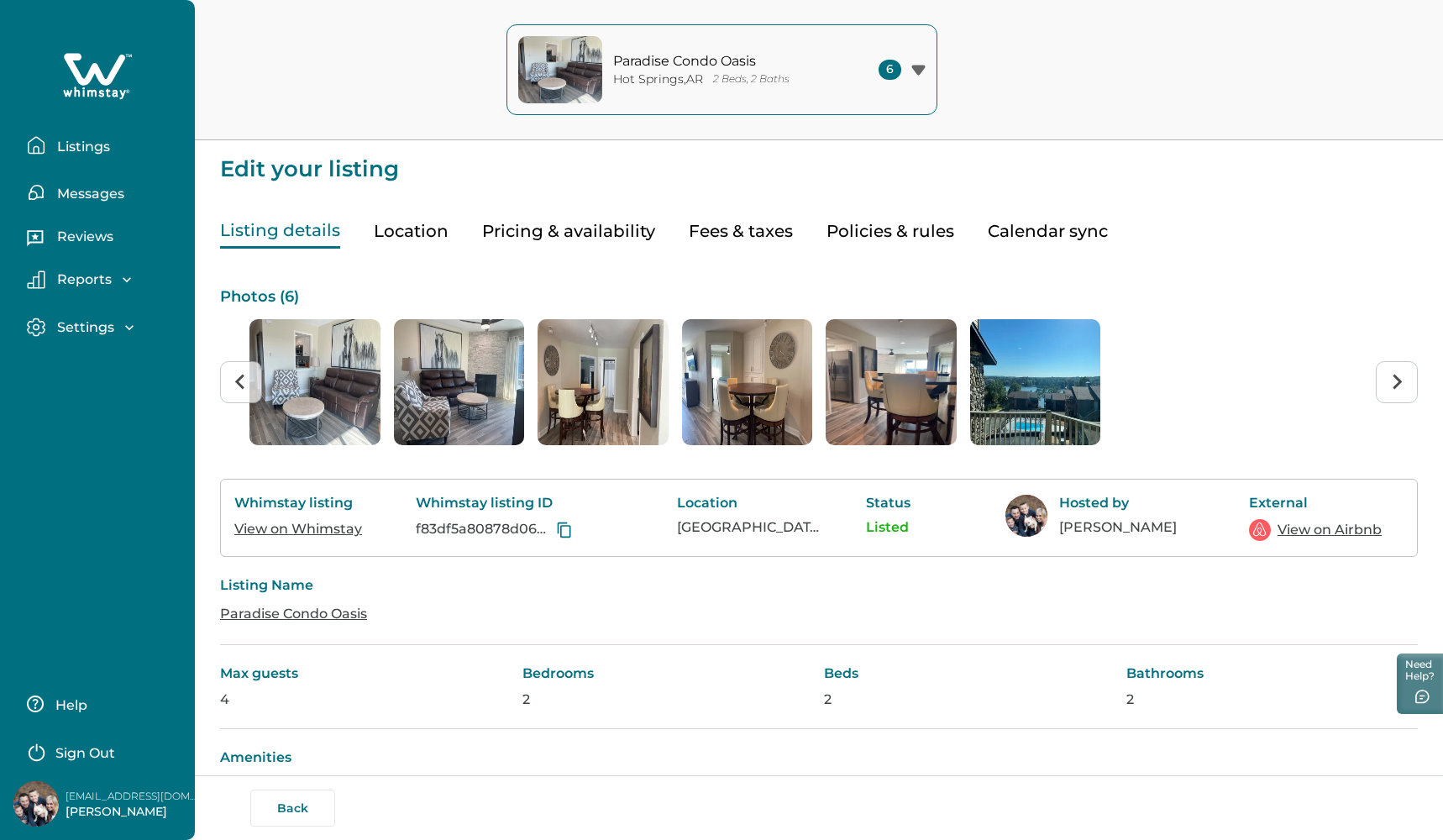
click at [123, 327] on icon "button" at bounding box center [129, 327] width 17 height 17
click at [130, 363] on p "Profile details" at bounding box center [101, 363] width 98 height 17
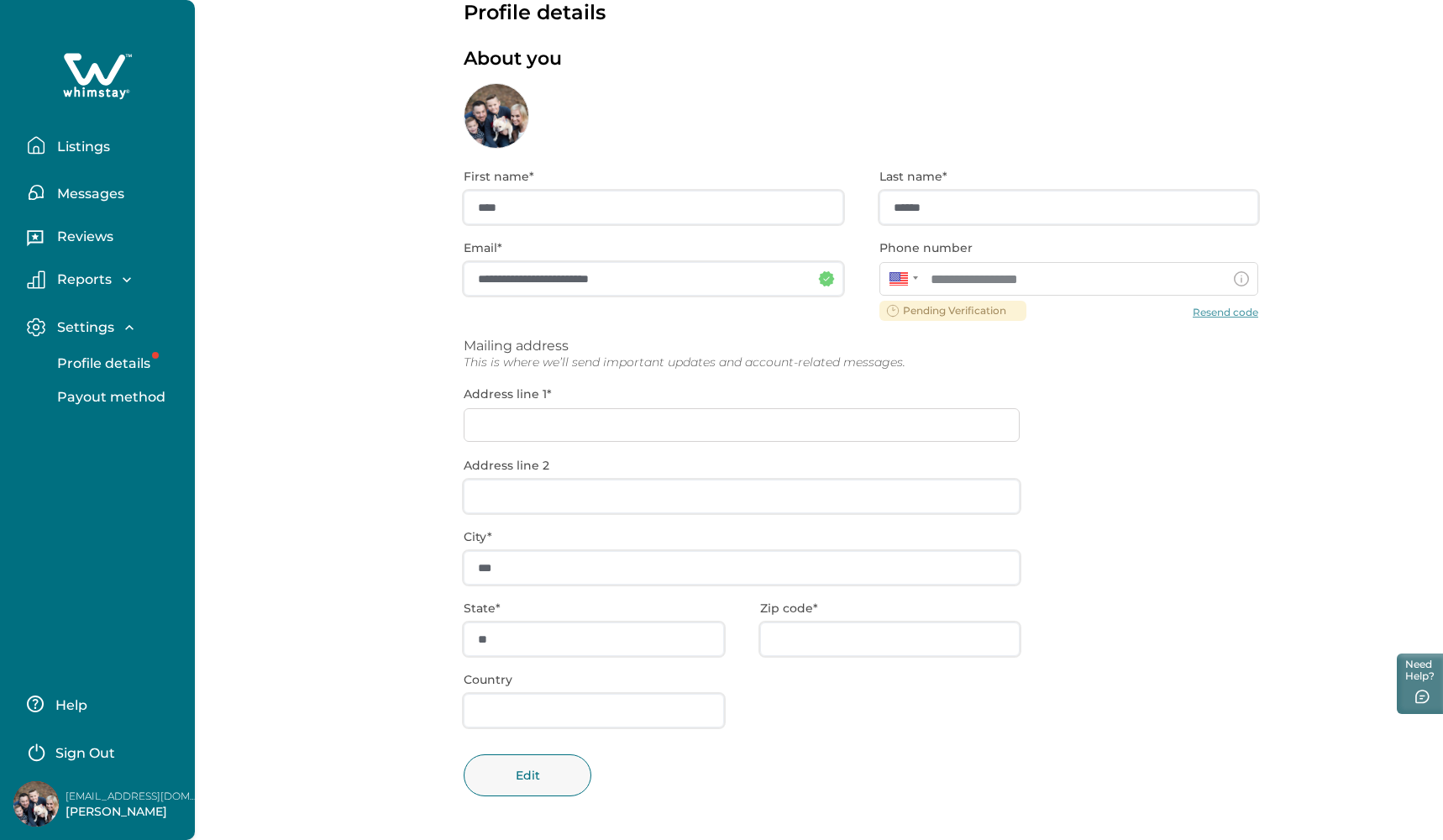
scroll to position [44, 0]
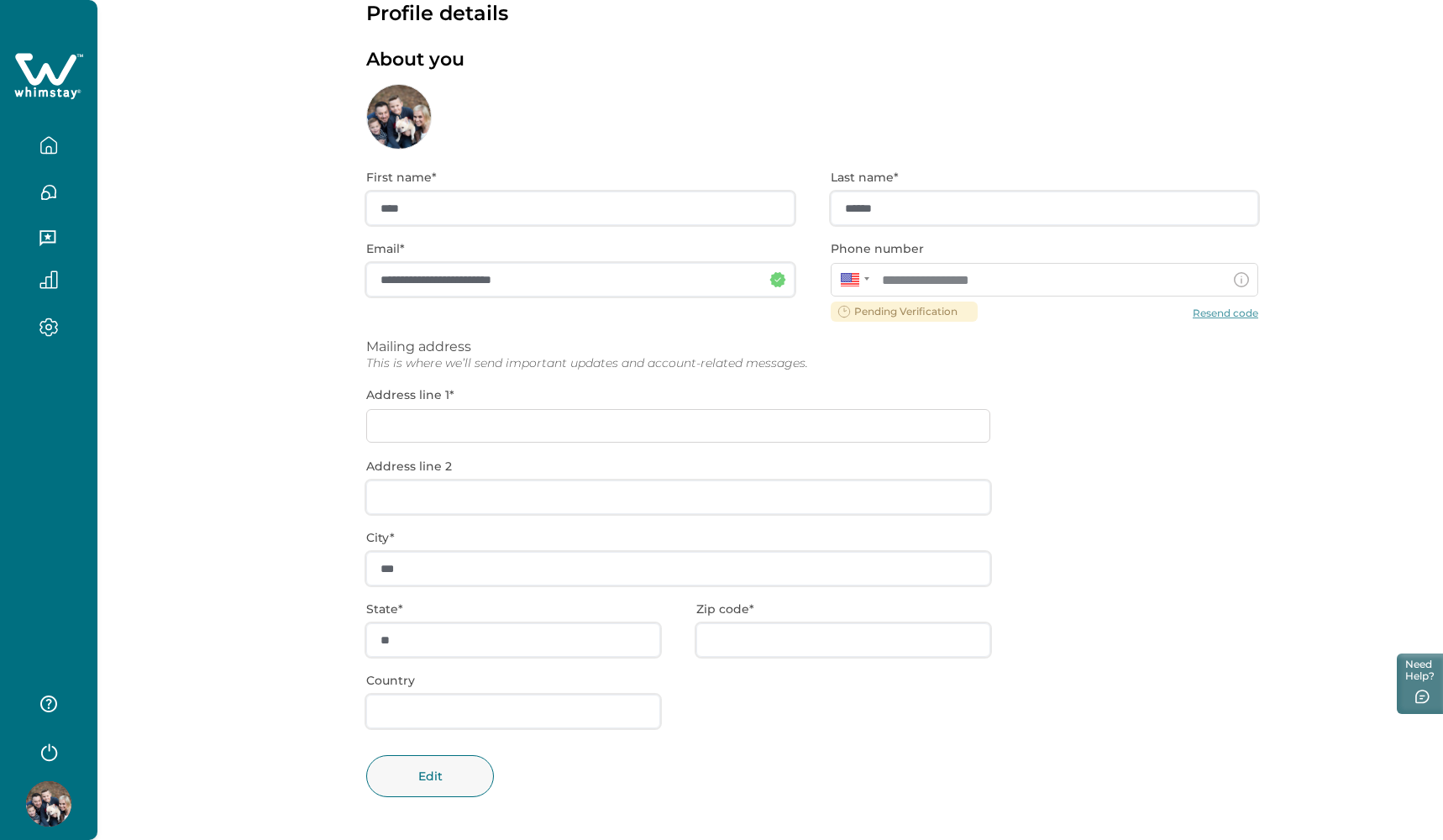
click at [516, 421] on div "**********" at bounding box center [811, 496] width 892 height 692
click at [504, 421] on div "**********" at bounding box center [811, 496] width 892 height 692
click at [486, 422] on div "**********" at bounding box center [811, 496] width 892 height 692
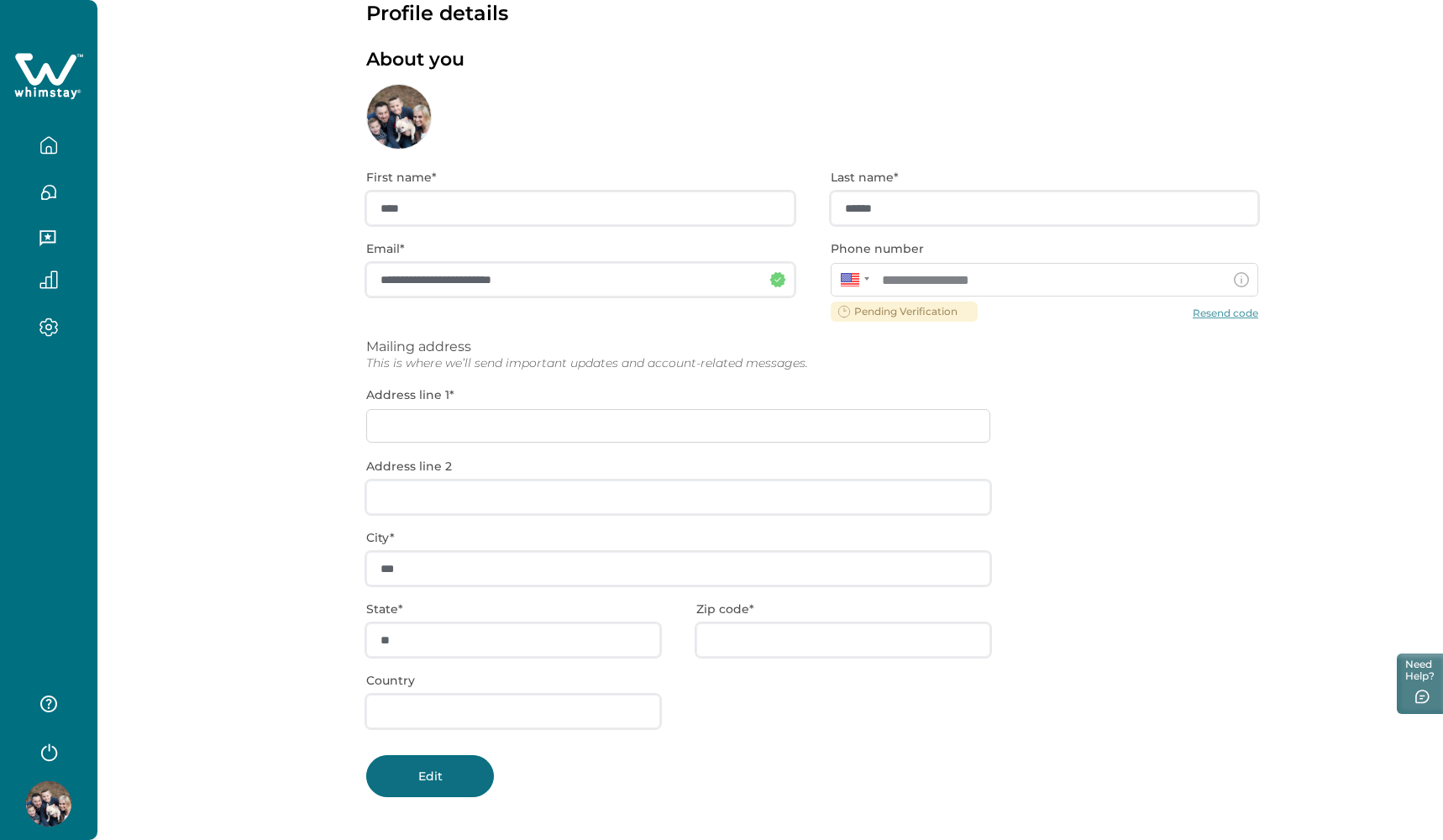
click at [434, 762] on button "Edit" at bounding box center [429, 776] width 128 height 42
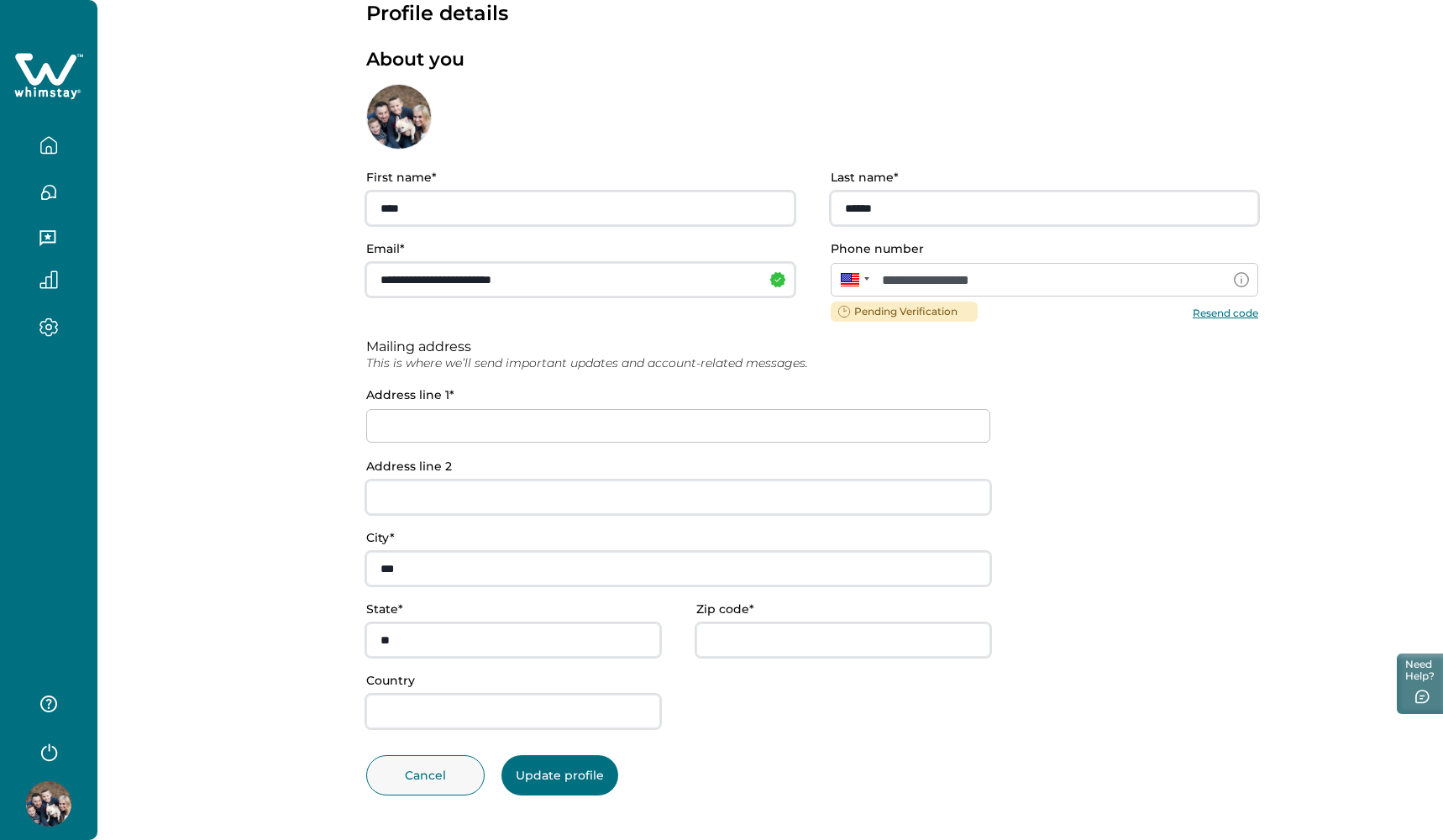
scroll to position [42, 0]
click at [972, 424] on input at bounding box center [678, 428] width 624 height 34
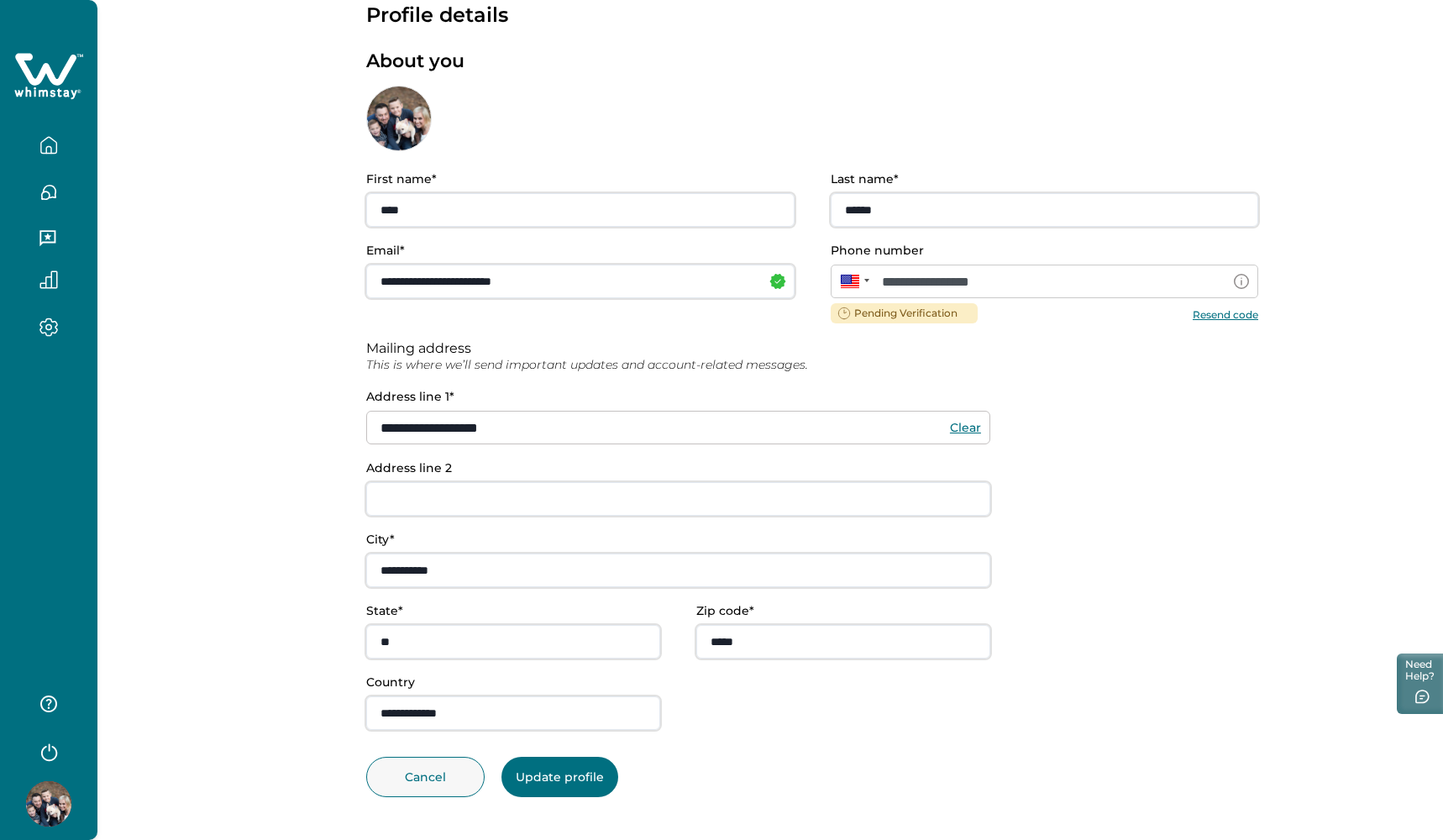
click at [71, 529] on div at bounding box center [48, 420] width 98 height 840
click at [618, 777] on button "Update profile" at bounding box center [560, 776] width 117 height 40
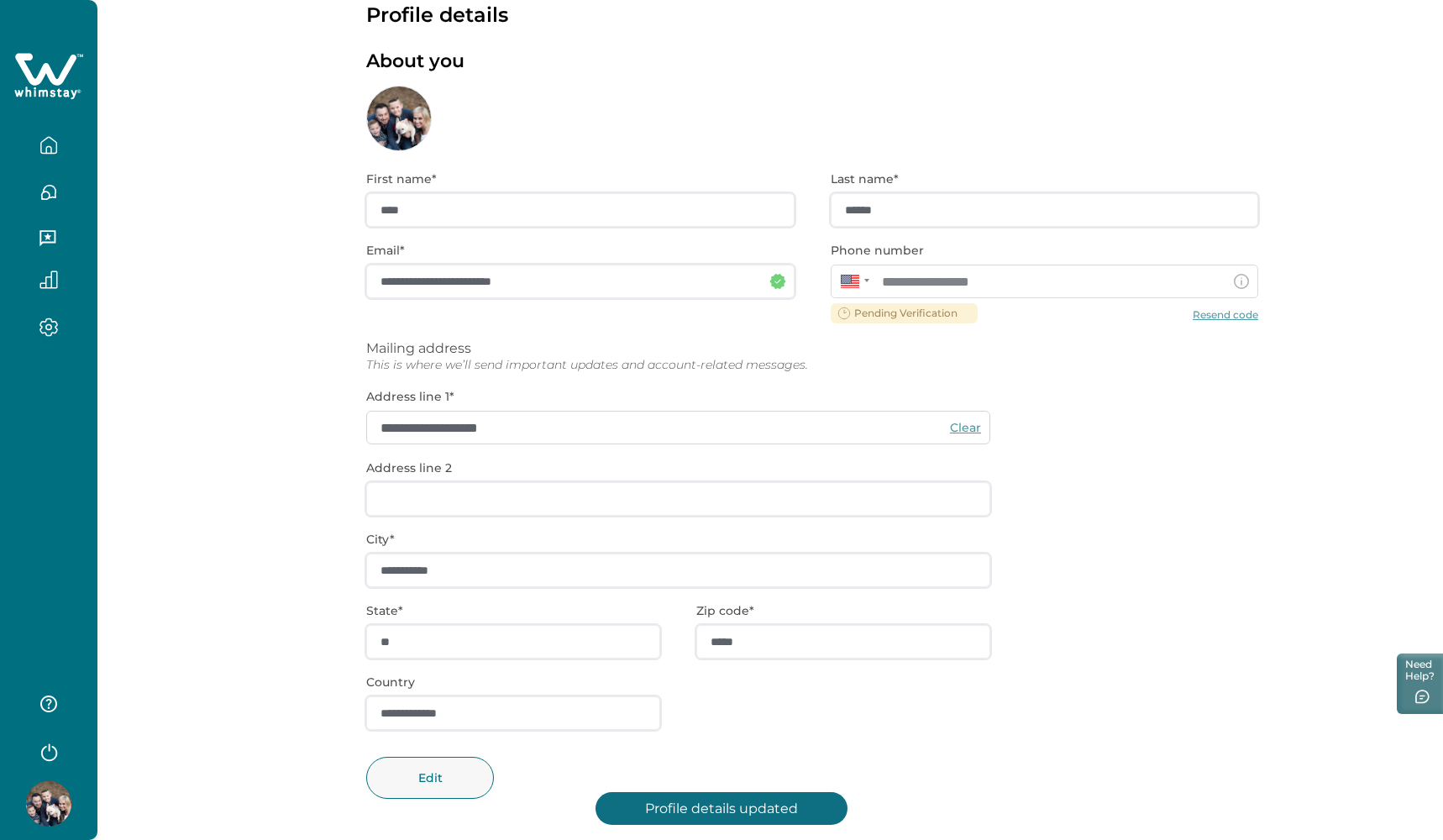
click at [446, 641] on div "**********" at bounding box center [811, 497] width 892 height 692
click at [434, 763] on button "Edit" at bounding box center [429, 777] width 128 height 42
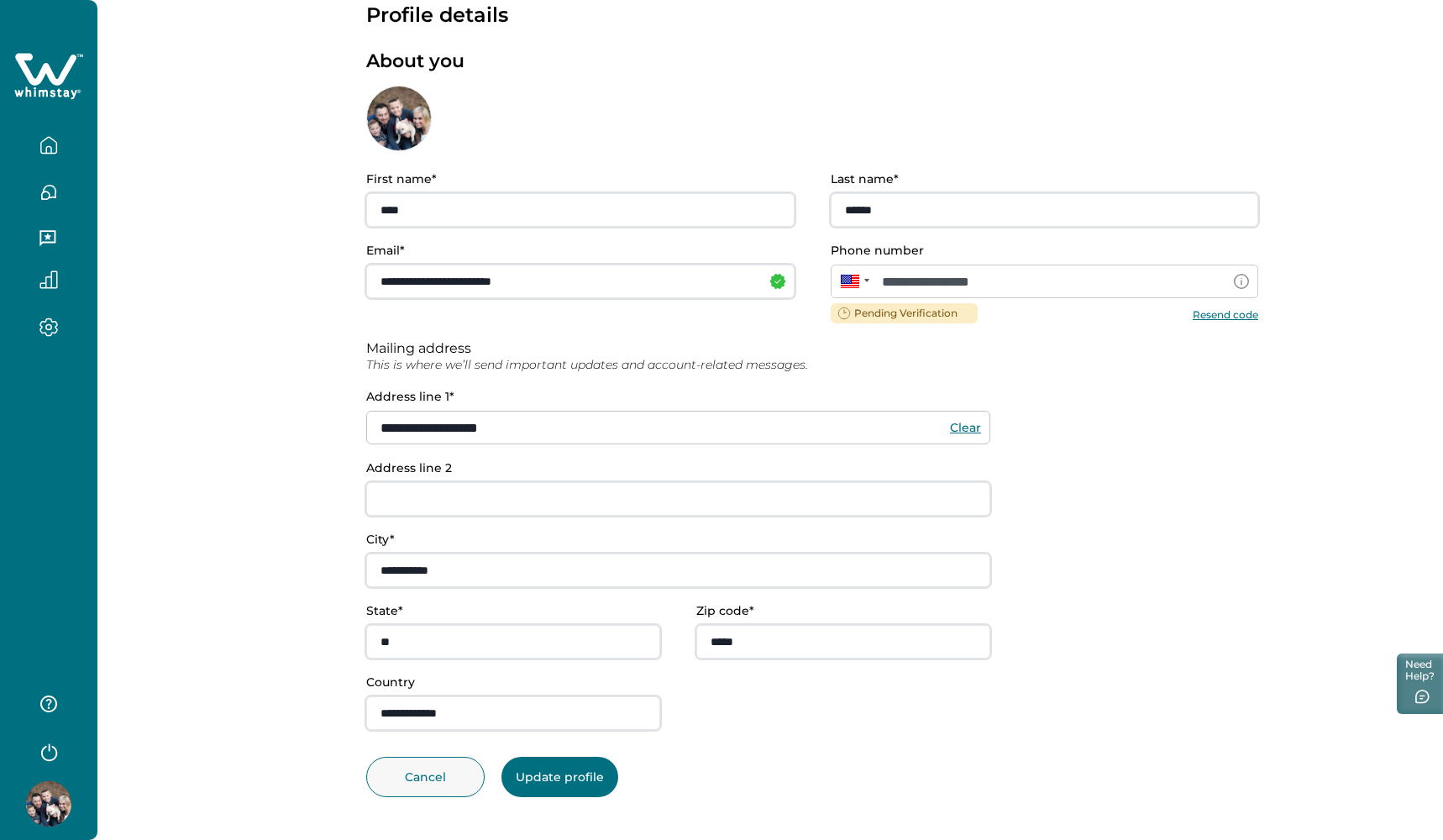
click at [306, 559] on div "**********" at bounding box center [770, 400] width 1345 height 884
click at [546, 776] on button "Update profile" at bounding box center [560, 776] width 117 height 40
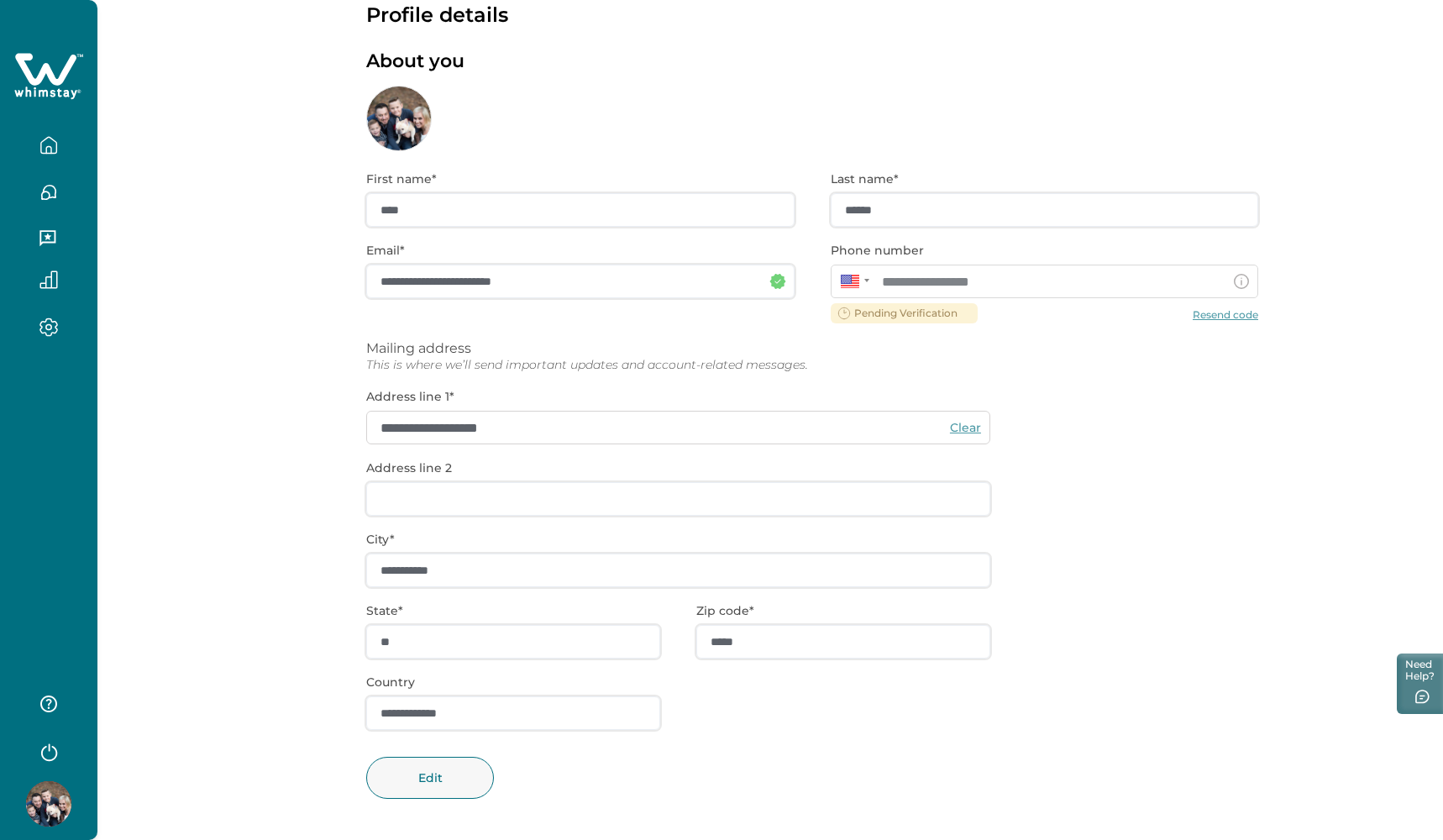
click at [55, 157] on button "button" at bounding box center [48, 146] width 71 height 34
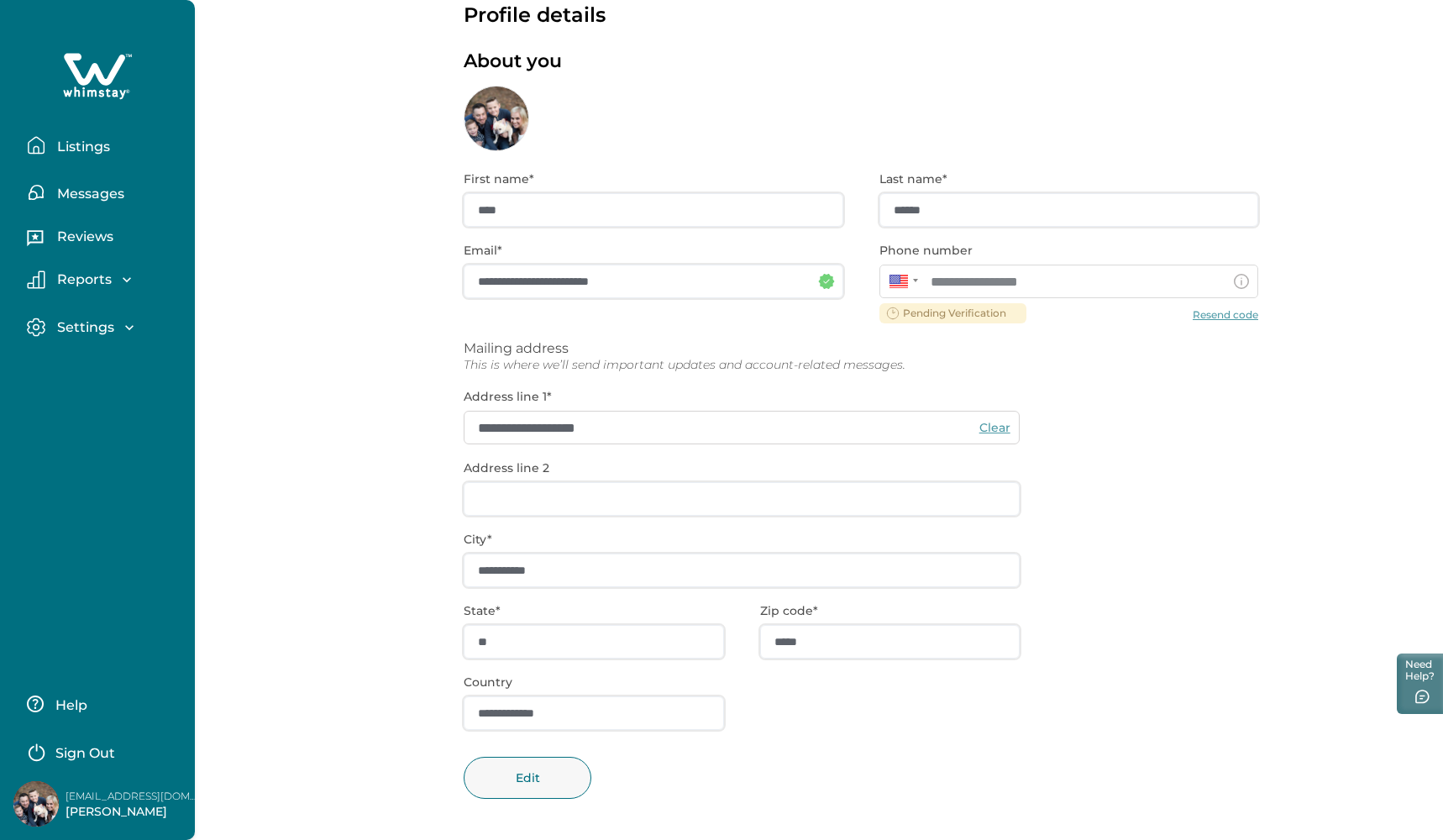
click at [87, 145] on p "Listings" at bounding box center [81, 147] width 58 height 17
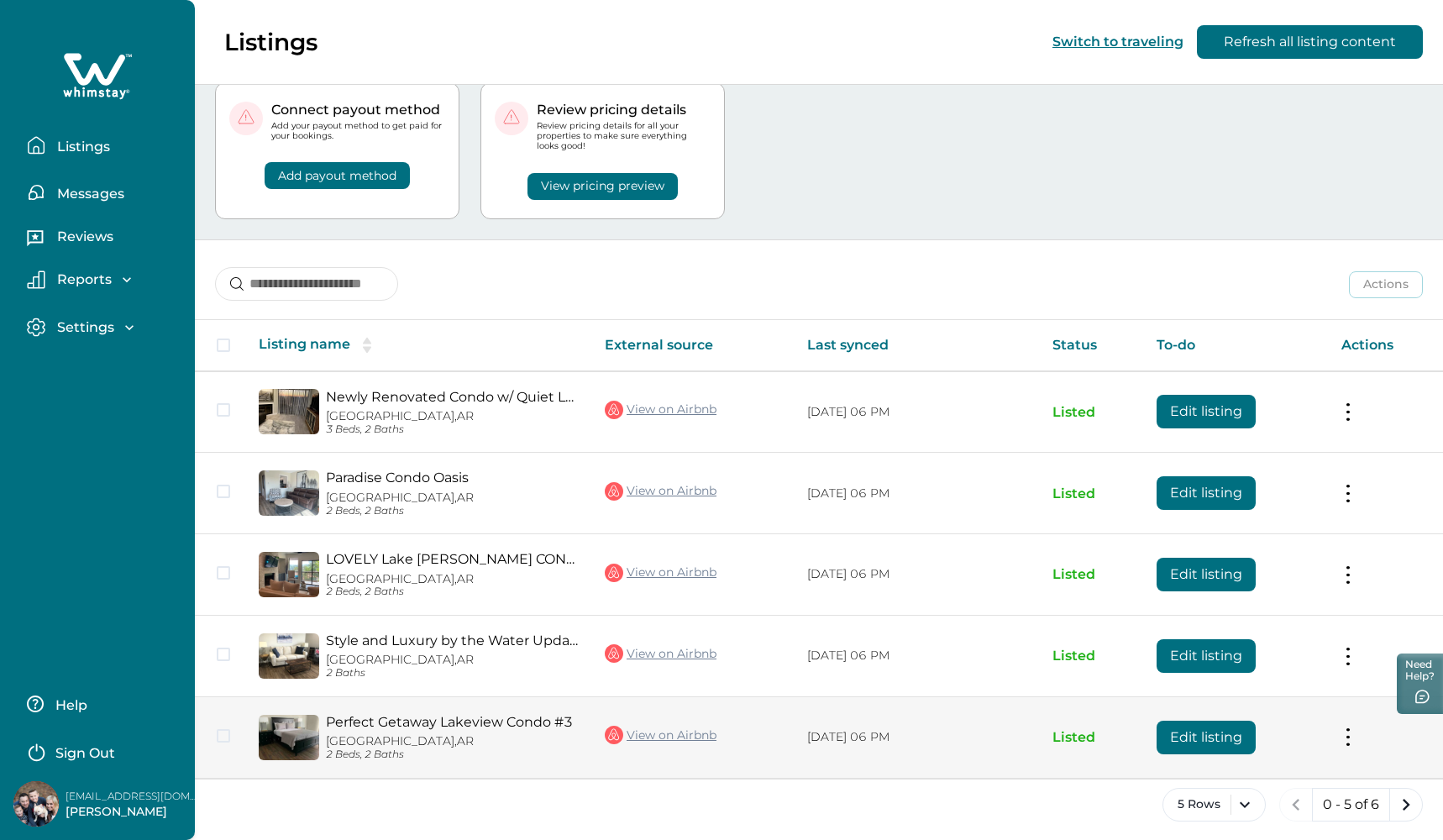
scroll to position [48, 0]
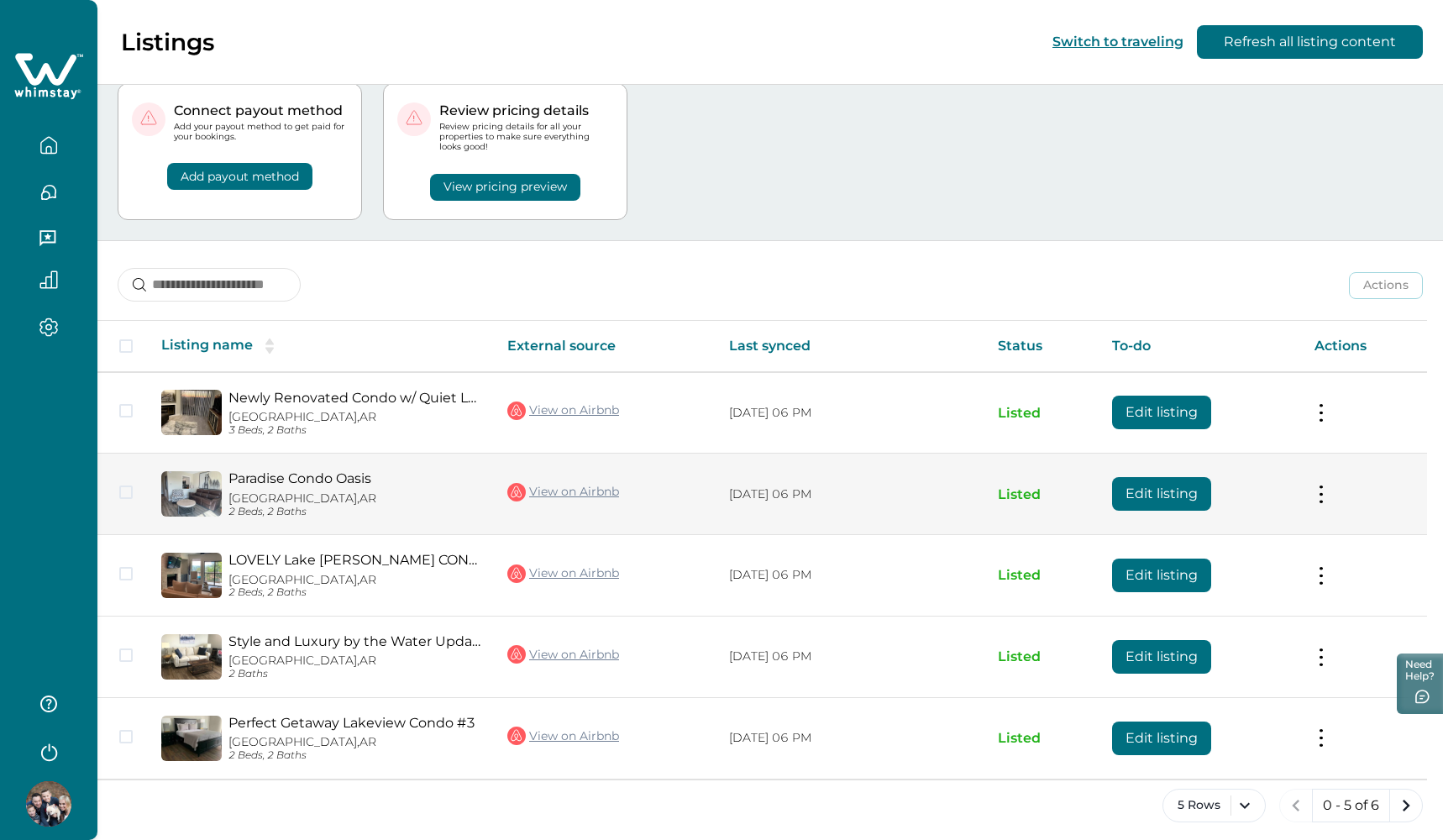
click at [477, 497] on p "Hot Springs, AR" at bounding box center [354, 498] width 252 height 14
click at [1169, 488] on button "Edit listing" at bounding box center [1161, 494] width 99 height 34
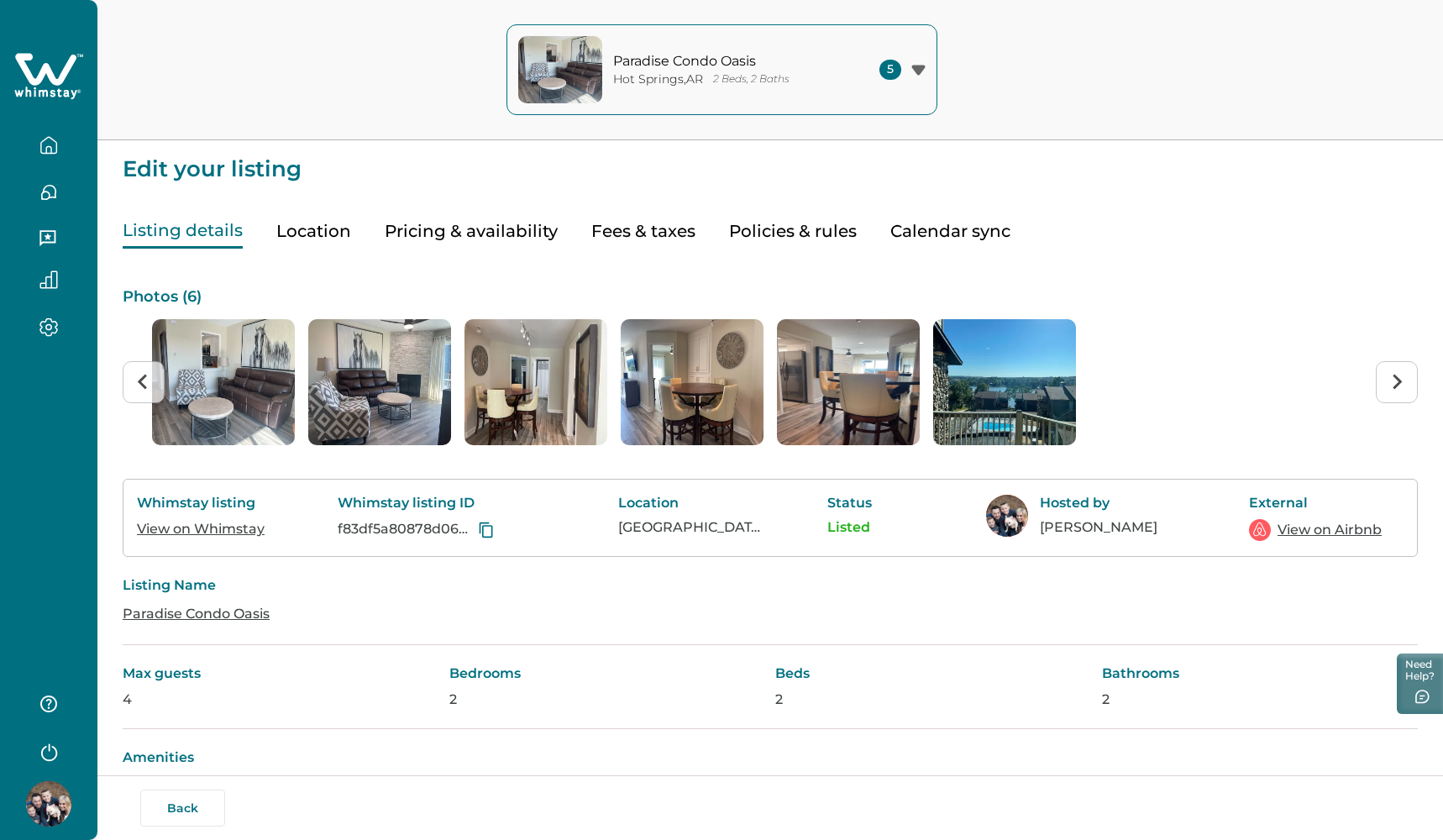
click at [257, 391] on img "1 of 6" at bounding box center [224, 382] width 143 height 126
click at [376, 381] on img "2 of 6" at bounding box center [380, 382] width 143 height 126
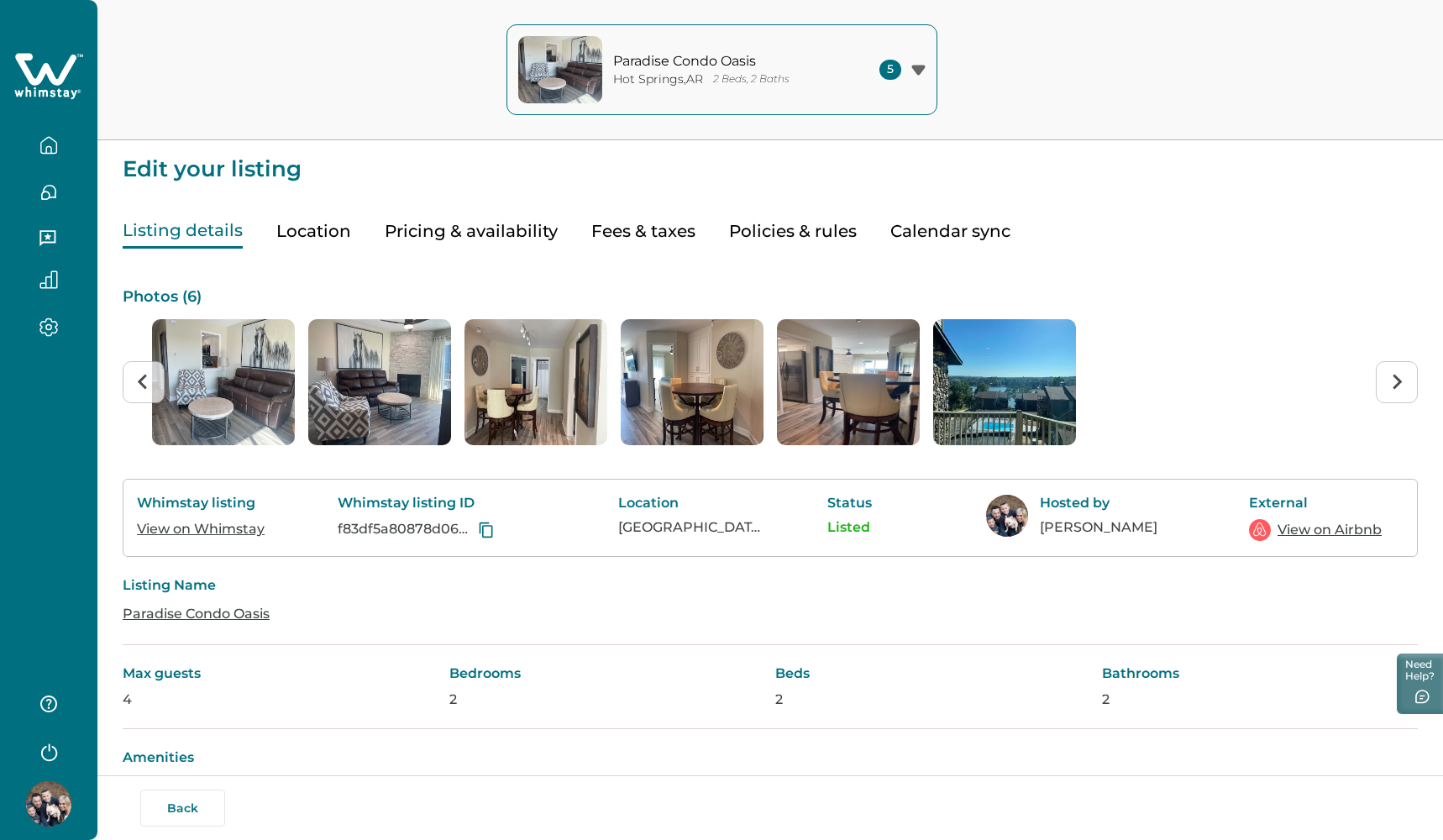
click at [515, 369] on img "3 of 6" at bounding box center [536, 382] width 143 height 126
click at [709, 377] on img "4 of 6" at bounding box center [692, 382] width 143 height 126
click at [860, 368] on img "5 of 6" at bounding box center [849, 382] width 143 height 126
click at [997, 366] on img "6 of 6" at bounding box center [1005, 382] width 143 height 126
click at [922, 79] on div "5" at bounding box center [903, 70] width 47 height 21
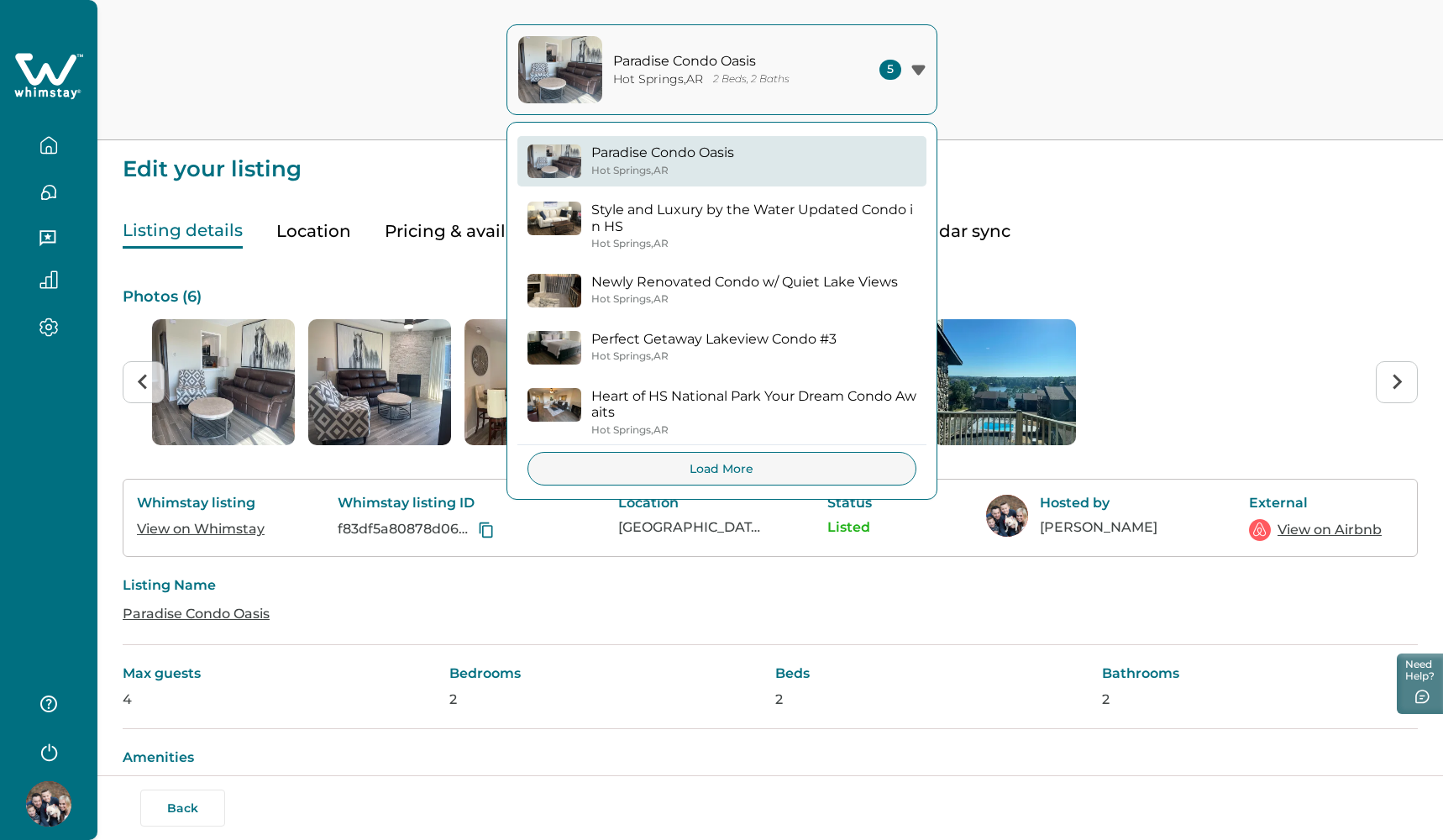
click at [922, 79] on div "5" at bounding box center [903, 70] width 47 height 21
click at [332, 198] on div "Listing details Location Pricing & availability Fees & taxes Policies & rules C…" at bounding box center [774, 215] width 1303 height 68
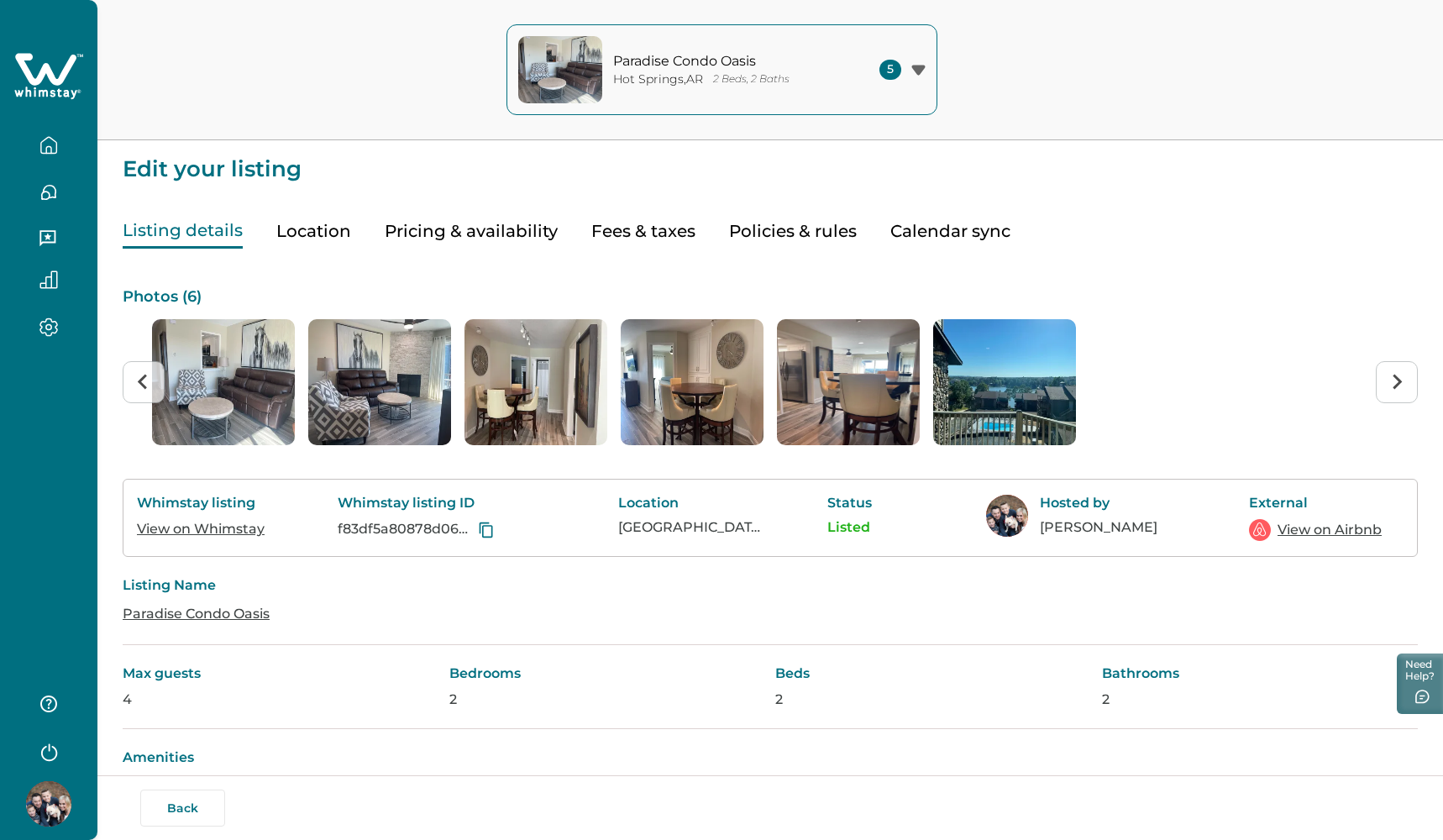
click at [45, 200] on icon "button" at bounding box center [48, 192] width 19 height 19
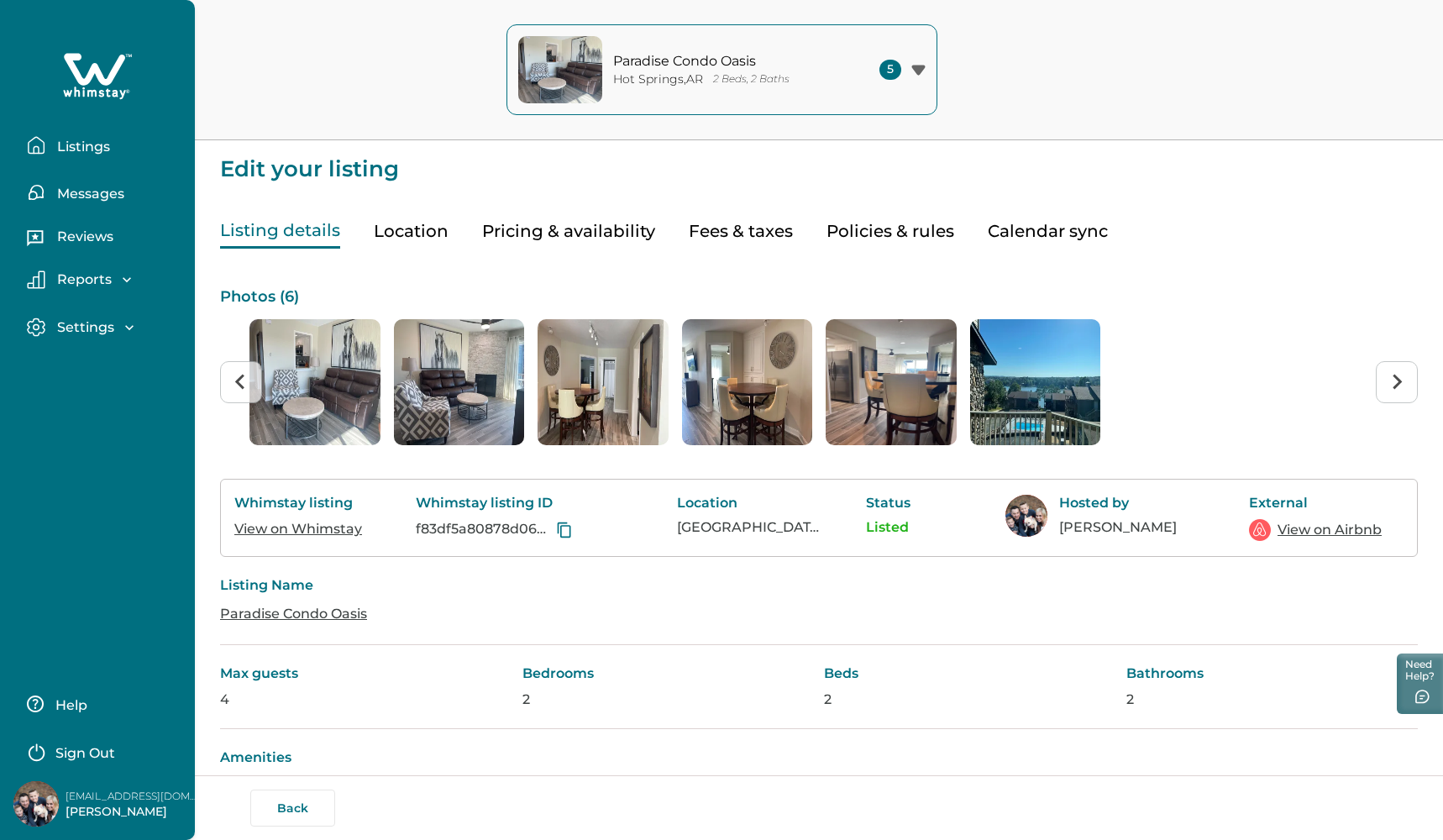
click at [106, 145] on p "Listings" at bounding box center [81, 147] width 58 height 17
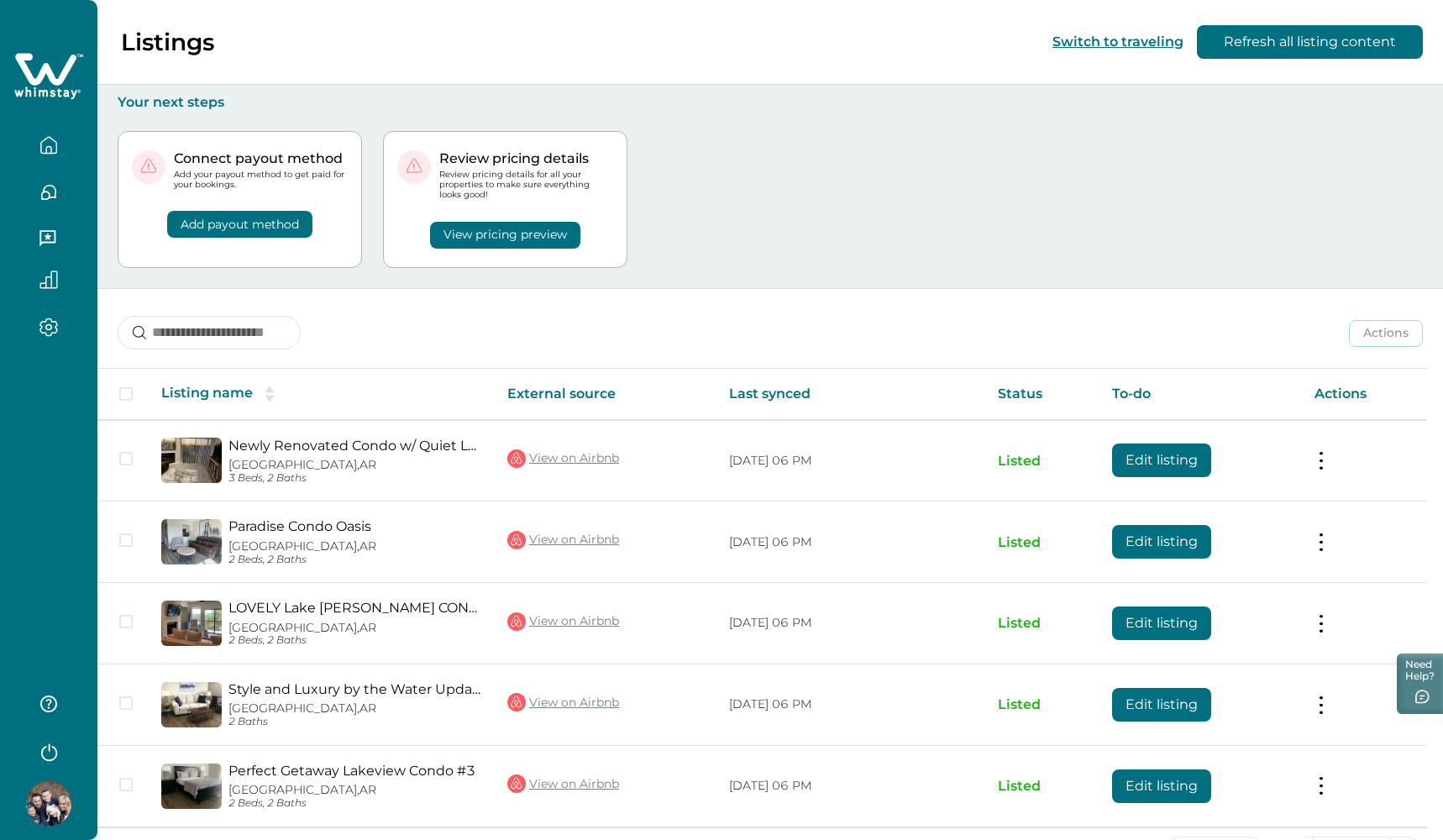
click at [581, 236] on button "View pricing preview" at bounding box center [505, 235] width 150 height 27
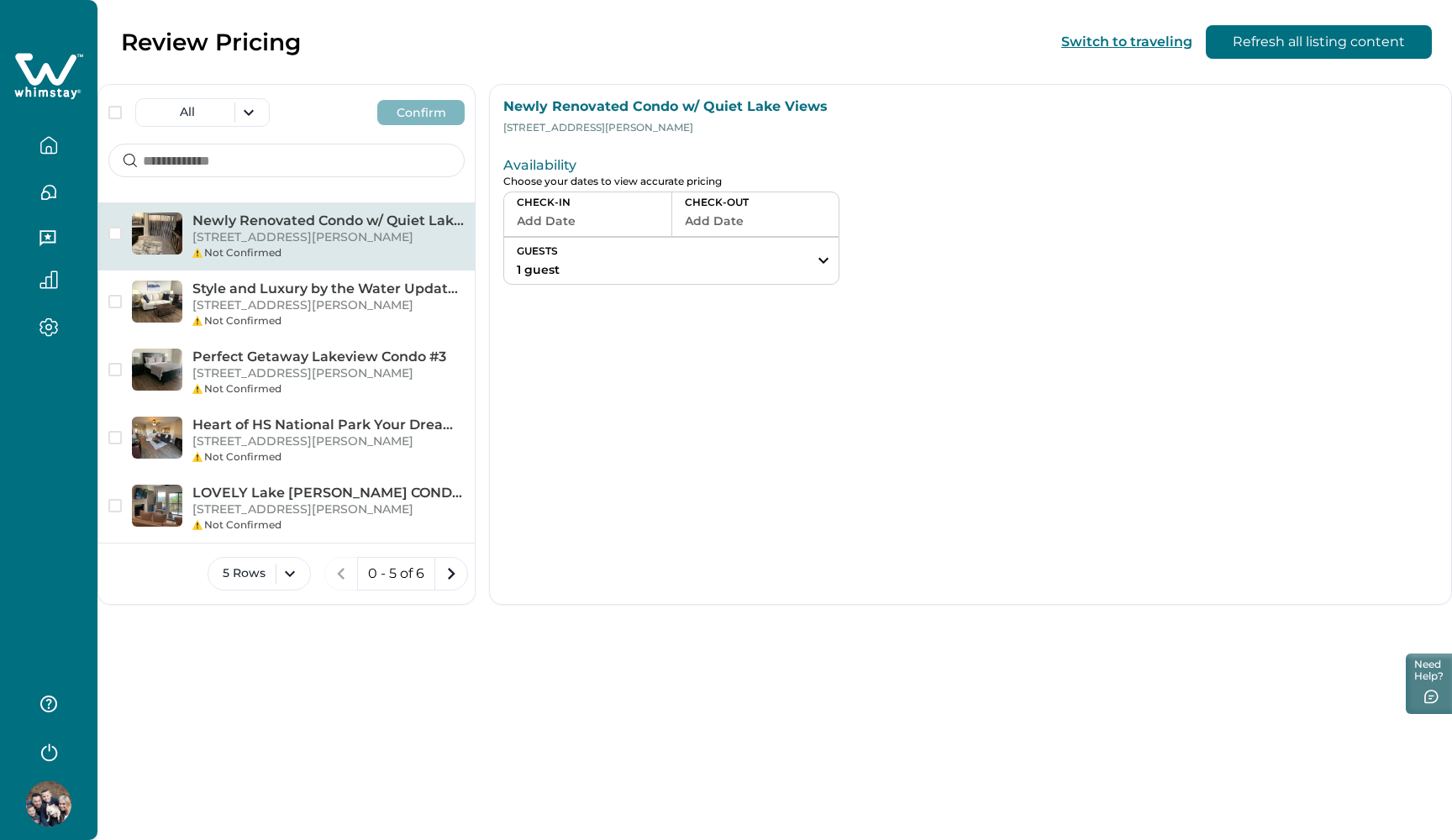
click at [595, 210] on button "Add Date" at bounding box center [587, 221] width 142 height 23
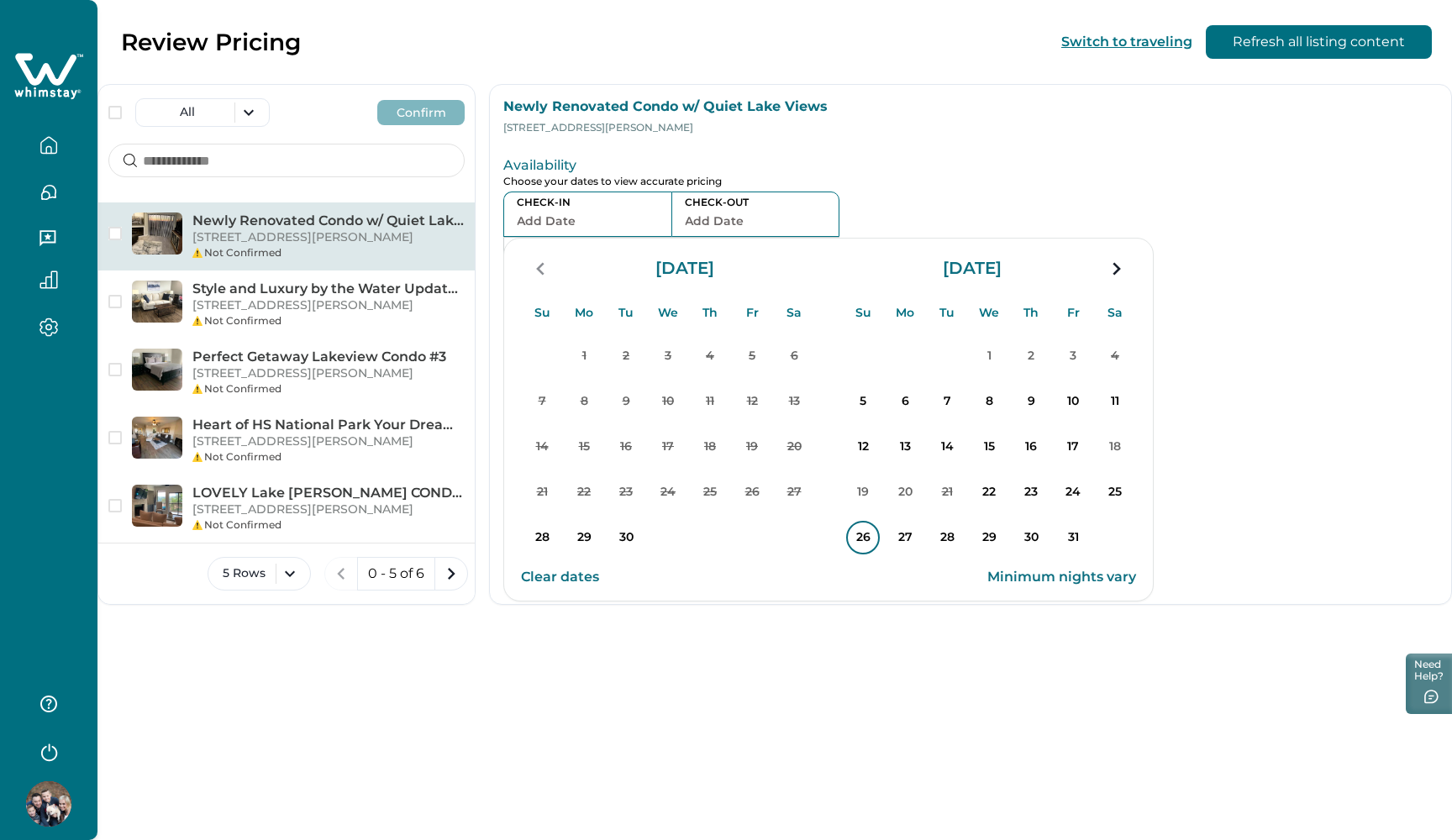
click at [866, 530] on p "26" at bounding box center [863, 538] width 34 height 34
click at [990, 531] on p "29" at bounding box center [989, 538] width 34 height 34
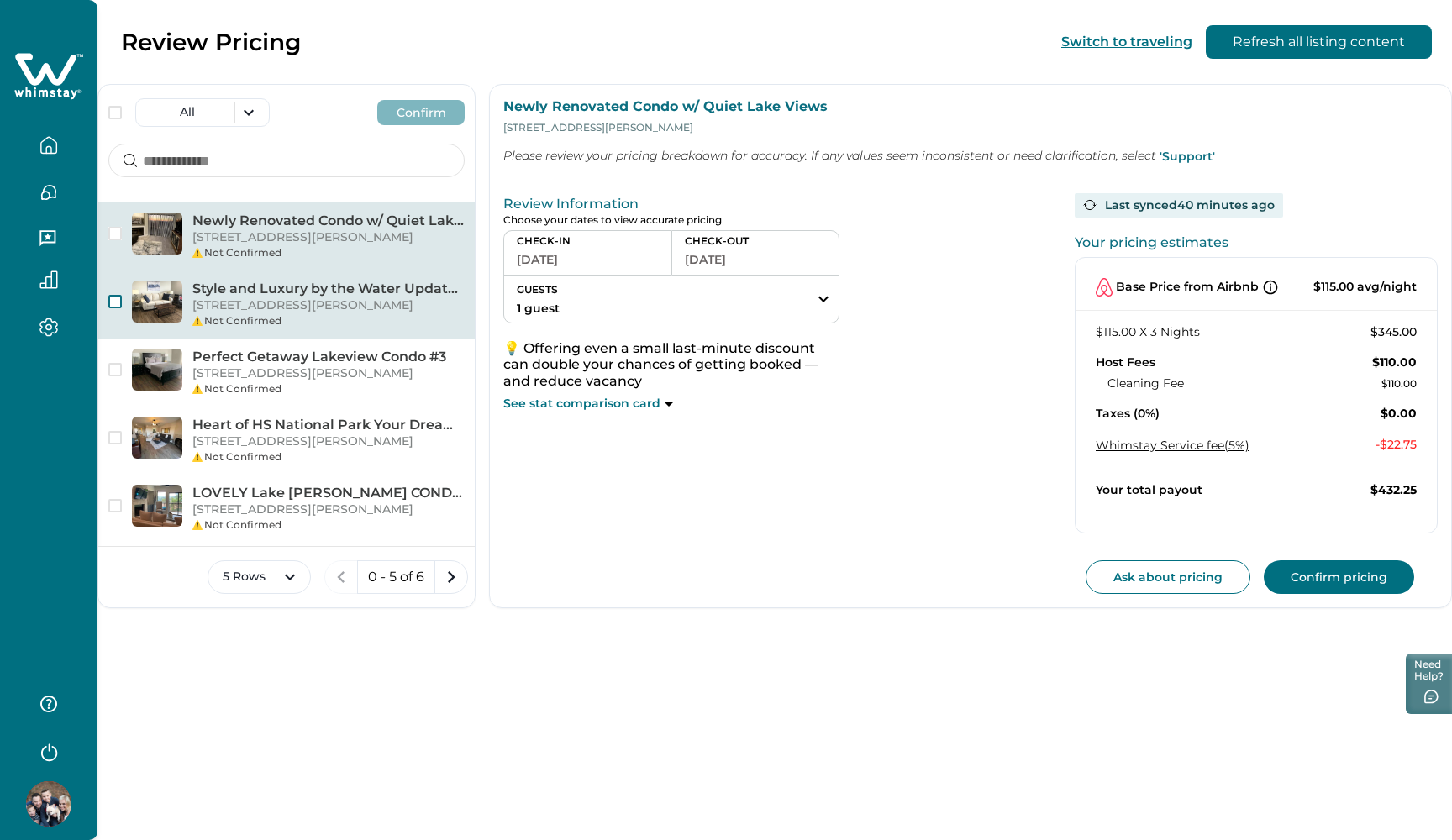
click at [114, 309] on span "button" at bounding box center [115, 301] width 13 height 13
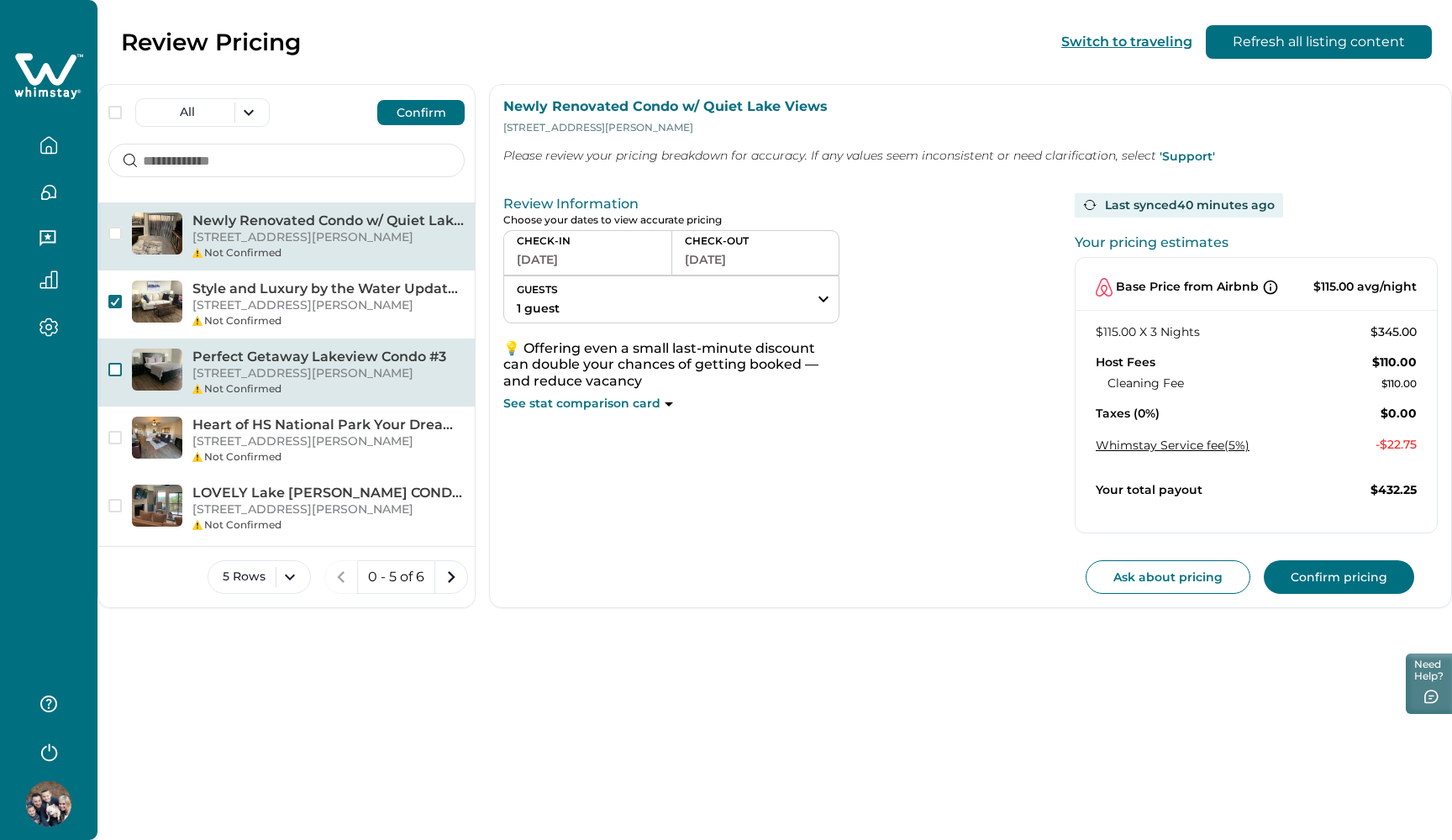
click at [119, 377] on span "button" at bounding box center [115, 369] width 13 height 13
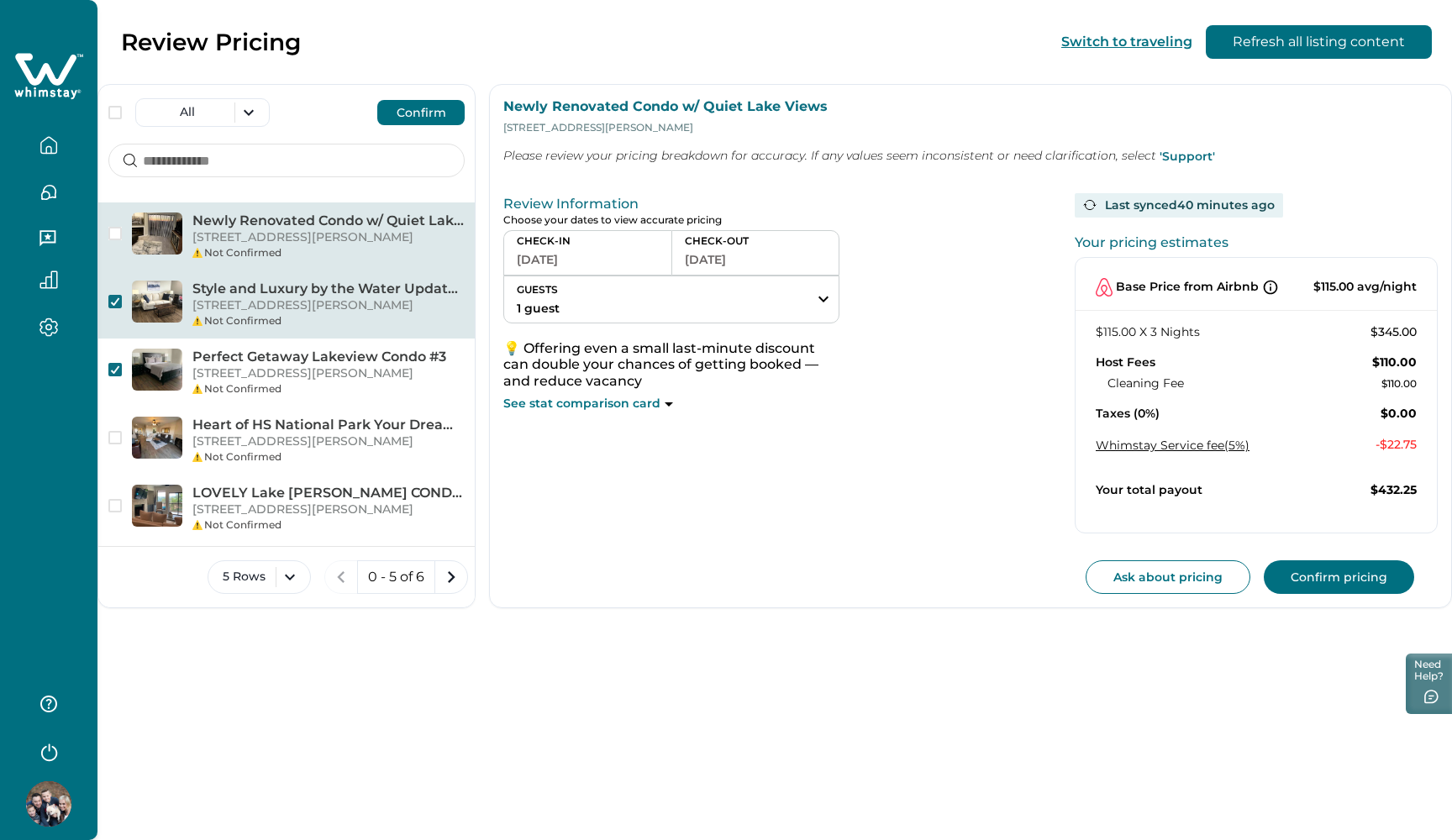
click at [117, 305] on polyline "button" at bounding box center [115, 301] width 7 height 7
click at [1369, 576] on button "Confirm pricing" at bounding box center [1338, 577] width 150 height 34
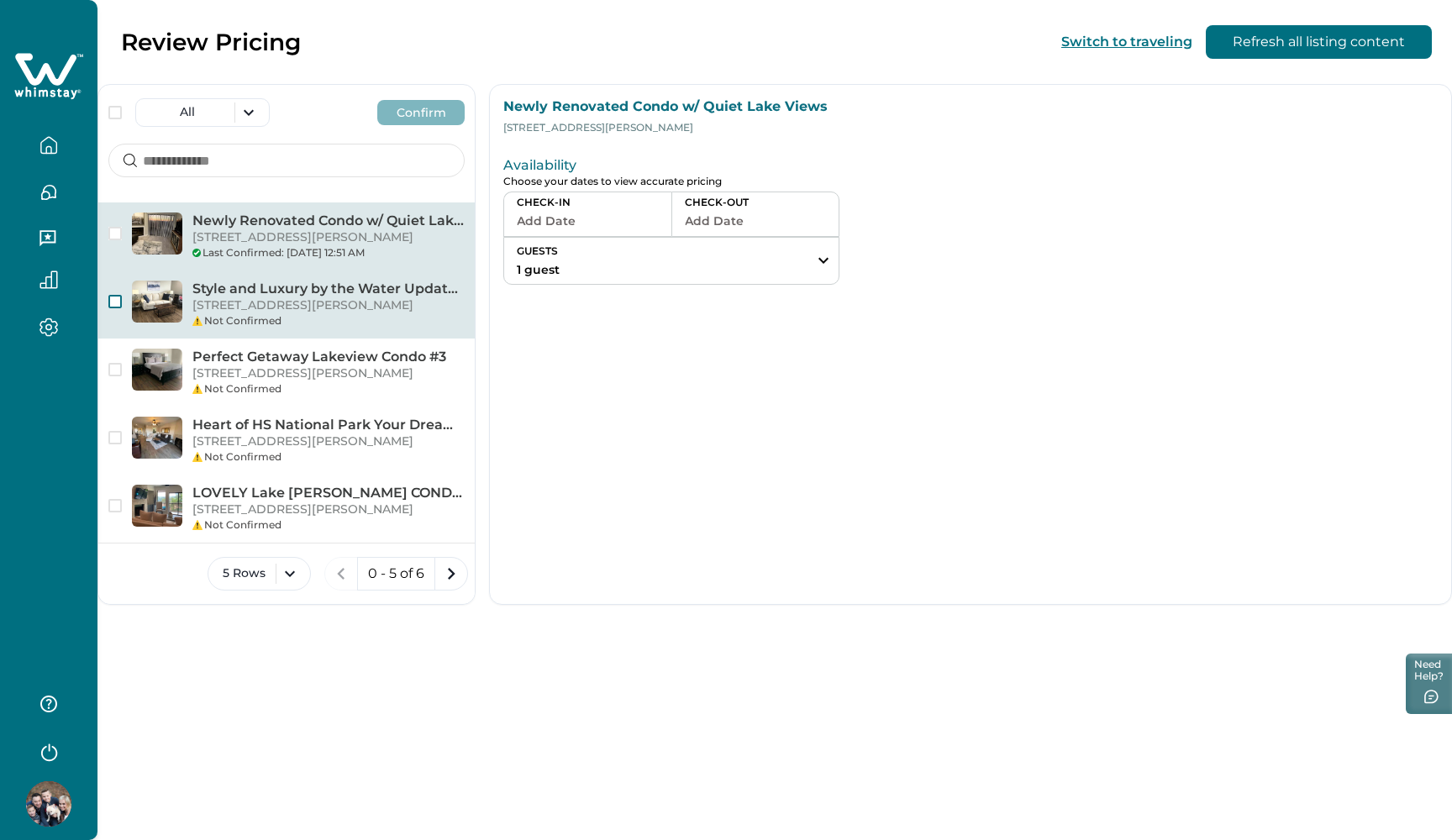
click at [306, 314] on p "203 Stearns Point, F4, Hot Springs, AR, 71913, US" at bounding box center [328, 305] width 272 height 17
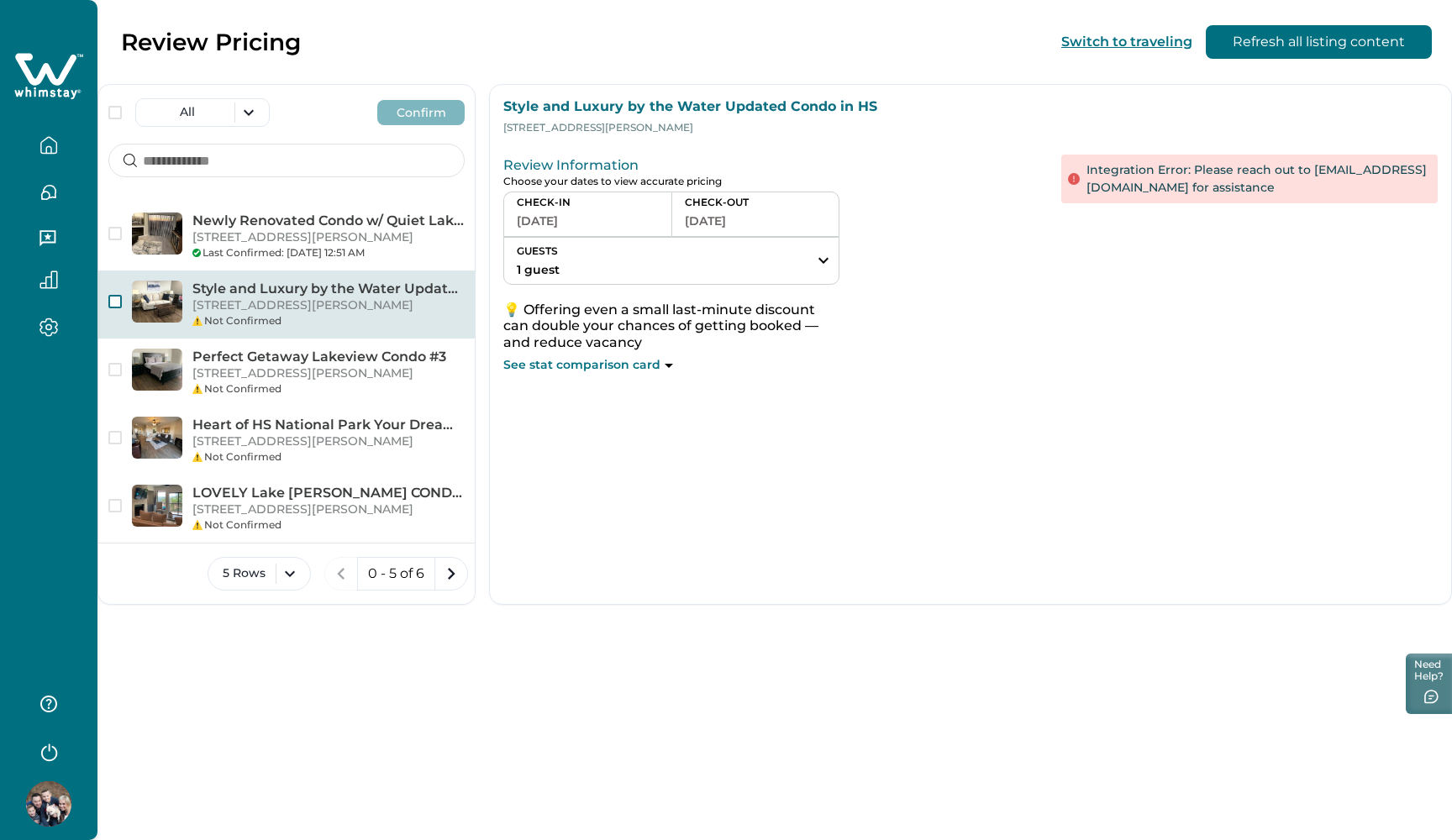
click at [613, 221] on button "09-28-2025" at bounding box center [587, 221] width 142 height 23
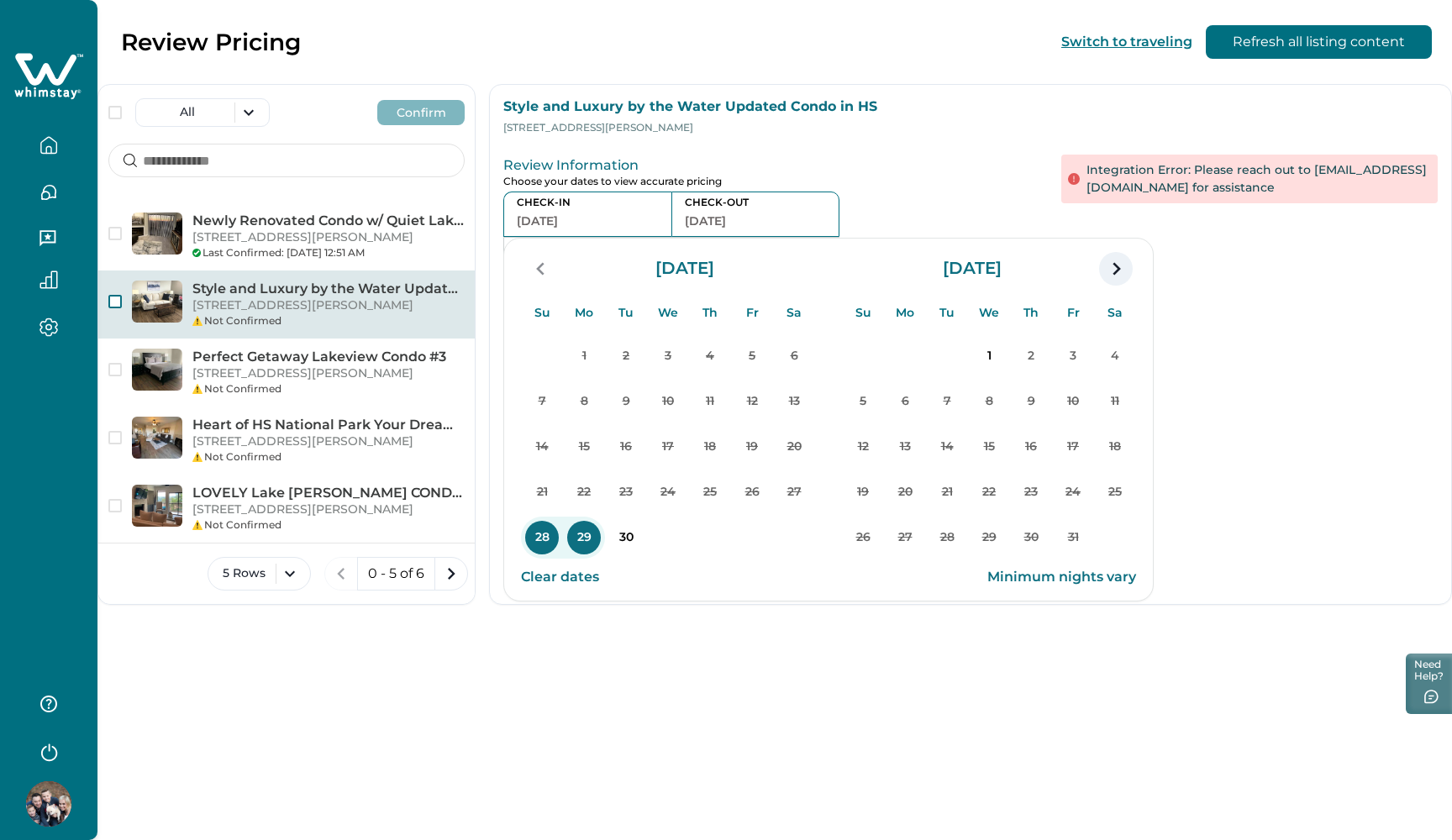
click at [1121, 274] on icon "navigation button" at bounding box center [1116, 269] width 27 height 30
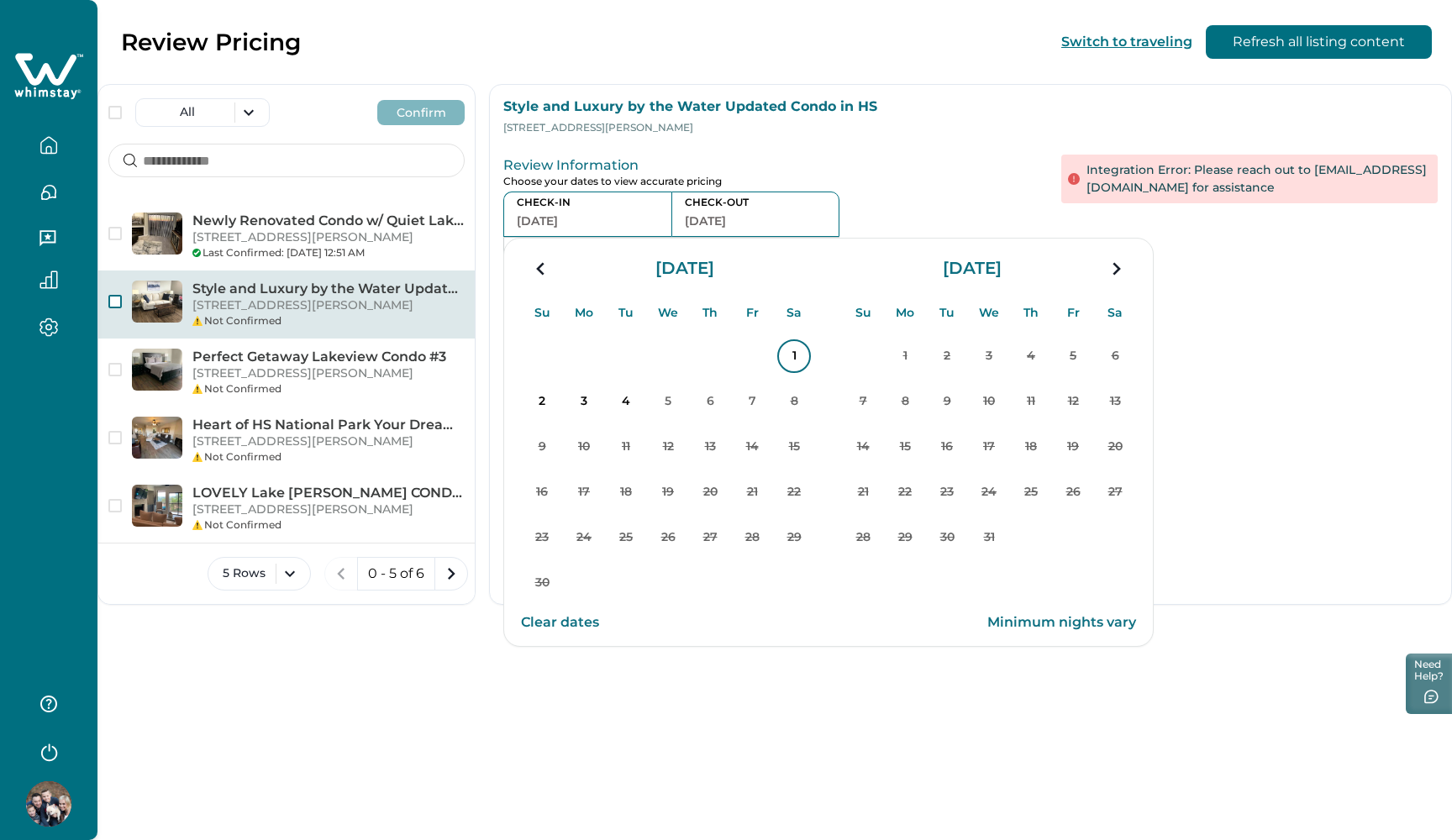
click at [794, 354] on p "1" at bounding box center [794, 356] width 34 height 34
click at [618, 405] on p "4" at bounding box center [626, 402] width 34 height 34
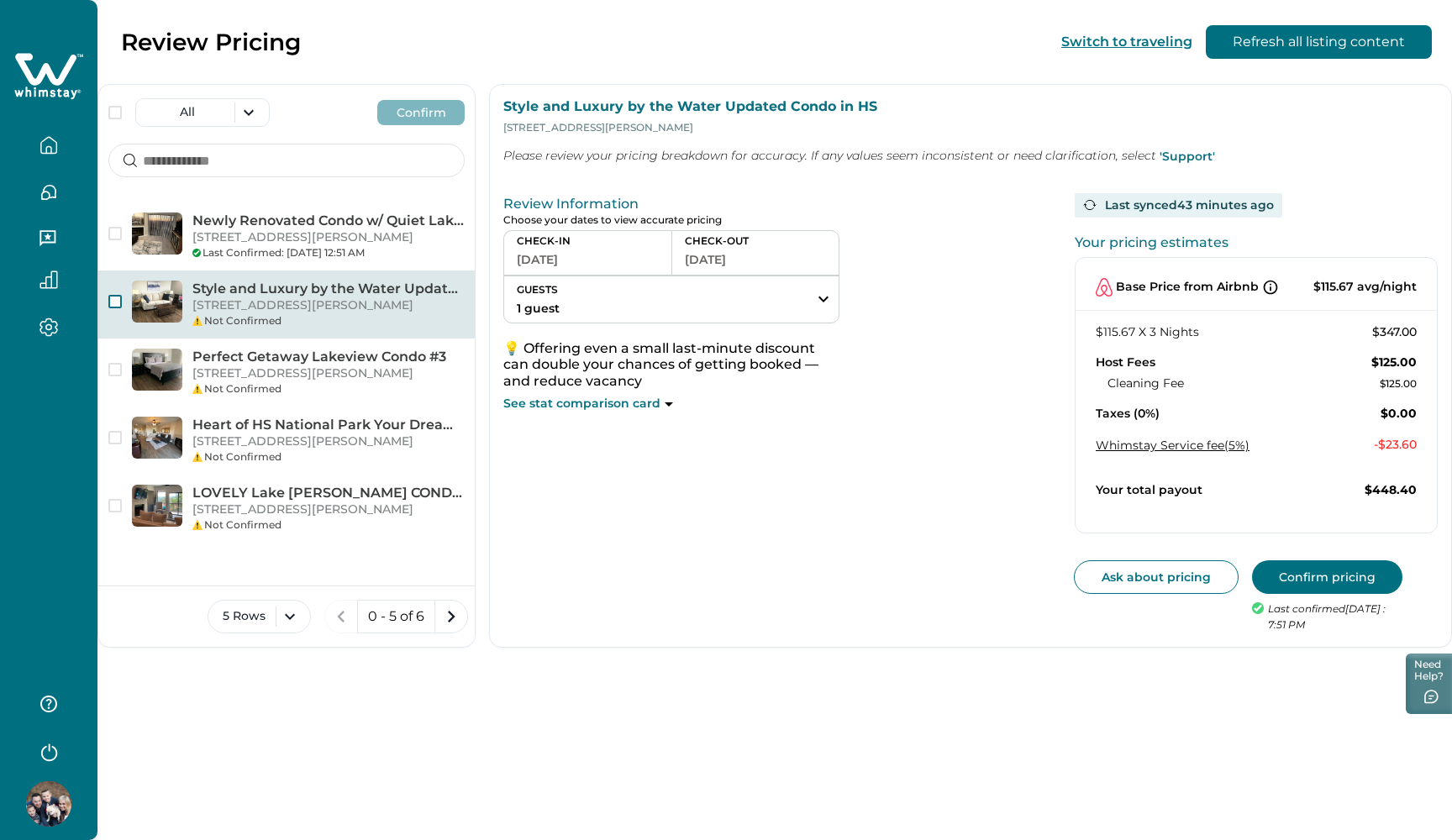
click at [1271, 567] on button "Confirm pricing" at bounding box center [1327, 577] width 150 height 34
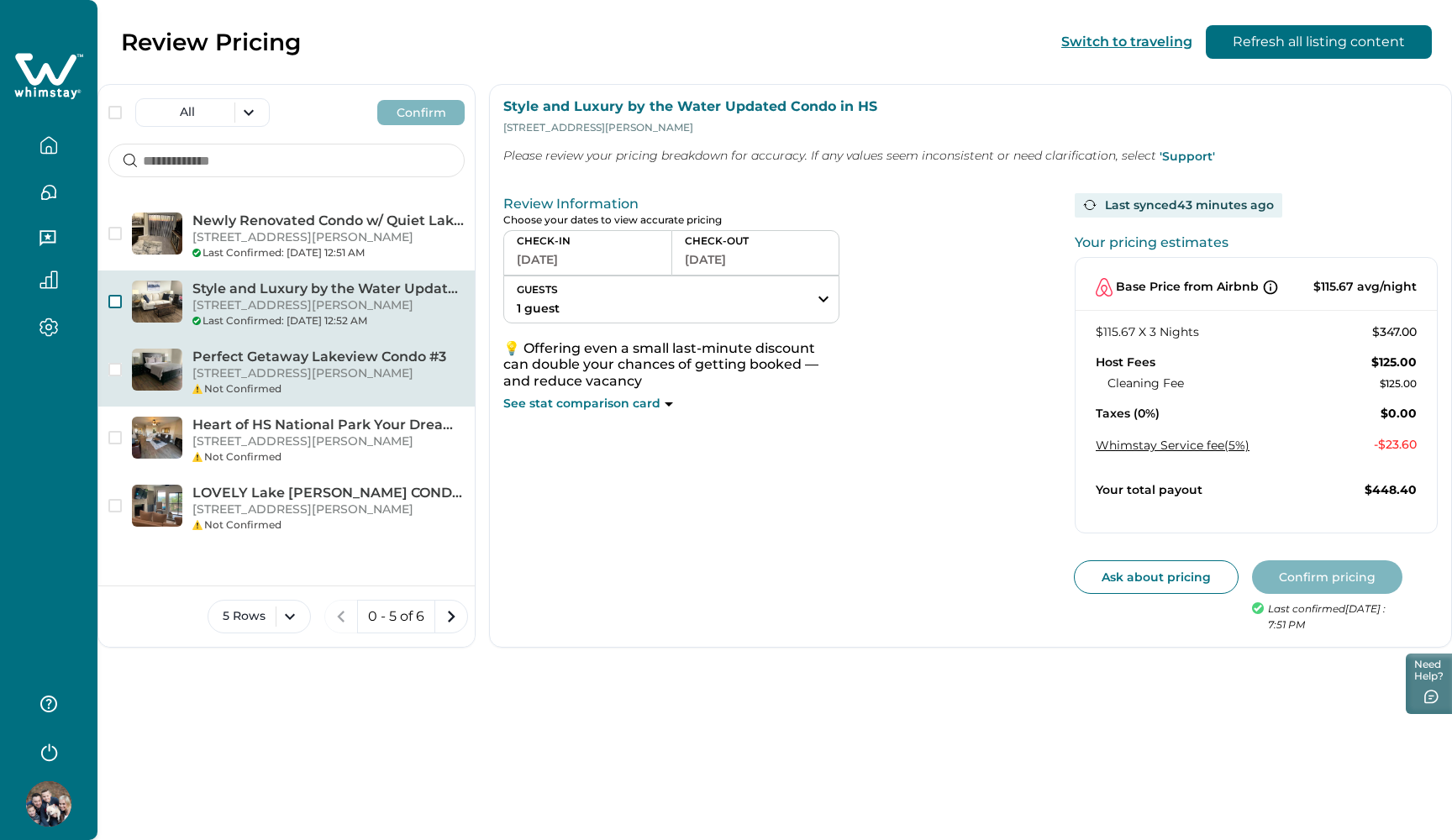
click at [304, 382] on p "203 Stearns Point, F3, Hot Springs, AR, 71913, US" at bounding box center [328, 373] width 272 height 17
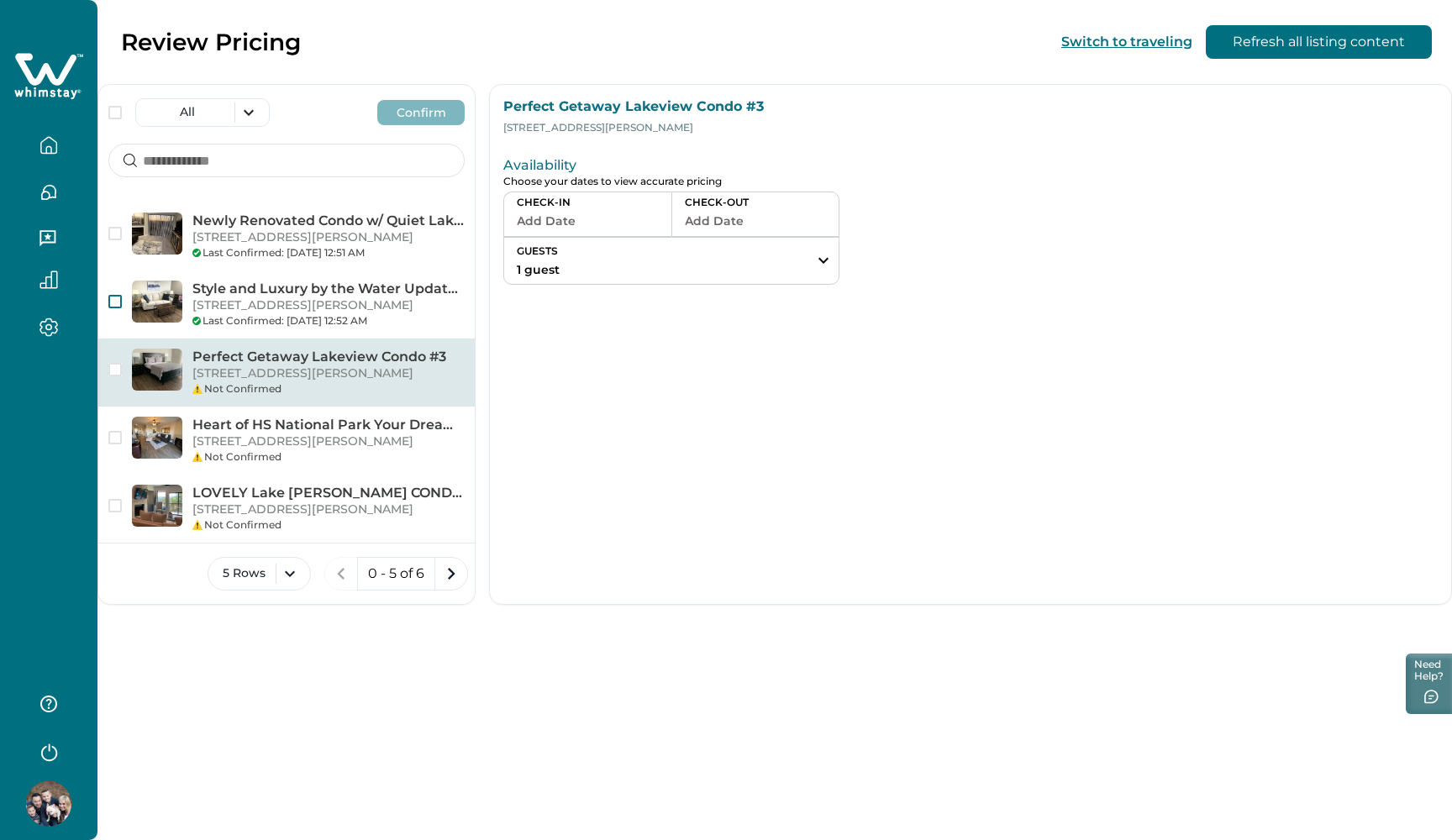
click at [641, 224] on button "Add Date" at bounding box center [587, 221] width 142 height 23
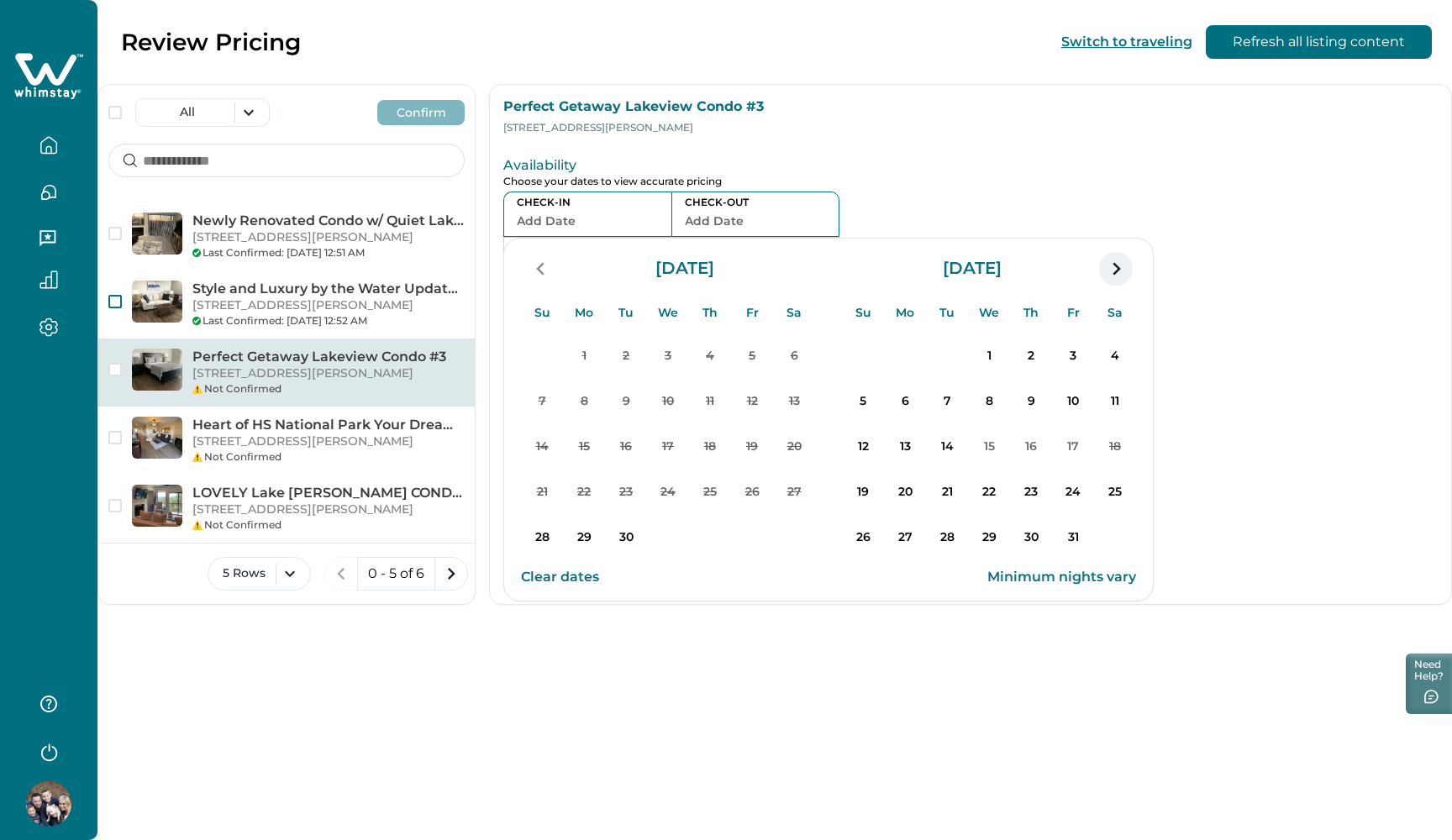
click at [1109, 274] on icon "navigation button" at bounding box center [1116, 269] width 27 height 30
click at [795, 353] on p "1" at bounding box center [794, 356] width 34 height 34
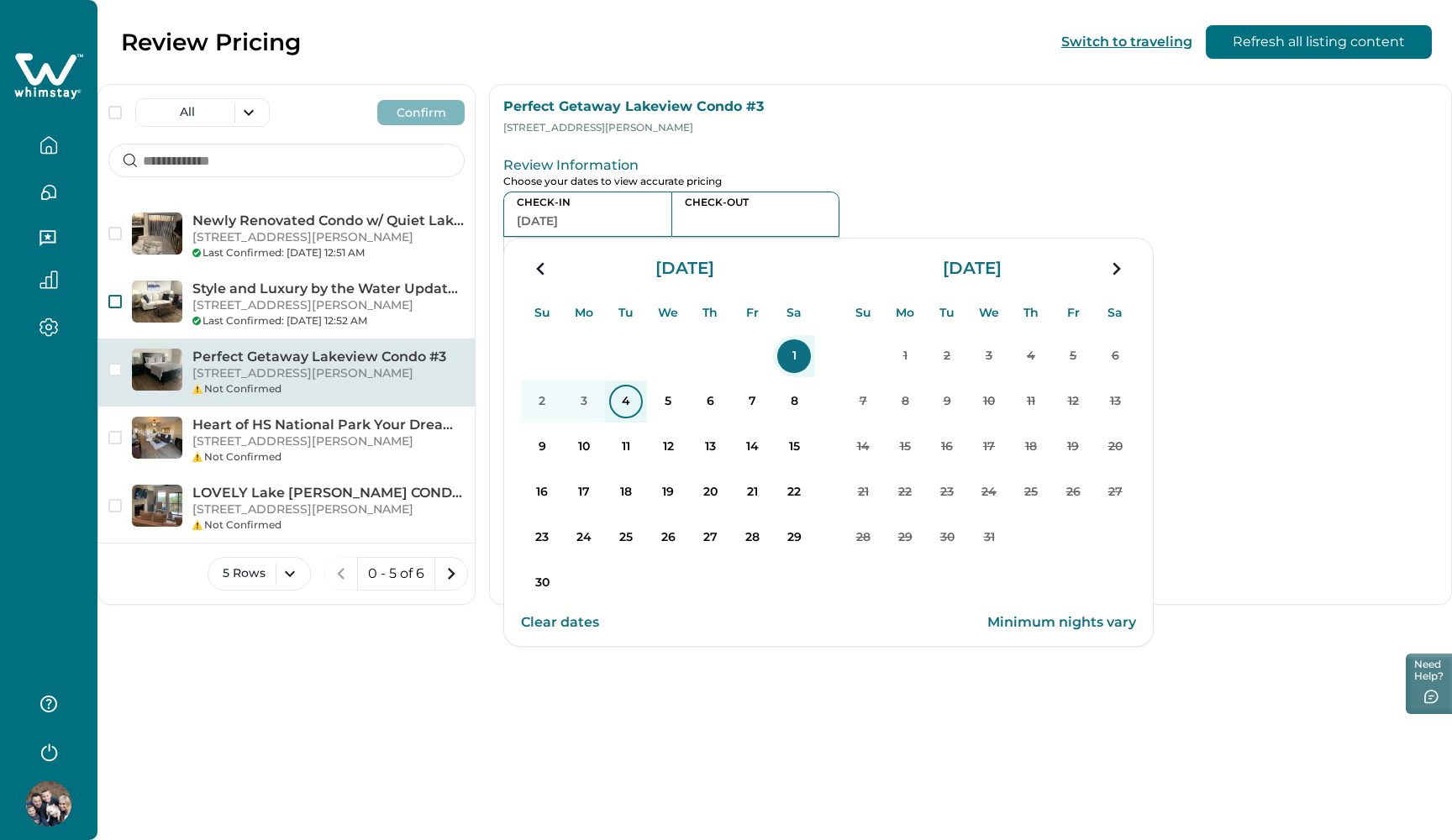
click at [617, 398] on p "4" at bounding box center [626, 402] width 34 height 34
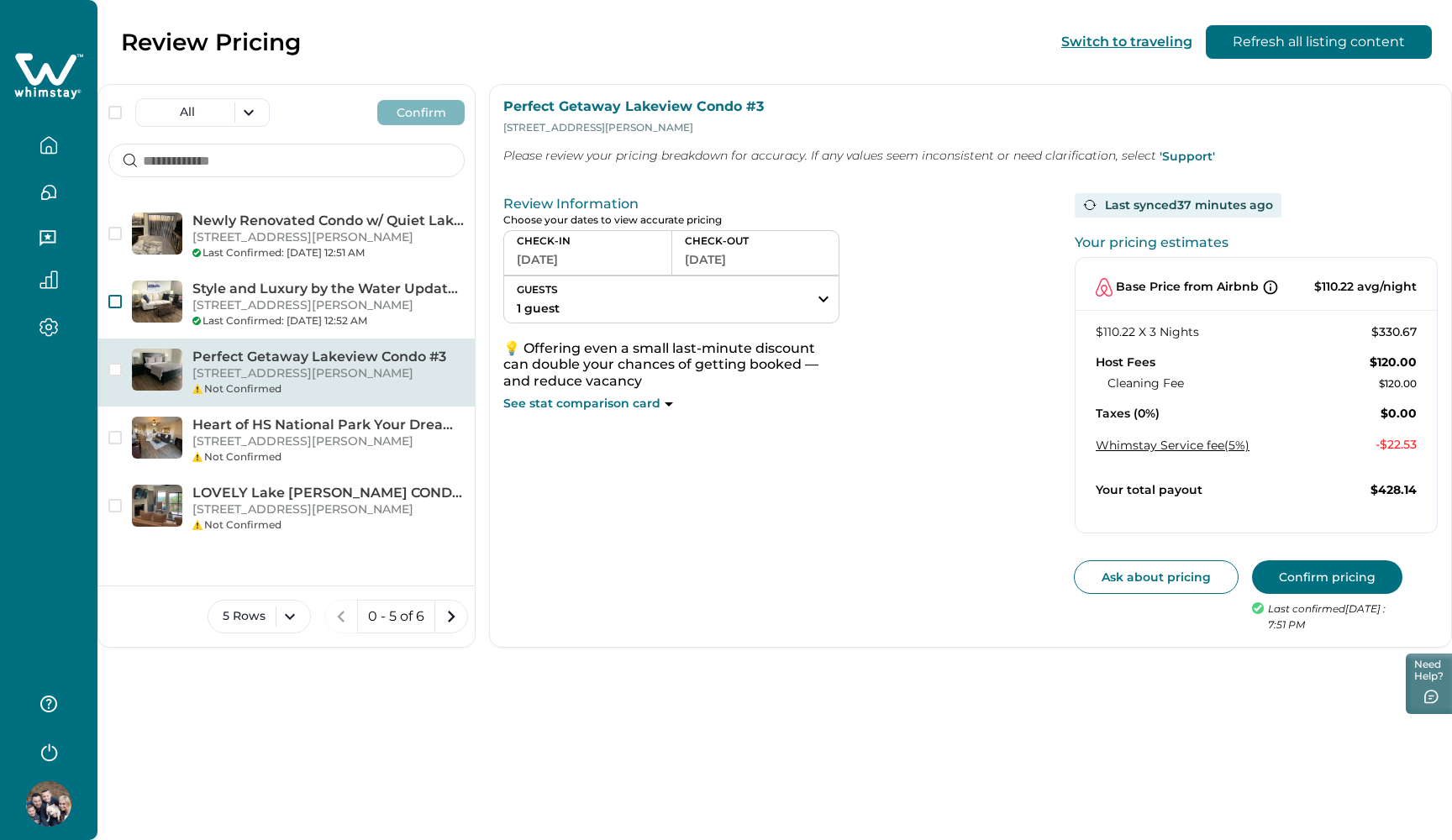
click at [1336, 564] on button "Confirm pricing" at bounding box center [1327, 577] width 150 height 34
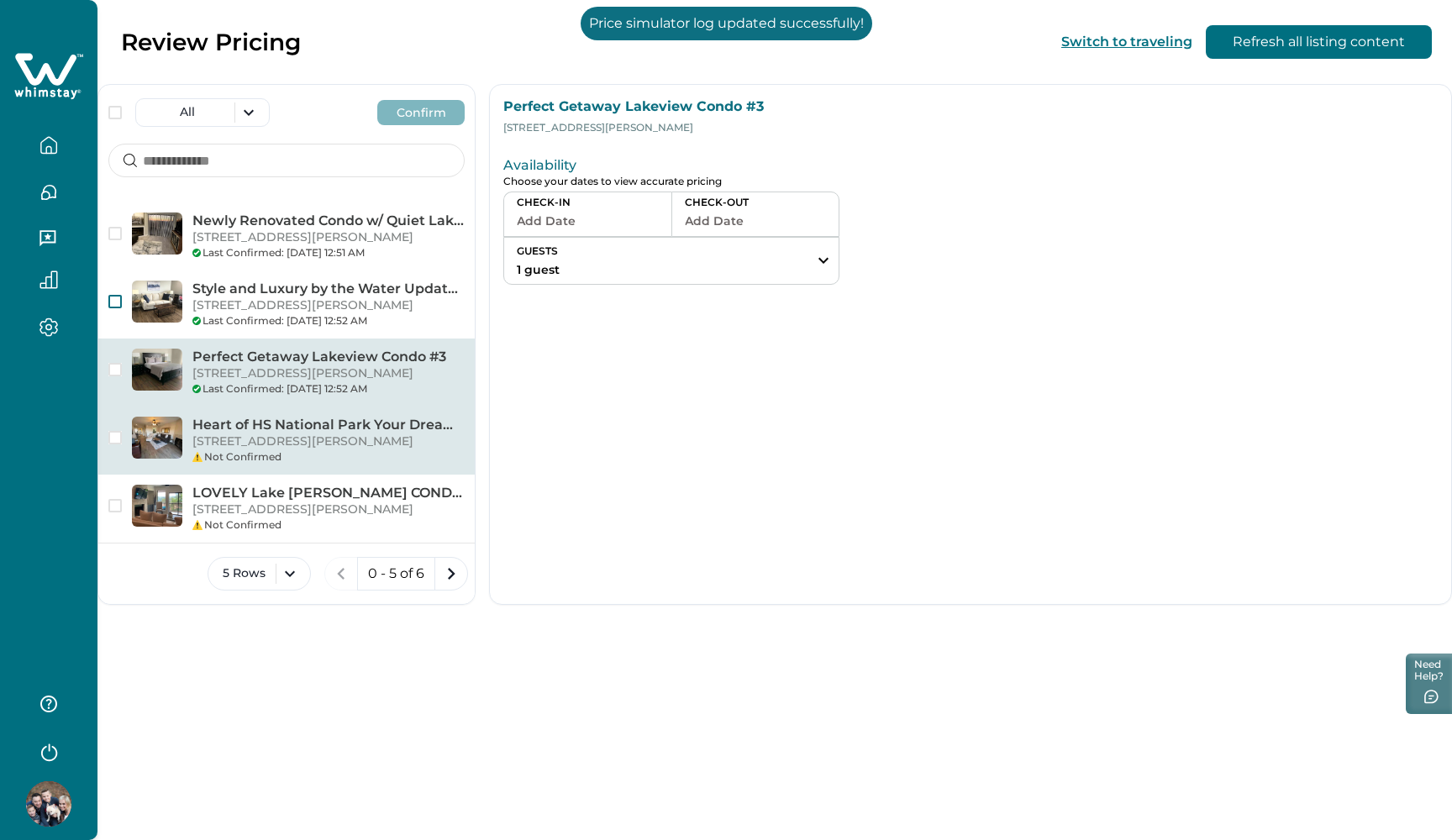
click at [329, 450] on p "203 Stearns Point, F2, Hot Springs, AR, 71913, US" at bounding box center [328, 442] width 272 height 17
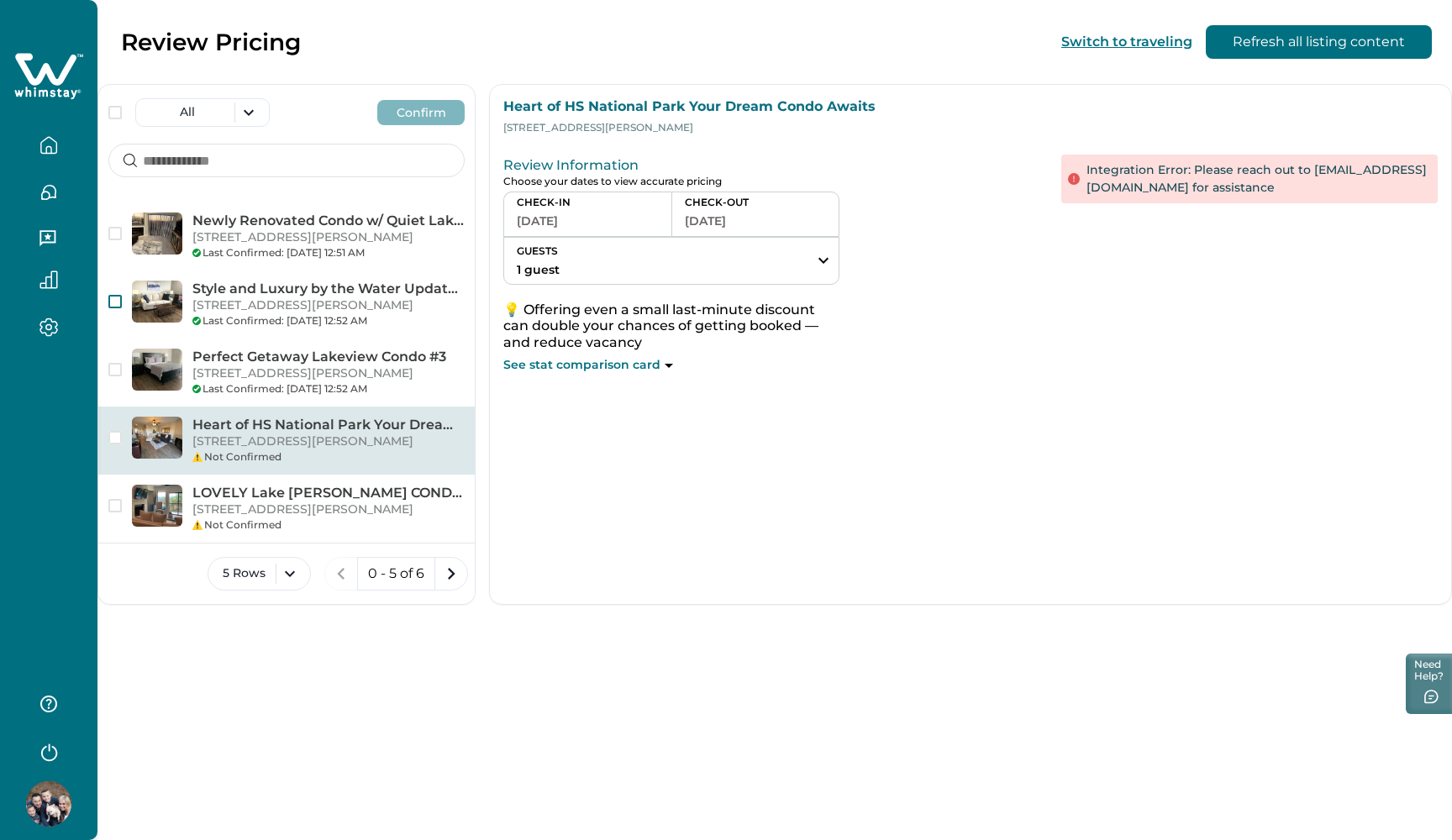
click at [600, 224] on button "09-27-2025" at bounding box center [587, 221] width 142 height 23
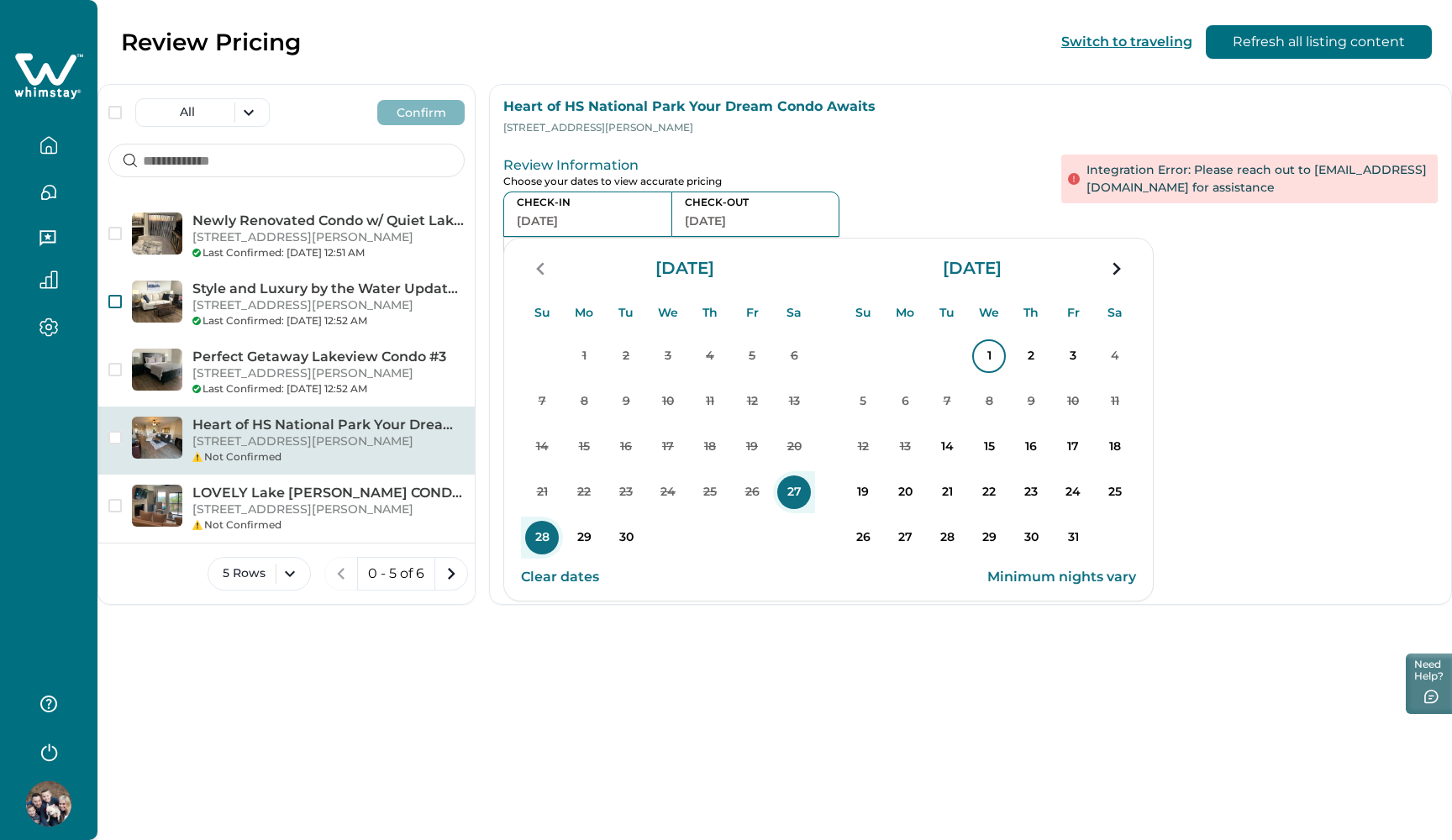
click at [991, 357] on p "1" at bounding box center [989, 356] width 34 height 34
click at [1117, 356] on p "4" at bounding box center [1115, 356] width 34 height 34
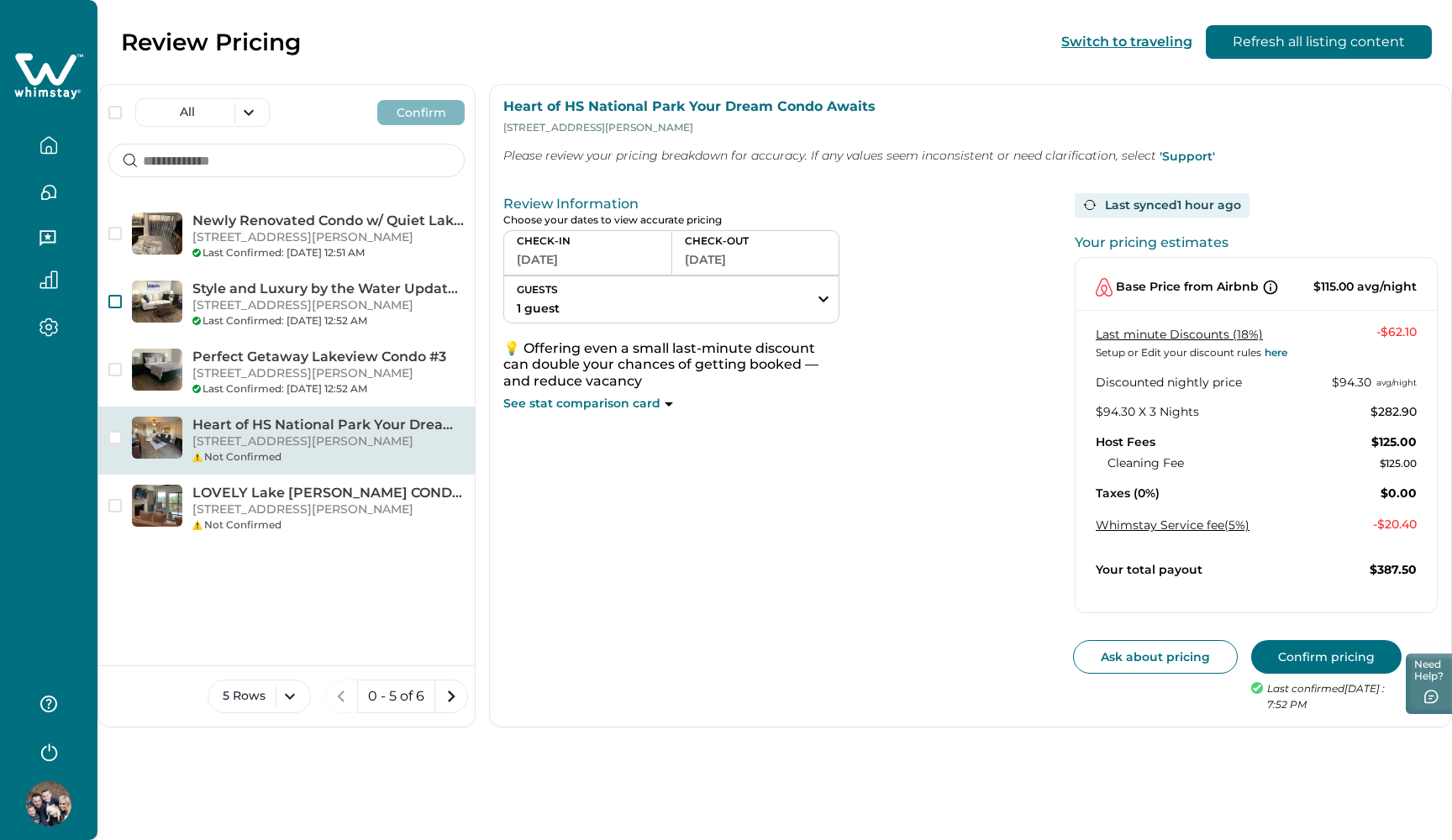
click at [1292, 645] on button "Confirm pricing" at bounding box center [1326, 658] width 150 height 34
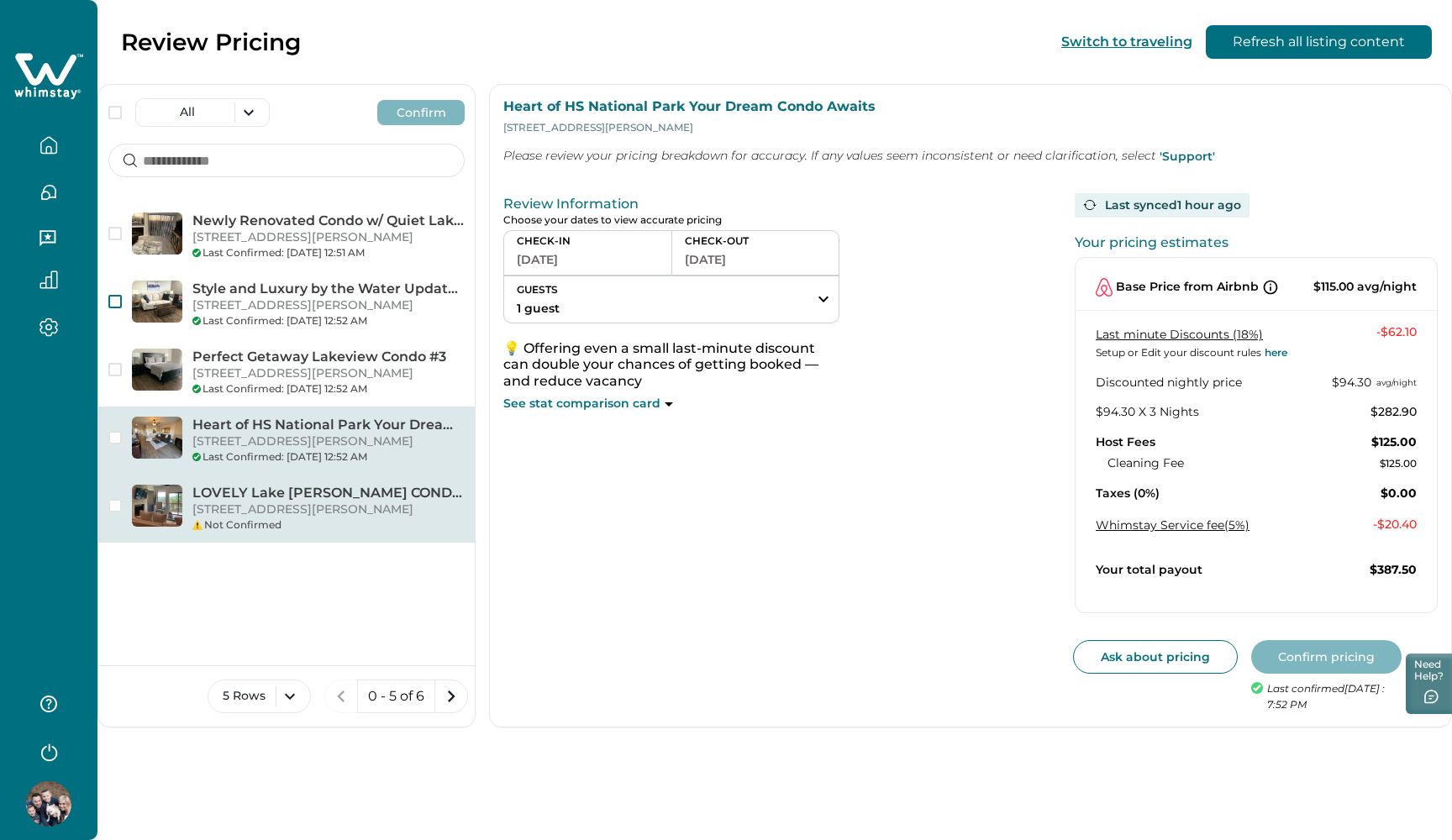
click at [322, 518] on p "203 Stearns Point, D5, Hot Springs, AR, 71913, US" at bounding box center [328, 510] width 272 height 17
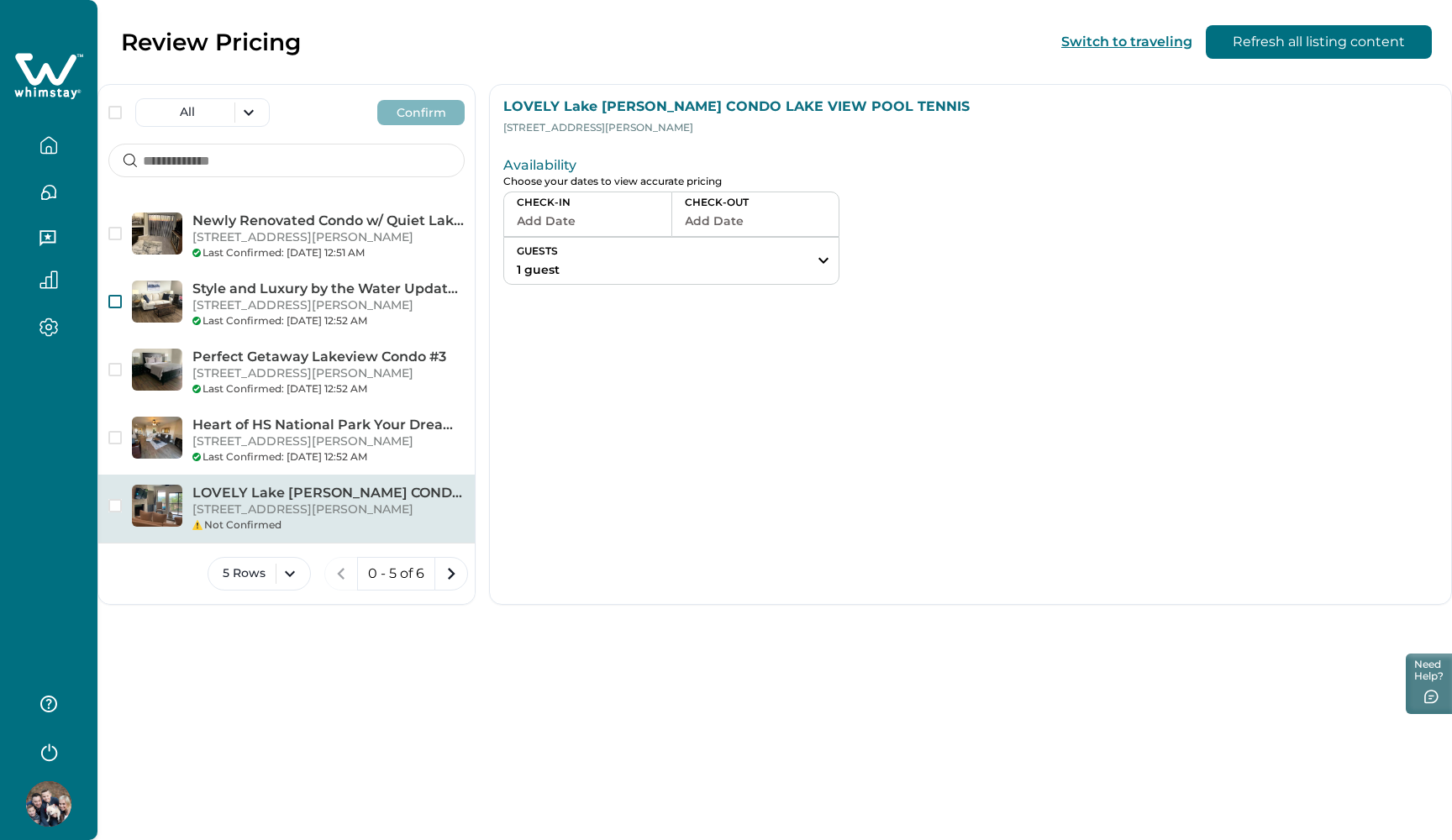
click at [629, 214] on button "Add Date" at bounding box center [587, 221] width 142 height 23
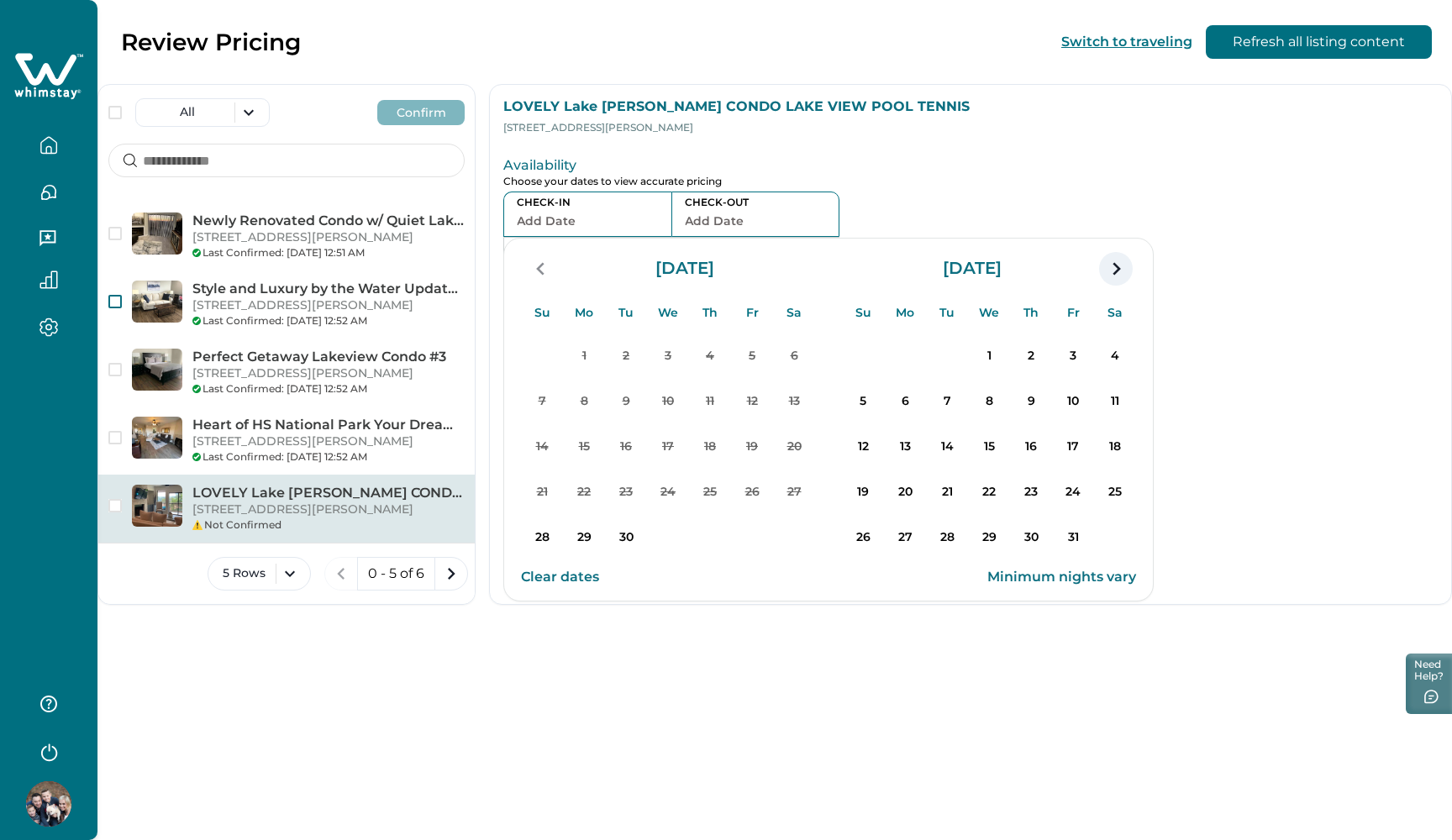
click at [1117, 270] on icon "navigation button" at bounding box center [1116, 269] width 27 height 30
click at [537, 269] on icon "navigation button" at bounding box center [541, 269] width 27 height 30
click at [862, 539] on p "26" at bounding box center [863, 538] width 34 height 34
click at [990, 539] on p "29" at bounding box center [989, 538] width 34 height 34
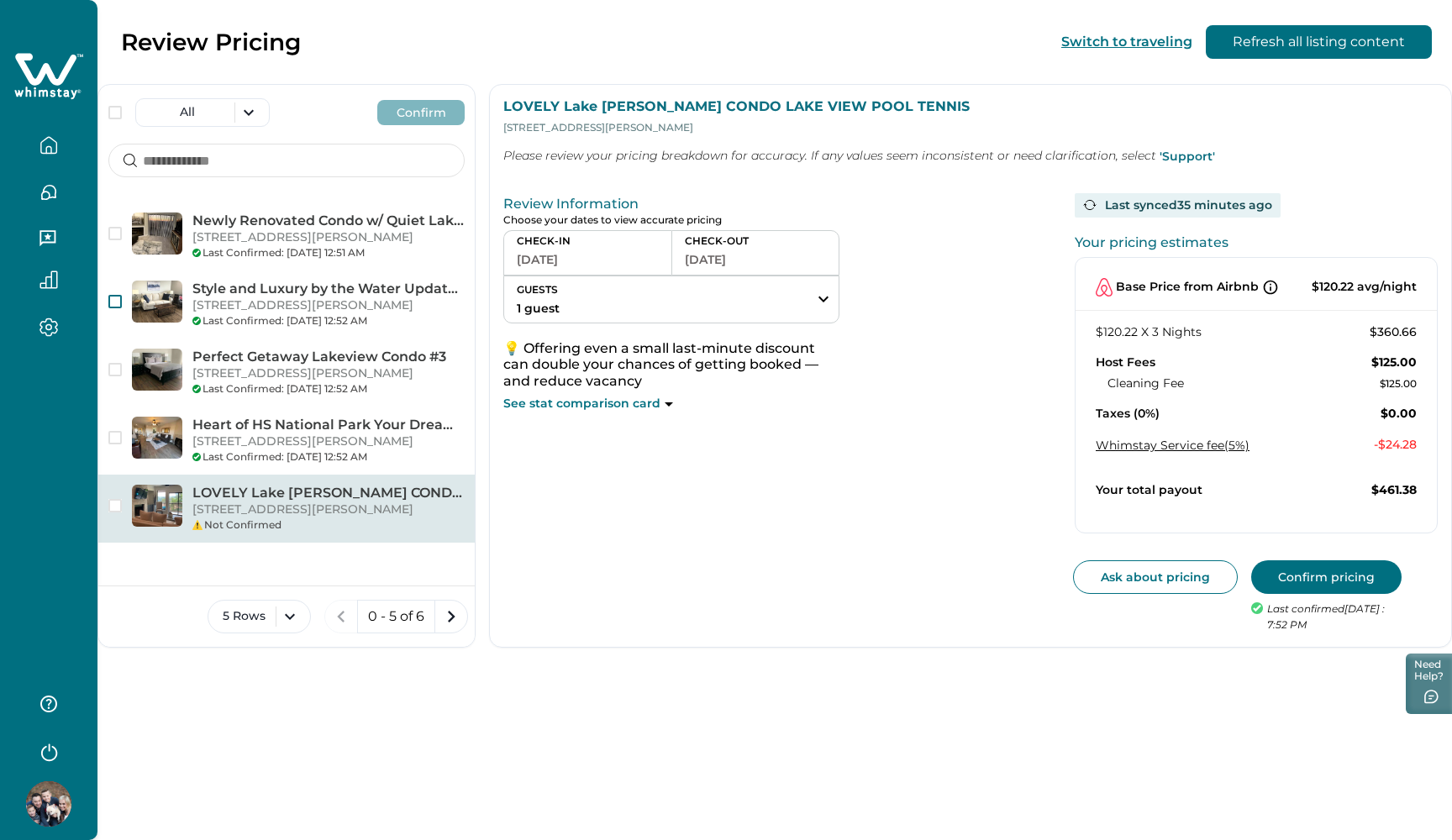
click at [1287, 564] on button "Confirm pricing" at bounding box center [1326, 577] width 150 height 34
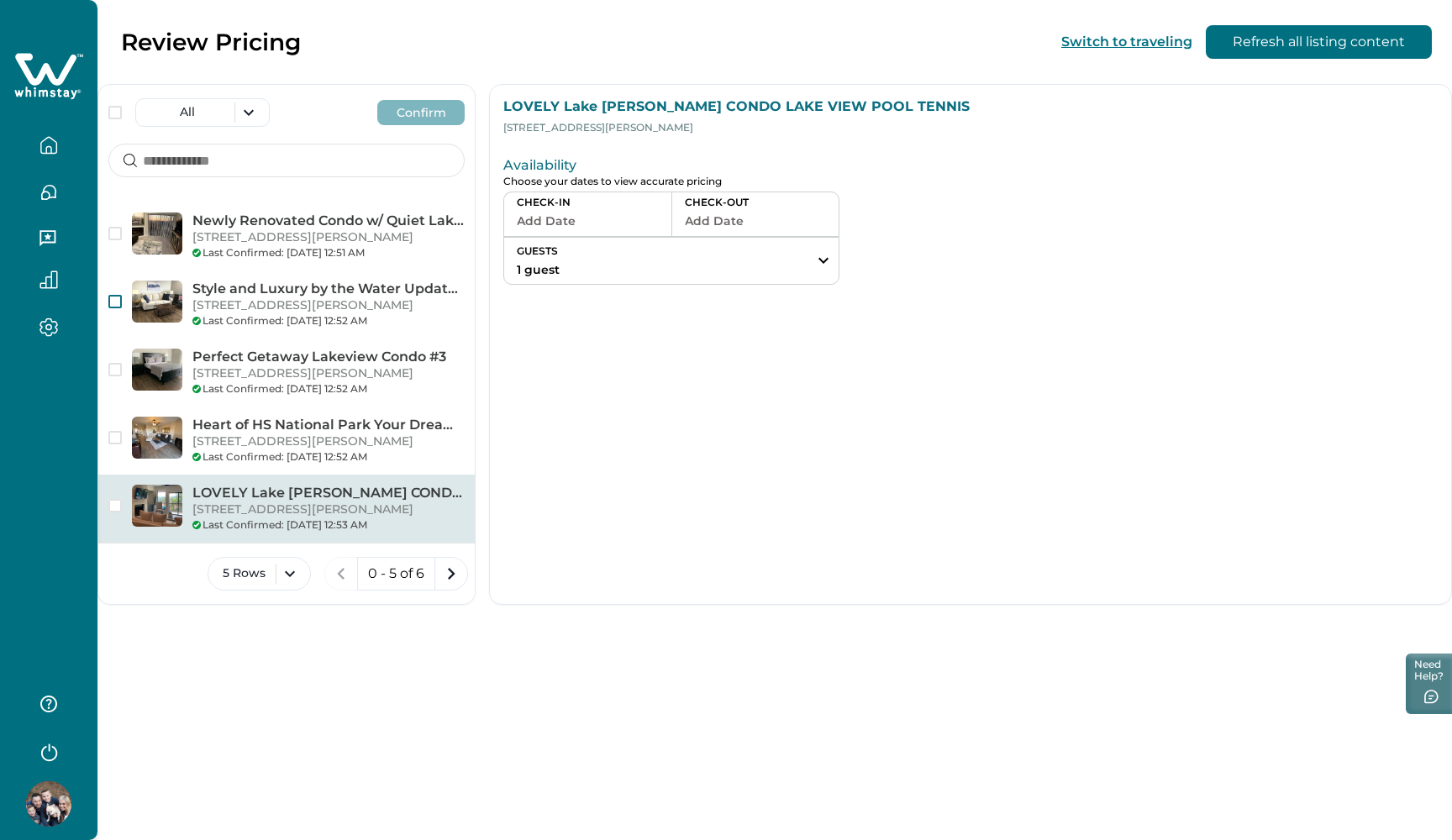
click at [54, 140] on icon "button" at bounding box center [48, 145] width 19 height 19
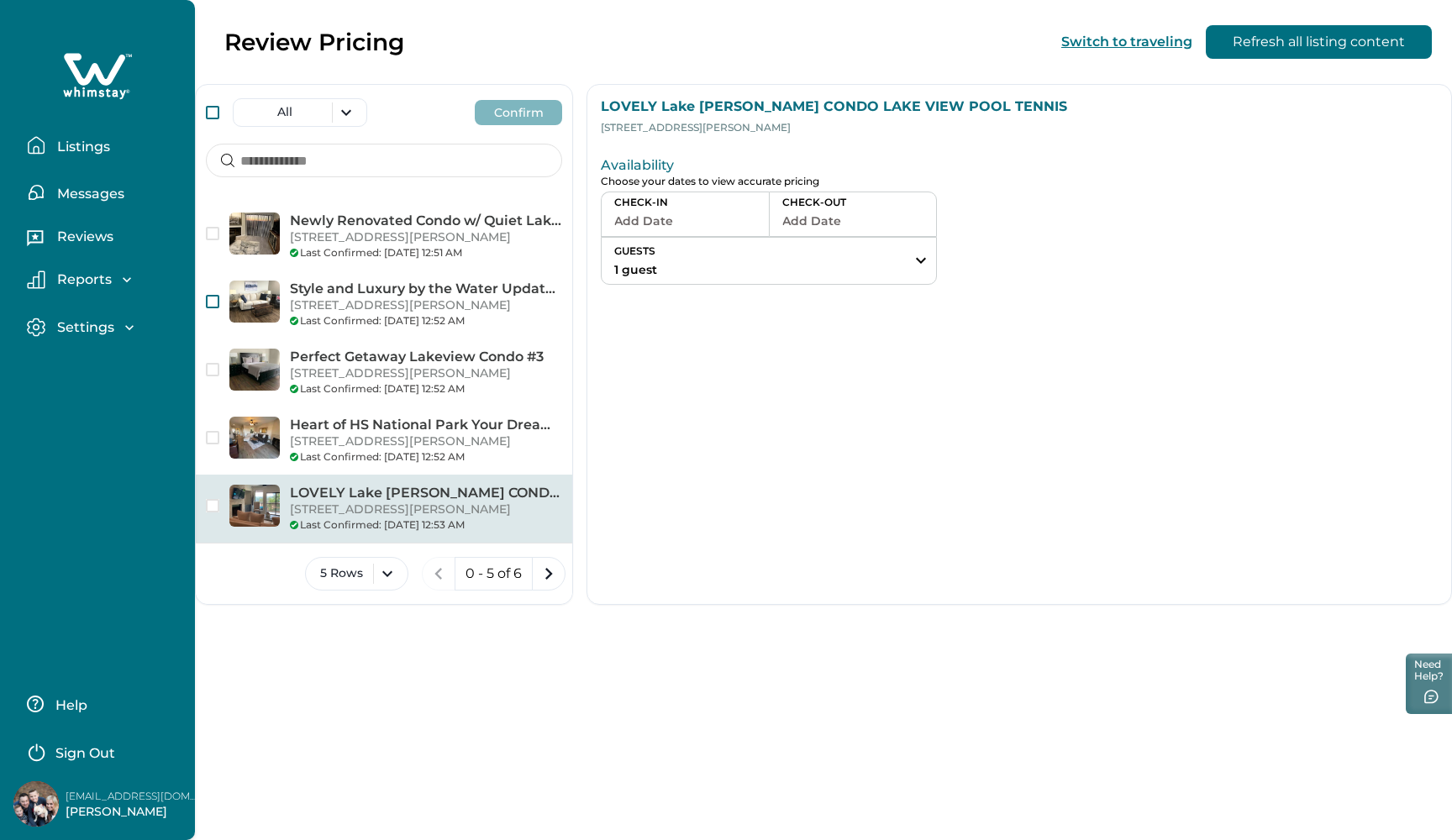
click at [212, 112] on div "All" at bounding box center [286, 113] width 161 height 29
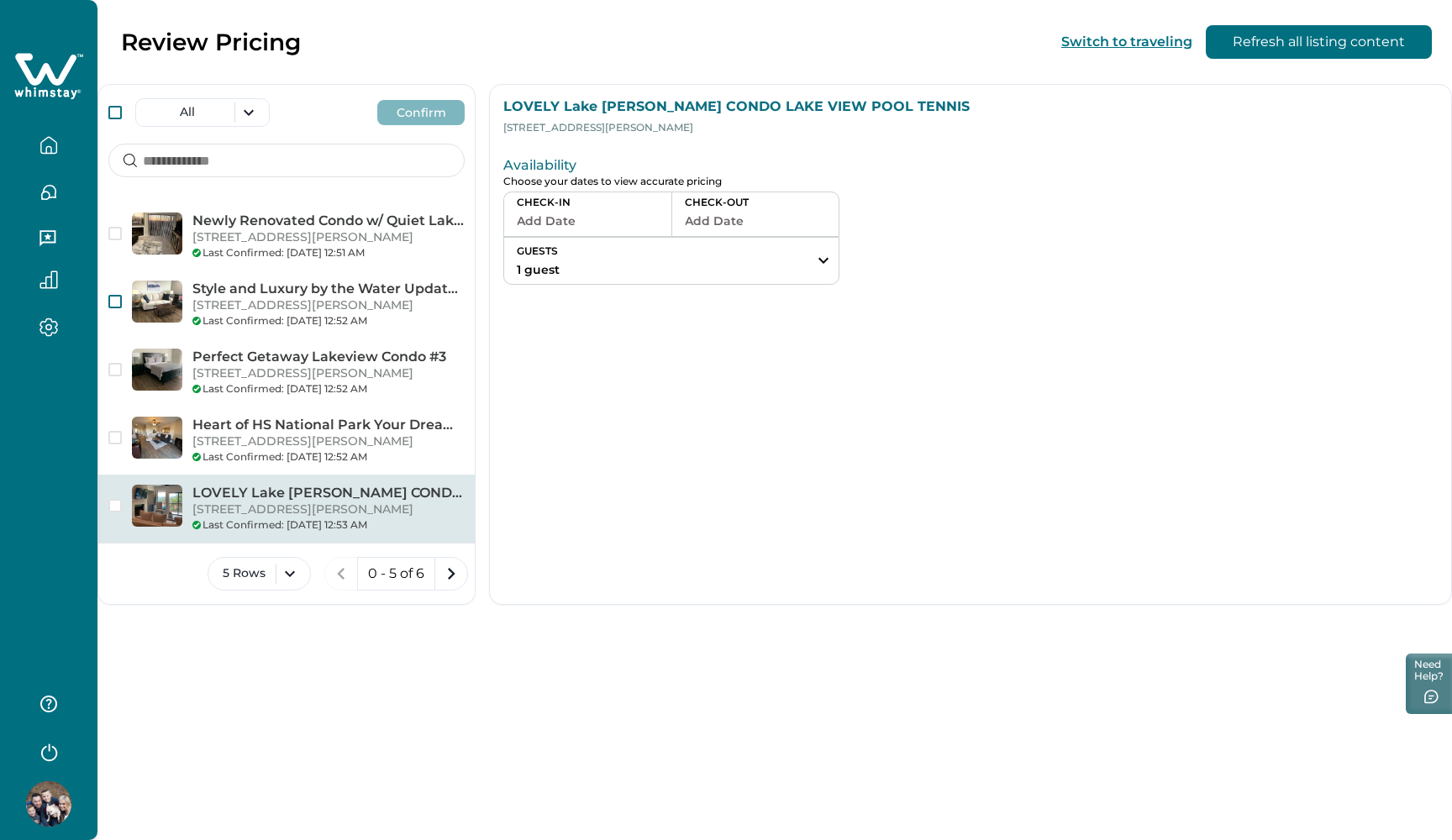
click at [112, 112] on span at bounding box center [115, 112] width 13 height 13
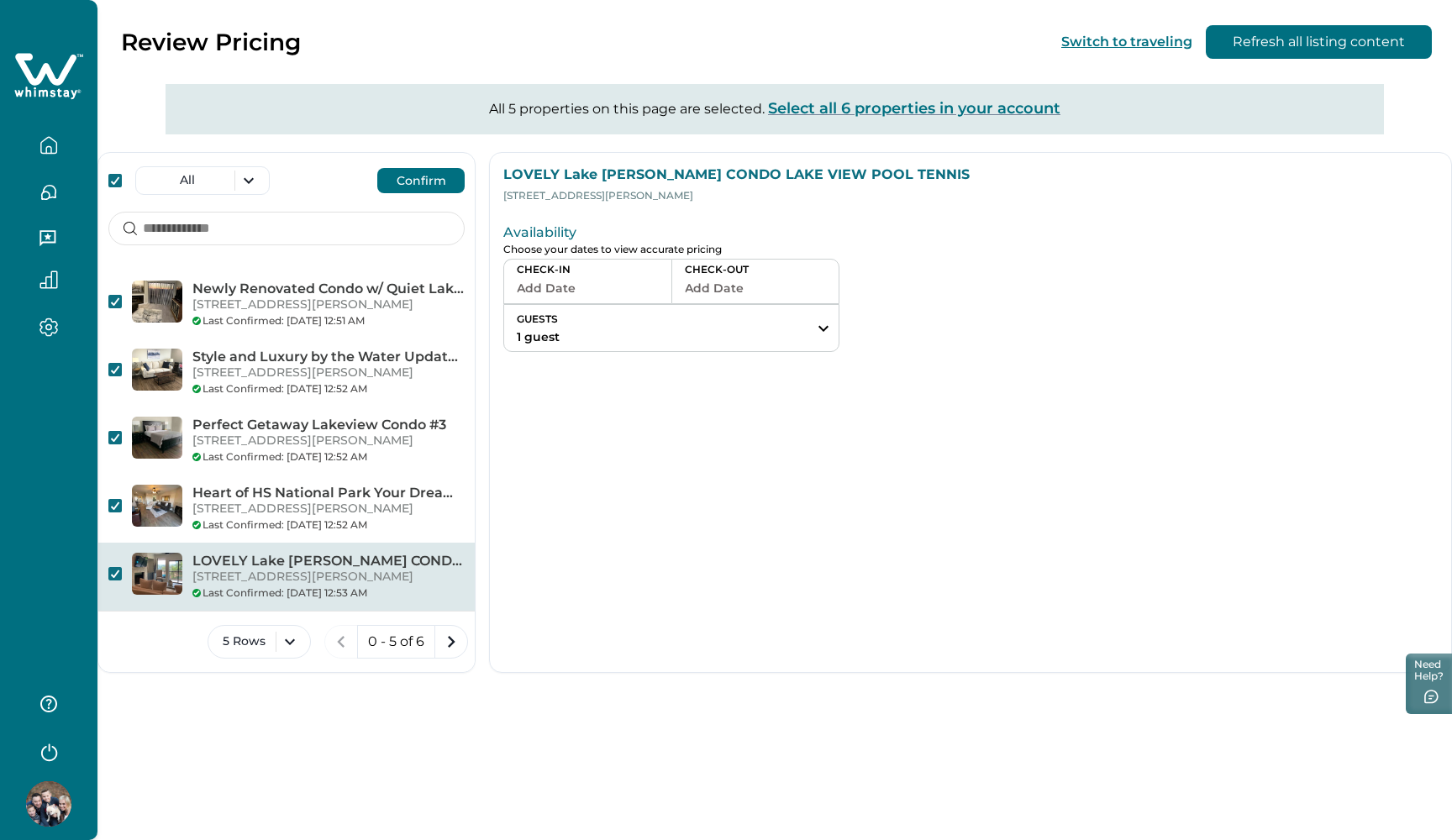
click at [429, 188] on button "Confirm" at bounding box center [421, 181] width 88 height 25
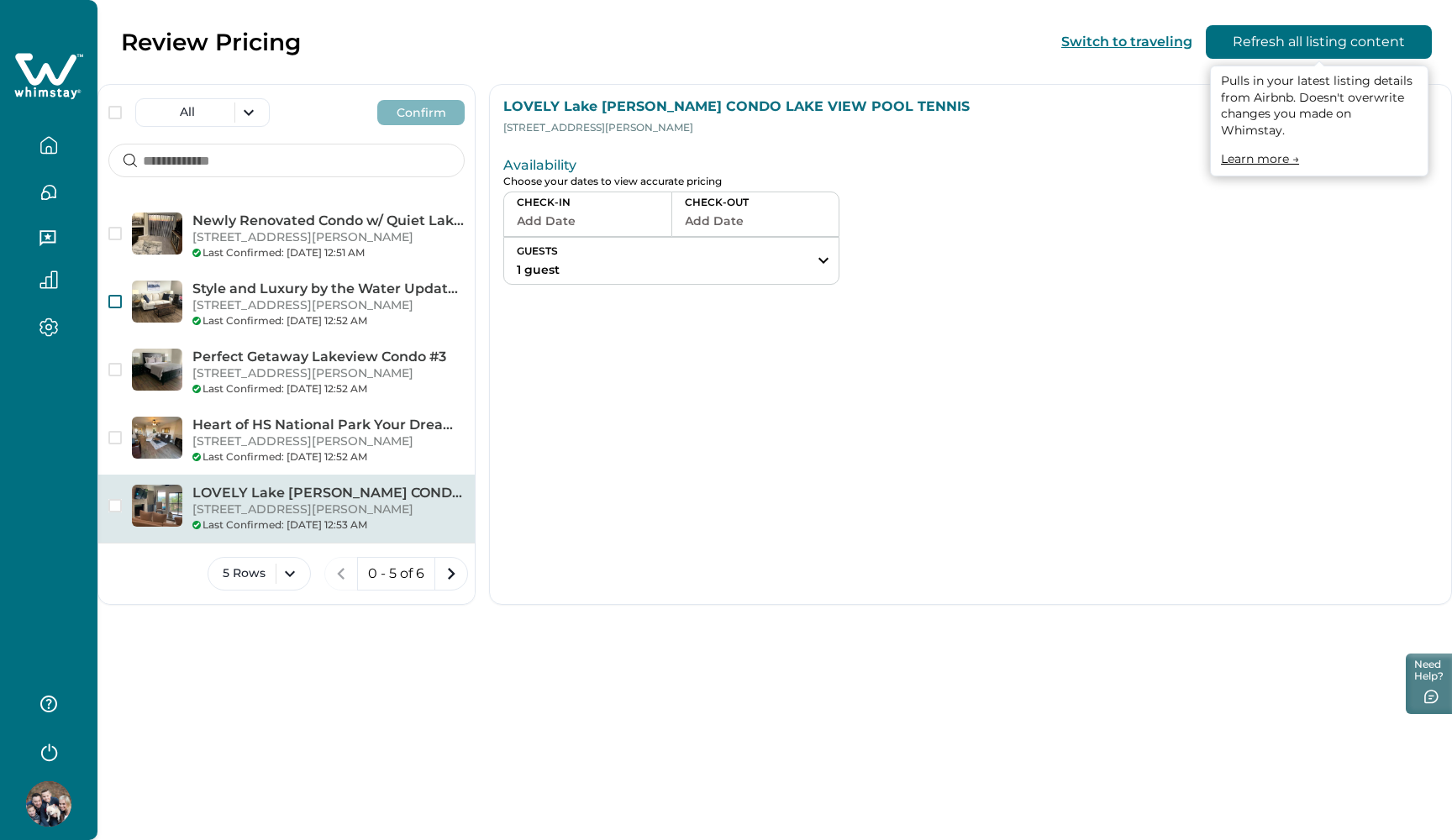
click at [1269, 36] on button "Refresh all listing content" at bounding box center [1318, 42] width 226 height 34
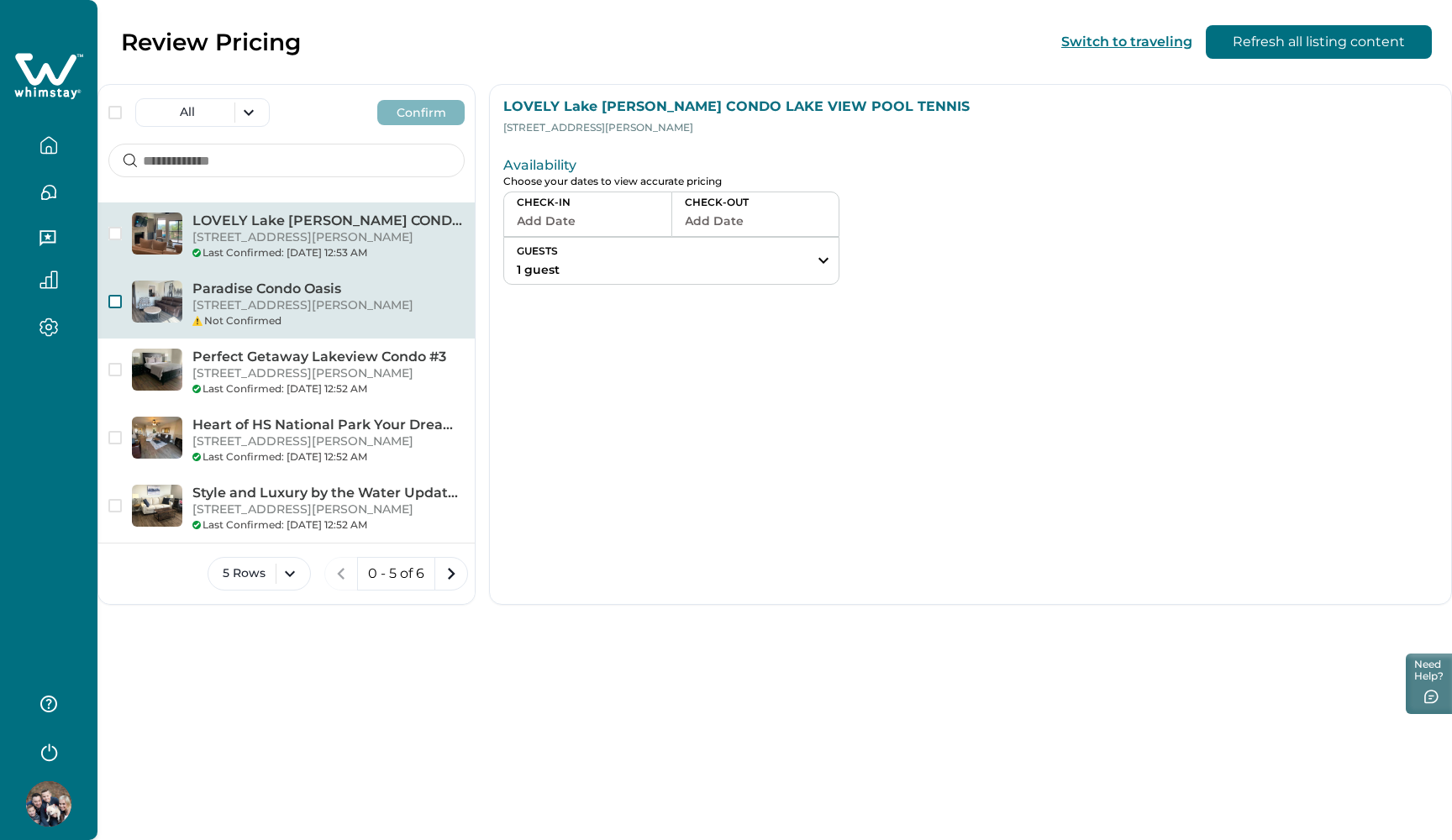
click at [117, 309] on span "button" at bounding box center [115, 301] width 13 height 13
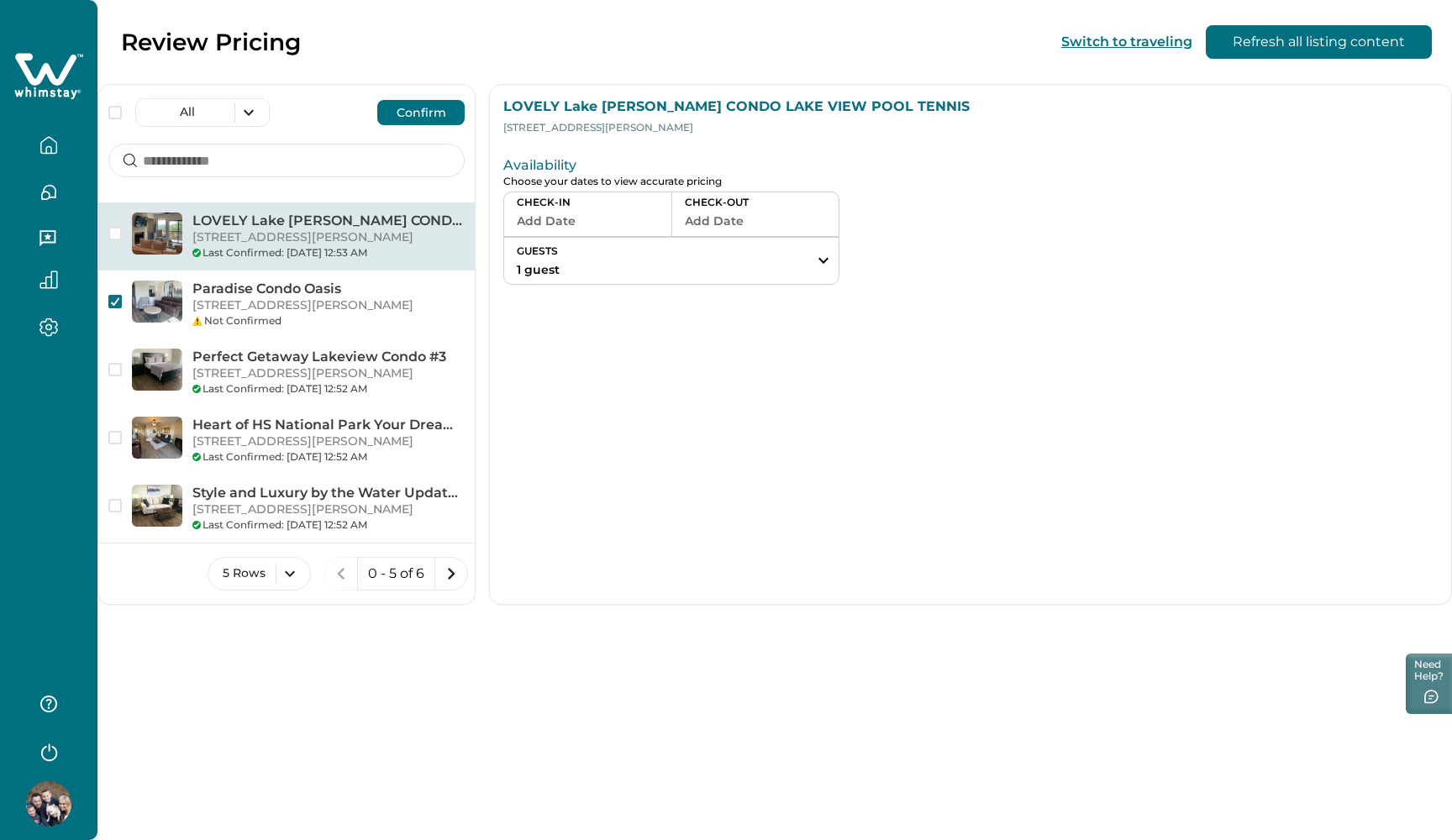
click at [405, 113] on button "Confirm" at bounding box center [421, 113] width 88 height 25
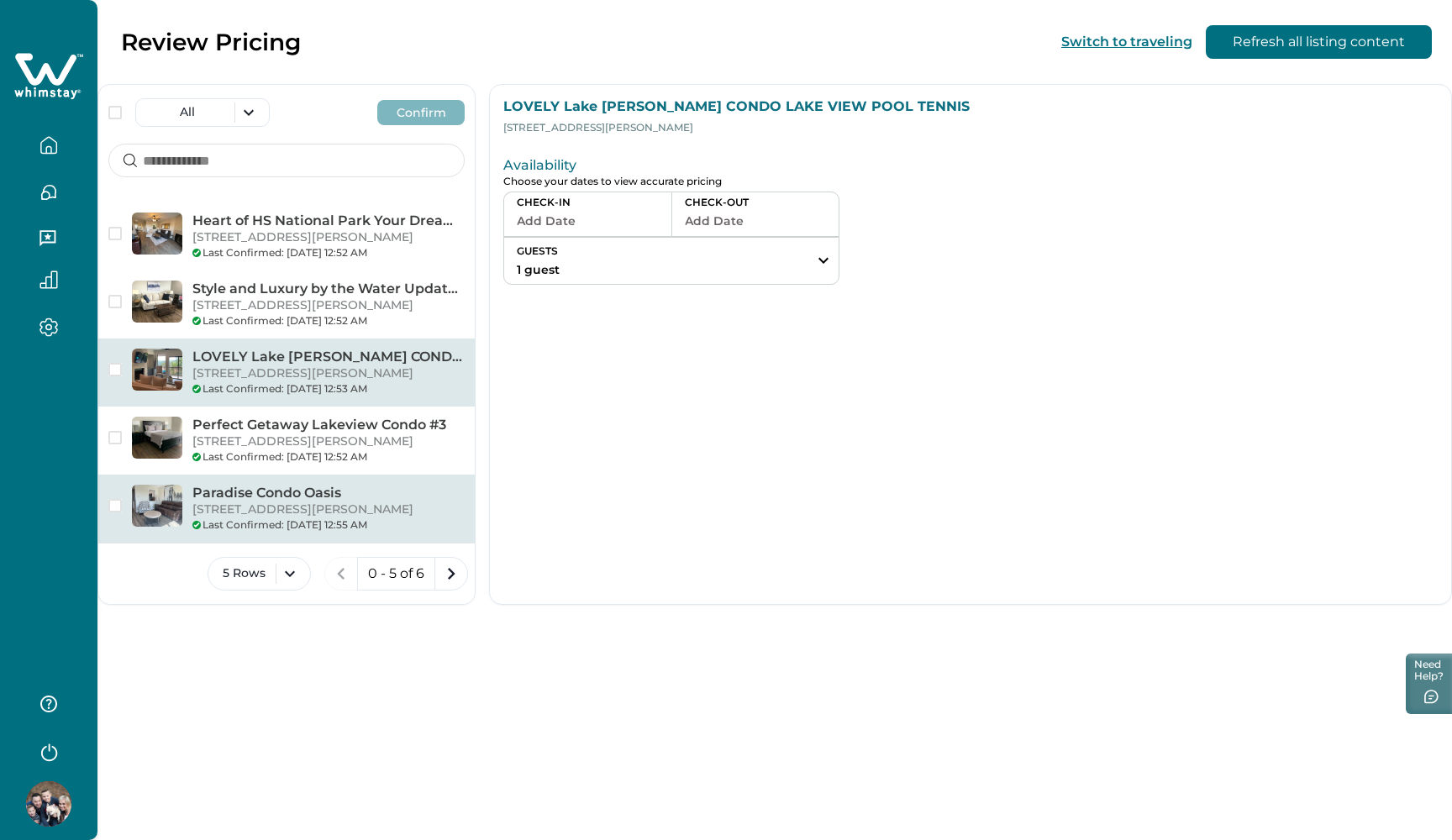
click at [361, 518] on p "203 Stearns Point, F6, Hot Springs, AR, 71913, US" at bounding box center [328, 510] width 272 height 17
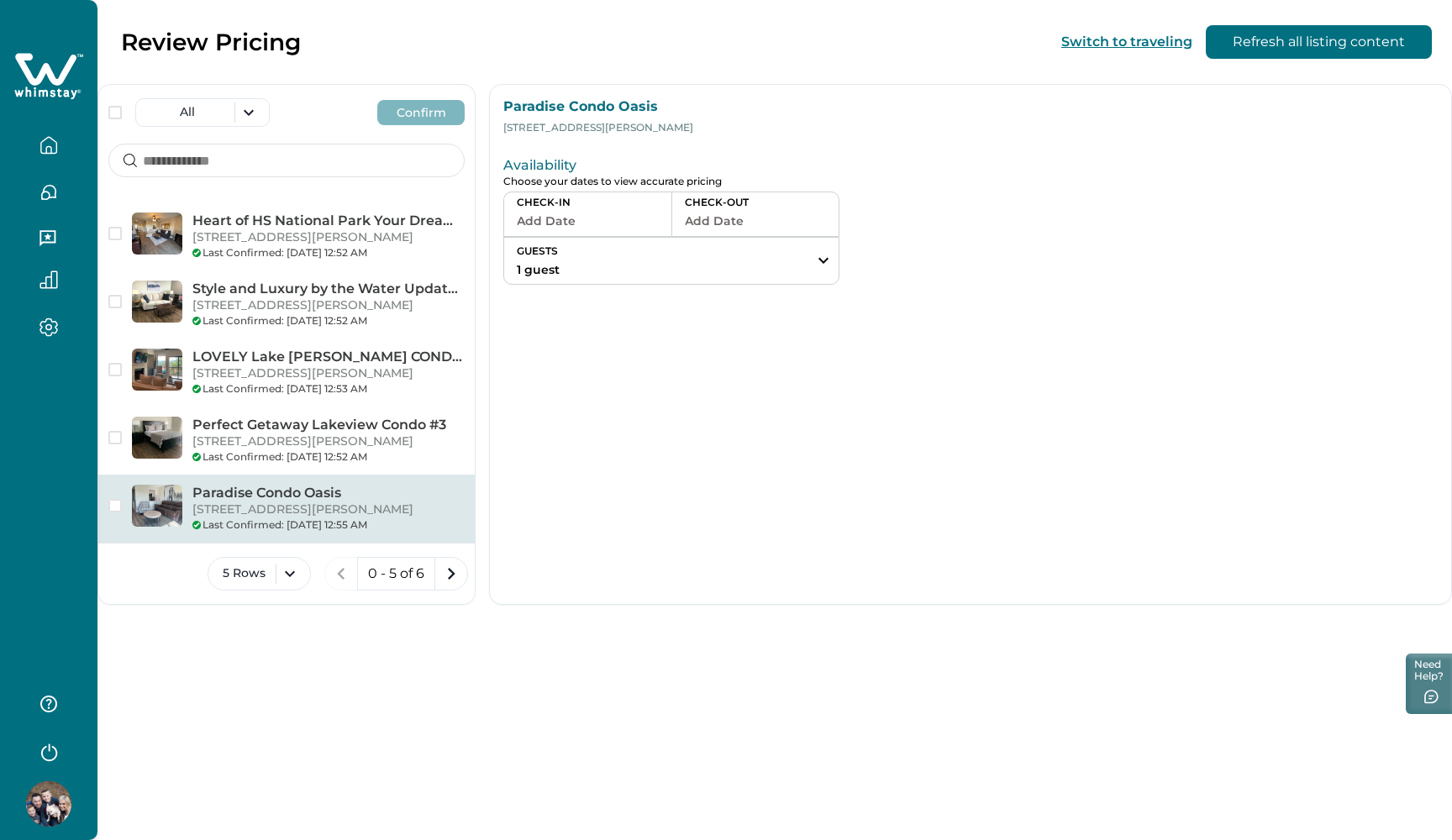
click at [349, 518] on p "203 Stearns Point, F6, Hot Springs, AR, 71913, US" at bounding box center [328, 510] width 272 height 17
click at [55, 140] on icon "button" at bounding box center [48, 145] width 19 height 19
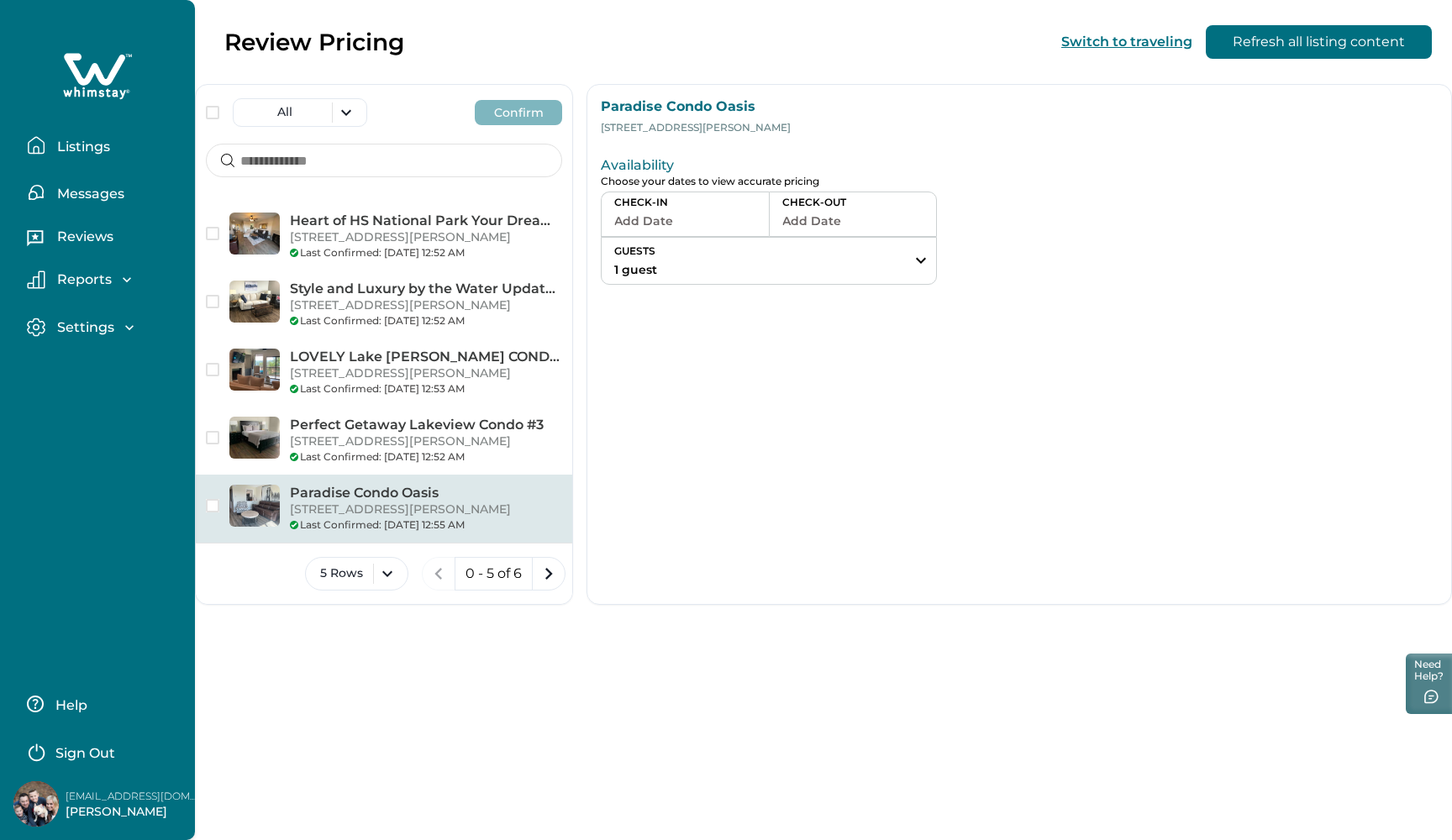
click at [55, 140] on p "Listings" at bounding box center [81, 147] width 58 height 17
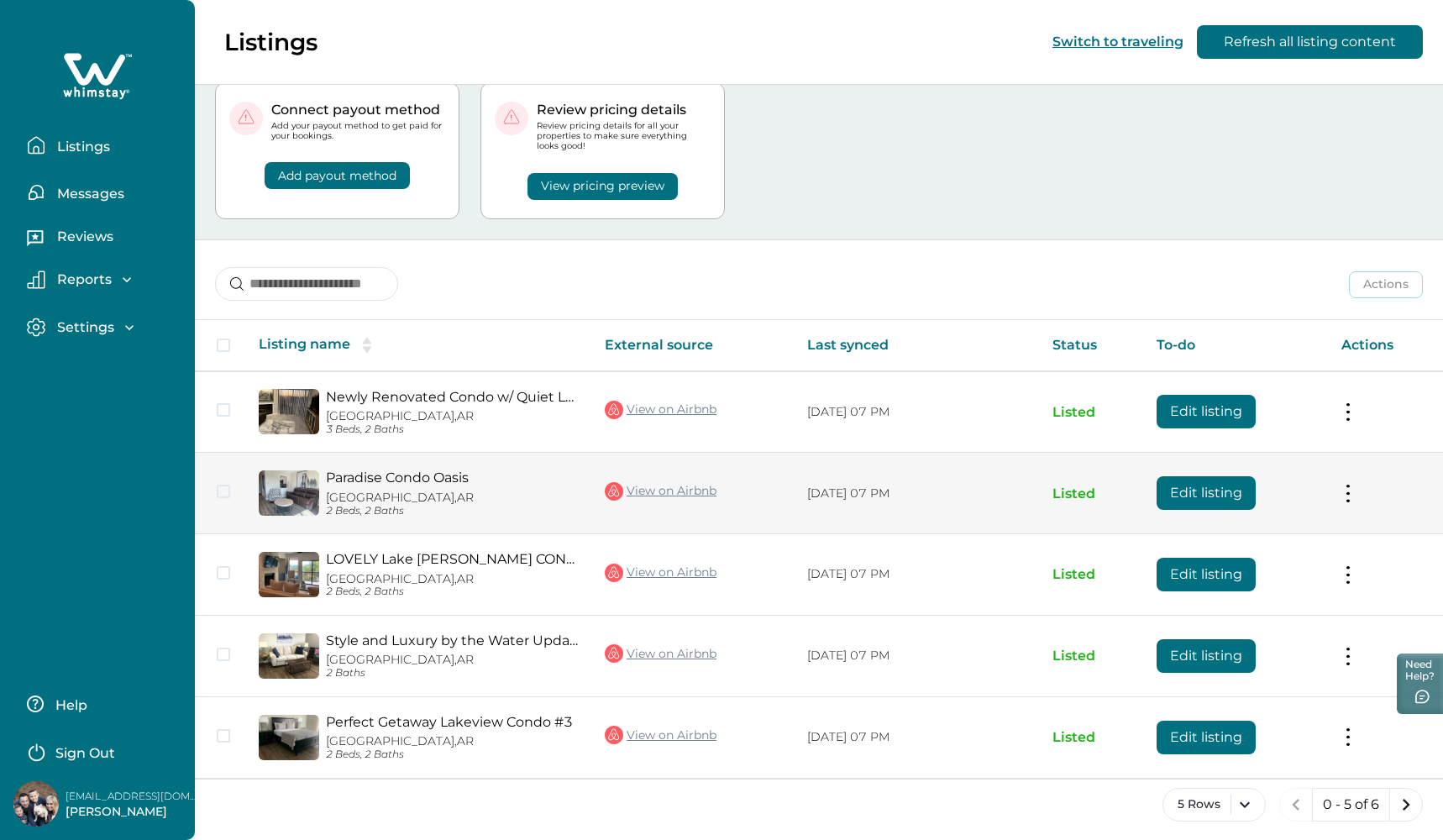
scroll to position [48, 0]
click at [431, 471] on link "Paradise Condo Oasis" at bounding box center [452, 479] width 252 height 16
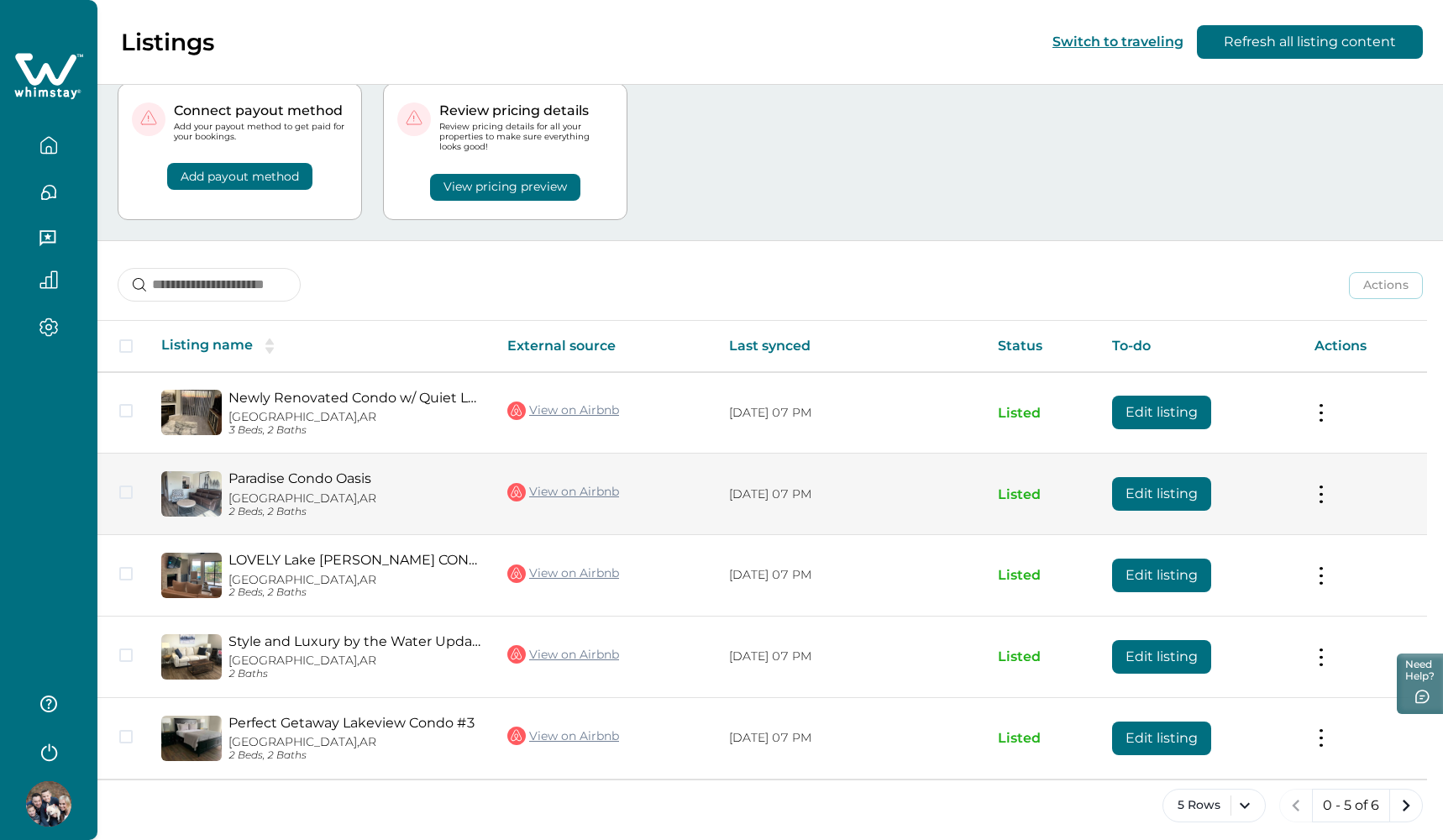
click at [447, 491] on p "Hot Springs, AR" at bounding box center [354, 498] width 252 height 14
click at [1159, 479] on button "Edit listing" at bounding box center [1161, 494] width 99 height 34
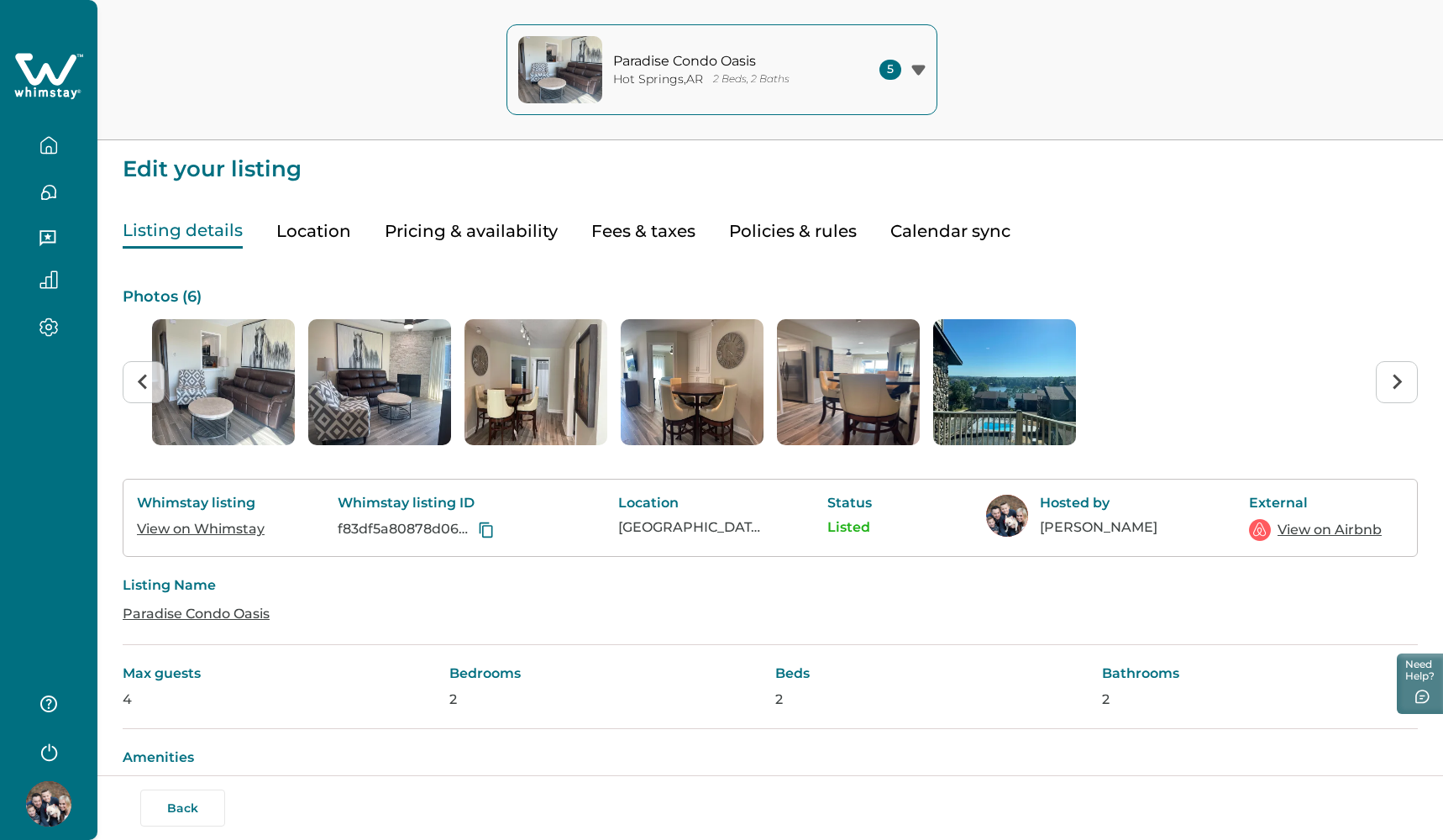
click at [134, 299] on p "Photos ( 6 )" at bounding box center [770, 297] width 1295 height 17
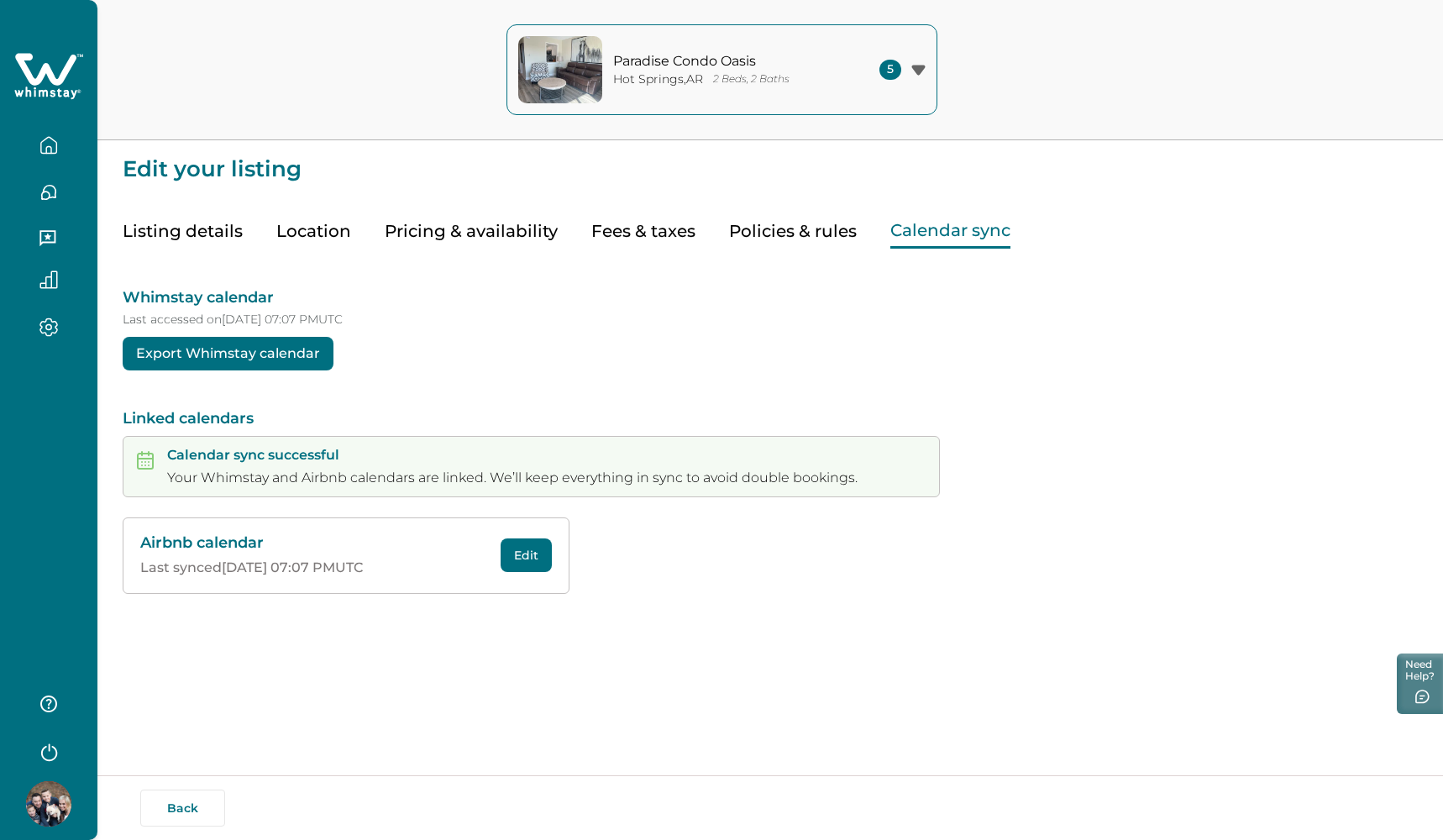
click at [919, 228] on button "Calendar sync" at bounding box center [950, 231] width 120 height 34
click at [184, 237] on button "Listing details" at bounding box center [182, 231] width 120 height 34
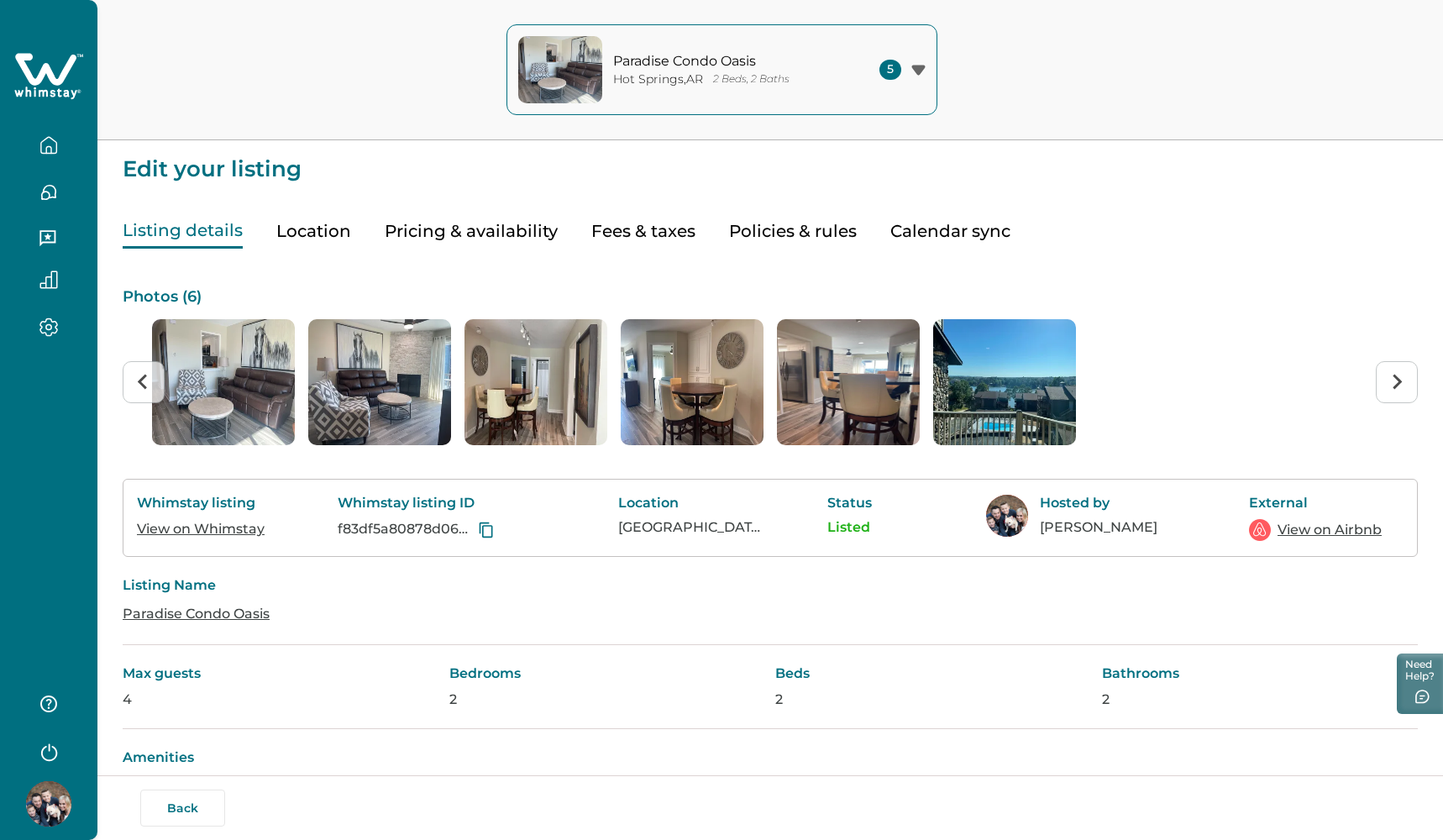
click at [48, 195] on icon "button" at bounding box center [48, 192] width 19 height 19
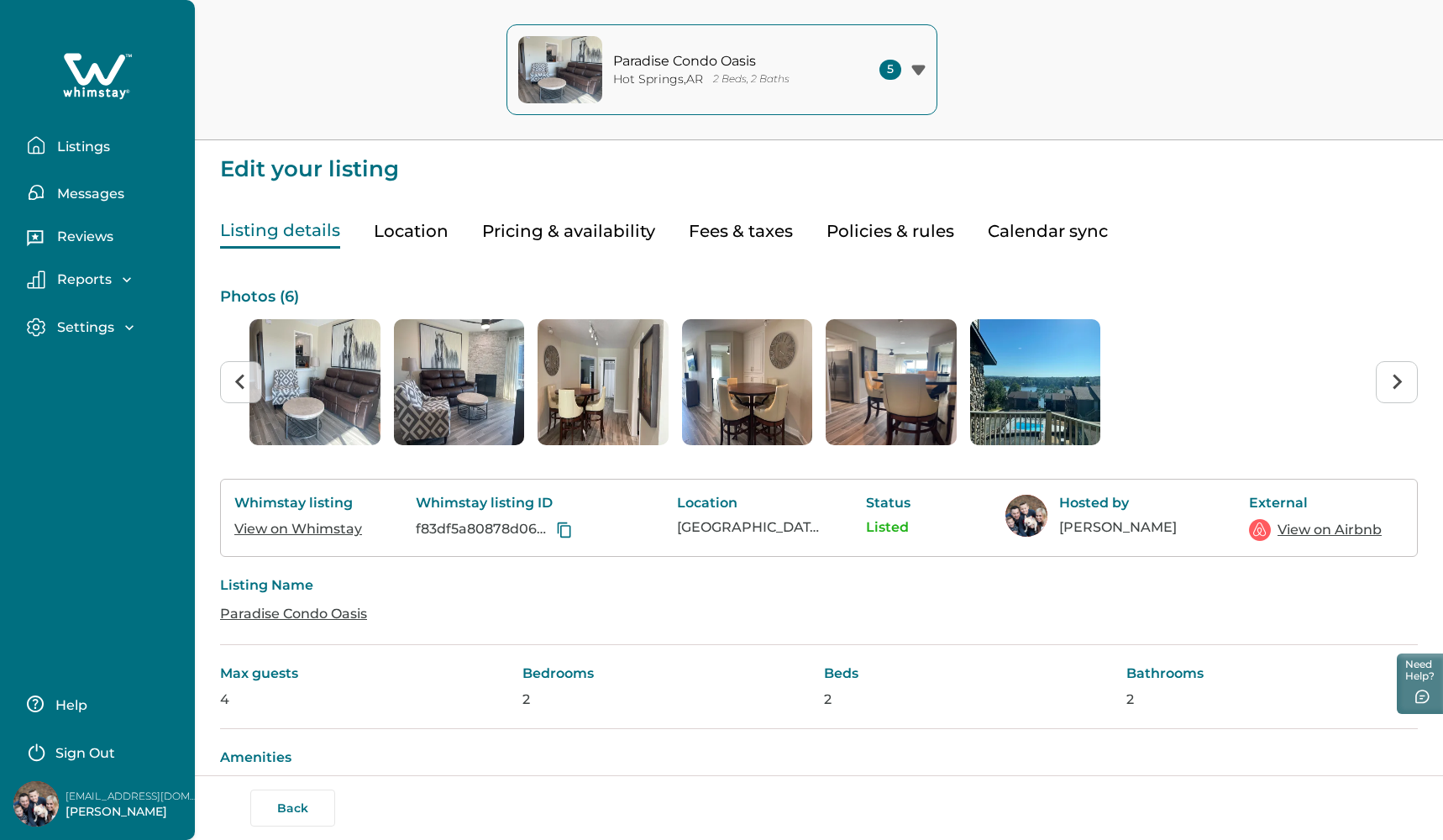
click at [48, 195] on button "Messages" at bounding box center [104, 192] width 155 height 34
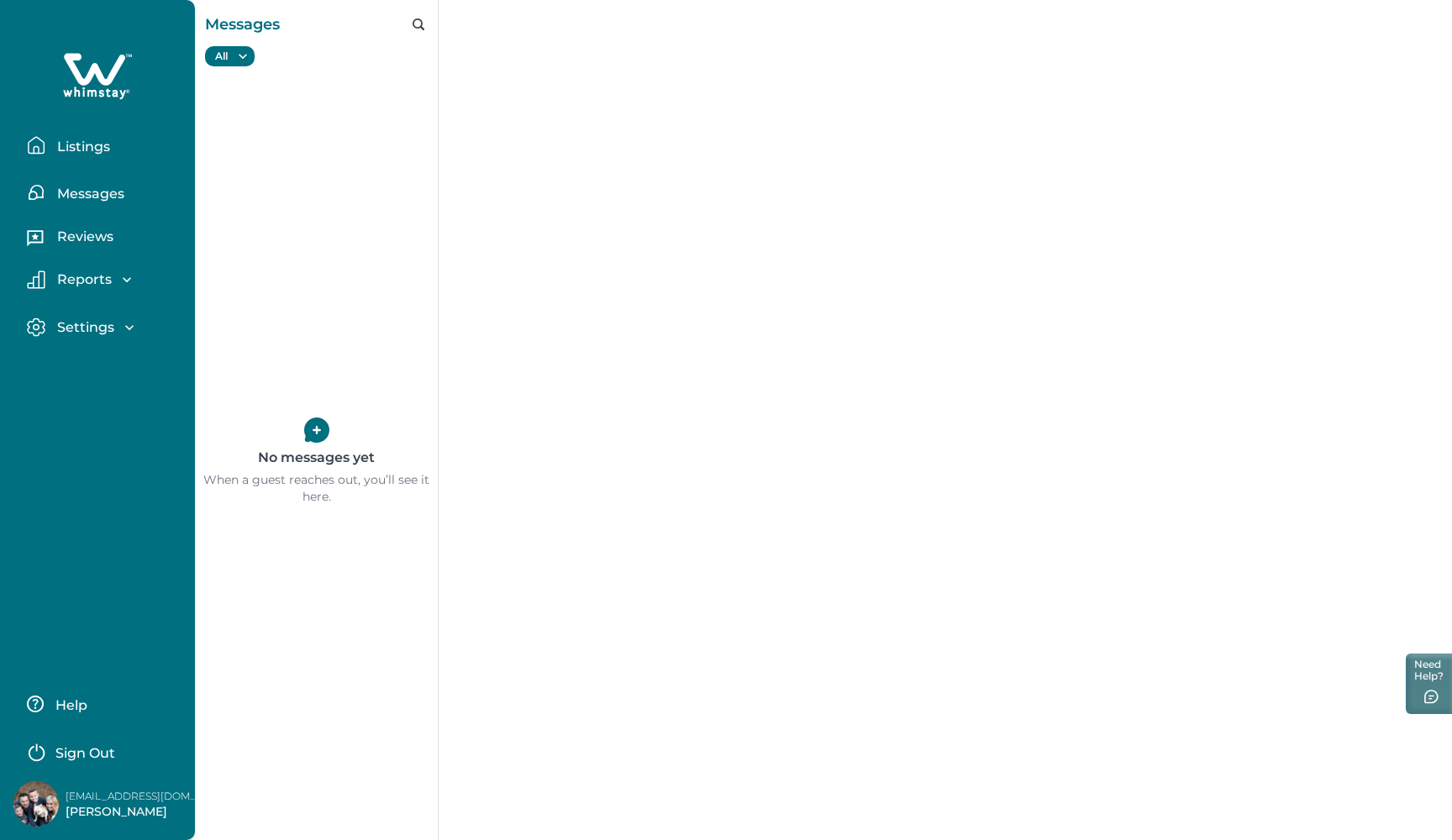
click at [67, 231] on p "Reviews" at bounding box center [82, 236] width 62 height 17
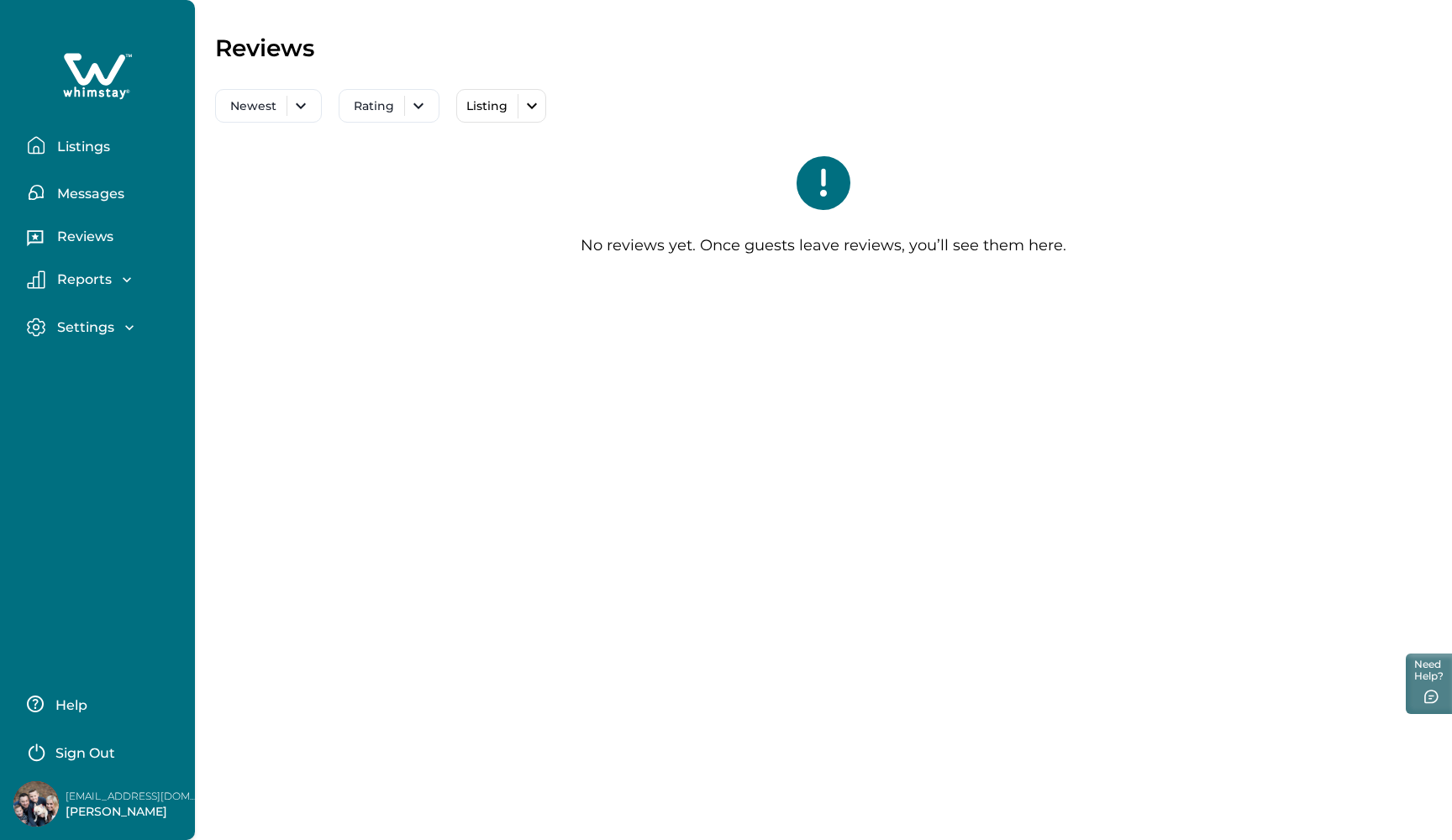
click at [76, 271] on div "Reports" at bounding box center [90, 279] width 89 height 17
click at [76, 148] on p "Listings" at bounding box center [81, 147] width 58 height 17
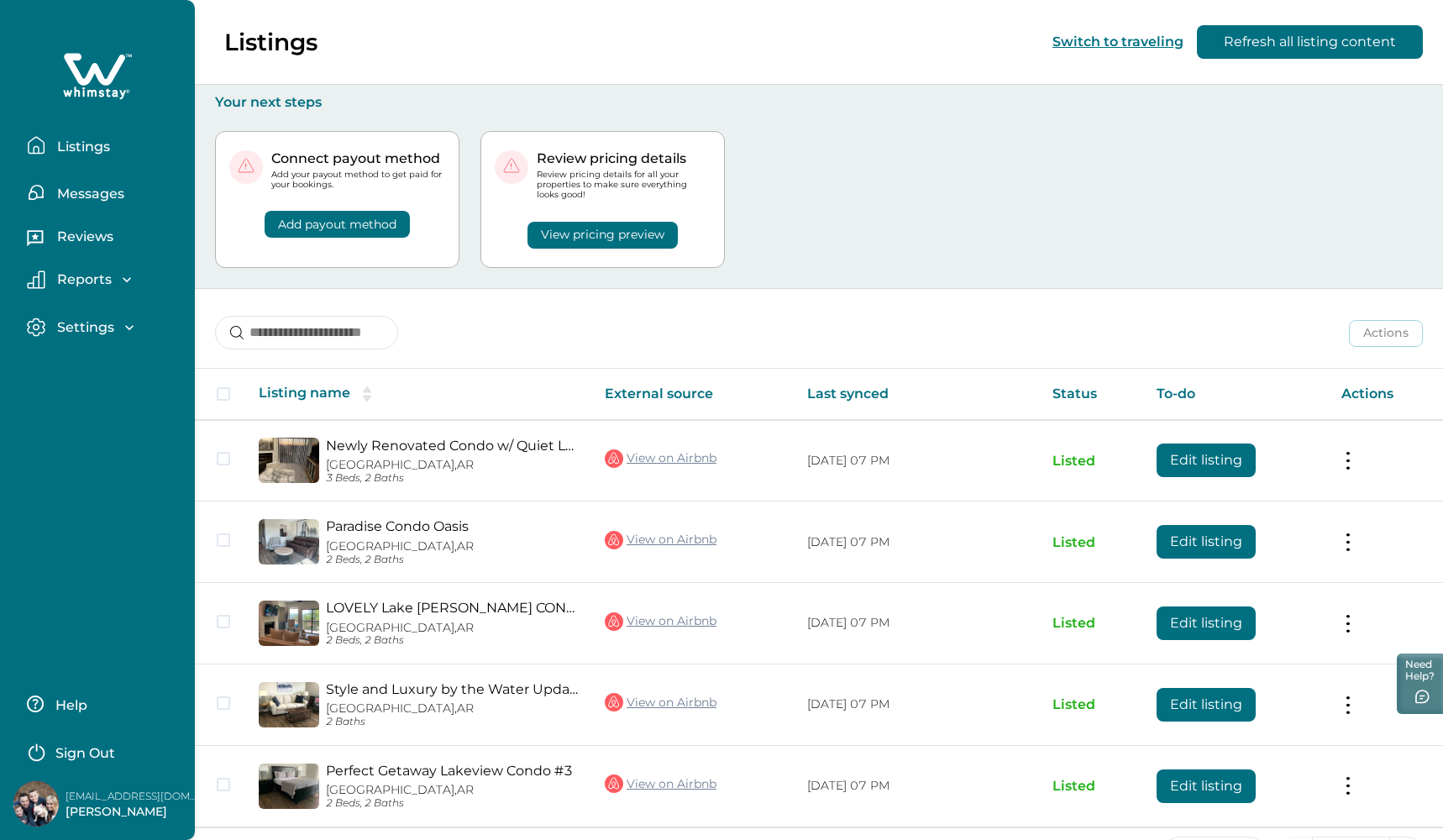
click at [313, 219] on button "Add payout method" at bounding box center [337, 225] width 145 height 27
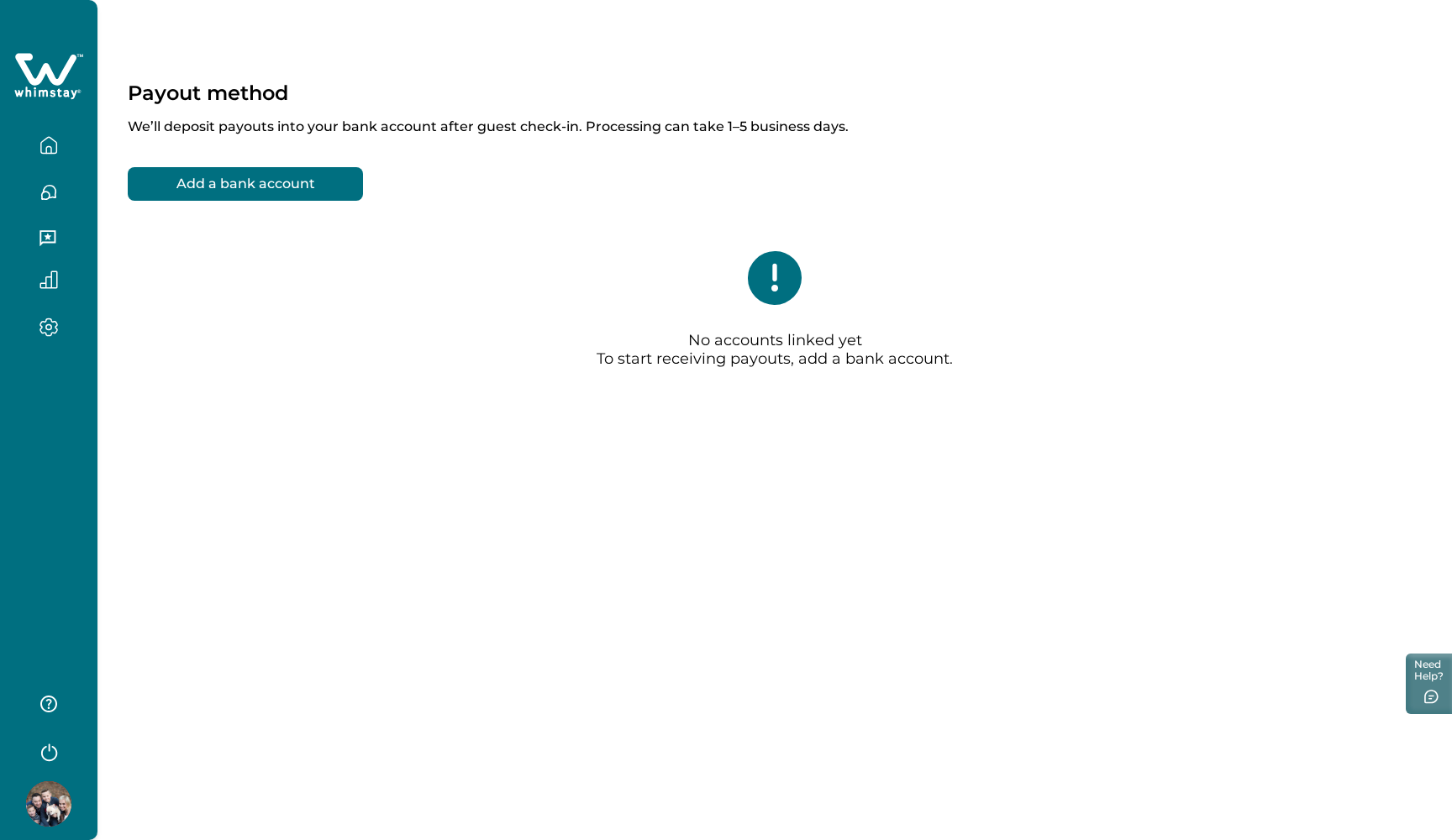
click at [298, 188] on button "Add a bank account" at bounding box center [245, 184] width 235 height 34
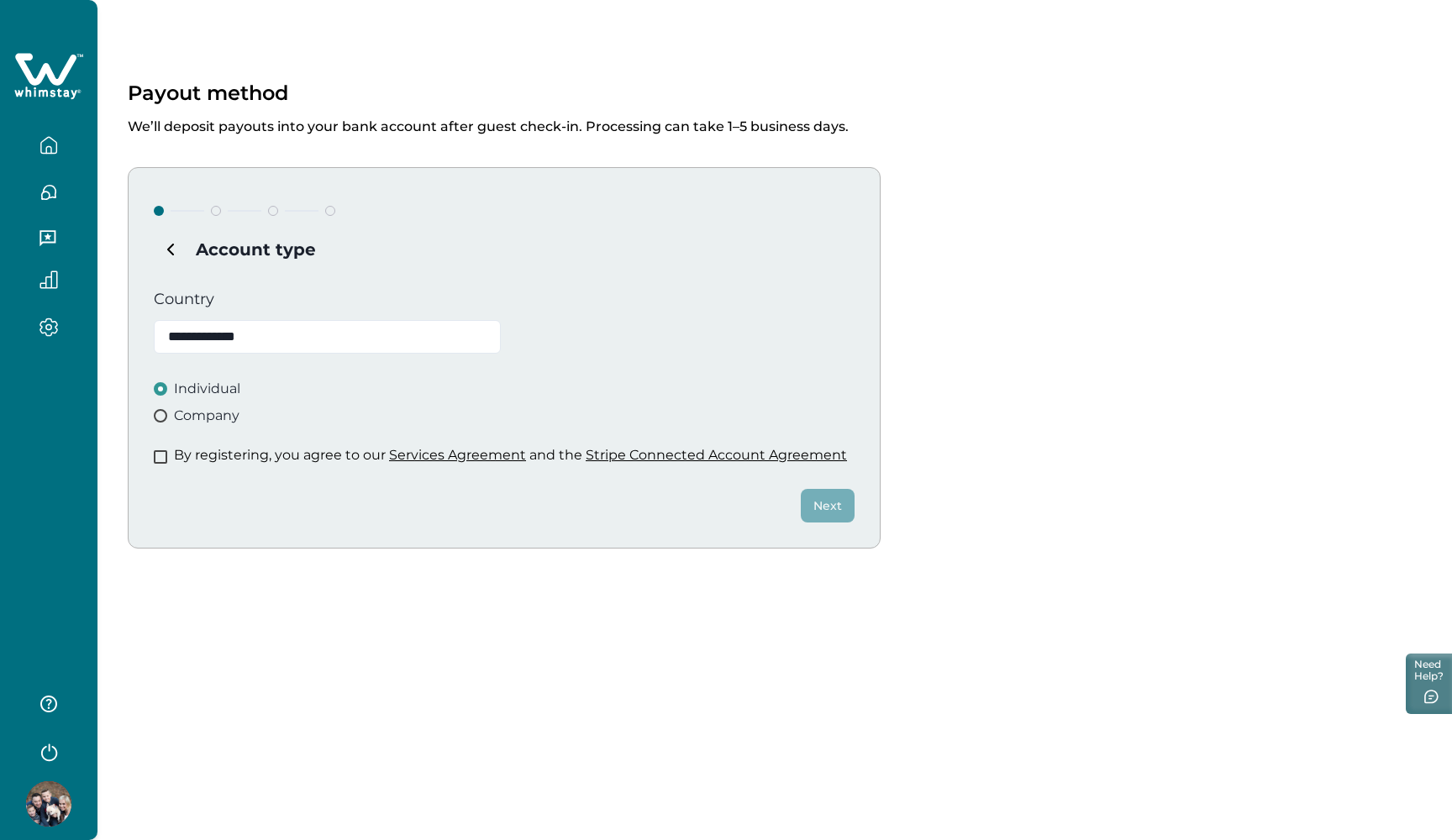
click at [165, 416] on span at bounding box center [160, 415] width 13 height 13
click at [148, 462] on div "**********" at bounding box center [504, 358] width 752 height 381
click at [158, 455] on span at bounding box center [160, 456] width 13 height 13
click at [821, 503] on button "Next" at bounding box center [828, 505] width 54 height 34
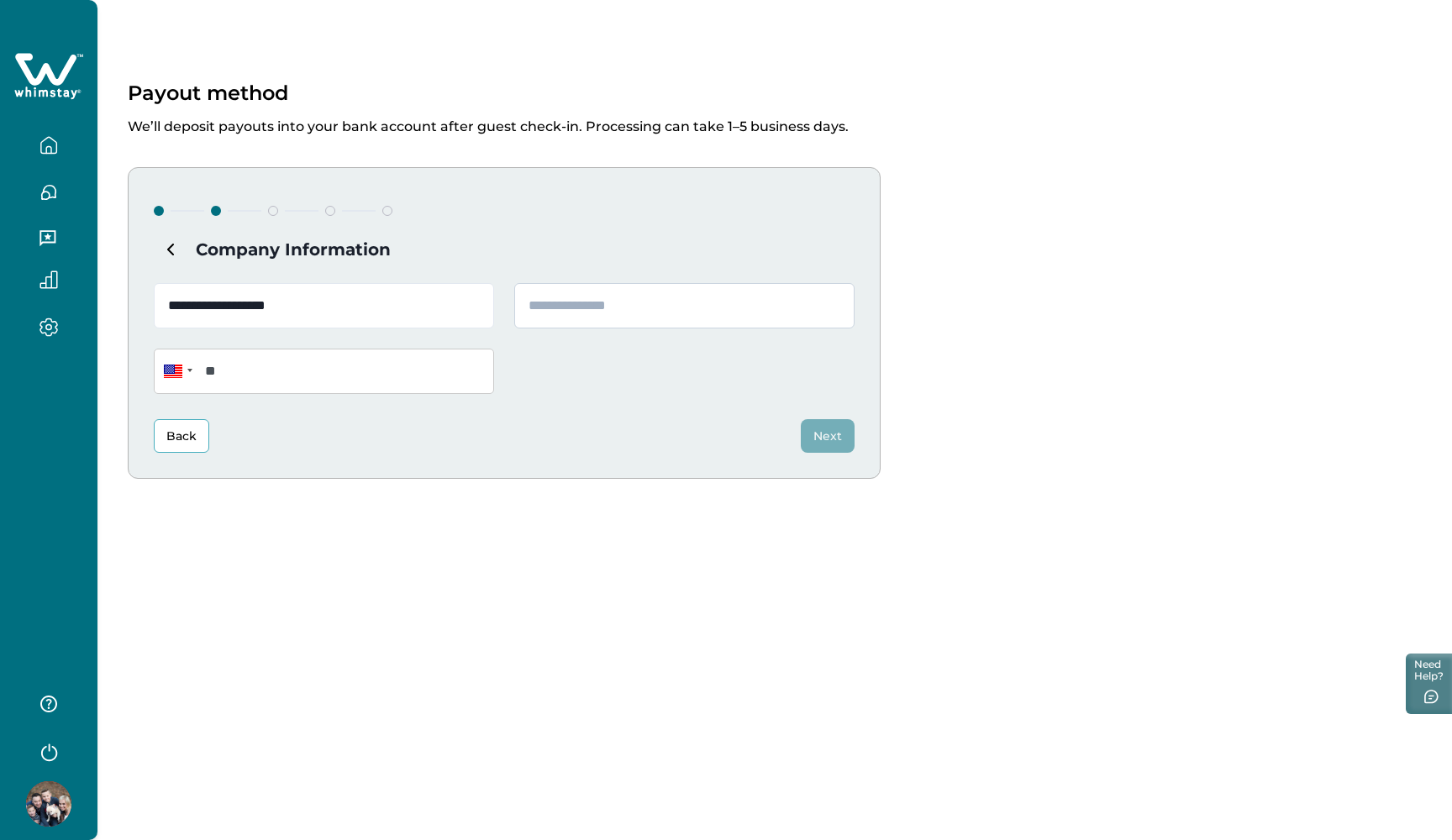
click at [677, 306] on input "text" at bounding box center [684, 305] width 340 height 46
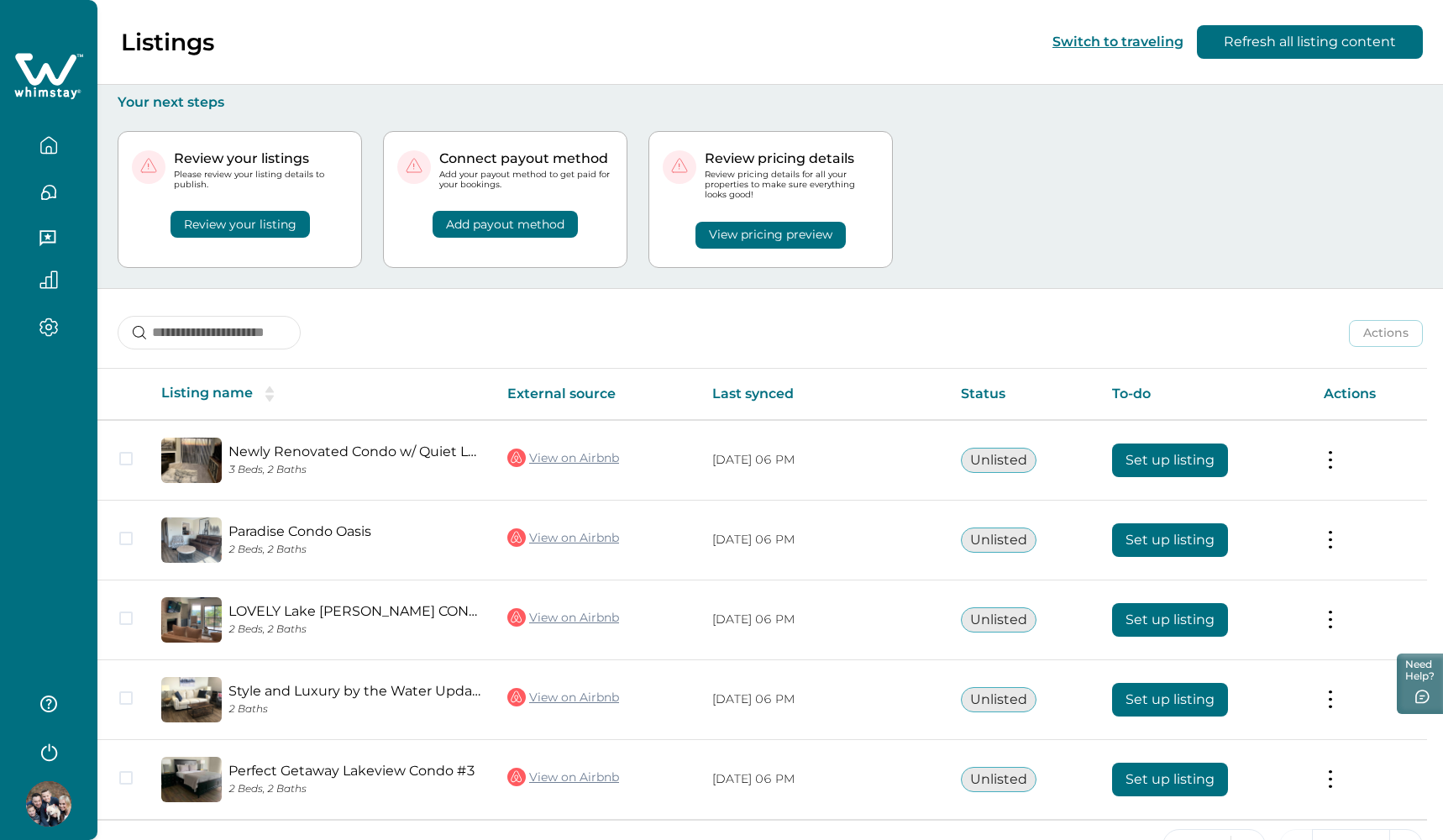
click at [475, 231] on button "Add payout method" at bounding box center [505, 225] width 145 height 27
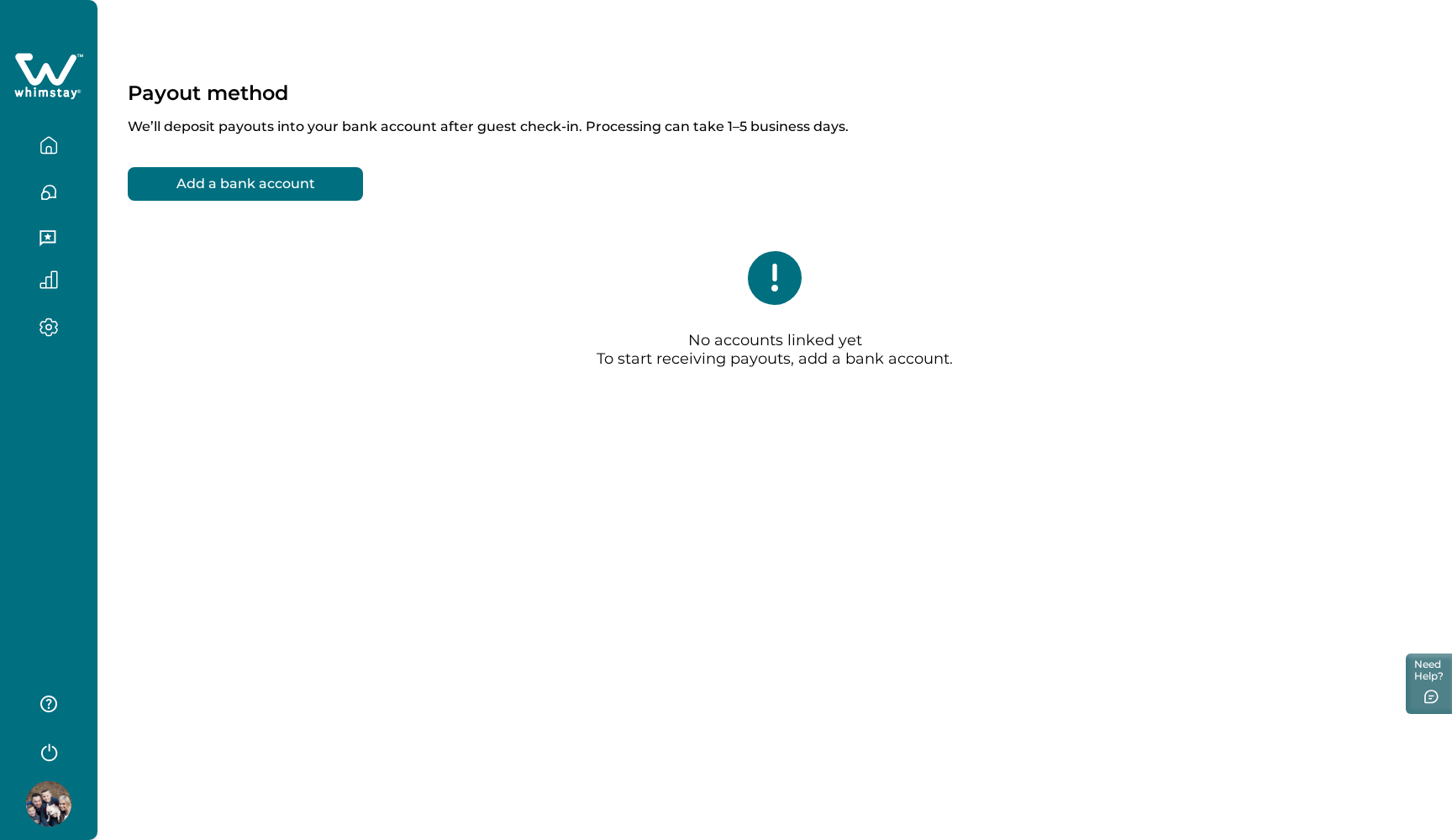
click at [259, 197] on button "Add a bank account" at bounding box center [245, 184] width 235 height 34
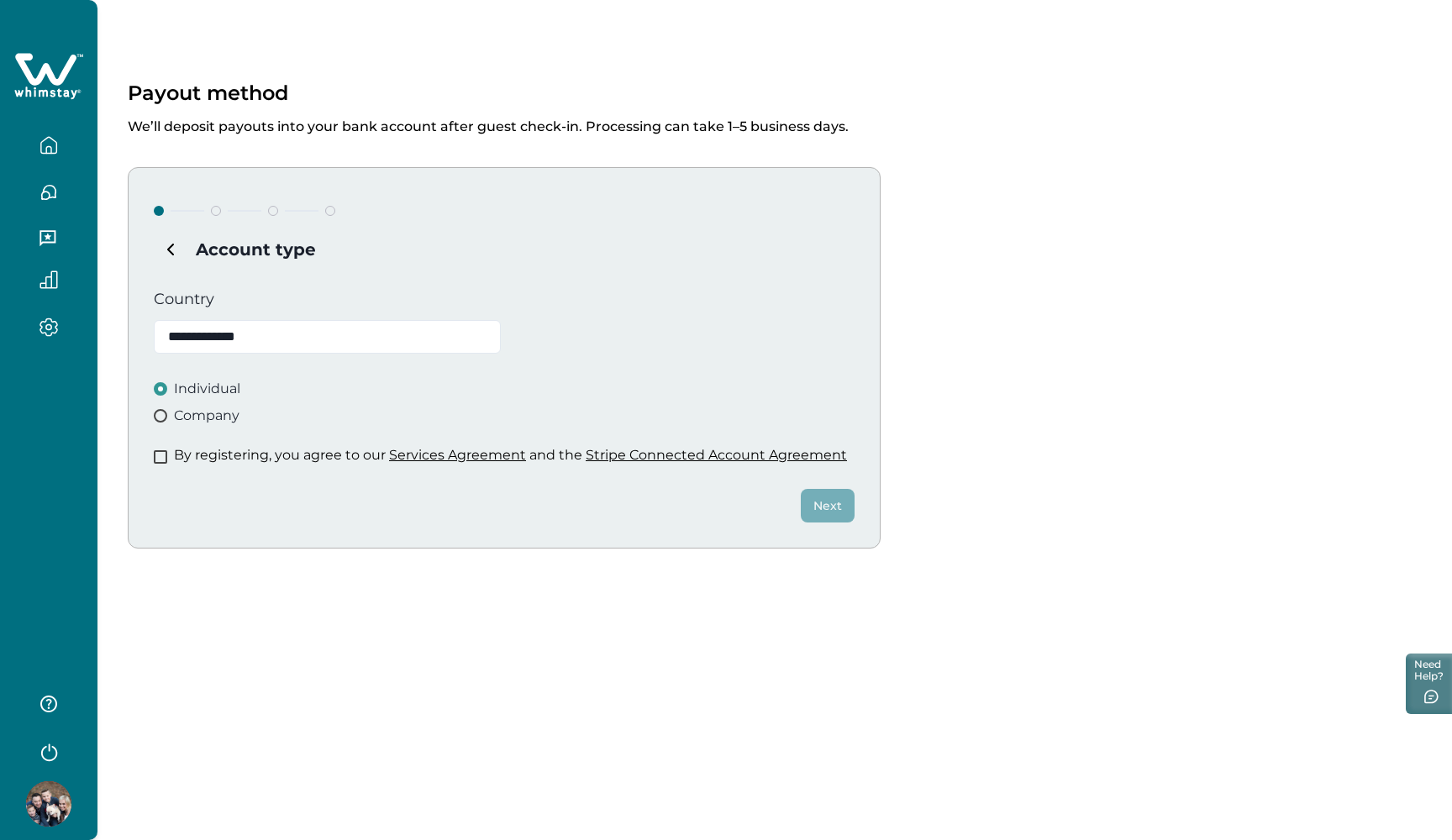
click at [161, 417] on span at bounding box center [160, 415] width 13 height 13
click at [157, 459] on span at bounding box center [160, 456] width 13 height 13
click at [816, 510] on button "Next" at bounding box center [828, 505] width 54 height 34
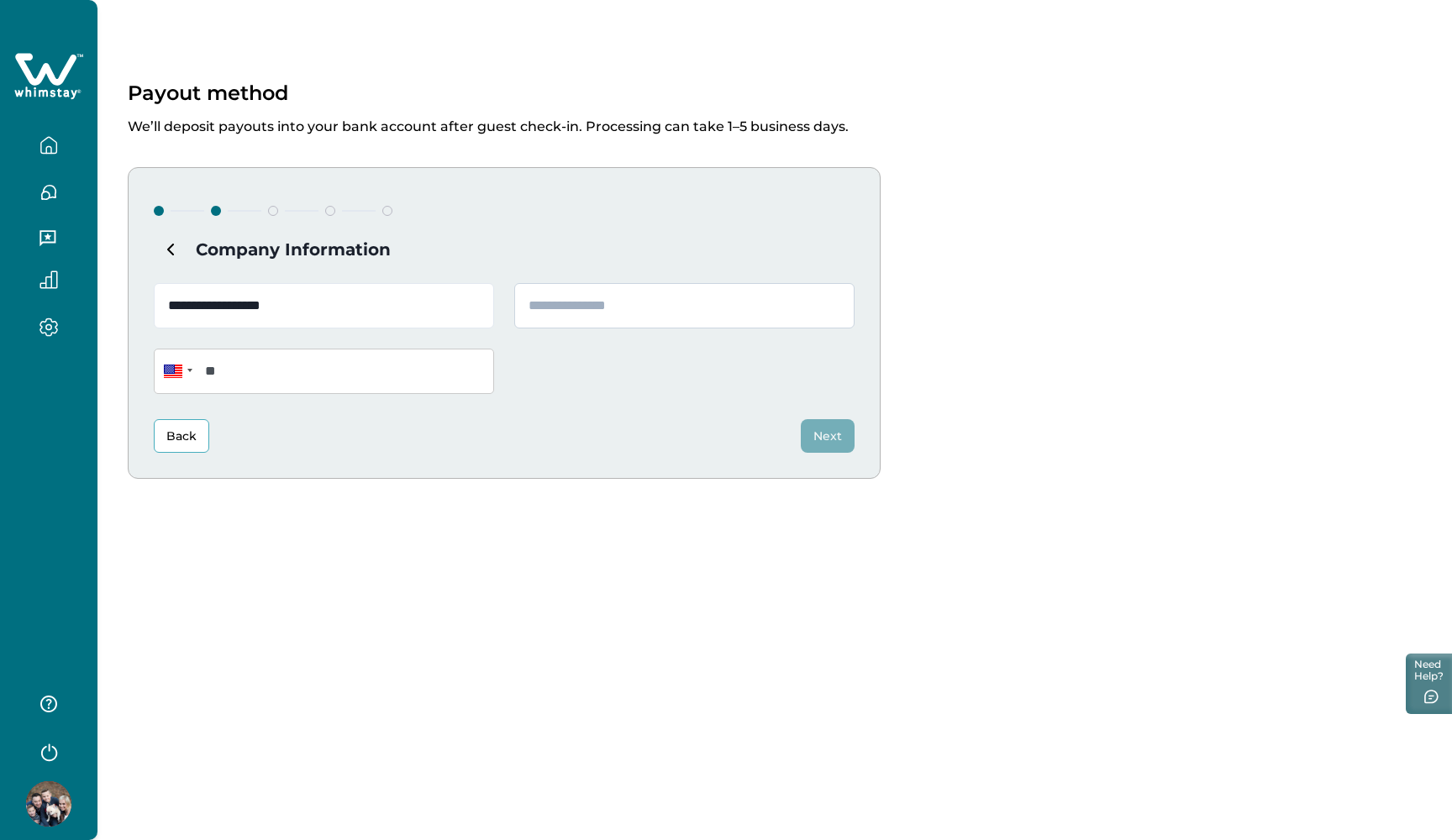
type input "**********"
type input "*********"
type input "**********"
click at [812, 437] on button "Next" at bounding box center [828, 437] width 54 height 34
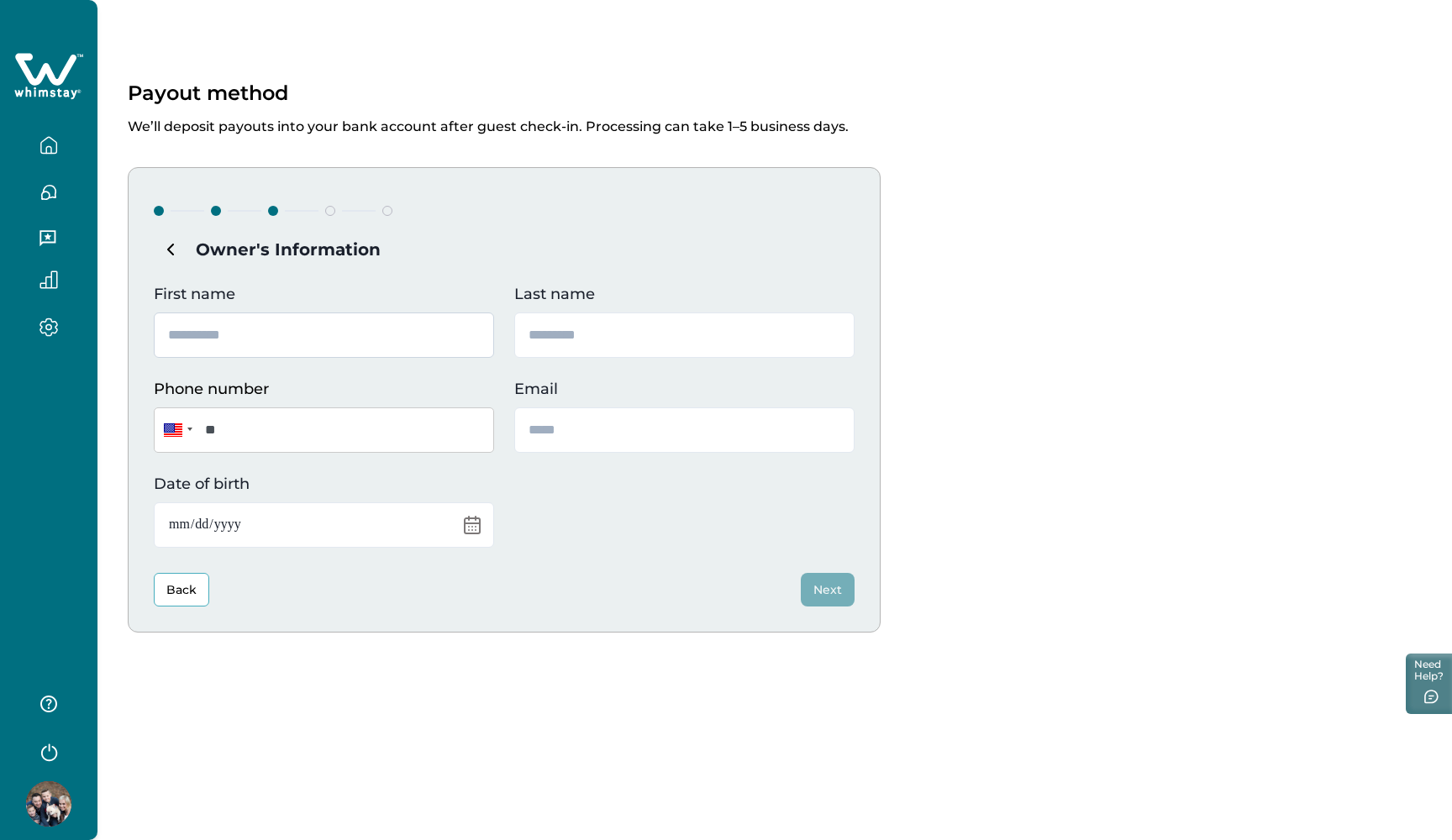
click at [474, 342] on input "First name" at bounding box center [324, 335] width 340 height 46
click at [480, 327] on input "First name" at bounding box center [324, 335] width 340 height 46
click at [475, 332] on input "First name" at bounding box center [324, 335] width 340 height 46
type input "****"
type input "******"
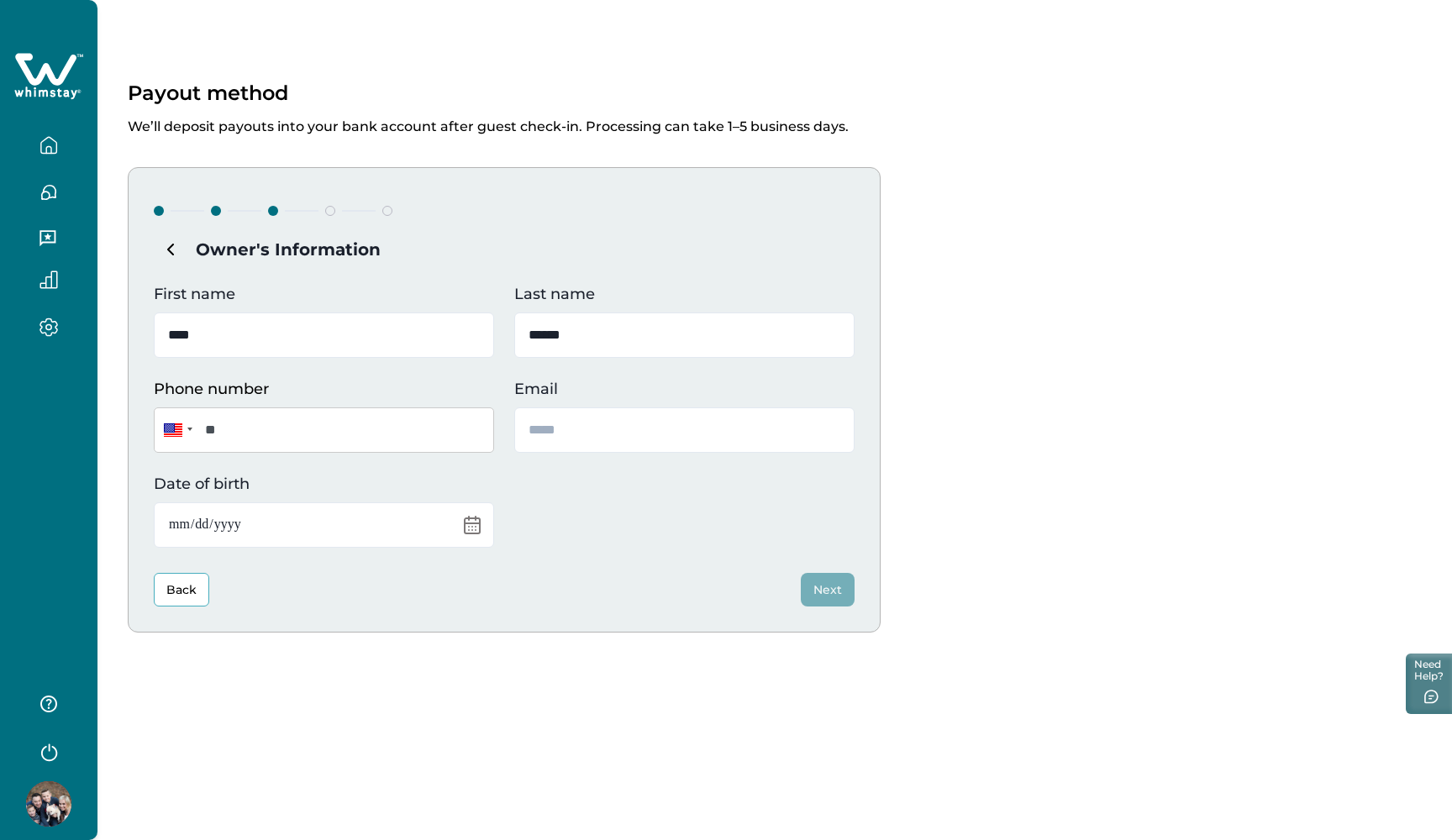
type input "**********"
click at [354, 518] on input "Date of birth" at bounding box center [324, 525] width 340 height 46
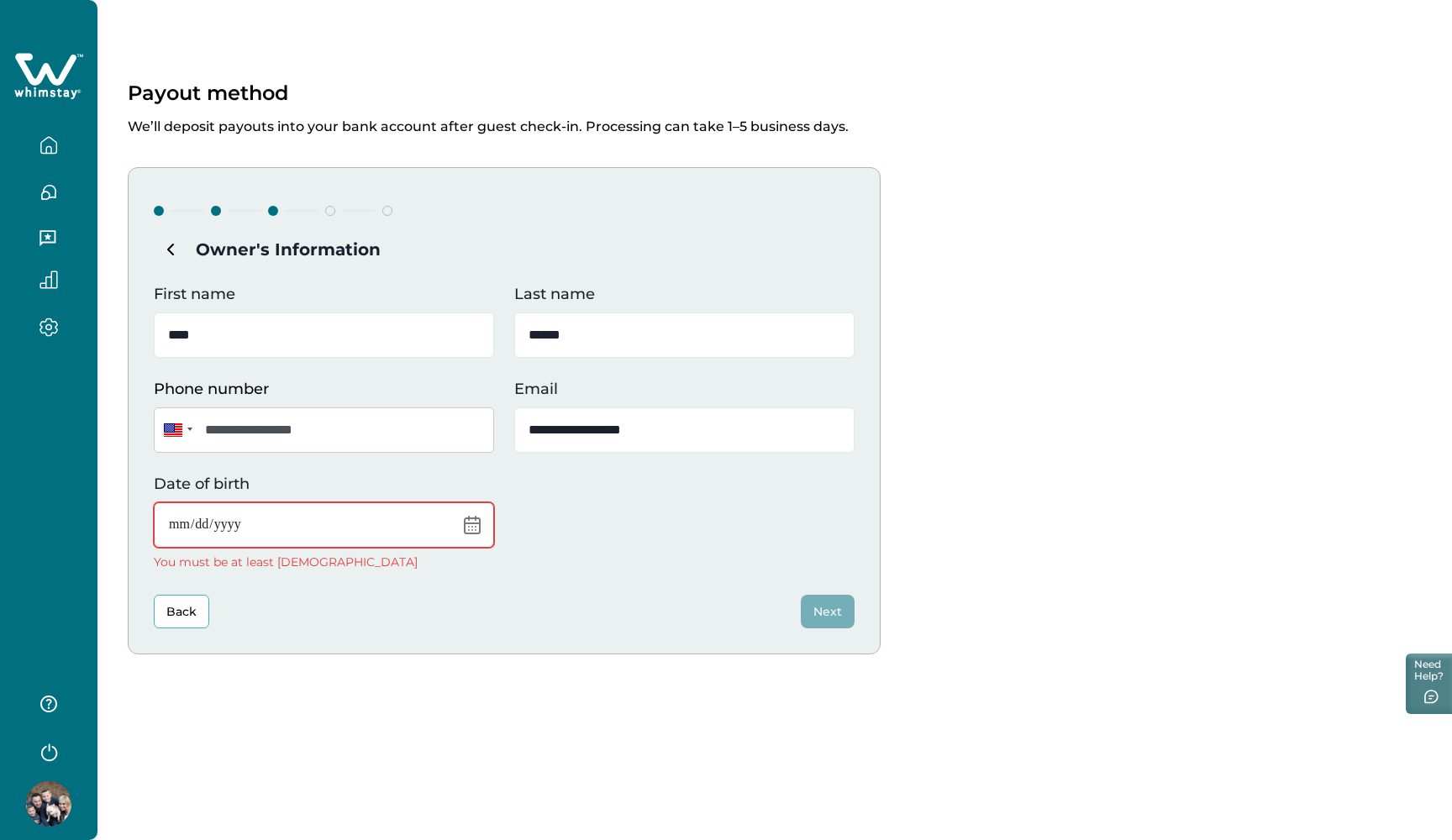
click at [290, 516] on input "**********" at bounding box center [324, 525] width 340 height 46
type input "**********"
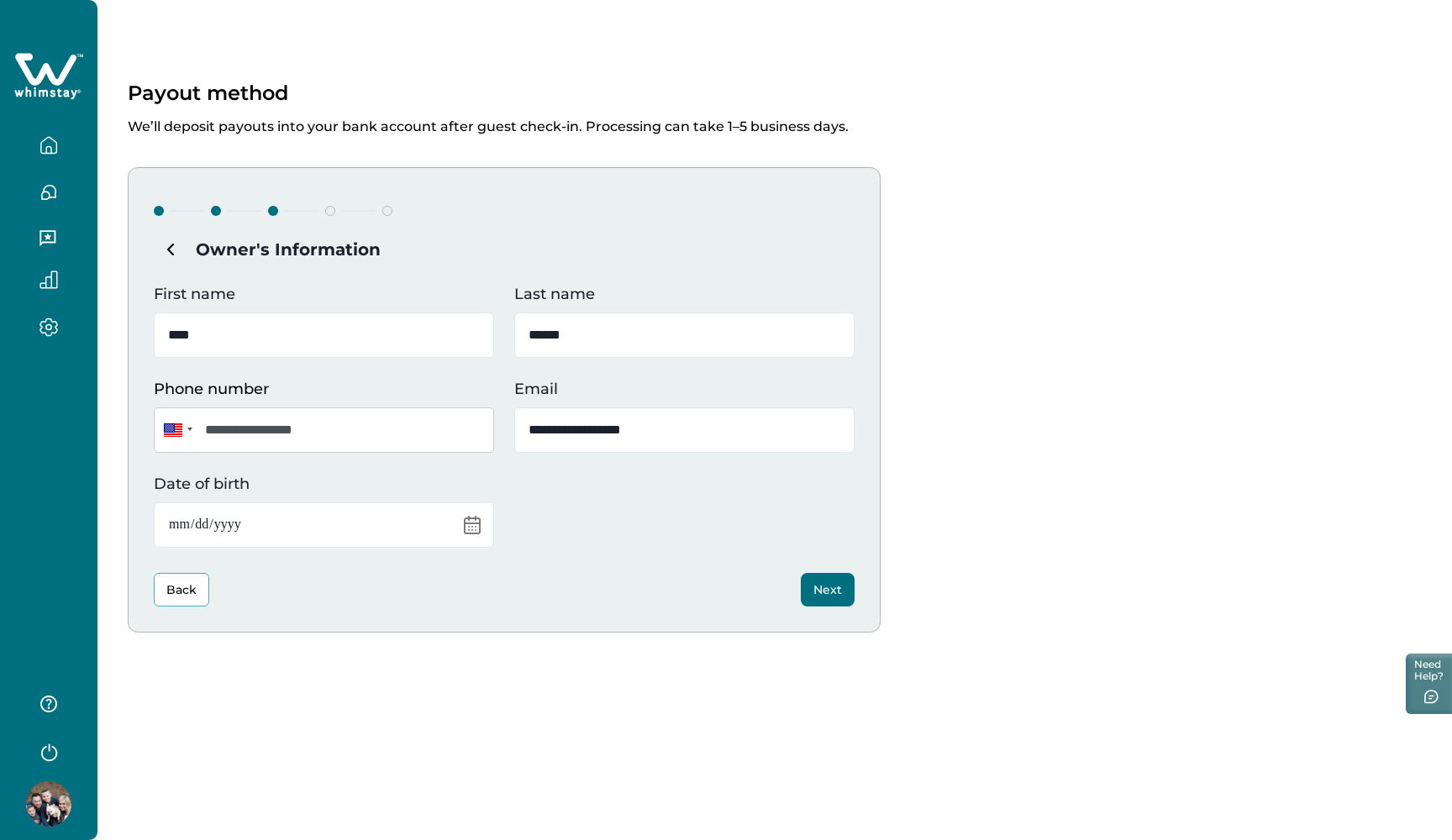
click at [327, 588] on div "Back Next" at bounding box center [504, 590] width 701 height 34
drag, startPoint x: 685, startPoint y: 441, endPoint x: 505, endPoint y: 442, distance: 180.0
drag, startPoint x: 686, startPoint y: 428, endPoint x: 511, endPoint y: 427, distance: 175.0
click at [511, 427] on div "**********" at bounding box center [504, 415] width 701 height 265
type input "**********"
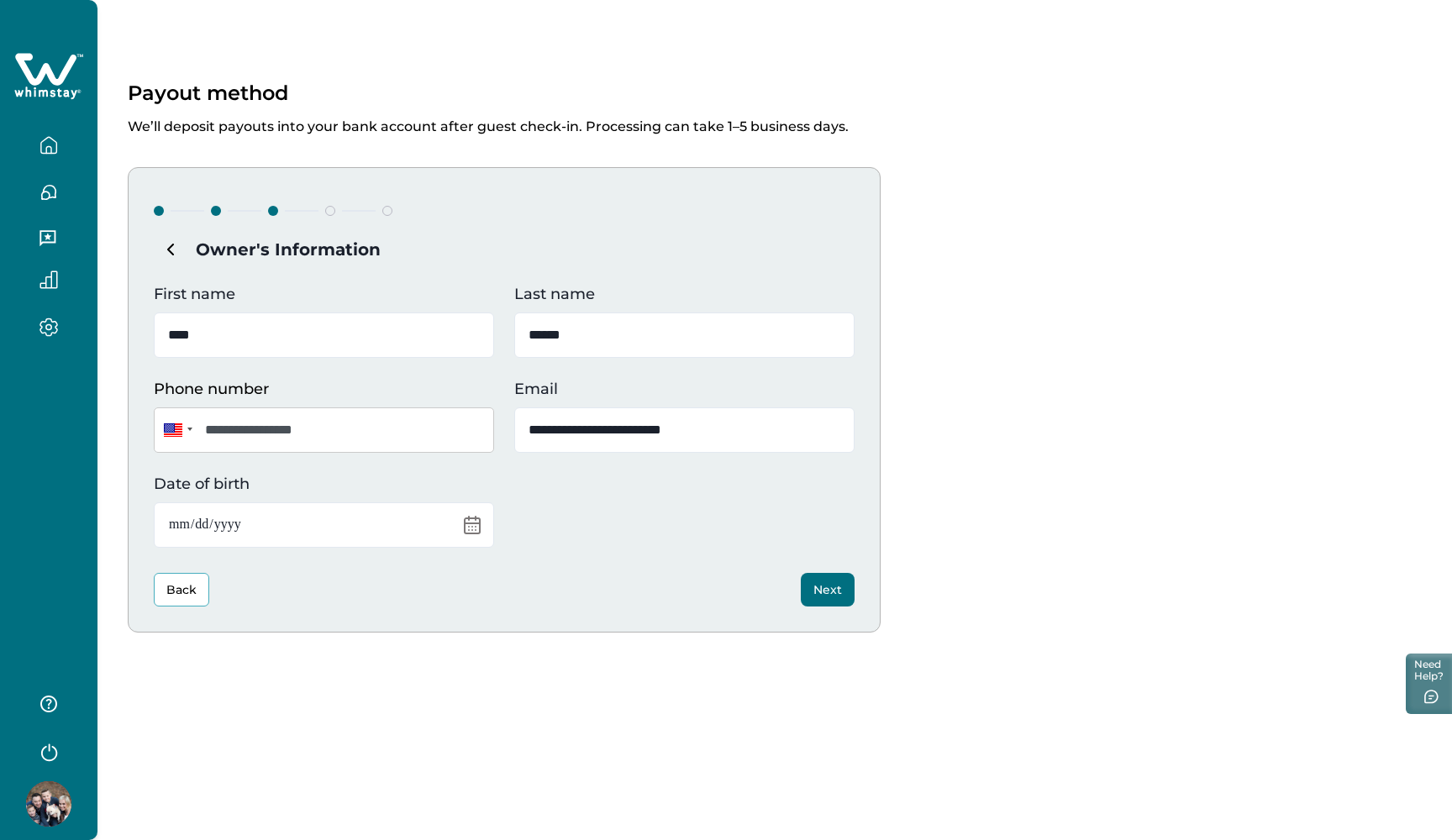
click at [567, 531] on div "**********" at bounding box center [504, 415] width 701 height 265
click at [824, 583] on button "Next" at bounding box center [828, 590] width 54 height 34
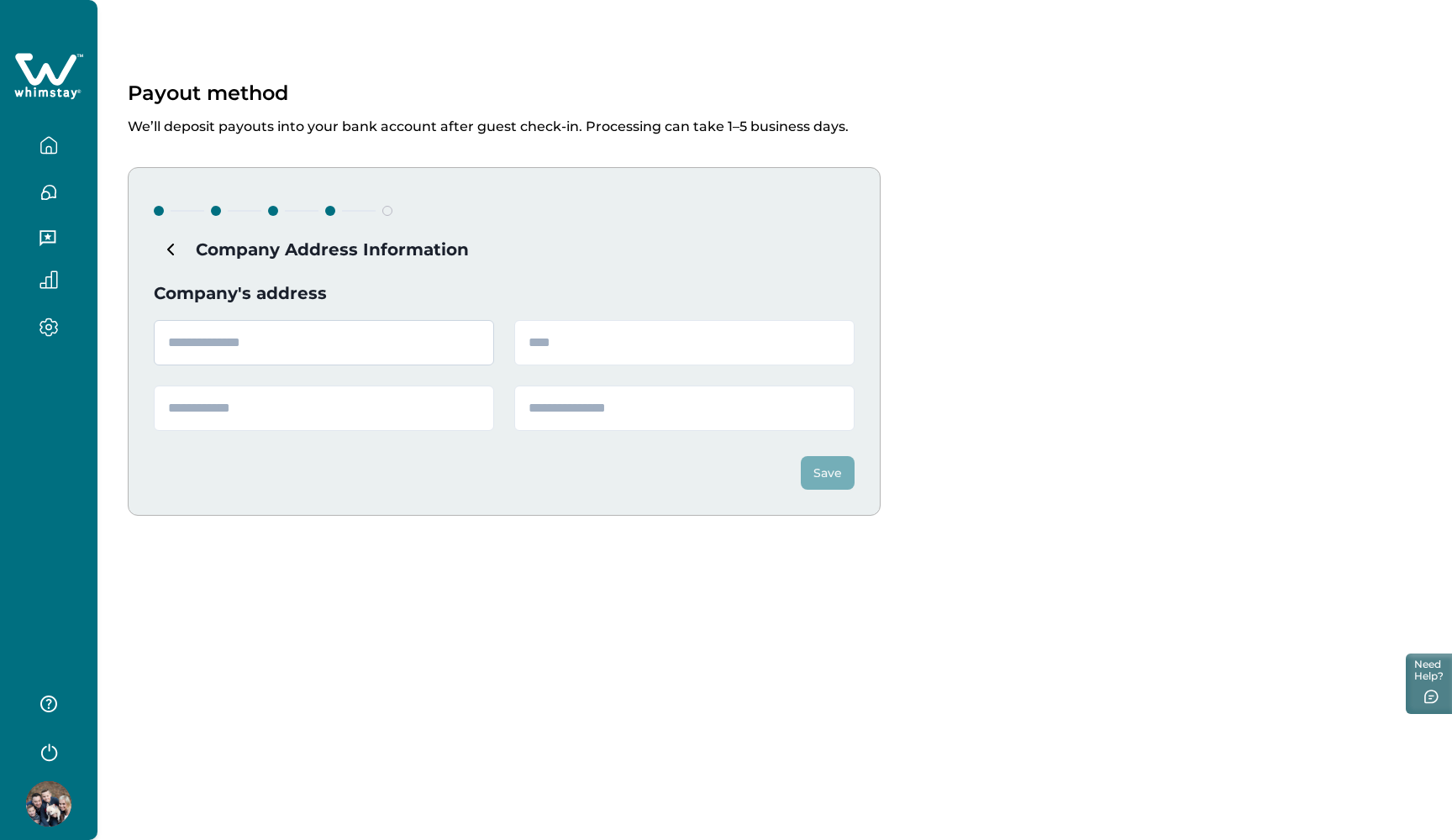
click at [473, 340] on input "text" at bounding box center [324, 343] width 340 height 46
click at [471, 344] on input "text" at bounding box center [324, 343] width 340 height 46
click at [406, 342] on input "text" at bounding box center [324, 343] width 340 height 46
type input "**********"
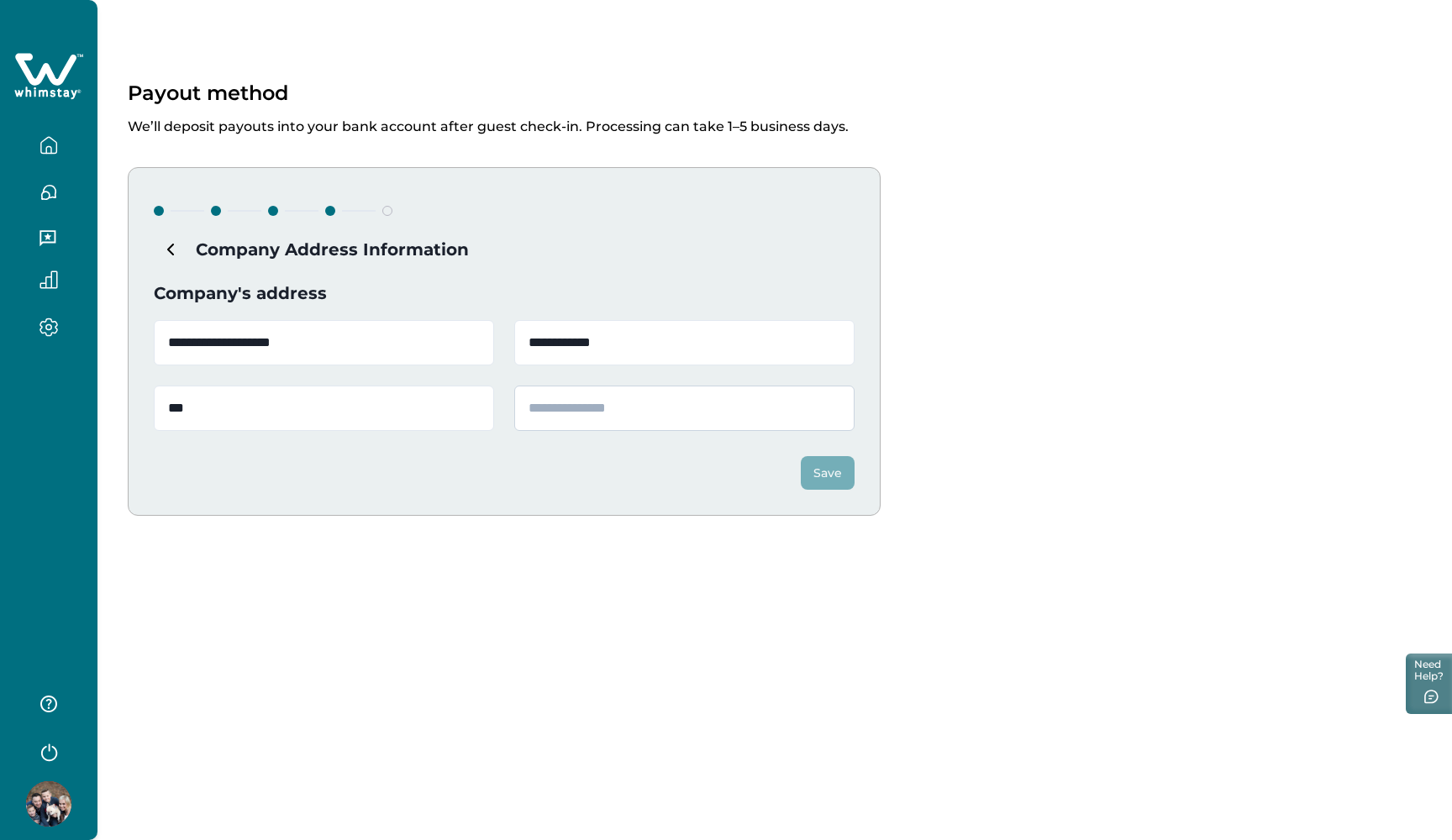
type input "**"
type input "*****"
click at [810, 473] on button "Save" at bounding box center [828, 473] width 54 height 34
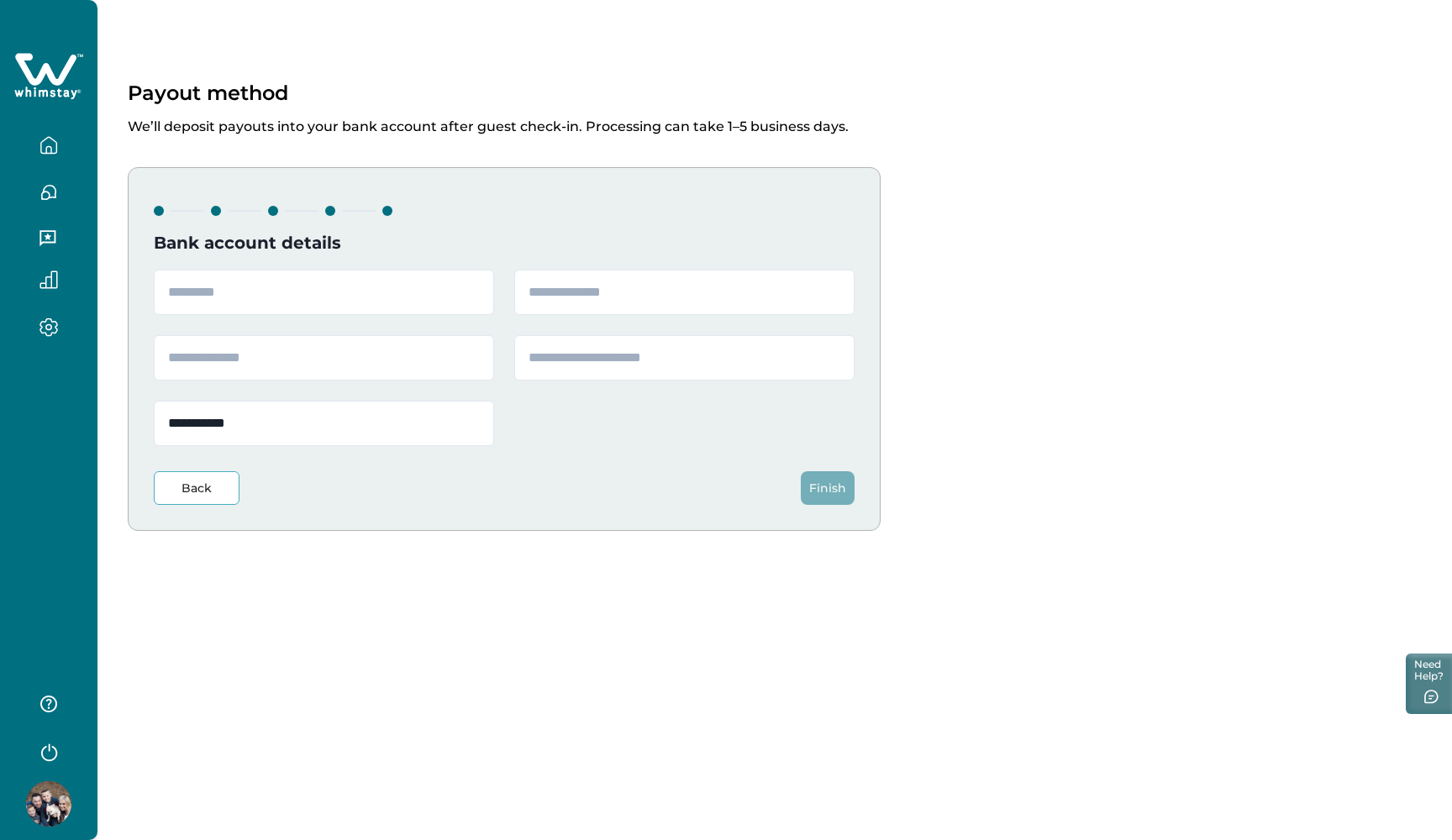
click at [259, 266] on div "**********" at bounding box center [504, 349] width 752 height 364
click at [253, 276] on input "text" at bounding box center [324, 292] width 340 height 46
type input "**********"
click at [546, 301] on input "text" at bounding box center [684, 292] width 340 height 46
type input "*********"
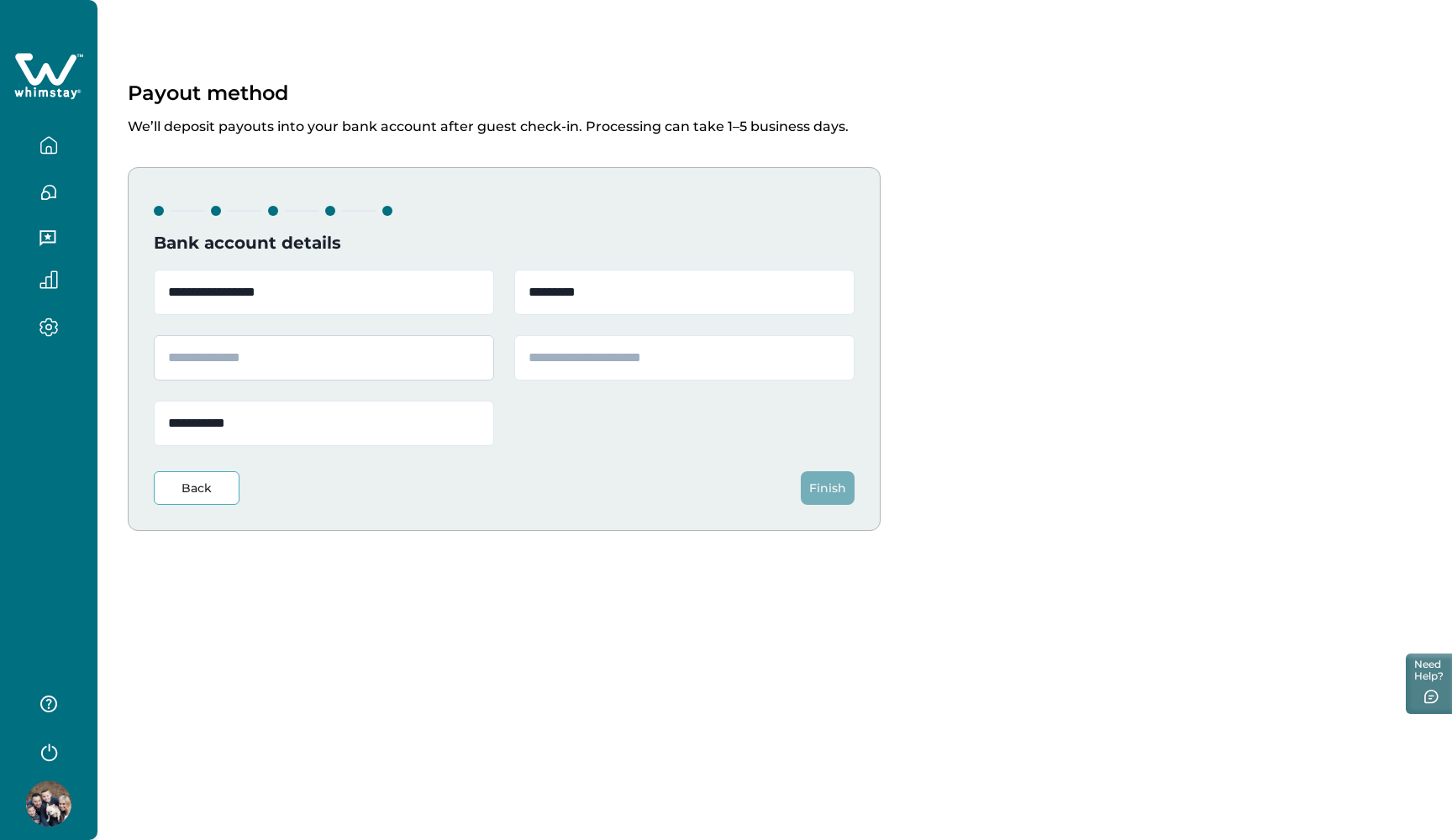
click at [249, 360] on input "text" at bounding box center [324, 358] width 340 height 46
type input "*******"
click at [539, 360] on input "text" at bounding box center [684, 358] width 340 height 46
type input "*******"
drag, startPoint x: 251, startPoint y: 432, endPoint x: 159, endPoint y: 429, distance: 92.0
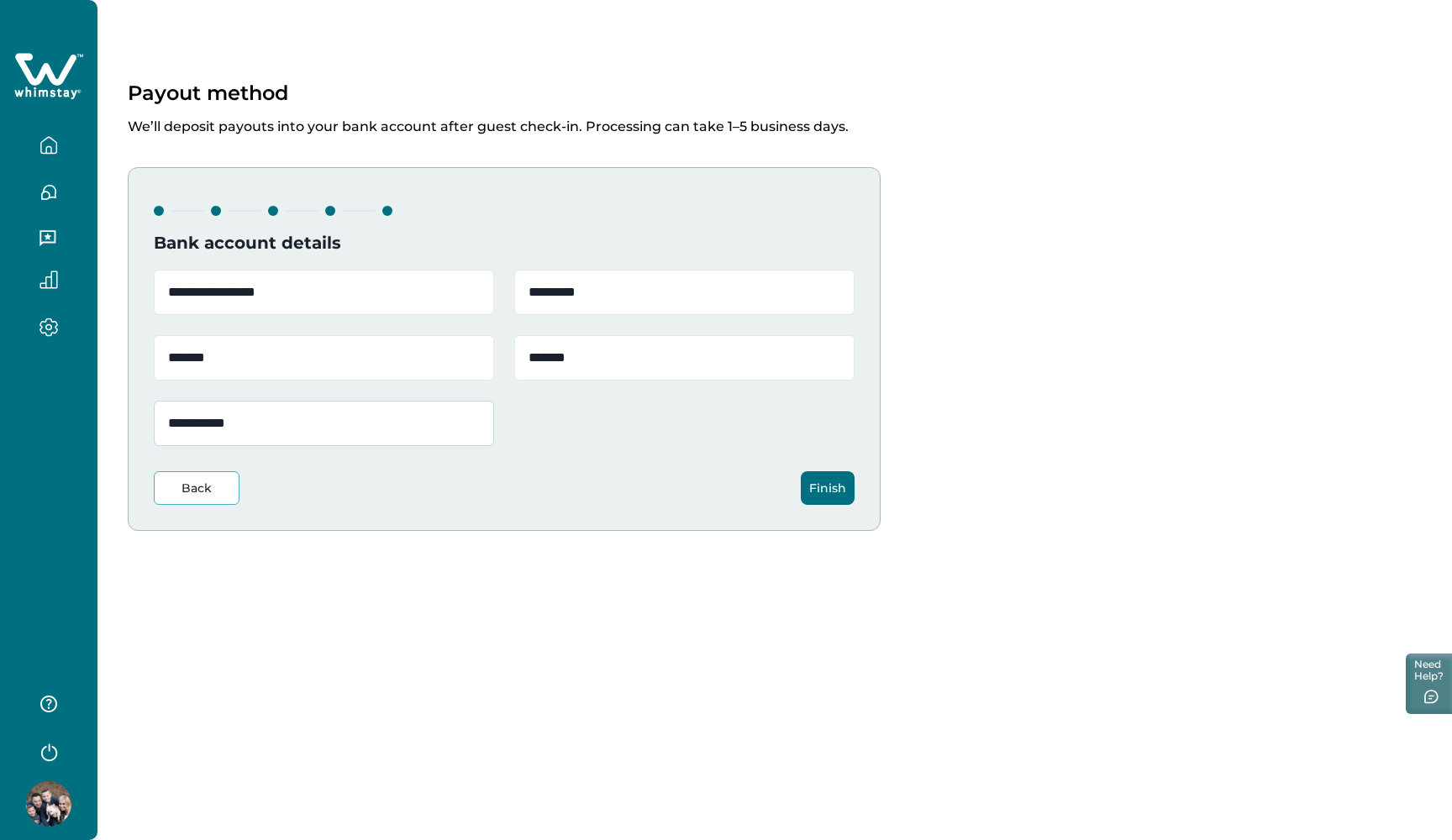
click at [159, 429] on input "**********" at bounding box center [324, 423] width 340 height 46
type input "**********"
click at [344, 536] on div "**********" at bounding box center [775, 328] width 1354 height 657
click at [830, 488] on button "Finish" at bounding box center [828, 488] width 54 height 34
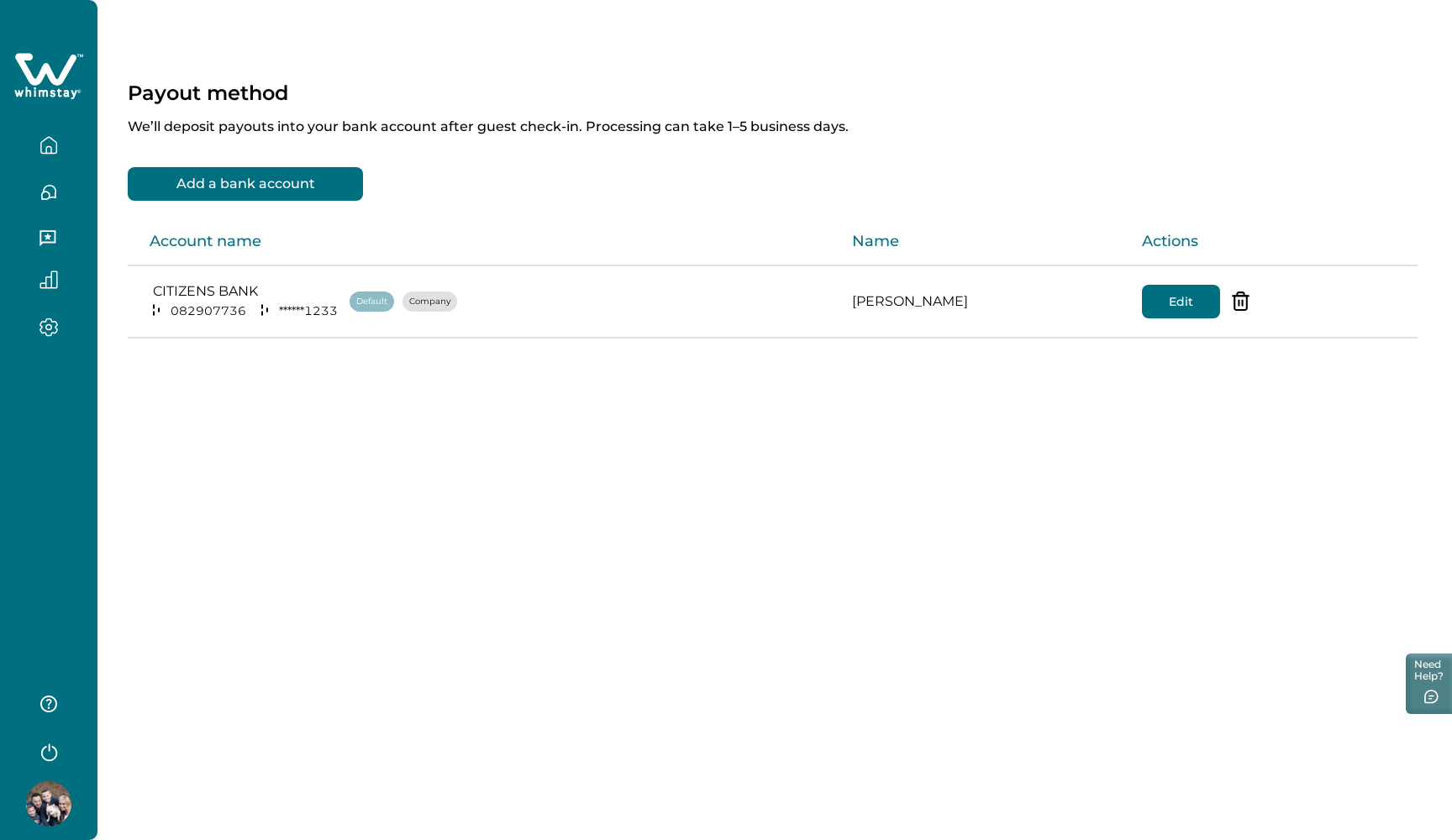
click at [45, 146] on icon "button" at bounding box center [48, 145] width 19 height 19
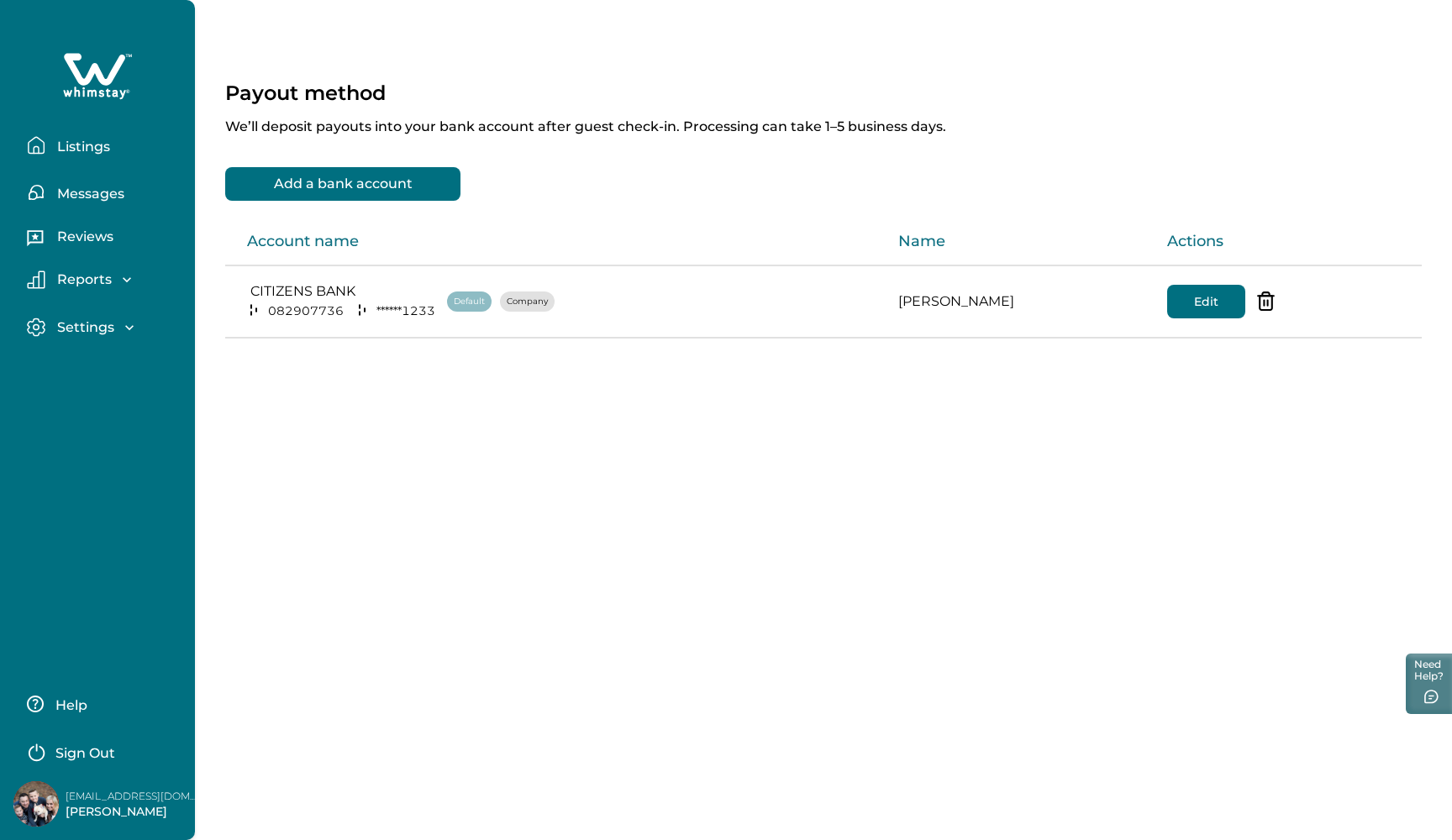
click at [51, 146] on button "Listings" at bounding box center [104, 146] width 155 height 34
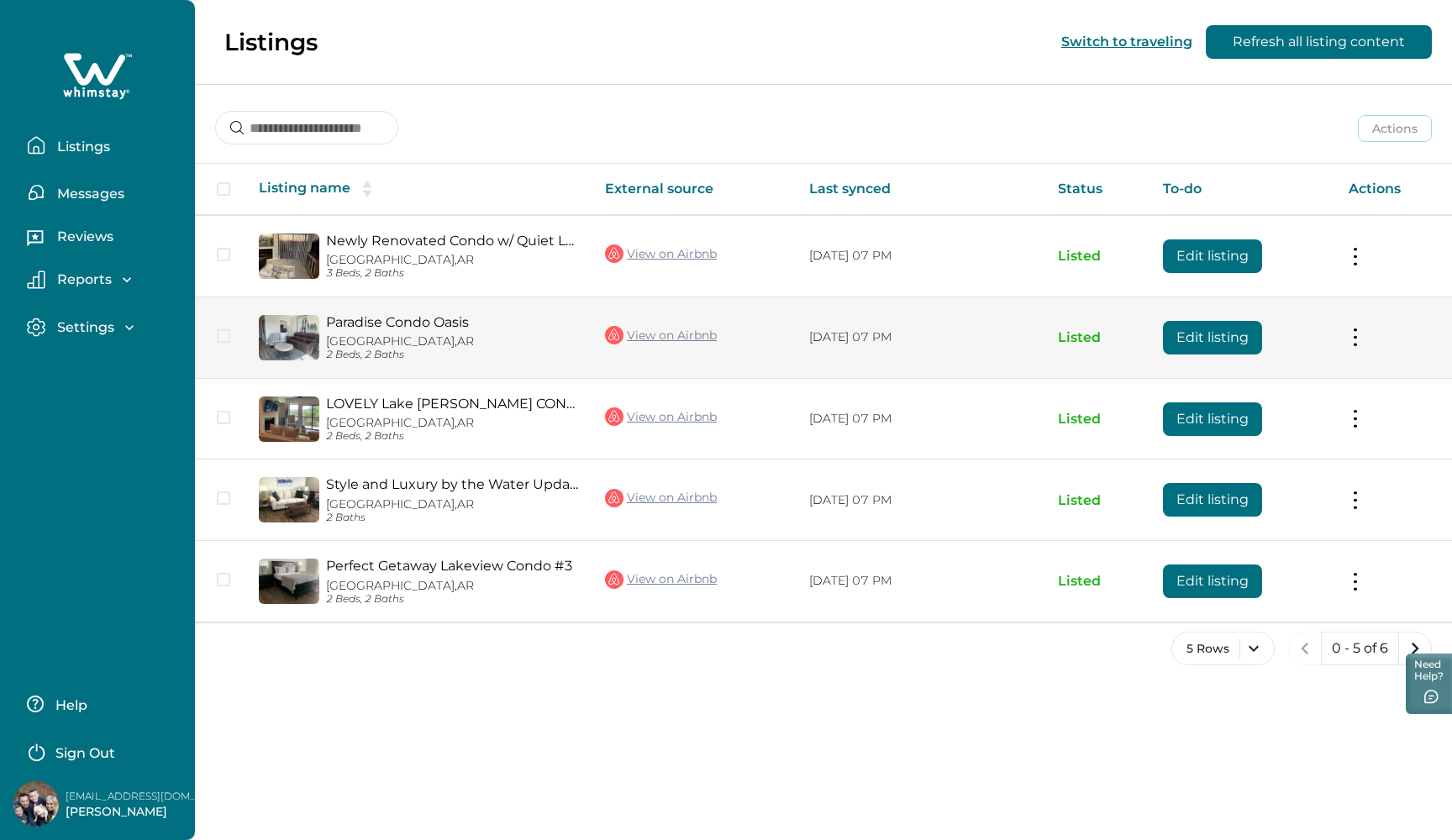
click at [1213, 340] on button "Edit listing" at bounding box center [1212, 338] width 99 height 34
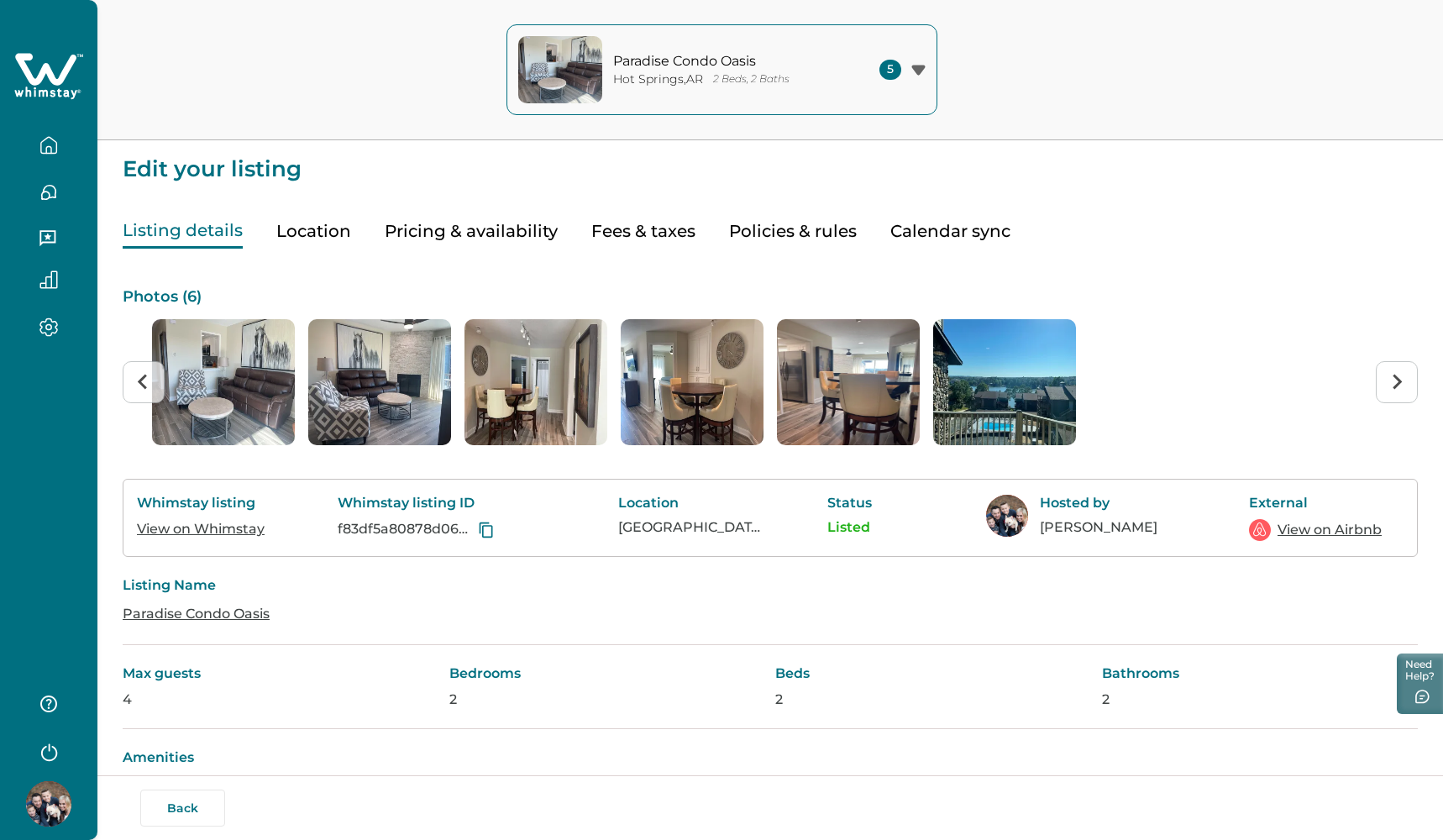
click at [47, 327] on icon "button" at bounding box center [49, 327] width 5 height 5
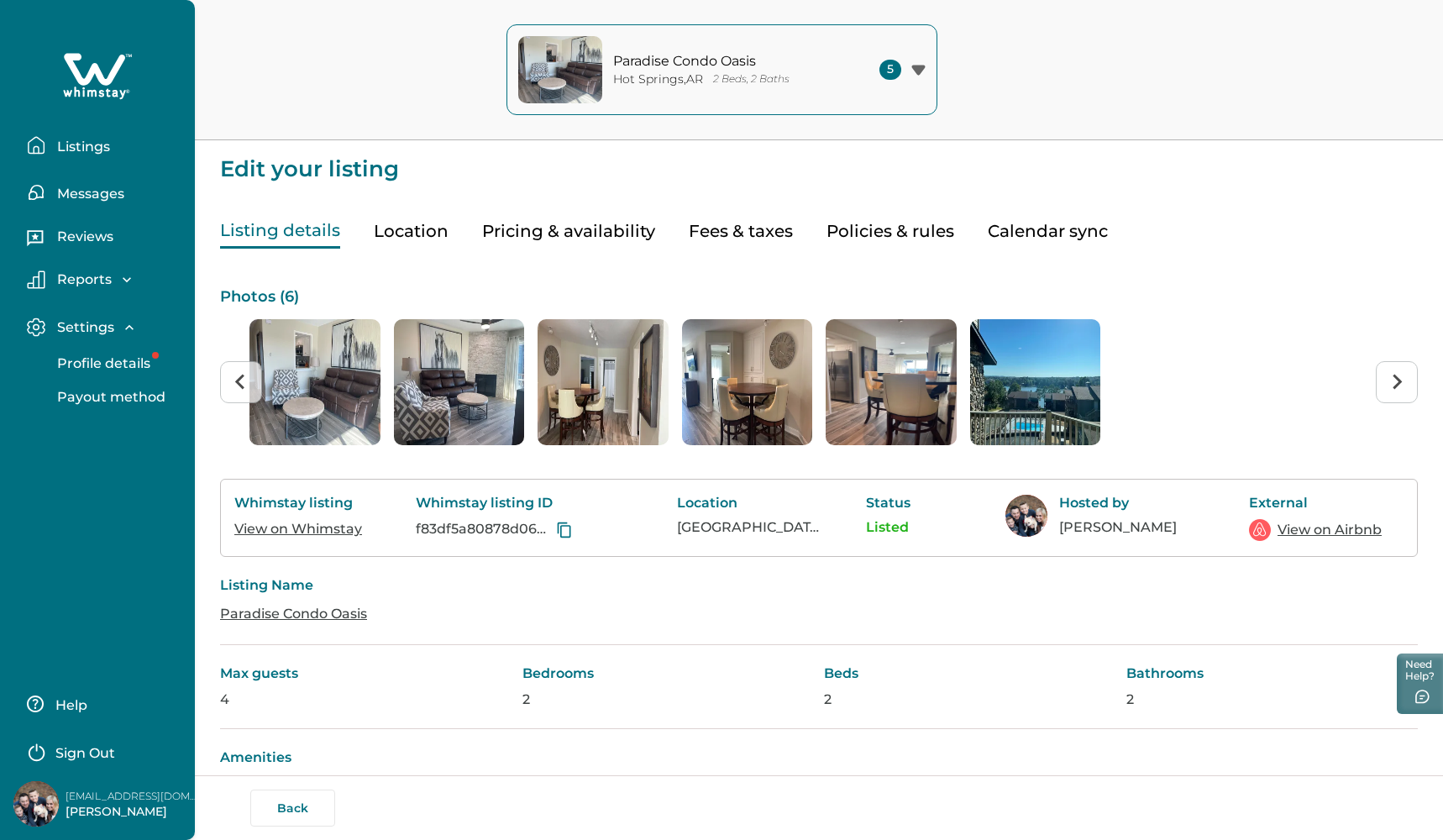
click at [42, 153] on icon "button" at bounding box center [36, 145] width 15 height 16
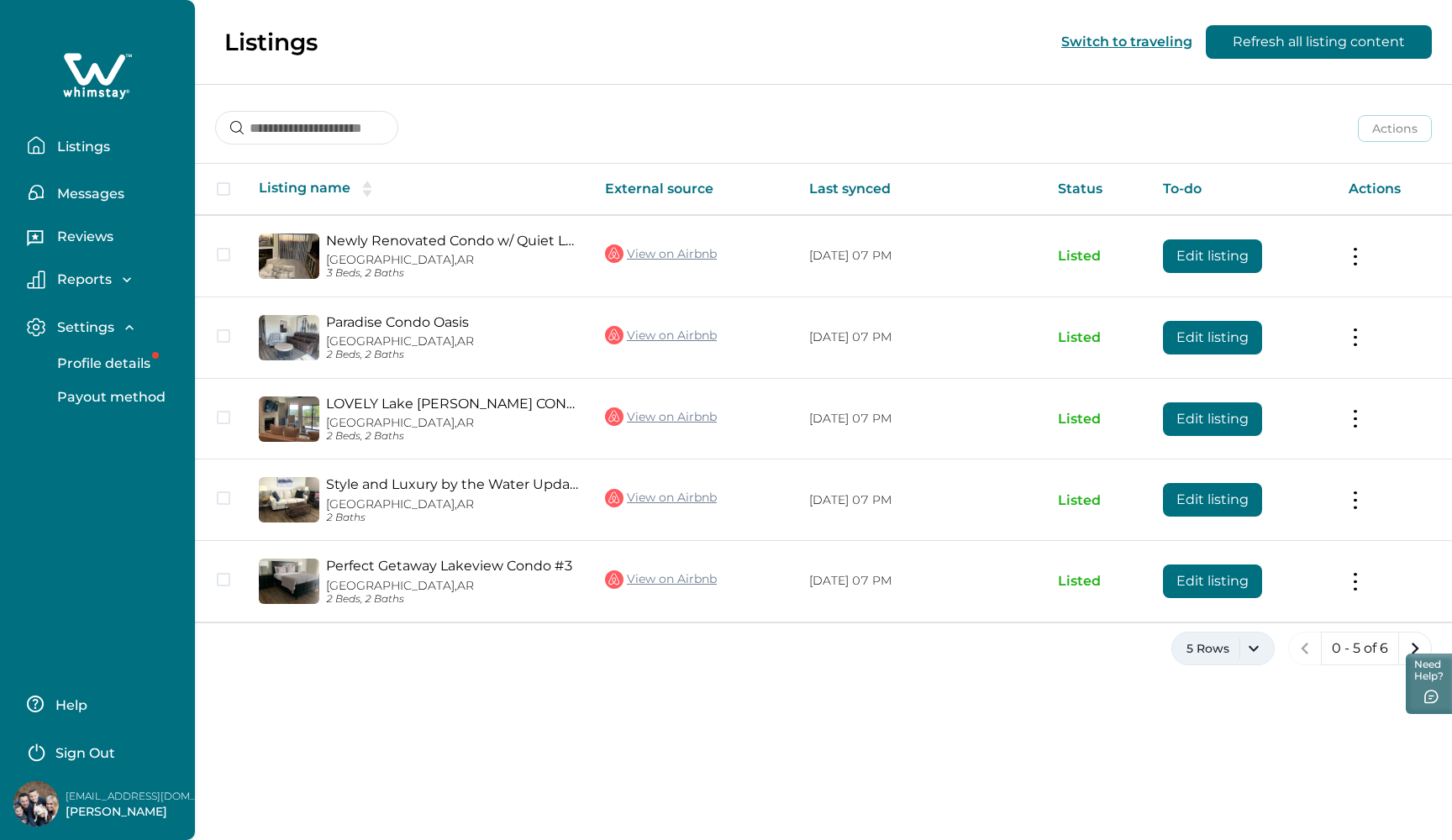
click at [1257, 636] on button "5 Rows" at bounding box center [1222, 649] width 103 height 34
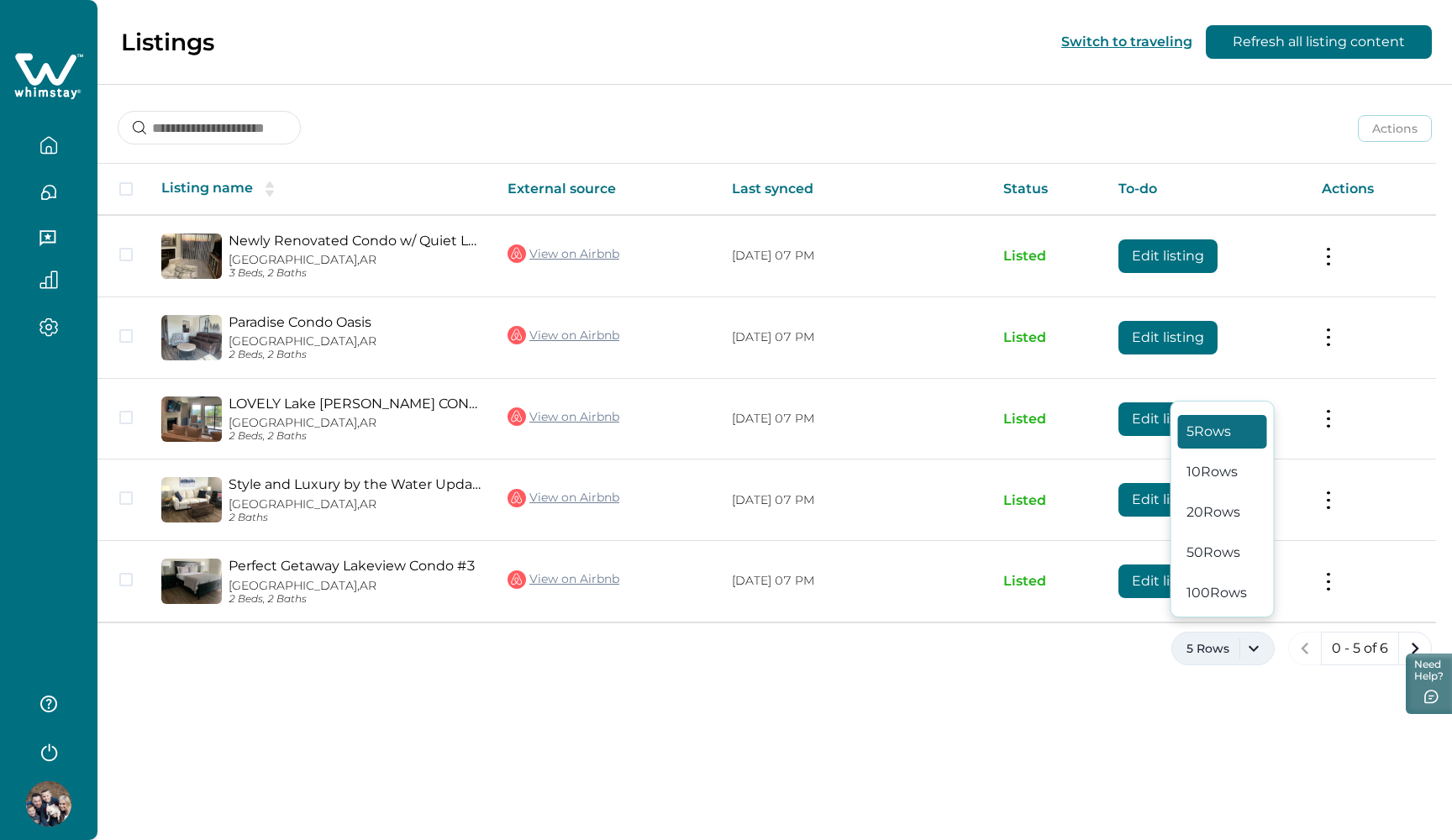
click at [1257, 636] on button "5 Rows" at bounding box center [1222, 649] width 103 height 34
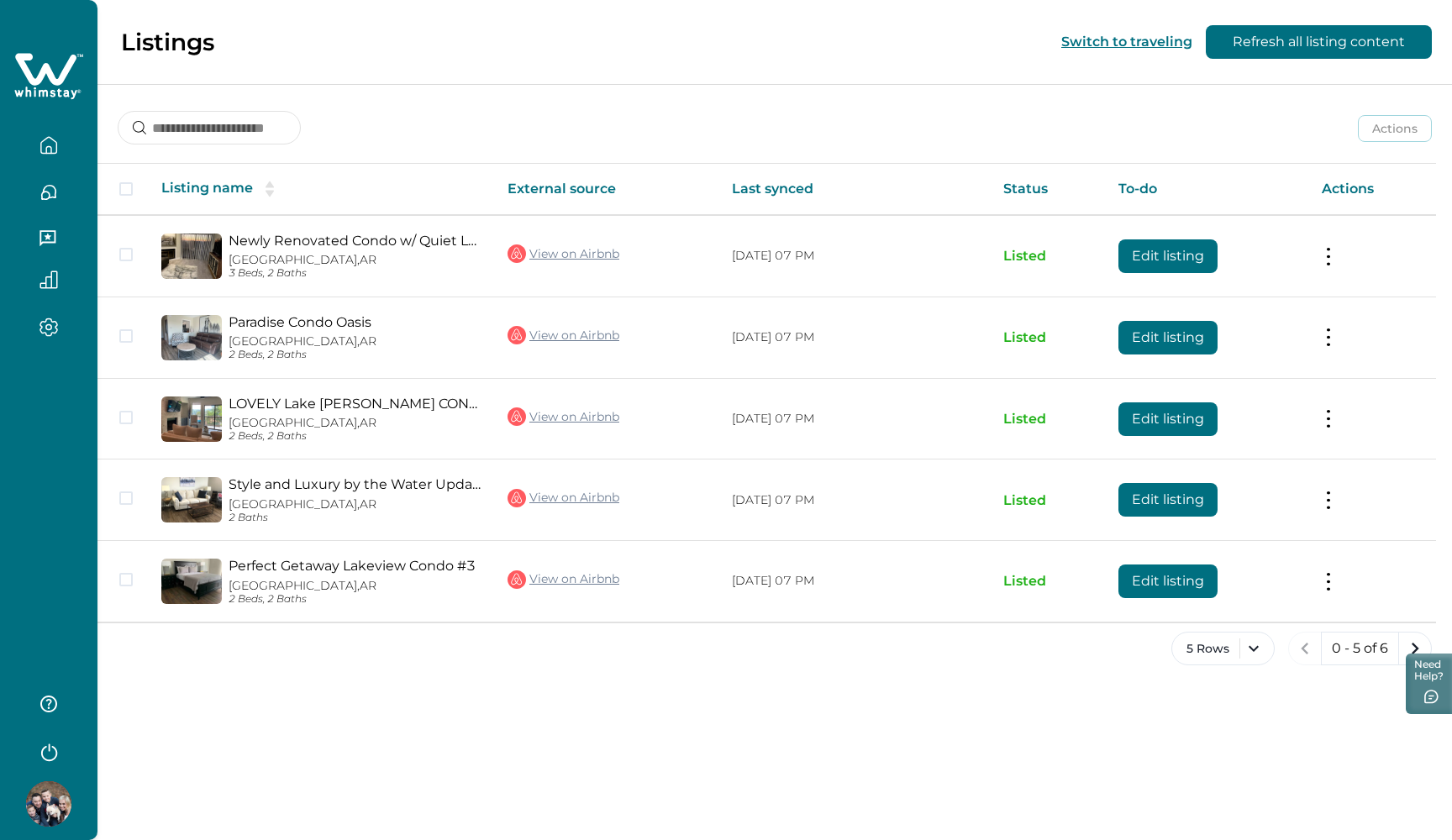
click at [52, 149] on icon "button" at bounding box center [48, 145] width 19 height 19
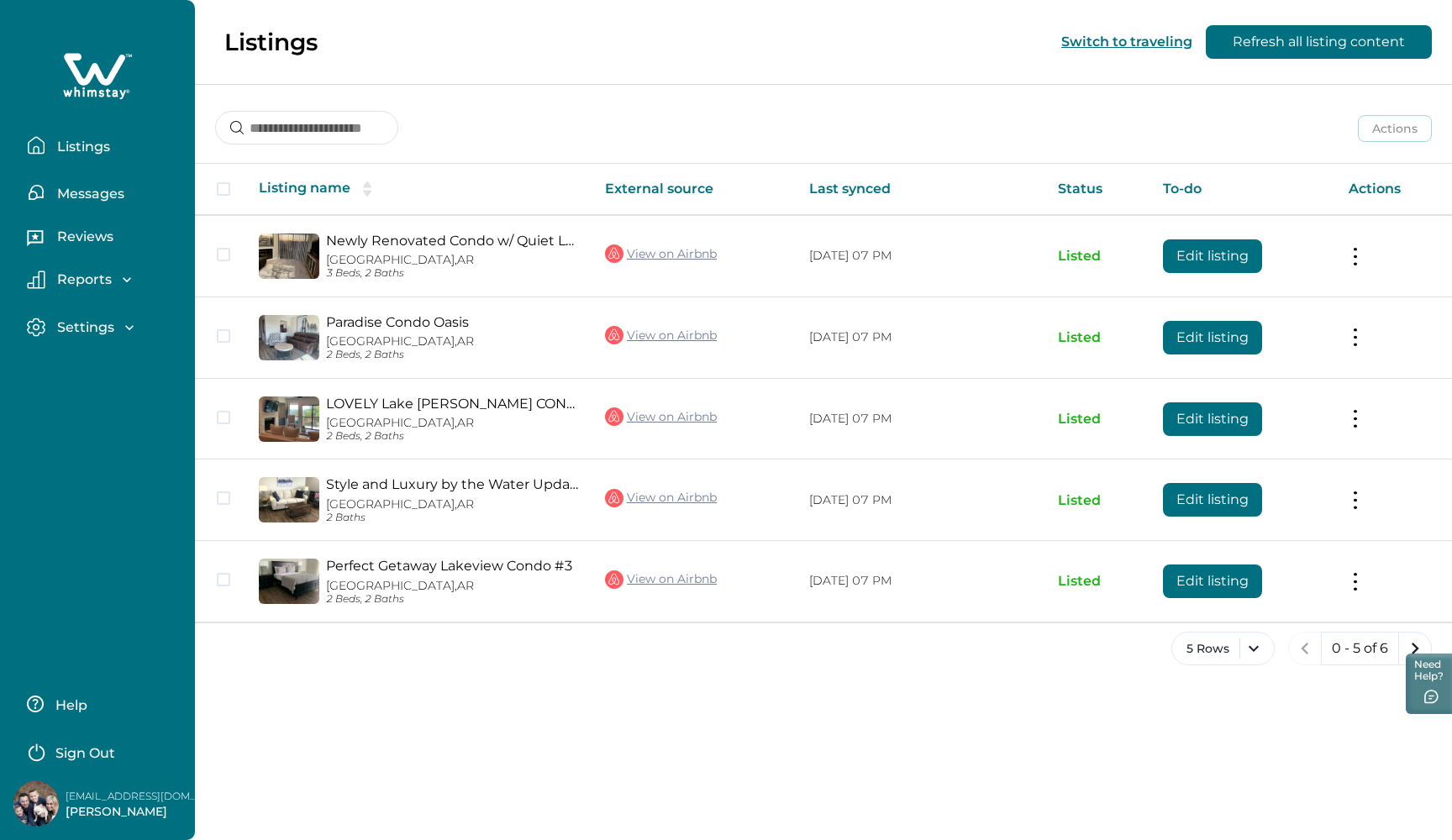
click at [34, 796] on img at bounding box center [36, 803] width 46 height 46
click at [123, 330] on icon "button" at bounding box center [129, 327] width 17 height 17
click at [128, 328] on icon "button" at bounding box center [129, 327] width 17 height 17
click at [123, 276] on icon "button" at bounding box center [126, 279] width 17 height 17
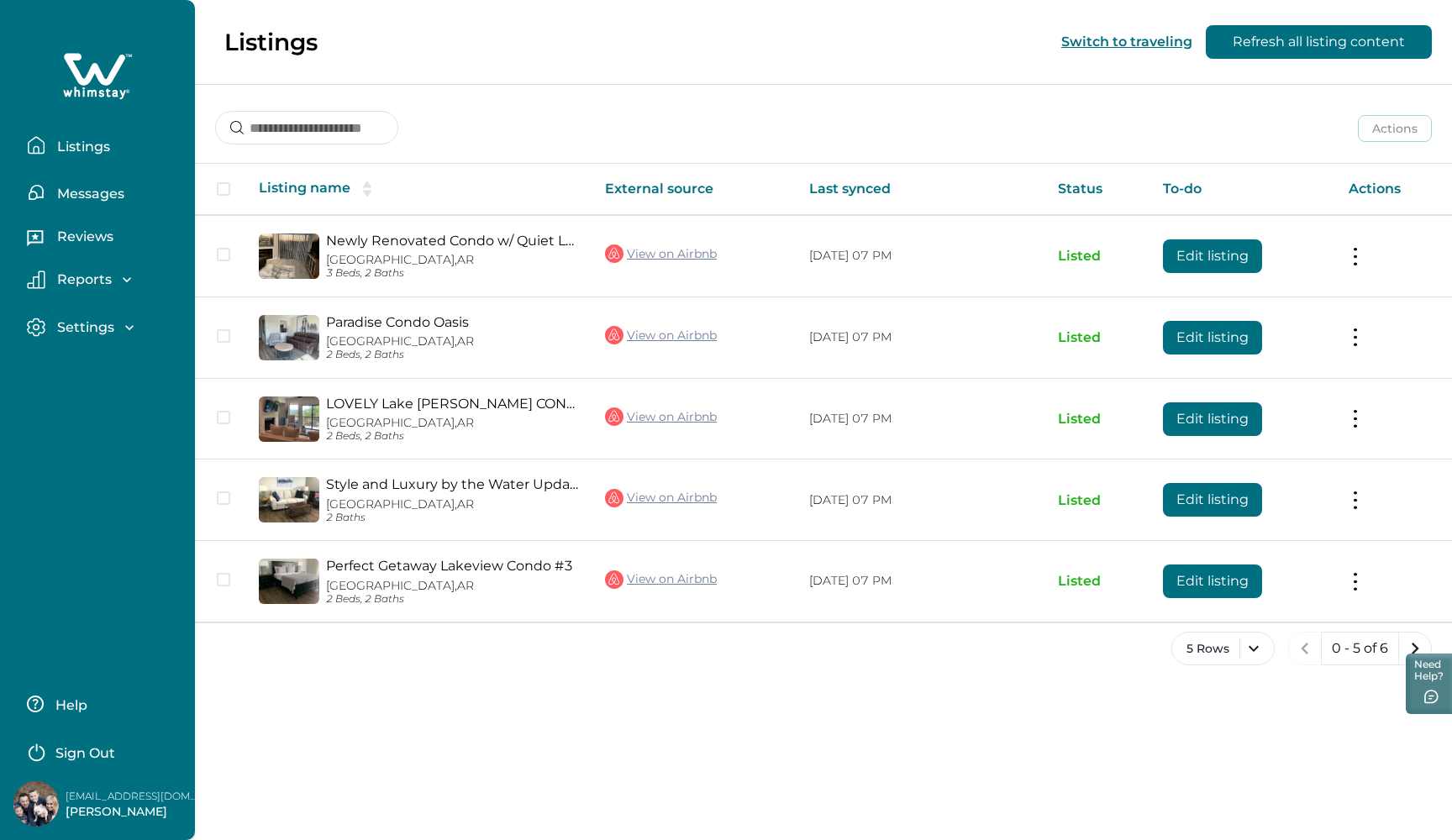
click at [99, 145] on p "Listings" at bounding box center [81, 147] width 58 height 17
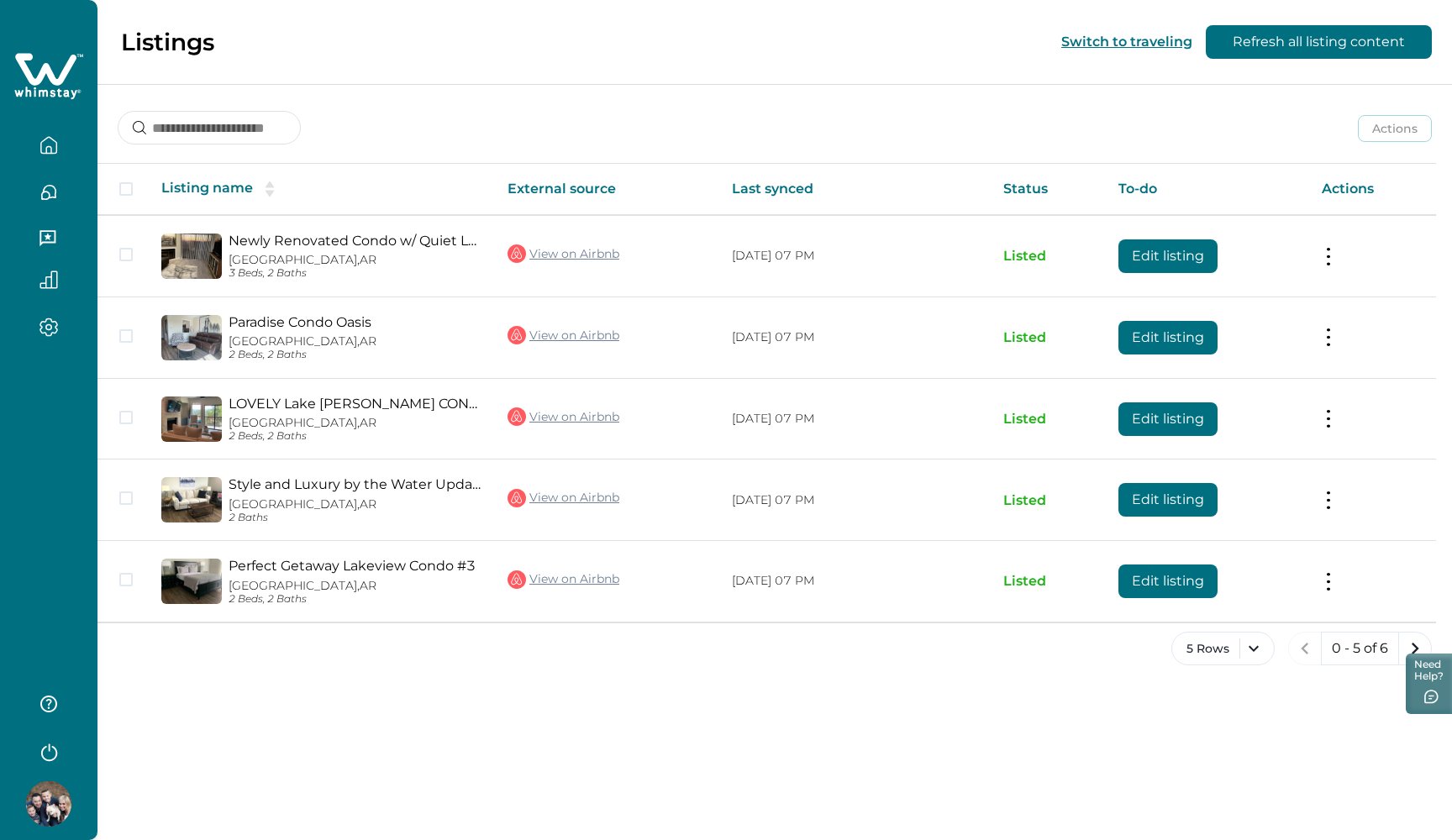
click at [264, 38] on div "Listings Switch to traveling Refresh all listing content" at bounding box center [726, 42] width 1452 height 85
click at [57, 90] on icon at bounding box center [59, 93] width 4 height 7
click at [48, 79] on icon at bounding box center [48, 76] width 69 height 50
click at [47, 142] on icon "button" at bounding box center [48, 145] width 19 height 19
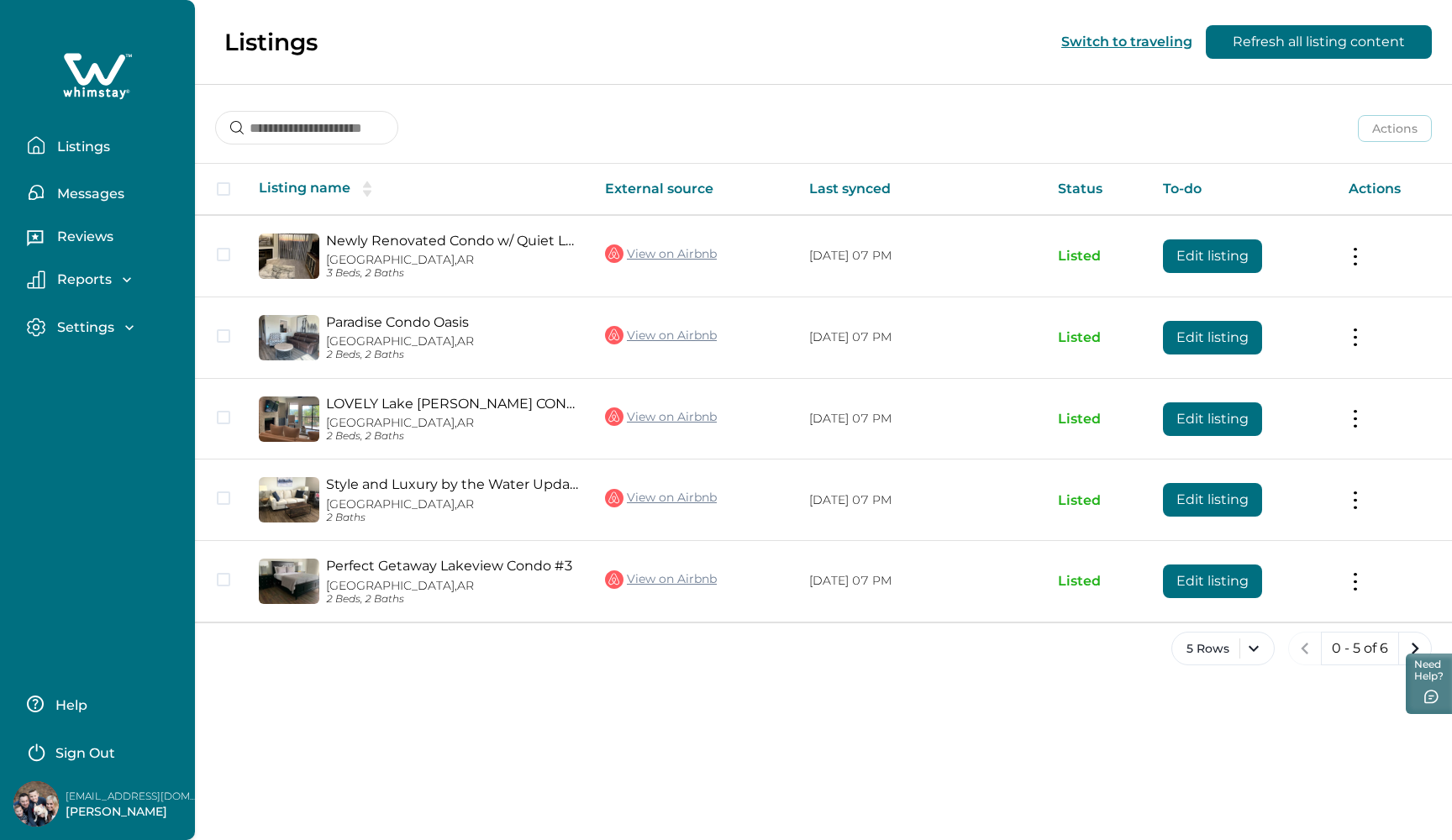
click at [47, 142] on button "Listings" at bounding box center [104, 146] width 155 height 34
click at [97, 145] on p "Listings" at bounding box center [81, 147] width 58 height 17
click at [48, 150] on button "Listings" at bounding box center [104, 146] width 155 height 34
click at [1416, 637] on icon "next page" at bounding box center [1414, 649] width 23 height 23
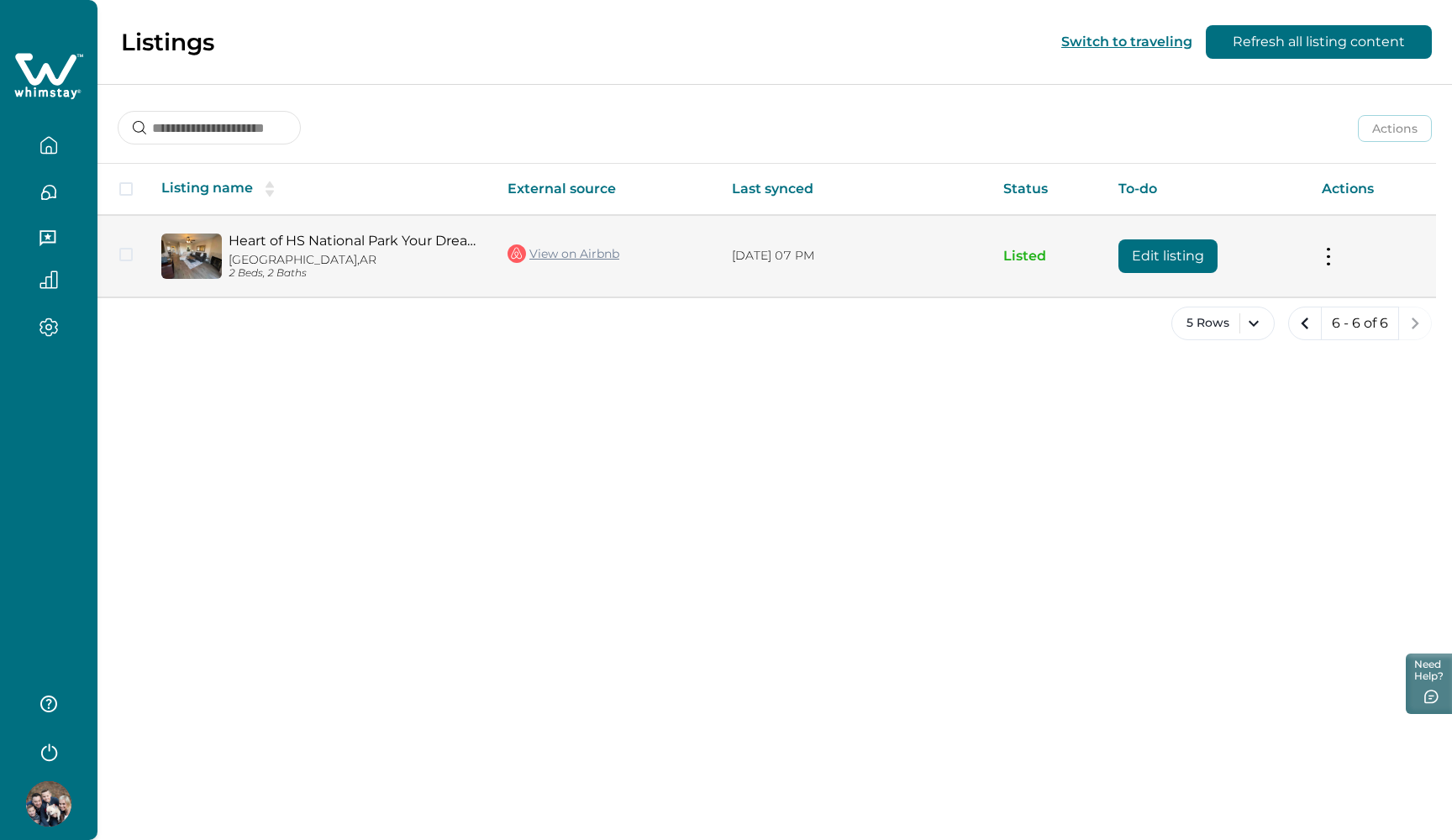
click at [127, 255] on span at bounding box center [125, 254] width 13 height 13
click at [127, 255] on polyline at bounding box center [126, 255] width 7 height 7
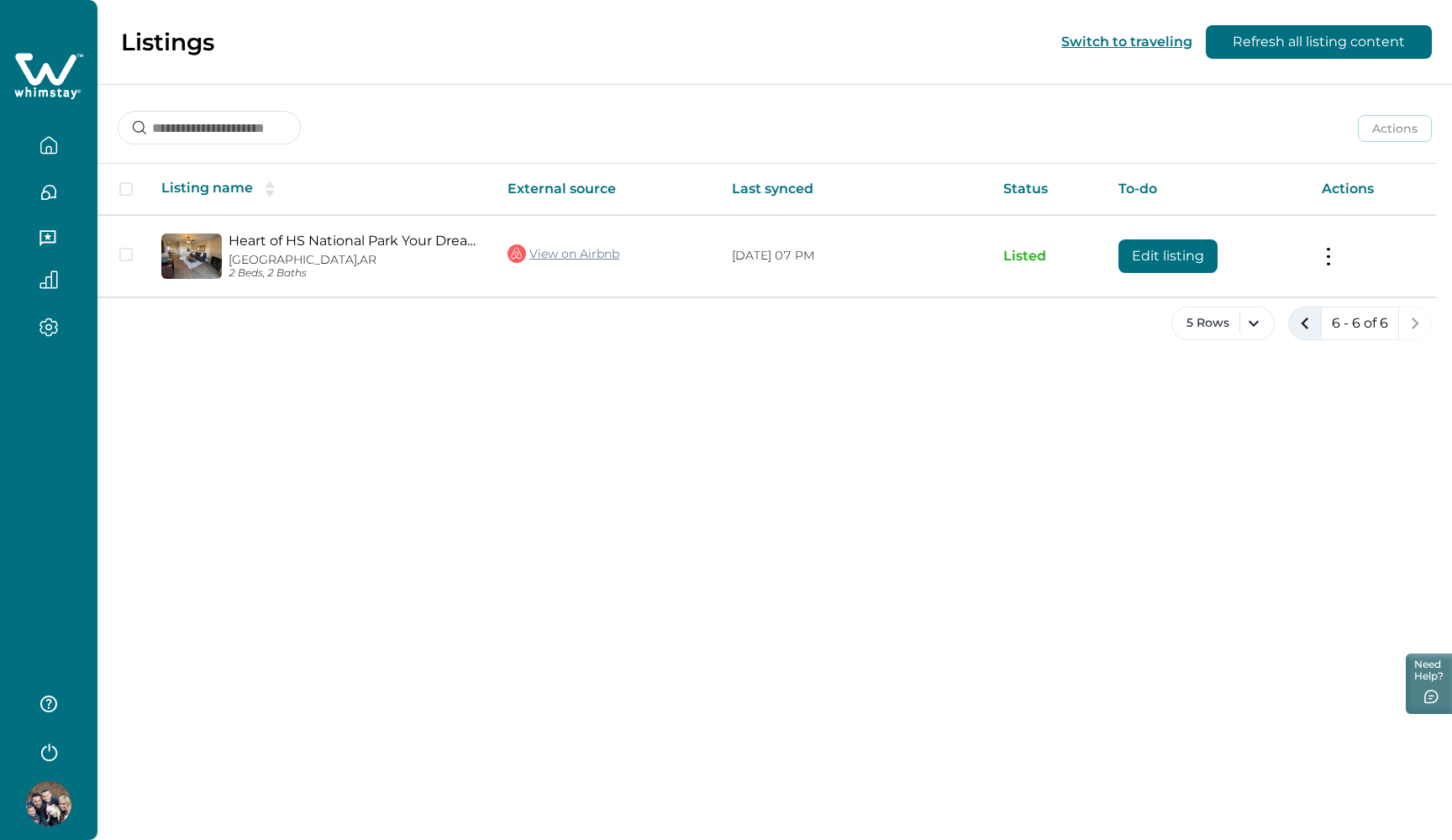
click at [1309, 327] on icon "previous page" at bounding box center [1304, 323] width 23 height 23
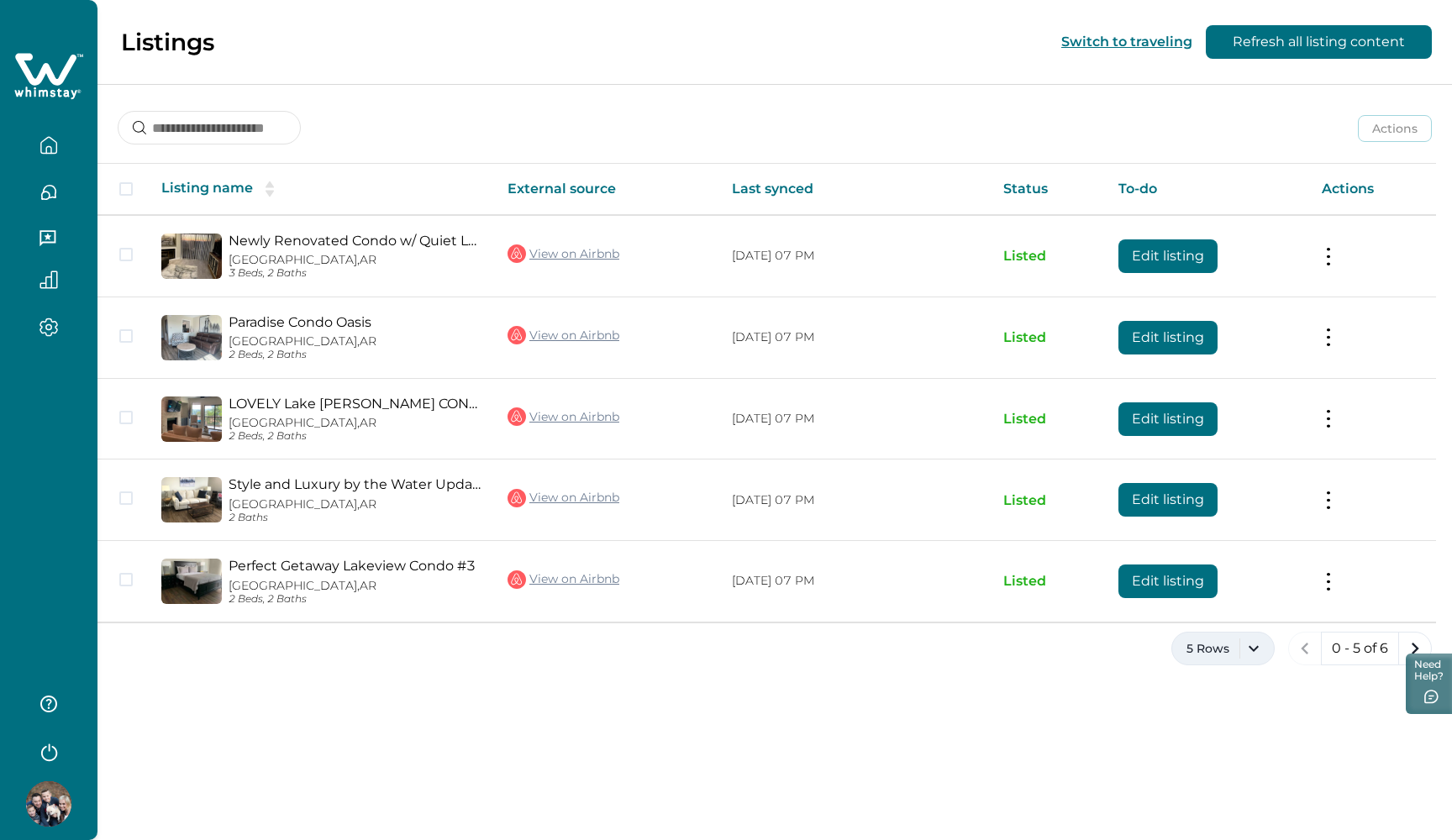
click at [1264, 639] on button "5 Rows" at bounding box center [1222, 649] width 103 height 34
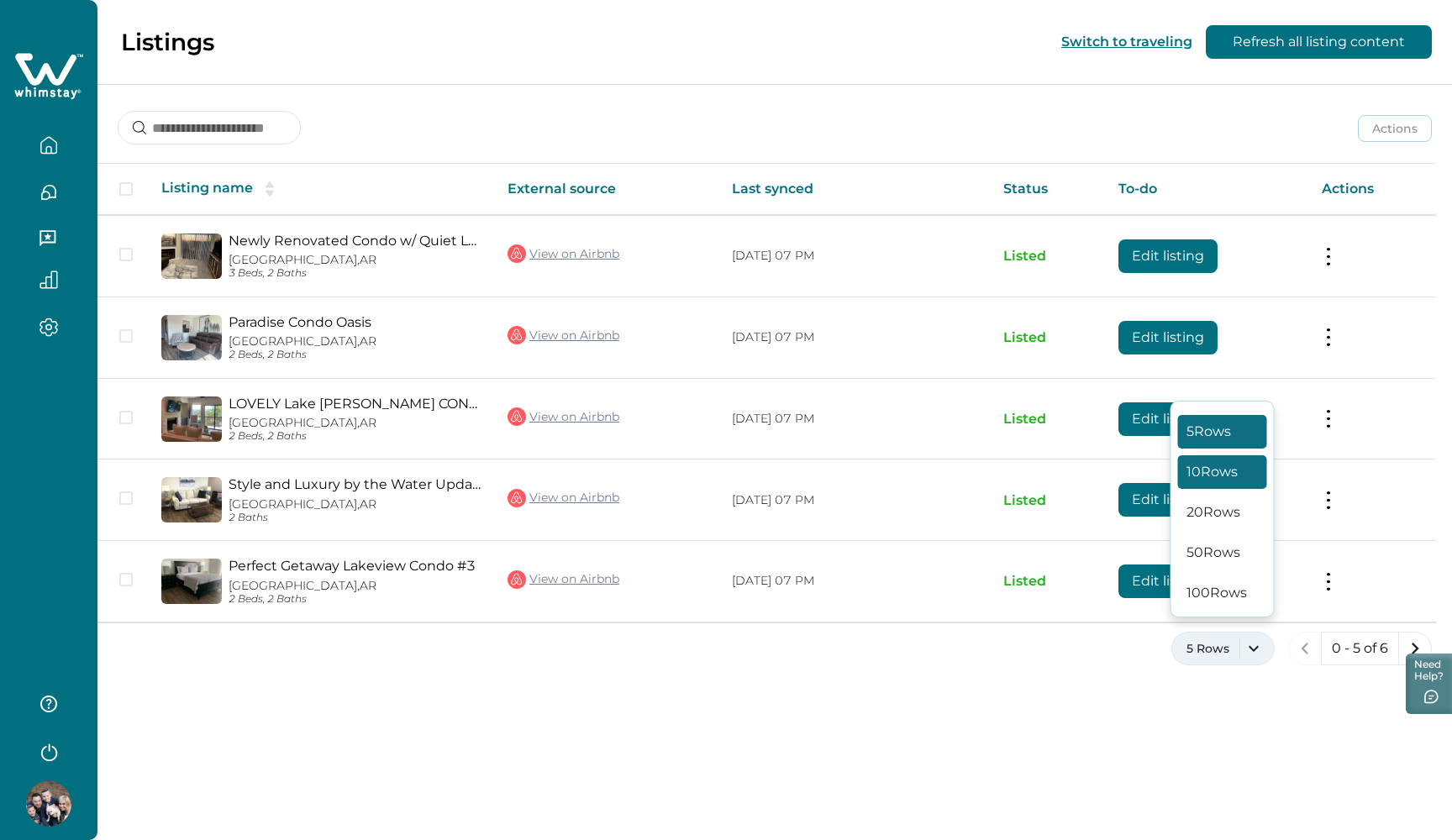
click at [1226, 472] on button "10 Rows" at bounding box center [1222, 472] width 89 height 34
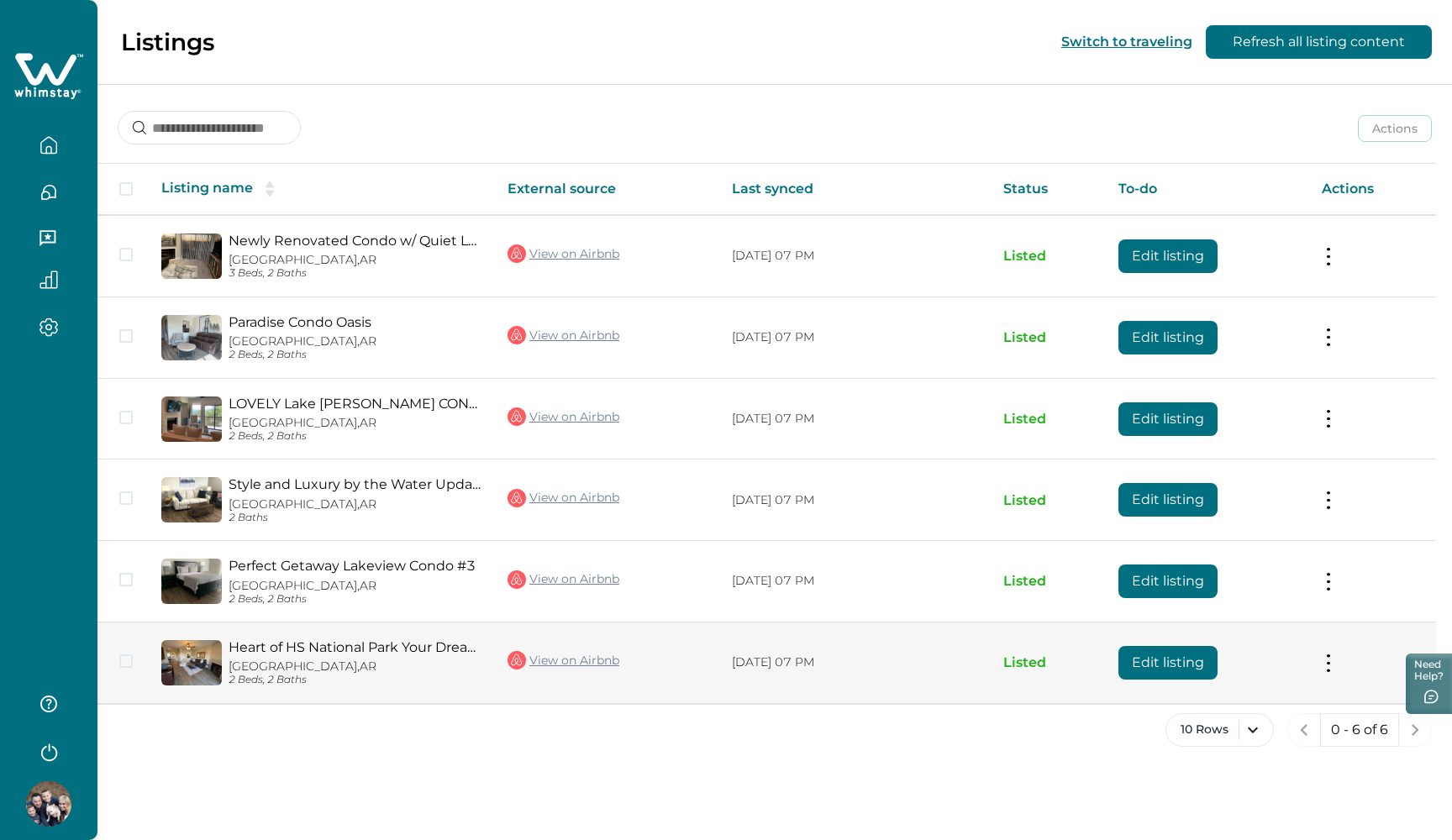
click at [1169, 646] on button "Edit listing" at bounding box center [1168, 663] width 99 height 34
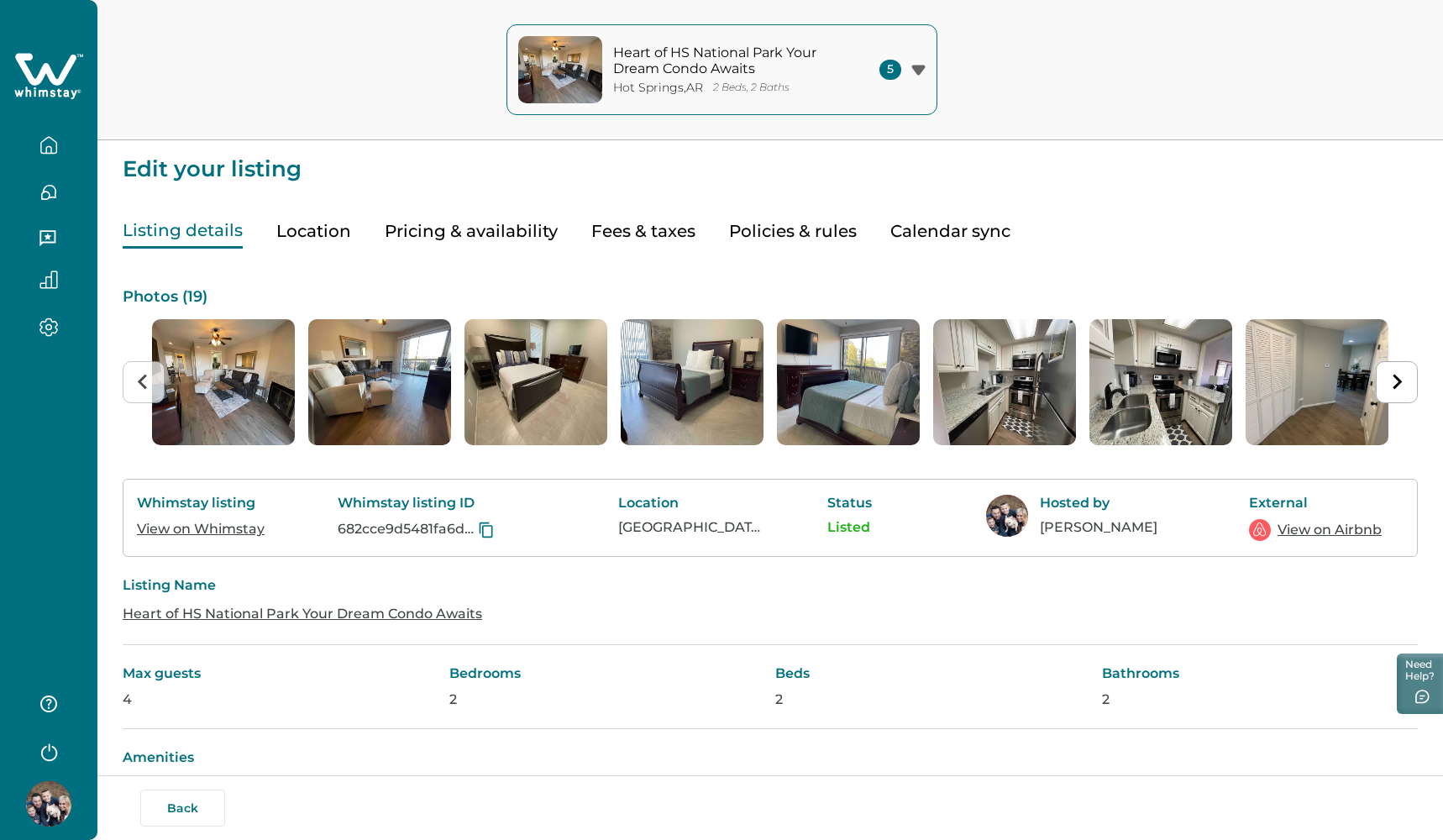
click at [320, 227] on button "Location" at bounding box center [314, 231] width 75 height 34
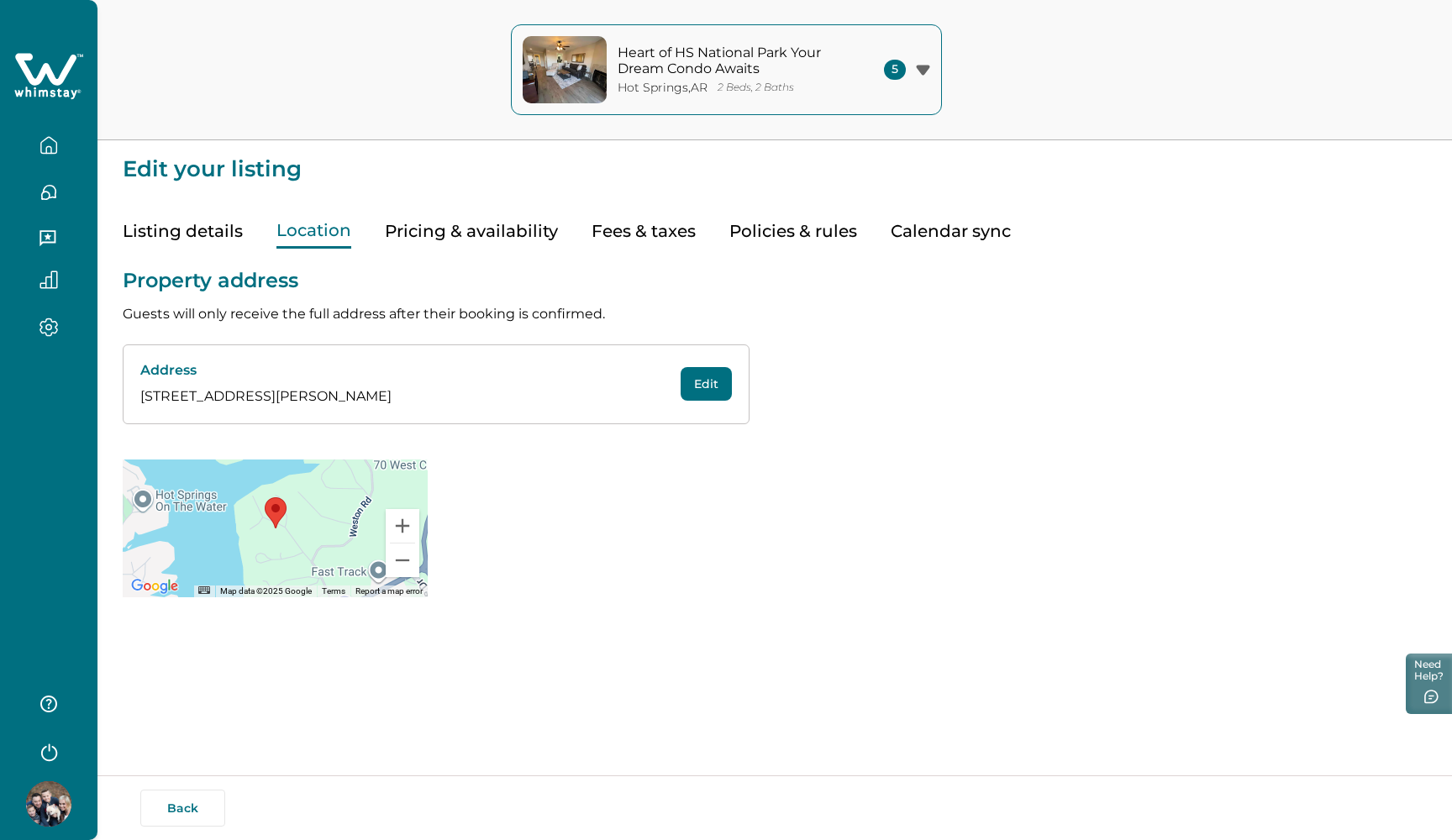
click at [446, 222] on button "Pricing & availability" at bounding box center [471, 231] width 173 height 34
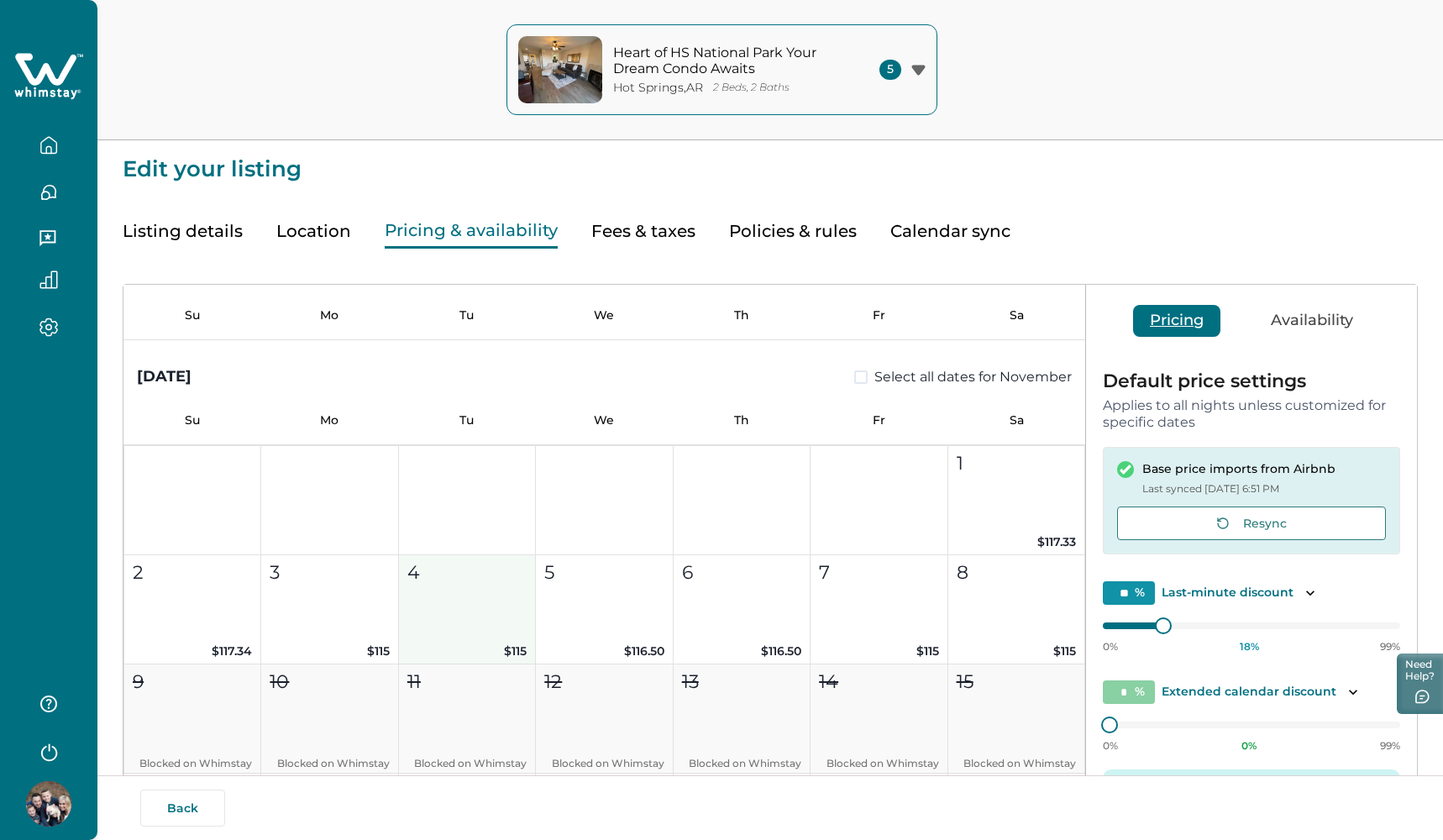
scroll to position [1326, 0]
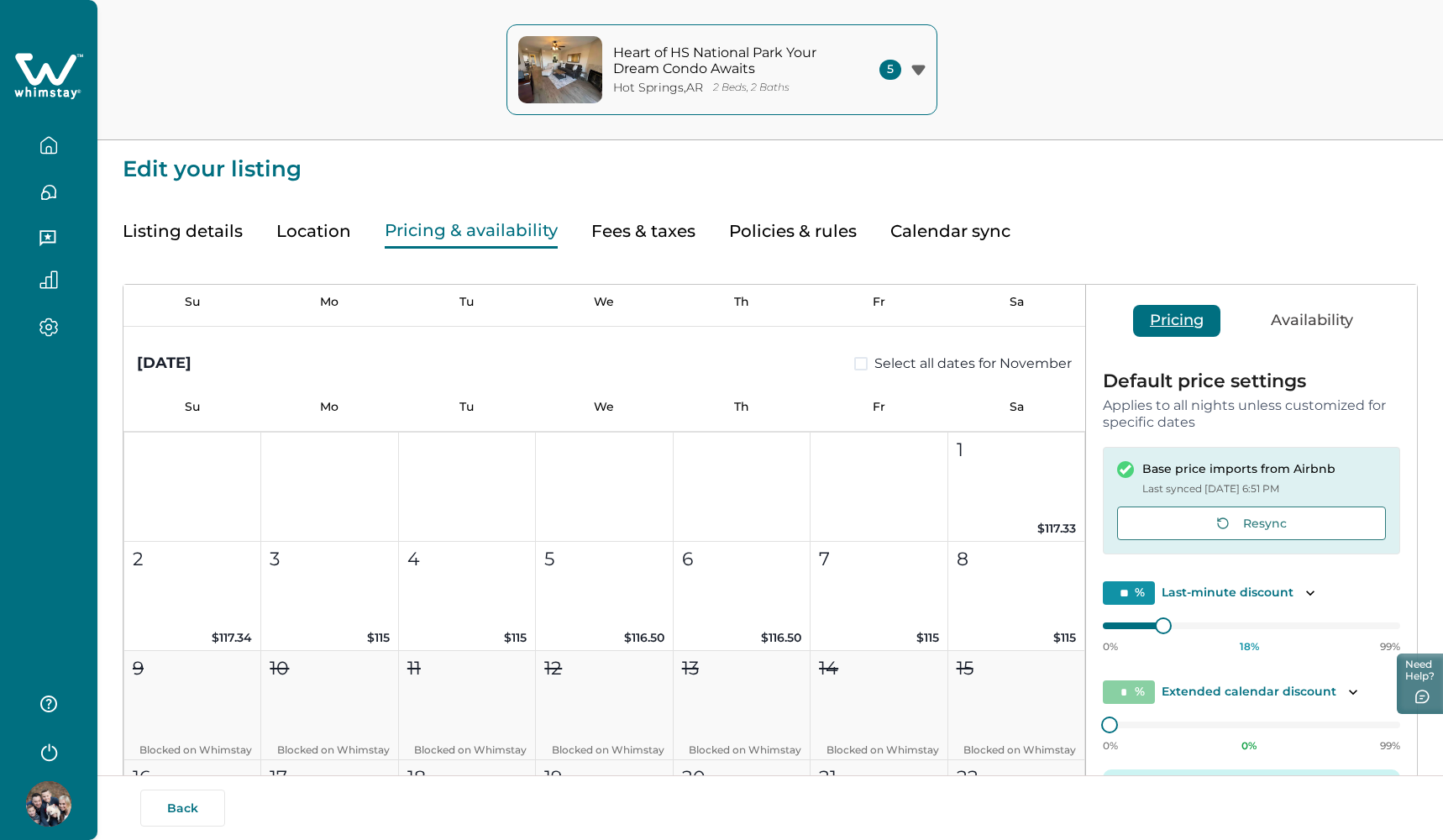
click at [854, 368] on span at bounding box center [861, 363] width 13 height 13
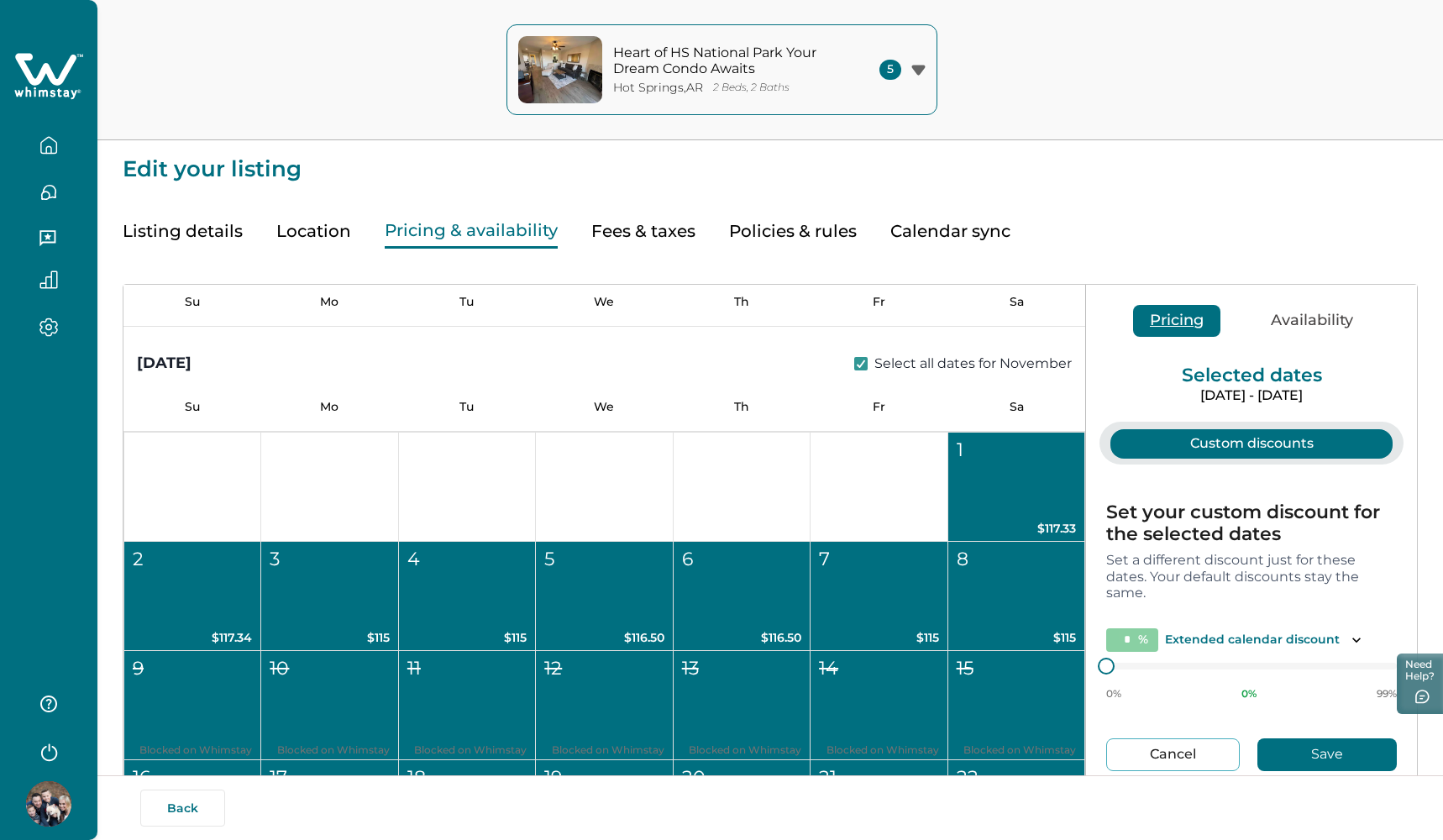
click at [973, 452] on div "1" at bounding box center [1015, 449] width 118 height 28
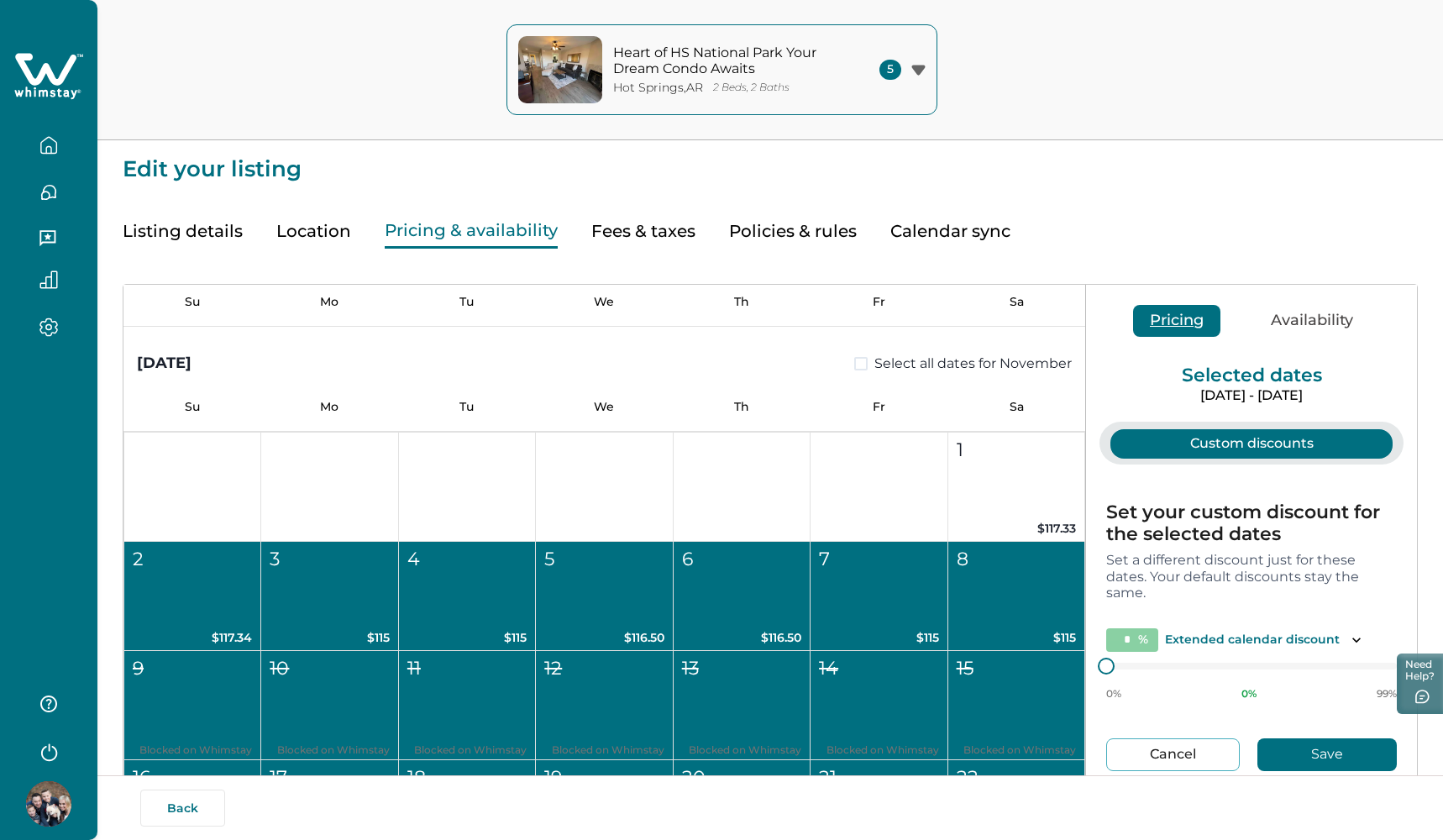
click at [214, 581] on button "2 $117.34" at bounding box center [192, 597] width 137 height 109
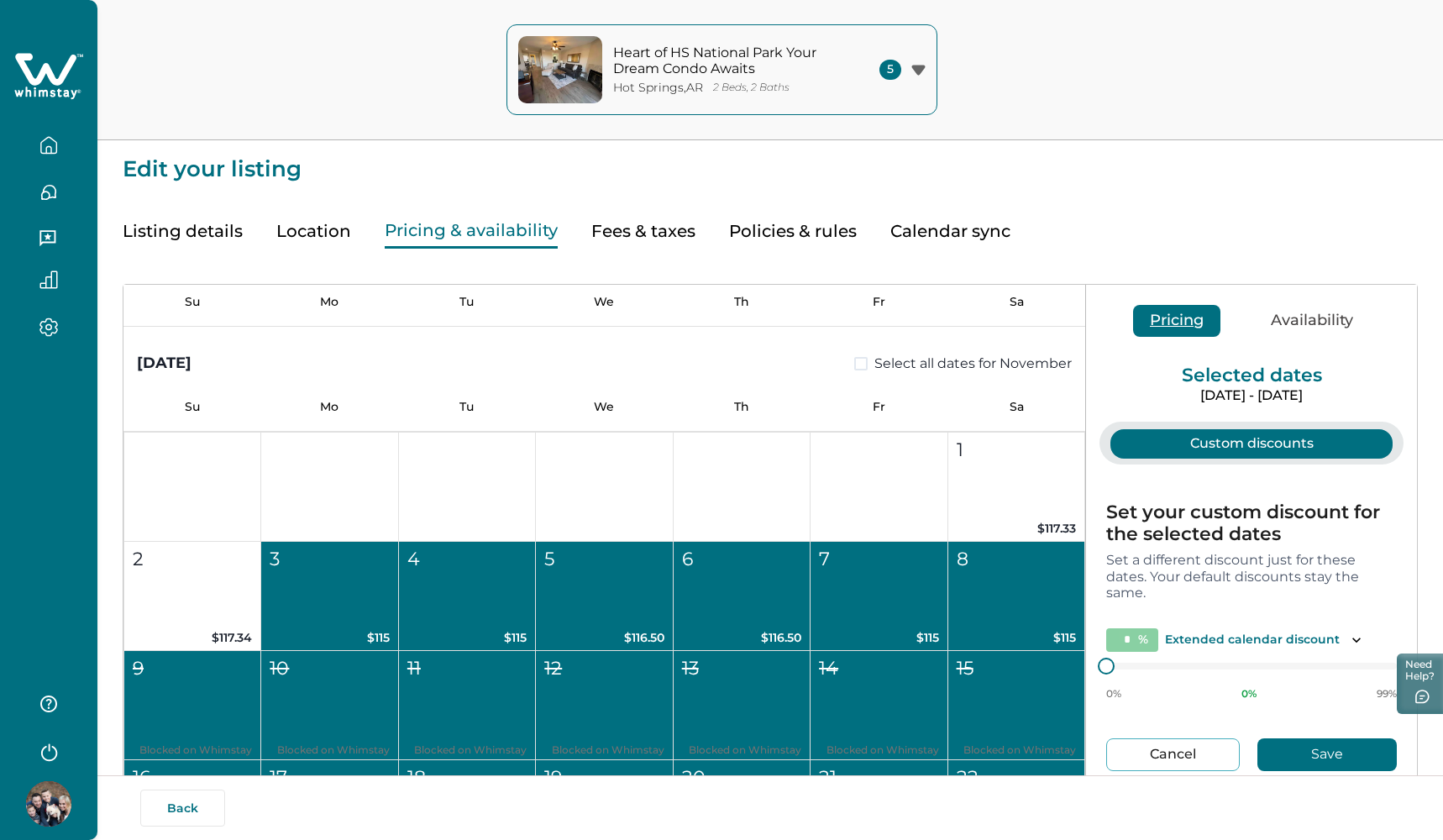
click at [367, 585] on button "3 $115" at bounding box center [329, 597] width 137 height 109
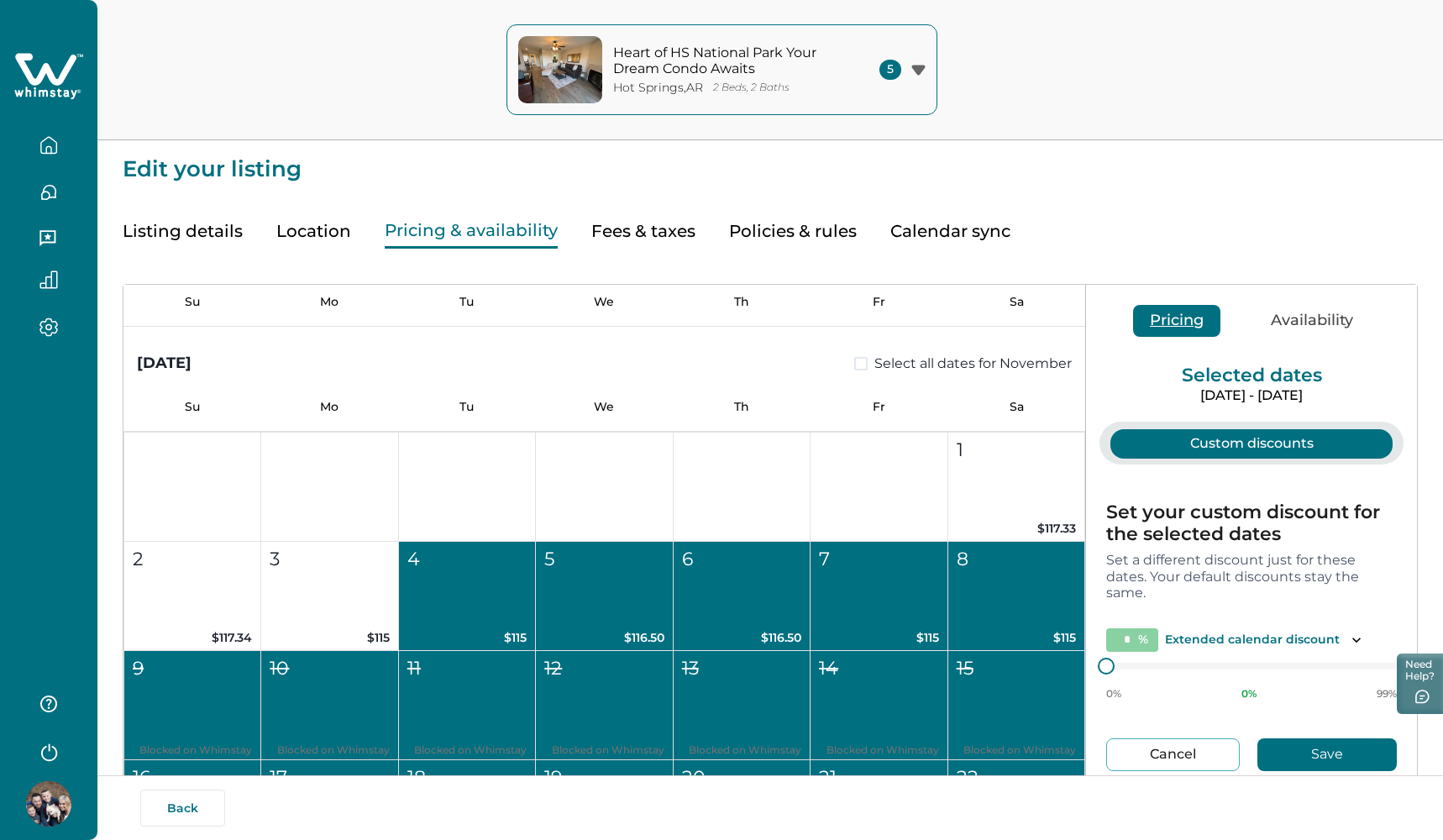
click at [480, 585] on button "4 $115" at bounding box center [467, 597] width 137 height 109
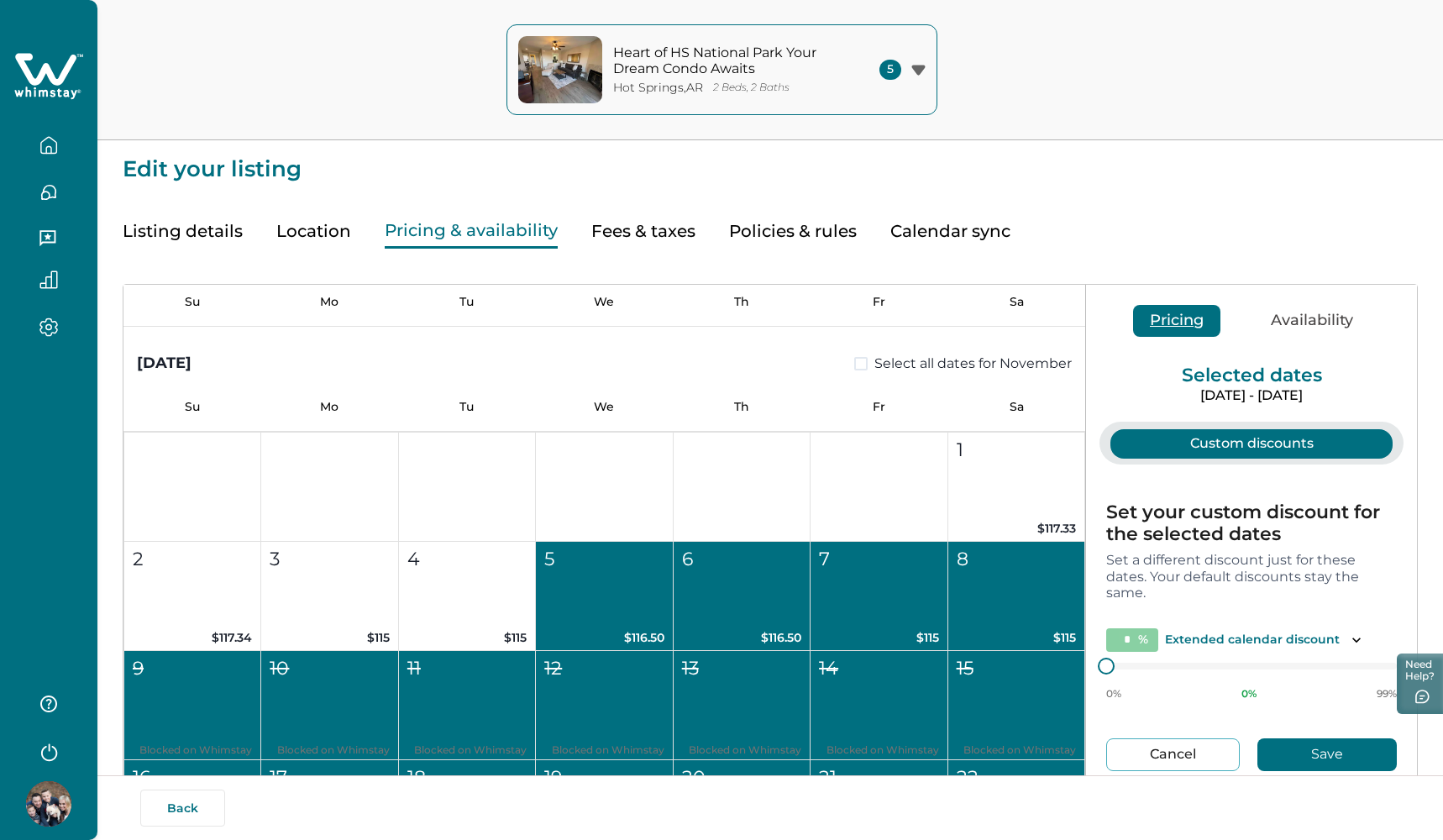
click at [620, 594] on button "5 $116.50" at bounding box center [604, 597] width 137 height 109
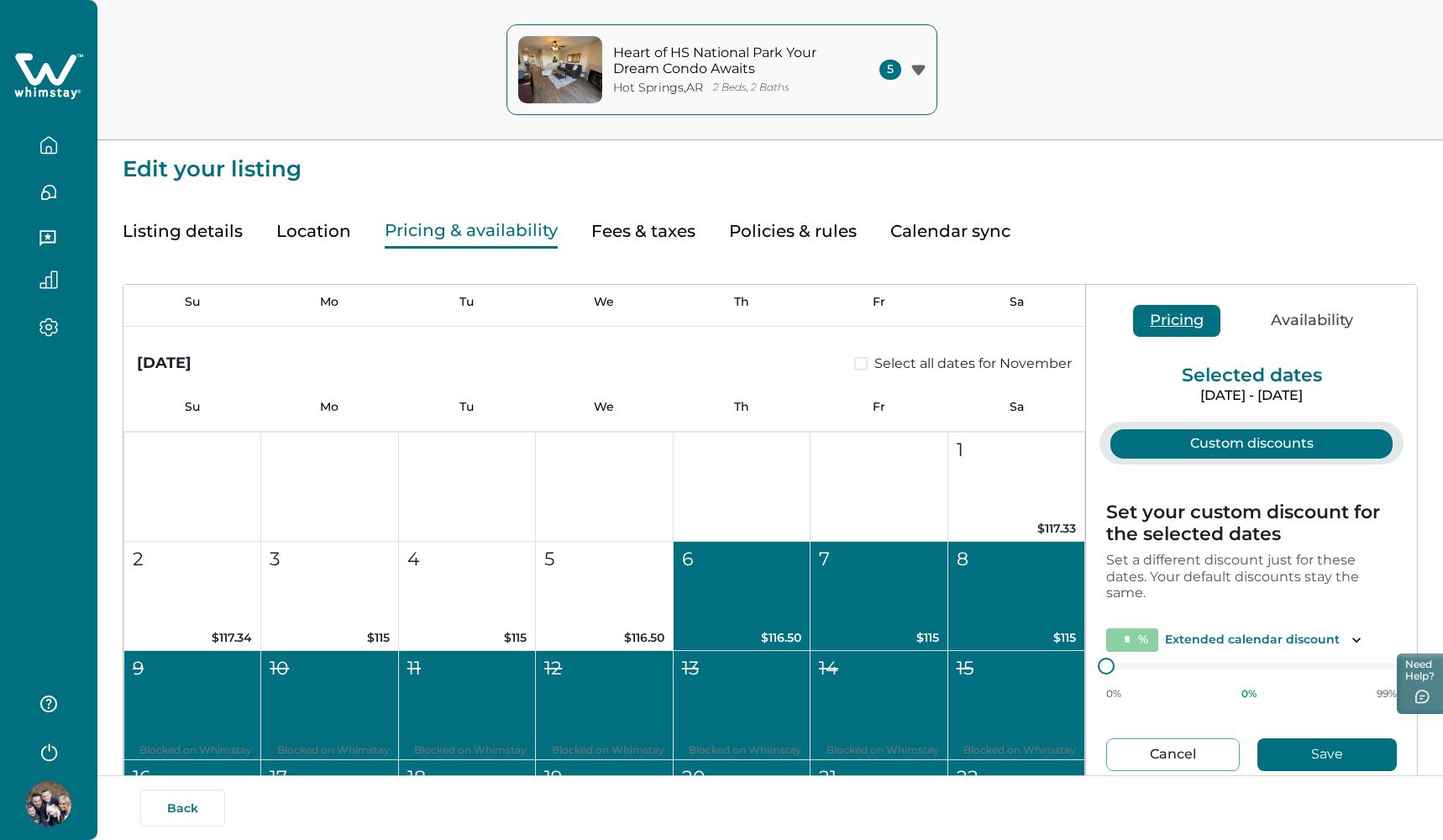
click at [736, 587] on button "6 $116.50" at bounding box center [742, 597] width 137 height 109
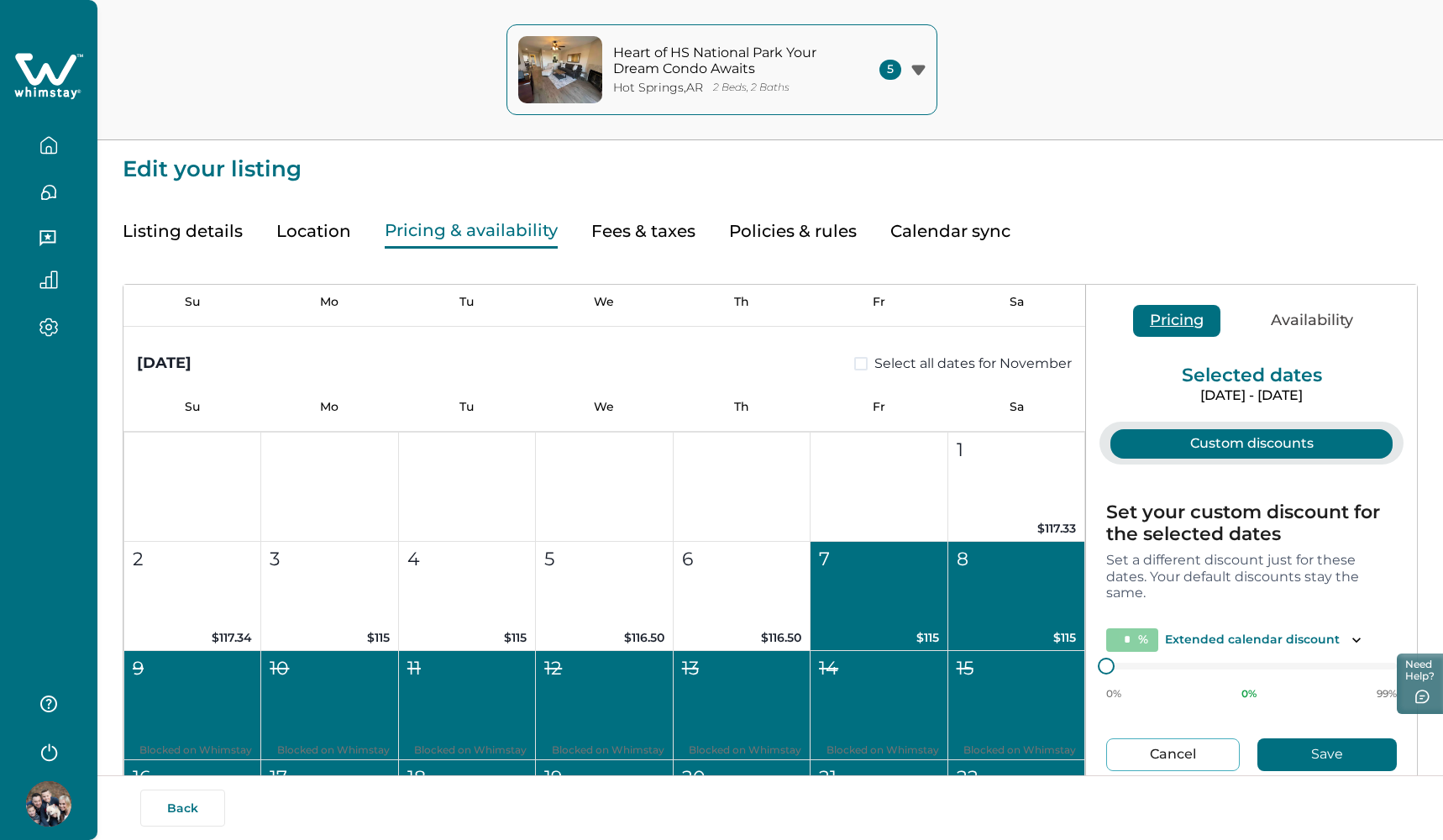
click at [840, 585] on button "7 $115" at bounding box center [879, 597] width 137 height 109
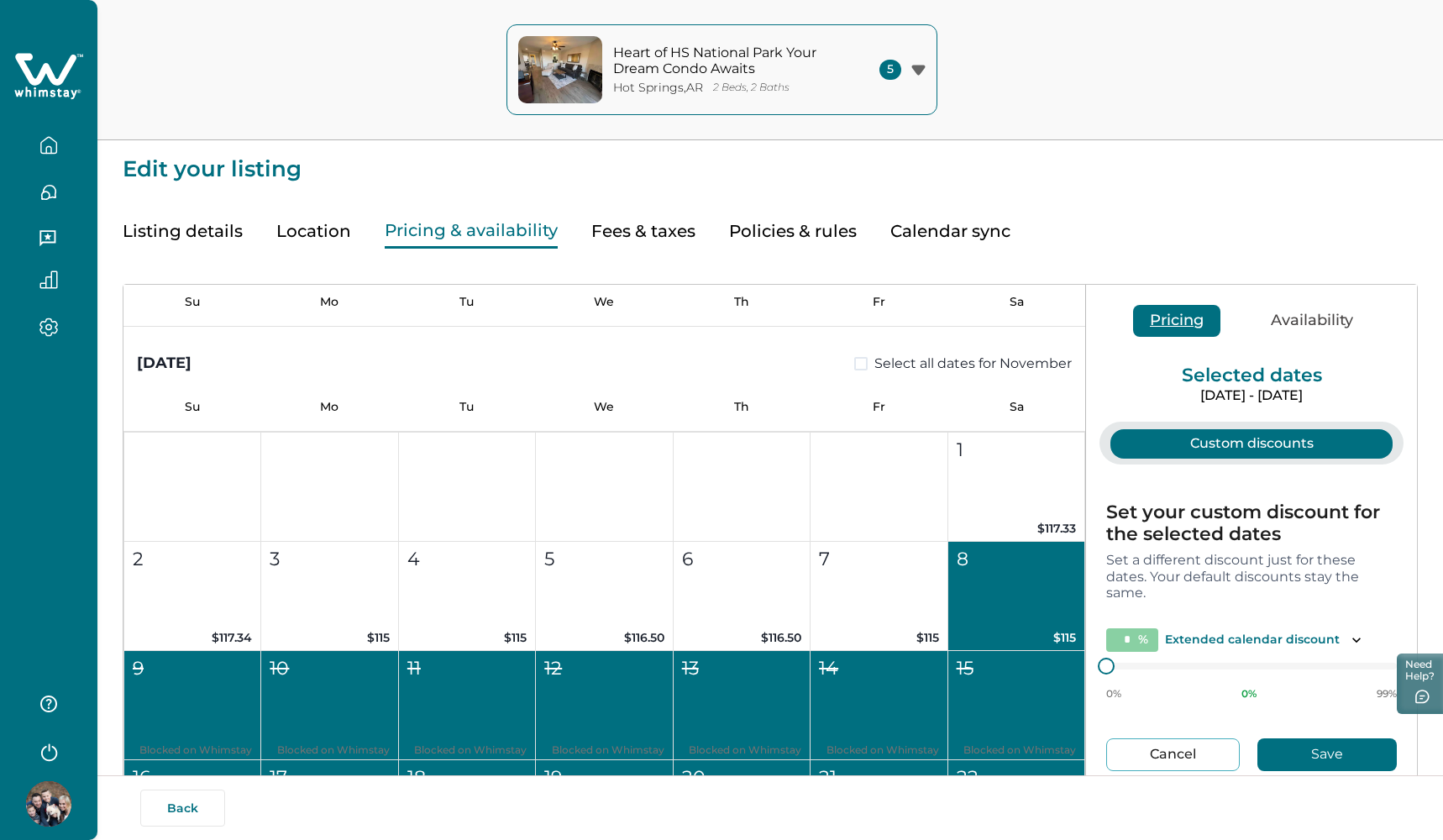
click at [948, 581] on button "8 $115" at bounding box center [1016, 597] width 137 height 109
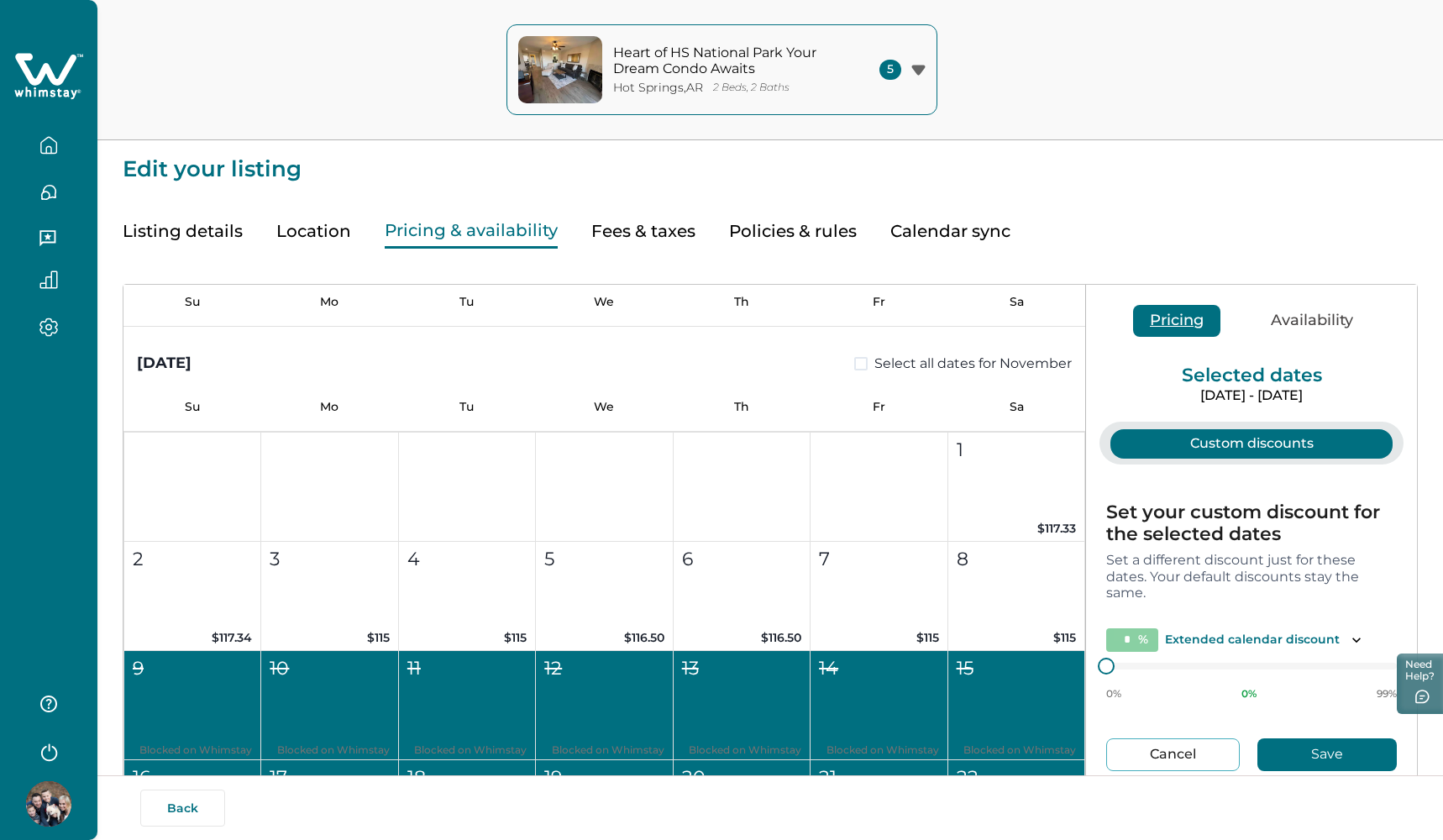
click at [1299, 324] on button "Availability" at bounding box center [1312, 321] width 116 height 32
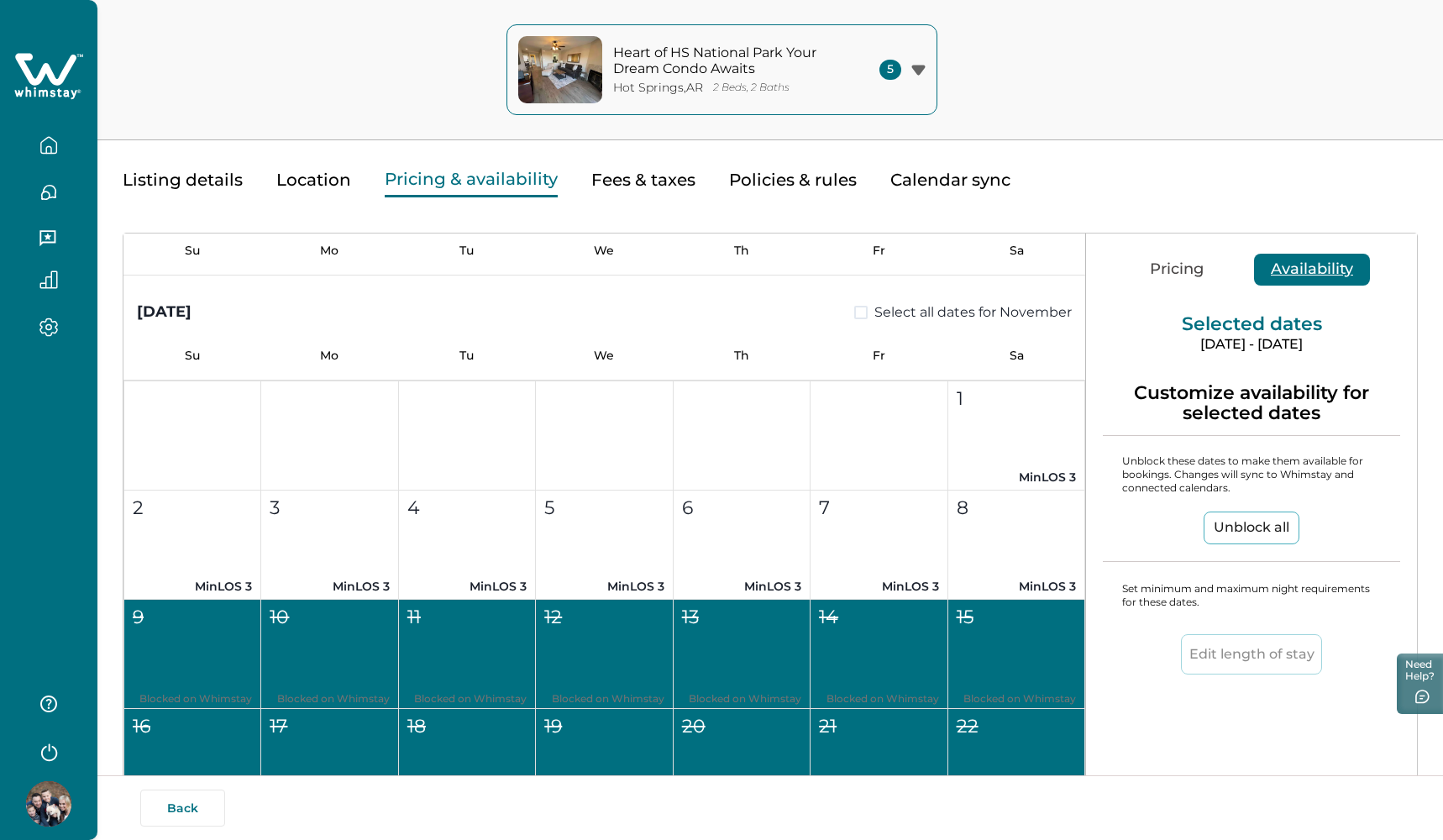
scroll to position [43, 0]
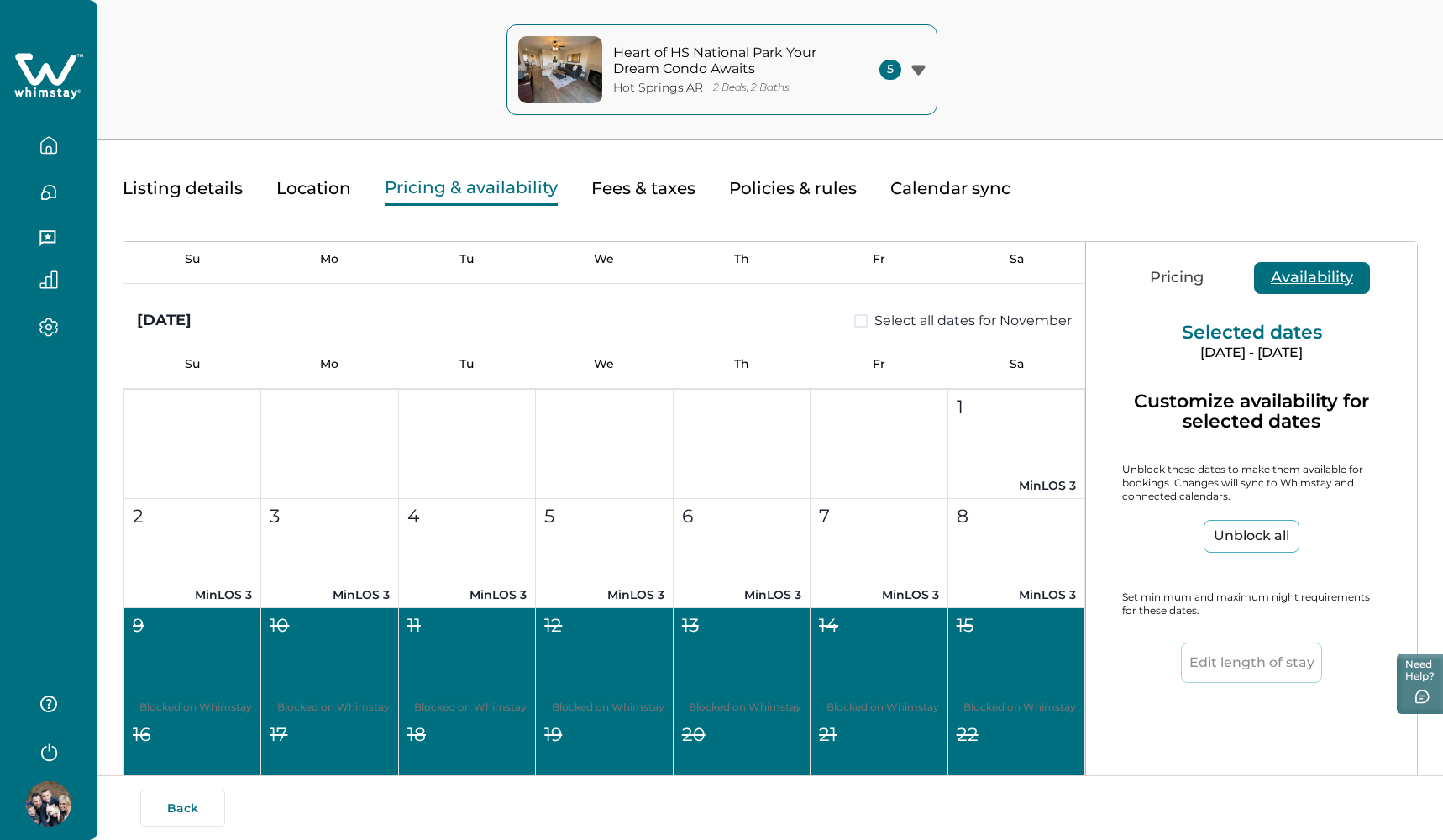
click at [1127, 358] on p "Nov 09 - Nov 29, 2025" at bounding box center [1252, 352] width 331 height 17
click at [1108, 363] on div "Selected dates Nov 09 - Nov 29, 2025 Customize availability for selected dates …" at bounding box center [1252, 482] width 331 height 481
click at [1159, 283] on button "Pricing" at bounding box center [1177, 278] width 88 height 32
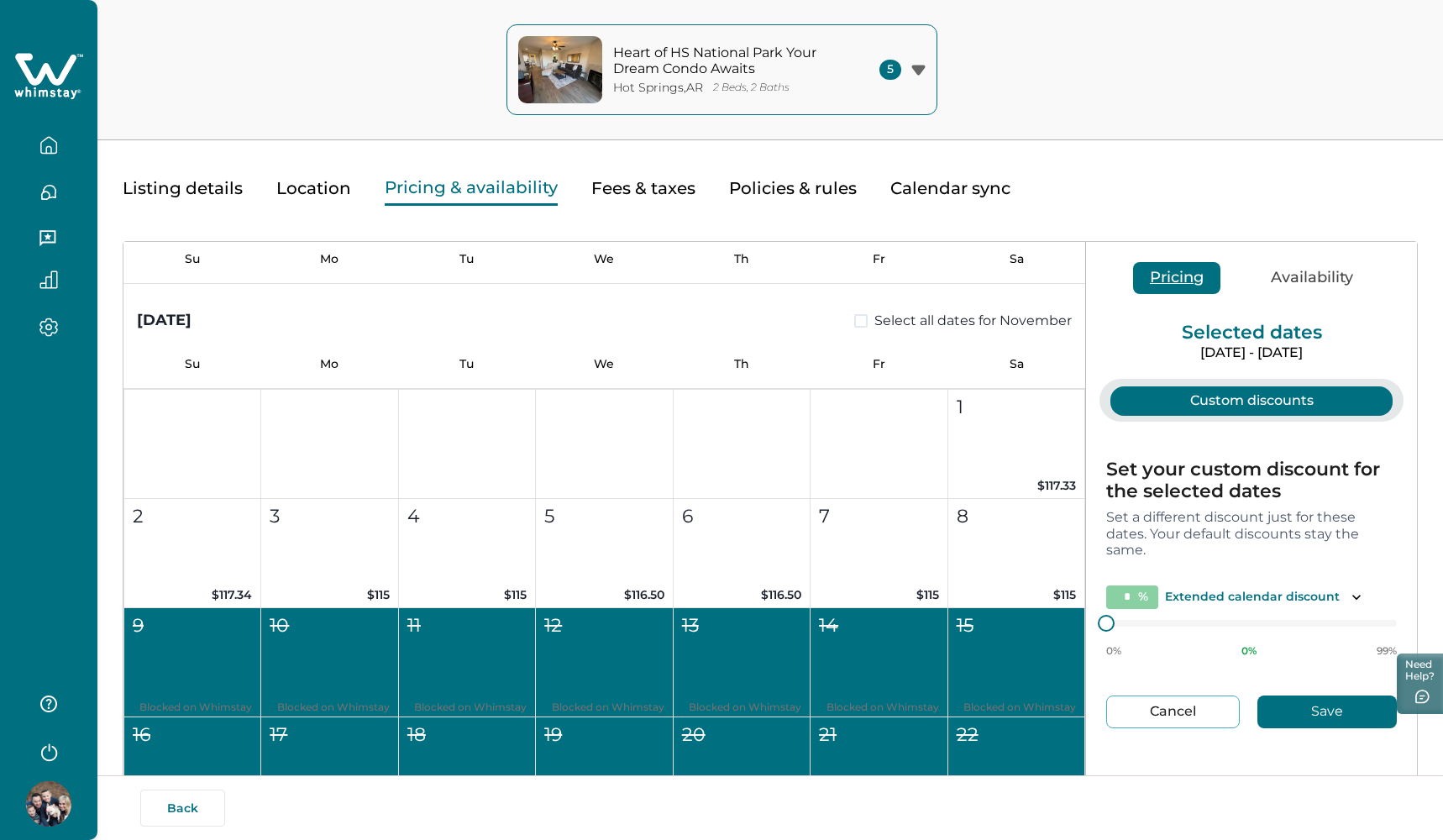
click at [1159, 283] on button "Pricing" at bounding box center [1177, 278] width 88 height 32
click at [856, 322] on span at bounding box center [861, 320] width 13 height 13
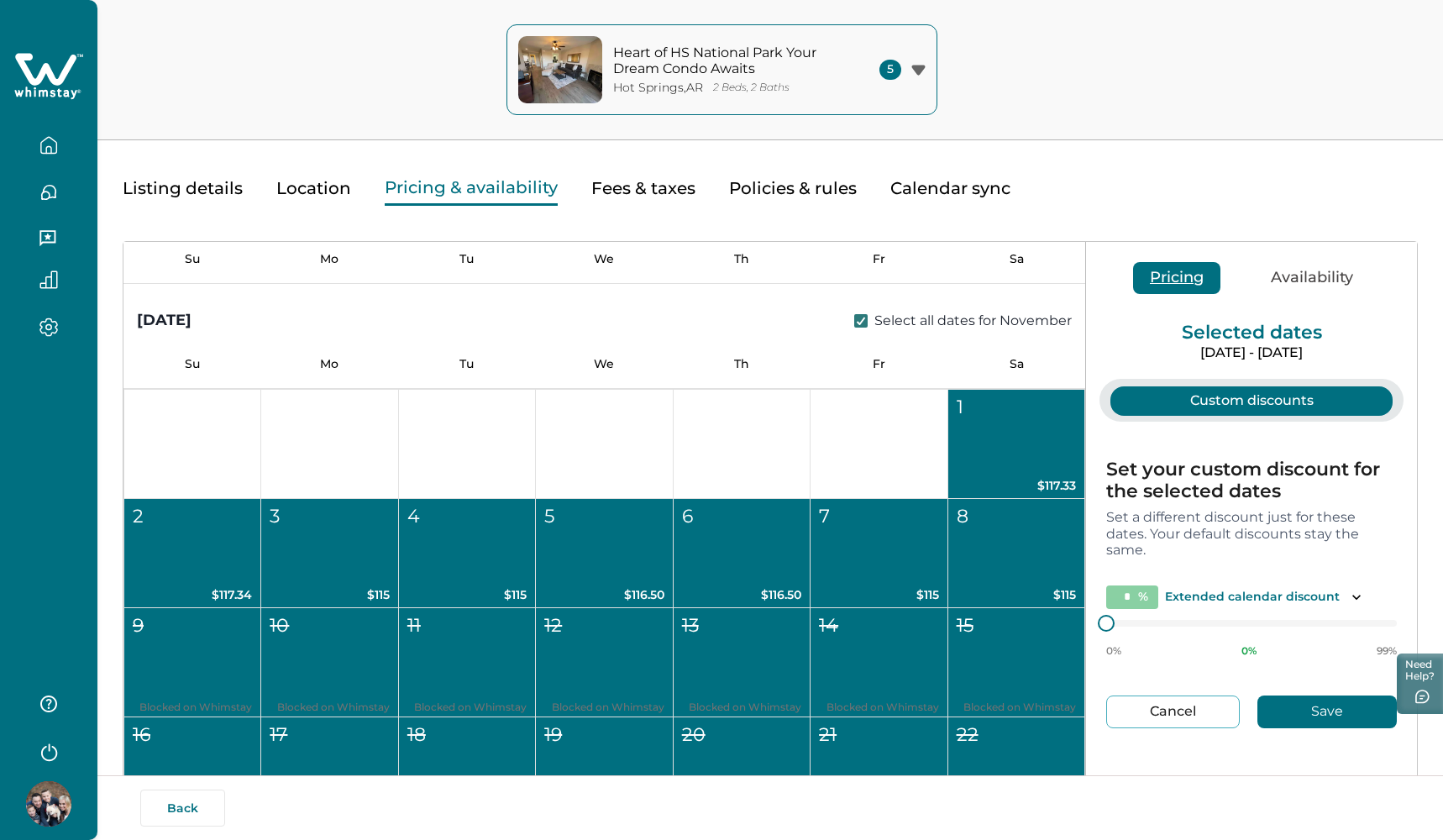
click at [856, 322] on icon at bounding box center [861, 320] width 10 height 8
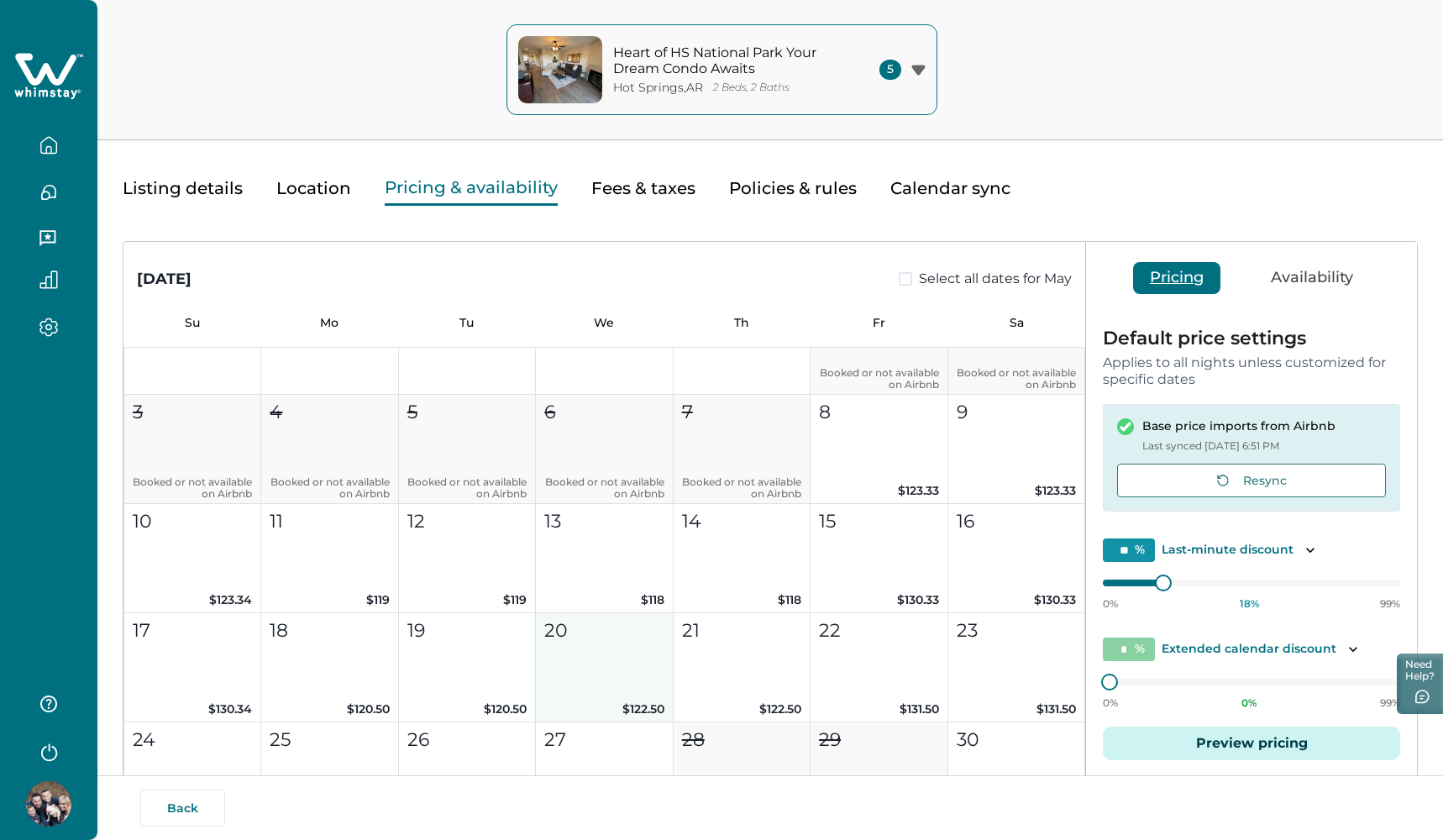
scroll to position [5523, 0]
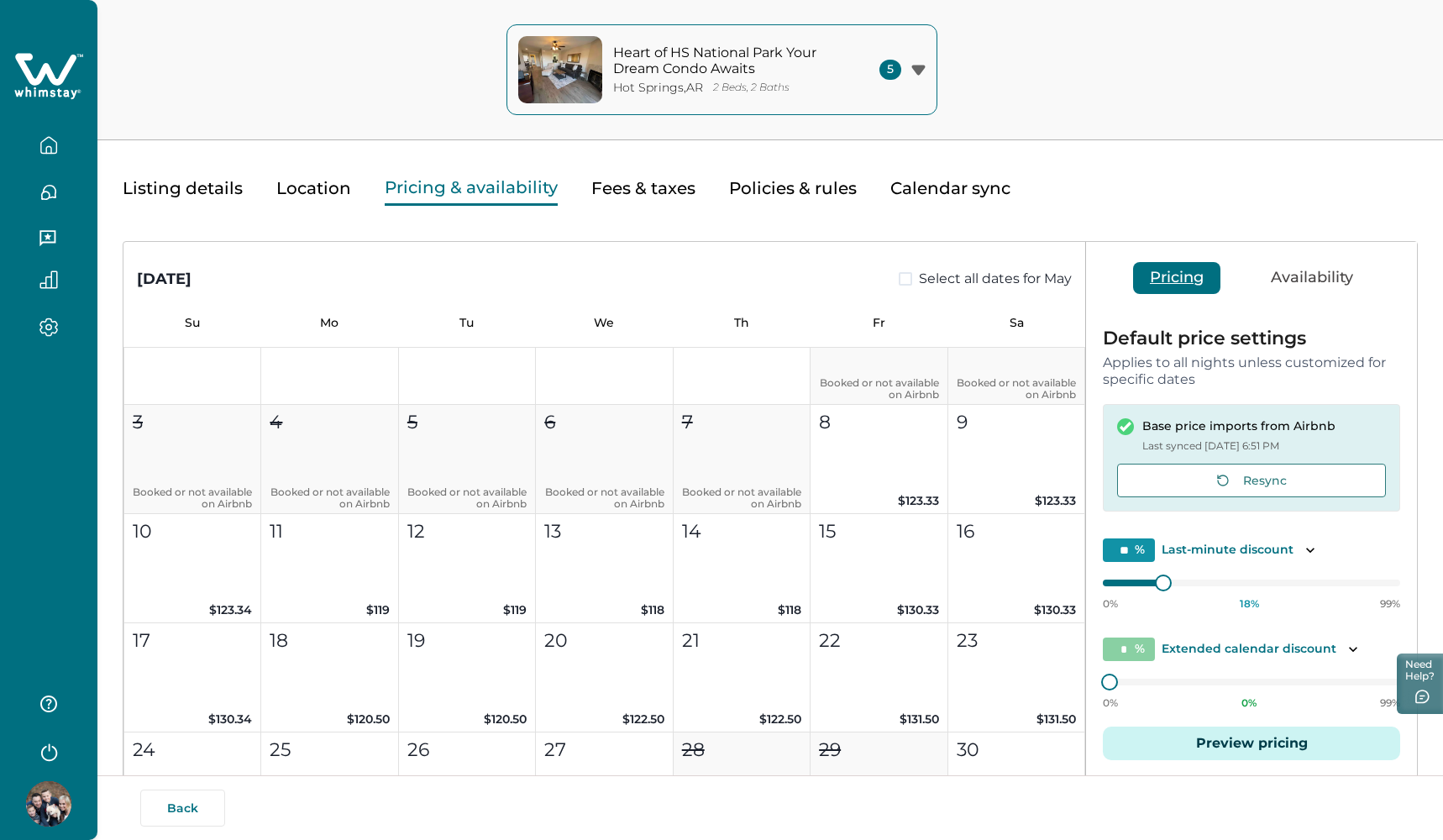
click at [900, 276] on span at bounding box center [905, 278] width 13 height 13
type input "**"
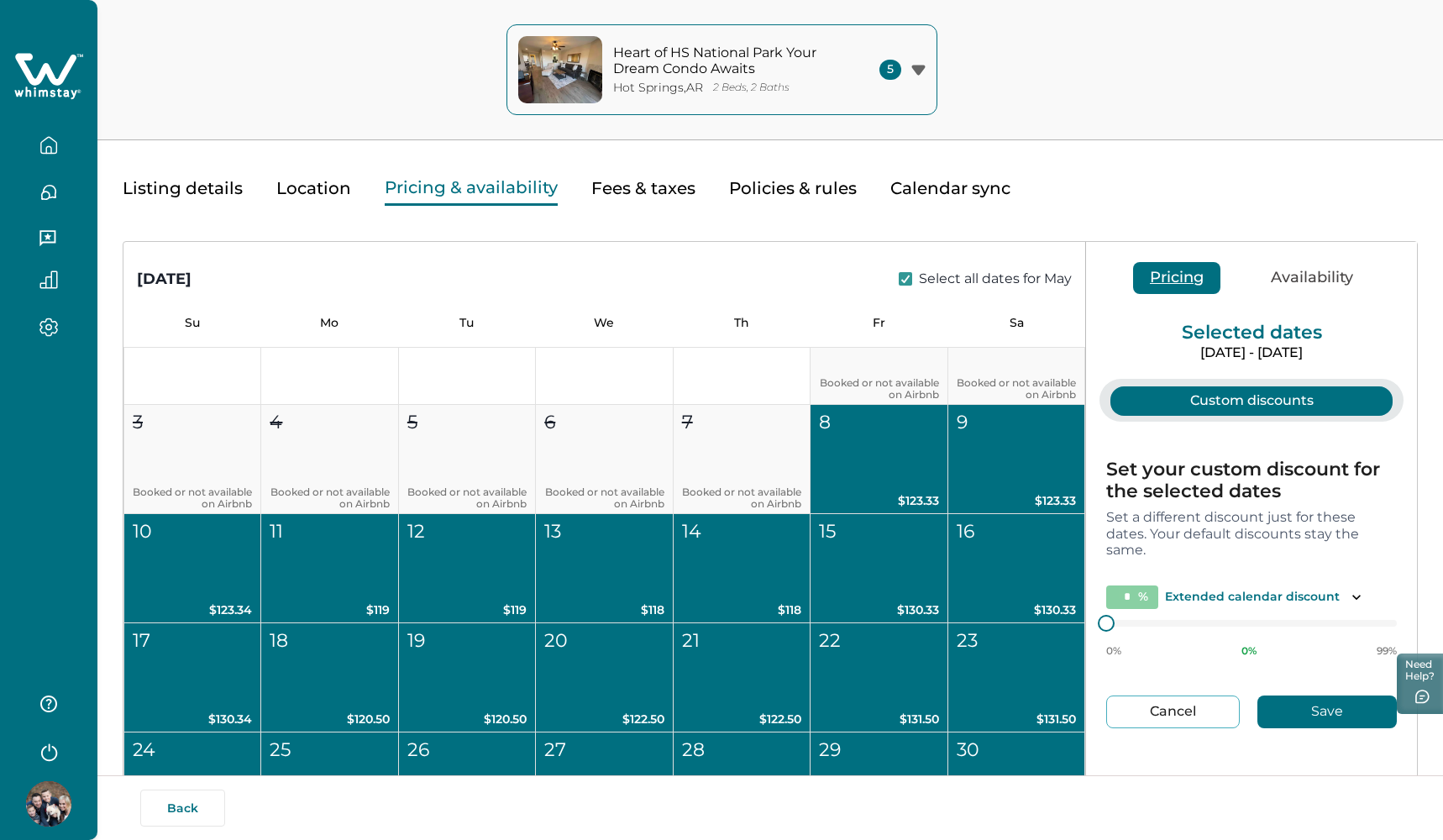
click at [1313, 284] on button "Availability" at bounding box center [1312, 278] width 116 height 32
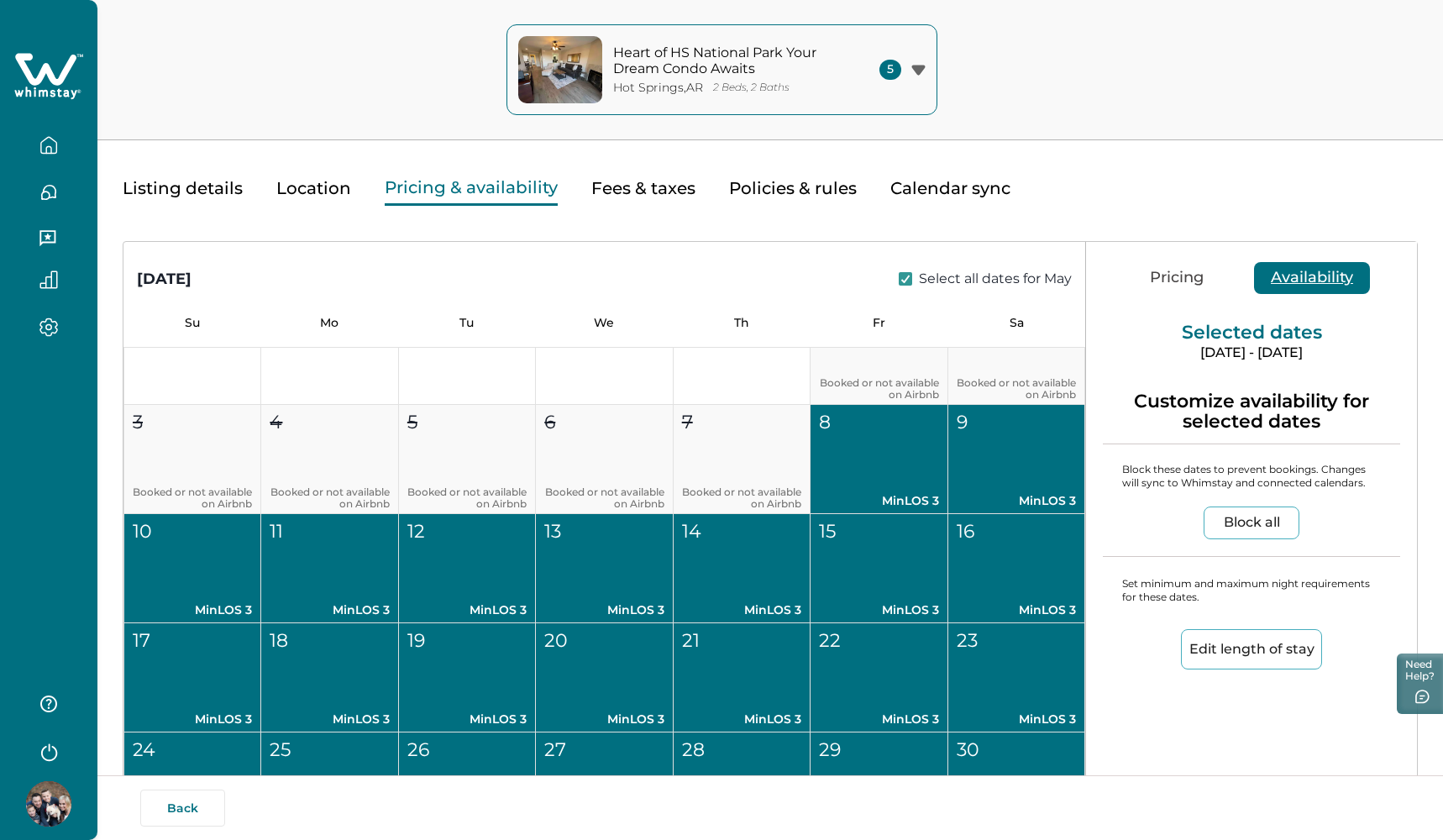
click at [1242, 640] on button "Edit length of stay" at bounding box center [1252, 649] width 141 height 40
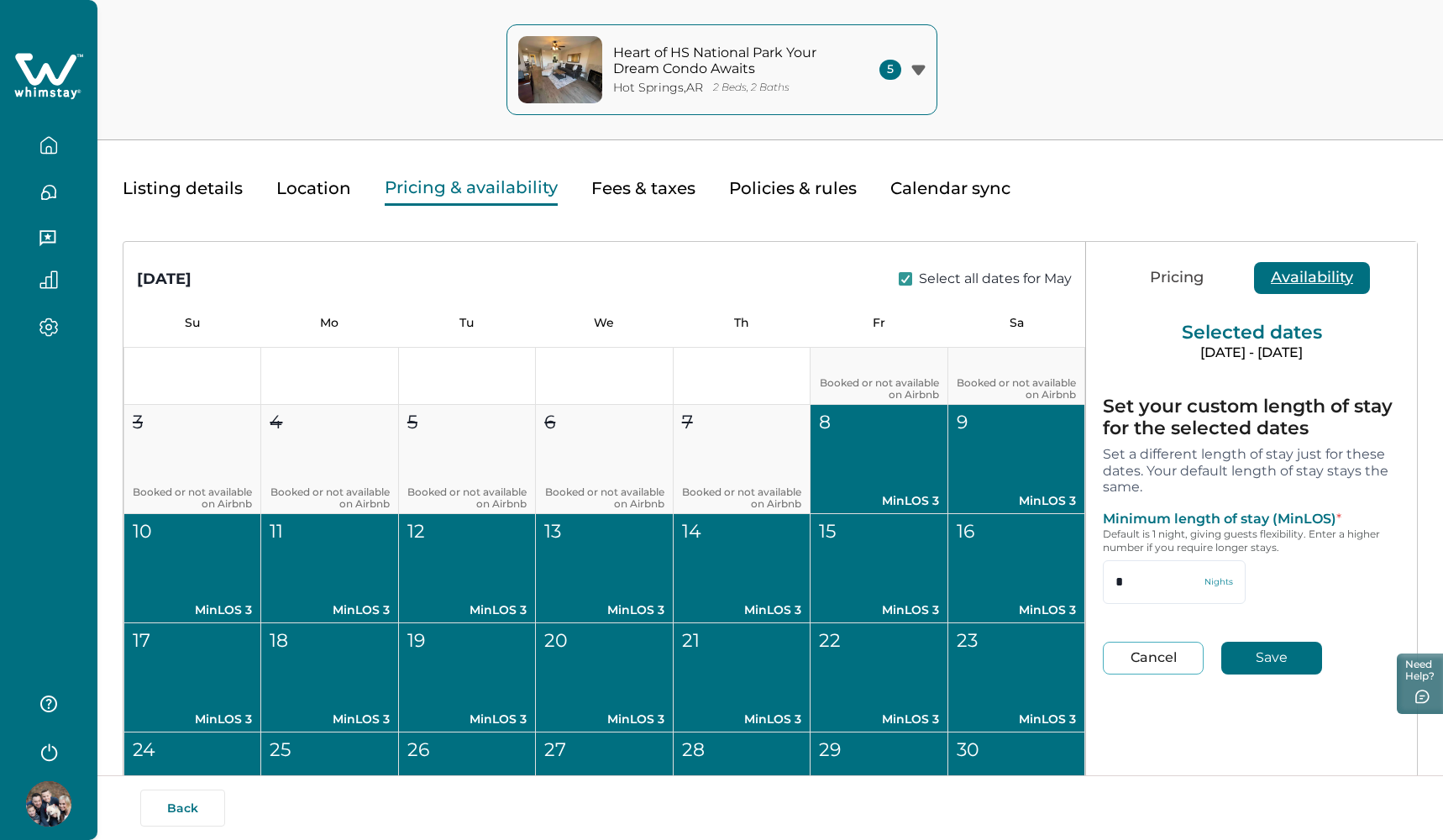
click at [1263, 646] on button "Save" at bounding box center [1271, 658] width 101 height 33
type input "*"
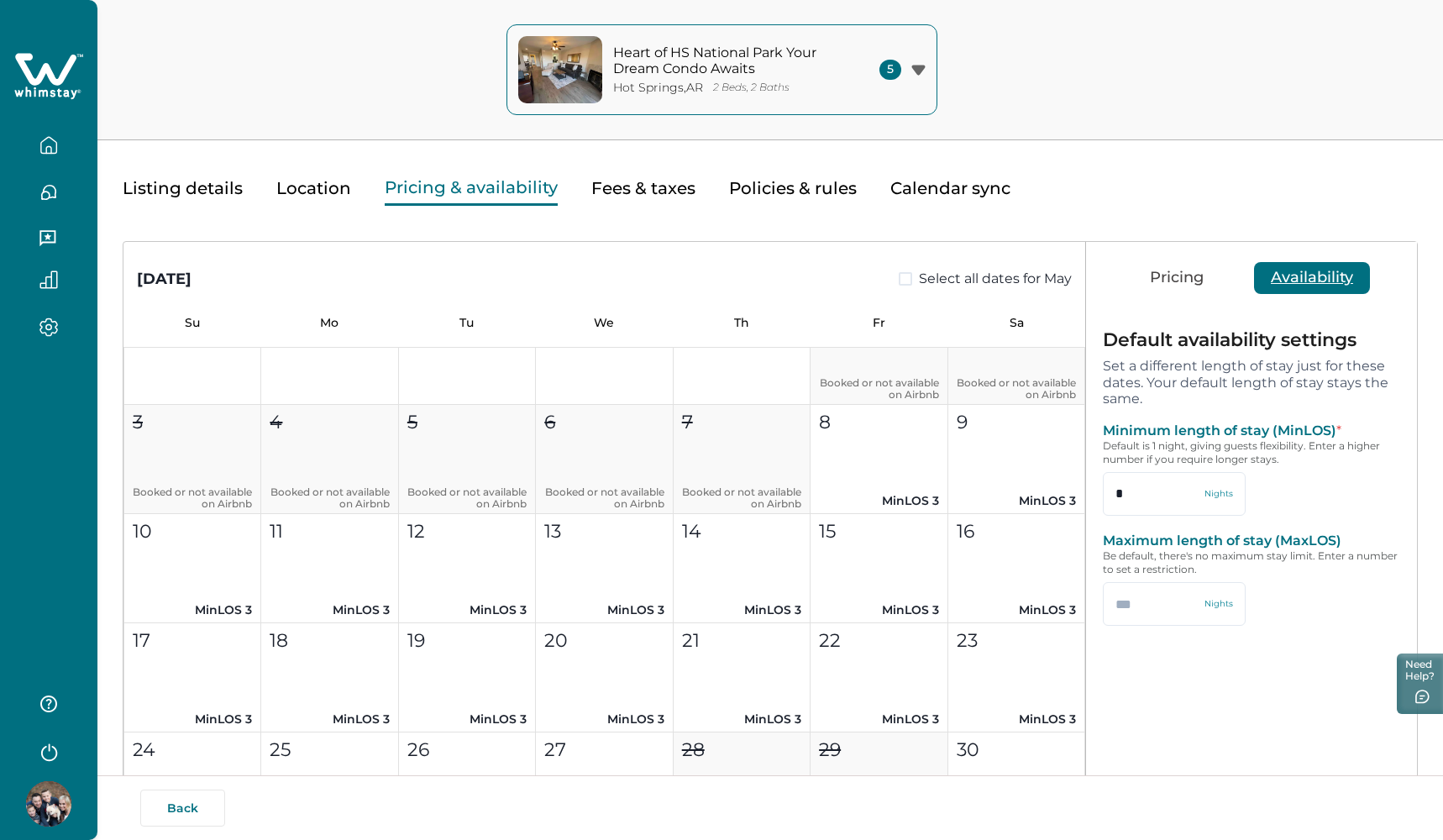
type input "*"
type input "***"
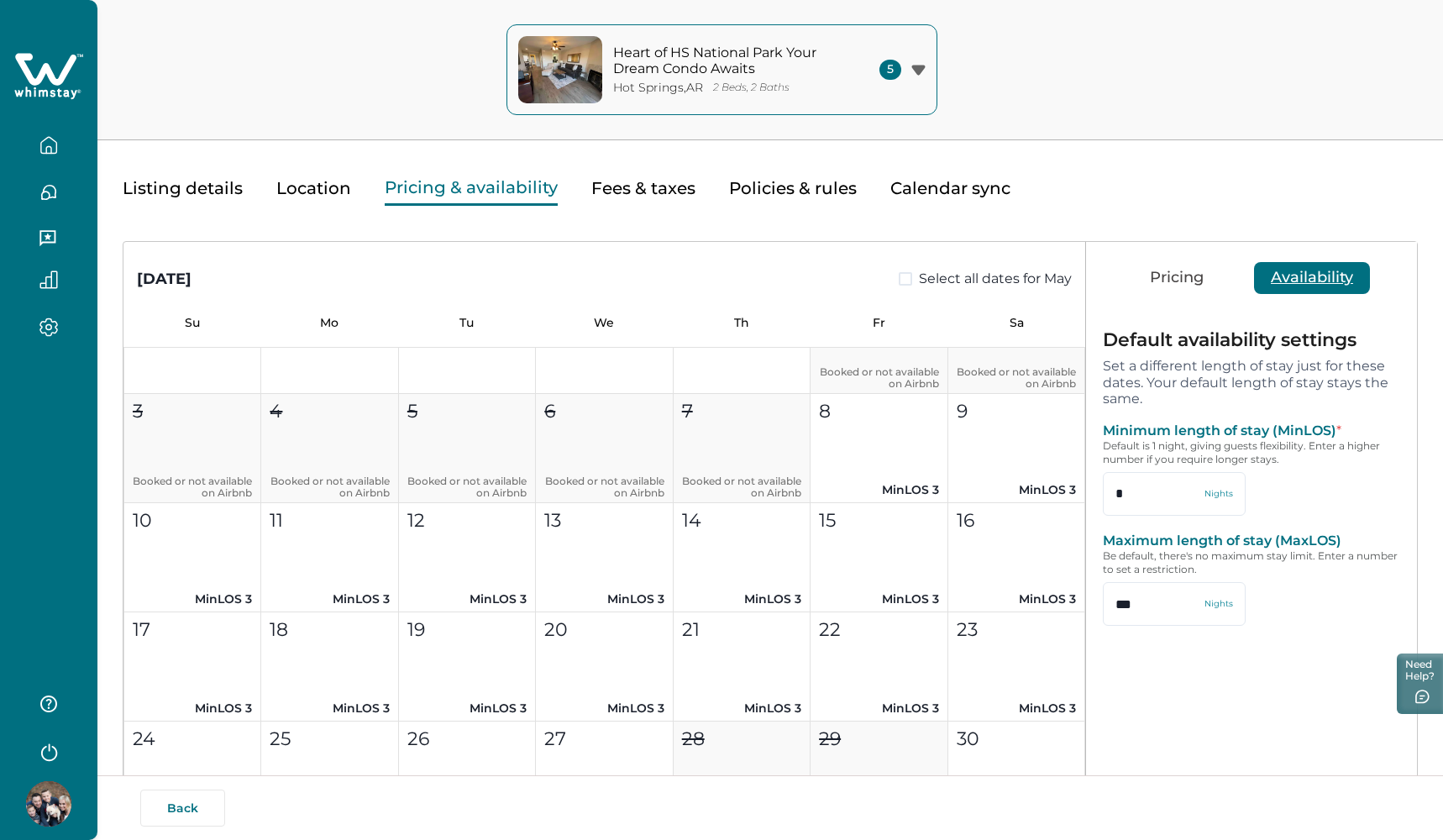
scroll to position [5536, 0]
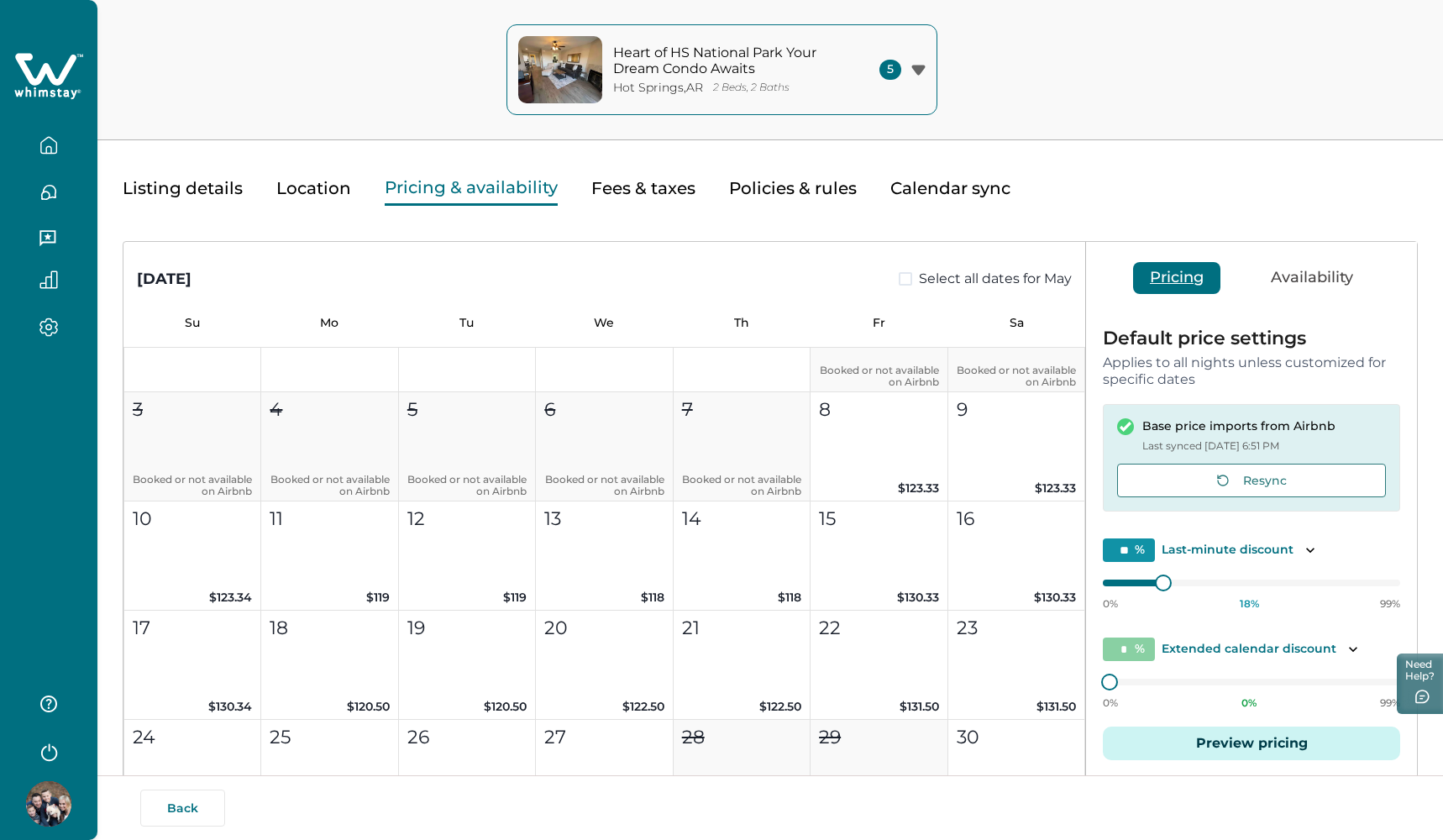
click at [1184, 278] on button "Pricing" at bounding box center [1177, 278] width 88 height 32
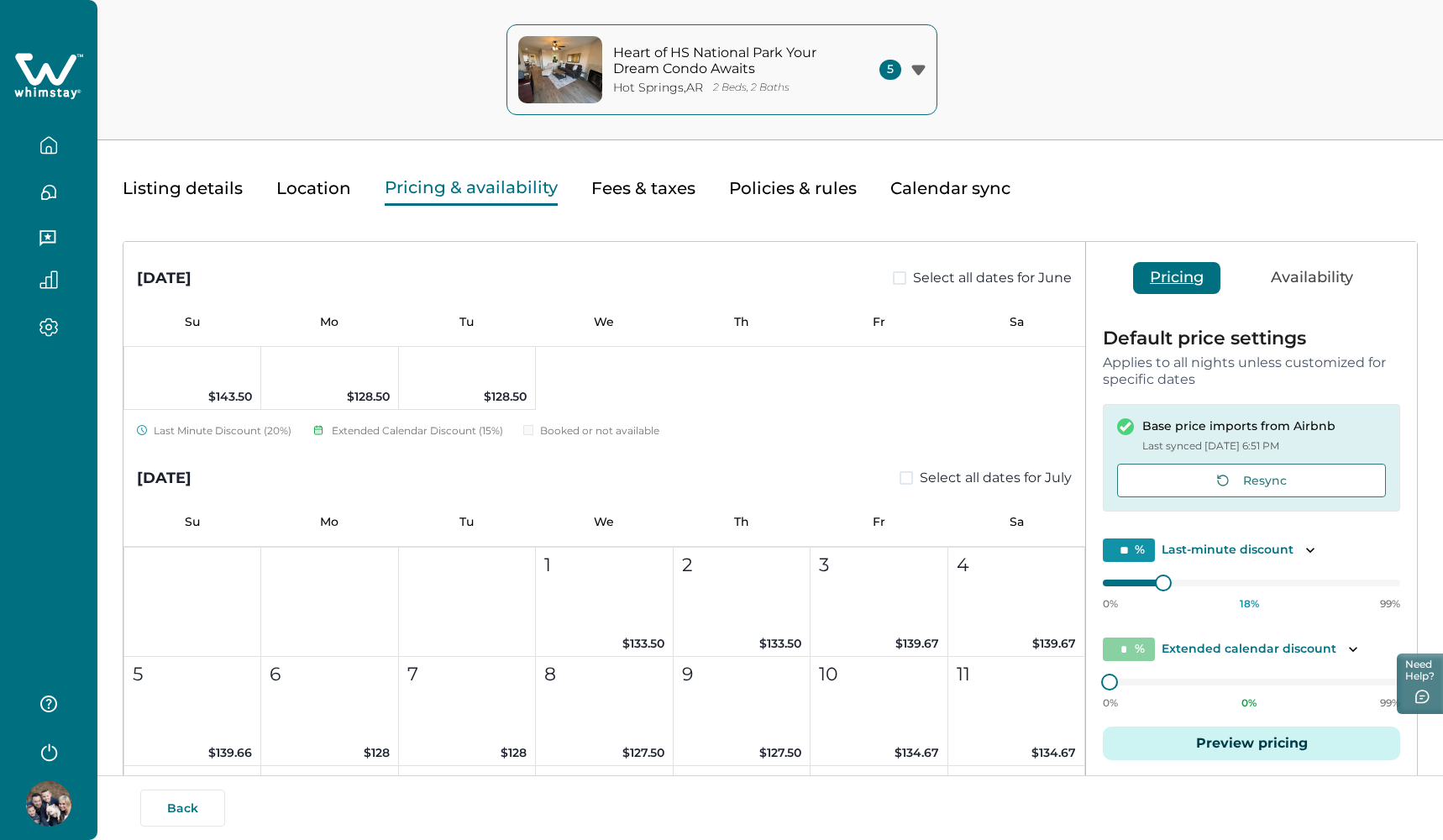
scroll to position [6697, 0]
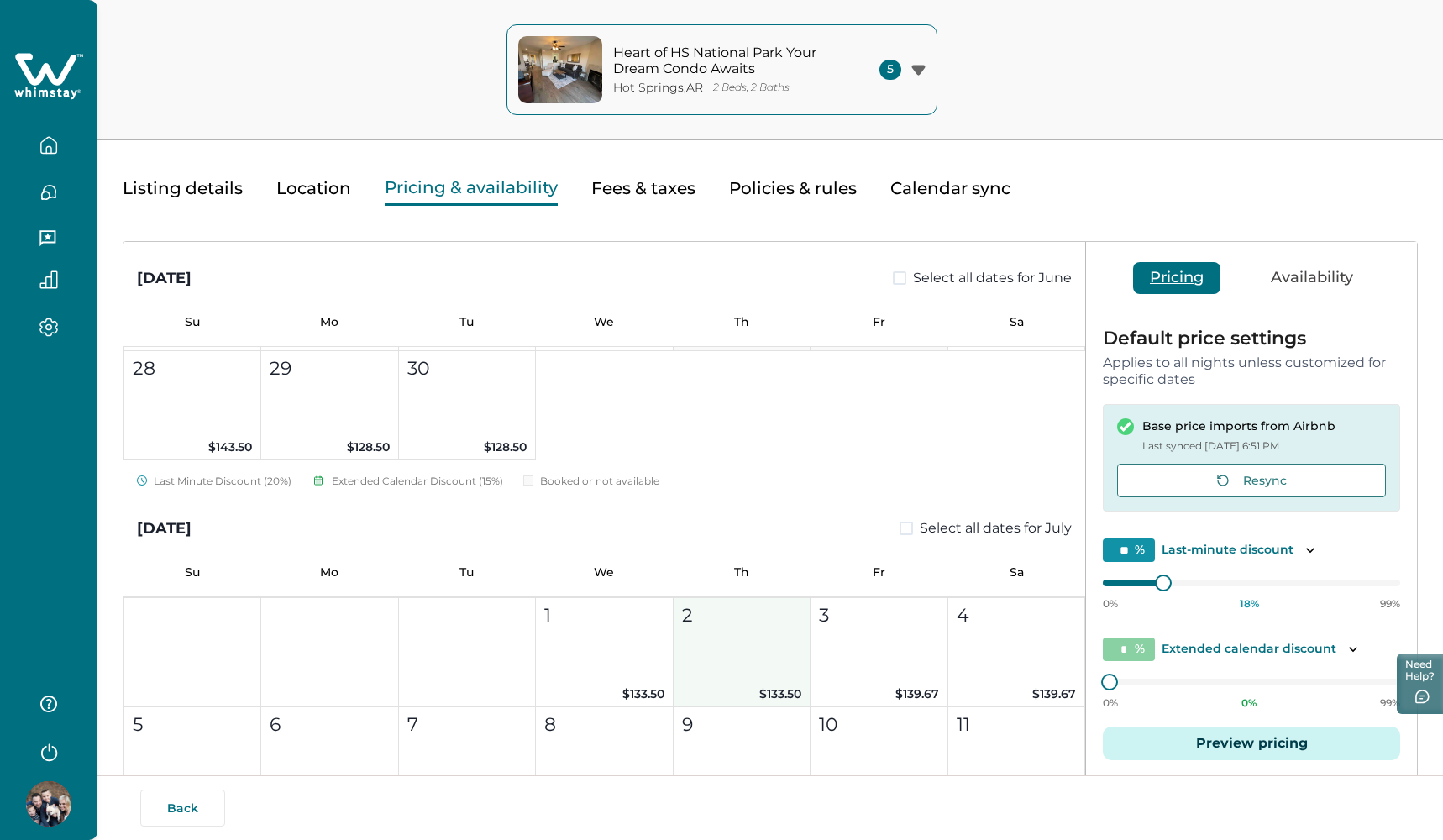
click at [696, 637] on button "2 $133.50" at bounding box center [742, 653] width 137 height 109
type input "**"
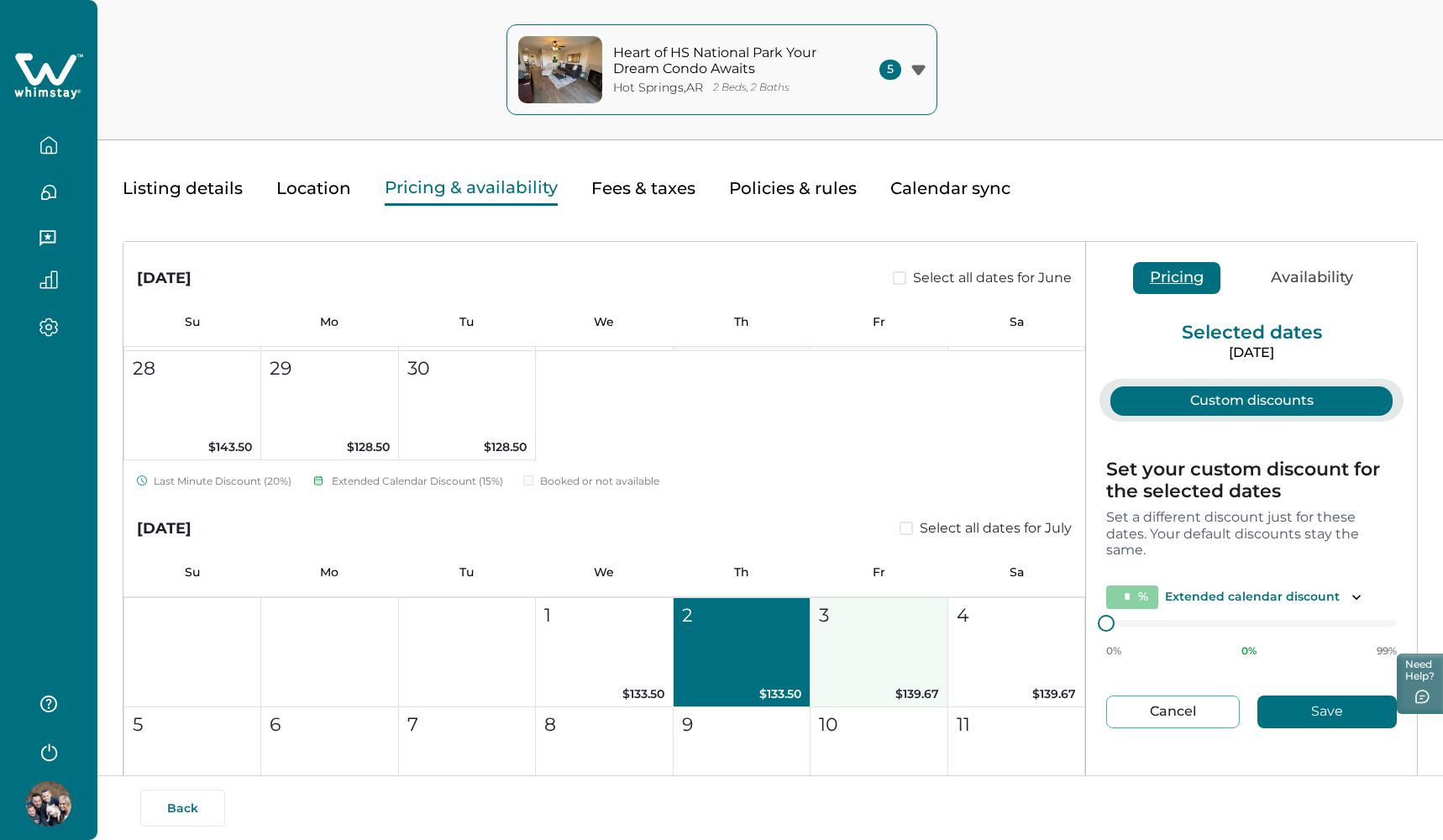
click at [874, 652] on button "3 $139.67" at bounding box center [879, 653] width 137 height 109
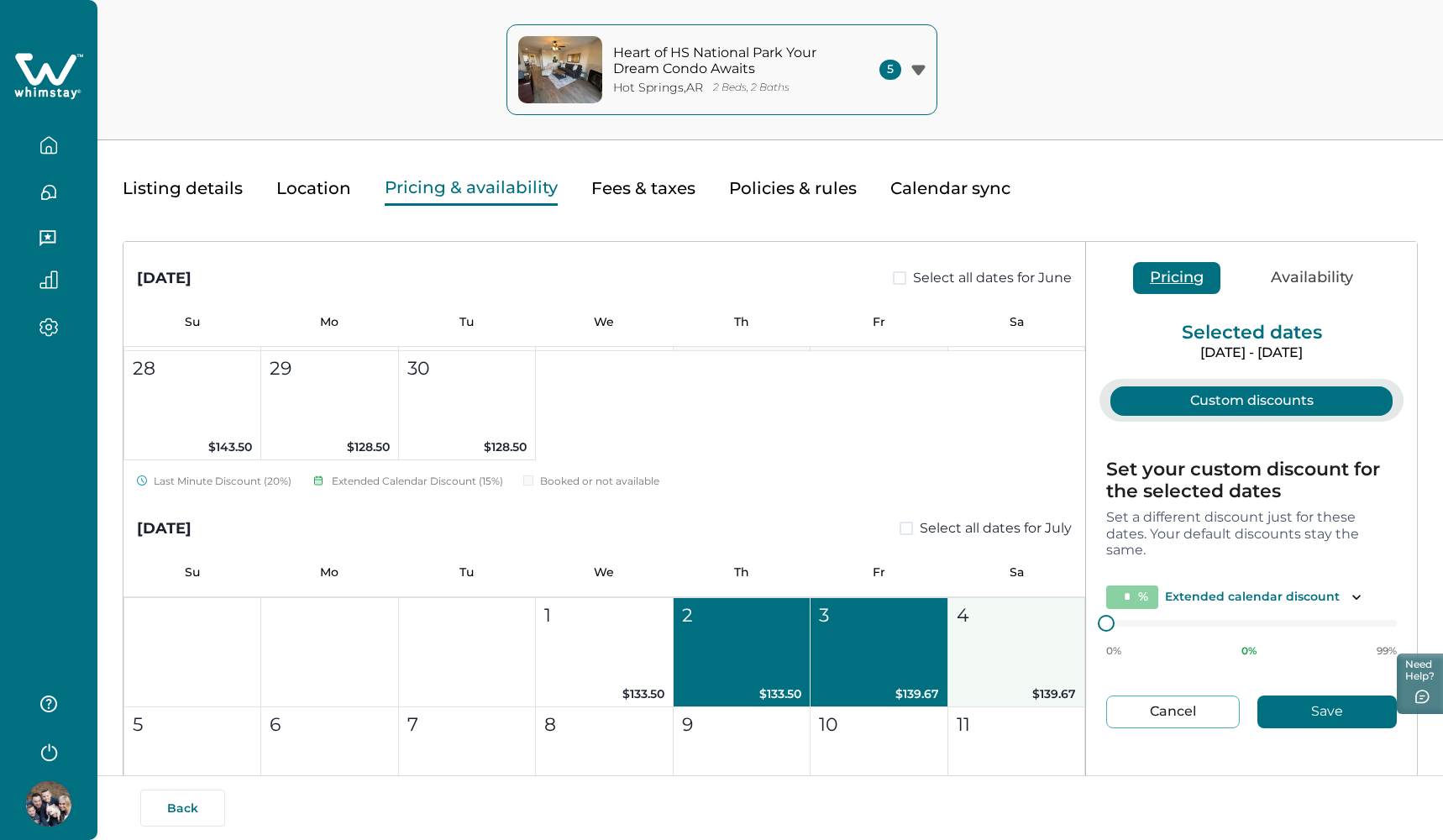
click at [997, 639] on button "4 $139.67" at bounding box center [1016, 653] width 137 height 109
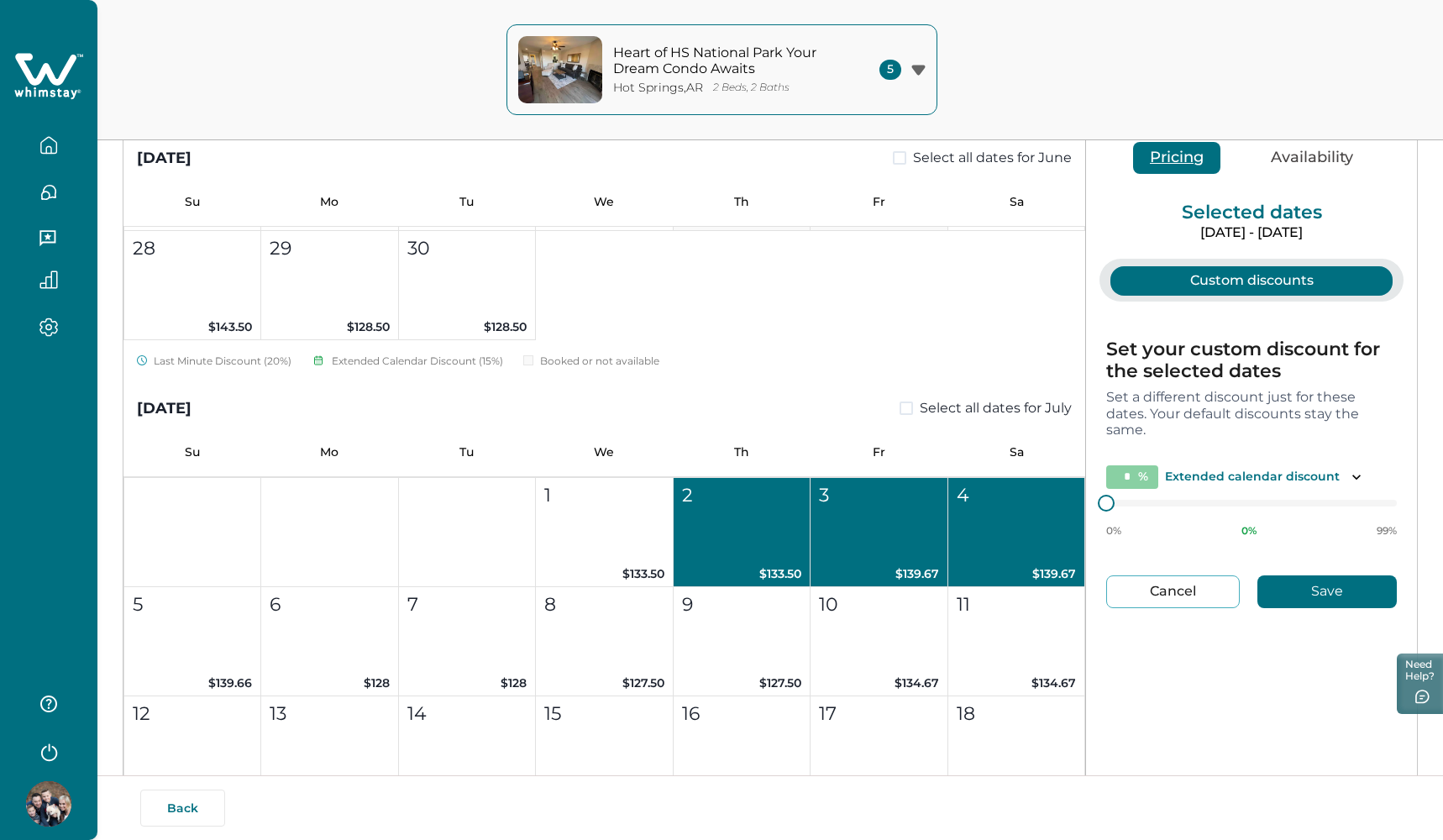
scroll to position [173, 0]
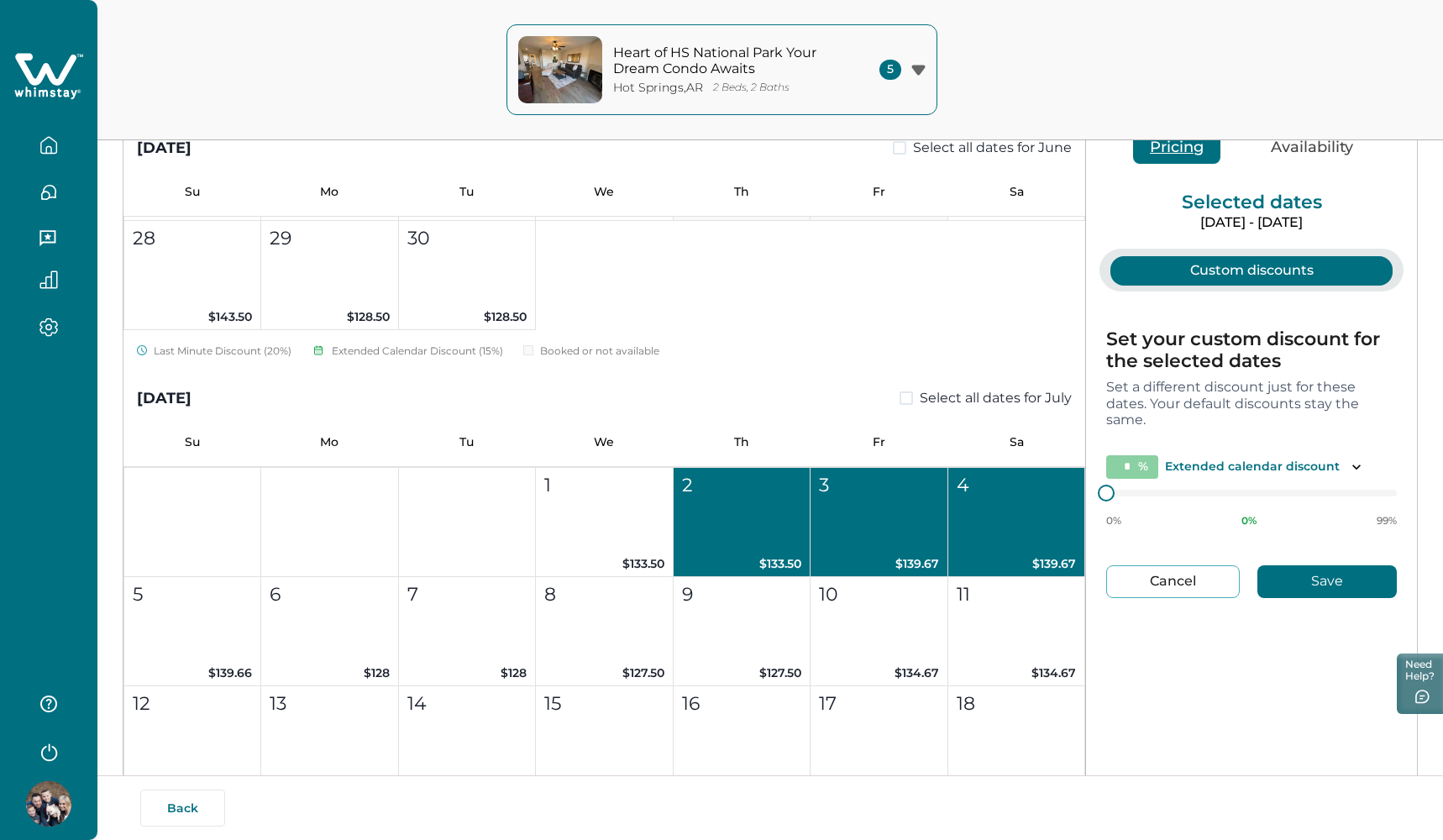
type input "*"
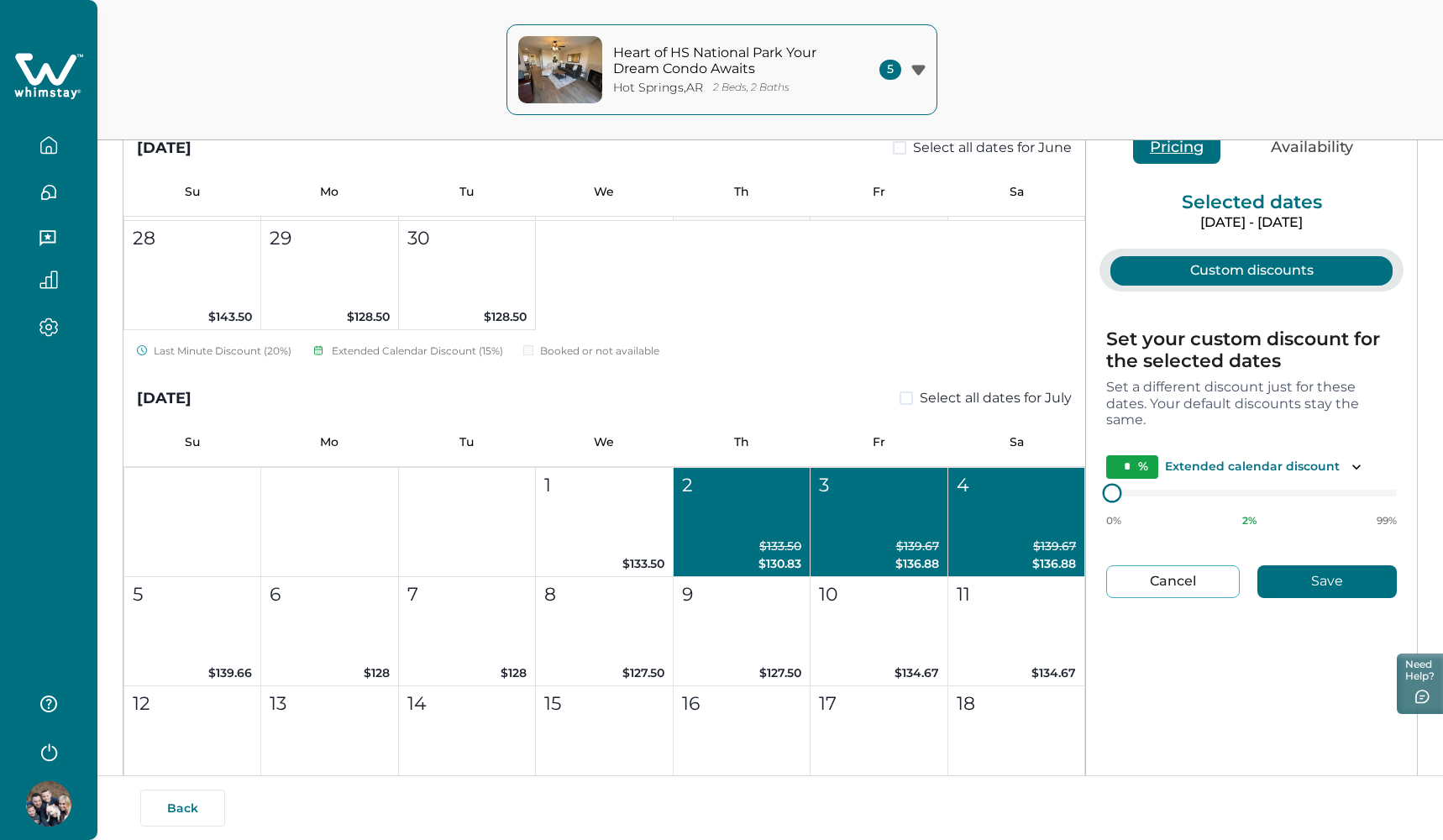
type input "*"
type input "**"
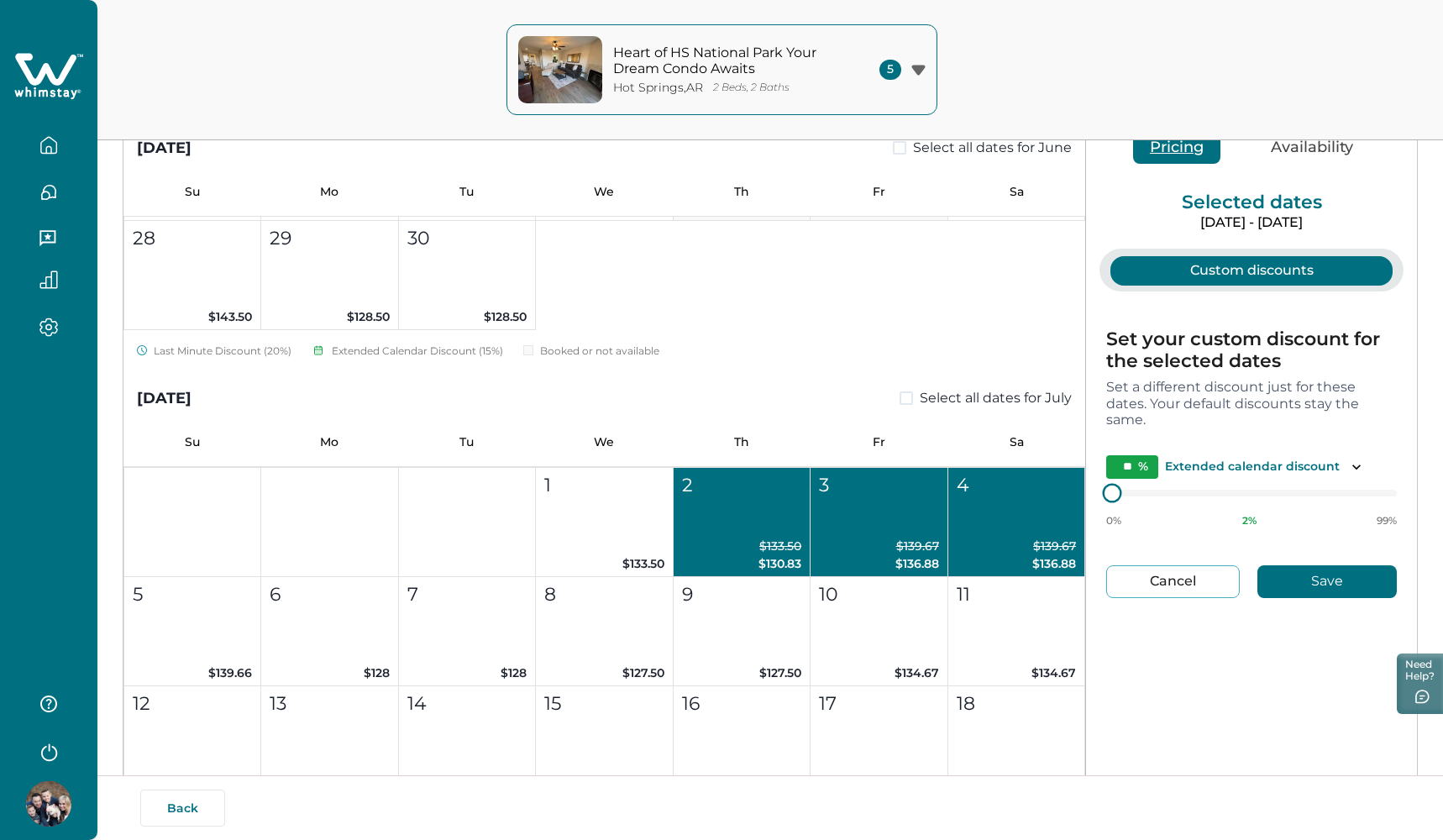
type input "**"
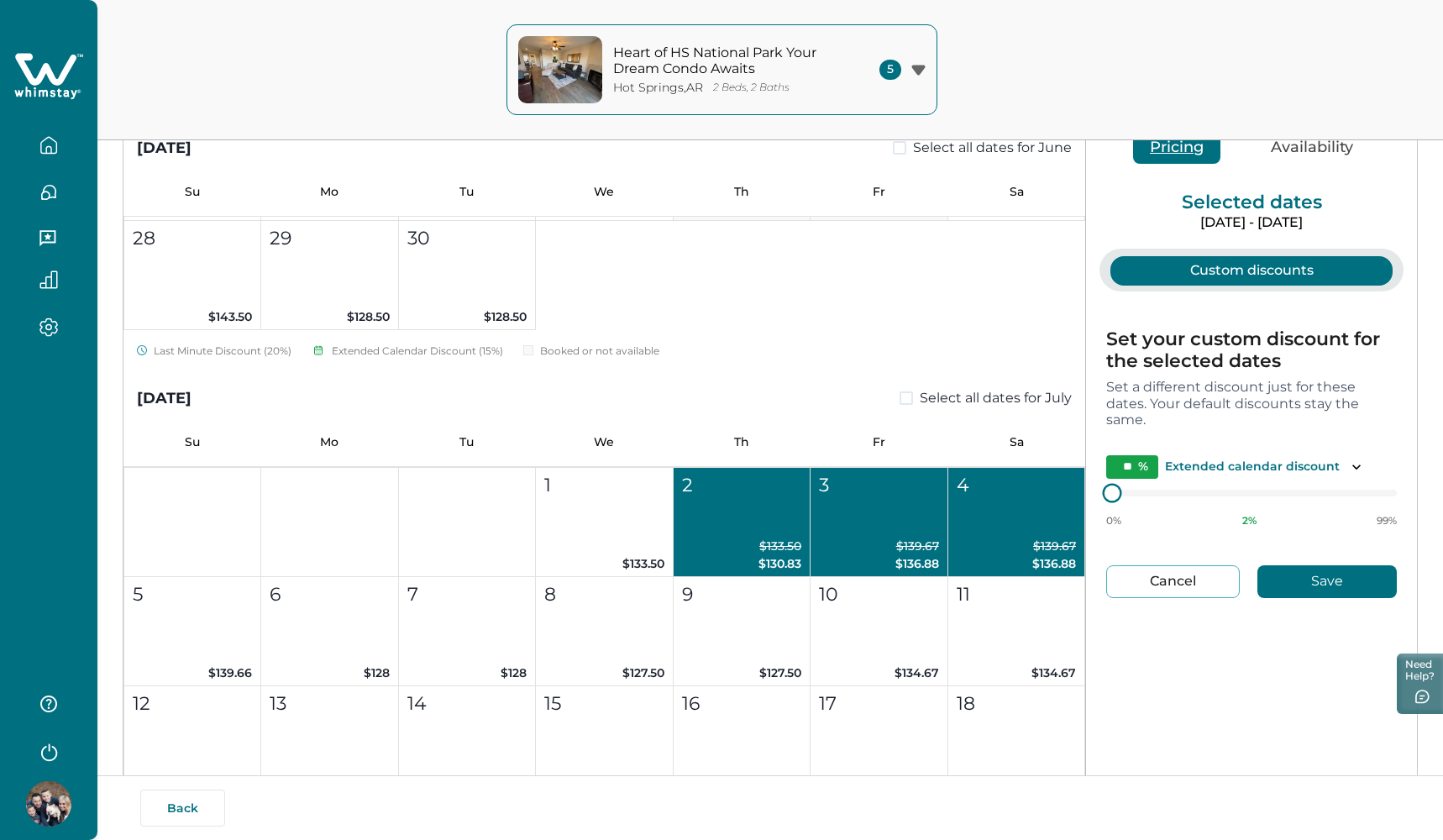
type input "**"
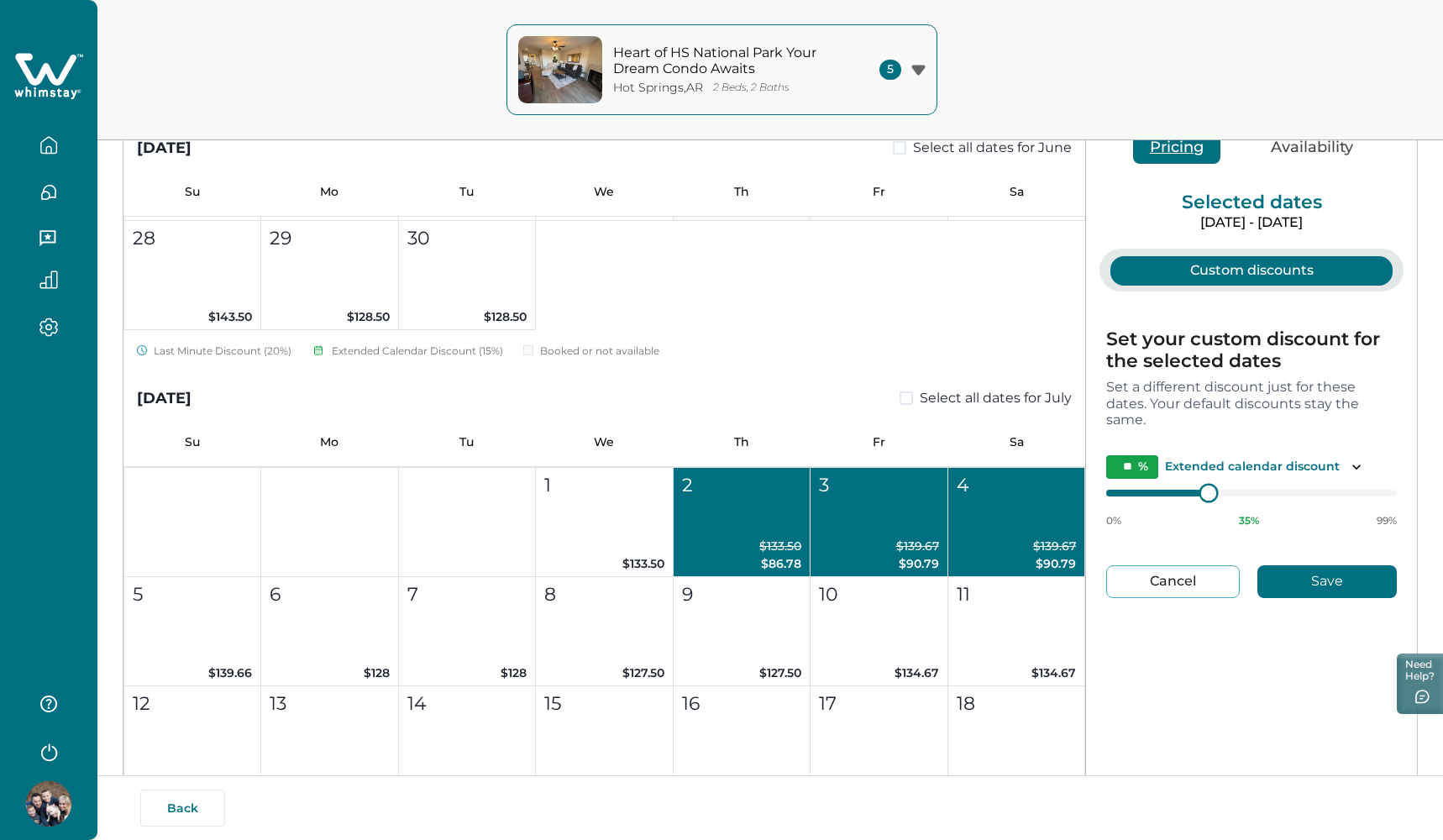
type input "**"
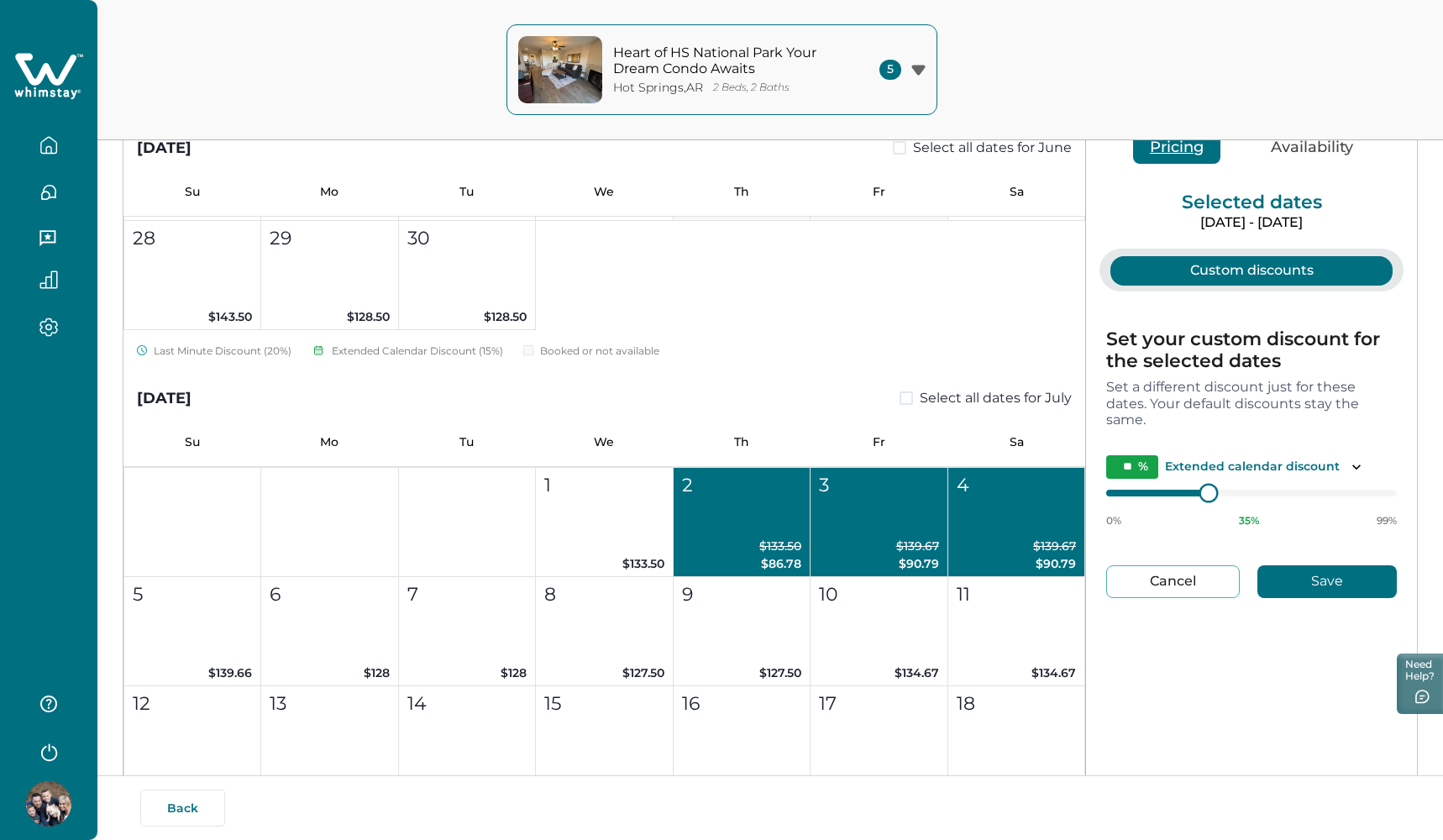
type input "**"
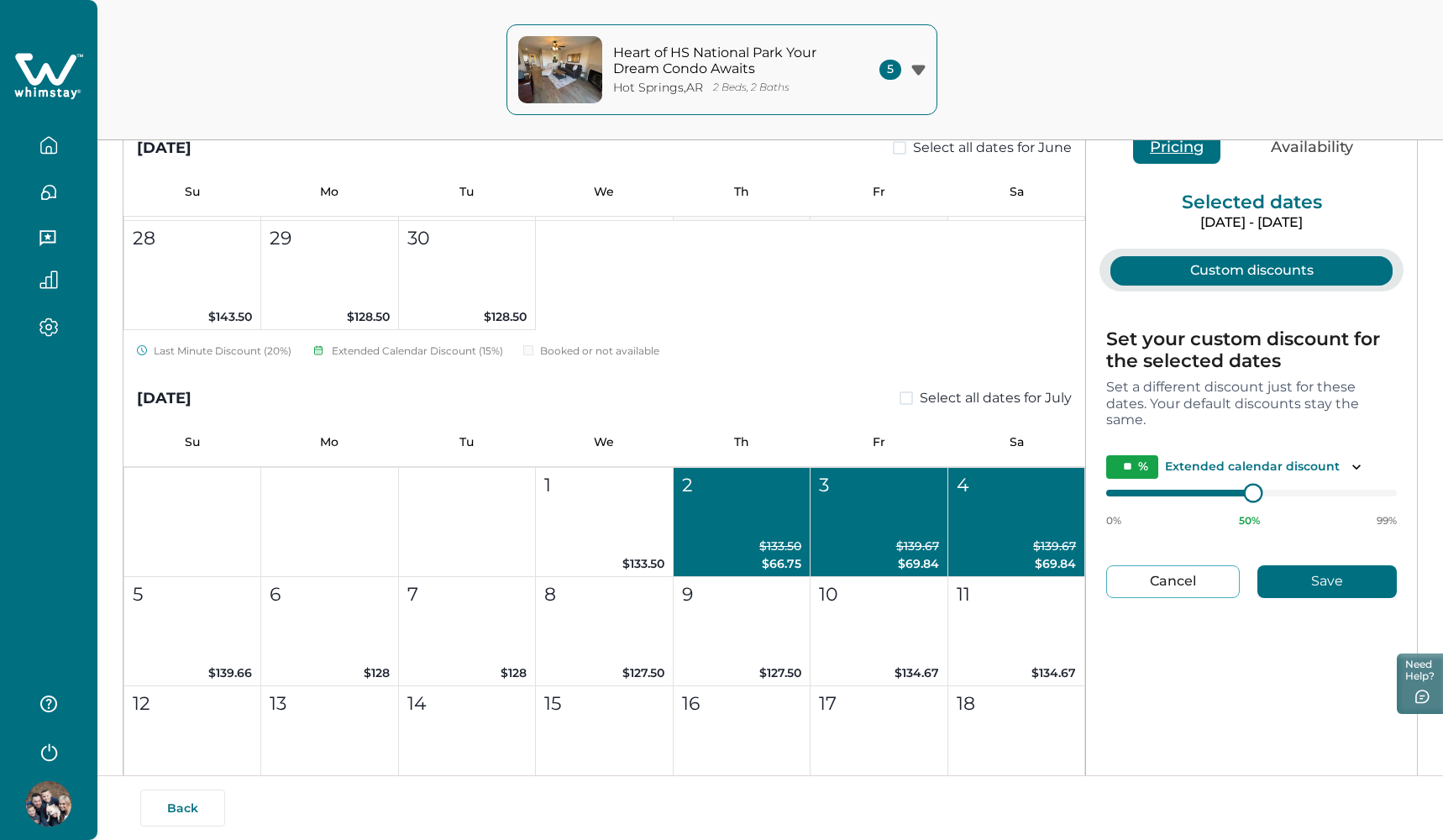
type input "**"
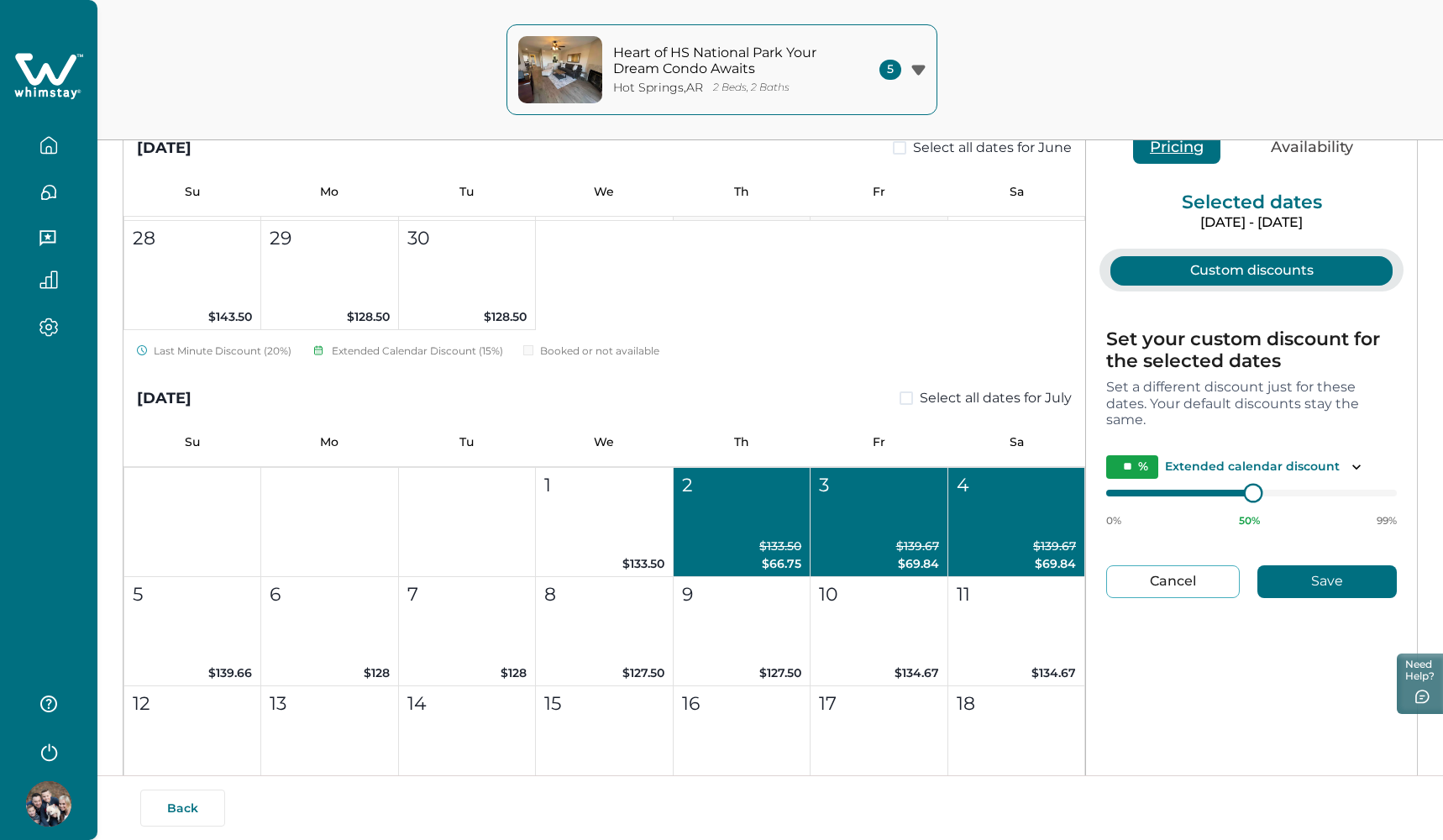
type input "**"
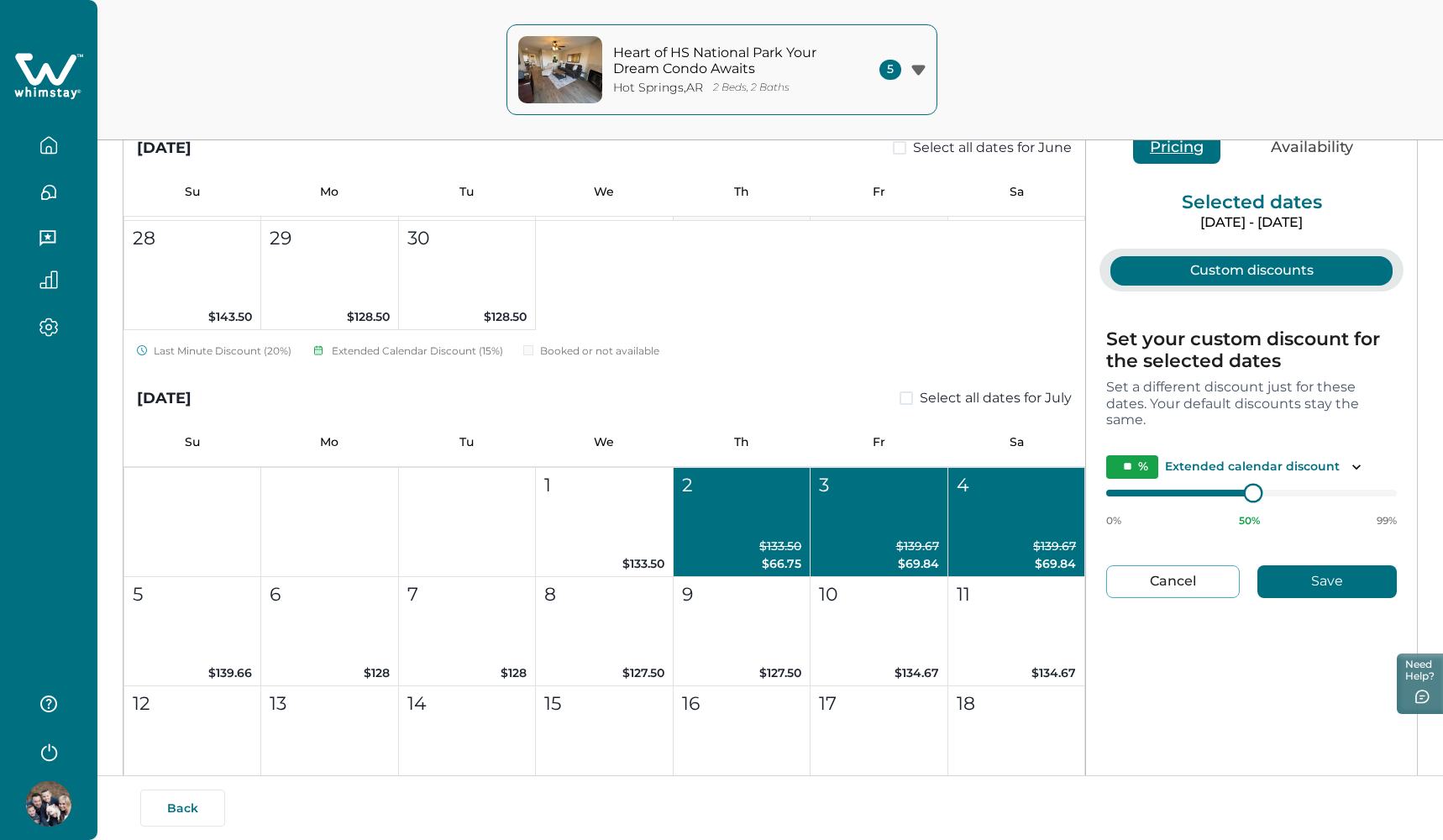
type input "**"
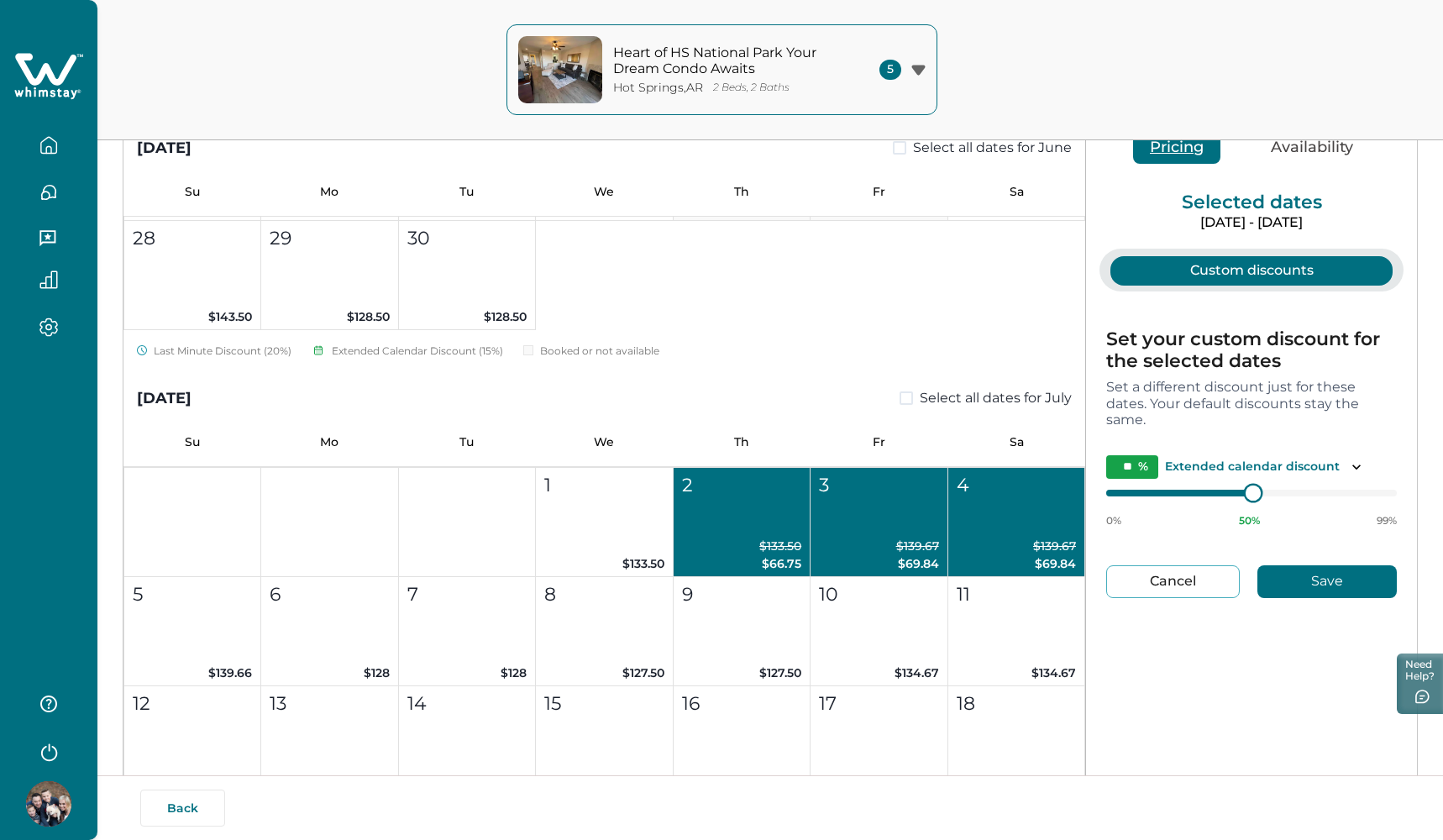
type input "**"
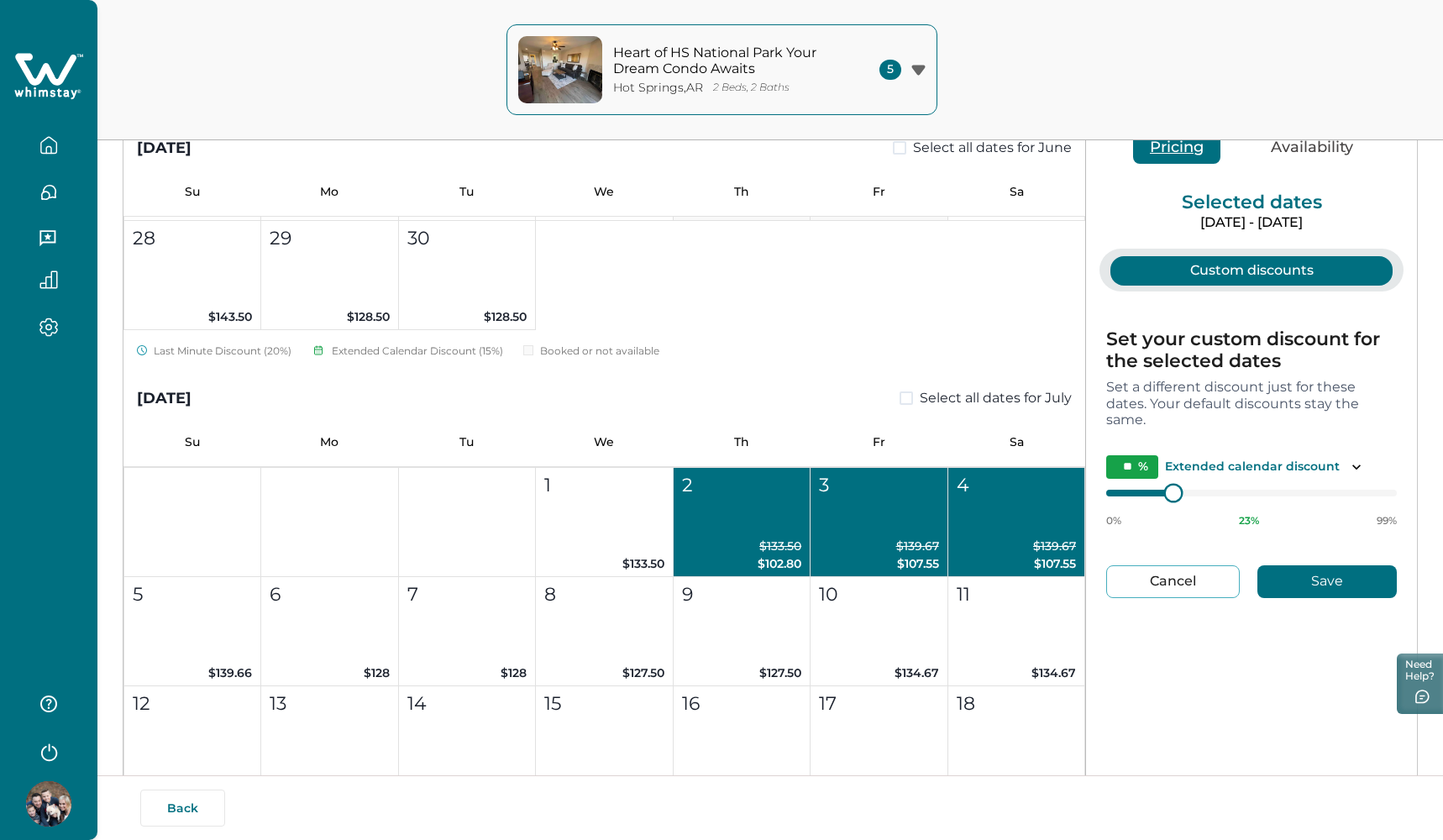
type input "*"
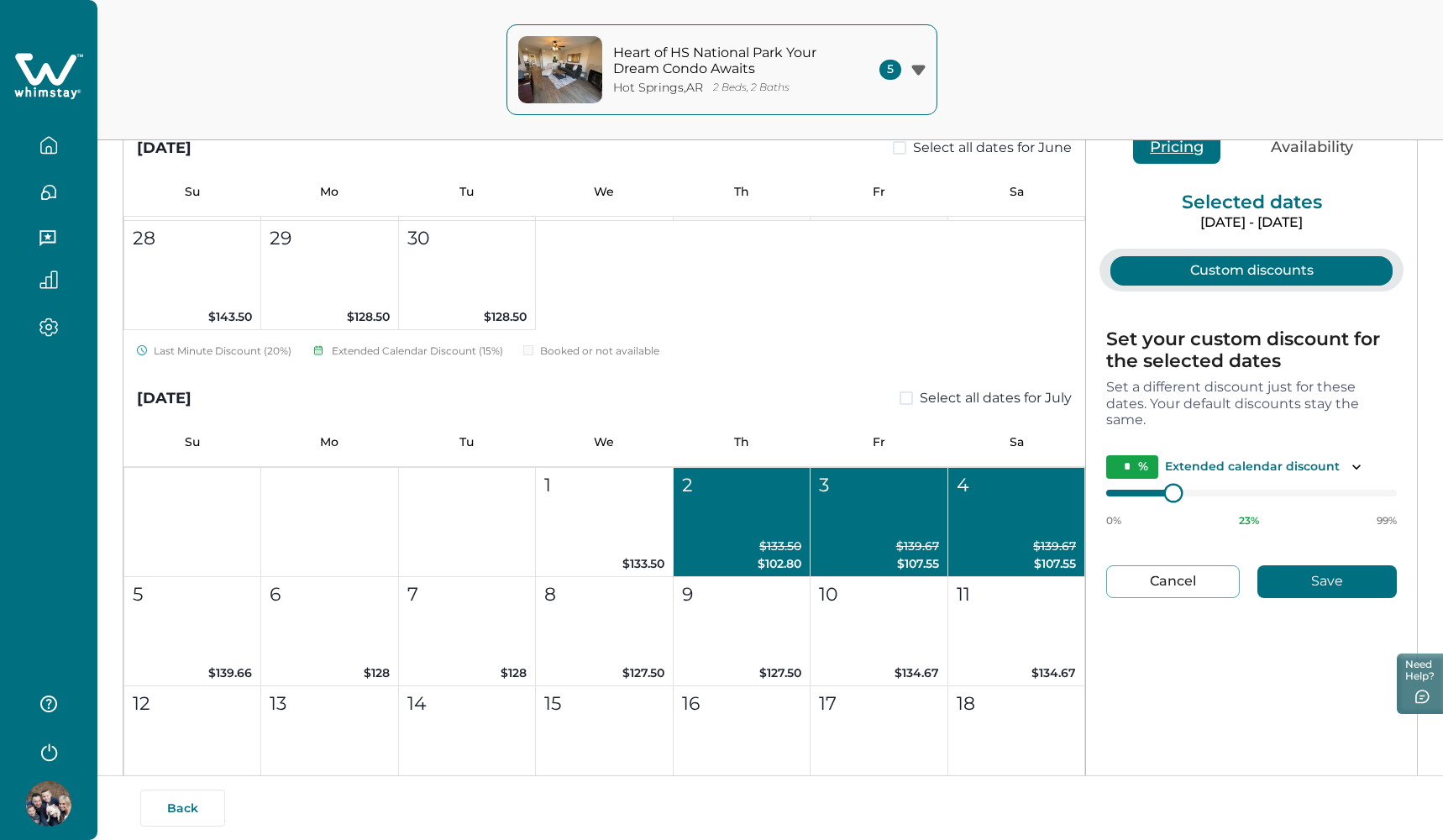
type input "*"
click at [1089, 491] on div "Custom discounts Set your custom discount for the selected dates Set a differen…" at bounding box center [1252, 442] width 331 height 386
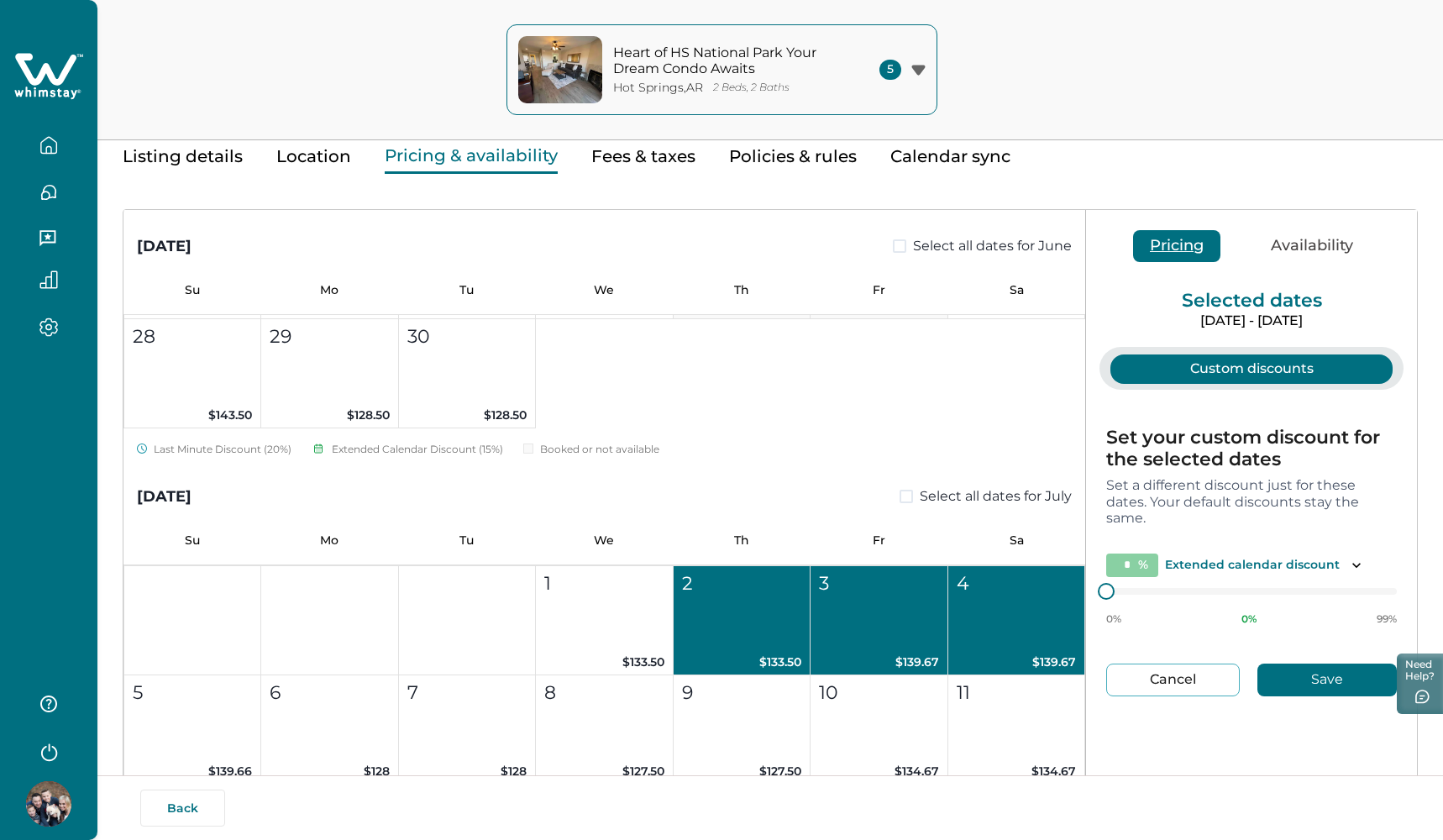
scroll to position [50, 0]
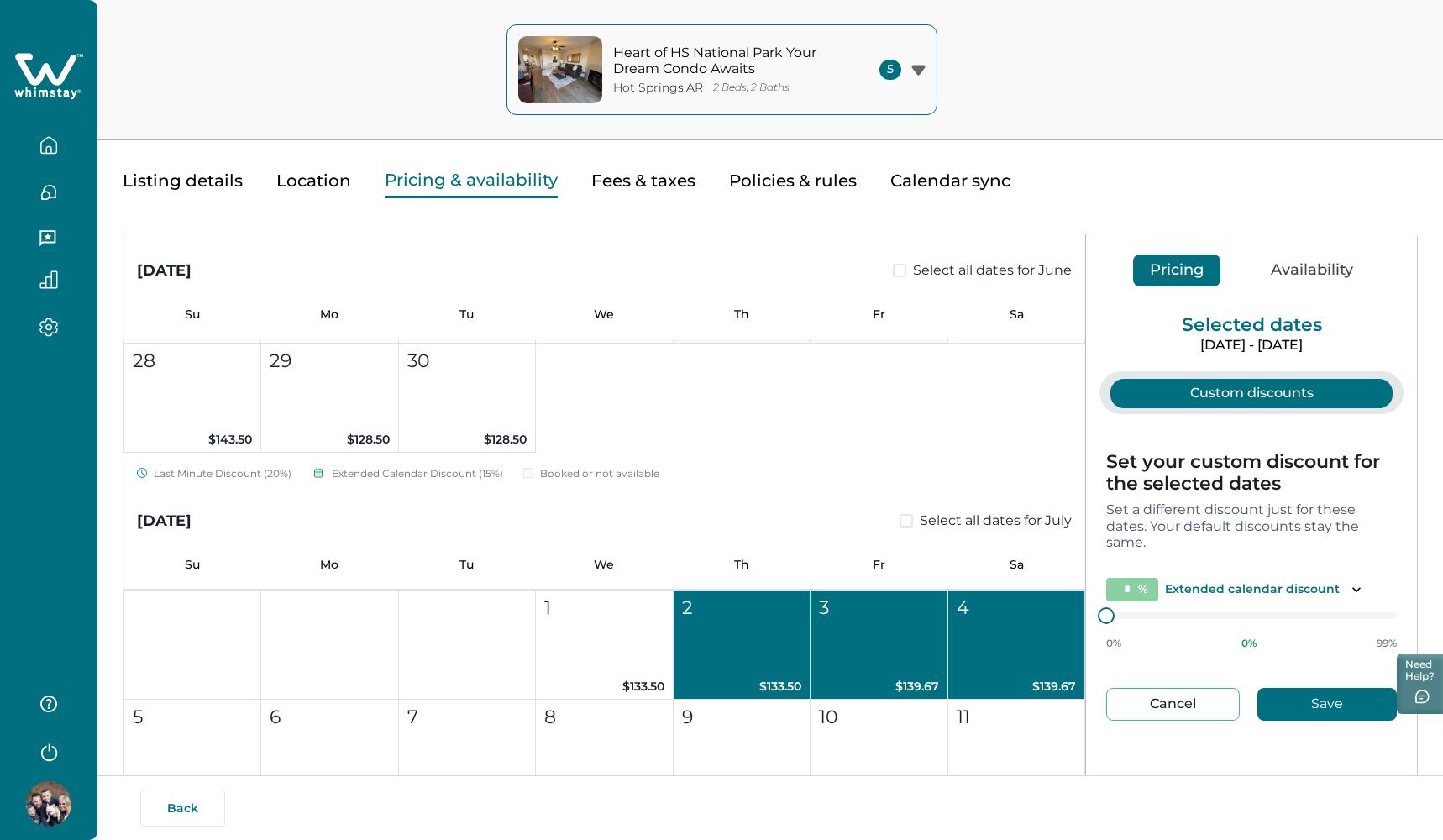
click at [1151, 331] on p "Selected dates" at bounding box center [1252, 325] width 331 height 17
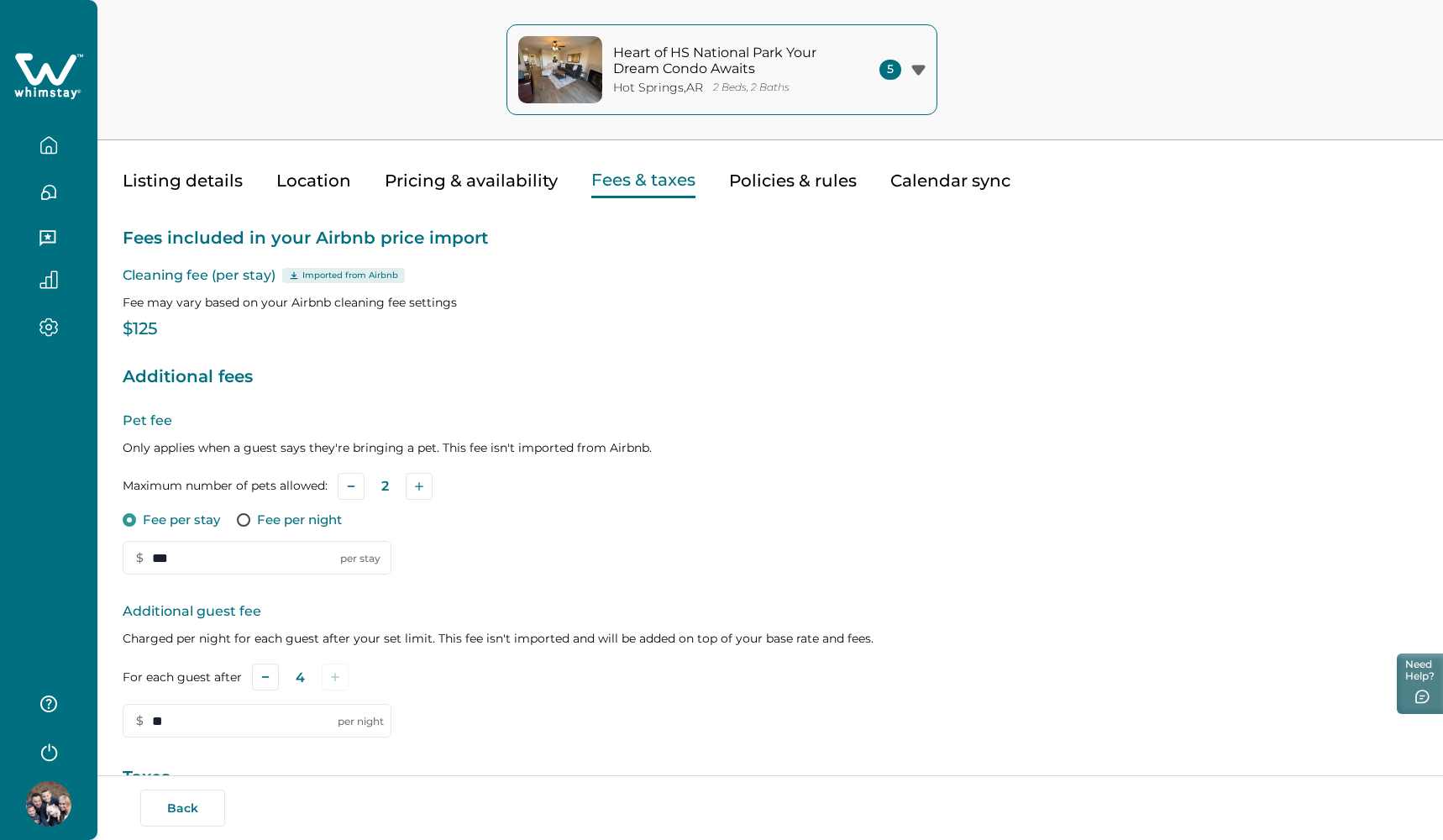
type input "**"
type input "*"
type input "***"
click at [636, 179] on button "Fees & taxes" at bounding box center [643, 181] width 104 height 34
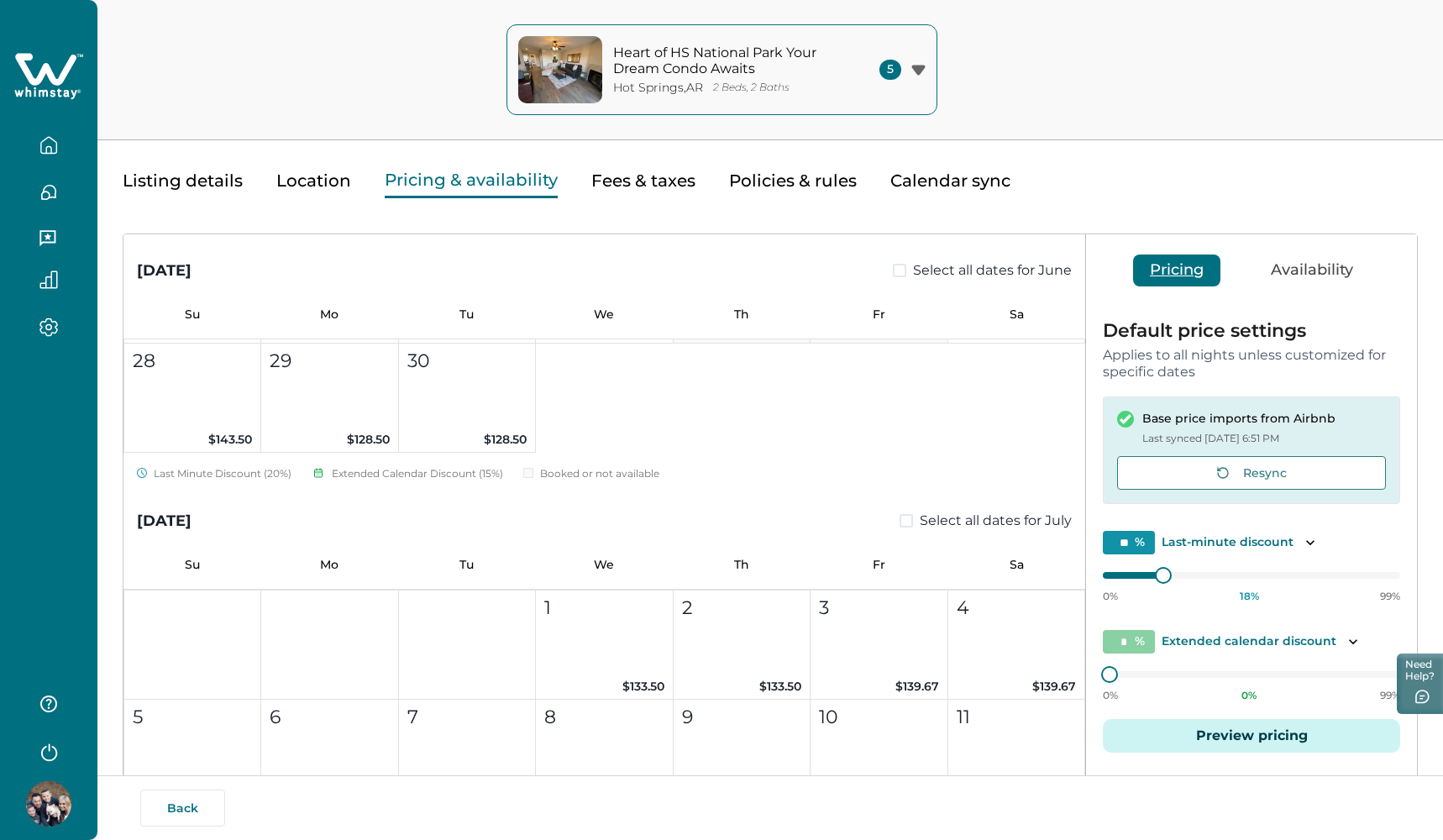
click at [412, 182] on button "Pricing & availability" at bounding box center [471, 181] width 173 height 34
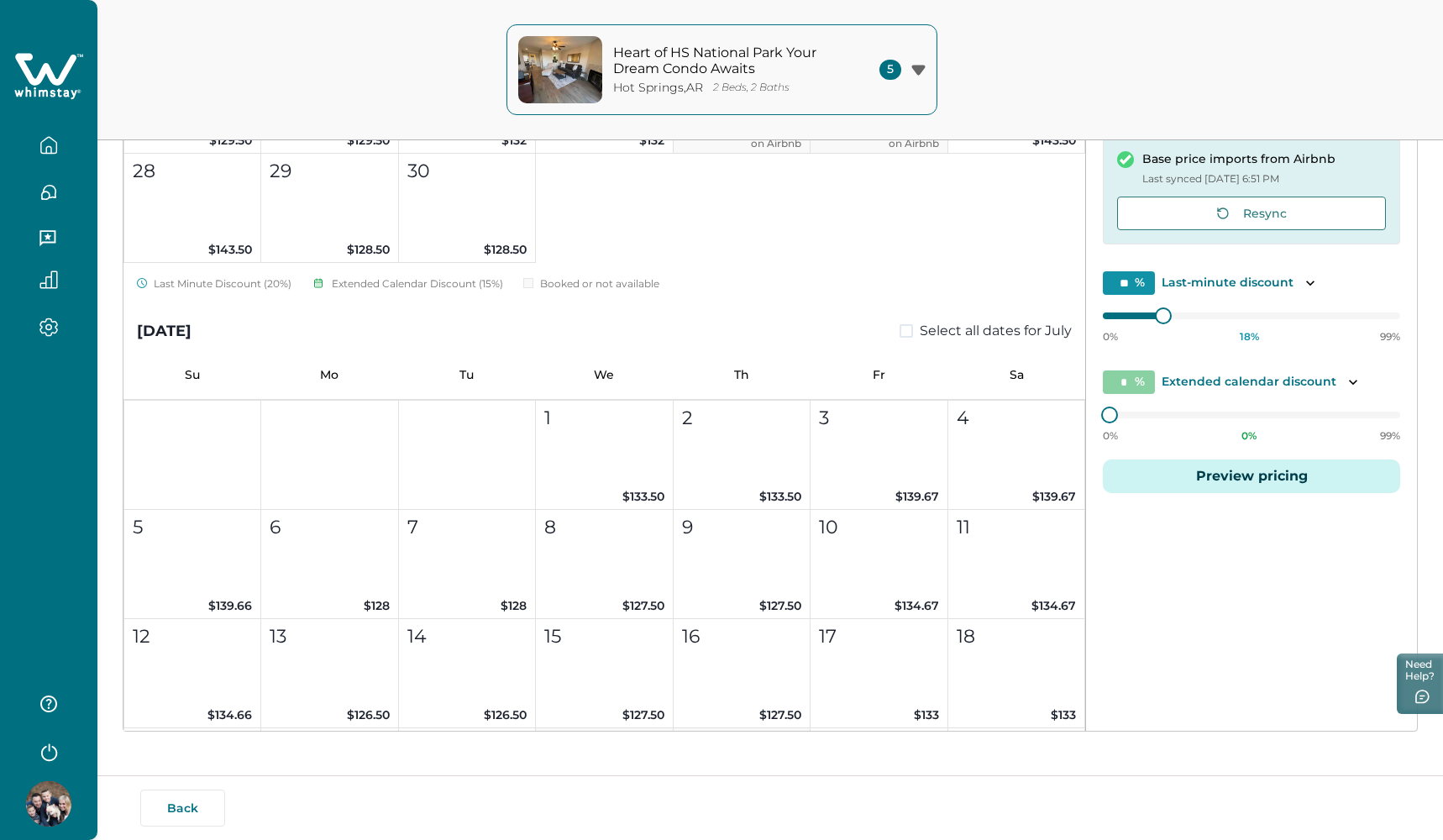
scroll to position [6601, 0]
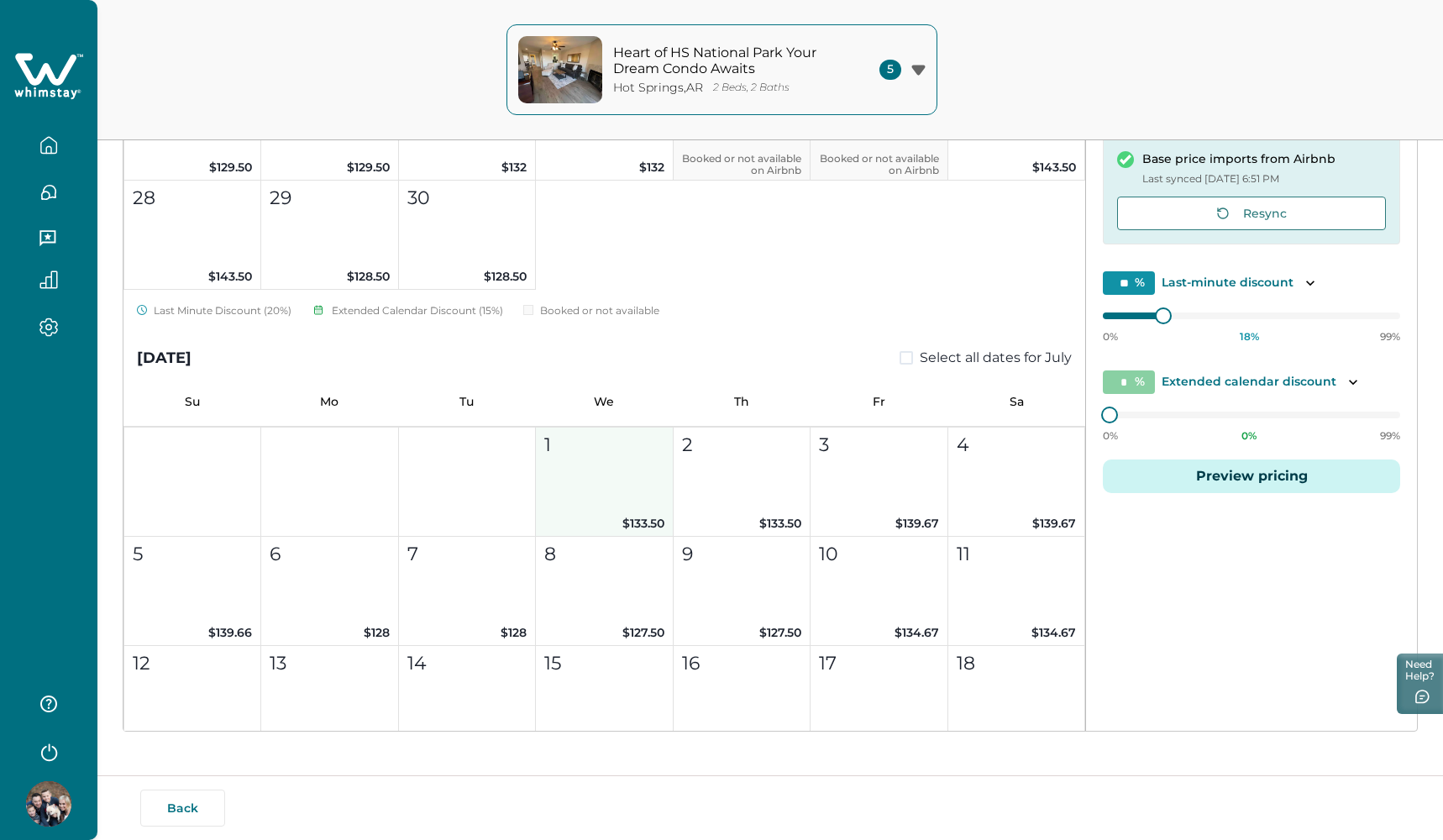
click at [558, 463] on button "1 $133.50" at bounding box center [604, 482] width 137 height 109
type input "**"
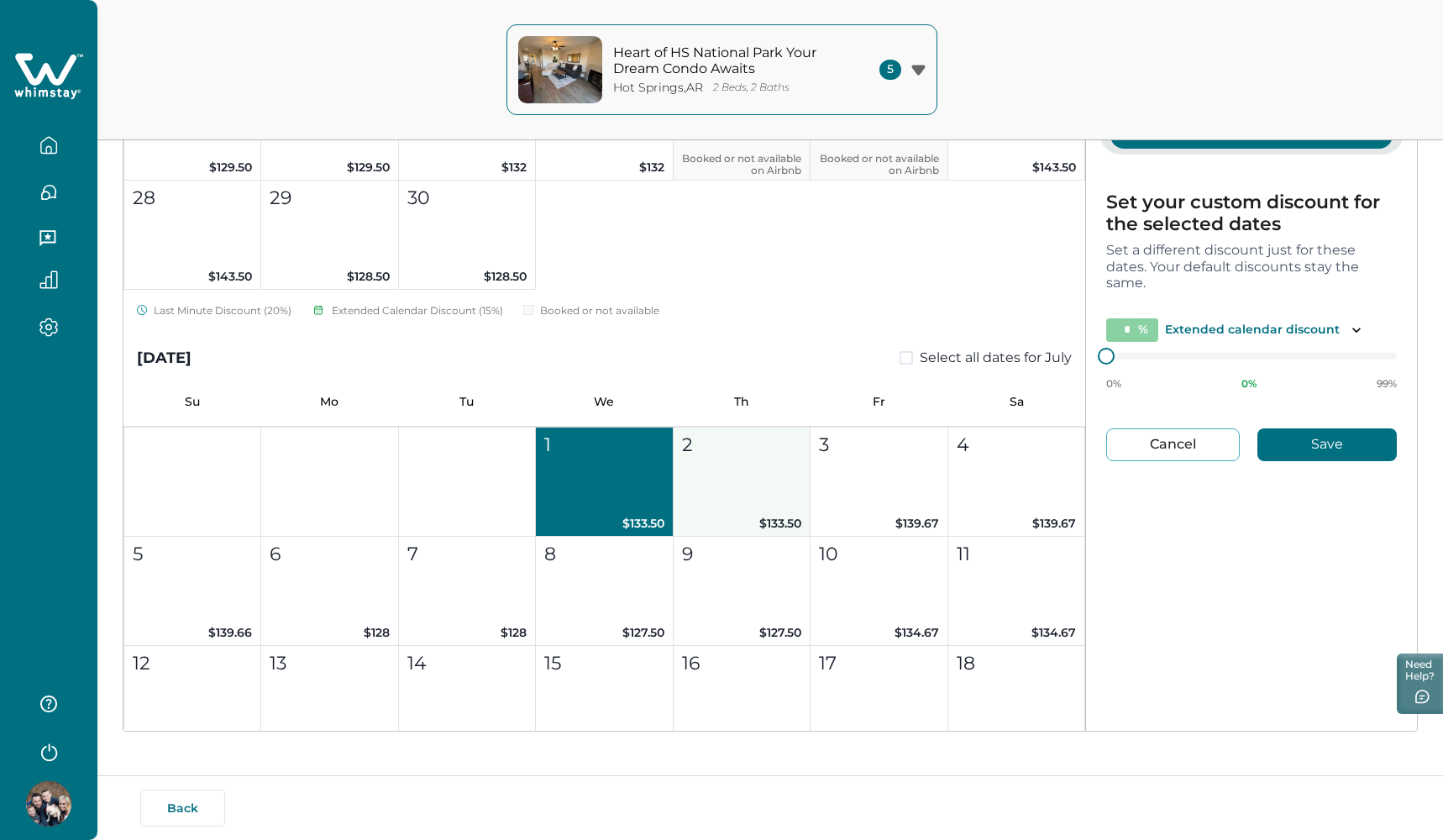
click at [682, 475] on button "2 $133.50" at bounding box center [742, 482] width 137 height 109
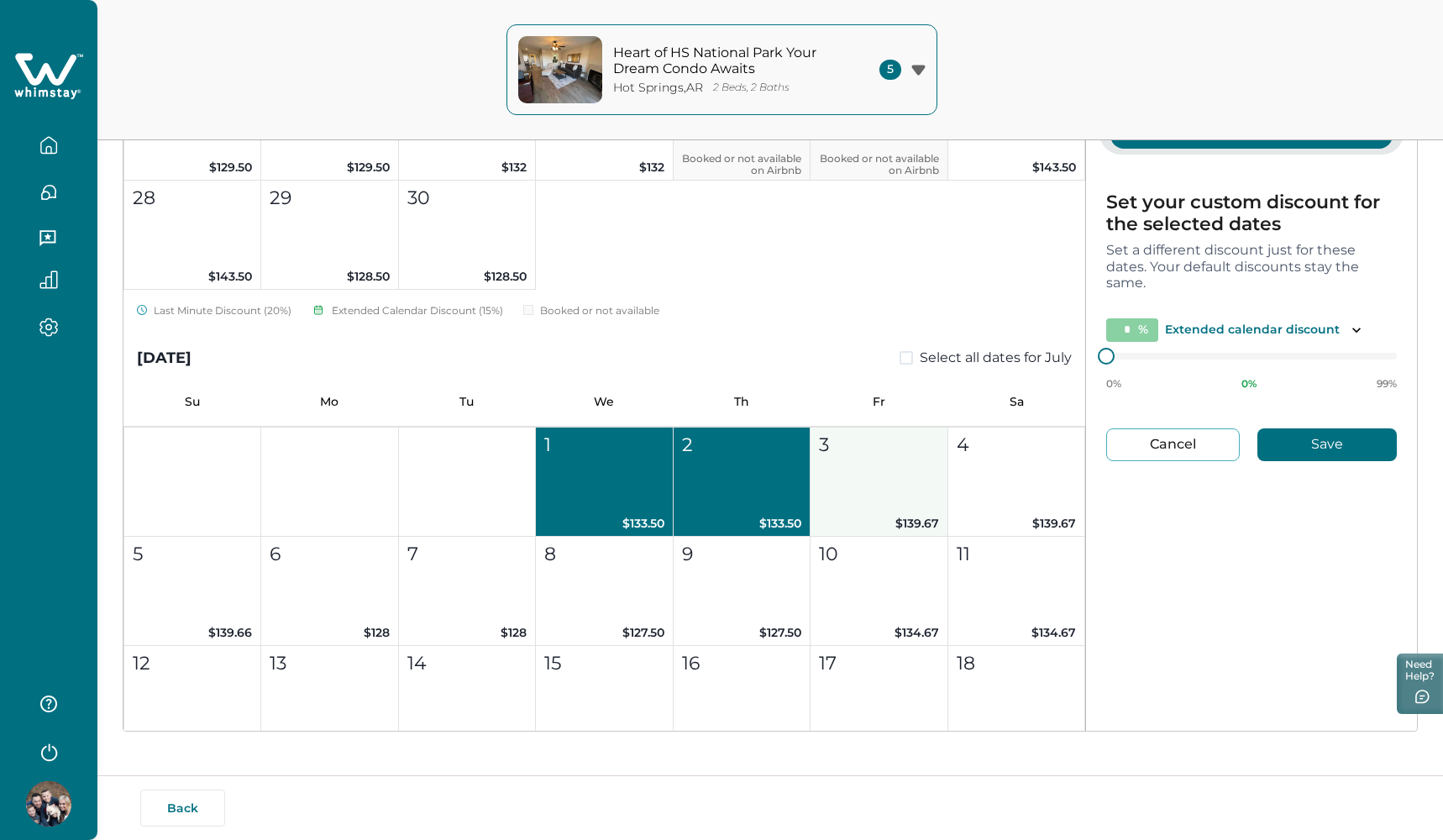
click at [845, 478] on button "3 $139.67" at bounding box center [879, 482] width 137 height 109
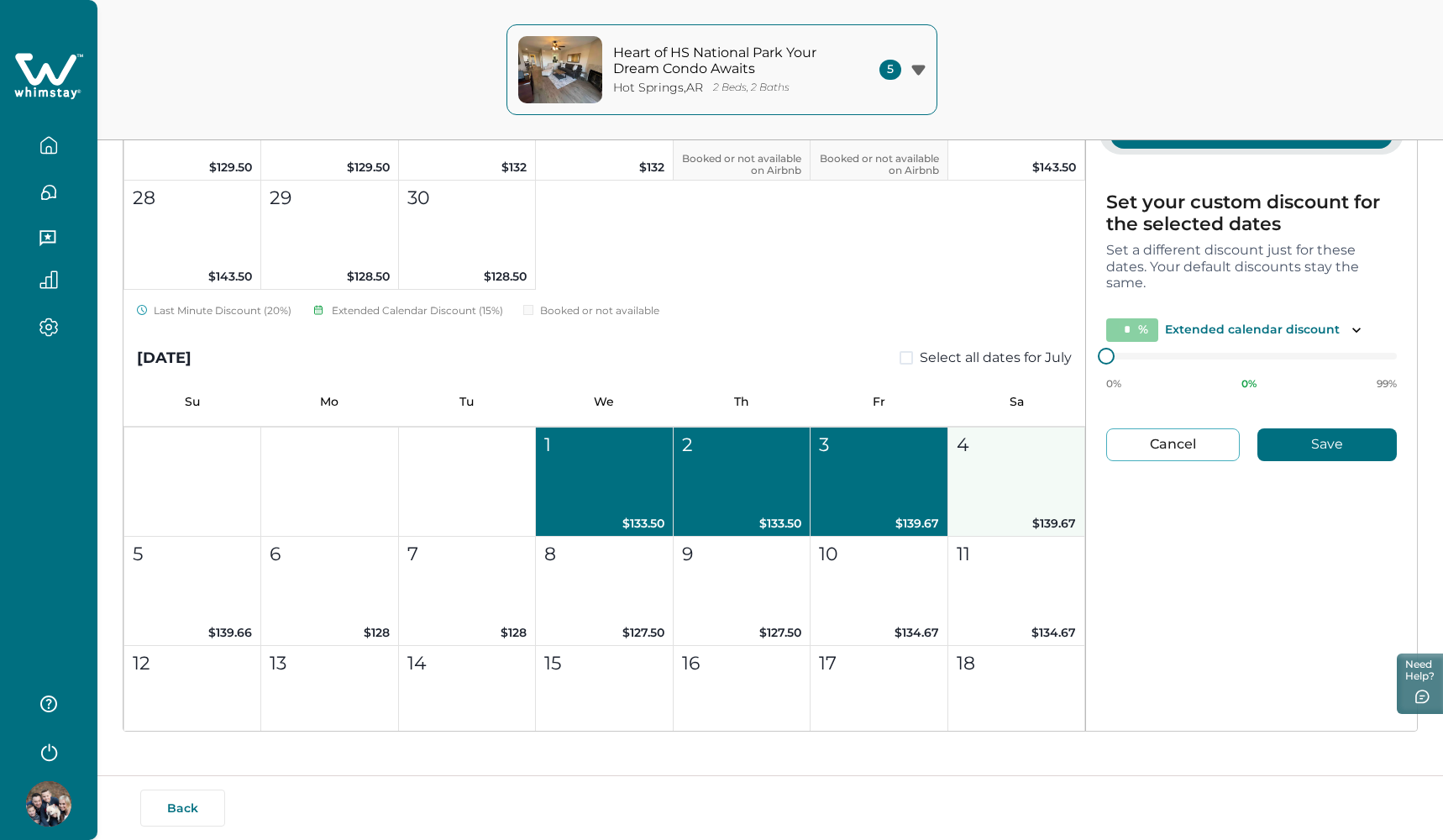
click at [995, 473] on button "4 $139.67" at bounding box center [1016, 482] width 137 height 109
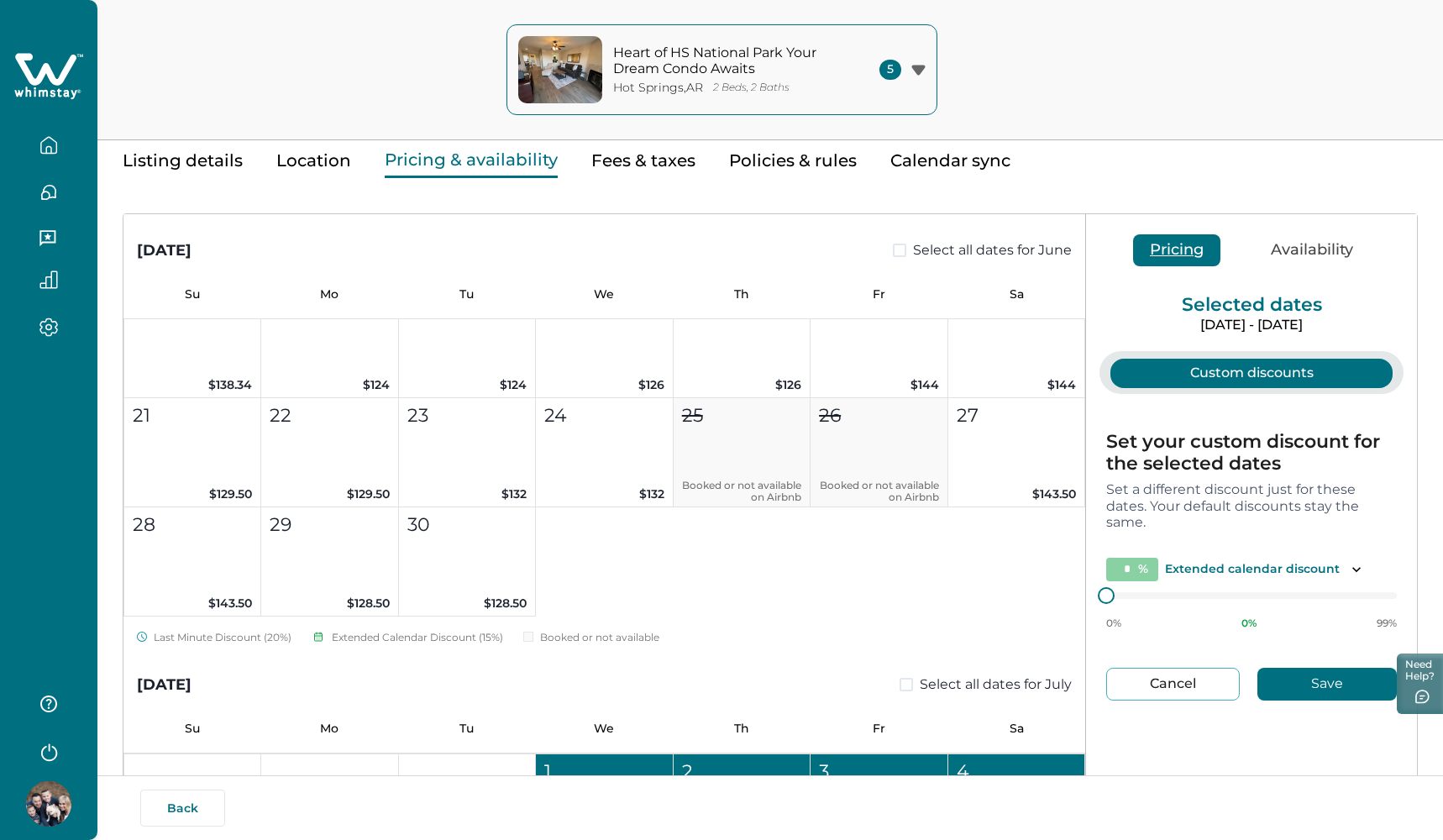
scroll to position [67, 0]
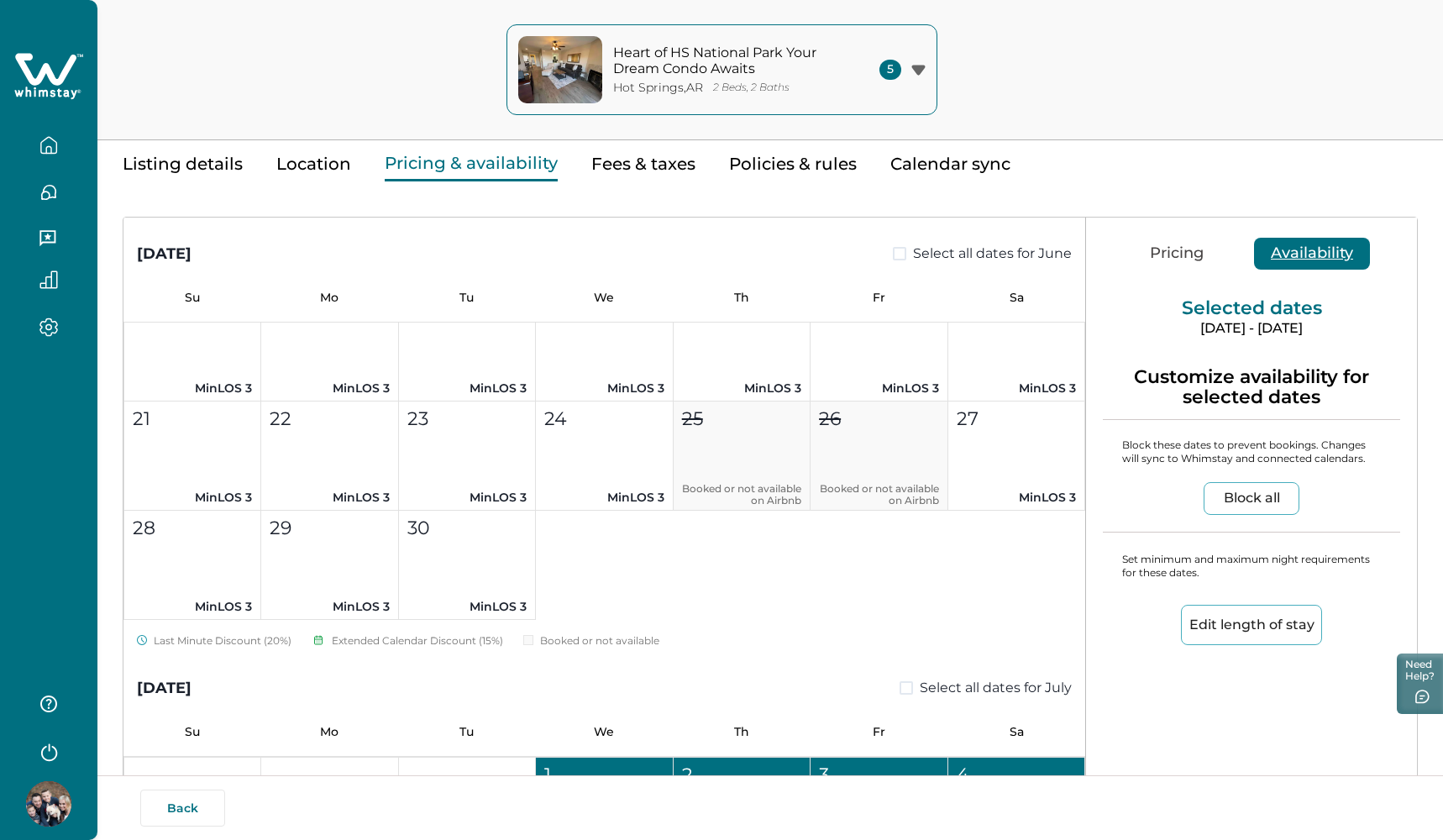
click at [1288, 251] on button "Availability" at bounding box center [1312, 254] width 116 height 32
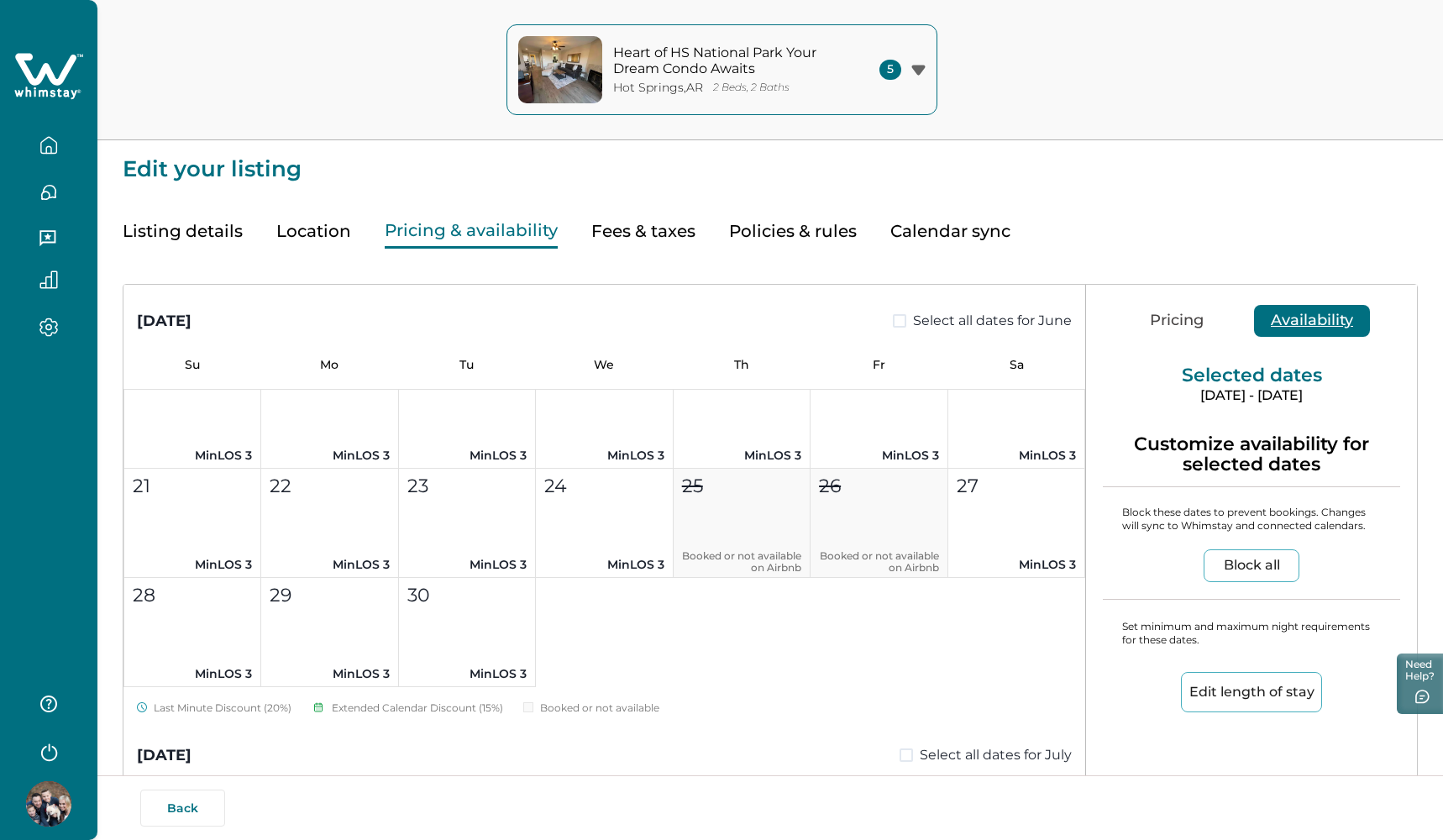
scroll to position [0, 0]
click at [1184, 313] on button "Pricing" at bounding box center [1177, 321] width 88 height 32
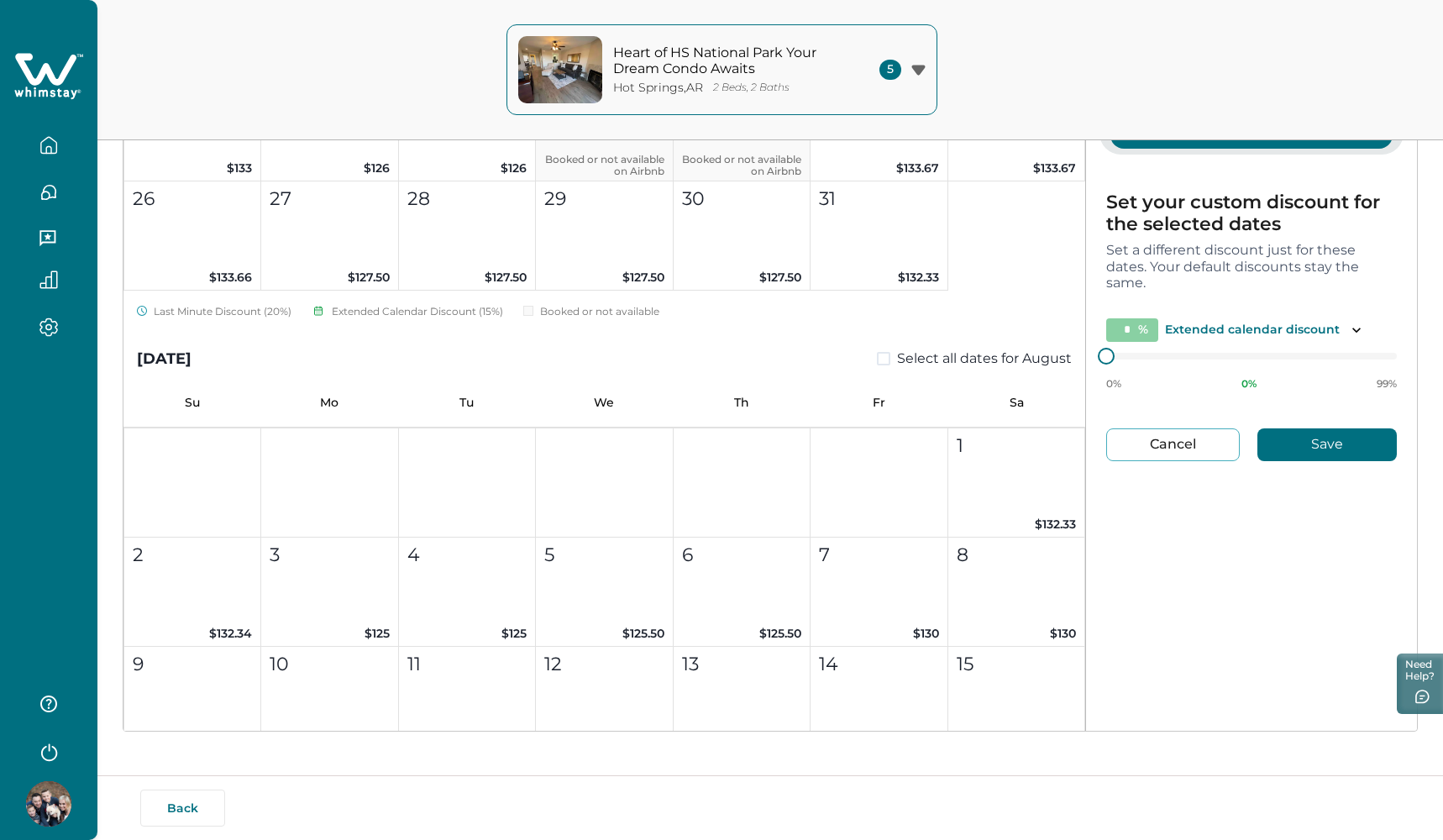
scroll to position [7358, 0]
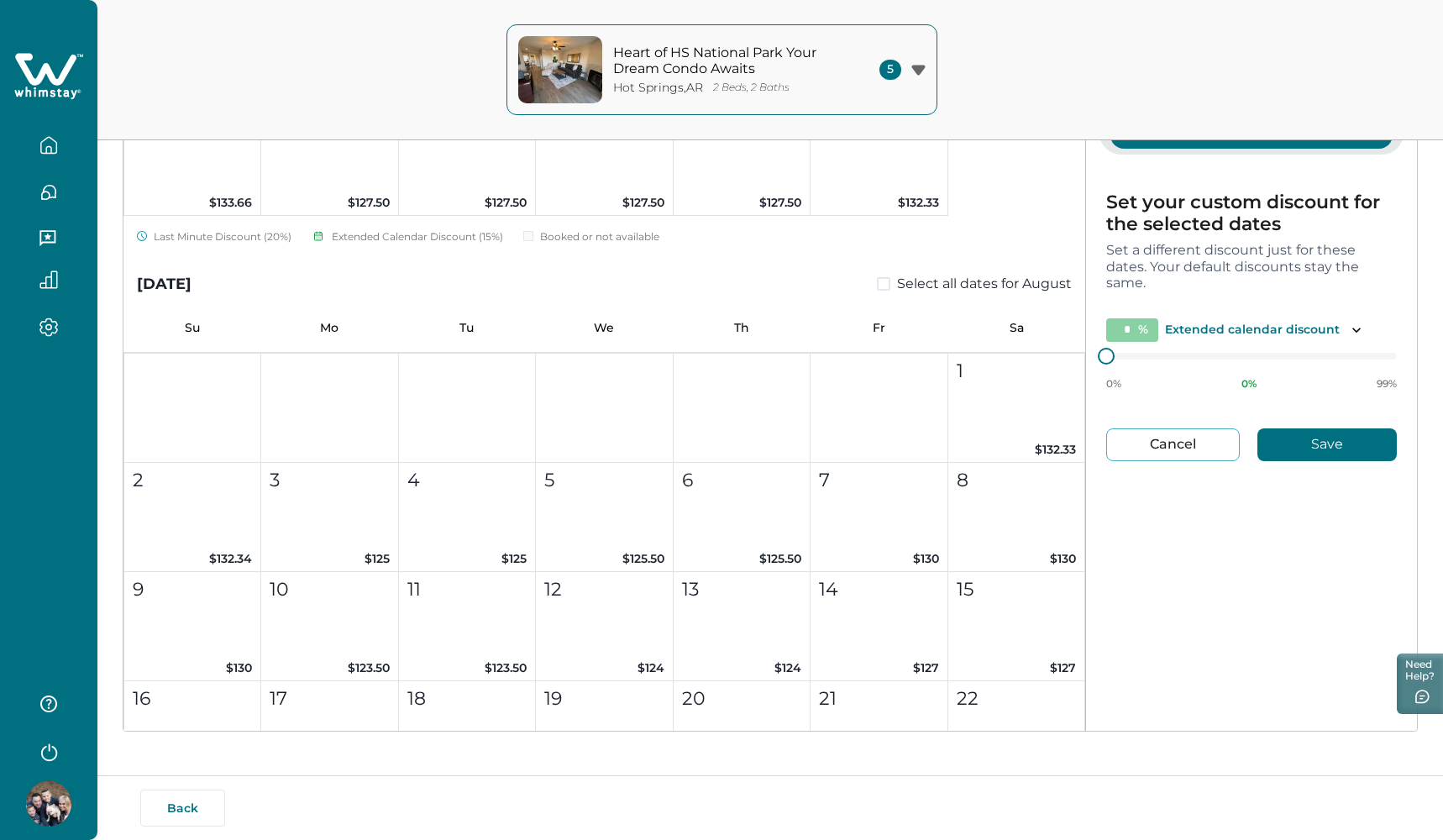
click at [878, 286] on span at bounding box center [883, 284] width 13 height 13
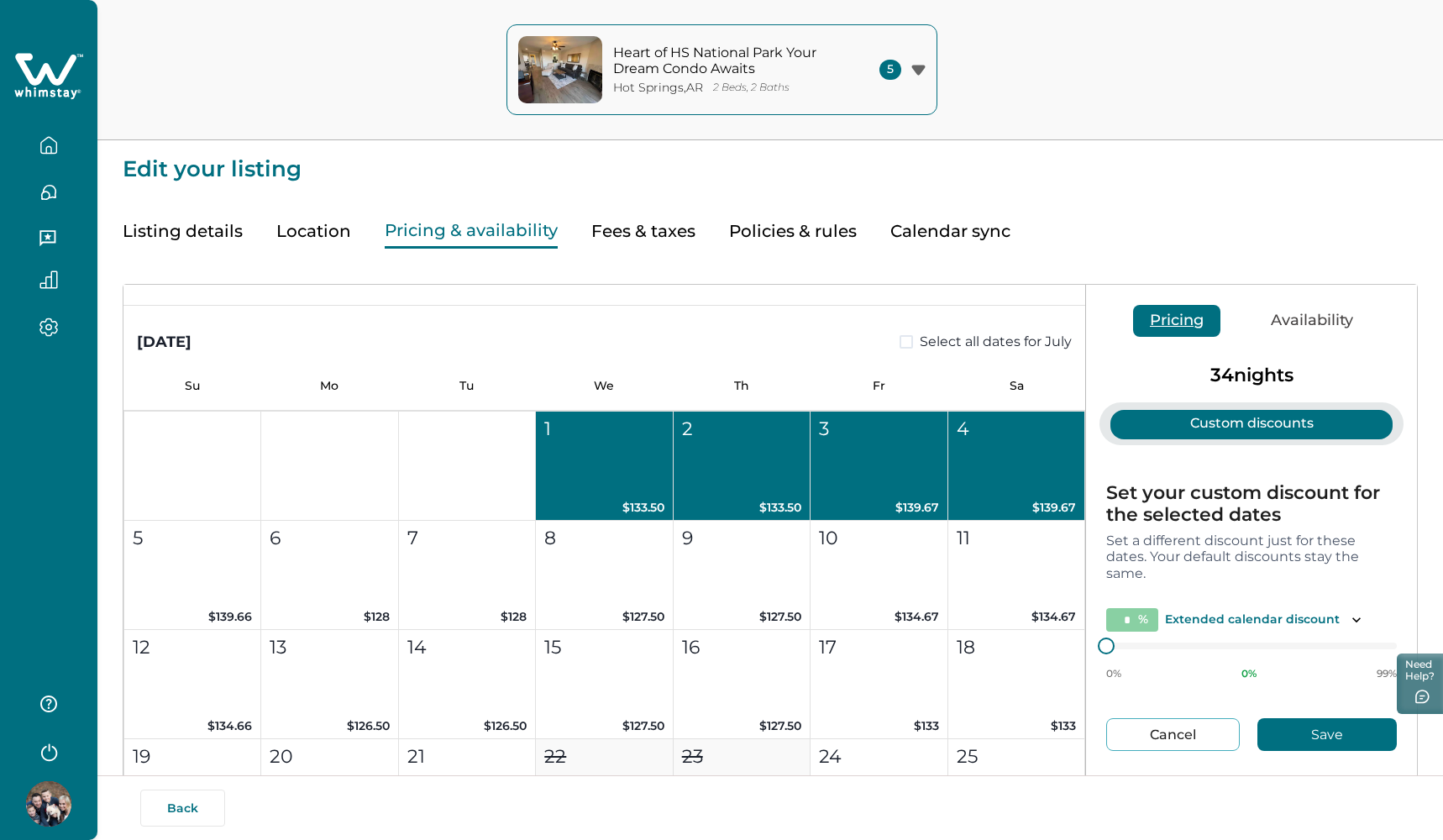
scroll to position [0, 0]
click at [1292, 325] on button "Availability" at bounding box center [1312, 321] width 116 height 32
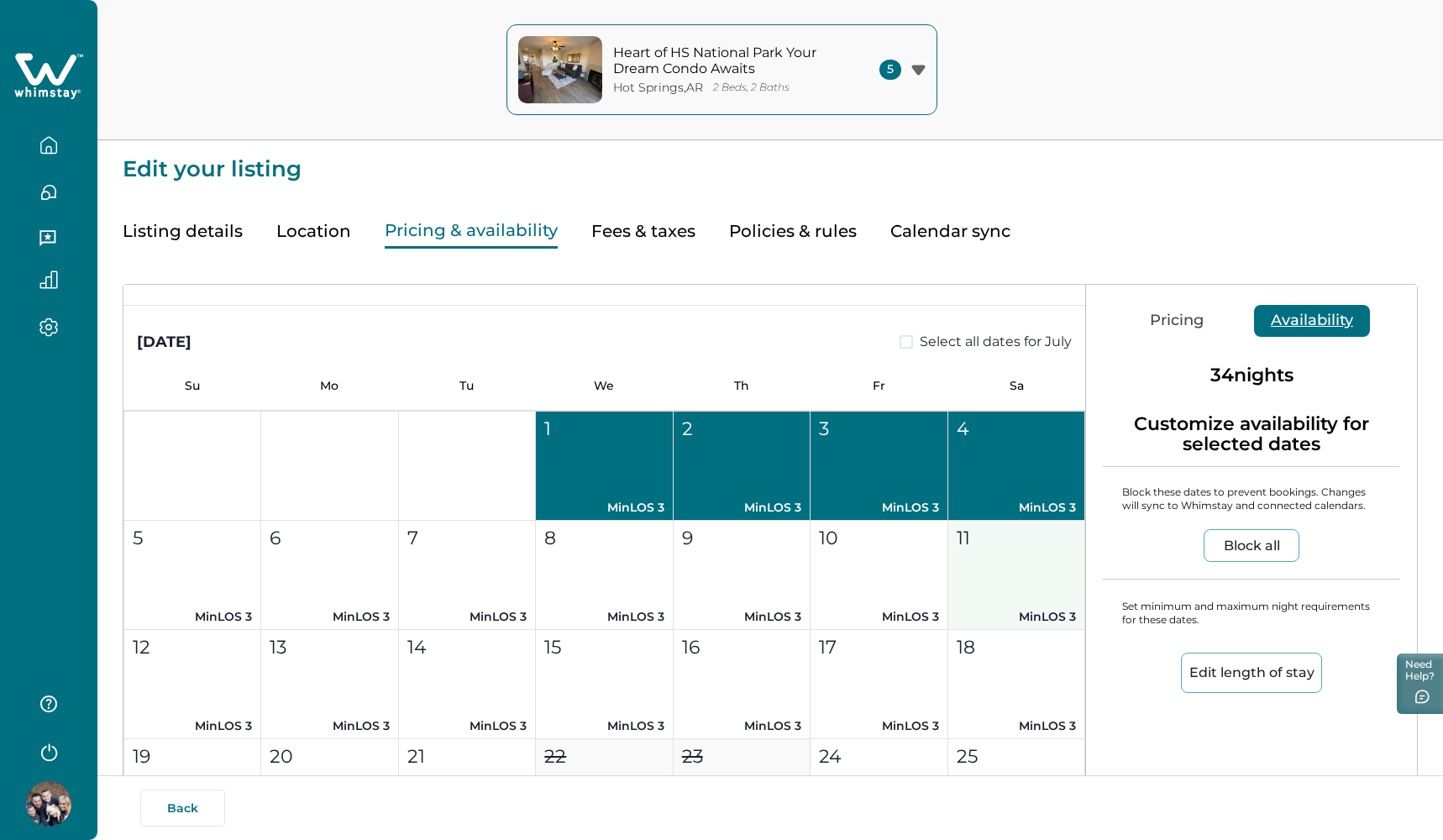
scroll to position [6944, 0]
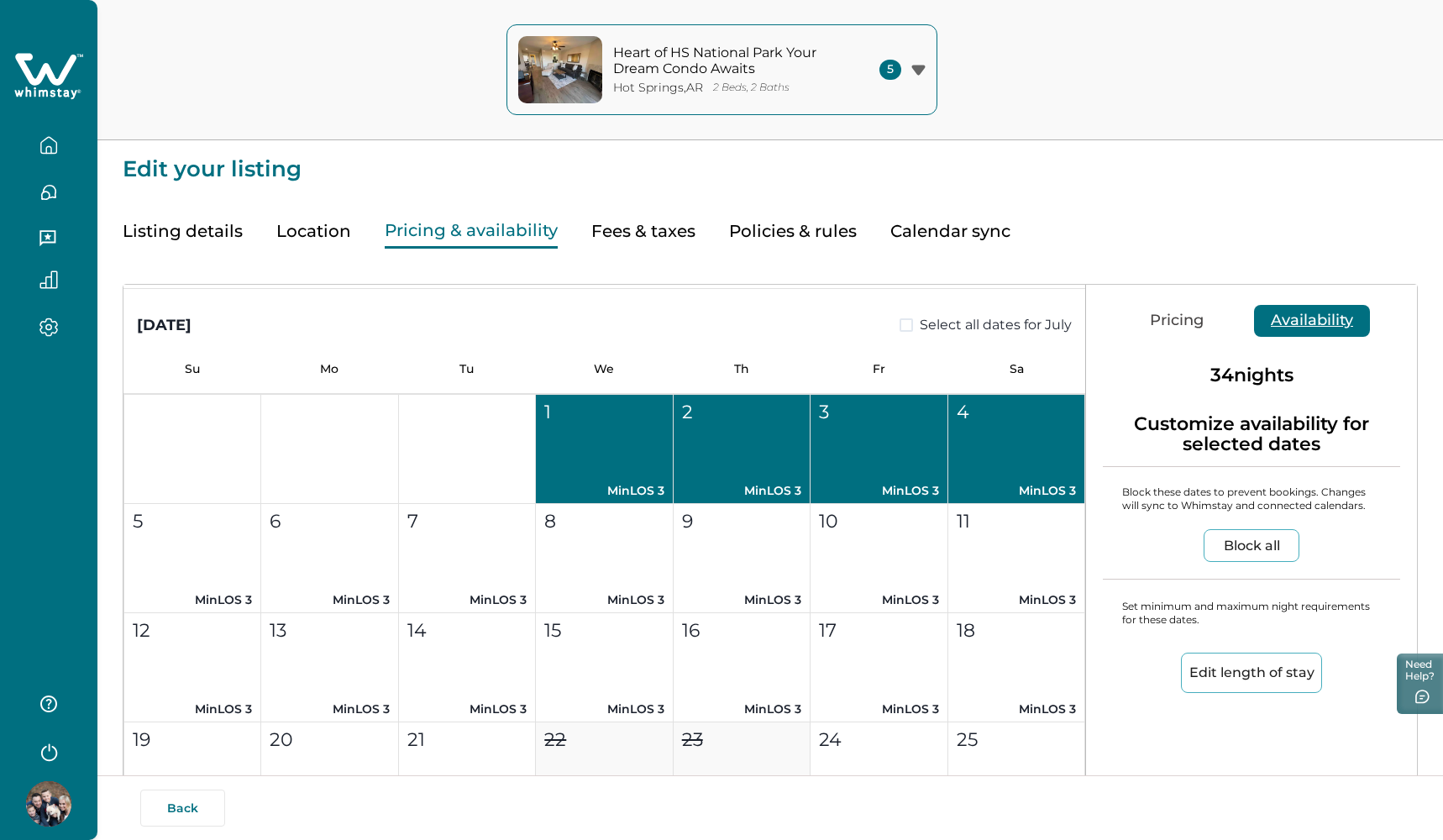
click at [902, 324] on span at bounding box center [906, 325] width 13 height 13
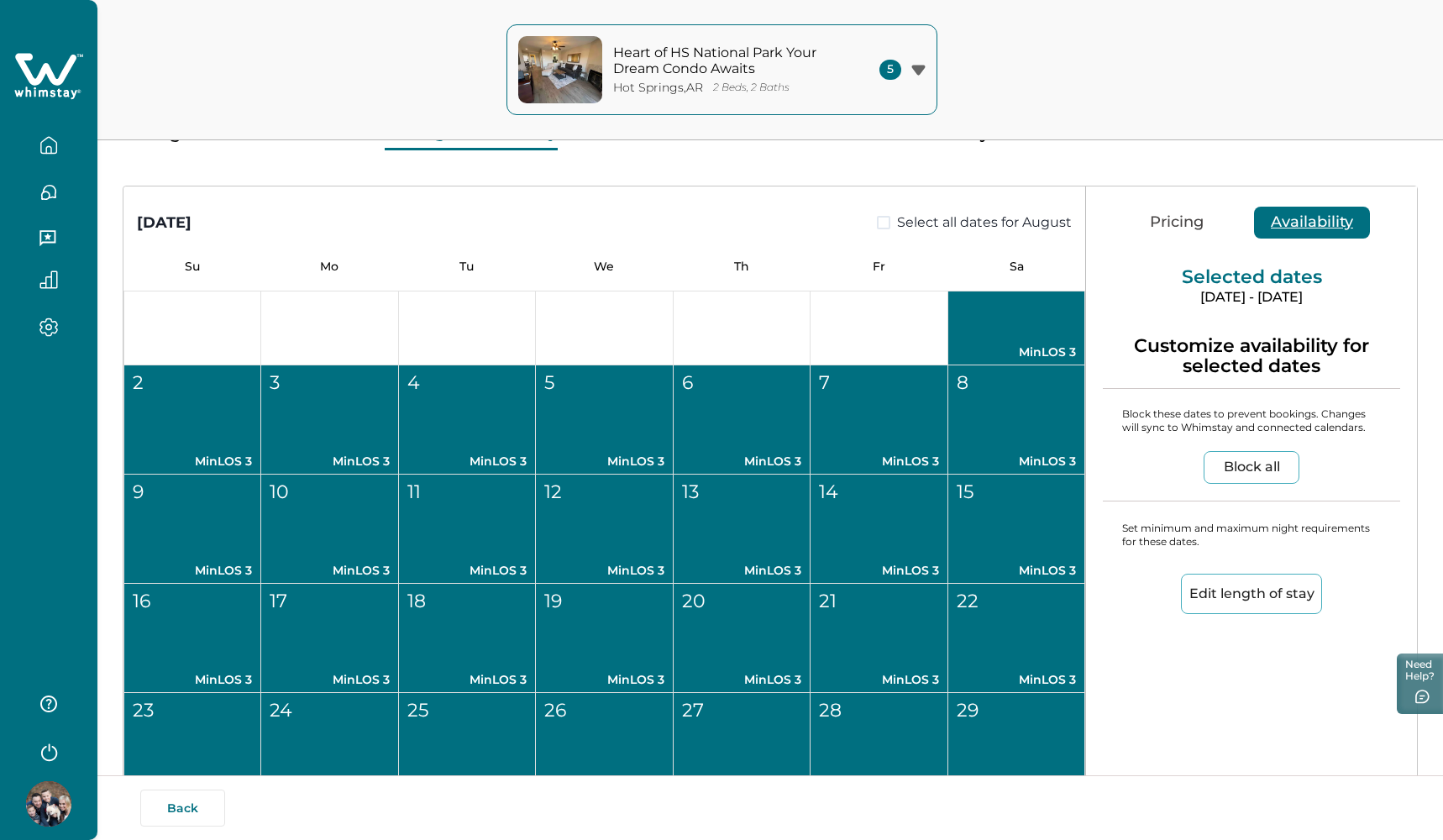
scroll to position [86, 0]
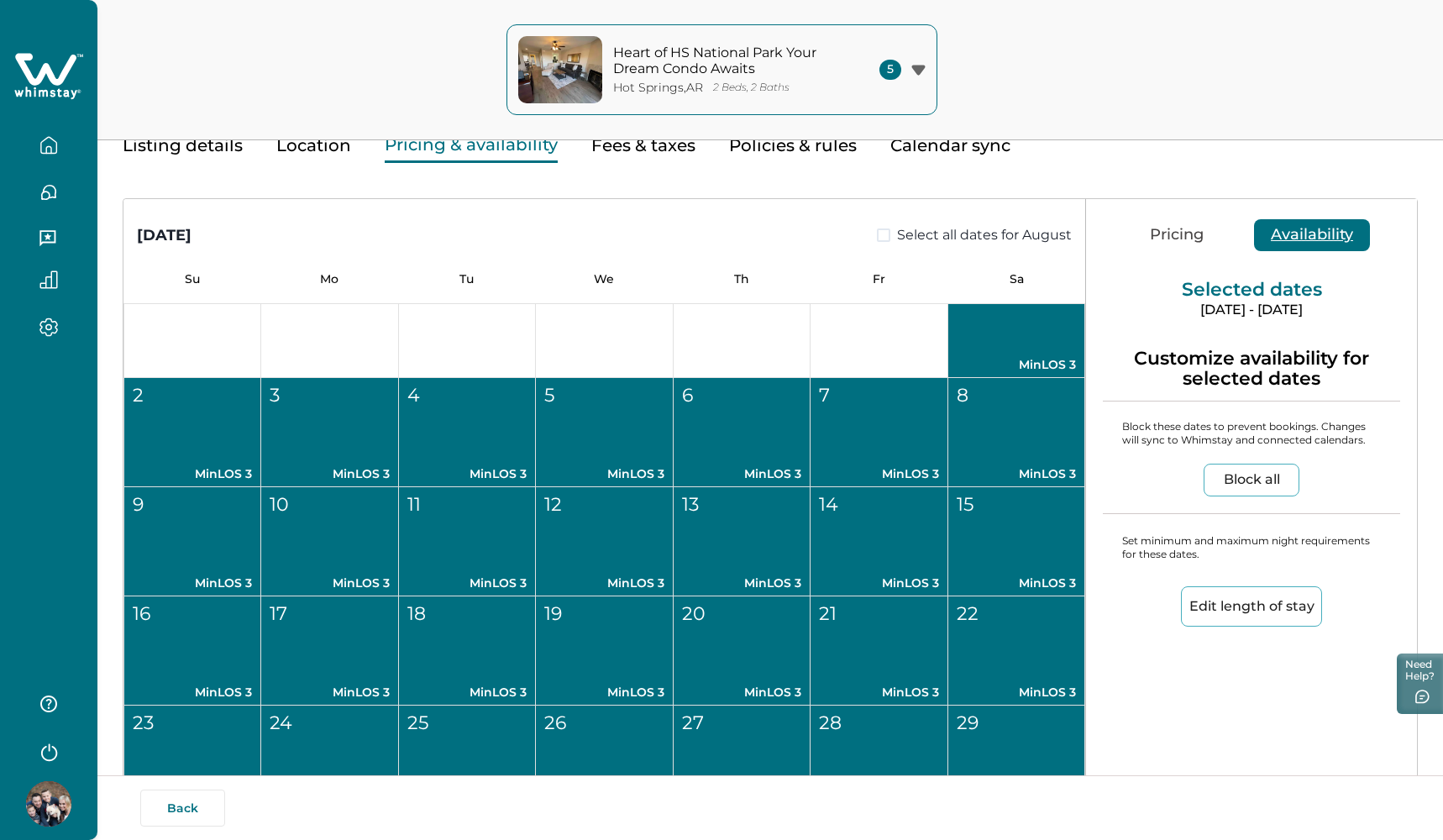
click at [1234, 478] on button "Block all" at bounding box center [1252, 479] width 96 height 33
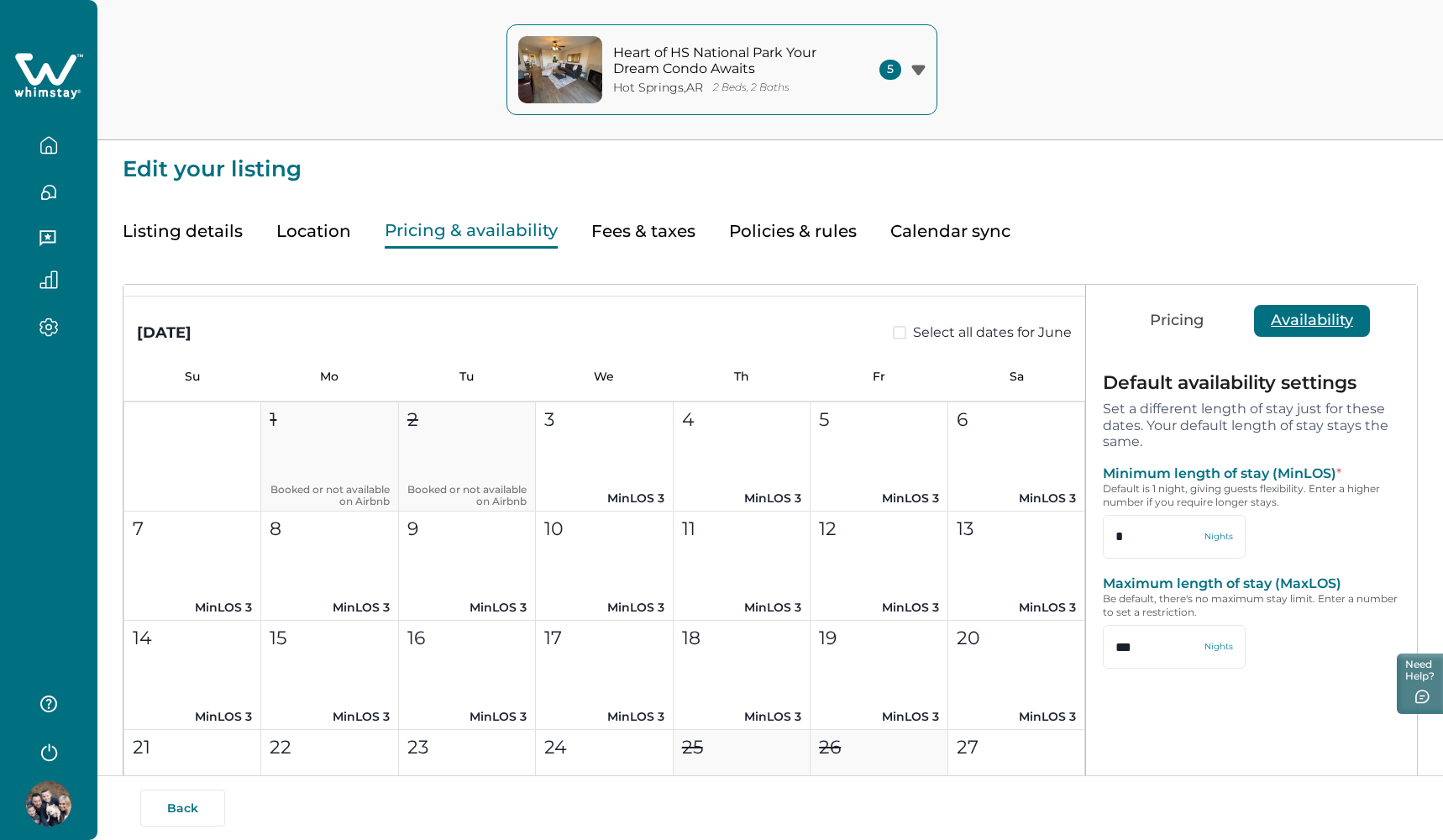
scroll to position [0, 0]
click at [617, 240] on button "Fees & taxes" at bounding box center [643, 231] width 104 height 34
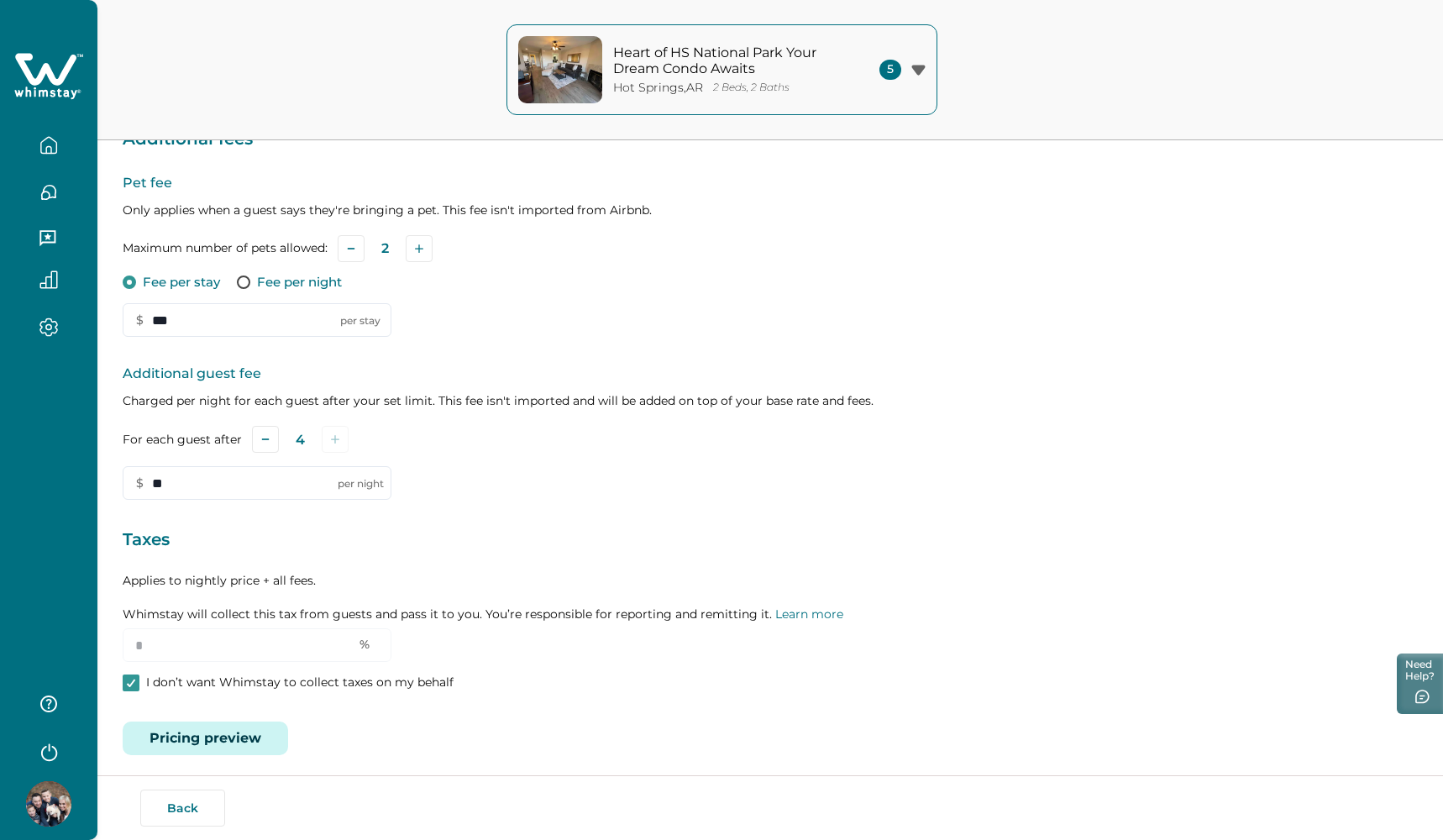
scroll to position [286, 0]
click at [127, 678] on div at bounding box center [131, 684] width 10 height 13
click at [160, 638] on input "*" at bounding box center [257, 647] width 268 height 34
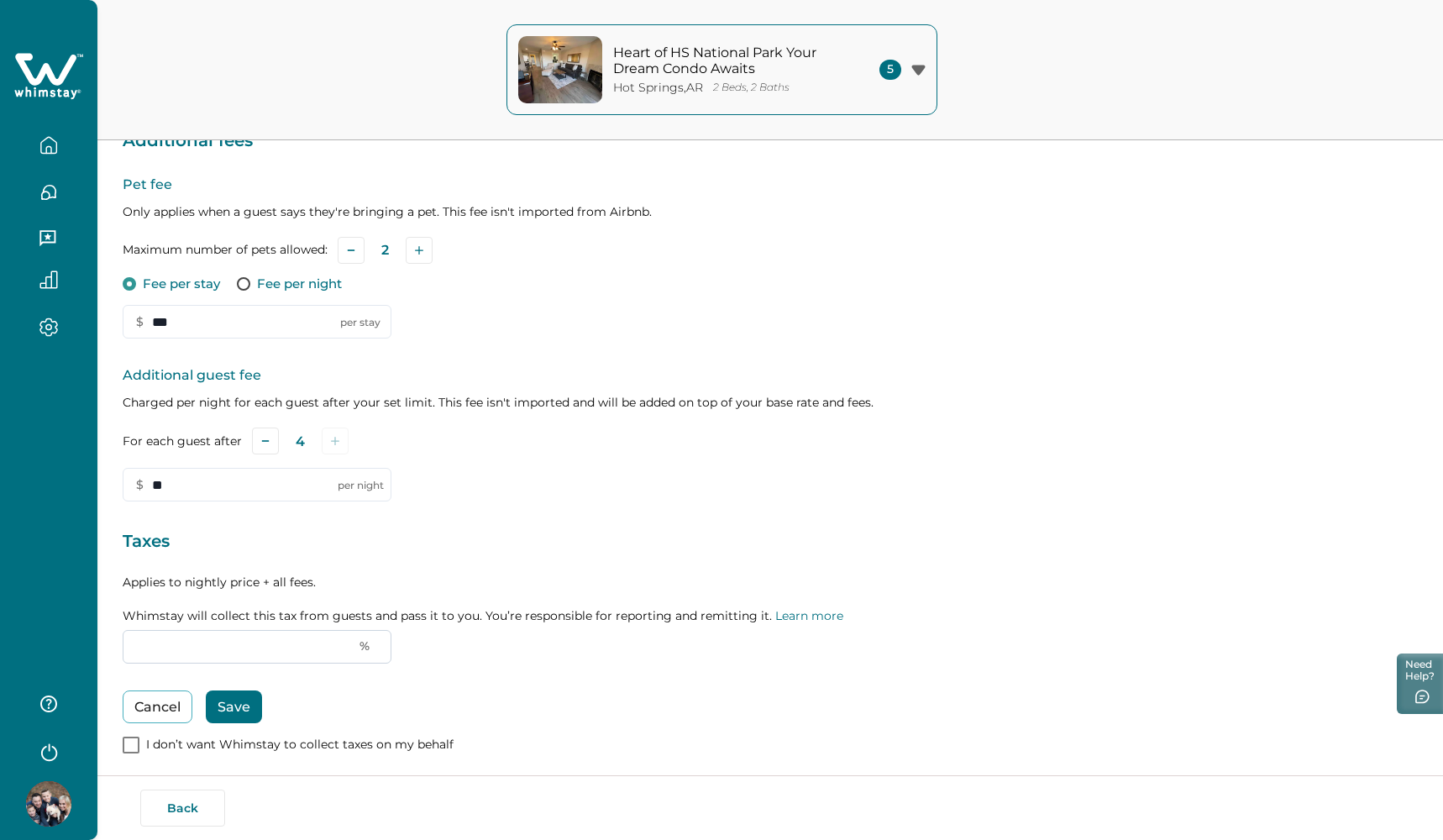
type input "*"
click at [242, 695] on button "Save" at bounding box center [233, 707] width 56 height 33
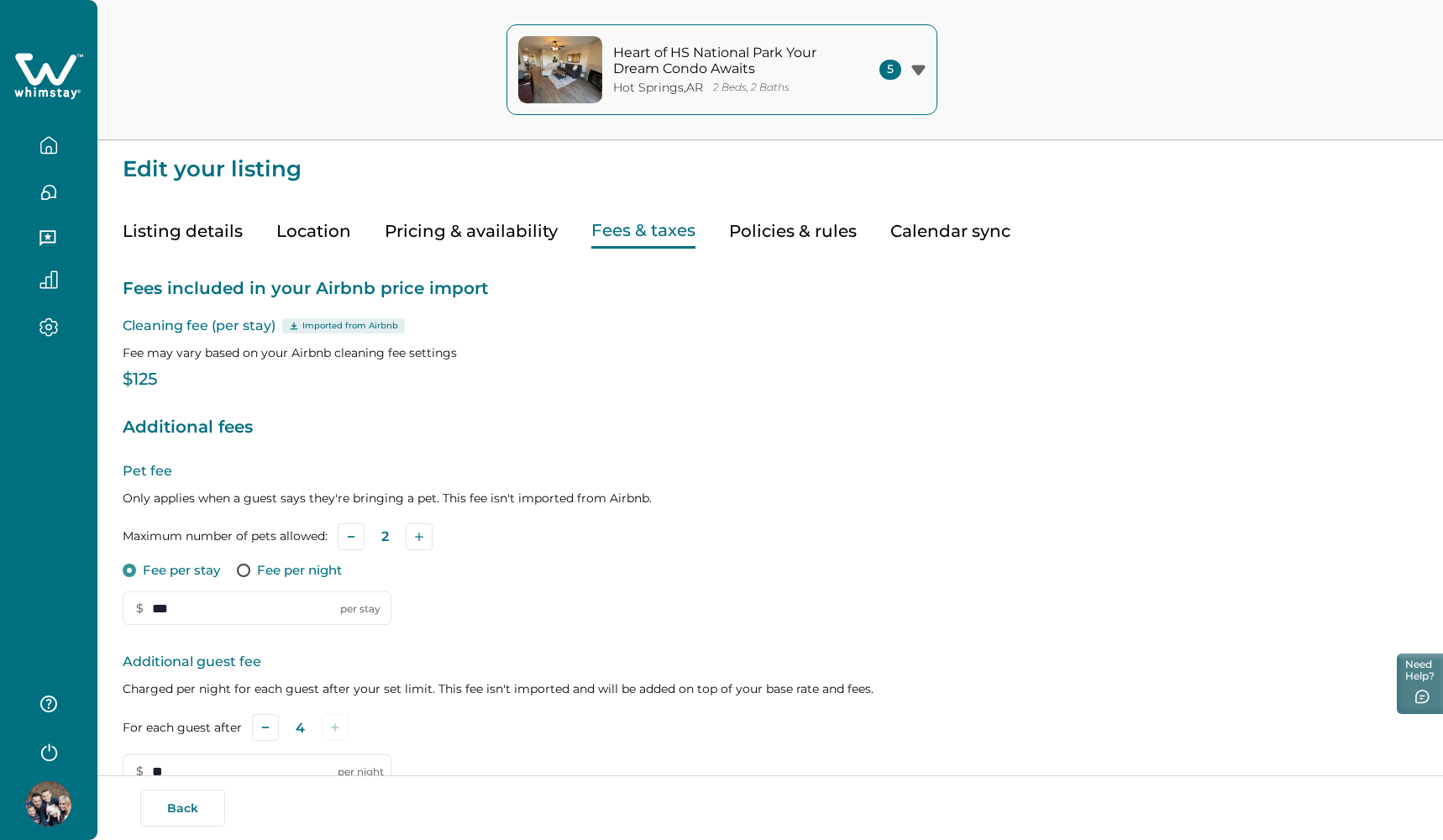
scroll to position [0, 0]
click at [917, 65] on icon "button" at bounding box center [918, 69] width 13 height 10
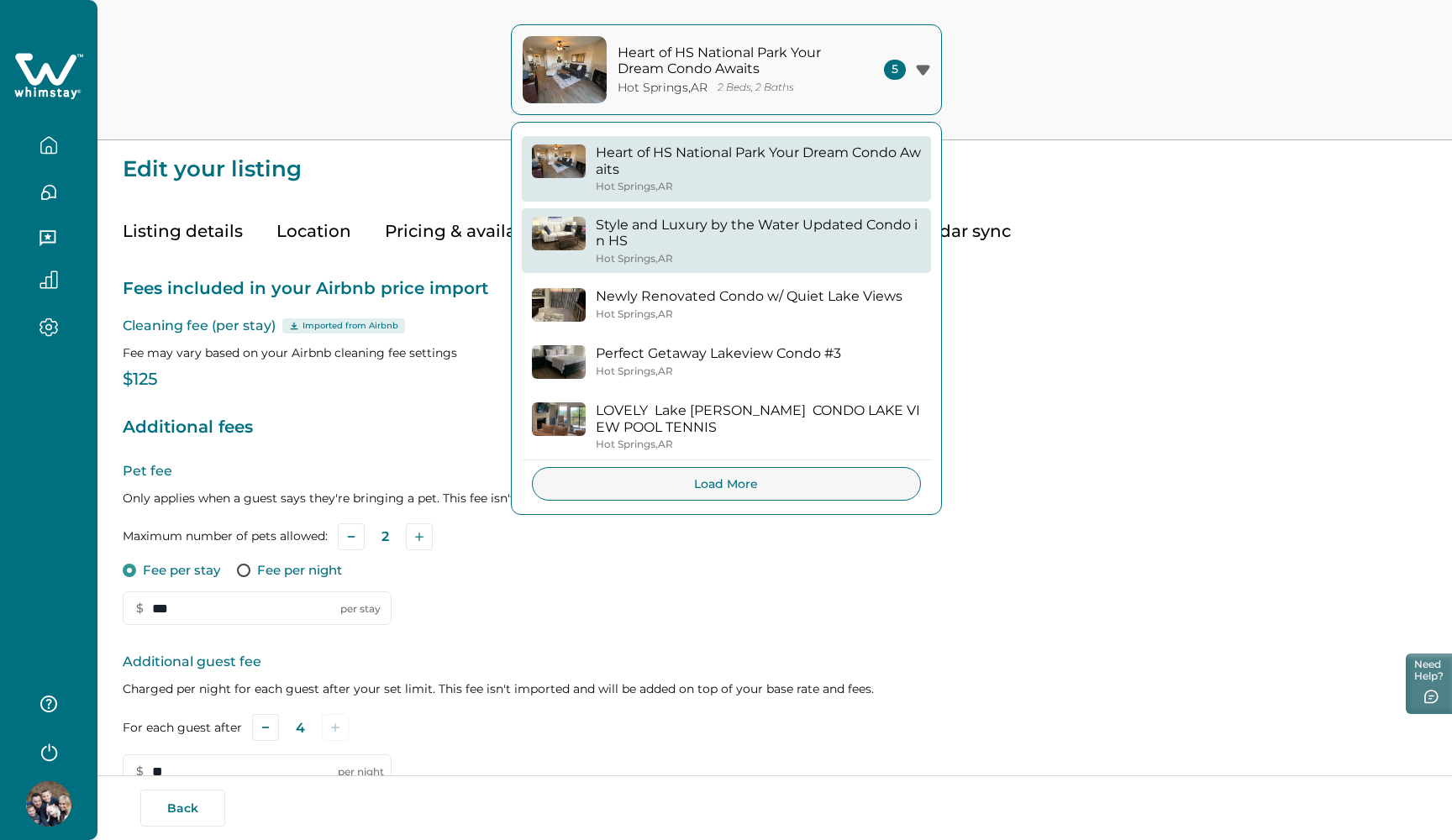
click at [756, 221] on p "Style and Luxury by the Water Updated Condo in HS" at bounding box center [758, 233] width 325 height 33
type input "*"
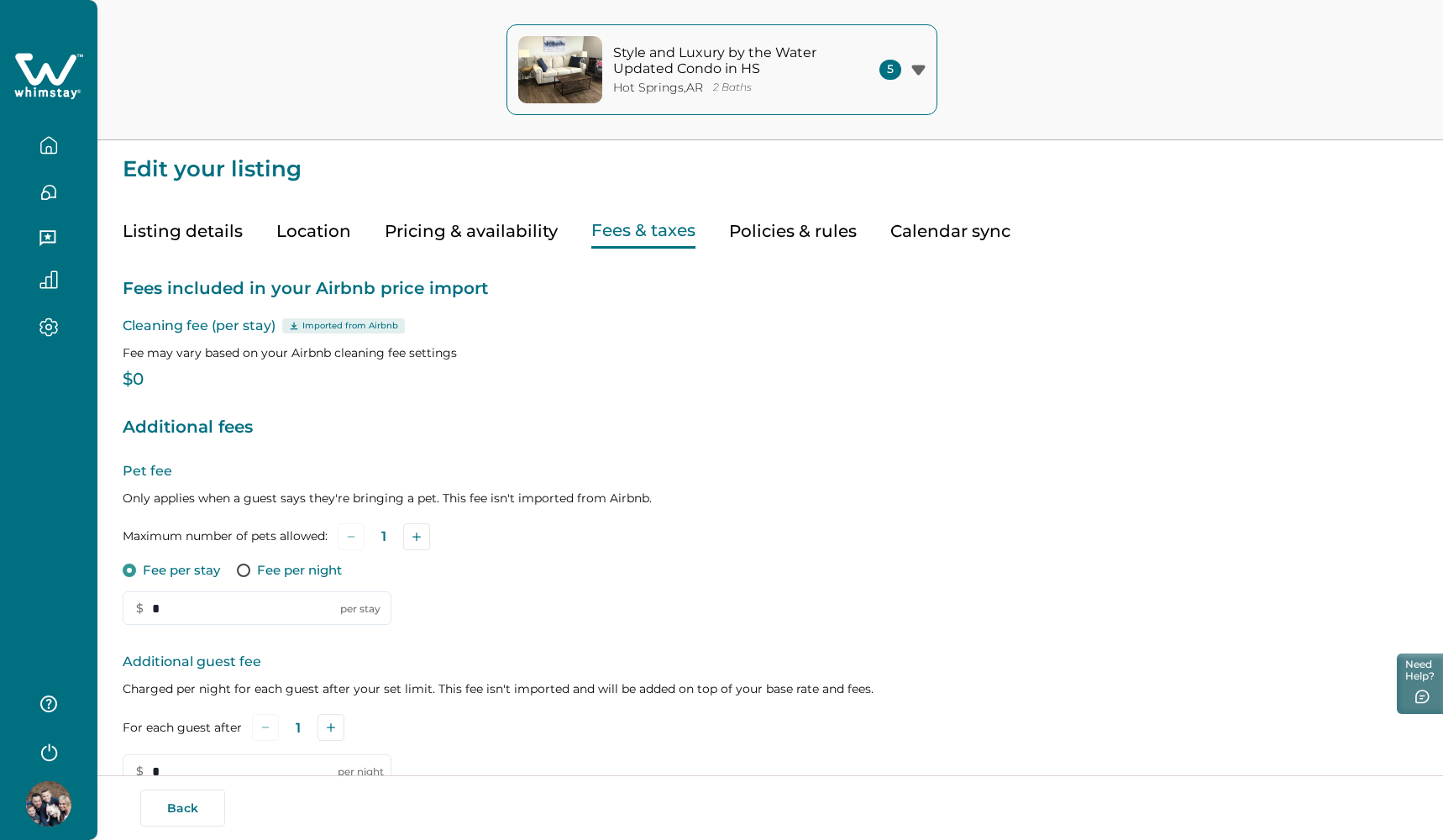
type input "**"
type input "***"
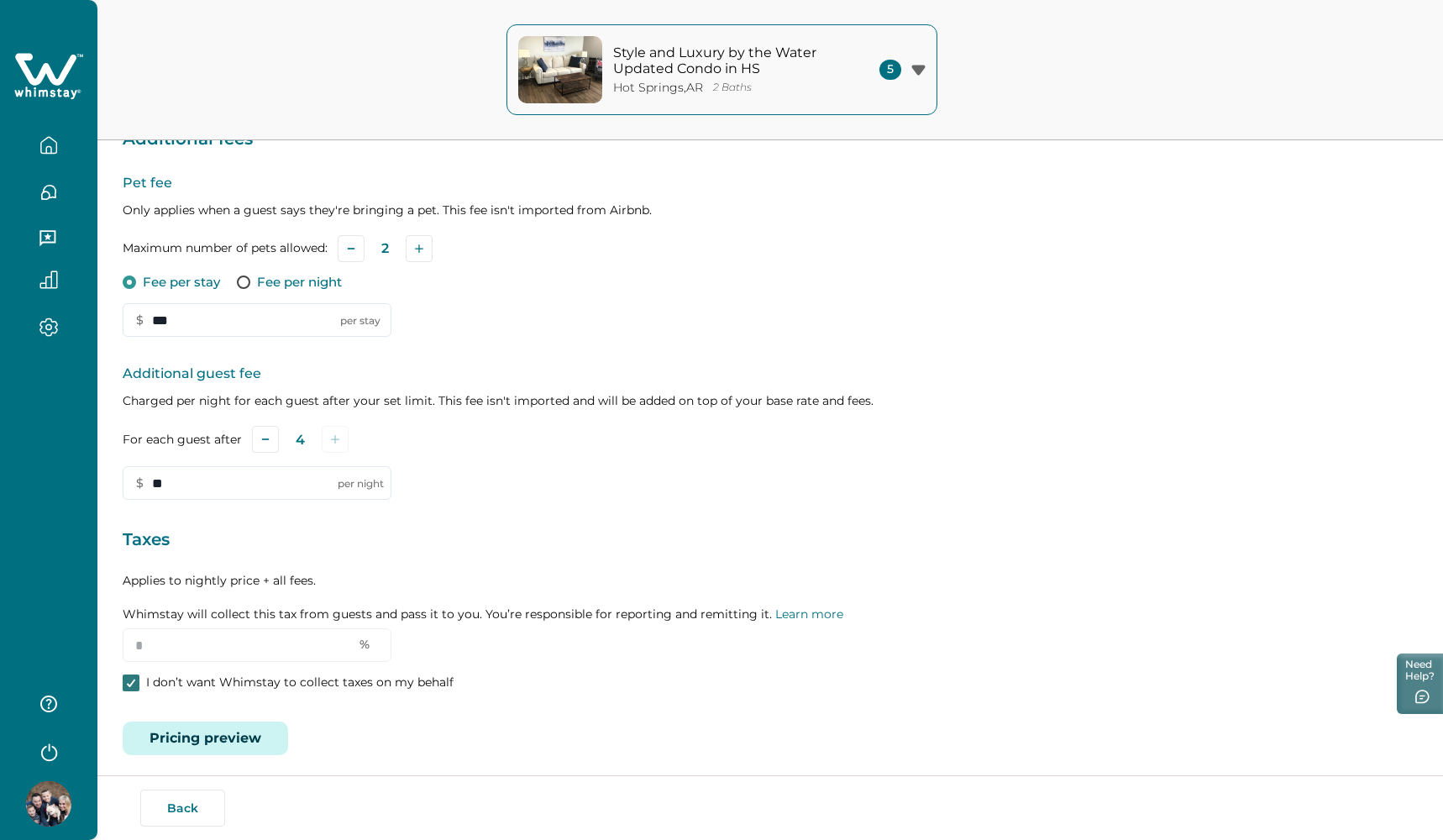
scroll to position [286, 0]
click at [128, 681] on icon at bounding box center [131, 684] width 10 height 8
click at [152, 650] on input "*" at bounding box center [257, 647] width 268 height 34
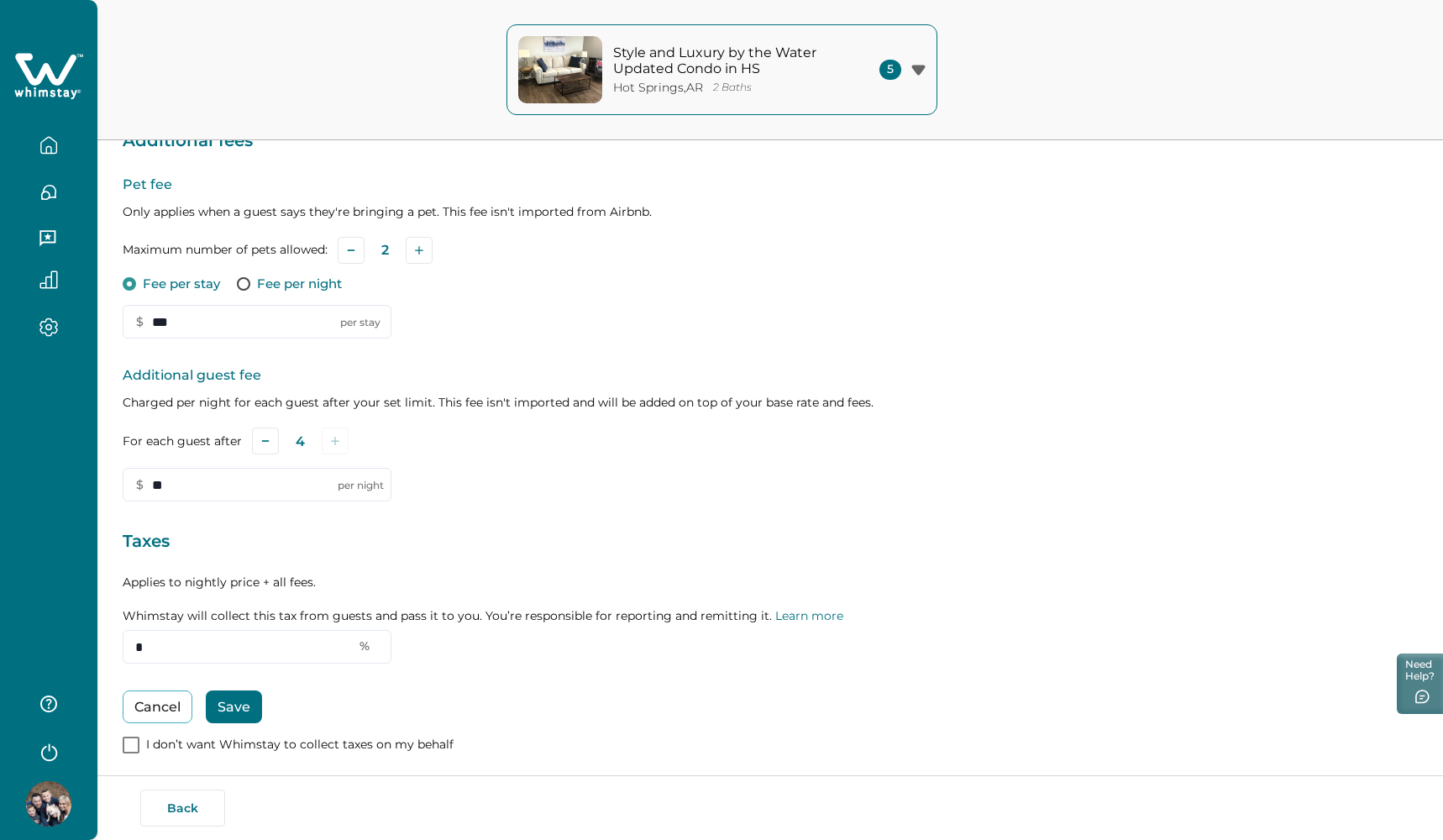
type input "*"
click at [250, 691] on button "Save" at bounding box center [233, 707] width 56 height 33
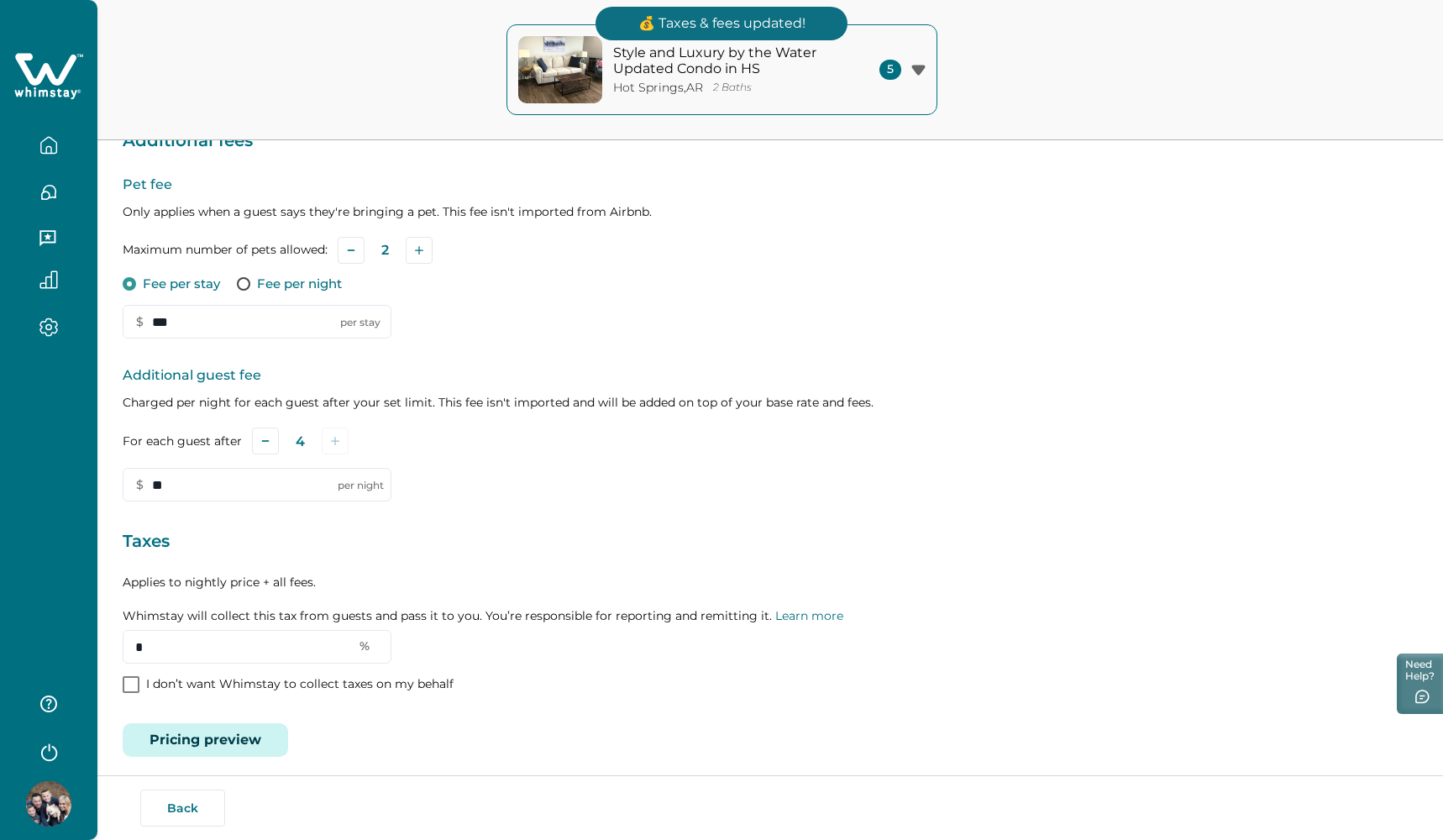
click at [914, 67] on icon "button" at bounding box center [918, 69] width 13 height 10
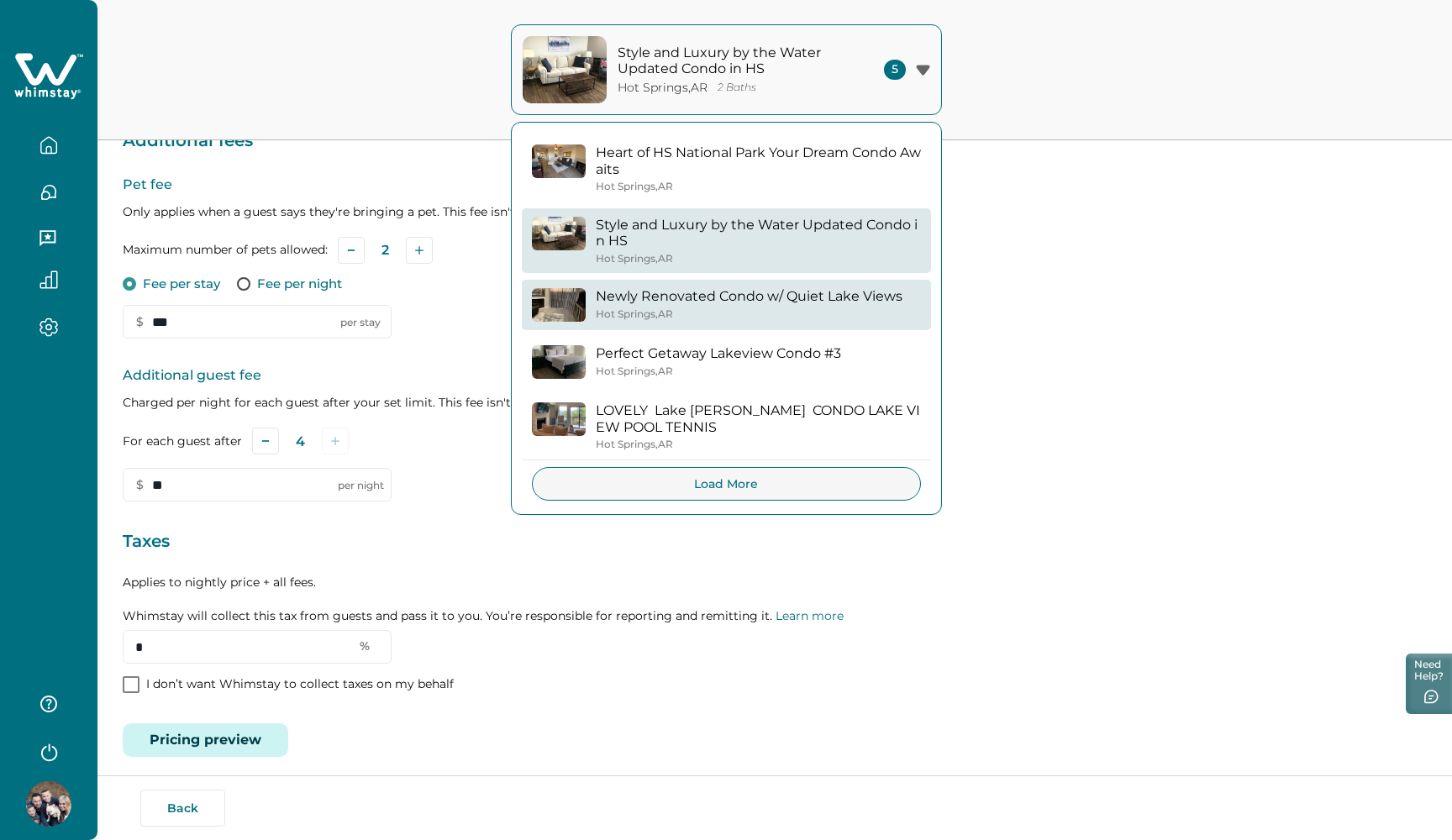
click at [761, 288] on p "Newly Renovated Condo w/ Quiet Lake Views" at bounding box center [749, 296] width 307 height 17
type input "*"
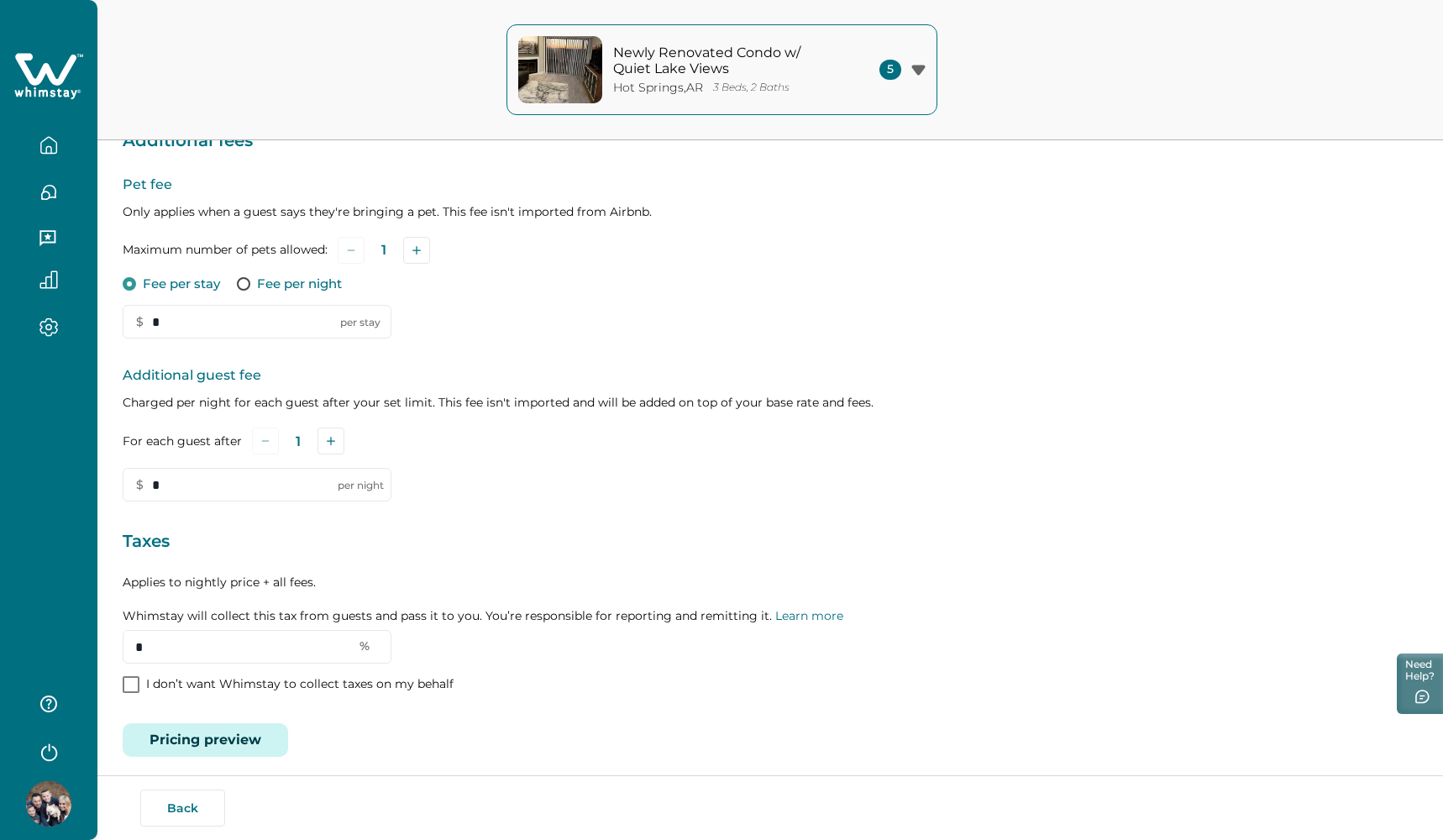
type input "**"
type input "***"
click at [126, 681] on icon at bounding box center [131, 684] width 10 height 8
click at [170, 641] on input "*" at bounding box center [257, 647] width 268 height 34
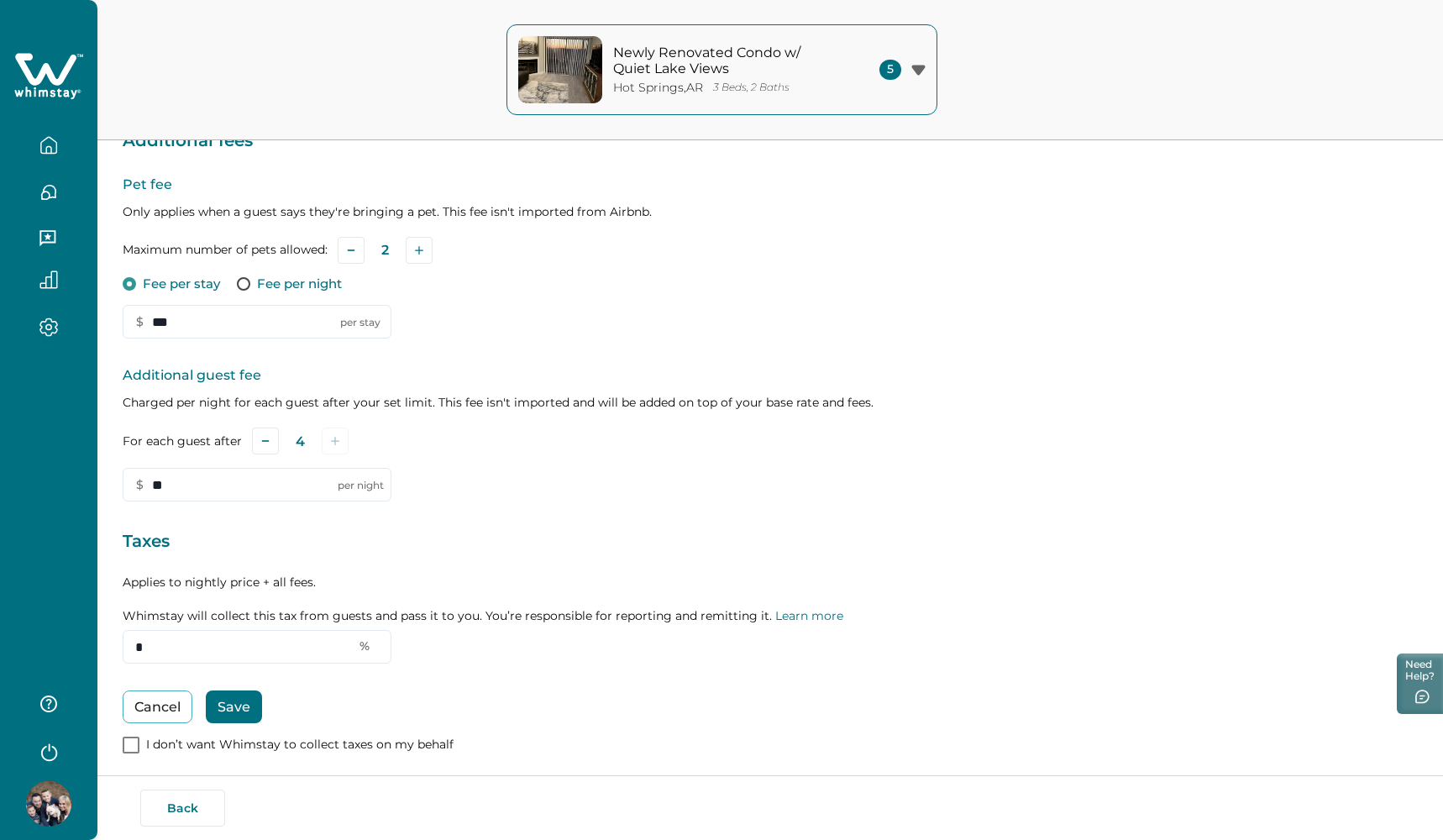
type input "*"
click at [217, 695] on button "Save" at bounding box center [233, 707] width 56 height 33
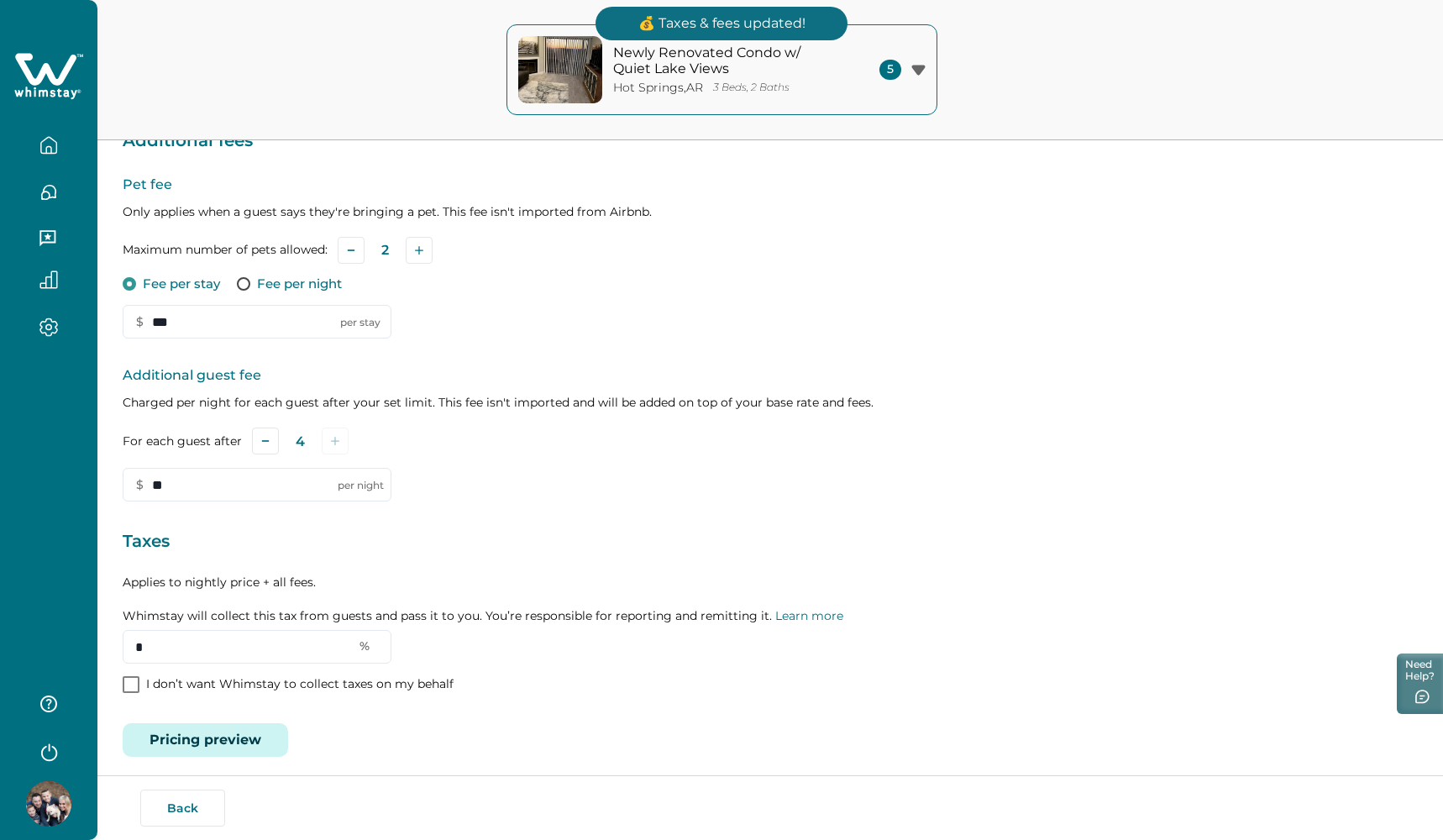
click at [918, 57] on button "Newly Renovated Condo w/ Quiet Lake Views Hot Springs , AR 3 Beds, 2 Baths 5" at bounding box center [722, 69] width 431 height 90
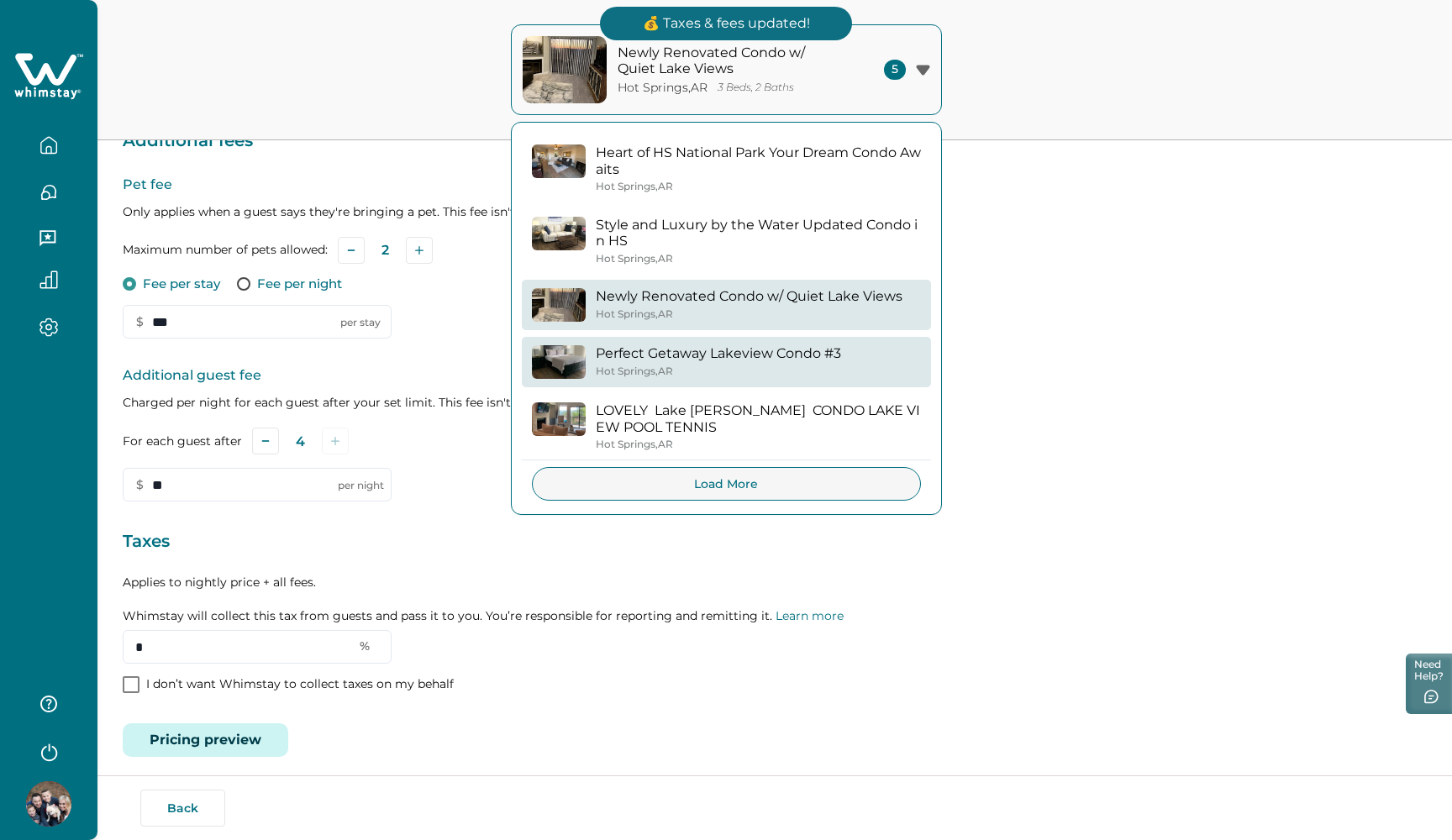
click at [720, 351] on p "Perfect Getaway Lakeview Condo #3" at bounding box center [718, 353] width 245 height 17
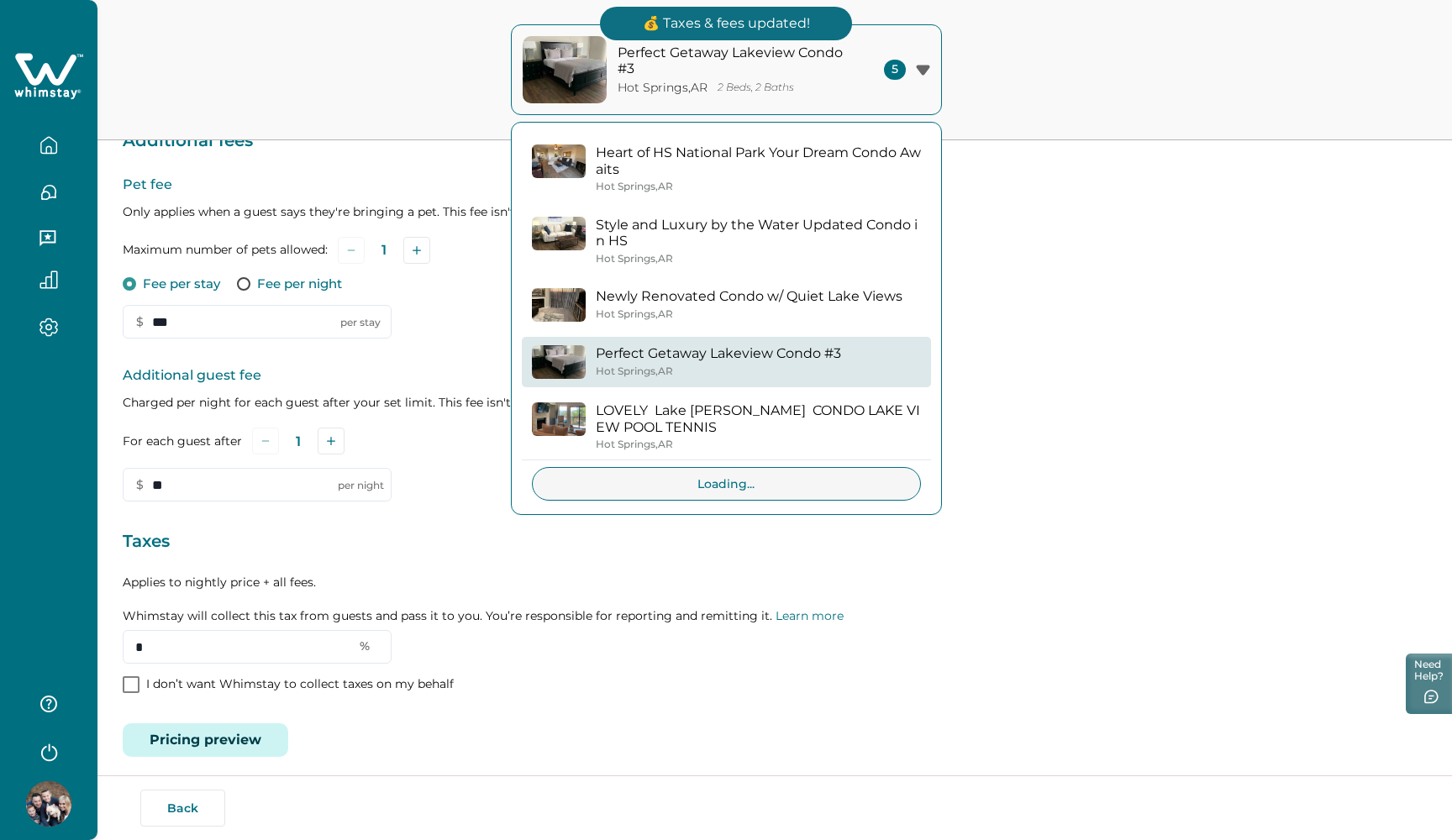
type input "*"
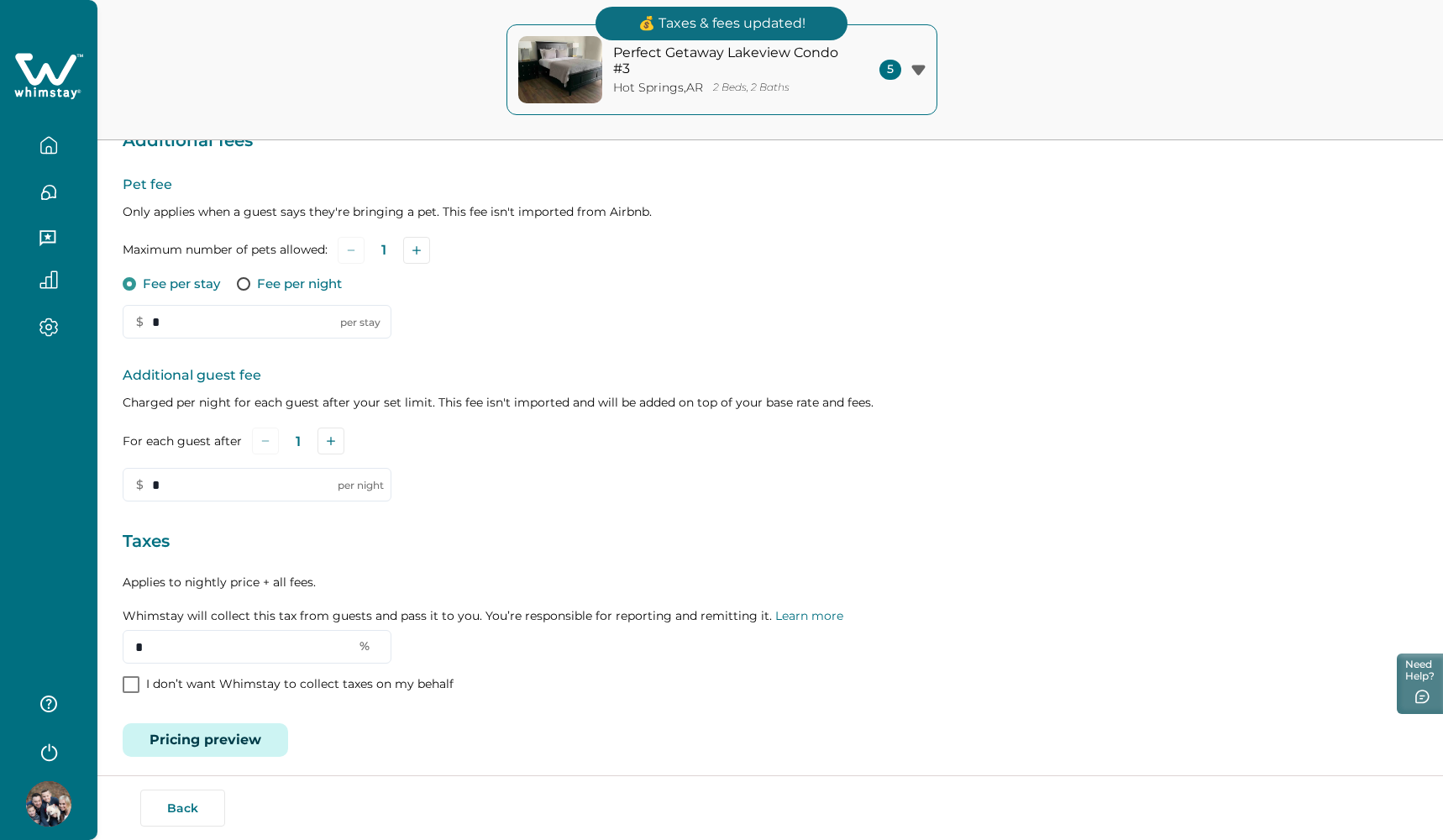
type input "**"
type input "***"
click at [134, 682] on polyline at bounding box center [132, 685] width 7 height 7
click at [163, 643] on input "*" at bounding box center [257, 647] width 268 height 34
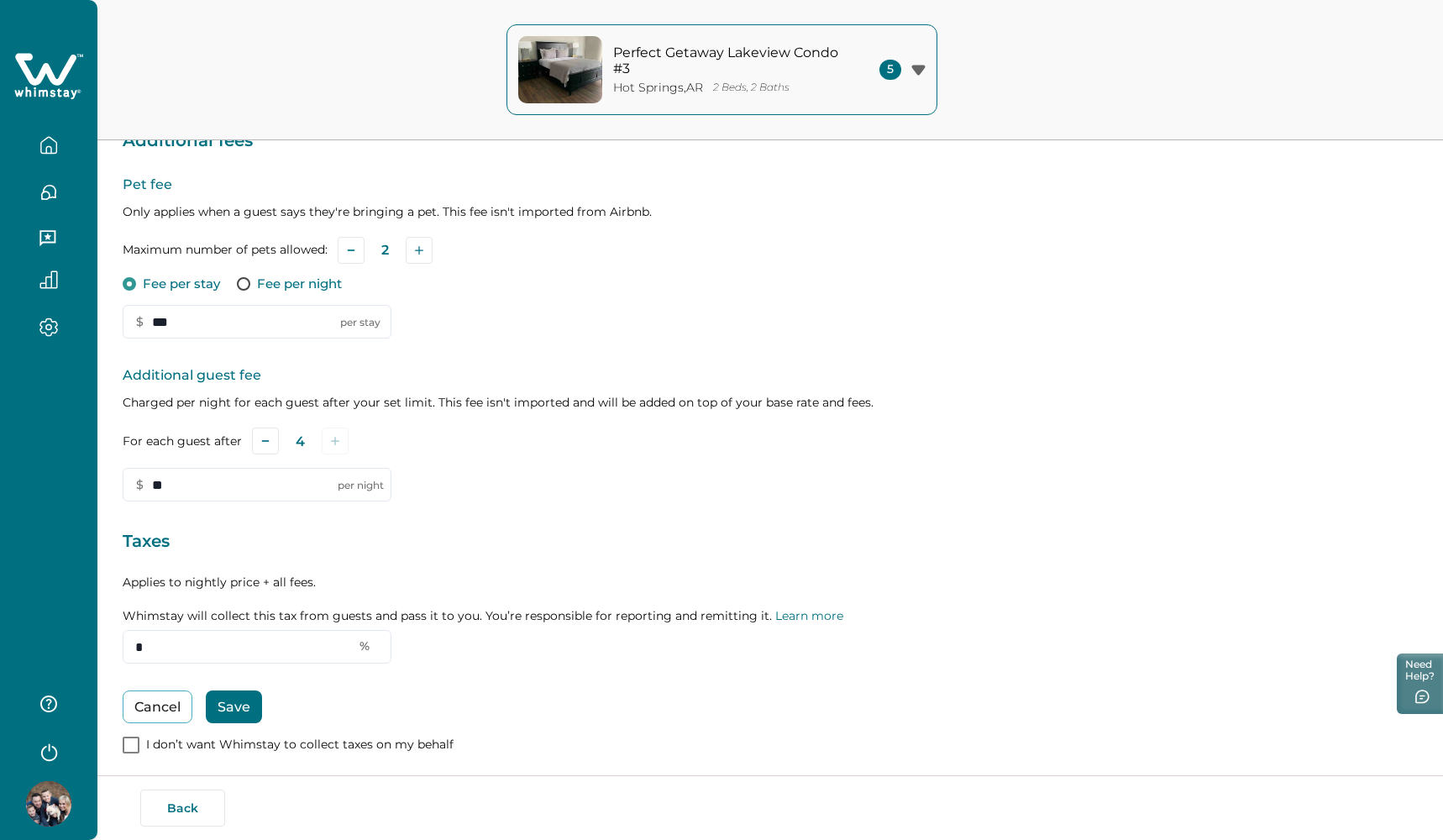
type input "*"
click at [225, 691] on button "Save" at bounding box center [233, 707] width 56 height 33
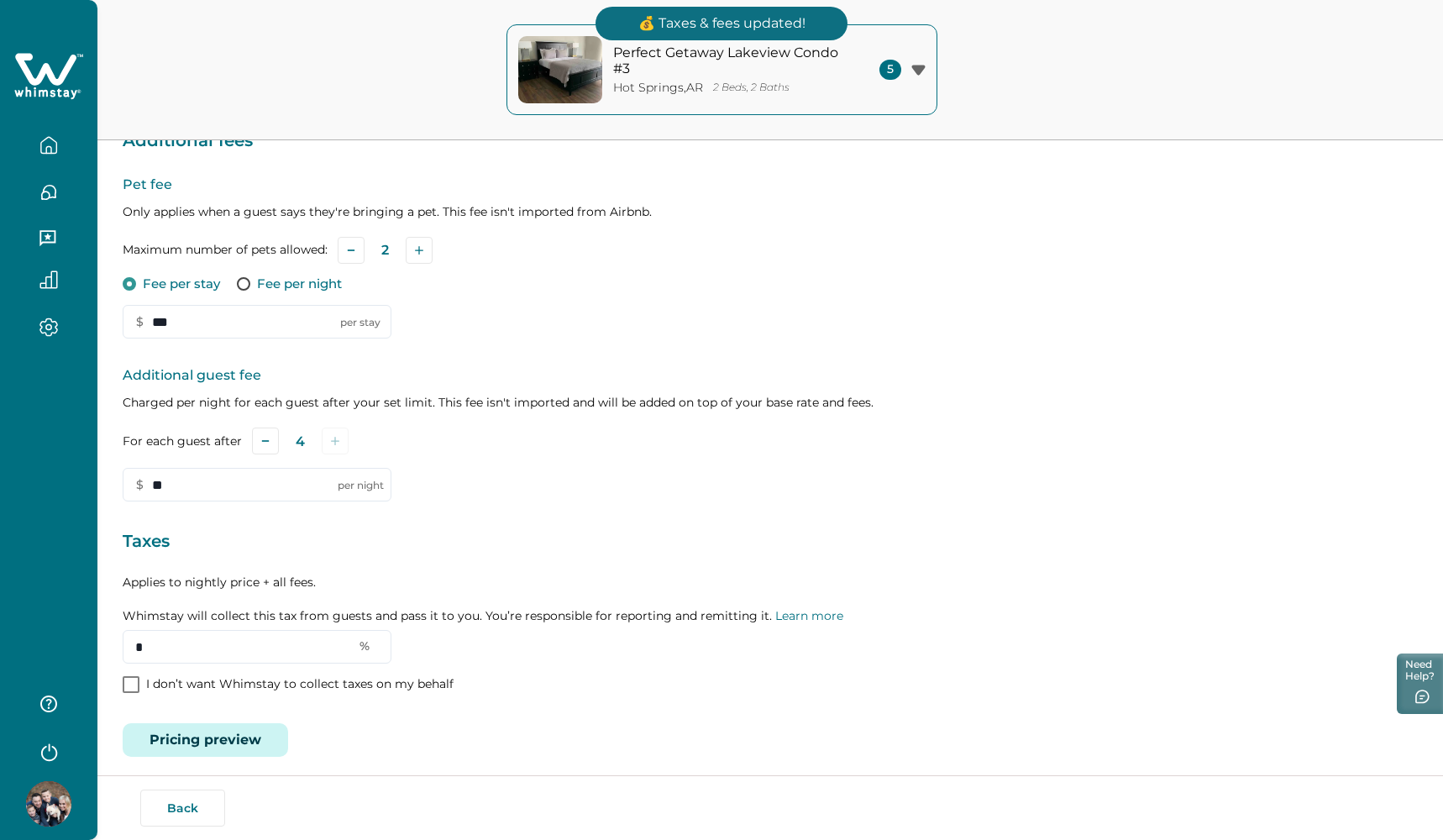
click at [918, 71] on icon "button" at bounding box center [918, 69] width 13 height 10
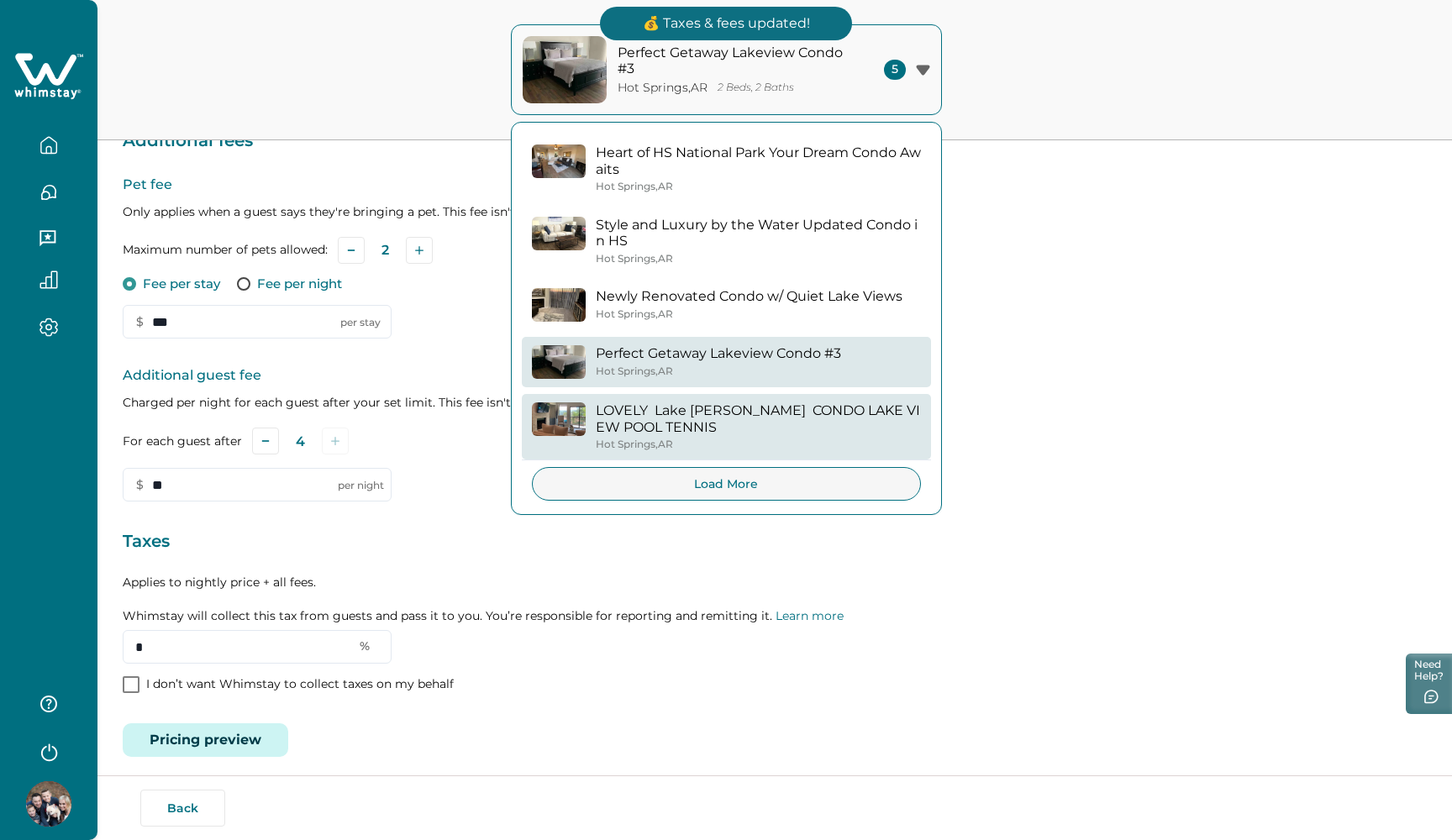
click at [729, 416] on p "LOVELY Lake Hamilton CONDO LAKE VIEW POOL TENNIS" at bounding box center [758, 419] width 325 height 33
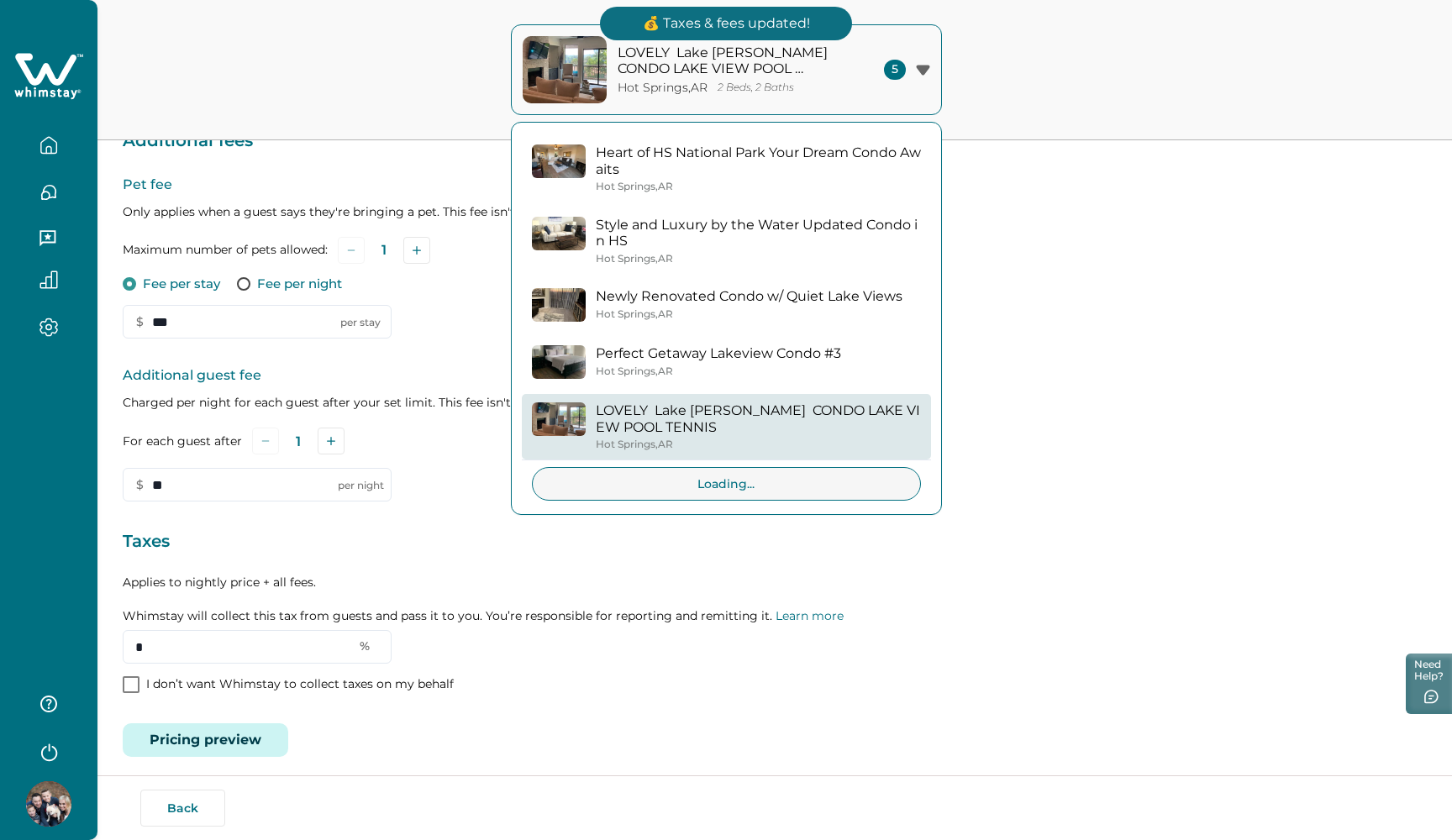
type input "*"
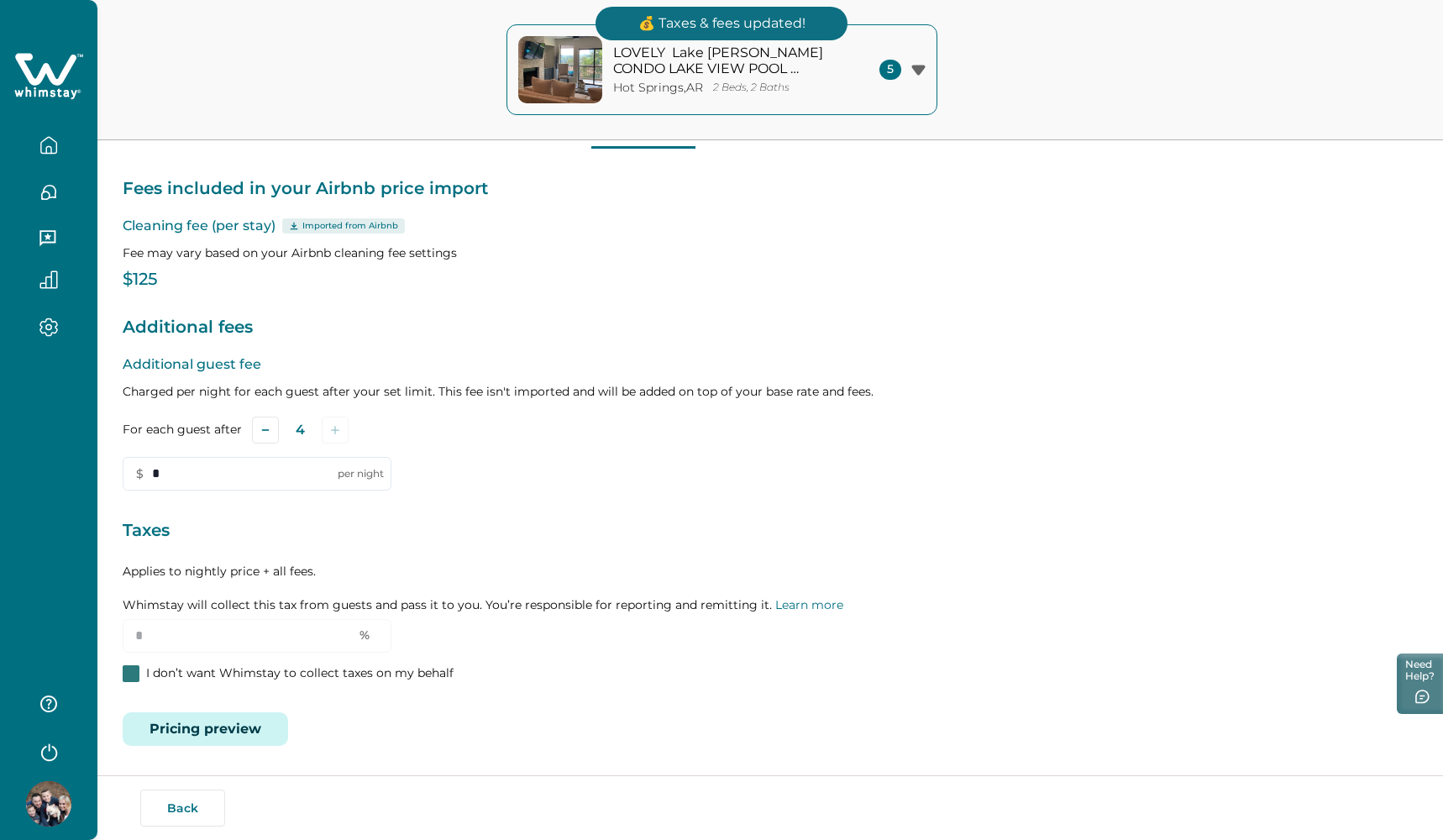
type input "**"
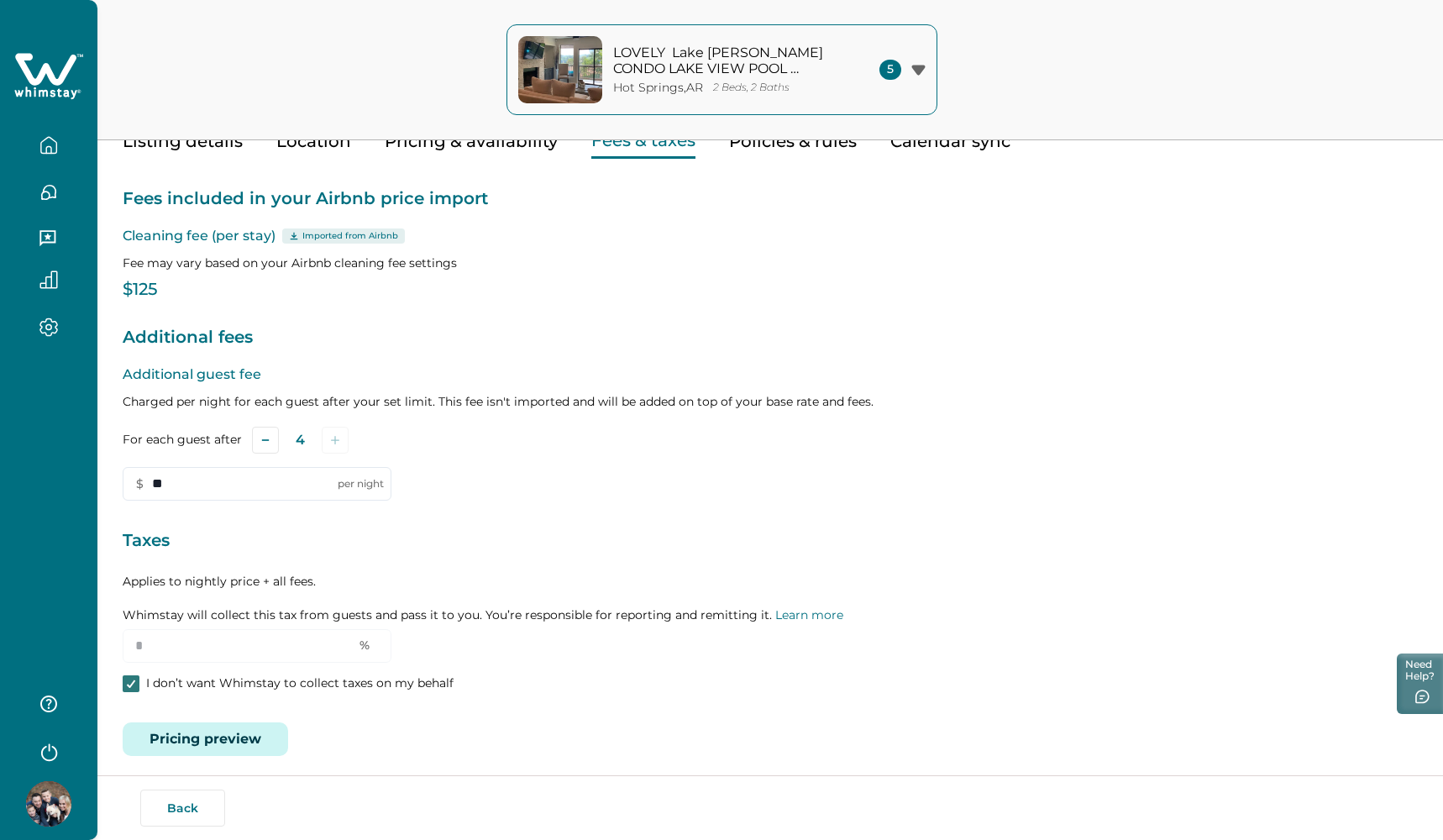
scroll to position [89, 0]
click at [135, 681] on icon at bounding box center [131, 684] width 10 height 8
click at [178, 630] on input "*" at bounding box center [257, 647] width 268 height 34
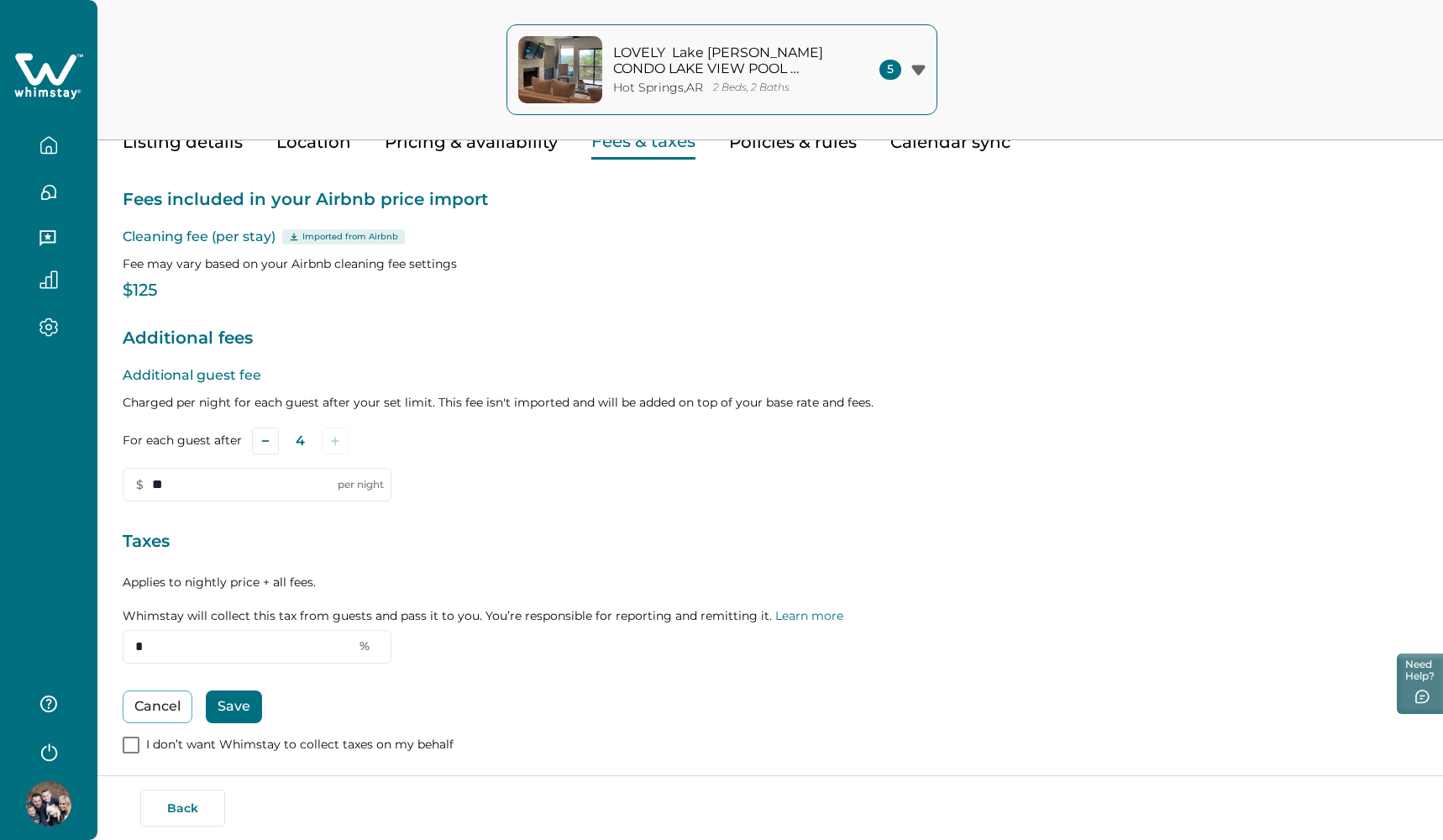
type input "*"
click at [225, 691] on button "Save" at bounding box center [233, 707] width 56 height 33
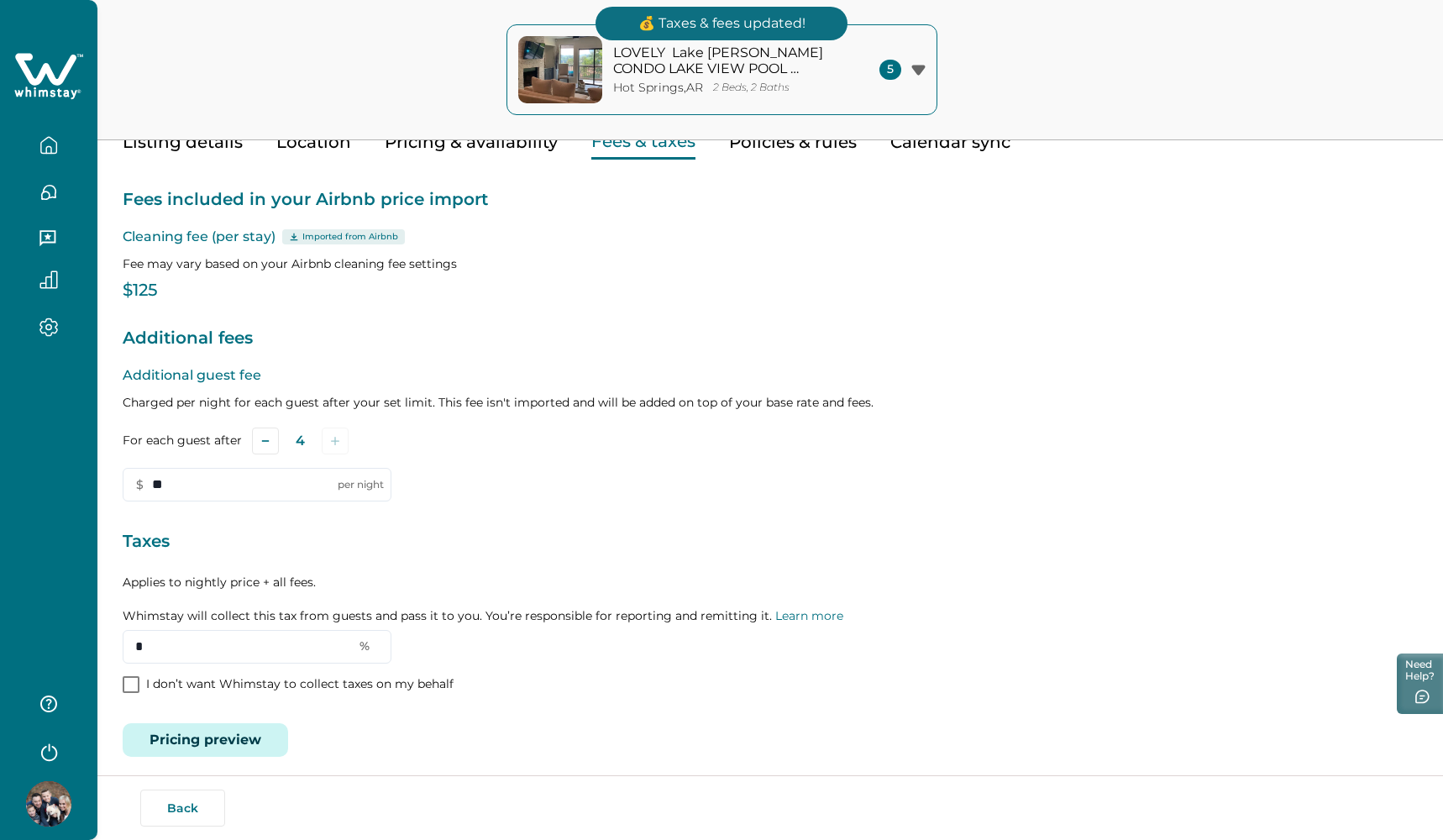
click at [921, 66] on icon "button" at bounding box center [918, 69] width 13 height 10
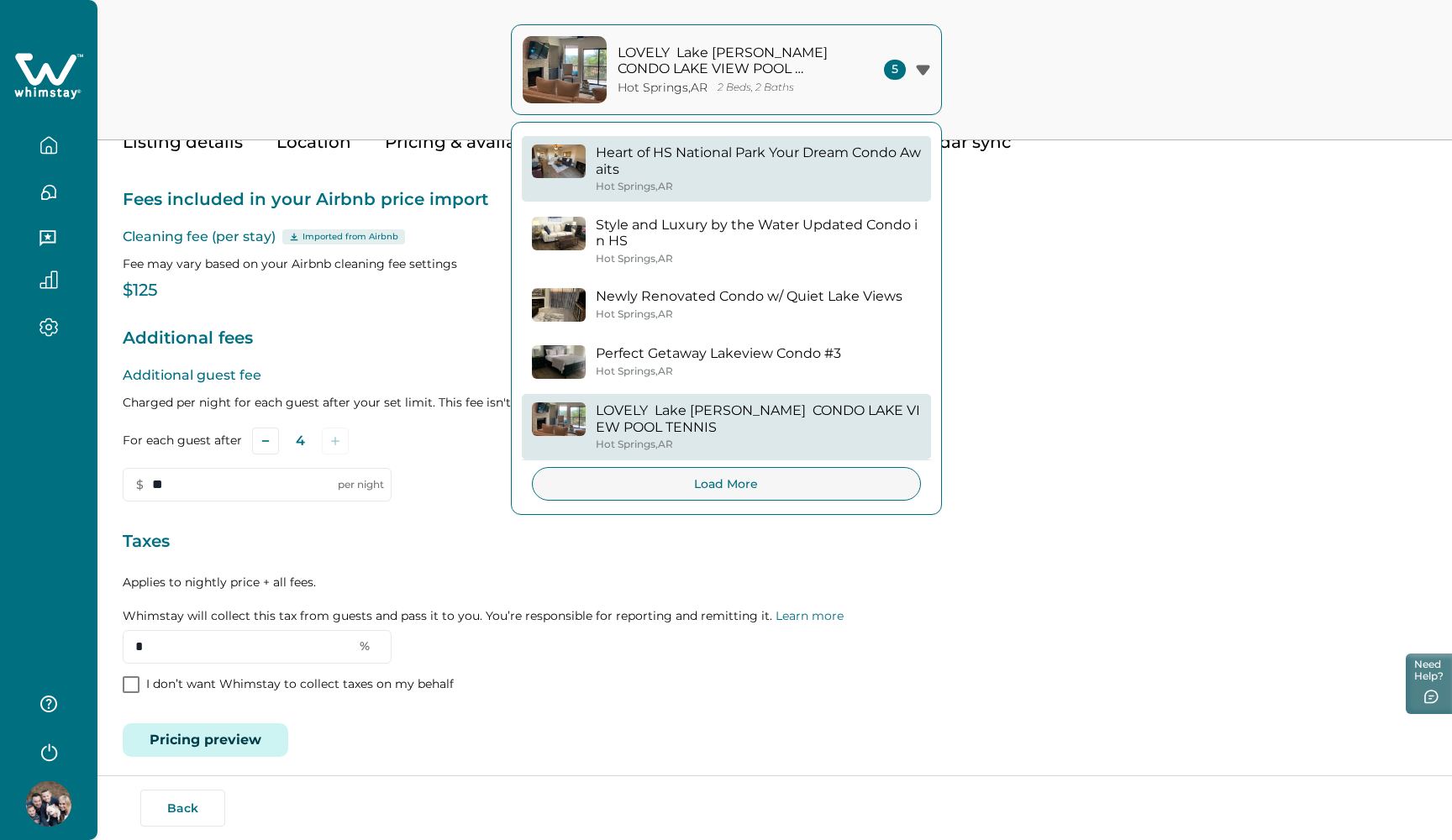
click at [701, 171] on p "Heart of HS National Park Your Dream Condo Awaits" at bounding box center [758, 161] width 325 height 33
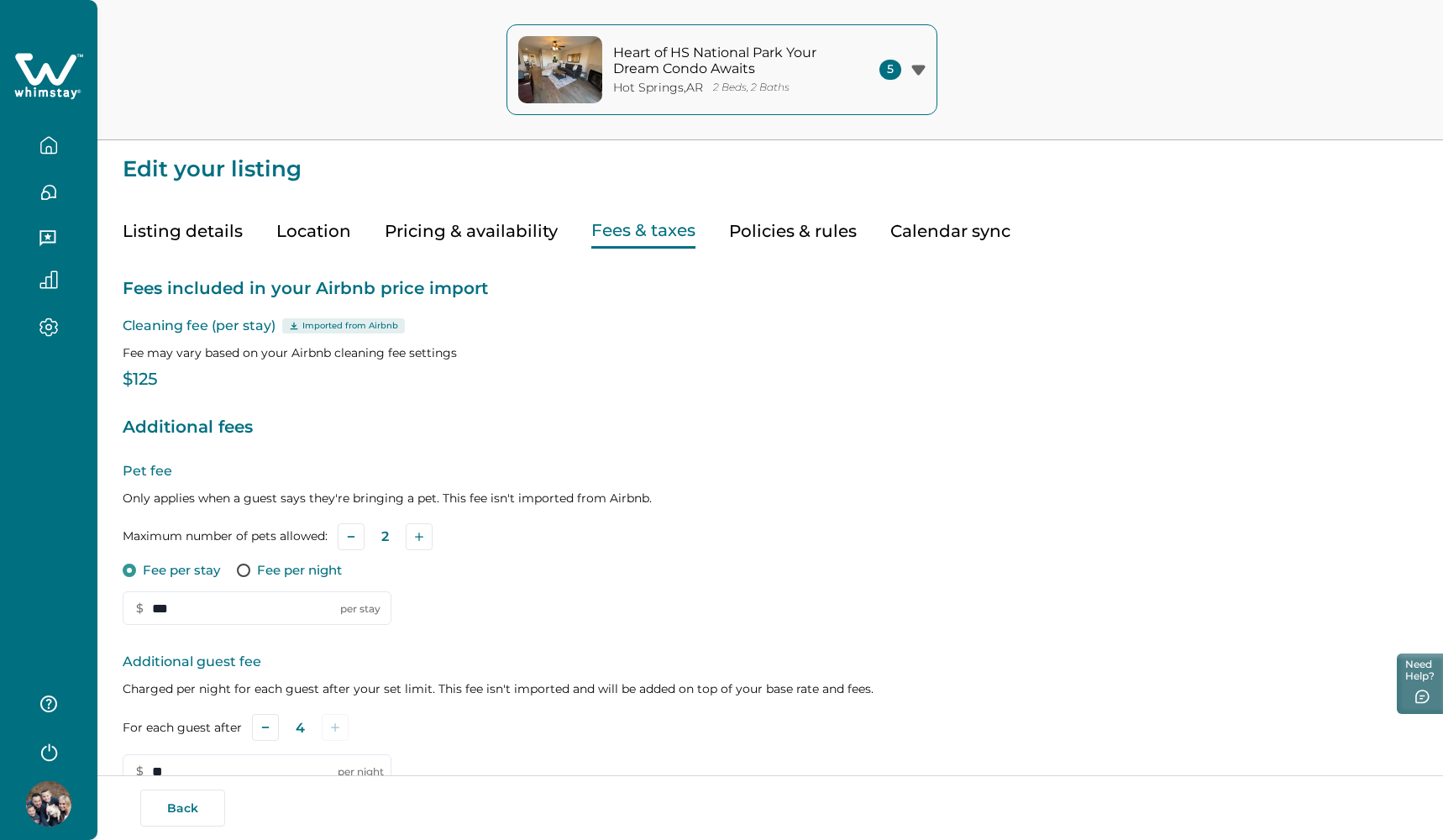
click at [876, 62] on button "Heart of HS National Park Your Dream Condo Awaits Hot Springs , AR 2 Beds, 2 Ba…" at bounding box center [722, 69] width 431 height 90
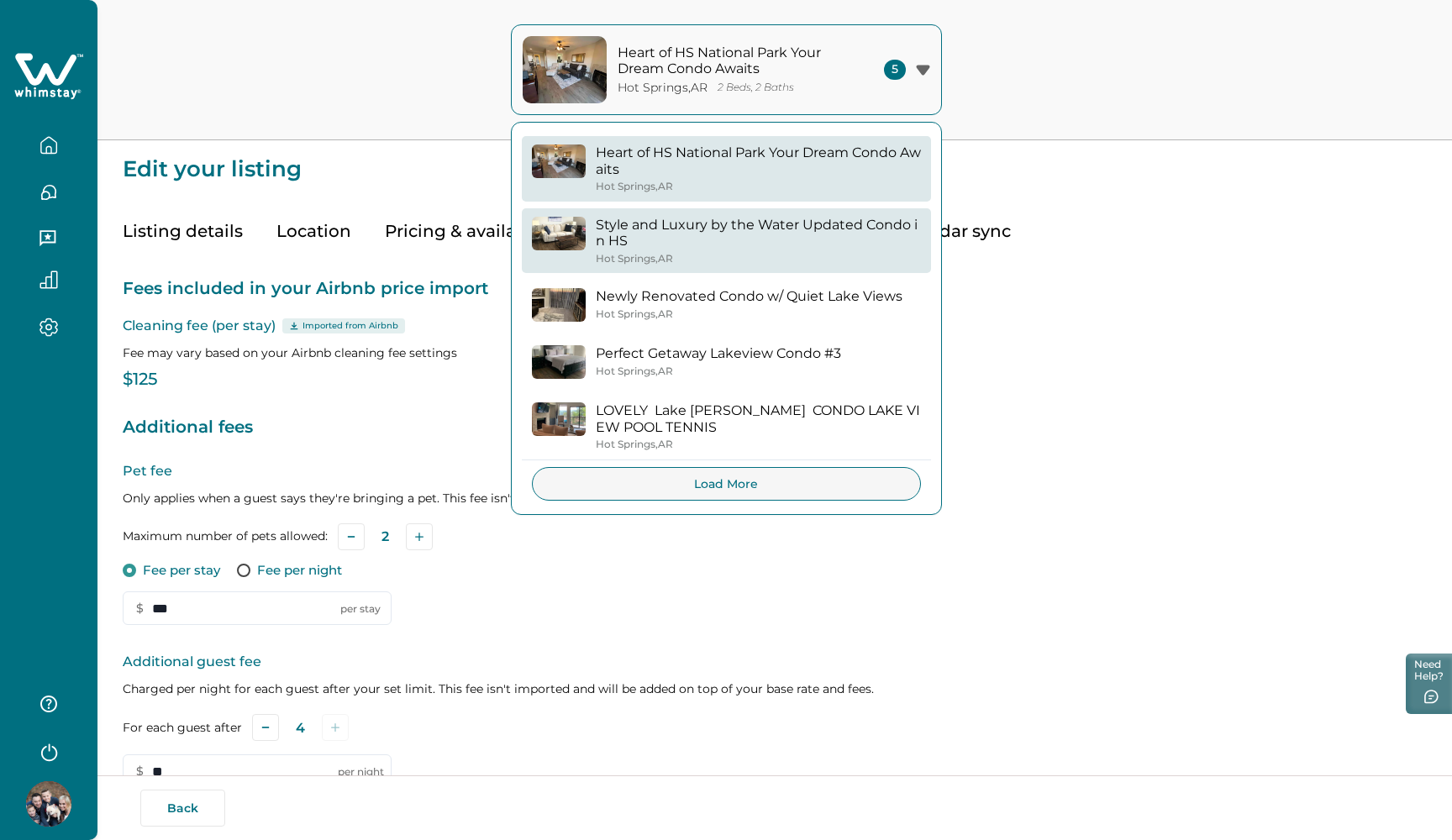
click at [756, 228] on p "Style and Luxury by the Water Updated Condo in HS" at bounding box center [758, 233] width 325 height 33
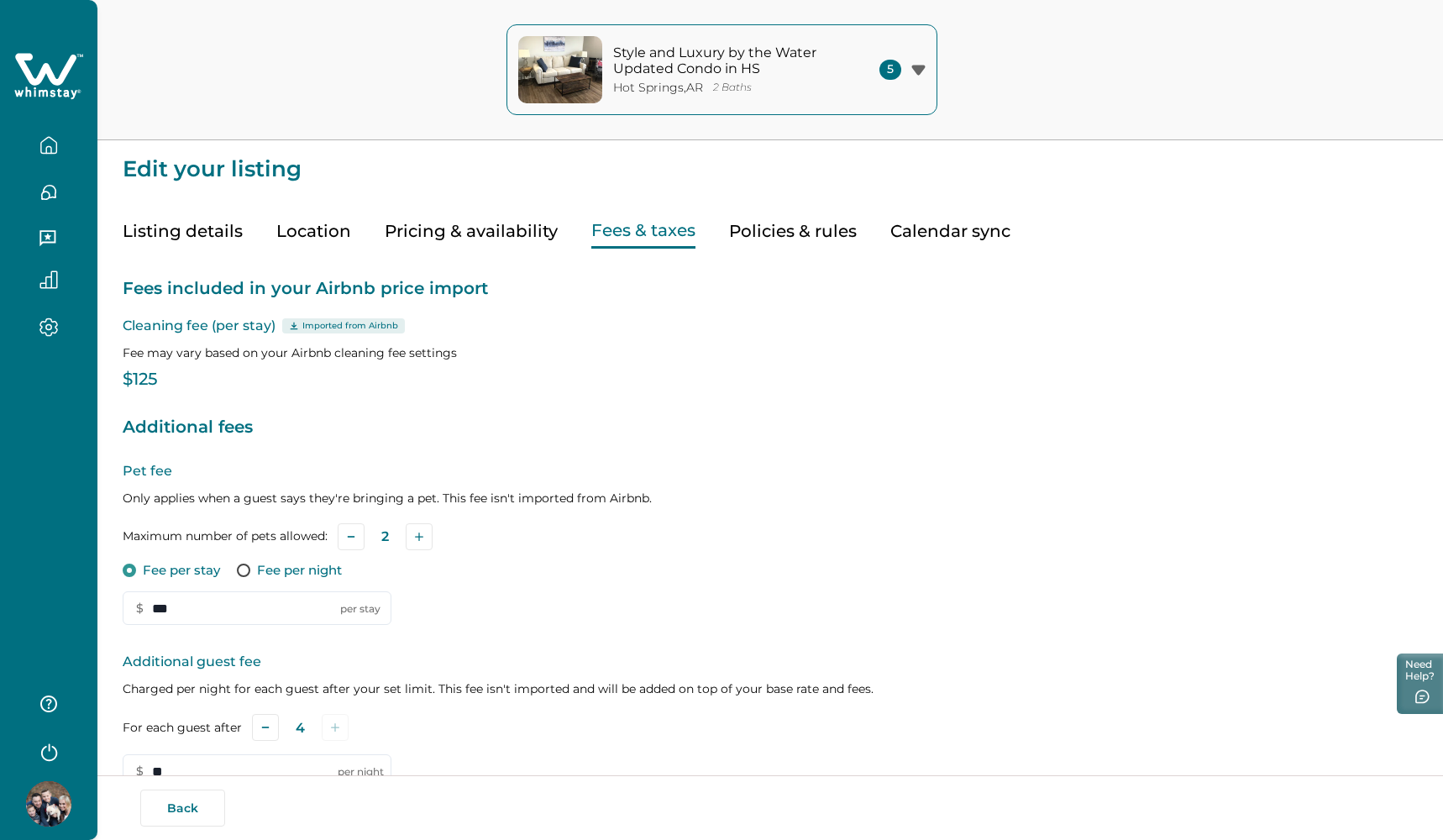
scroll to position [-1, 0]
click at [865, 68] on button "Style and Luxury by the Water Updated Condo in HS Hot Springs , AR 2 Baths 5" at bounding box center [722, 69] width 431 height 90
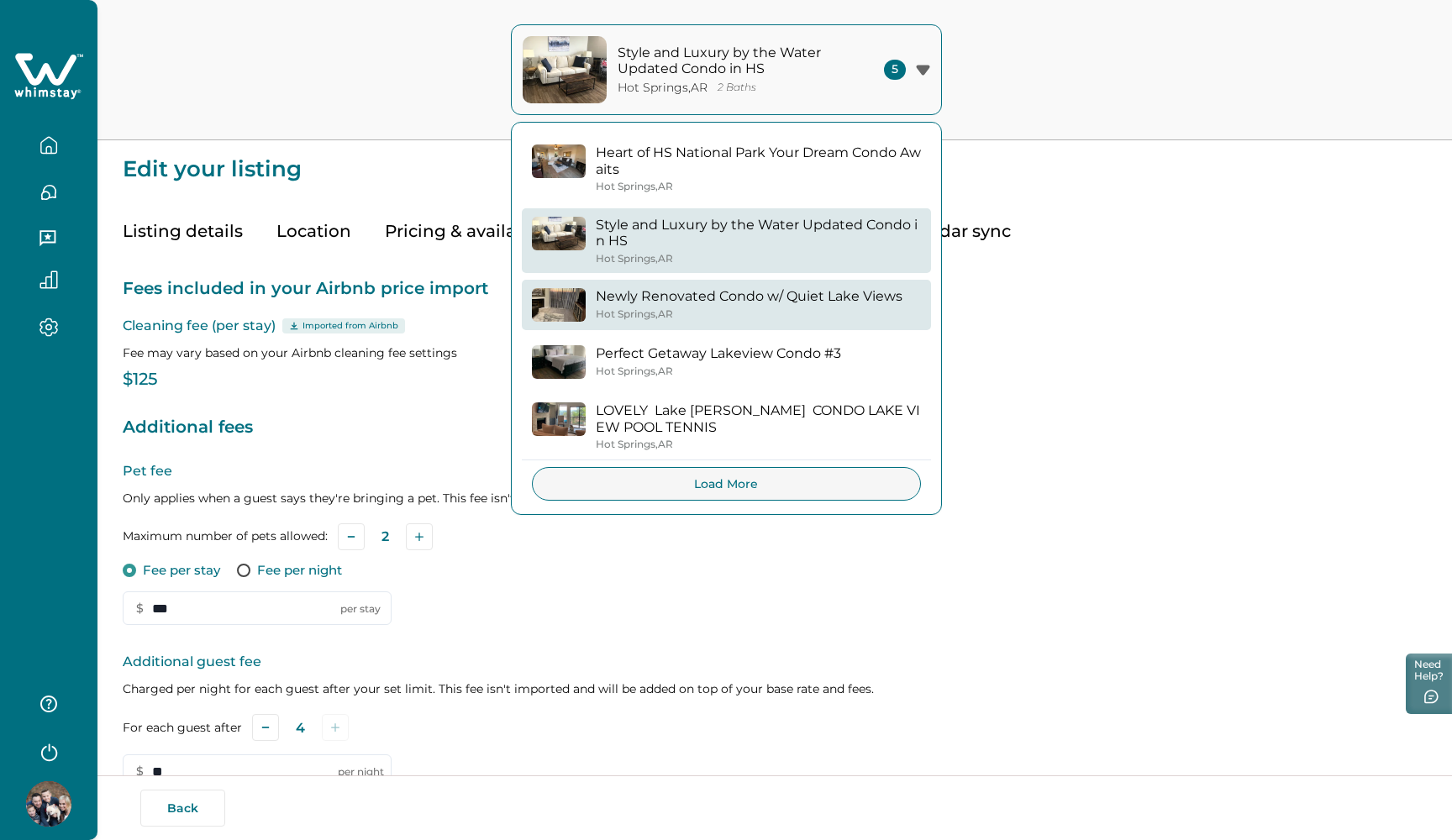
click at [745, 304] on div "Newly Renovated Condo w/ Quiet Lake Views Hot Springs , AR" at bounding box center [749, 304] width 307 height 32
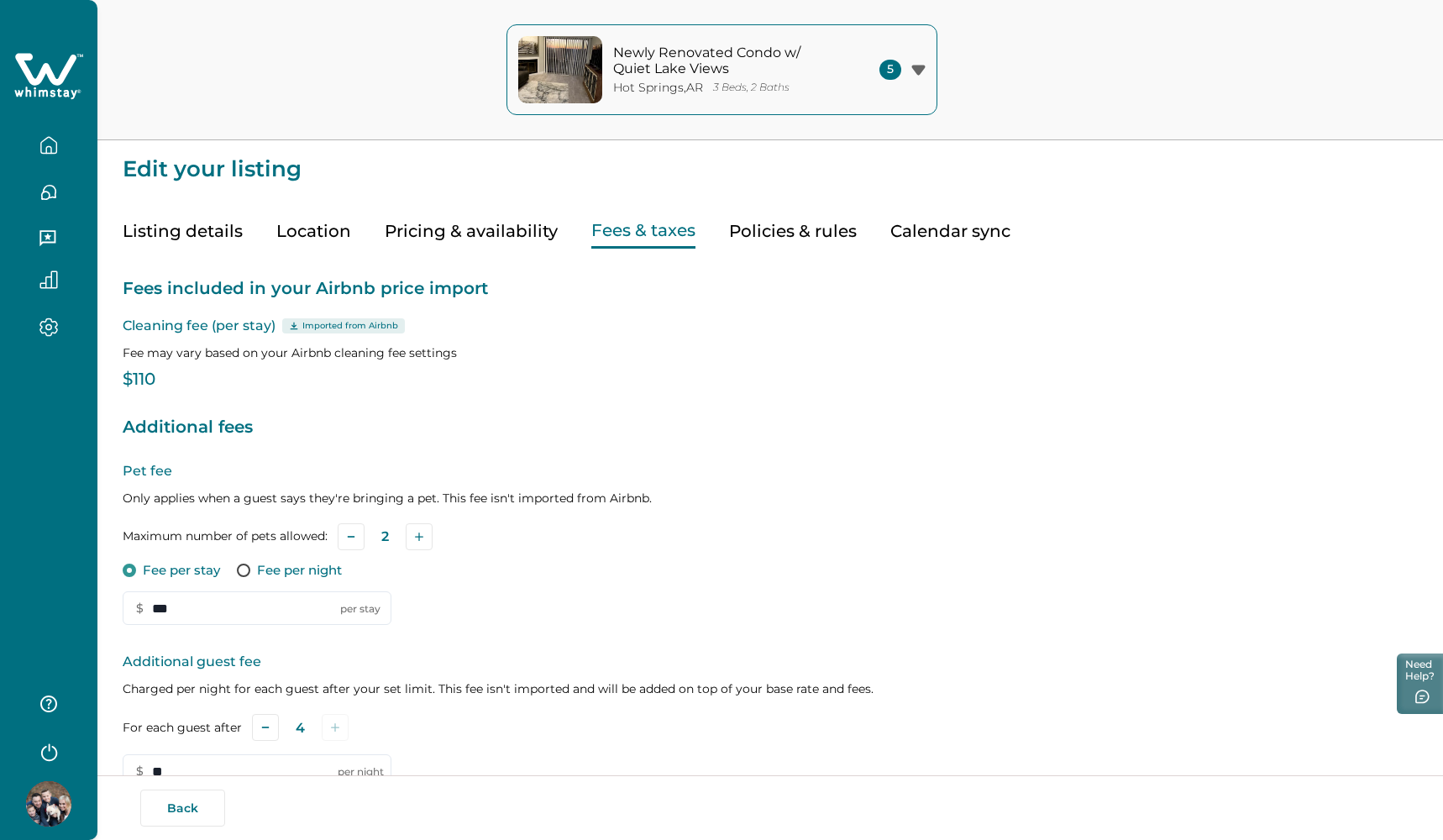
scroll to position [-1, 0]
click at [767, 72] on p "Newly Renovated Condo w/ Quiet Lake Views" at bounding box center [726, 61] width 227 height 33
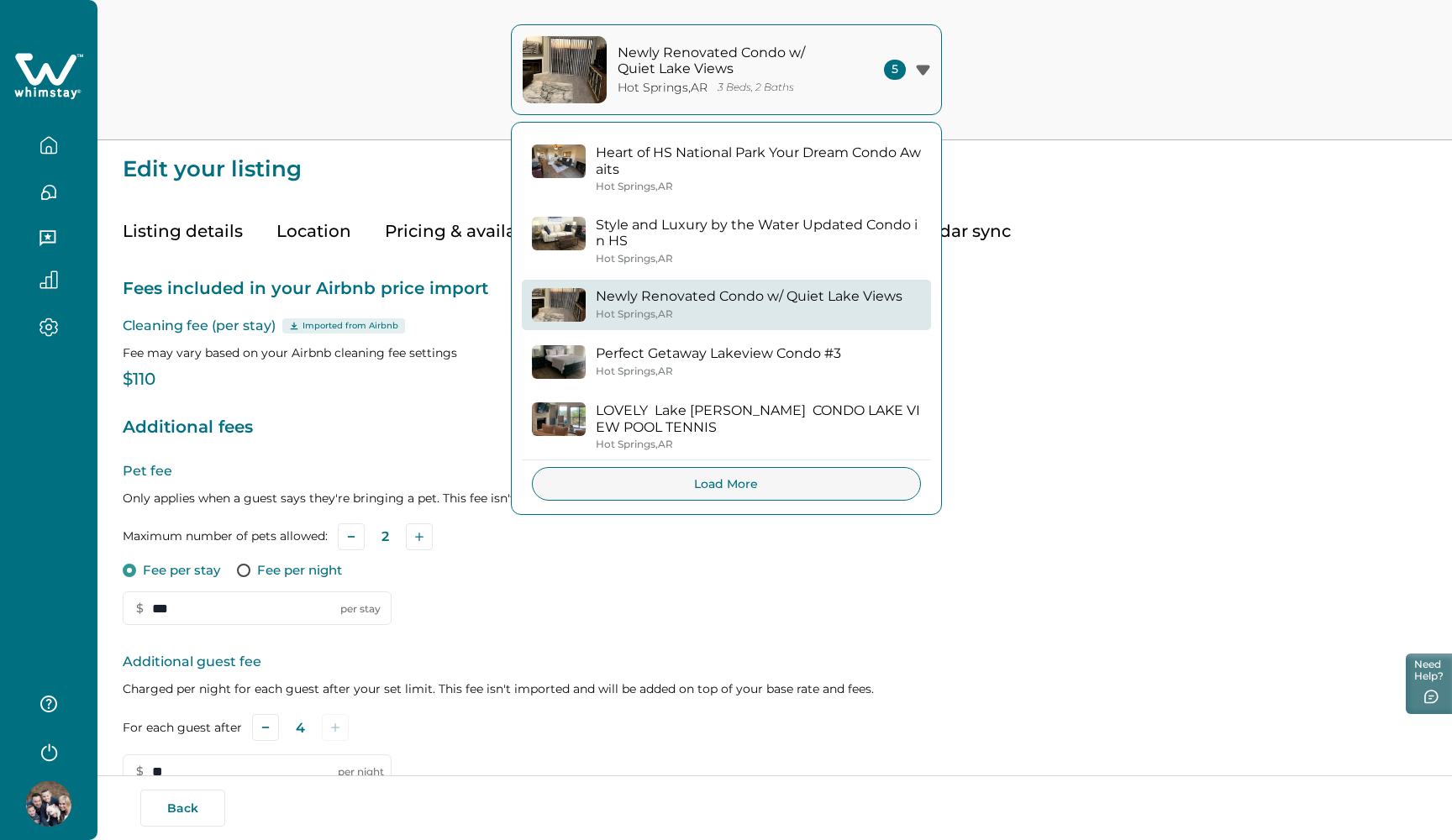
click at [709, 333] on div "Heart of HS National Park Your Dream Condo Awaits Hot Springs , AR Style and Lu…" at bounding box center [726, 318] width 429 height 392
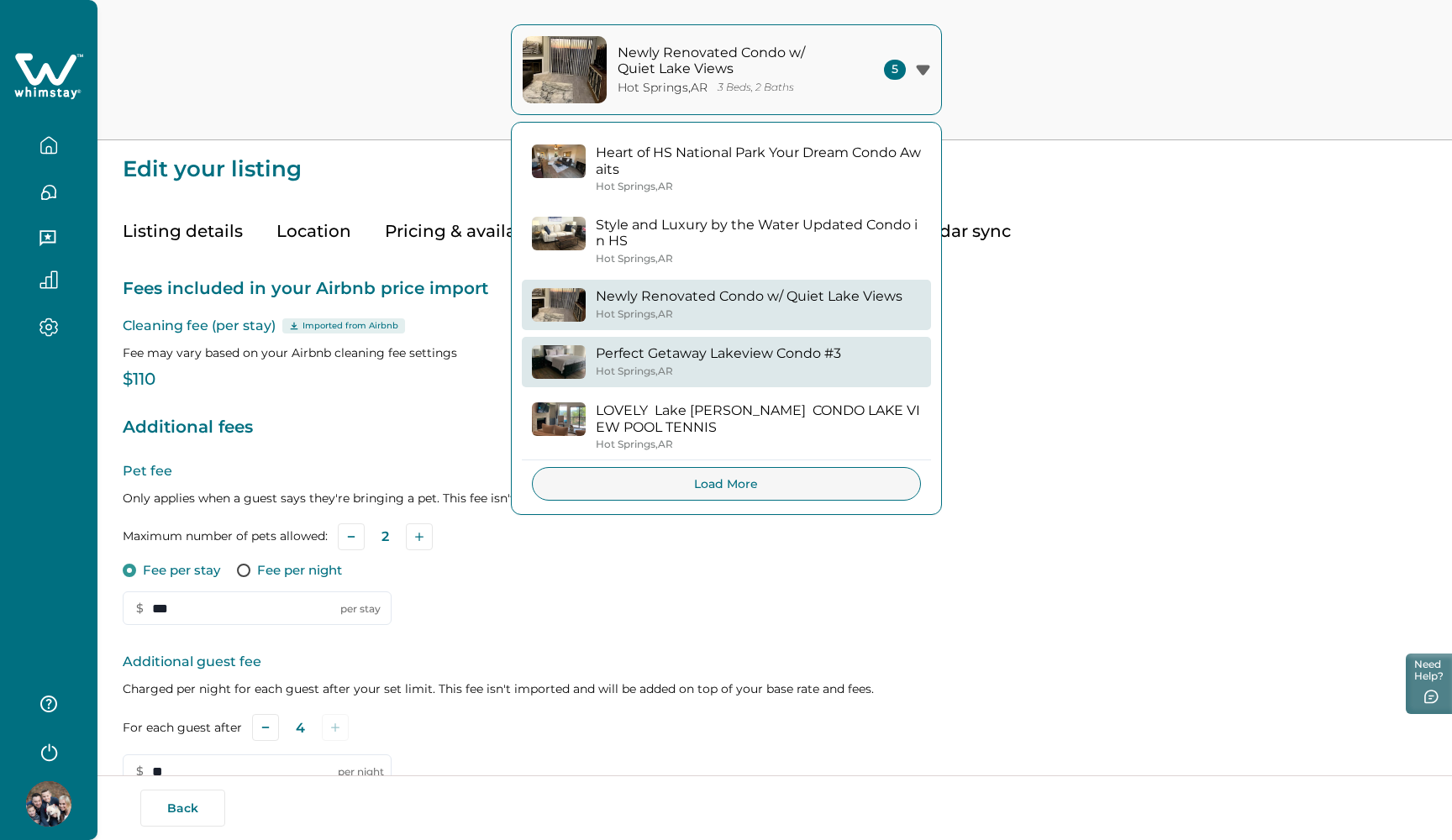
click at [707, 351] on p "Perfect Getaway Lakeview Condo #3" at bounding box center [718, 353] width 245 height 17
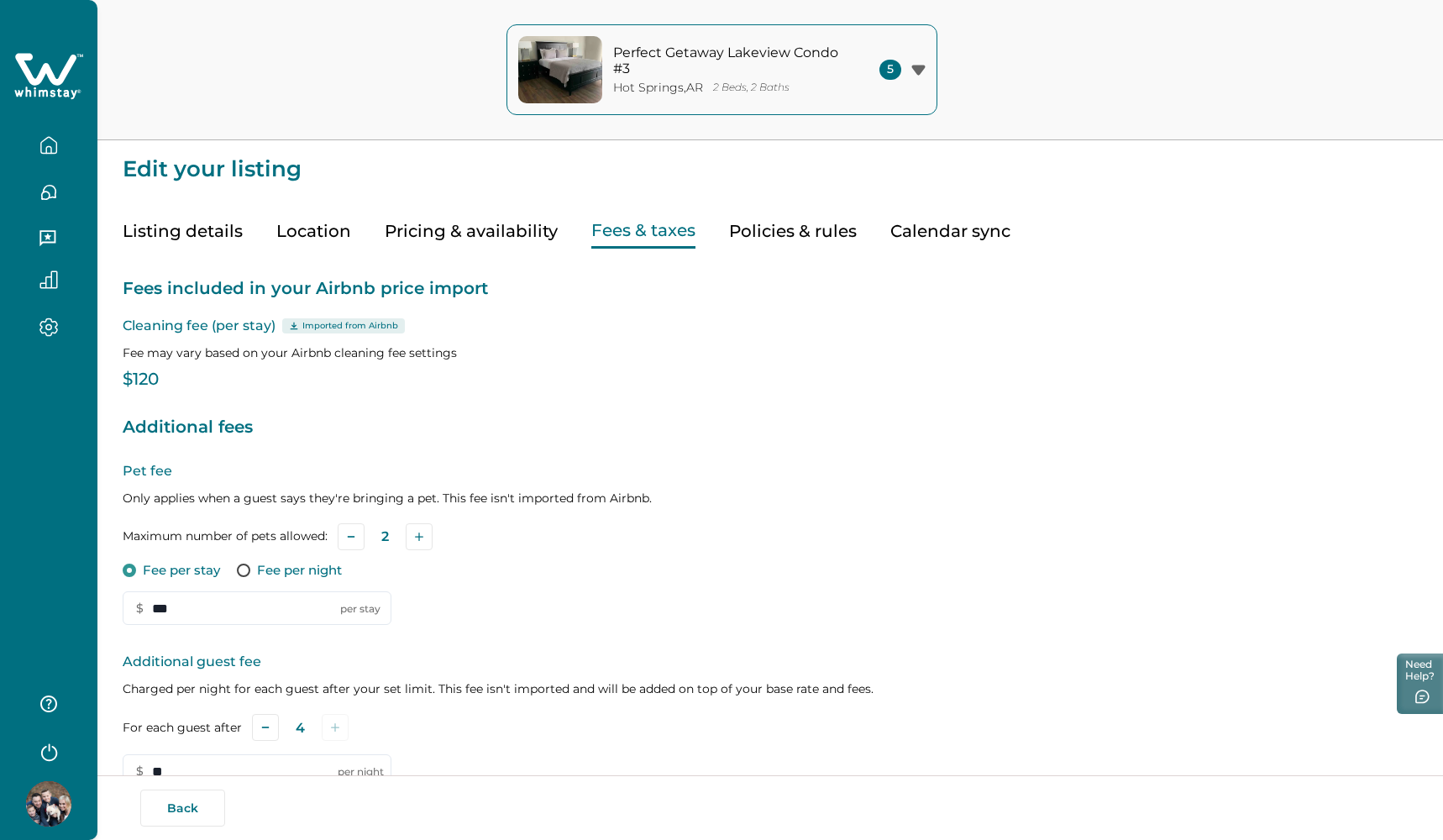
scroll to position [-1, 0]
click at [749, 89] on p "2 Beds, 2 Baths" at bounding box center [751, 88] width 76 height 13
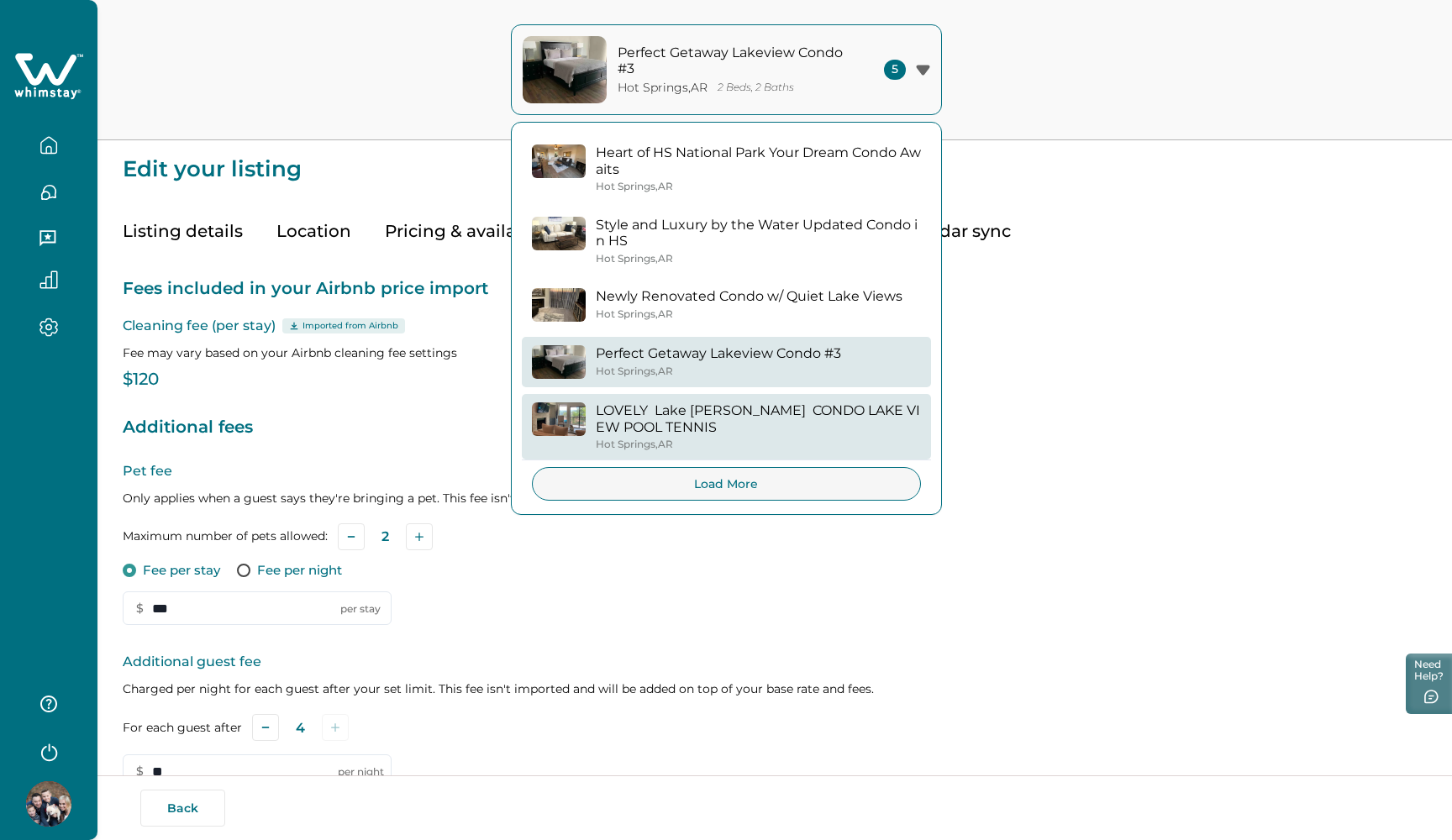
click at [692, 414] on p "LOVELY Lake Hamilton CONDO LAKE VIEW POOL TENNIS" at bounding box center [758, 419] width 325 height 33
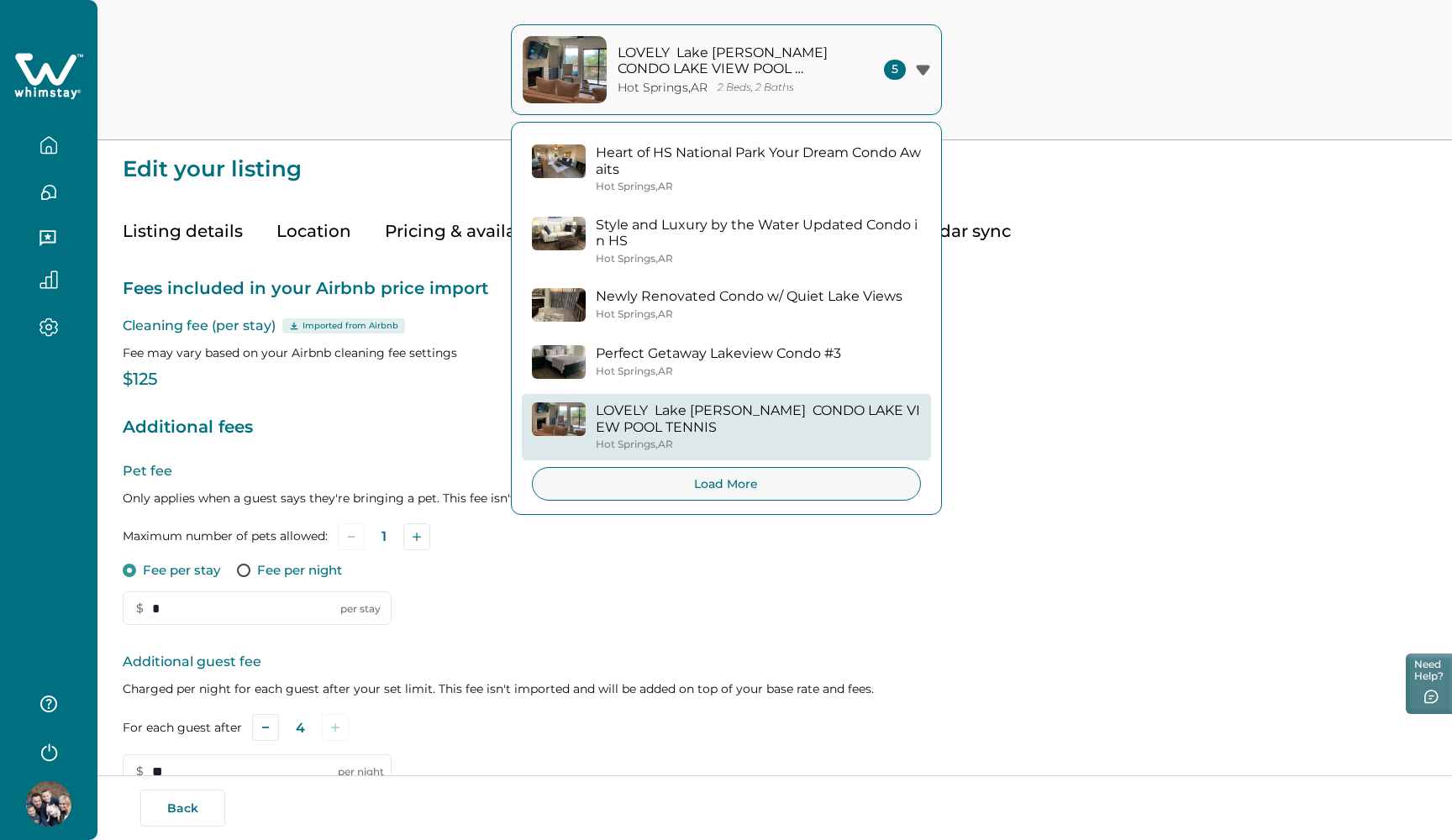
type input "*"
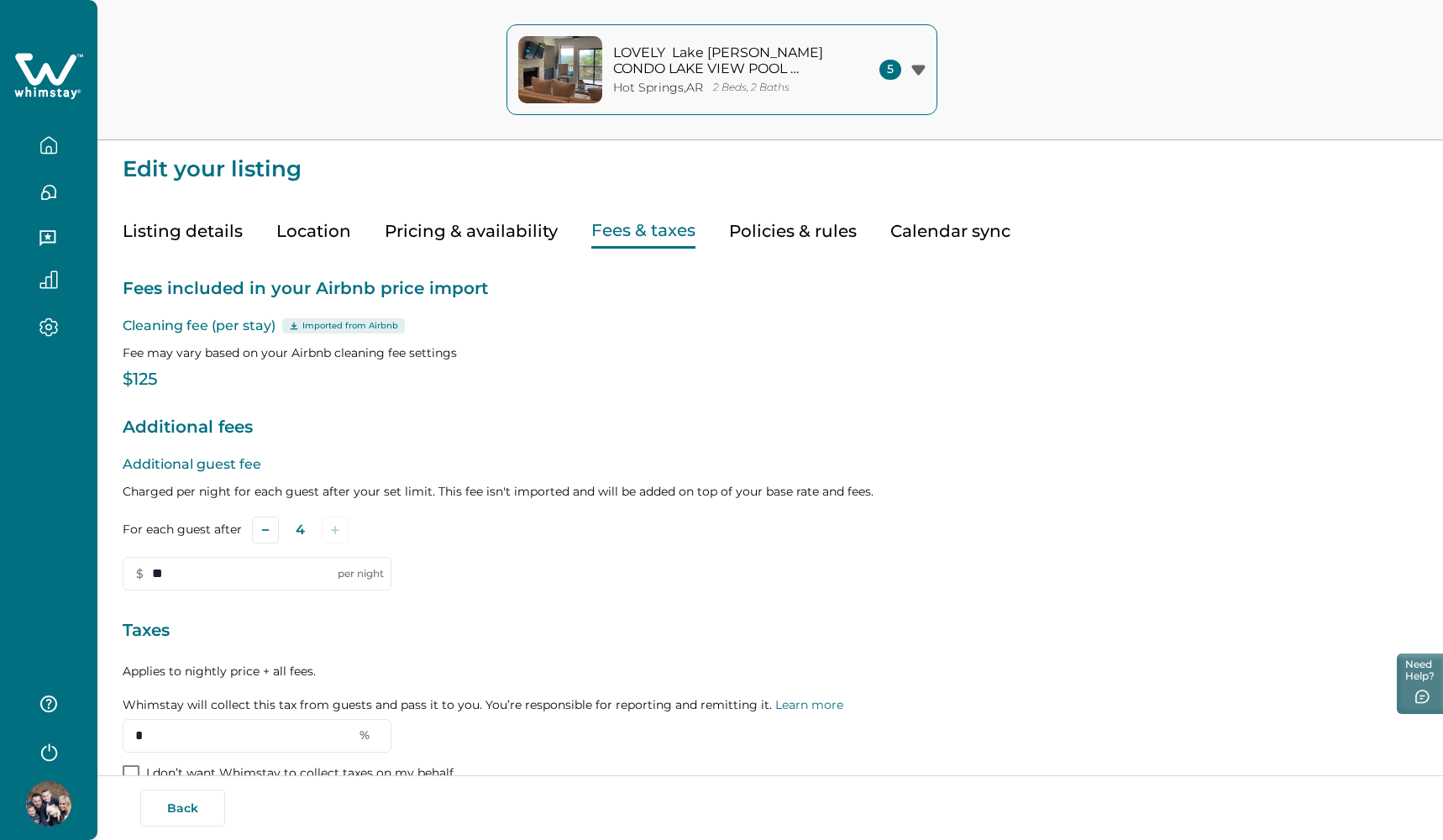
scroll to position [-1, 0]
click at [733, 21] on div "LOVELY Lake Hamilton CONDO LAKE VIEW POOL TENNIS Hot Springs , AR 2 Beds, 2 Bat…" at bounding box center [721, 70] width 1443 height 140
click at [732, 54] on p "LOVELY Lake Hamilton CONDO LAKE VIEW POOL TENNIS" at bounding box center [726, 61] width 227 height 33
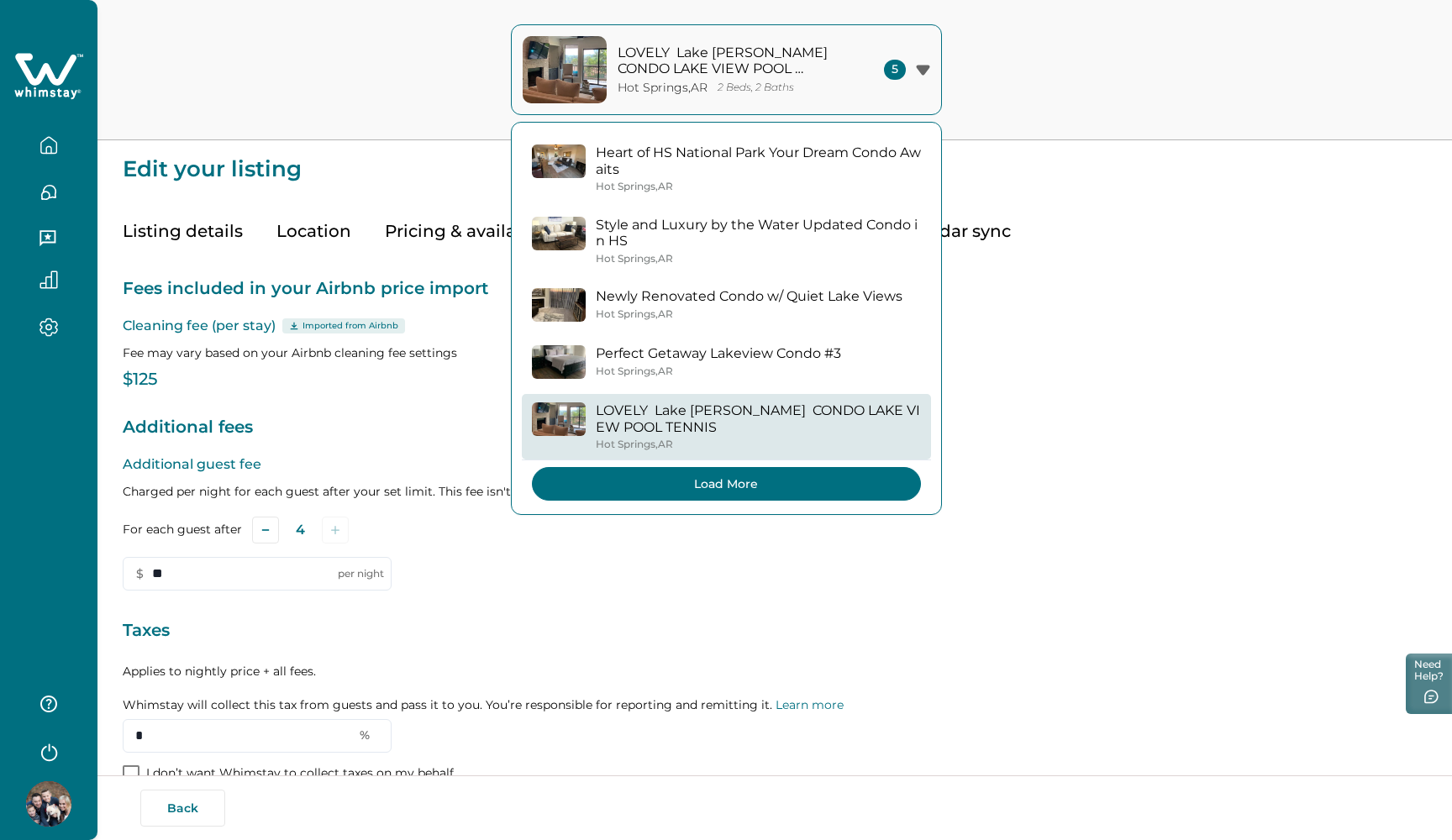
click at [645, 482] on button "Load More" at bounding box center [726, 484] width 389 height 34
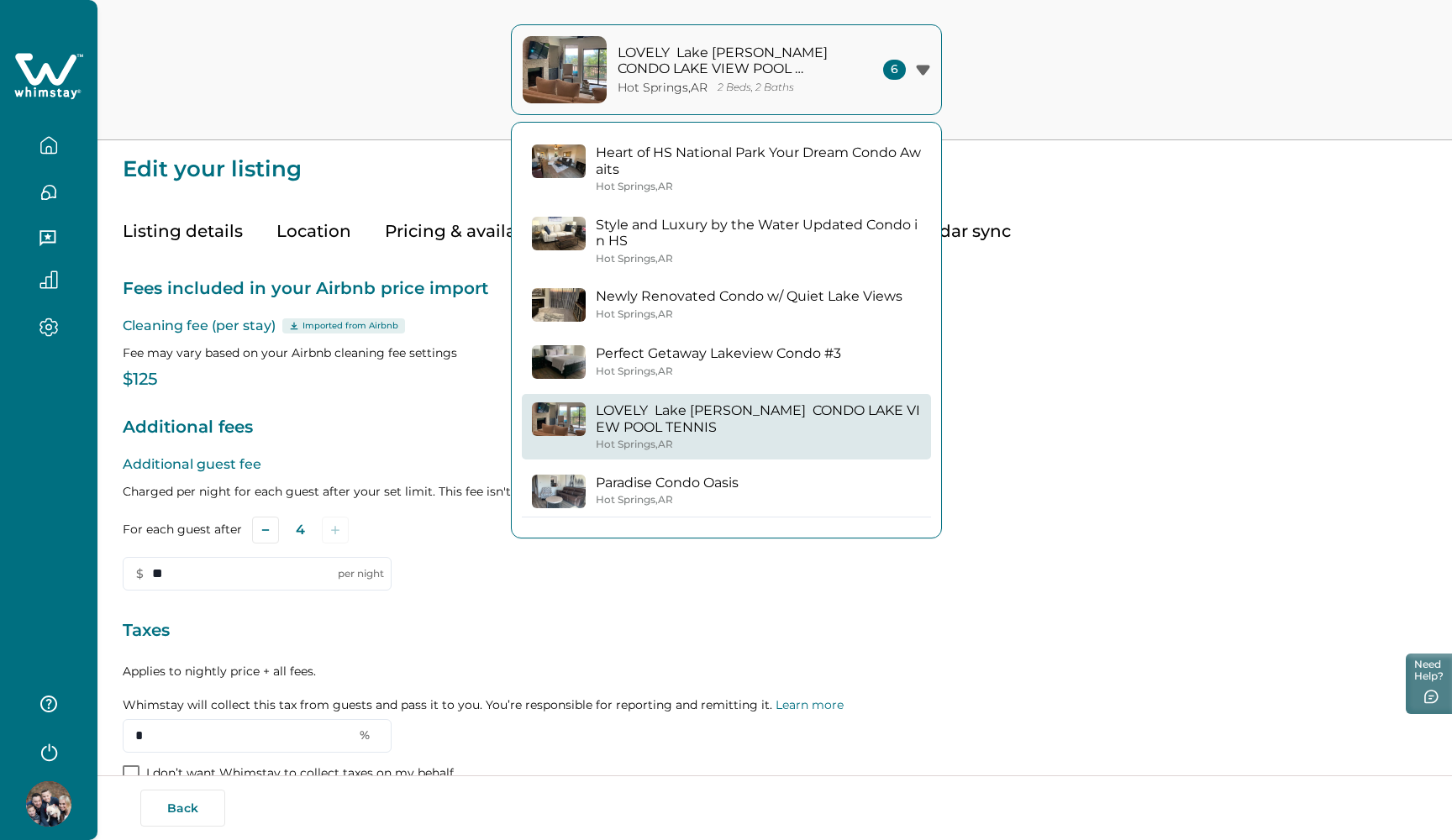
click at [645, 482] on p "Paradise Condo Oasis" at bounding box center [667, 483] width 143 height 17
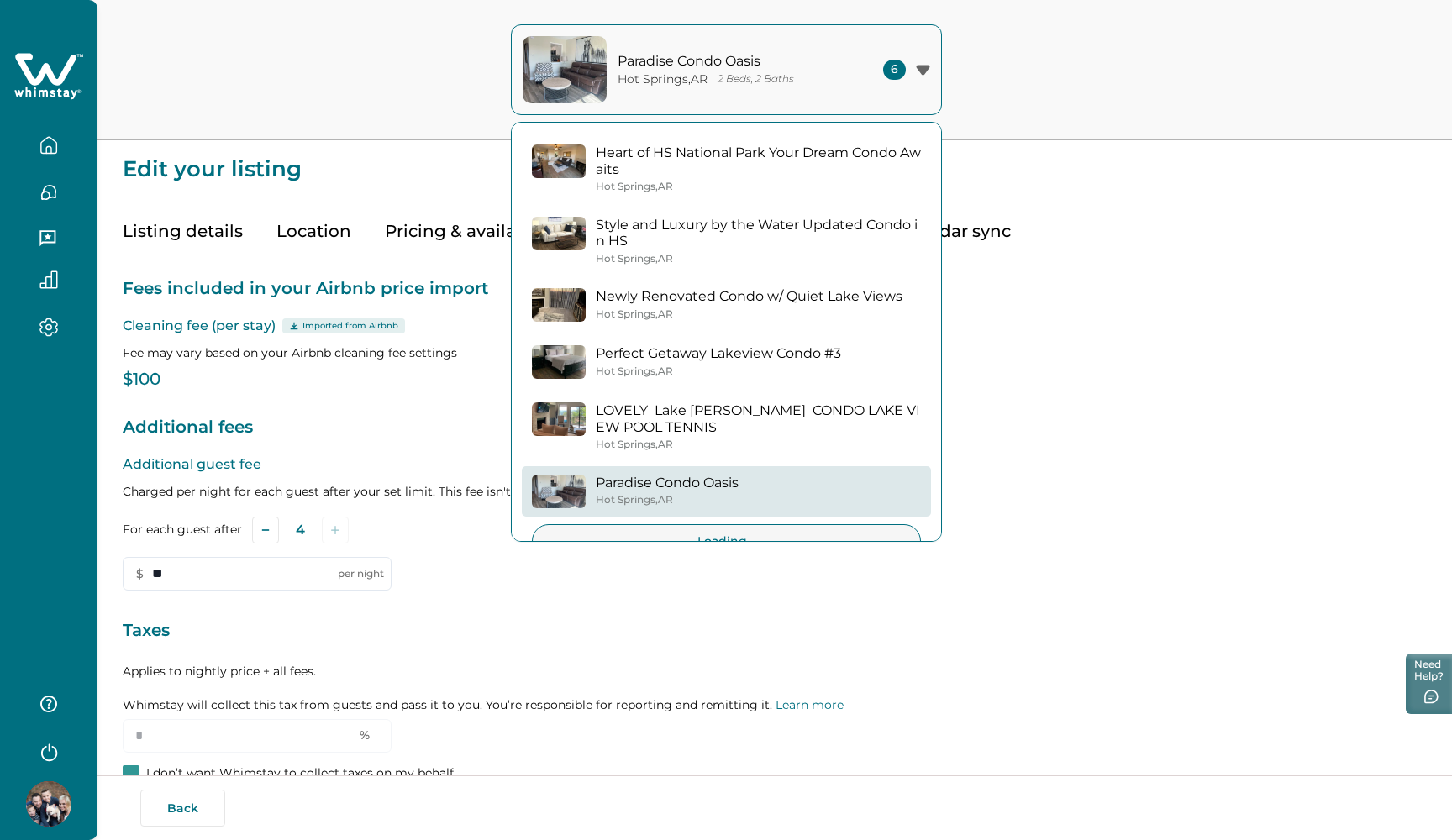
type input "*"
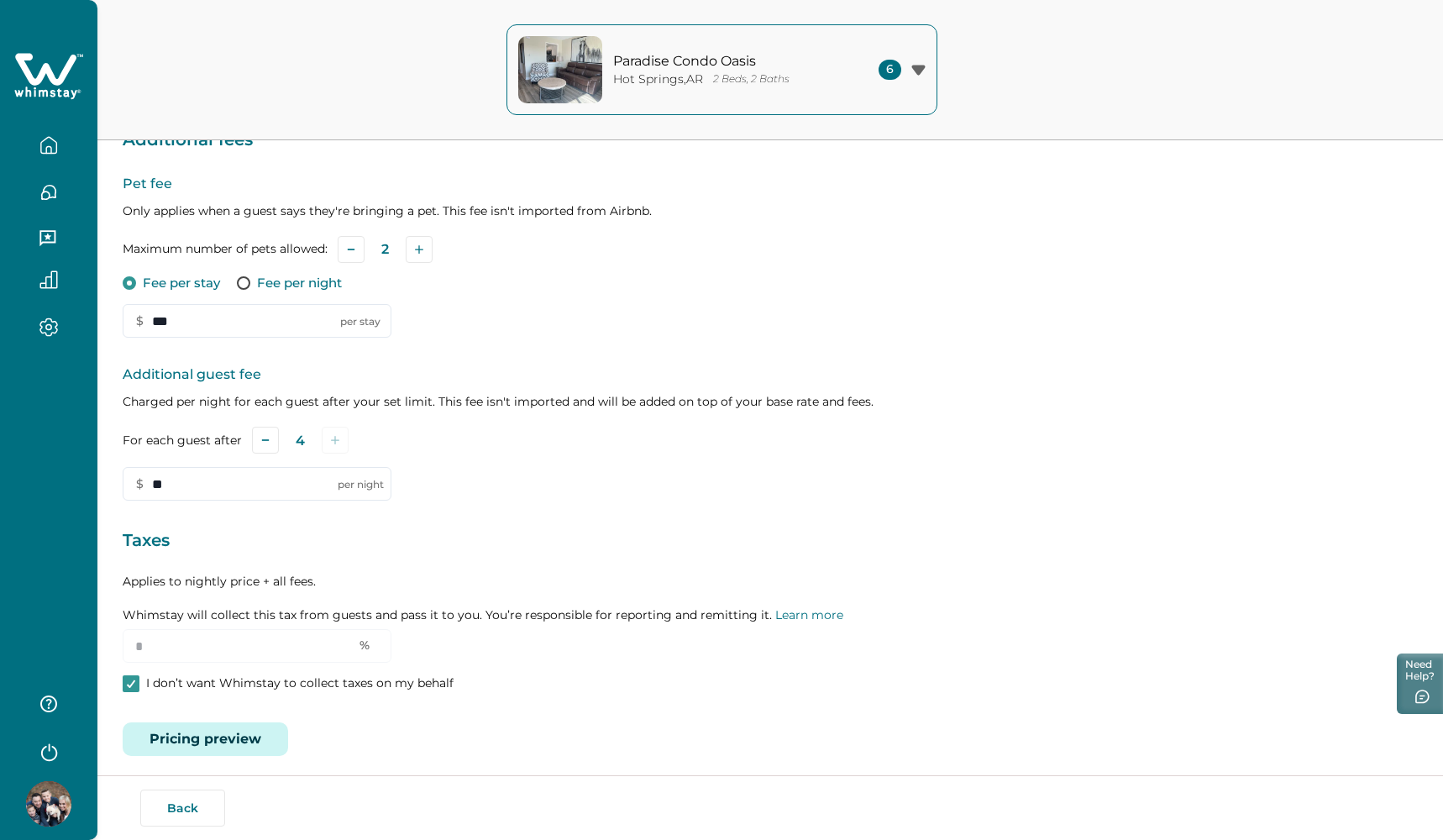
scroll to position [286, 0]
click at [129, 681] on icon at bounding box center [131, 684] width 10 height 8
click at [166, 649] on input "*" at bounding box center [257, 647] width 268 height 34
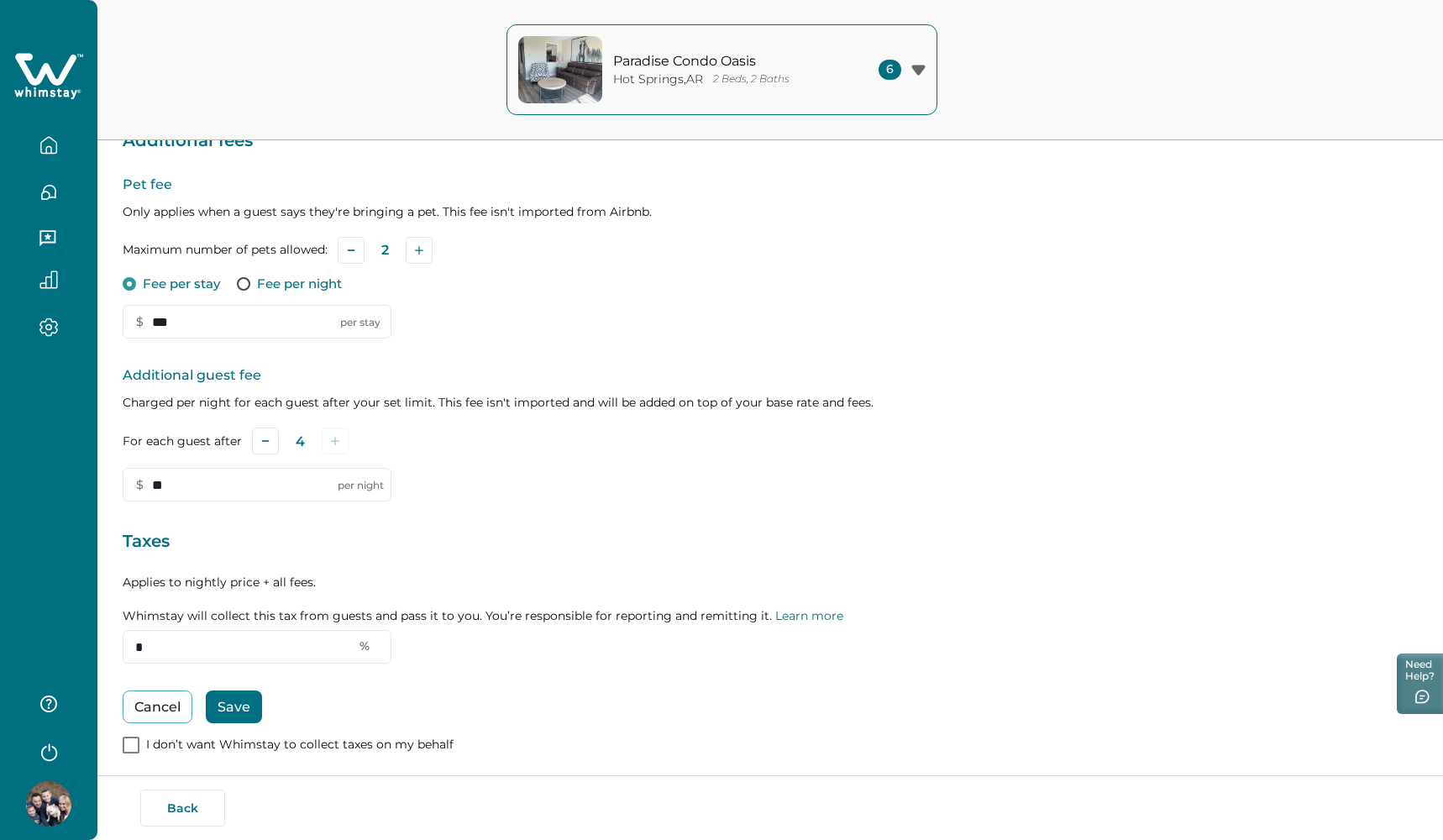
type input "*"
click at [229, 703] on button "Save" at bounding box center [233, 707] width 56 height 33
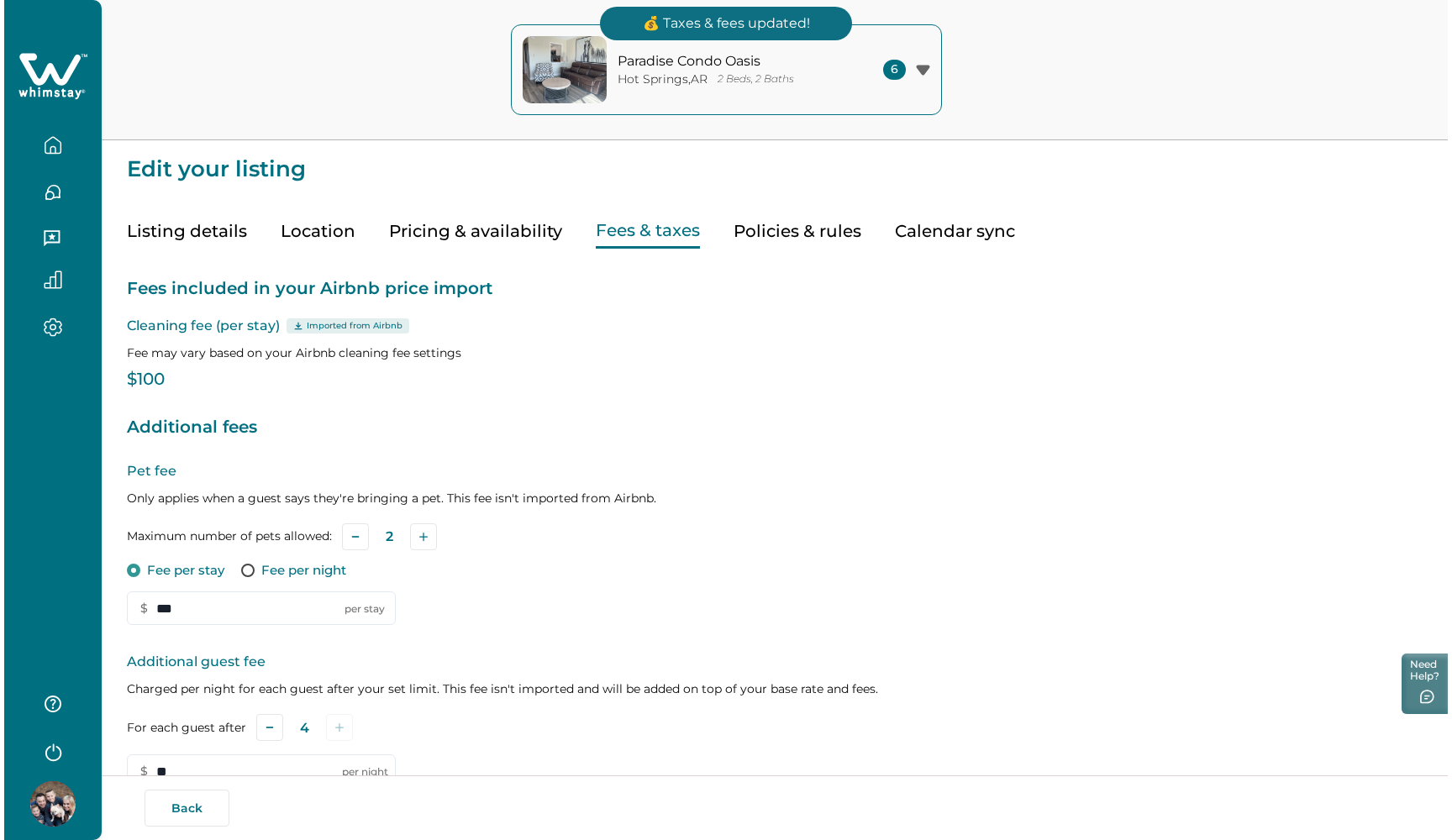
scroll to position [0, 0]
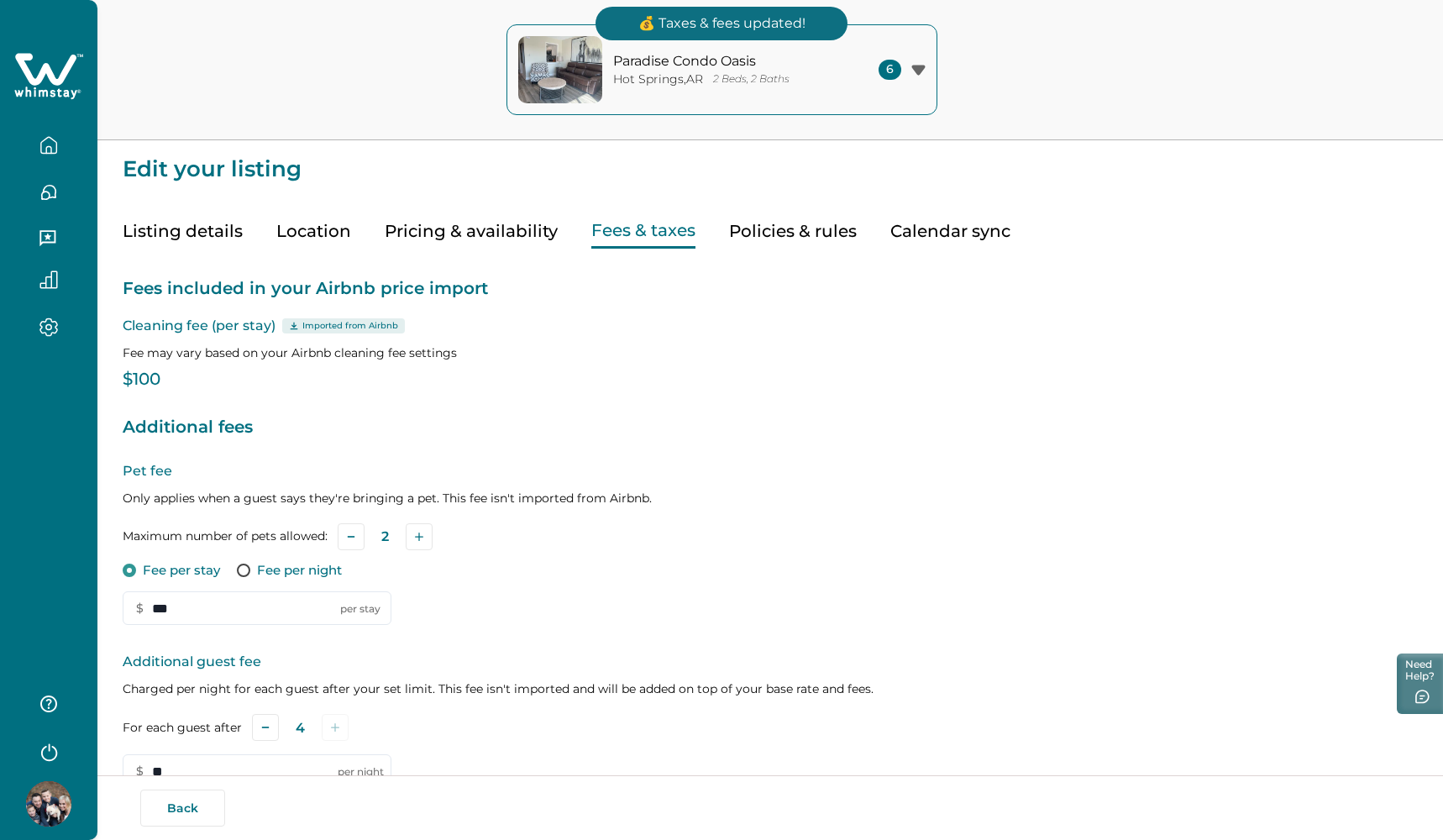
click at [43, 153] on icon "button" at bounding box center [48, 145] width 15 height 16
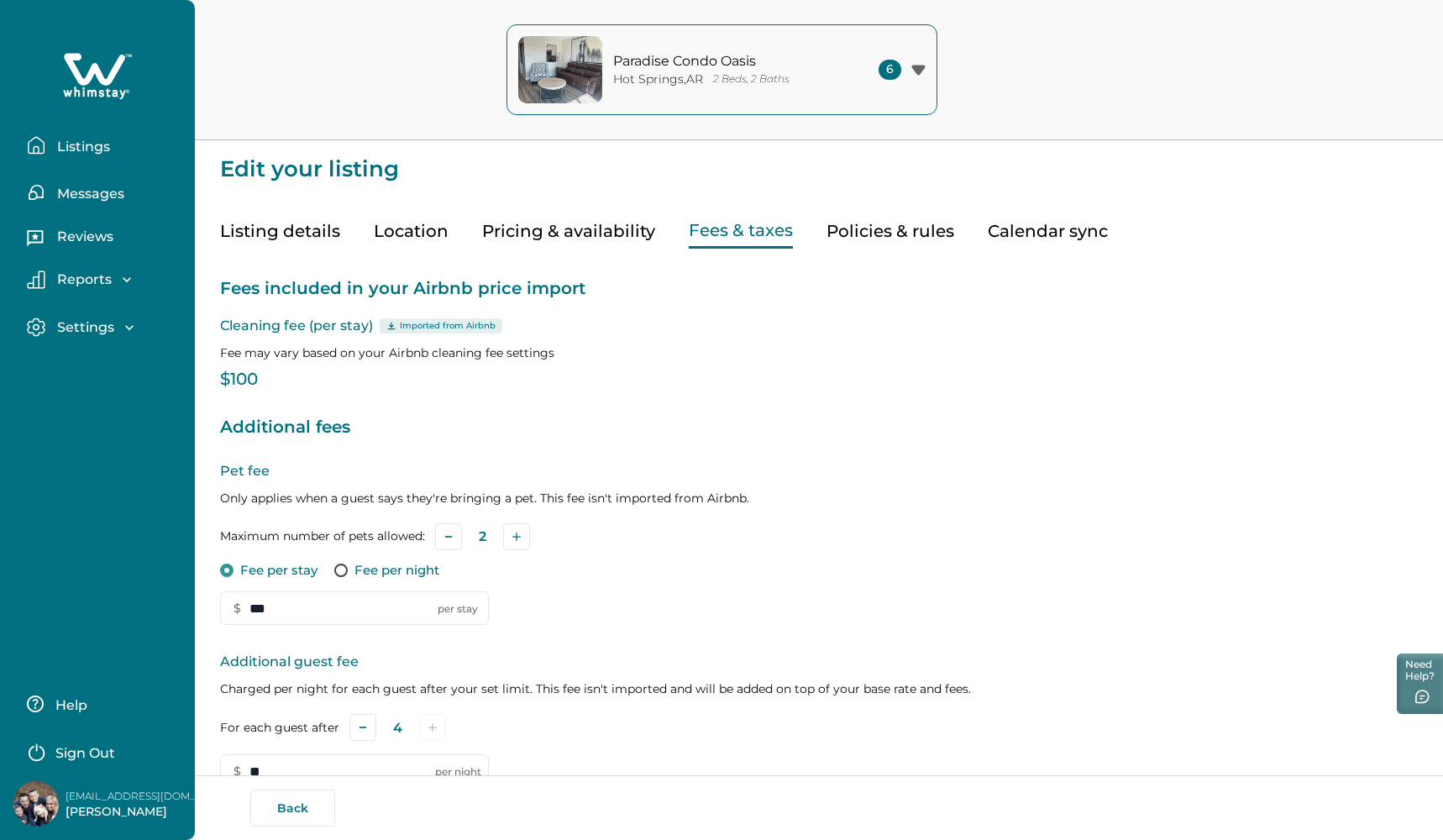
click at [65, 148] on p "Listings" at bounding box center [81, 147] width 58 height 17
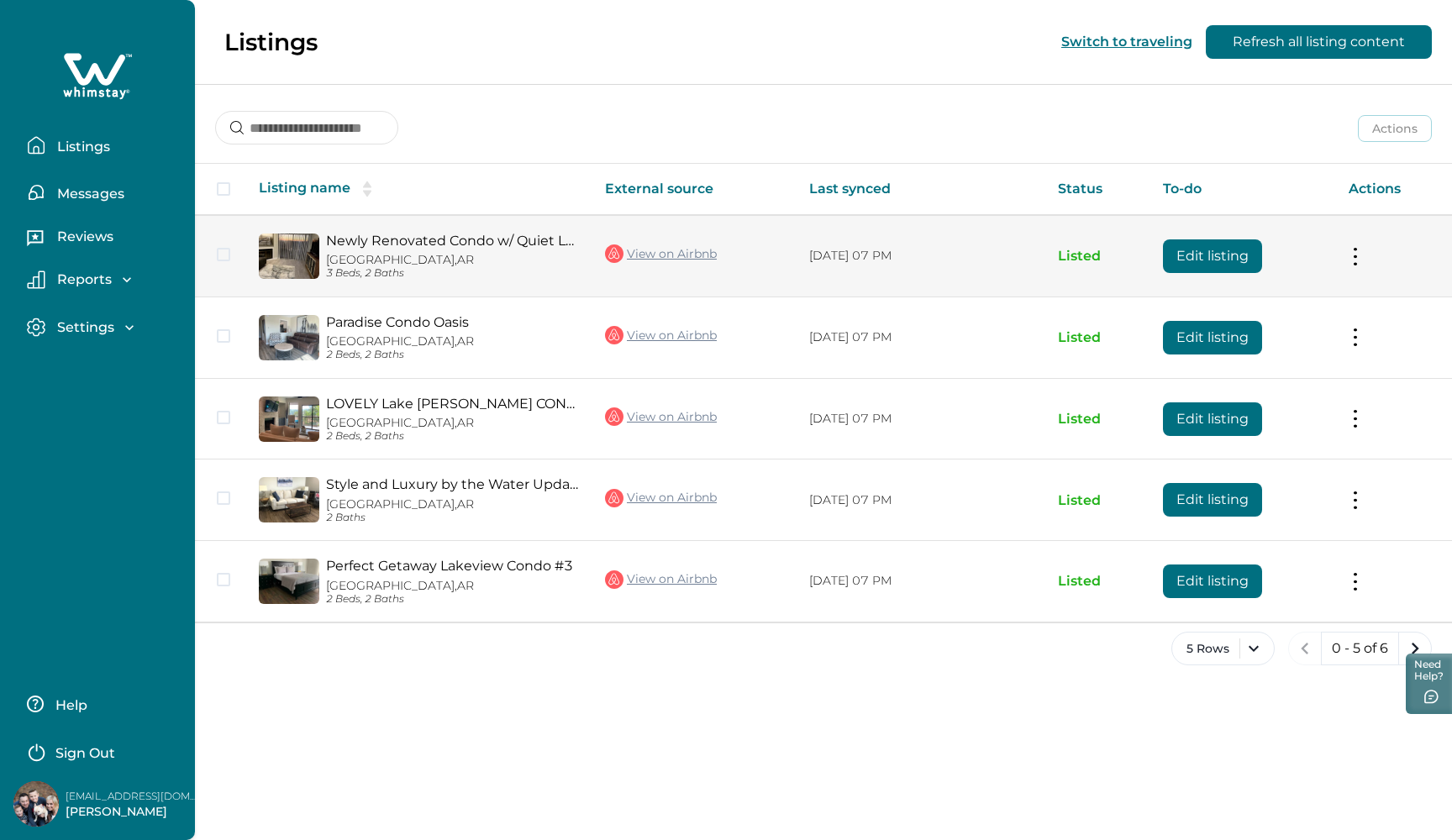
click at [1352, 259] on button at bounding box center [1354, 256] width 13 height 18
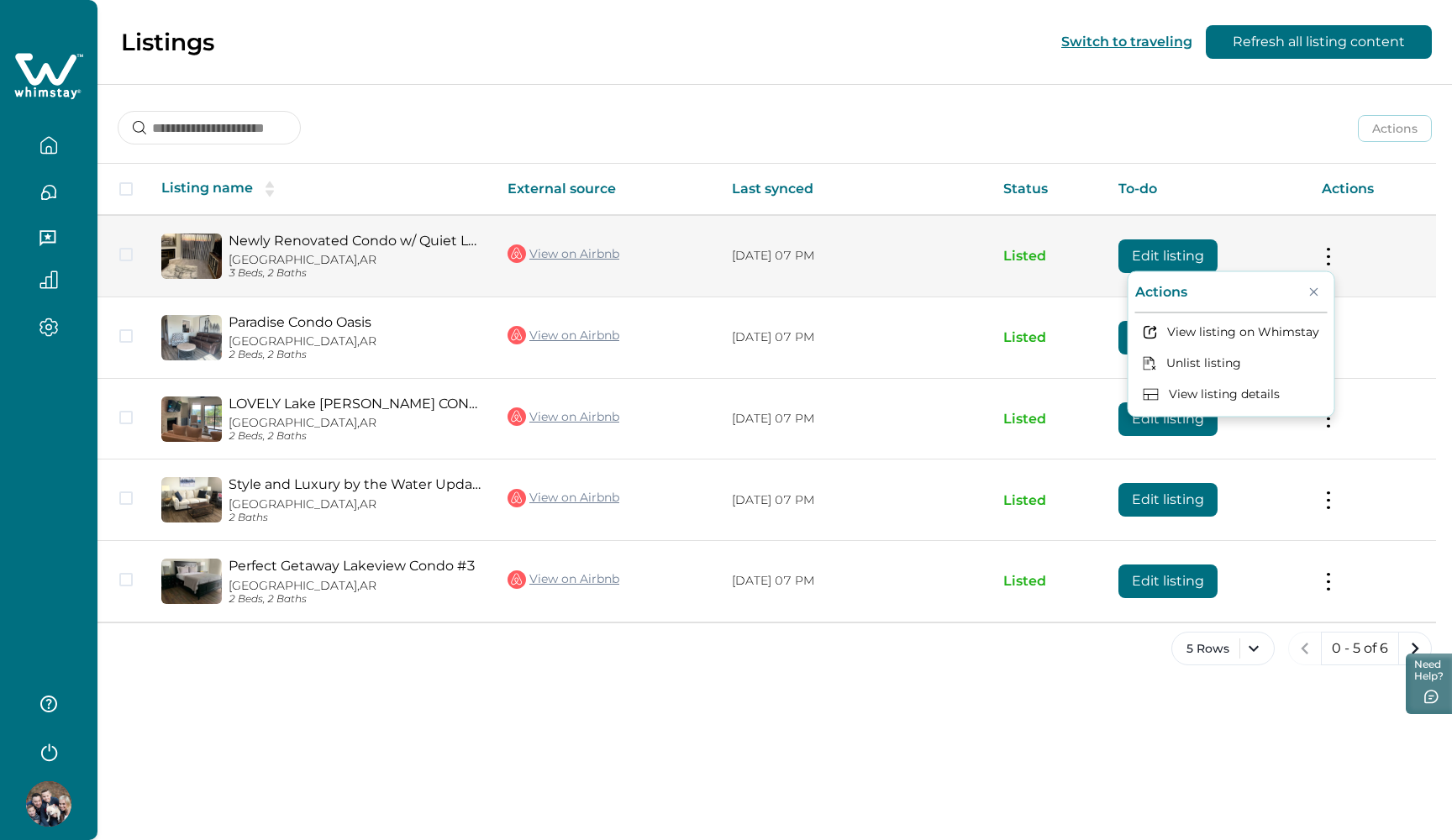
click at [1342, 259] on td "Actions View listing on Whimstay Unlist listing View listing details" at bounding box center [1371, 255] width 128 height 81
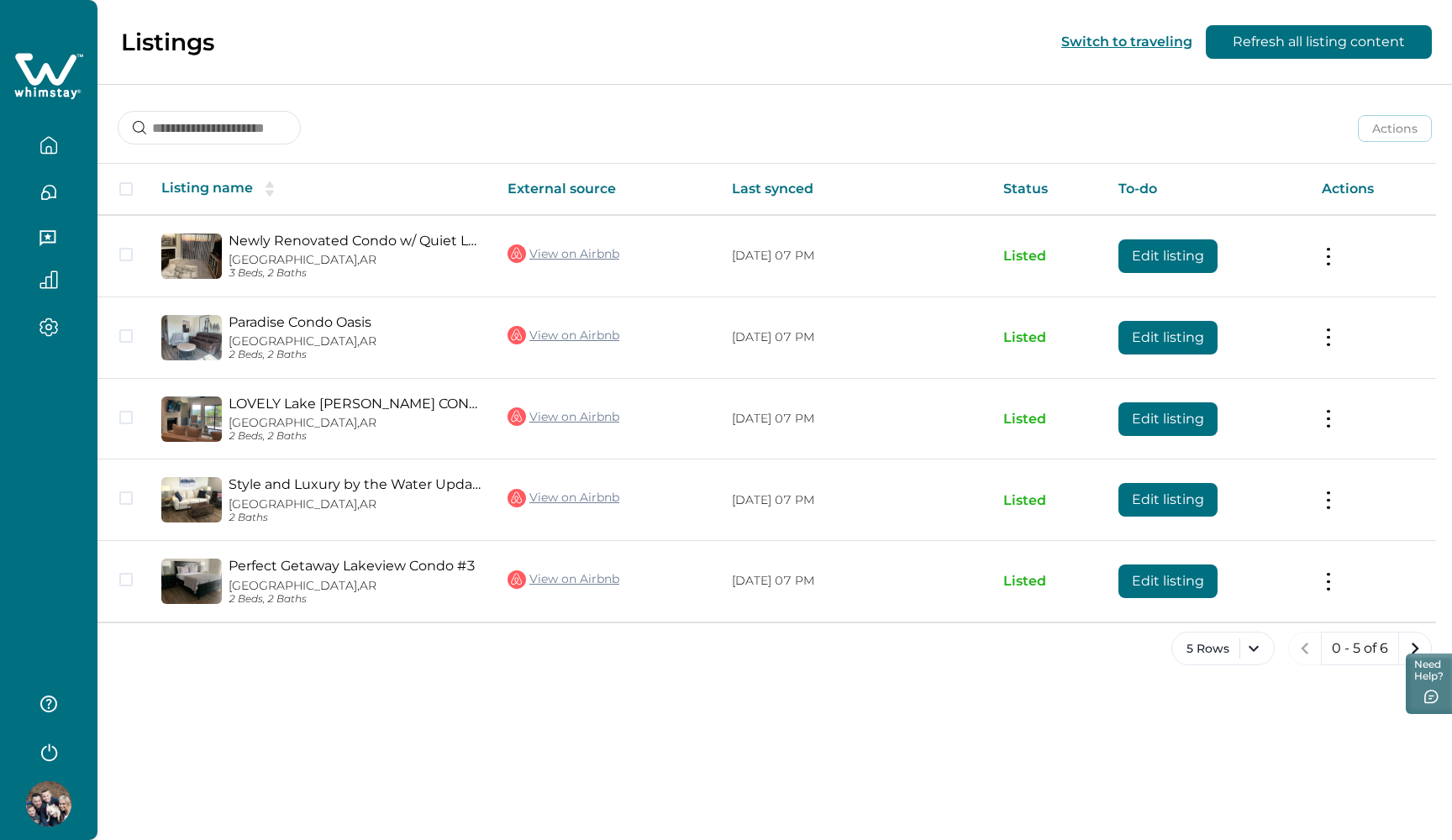
click at [50, 318] on icon "button" at bounding box center [48, 327] width 19 height 20
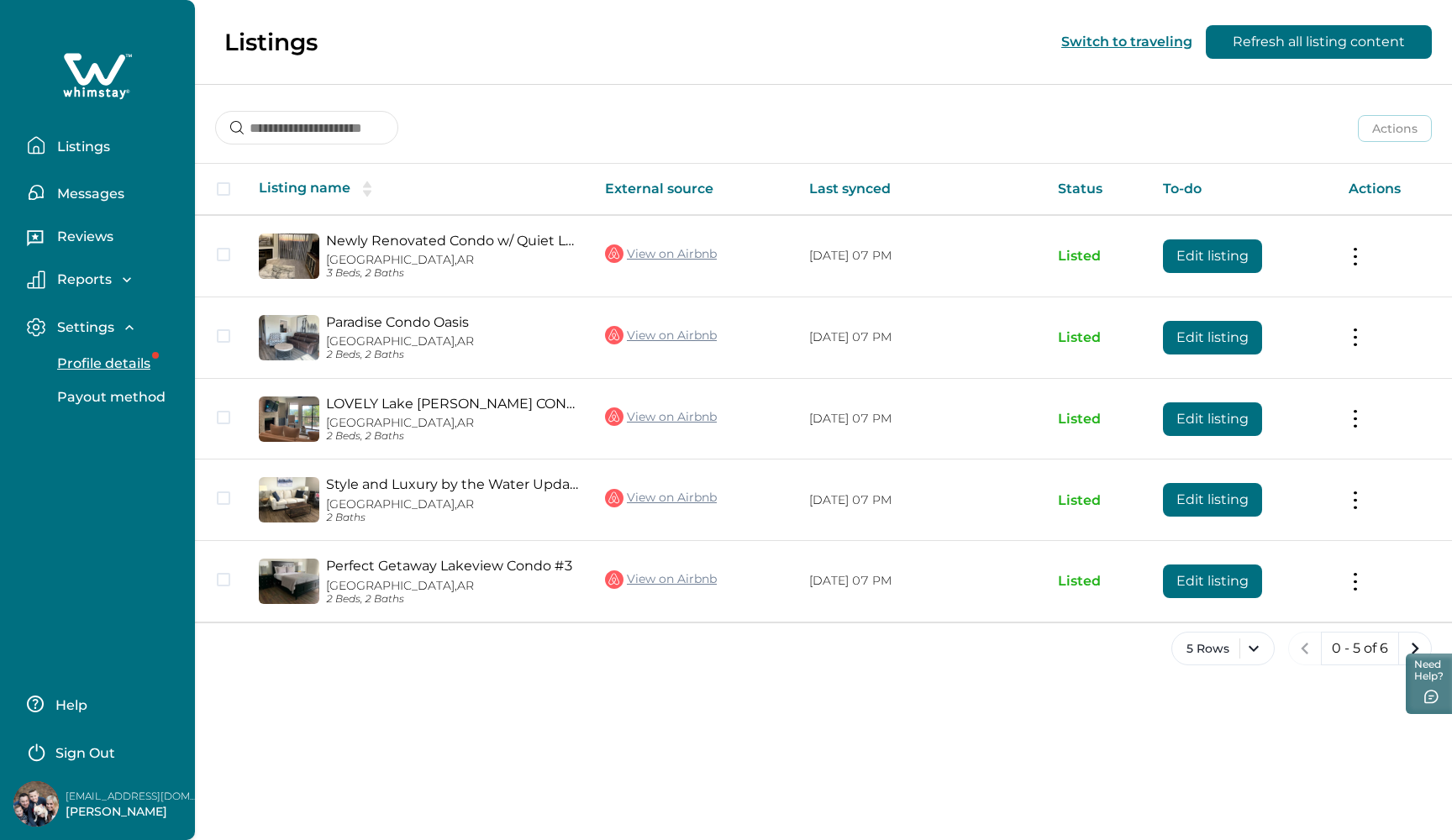
click at [71, 361] on p "Profile details" at bounding box center [101, 363] width 98 height 17
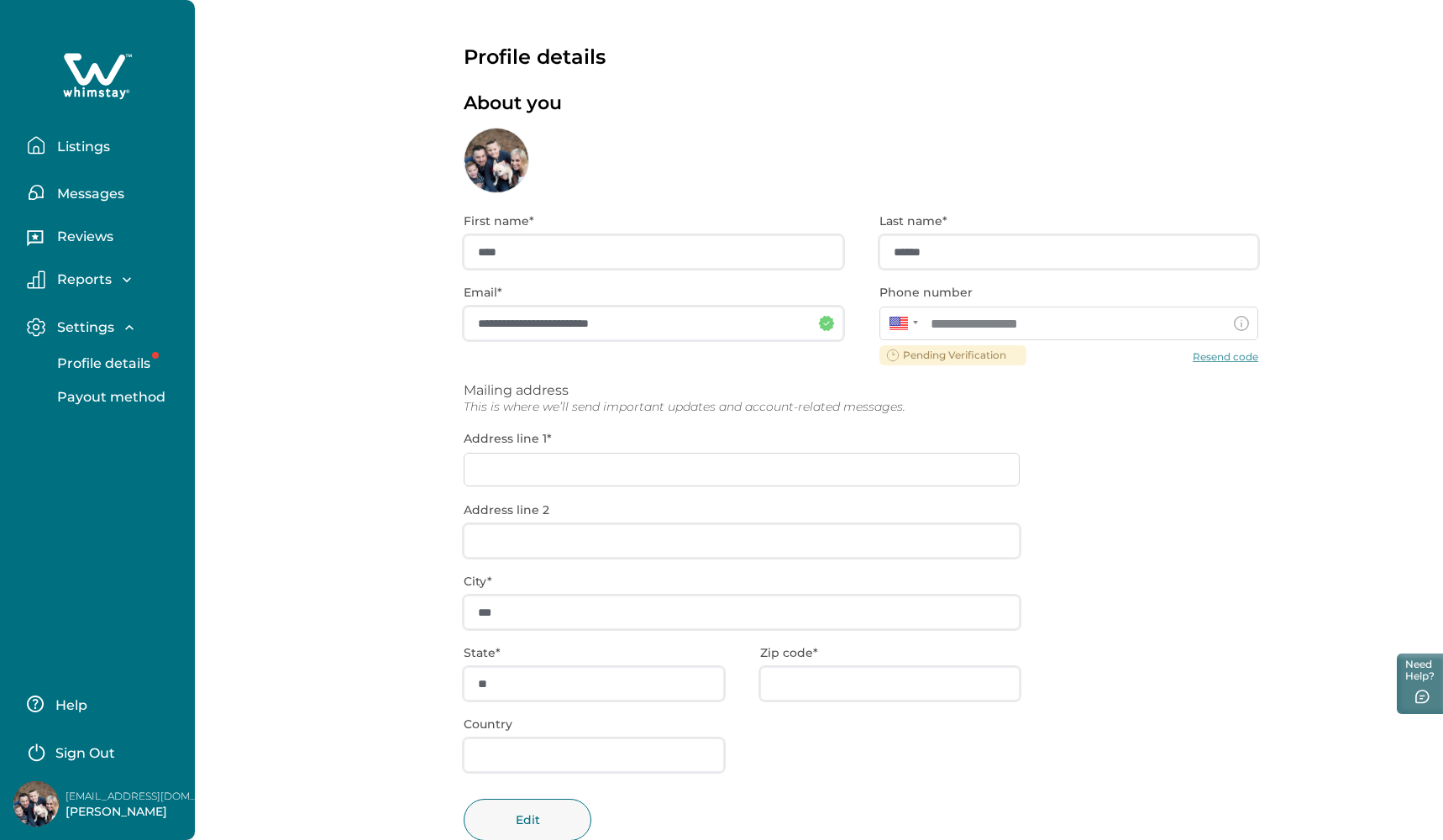
click at [76, 149] on p "Listings" at bounding box center [81, 147] width 58 height 17
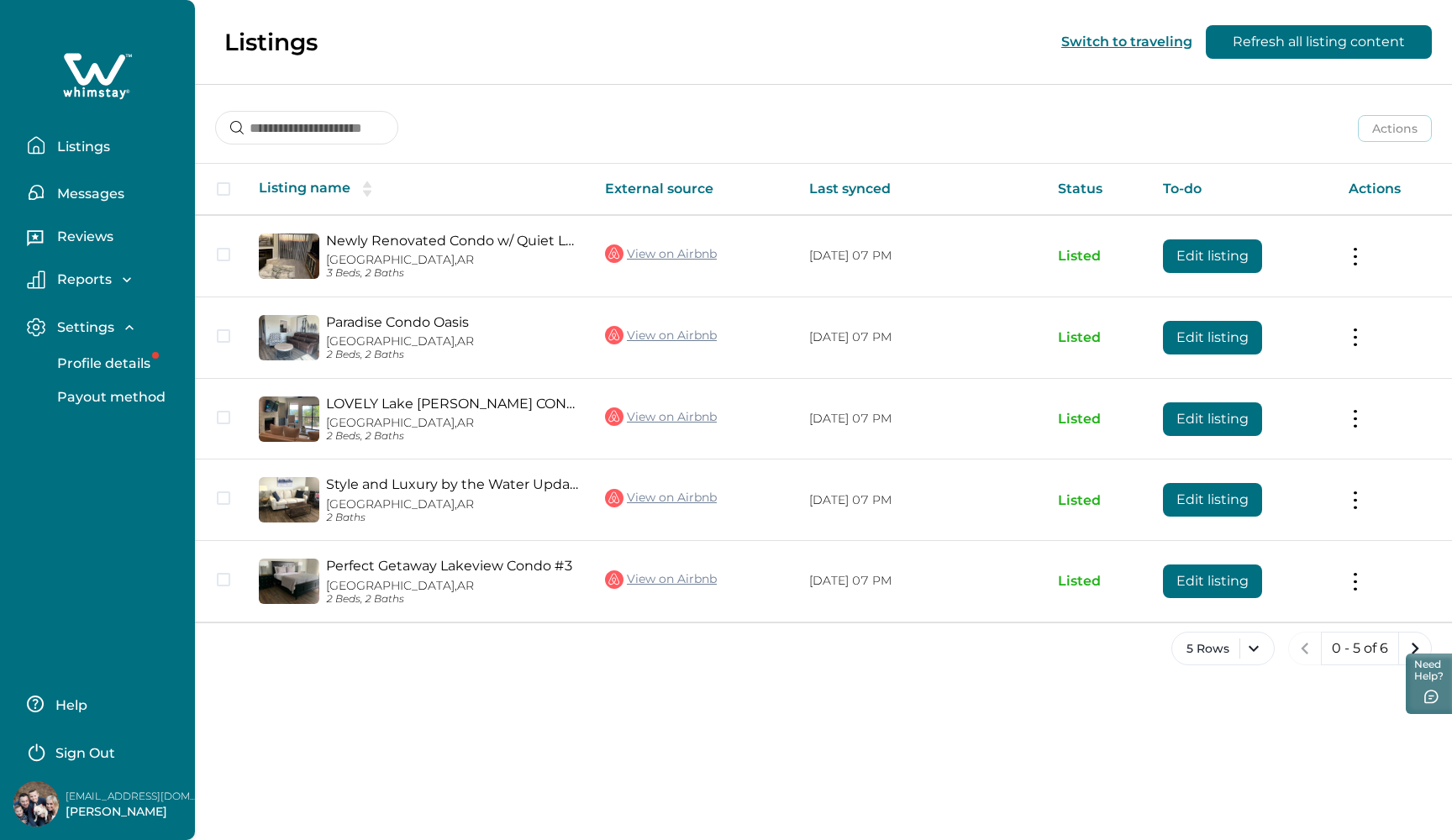
click at [110, 76] on icon at bounding box center [94, 69] width 62 height 32
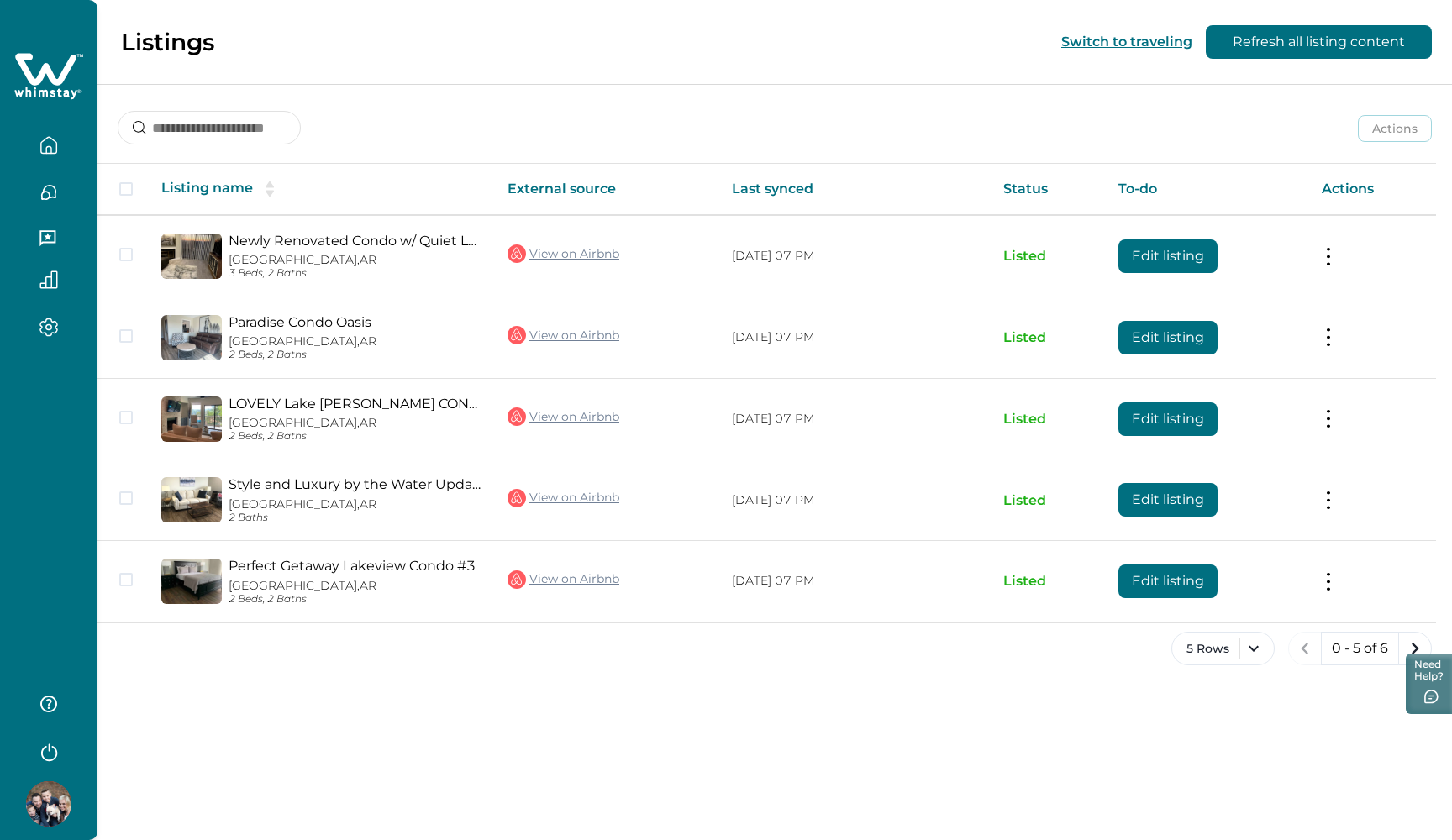
click at [1114, 37] on button "Switch to traveling" at bounding box center [1126, 42] width 131 height 16
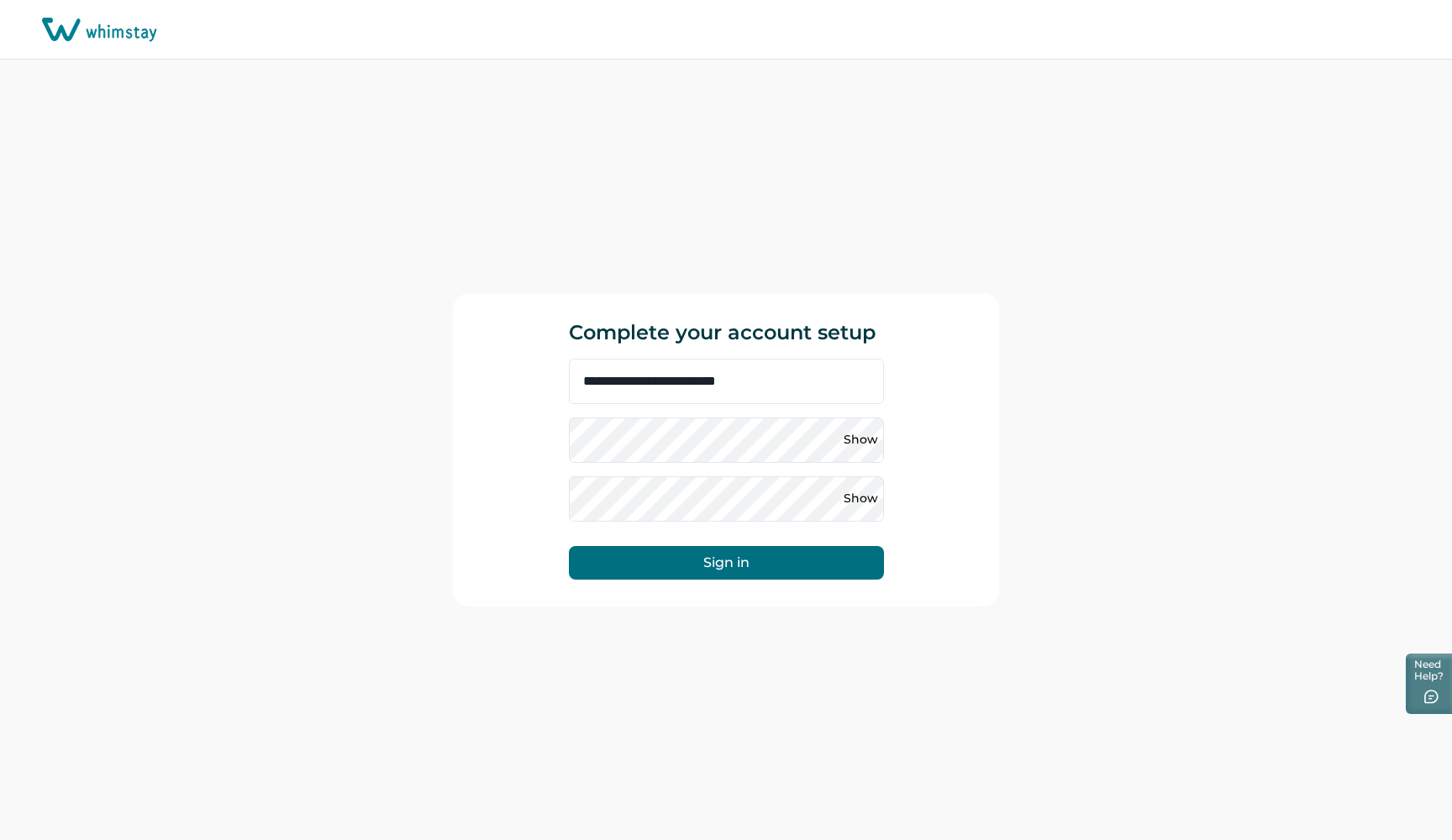
click at [541, 372] on div "**********" at bounding box center [726, 449] width 546 height 312
click at [115, 34] on icon at bounding box center [99, 30] width 115 height 24
